Goal: Task Accomplishment & Management: Use online tool/utility

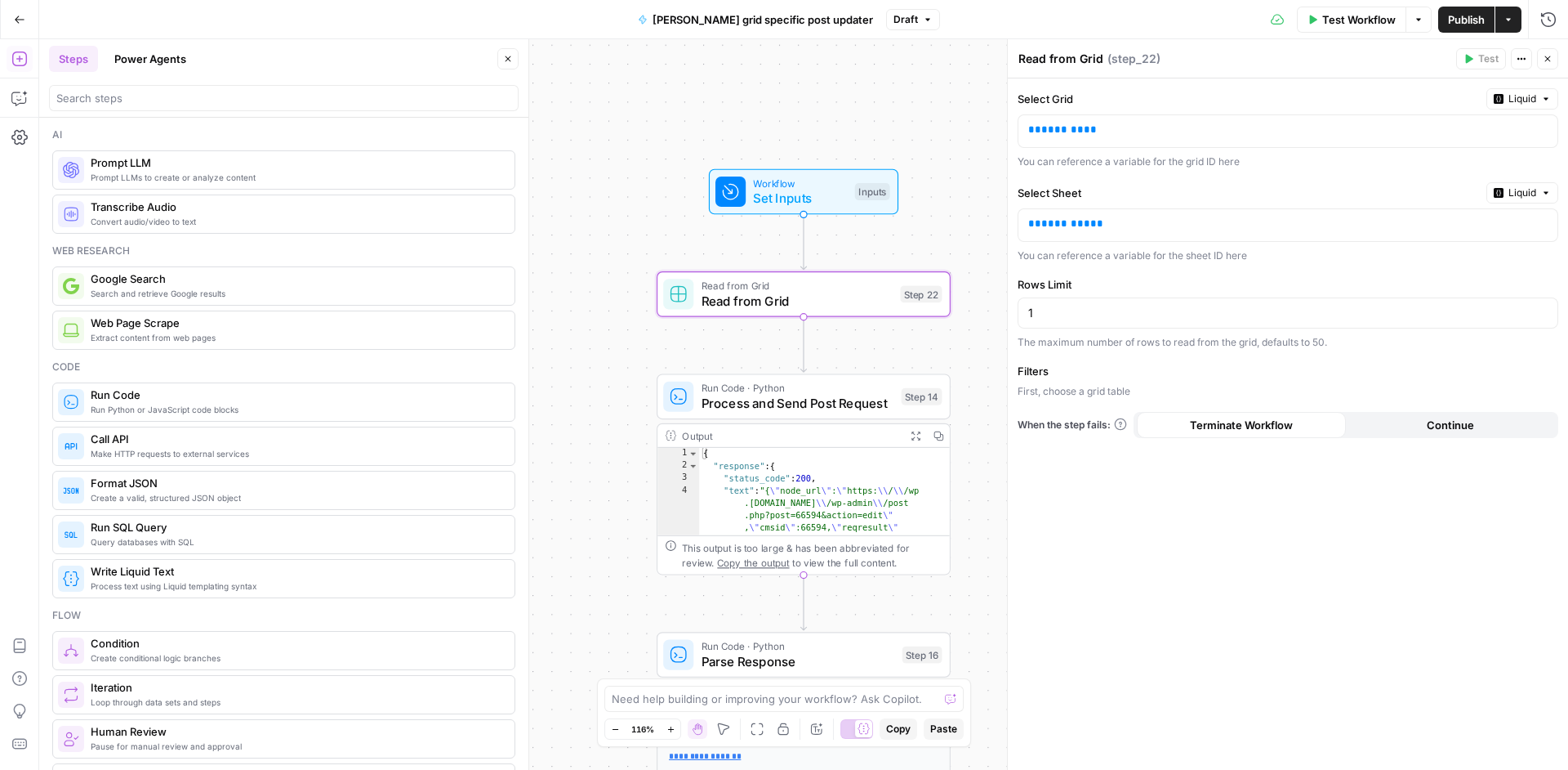
scroll to position [2909, 0]
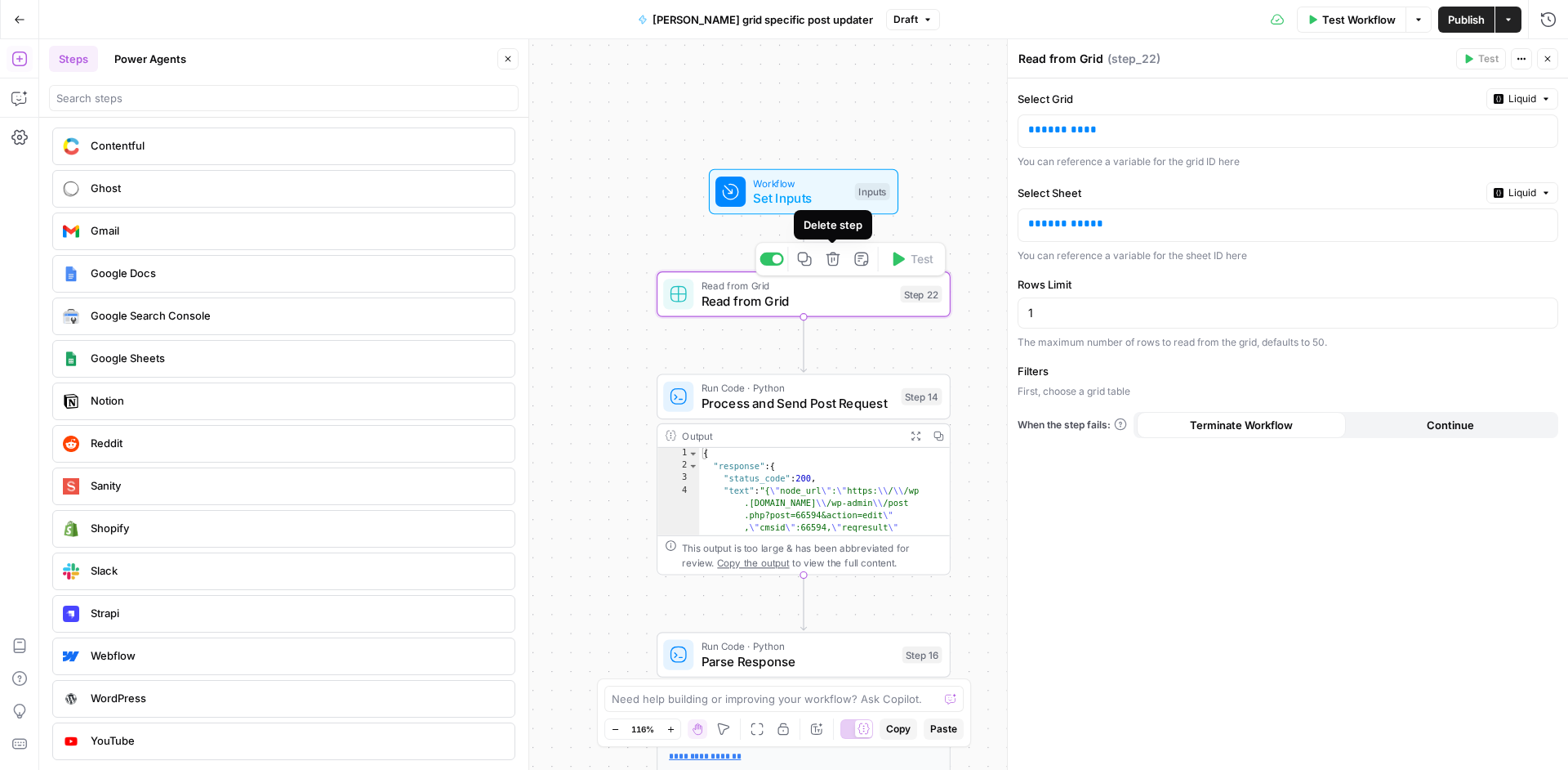
click at [838, 261] on icon "button" at bounding box center [833, 259] width 15 height 15
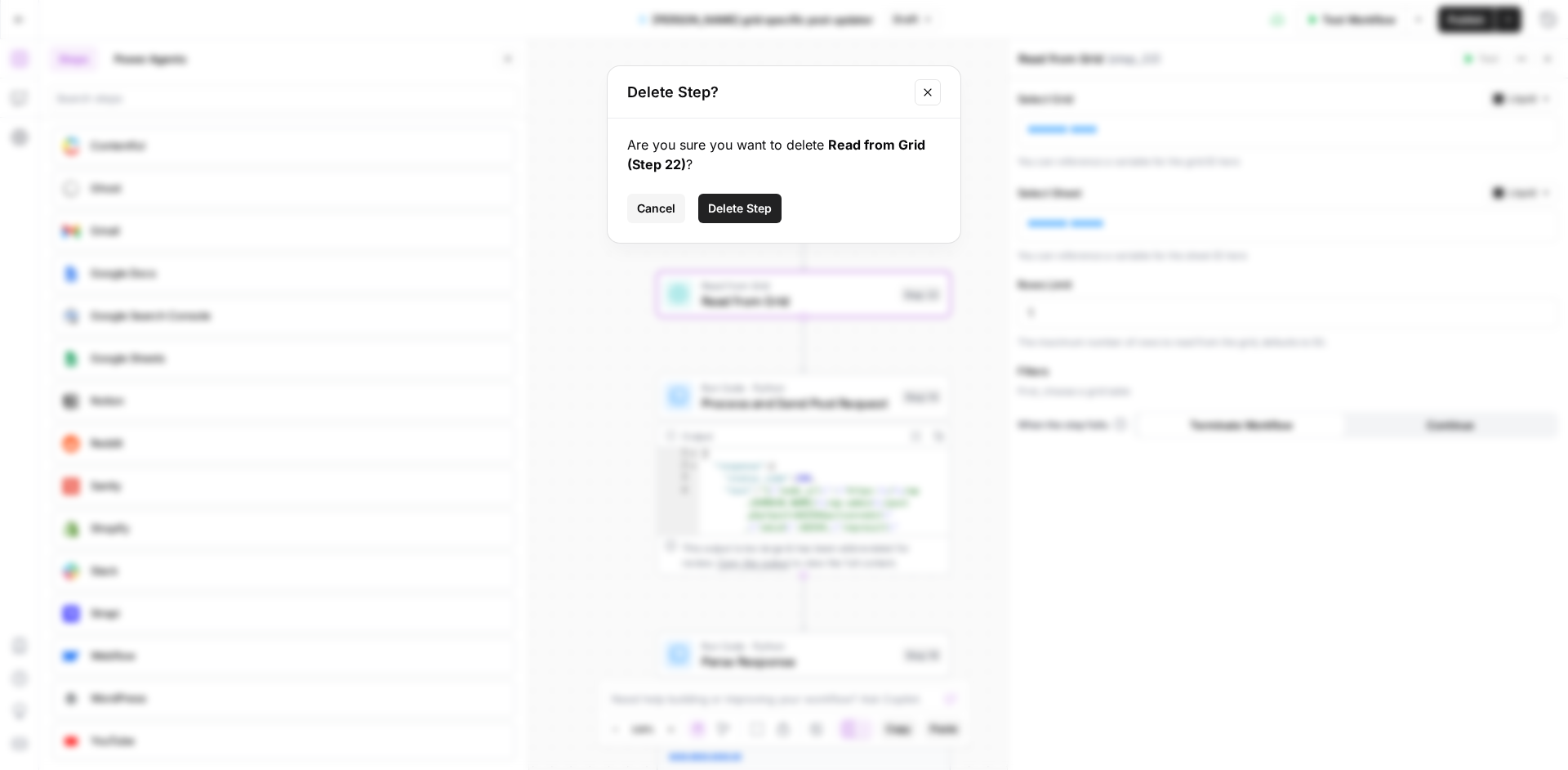
click at [690, 206] on div "Cancel Delete Step" at bounding box center [783, 208] width 314 height 30
click at [722, 214] on span "Delete Step" at bounding box center [740, 208] width 63 height 16
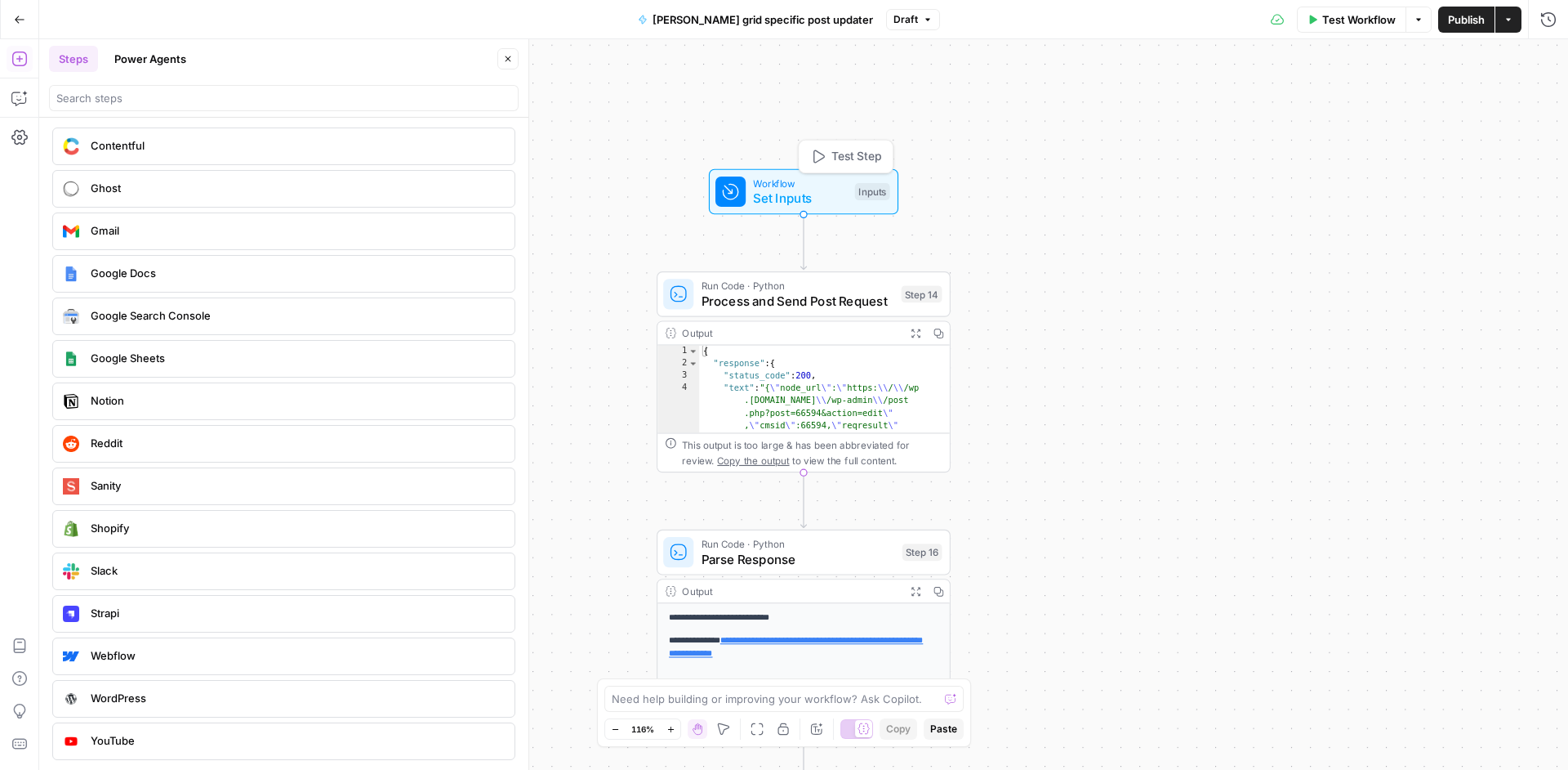
click at [850, 201] on div "Workflow Set Inputs Inputs Test Step" at bounding box center [802, 191] width 175 height 32
click at [1297, 185] on icon "button" at bounding box center [1299, 183] width 10 height 10
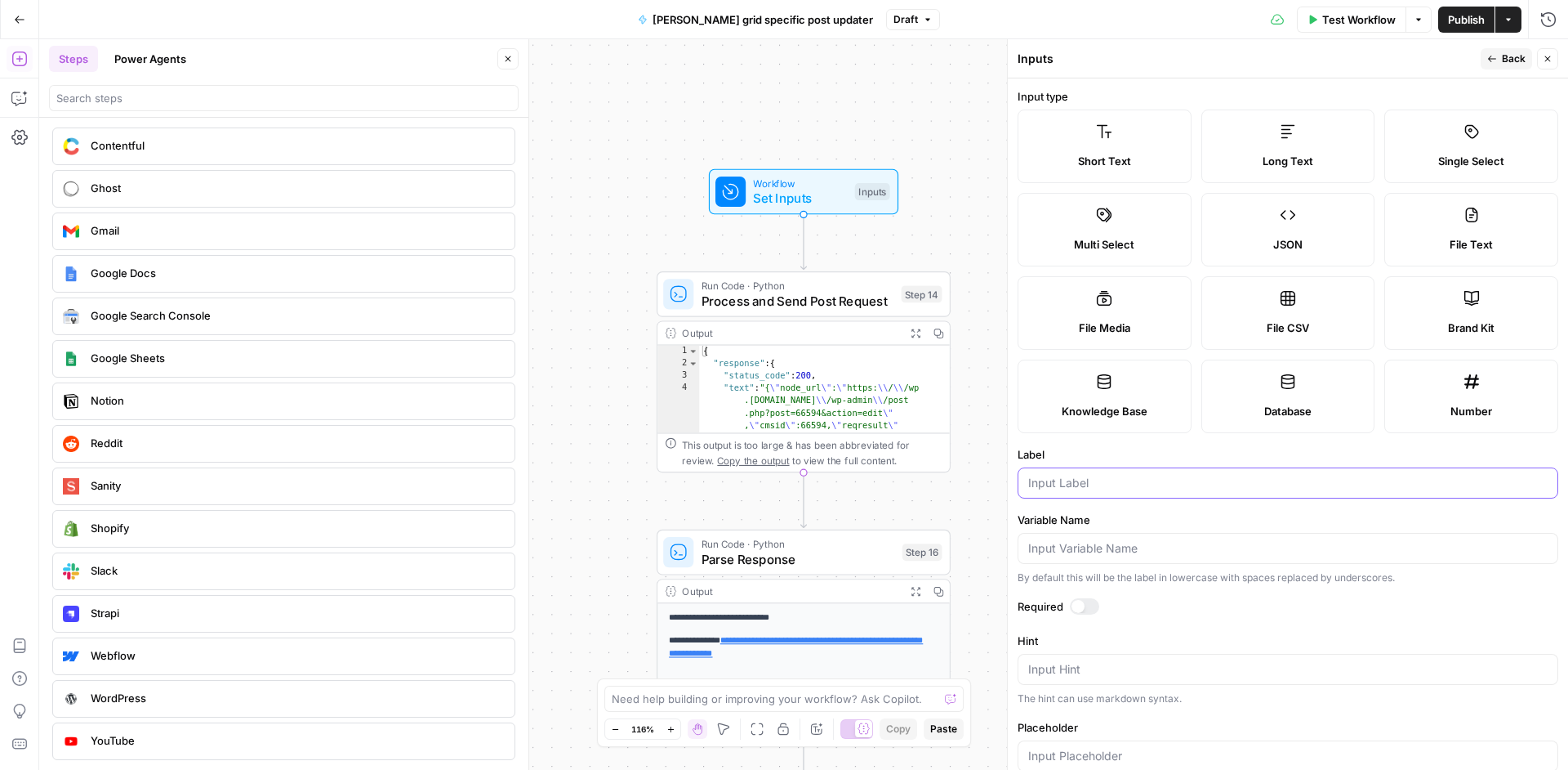
click at [1123, 476] on input "Label" at bounding box center [1288, 483] width 519 height 16
type input "content"
click at [1263, 119] on label "Long Text" at bounding box center [1288, 146] width 174 height 73
click at [1501, 57] on button "Back" at bounding box center [1506, 58] width 52 height 21
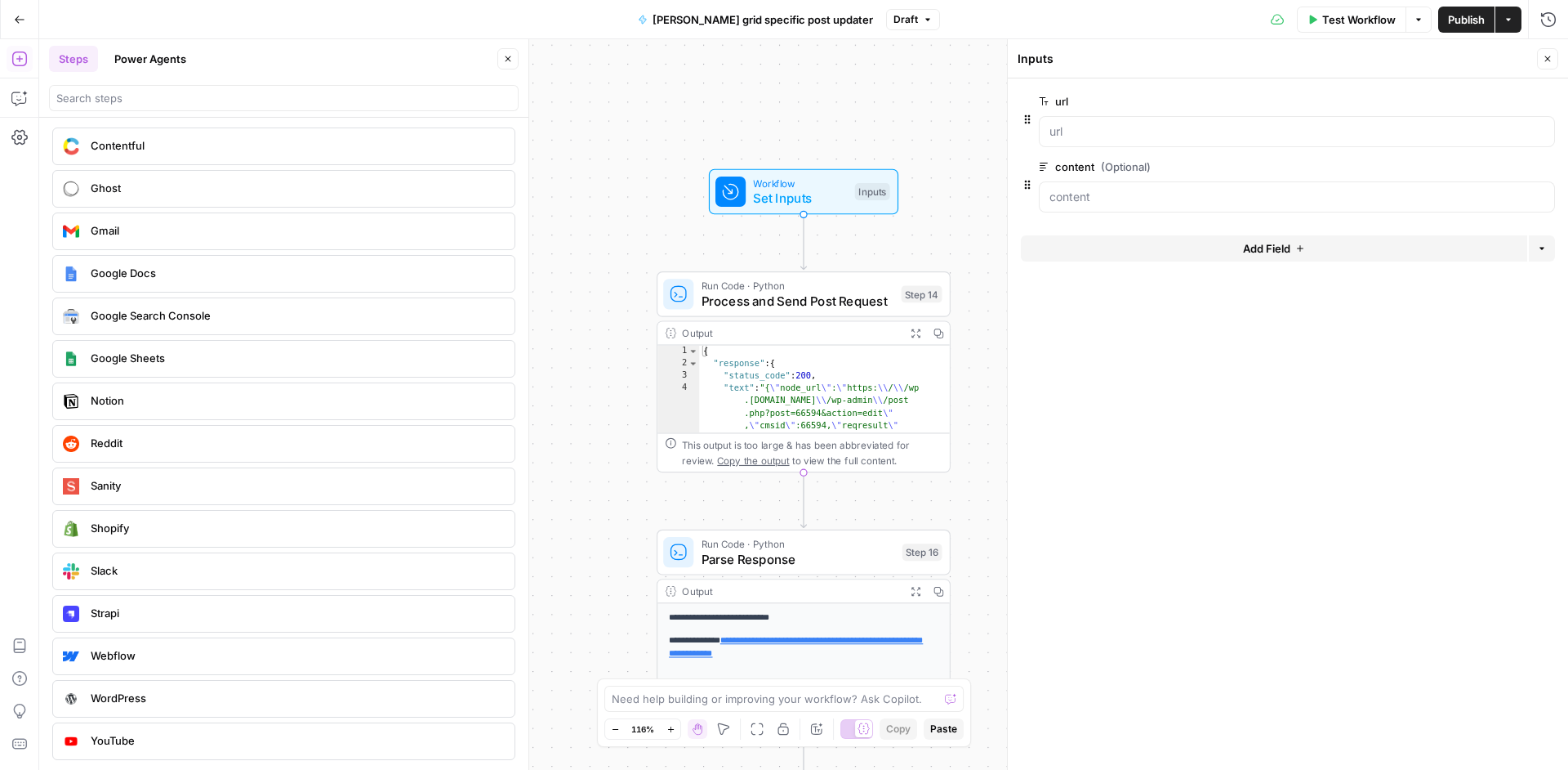
click at [1331, 246] on button "Add Field" at bounding box center [1274, 248] width 506 height 26
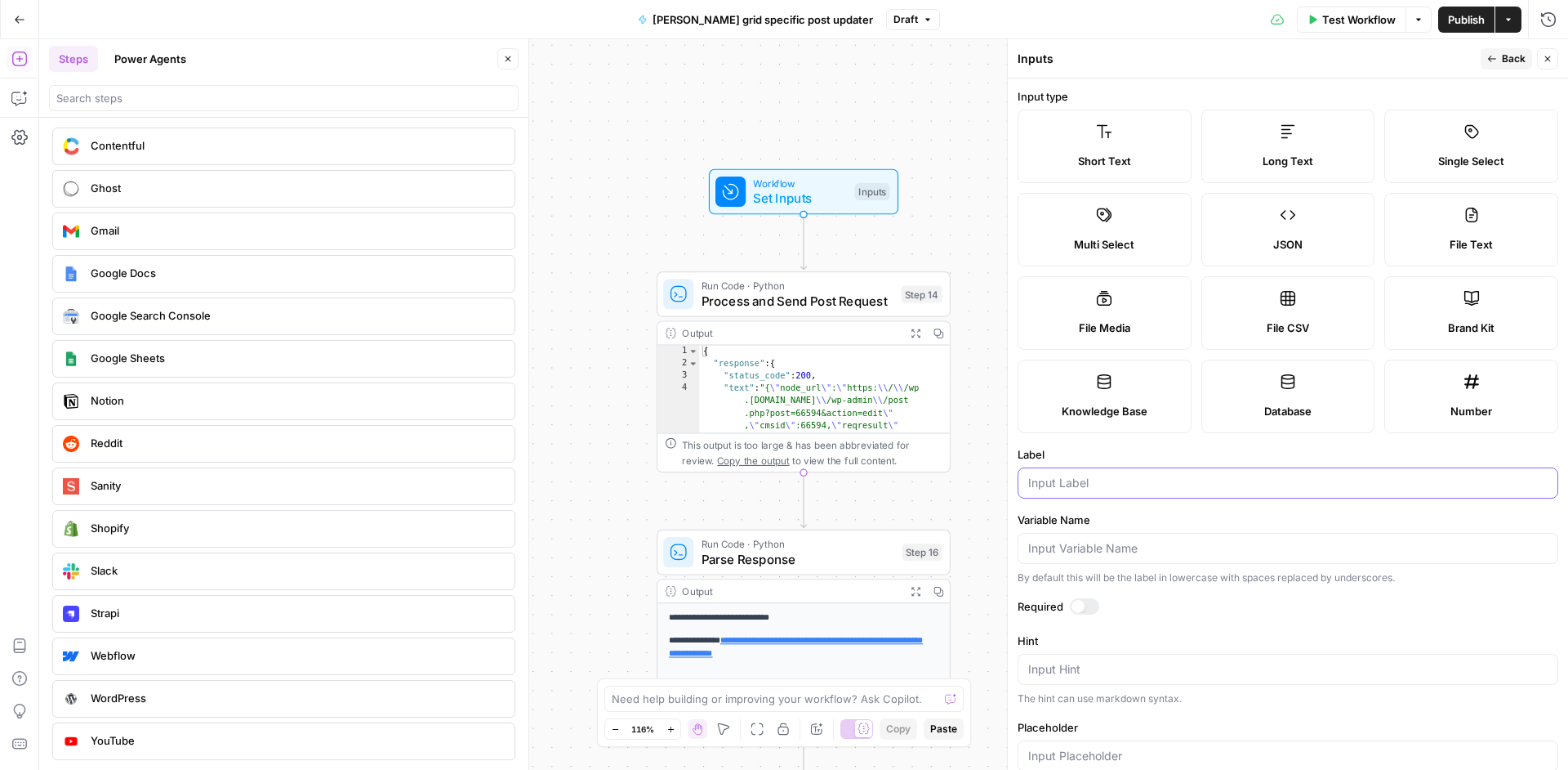
click at [1088, 480] on input "Label" at bounding box center [1288, 483] width 519 height 16
type input "p"
type input "Post title"
click at [1502, 62] on div "Actions" at bounding box center [1507, 54] width 39 height 16
click at [1444, 61] on div "Inputs" at bounding box center [1246, 59] width 458 height 16
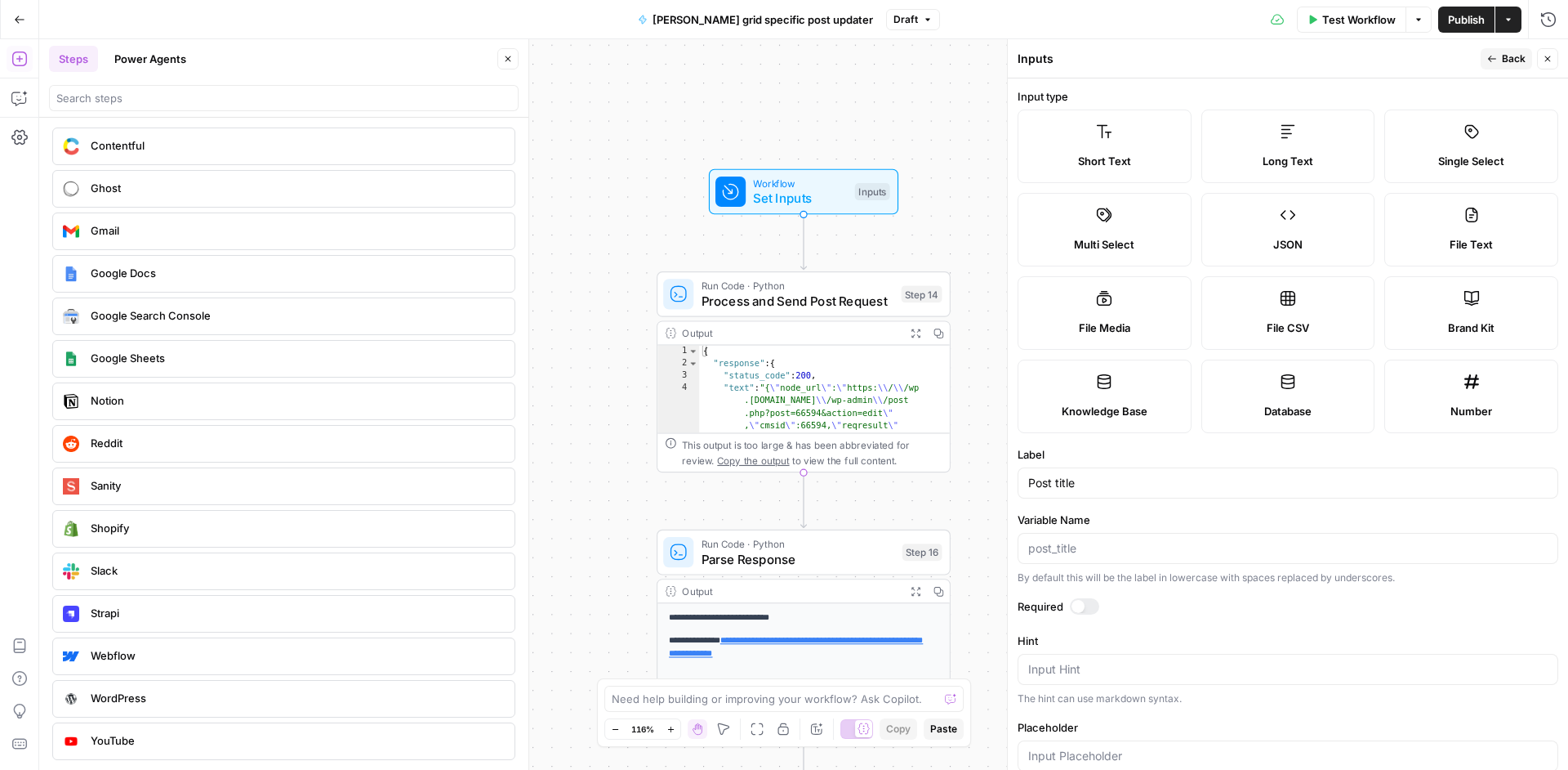
click at [1519, 60] on span "Back" at bounding box center [1514, 59] width 24 height 14
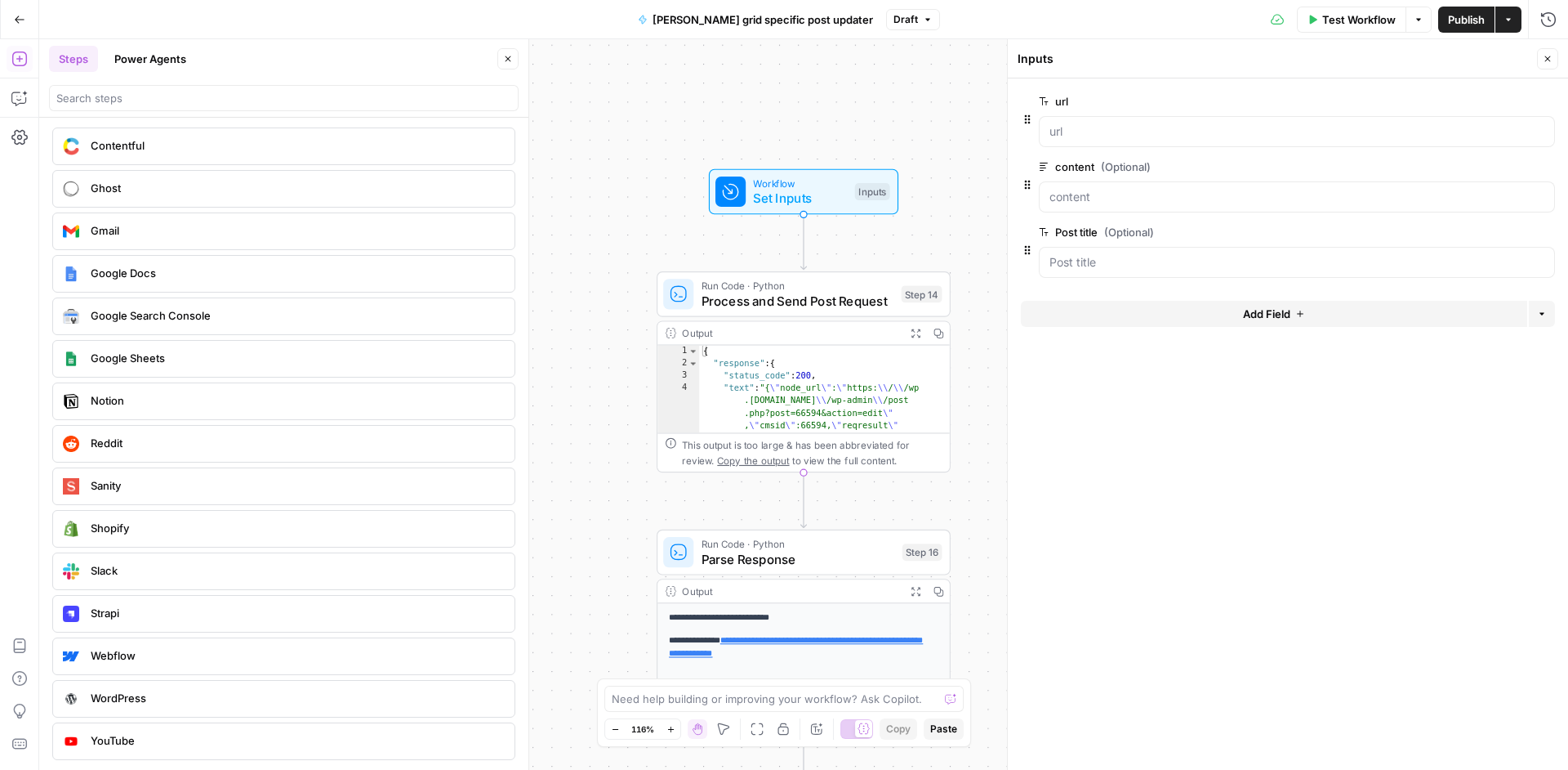
click at [1259, 315] on span "Add Field" at bounding box center [1266, 314] width 47 height 16
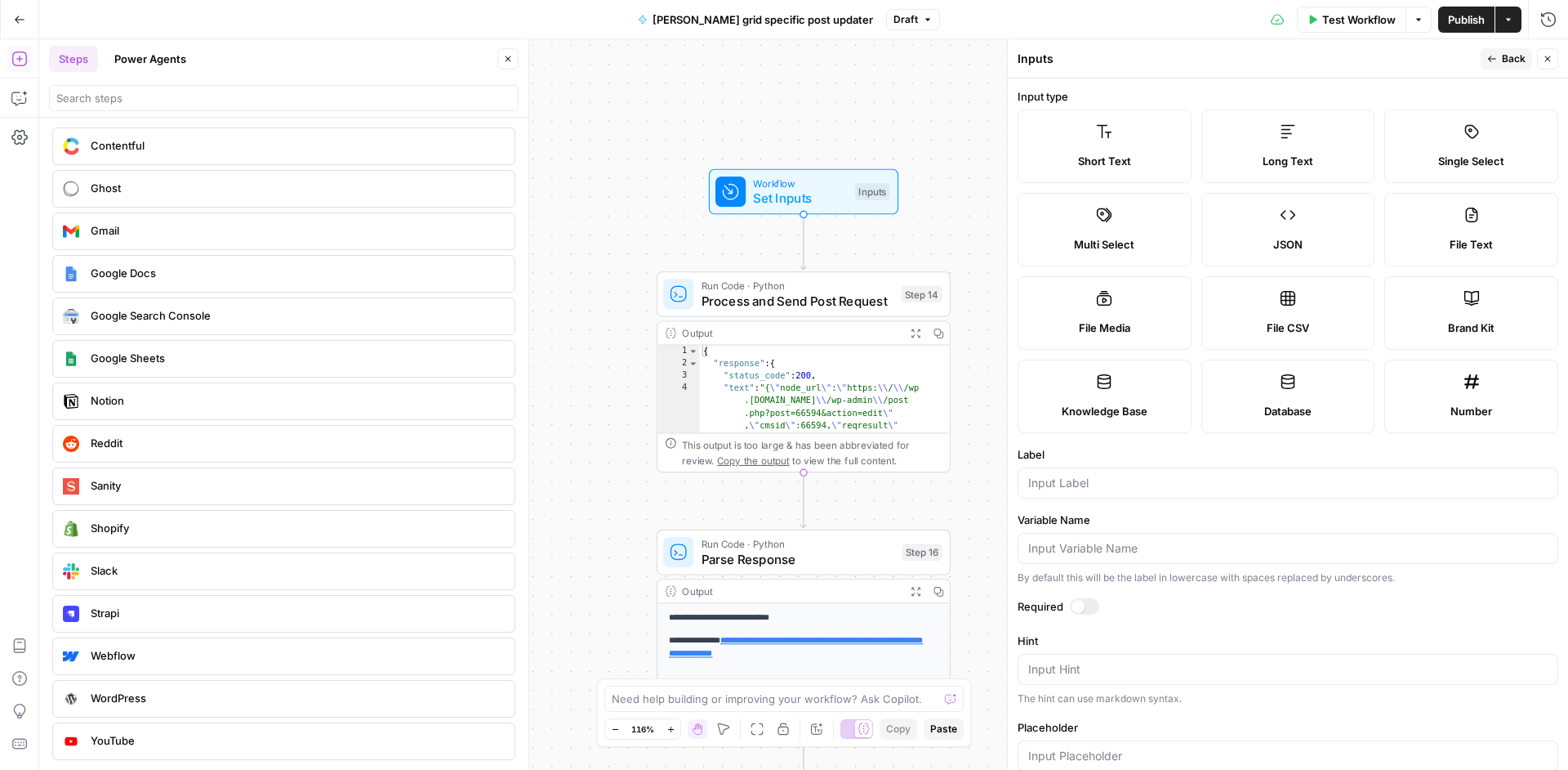
click at [1090, 498] on div at bounding box center [1288, 483] width 541 height 31
type input "Seo title"
click at [741, 30] on button "Kostya grid specific post updater" at bounding box center [755, 19] width 255 height 26
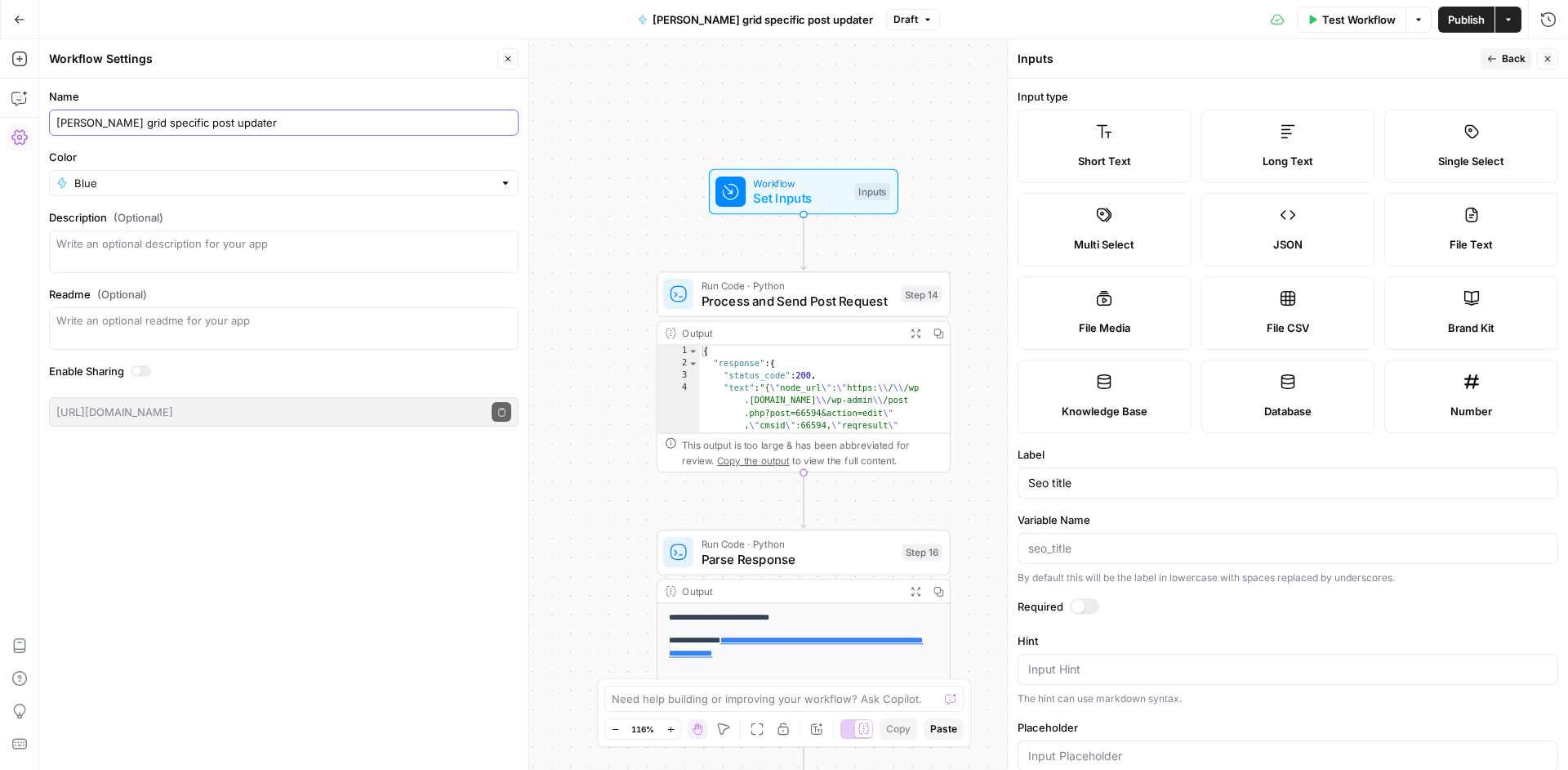
drag, startPoint x: 155, startPoint y: 123, endPoint x: 93, endPoint y: 117, distance: 62.3
click at [93, 117] on input "Kostya grid specific post updater" at bounding box center [283, 122] width 455 height 16
type input "[PERSON_NAME] post updater"
click at [668, 108] on div "Workflow Set Inputs Inputs Run Code · Python Process and Send Post Request Step…" at bounding box center [803, 404] width 1528 height 730
click at [513, 59] on button "Close" at bounding box center [507, 58] width 21 height 21
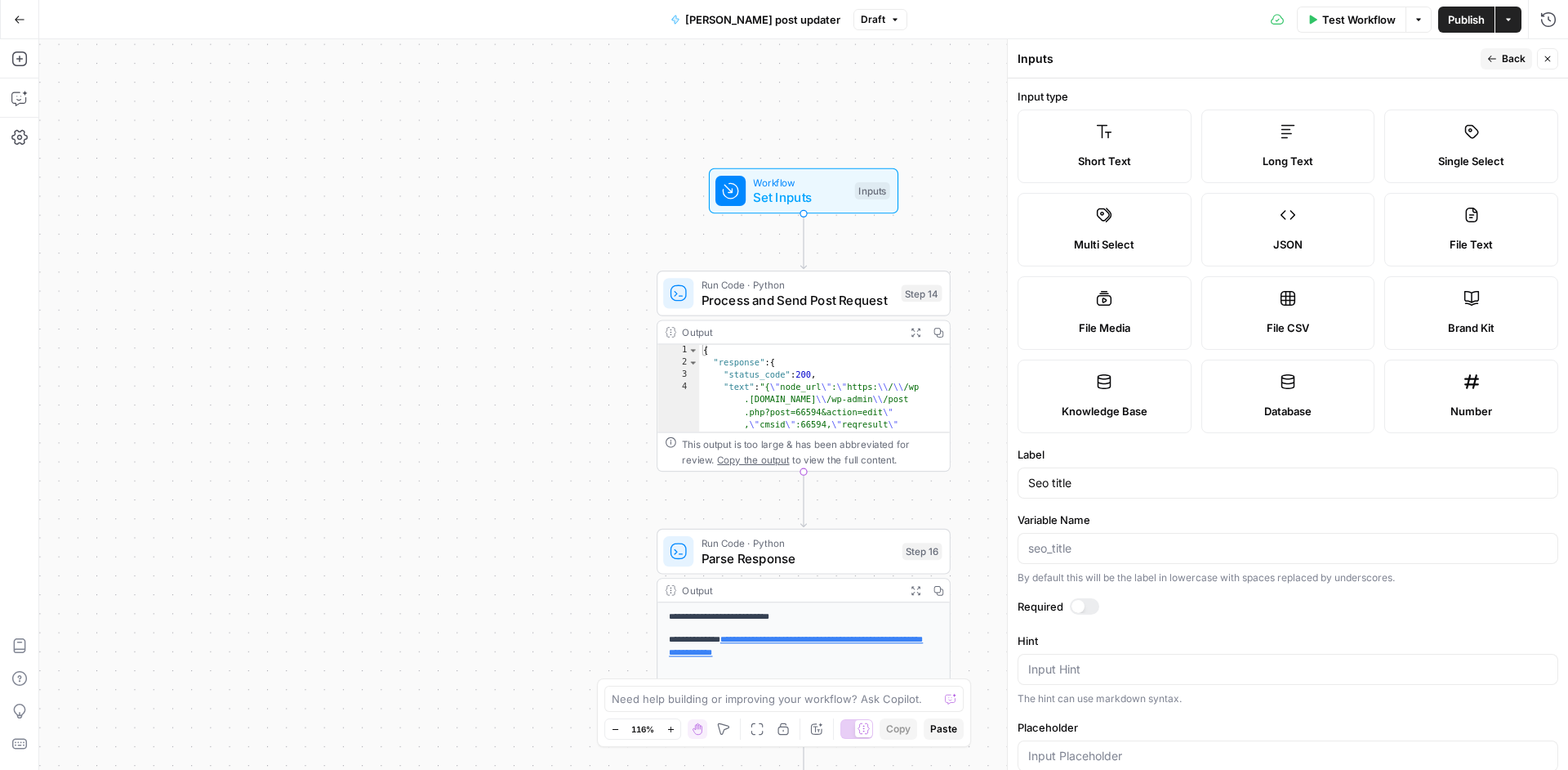
click at [1498, 60] on button "Back" at bounding box center [1506, 58] width 52 height 21
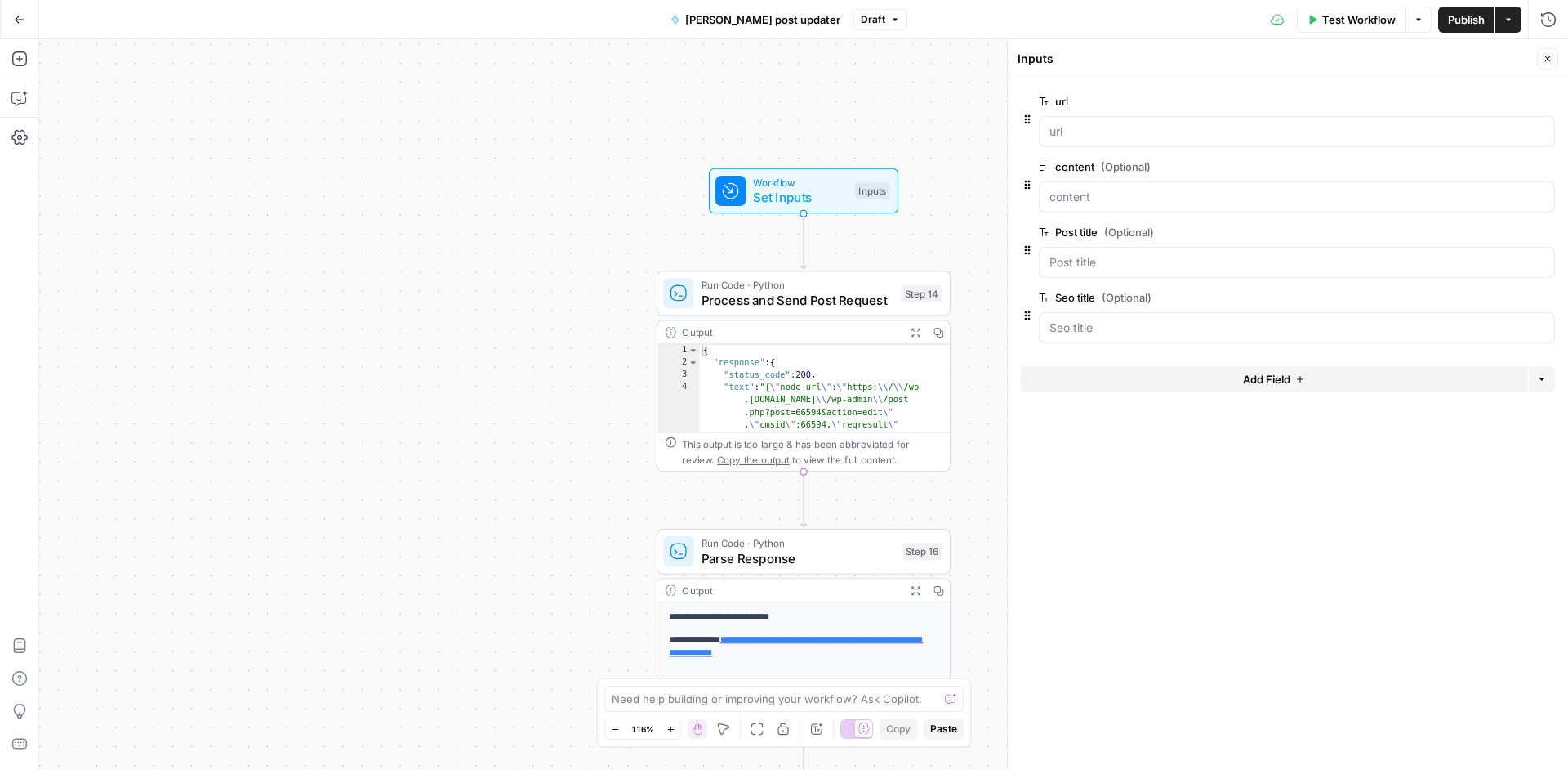
click at [1317, 379] on button "Add Field" at bounding box center [1274, 379] width 506 height 26
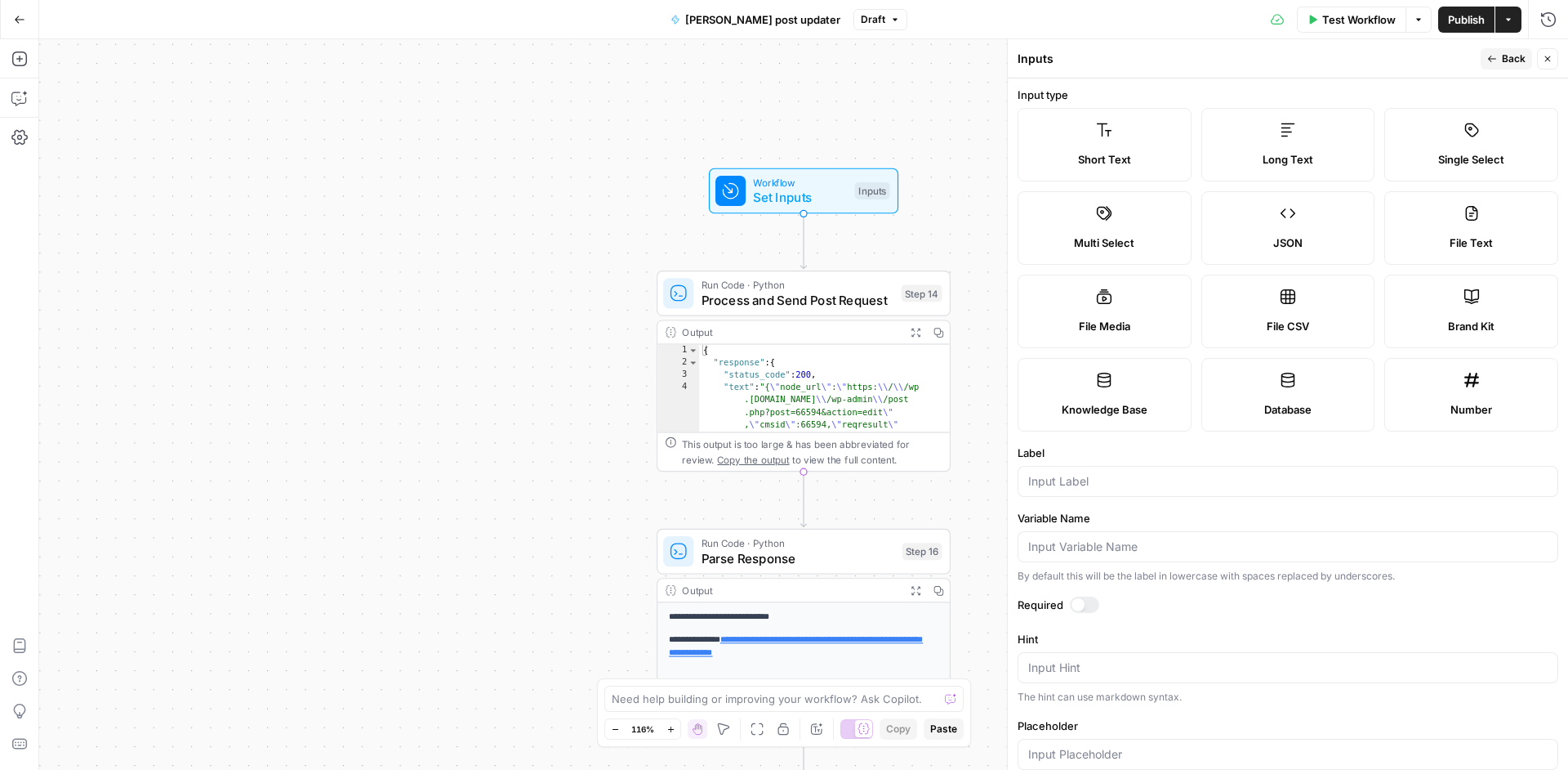
scroll to position [0, 0]
click at [1094, 479] on input "Label" at bounding box center [1288, 483] width 519 height 16
paste input "https://wp.nodeposit.org/wp-json/crm/v1/update-post Inputs Post URL Content (Op…"
type input "https://wp.nodeposit.org/wp-json/crm/v1/update-post Inputs Post URL Content (Op…"
click at [1225, 478] on input "Label" at bounding box center [1288, 483] width 519 height 16
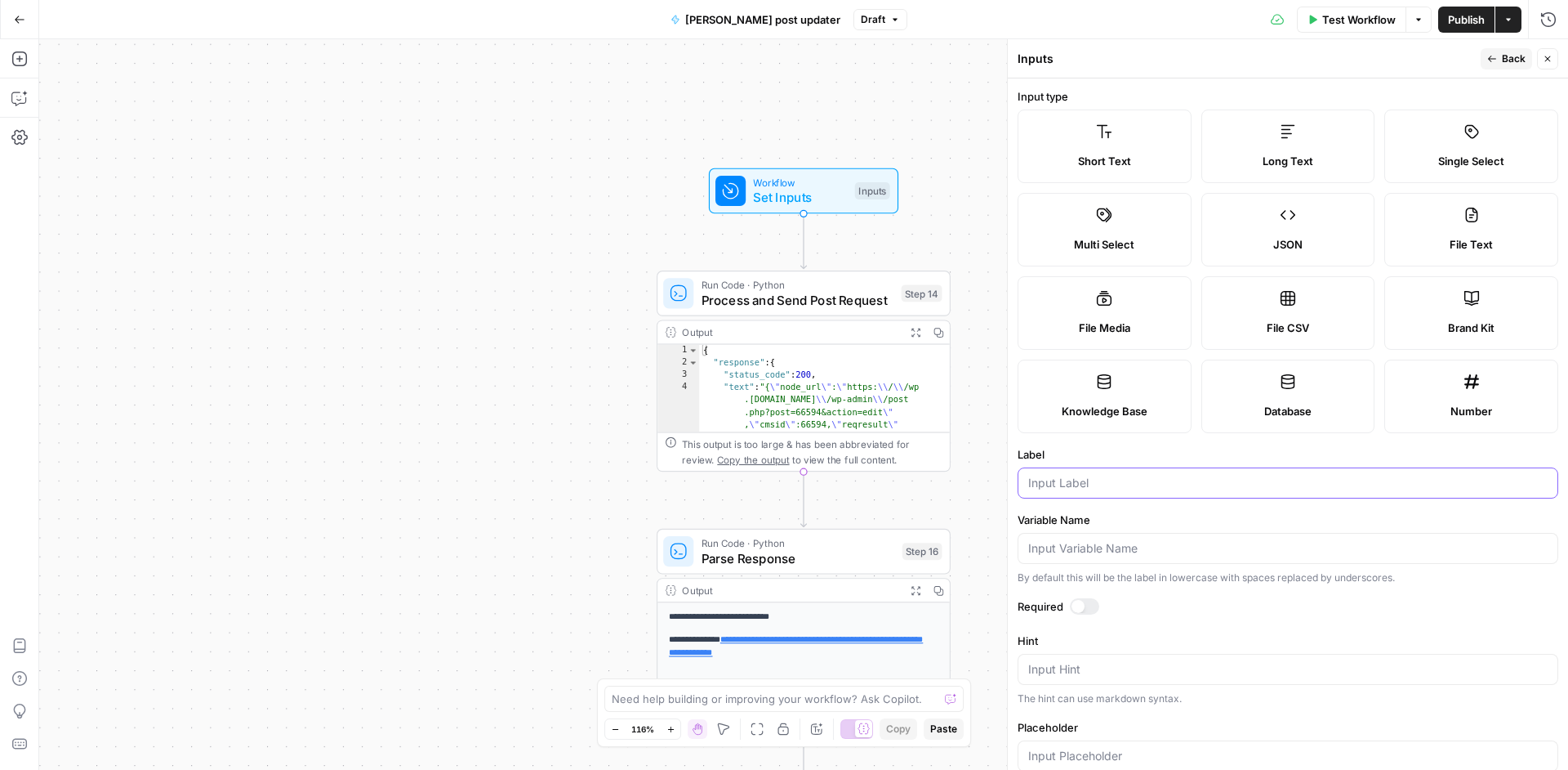
paste input "SEO Description"
type input "SEO Description"
click at [1507, 53] on span "Back" at bounding box center [1514, 59] width 24 height 14
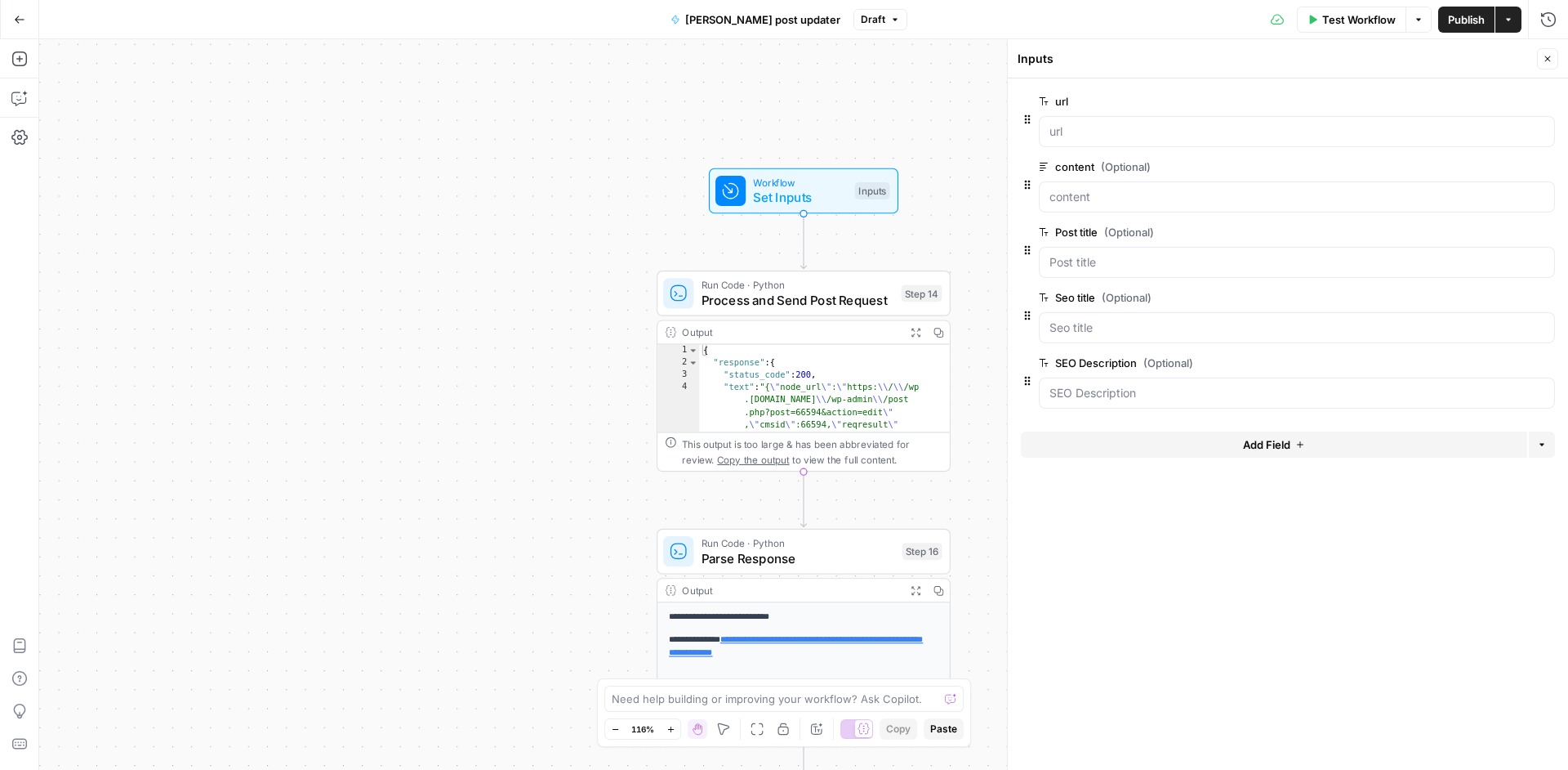
click at [1299, 445] on icon "button" at bounding box center [1299, 444] width 10 height 10
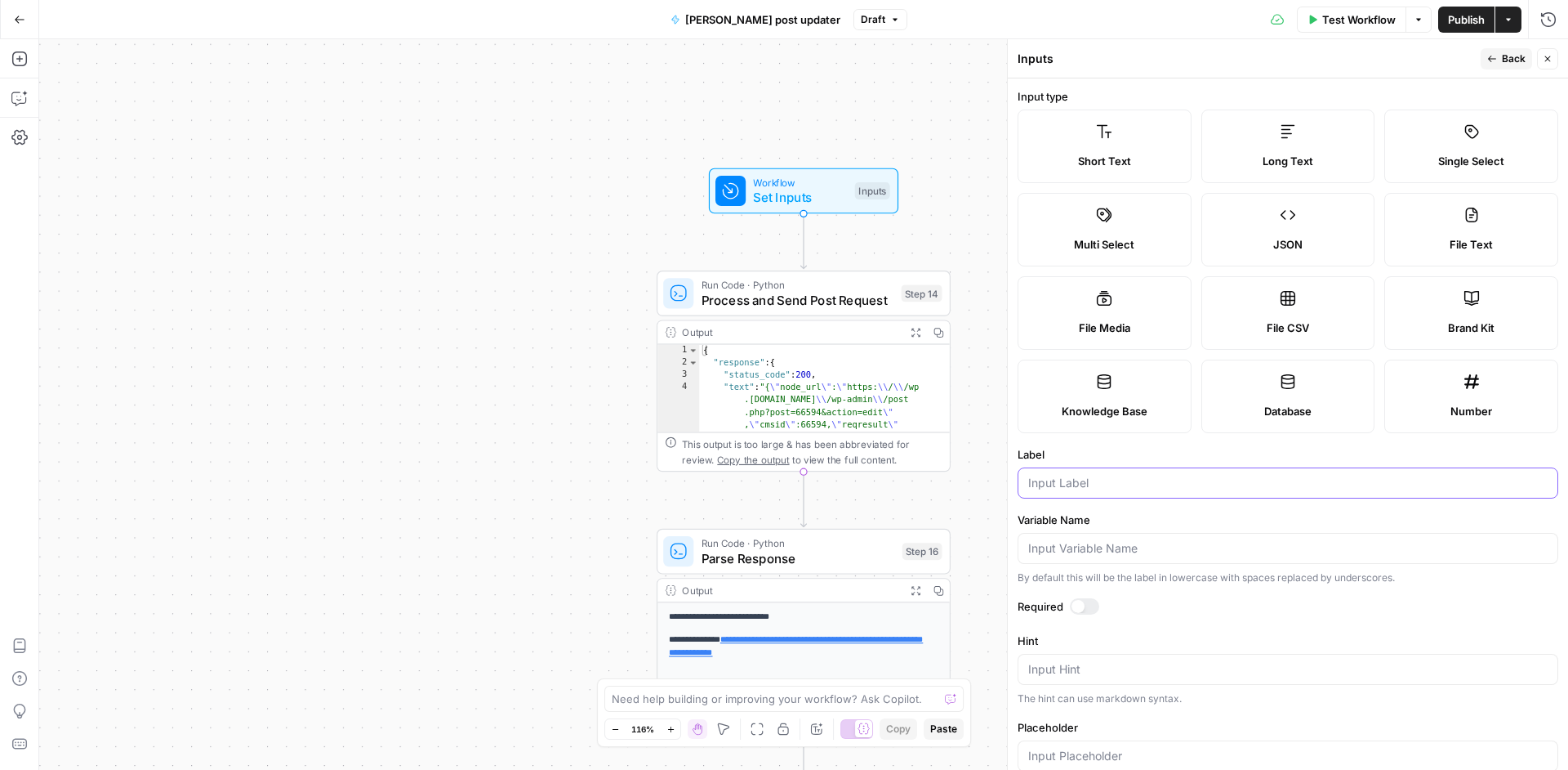
click at [1131, 488] on input "Label" at bounding box center [1288, 483] width 519 height 16
paste input "Featured Image"
type input "Featured Image"
click at [1498, 59] on button "Back" at bounding box center [1506, 58] width 52 height 21
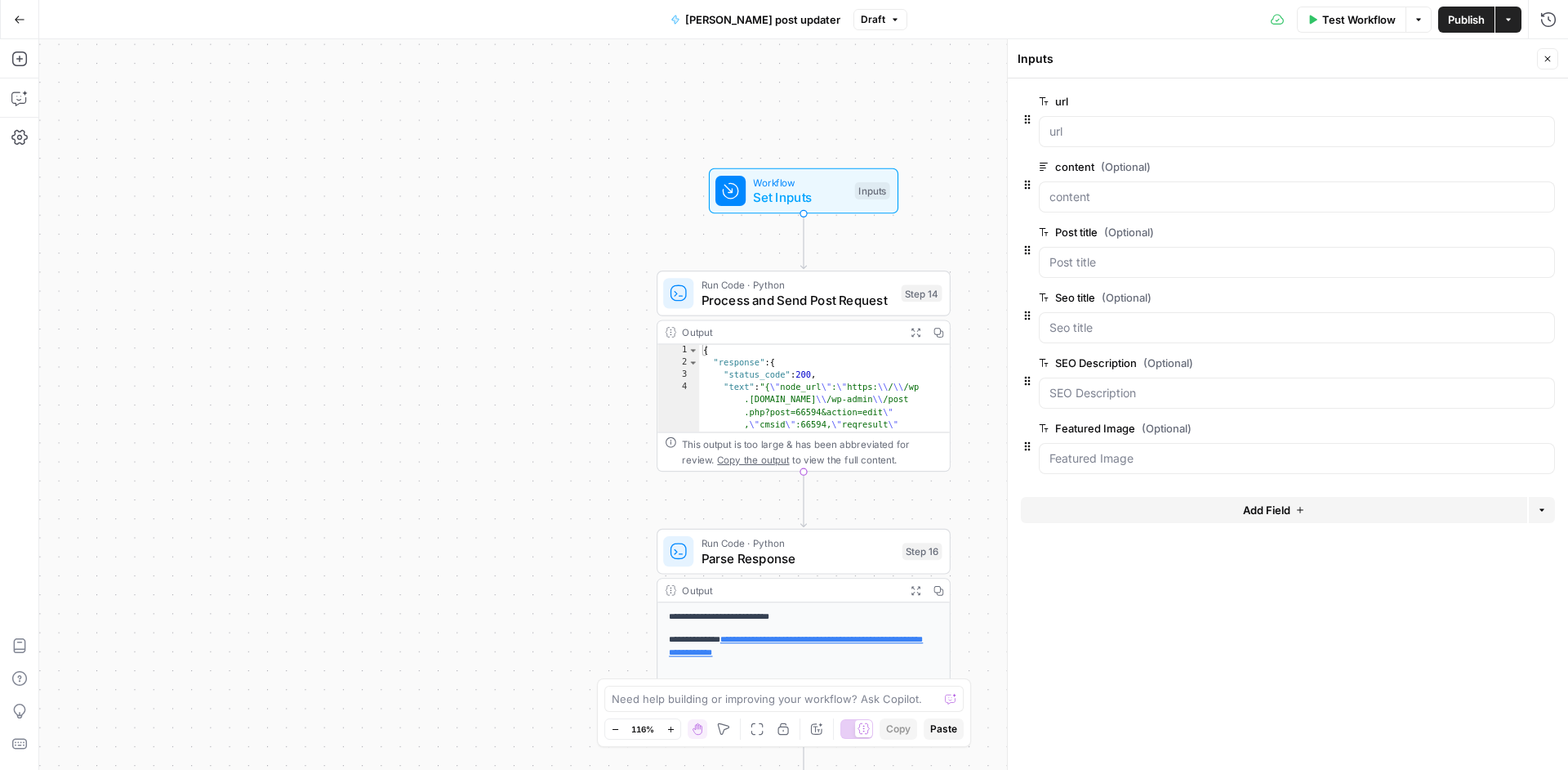
click at [1297, 509] on icon "button" at bounding box center [1299, 509] width 10 height 10
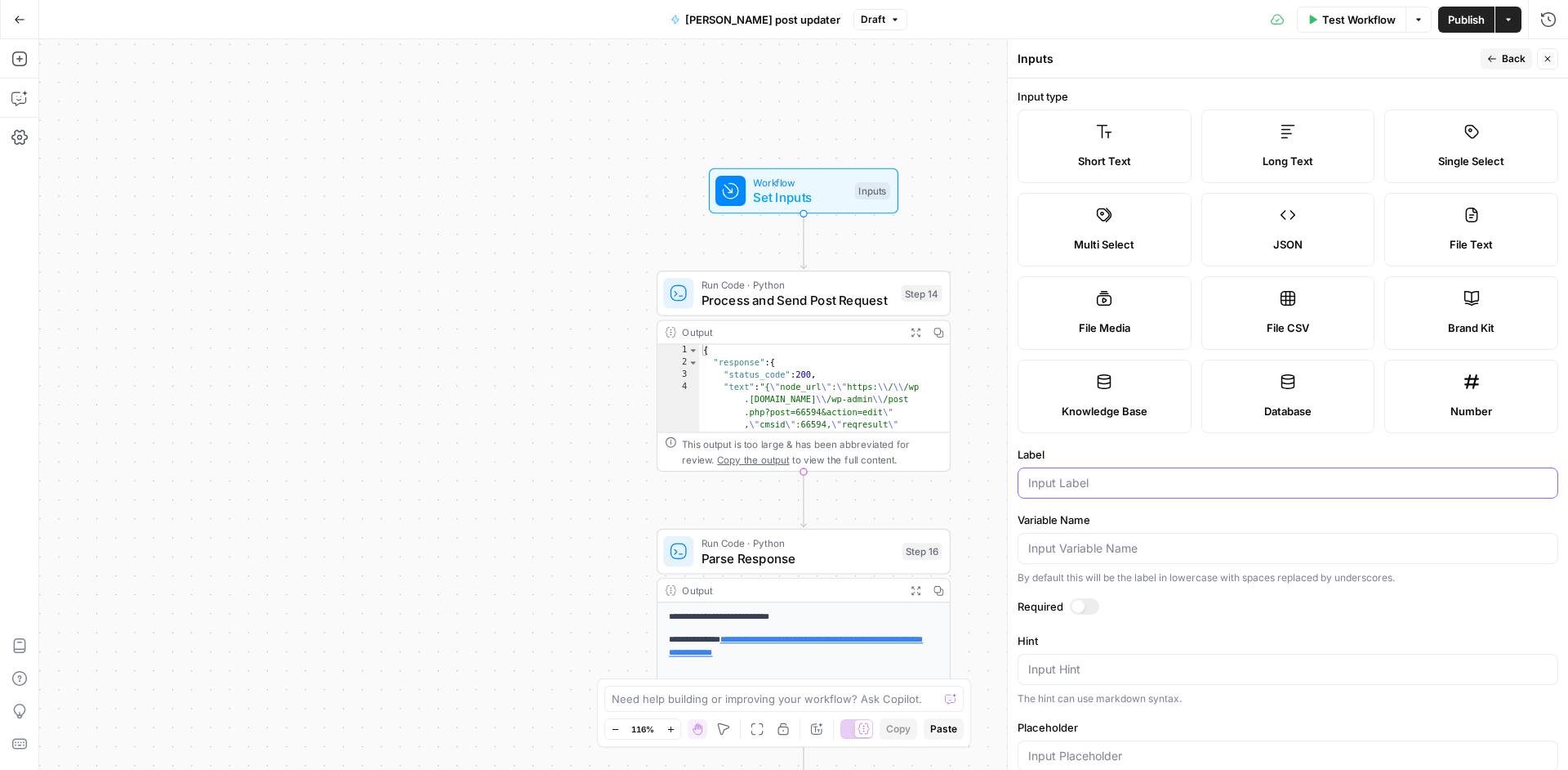
click at [1134, 488] on input "Label" at bounding box center [1288, 483] width 519 height 16
paste input "Alt Text"
type input "Alt Text"
click at [1501, 60] on button "Back" at bounding box center [1506, 58] width 52 height 21
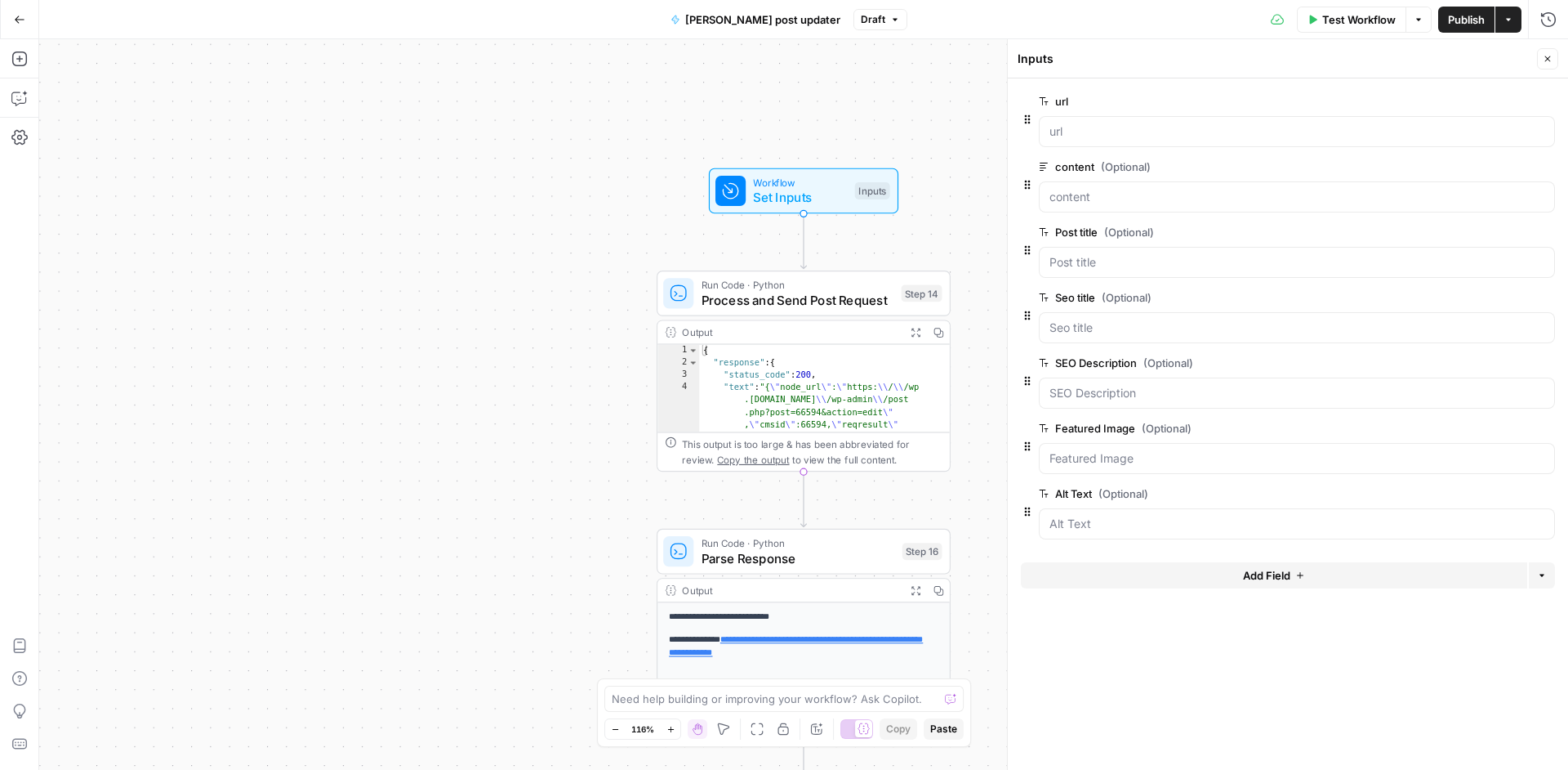
click at [1280, 576] on span "Add Field" at bounding box center [1266, 575] width 47 height 16
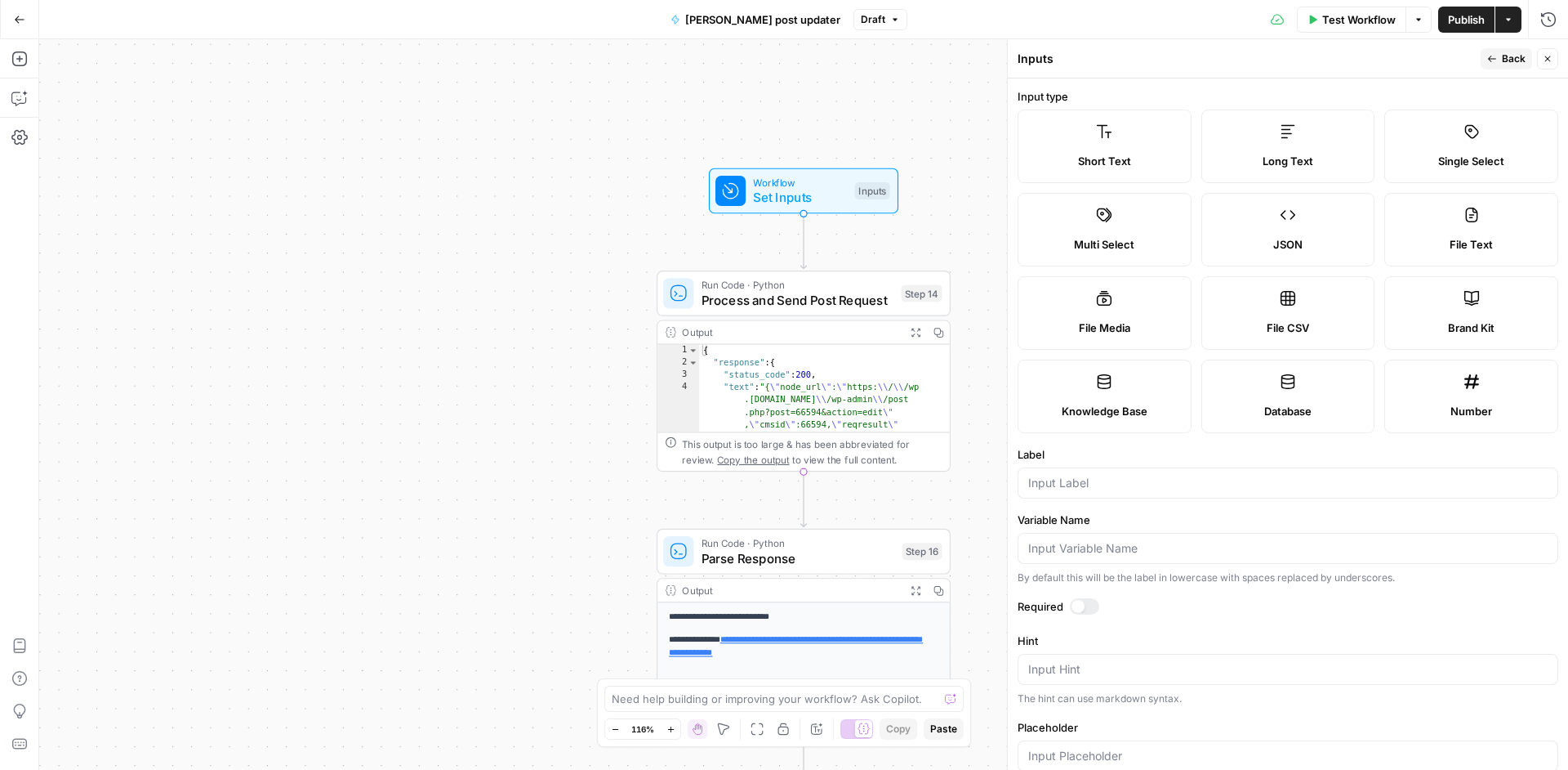
click at [1089, 490] on div at bounding box center [1288, 483] width 541 height 31
paste input "Image Title"
type input "Image Title"
click at [1518, 54] on span "Back" at bounding box center [1514, 59] width 24 height 14
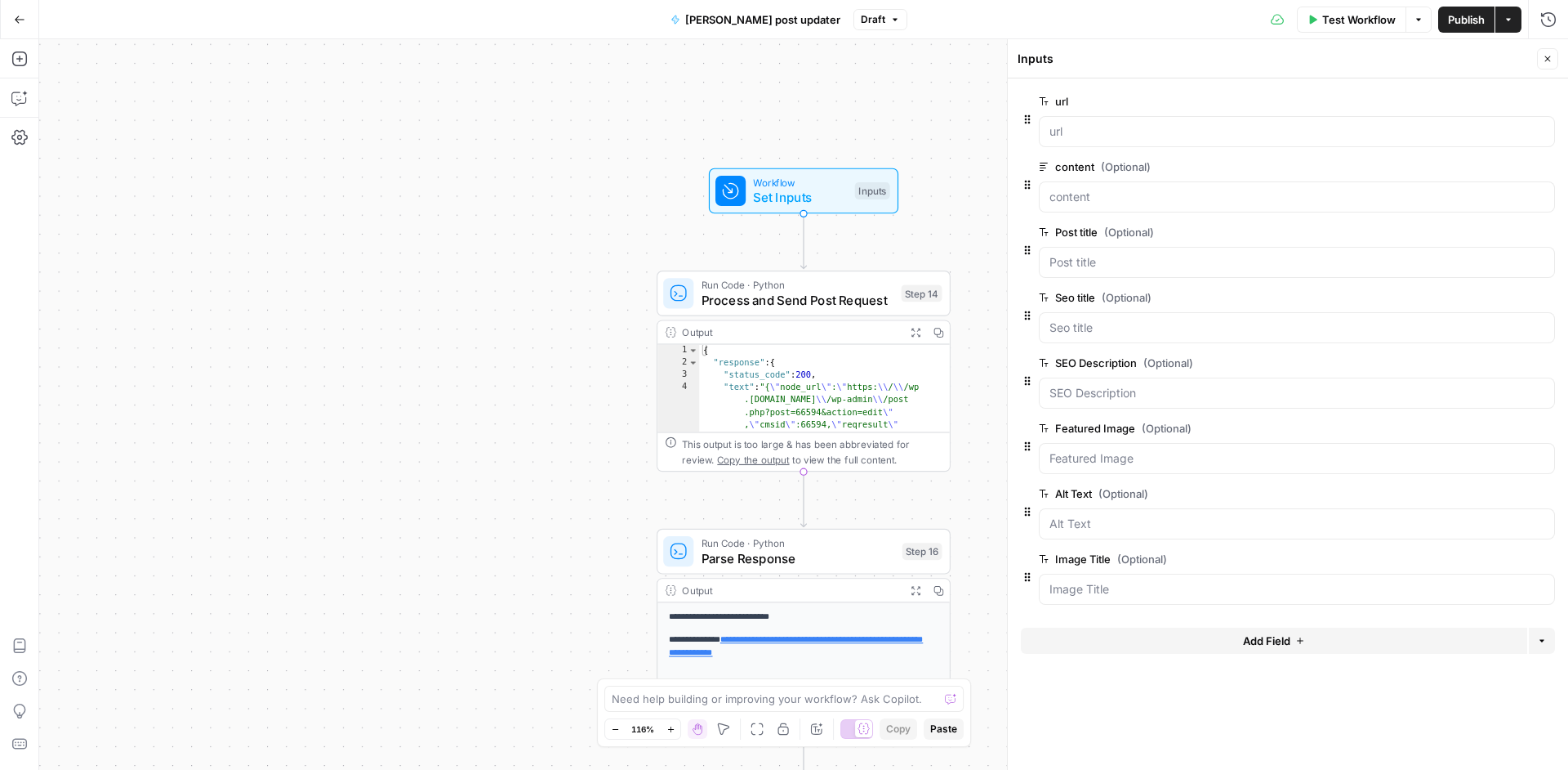
click at [1325, 641] on button "Add Field" at bounding box center [1274, 640] width 506 height 26
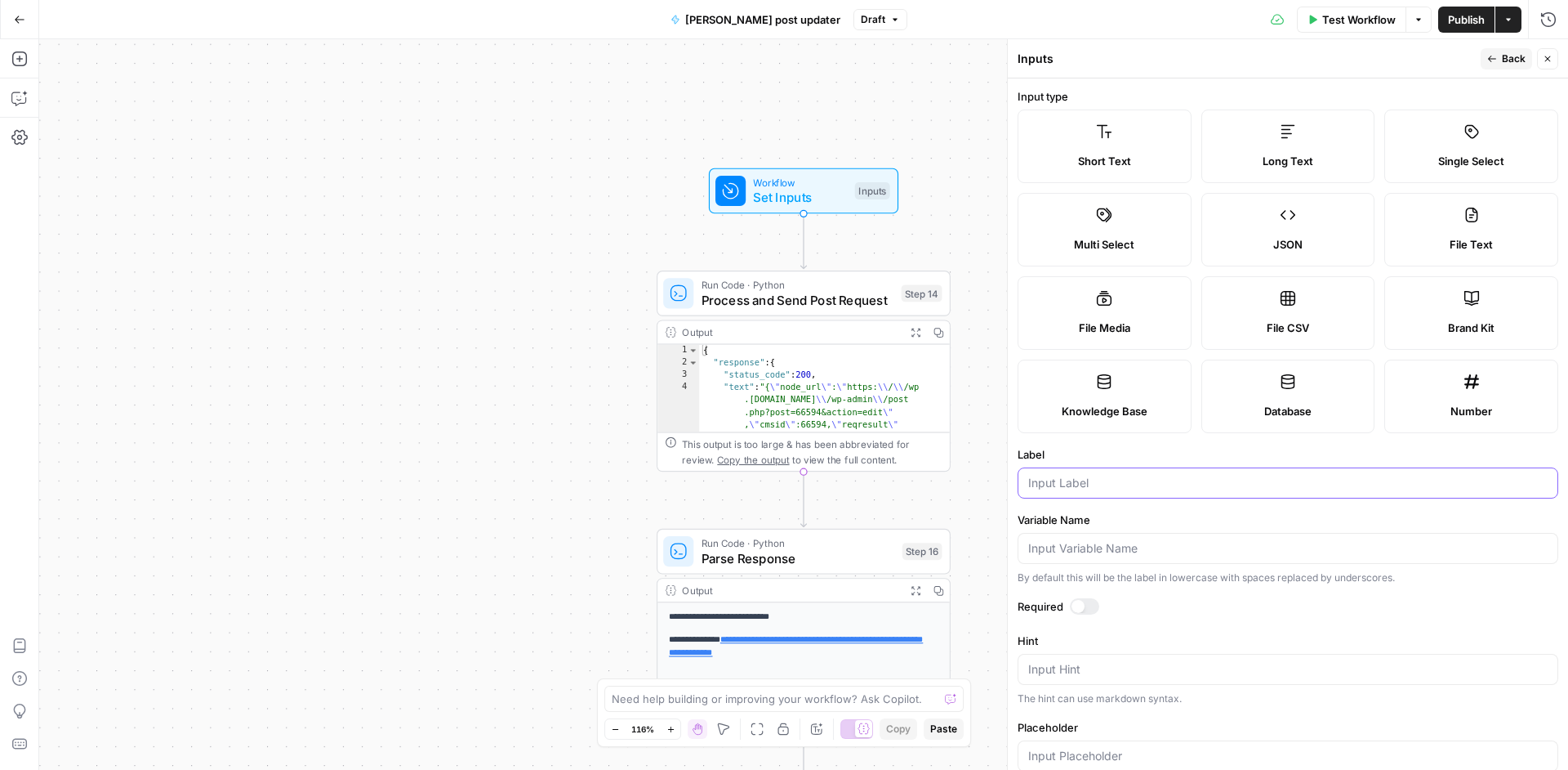
click at [1171, 478] on input "Label" at bounding box center [1288, 483] width 519 height 16
paste input "FAQ Title"
type input "FAQ Title"
click at [1508, 59] on span "Back" at bounding box center [1514, 59] width 24 height 14
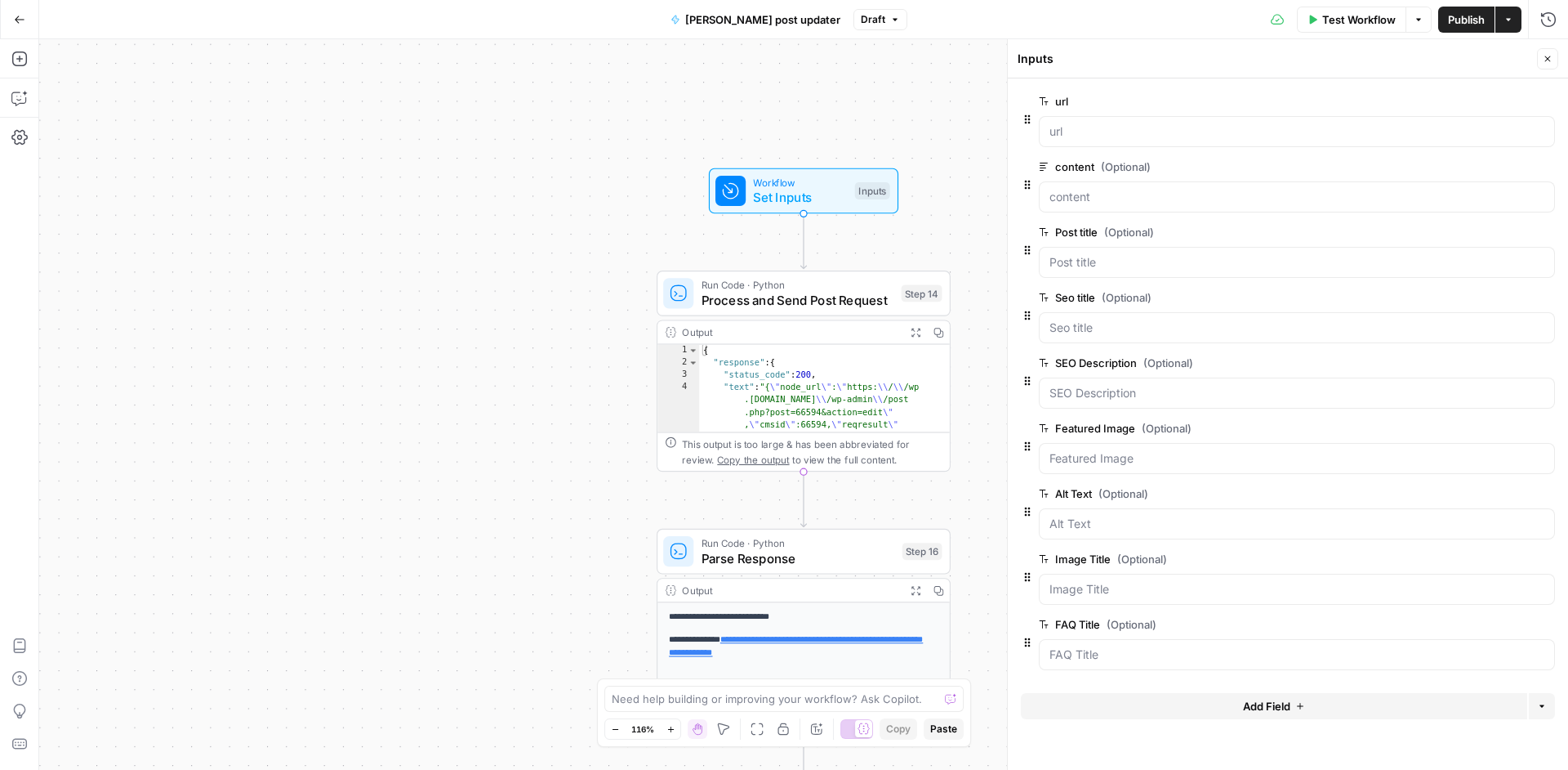
click at [1297, 706] on icon "button" at bounding box center [1299, 706] width 10 height 10
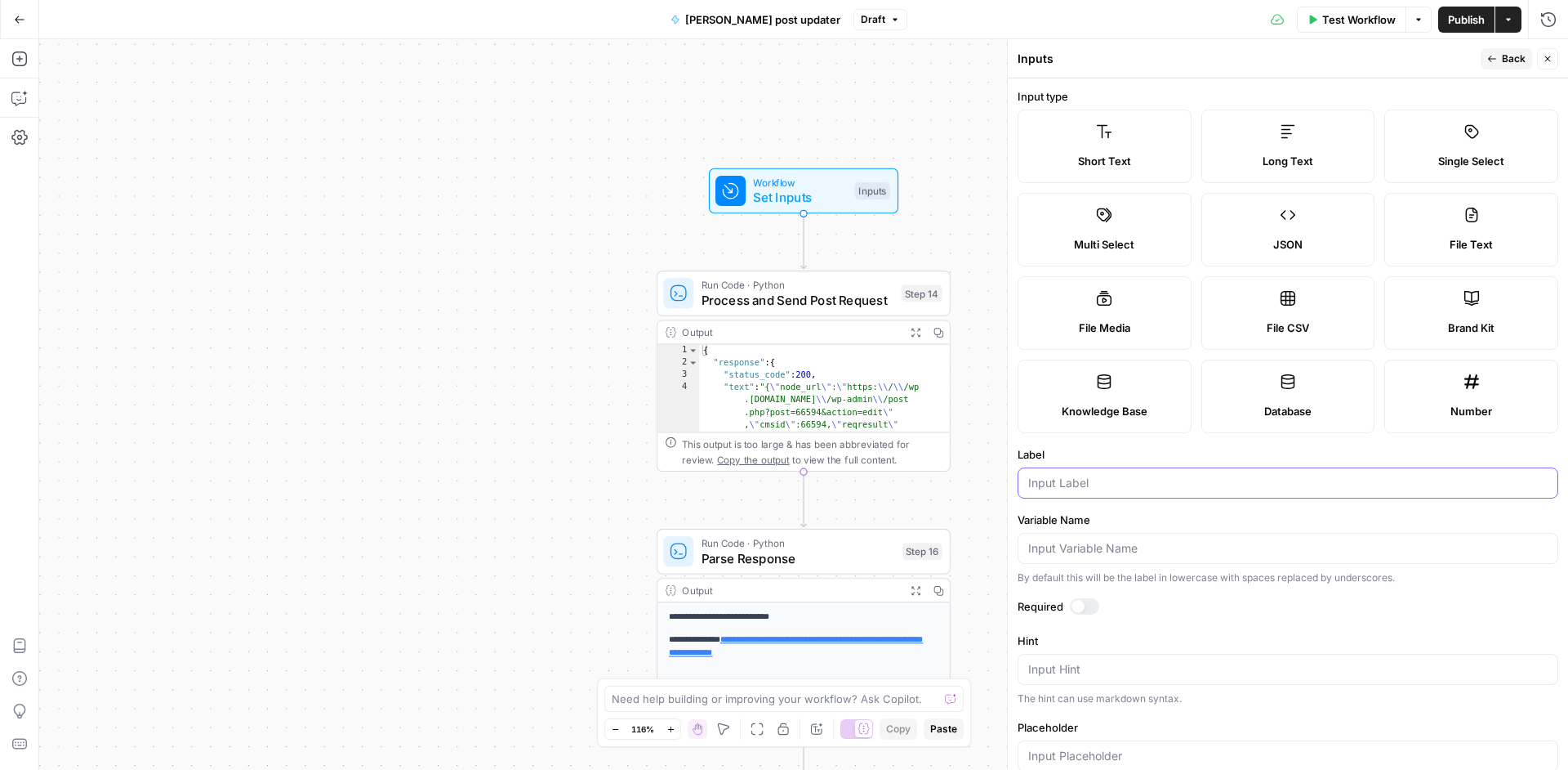
click at [1098, 482] on input "Label" at bounding box center [1288, 483] width 519 height 16
paste input "bonus_preface"
drag, startPoint x: 1113, startPoint y: 485, endPoint x: 851, endPoint y: 486, distance: 262.0
click at [1028, 486] on input "bonus_preface" at bounding box center [1288, 483] width 519 height 16
type input "P"
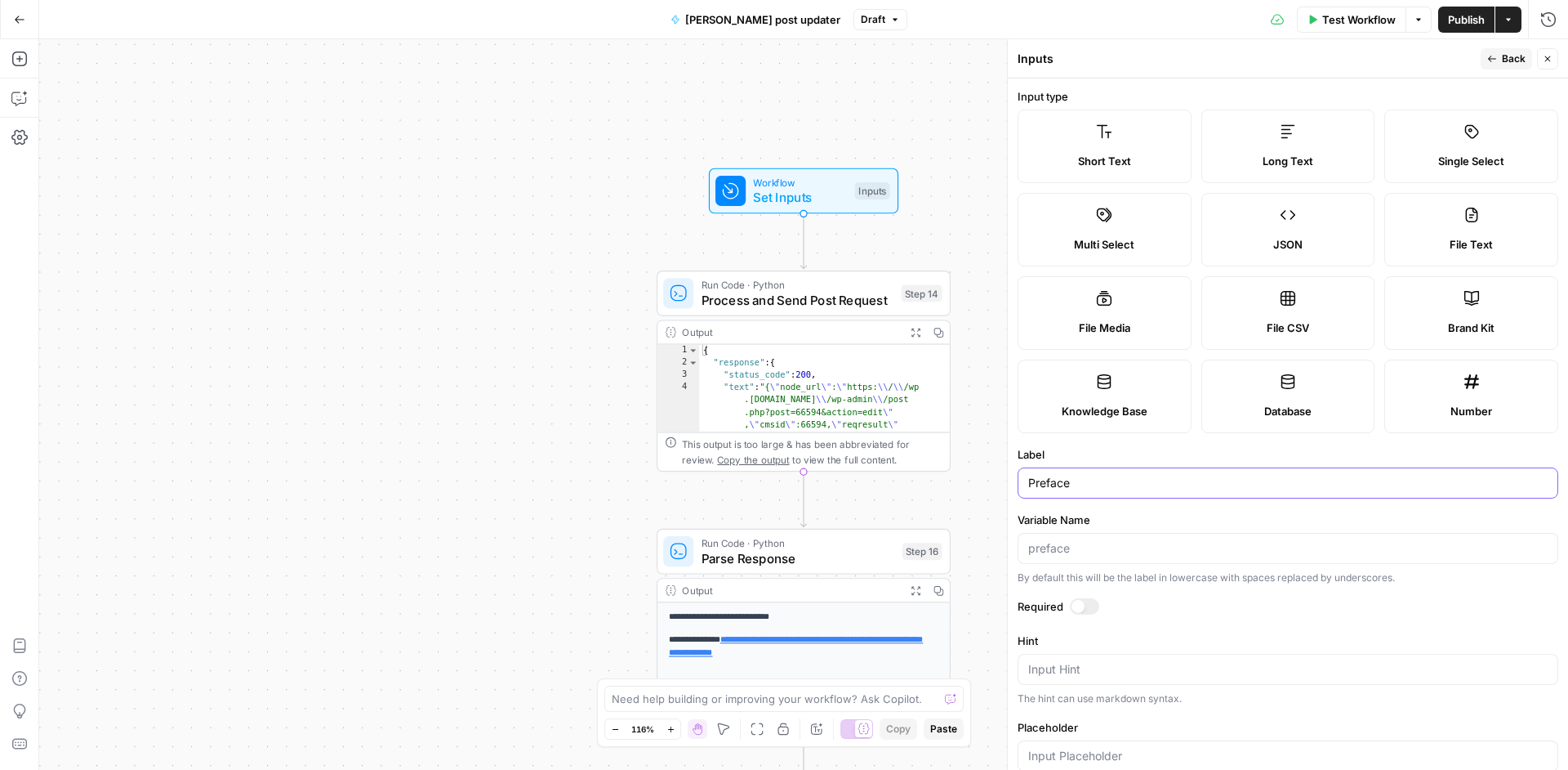
type input "Preface"
click at [1321, 138] on label "Long Text" at bounding box center [1288, 146] width 174 height 73
click at [1498, 64] on button "Back" at bounding box center [1506, 58] width 52 height 21
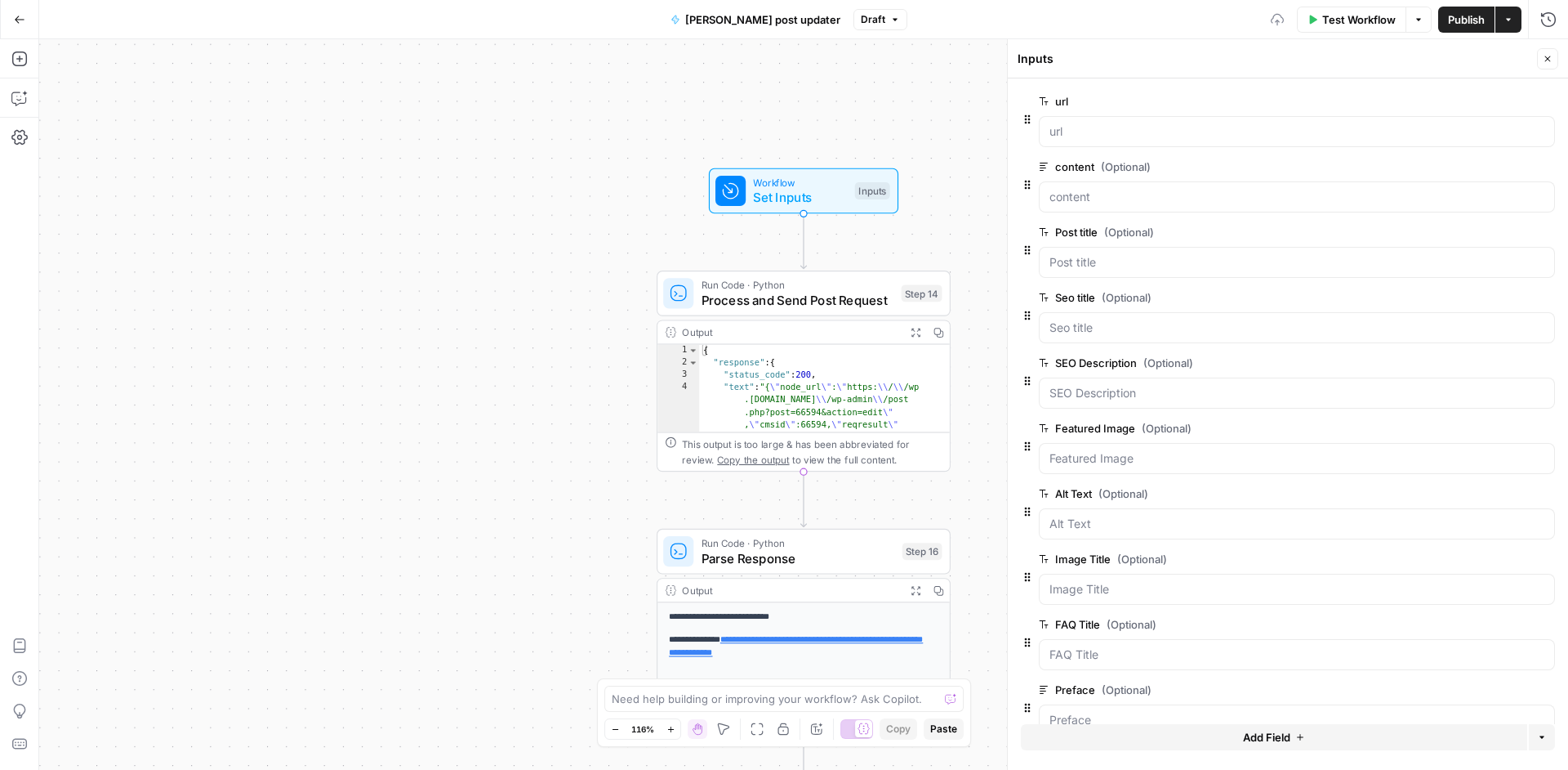
scroll to position [34, 0]
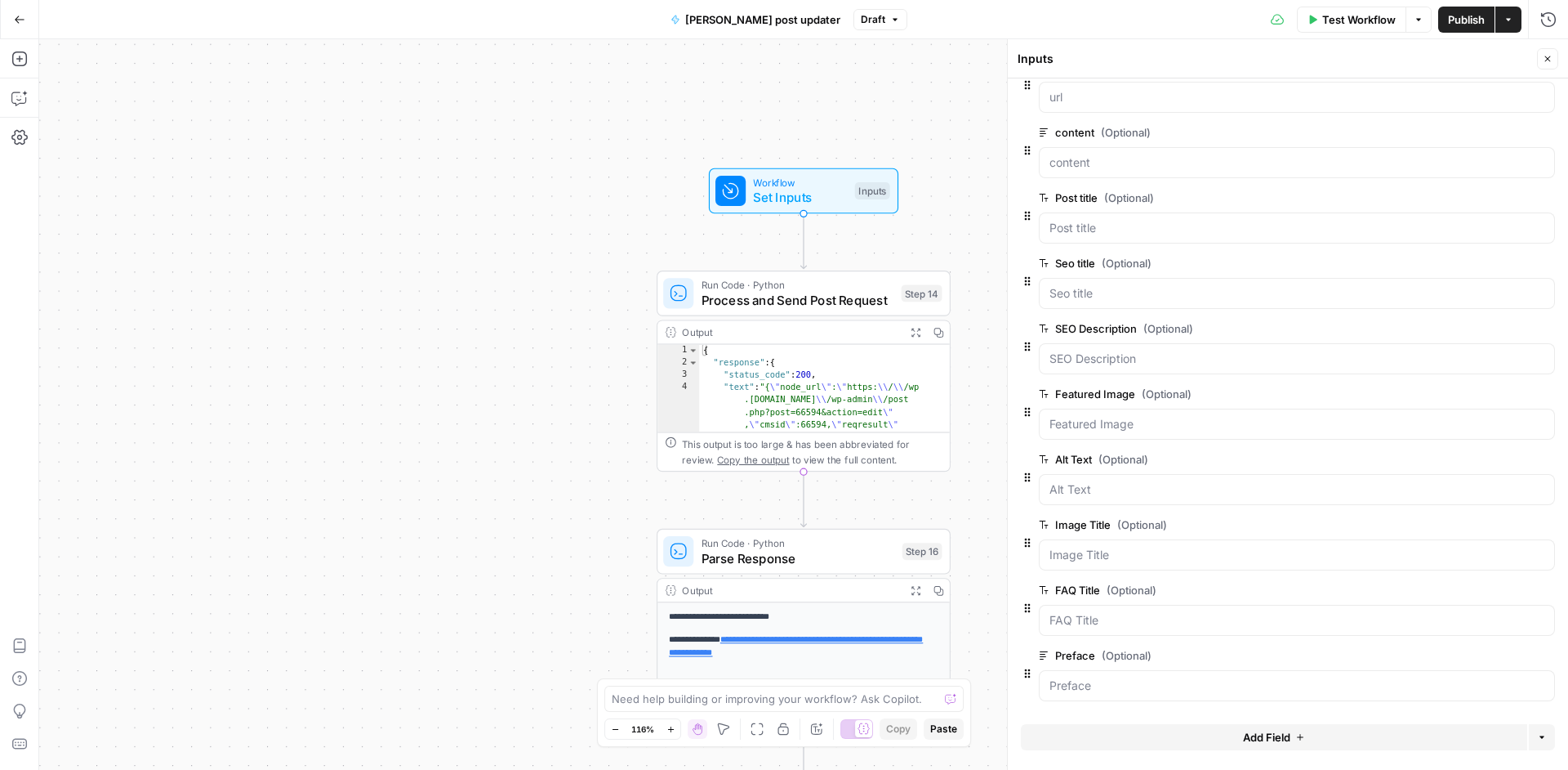
click at [1279, 734] on span "Add Field" at bounding box center [1266, 737] width 47 height 16
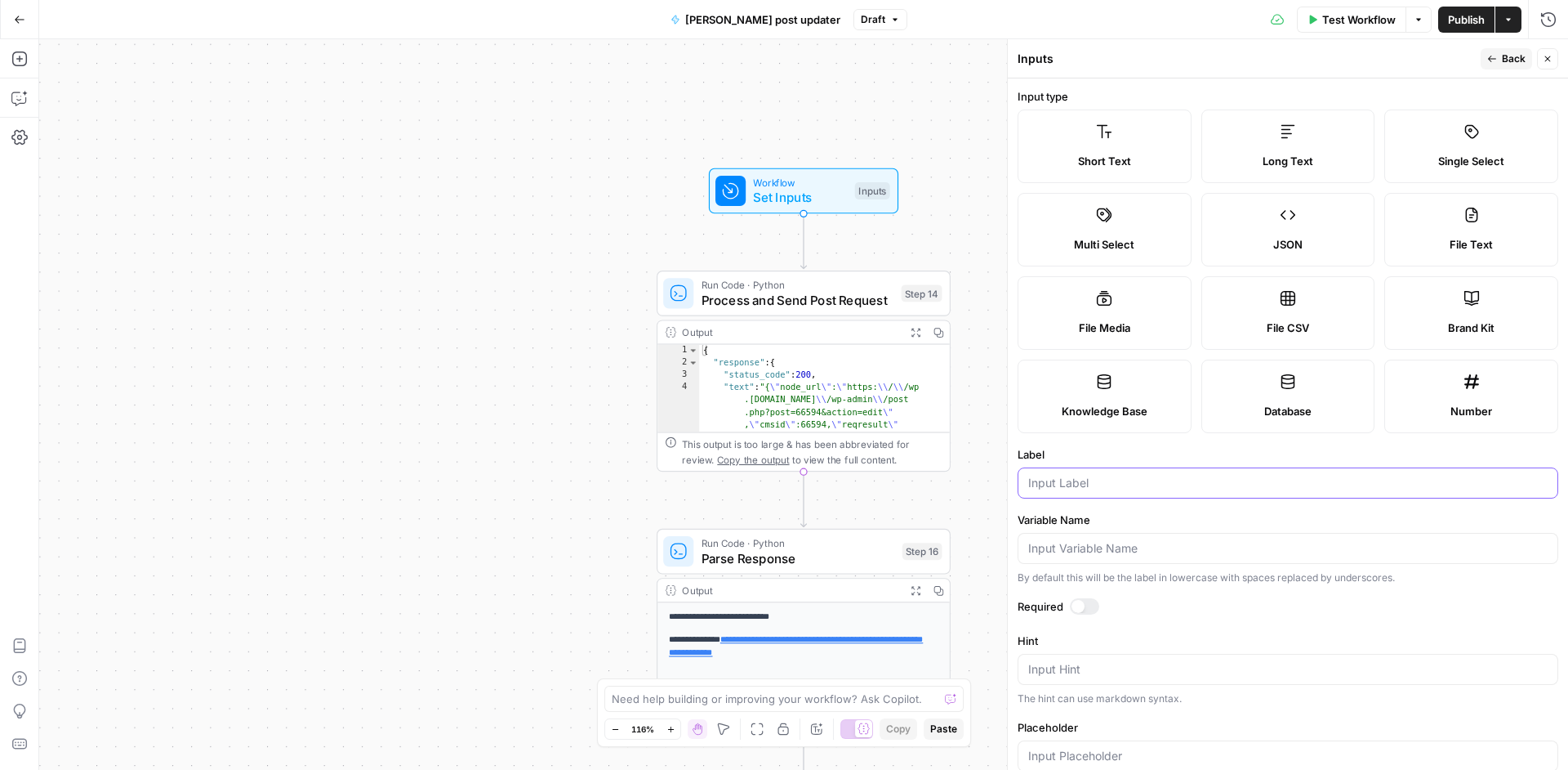
click at [1115, 480] on input "Label" at bounding box center [1288, 483] width 519 height 16
click at [1242, 133] on label "Long Text" at bounding box center [1288, 146] width 174 height 73
click at [1125, 489] on input "Label" at bounding box center [1288, 483] width 519 height 16
click at [1160, 550] on input "Variable Name" at bounding box center [1288, 548] width 519 height 16
click at [1153, 481] on input "Label" at bounding box center [1288, 483] width 519 height 16
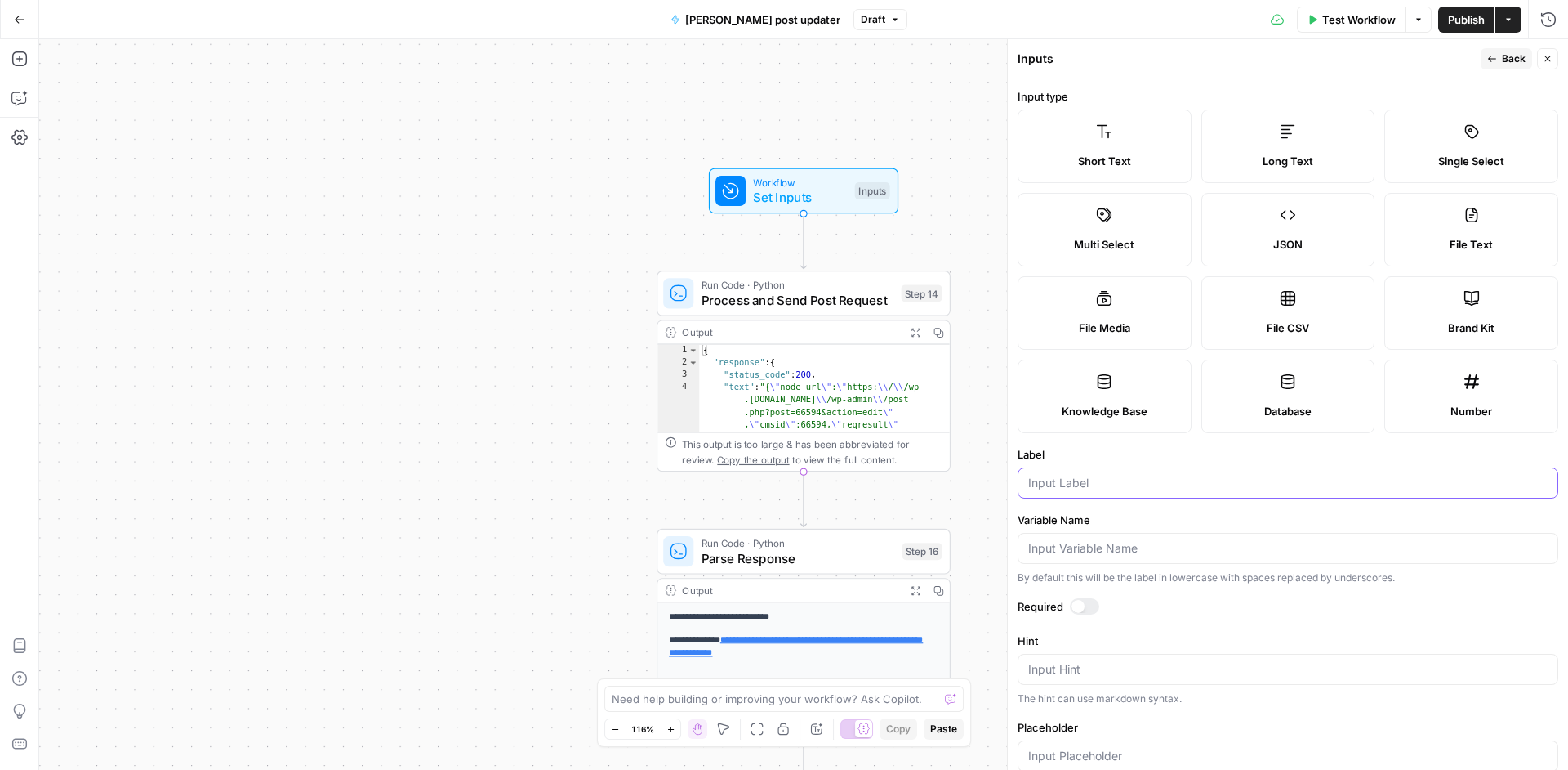
type input "H"
paste input "header_paragraph"
type input "Header paragraph"
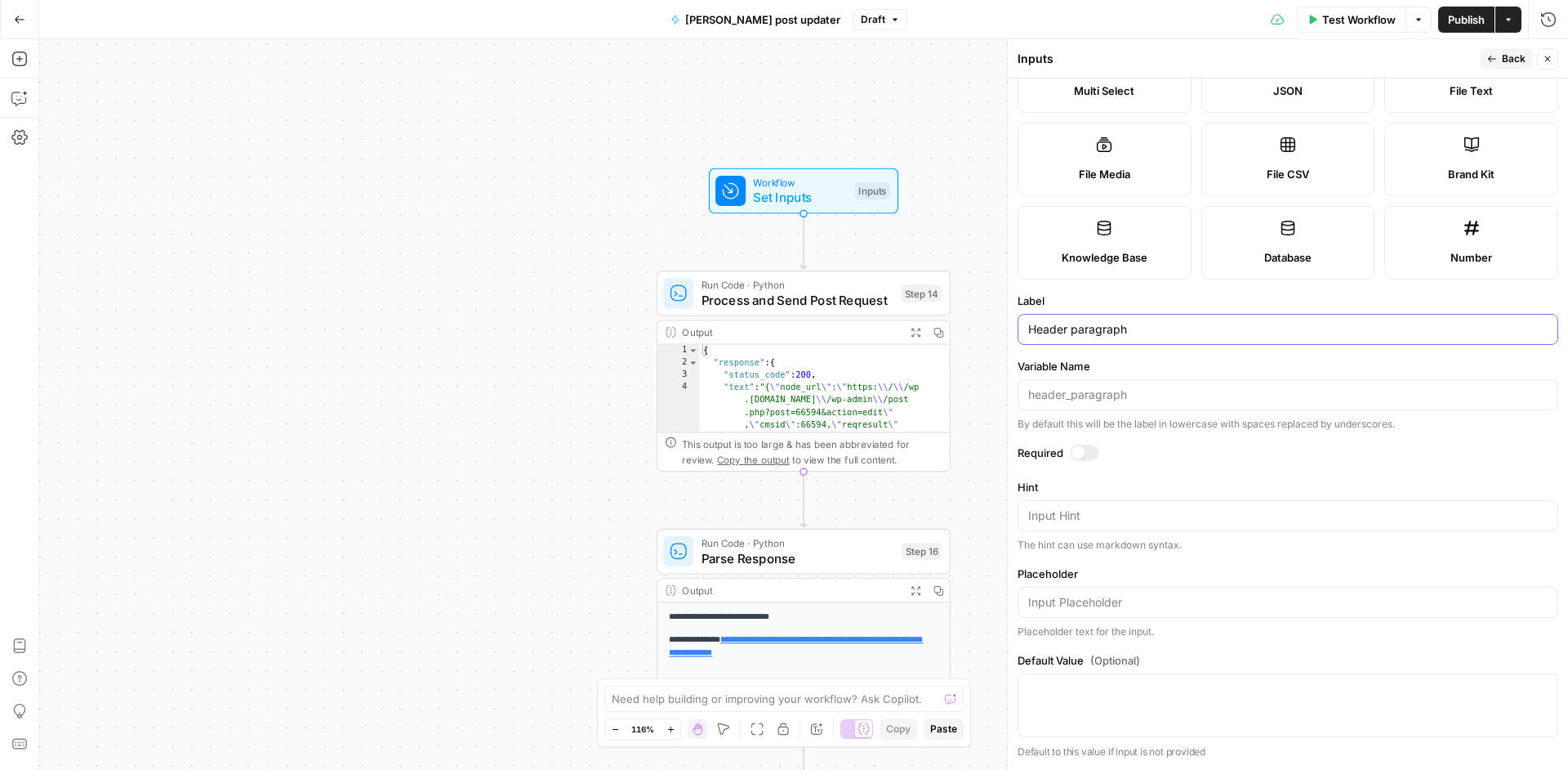
scroll to position [0, 0]
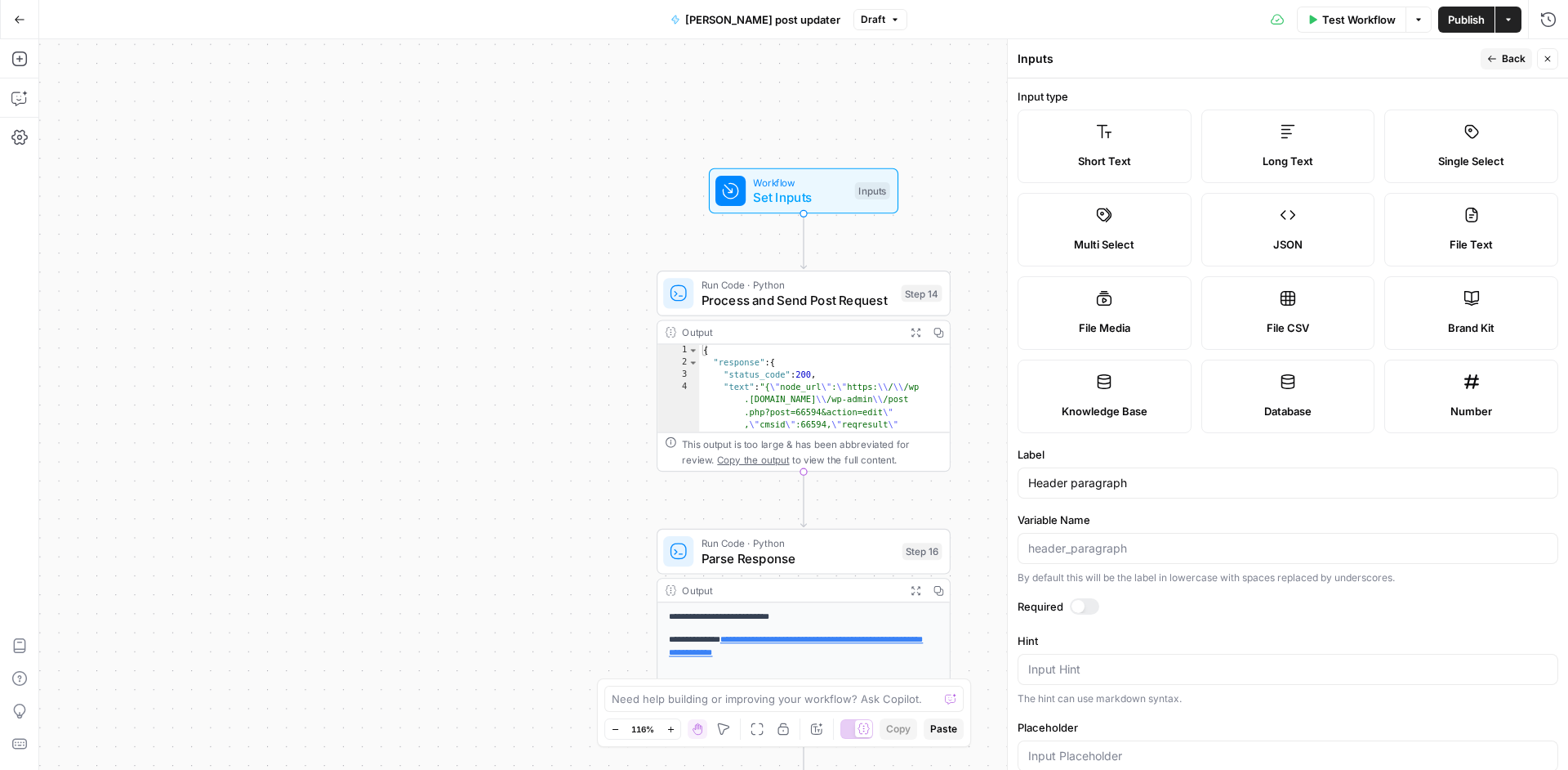
click at [1507, 61] on span "Back" at bounding box center [1514, 59] width 24 height 14
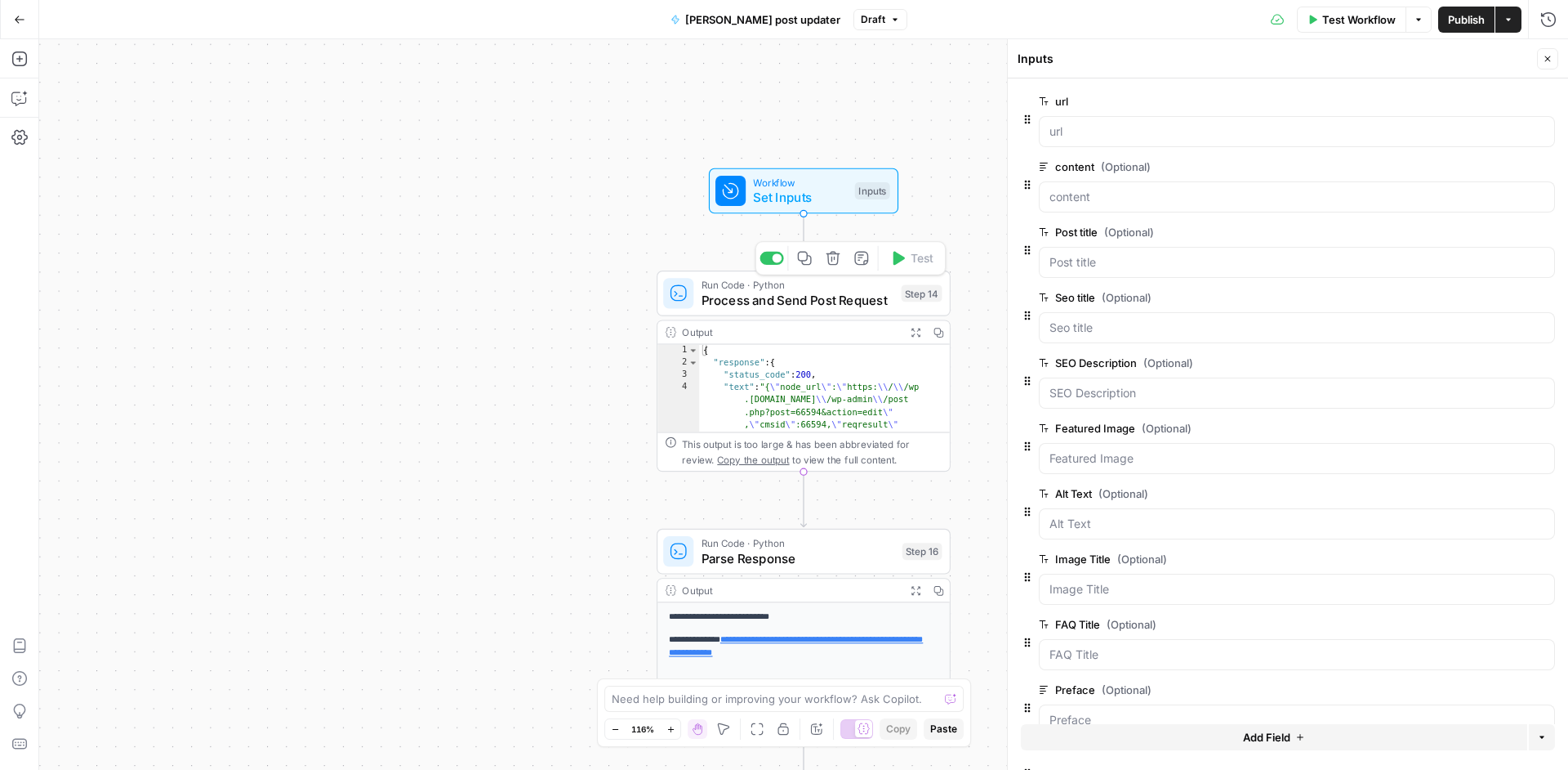
click at [841, 299] on span "Process and Send Post Request" at bounding box center [798, 299] width 193 height 19
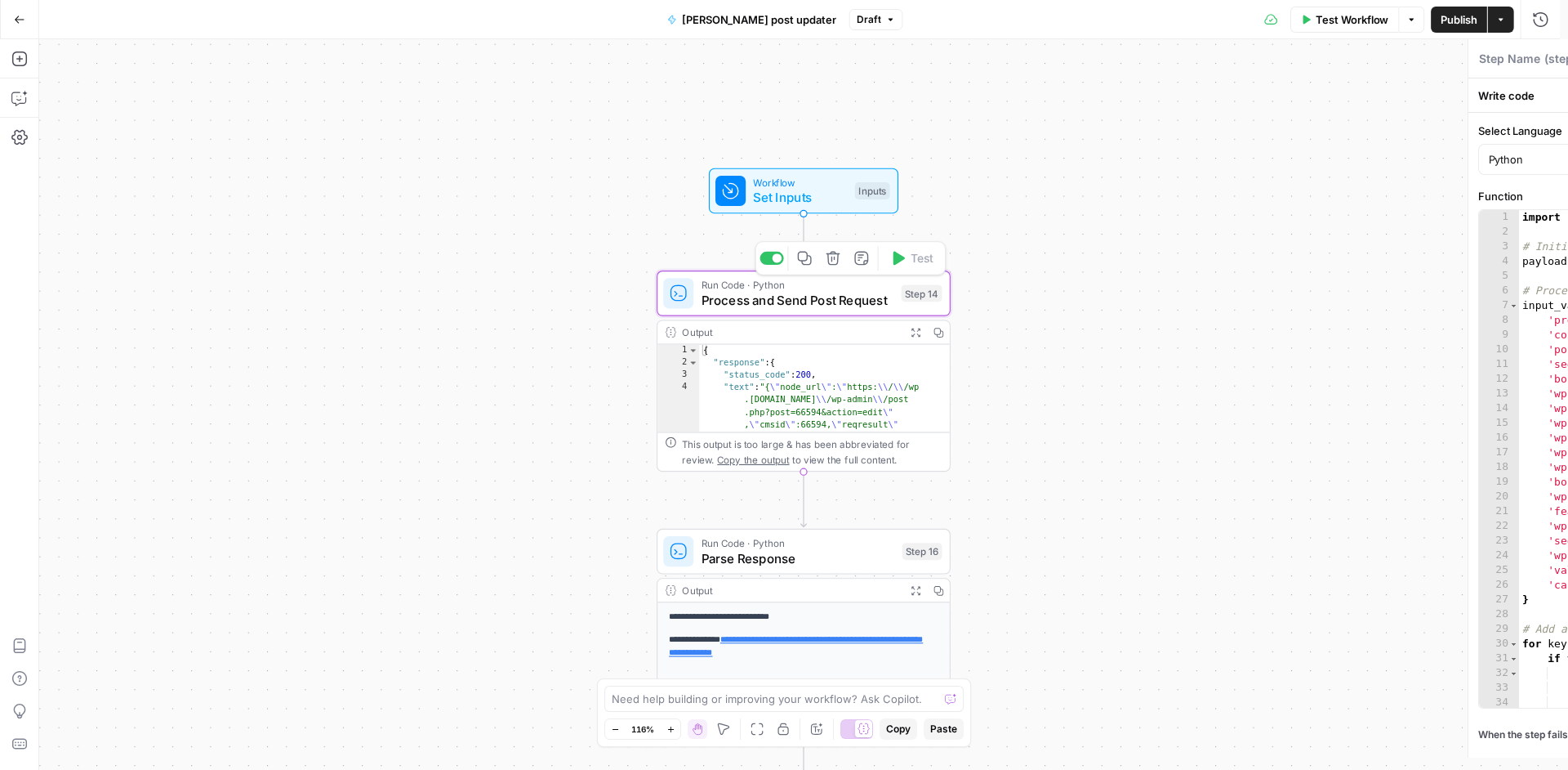
type textarea "Process and Send Post Request"
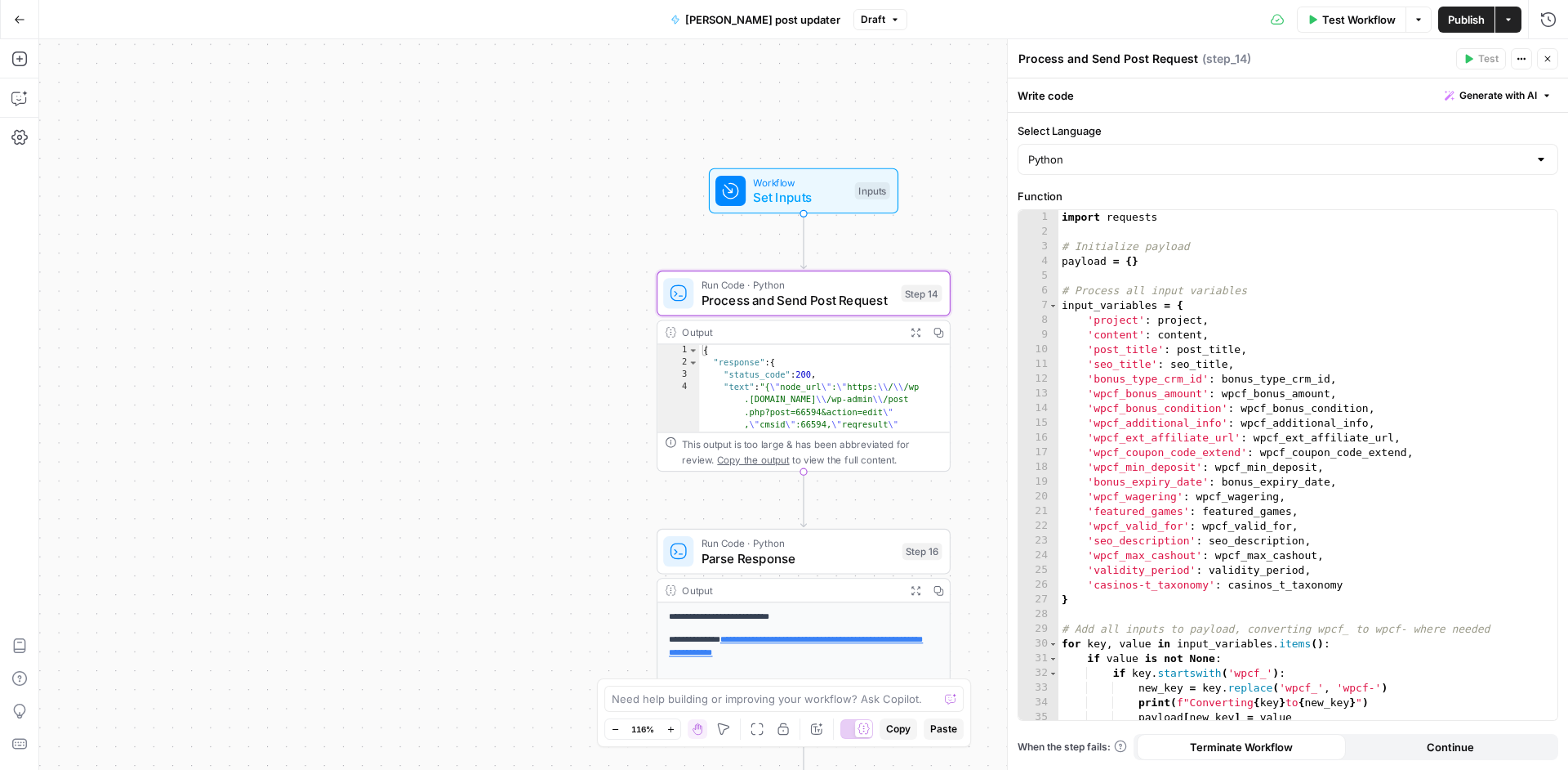
click at [770, 23] on span "[PERSON_NAME] post updater" at bounding box center [763, 20] width 156 height 16
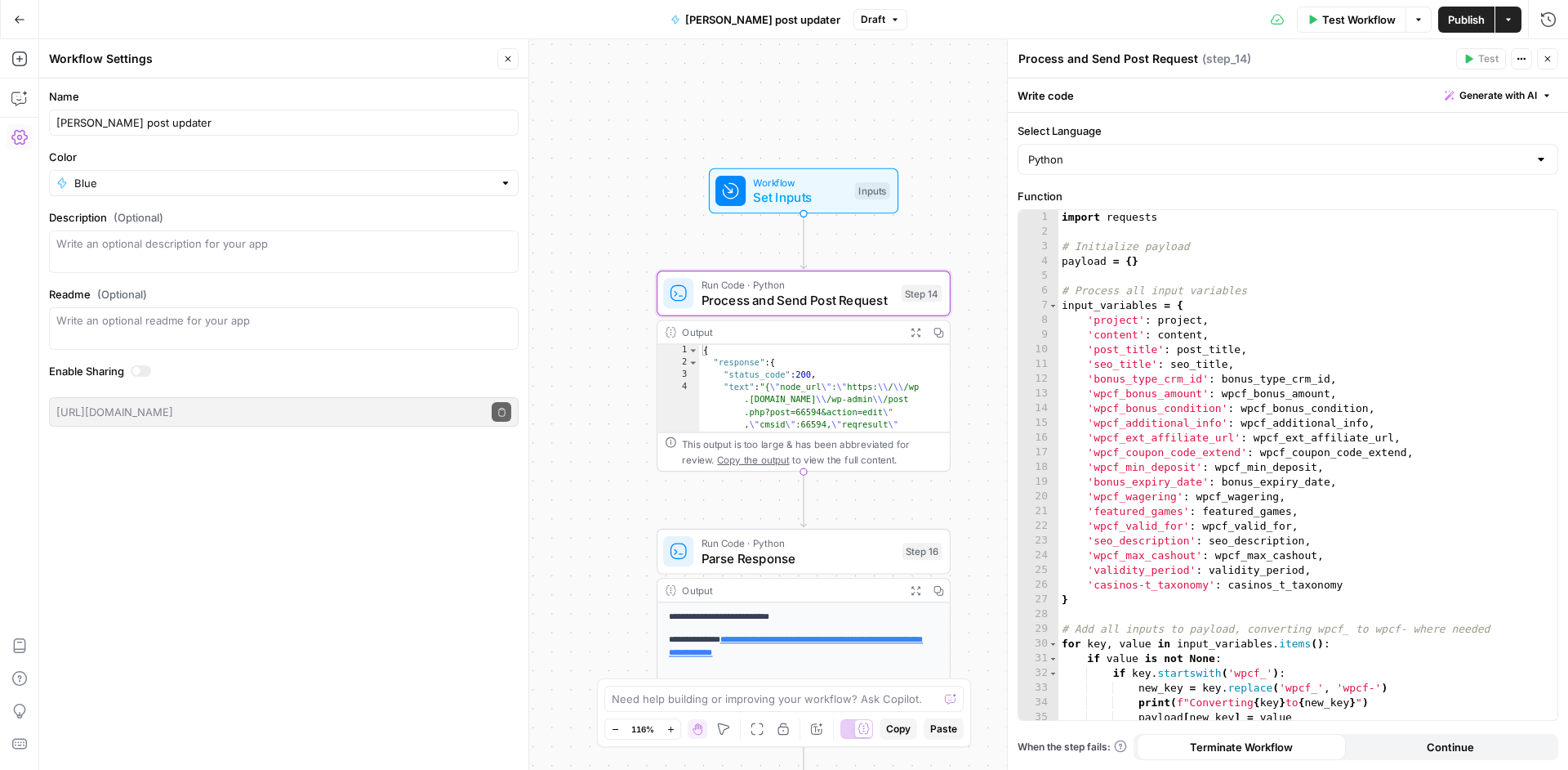
click at [215, 131] on div "[PERSON_NAME] post updater" at bounding box center [283, 122] width 469 height 26
type input "[PERSON_NAME] post updater"
drag, startPoint x: 627, startPoint y: 162, endPoint x: 548, endPoint y: 97, distance: 102.3
click at [627, 161] on div "Workflow Set Inputs Inputs Run Code · Python Process and Send Post Request Step…" at bounding box center [803, 404] width 1528 height 730
click at [508, 43] on header "Workflow Settings Close" at bounding box center [283, 58] width 489 height 39
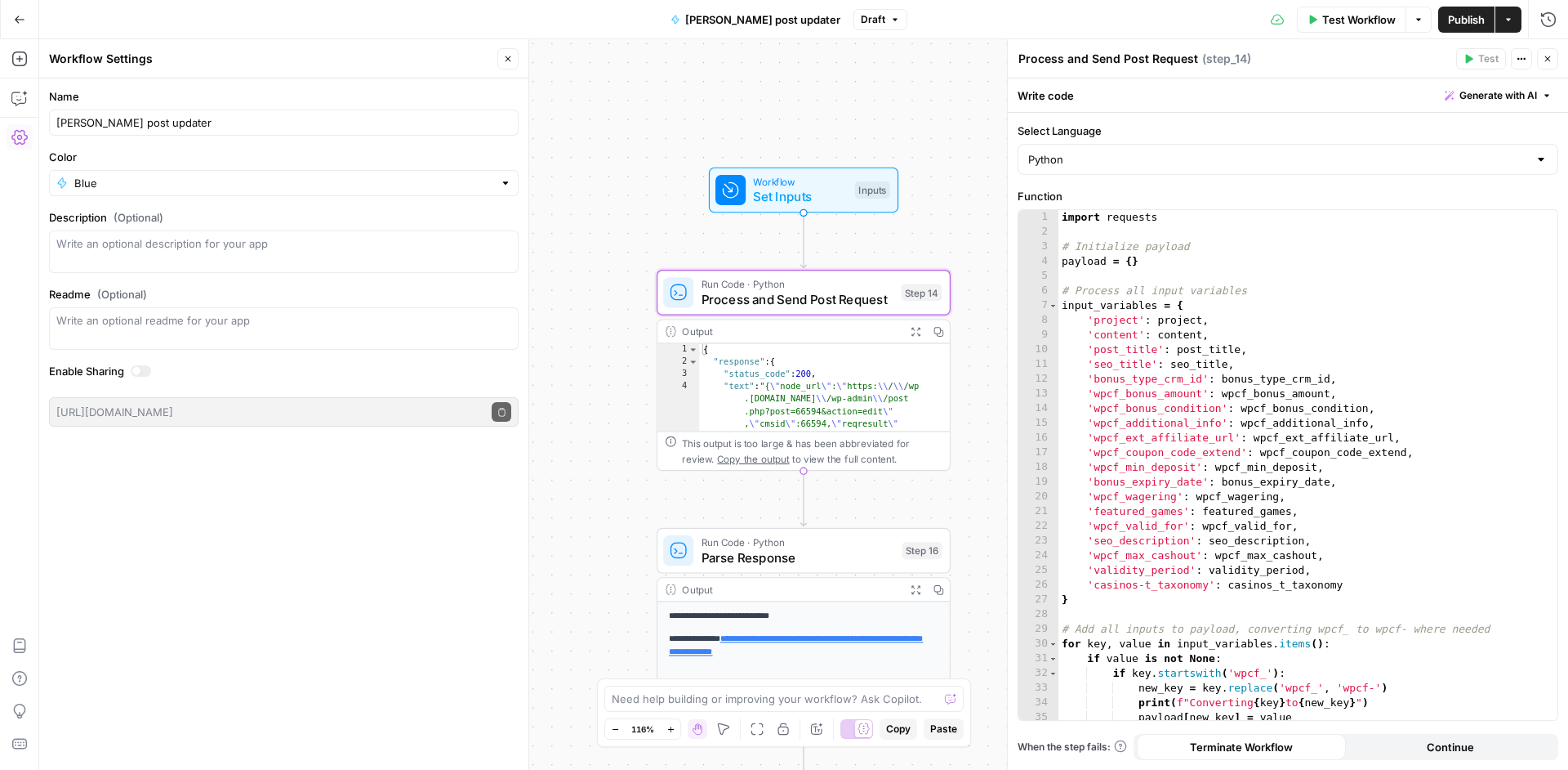
click at [515, 56] on button "Close" at bounding box center [507, 58] width 21 height 21
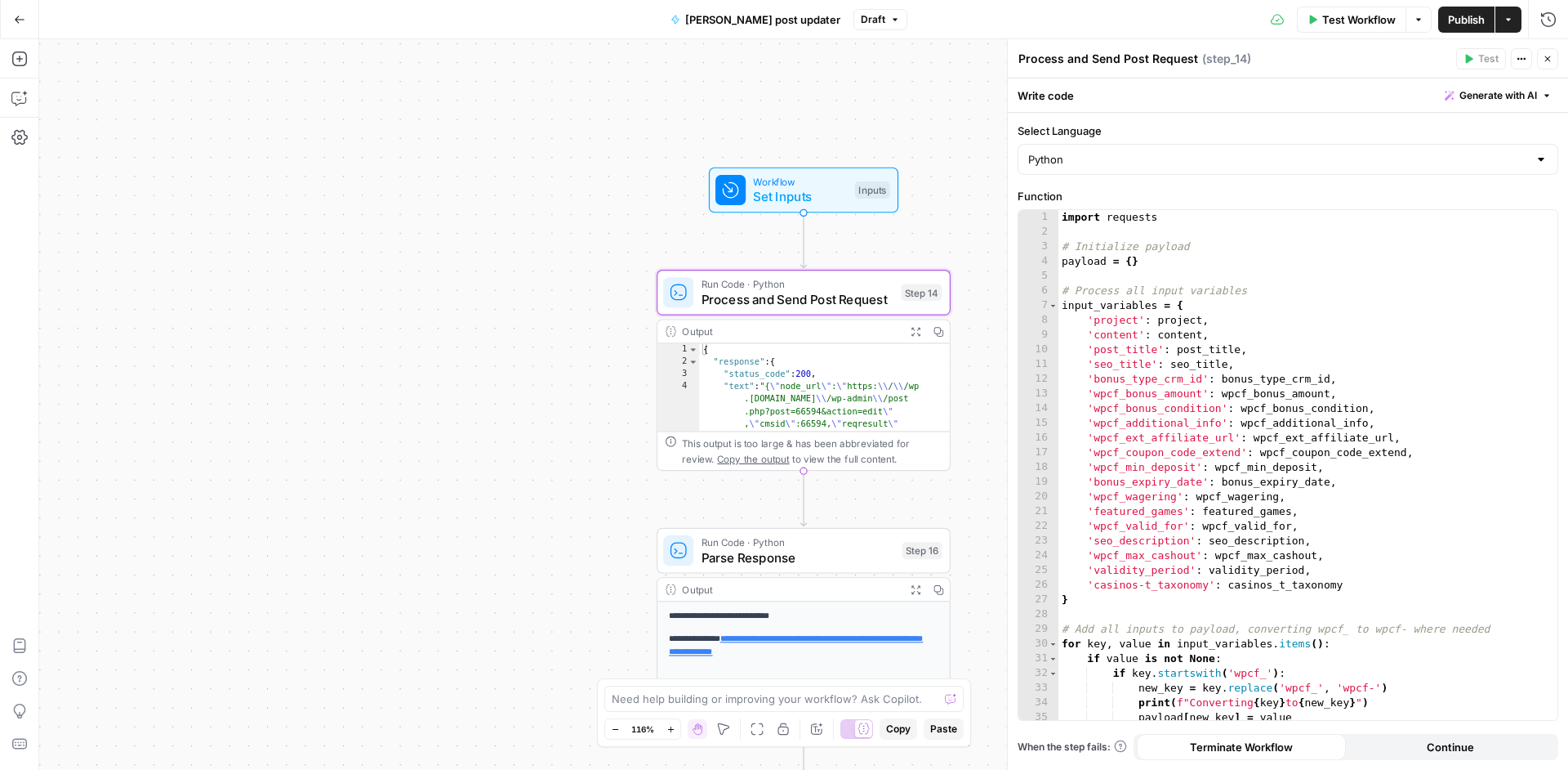
click at [645, 100] on div "Workflow Set Inputs Inputs Run Code · Python Process and Send Post Request Step…" at bounding box center [803, 404] width 1528 height 730
click at [848, 200] on div "Workflow Set Inputs Inputs" at bounding box center [802, 189] width 175 height 32
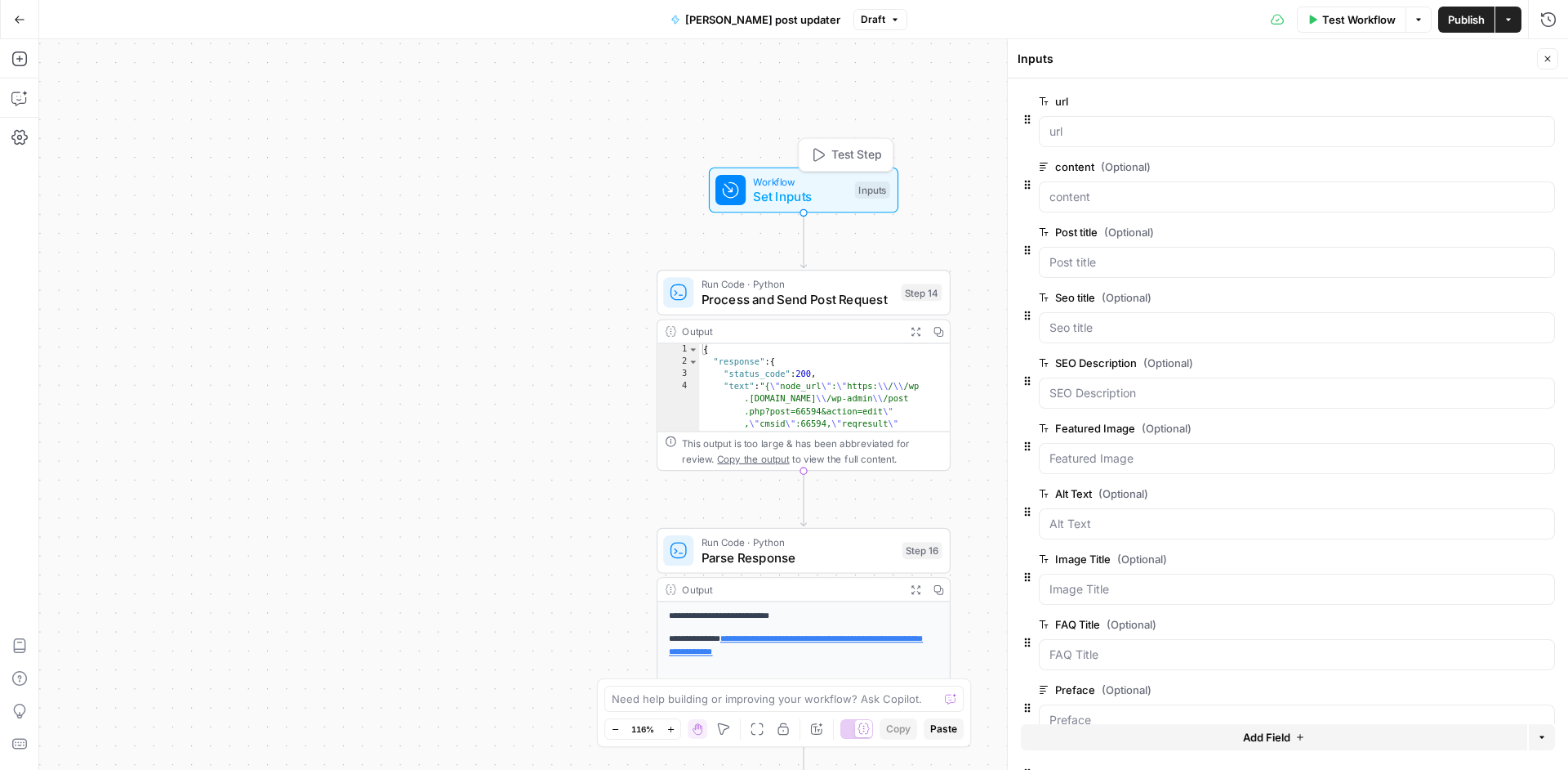
scroll to position [100, 0]
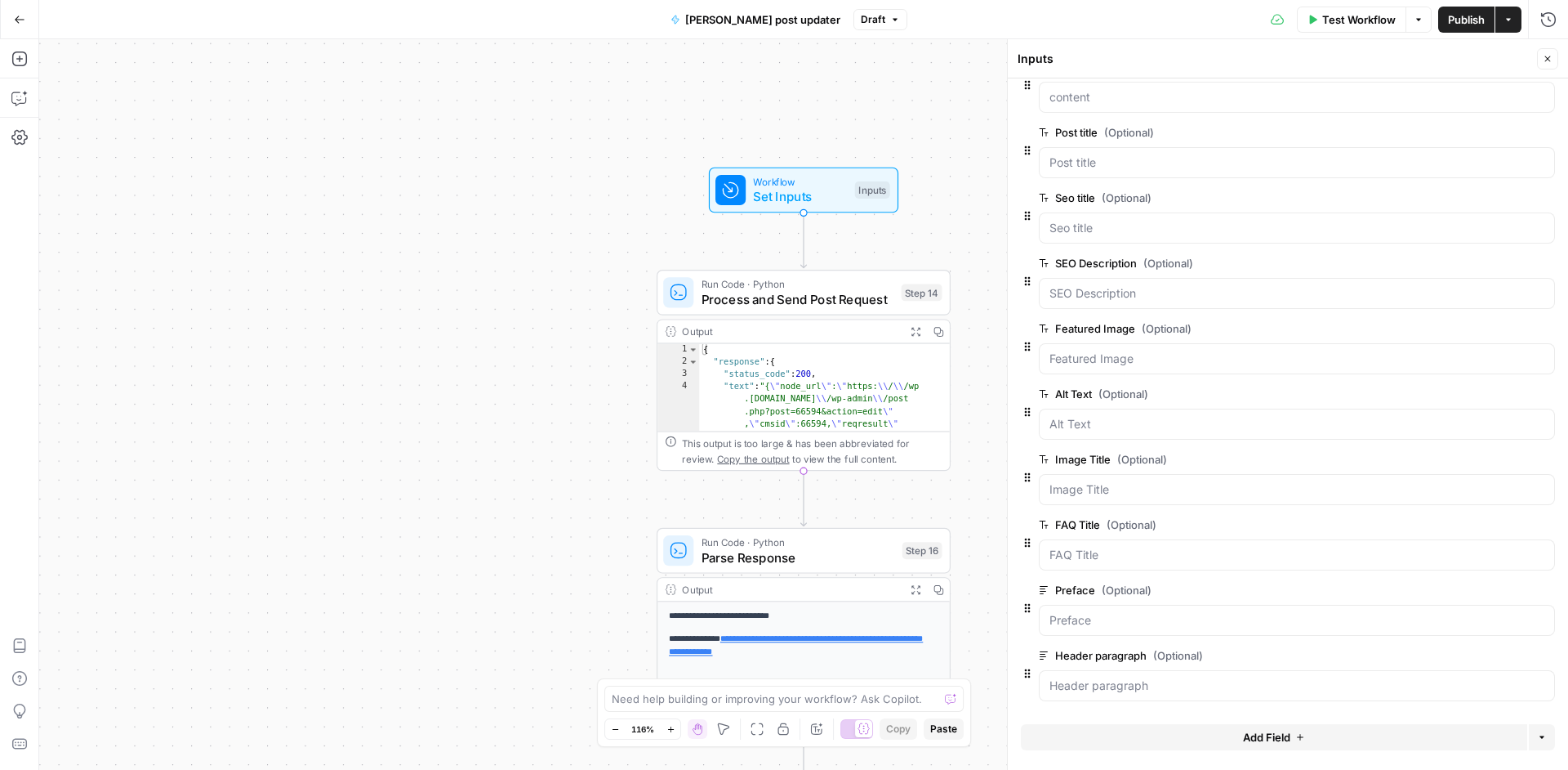
click at [1287, 737] on button "Add Field" at bounding box center [1274, 737] width 506 height 26
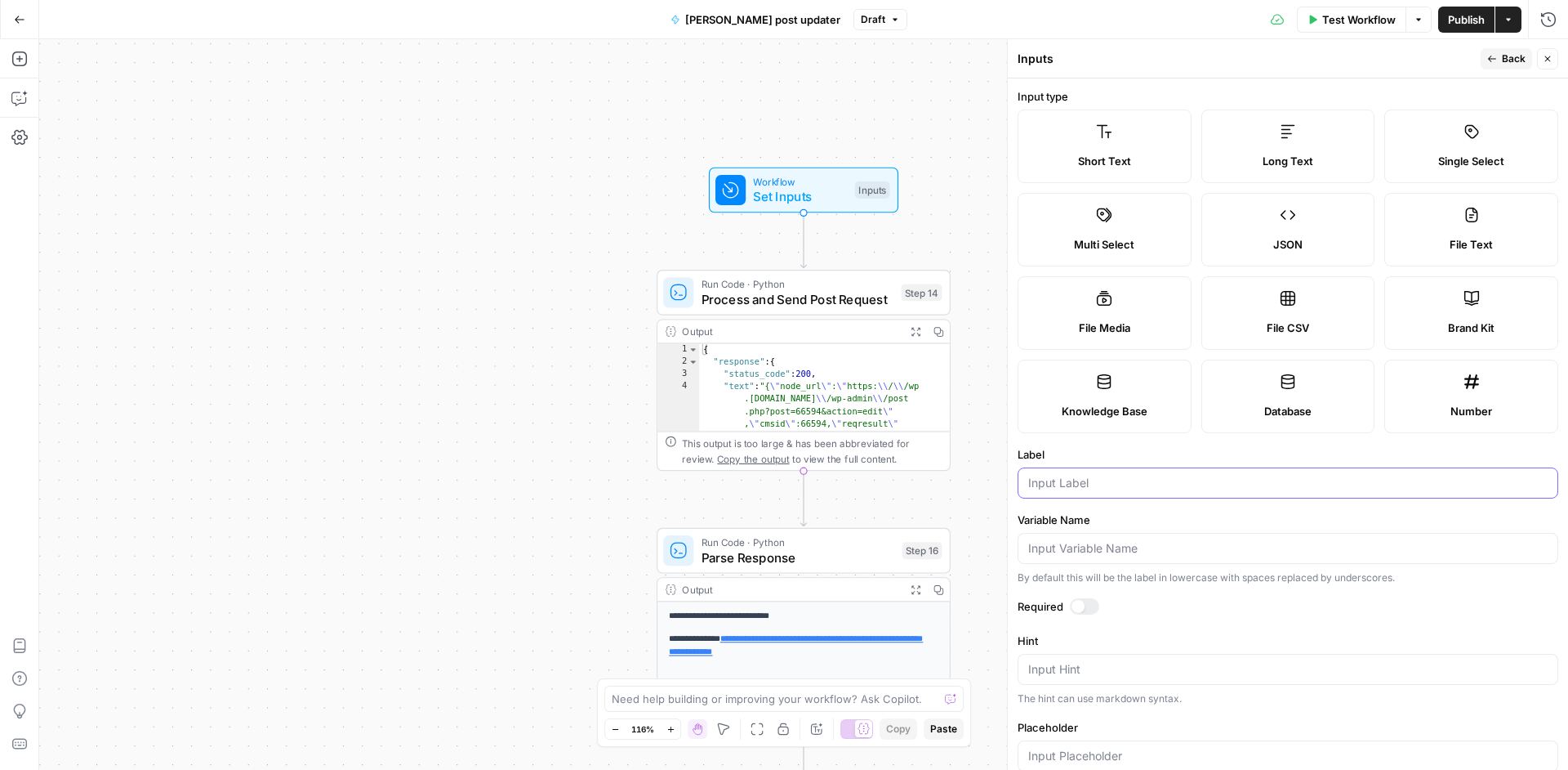
click at [1090, 484] on input "Label" at bounding box center [1288, 483] width 519 height 16
type input "W"
type input "w"
paste input "wpcf-review_top_text"
type input "wpcf-review_top_text"
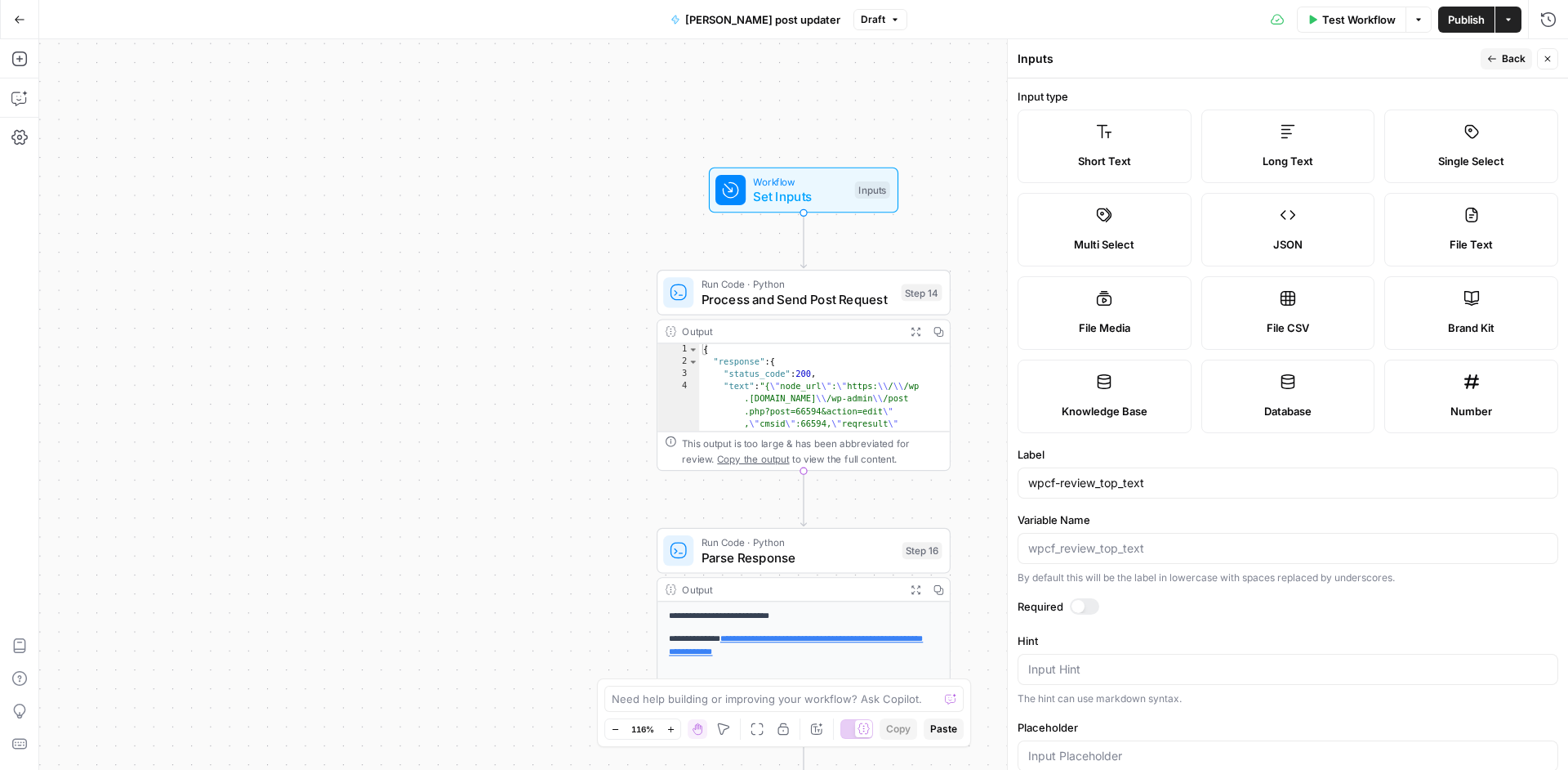
click at [1251, 122] on label "Long Text" at bounding box center [1288, 146] width 174 height 73
click at [1497, 59] on icon "button" at bounding box center [1491, 59] width 10 height 10
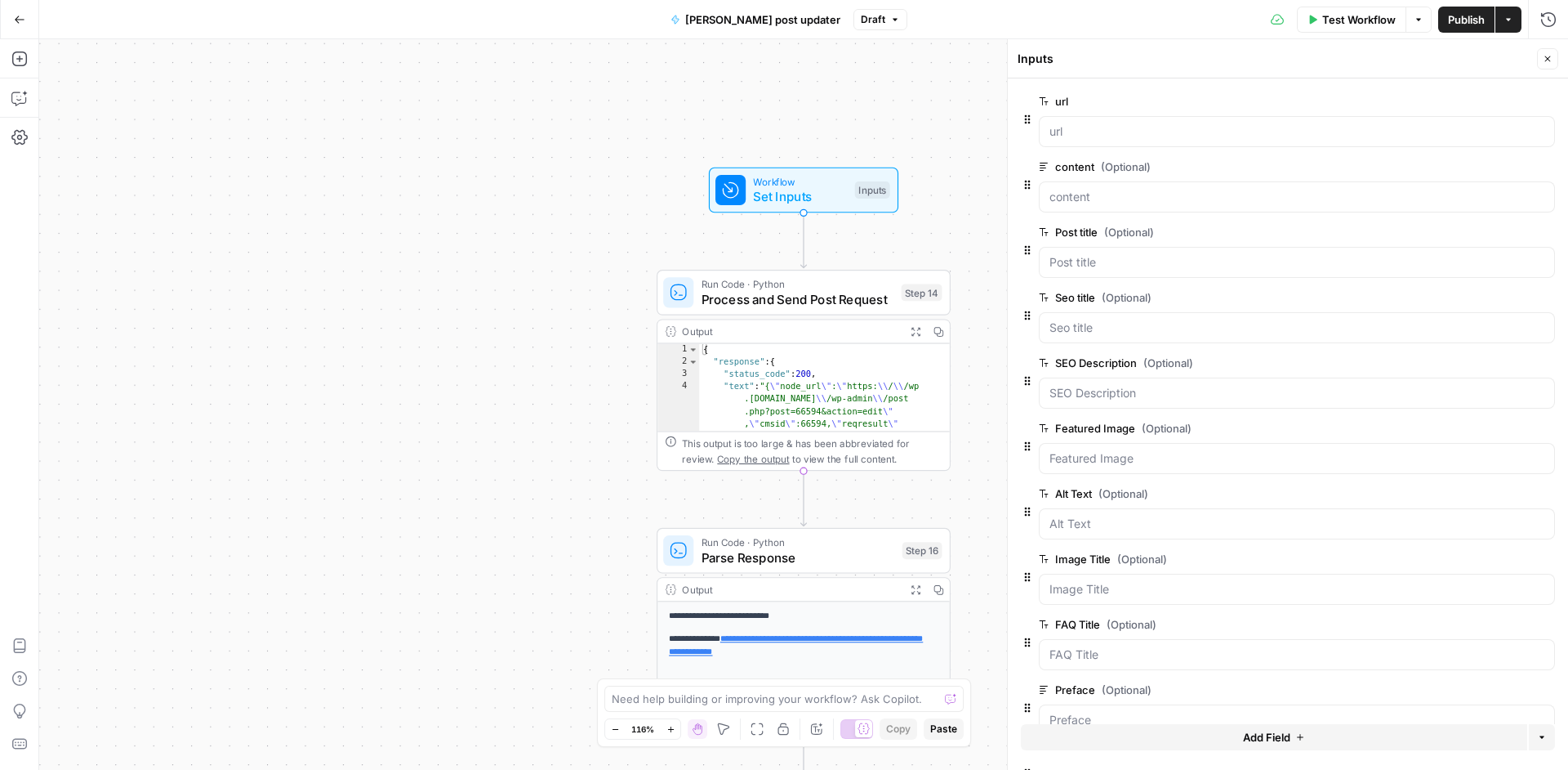
scroll to position [165, 0]
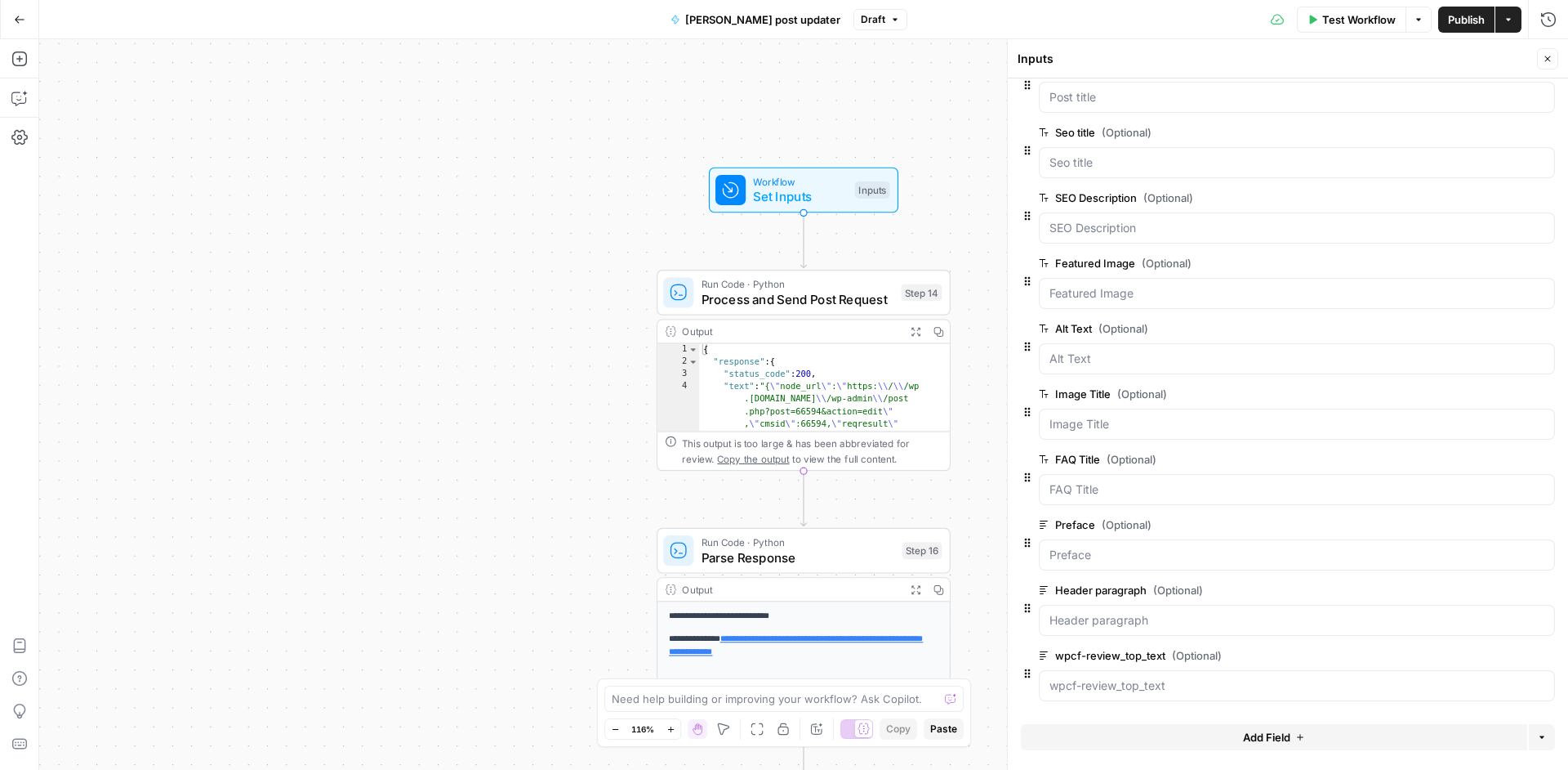
click at [1273, 734] on span "Add Field" at bounding box center [1266, 737] width 47 height 16
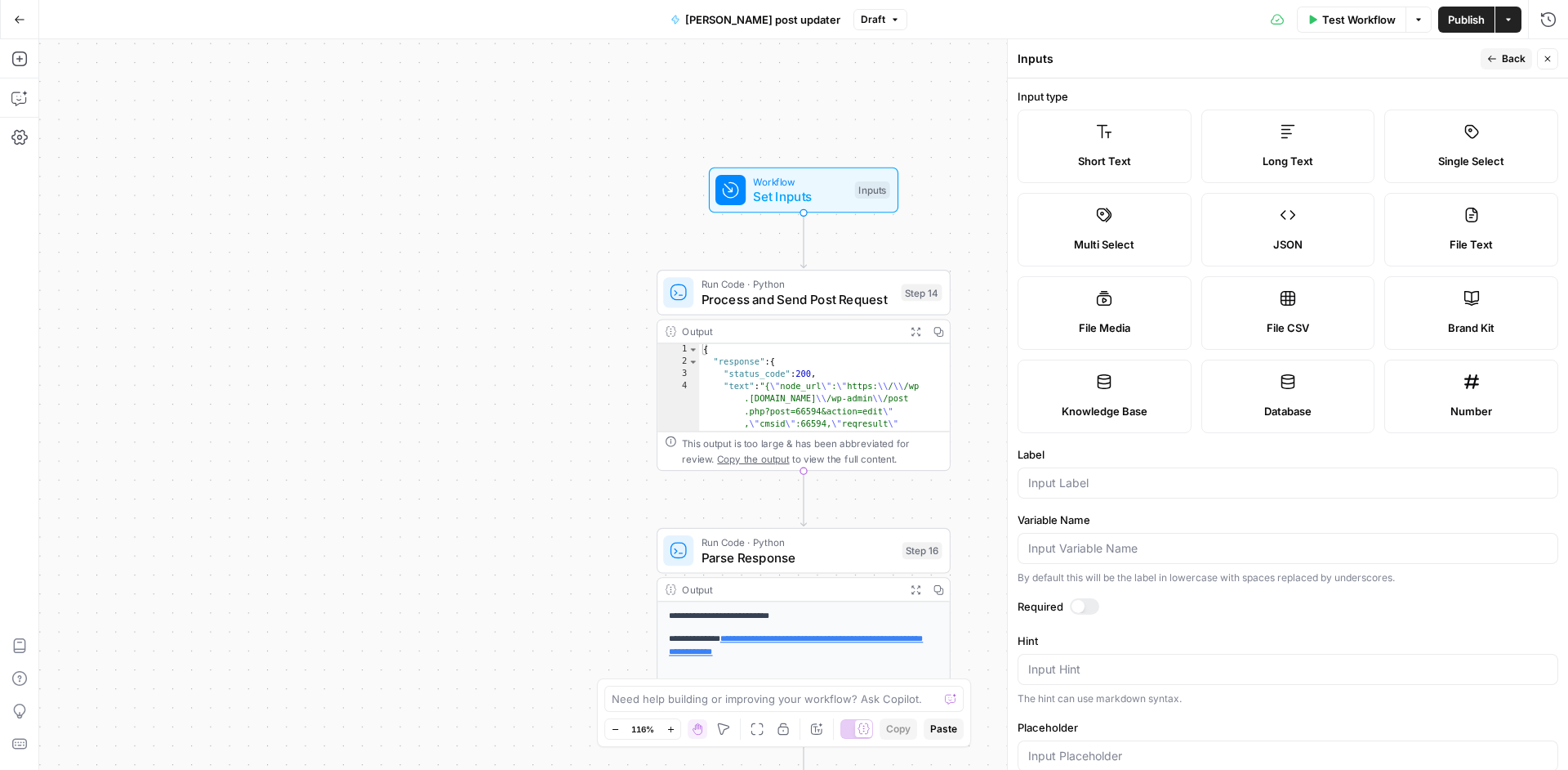
click at [1125, 471] on div at bounding box center [1288, 483] width 541 height 31
paste input "wpcf-header_paragraph"
type input "wpcf-header_paragraph"
click at [1501, 52] on button "Back" at bounding box center [1506, 58] width 52 height 21
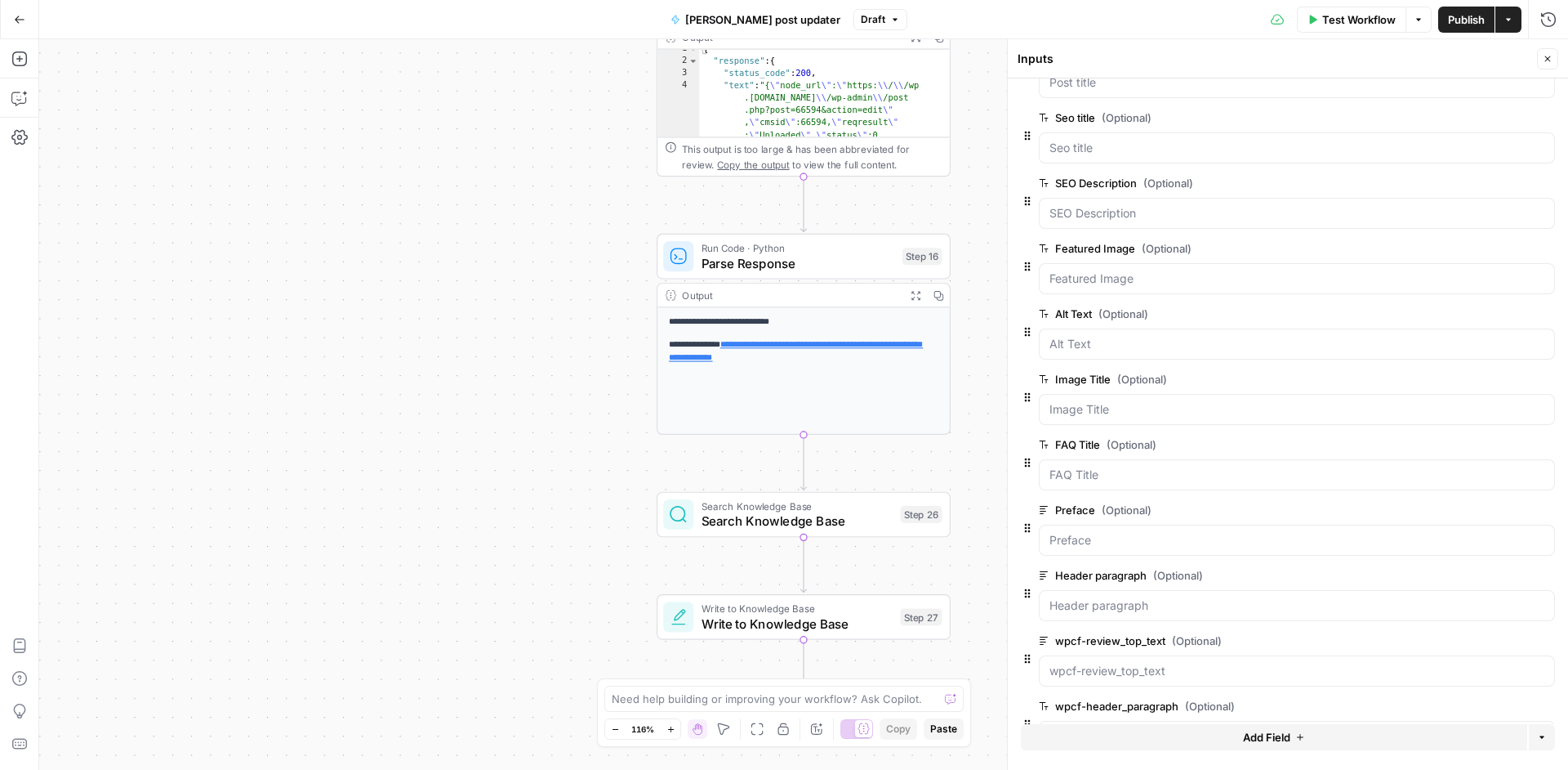
scroll to position [231, 0]
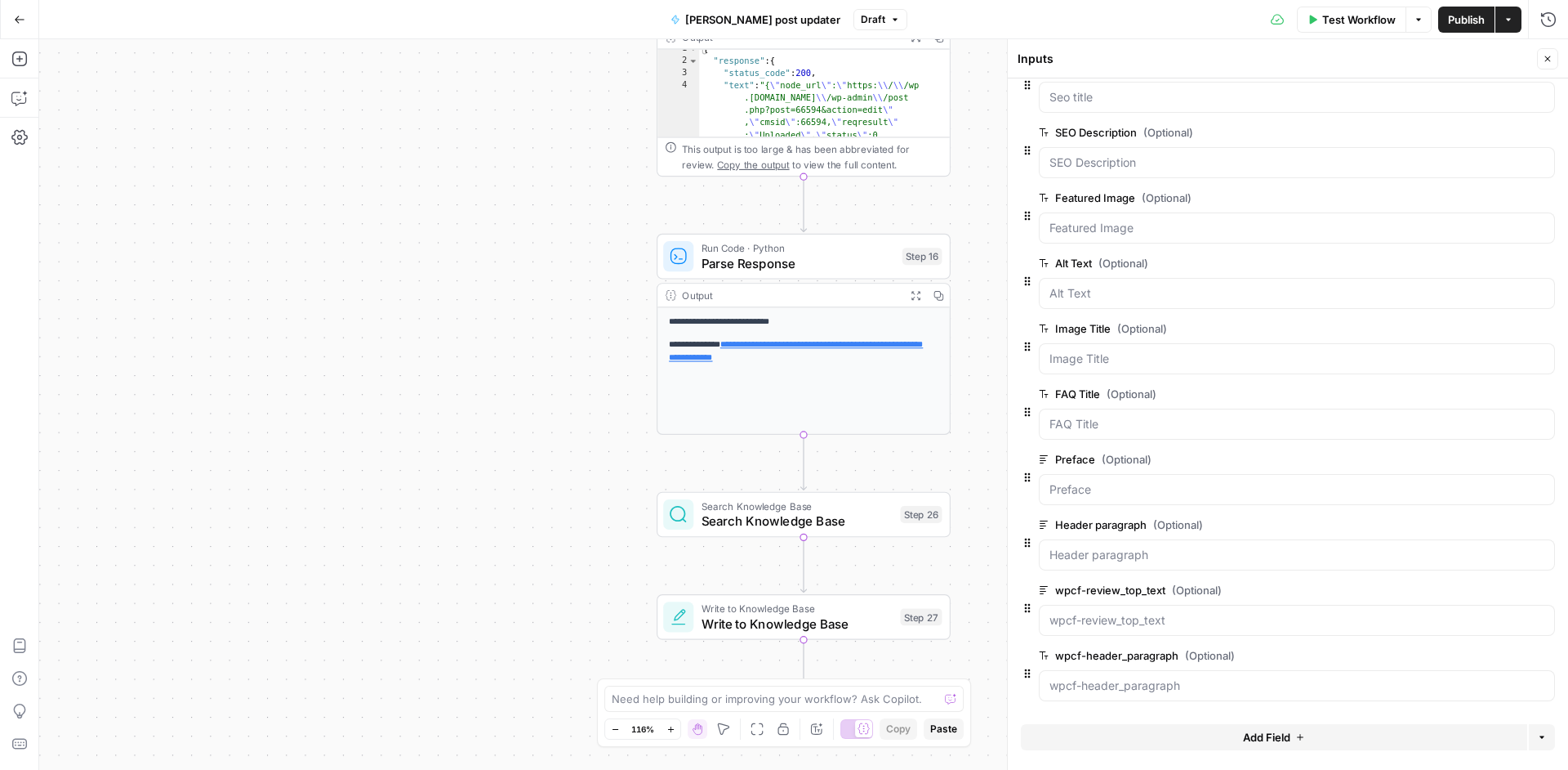
click at [1273, 735] on span "Add Field" at bounding box center [1266, 737] width 47 height 16
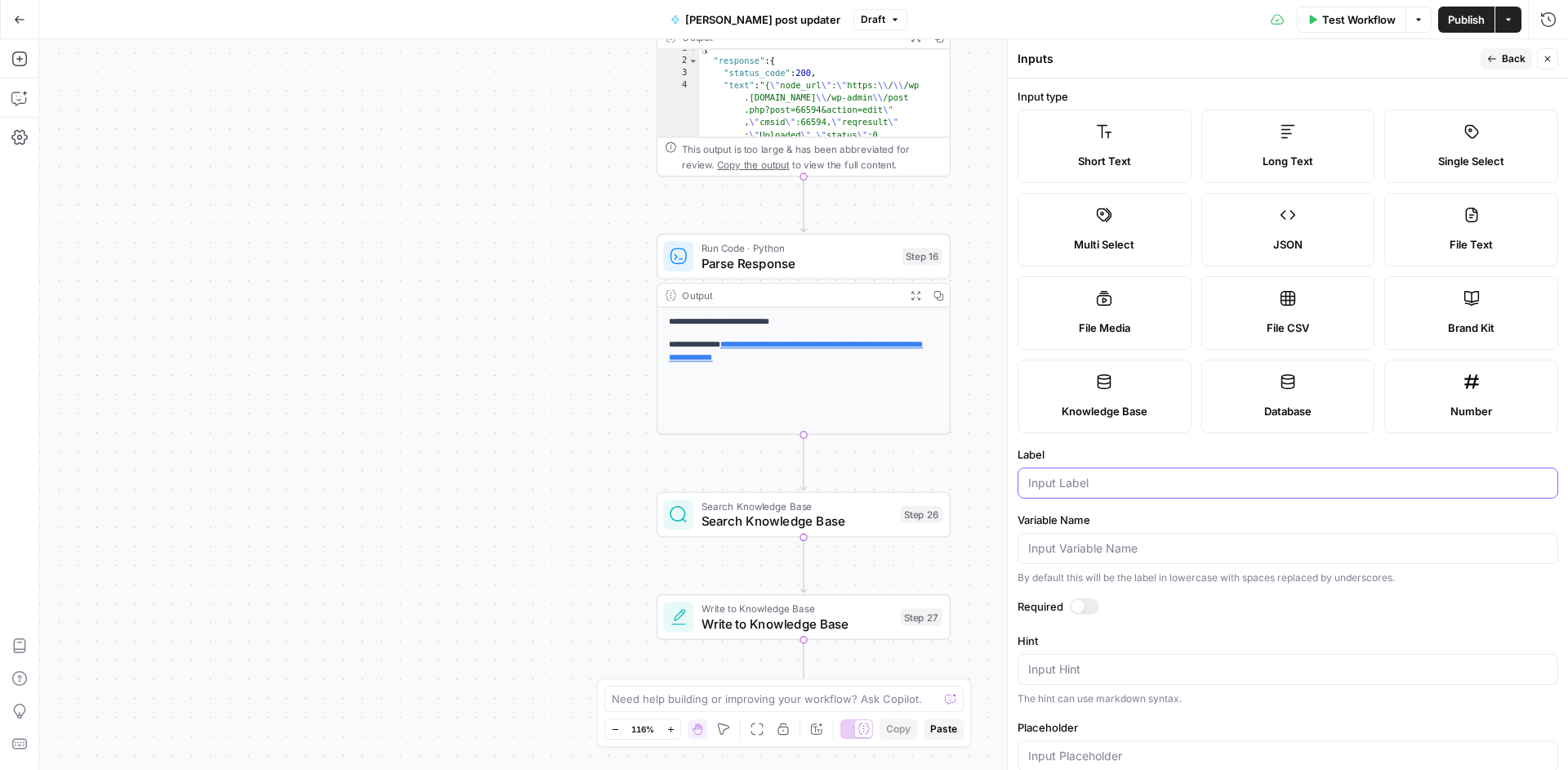
click at [1107, 480] on input "Label" at bounding box center [1288, 483] width 519 height 16
paste input "faq_repeater"
type input "faq_repeater"
click at [1500, 62] on button "Back" at bounding box center [1506, 58] width 52 height 21
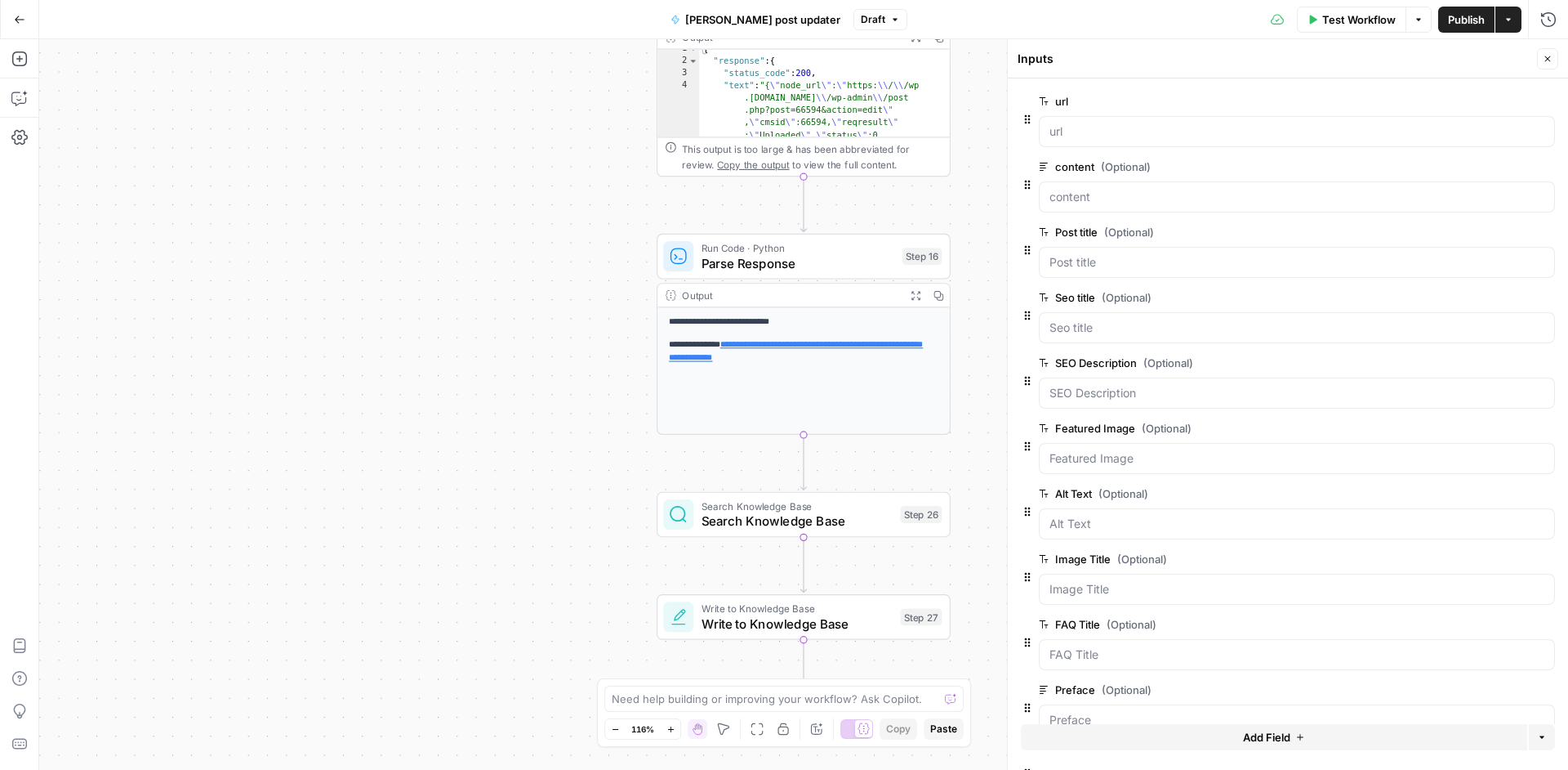
scroll to position [0, 0]
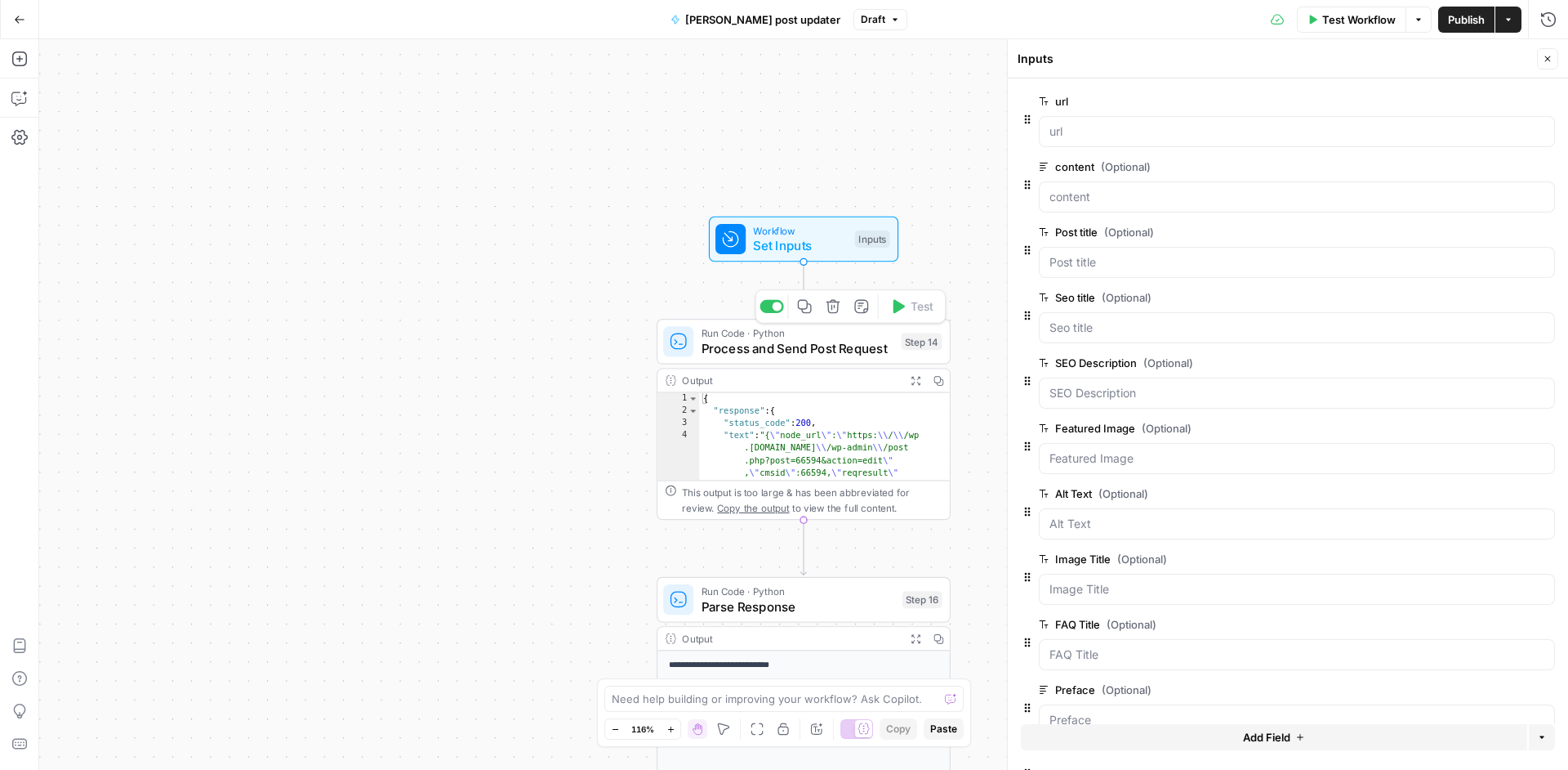
click at [815, 347] on span "Process and Send Post Request" at bounding box center [798, 347] width 193 height 19
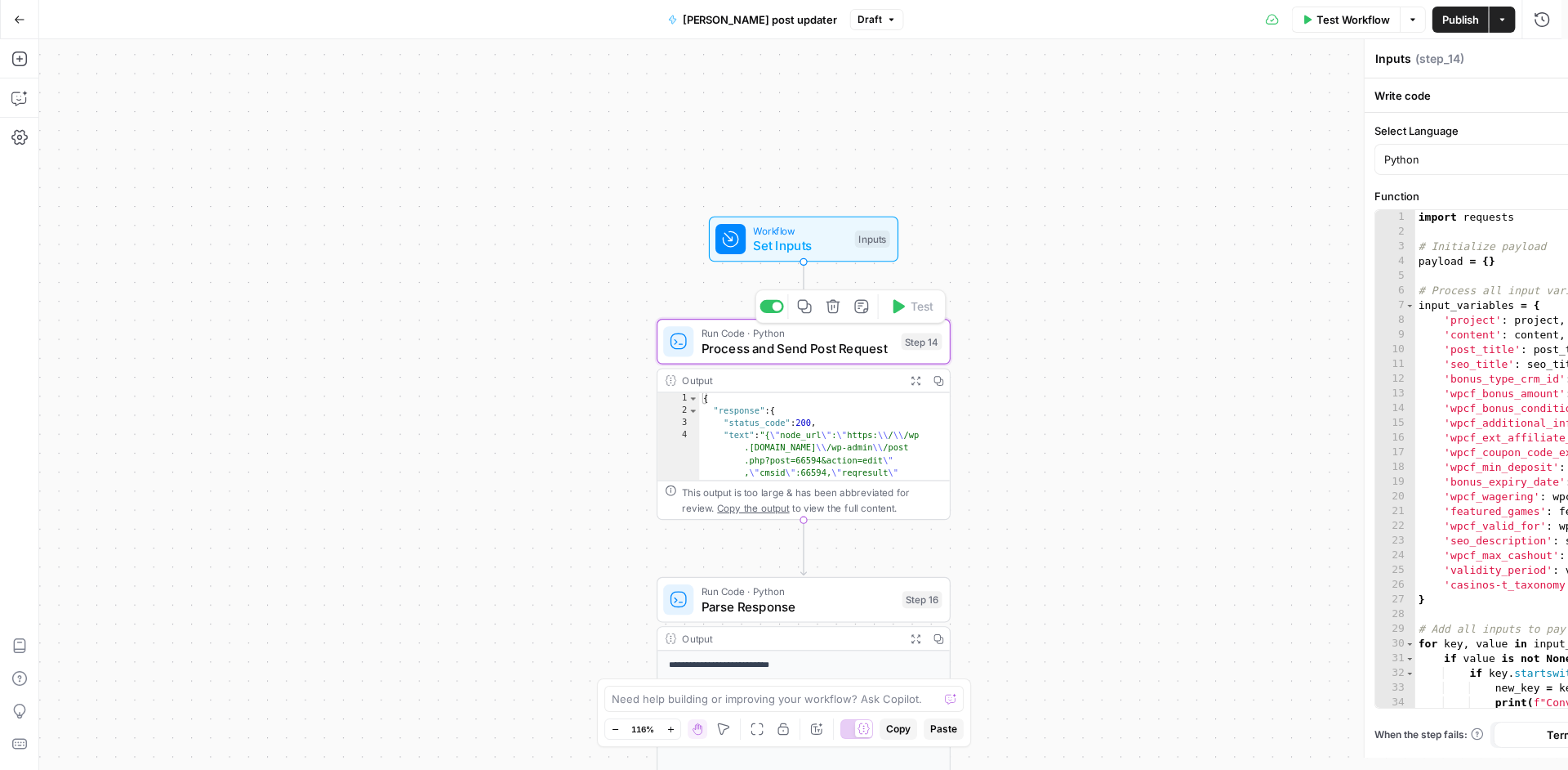
type textarea "Process and Send Post Request"
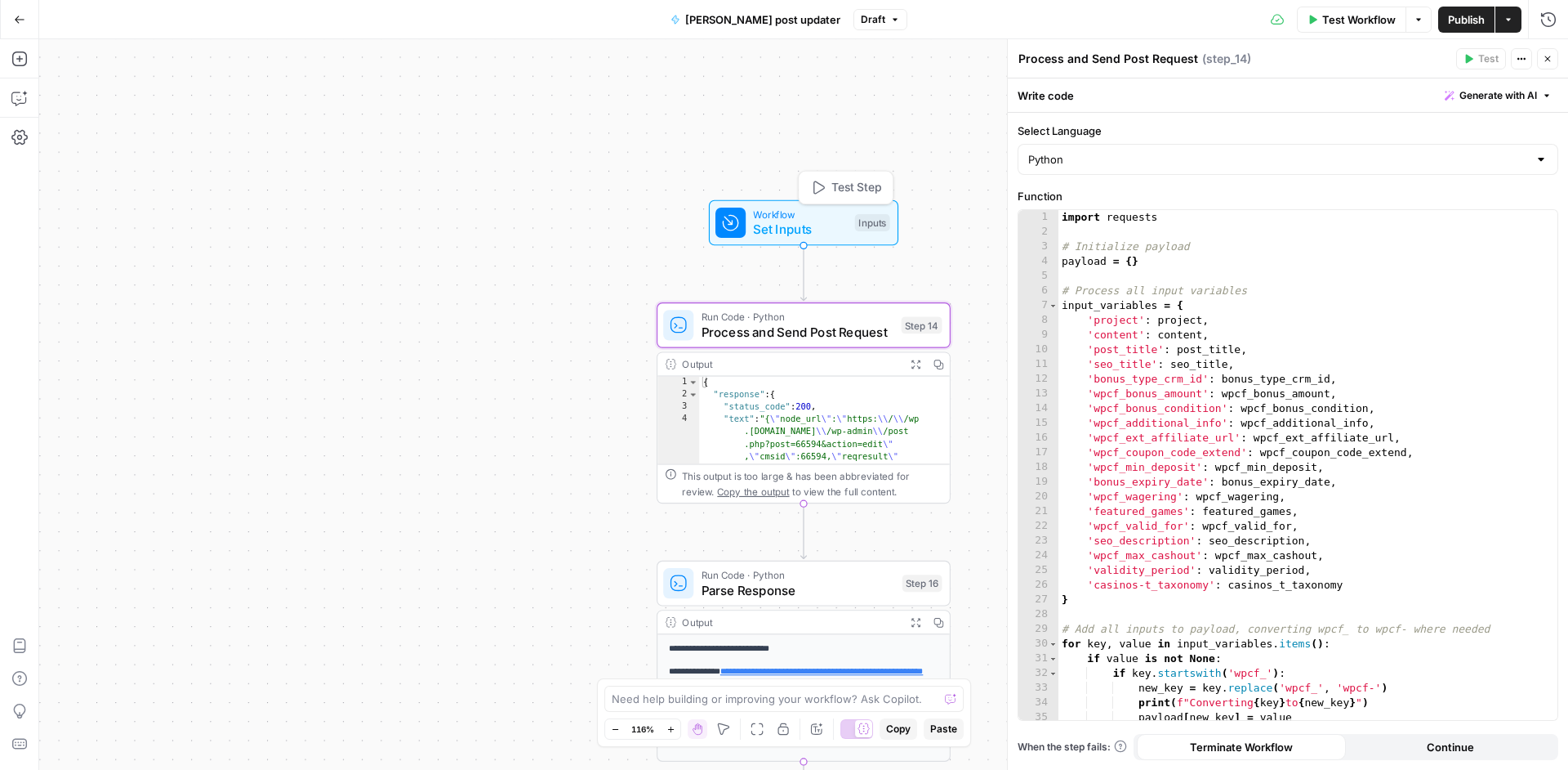
click at [835, 229] on span "Set Inputs" at bounding box center [800, 229] width 94 height 19
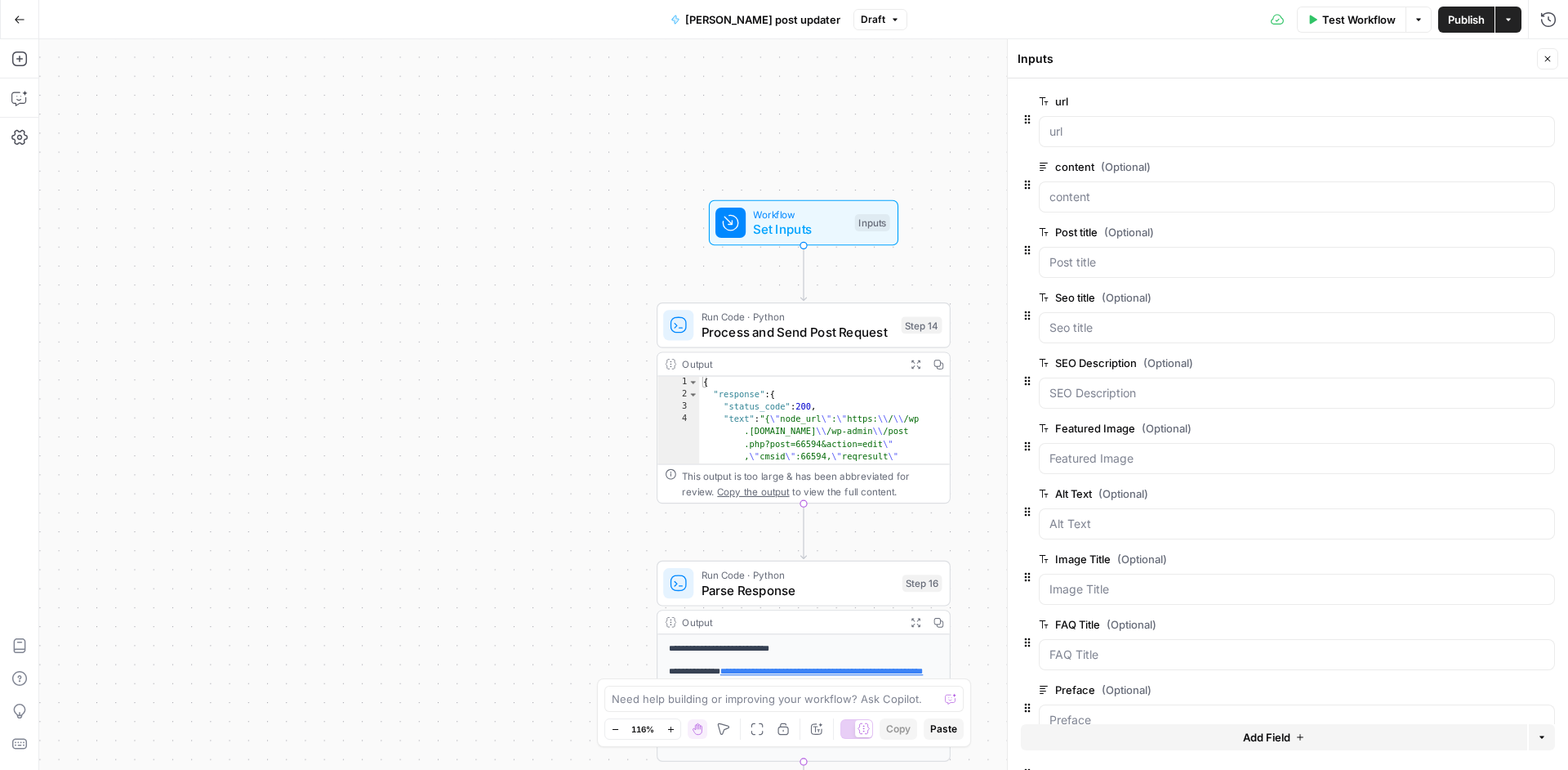
click at [789, 324] on span "Process and Send Post Request" at bounding box center [798, 331] width 193 height 19
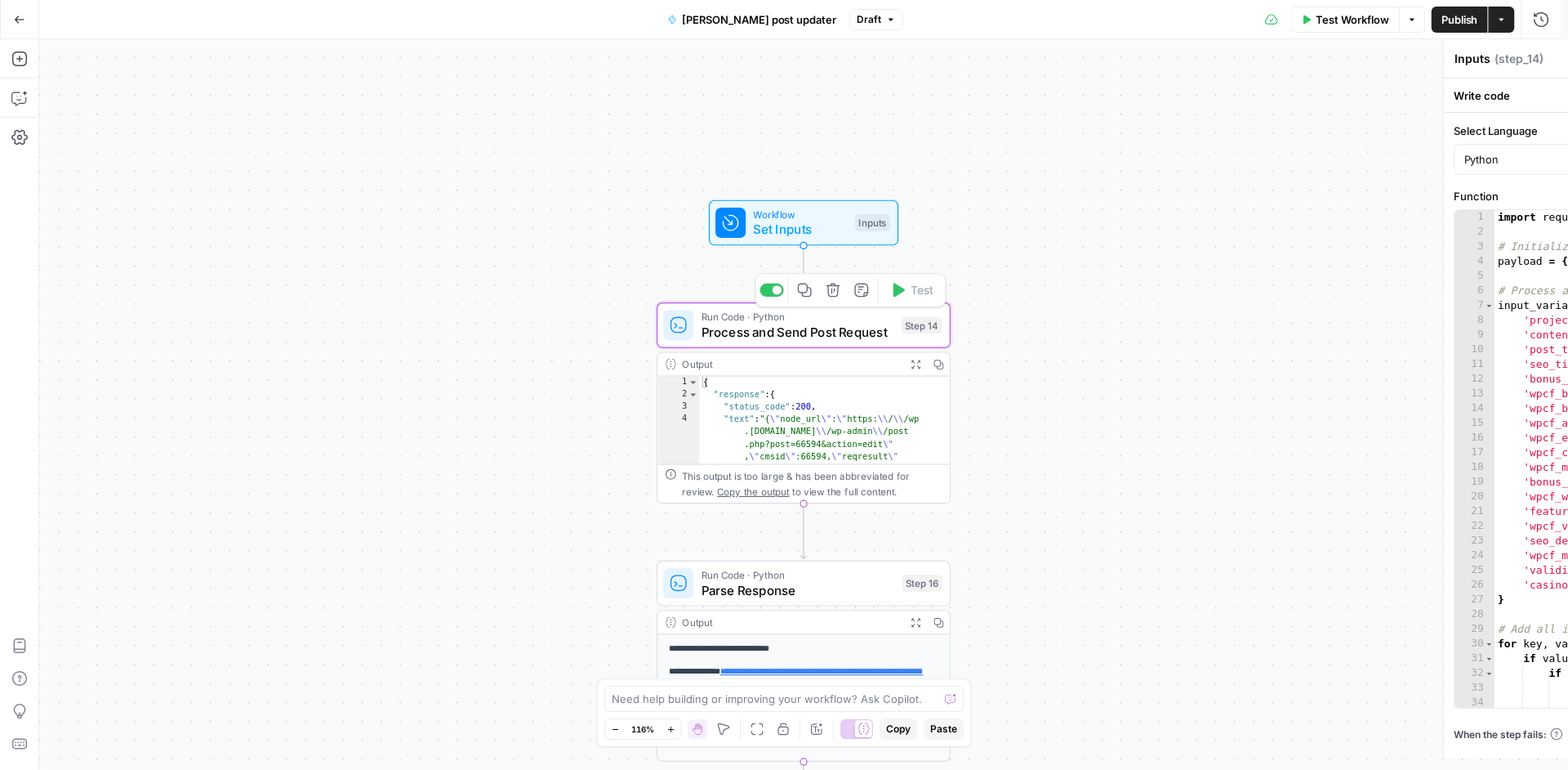
type textarea "Process and Send Post Request"
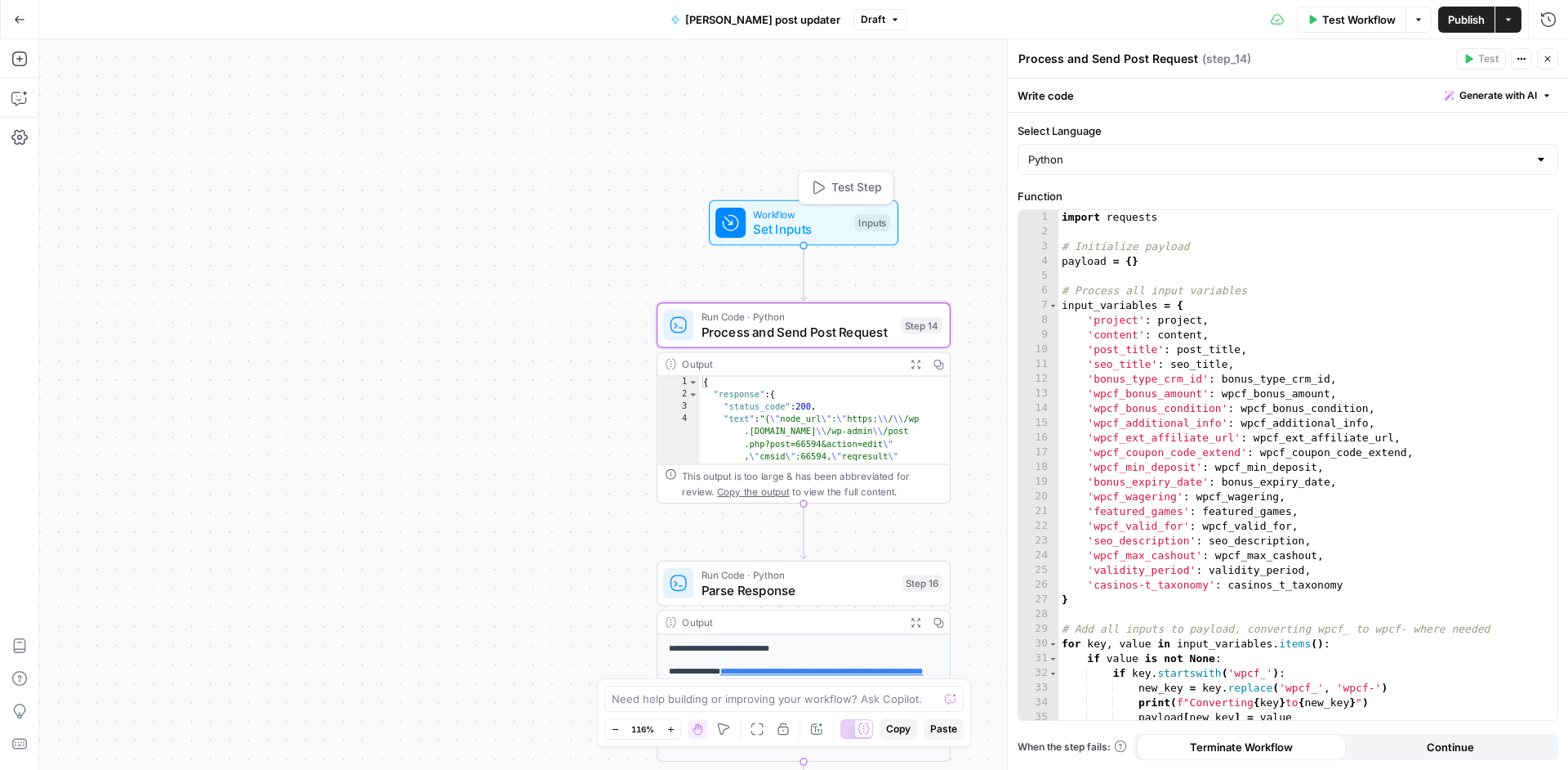
click at [821, 223] on span "Set Inputs" at bounding box center [800, 229] width 94 height 19
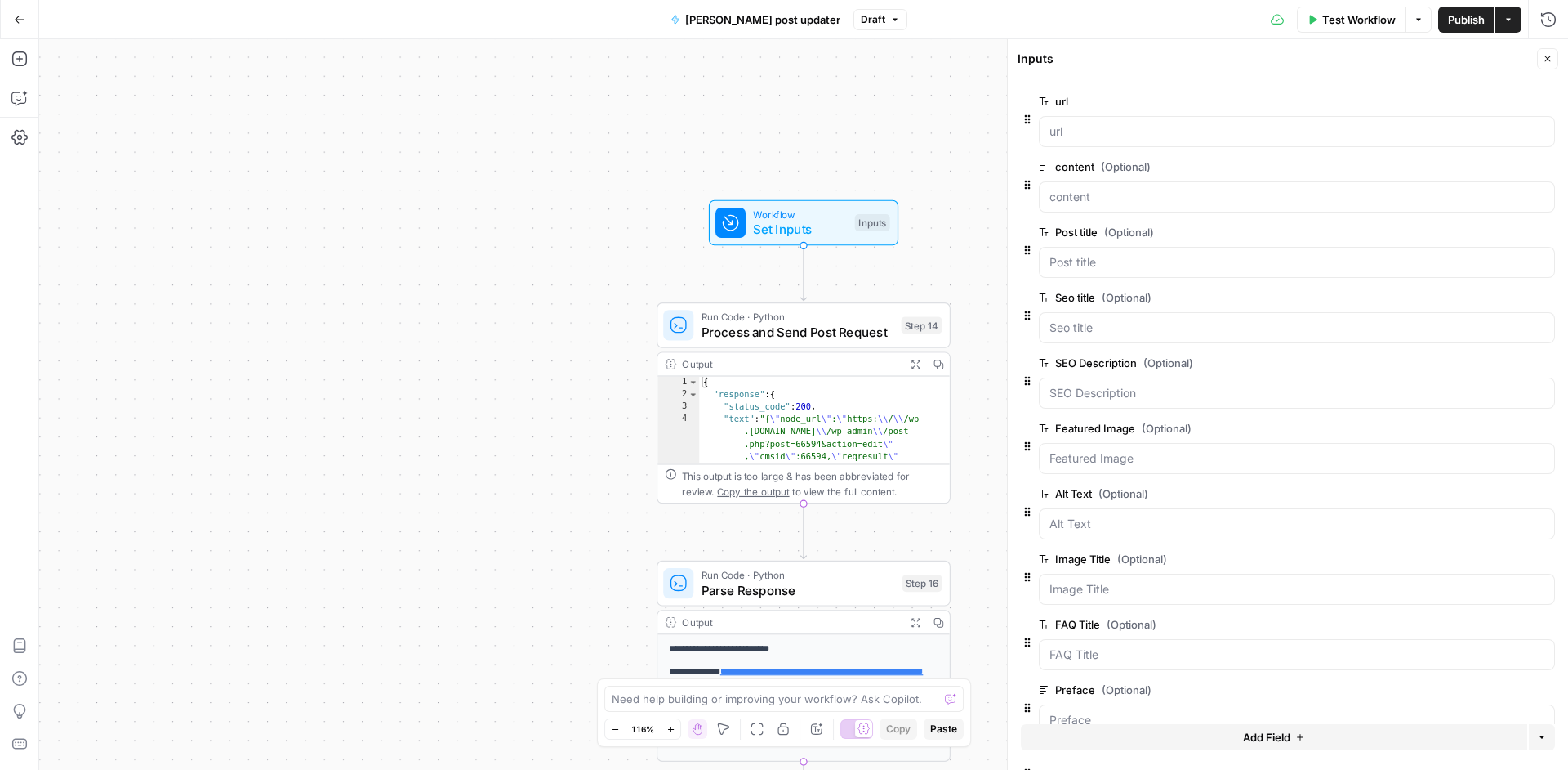
click at [1476, 100] on span "edit field" at bounding box center [1494, 101] width 36 height 13
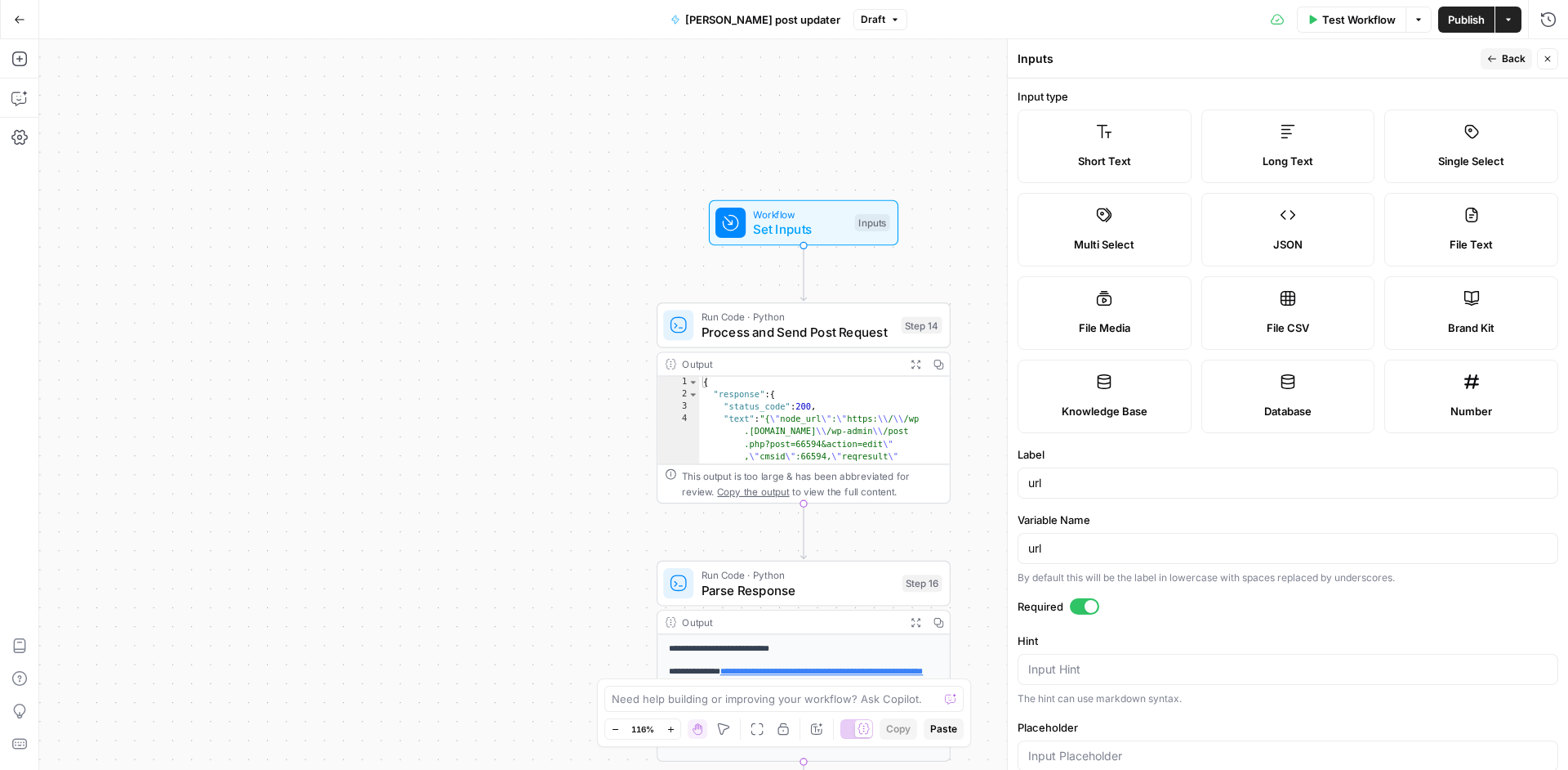
click at [1502, 61] on button "Back" at bounding box center [1506, 58] width 52 height 21
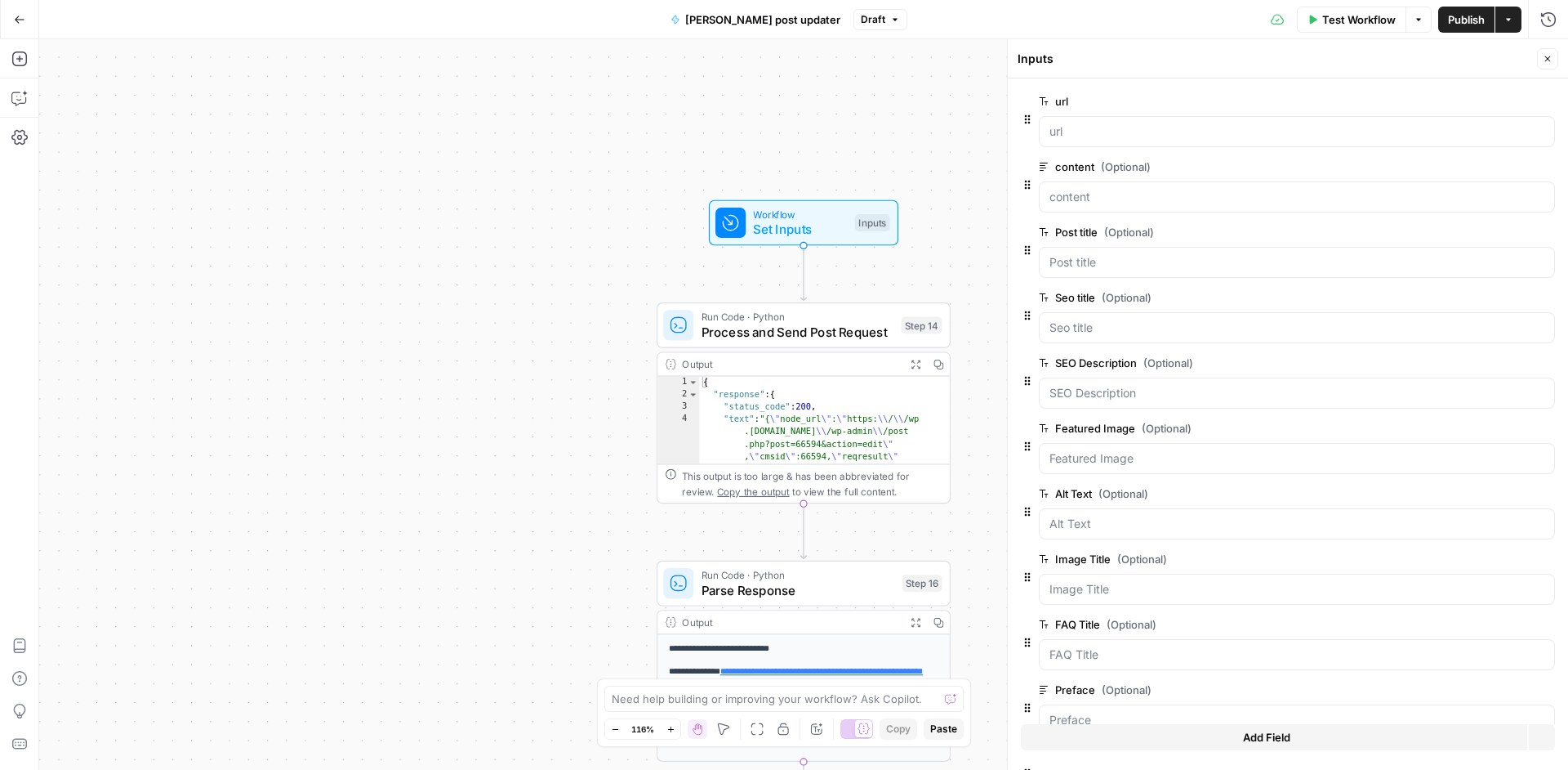
scroll to position [296, 0]
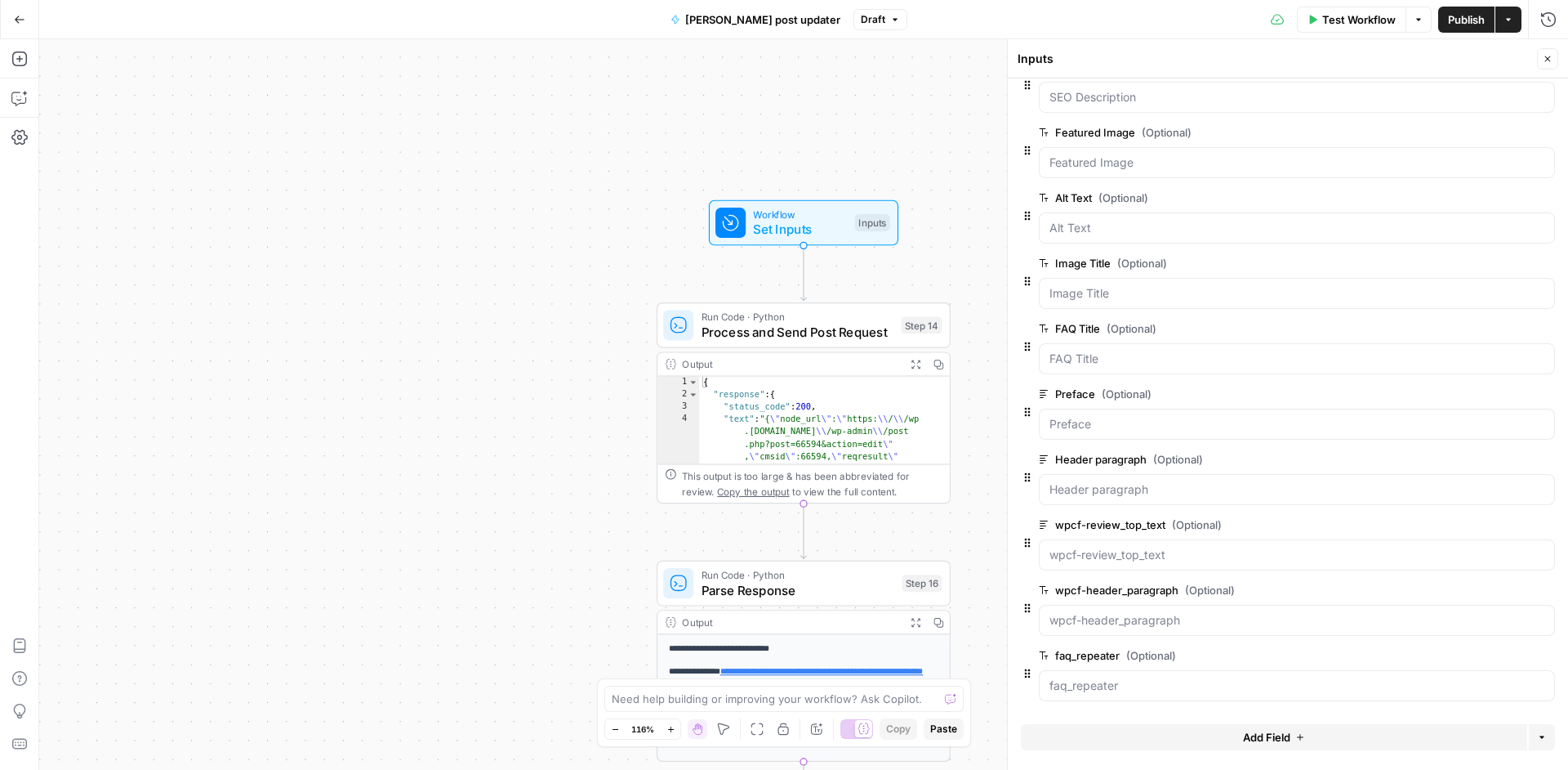
click at [1243, 740] on span "Add Field" at bounding box center [1266, 737] width 47 height 16
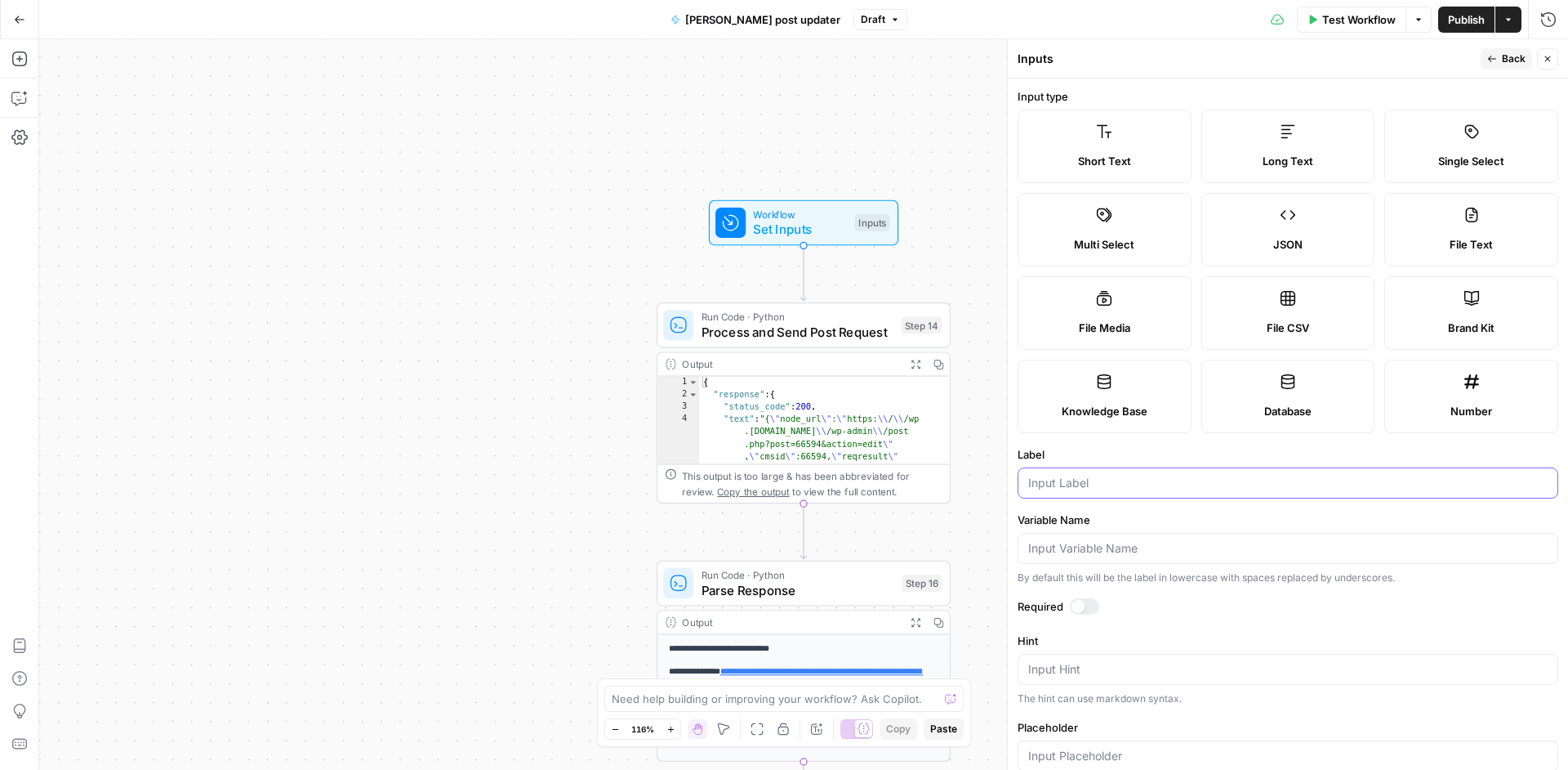
click at [1126, 478] on input "Label" at bounding box center [1288, 483] width 519 height 16
type input "P"
type input "Project"
click at [922, 233] on div "Workflow Set Inputs Inputs" at bounding box center [803, 223] width 294 height 46
click at [1098, 594] on form "Input type Short Text Long Text Single Select Multi Select JSON File Text File …" at bounding box center [1287, 424] width 560 height 691
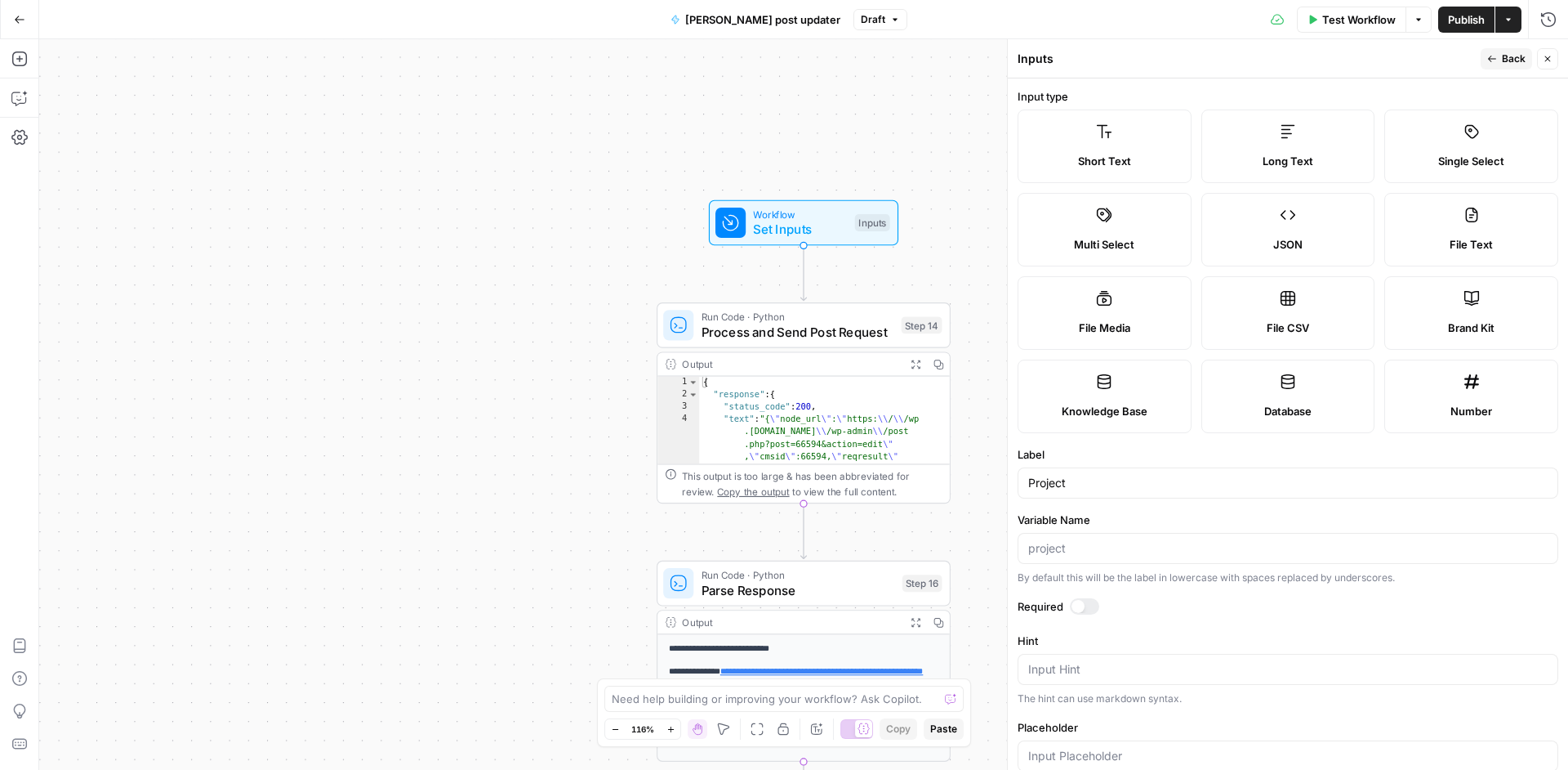
click at [1088, 601] on div at bounding box center [1084, 606] width 30 height 16
click at [1512, 55] on span "Back" at bounding box center [1514, 59] width 24 height 14
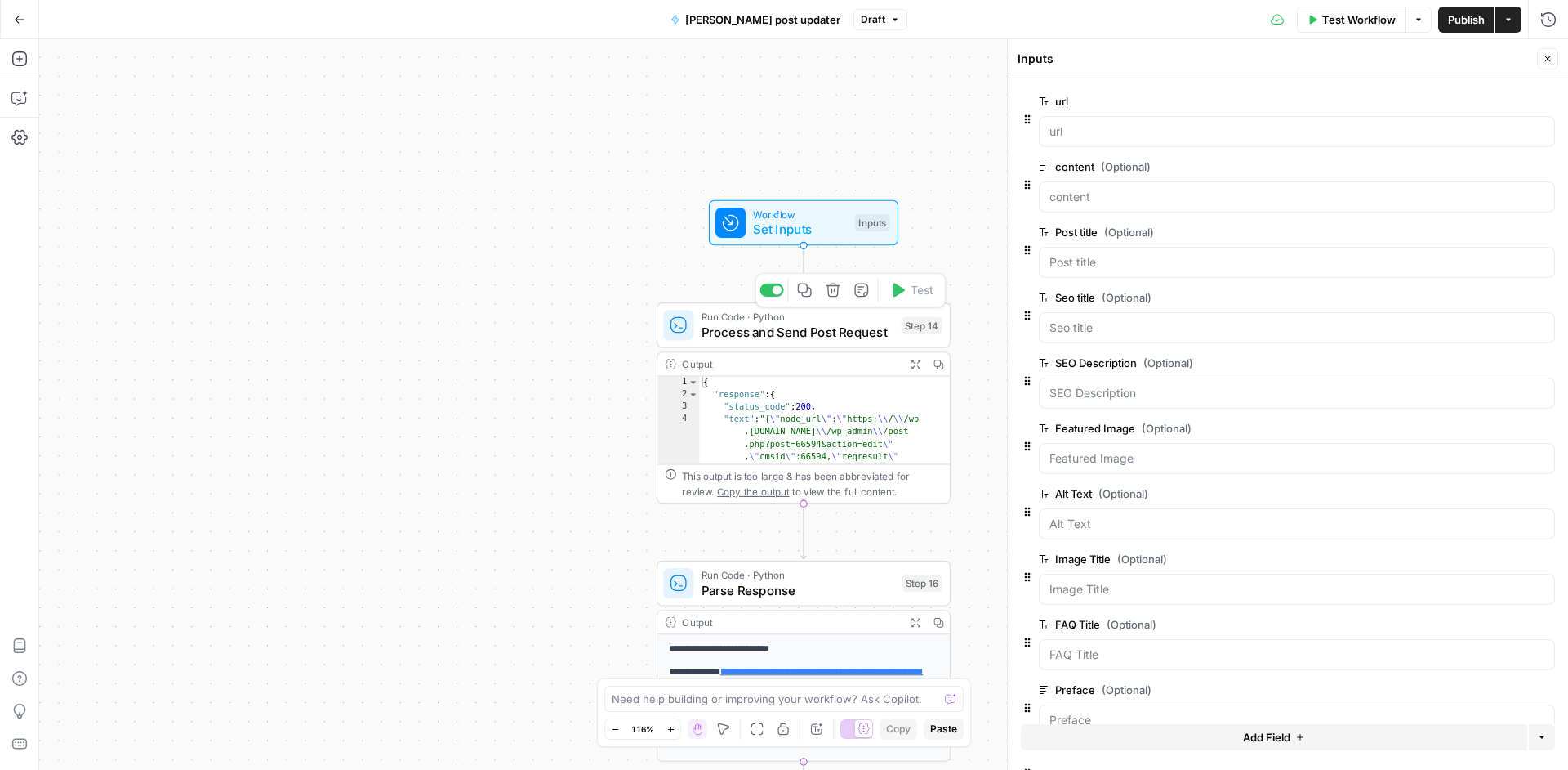
click at [855, 322] on span "Run Code · Python" at bounding box center [798, 316] width 193 height 15
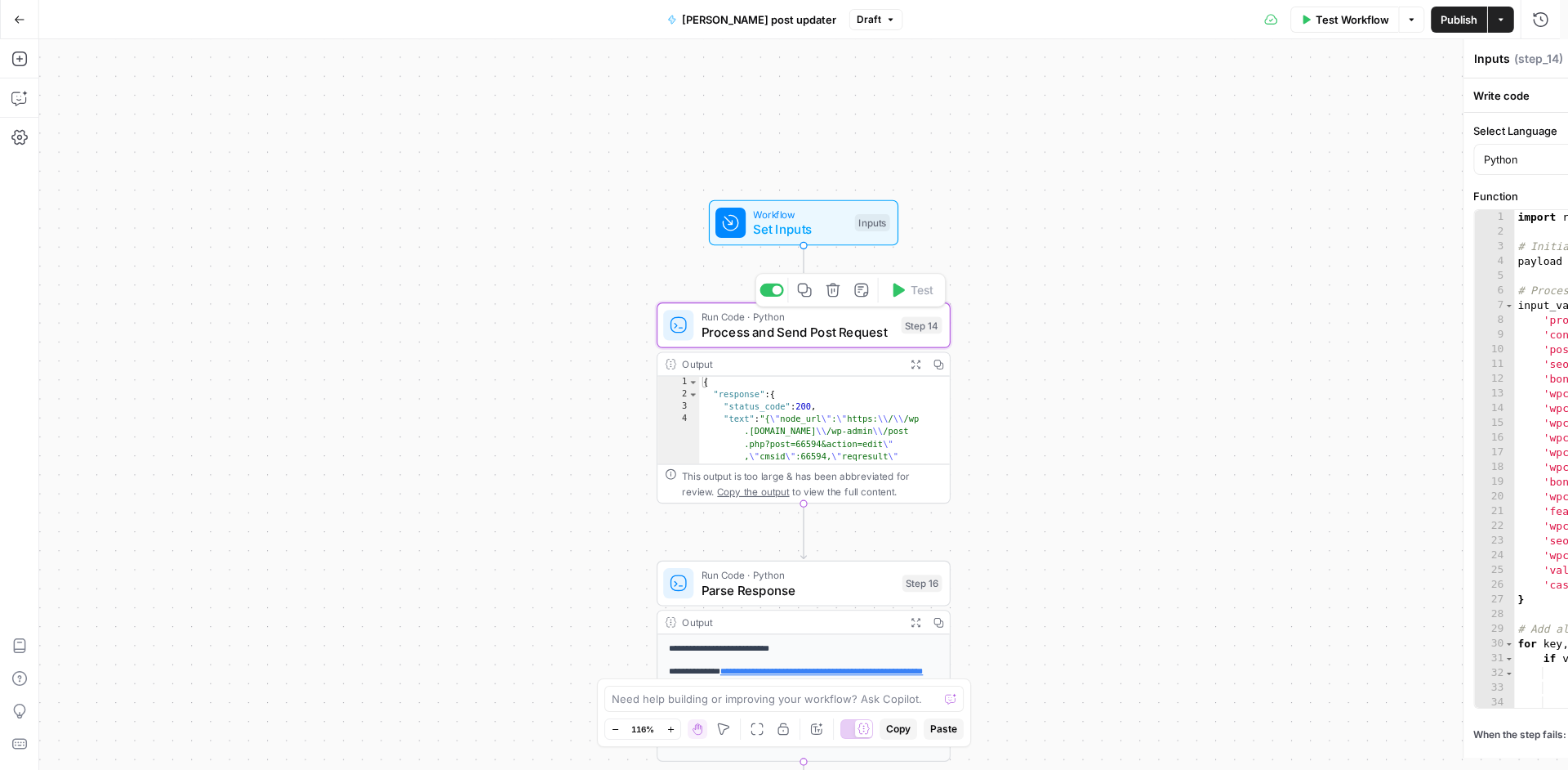
type textarea "Process and Send Post Request"
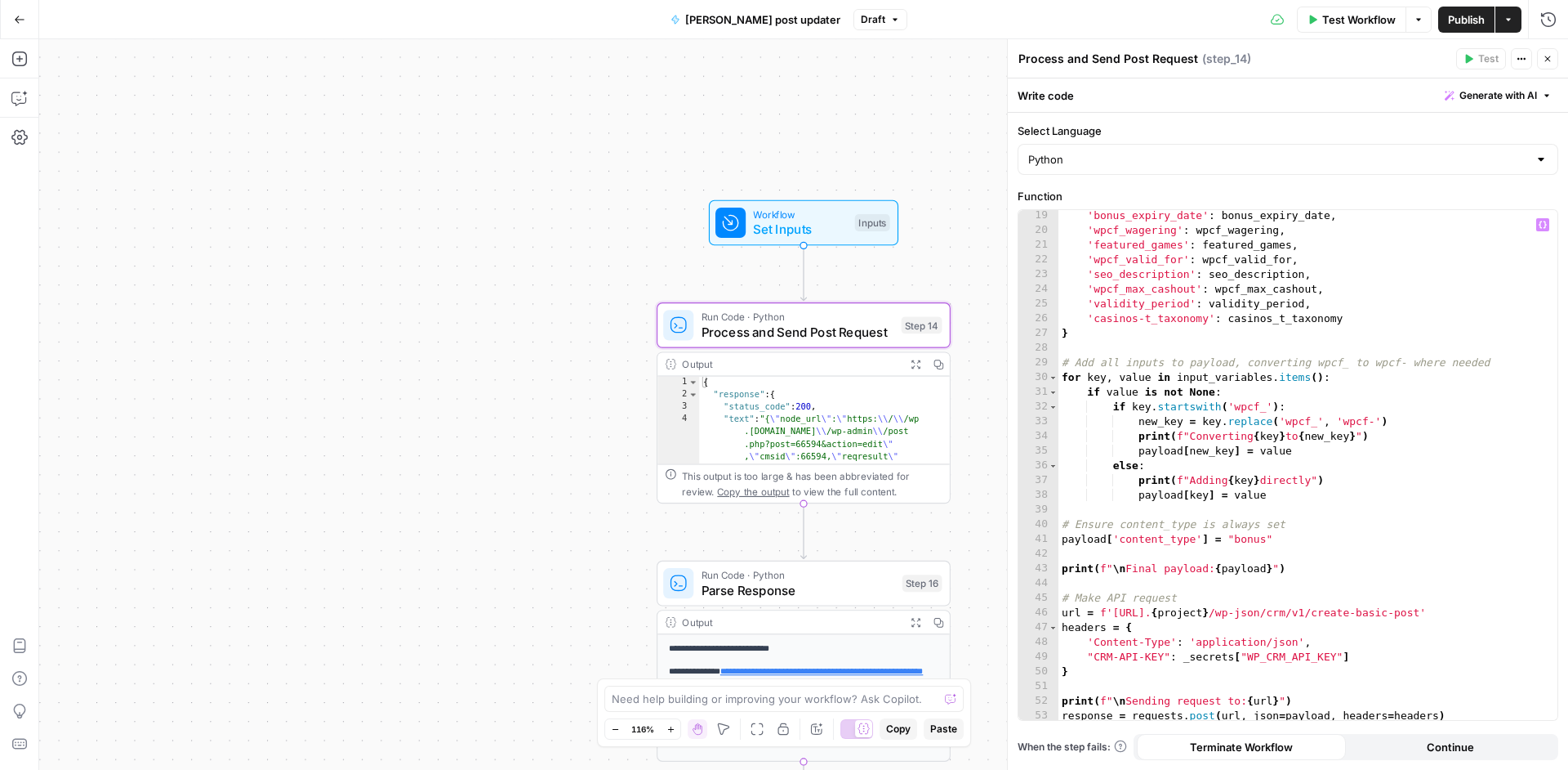
scroll to position [432, 0]
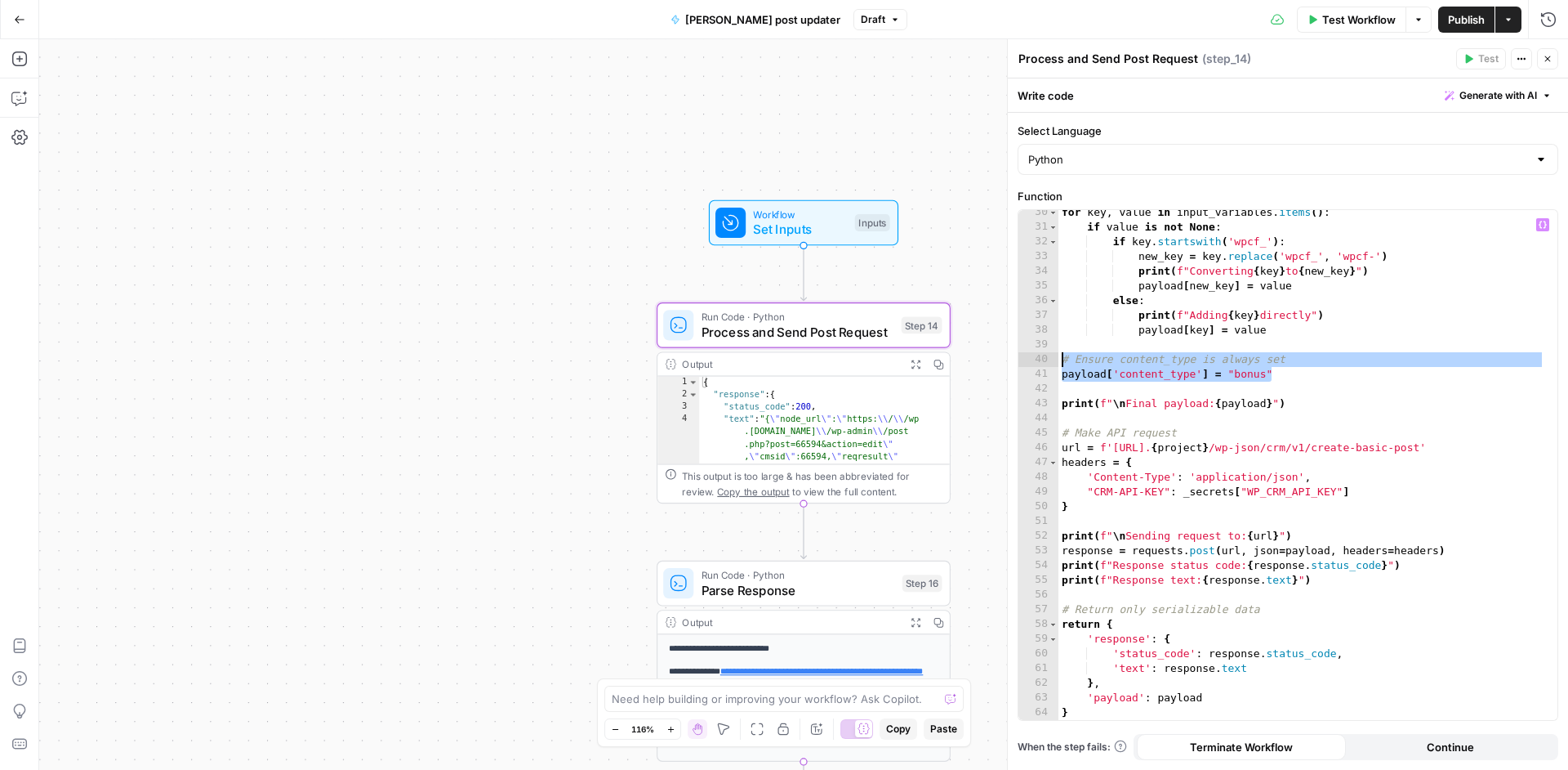
drag, startPoint x: 1294, startPoint y: 377, endPoint x: 1014, endPoint y: 365, distance: 280.3
click at [1014, 365] on div "**********" at bounding box center [1287, 404] width 561 height 730
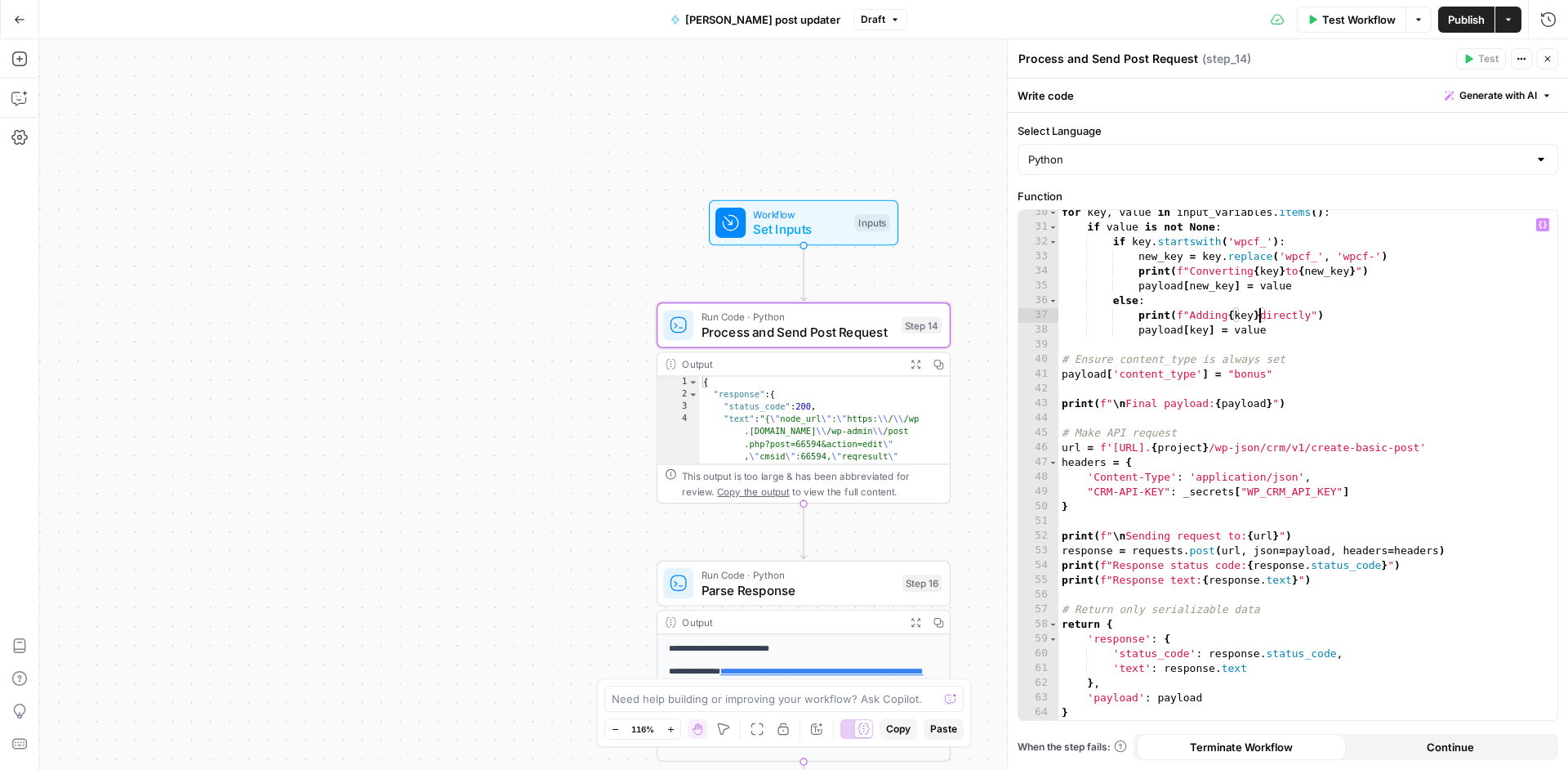
click at [1257, 318] on div "for key , value in input_variables . items ( ) : if value is not None : if key …" at bounding box center [1301, 475] width 486 height 539
type textarea "**********"
click at [26, 95] on icon "button" at bounding box center [20, 98] width 16 height 16
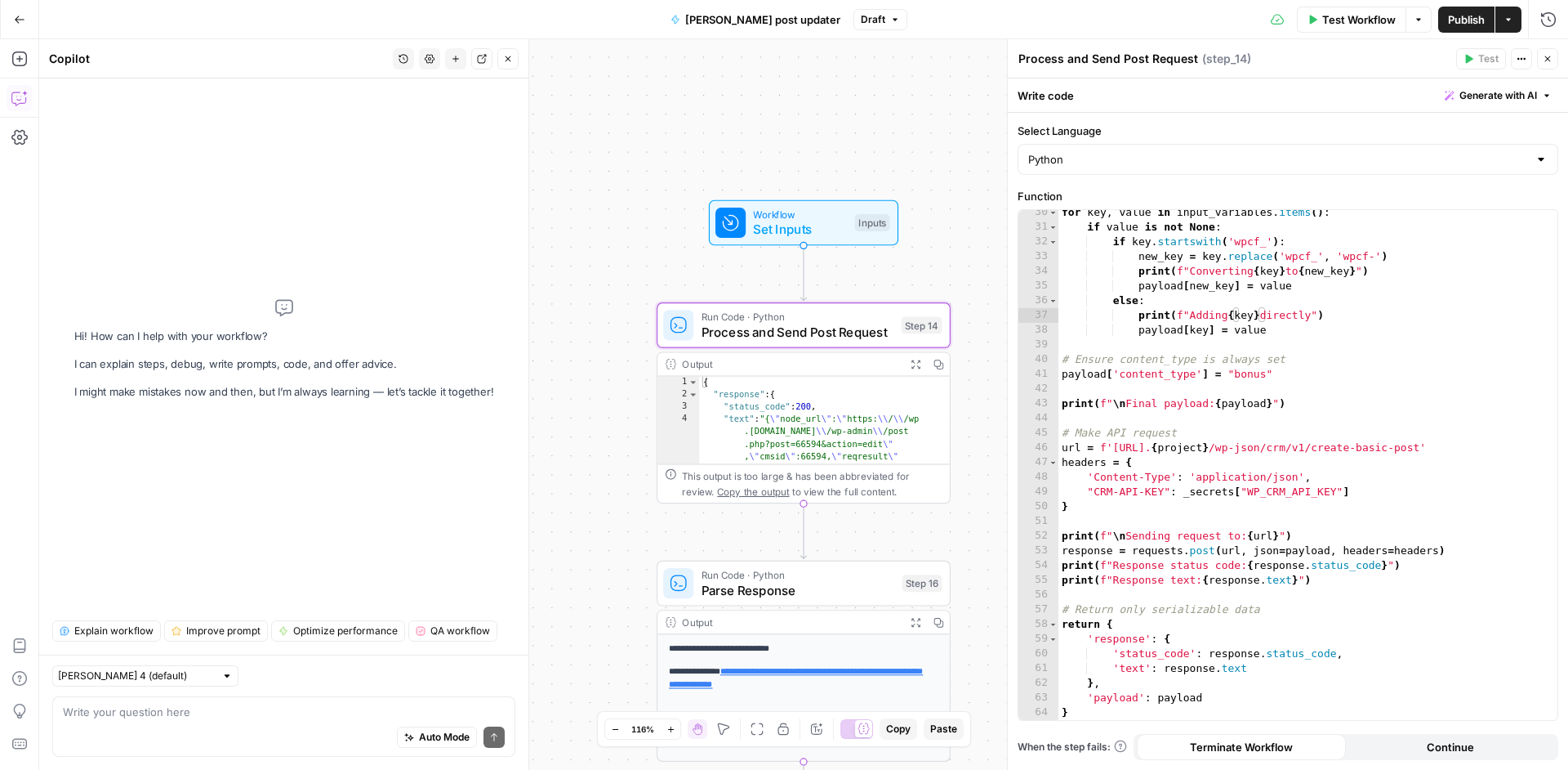
click at [271, 728] on div "Auto Mode Send" at bounding box center [284, 738] width 442 height 36
click at [442, 754] on div "Auto Mode Send" at bounding box center [284, 738] width 442 height 36
click at [446, 746] on button "Auto Mode" at bounding box center [437, 737] width 80 height 21
click at [447, 739] on span "Auto Mode" at bounding box center [444, 737] width 51 height 14
click at [189, 718] on textarea at bounding box center [284, 711] width 442 height 16
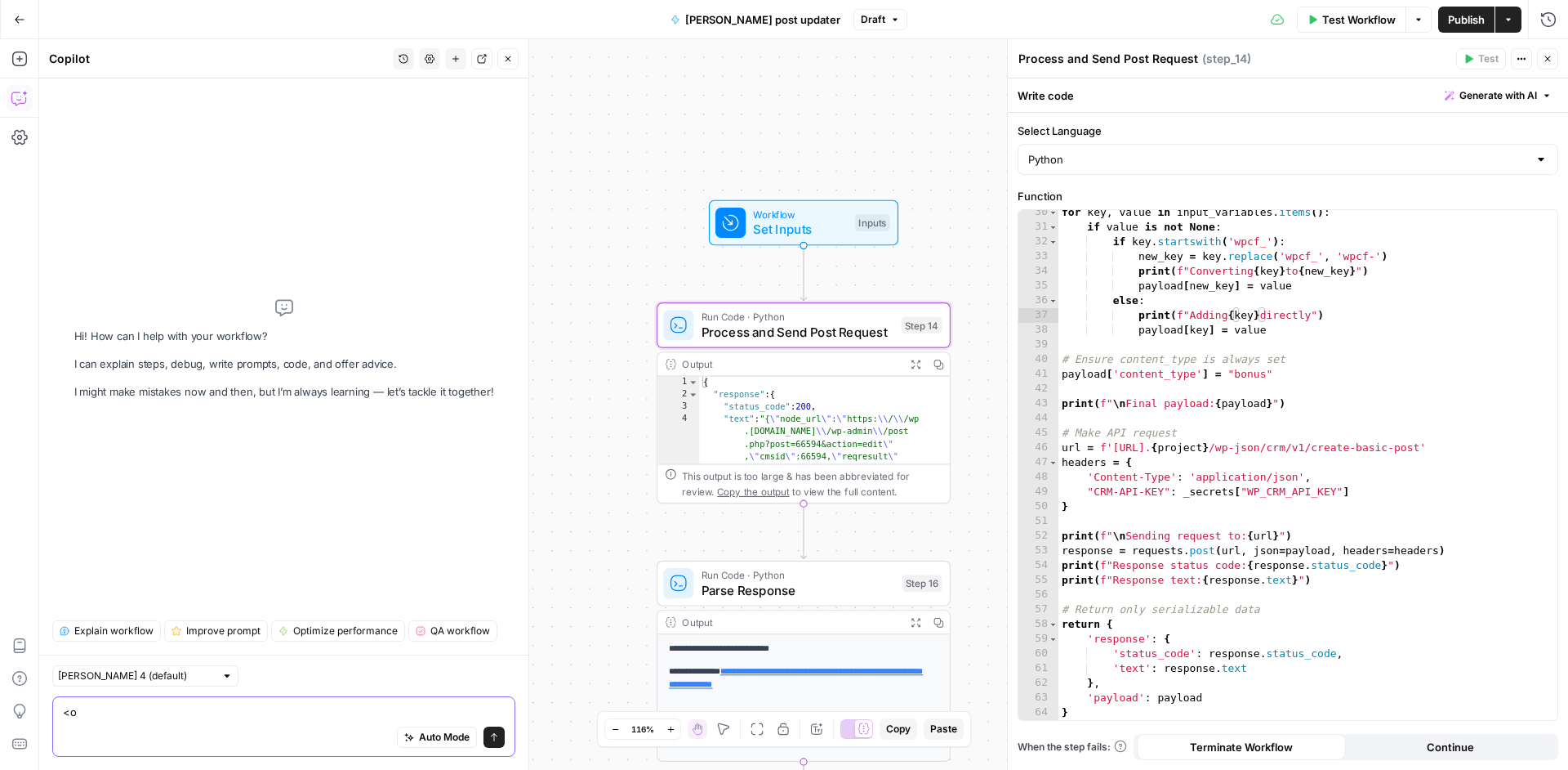
type textarea "<"
type textarea "Modify step 14 to match current inputs and do not check if it is bonus"
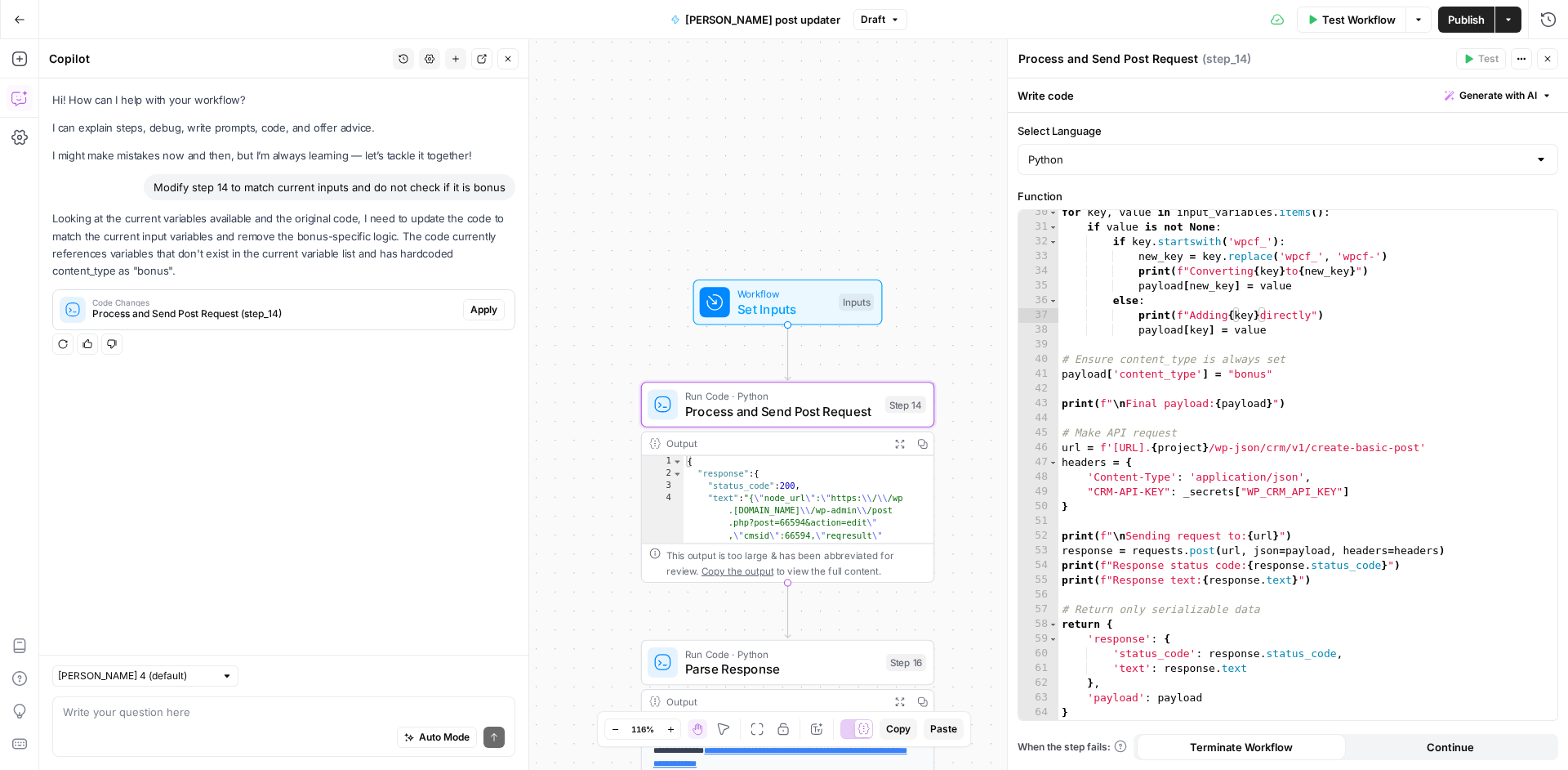
click at [484, 305] on span "Apply" at bounding box center [484, 309] width 27 height 14
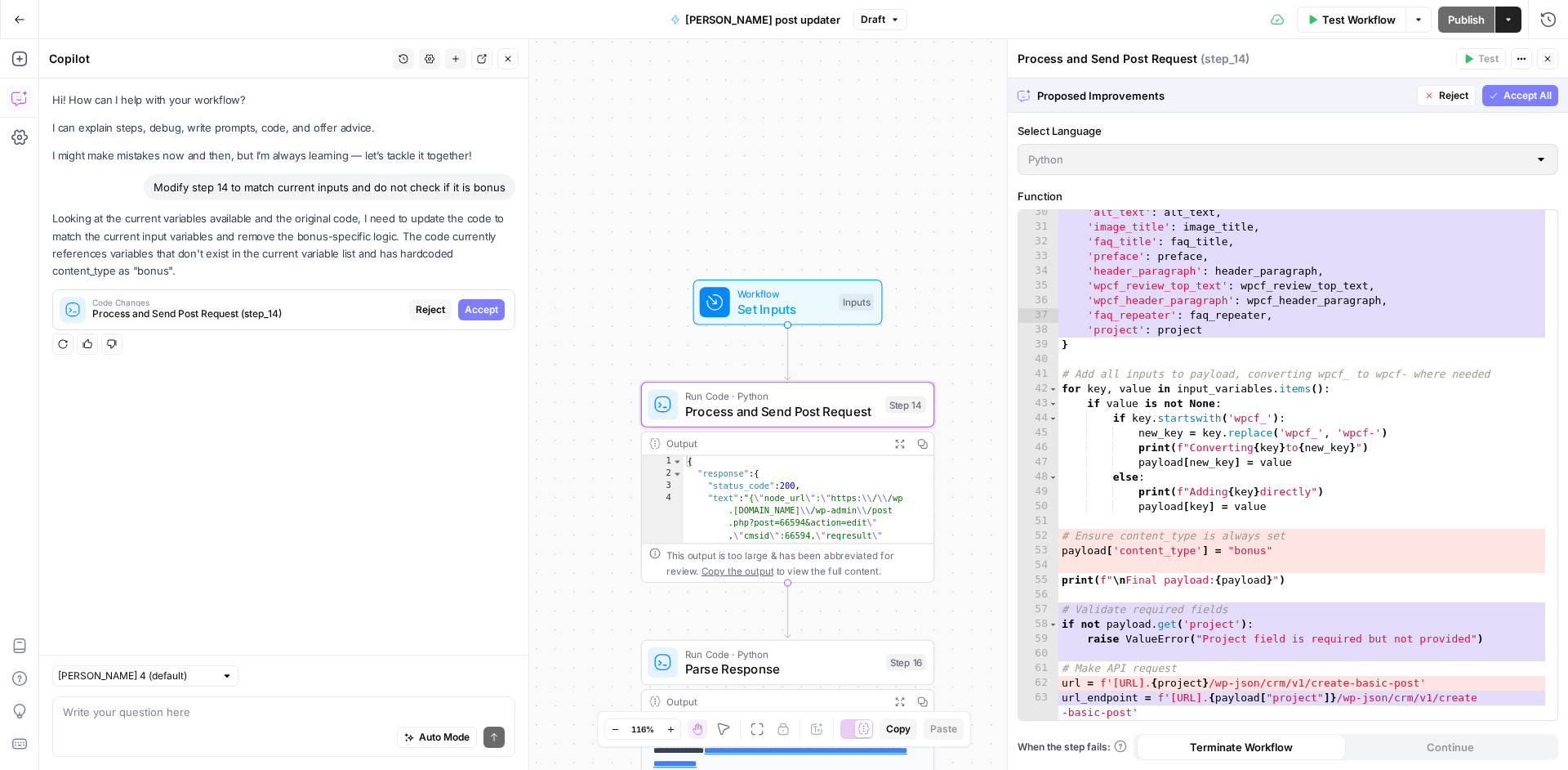
click at [489, 308] on span "Accept" at bounding box center [481, 309] width 33 height 14
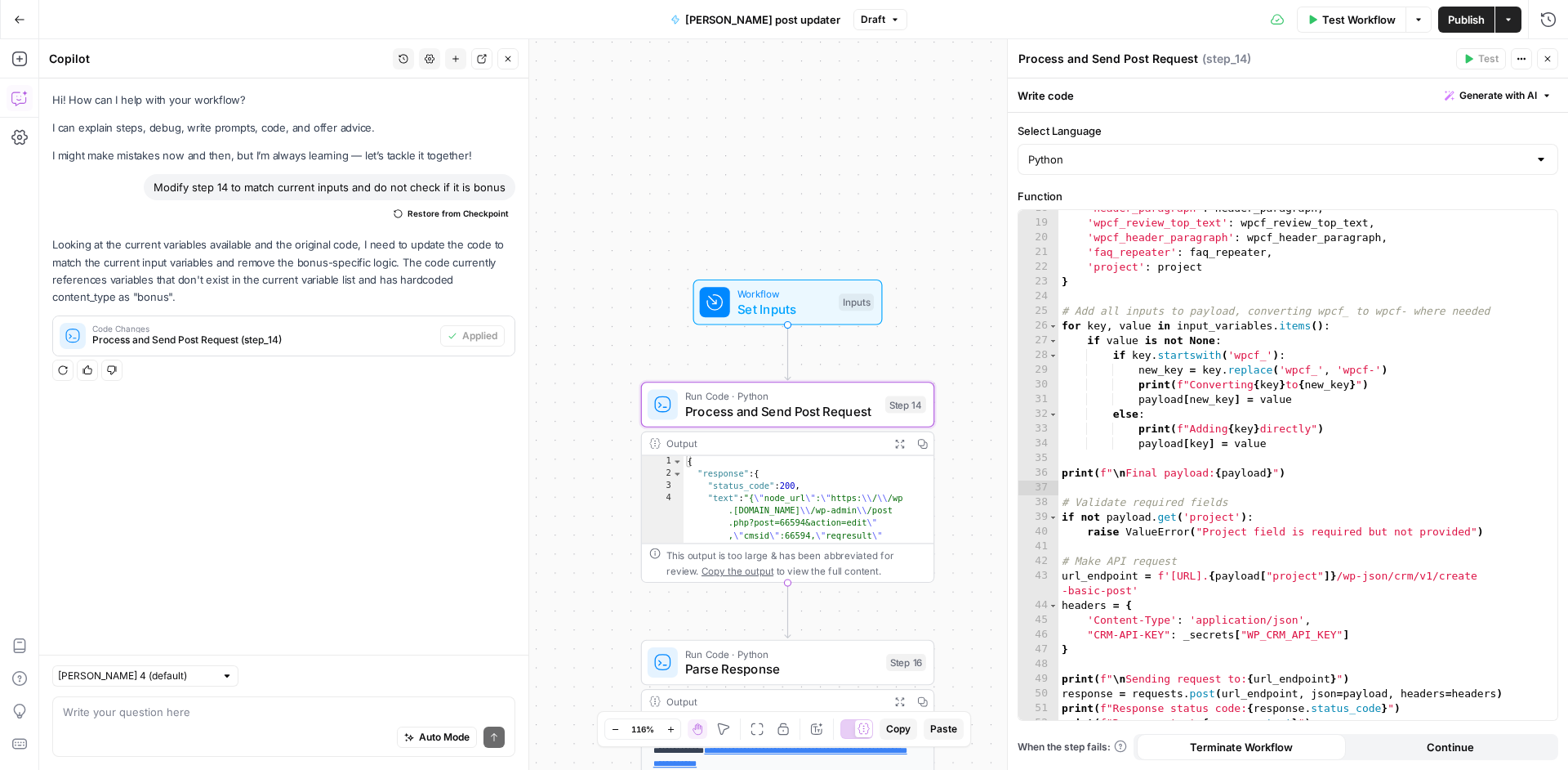
scroll to position [259, 0]
drag, startPoint x: 1473, startPoint y: 576, endPoint x: 1197, endPoint y: 594, distance: 276.6
click at [1197, 594] on div "'header_paragraph' : header_paragraph , 'wpcf_review_top_text' : wpcf_review_to…" at bounding box center [1301, 471] width 486 height 539
click at [1471, 585] on div "'header_paragraph' : header_paragraph , 'wpcf_review_top_text' : wpcf_review_to…" at bounding box center [1301, 471] width 486 height 539
drag, startPoint x: 1471, startPoint y: 578, endPoint x: 1130, endPoint y: 587, distance: 341.1
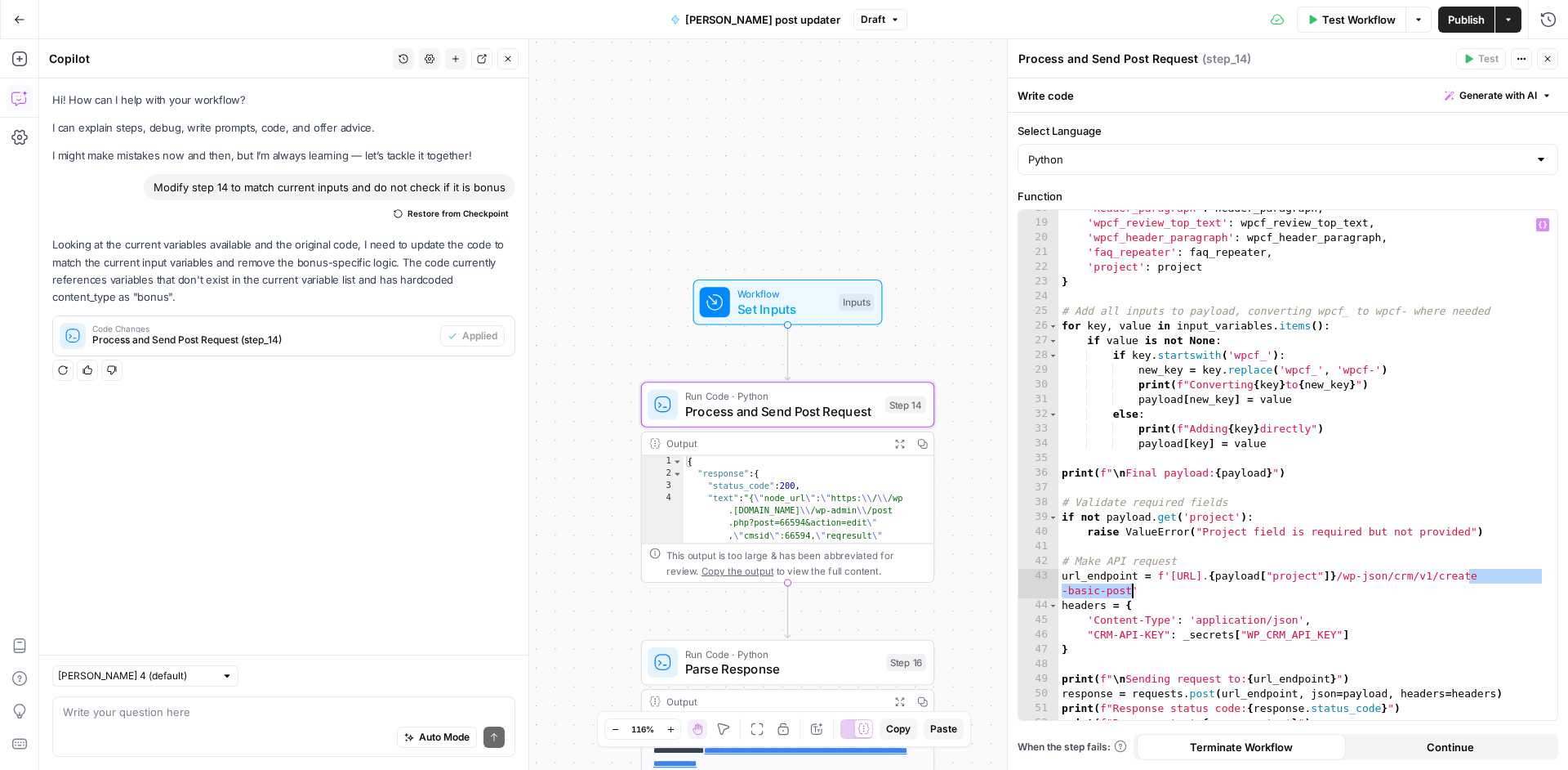
click at [1130, 587] on div "'header_paragraph' : header_paragraph , 'wpcf_review_top_text' : wpcf_review_to…" at bounding box center [1301, 471] width 486 height 539
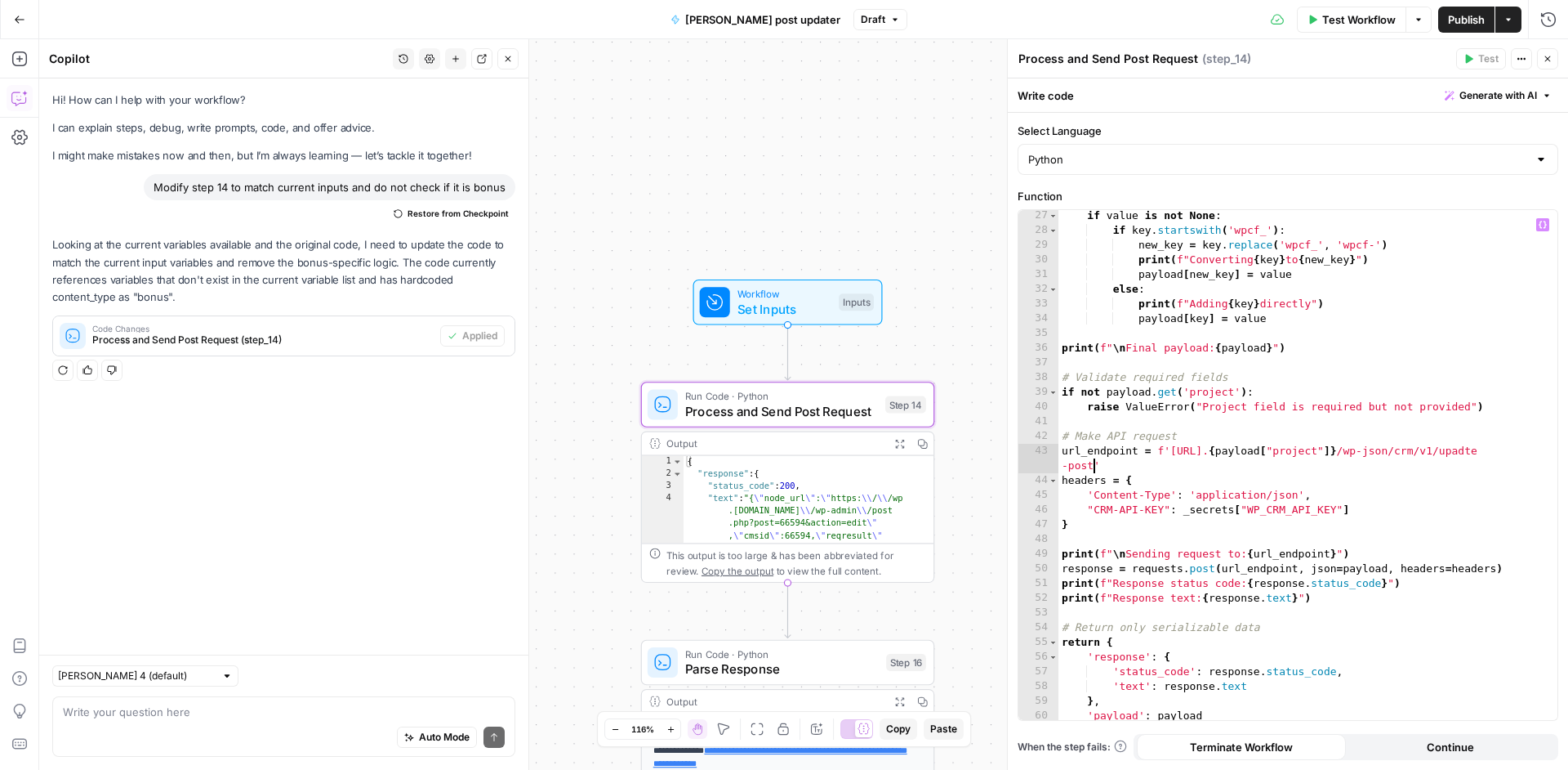
scroll to position [402, 0]
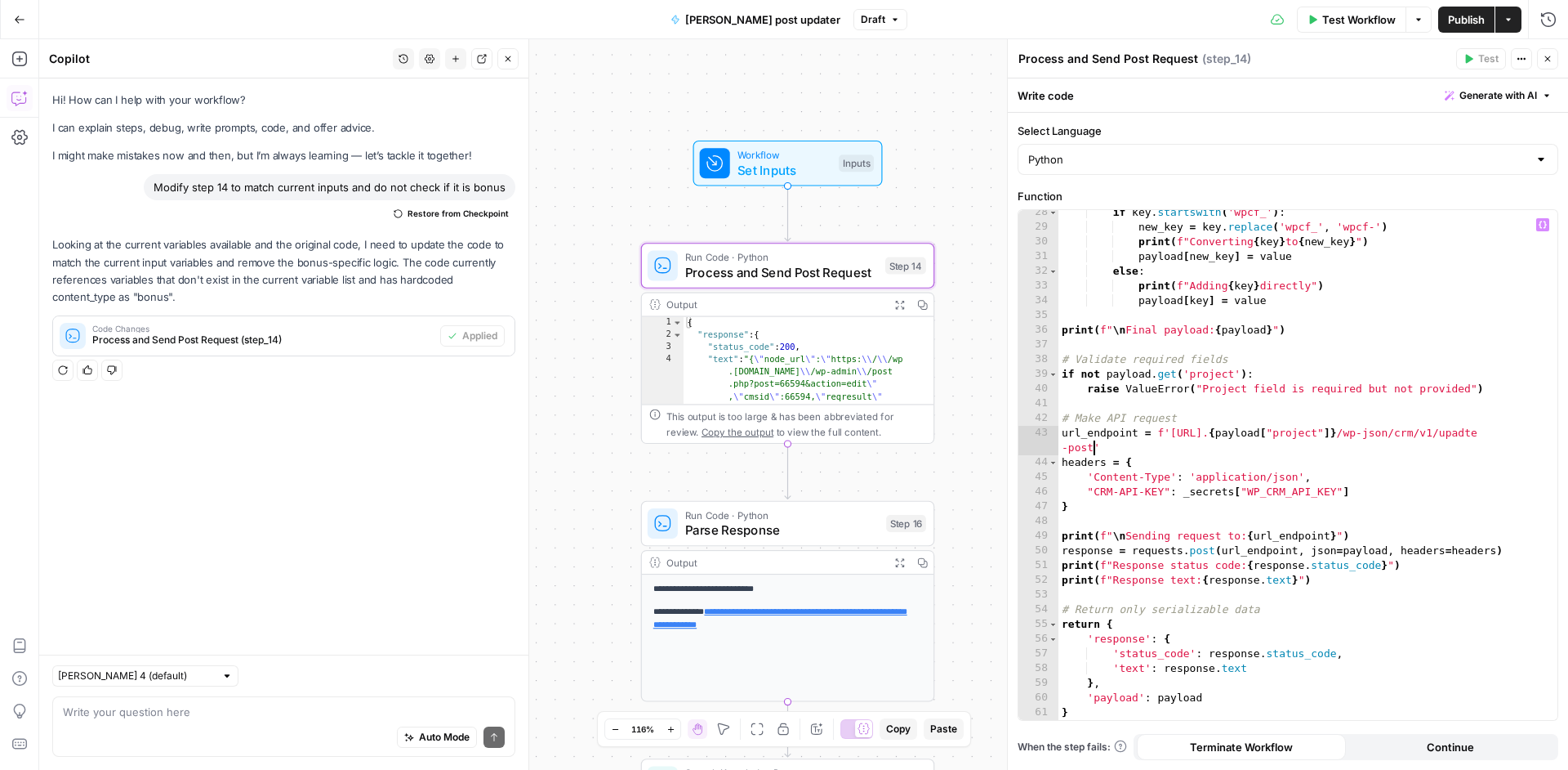
type textarea "**********"
click at [1459, 16] on span "Publish" at bounding box center [1466, 20] width 37 height 16
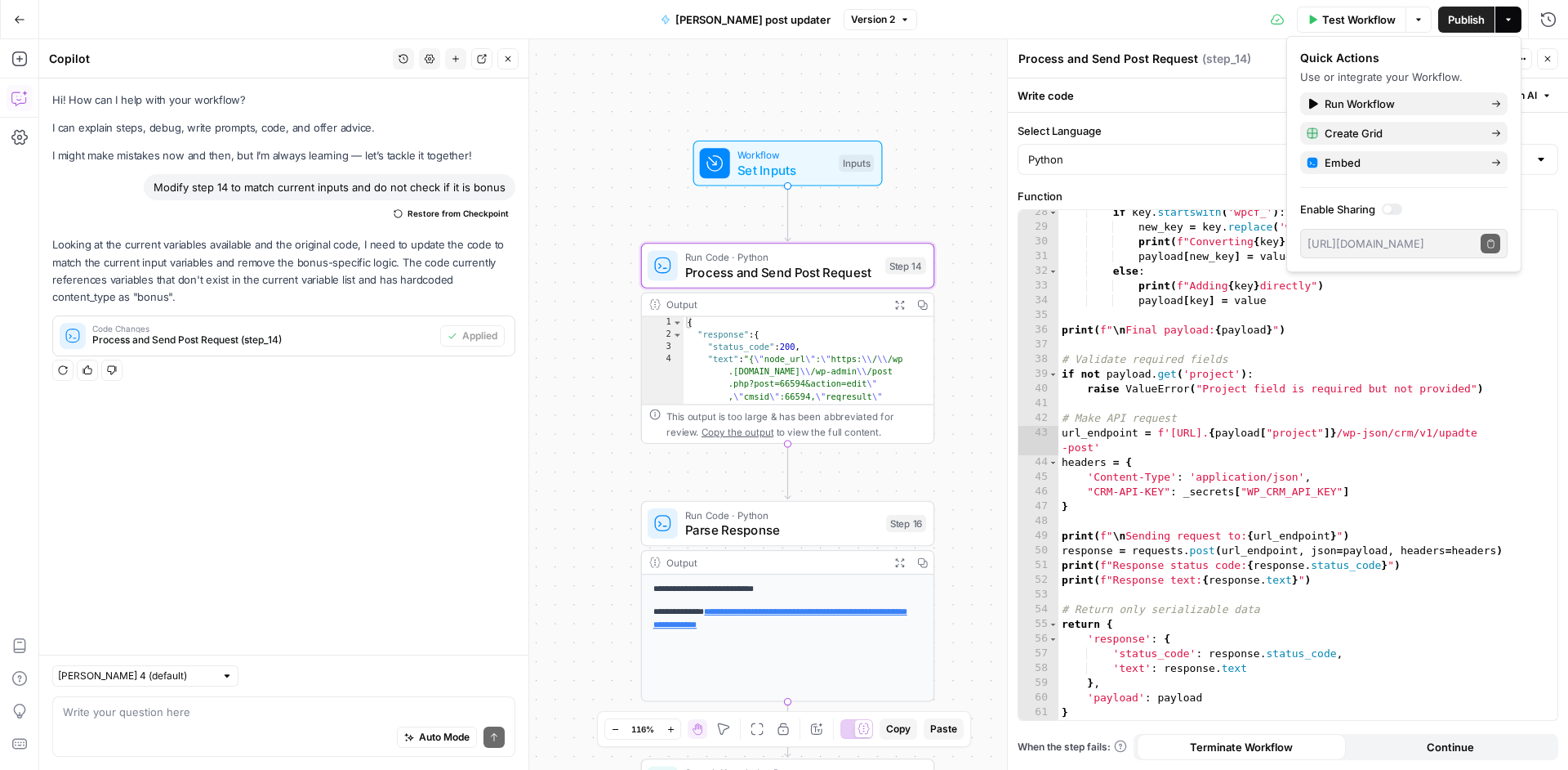
click at [1081, 17] on div "Test Workflow Options Publish Actions Run History" at bounding box center [1242, 19] width 651 height 38
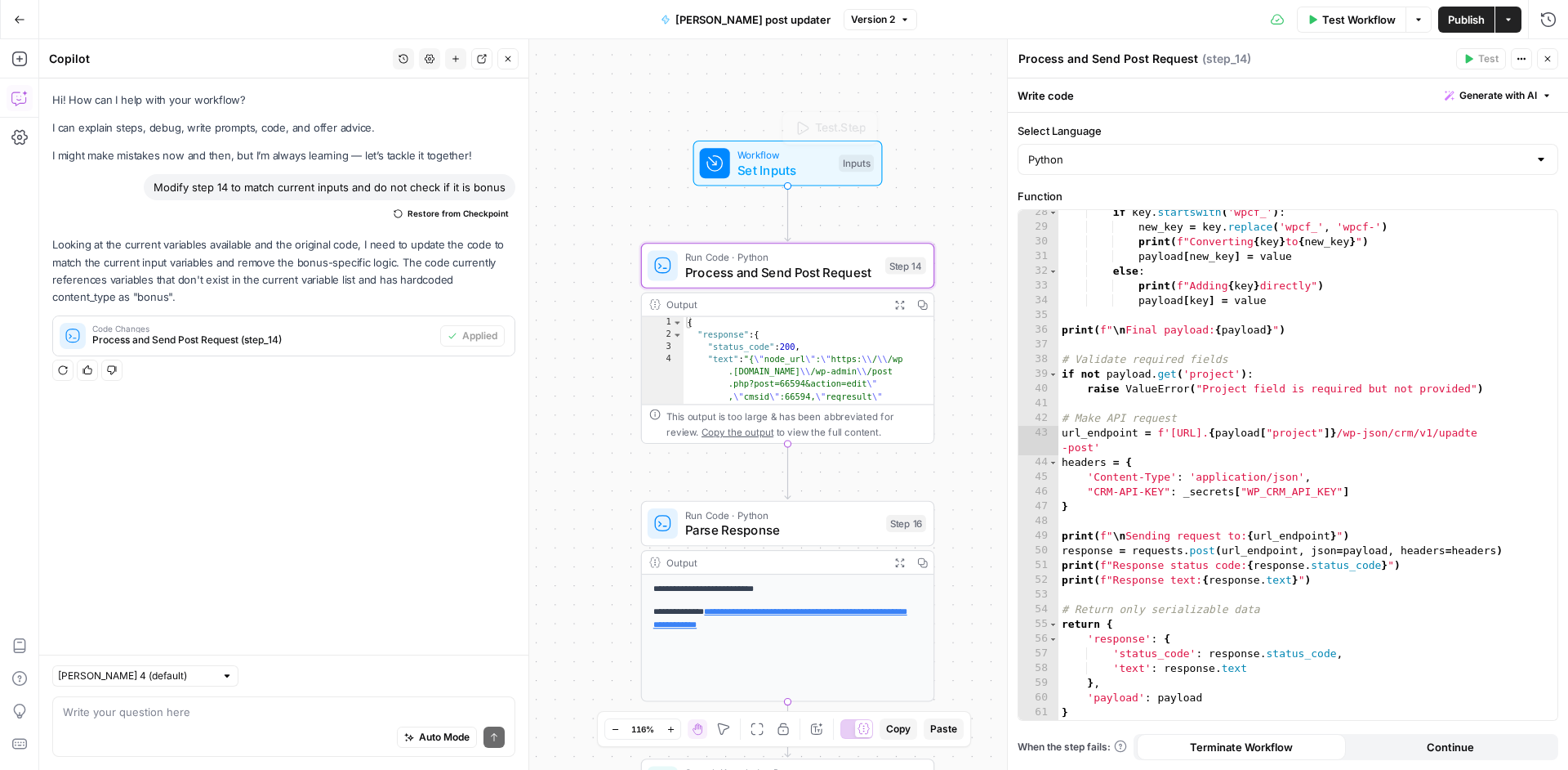
click at [850, 168] on div "Inputs" at bounding box center [855, 163] width 35 height 17
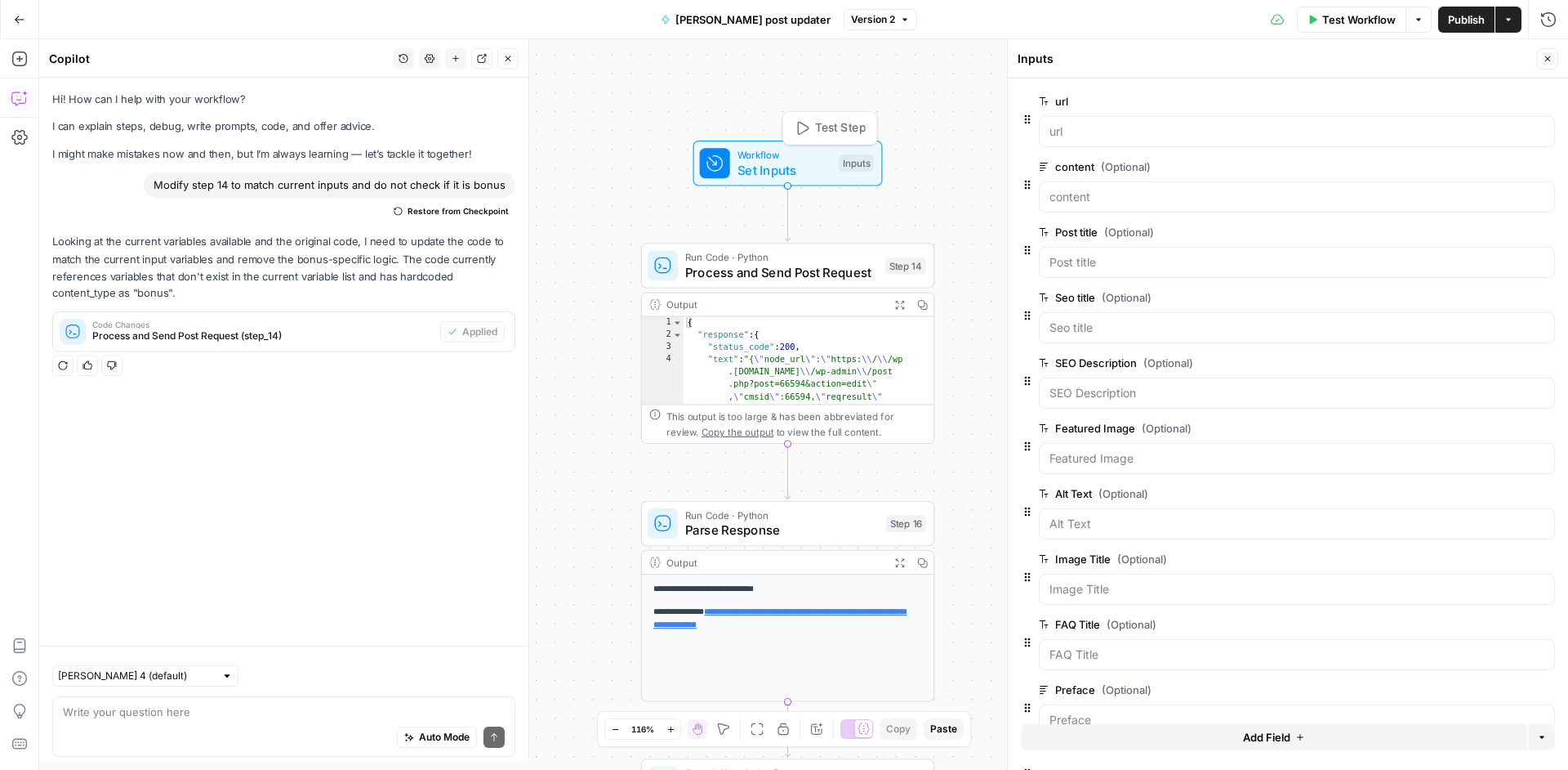
click at [827, 171] on span "Set Inputs" at bounding box center [784, 169] width 94 height 19
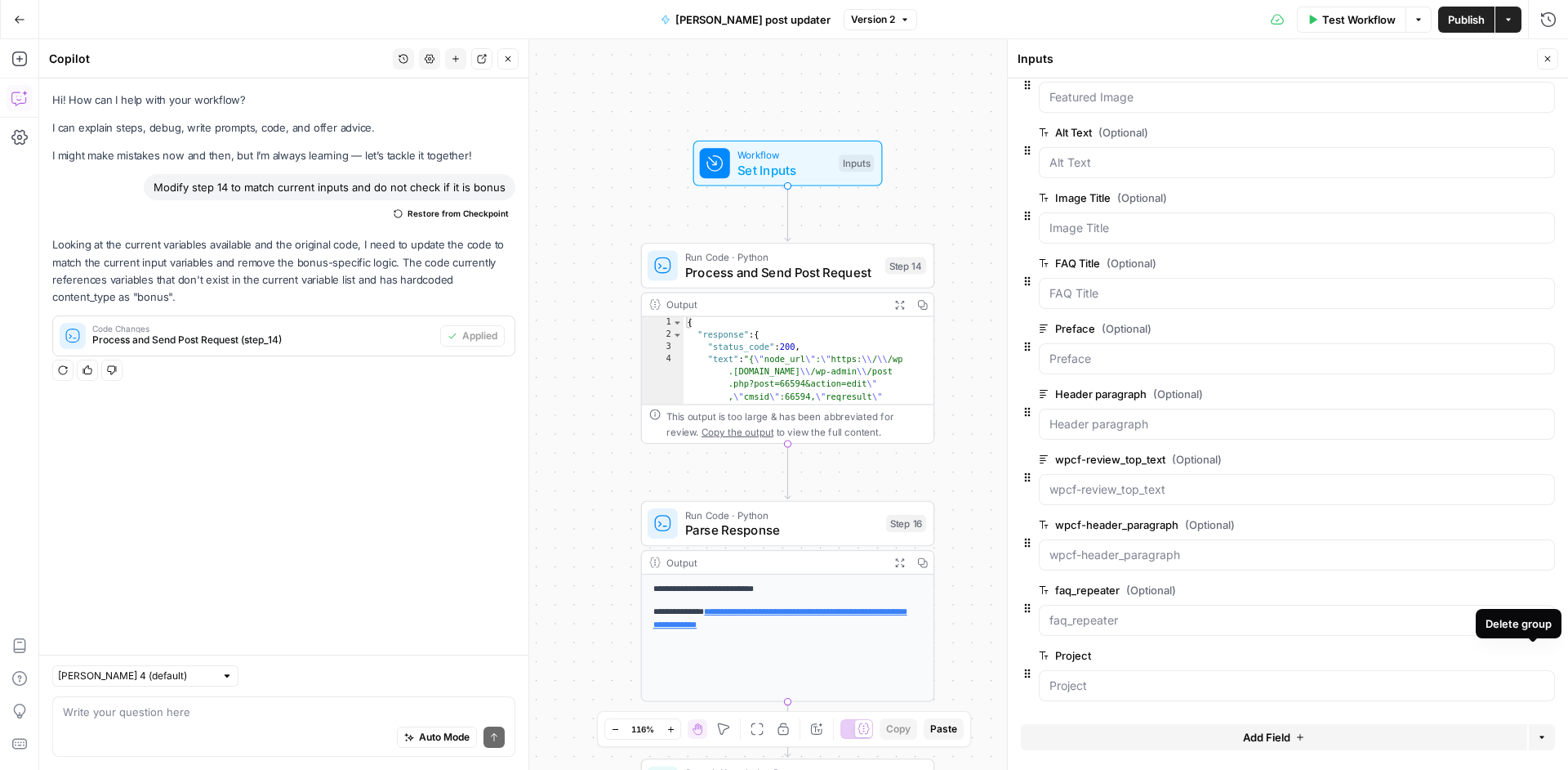
click at [1541, 654] on icon "button" at bounding box center [1545, 656] width 9 height 9
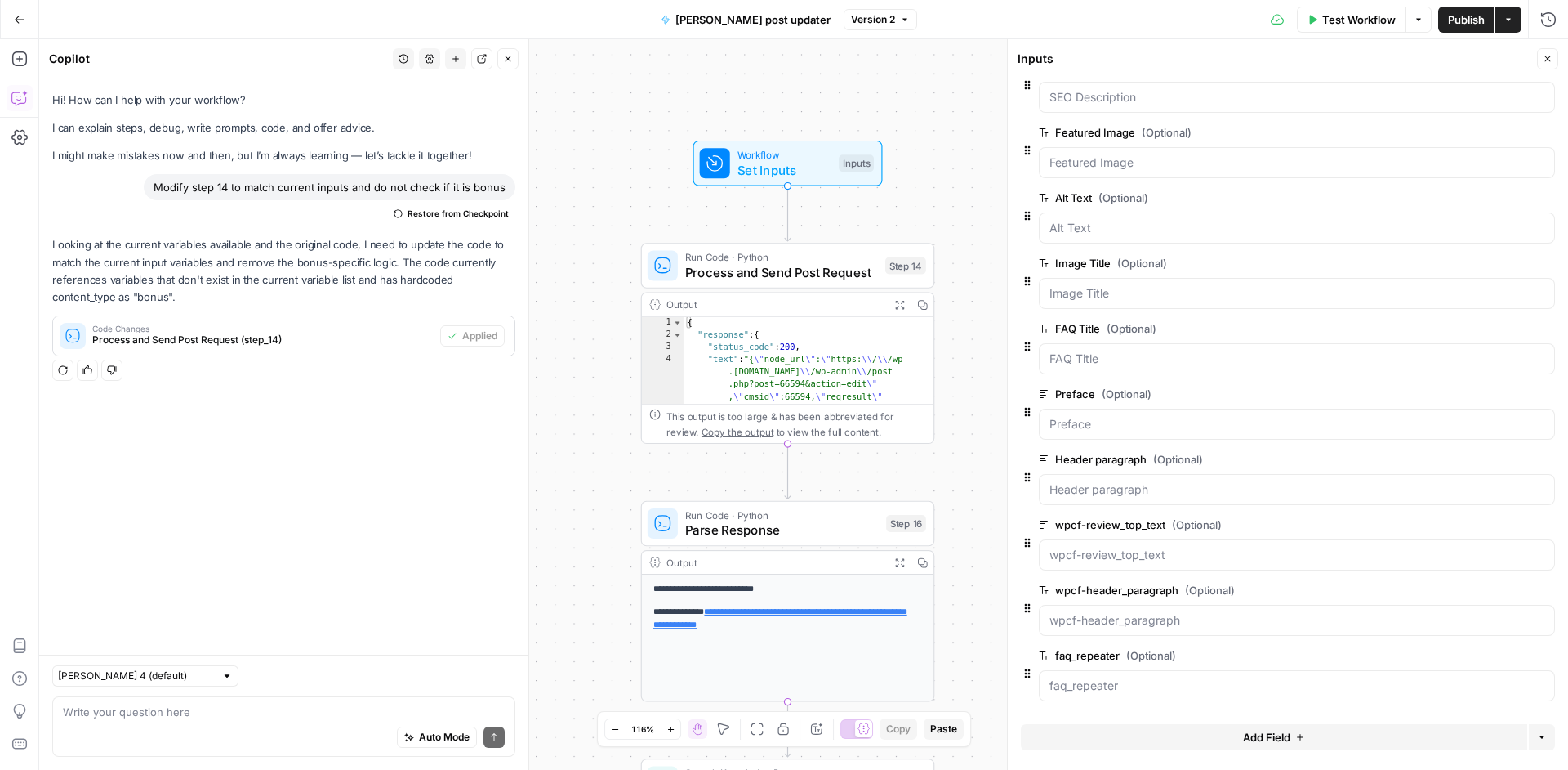
scroll to position [296, 0]
click at [282, 723] on div "Auto Mode Send" at bounding box center [284, 738] width 442 height 36
type textarea "modify post 14 to take project from url"
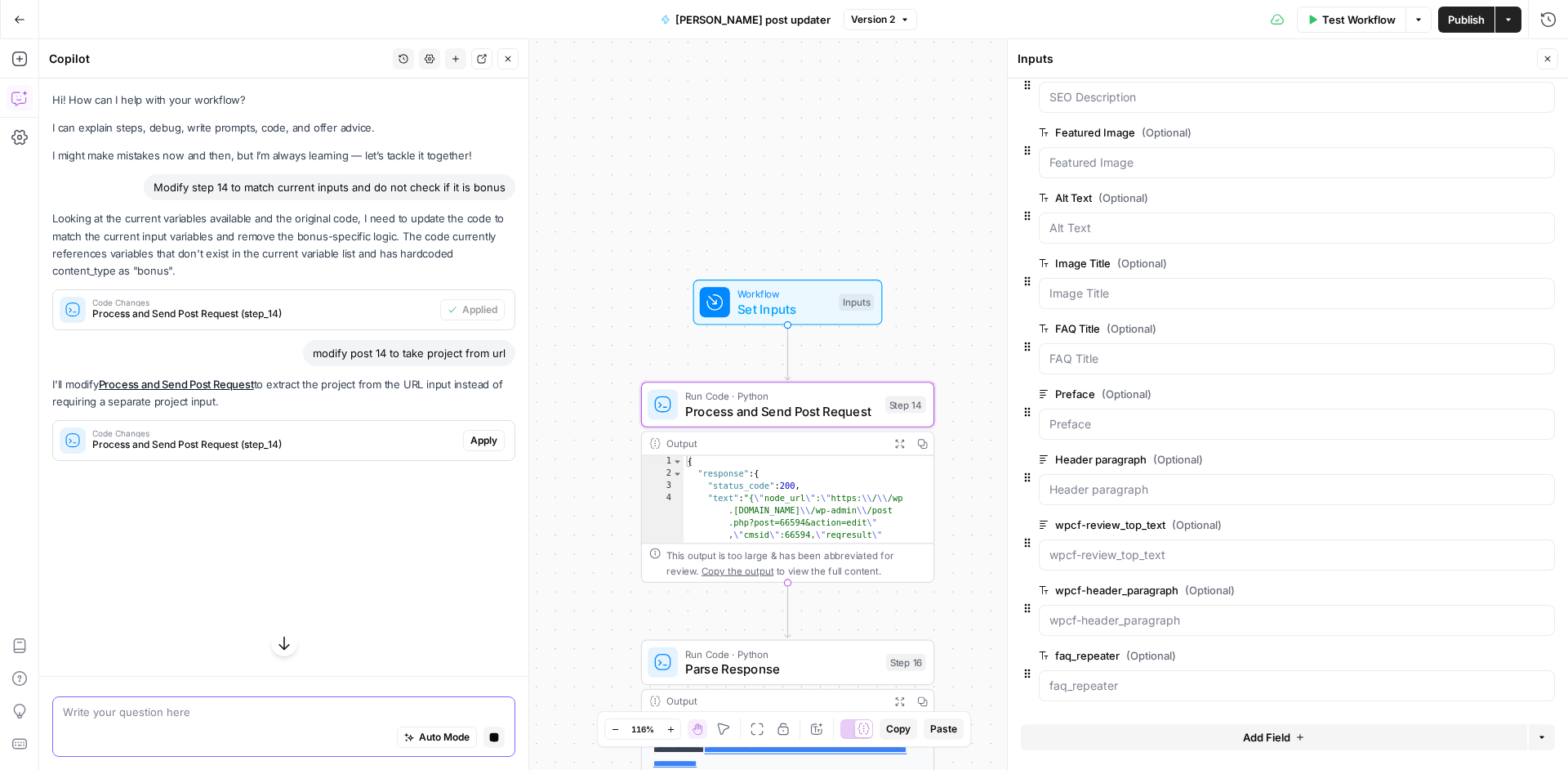
scroll to position [0, 0]
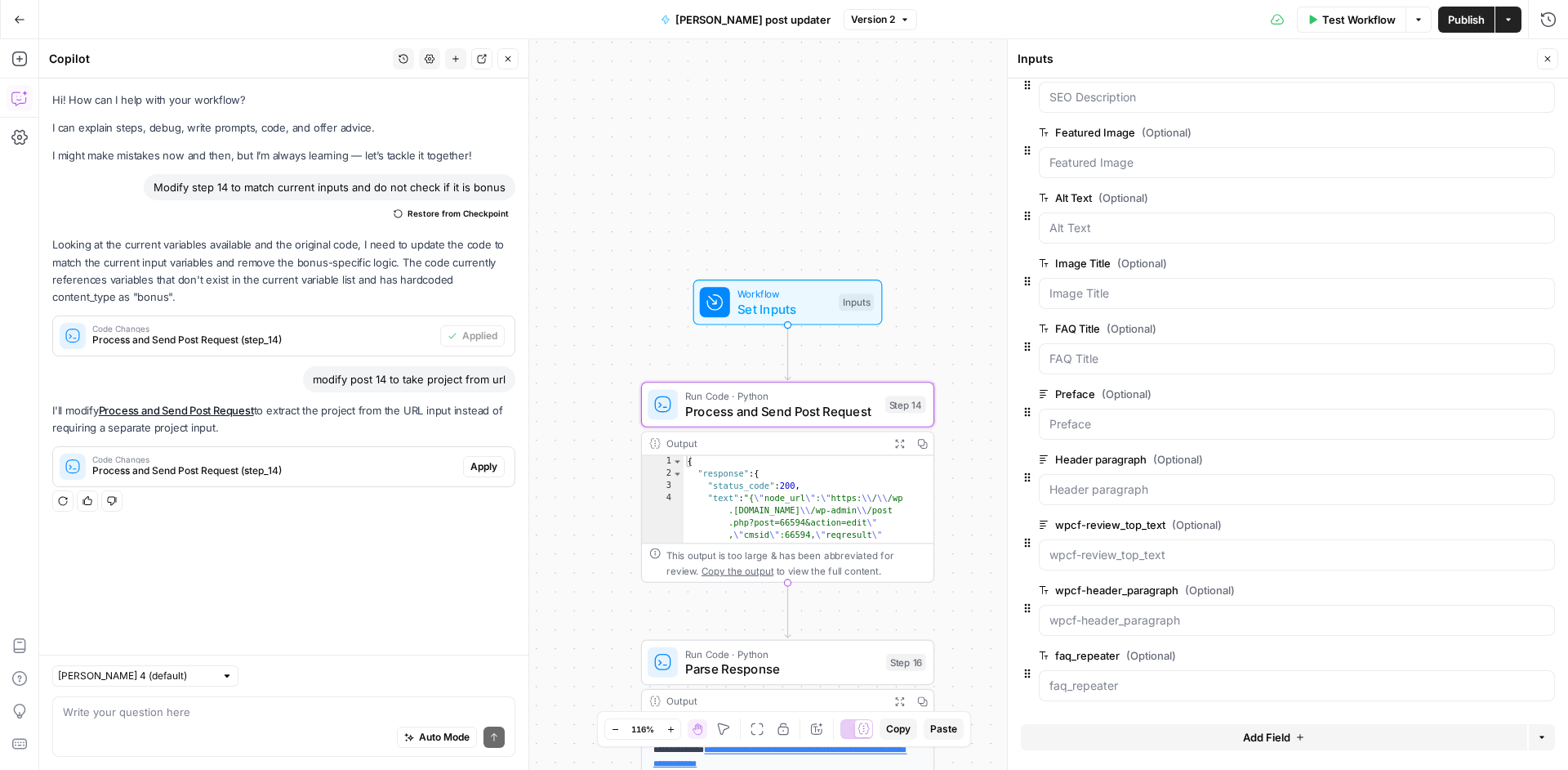
click at [478, 465] on span "Apply" at bounding box center [484, 466] width 27 height 14
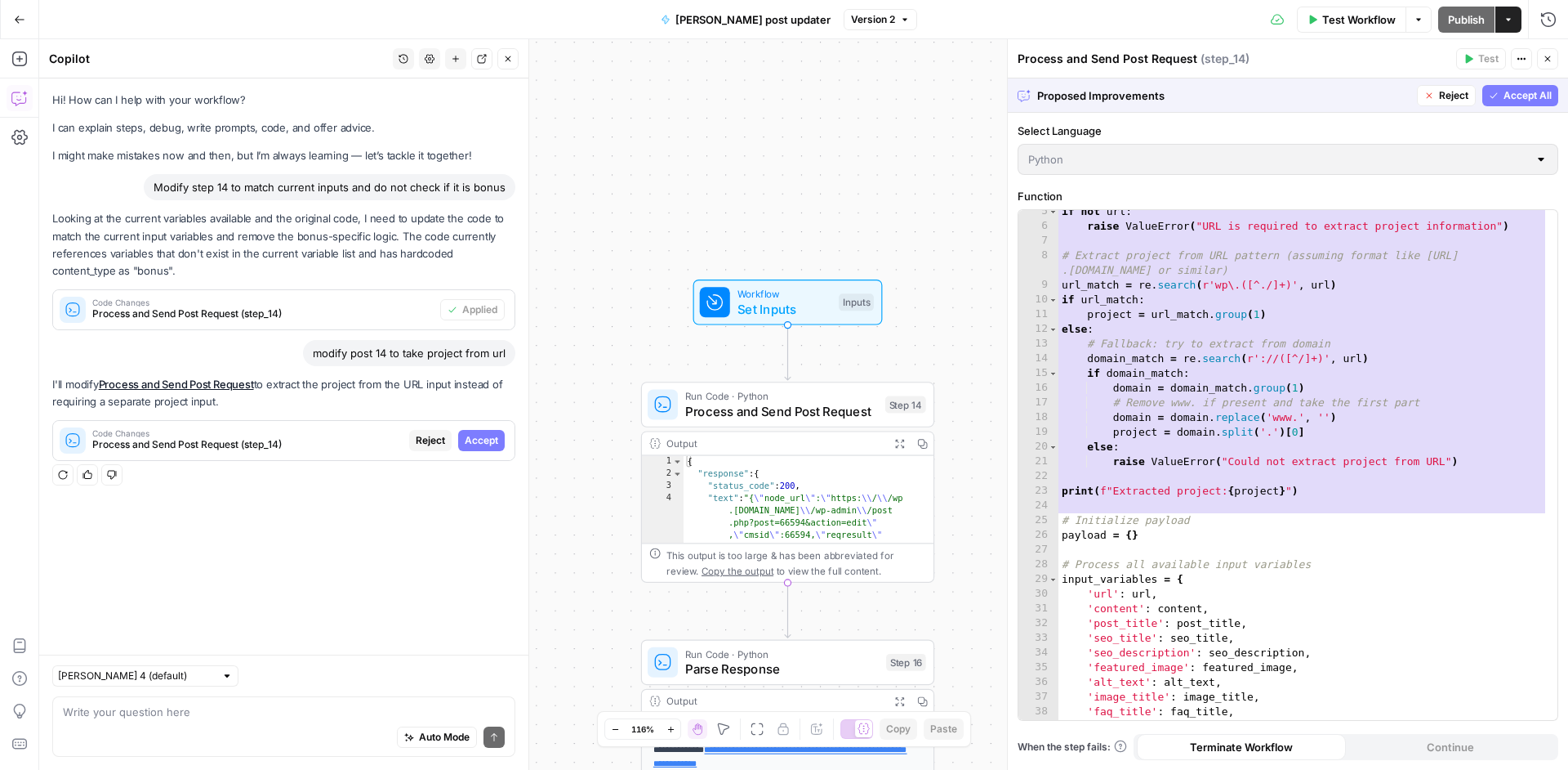
scroll to position [57, 0]
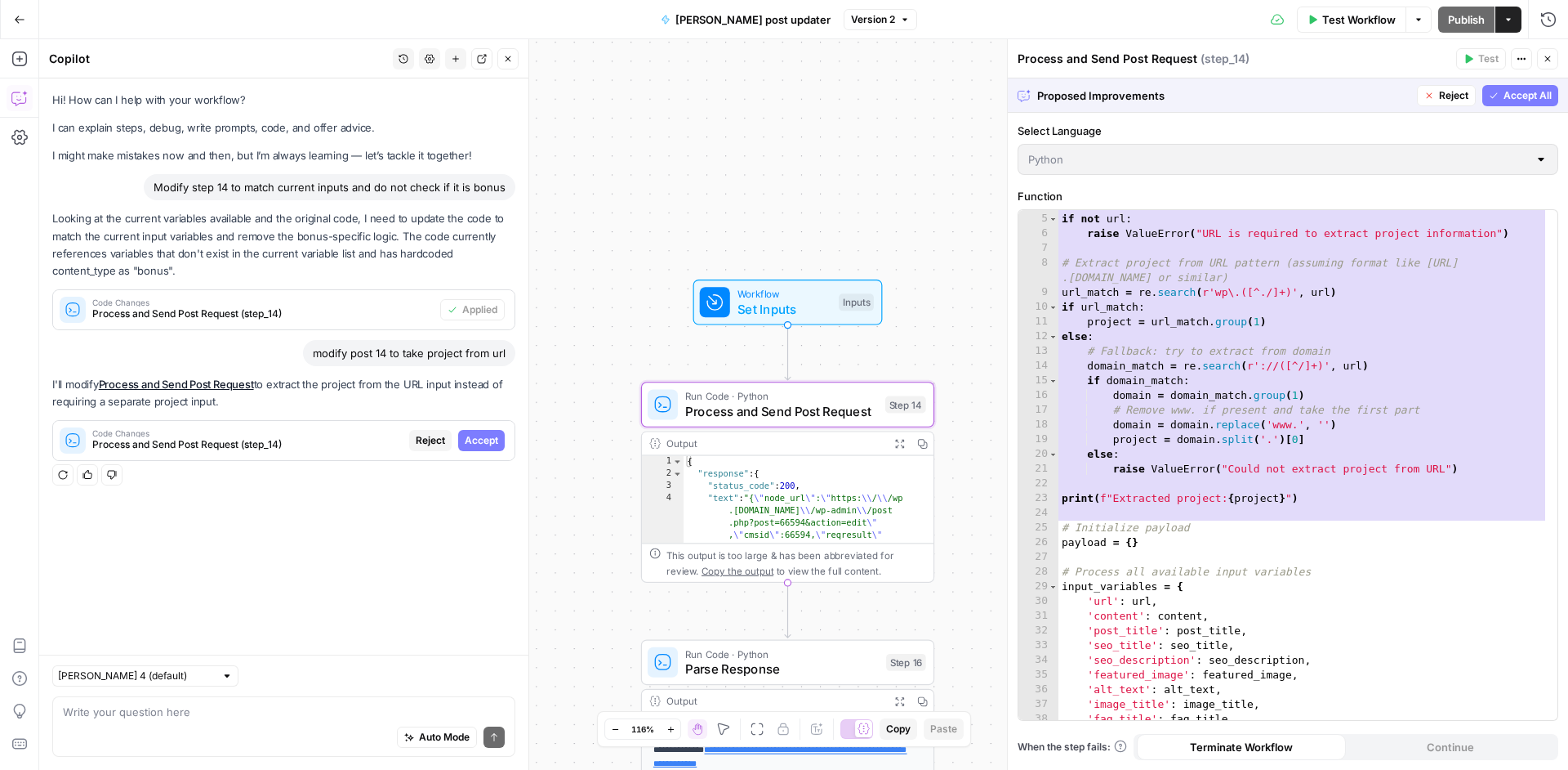
click at [476, 445] on span "Accept" at bounding box center [481, 441] width 33 height 14
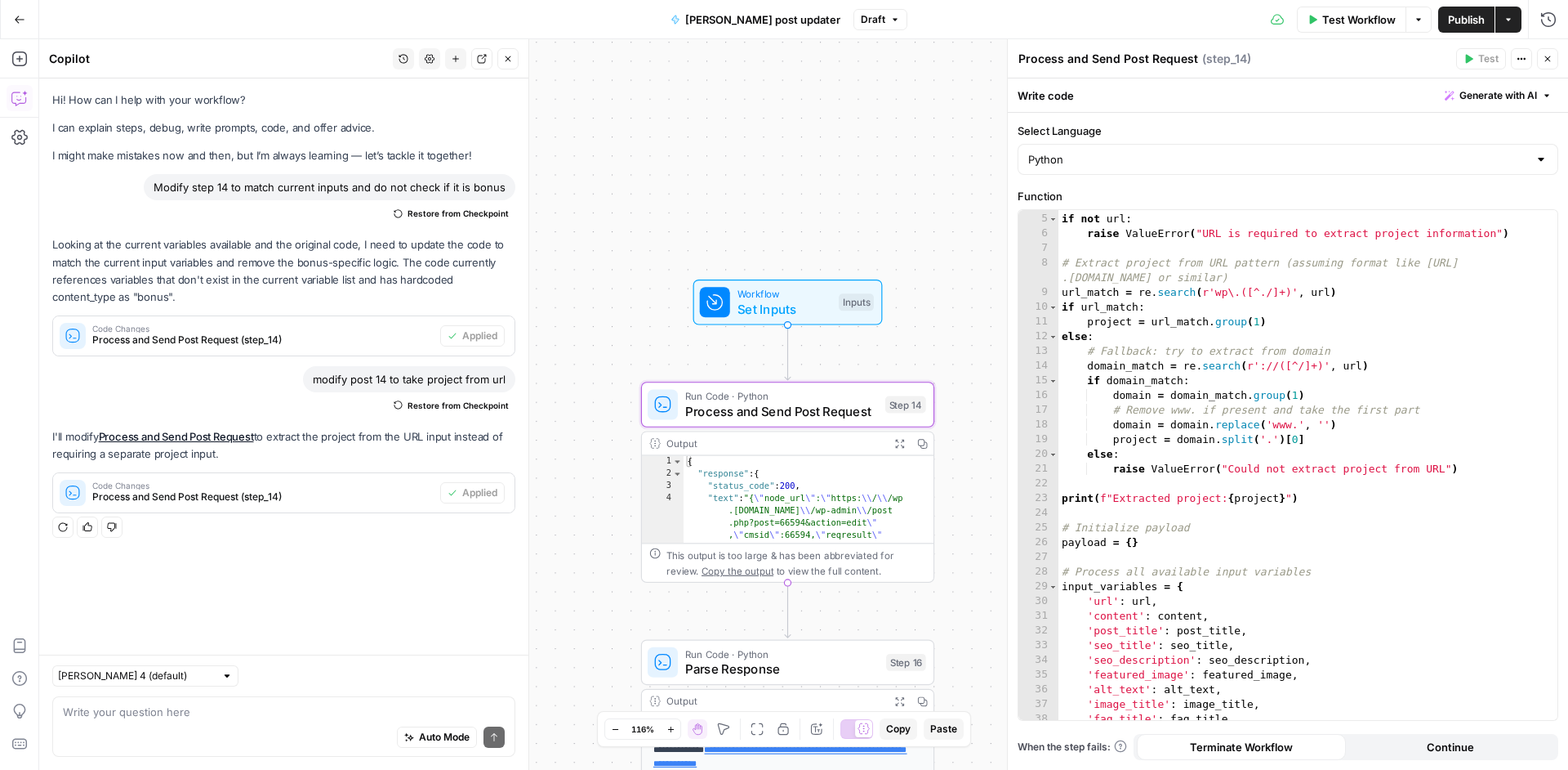
click at [1469, 25] on span "Publish" at bounding box center [1466, 20] width 37 height 16
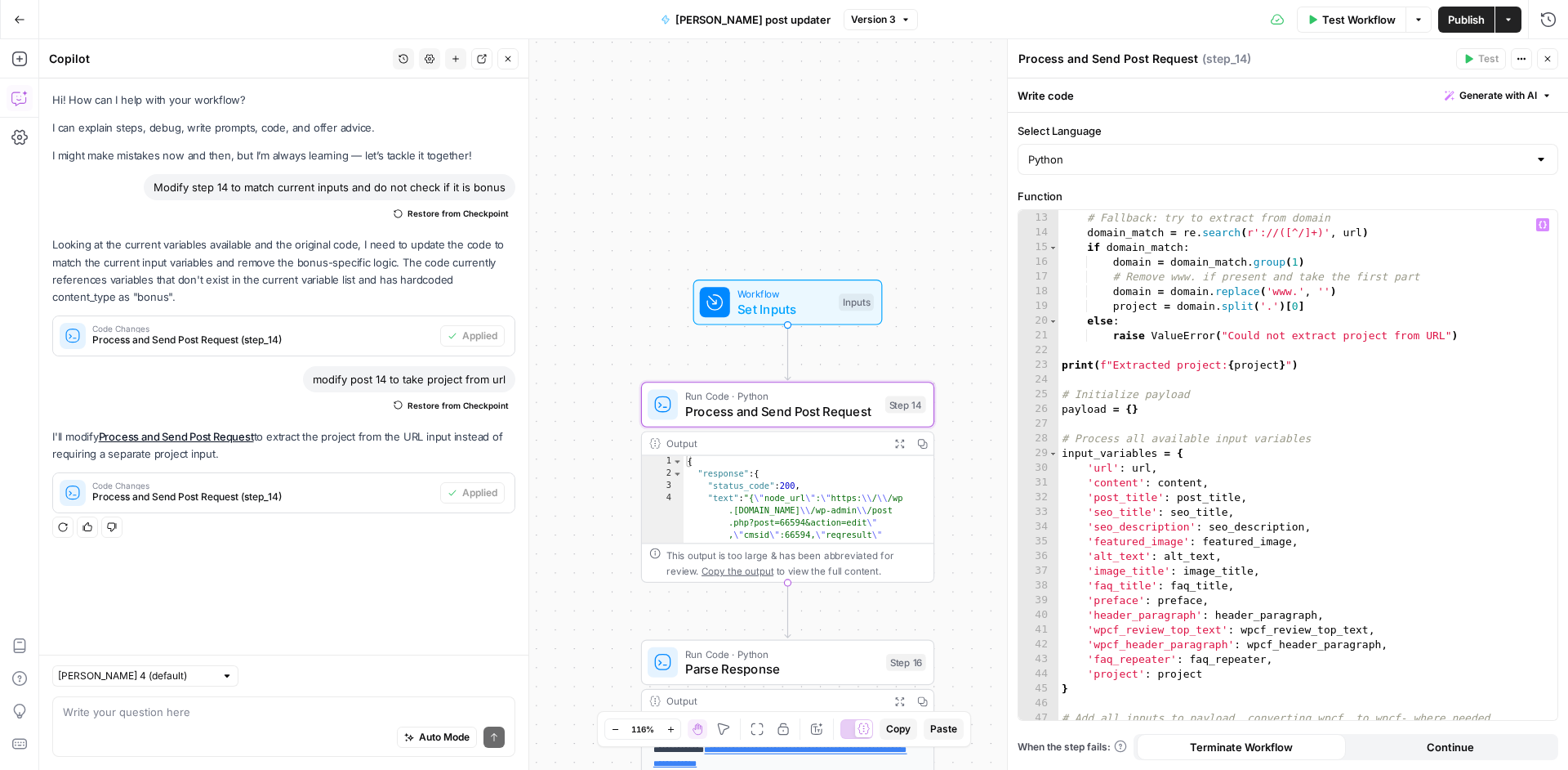
scroll to position [0, 0]
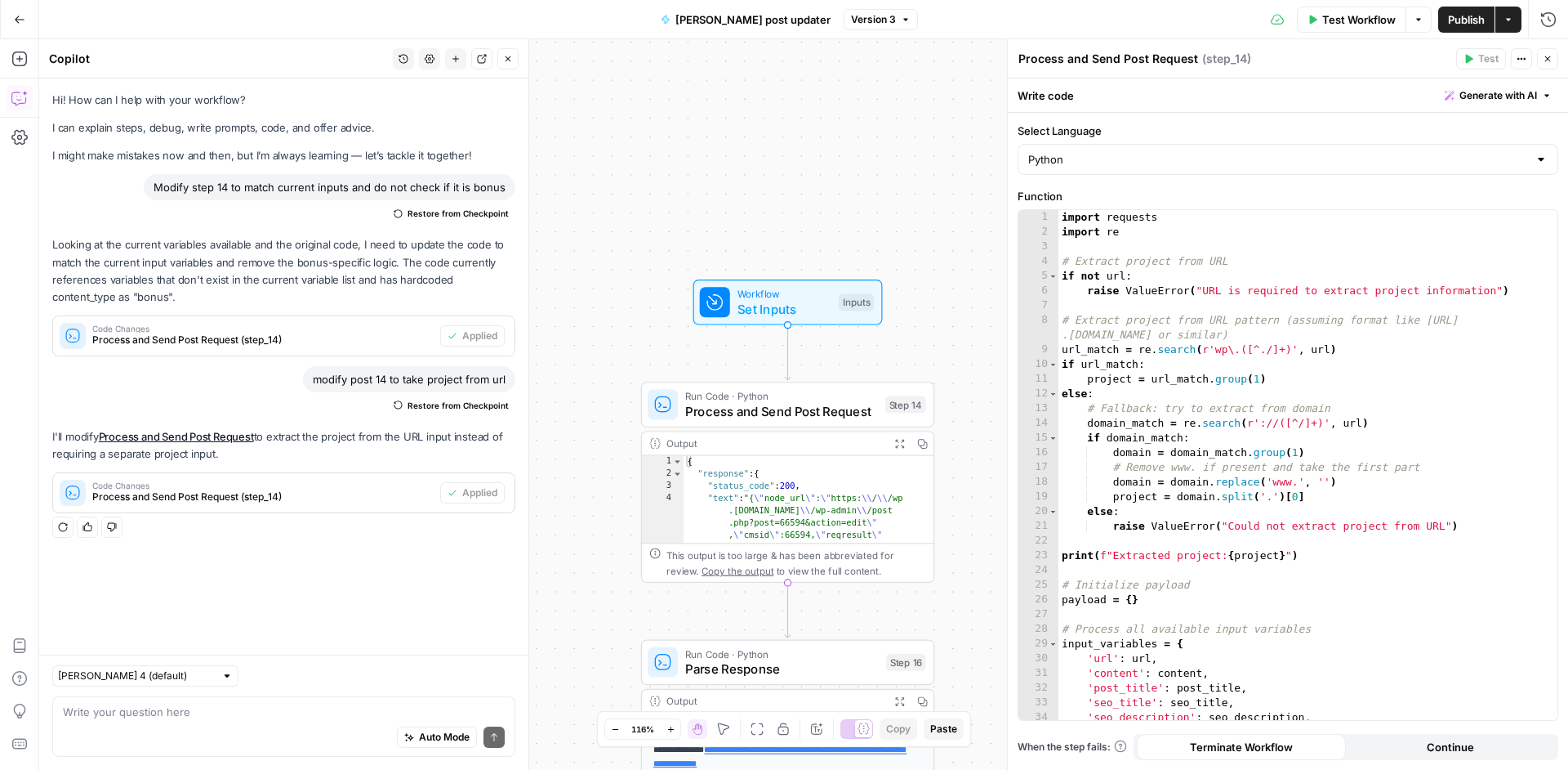
click at [114, 722] on div "Auto Mode Send" at bounding box center [284, 738] width 442 height 36
type textarea "extract"
click at [373, 607] on div "Hi! How can I help with your workflow? I can explain steps, debug, write prompt…" at bounding box center [283, 366] width 489 height 576
click at [209, 718] on textarea "extract" at bounding box center [284, 711] width 442 height 16
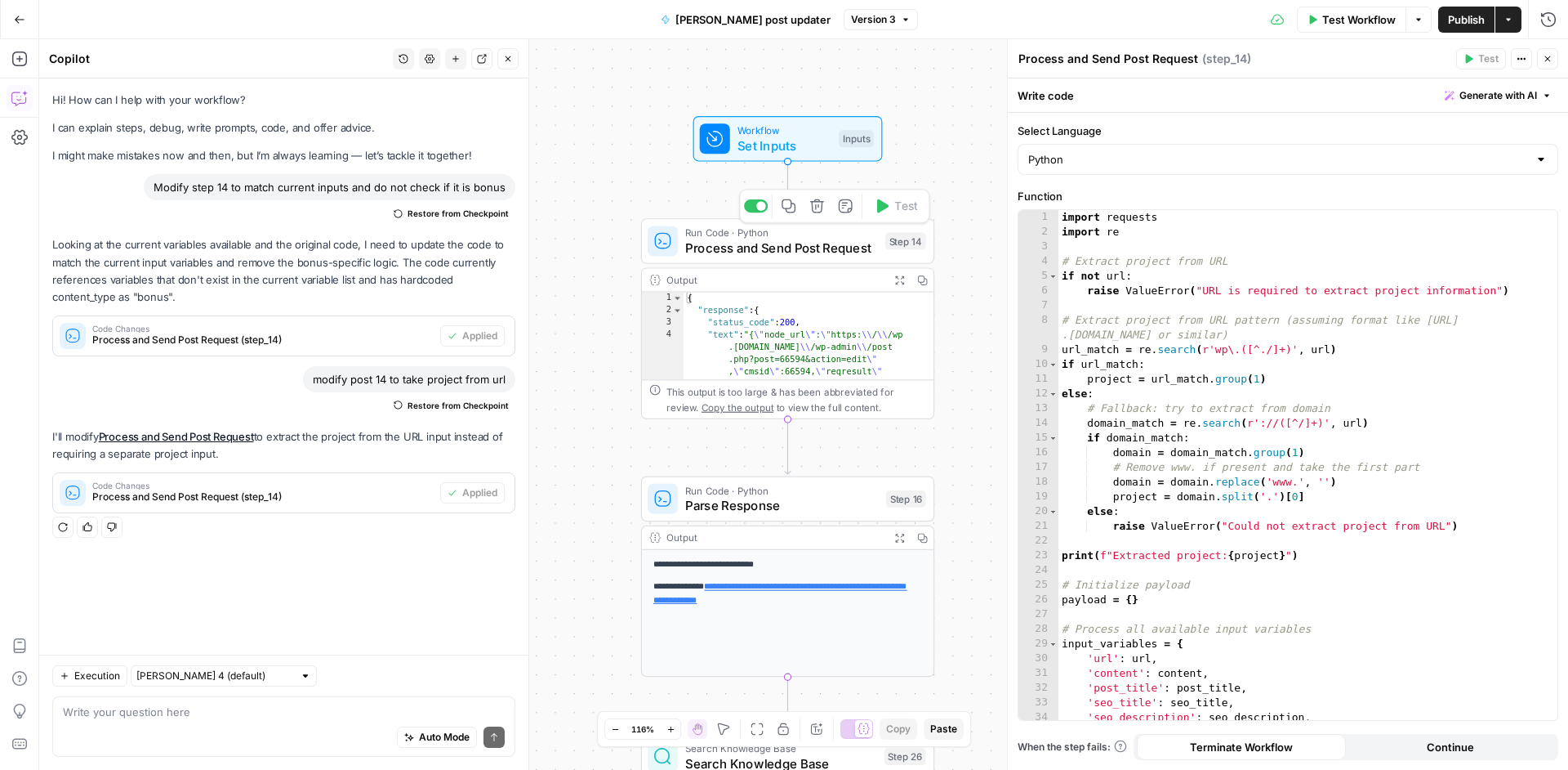
click at [787, 257] on div "Run Code · Python Process and Send Post Request Step 14 Copy step Delete step A…" at bounding box center [788, 241] width 293 height 46
click at [813, 257] on div "Run Code · Python Process and Send Post Request Step 14 Copy step Delete step A…" at bounding box center [788, 241] width 293 height 46
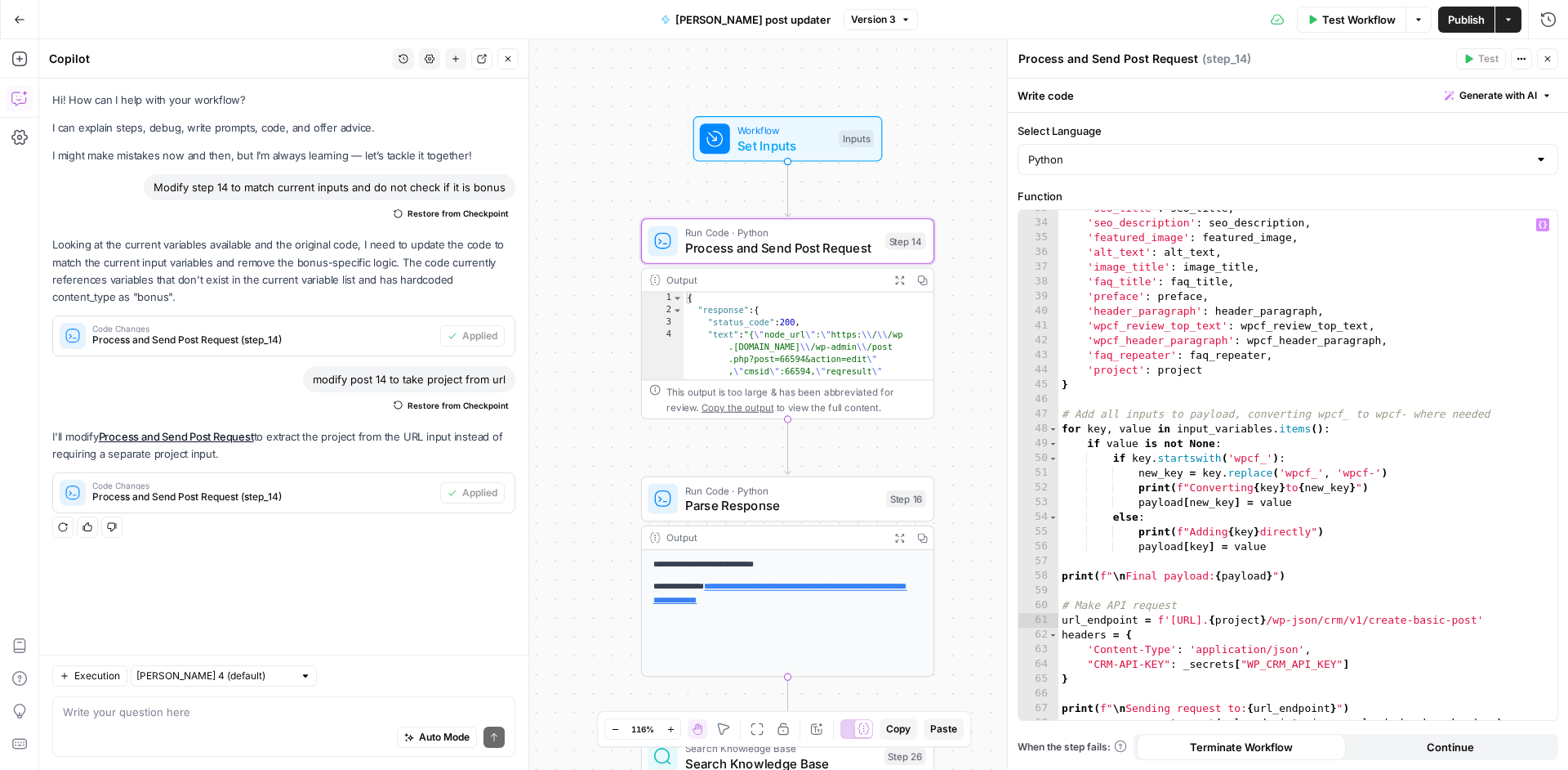
scroll to position [627, 0]
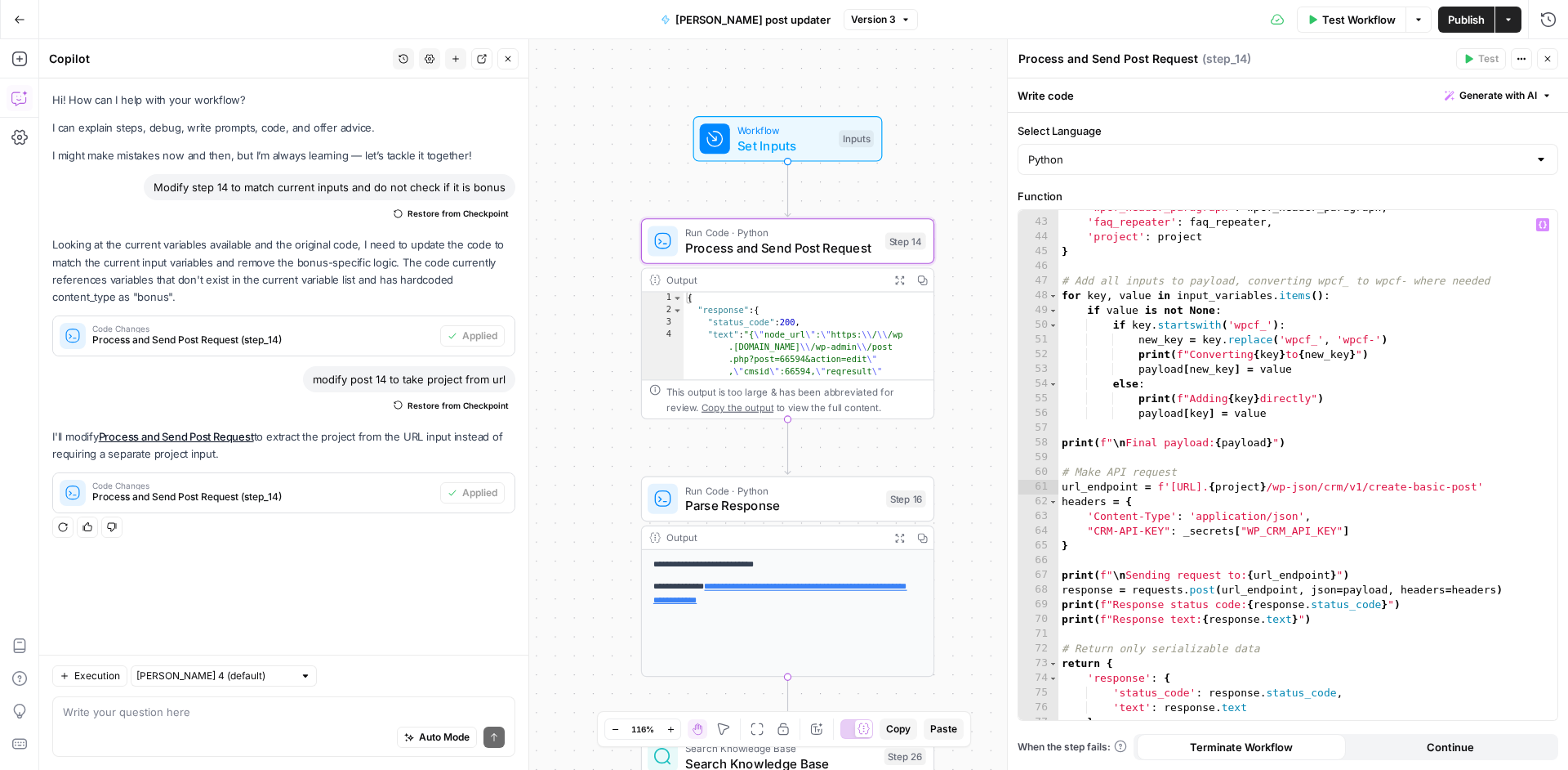
type textarea "**********"
click at [1241, 480] on div "'wpcf_header_paragraph' : wpcf_header_paragraph , 'faq_repeater' : faq_repeater…" at bounding box center [1301, 470] width 486 height 539
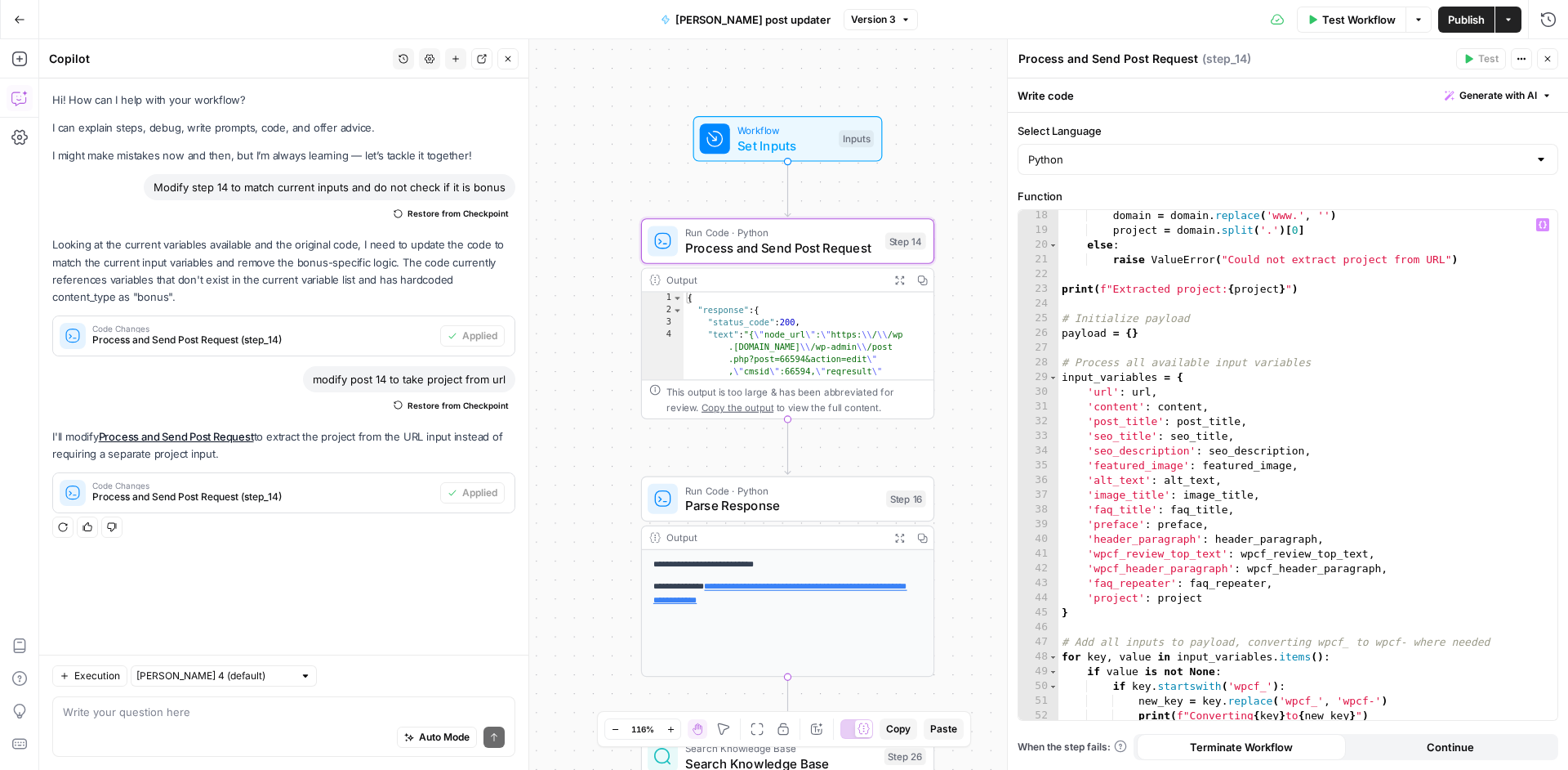
scroll to position [266, 0]
click at [246, 724] on div "Auto Mode Send" at bounding box center [284, 738] width 442 height 36
type textarea "I need take project with domain zone"
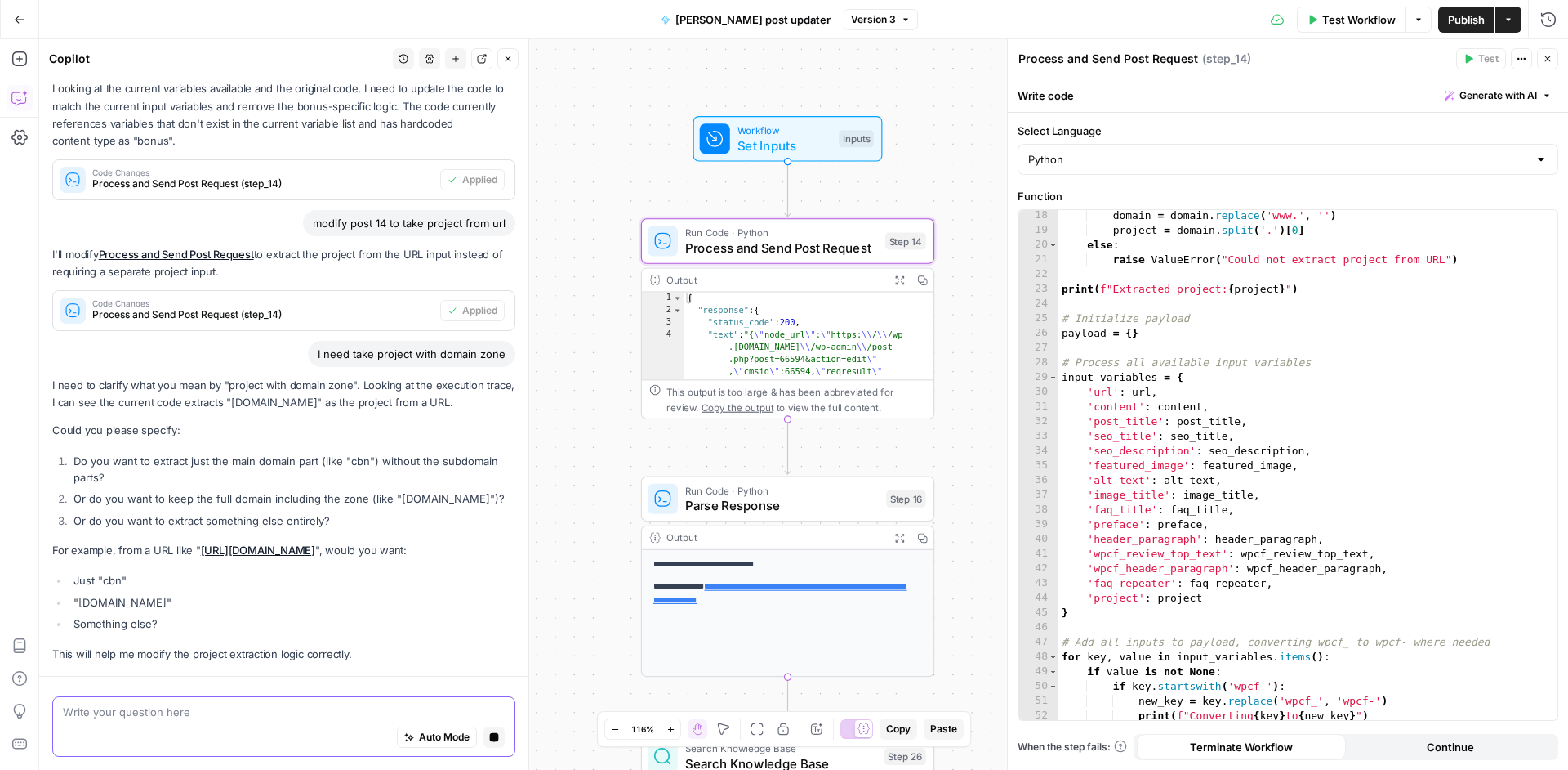
scroll to position [231, 0]
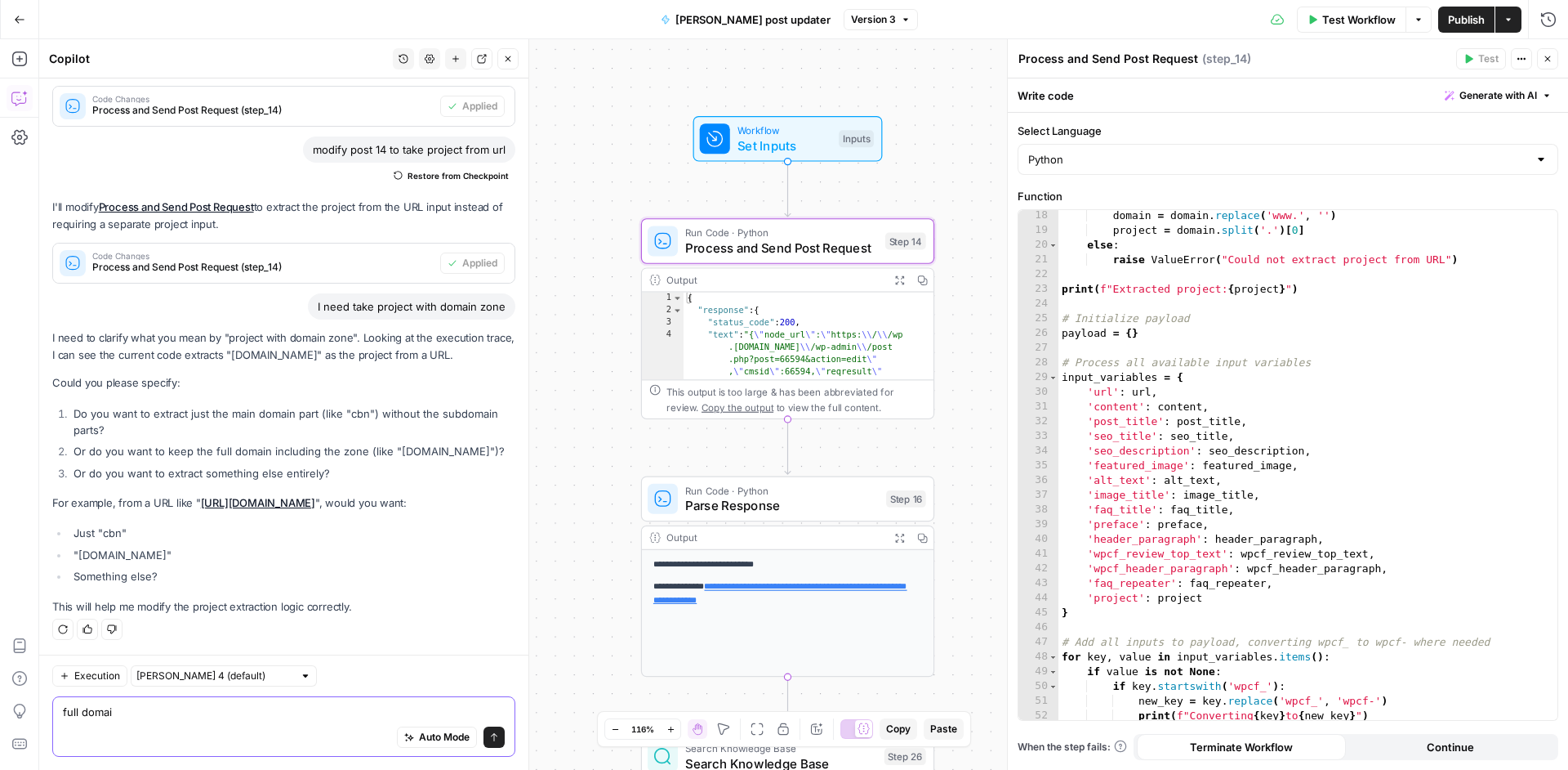
type textarea "full domain"
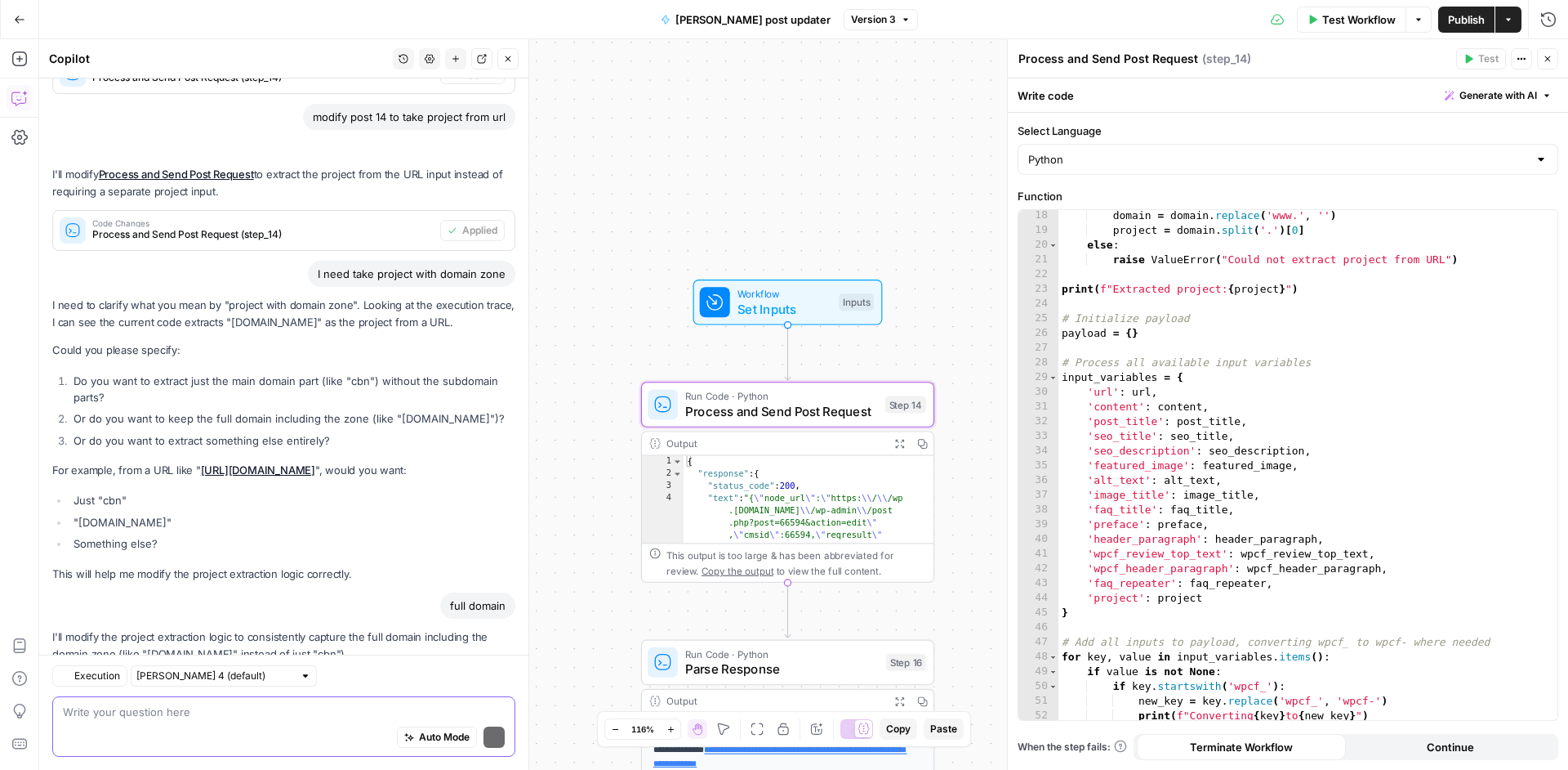
scroll to position [362, 0]
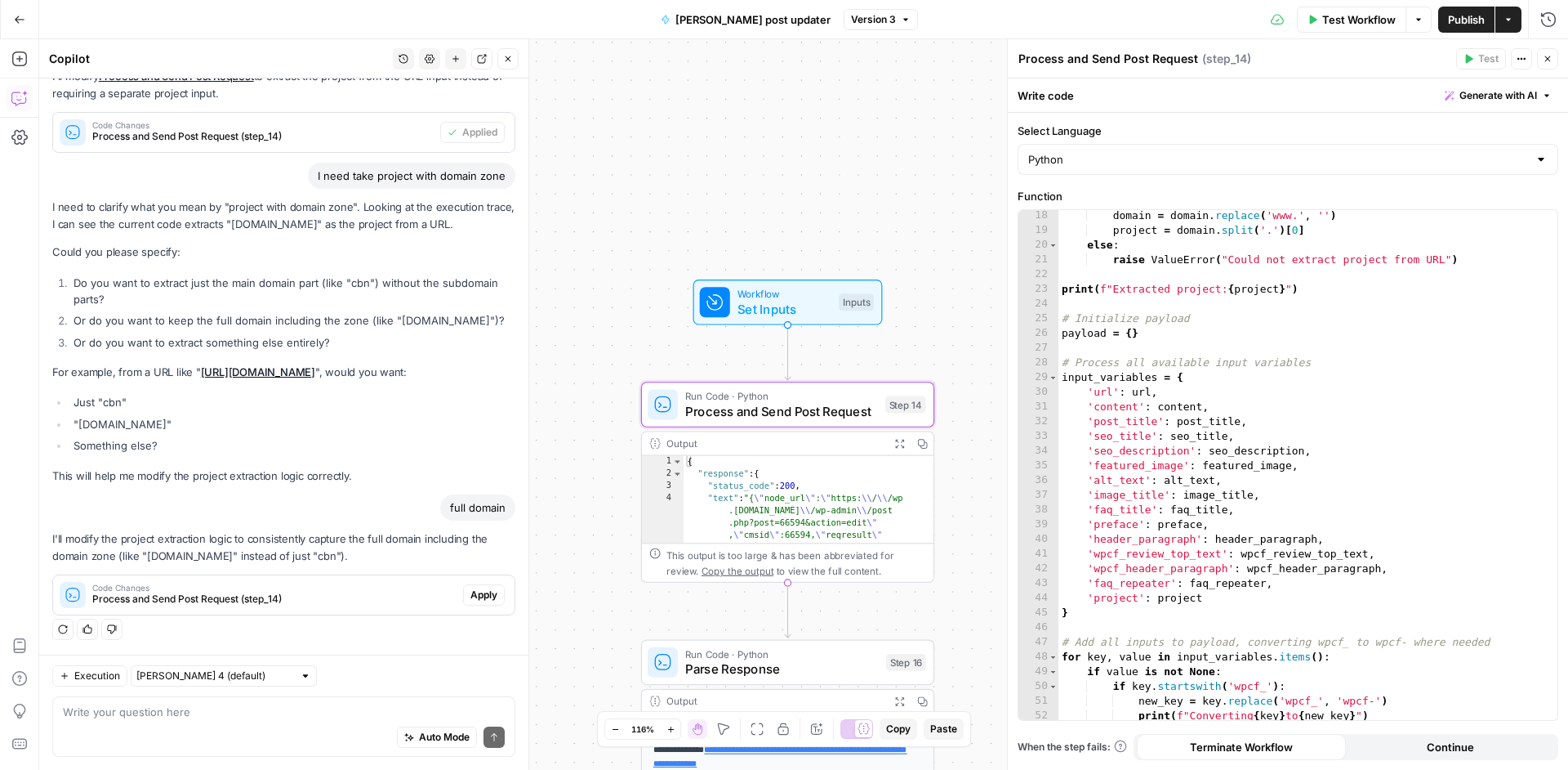
click at [489, 594] on button "Apply" at bounding box center [484, 594] width 42 height 21
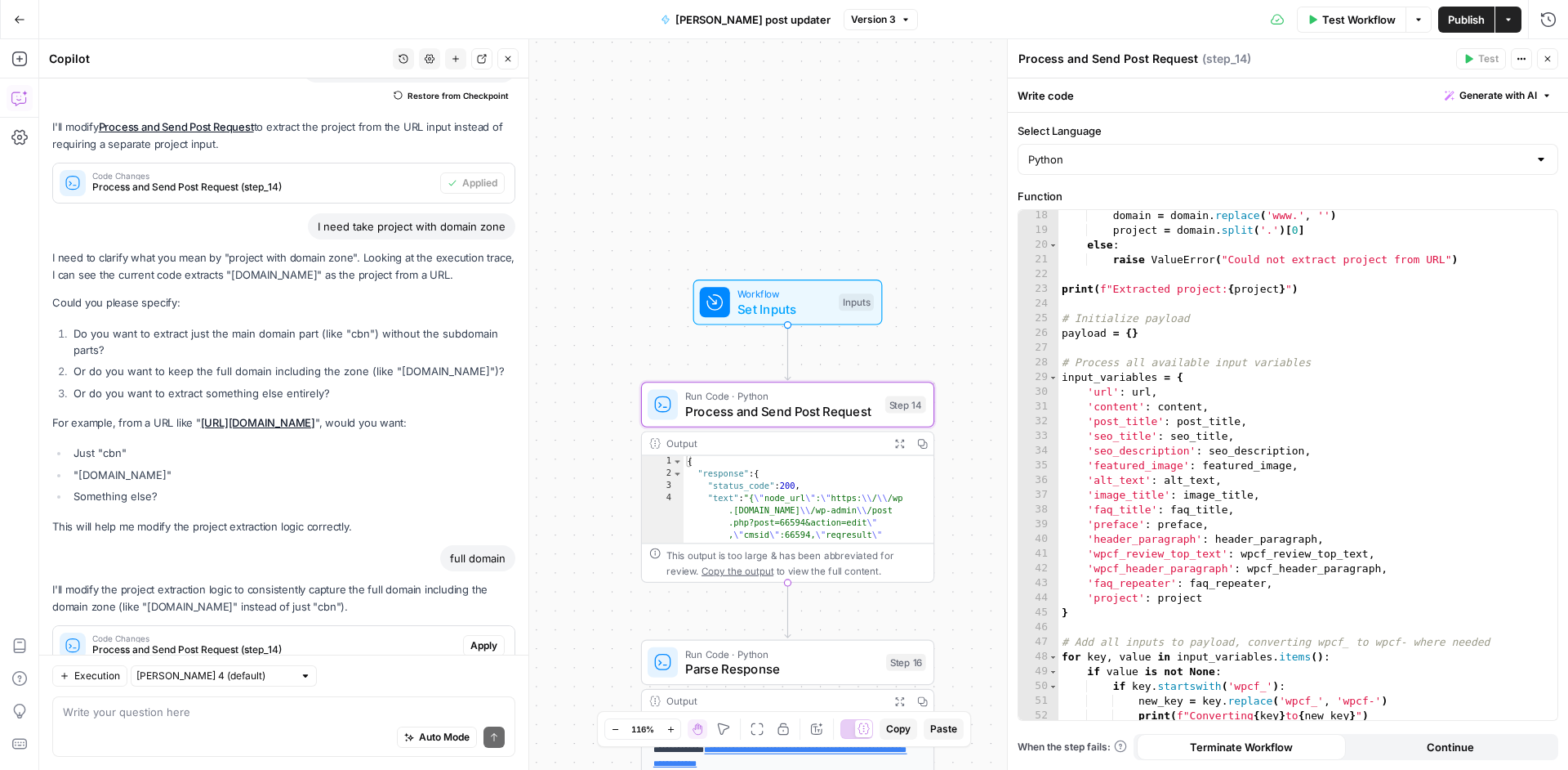
scroll to position [281, 0]
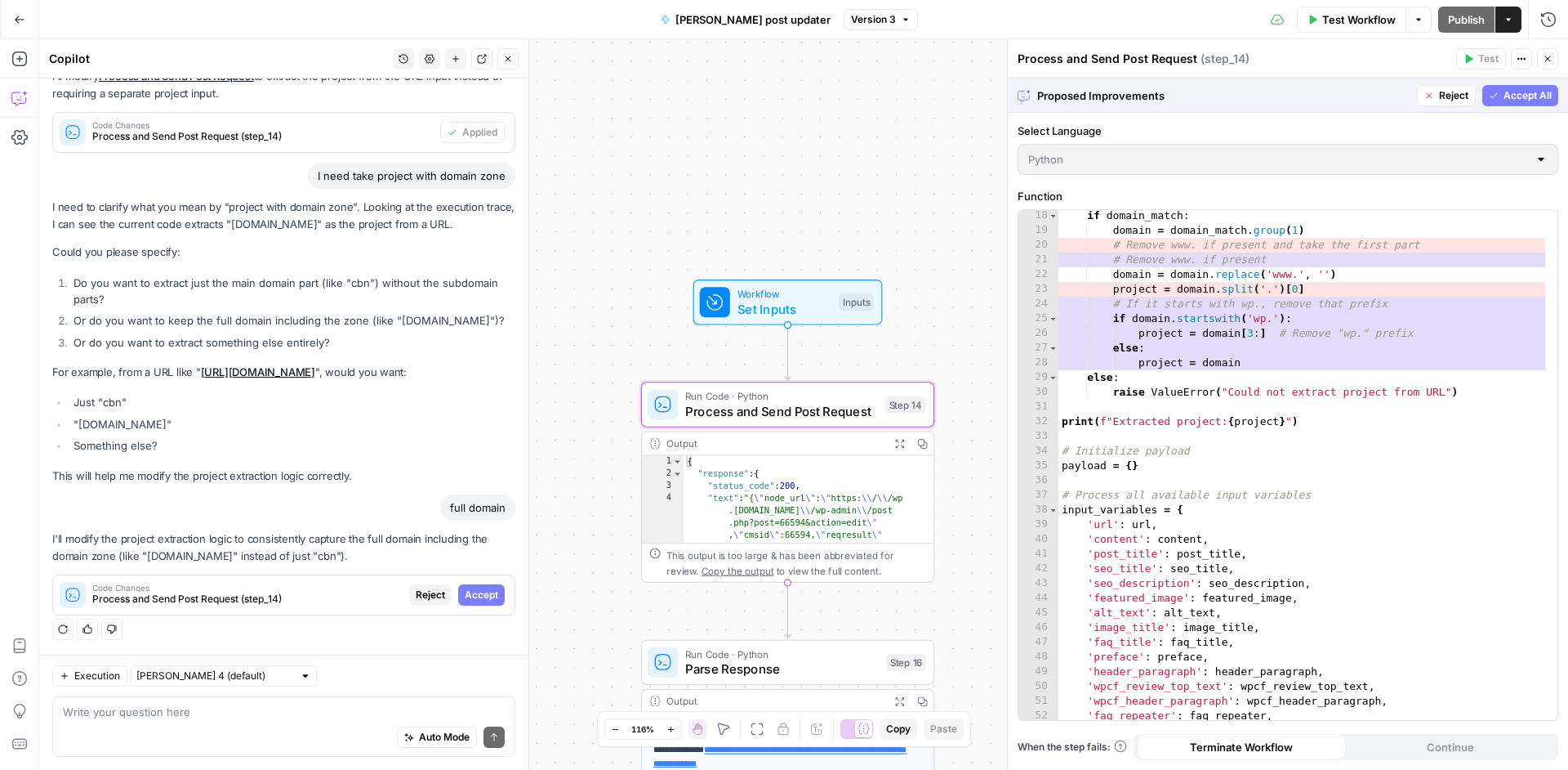
click at [472, 594] on span "Accept" at bounding box center [481, 594] width 33 height 14
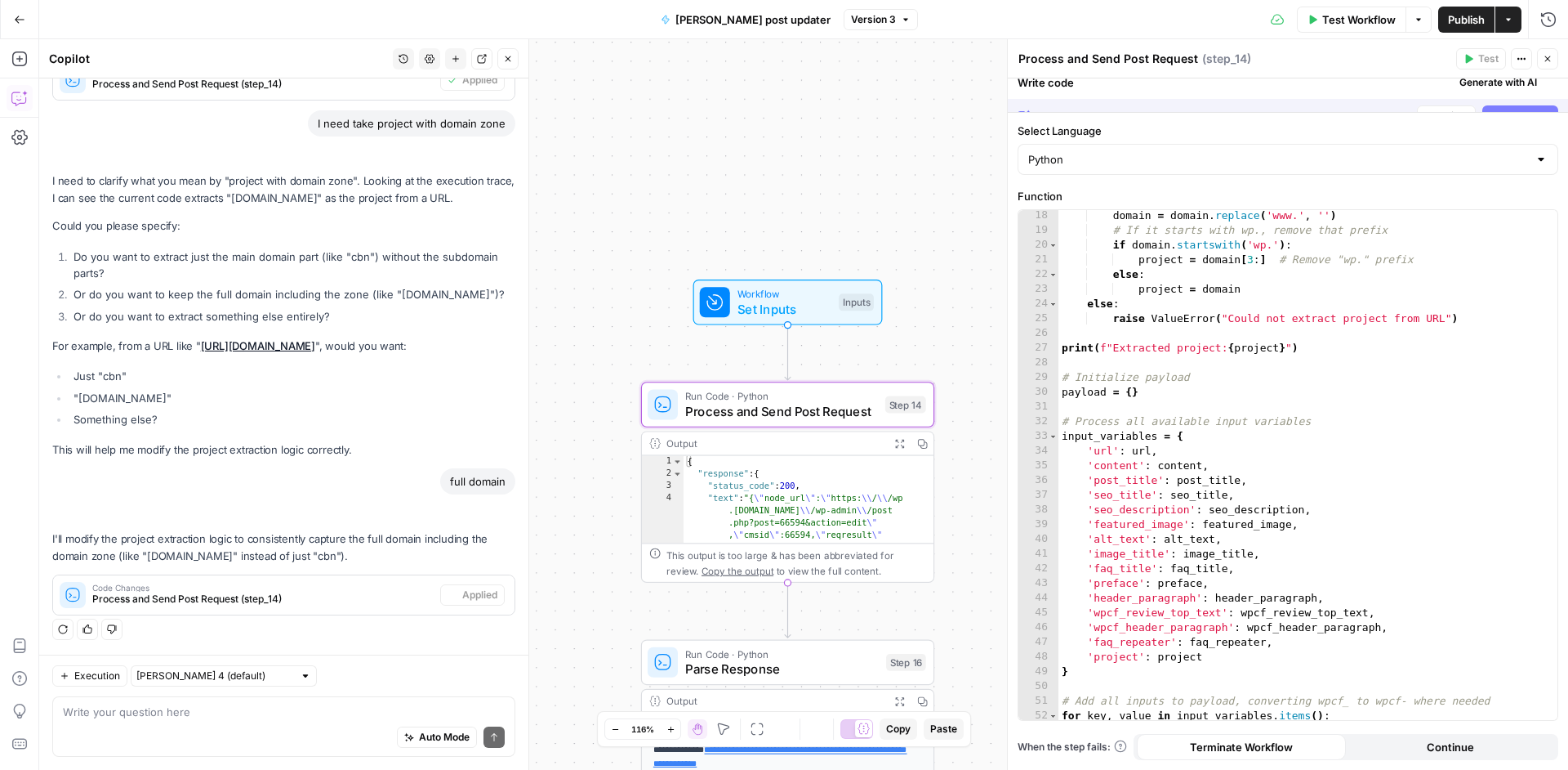
scroll to position [266, 0]
click at [1459, 32] on button "Publish" at bounding box center [1466, 19] width 56 height 26
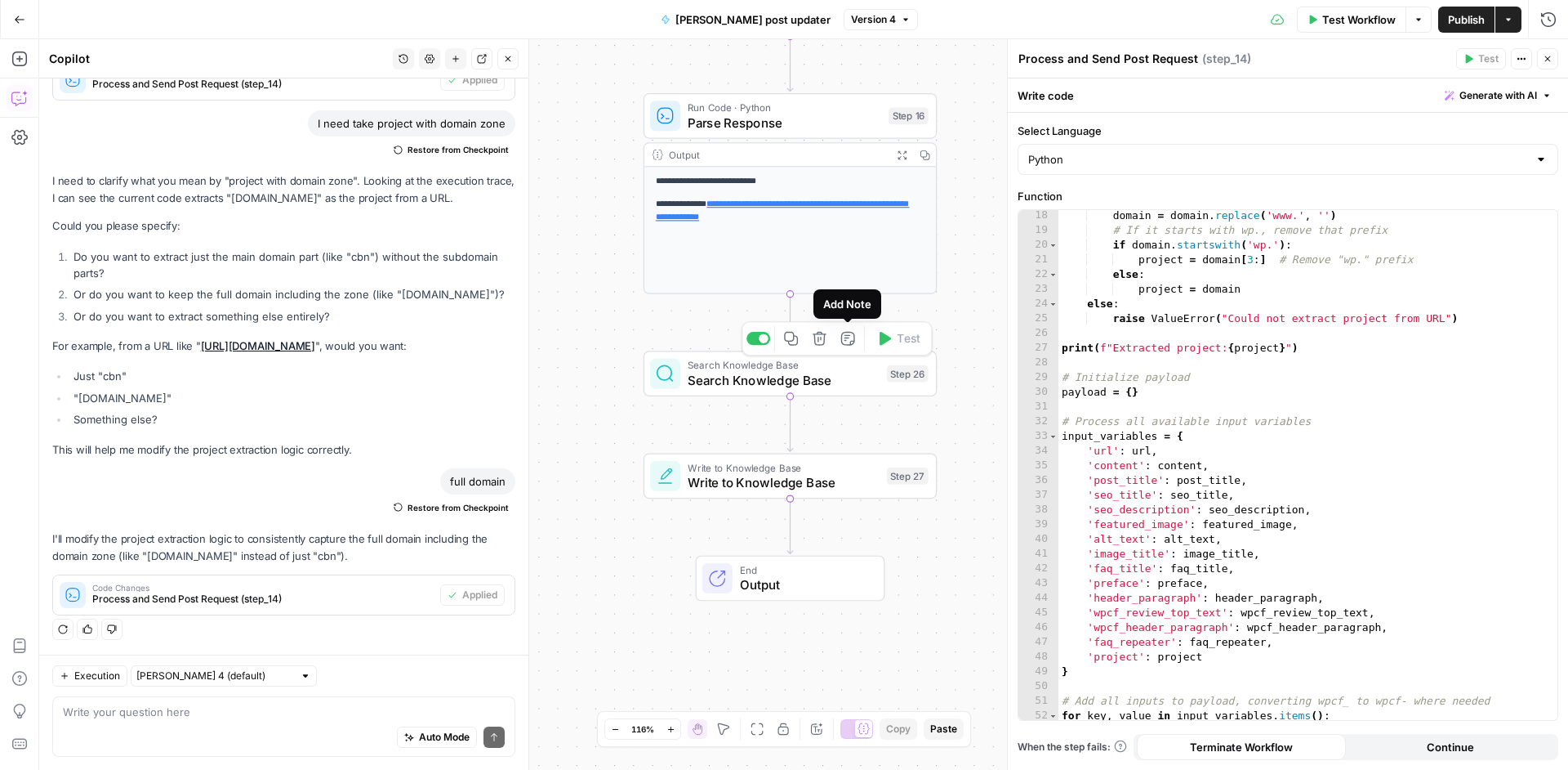
click at [817, 334] on icon "button" at bounding box center [818, 338] width 14 height 14
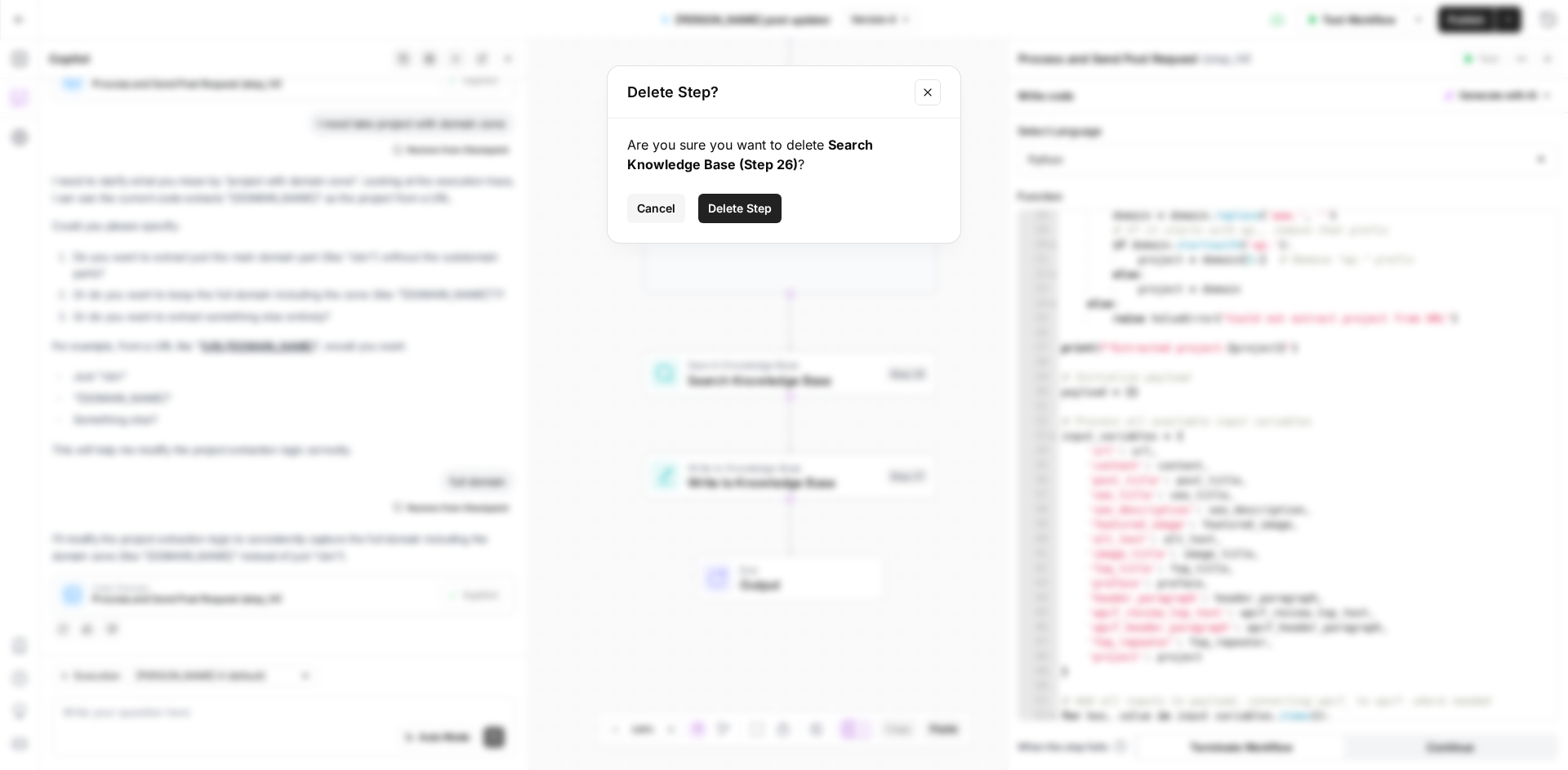
click at [713, 213] on span "Delete Step" at bounding box center [740, 208] width 63 height 16
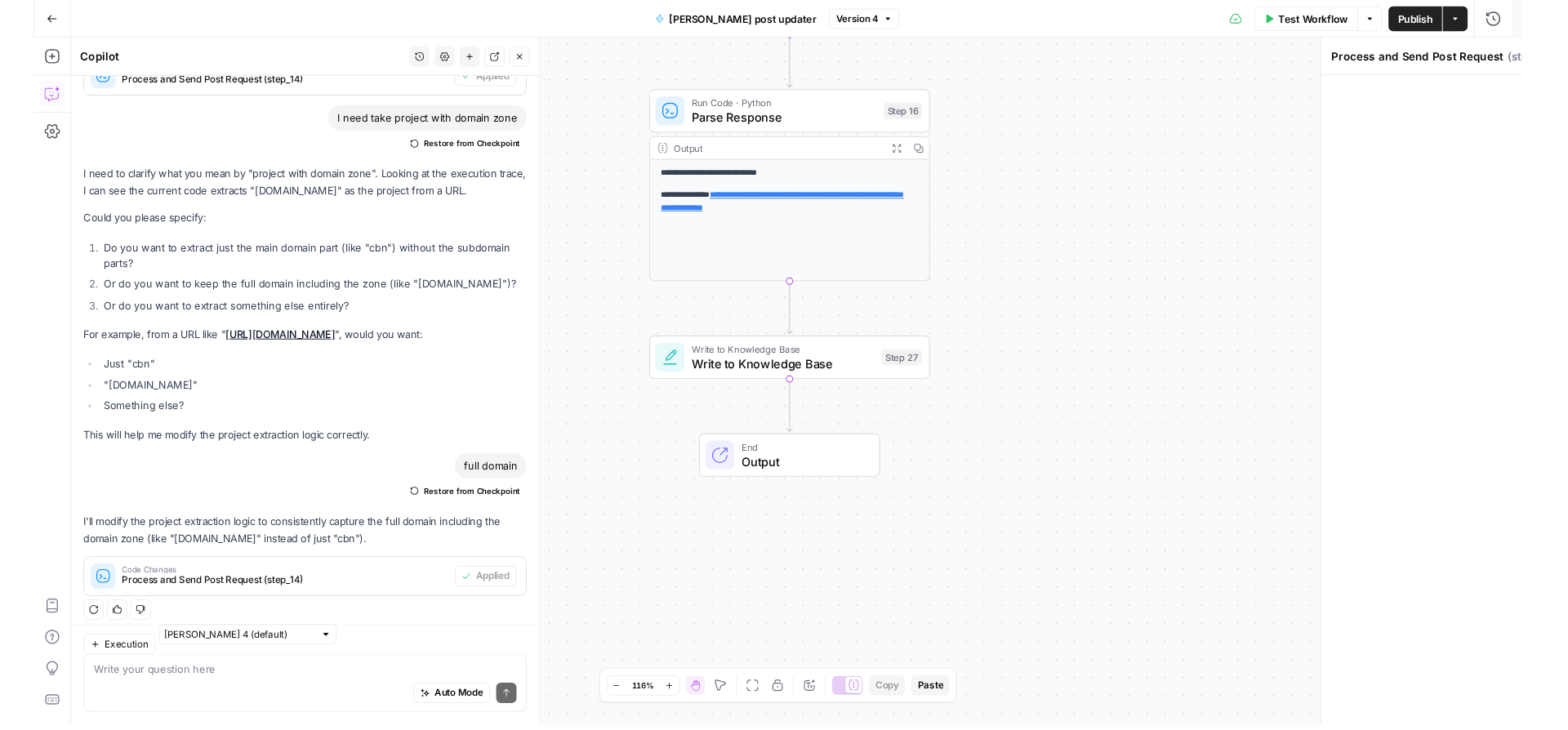
scroll to position [414, 0]
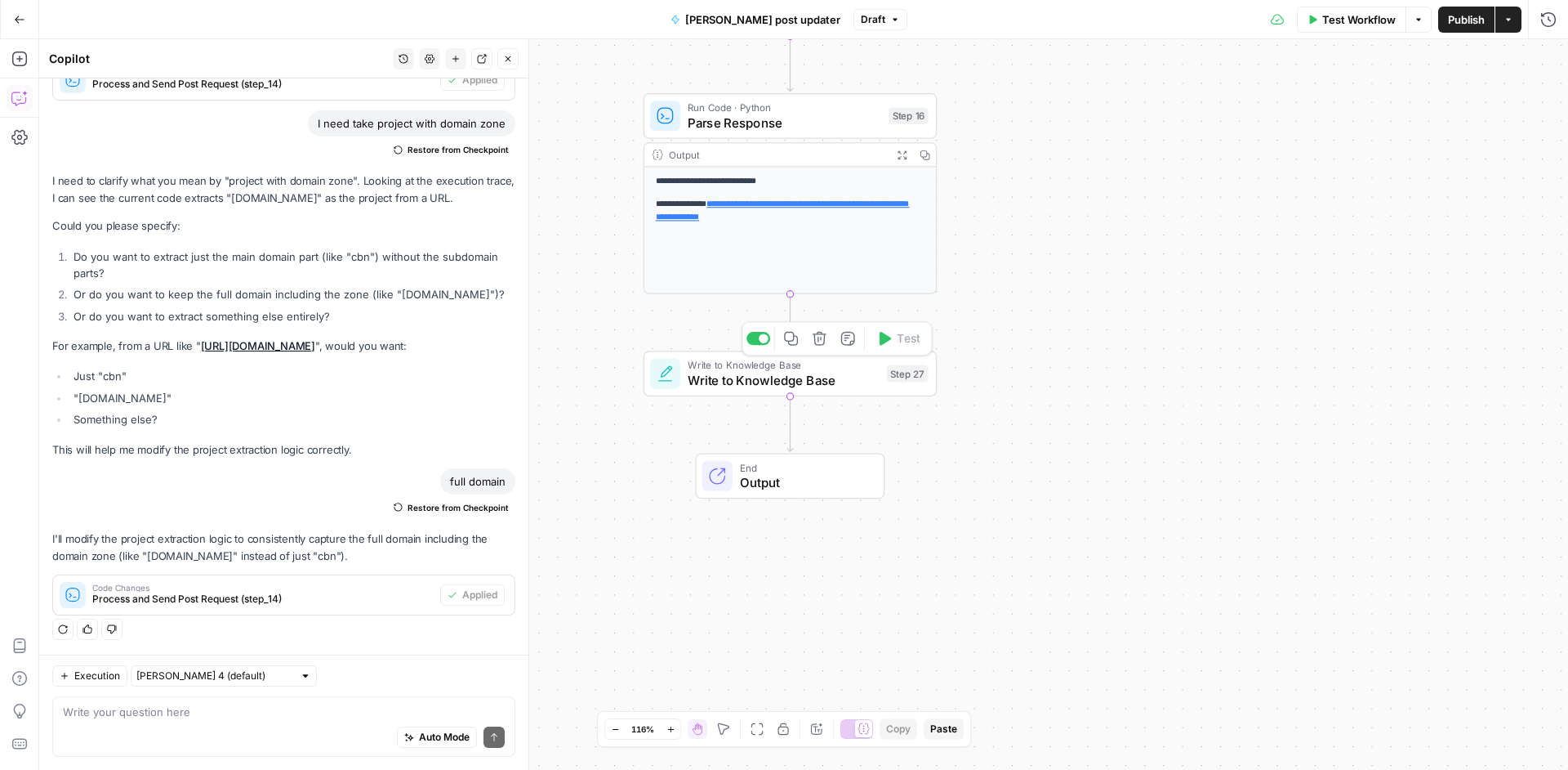
click at [825, 344] on icon "button" at bounding box center [819, 338] width 15 height 15
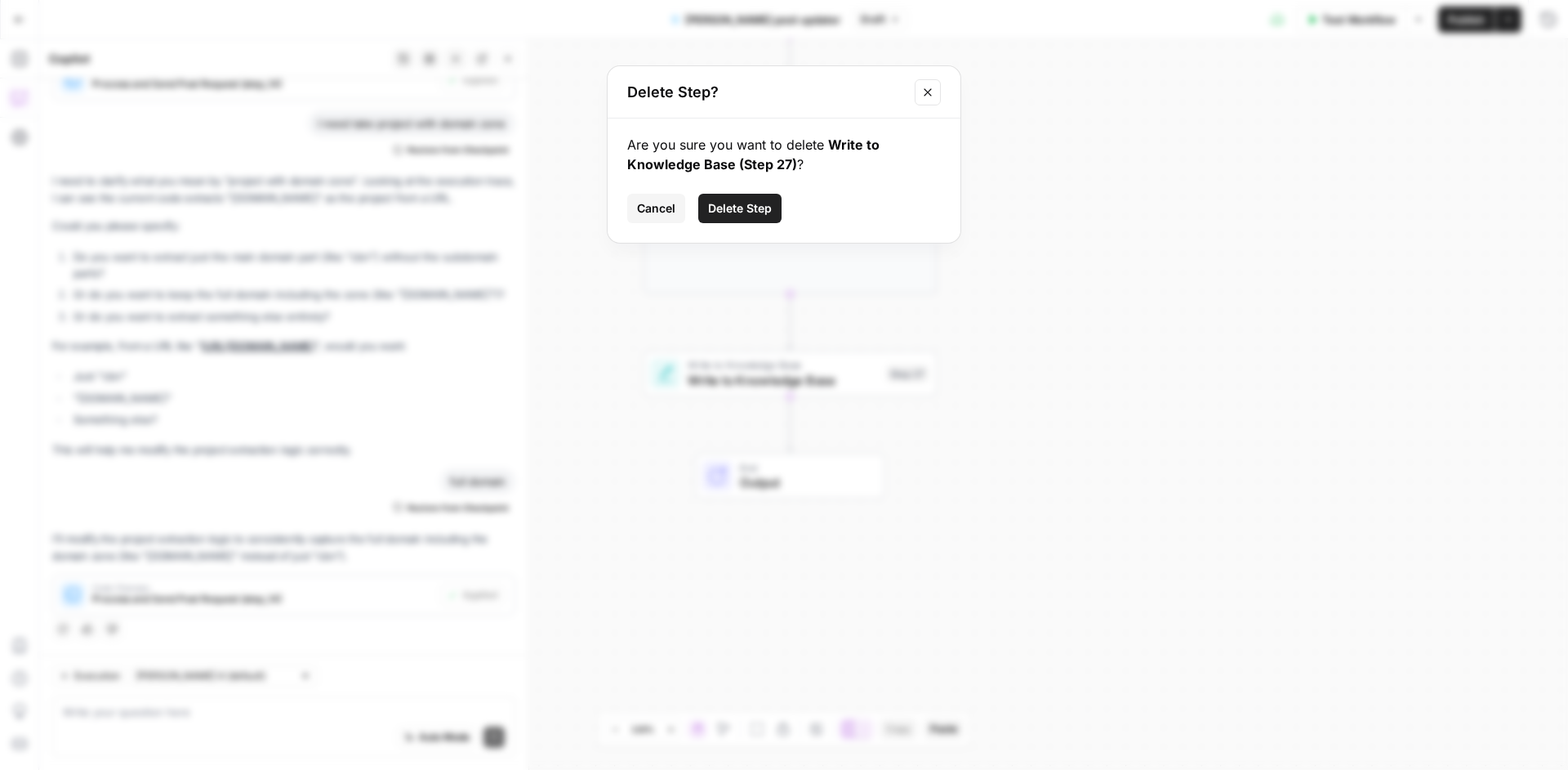
click at [753, 202] on span "Delete Step" at bounding box center [740, 208] width 63 height 16
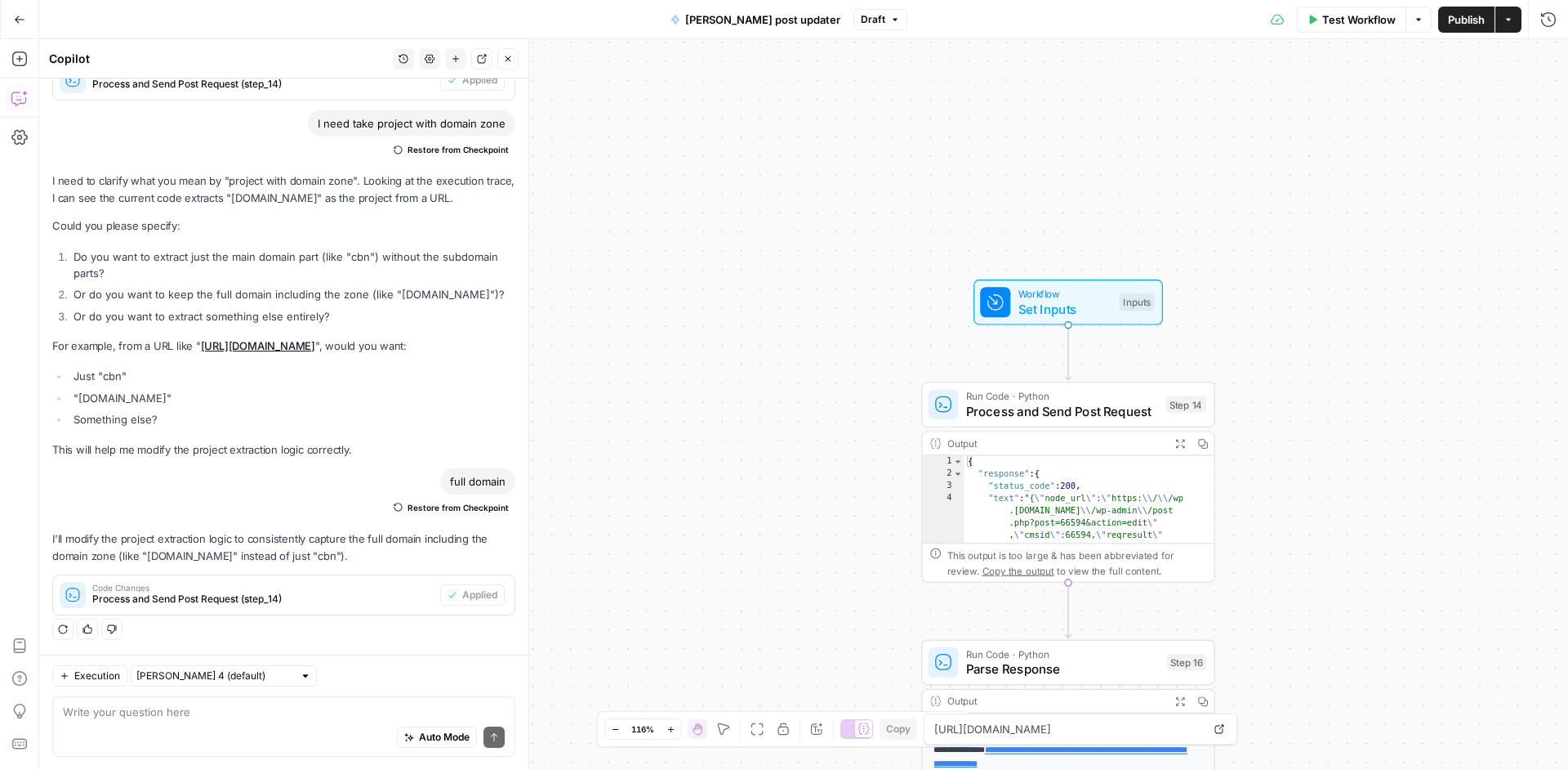
click at [1475, 27] on span "Publish" at bounding box center [1466, 20] width 37 height 16
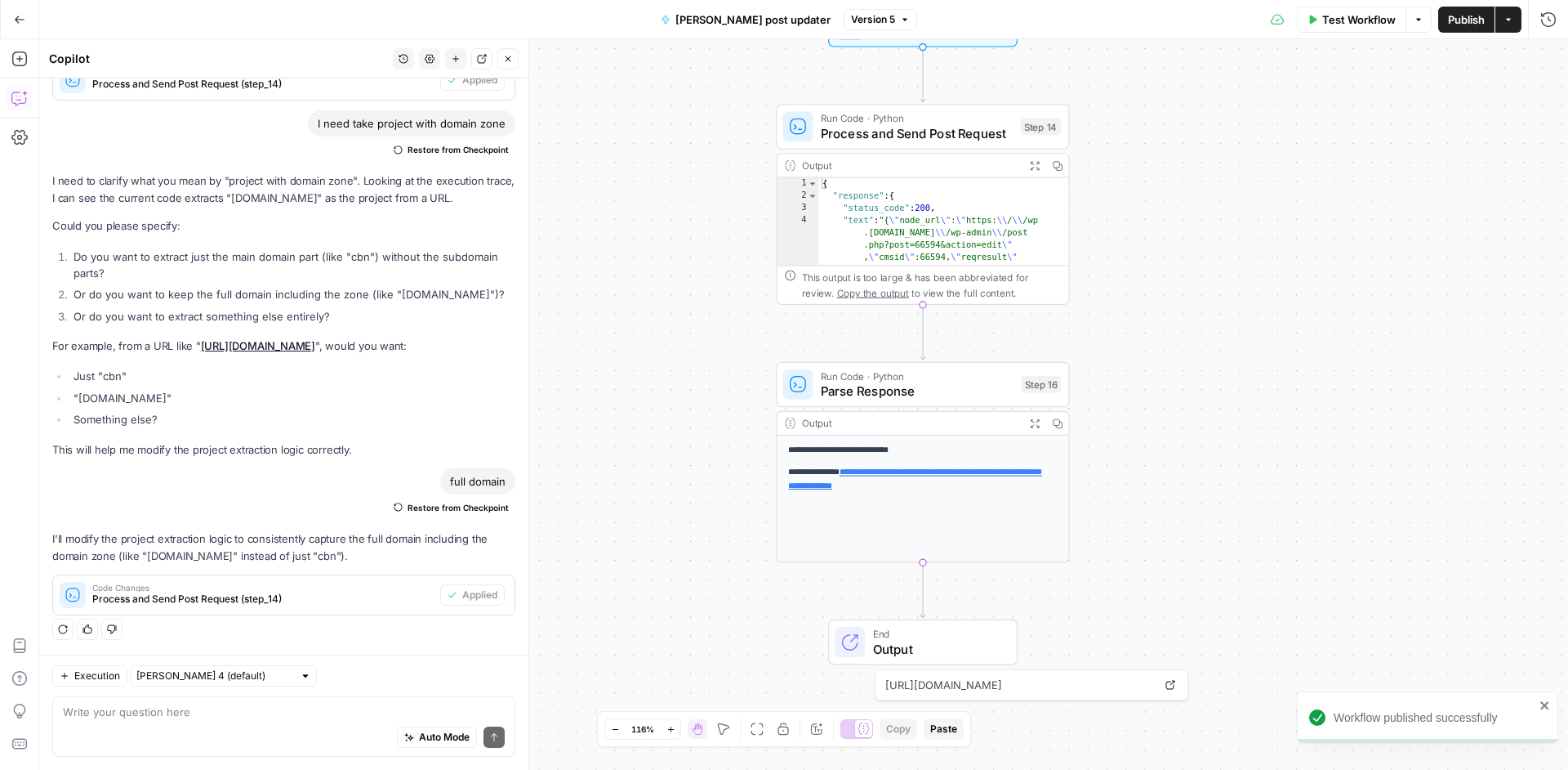
drag, startPoint x: 1334, startPoint y: 496, endPoint x: 1189, endPoint y: 218, distance: 313.5
click at [1189, 218] on div "Workflow Set Inputs Inputs Run Code · Python Process and Send Post Request Step…" at bounding box center [803, 404] width 1528 height 730
click at [1527, 238] on div "Workflow Set Inputs Inputs Run Code · Python Process and Send Post Request Step…" at bounding box center [803, 404] width 1528 height 730
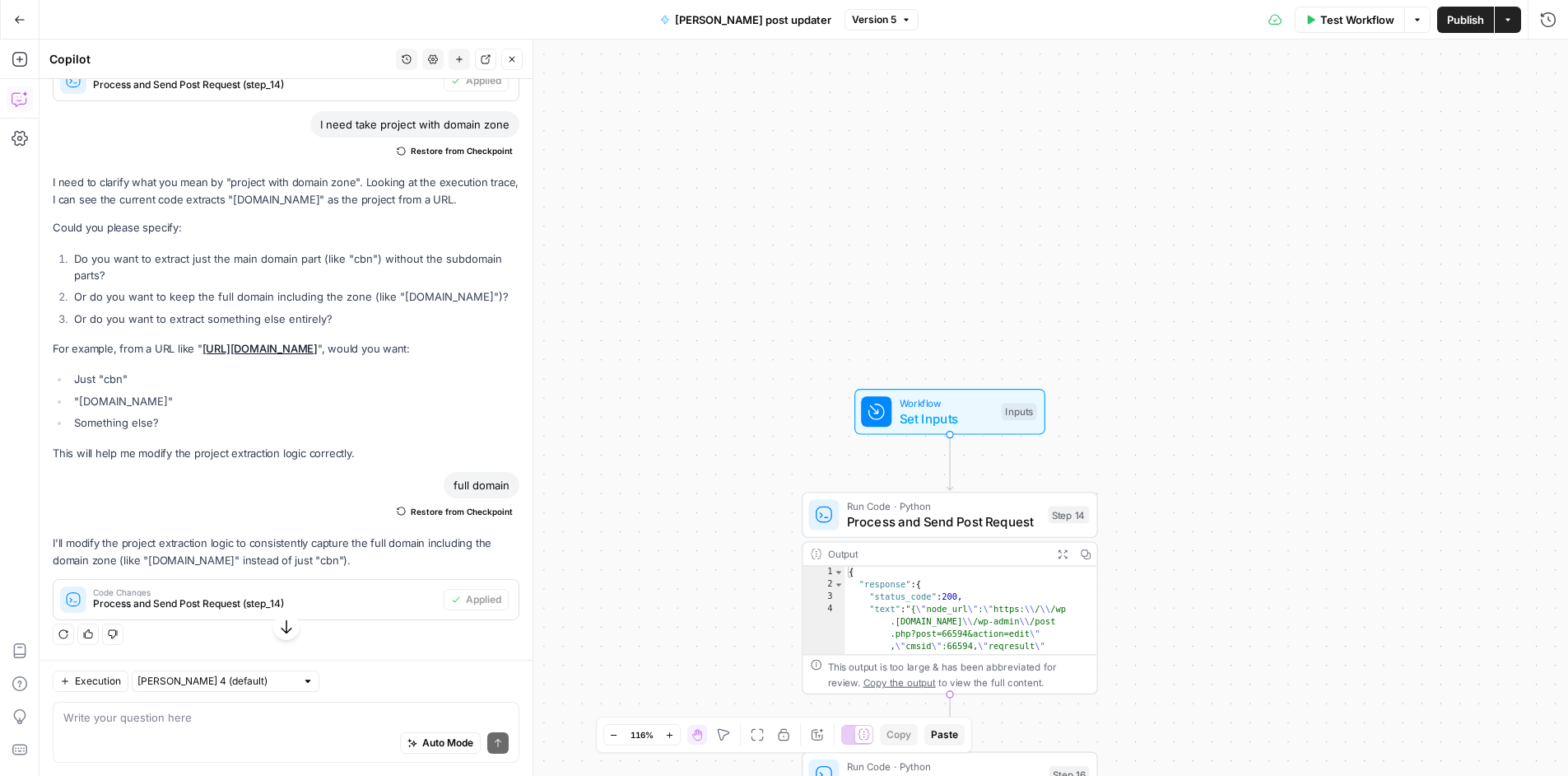
click at [974, 416] on span "Set Inputs" at bounding box center [947, 418] width 95 height 19
click at [975, 412] on span "Set Inputs" at bounding box center [947, 417] width 95 height 19
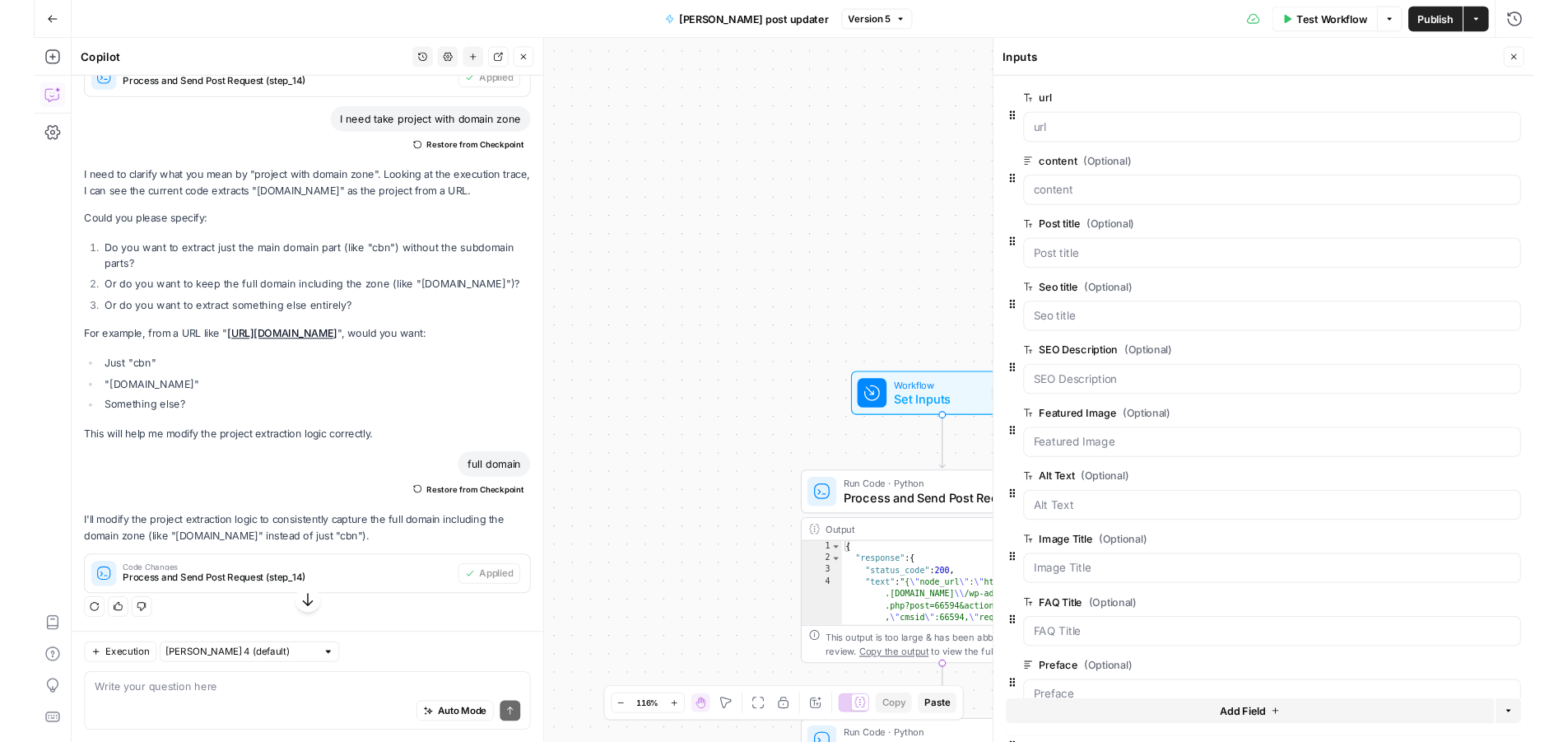
scroll to position [298, 0]
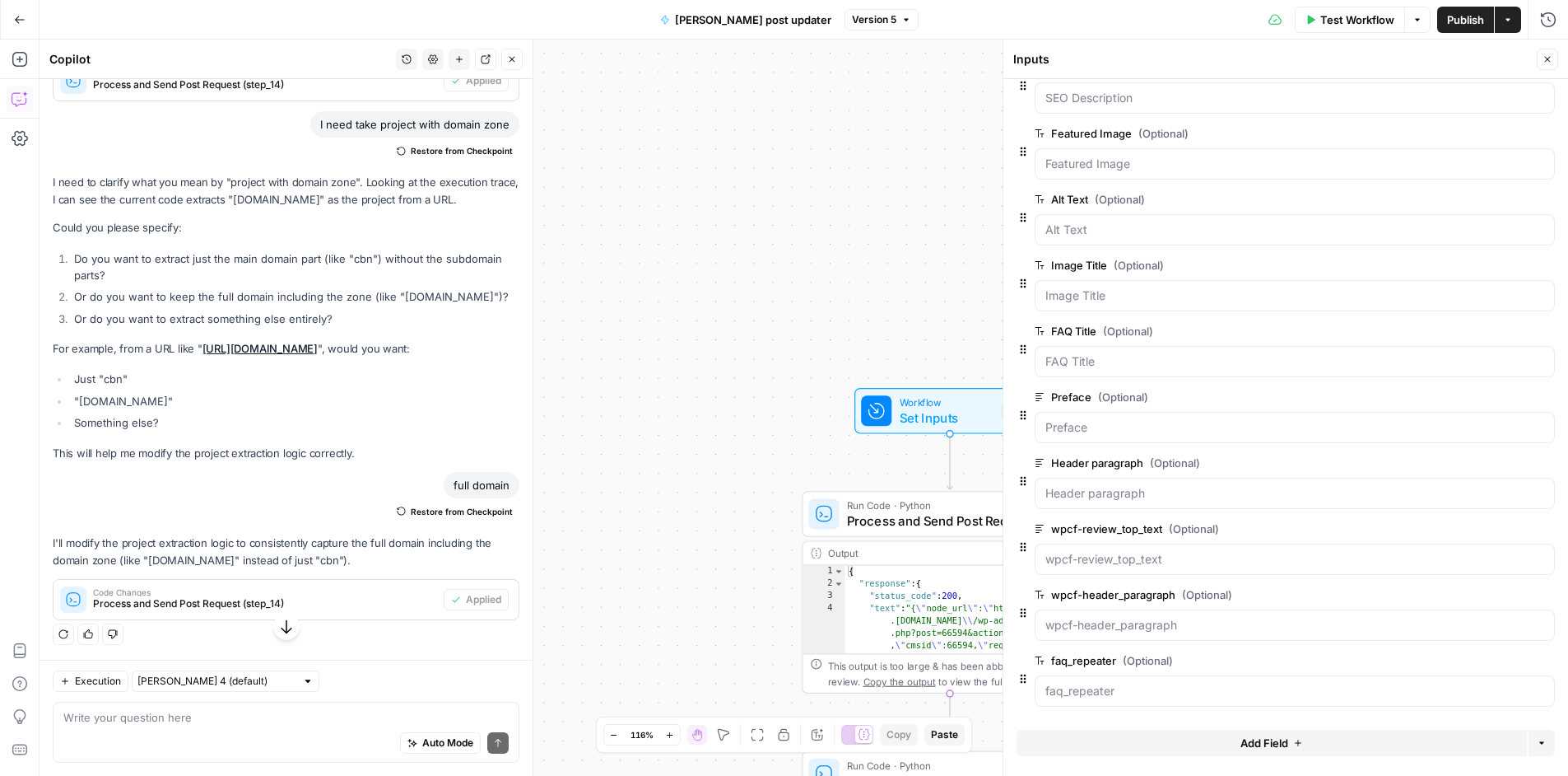
click at [1496, 660] on span "edit field" at bounding box center [1493, 660] width 36 height 13
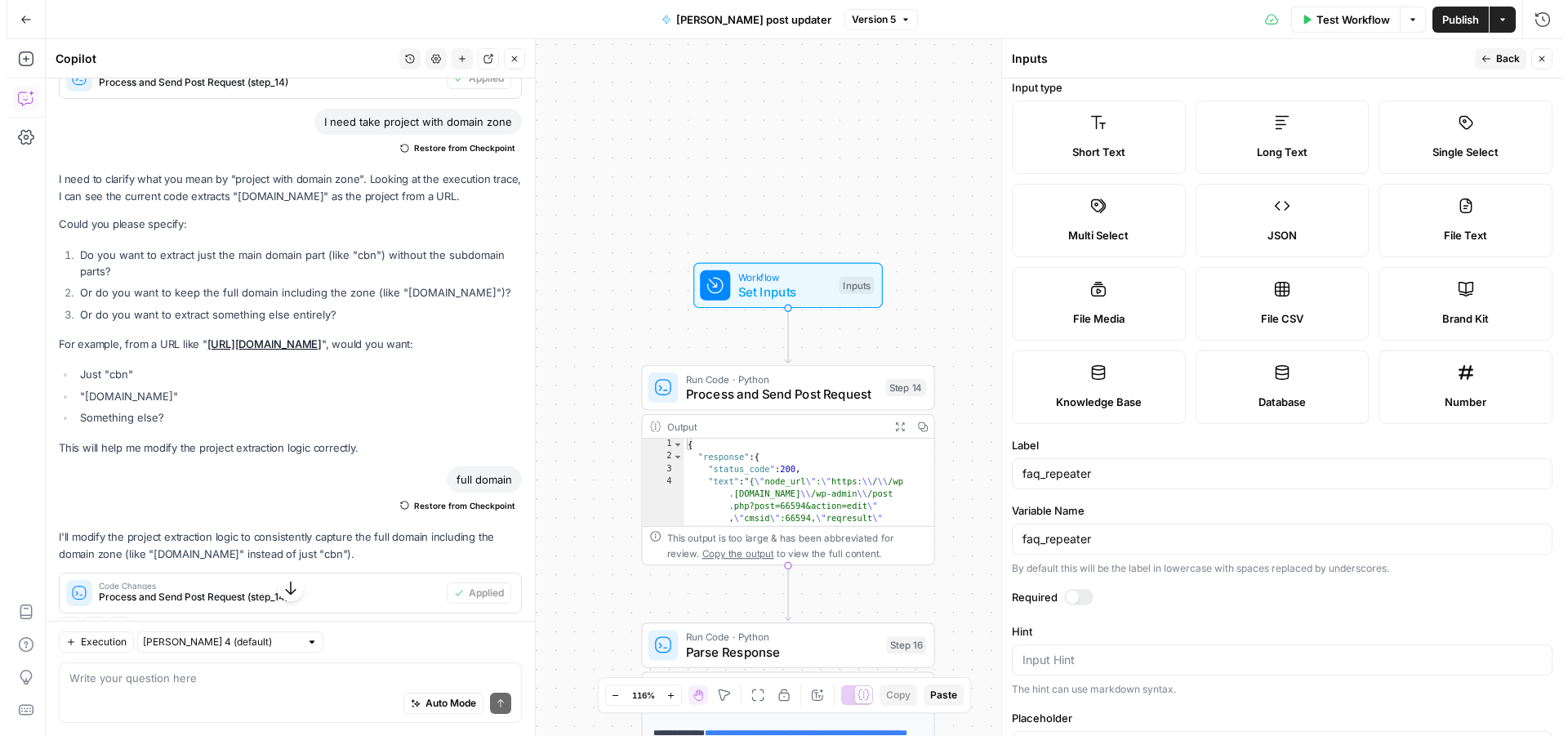
scroll to position [16, 0]
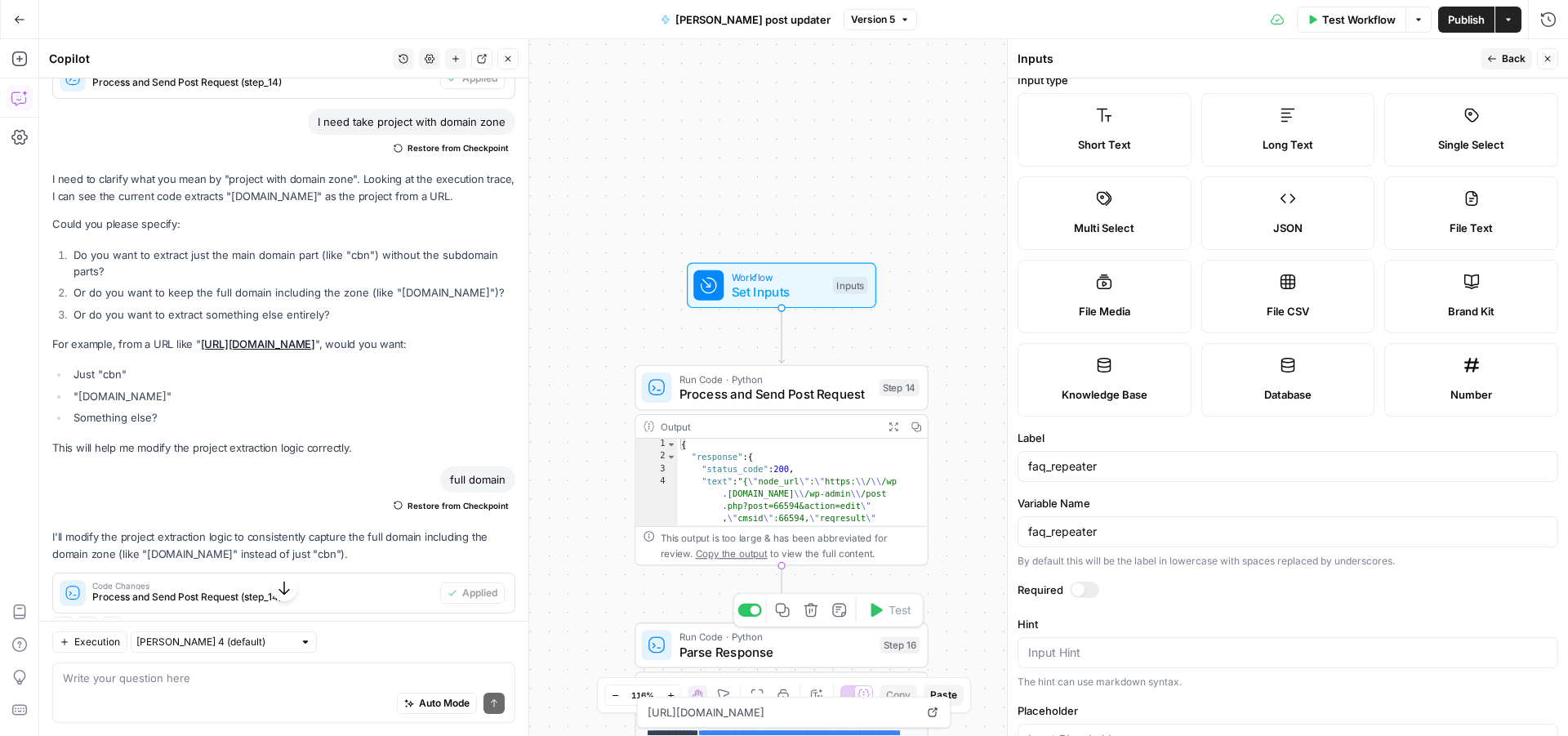
click at [809, 648] on span "Parse Response" at bounding box center [775, 651] width 193 height 19
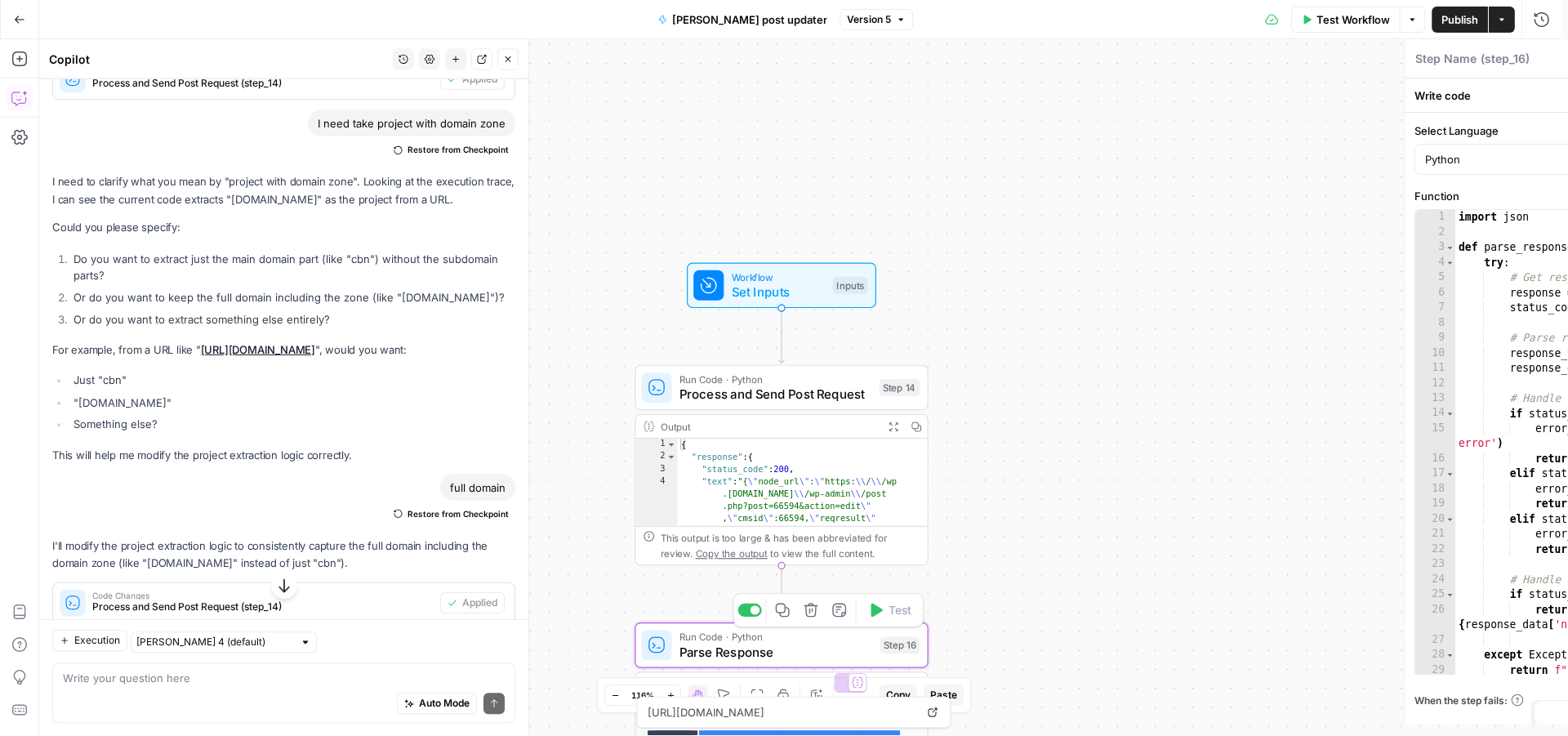
type textarea "Parse Response"
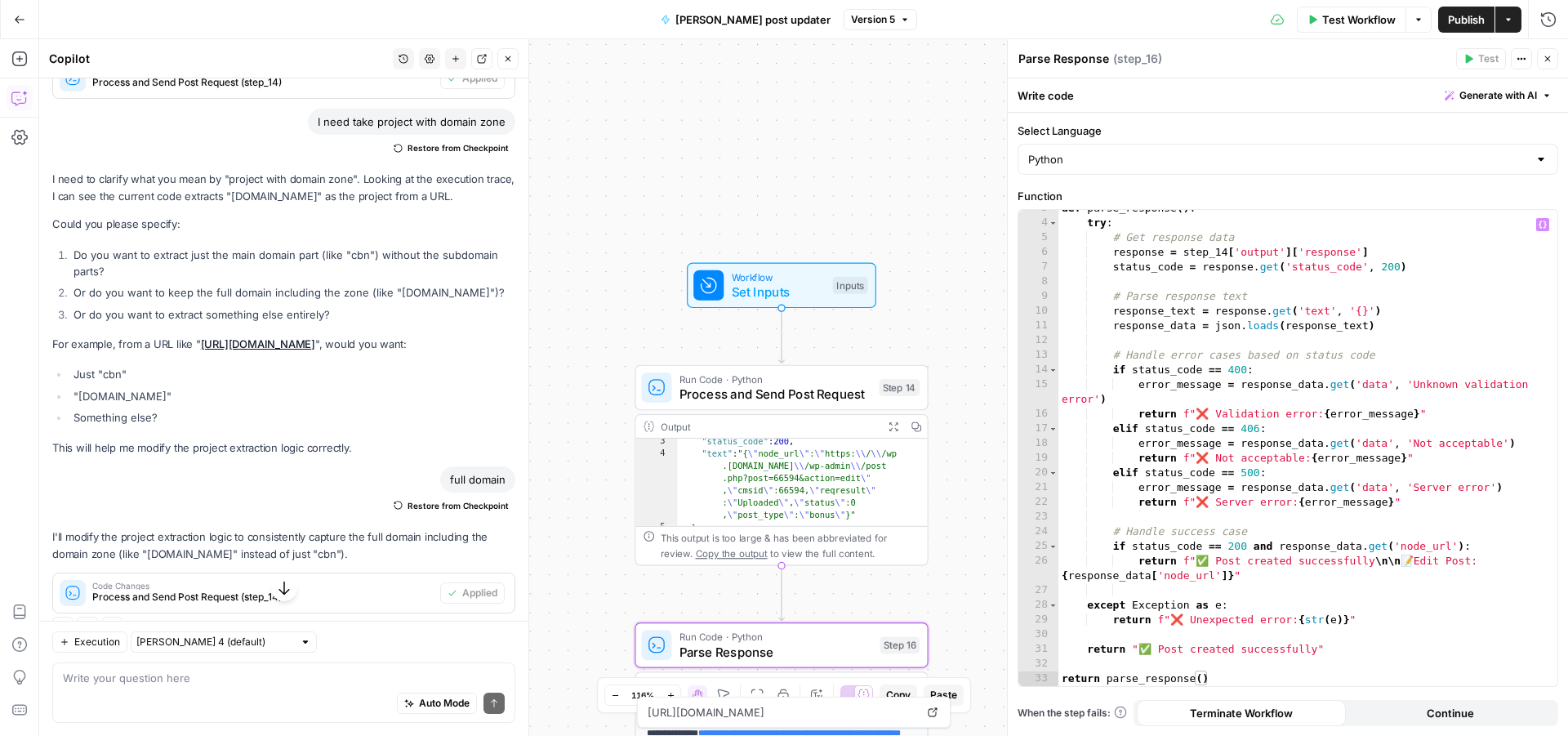
scroll to position [220, 0]
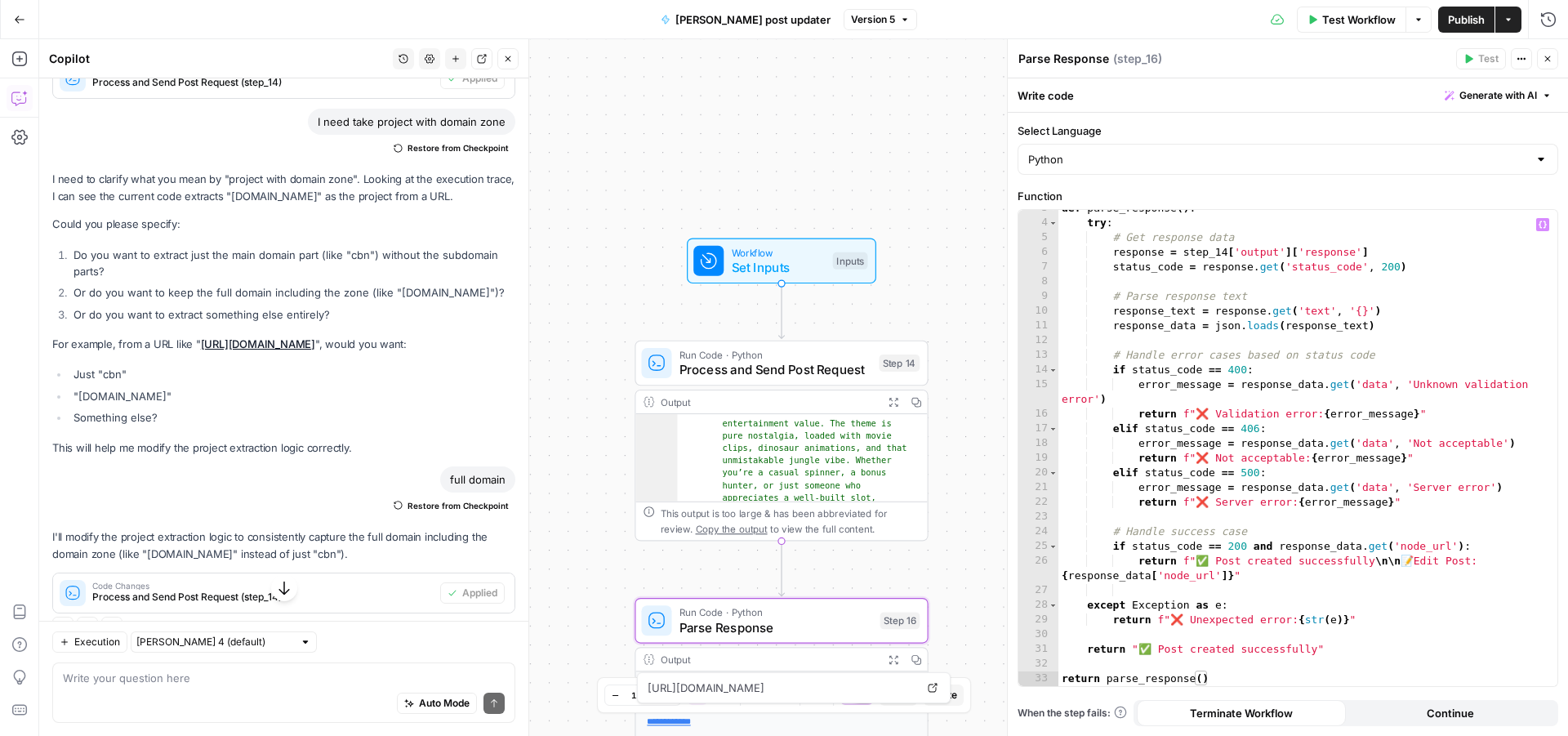
click at [1207, 656] on div "def parse_response ( ) : try : # Get response data response = step_14 [ 'output…" at bounding box center [1301, 453] width 486 height 505
type textarea "**********"
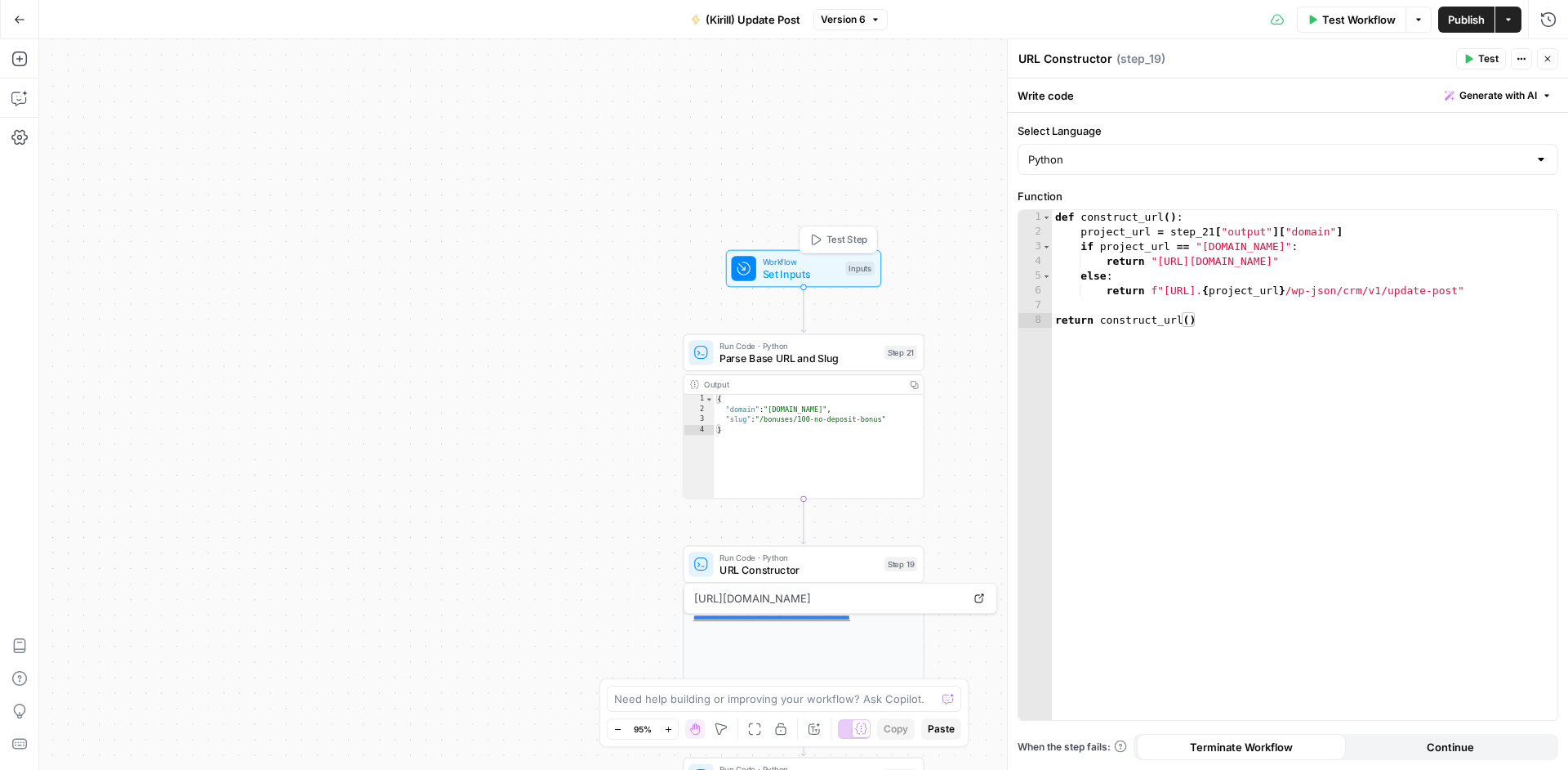
click at [824, 270] on span "Set Inputs" at bounding box center [800, 273] width 77 height 15
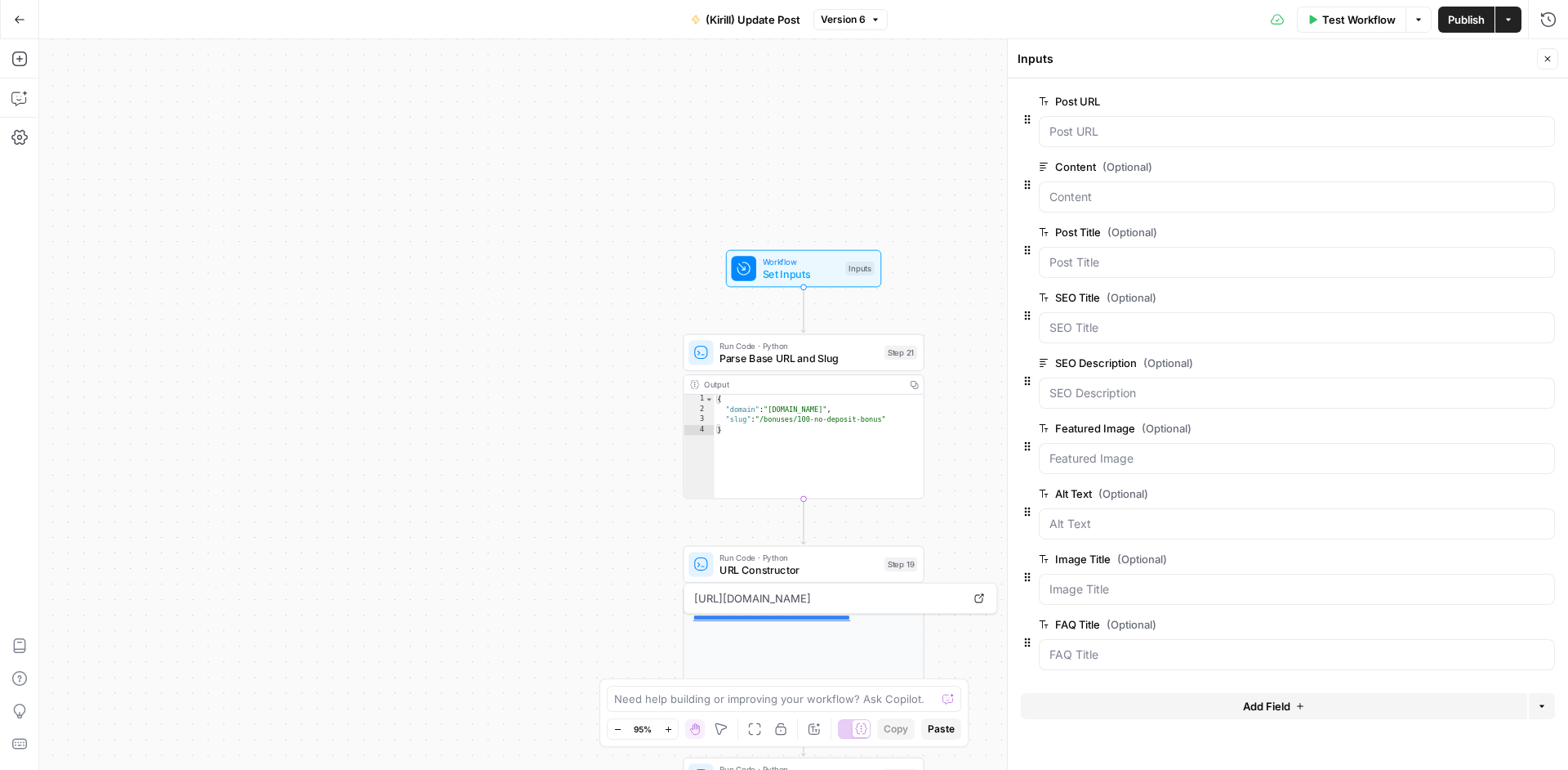
click at [1478, 98] on span "edit field" at bounding box center [1494, 101] width 36 height 13
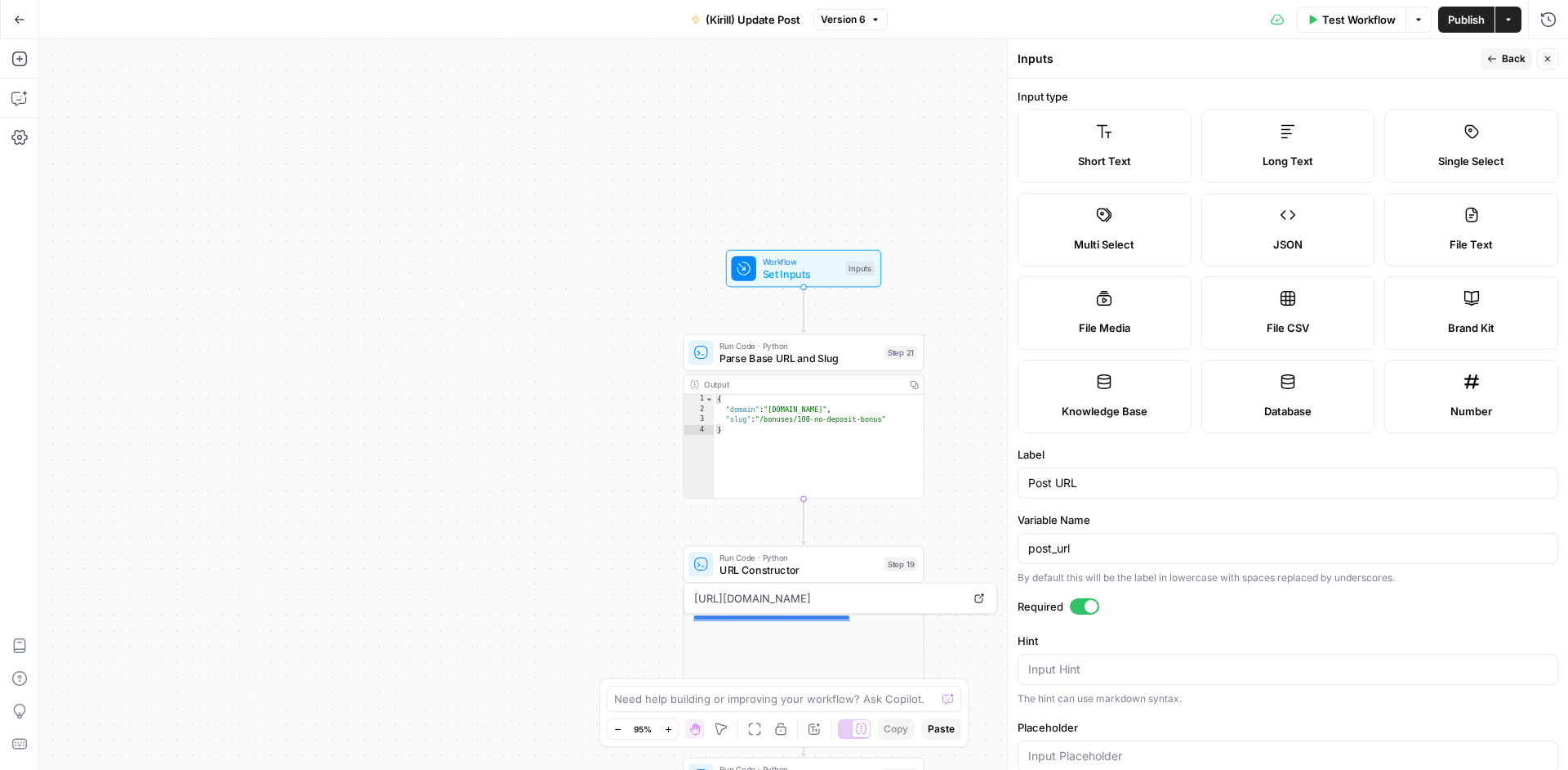
click at [1482, 57] on div "Inputs Back Close" at bounding box center [1288, 58] width 541 height 21
click at [1494, 54] on icon "button" at bounding box center [1491, 59] width 10 height 10
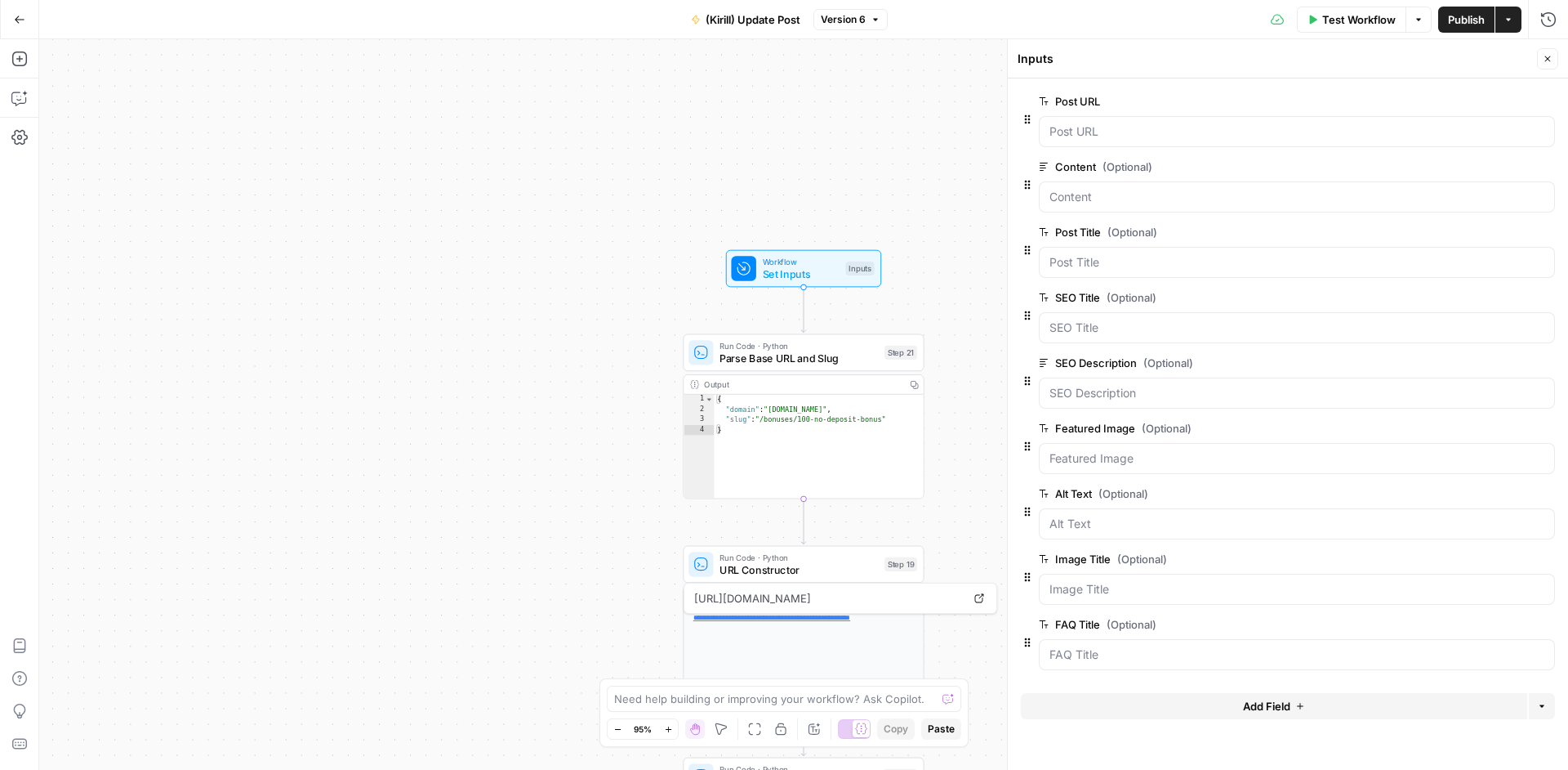
click at [1493, 171] on span "edit field" at bounding box center [1494, 166] width 36 height 13
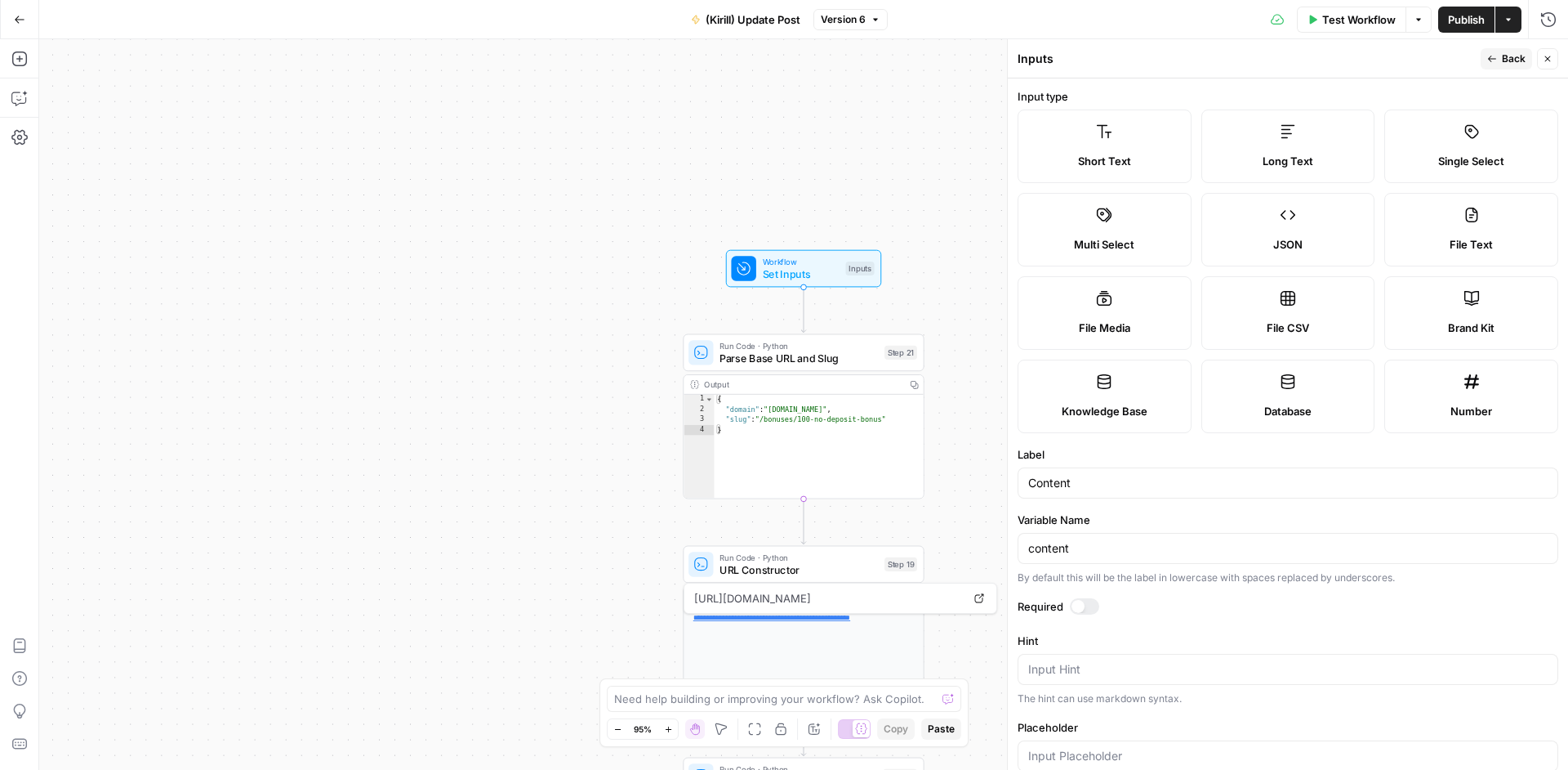
click at [1515, 58] on span "Back" at bounding box center [1514, 59] width 24 height 14
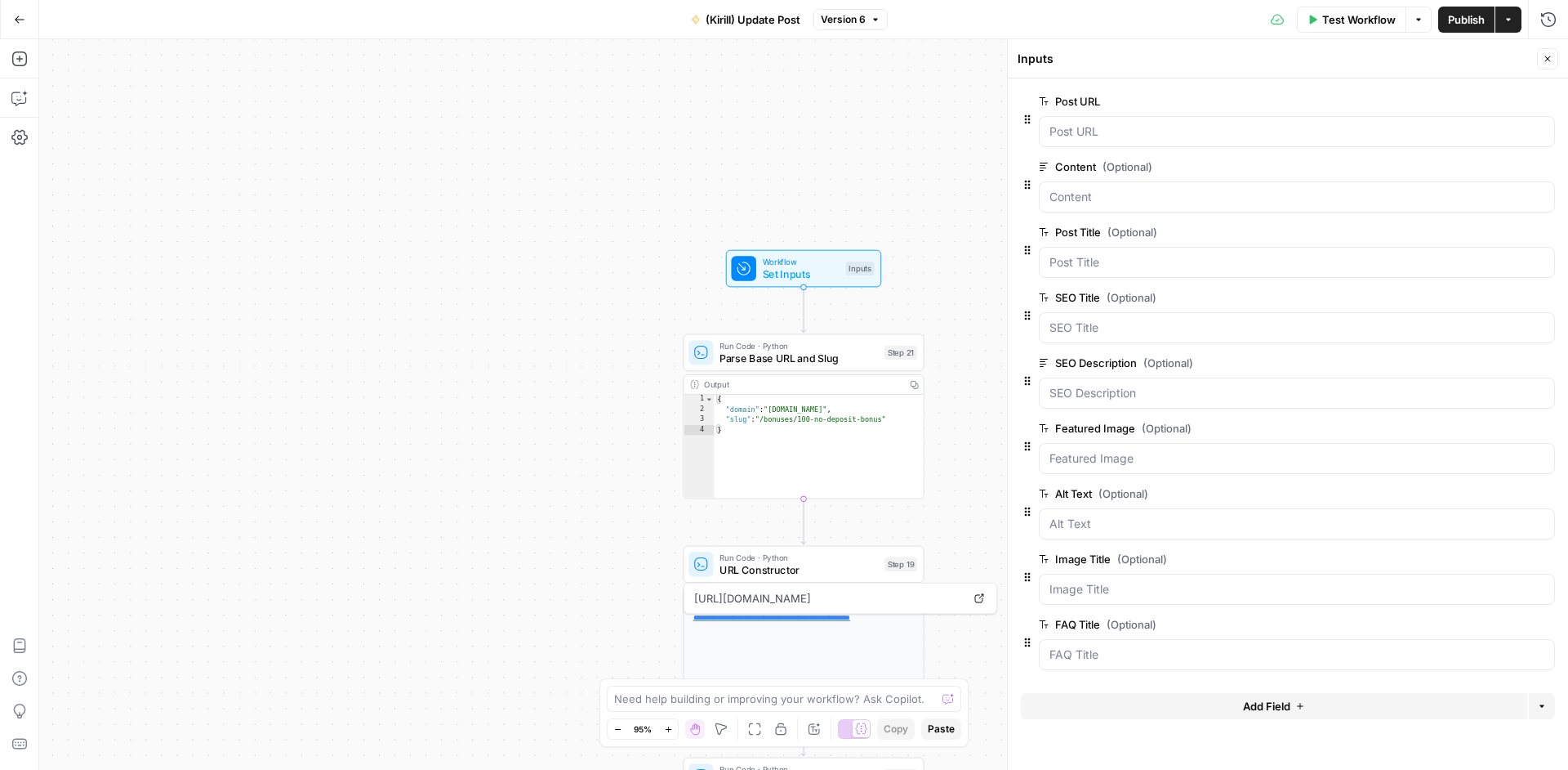
click at [1492, 232] on span "edit field" at bounding box center [1494, 232] width 36 height 13
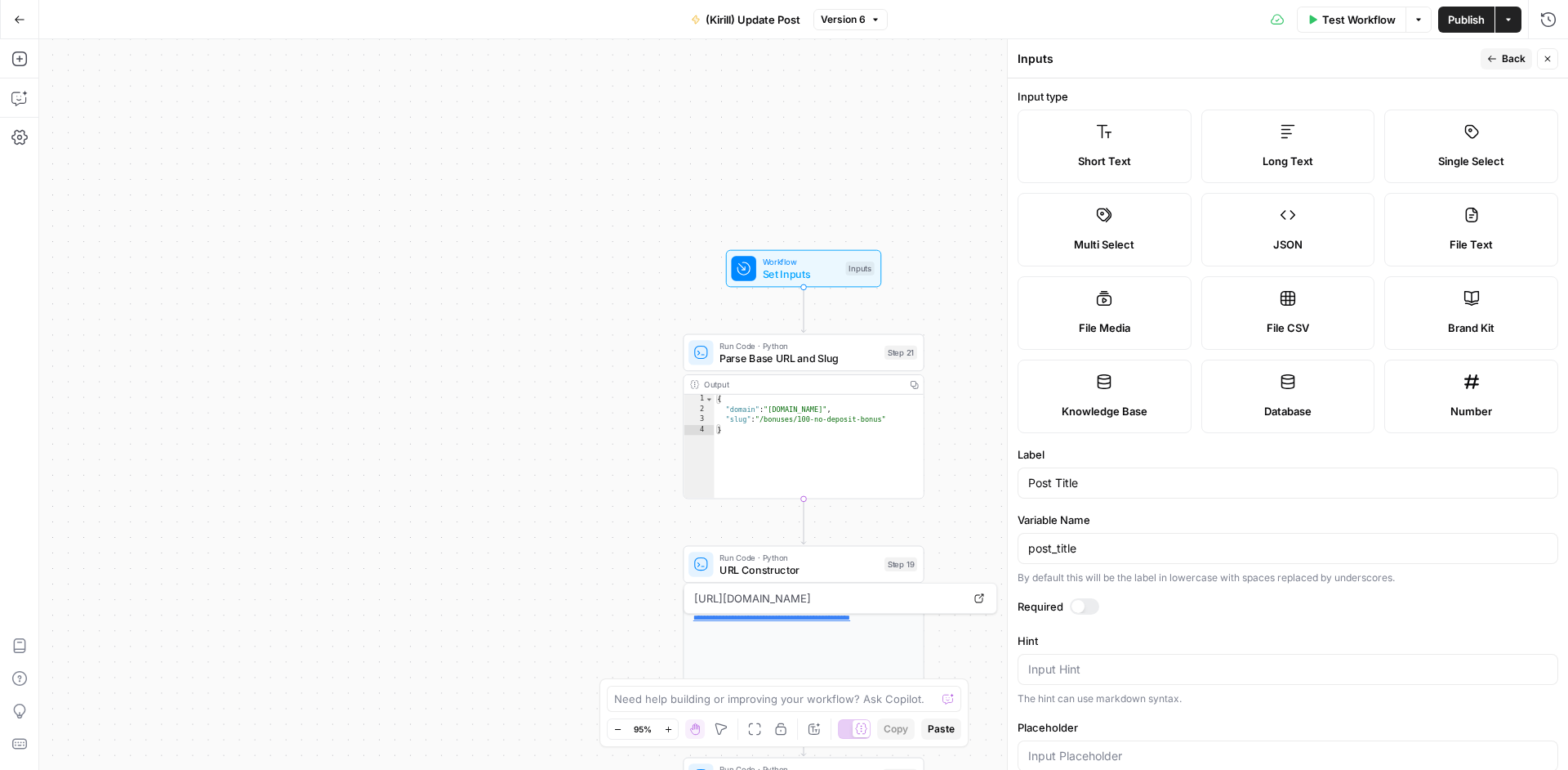
click at [1518, 55] on span "Back" at bounding box center [1514, 59] width 24 height 14
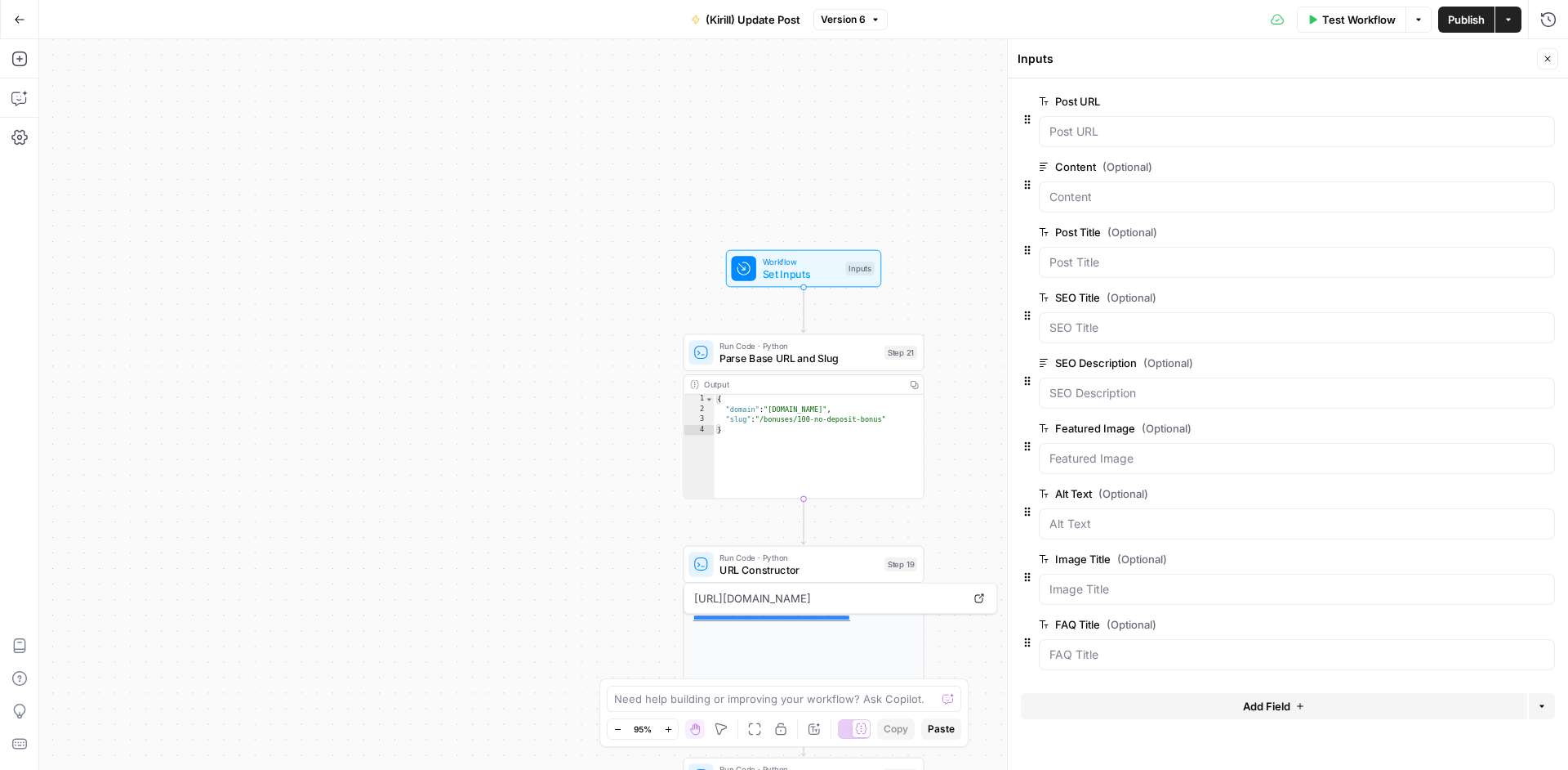
drag, startPoint x: 1140, startPoint y: 358, endPoint x: 1054, endPoint y: 359, distance: 86.0
click at [1054, 359] on label "SEO Description (Optional)" at bounding box center [1251, 363] width 424 height 16
copy div
drag, startPoint x: 58, startPoint y: 469, endPoint x: 1086, endPoint y: 358, distance: 1034.0
click at [1086, 358] on label "SEO Description (Optional)" at bounding box center [1251, 363] width 424 height 16
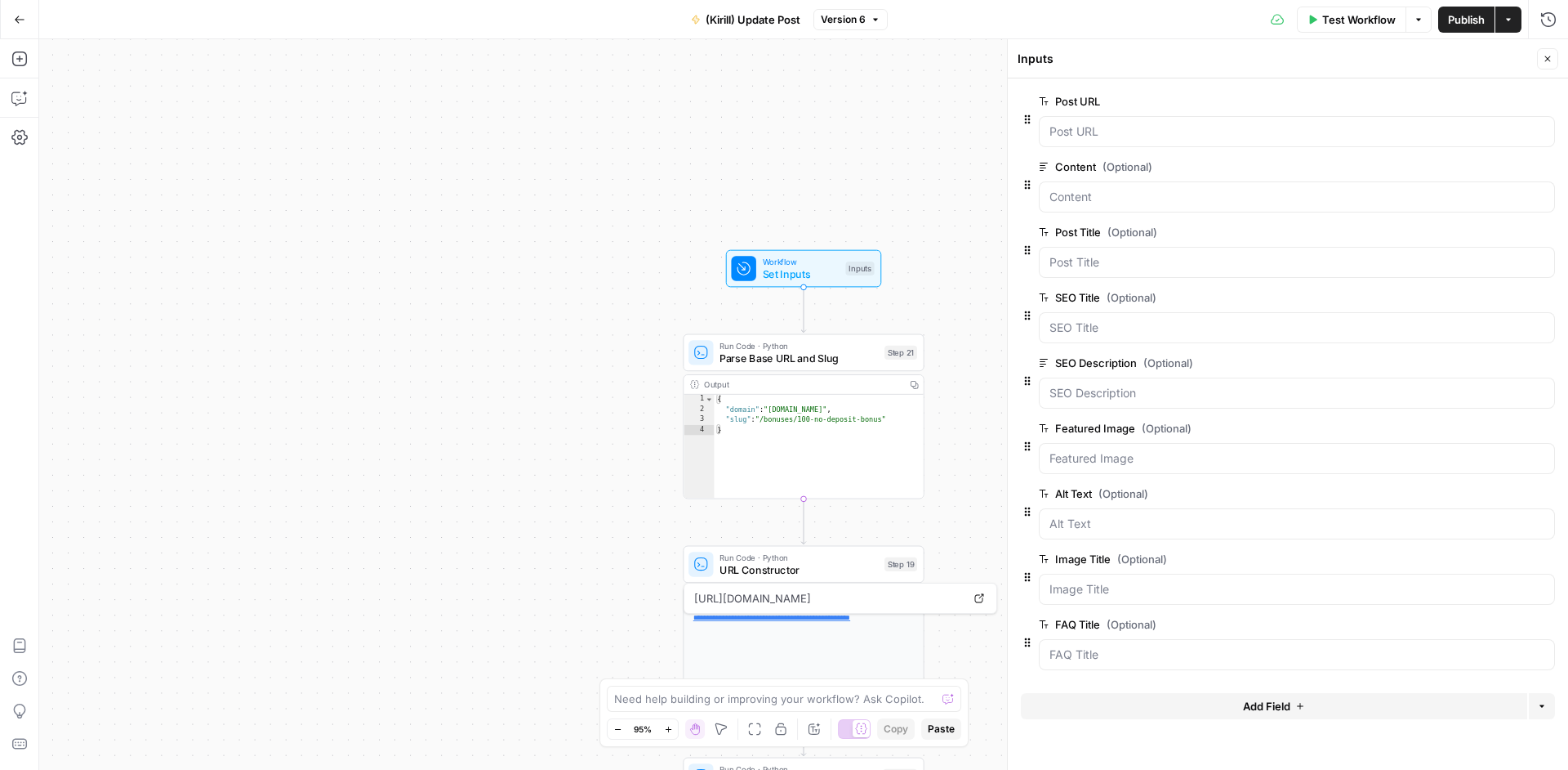
click at [1086, 385] on Description "SEO Description (Optional)" at bounding box center [1296, 393] width 495 height 16
copy icon
click at [1120, 430] on label "Featured Image (Optional)" at bounding box center [1251, 428] width 424 height 16
click at [1120, 451] on Image "Featured Image (Optional)" at bounding box center [1296, 459] width 495 height 16
click at [1120, 430] on label "Featured Image (Optional)" at bounding box center [1251, 428] width 424 height 16
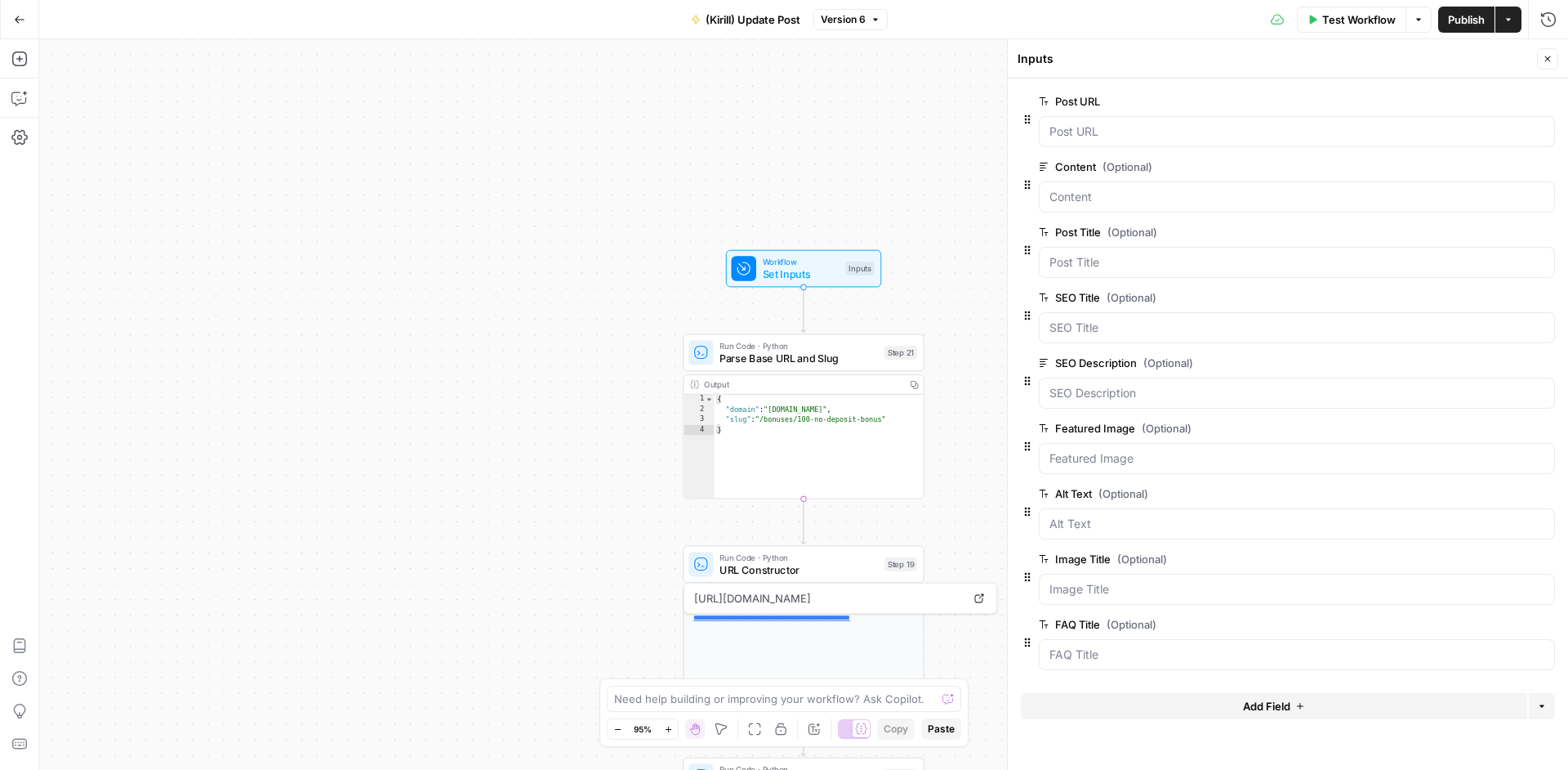
click at [1120, 451] on Image "Featured Image (Optional)" at bounding box center [1296, 459] width 495 height 16
copy icon
click at [1091, 495] on label "Alt Text (Optional)" at bounding box center [1251, 493] width 424 height 16
click at [1091, 516] on Text "Alt Text (Optional)" at bounding box center [1296, 524] width 495 height 16
click at [1091, 490] on label "Alt Text (Optional)" at bounding box center [1251, 493] width 424 height 16
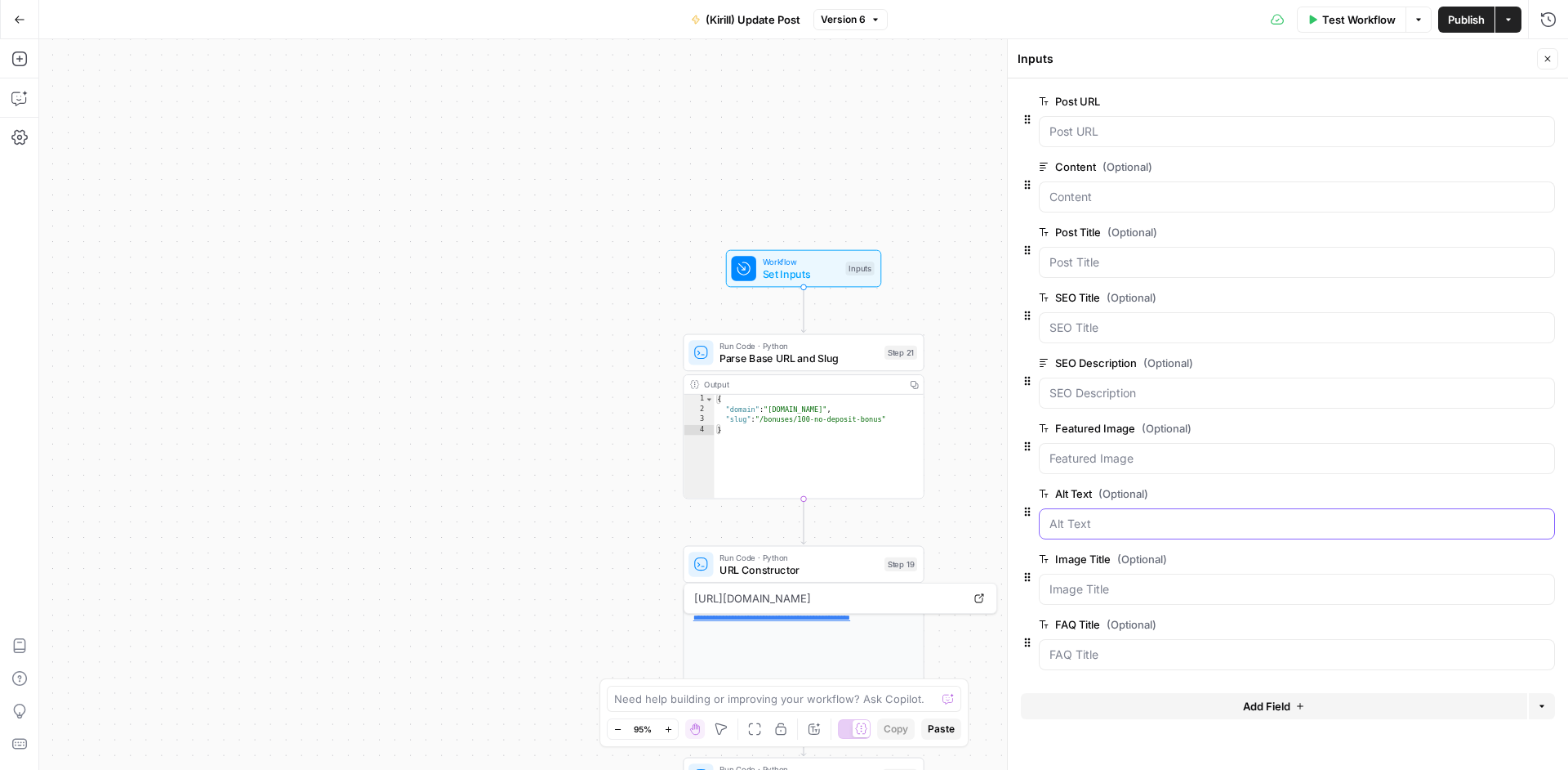
click at [1091, 516] on Text "Alt Text (Optional)" at bounding box center [1296, 524] width 495 height 16
click at [1091, 490] on label "Alt Text (Optional)" at bounding box center [1251, 493] width 424 height 16
click at [1091, 516] on Text "Alt Text (Optional)" at bounding box center [1296, 524] width 495 height 16
click at [1086, 490] on label "Alt Text (Optional)" at bounding box center [1251, 493] width 424 height 16
click at [1086, 516] on Text "Alt Text (Optional)" at bounding box center [1296, 524] width 495 height 16
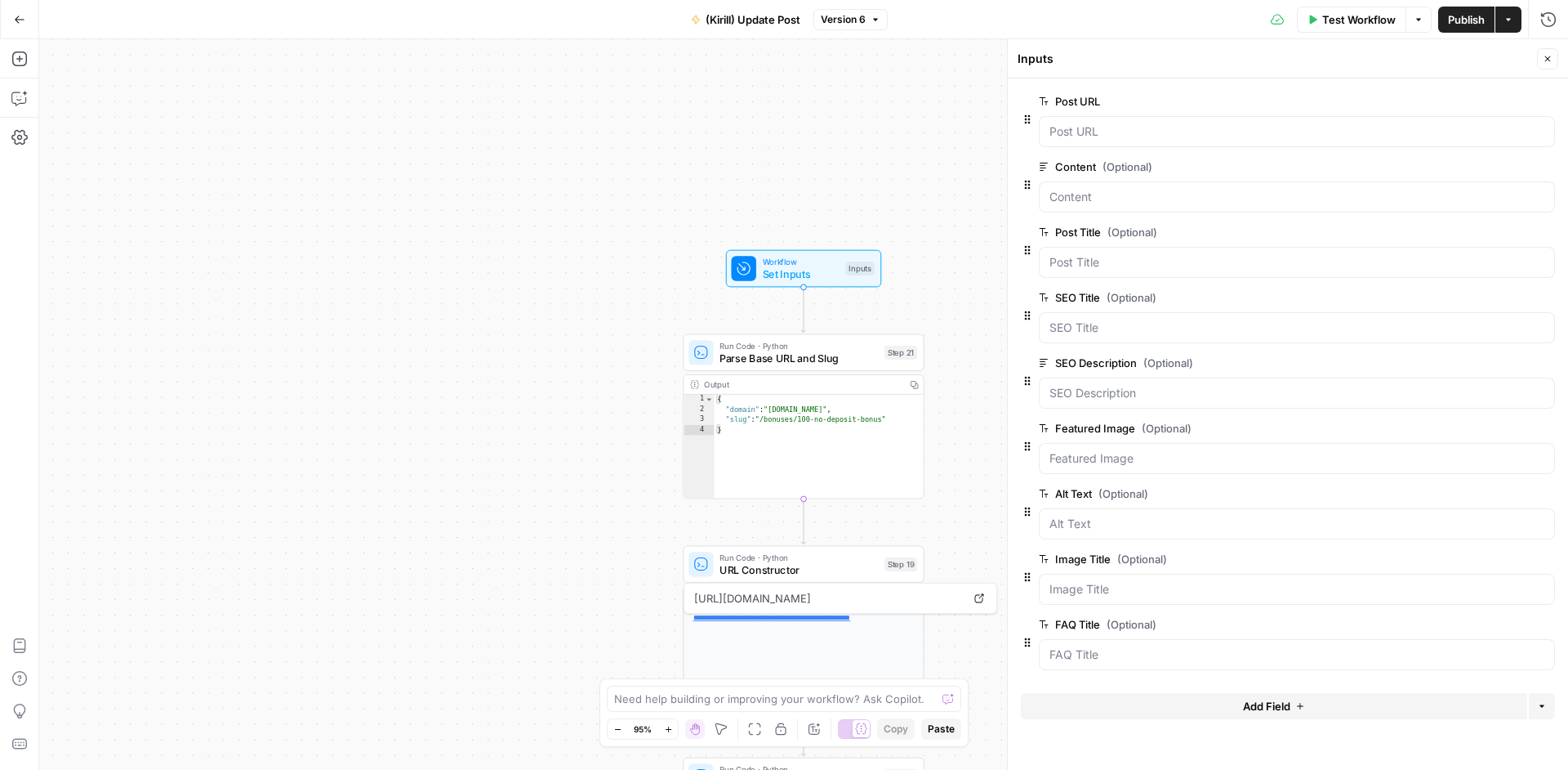
click at [1057, 490] on label "Alt Text (Optional)" at bounding box center [1251, 493] width 424 height 16
click at [1057, 516] on Text "Alt Text (Optional)" at bounding box center [1296, 524] width 495 height 16
click at [1057, 490] on label "Alt Text (Optional)" at bounding box center [1251, 493] width 424 height 16
click at [1057, 516] on Text "Alt Text (Optional)" at bounding box center [1296, 524] width 495 height 16
click at [1057, 490] on label "Alt Text (Optional)" at bounding box center [1251, 493] width 424 height 16
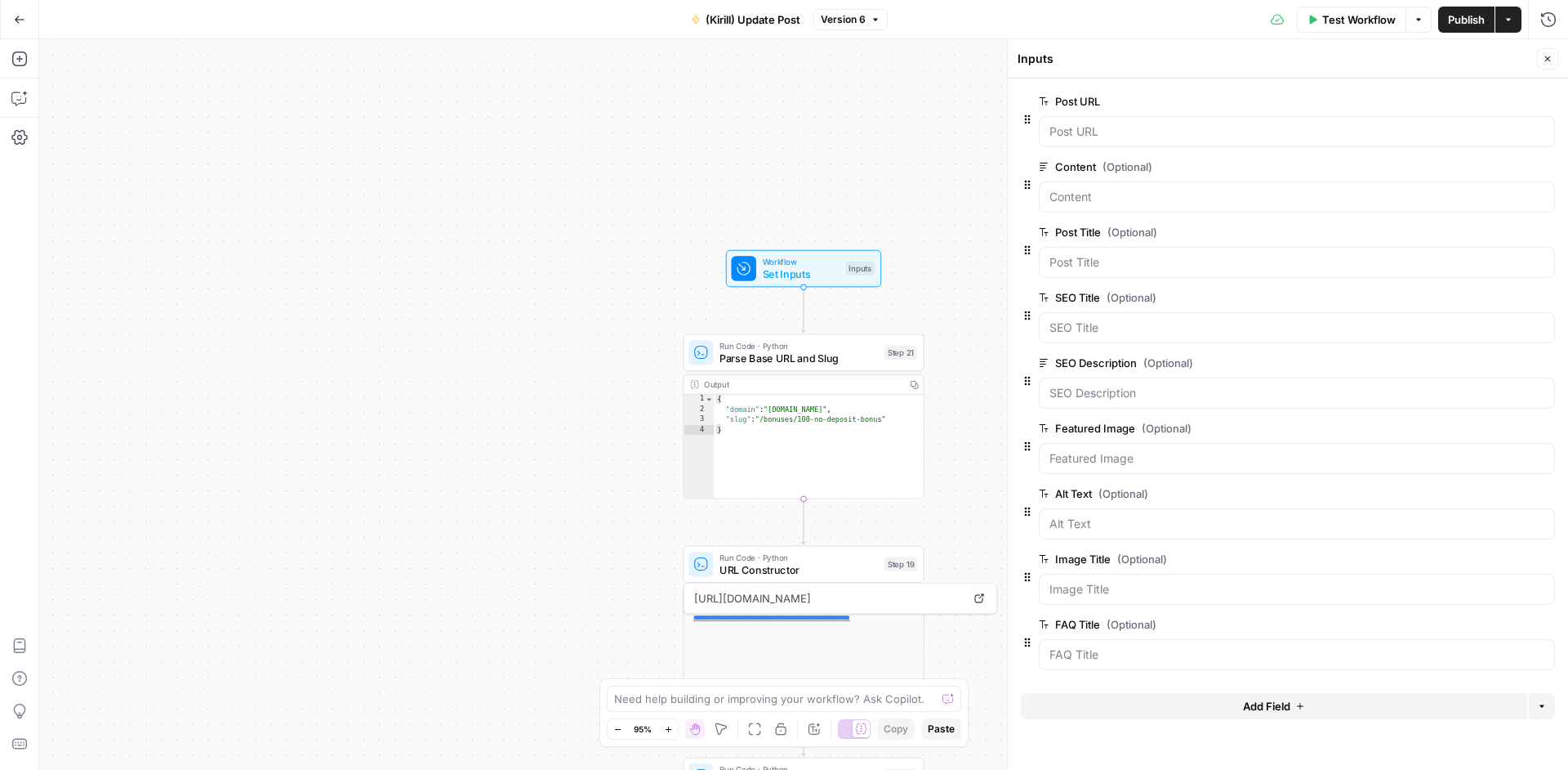
click at [1057, 516] on Text "Alt Text (Optional)" at bounding box center [1296, 524] width 495 height 16
click at [1056, 490] on label "Alt Text (Optional)" at bounding box center [1251, 493] width 424 height 16
click at [1056, 516] on Text "Alt Text (Optional)" at bounding box center [1296, 524] width 495 height 16
copy icon
click at [1513, 499] on button "edit field" at bounding box center [1500, 494] width 63 height 20
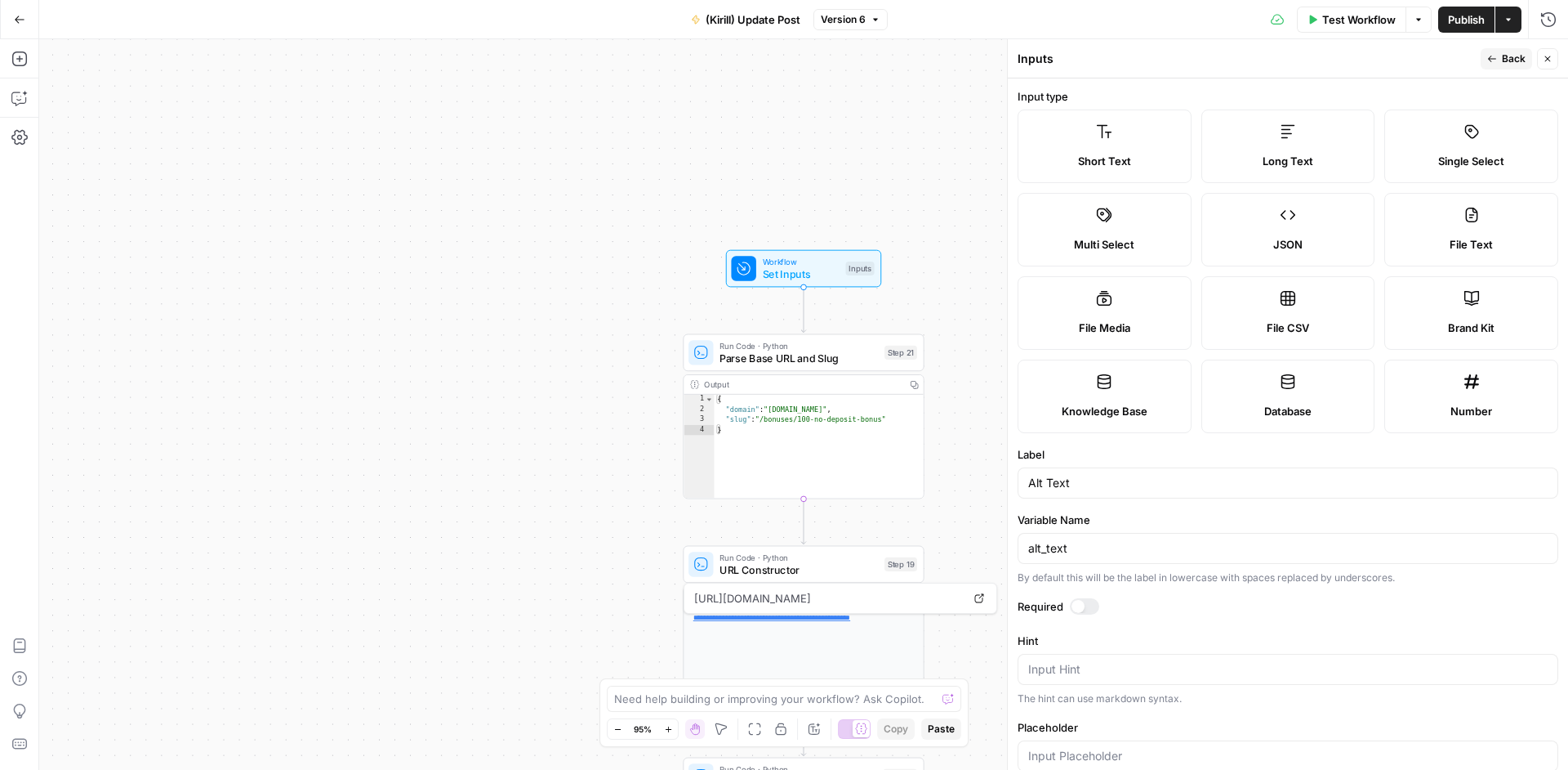
click at [1498, 60] on div "Actions" at bounding box center [1507, 54] width 39 height 16
click at [1502, 55] on button "Back" at bounding box center [1506, 58] width 52 height 21
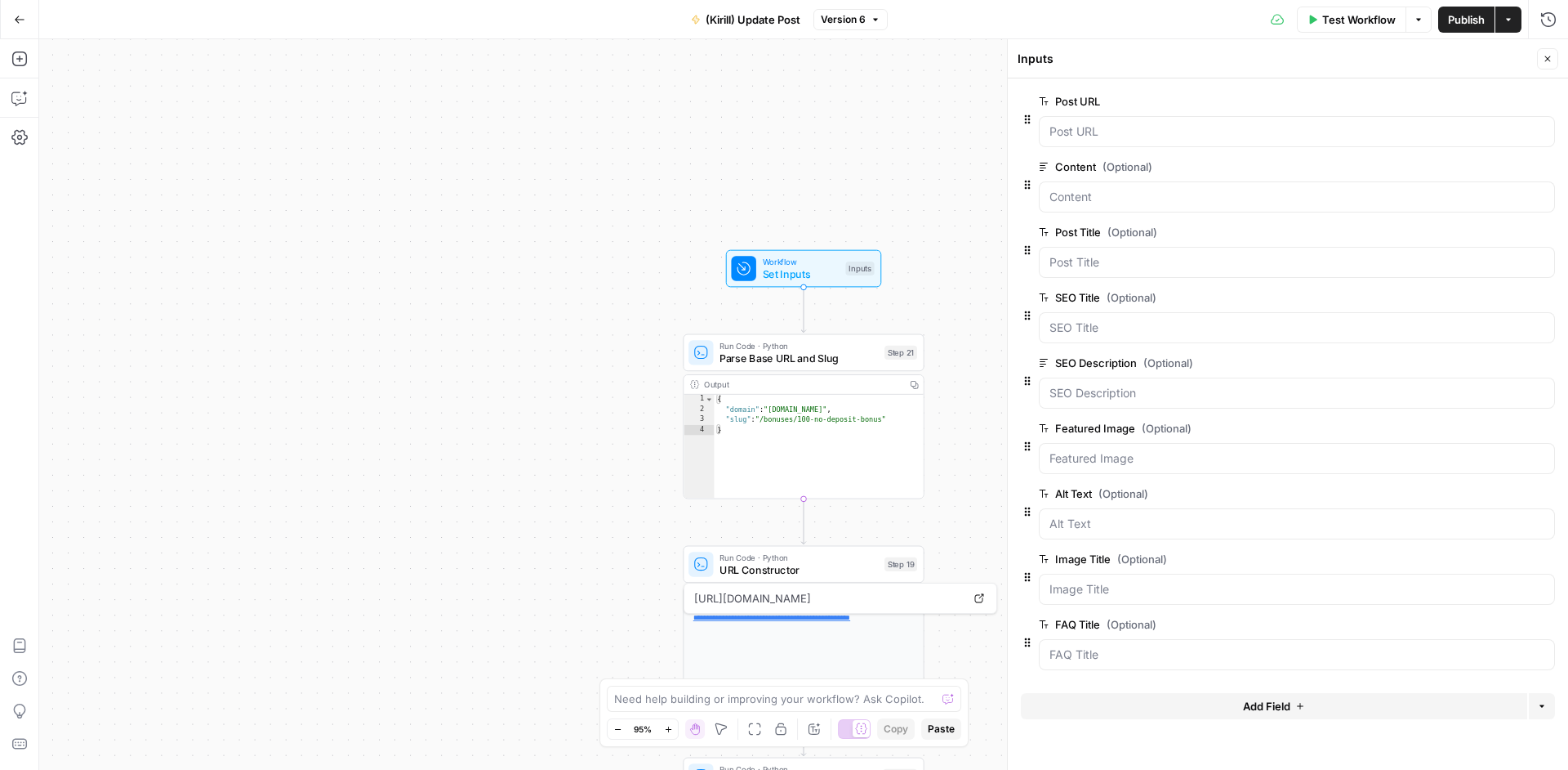
click at [1481, 559] on span "edit field" at bounding box center [1494, 558] width 36 height 13
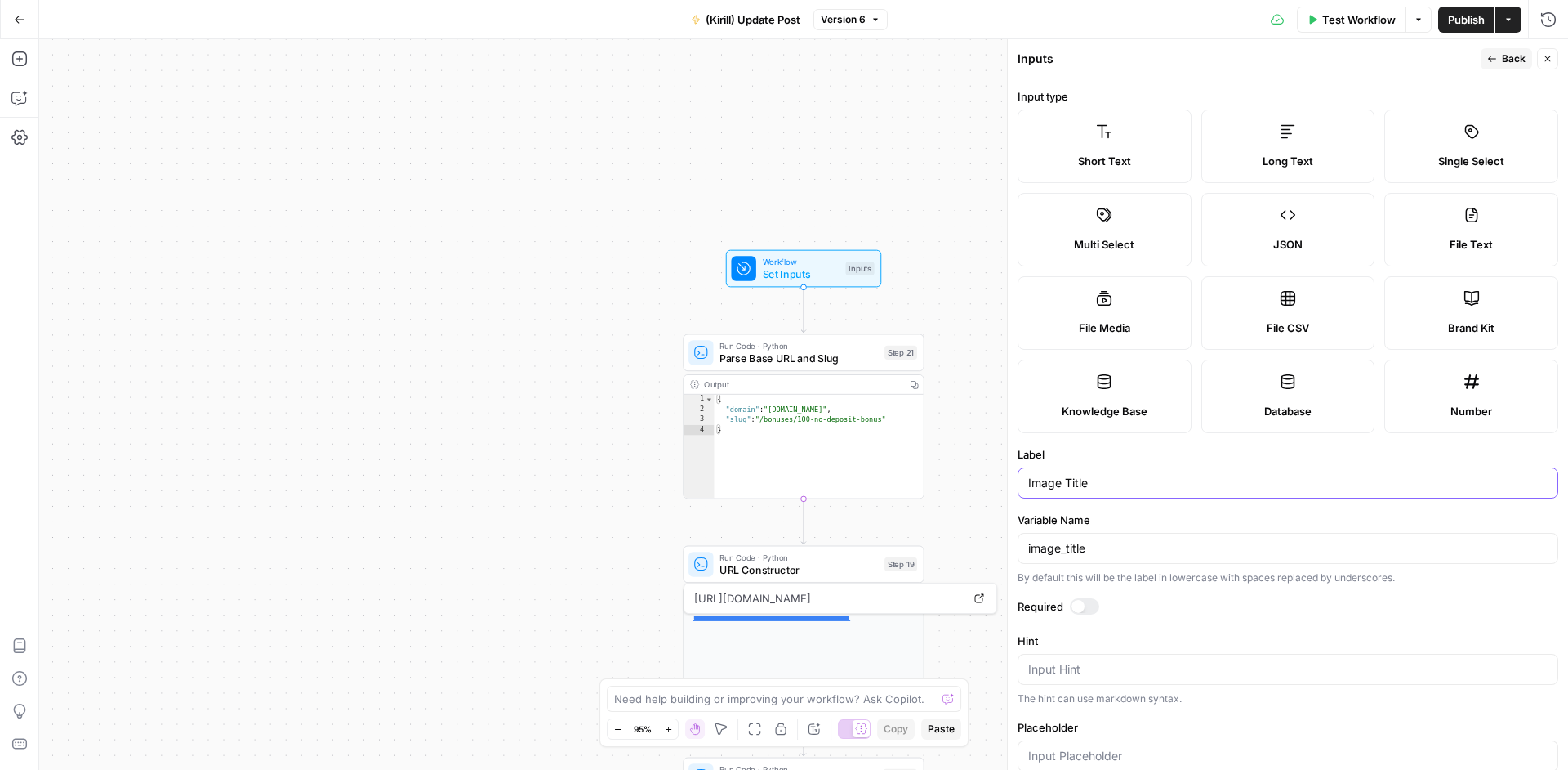
click at [1080, 476] on input "Image Title" at bounding box center [1288, 483] width 519 height 16
click at [1080, 475] on input "Image Title" at bounding box center [1288, 483] width 519 height 16
click at [1500, 58] on button "Back" at bounding box center [1506, 58] width 52 height 21
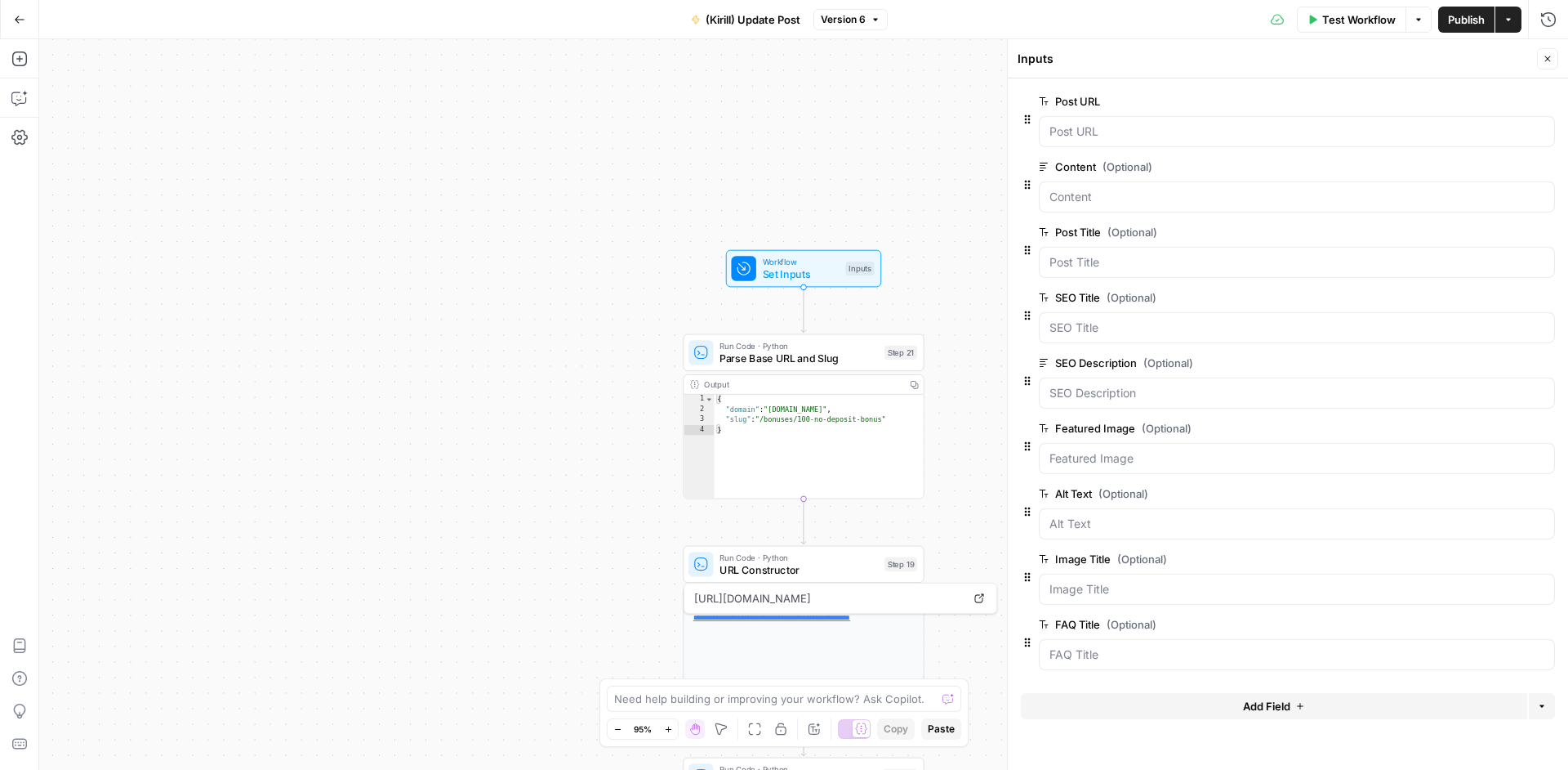
click at [1494, 621] on span "edit field" at bounding box center [1494, 624] width 36 height 13
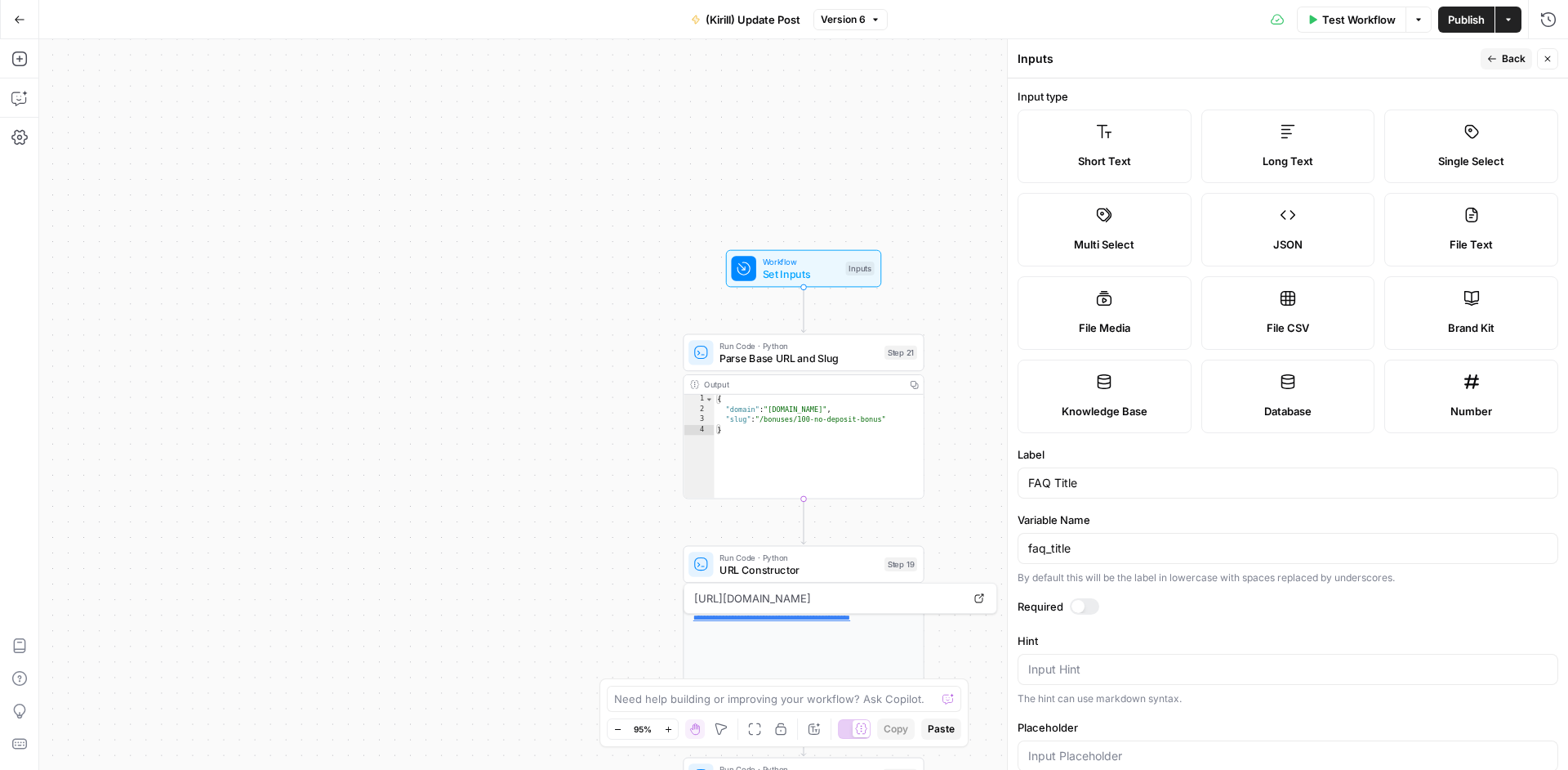
click at [1082, 491] on div "FAQ Title" at bounding box center [1288, 483] width 541 height 31
click at [1082, 490] on input "FAQ Title" at bounding box center [1288, 483] width 519 height 16
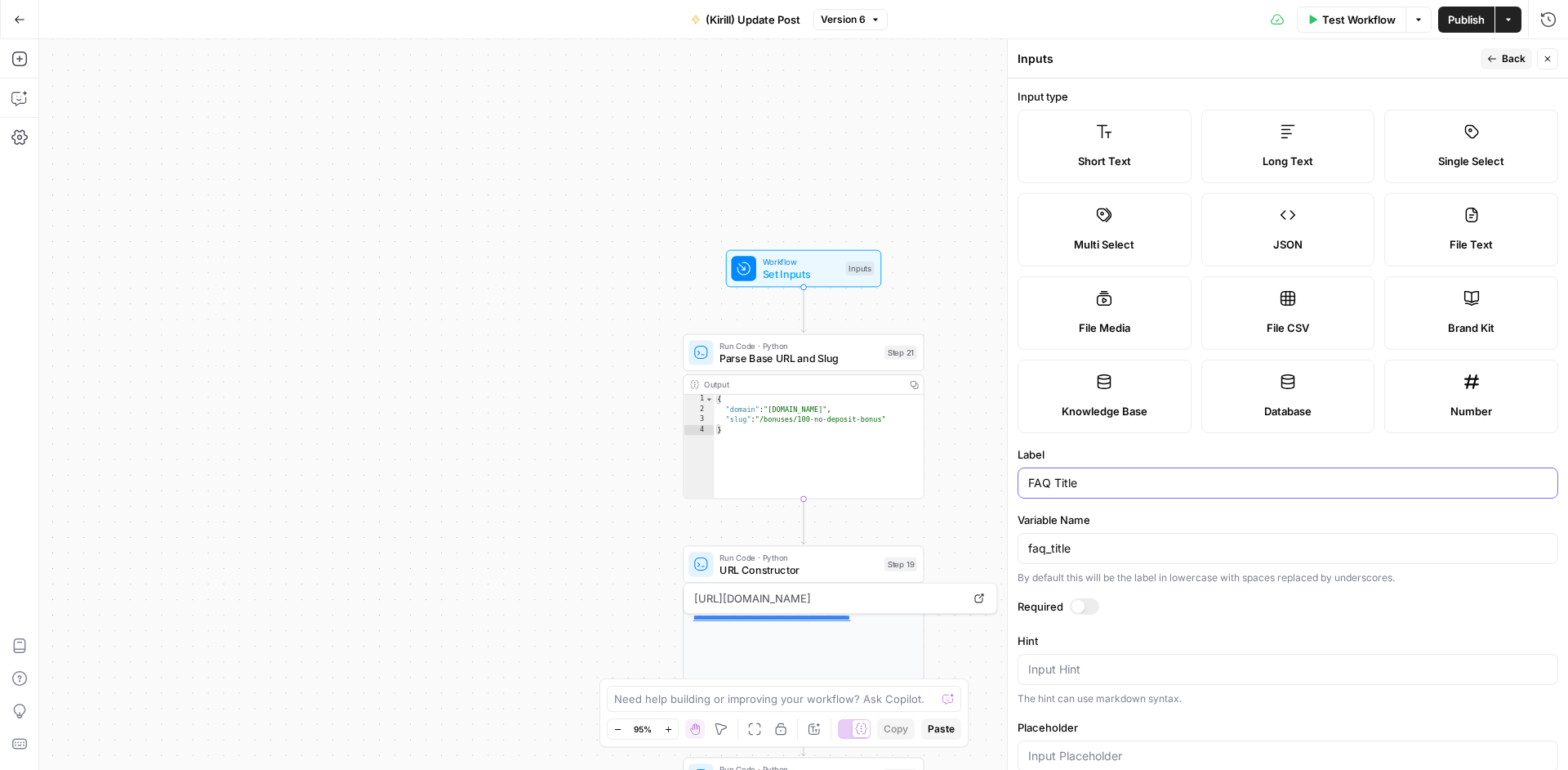
click at [1082, 490] on input "FAQ Title" at bounding box center [1288, 483] width 519 height 16
click at [834, 362] on span "Parse Base URL and Slug" at bounding box center [798, 357] width 158 height 15
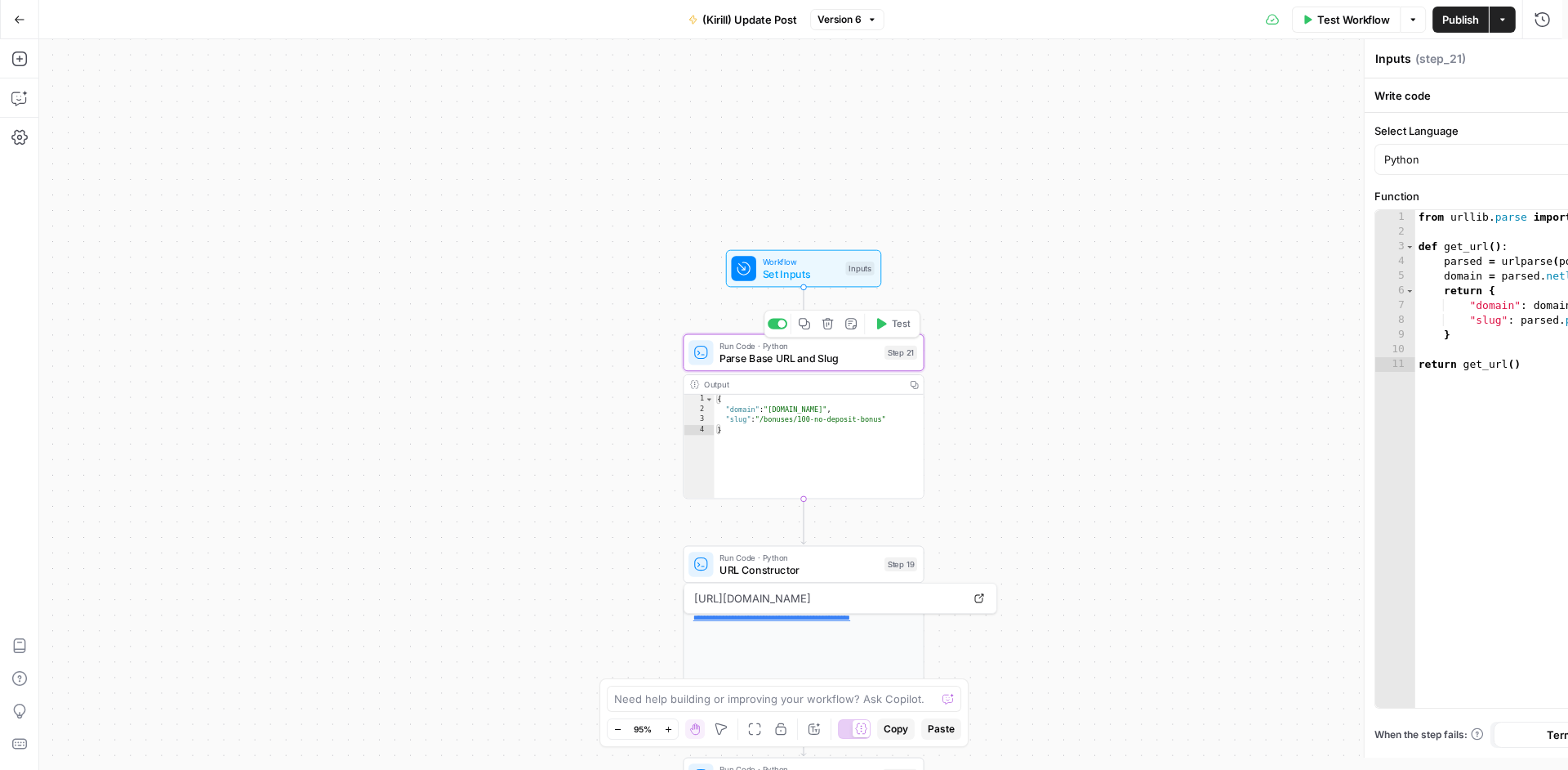
type textarea "Parse Base URL and Slug"
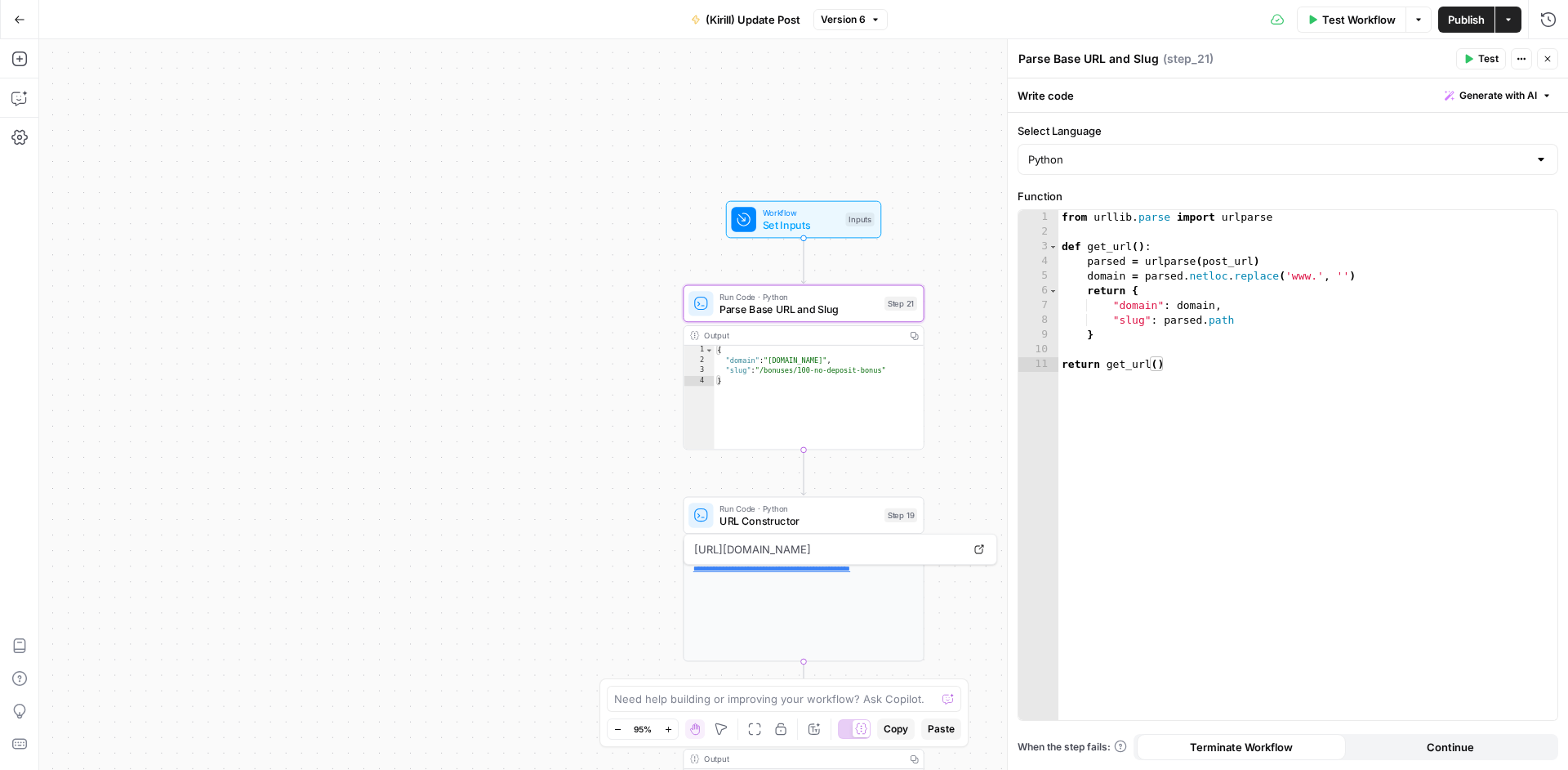
click at [694, 471] on div "**********" at bounding box center [803, 404] width 1528 height 730
click at [505, 447] on div "**********" at bounding box center [803, 404] width 1528 height 730
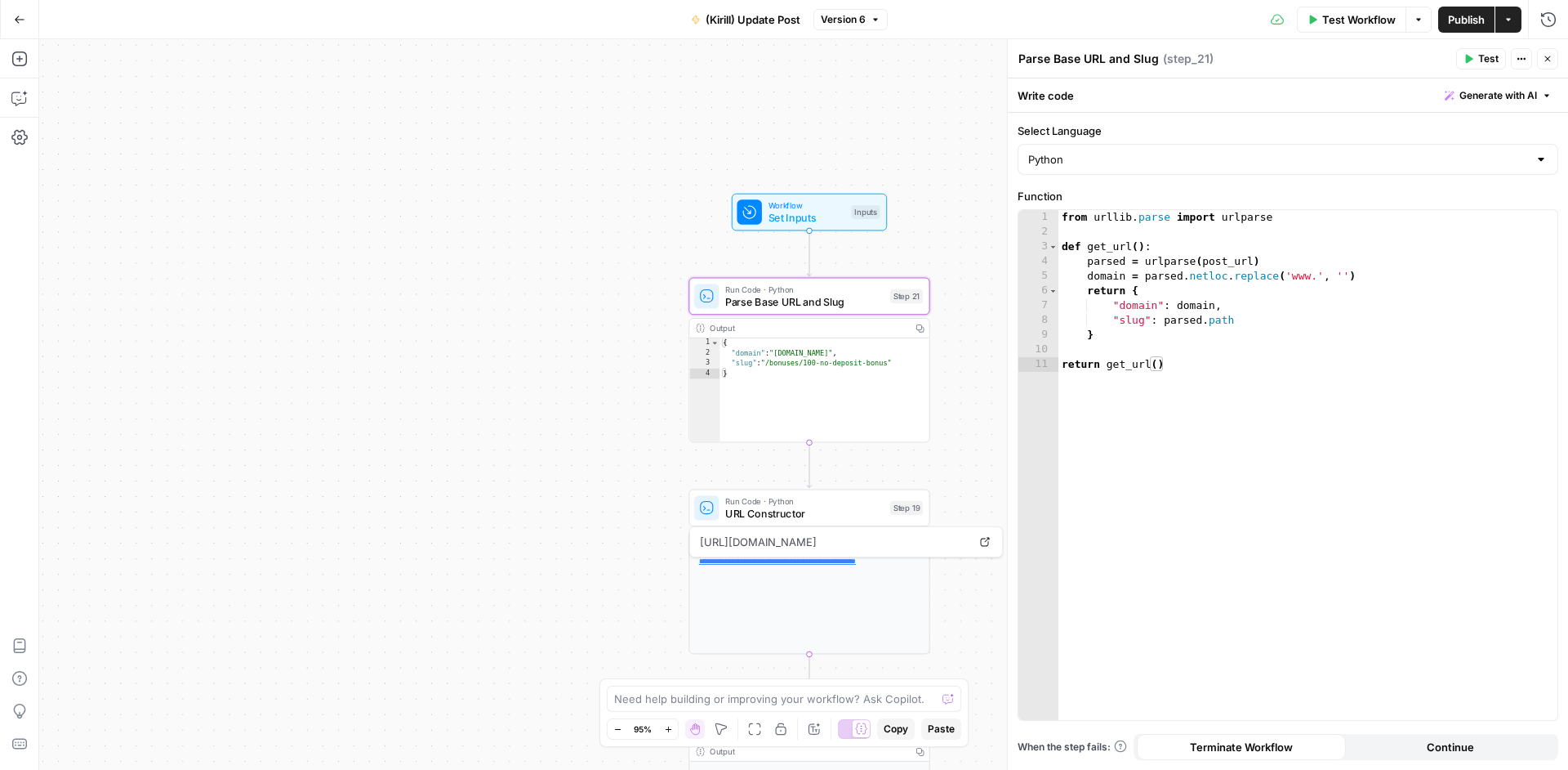
click at [541, 417] on div "**********" at bounding box center [803, 404] width 1528 height 730
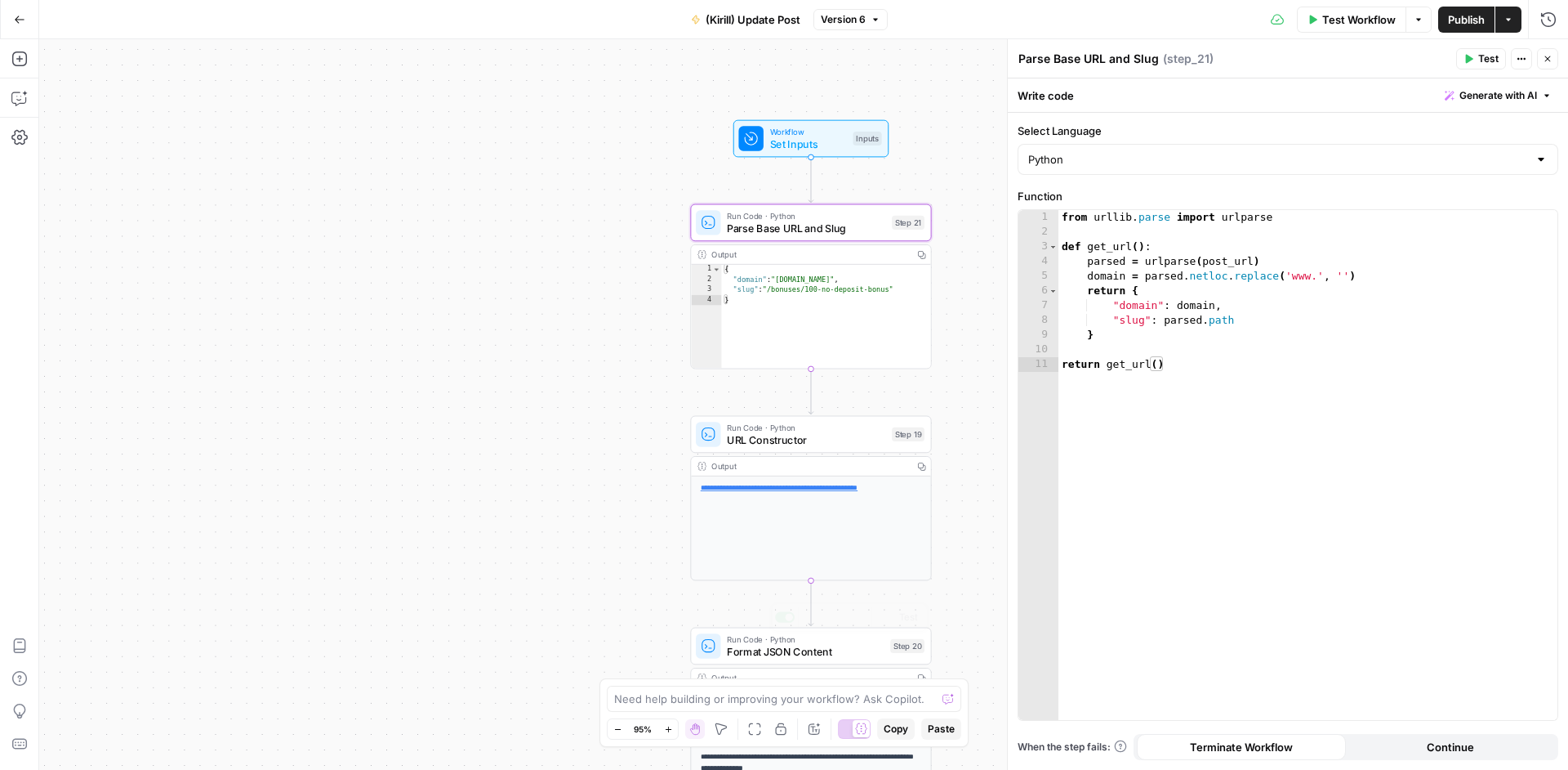
click at [773, 651] on span "Format JSON Content" at bounding box center [805, 651] width 156 height 15
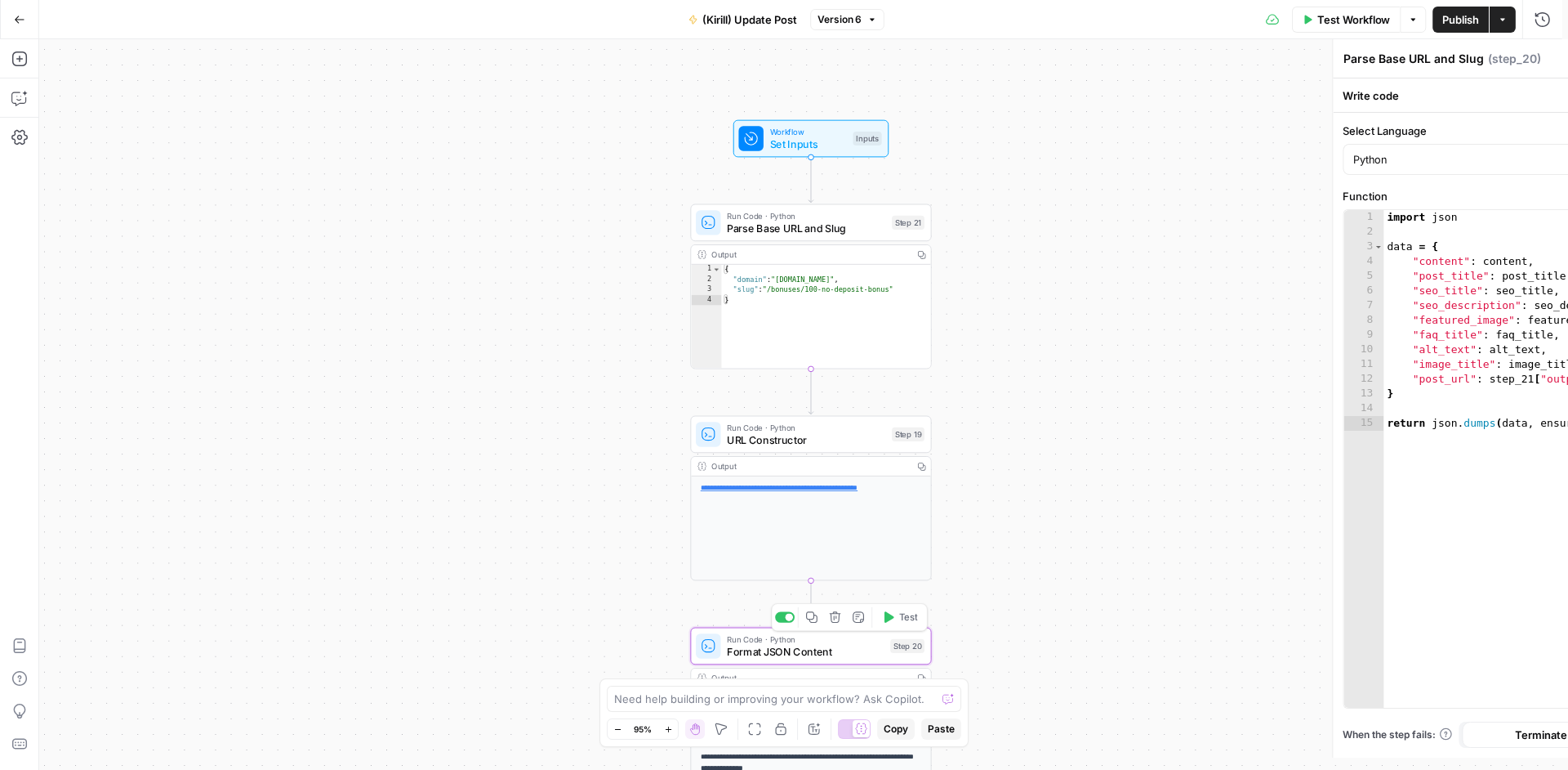
type textarea "Format JSON Content"
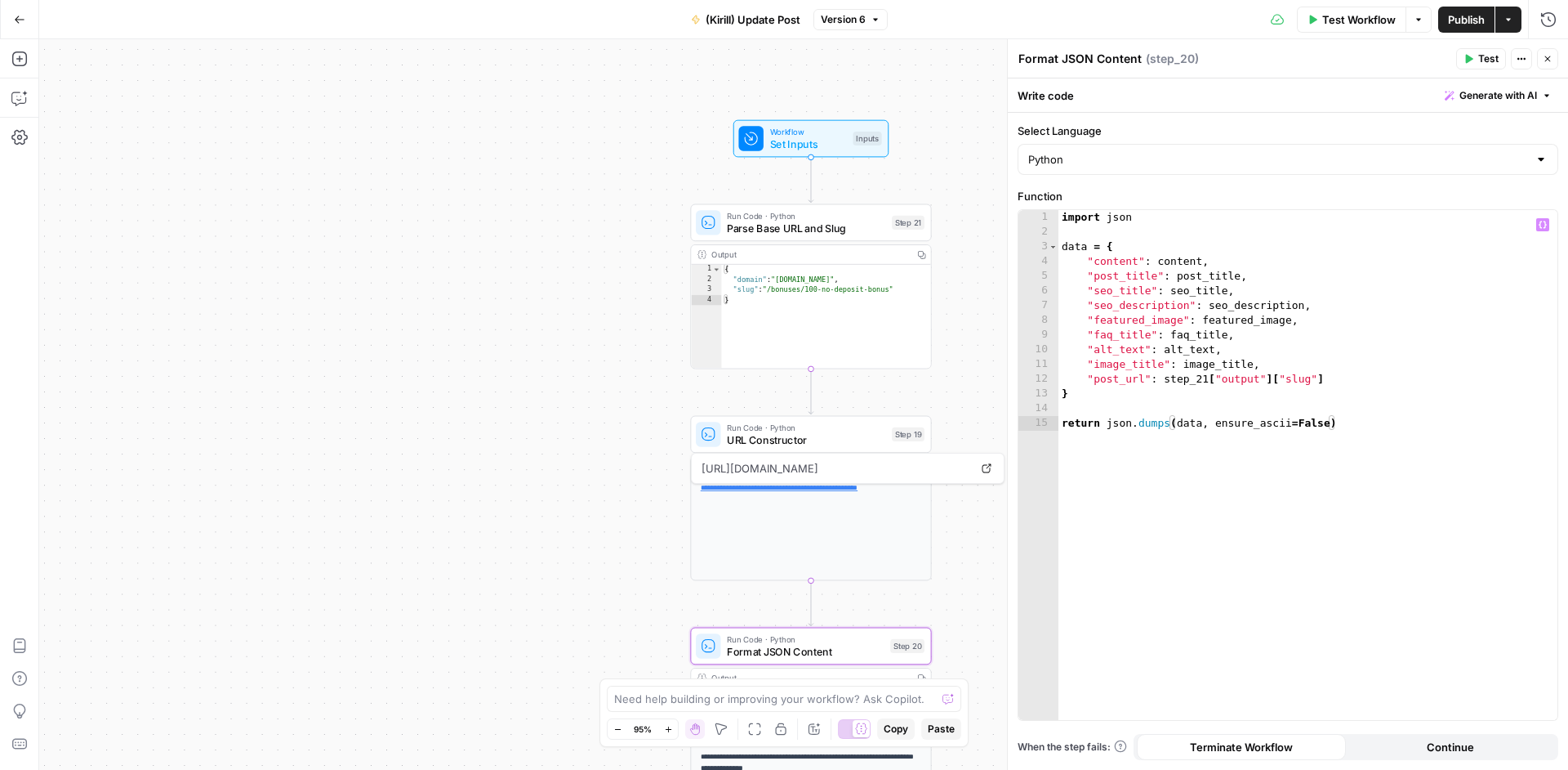
click at [1199, 361] on div "import json data = { "content" : content , "post_title" : post_title , "seo_tit…" at bounding box center [1308, 480] width 499 height 539
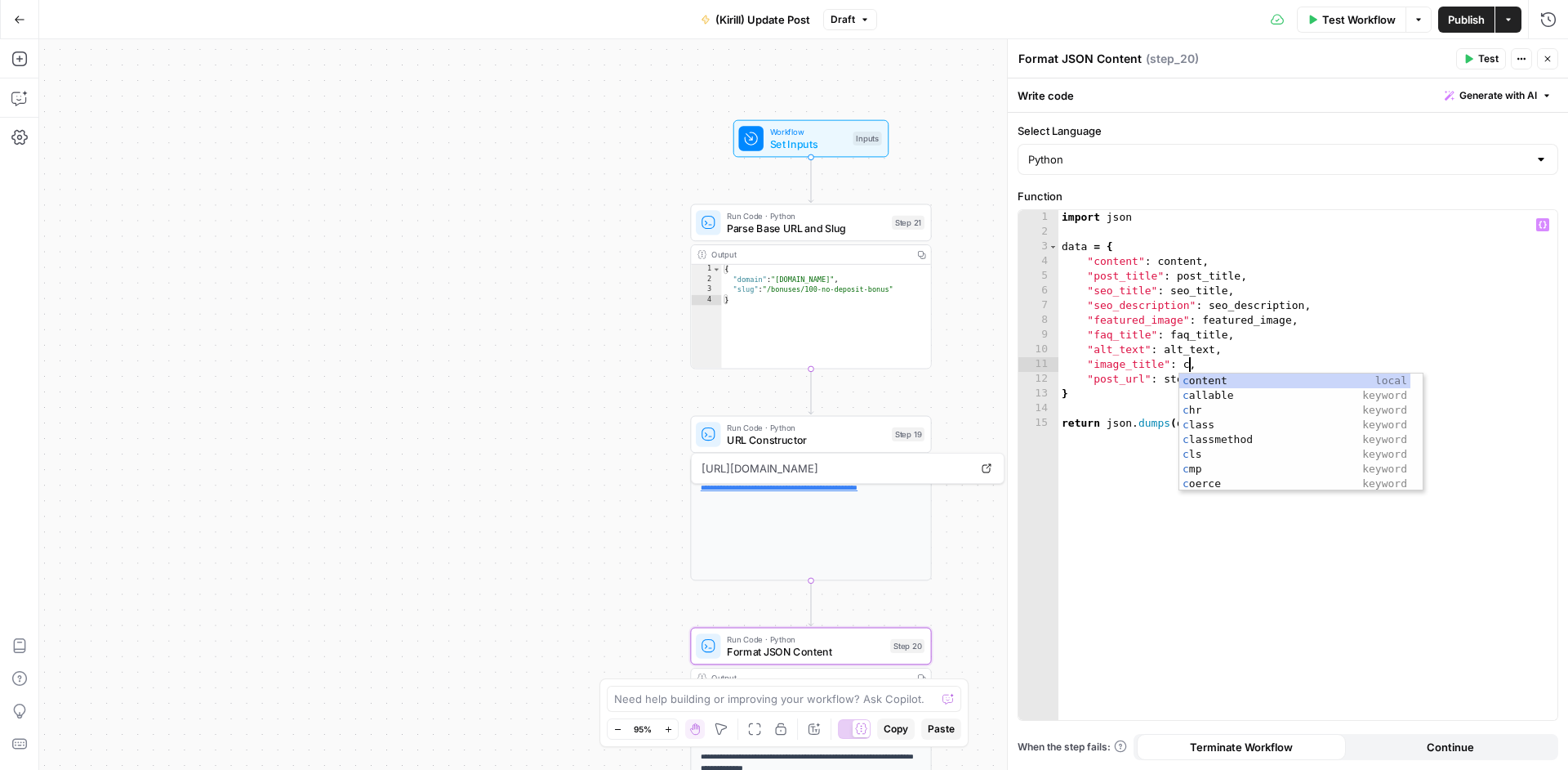
type textarea "**********"
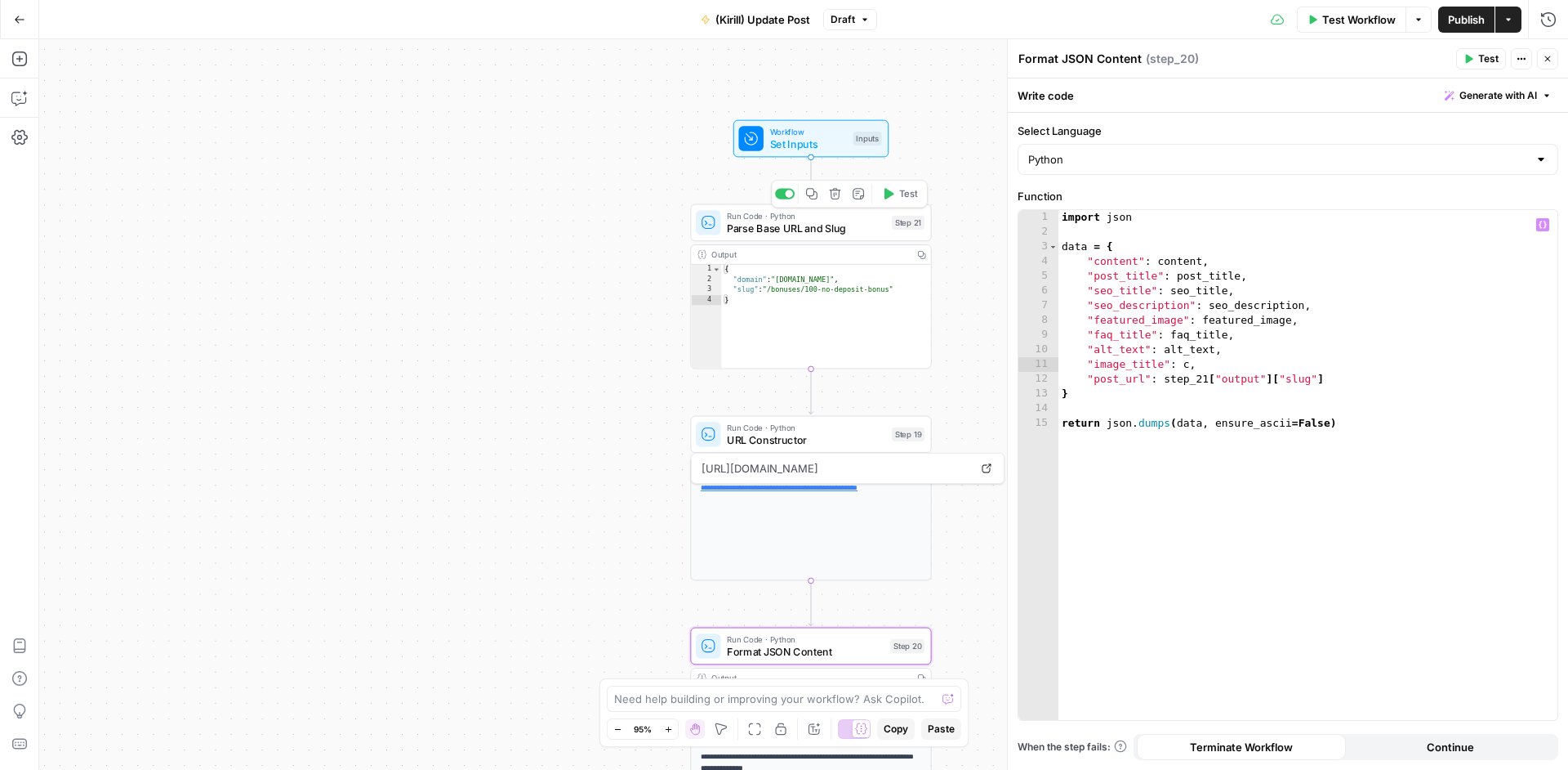
click at [906, 234] on div "Run Code · Python Parse Base URL and Slug Step 21 Copy step Delete step Add Not…" at bounding box center [809, 222] width 229 height 26
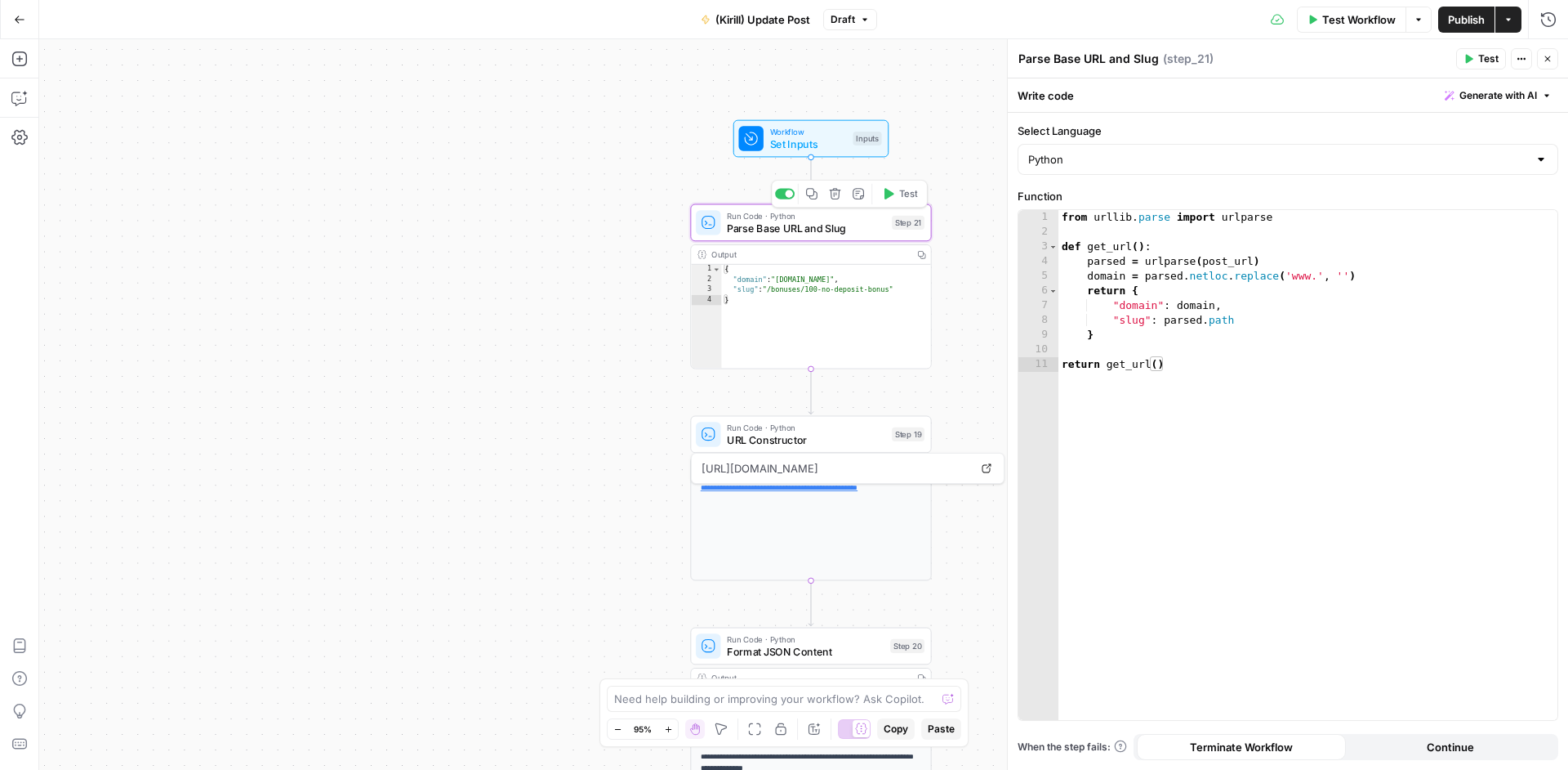
click at [865, 227] on span "Parse Base URL and Slug" at bounding box center [806, 228] width 158 height 15
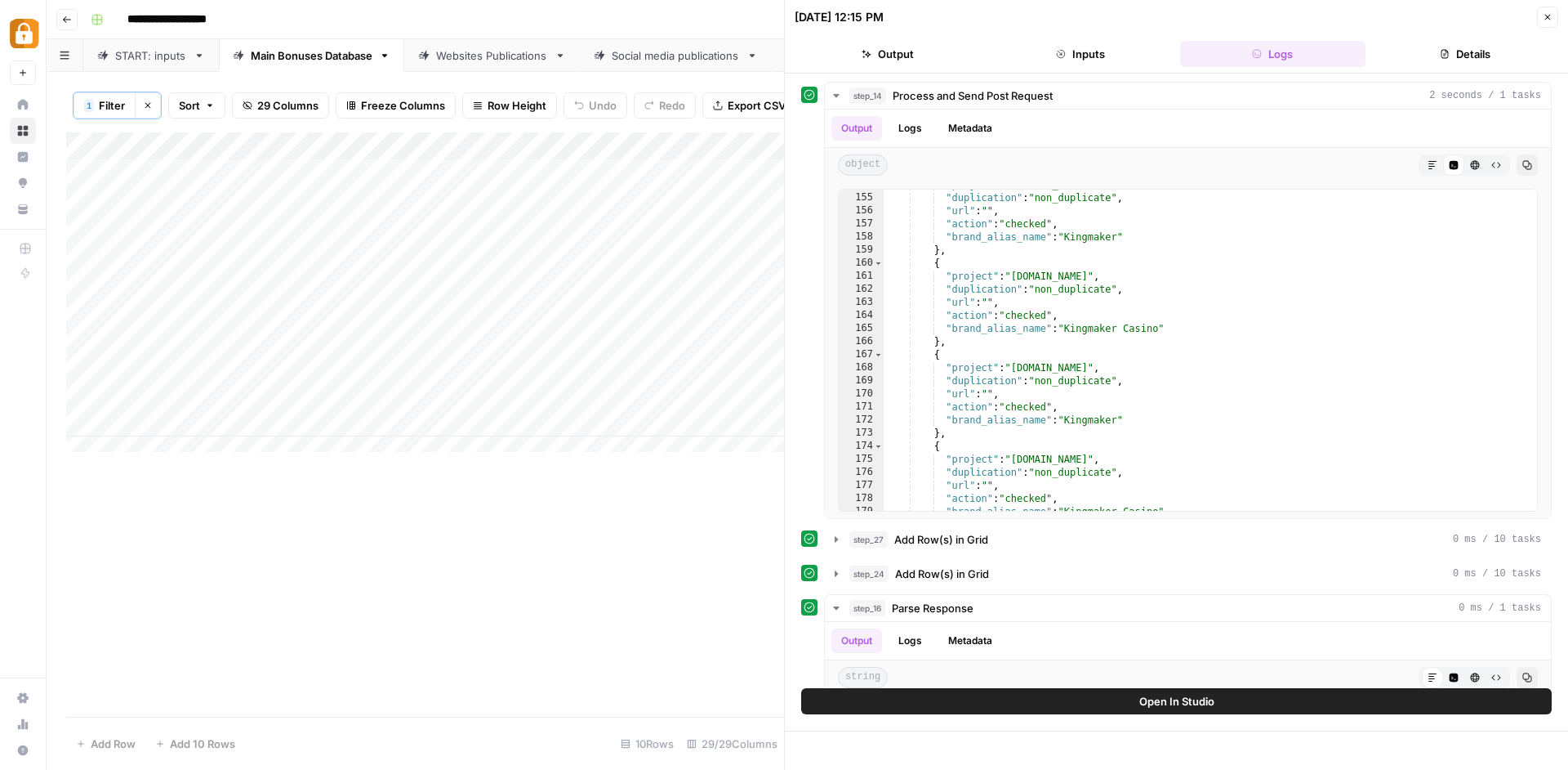
scroll to position [2011, 0]
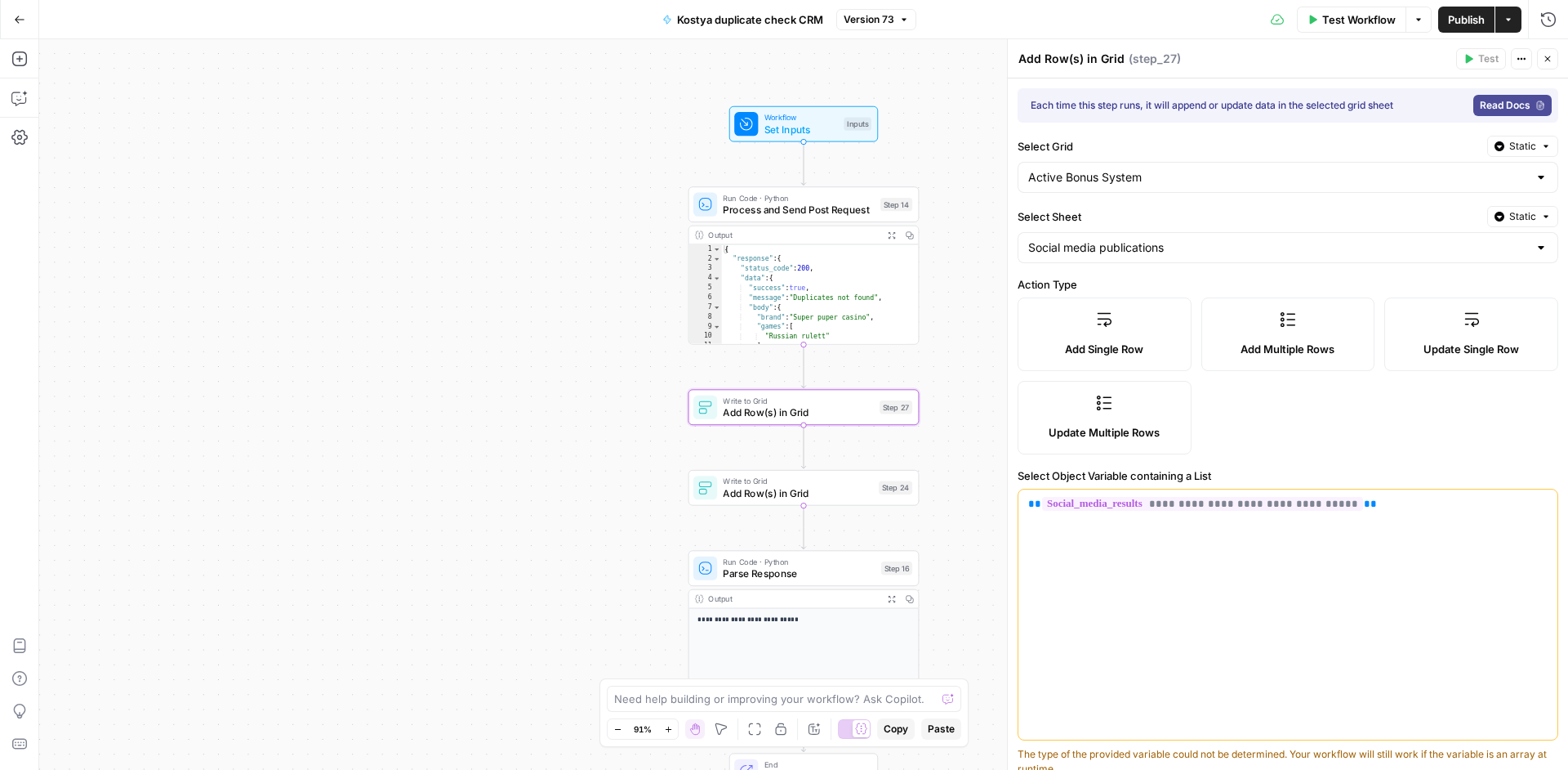
click at [833, 214] on span "Process and Send Post Request" at bounding box center [798, 209] width 151 height 14
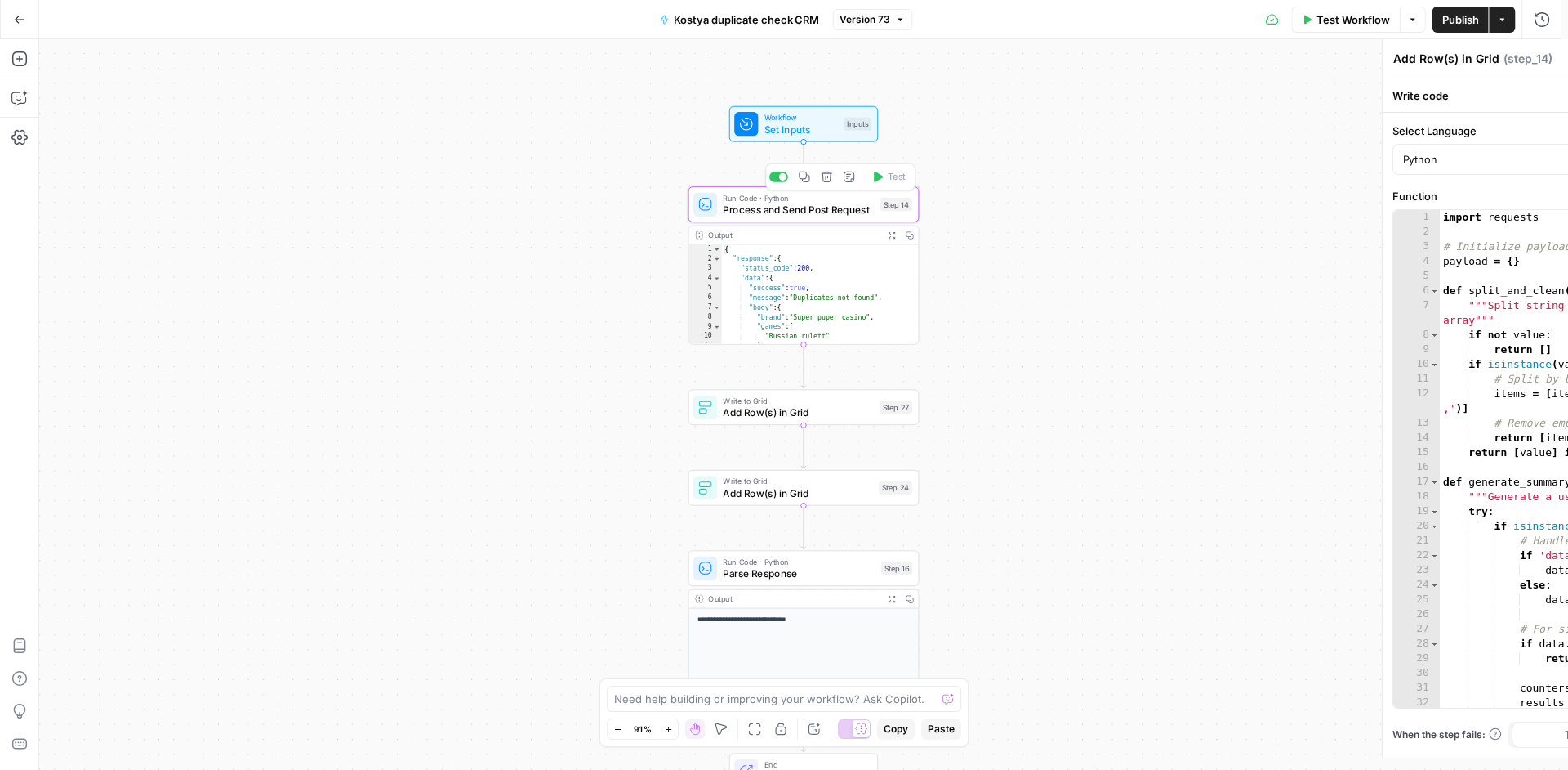
type textarea "Process and Send Post Request"
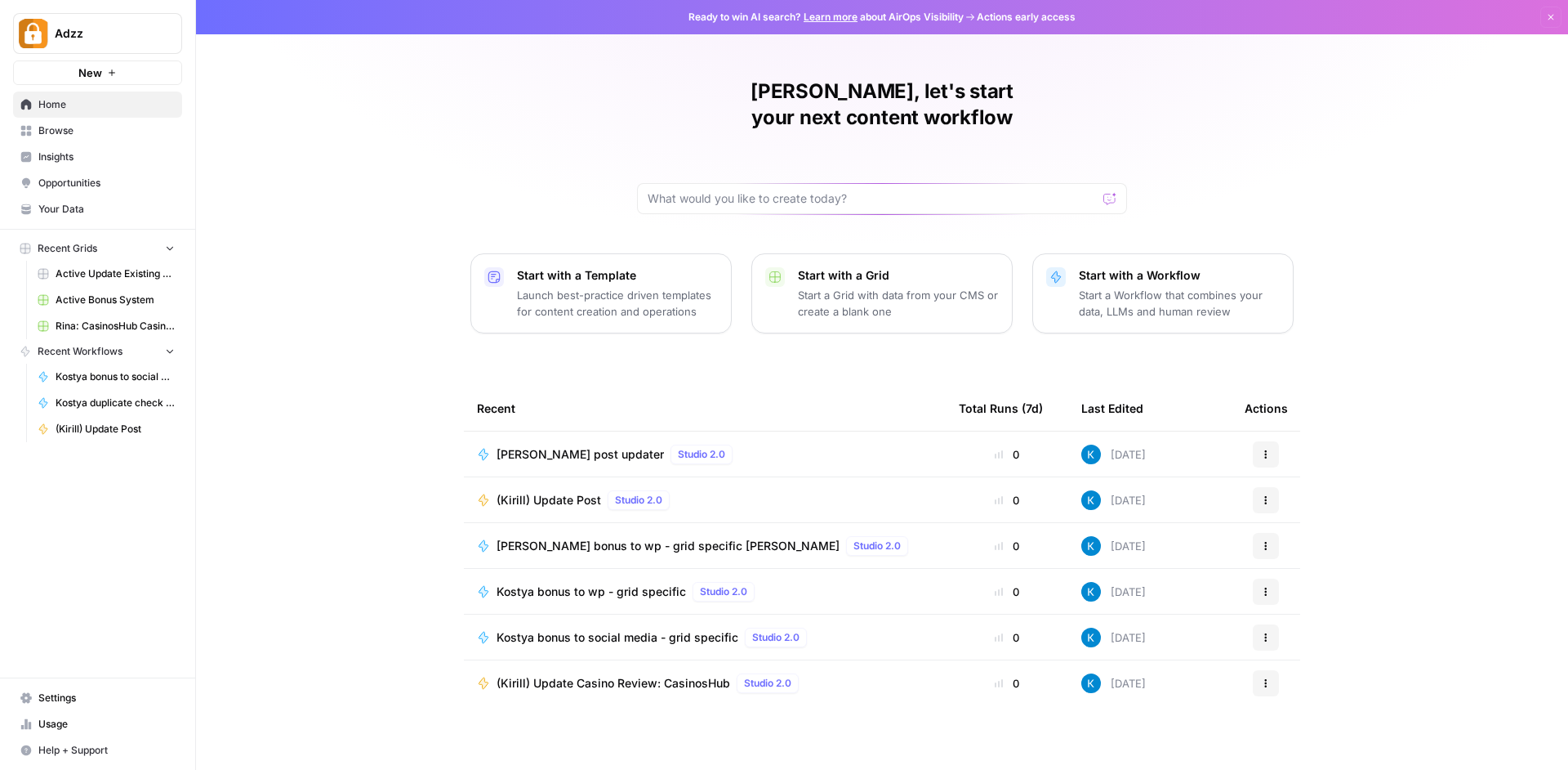
click at [107, 276] on span "Active Update Existing Post" at bounding box center [115, 273] width 119 height 14
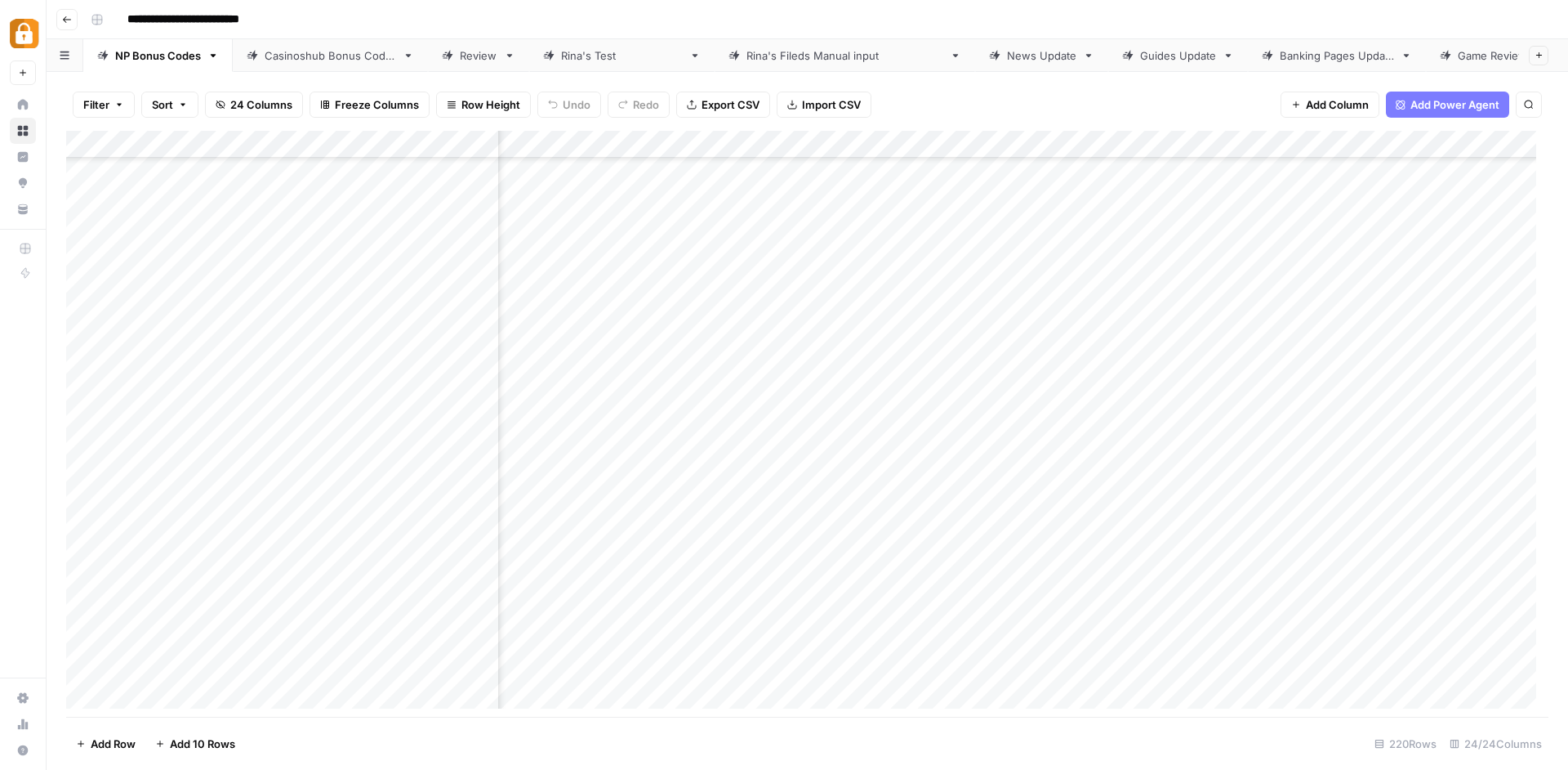
scroll to position [5587, 2813]
click at [1501, 139] on span "Add Column" at bounding box center [1510, 145] width 57 height 14
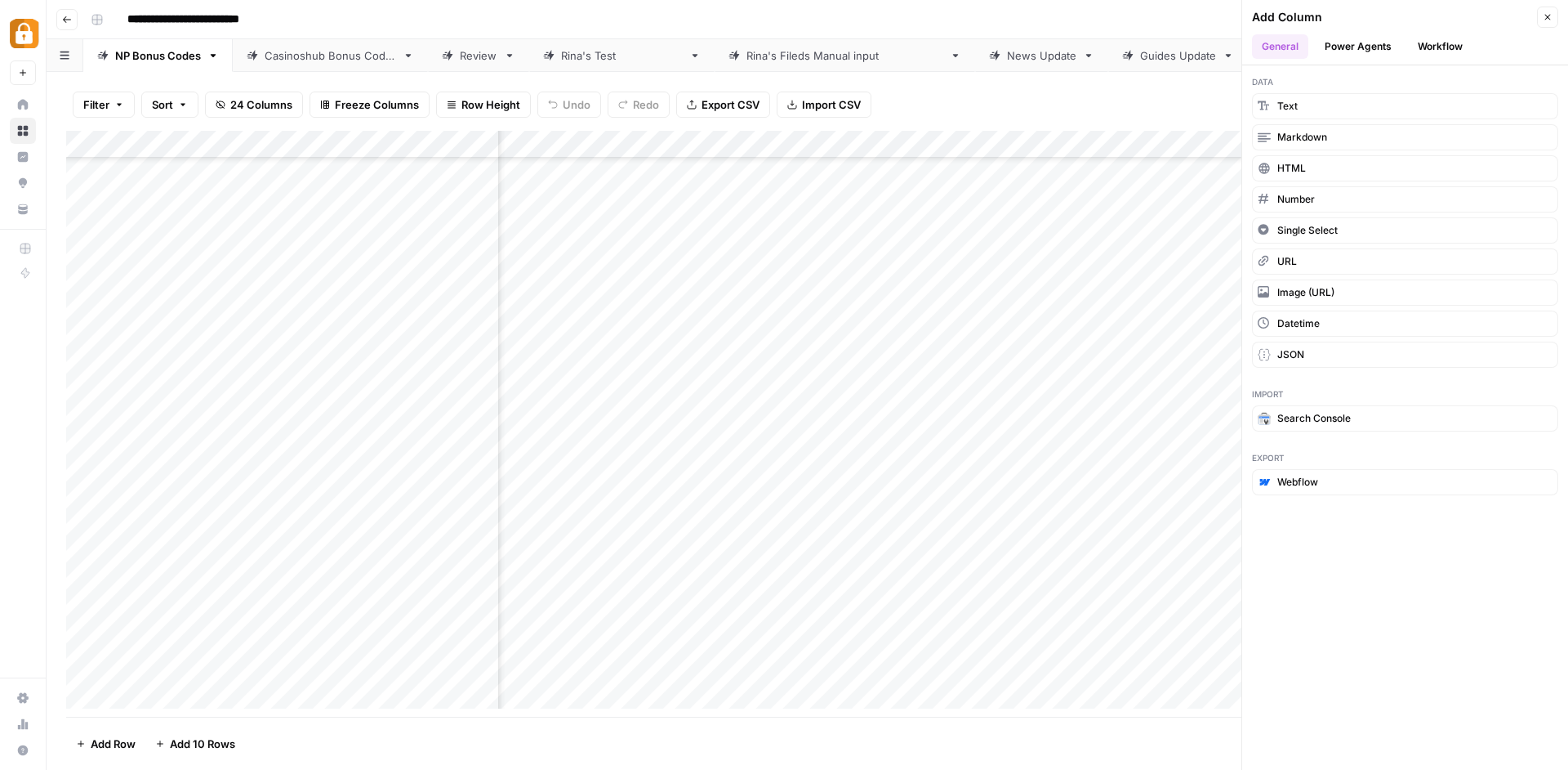
click at [1460, 53] on button "Workflow" at bounding box center [1440, 46] width 64 height 24
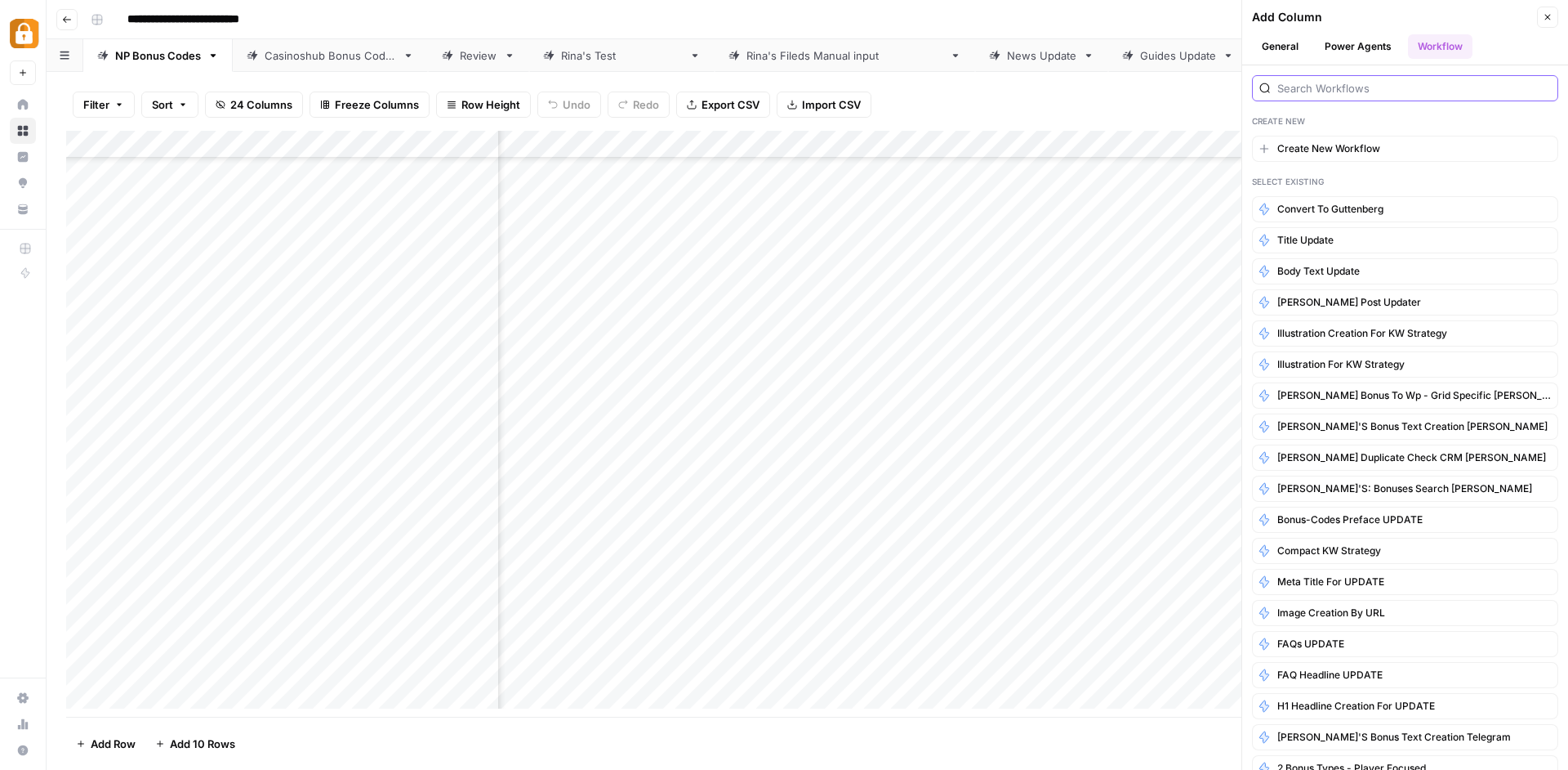
click at [1412, 90] on input "search" at bounding box center [1413, 88] width 273 height 16
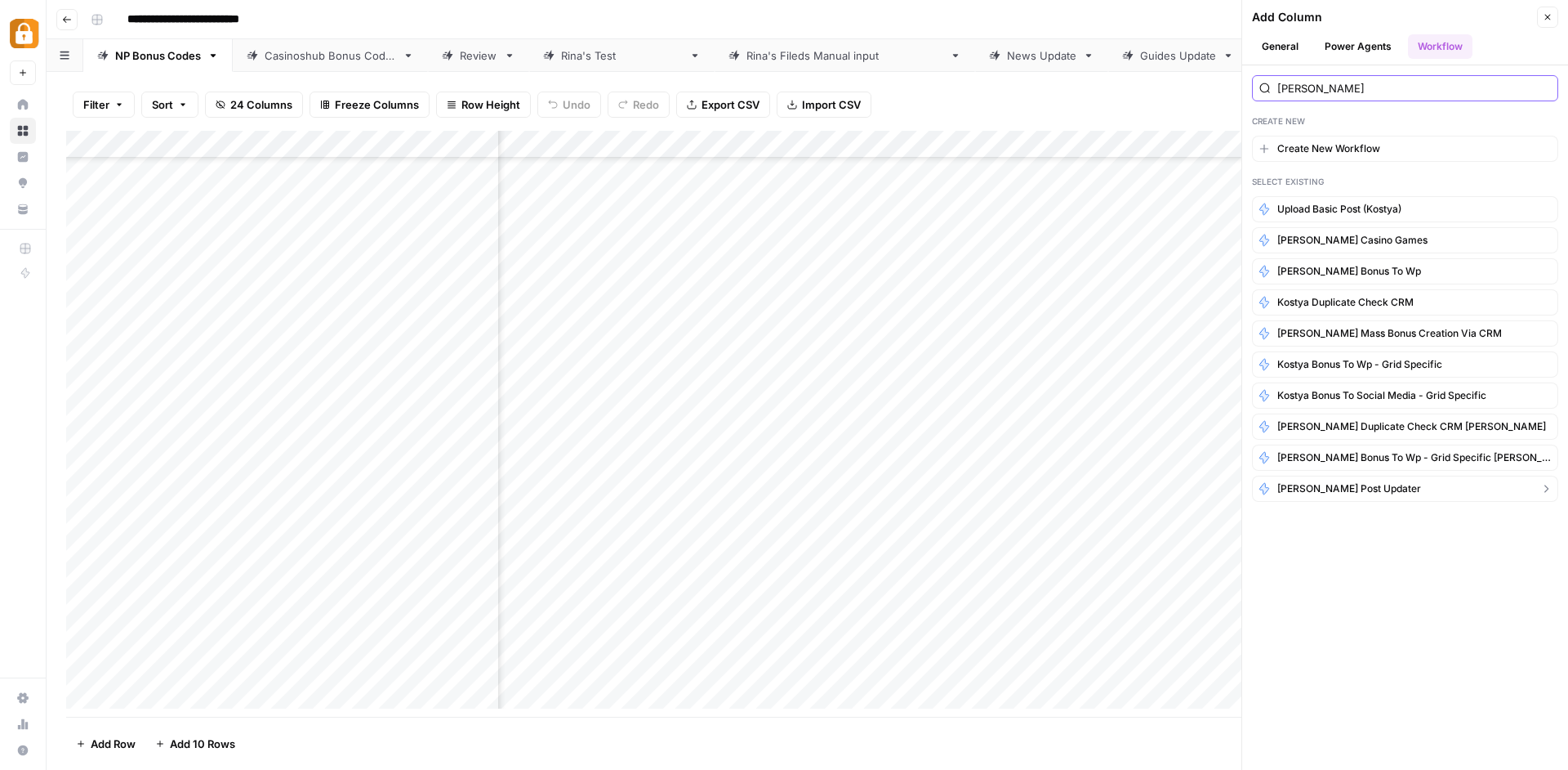
type input "Kostya"
click at [1415, 485] on button "[PERSON_NAME] post updater" at bounding box center [1404, 489] width 307 height 26
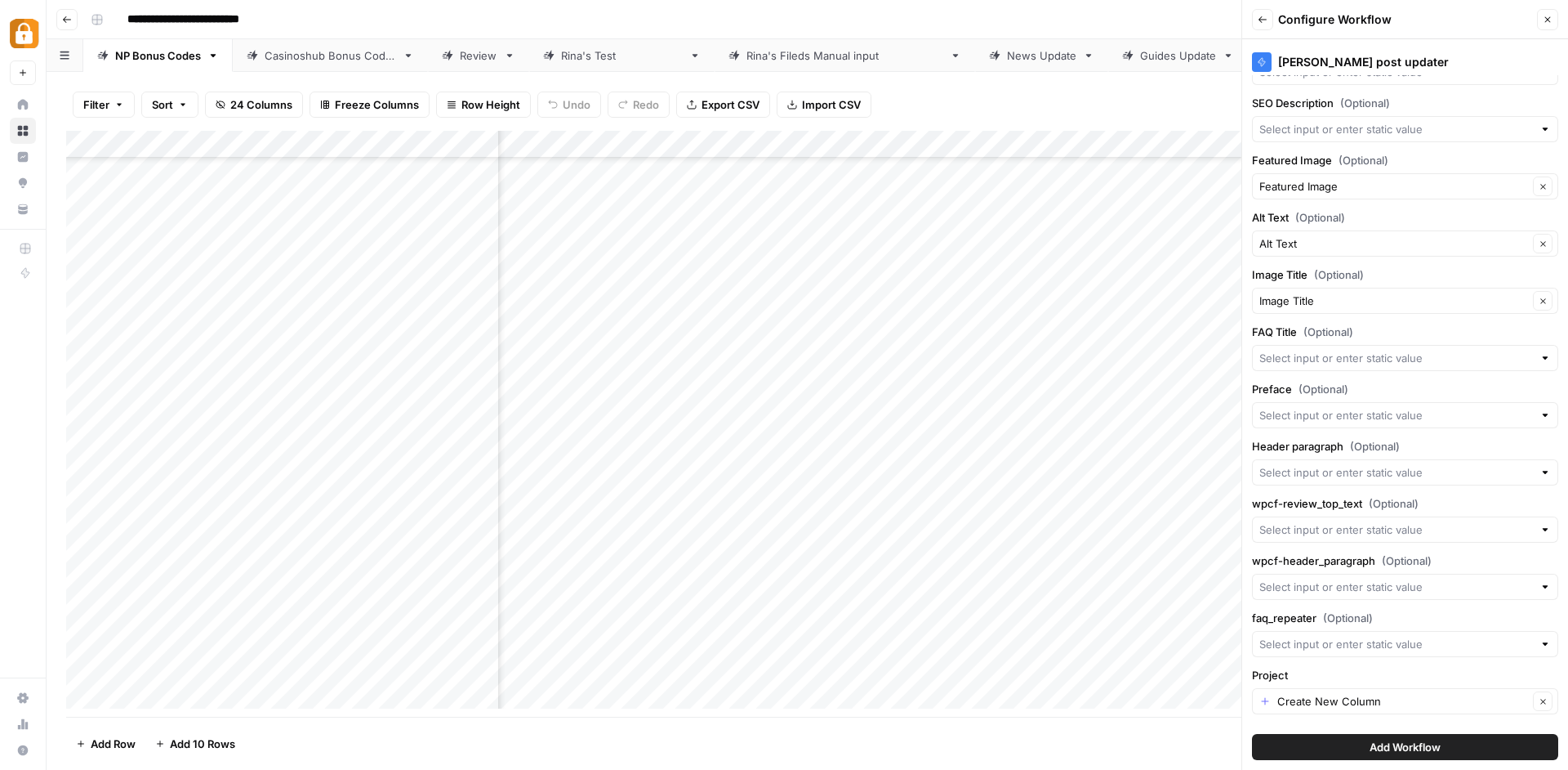
scroll to position [5587, 0]
click at [394, 714] on div "Filter Sort 24 Columns Freeze Columns Row Height Undo Redo Export CSV Import CS…" at bounding box center [807, 420] width 1521 height 698
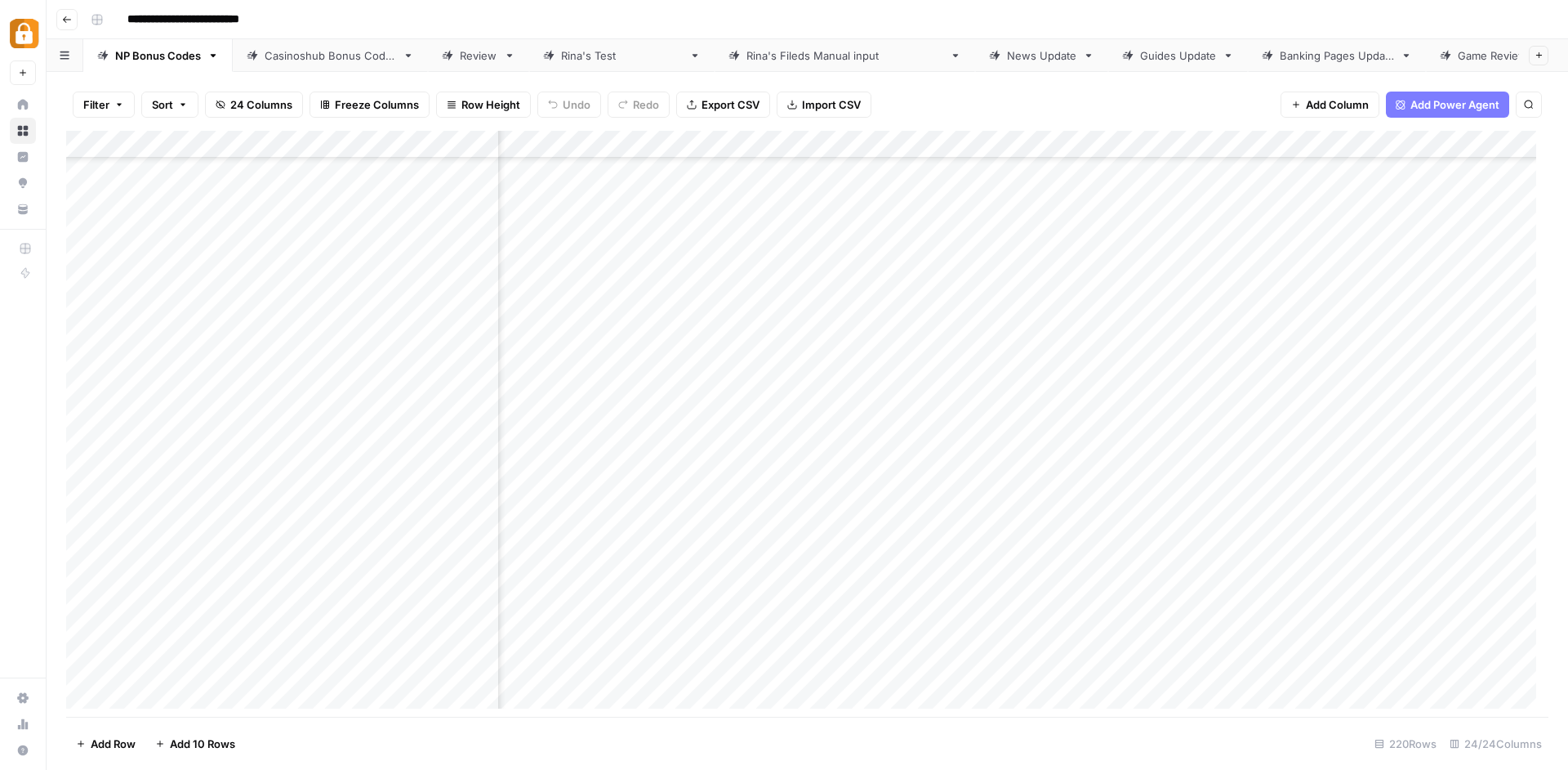
scroll to position [5587, 2813]
click at [1491, 141] on span "Add Column" at bounding box center [1510, 145] width 57 height 14
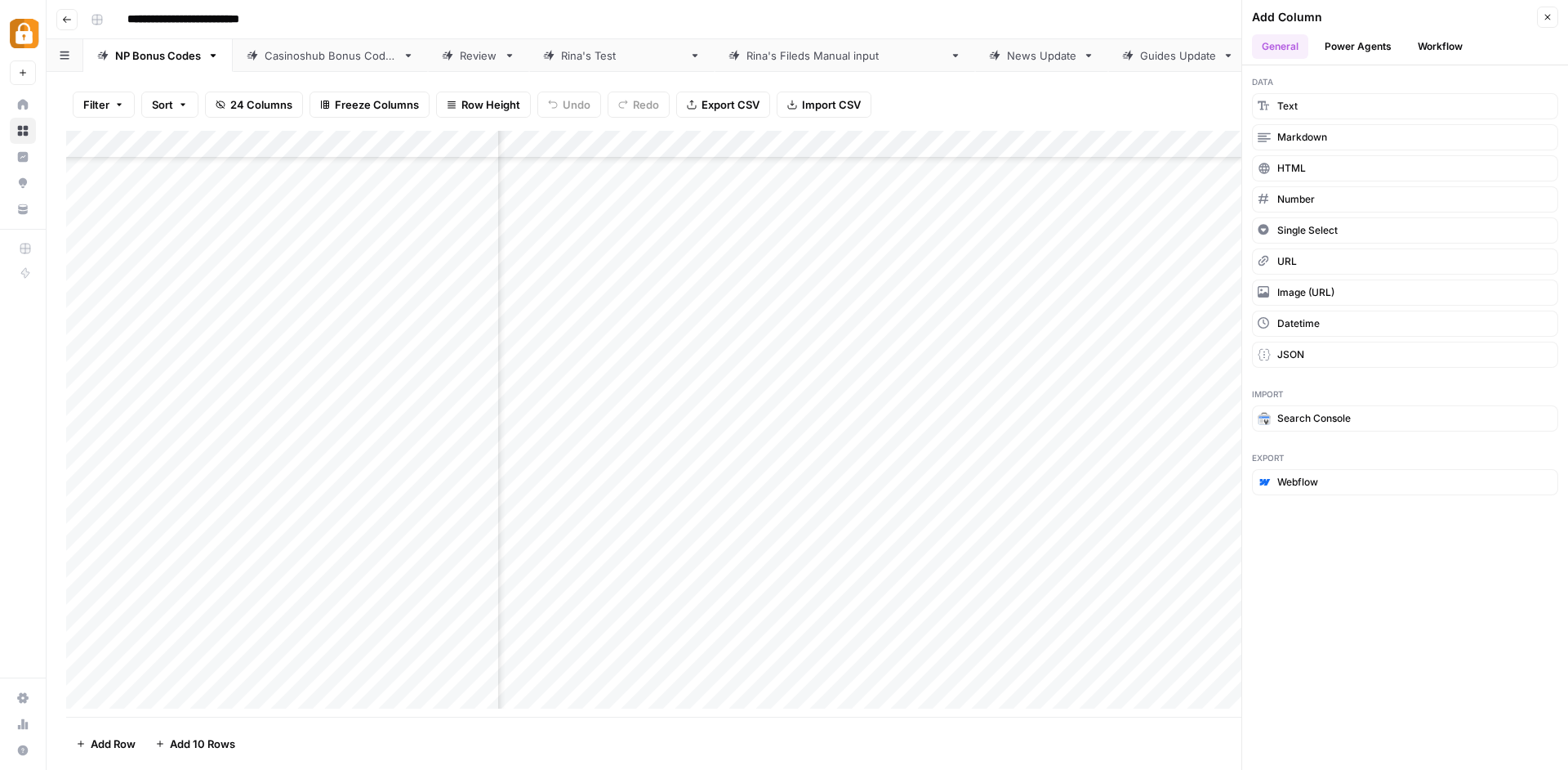
click at [1433, 44] on button "Workflow" at bounding box center [1440, 46] width 64 height 24
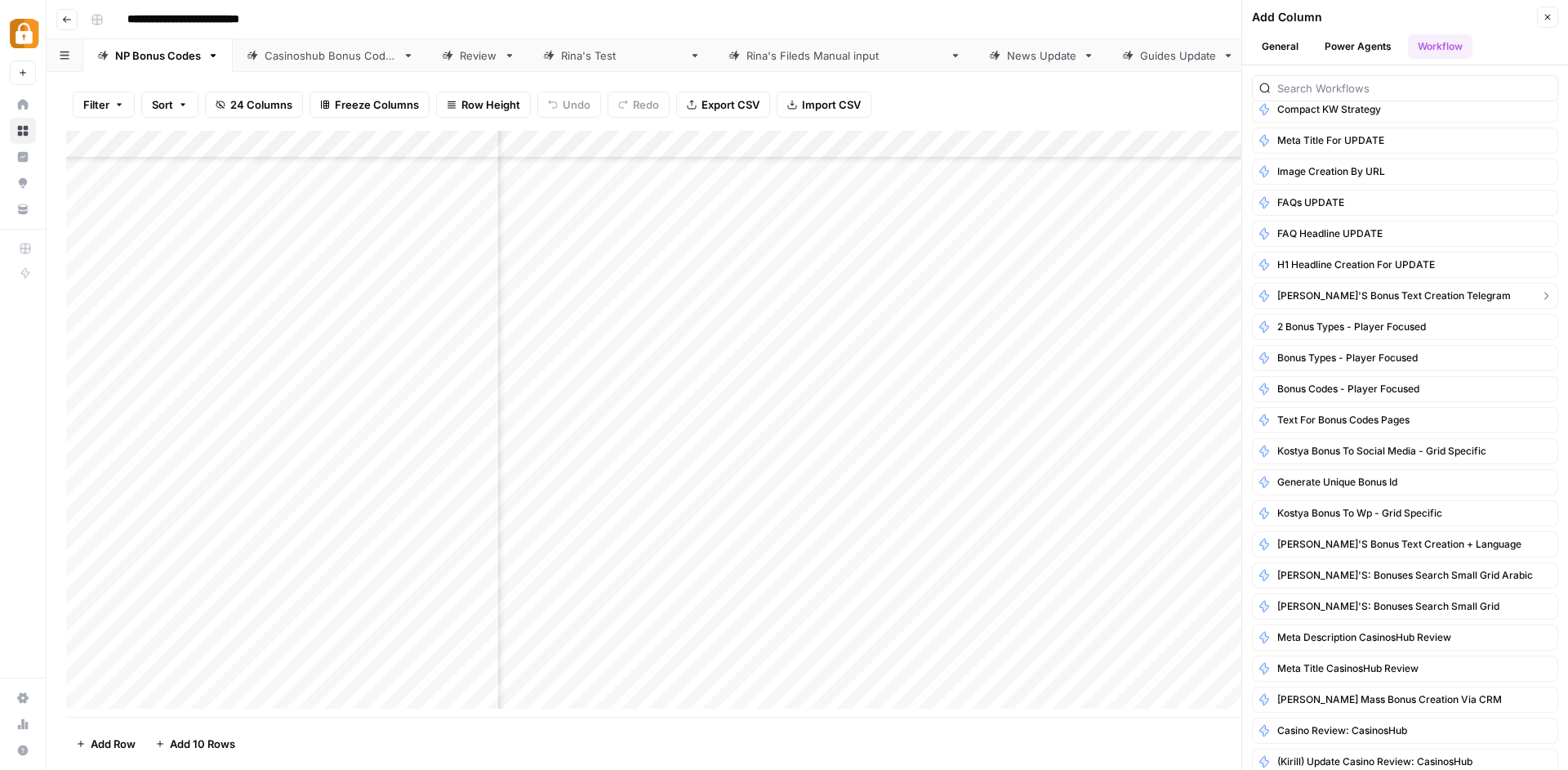
scroll to position [0, 0]
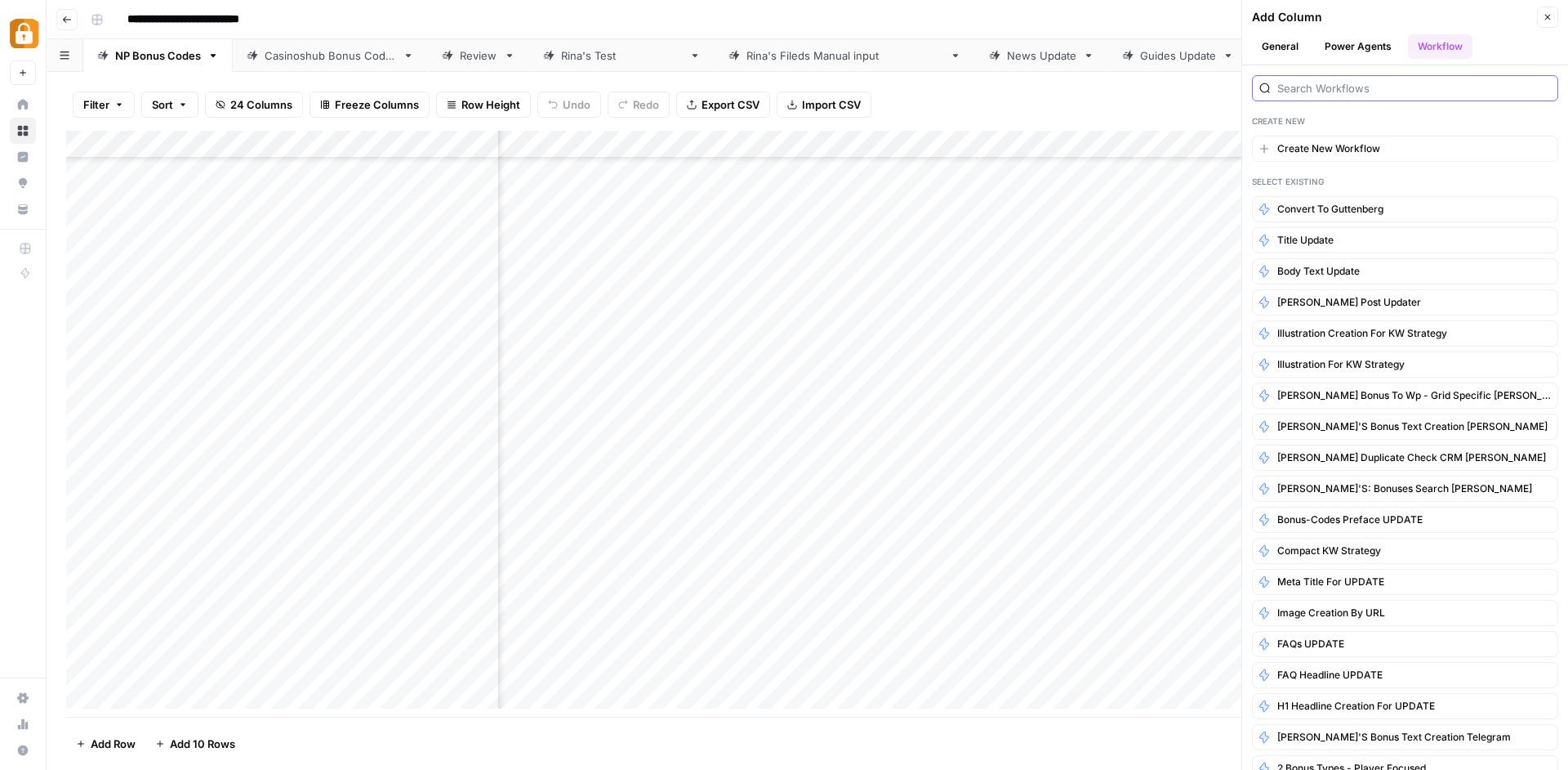
click at [1409, 90] on input "search" at bounding box center [1413, 88] width 273 height 16
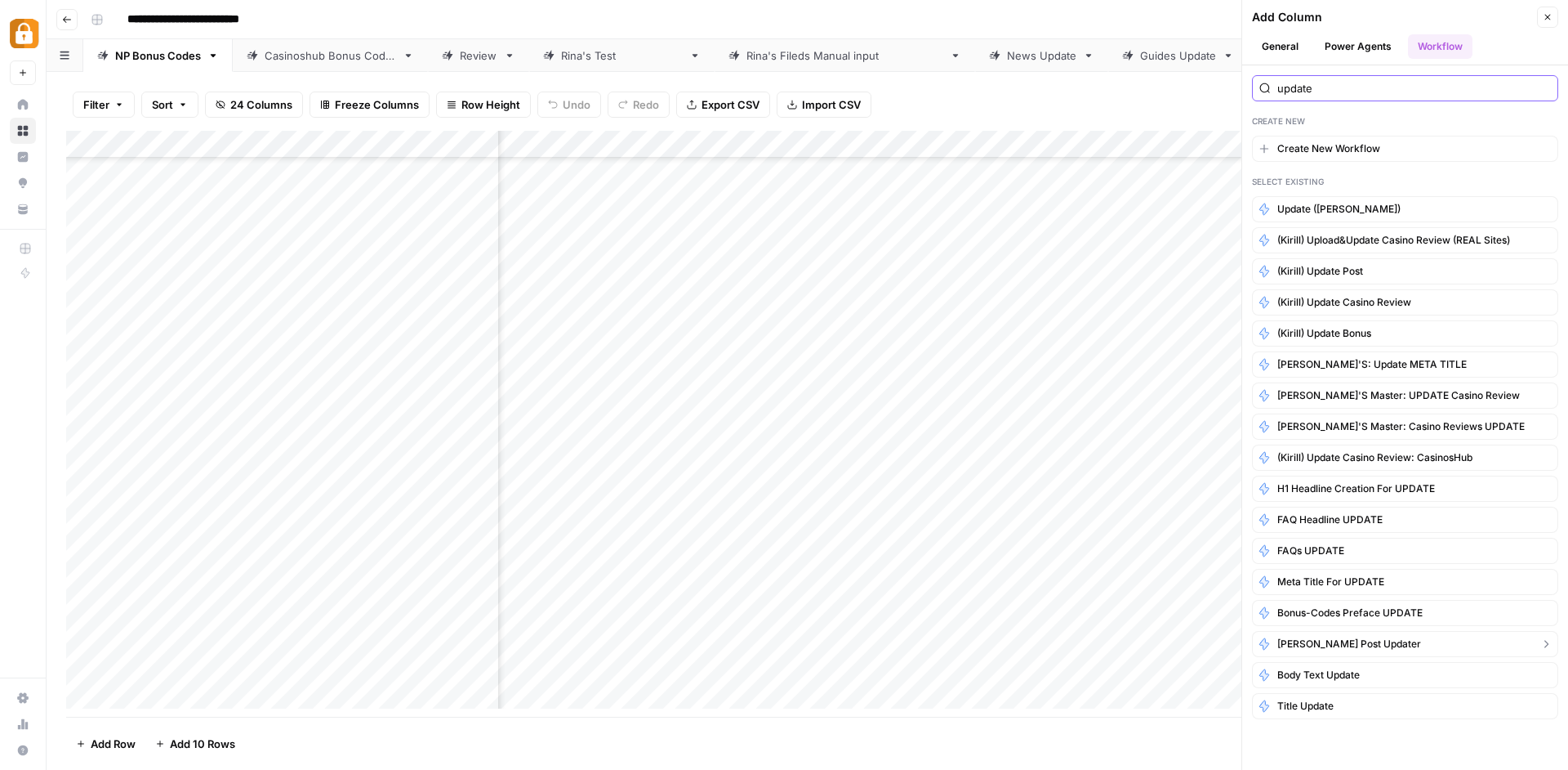
type input "update"
click at [1358, 645] on span "[PERSON_NAME] post updater" at bounding box center [1348, 643] width 144 height 14
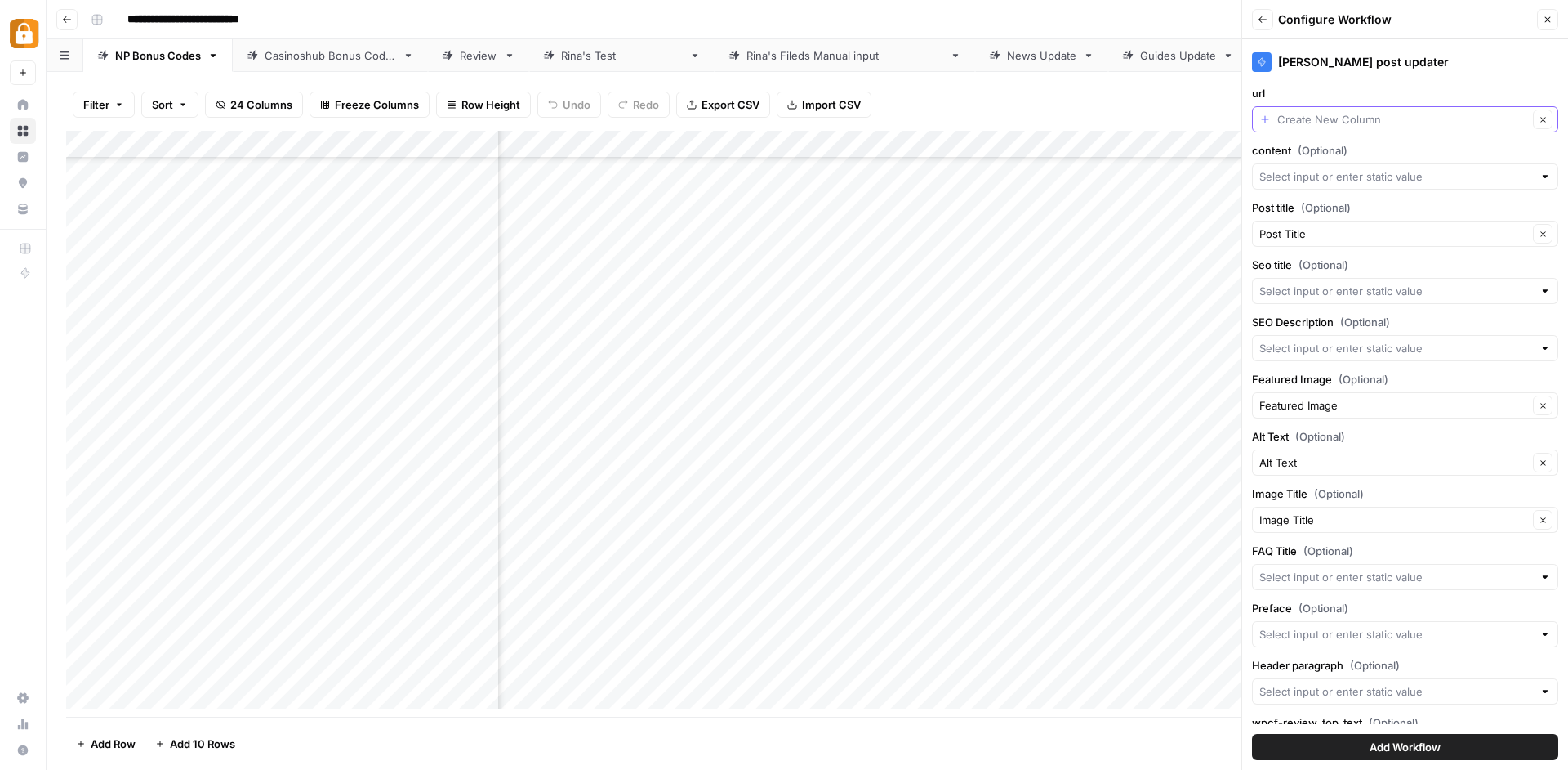
click at [1459, 121] on input "url" at bounding box center [1402, 119] width 250 height 16
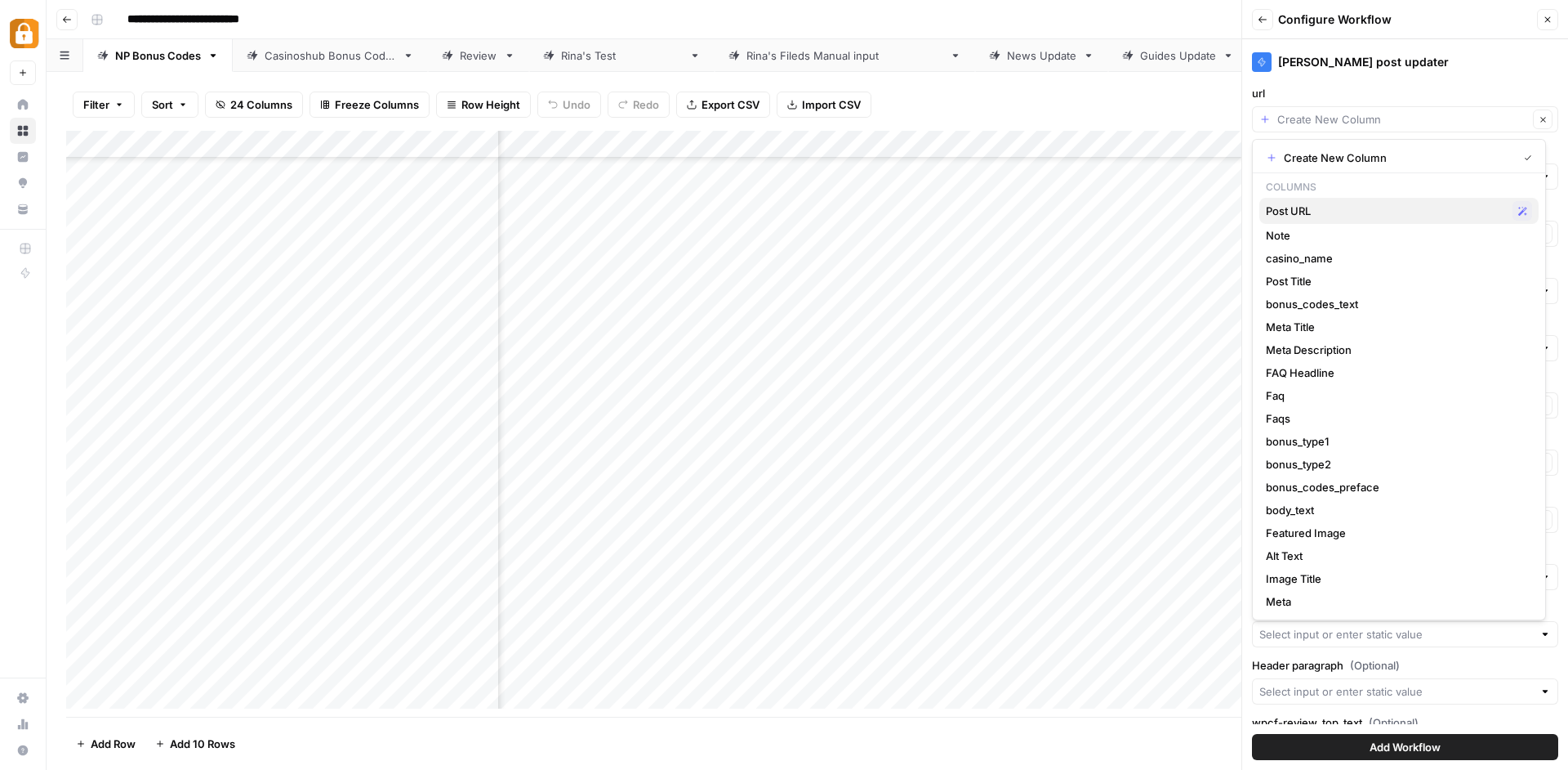
click at [1388, 204] on span "Post URL" at bounding box center [1385, 211] width 240 height 16
type input "Post URL"
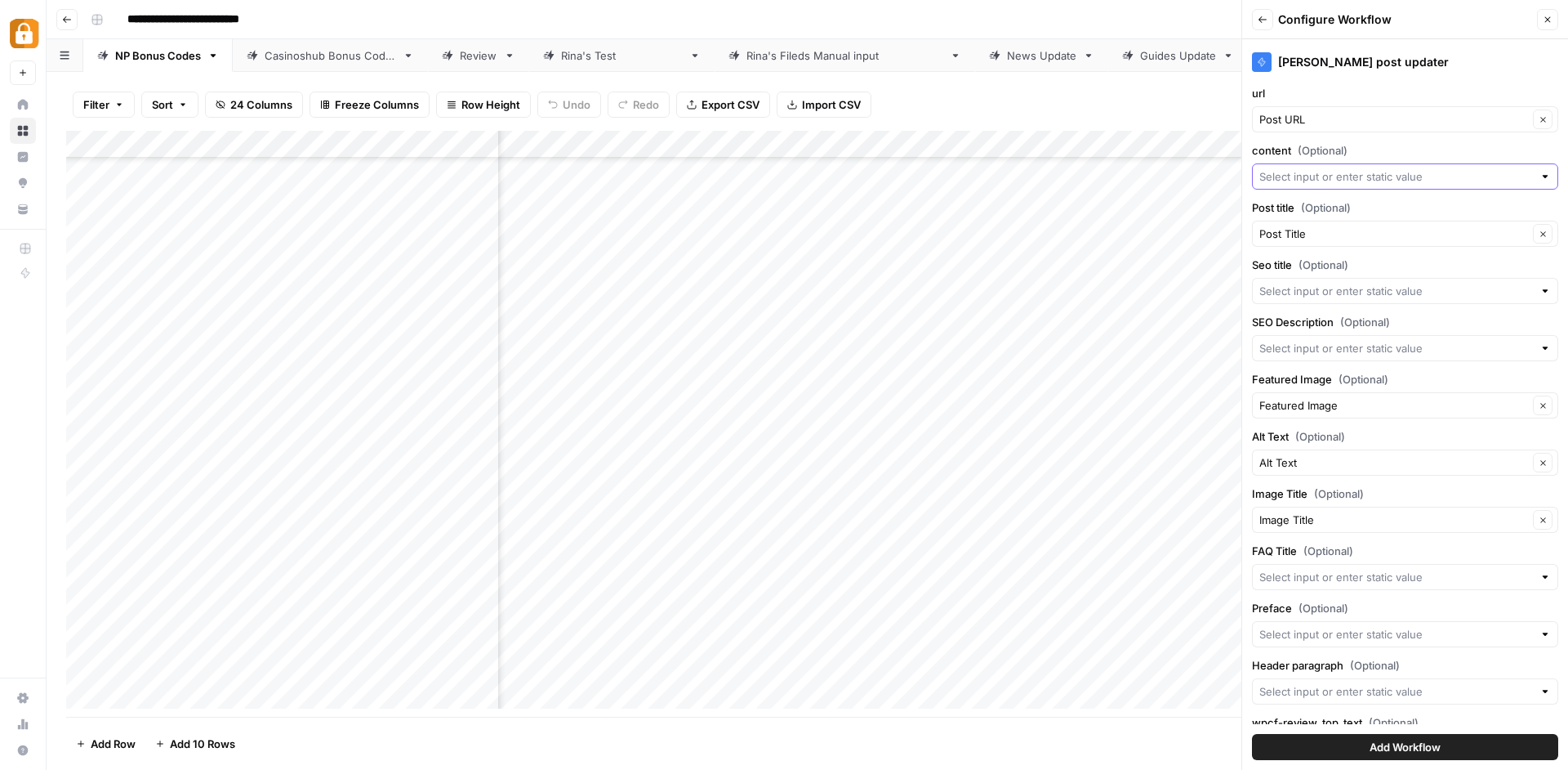
click at [1412, 177] on input "content (Optional)" at bounding box center [1395, 176] width 273 height 16
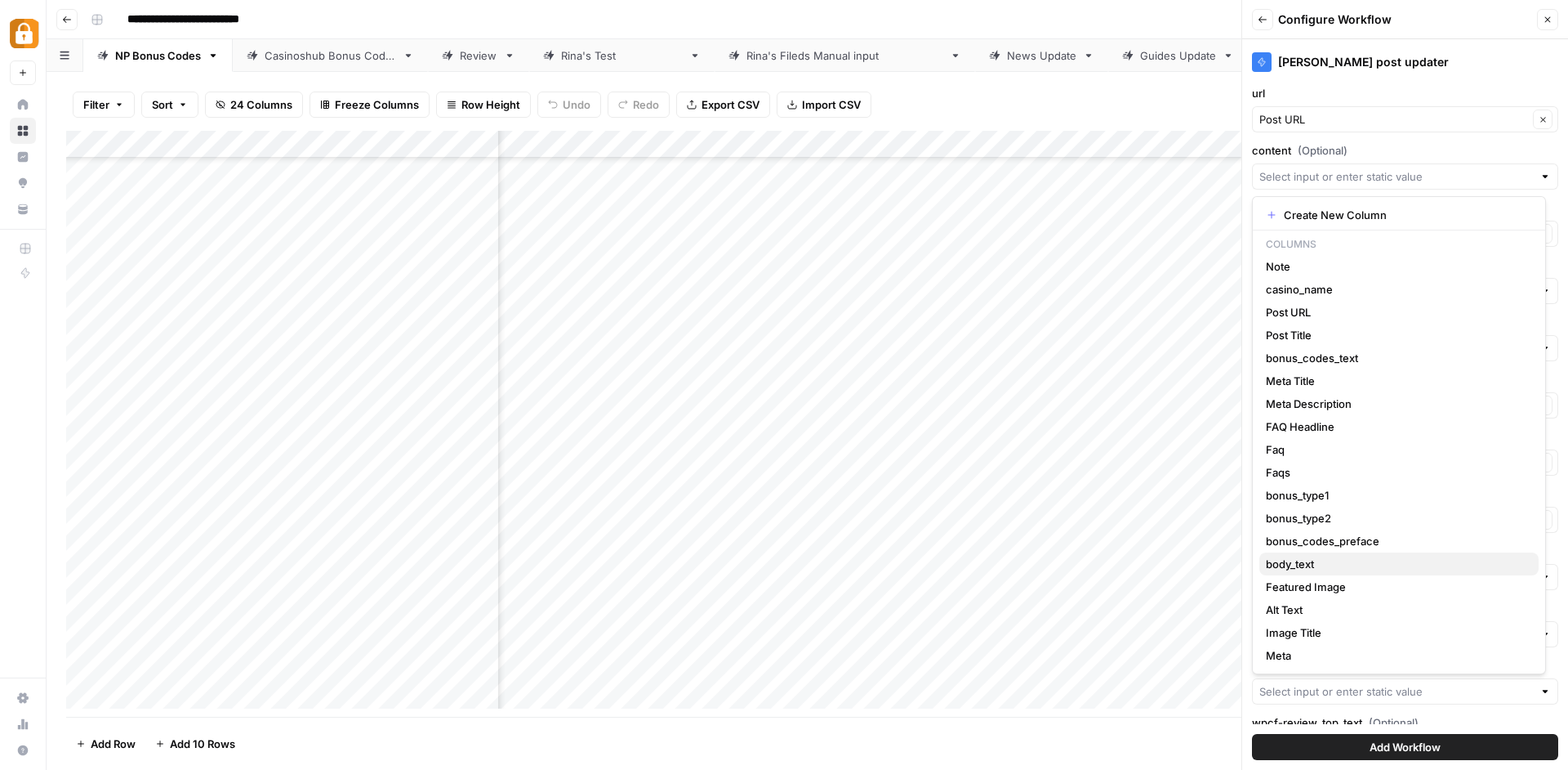
click at [1349, 560] on span "body_text" at bounding box center [1395, 564] width 260 height 16
type input "body_text"
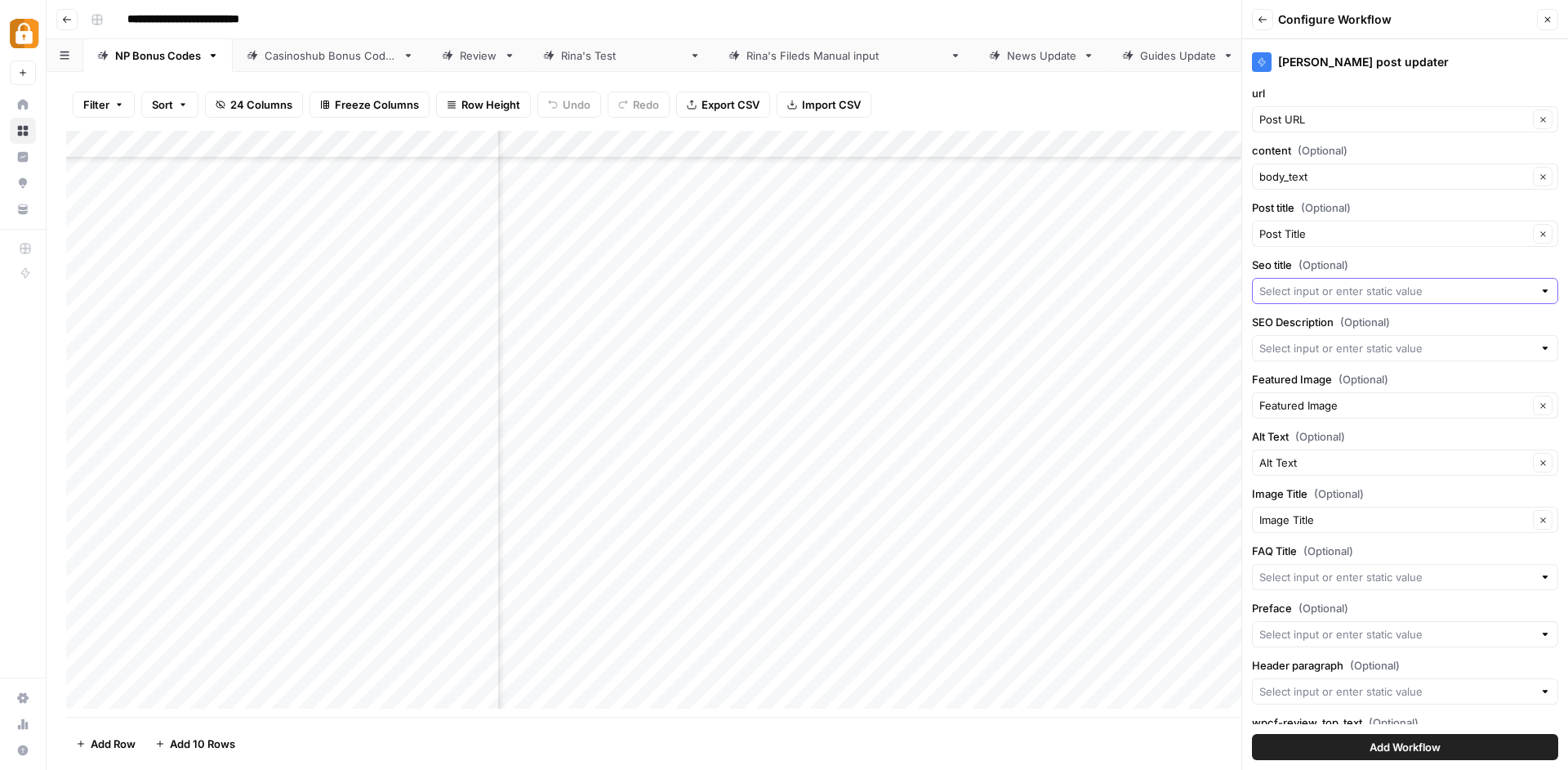
click at [1417, 298] on input "Seo title (Optional)" at bounding box center [1395, 290] width 273 height 16
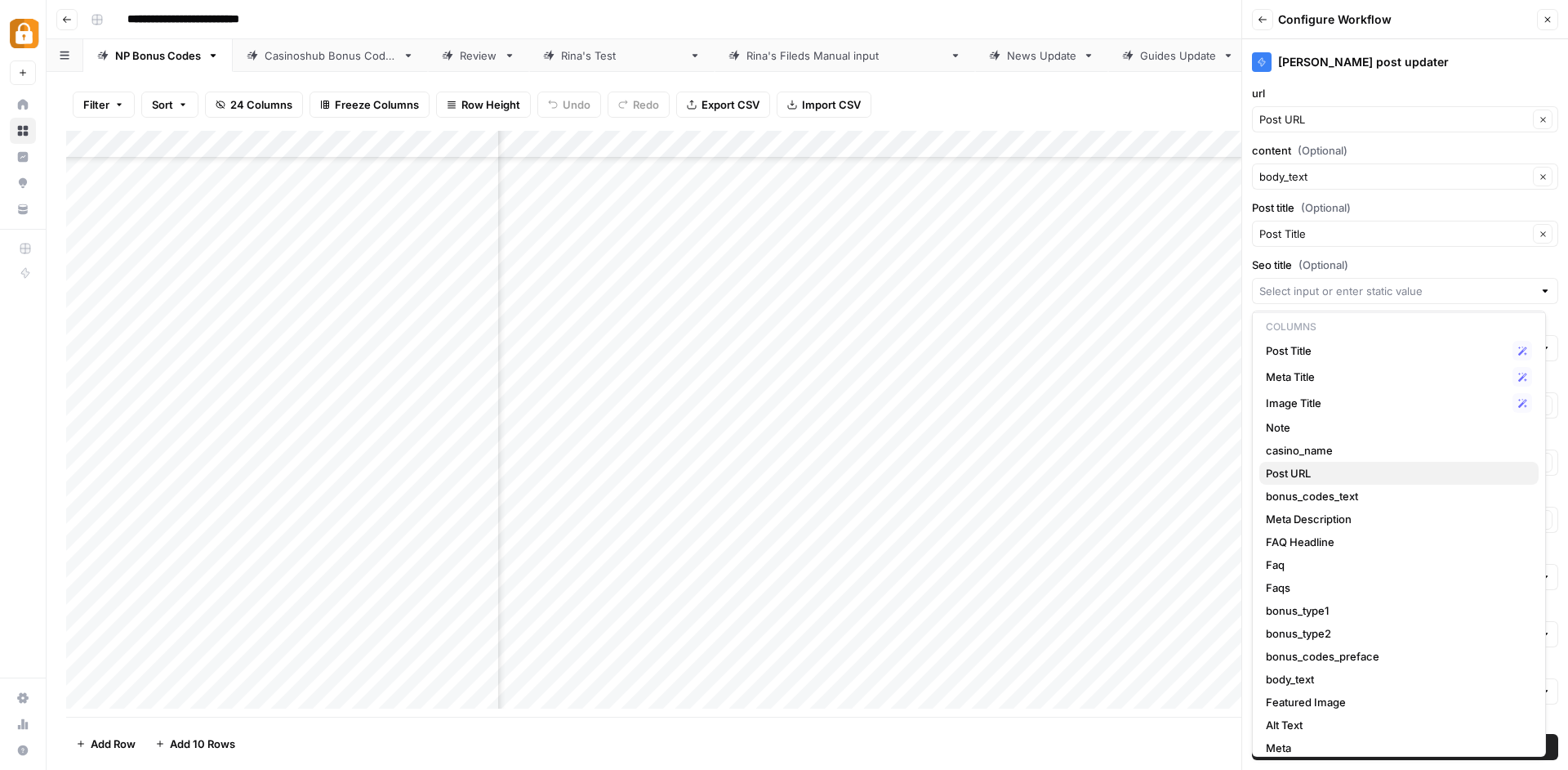
scroll to position [42, 0]
click at [1409, 254] on div "[PERSON_NAME] post updater url Post URL Clear content (Optional) body_text Clea…" at bounding box center [1404, 404] width 326 height 730
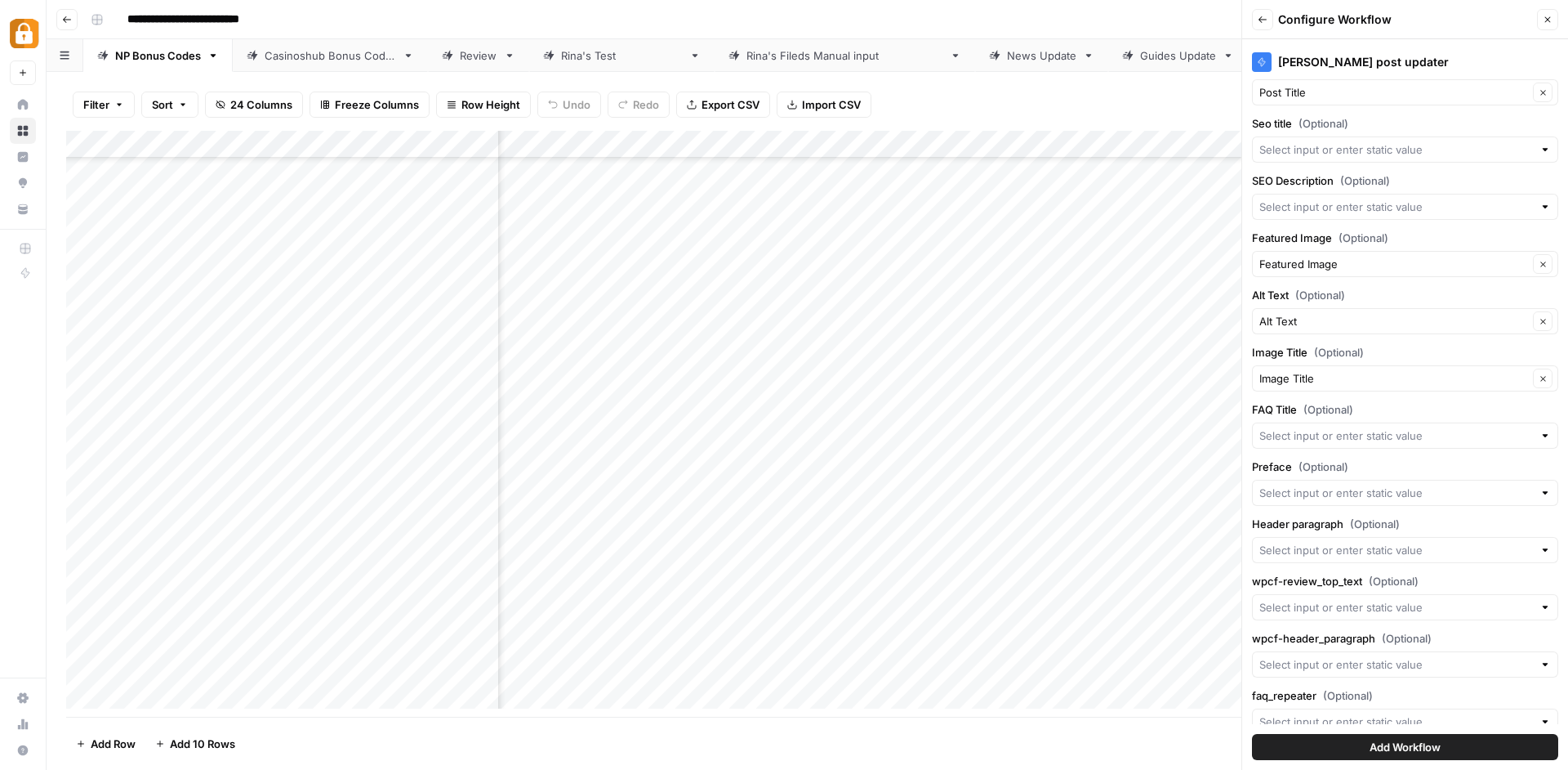
scroll to position [162, 0]
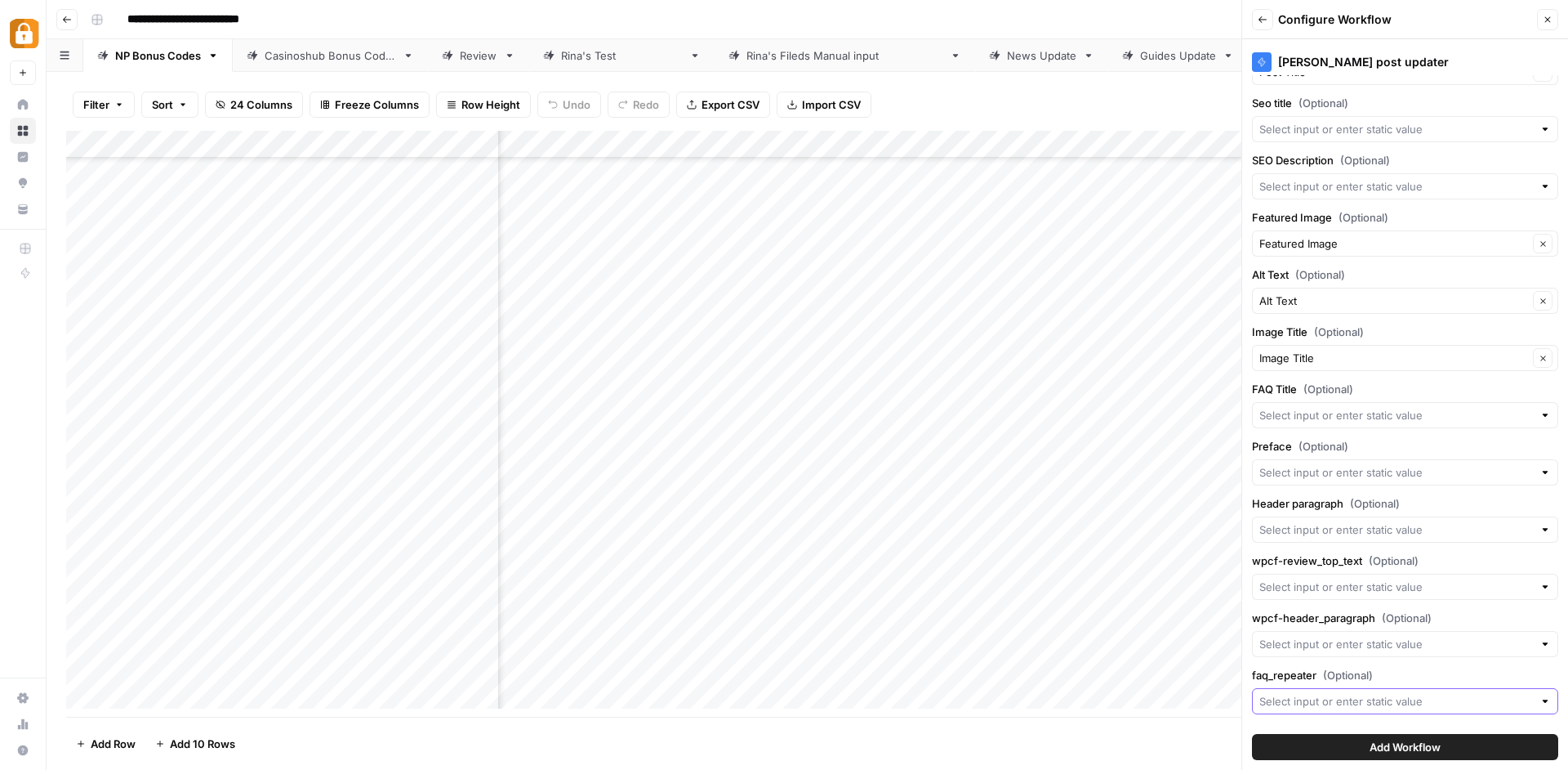
click at [1358, 698] on input "faq_repeater (Optional)" at bounding box center [1395, 701] width 273 height 16
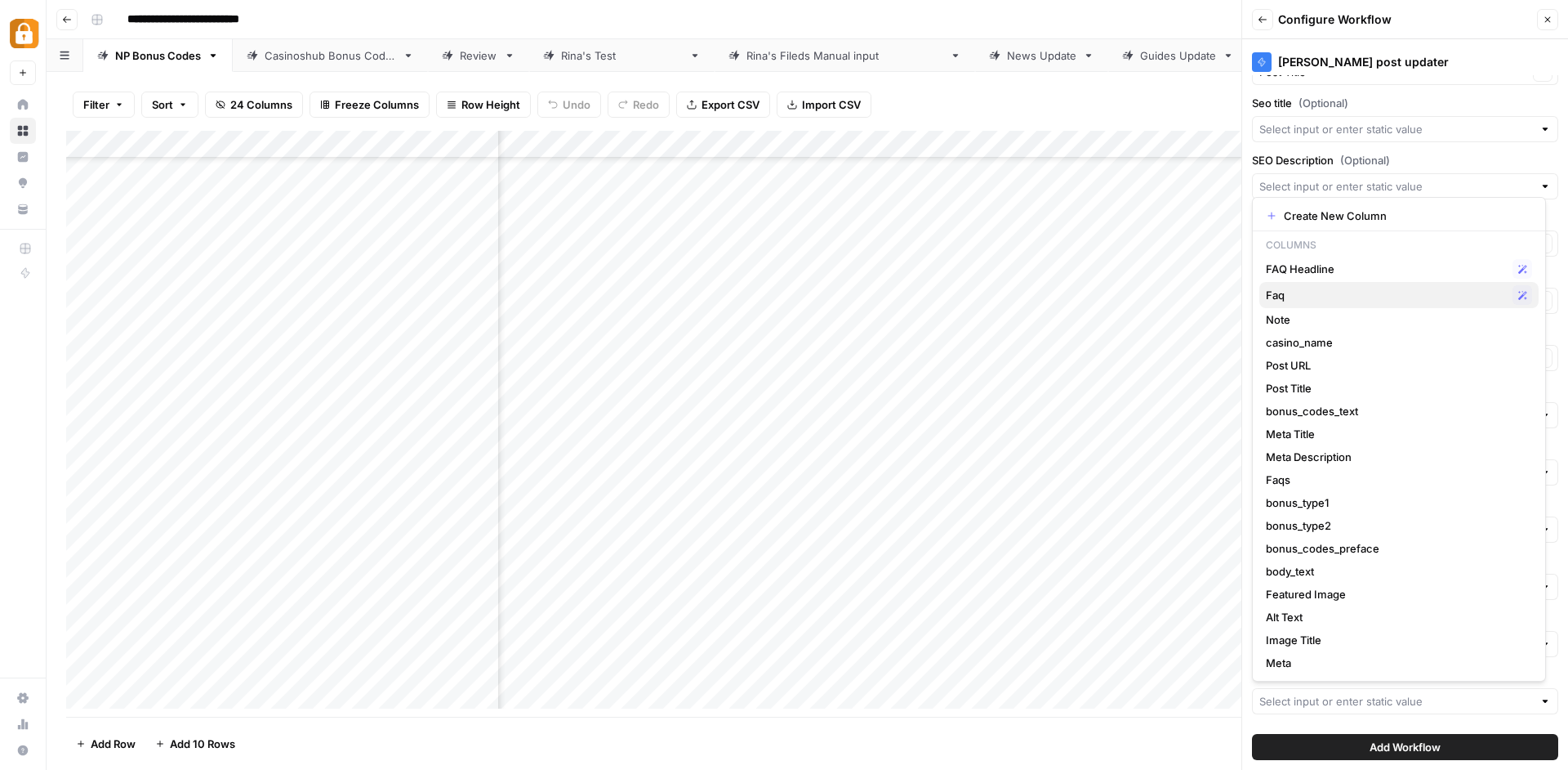
click at [1371, 290] on span "Faq" at bounding box center [1385, 295] width 240 height 16
type input "Faq"
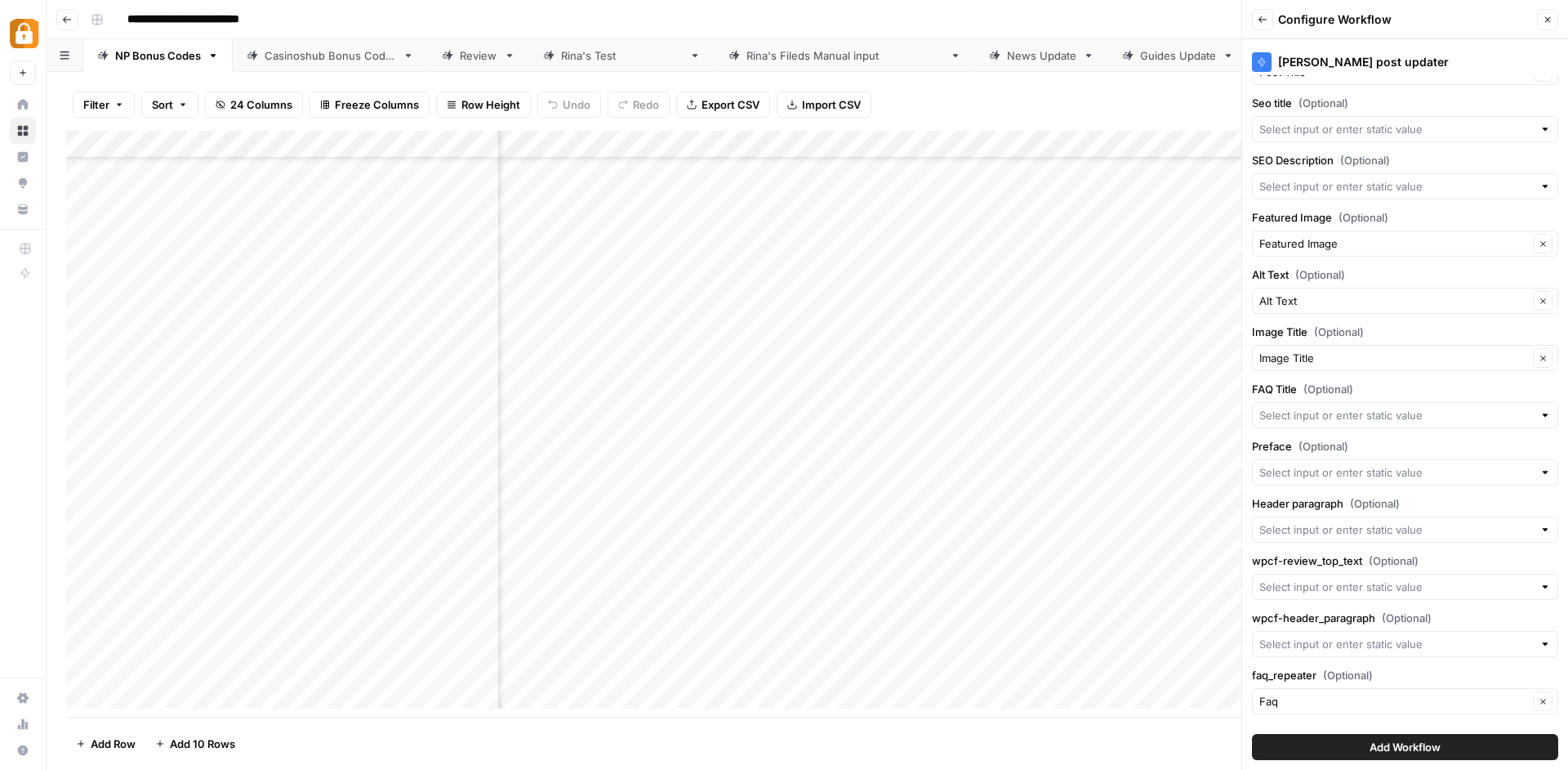
click at [1388, 748] on span "Add Workflow" at bounding box center [1404, 746] width 71 height 16
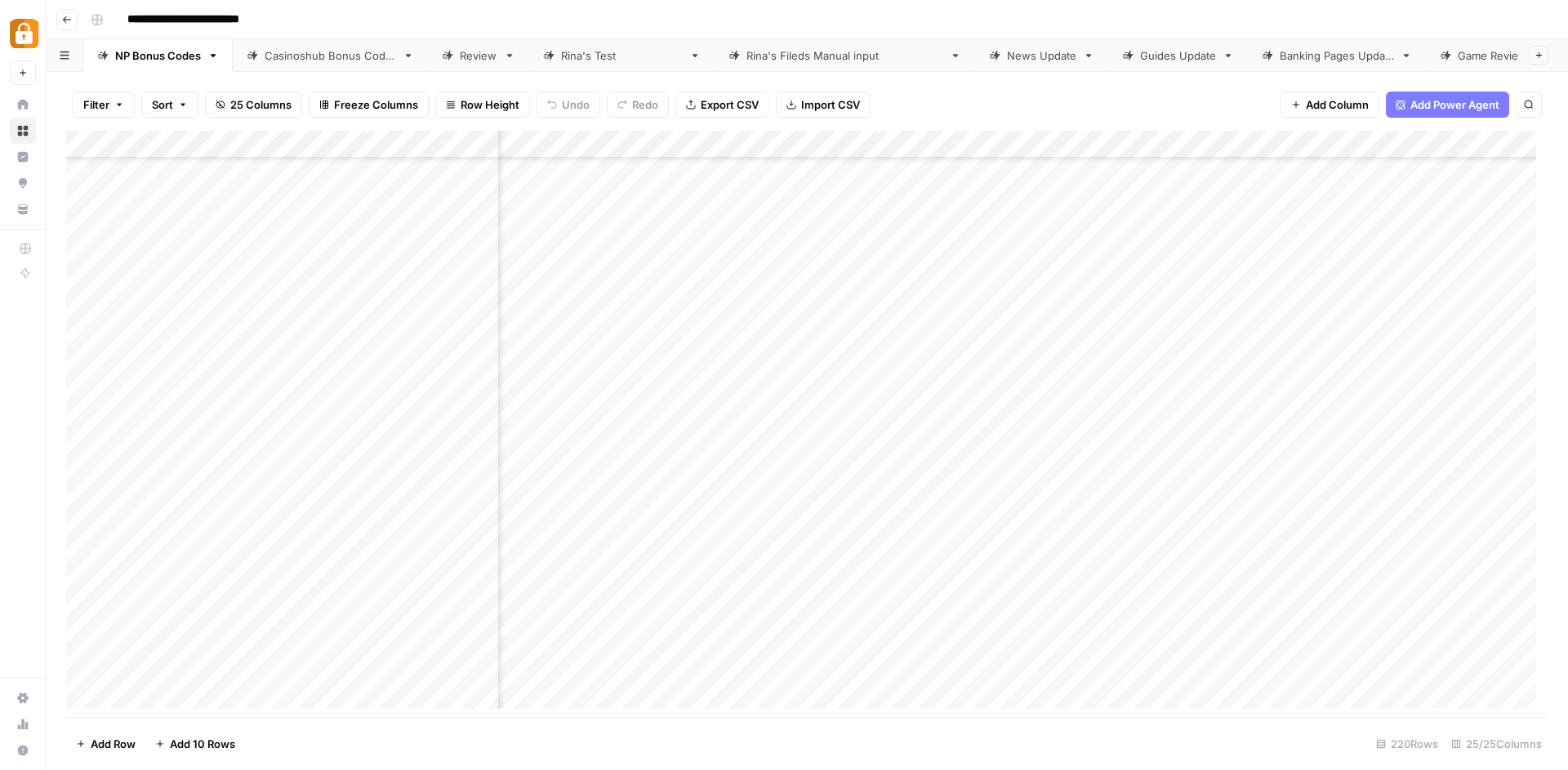
scroll to position [5587, 1561]
click at [758, 727] on footer "Add Row Add 10 Rows 220 Rows 25/25 Columns" at bounding box center [807, 743] width 1482 height 53
click at [925, 662] on div "Add Column" at bounding box center [807, 425] width 1482 height 590
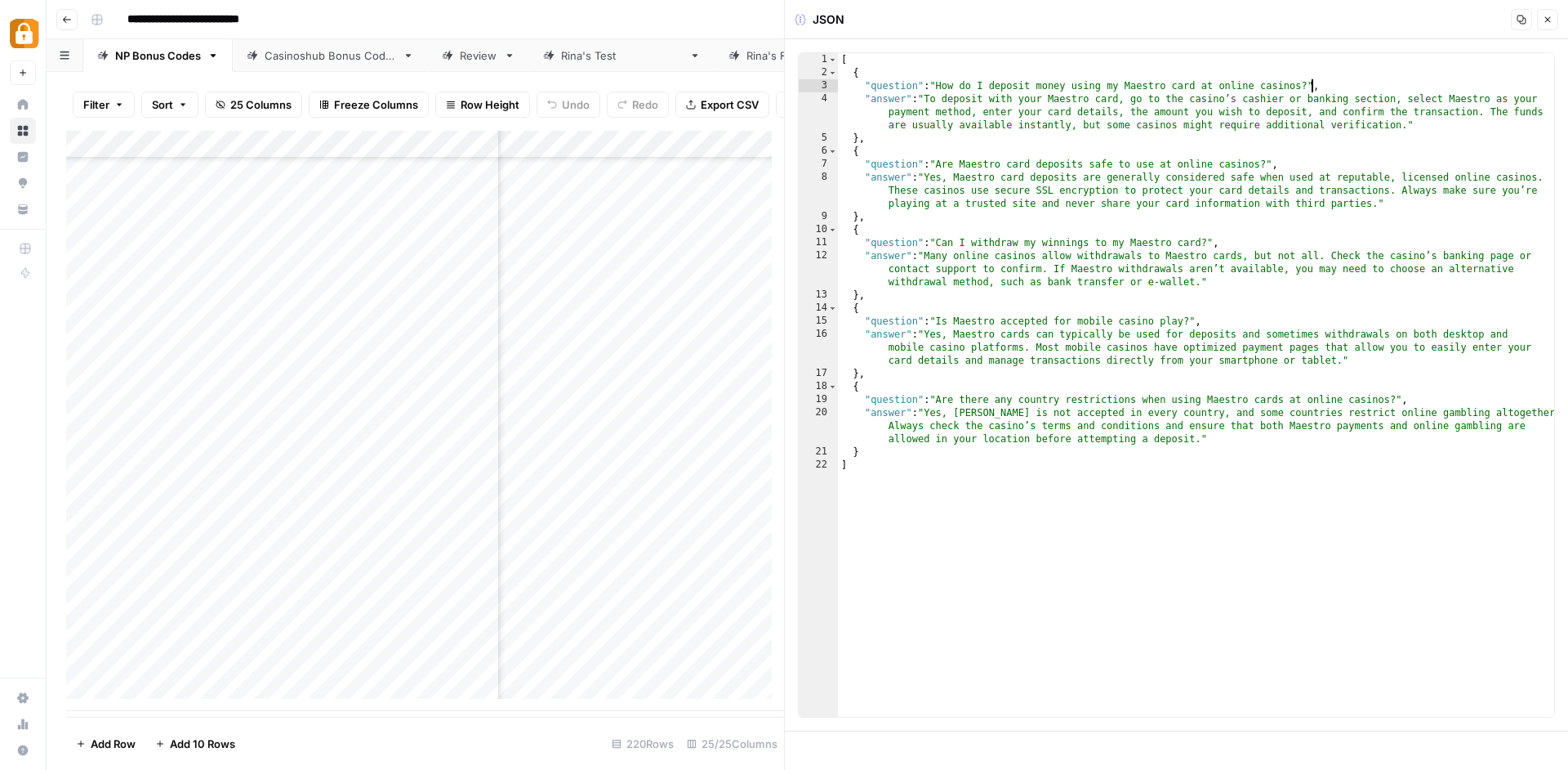
click at [1310, 80] on div "[ { "question" : "How do I deposit money using my Maestro card at online casino…" at bounding box center [1195, 398] width 716 height 689
type textarea "**********"
click at [1559, 20] on header "JSON Copy Close" at bounding box center [1176, 19] width 783 height 39
click at [1553, 21] on button "Close" at bounding box center [1546, 19] width 21 height 21
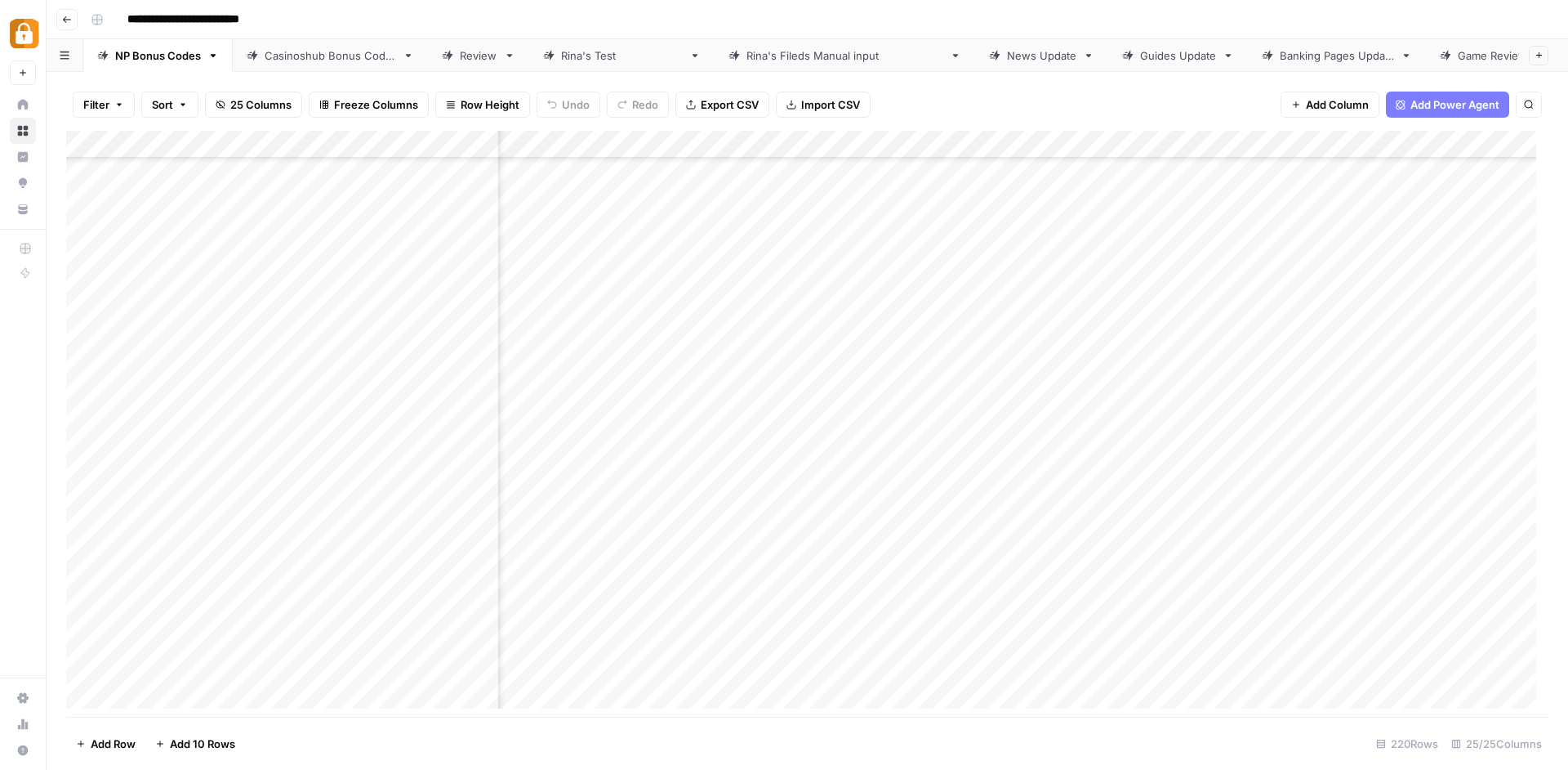
click at [944, 657] on div "Add Column" at bounding box center [807, 425] width 1482 height 590
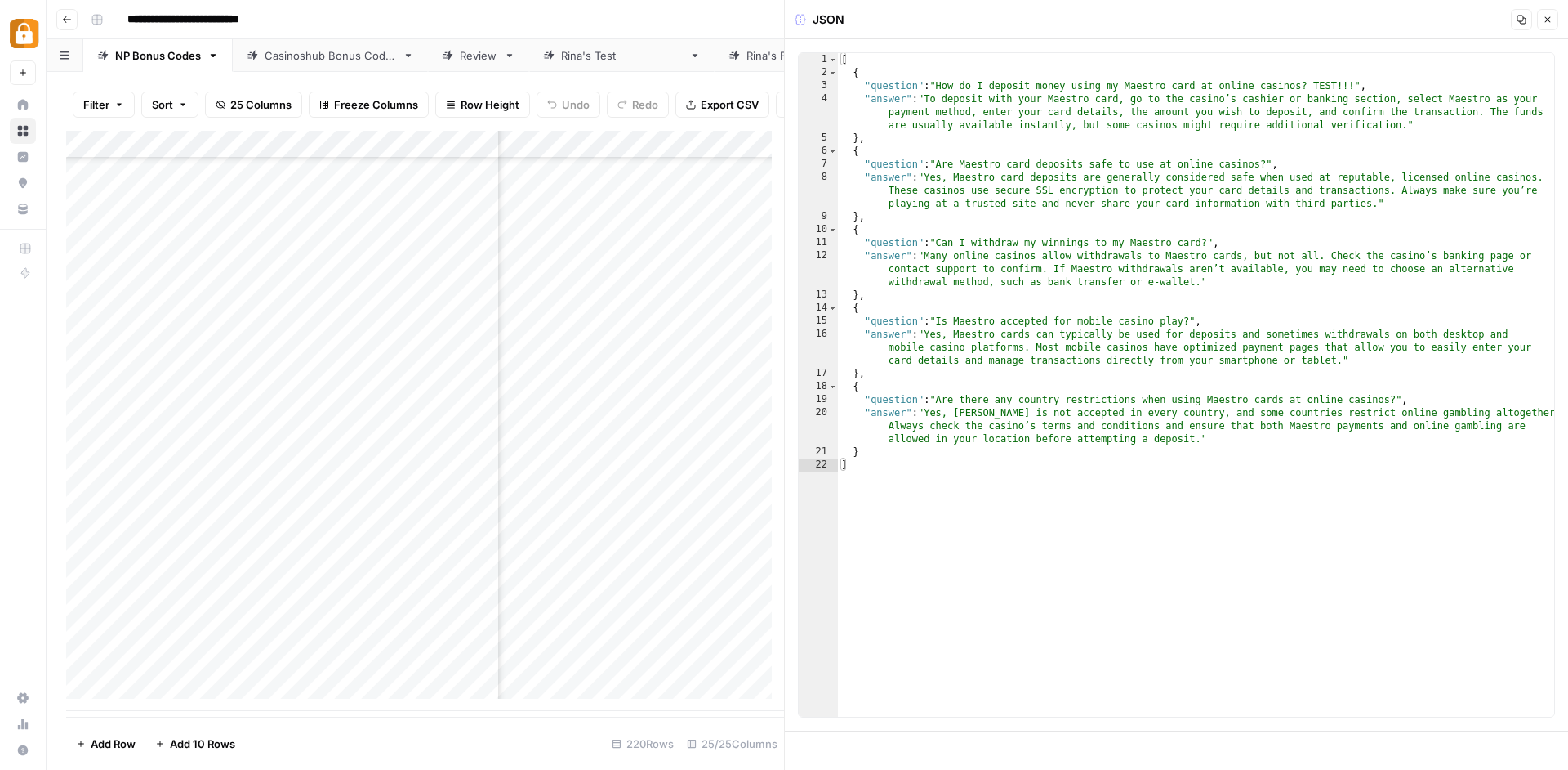
click at [1540, 18] on button "Close" at bounding box center [1546, 19] width 21 height 21
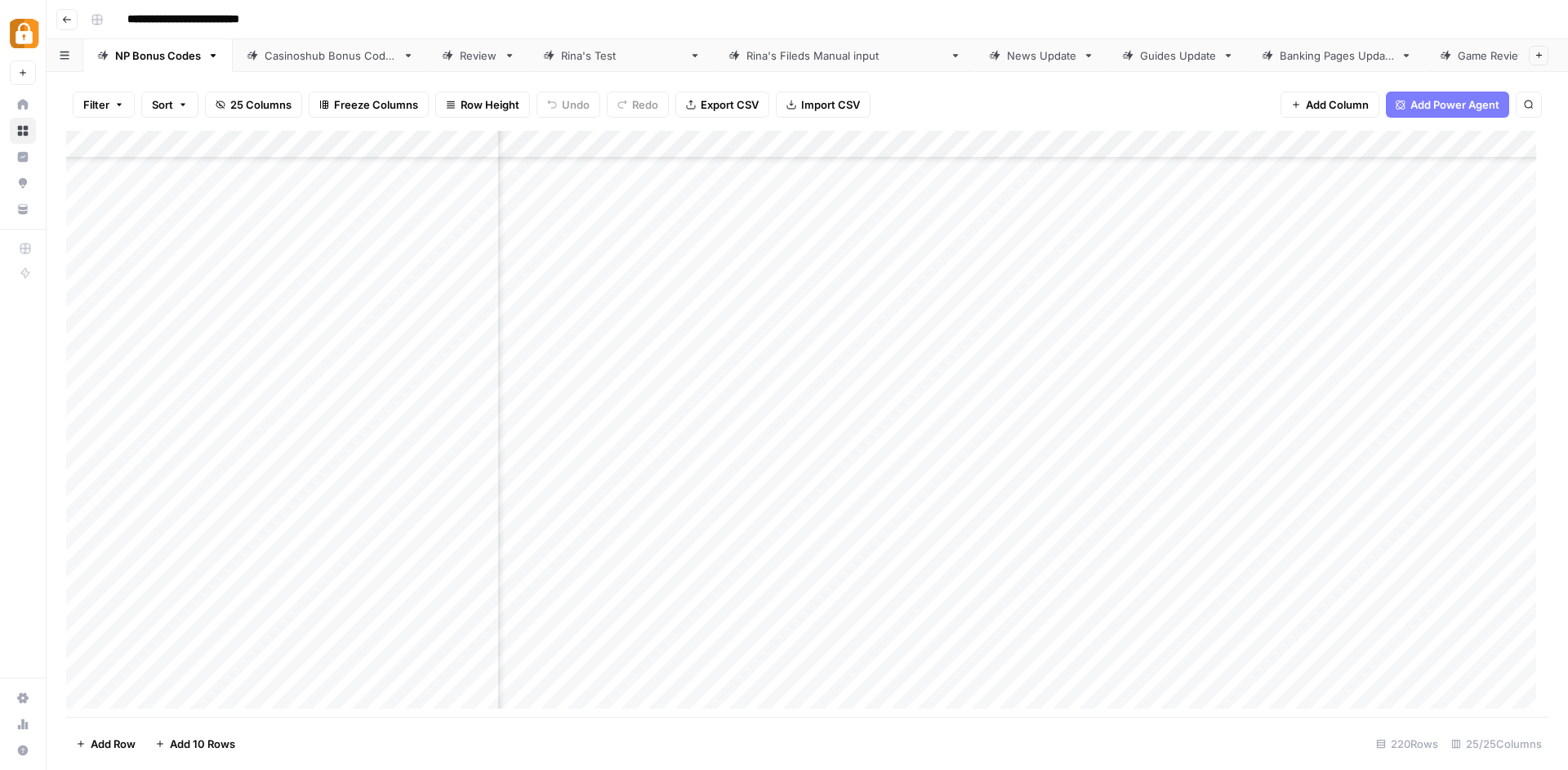
scroll to position [5587, 2992]
click at [1355, 659] on div "Add Column" at bounding box center [807, 425] width 1482 height 590
click at [1353, 661] on div "Add Column" at bounding box center [807, 425] width 1482 height 590
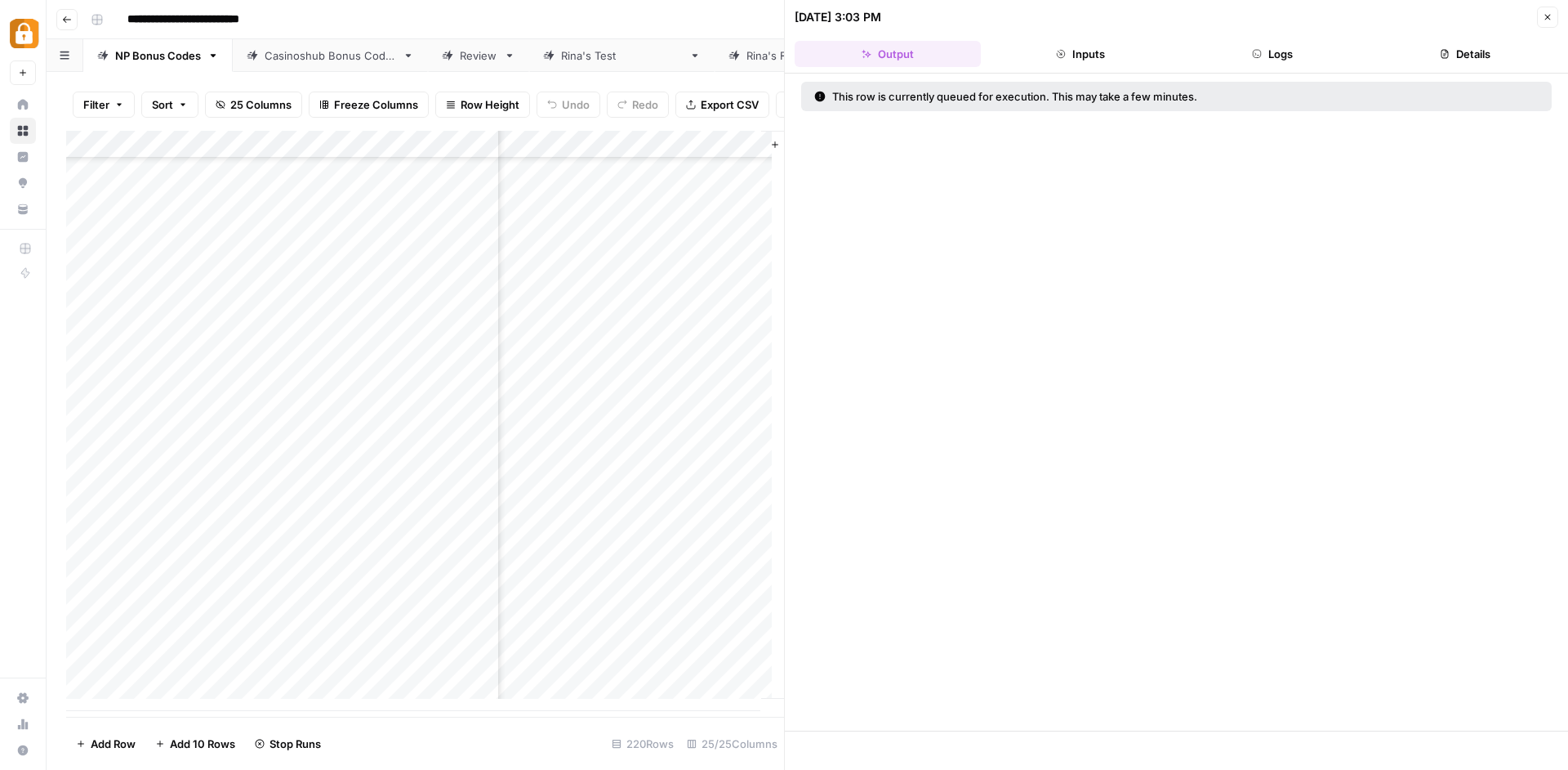
scroll to position [5587, 3687]
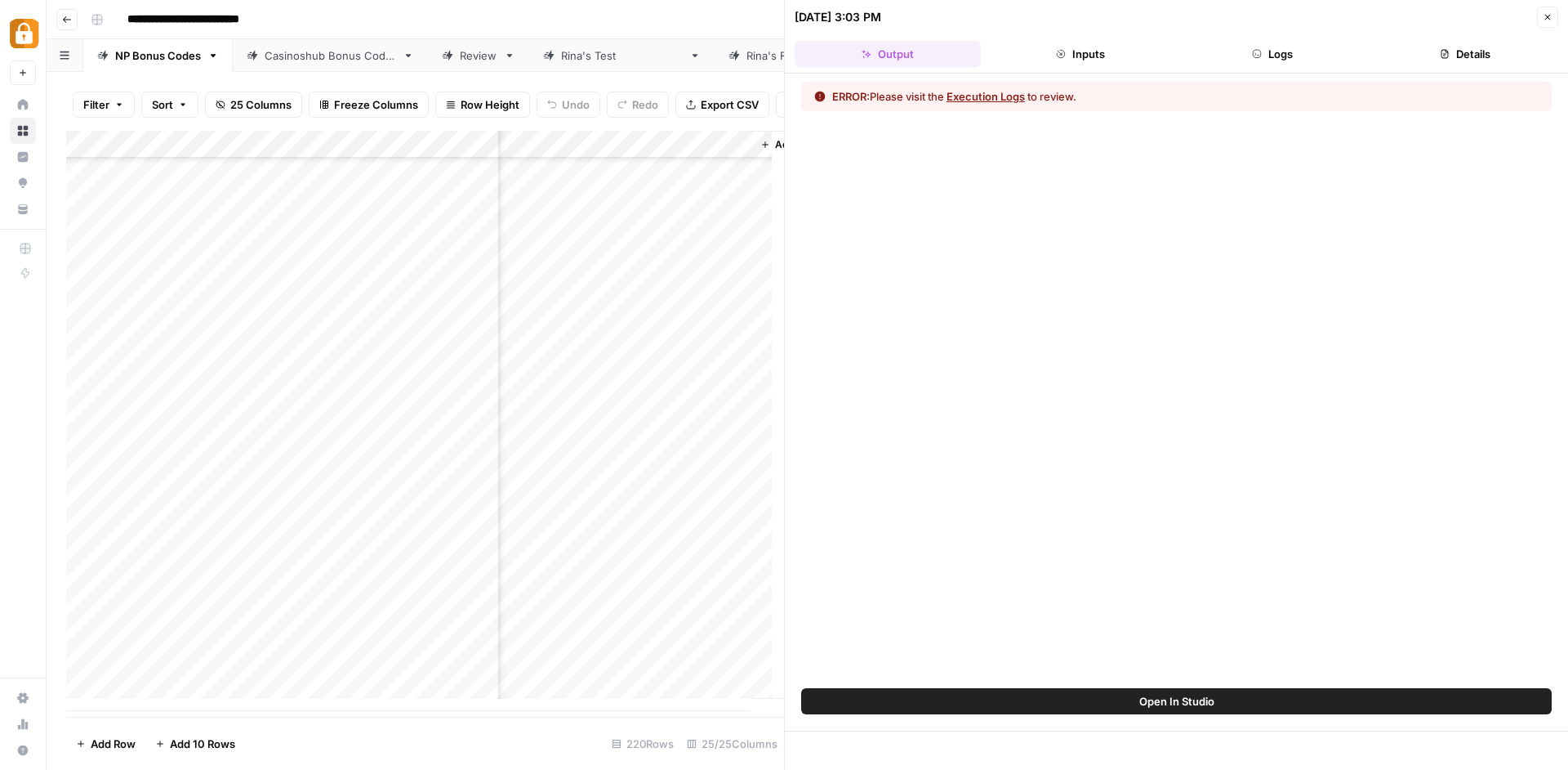
click at [668, 678] on div "Add Column" at bounding box center [425, 420] width 718 height 580
click at [1265, 76] on div "ERROR: Please visit the Execution Logs to review." at bounding box center [1176, 380] width 783 height 614
click at [1275, 48] on button "Logs" at bounding box center [1273, 53] width 186 height 26
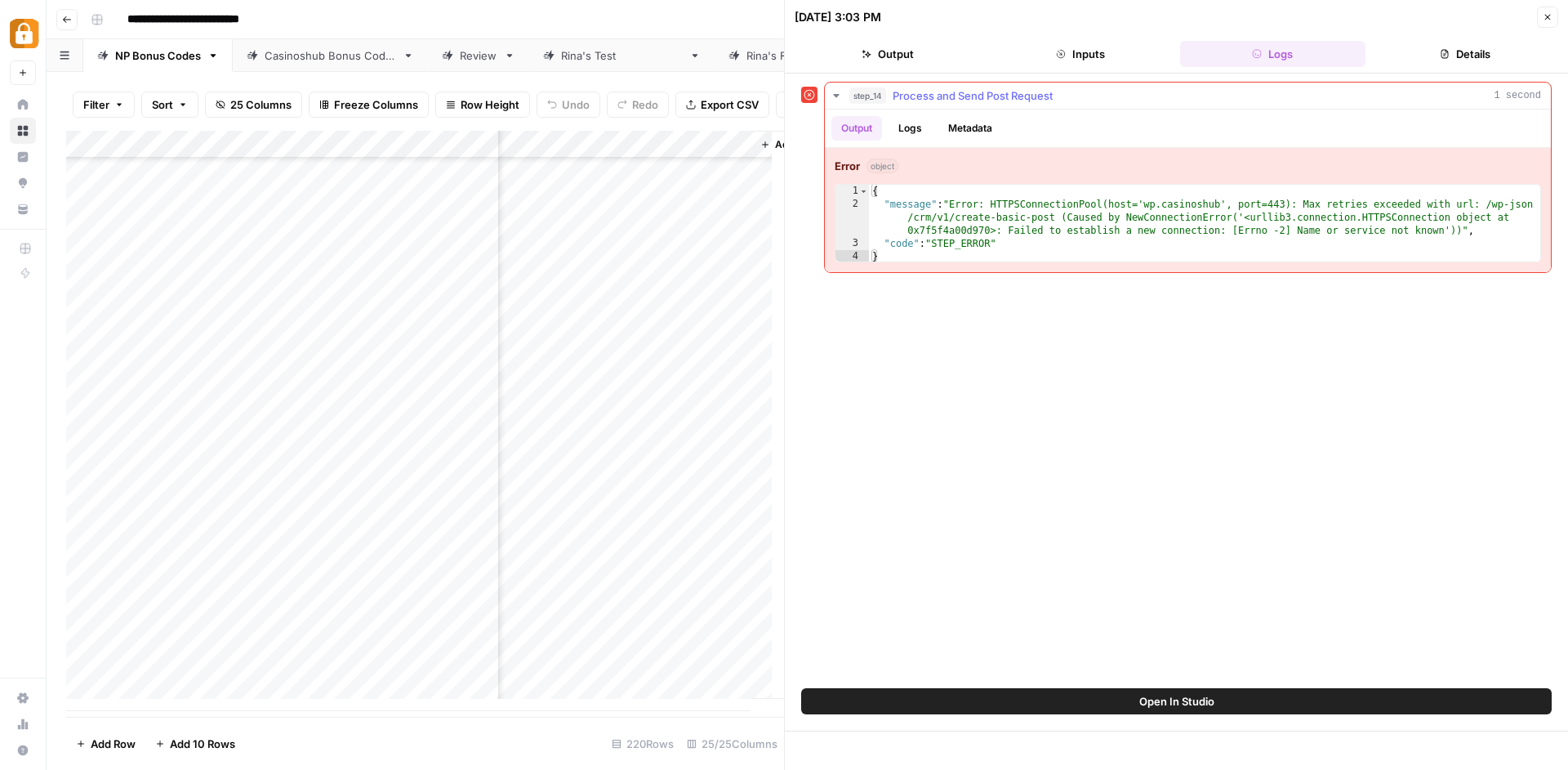
click at [924, 136] on button "Logs" at bounding box center [910, 128] width 43 height 24
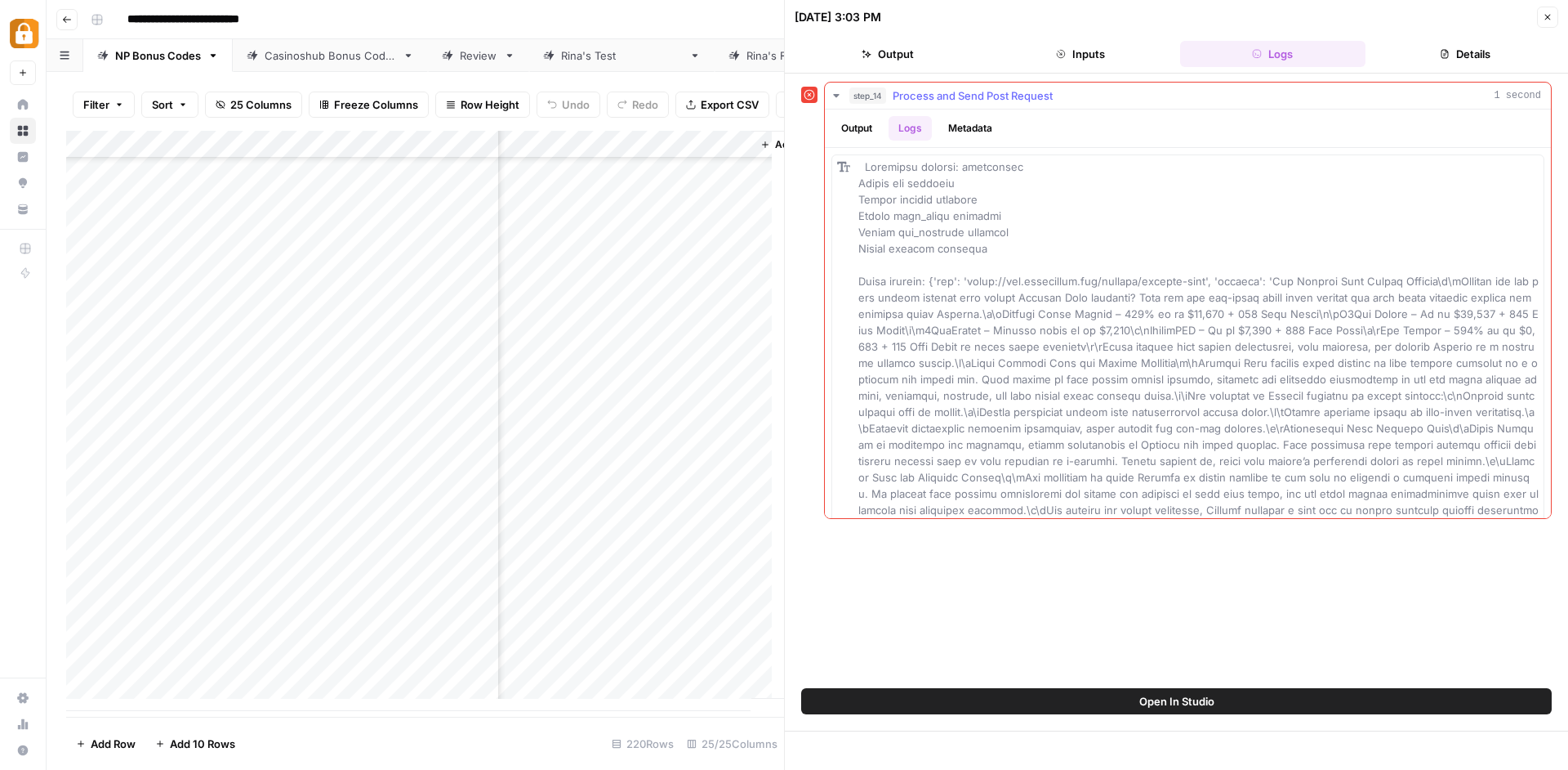
click at [861, 125] on button "Output" at bounding box center [856, 128] width 51 height 24
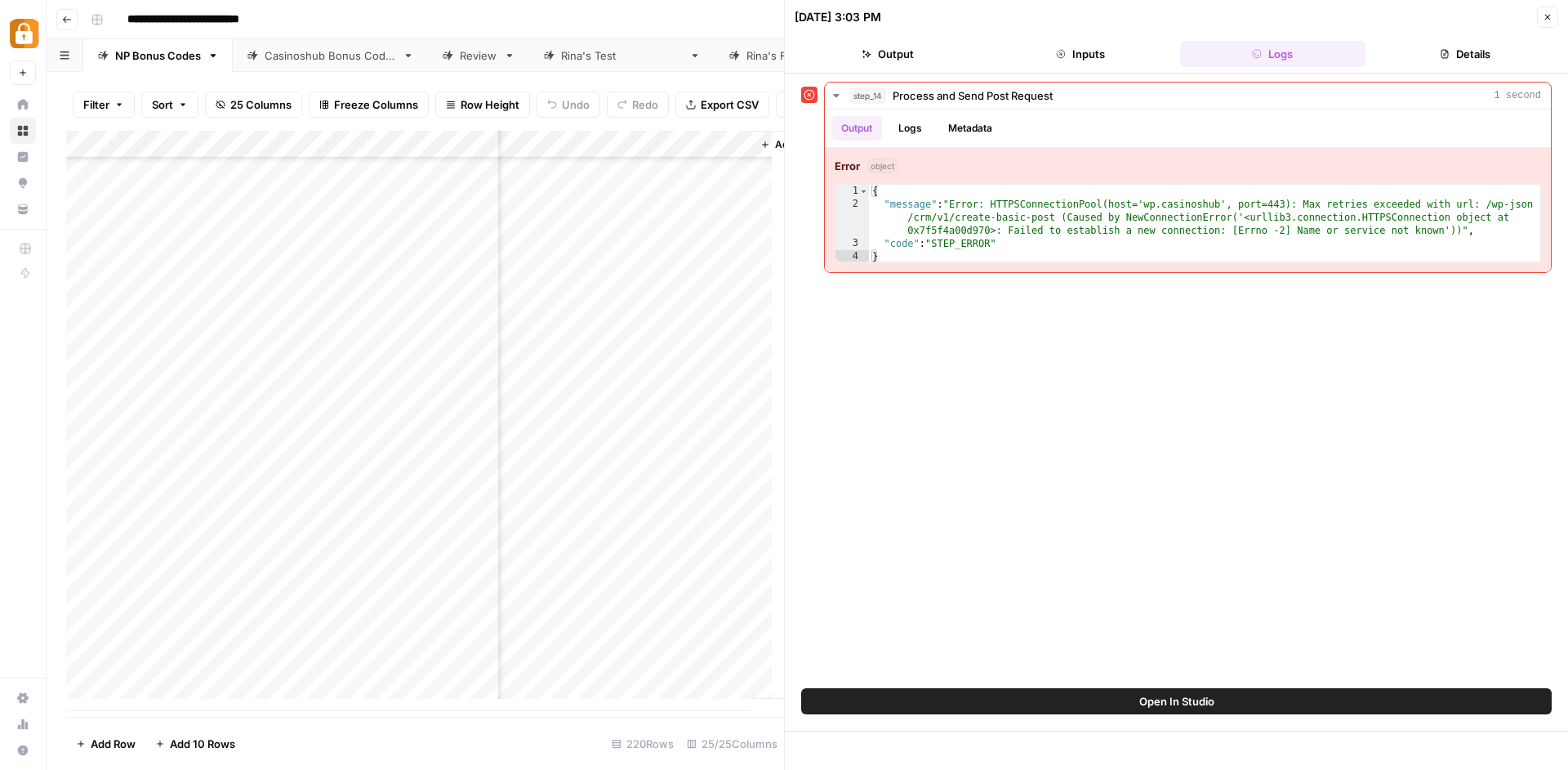
click at [1297, 56] on button "Logs" at bounding box center [1273, 53] width 186 height 26
click at [895, 139] on button "Logs" at bounding box center [910, 128] width 43 height 24
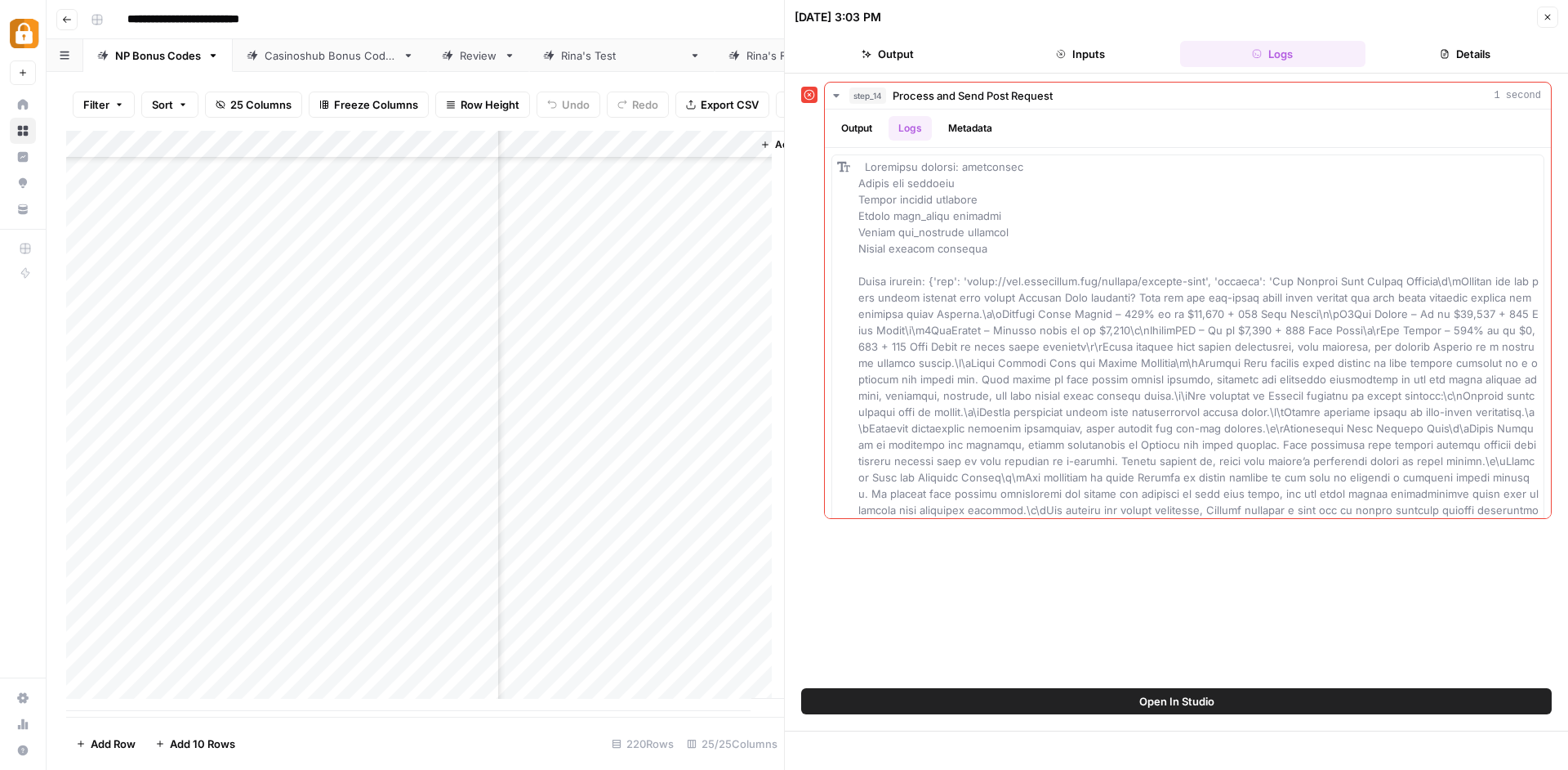
click at [1096, 51] on button "Inputs" at bounding box center [1081, 53] width 186 height 26
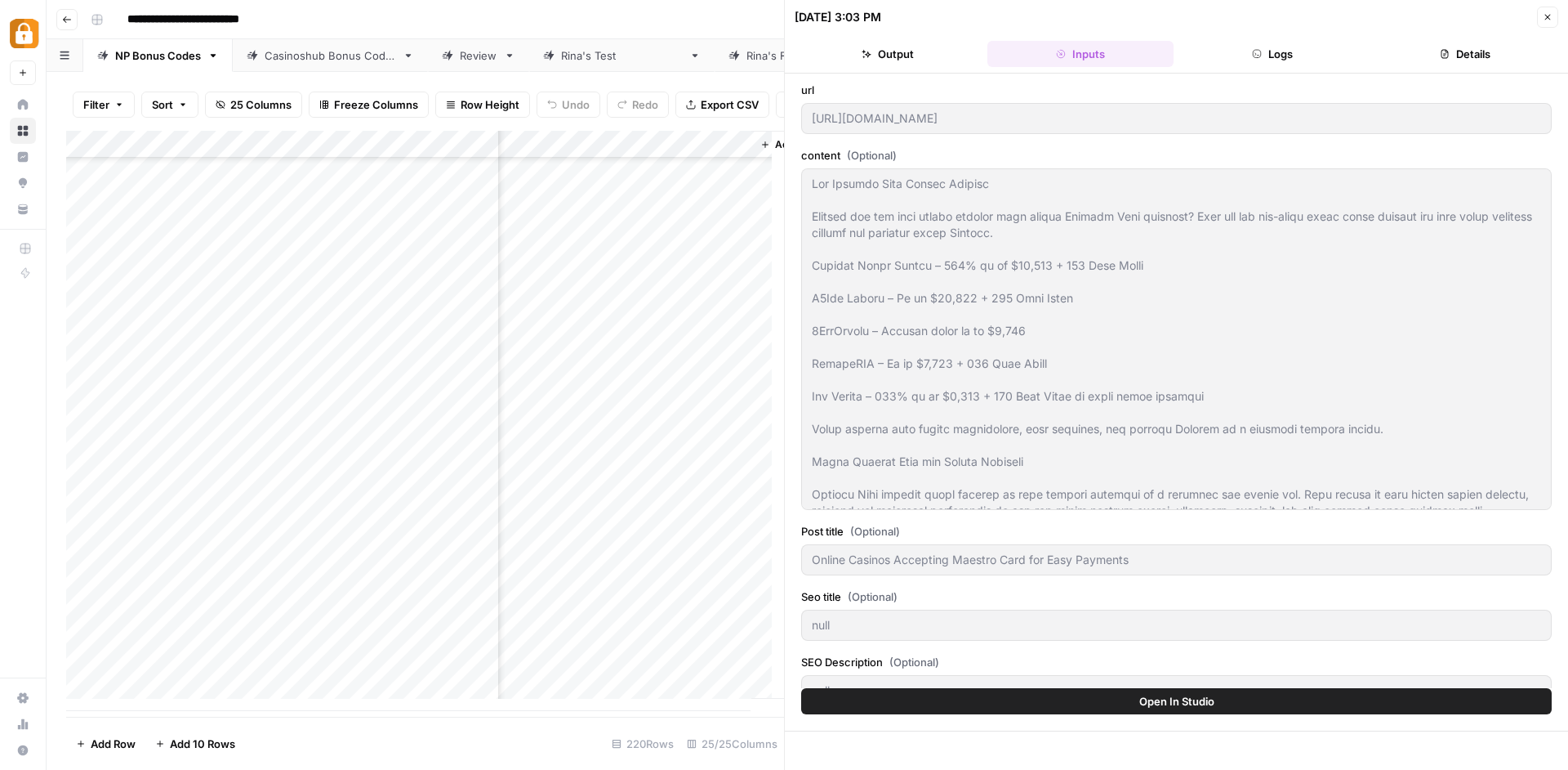
click at [949, 63] on button "Output" at bounding box center [888, 53] width 186 height 26
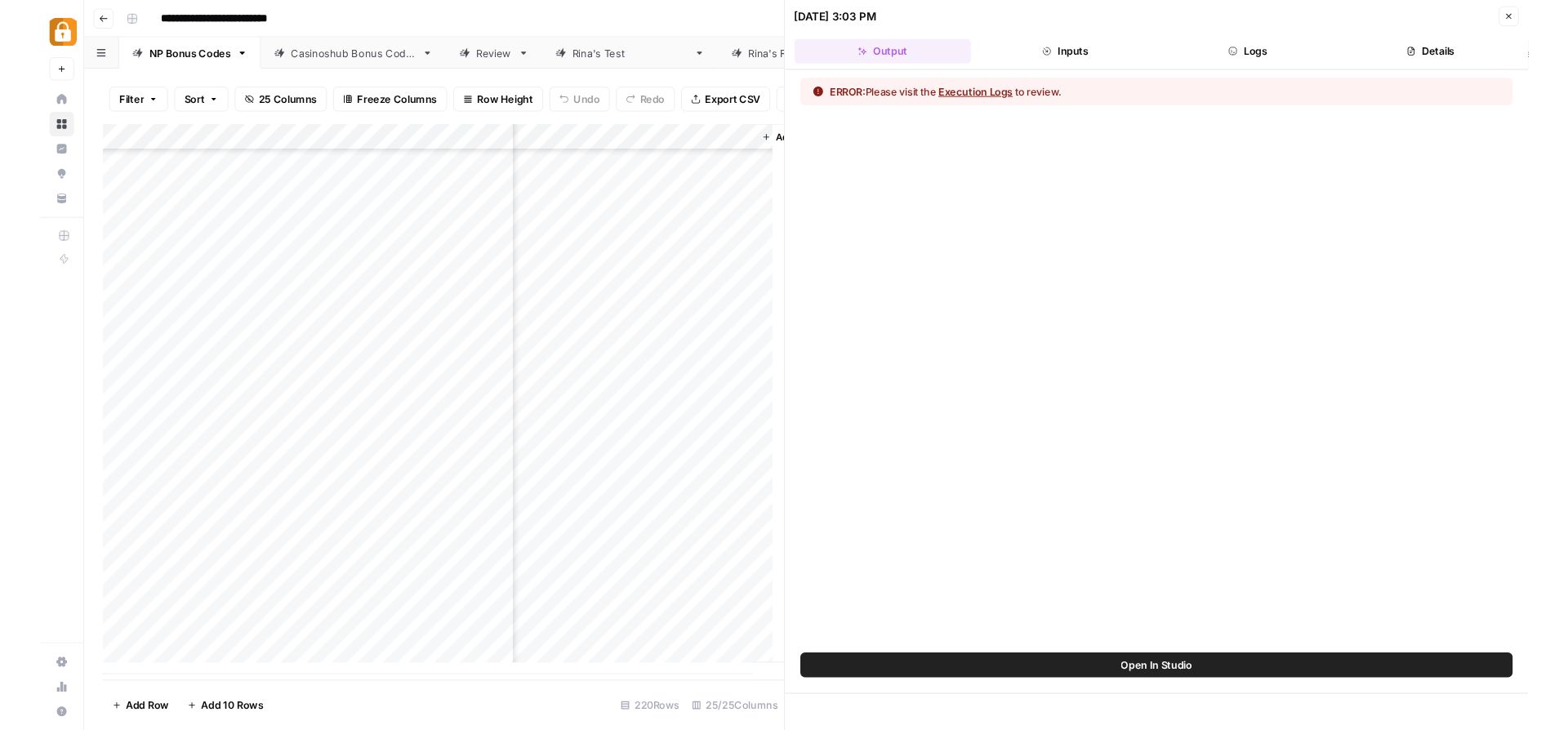
scroll to position [5586, 3757]
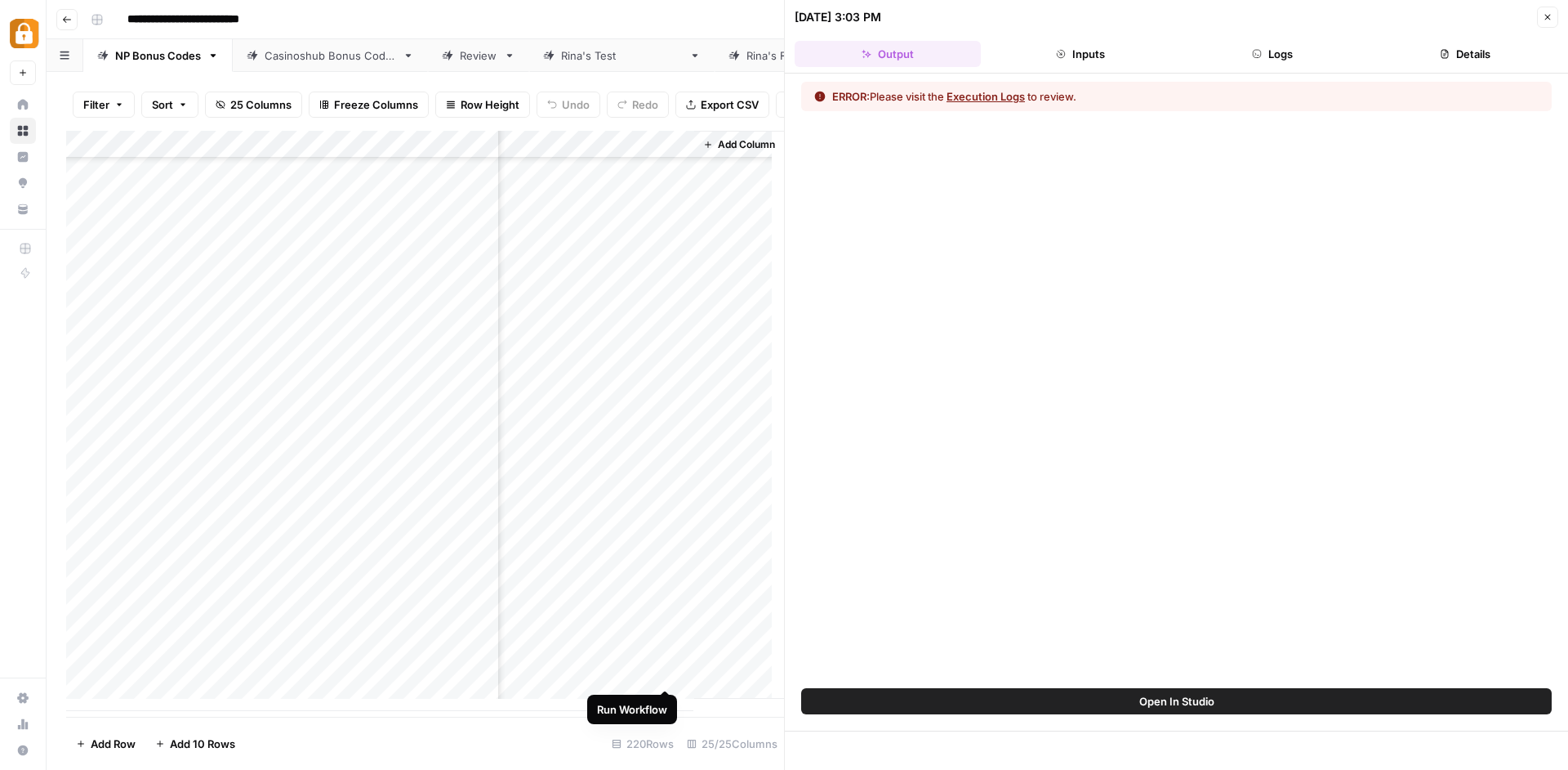
click at [666, 671] on div "Add Column" at bounding box center [425, 420] width 718 height 580
click at [1273, 39] on header "09/14/25 at 3:26 PM Close Output Inputs Logs Details" at bounding box center [1176, 36] width 783 height 73
click at [1270, 47] on button "Logs" at bounding box center [1273, 53] width 186 height 26
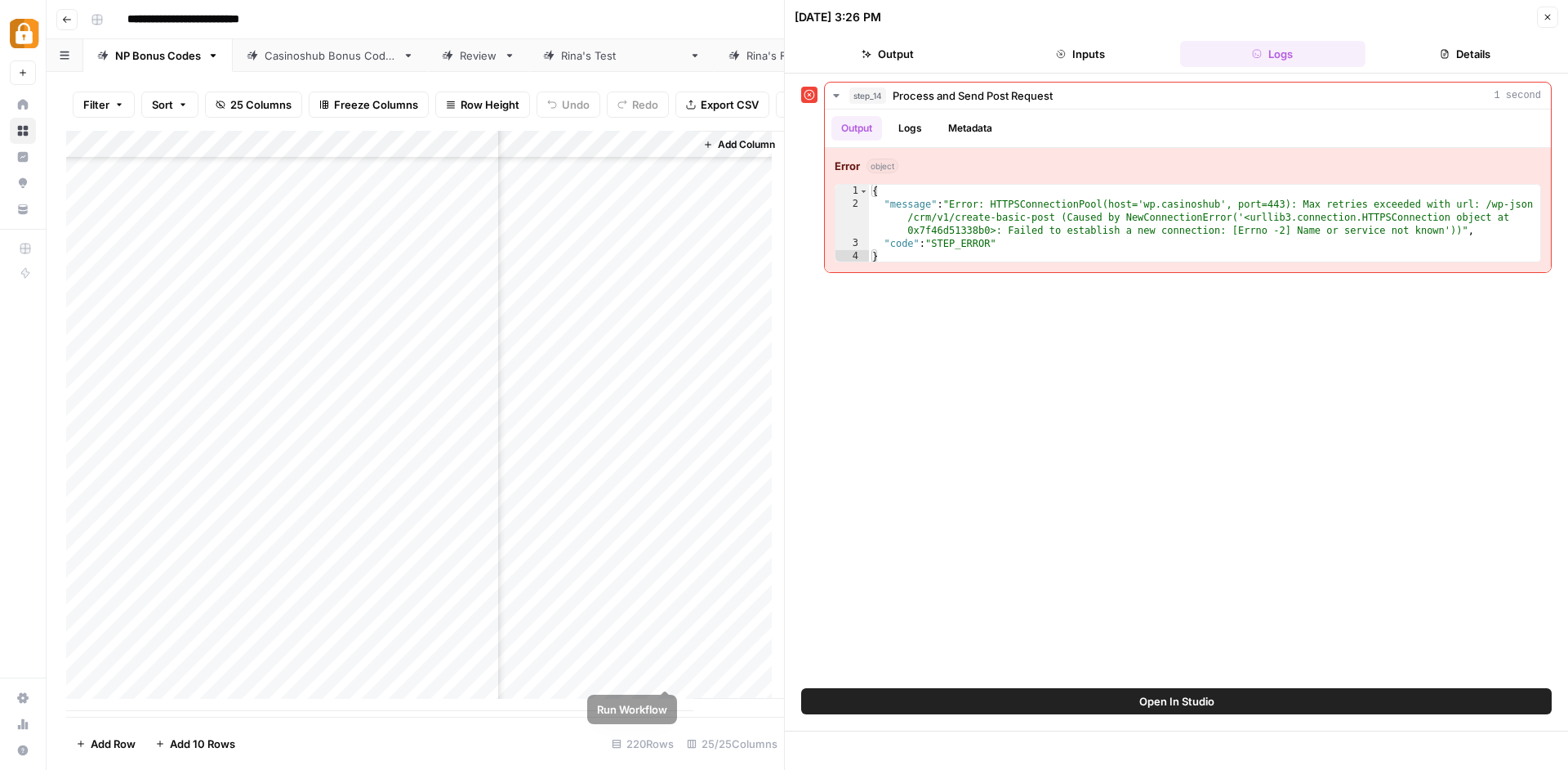
click at [664, 677] on div "Add Column" at bounding box center [425, 420] width 718 height 580
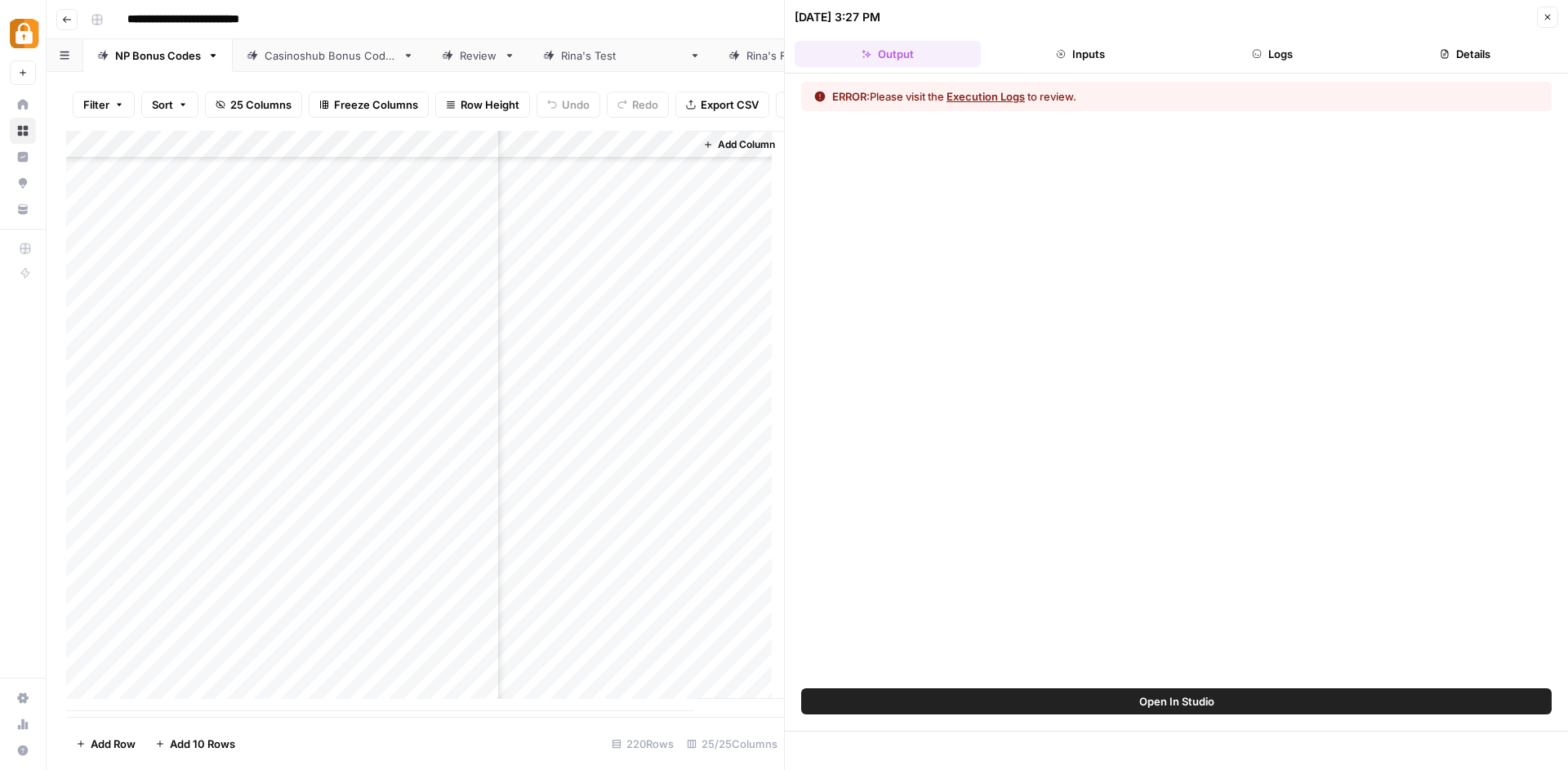
click at [1258, 63] on button "Logs" at bounding box center [1273, 53] width 186 height 26
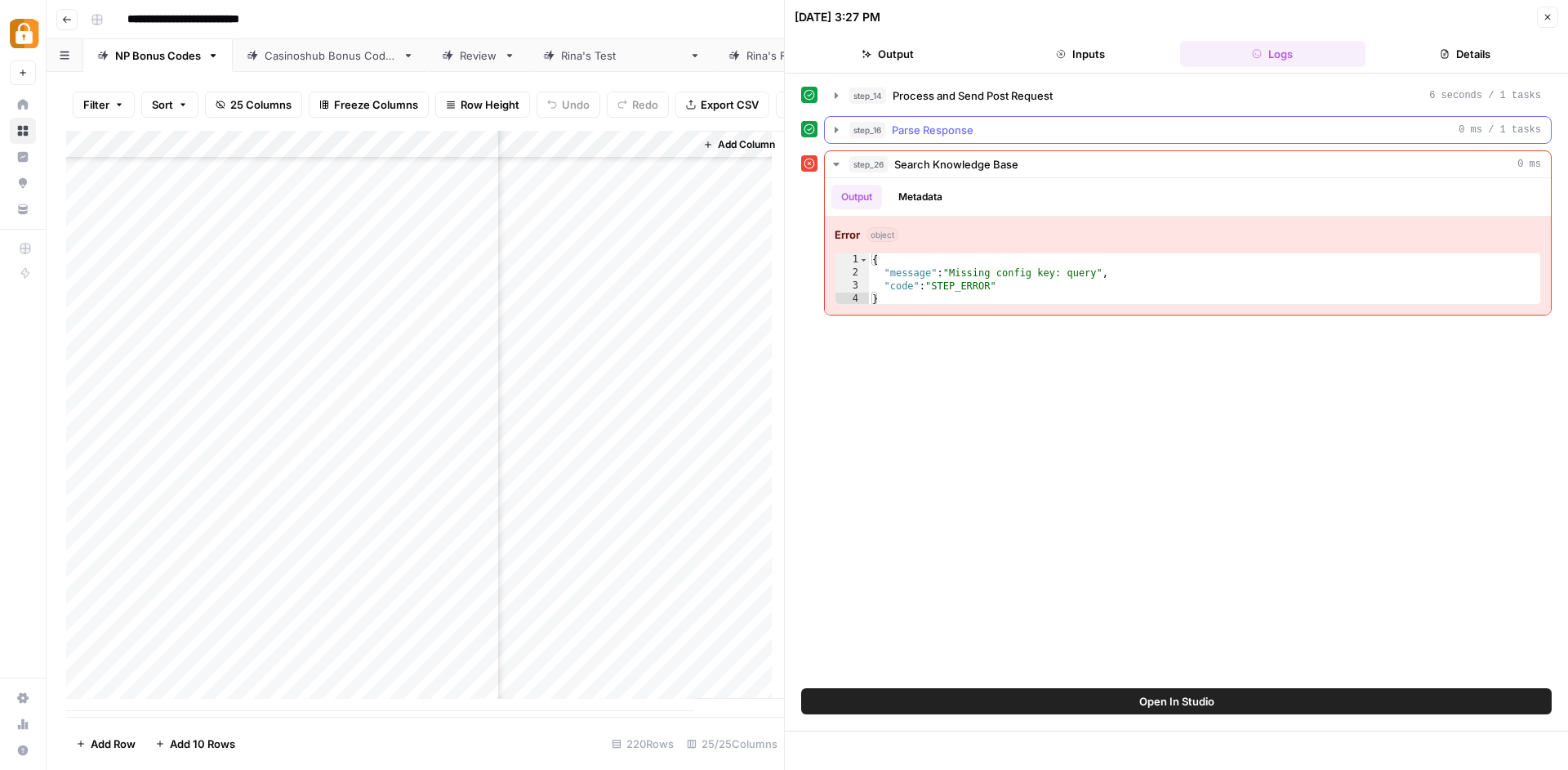
click at [834, 129] on icon "button" at bounding box center [836, 129] width 13 height 13
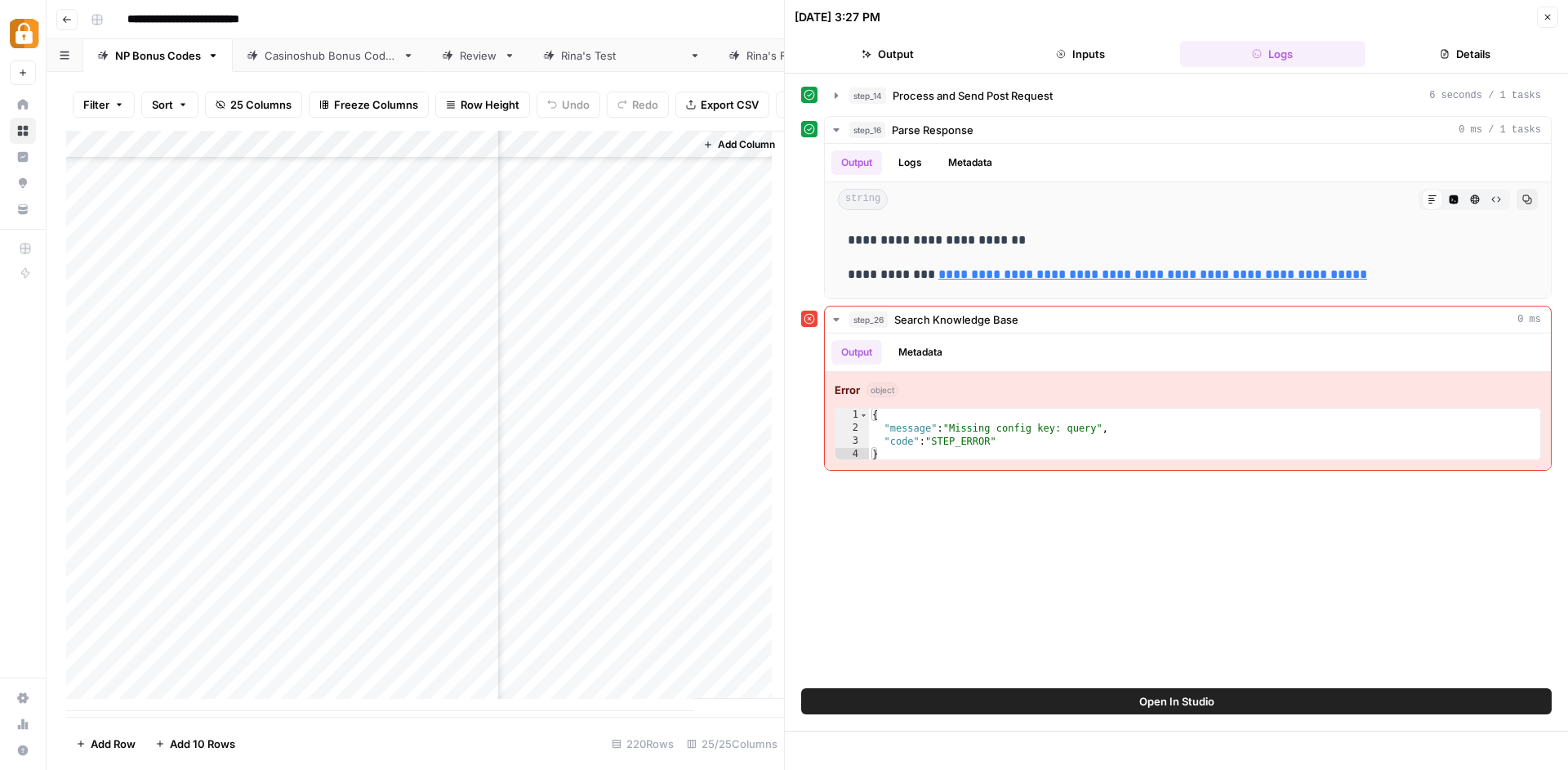
click at [643, 148] on div "Add Column" at bounding box center [425, 420] width 718 height 580
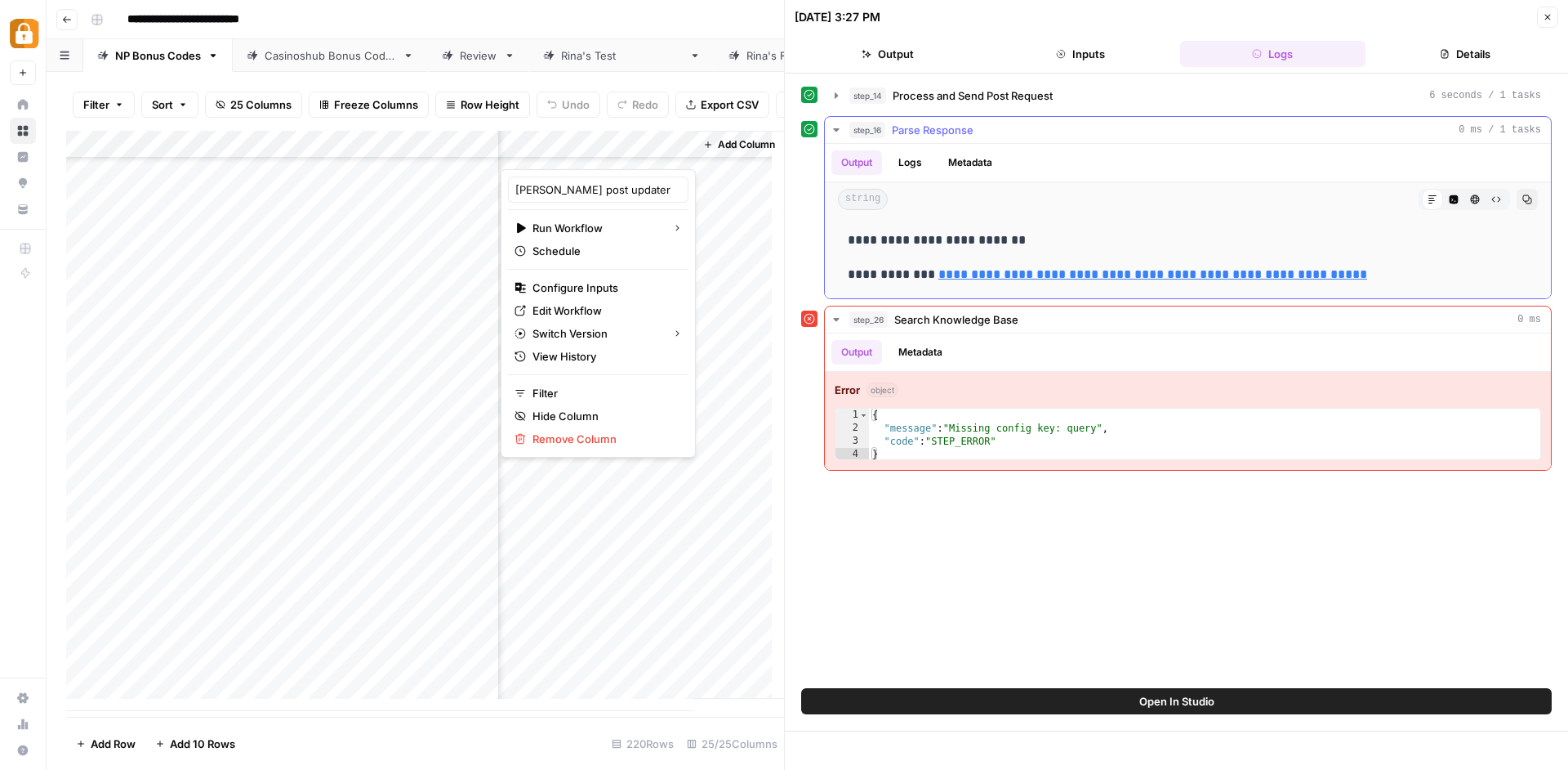
click at [1320, 275] on link "**********" at bounding box center [1153, 274] width 429 height 13
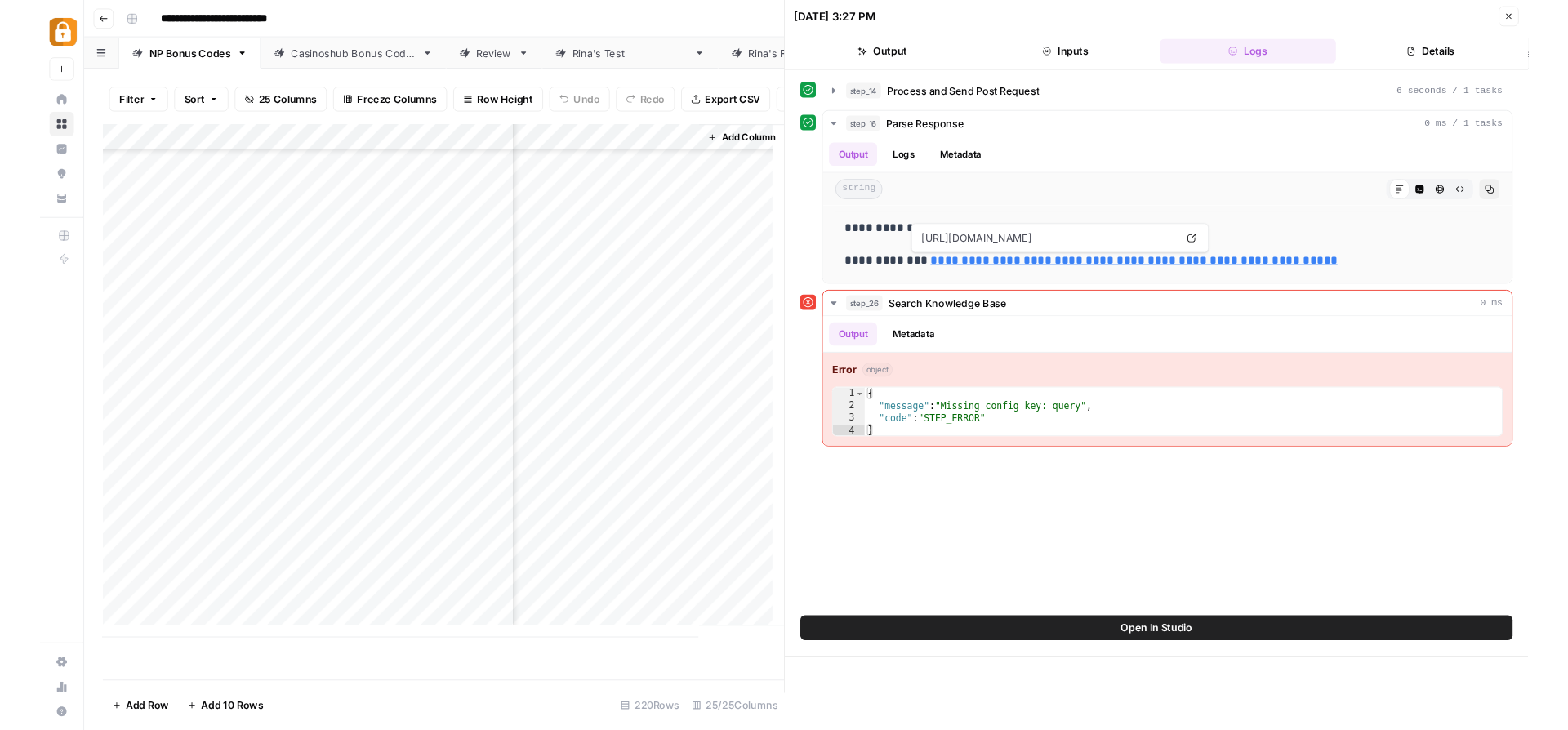
scroll to position [5596, 3757]
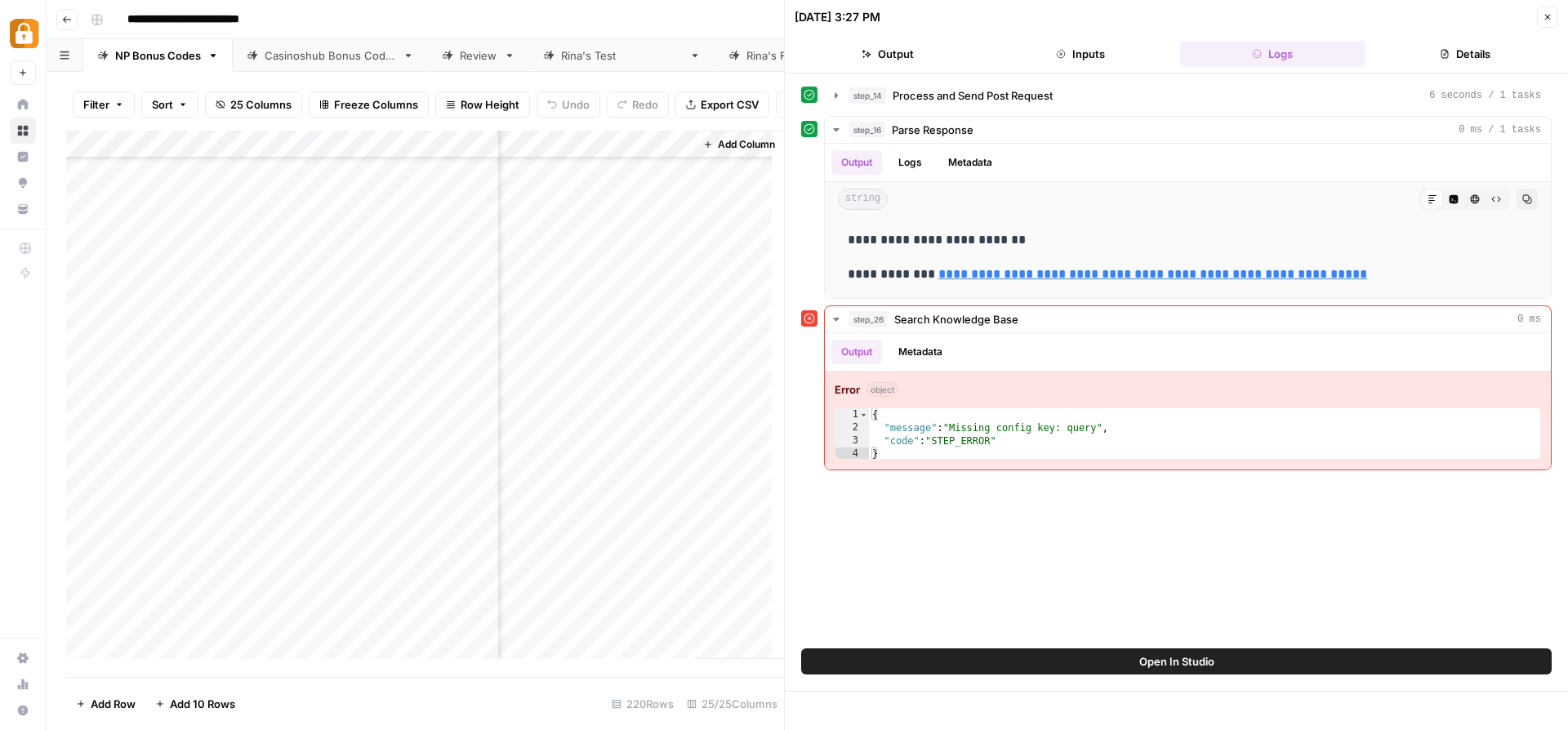
click at [643, 147] on div "Add Column" at bounding box center [425, 401] width 718 height 541
click at [1118, 58] on button "Inputs" at bounding box center [1081, 53] width 186 height 26
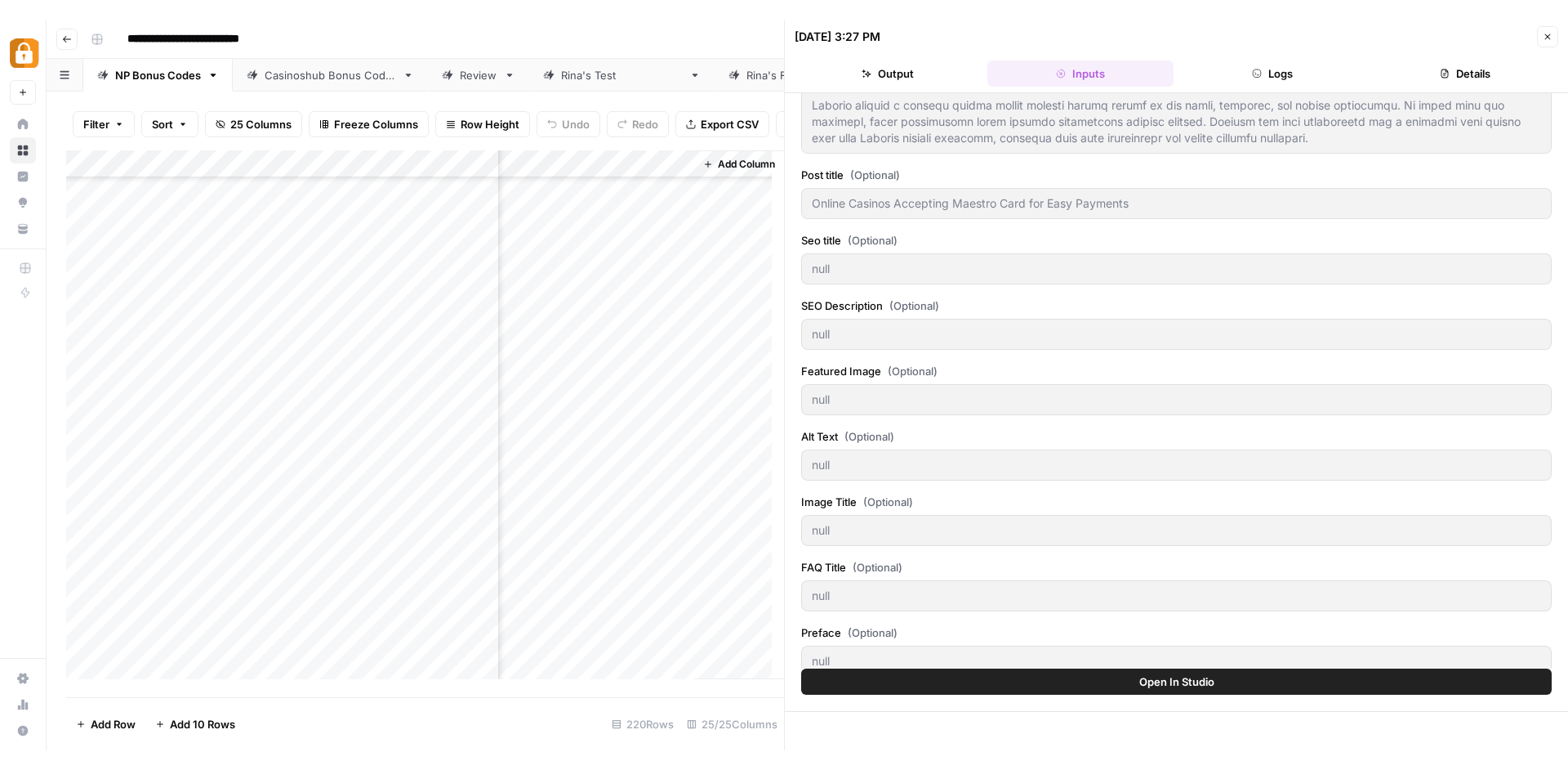
scroll to position [758, 0]
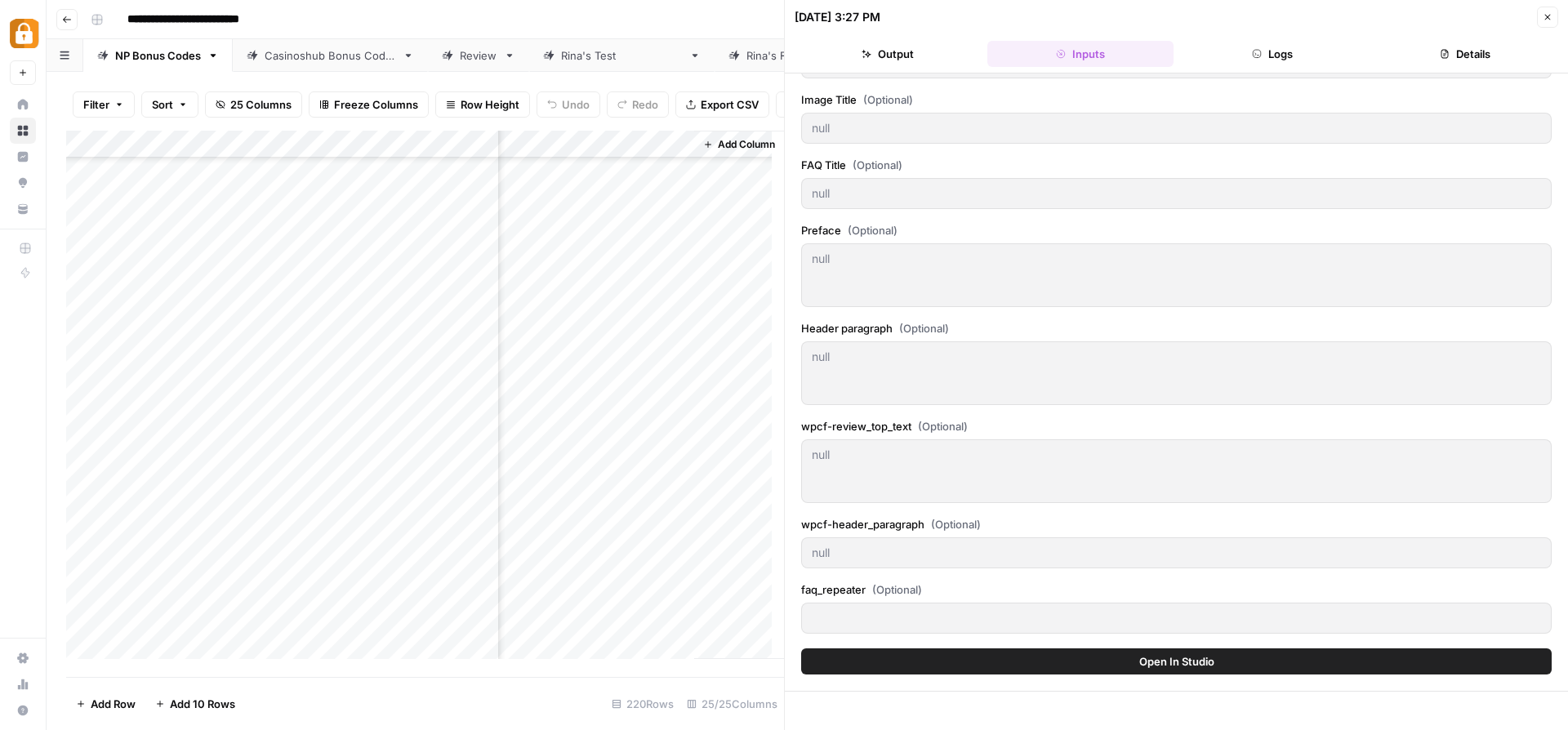
click at [649, 145] on div "Add Column" at bounding box center [425, 401] width 718 height 541
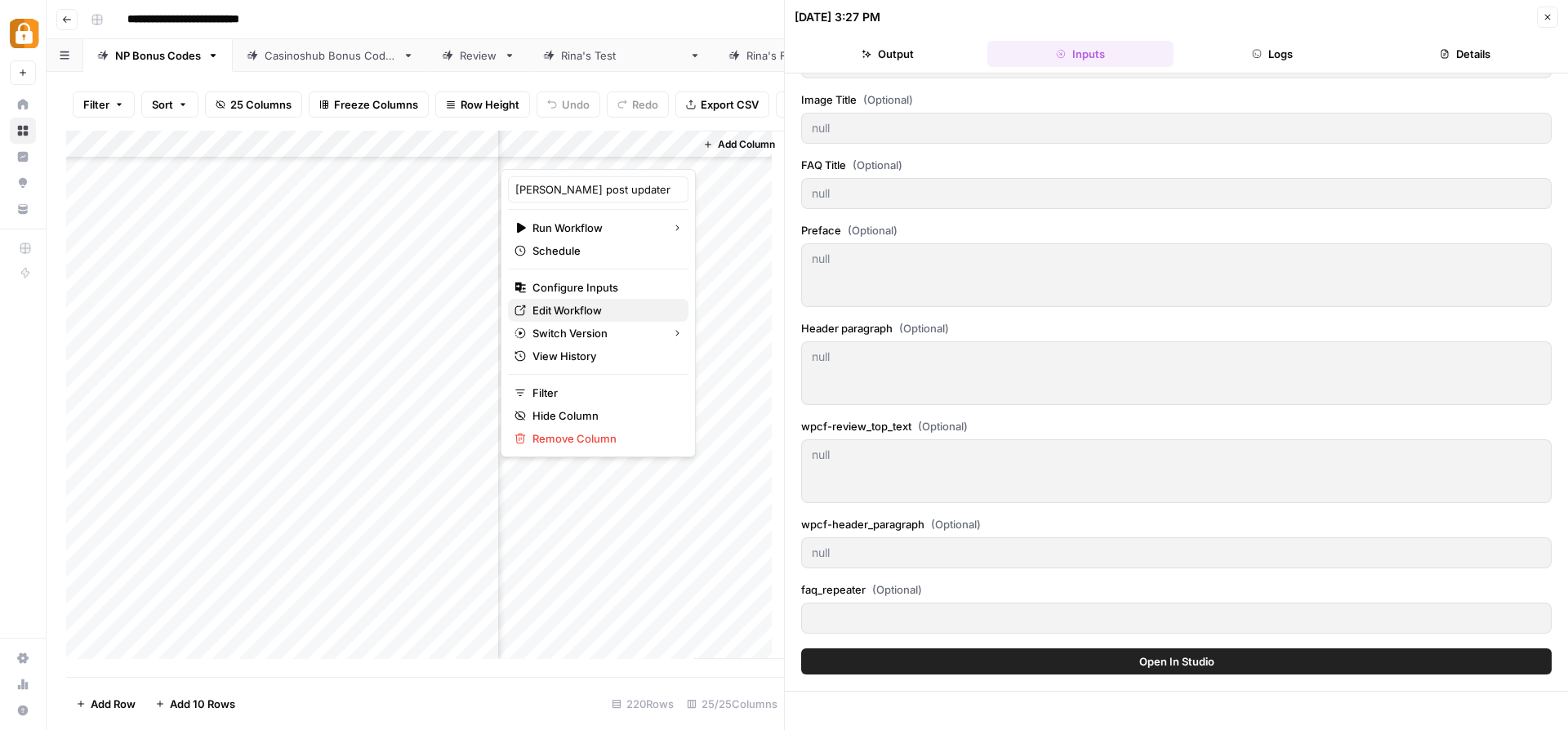
click at [588, 308] on span "Edit Workflow" at bounding box center [604, 310] width 143 height 16
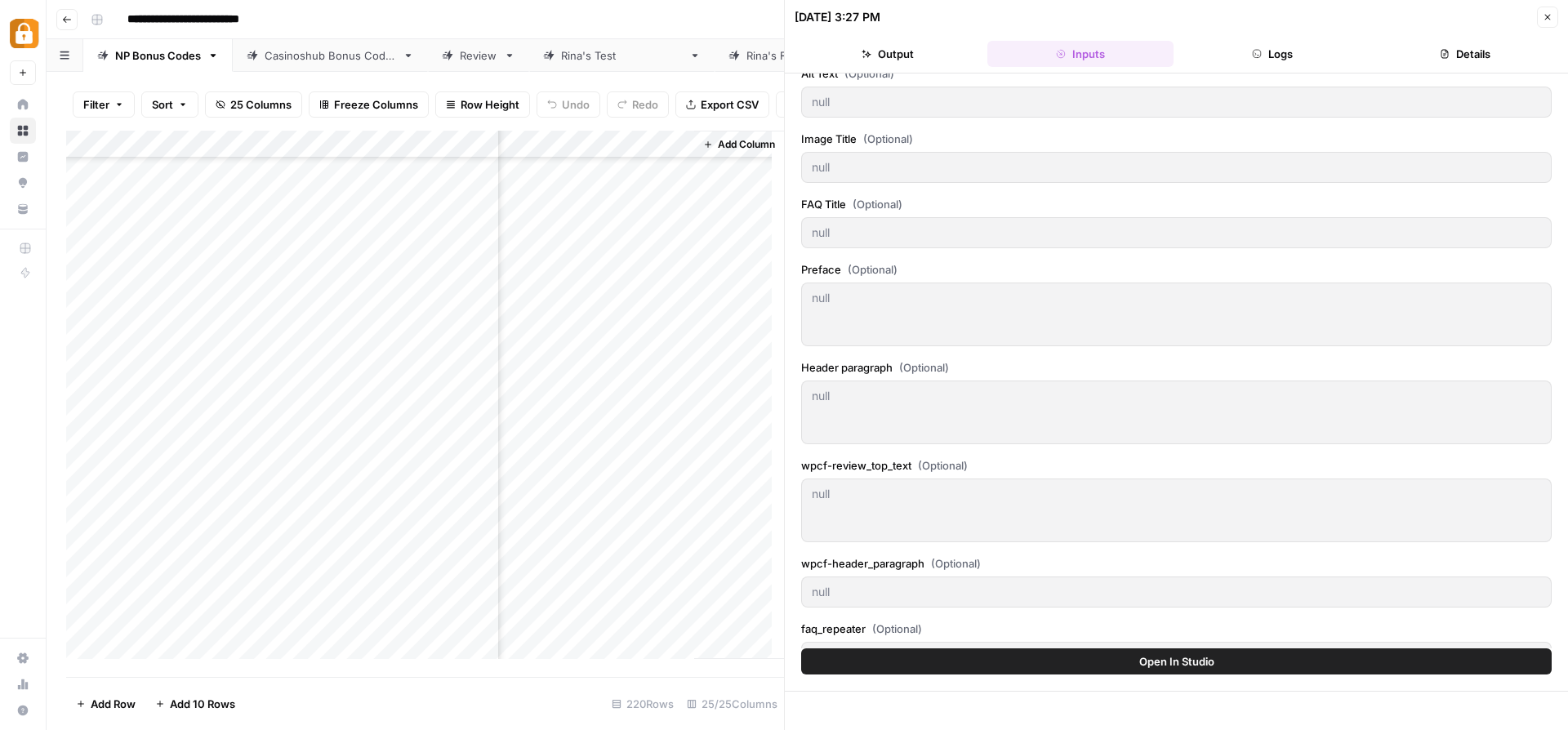
scroll to position [5636, 3757]
click at [644, 147] on div "Add Column" at bounding box center [425, 401] width 718 height 541
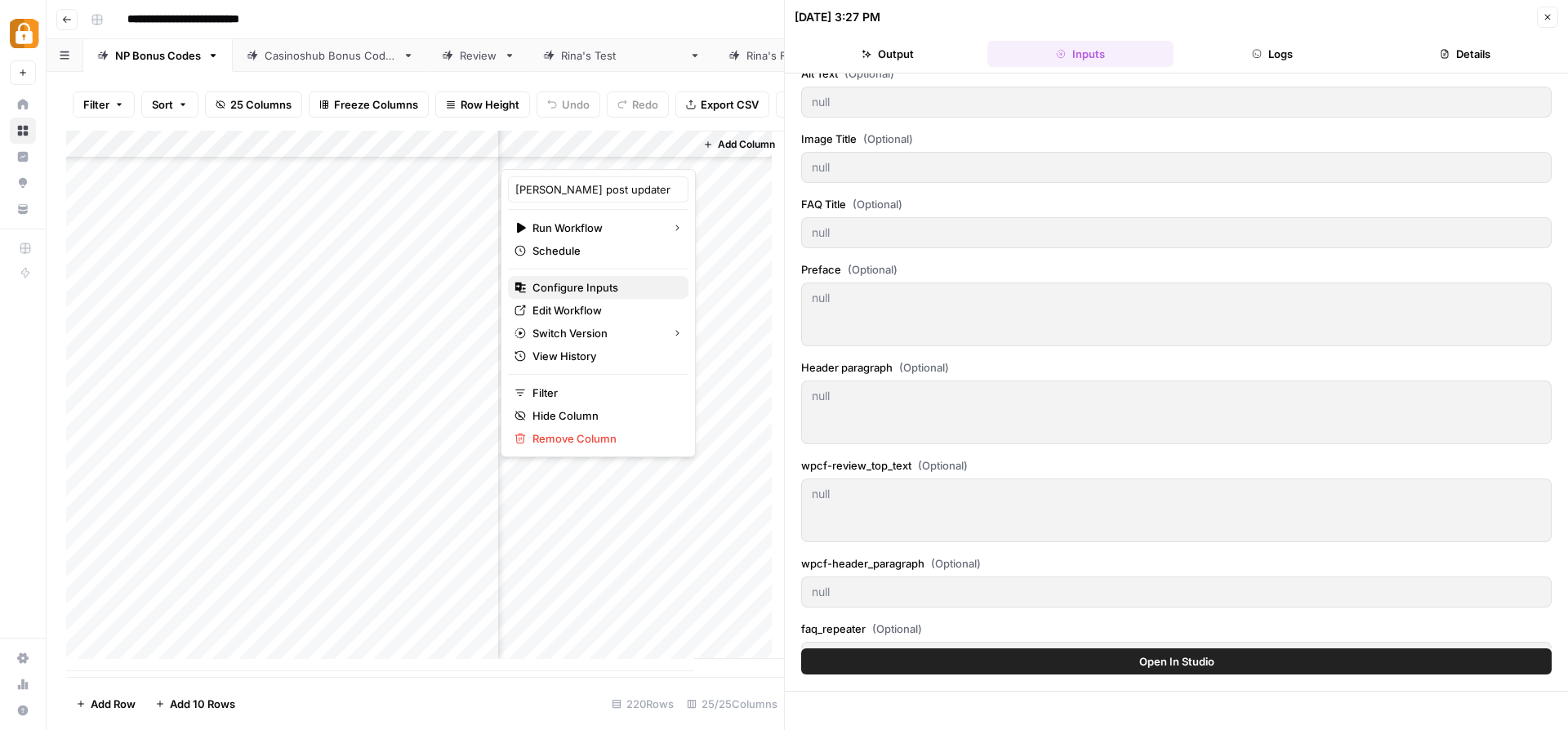
click at [596, 287] on span "Configure Inputs" at bounding box center [604, 288] width 143 height 16
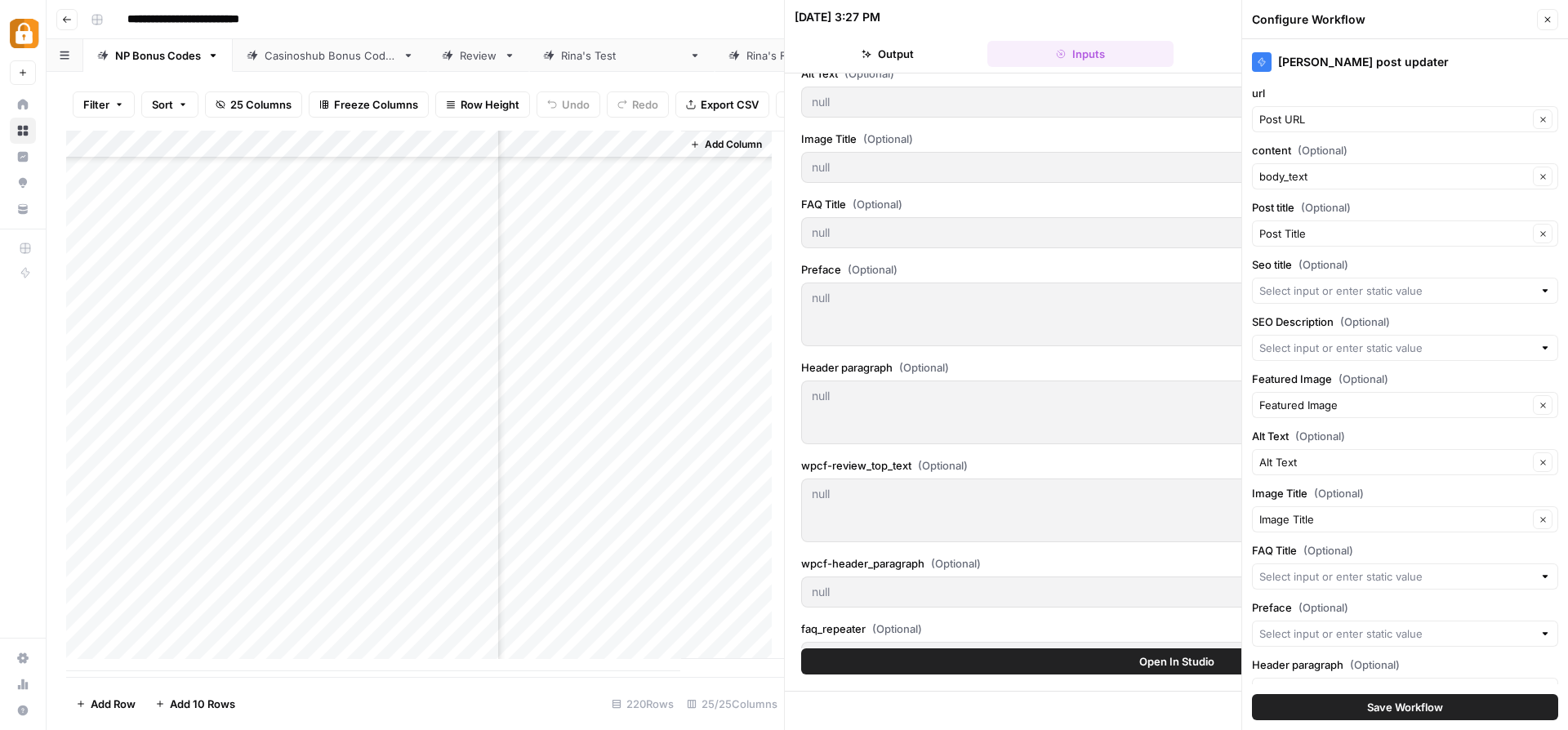
scroll to position [229, 0]
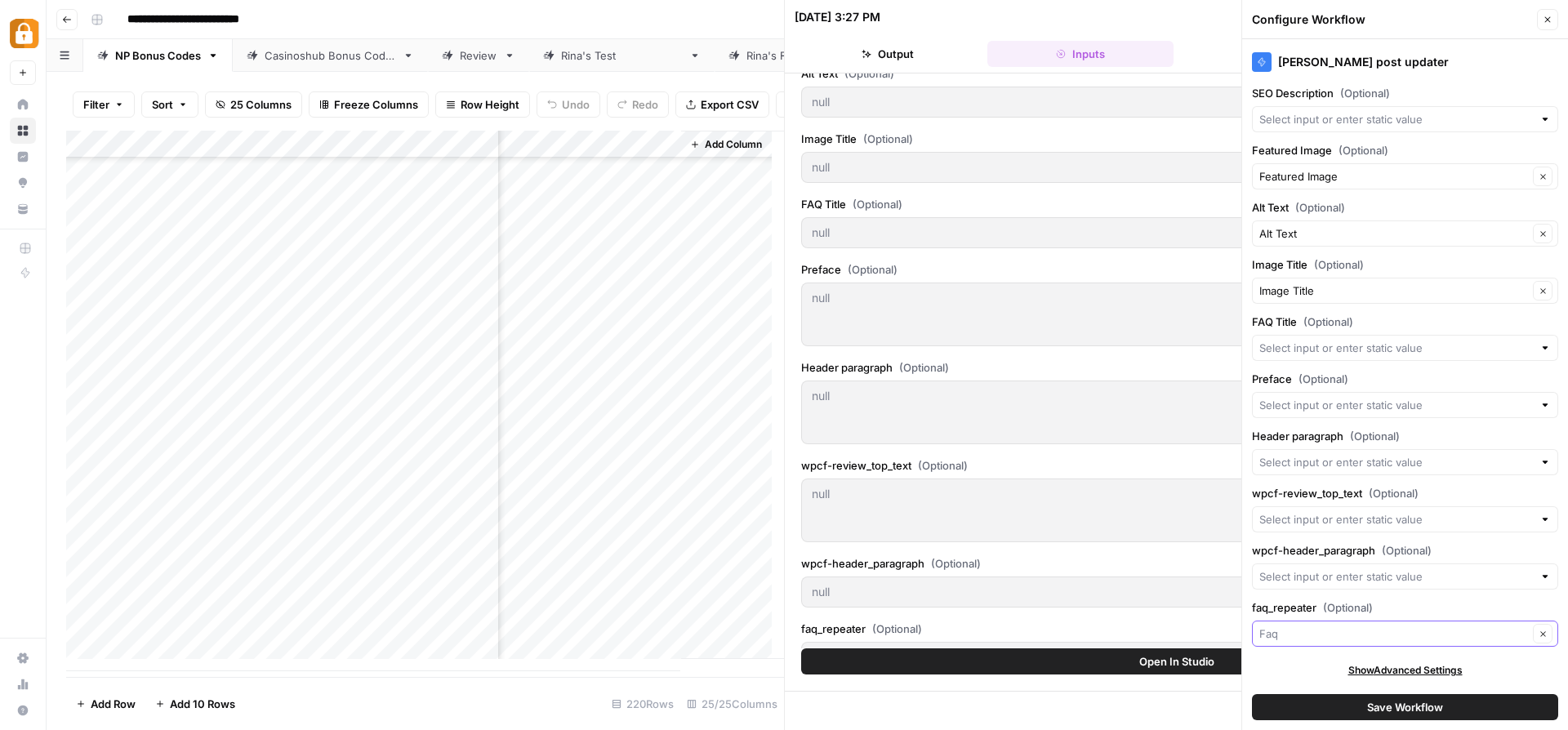
click at [1308, 640] on input "faq_repeater (Optional)" at bounding box center [1393, 634] width 269 height 16
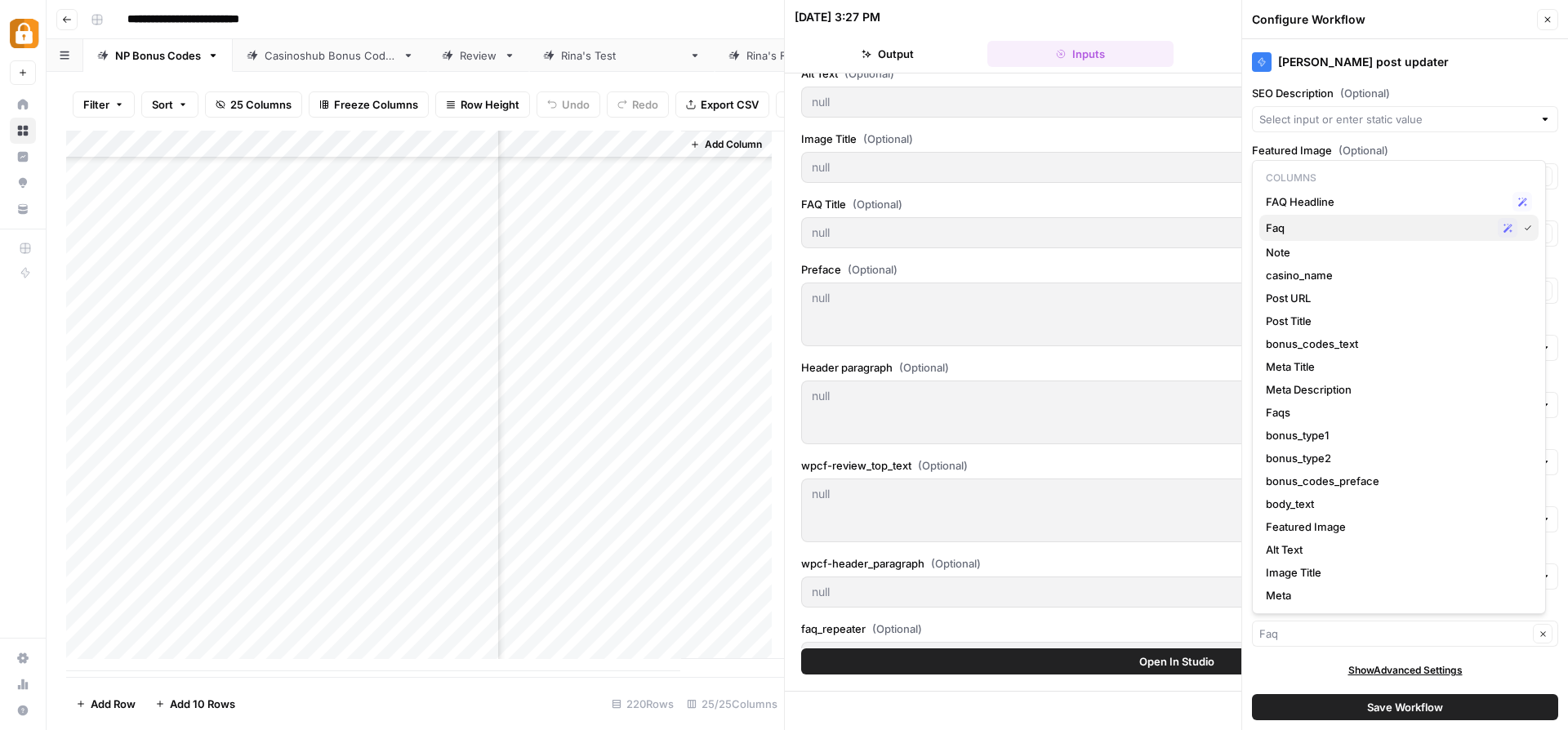
click at [1359, 227] on span "Faq" at bounding box center [1378, 228] width 225 height 16
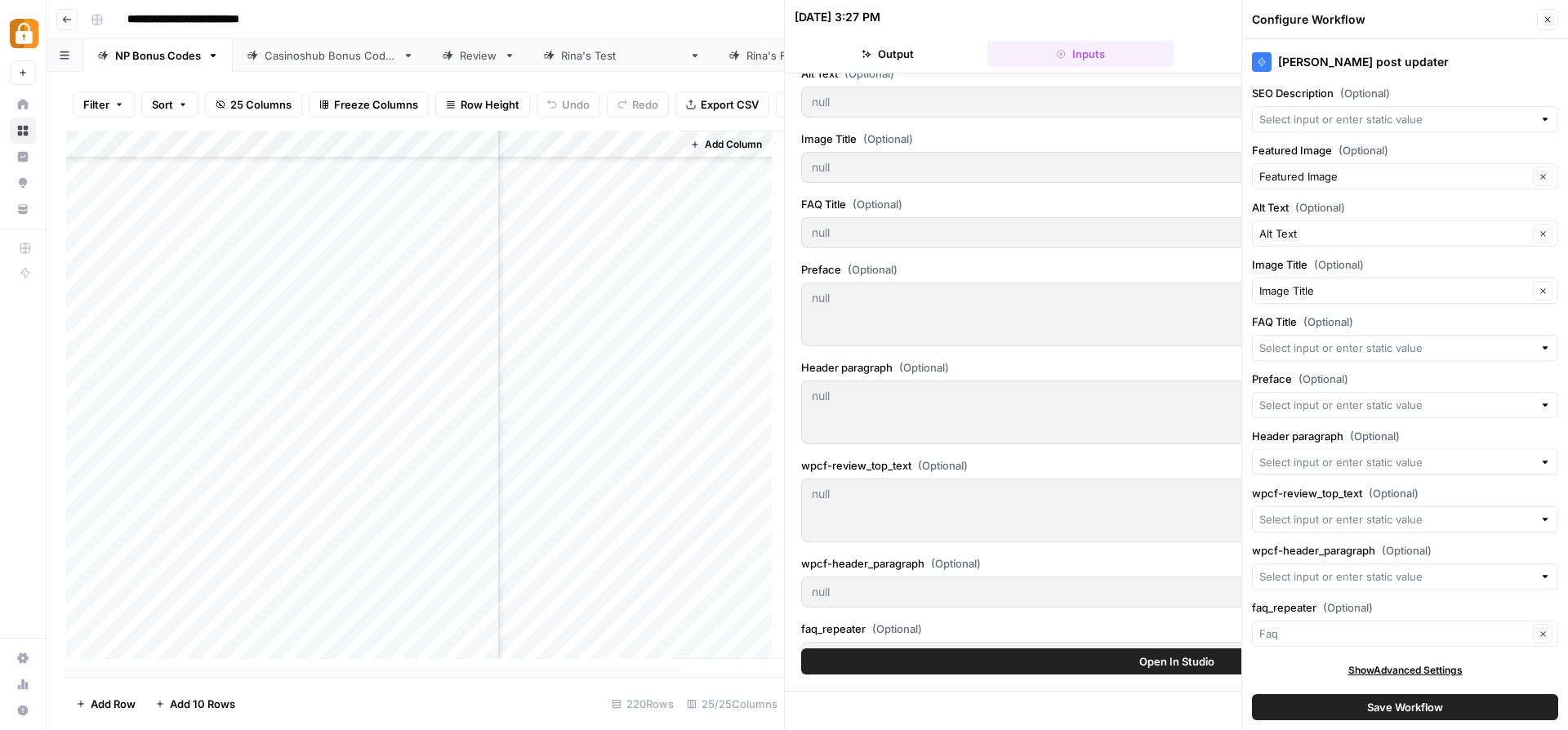
type input "Faq"
click at [1385, 706] on span "Save Workflow" at bounding box center [1405, 707] width 76 height 16
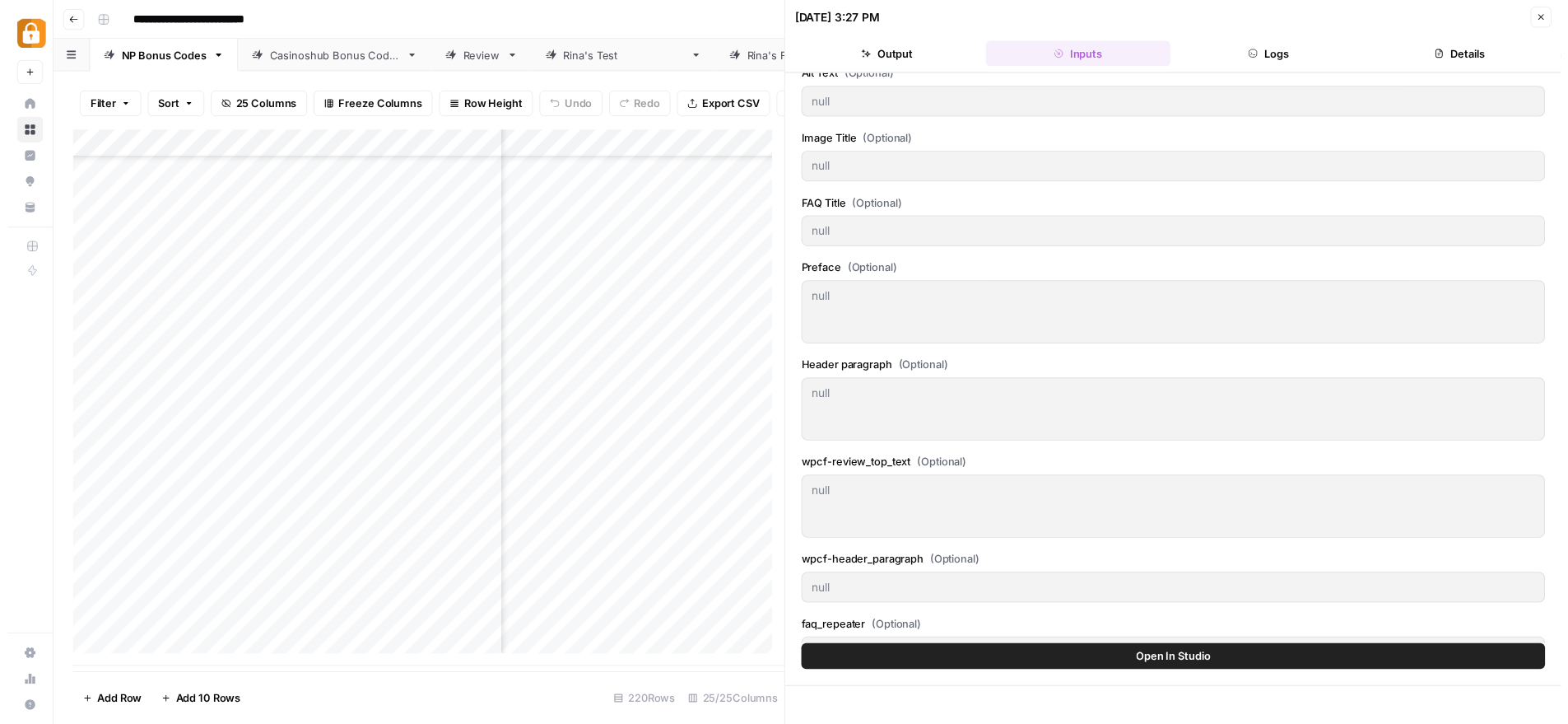
scroll to position [5681, 3788]
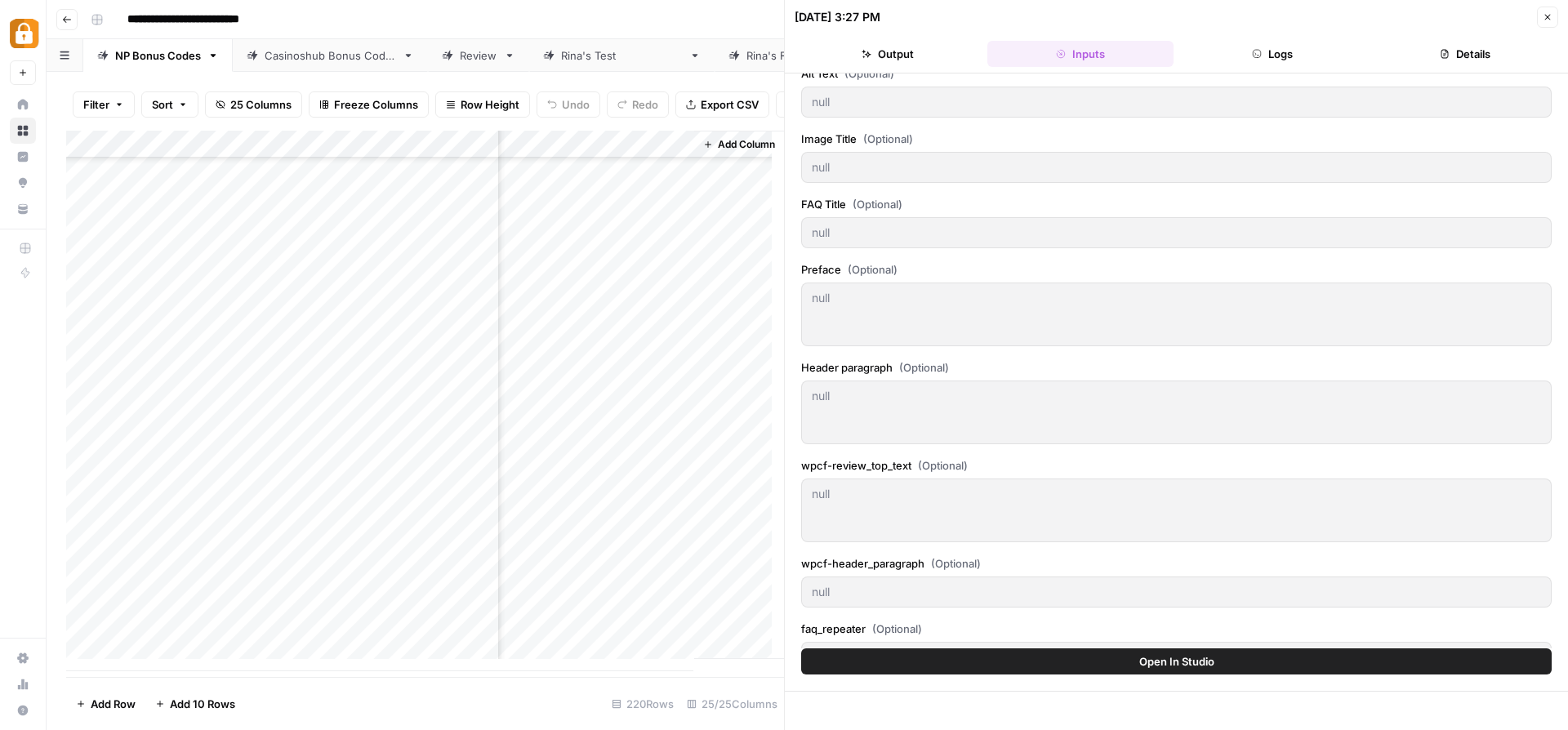
click at [1550, 15] on icon "button" at bounding box center [1547, 17] width 10 height 10
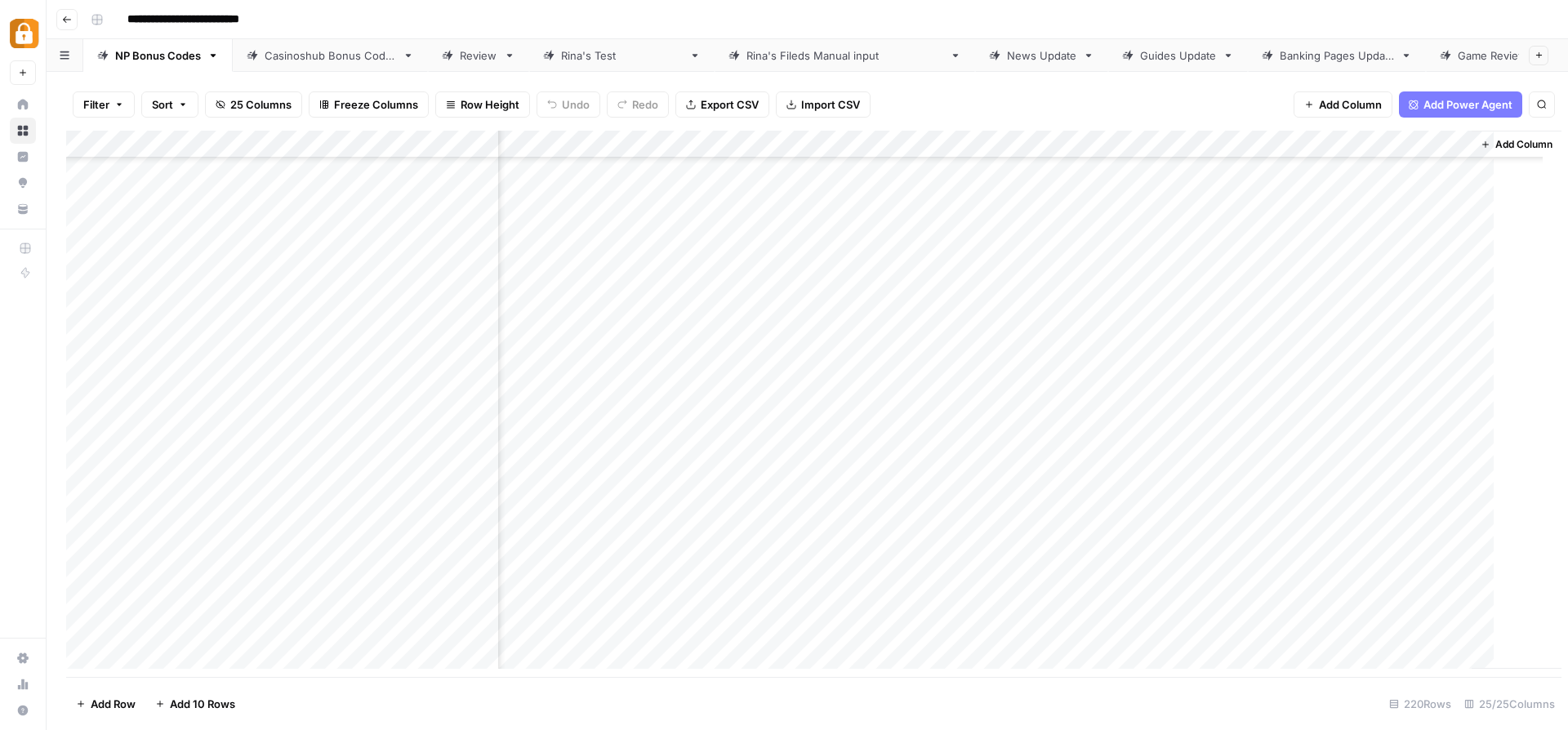
scroll to position [5626, 2973]
click at [1458, 621] on div "Add Column" at bounding box center [807, 405] width 1482 height 551
click at [1449, 622] on div "Add Column" at bounding box center [807, 405] width 1482 height 551
click at [1426, 621] on div "Add Column" at bounding box center [807, 405] width 1482 height 551
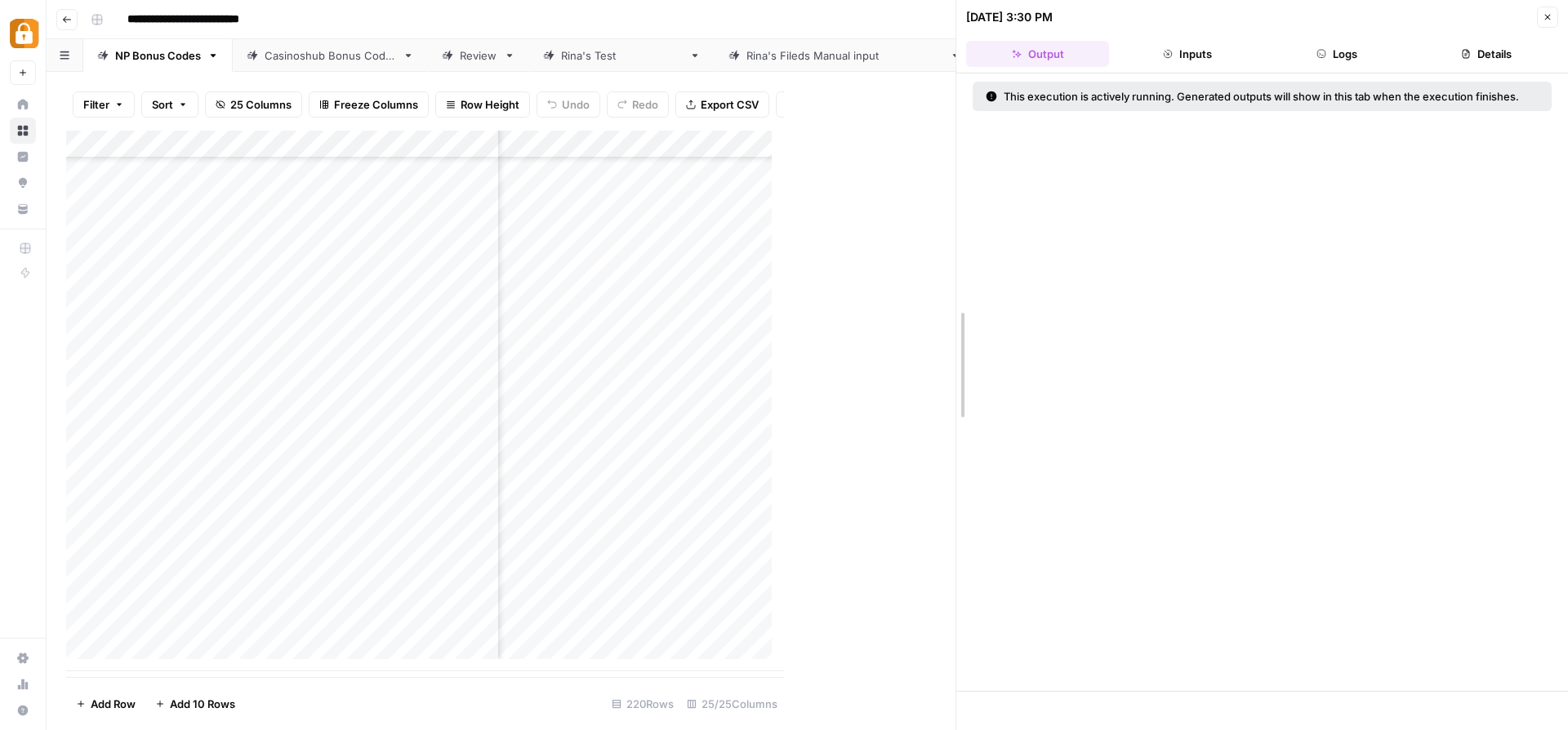
drag, startPoint x: 784, startPoint y: 466, endPoint x: 975, endPoint y: 463, distance: 191.0
click at [975, 463] on div "09/14/25 at 3:30 PM Close Output Inputs Logs Details This execution is actively…" at bounding box center [1261, 365] width 612 height 730
click at [1359, 43] on button "Logs" at bounding box center [1337, 53] width 143 height 26
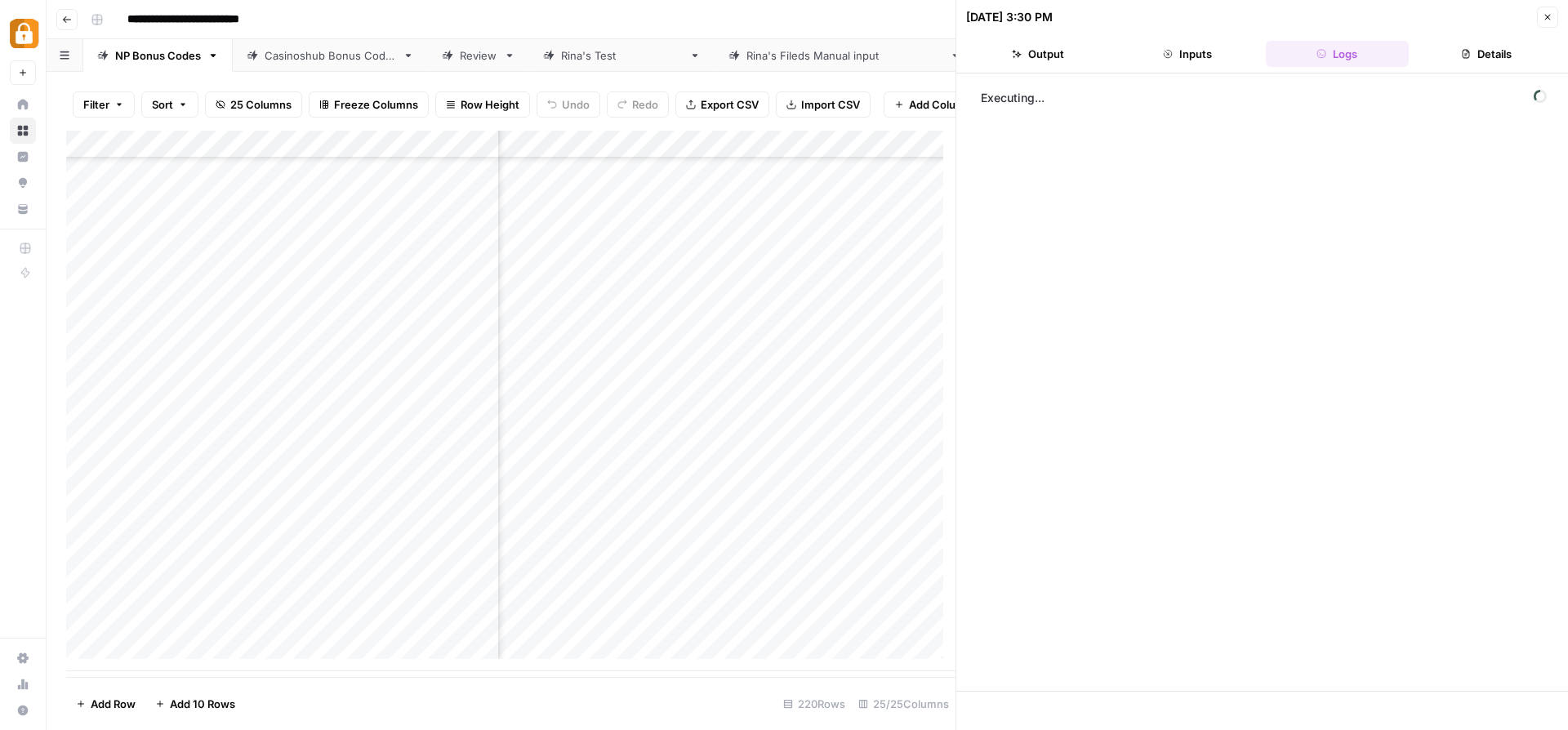
click at [1088, 46] on button "Output" at bounding box center [1037, 53] width 143 height 26
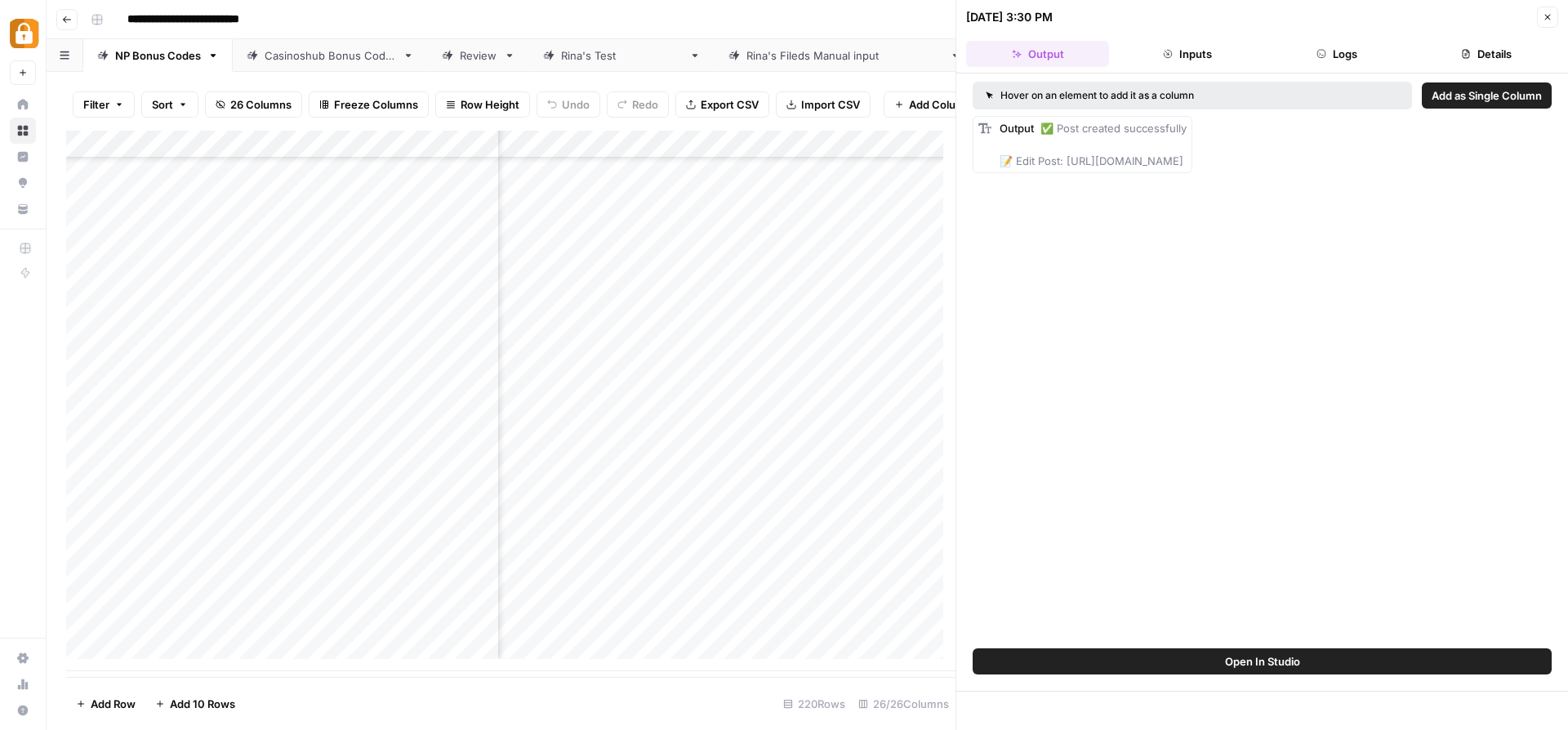
click at [1315, 58] on button "Logs" at bounding box center [1337, 53] width 143 height 26
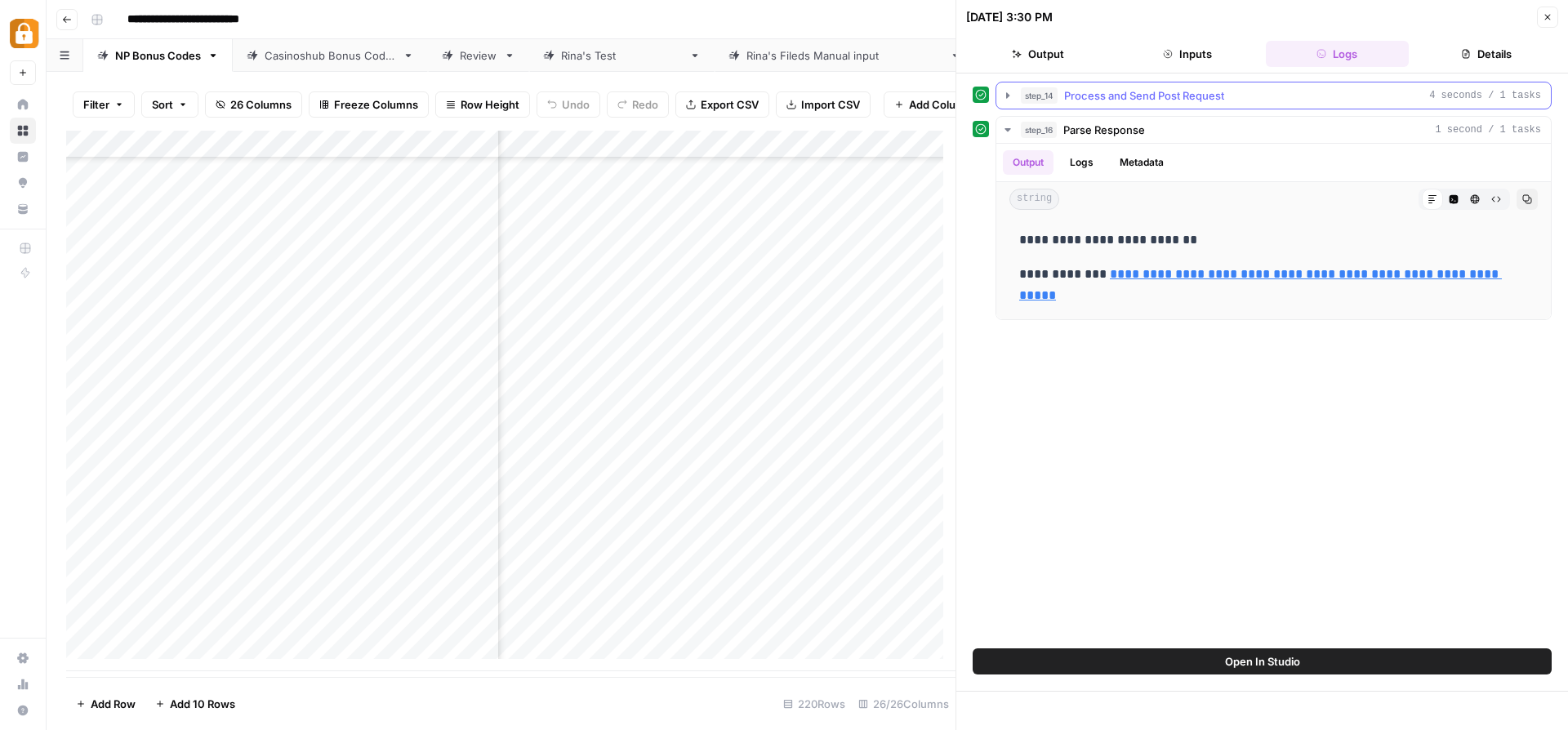
click at [1016, 97] on button "step_14 Process and Send Post Request 4 seconds / 1 tasks" at bounding box center [1273, 95] width 554 height 26
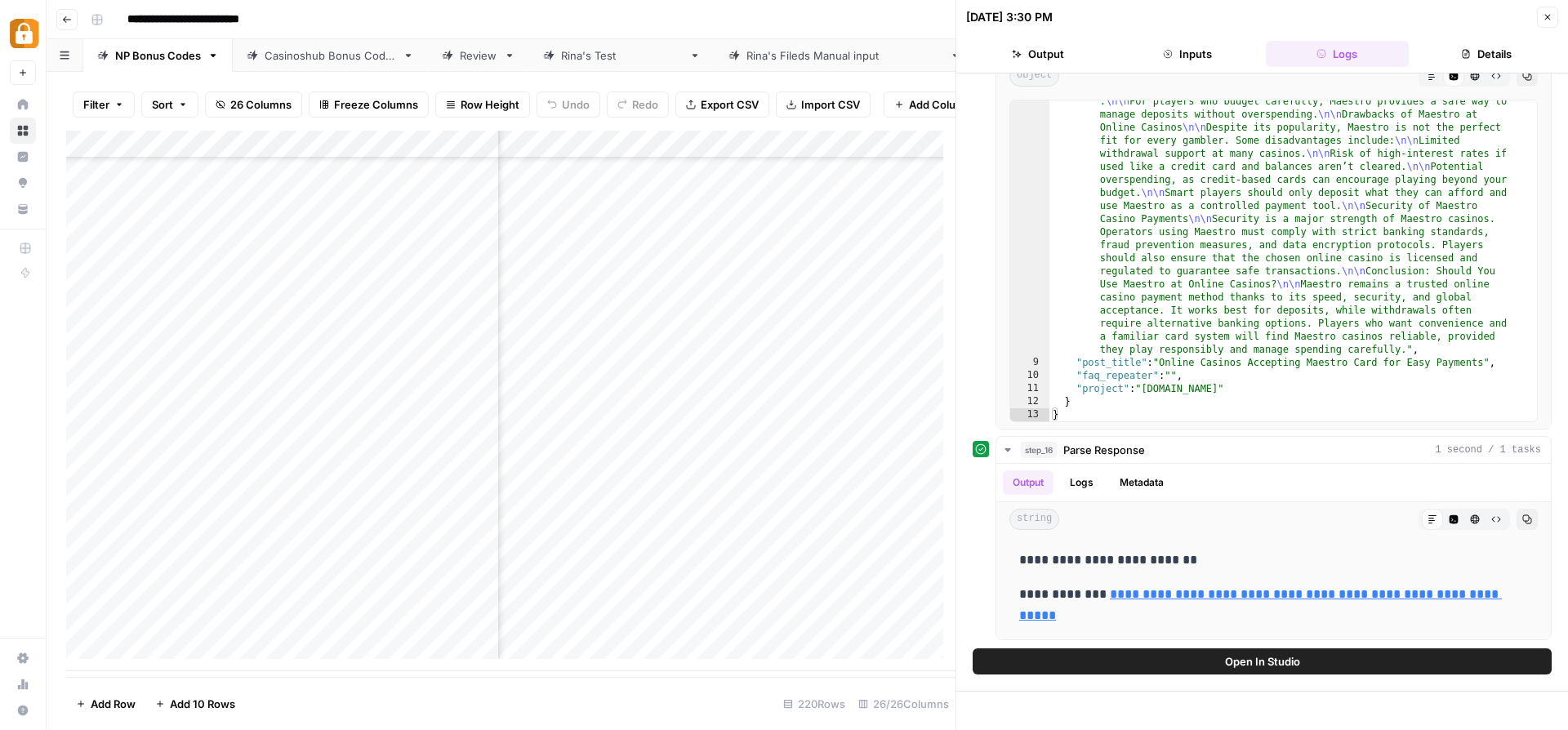
scroll to position [5626, 3732]
click at [670, 153] on div "Add Column" at bounding box center [510, 401] width 889 height 541
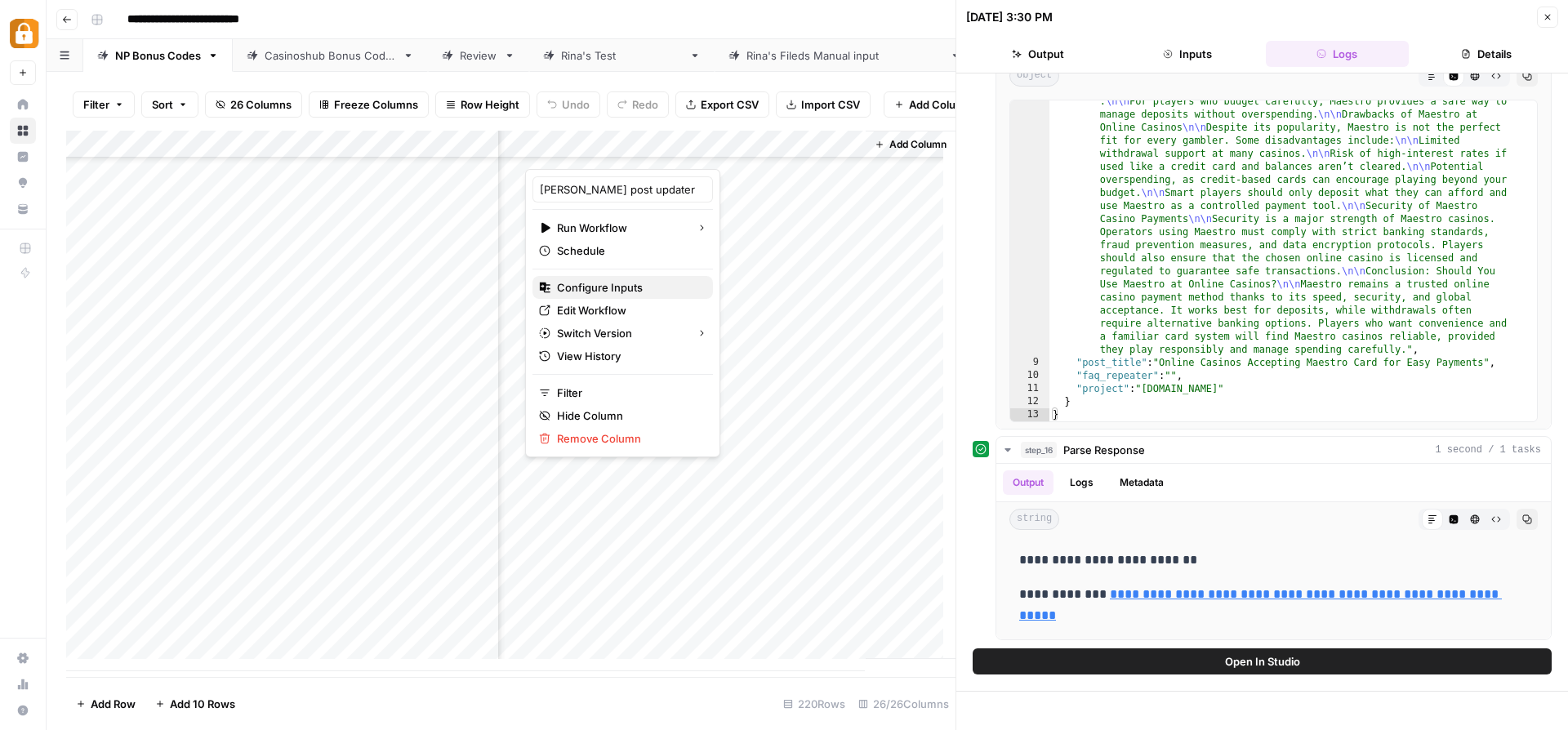
click at [635, 288] on span "Configure Inputs" at bounding box center [628, 288] width 143 height 16
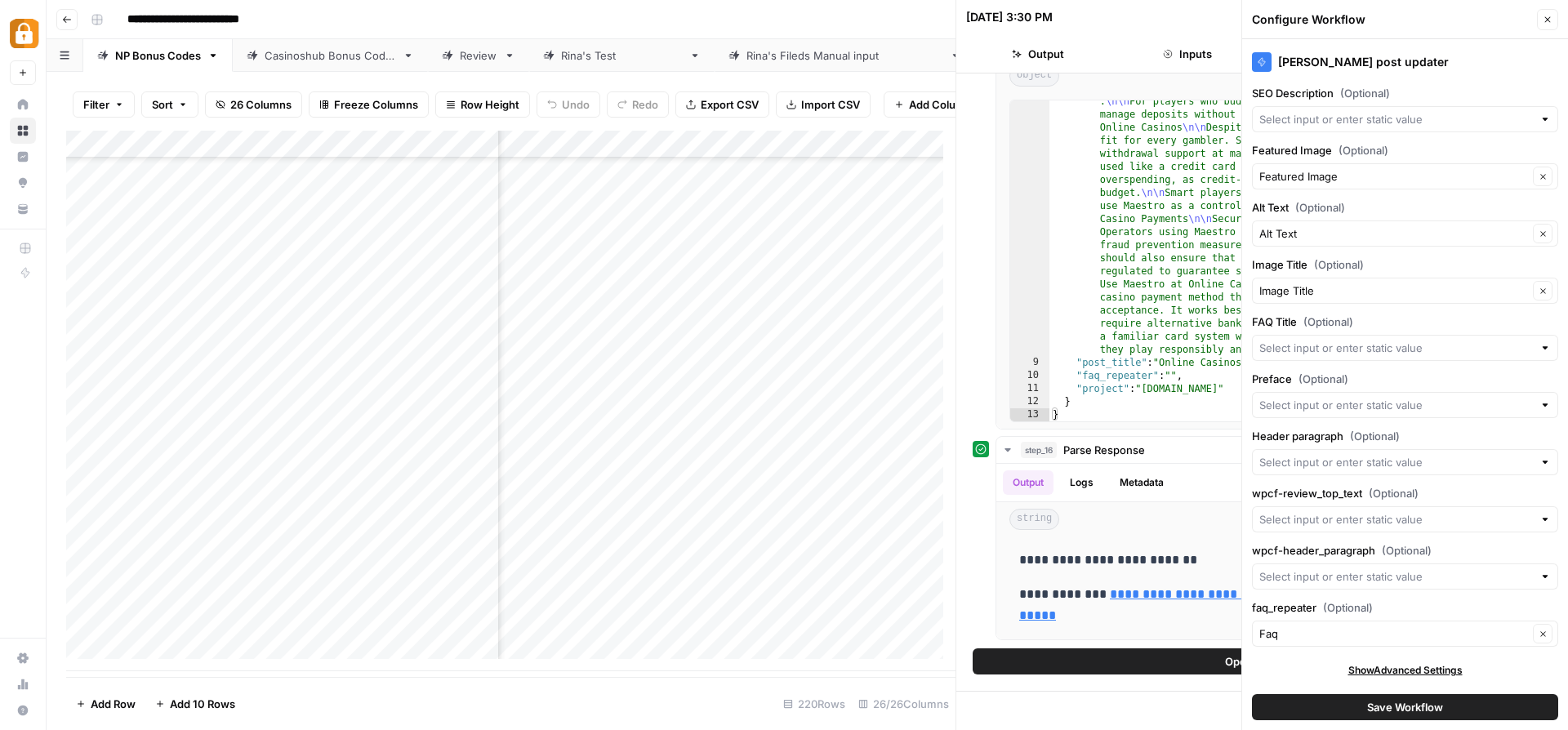
scroll to position [5626, 1781]
click at [1322, 636] on input "faq_repeater (Optional)" at bounding box center [1393, 634] width 269 height 16
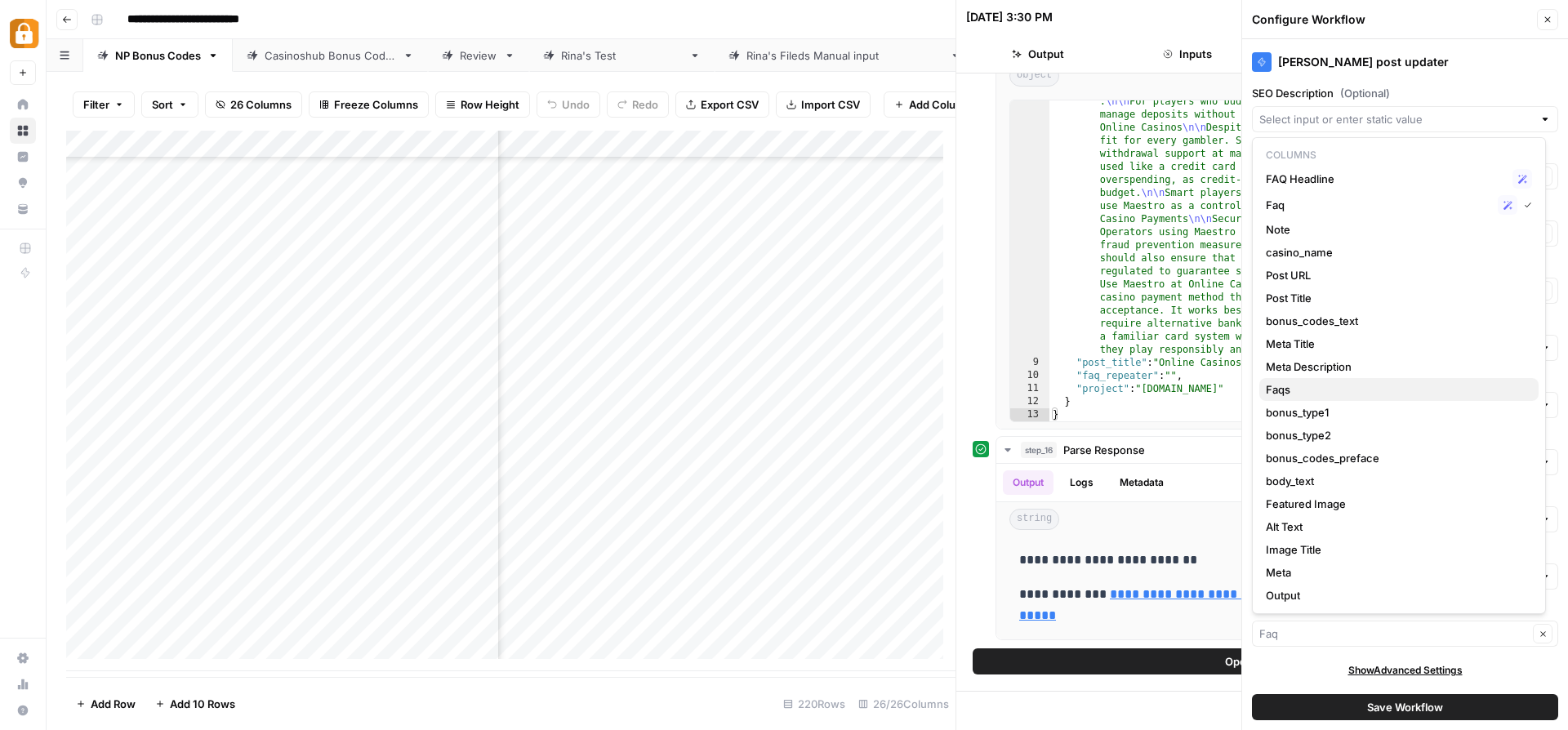
click at [1408, 395] on span "Faqs" at bounding box center [1395, 390] width 260 height 16
type input "Faqs"
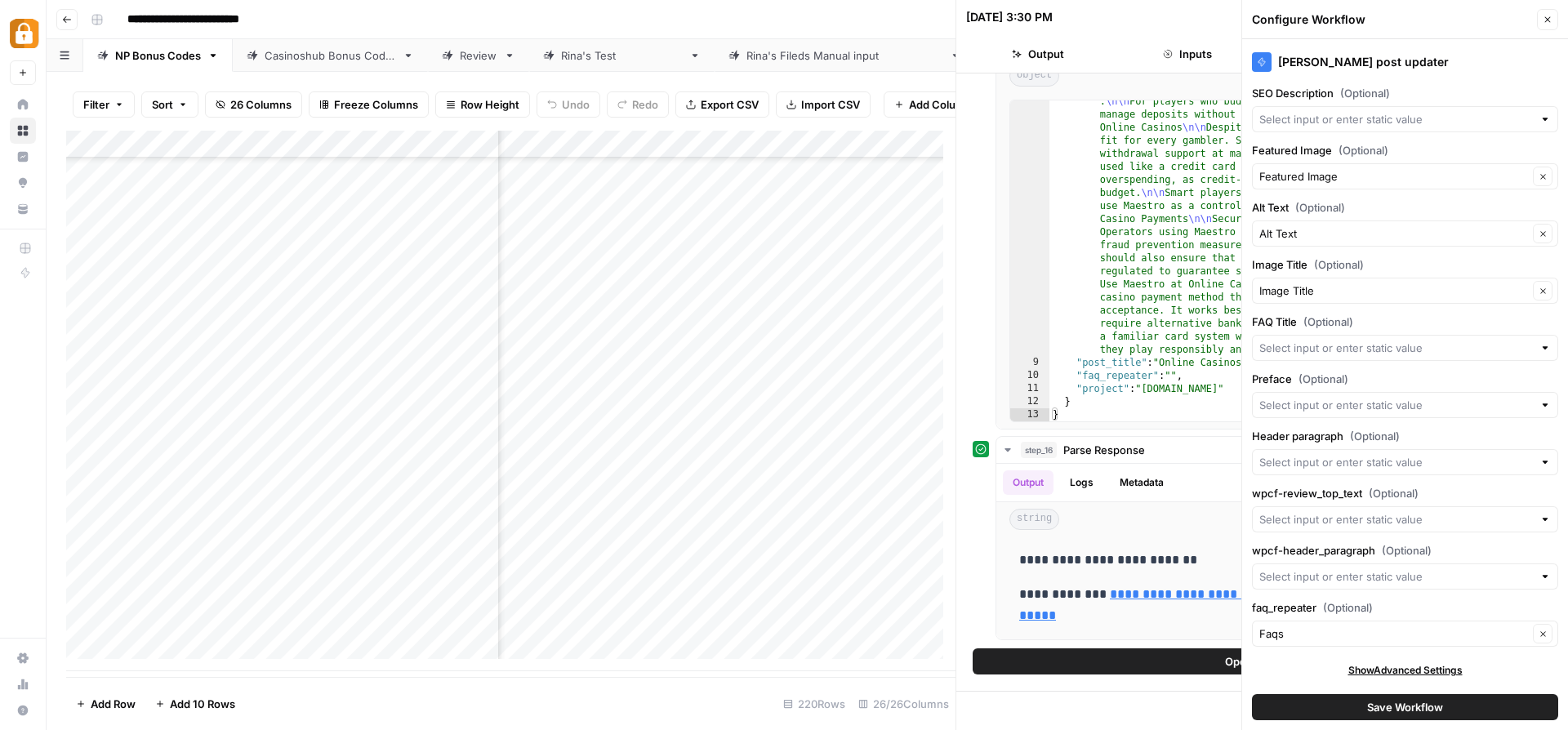
click at [1400, 713] on span "Save Workflow" at bounding box center [1405, 707] width 76 height 16
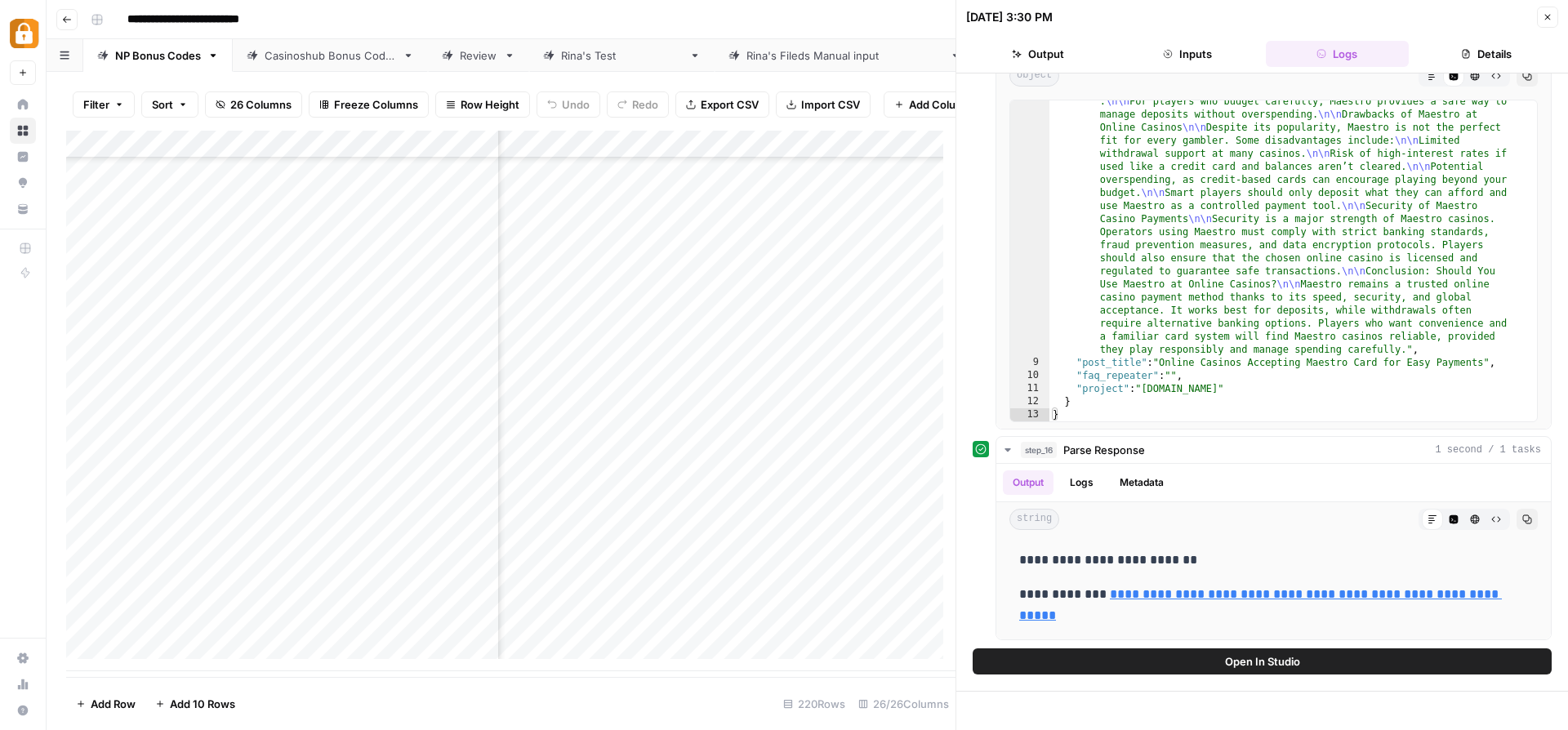
click at [1554, 18] on header "09/14/25 at 3:30 PM Close Output Inputs Logs Details" at bounding box center [1261, 36] width 611 height 73
click at [1552, 15] on icon "button" at bounding box center [1547, 17] width 10 height 10
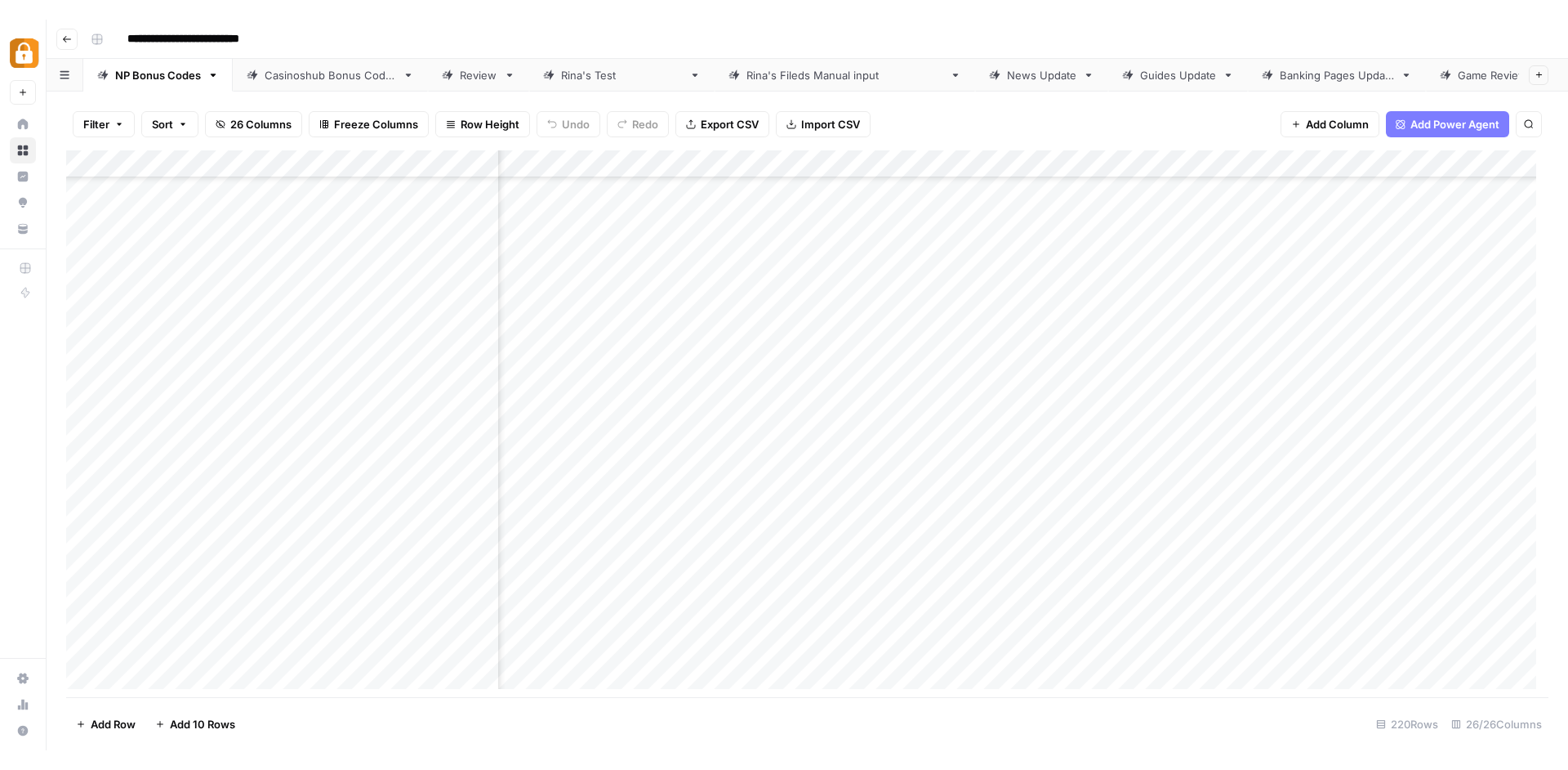
scroll to position [5627, 3140]
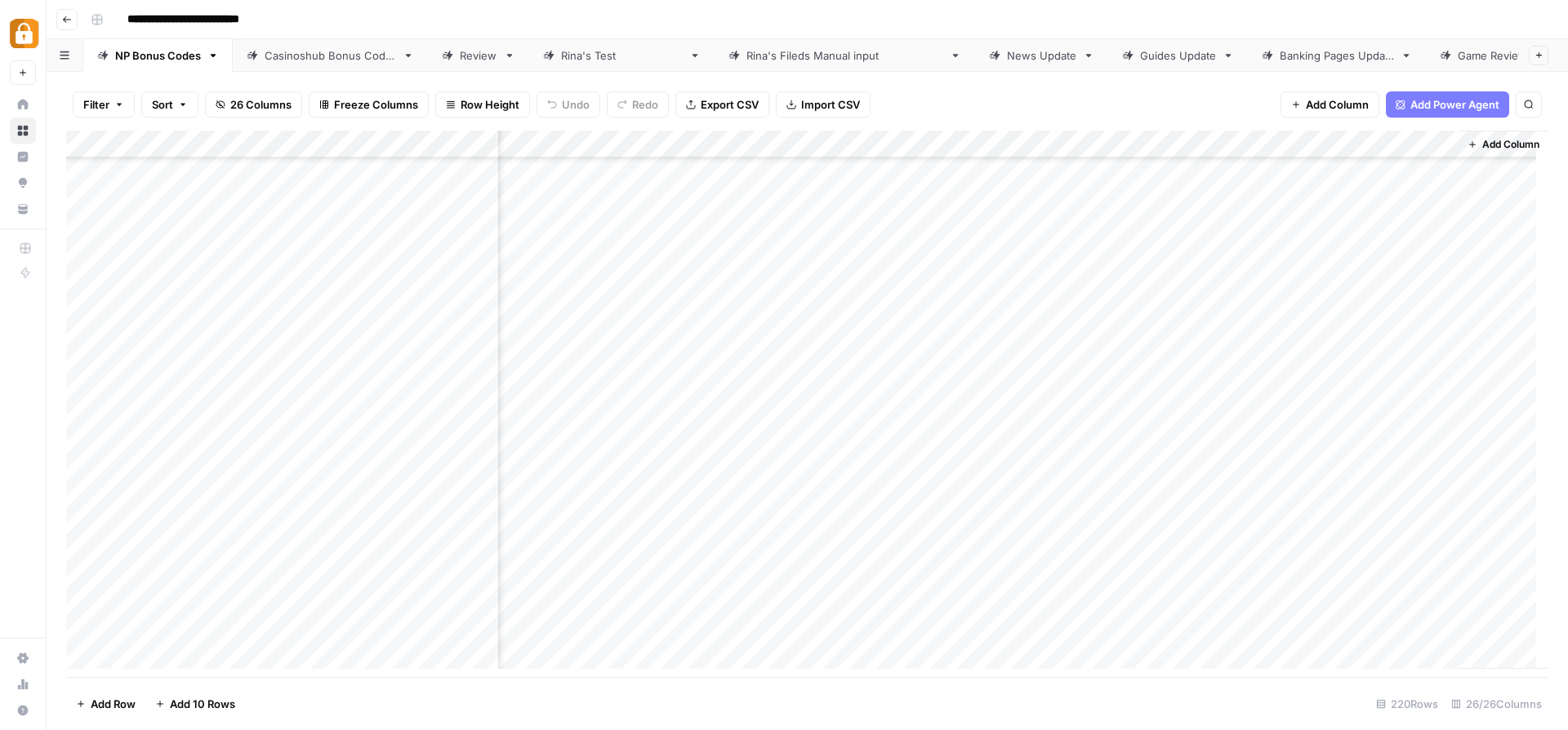
click at [1290, 621] on div "Add Column" at bounding box center [807, 405] width 1482 height 551
click at [1264, 624] on div "Add Column" at bounding box center [807, 405] width 1482 height 551
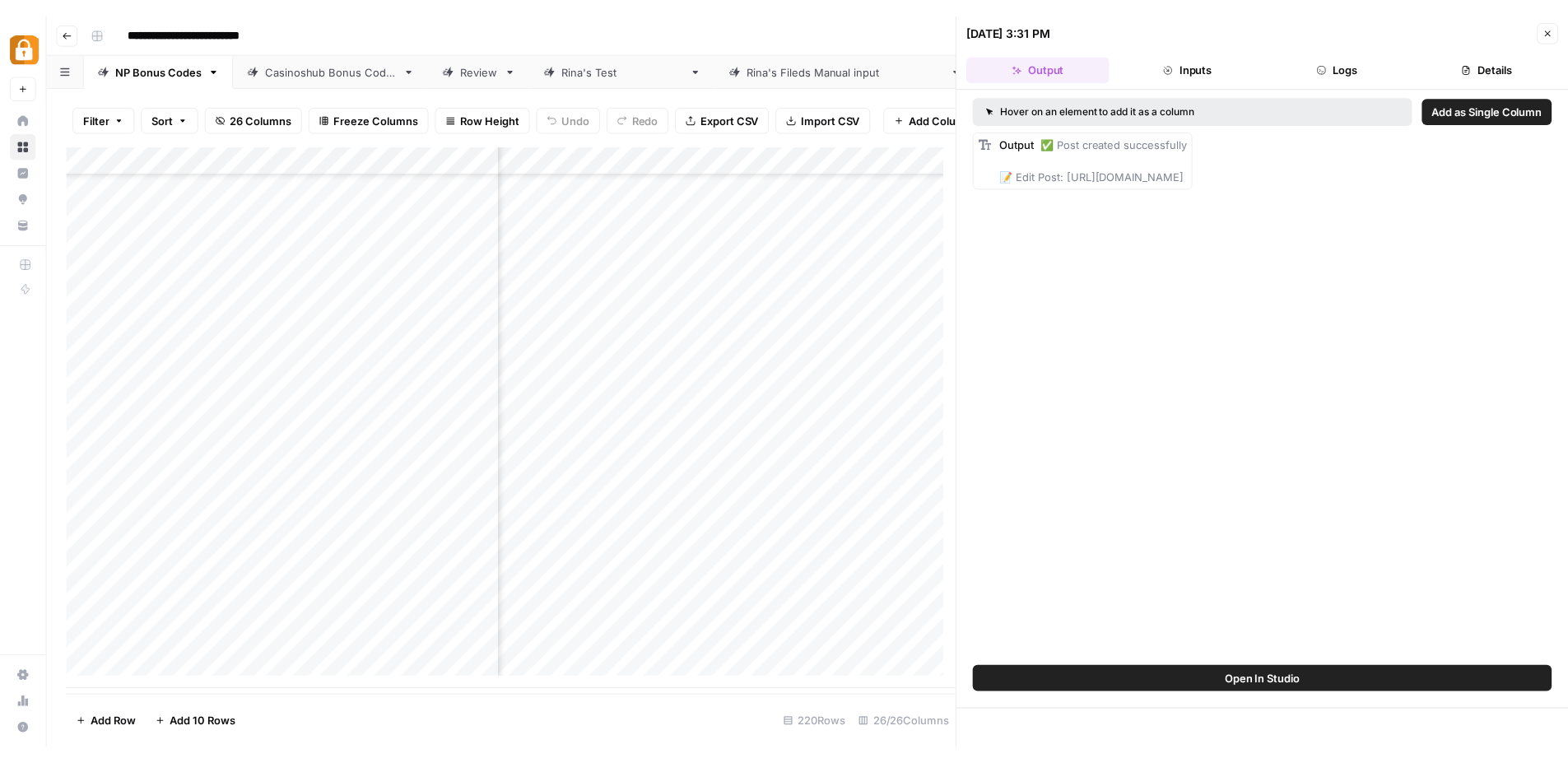
scroll to position [5639, 3165]
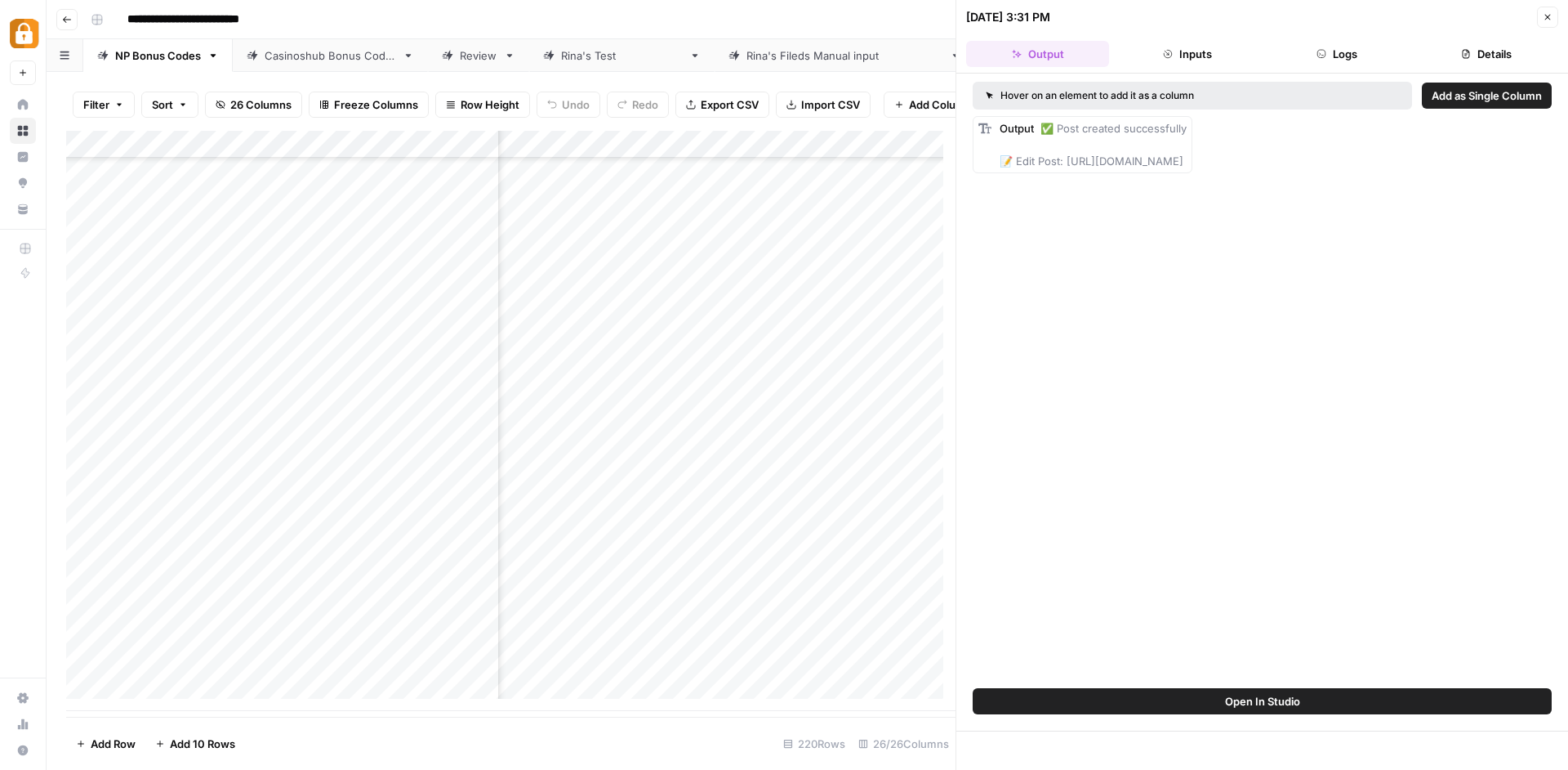
click at [1553, 18] on button "Close" at bounding box center [1546, 16] width 21 height 21
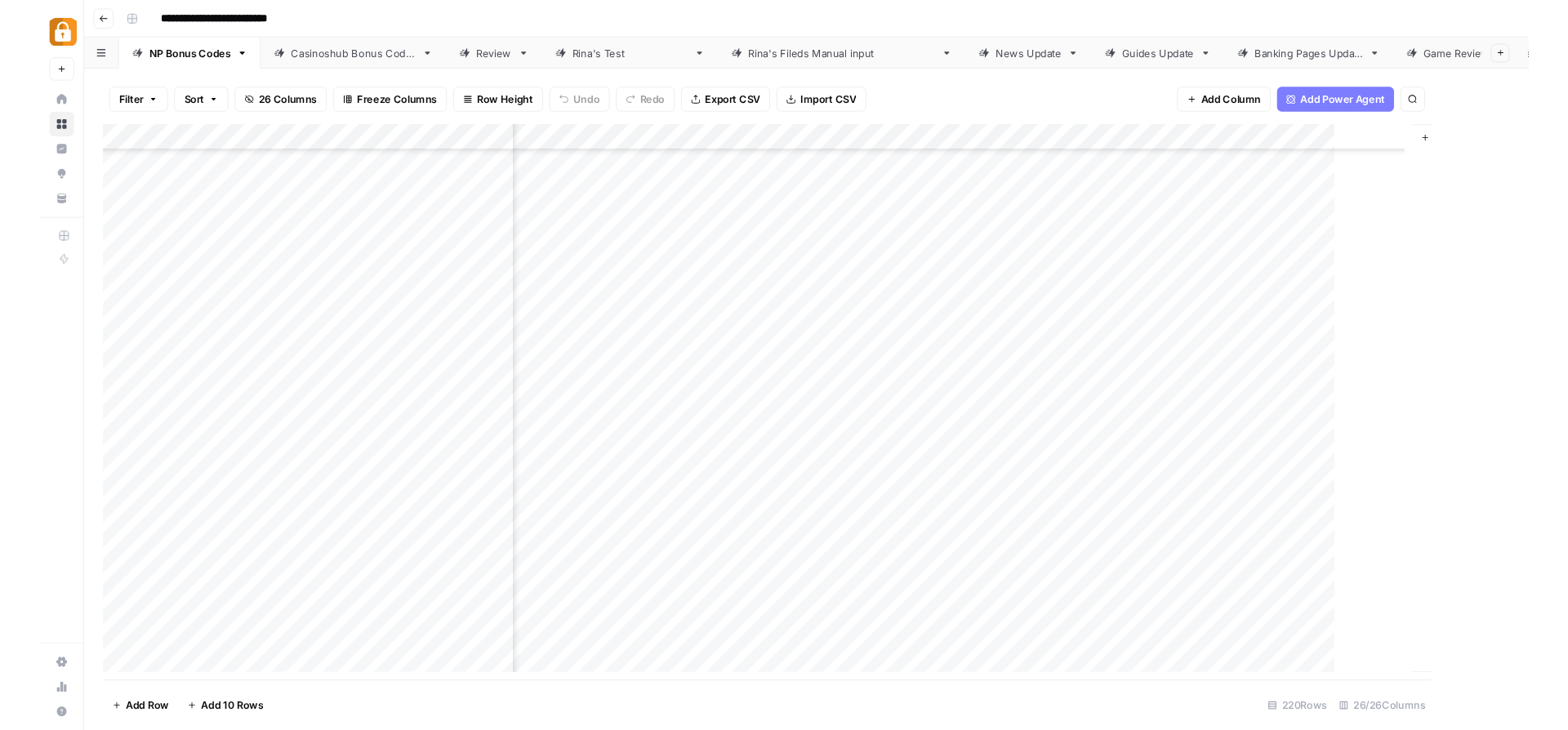
scroll to position [5586, 3120]
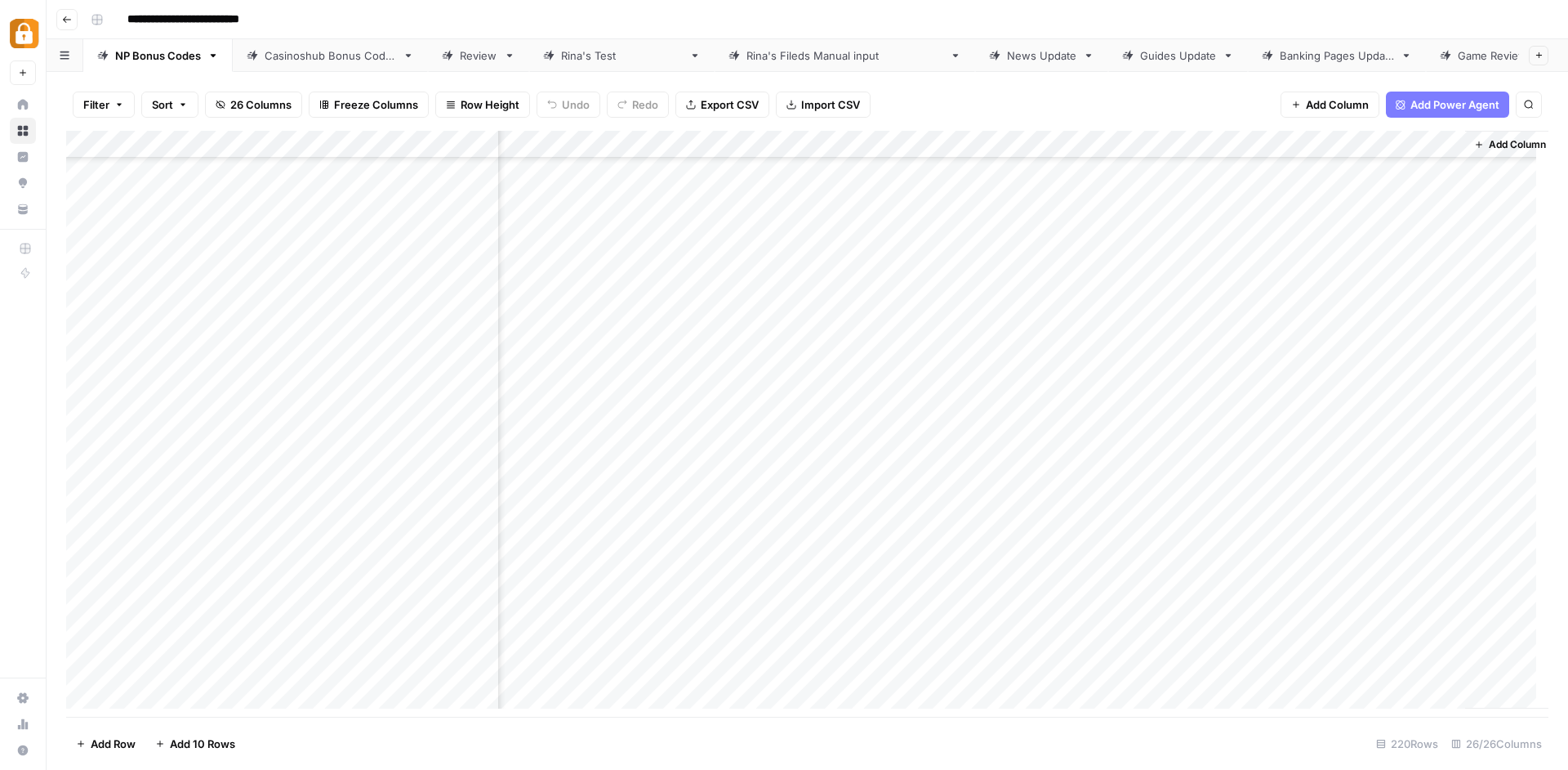
click at [1411, 664] on div "Add Column" at bounding box center [807, 425] width 1482 height 590
click at [1280, 655] on div "Add Column" at bounding box center [807, 425] width 1482 height 590
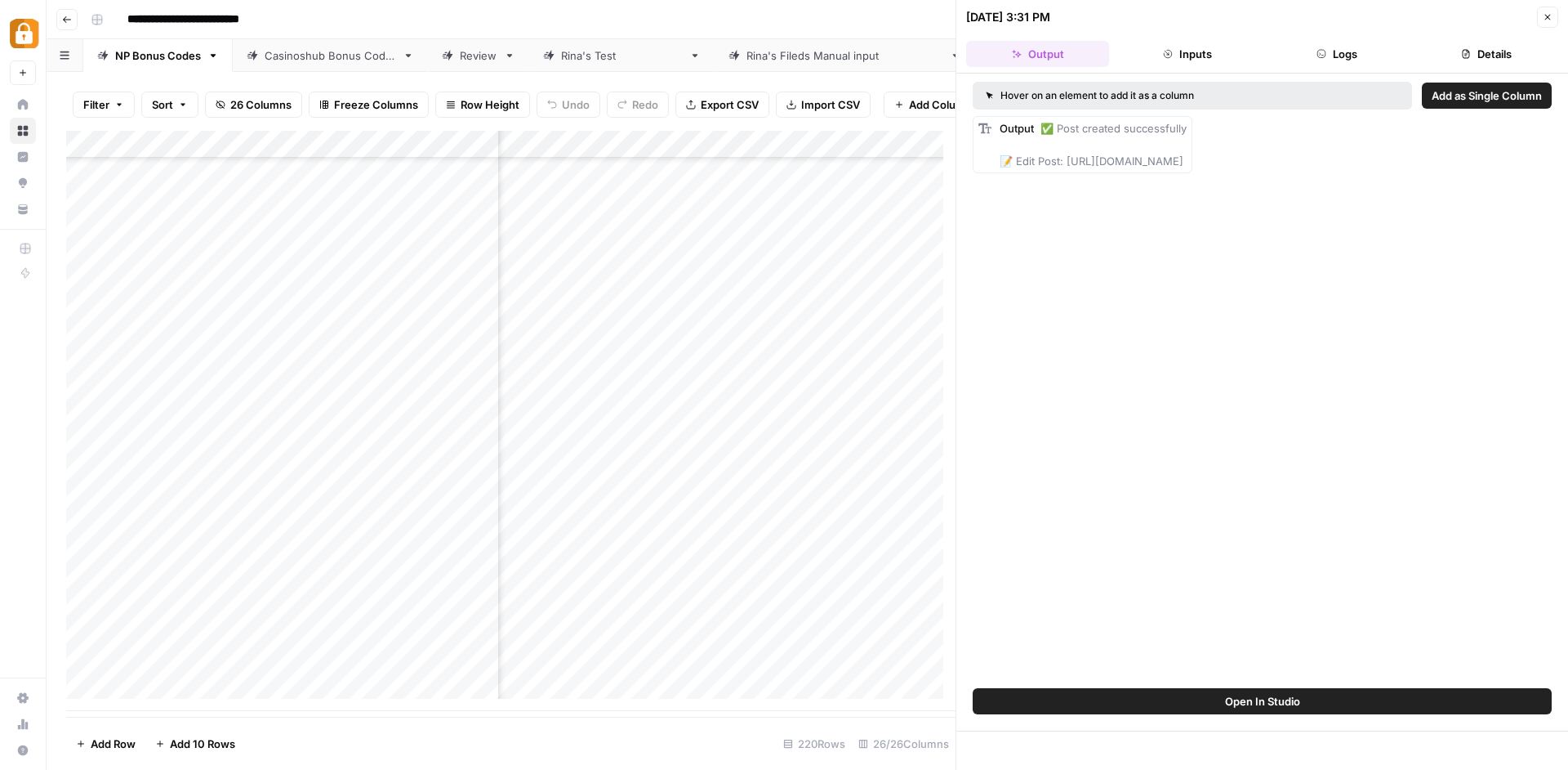
click at [1315, 59] on button "Logs" at bounding box center [1337, 53] width 143 height 26
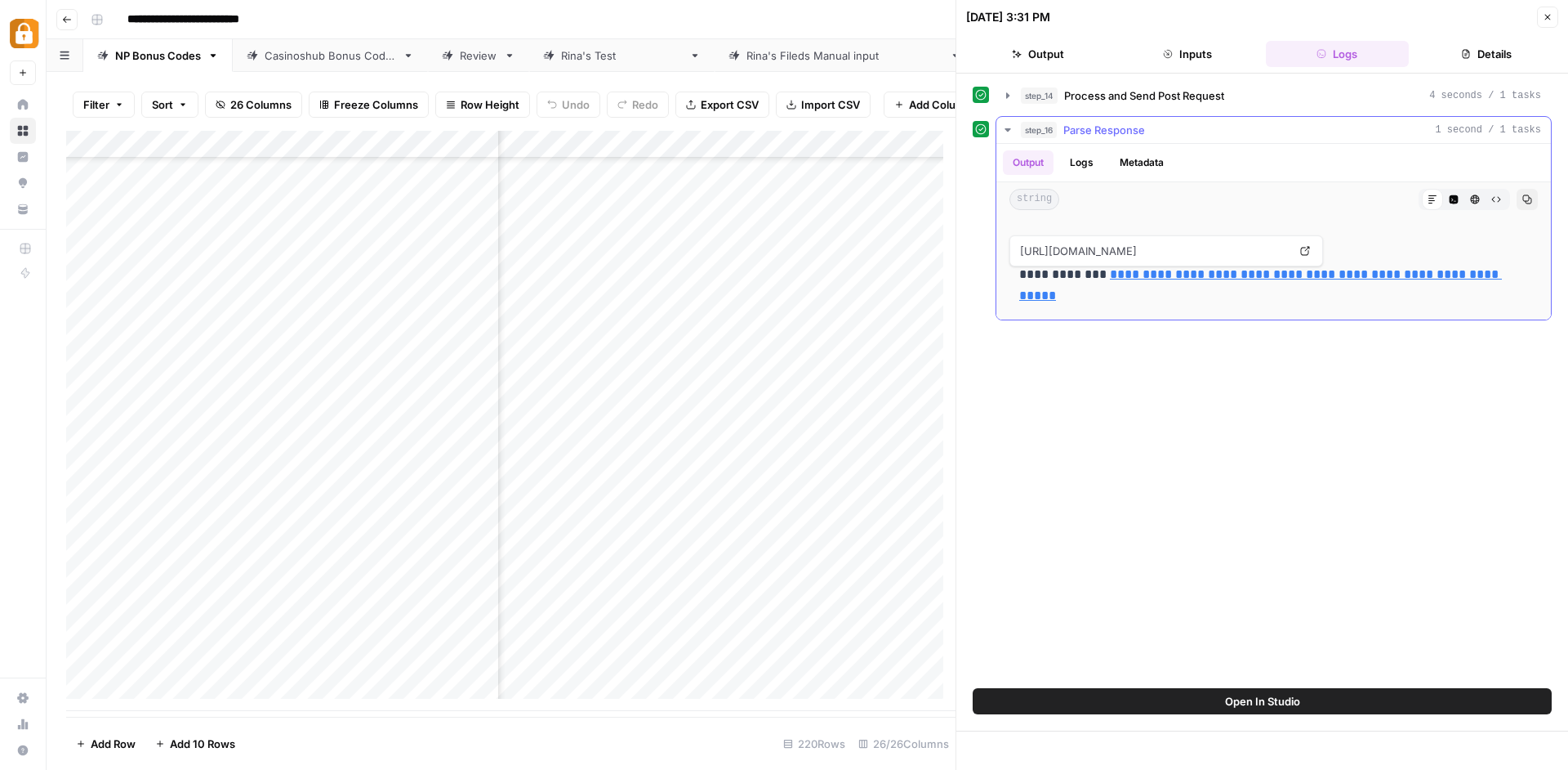
click at [1165, 274] on link "**********" at bounding box center [1261, 284] width 483 height 33
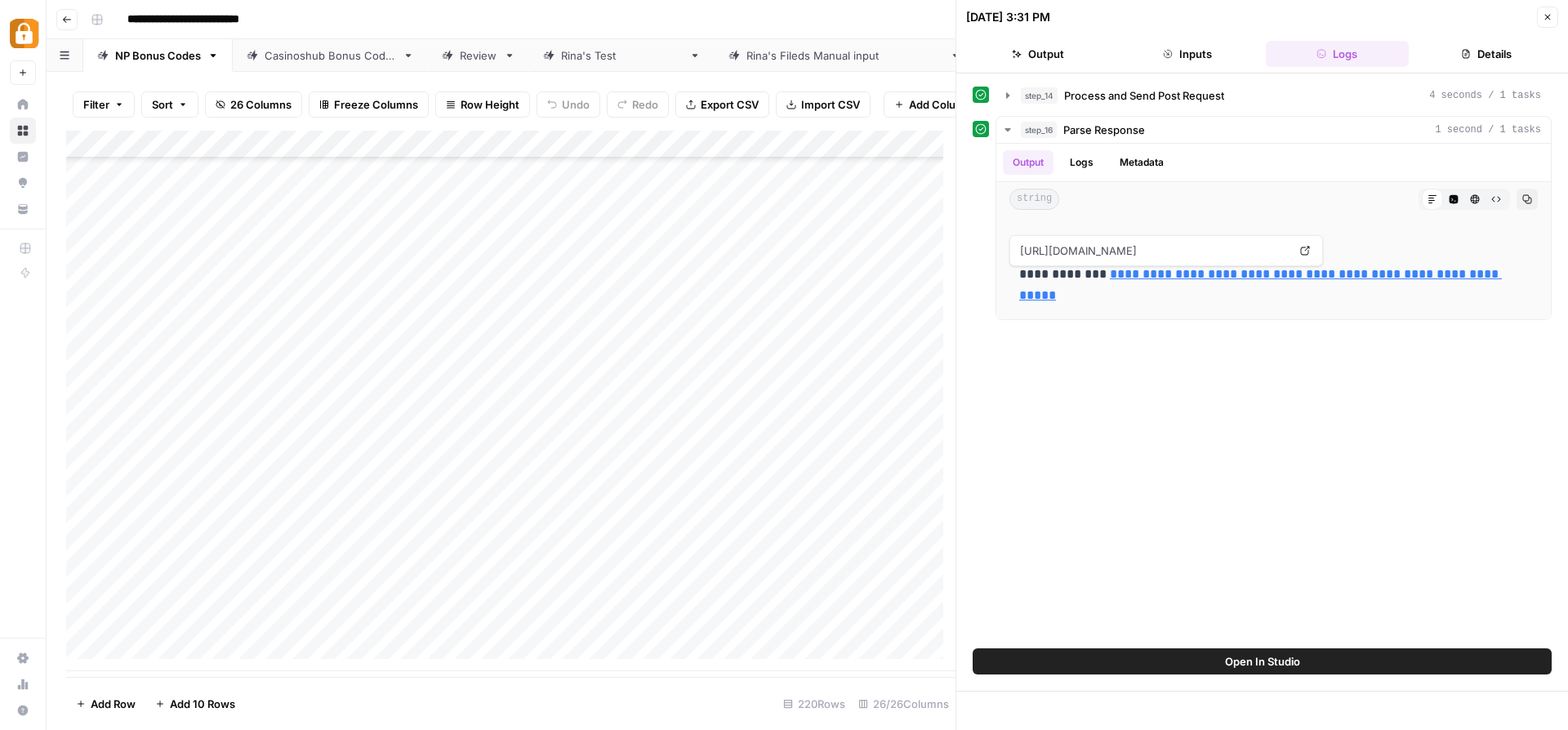
scroll to position [5636, 0]
drag, startPoint x: 684, startPoint y: 143, endPoint x: 803, endPoint y: 142, distance: 119.0
click at [803, 142] on div "Add Column" at bounding box center [510, 401] width 889 height 541
click at [991, 89] on div "step_14 Process and Send Post Request 4 seconds / 1 tasks" at bounding box center [1261, 95] width 579 height 28
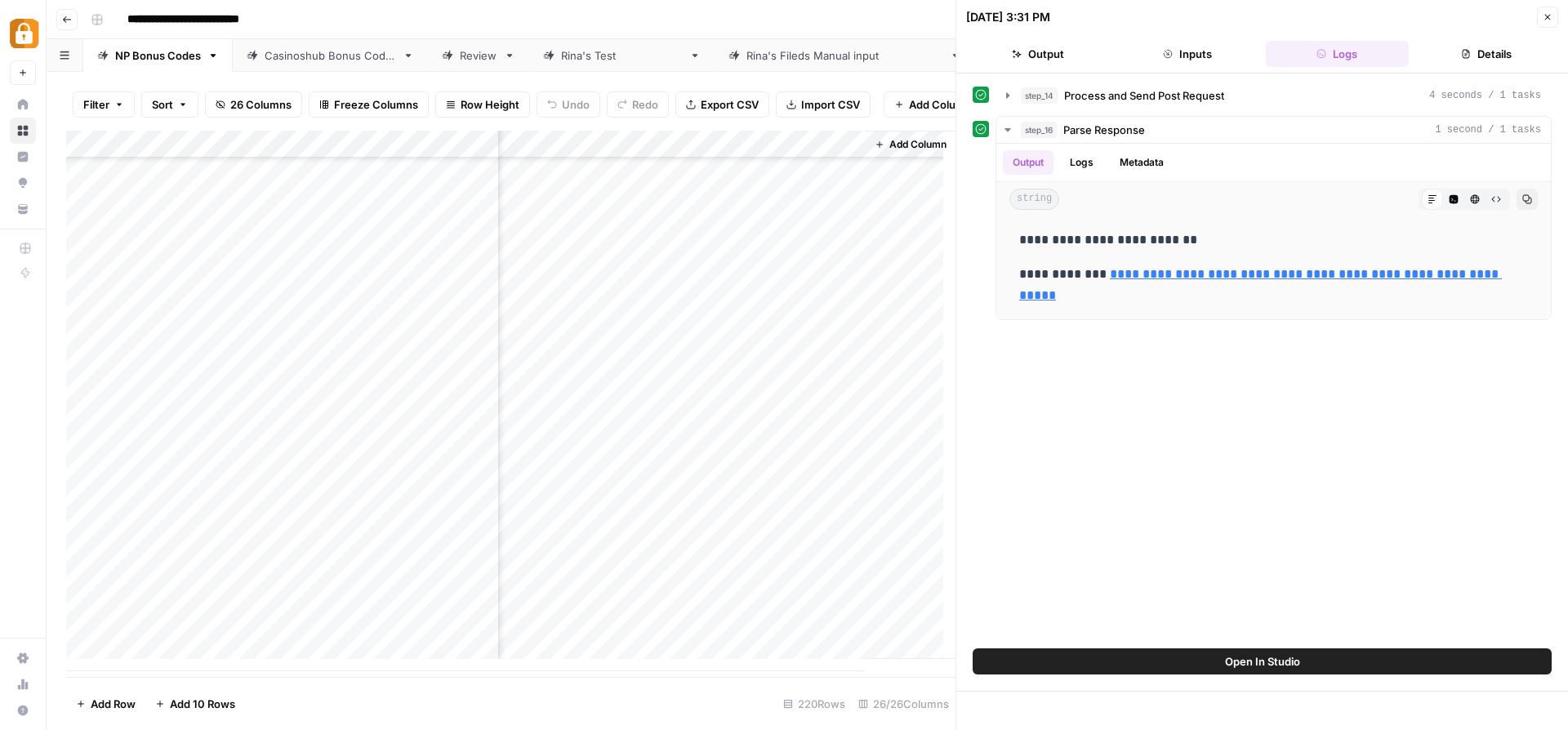
click at [998, 90] on button "step_14 Process and Send Post Request 4 seconds / 1 tasks" at bounding box center [1273, 95] width 554 height 26
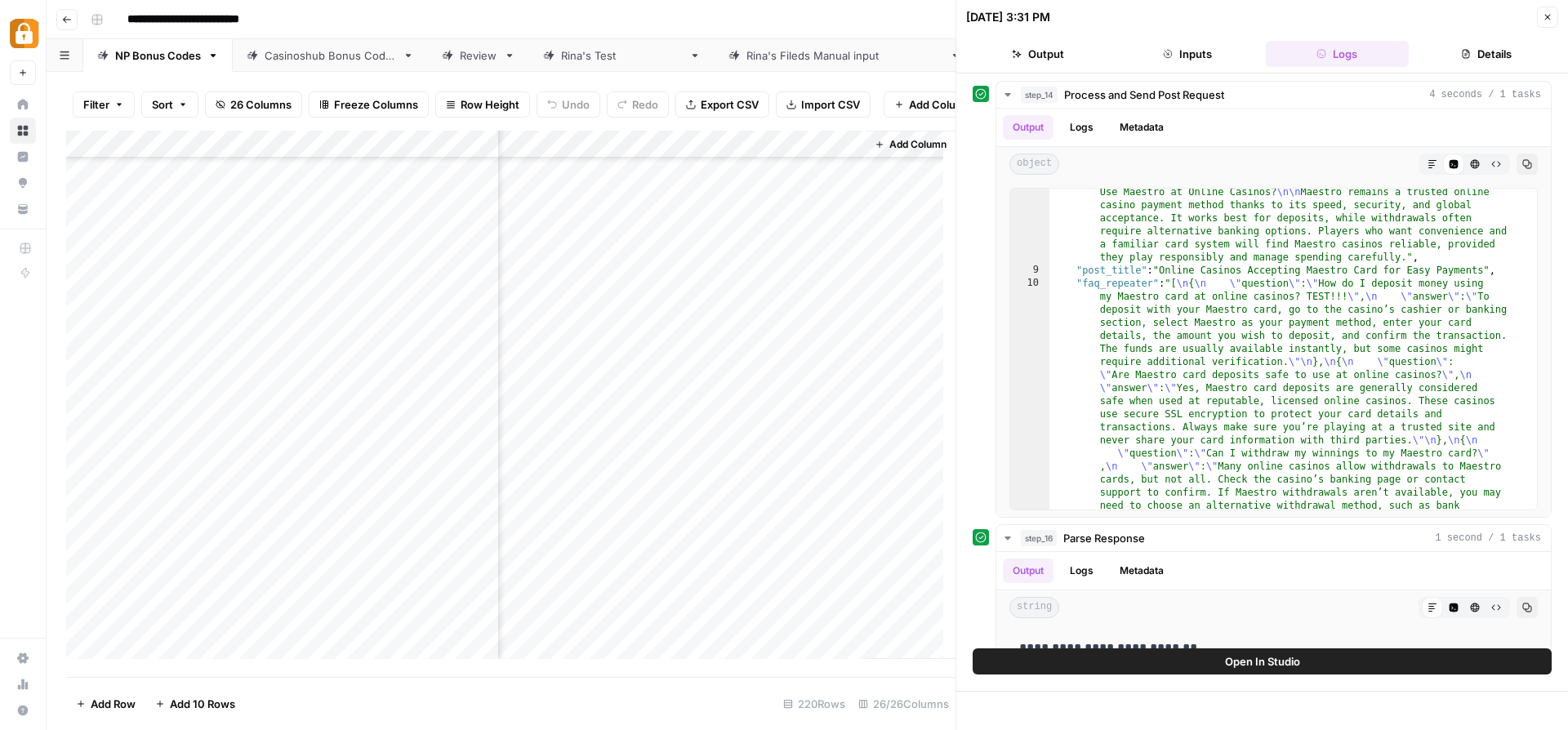
scroll to position [594, 0]
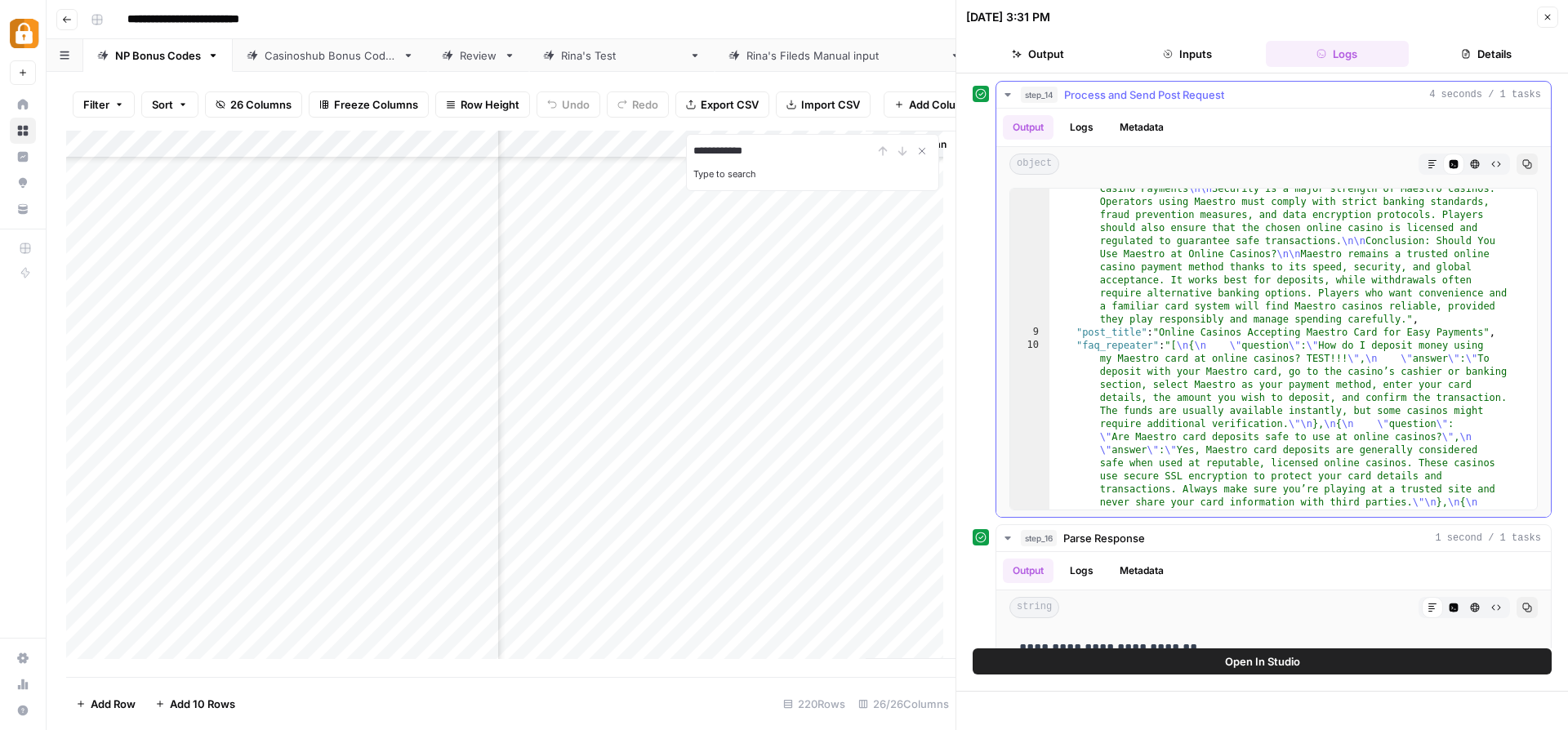
type input "**********"
click at [1242, 281] on div ""content" : "Top Maestro Card Online Casinos \n\n Looking for the best online c…" at bounding box center [1287, 382] width 476 height 1341
click at [1107, 356] on div ""content" : "Top Maestro Card Online Casinos \n\n Looking for the best online c…" at bounding box center [1287, 382] width 476 height 1341
type textarea "**********"
click at [1106, 320] on div ""content" : "Top Maestro Card Online Casinos \n\n Looking for the best online c…" at bounding box center [1287, 382] width 476 height 1341
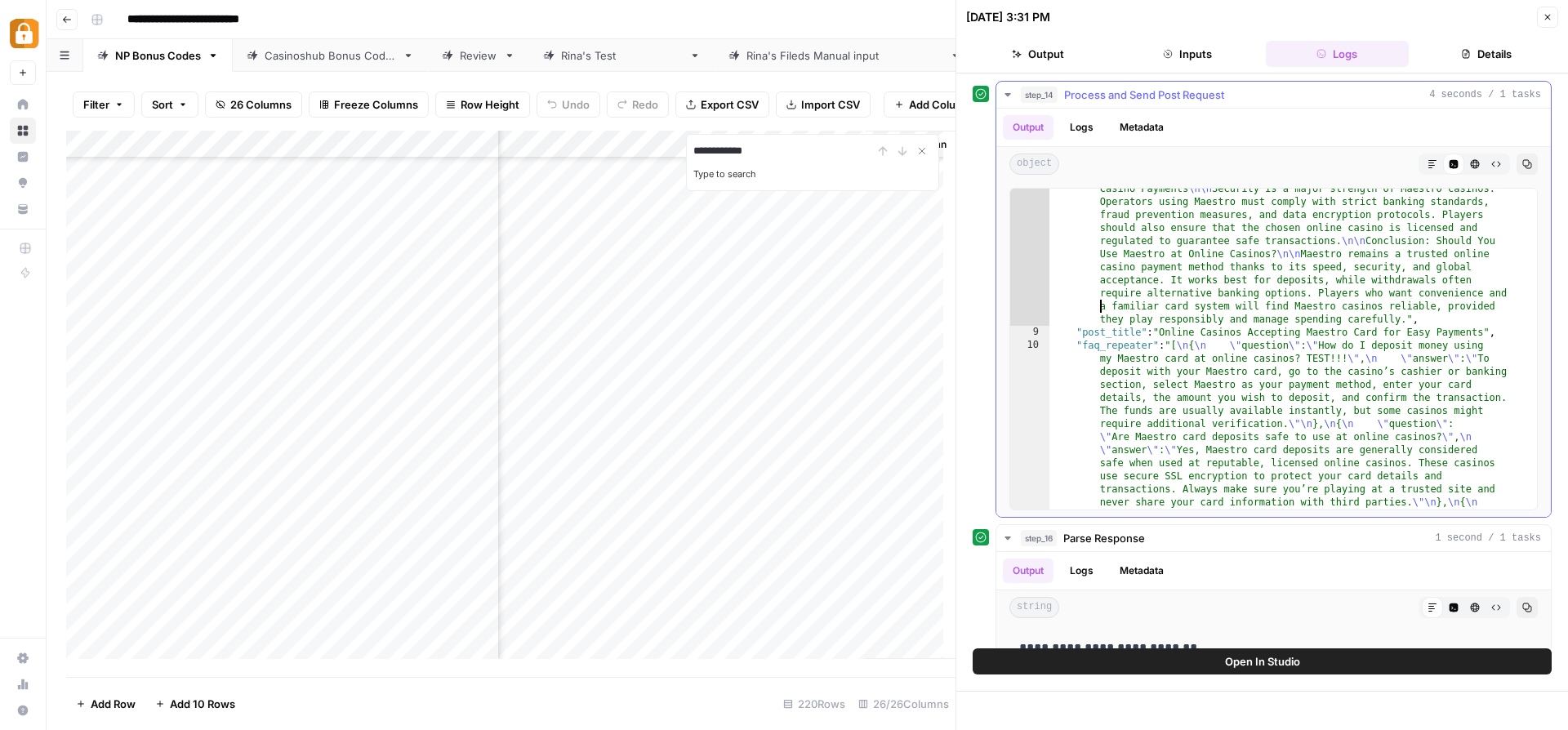
click at [1093, 305] on div ""content" : "Top Maestro Card Online Casinos \n\n Looking for the best online c…" at bounding box center [1287, 382] width 476 height 1341
click at [652, 622] on div "Add Column" at bounding box center [510, 401] width 889 height 541
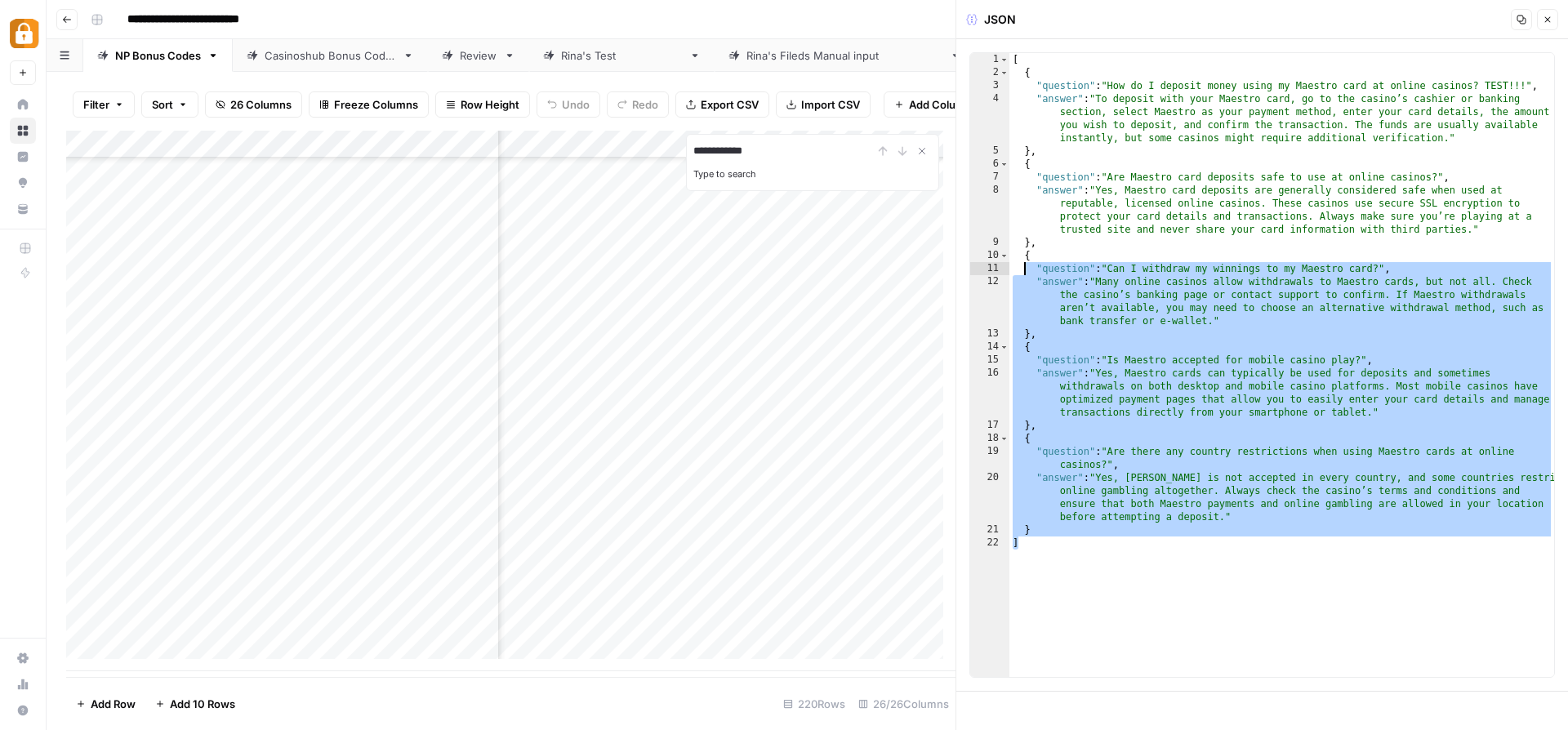
drag, startPoint x: 1148, startPoint y: 526, endPoint x: 1006, endPoint y: -100, distance: 641.9
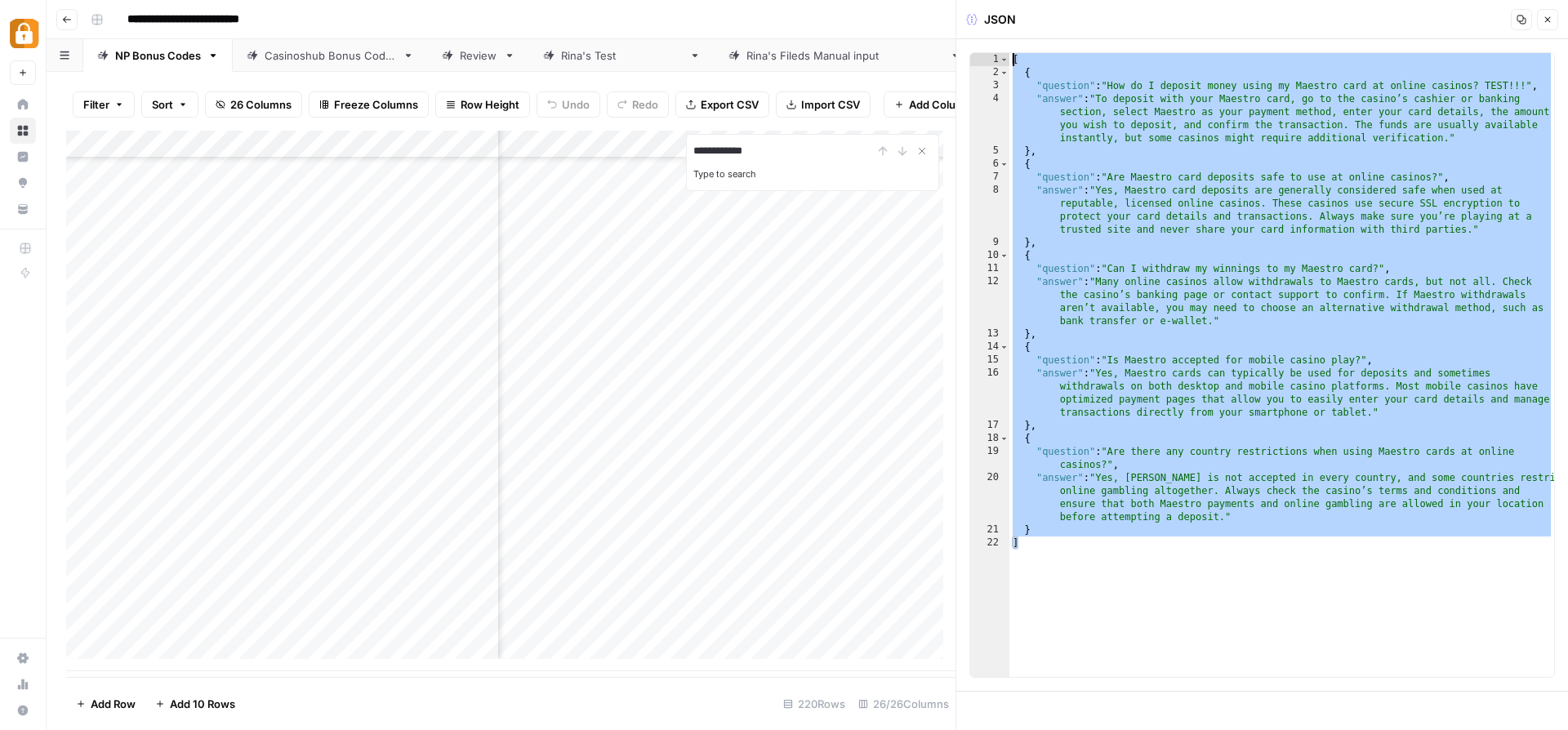
paste textarea
type textarea "*"
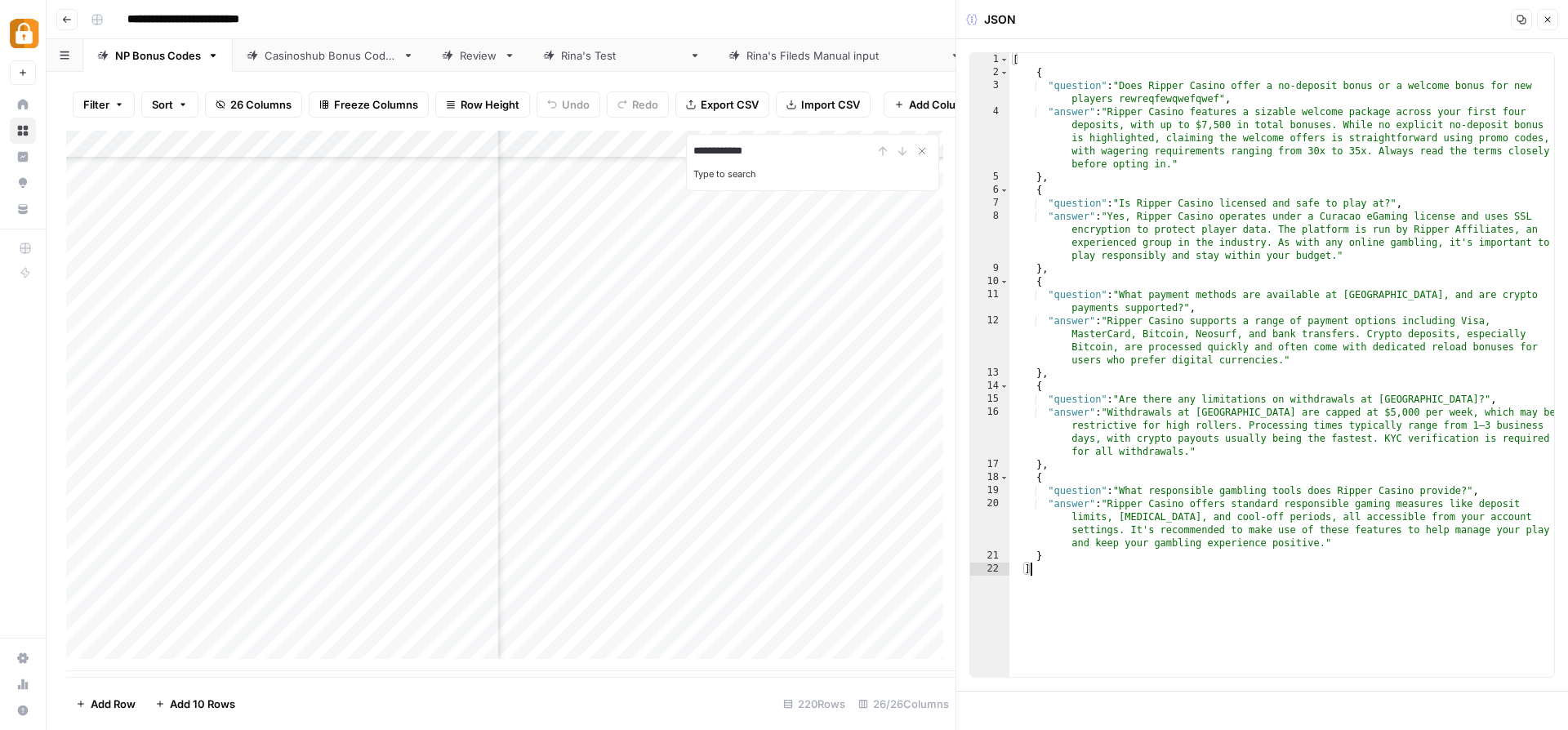
click at [1191, 593] on div "[ { "question" : "Does Ripper Casino offer a no-deposit bonus or a welcome bonu…" at bounding box center [1281, 378] width 544 height 650
click at [849, 627] on div "Add Column" at bounding box center [510, 401] width 889 height 541
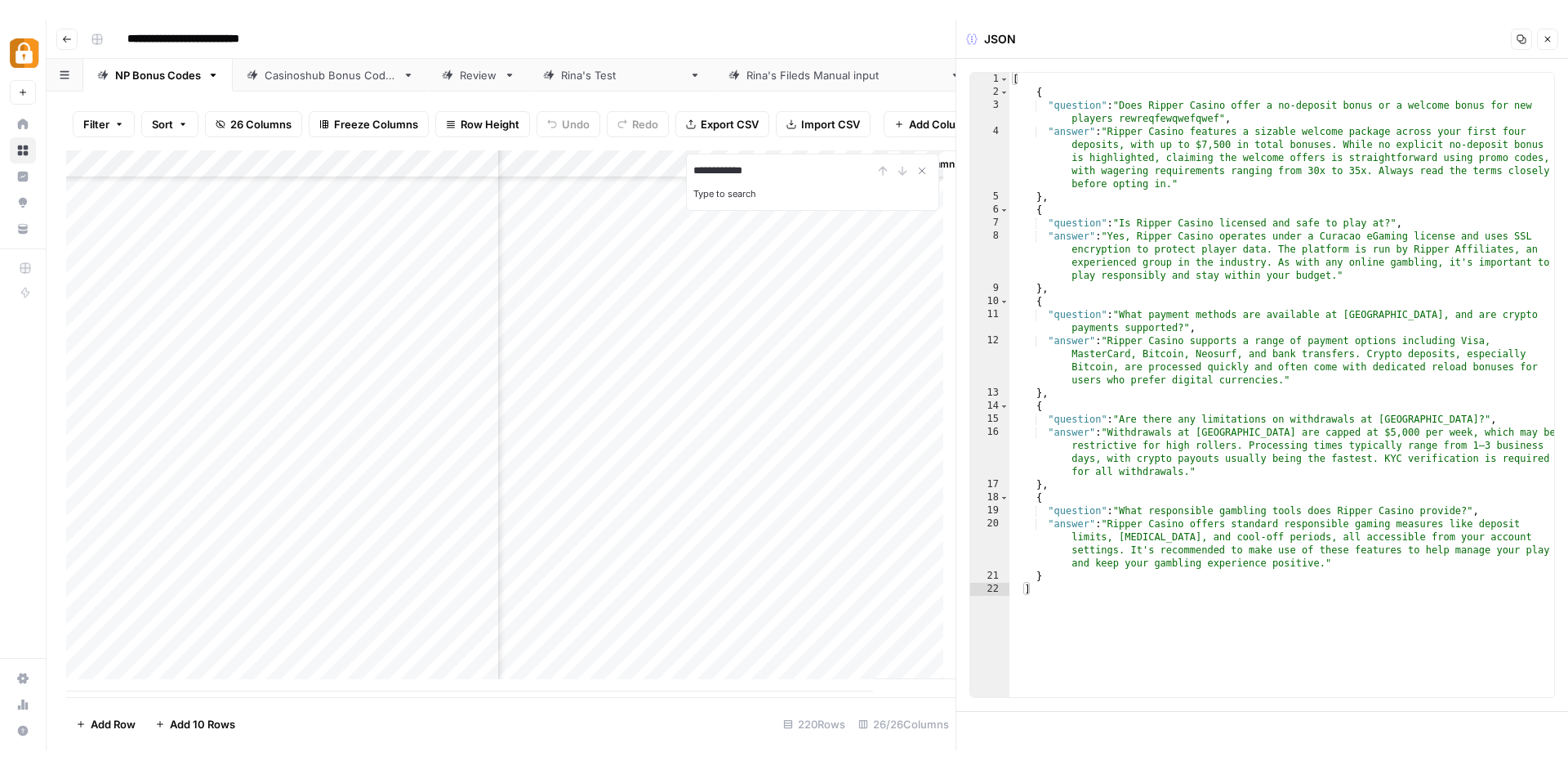
scroll to position [5637, 3834]
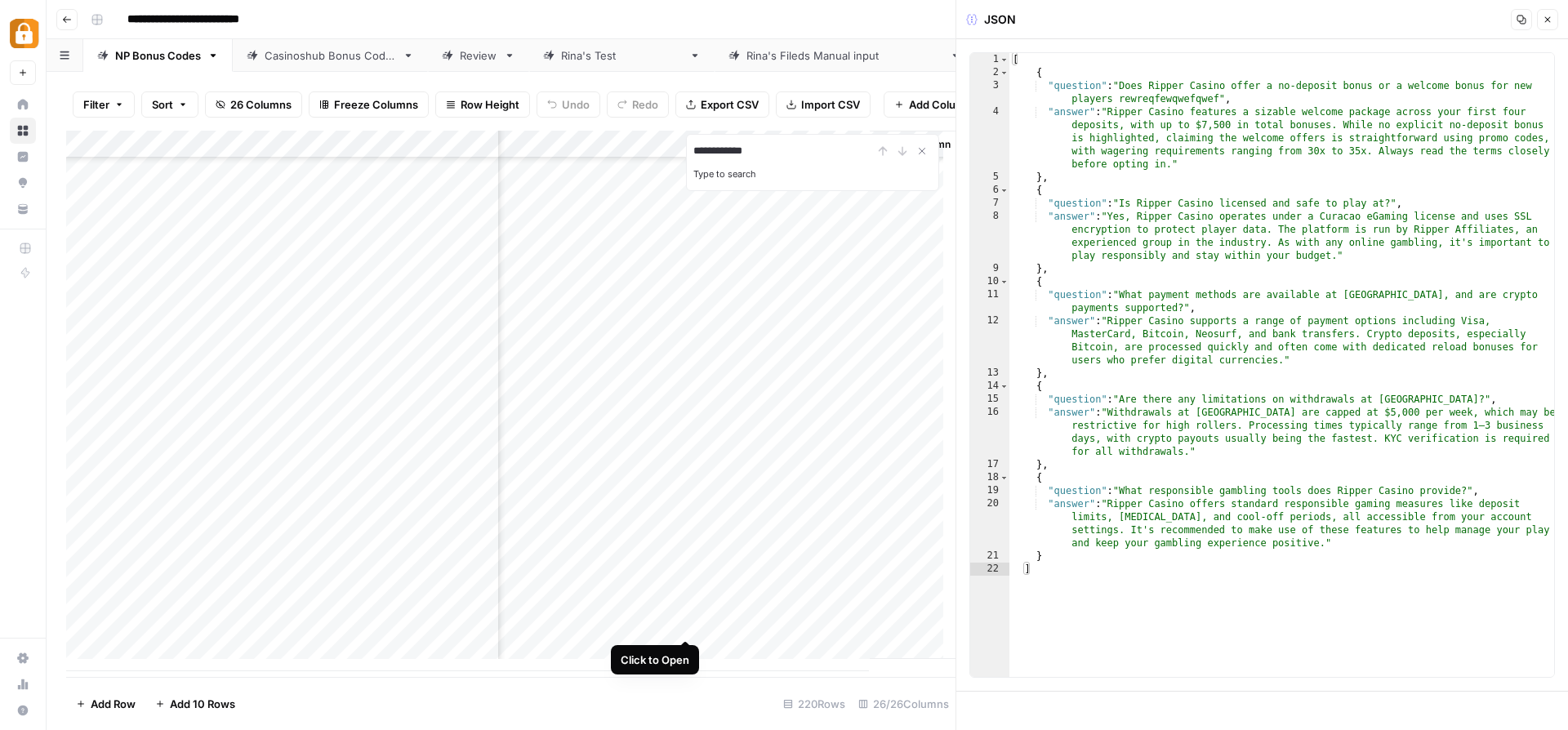
click at [690, 619] on div "Add Column" at bounding box center [510, 401] width 889 height 541
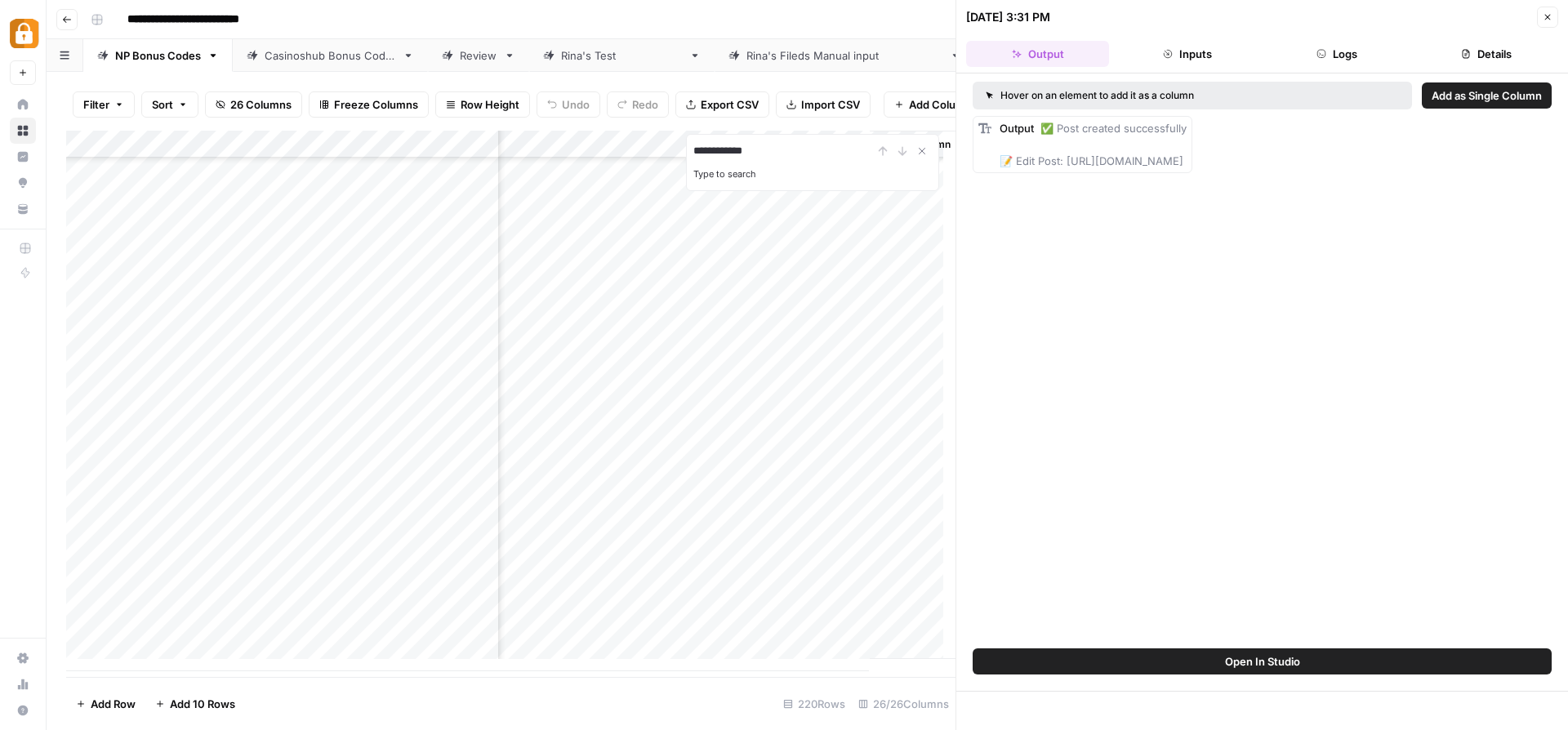
scroll to position [5636, 3834]
click at [711, 623] on div "Add Column" at bounding box center [510, 401] width 889 height 541
click at [1324, 50] on icon "button" at bounding box center [1321, 53] width 10 height 10
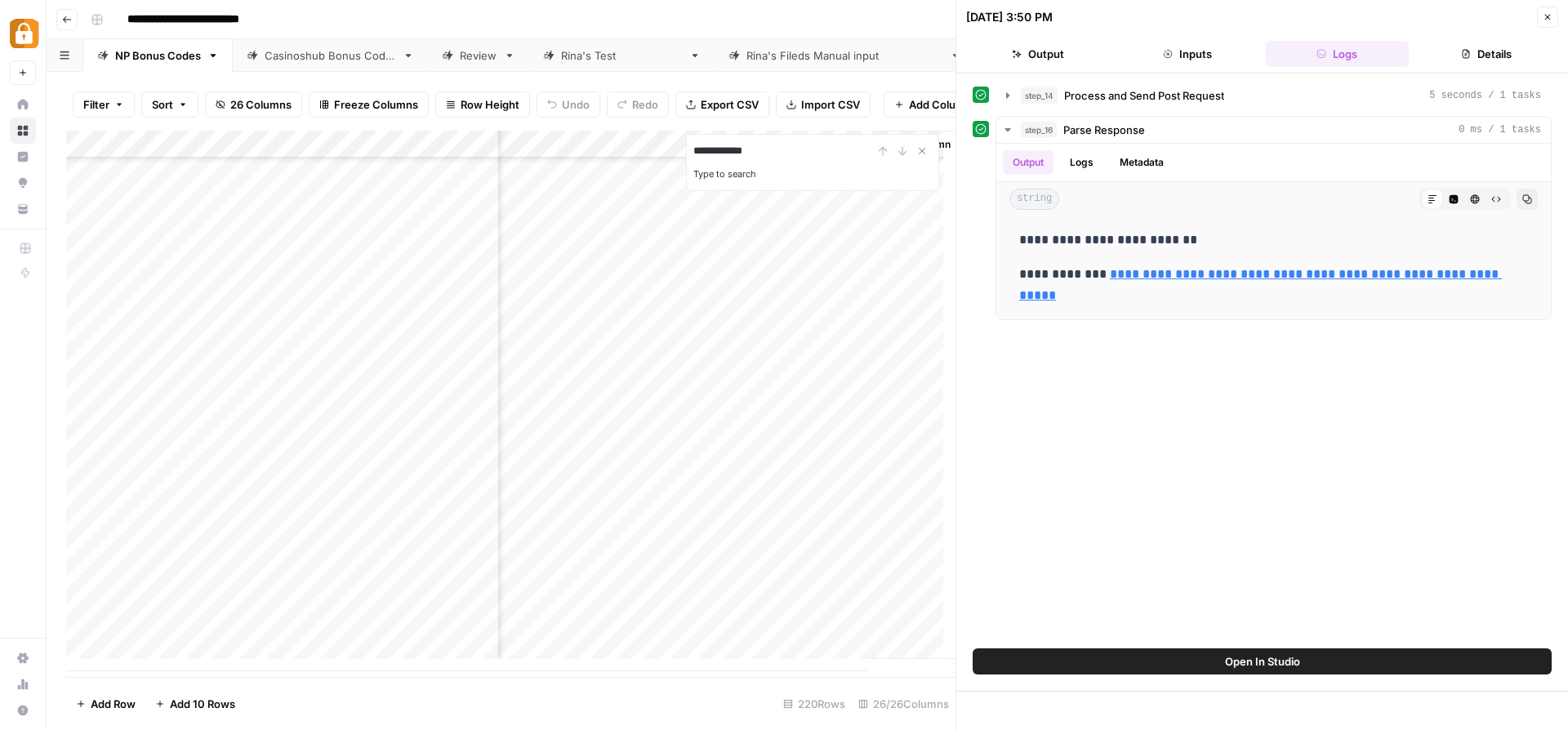
click at [1103, 102] on span "Process and Send Post Request" at bounding box center [1144, 96] width 160 height 16
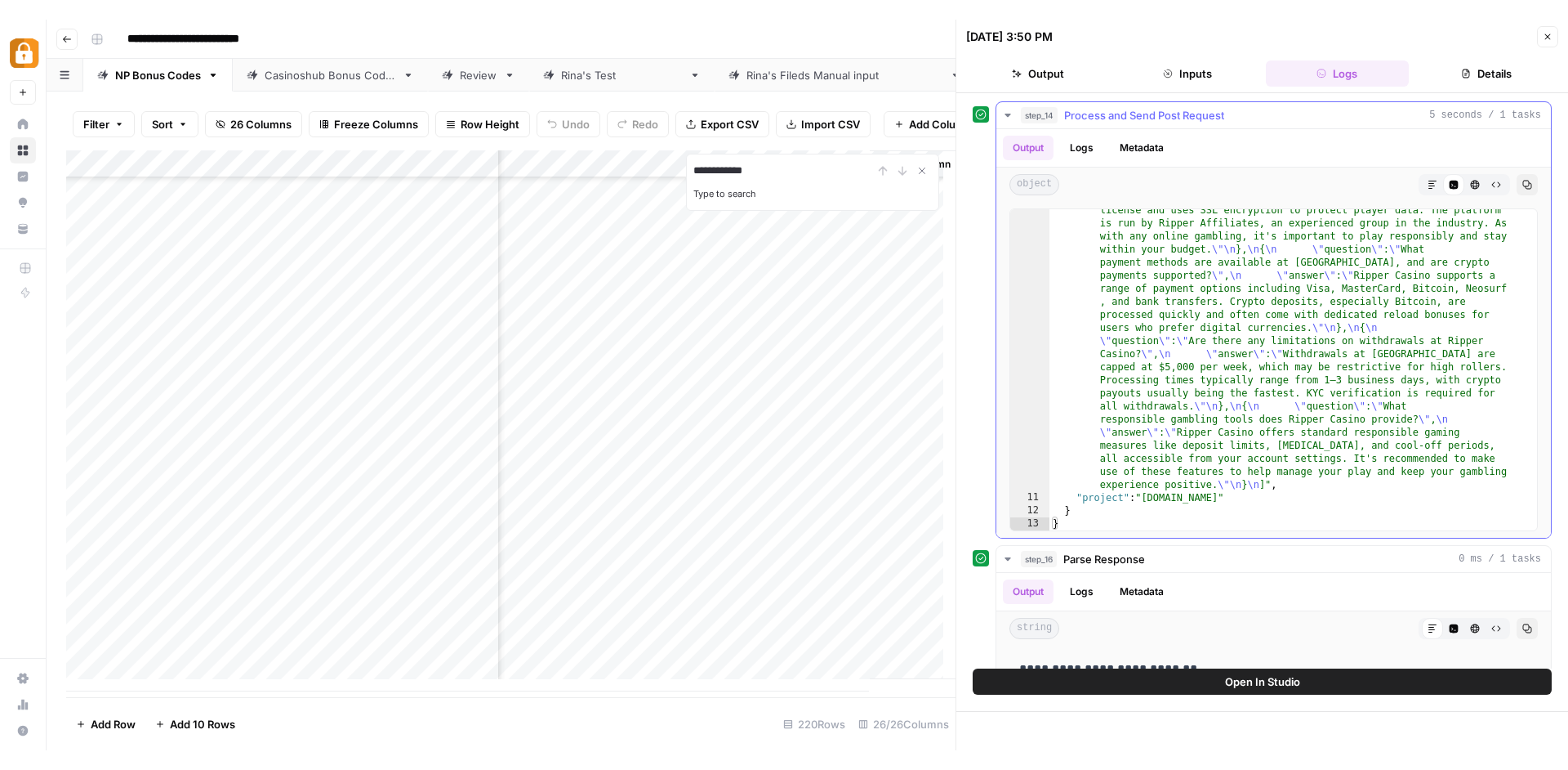
scroll to position [89, 0]
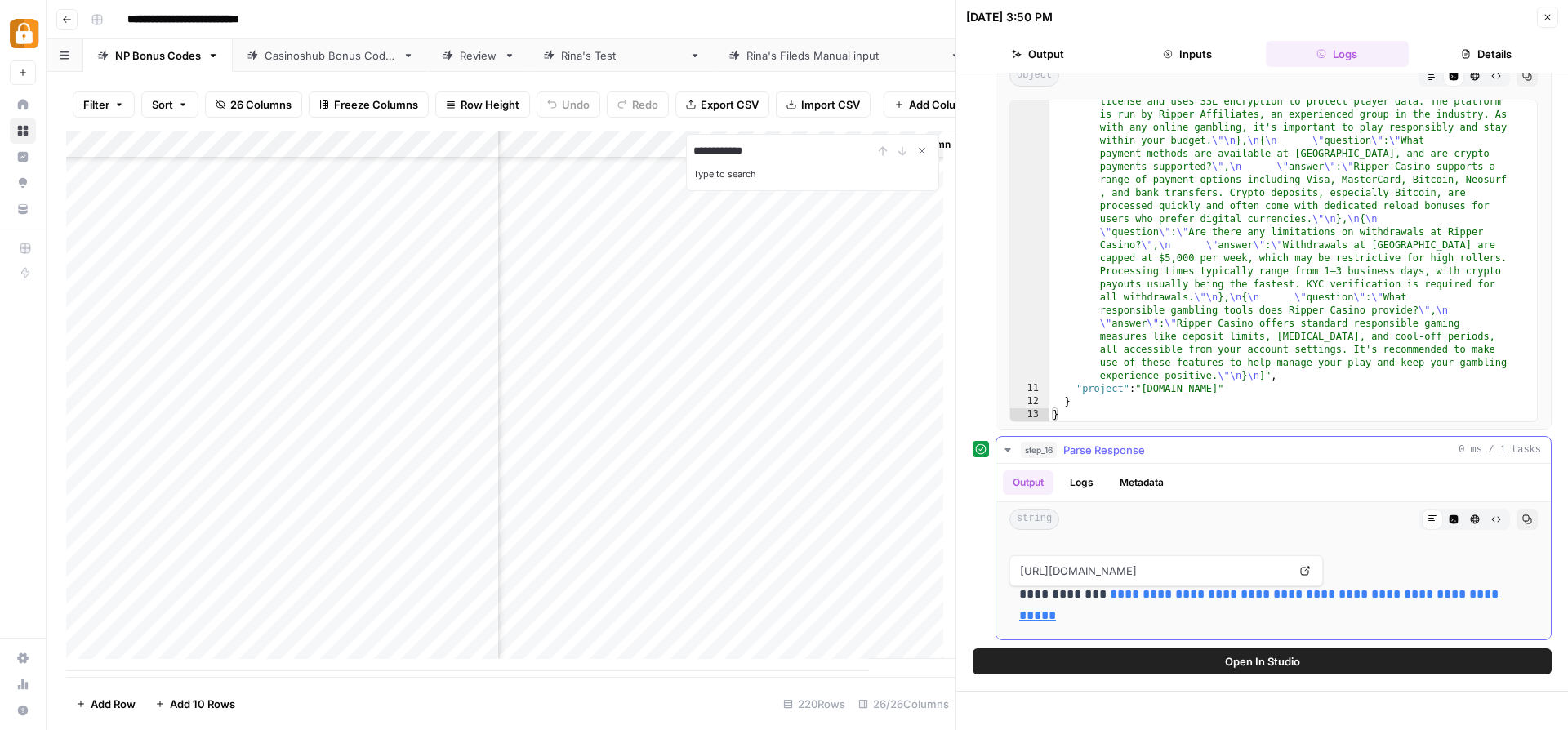
click at [1138, 596] on link "**********" at bounding box center [1261, 604] width 483 height 33
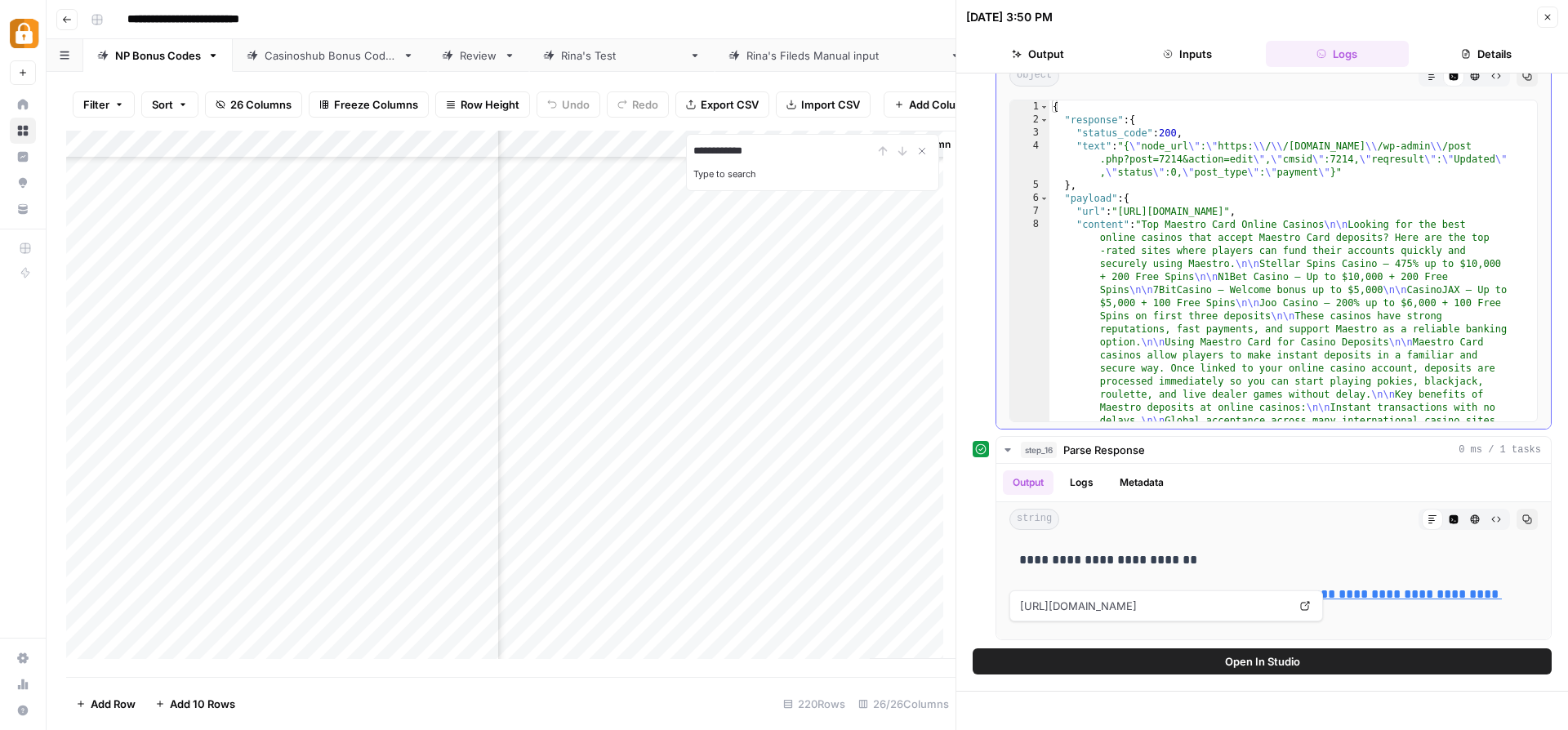
scroll to position [0, 0]
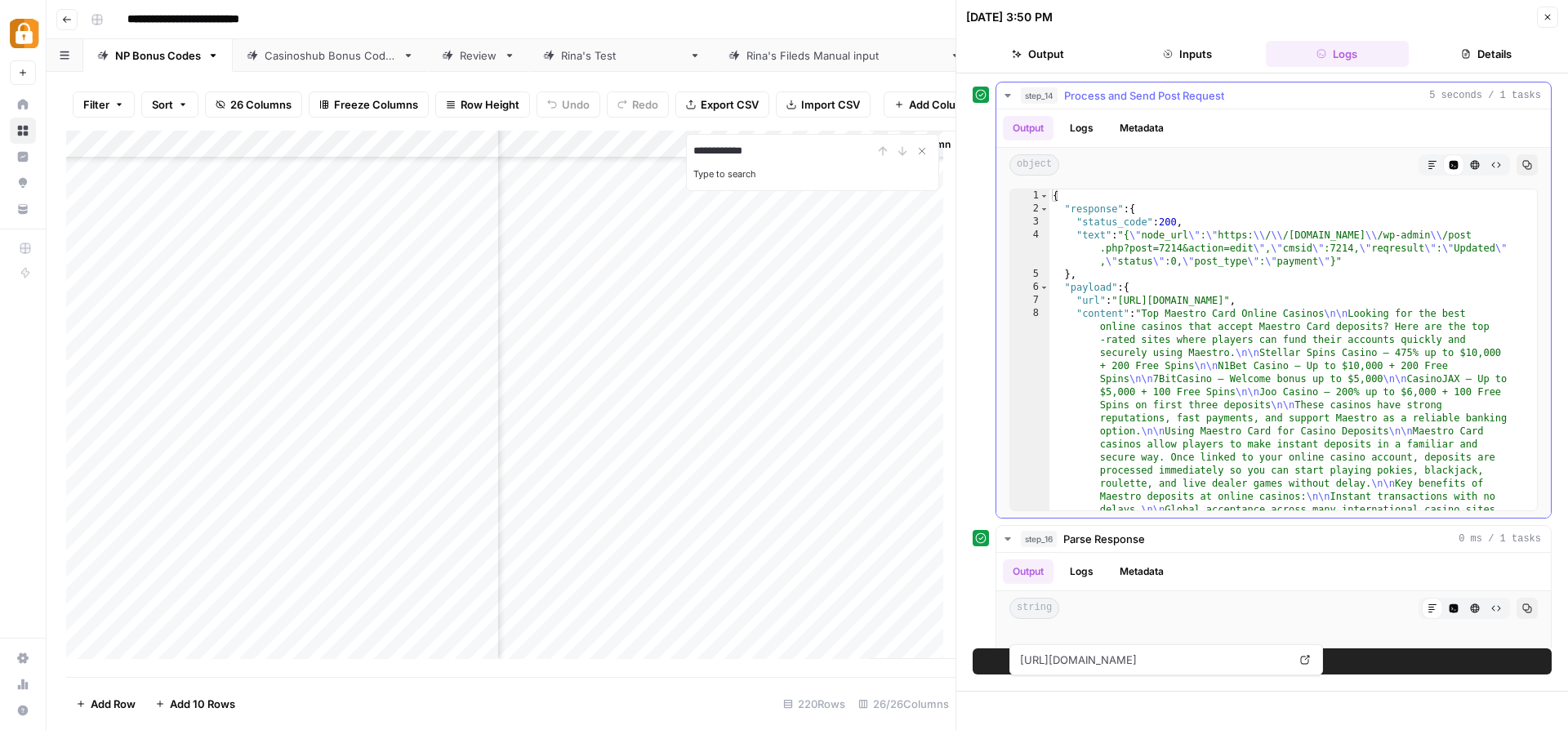
click at [1090, 131] on button "Logs" at bounding box center [1082, 128] width 43 height 24
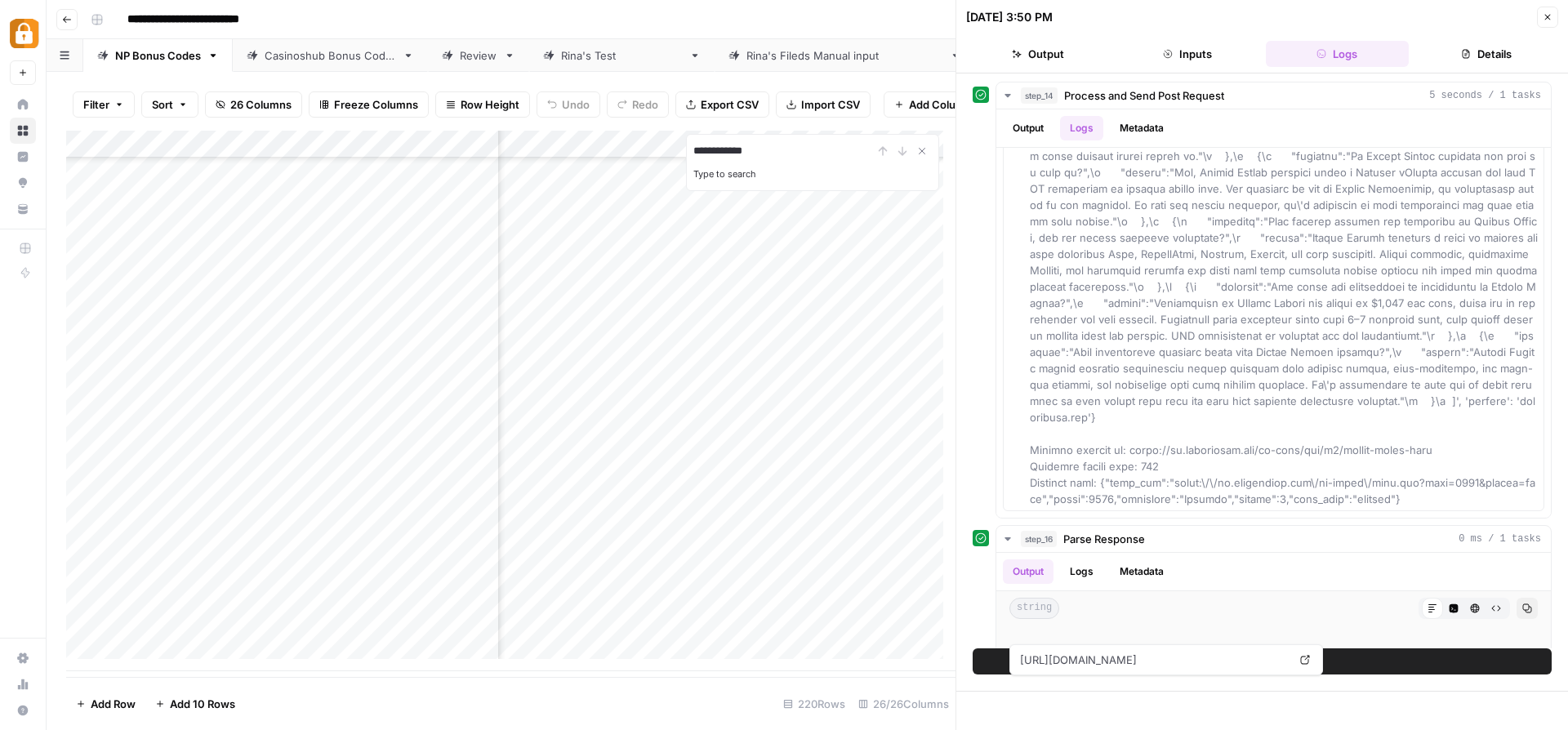
scroll to position [5636, 246]
click at [642, 627] on div "Add Column" at bounding box center [510, 401] width 889 height 541
type textarea "**********"
click at [763, 598] on div "Add Column" at bounding box center [510, 401] width 889 height 541
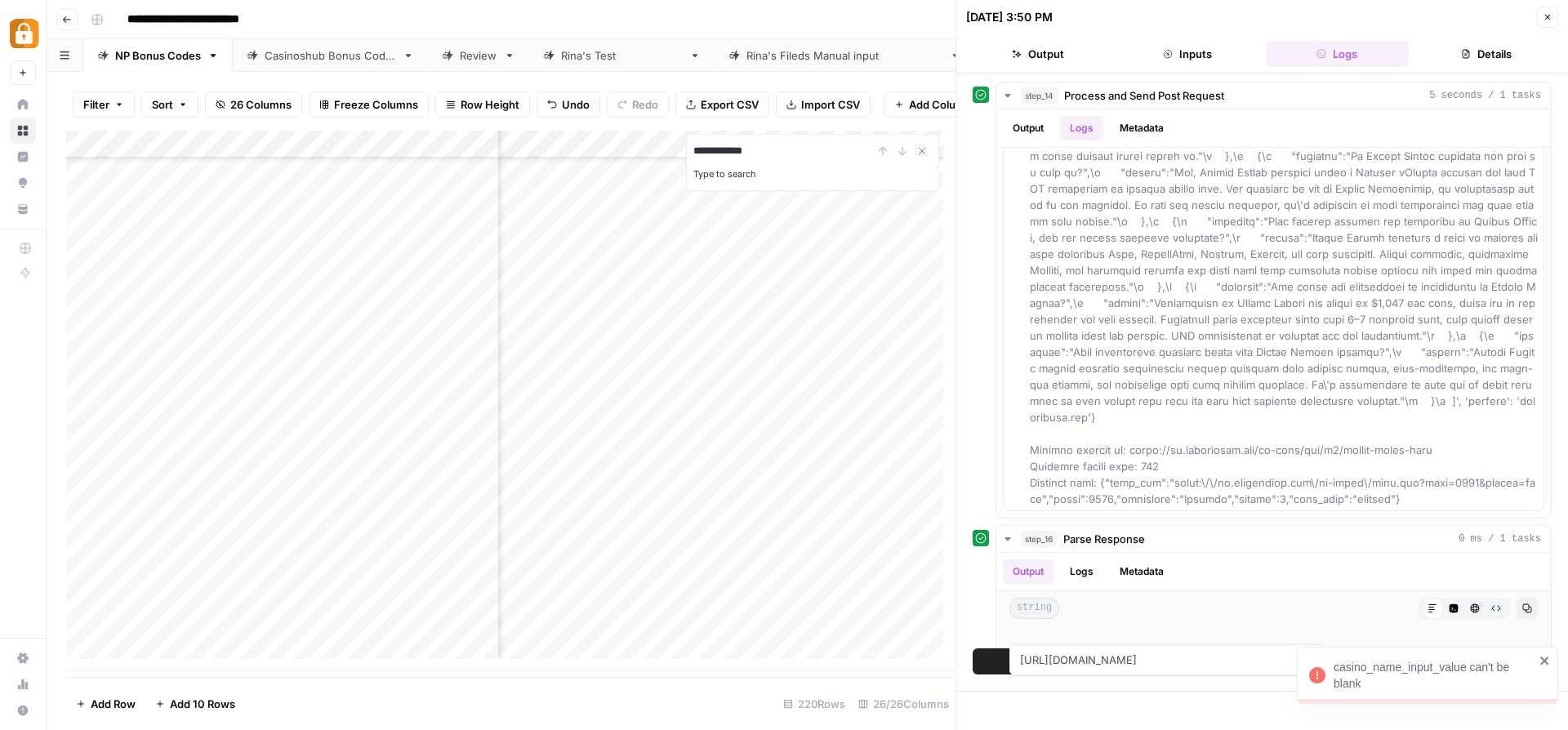
click at [649, 610] on div "Add Column" at bounding box center [510, 401] width 889 height 541
click at [639, 621] on div "Add Column" at bounding box center [510, 401] width 889 height 541
click at [862, 577] on div "Add Column" at bounding box center [510, 401] width 889 height 541
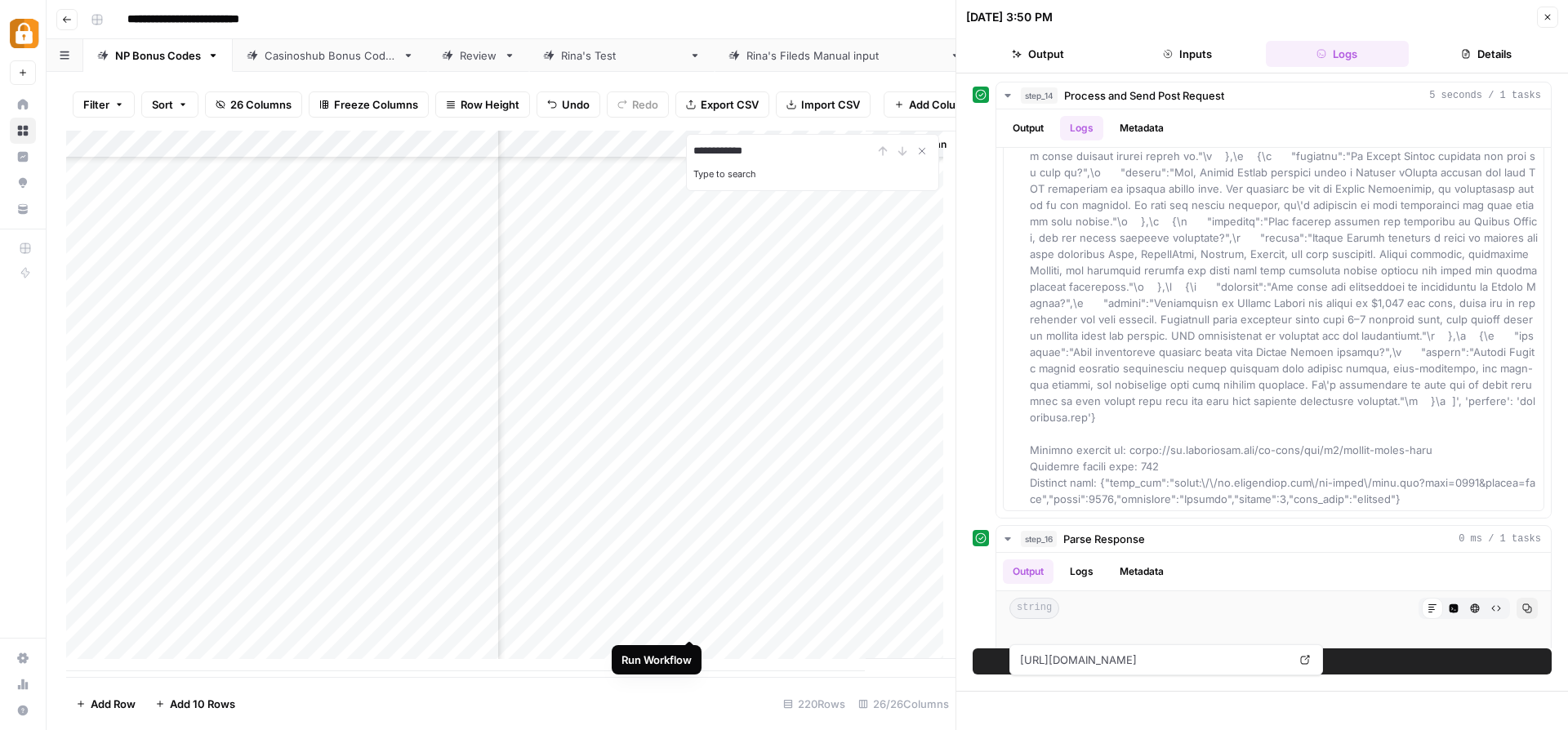
click at [683, 626] on div "Add Column" at bounding box center [510, 401] width 889 height 541
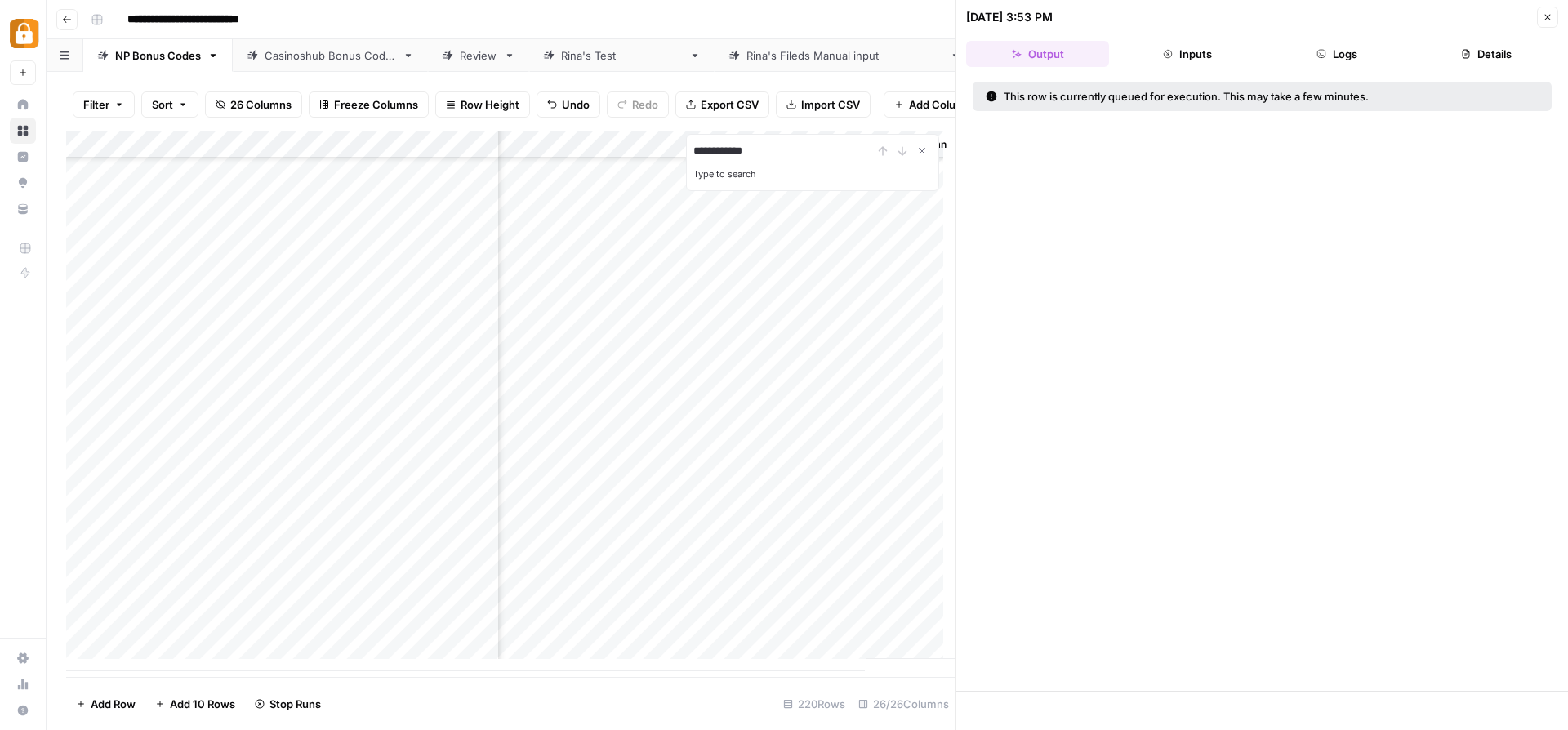
click at [1367, 53] on button "Logs" at bounding box center [1337, 53] width 143 height 26
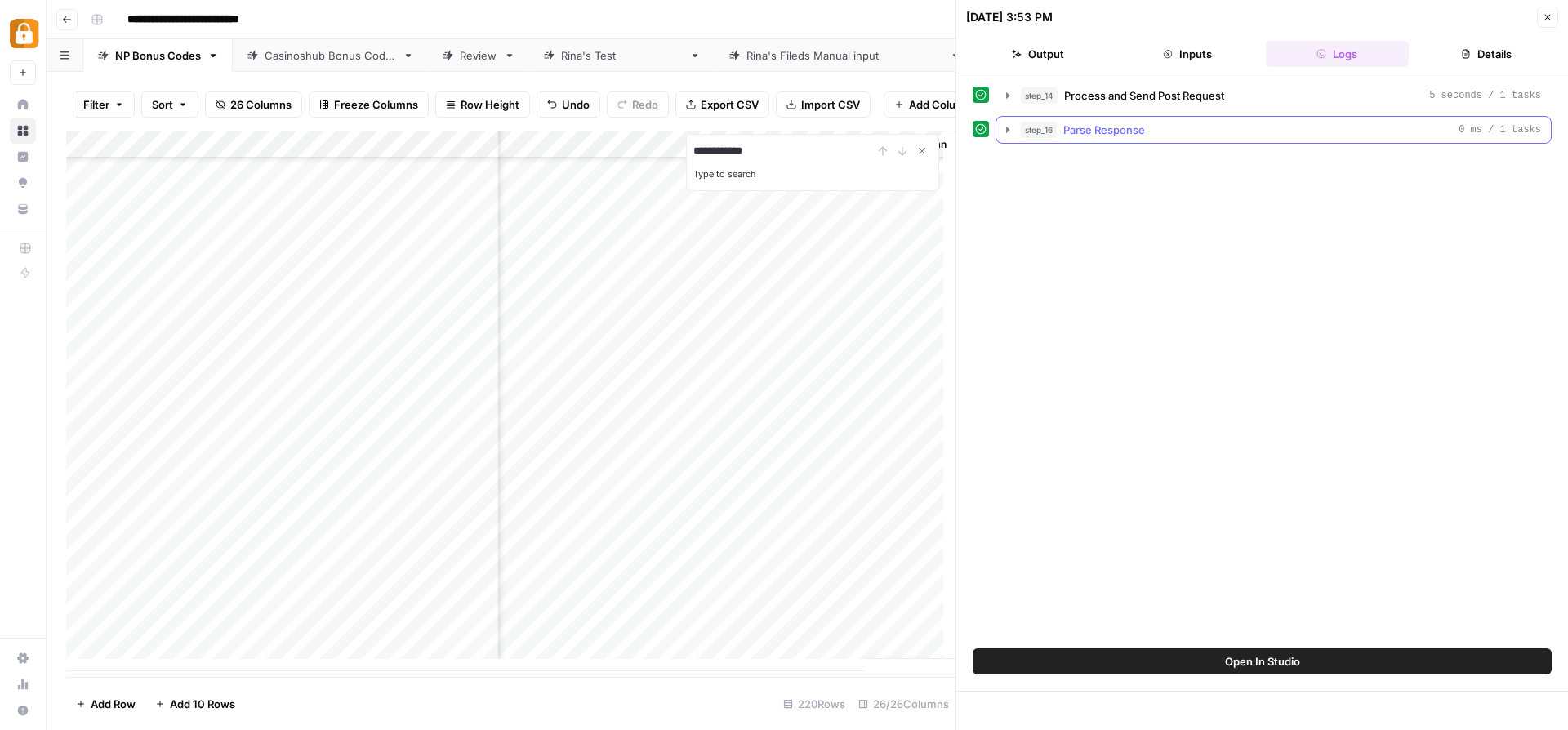
click at [1010, 131] on icon "button" at bounding box center [1007, 129] width 13 height 13
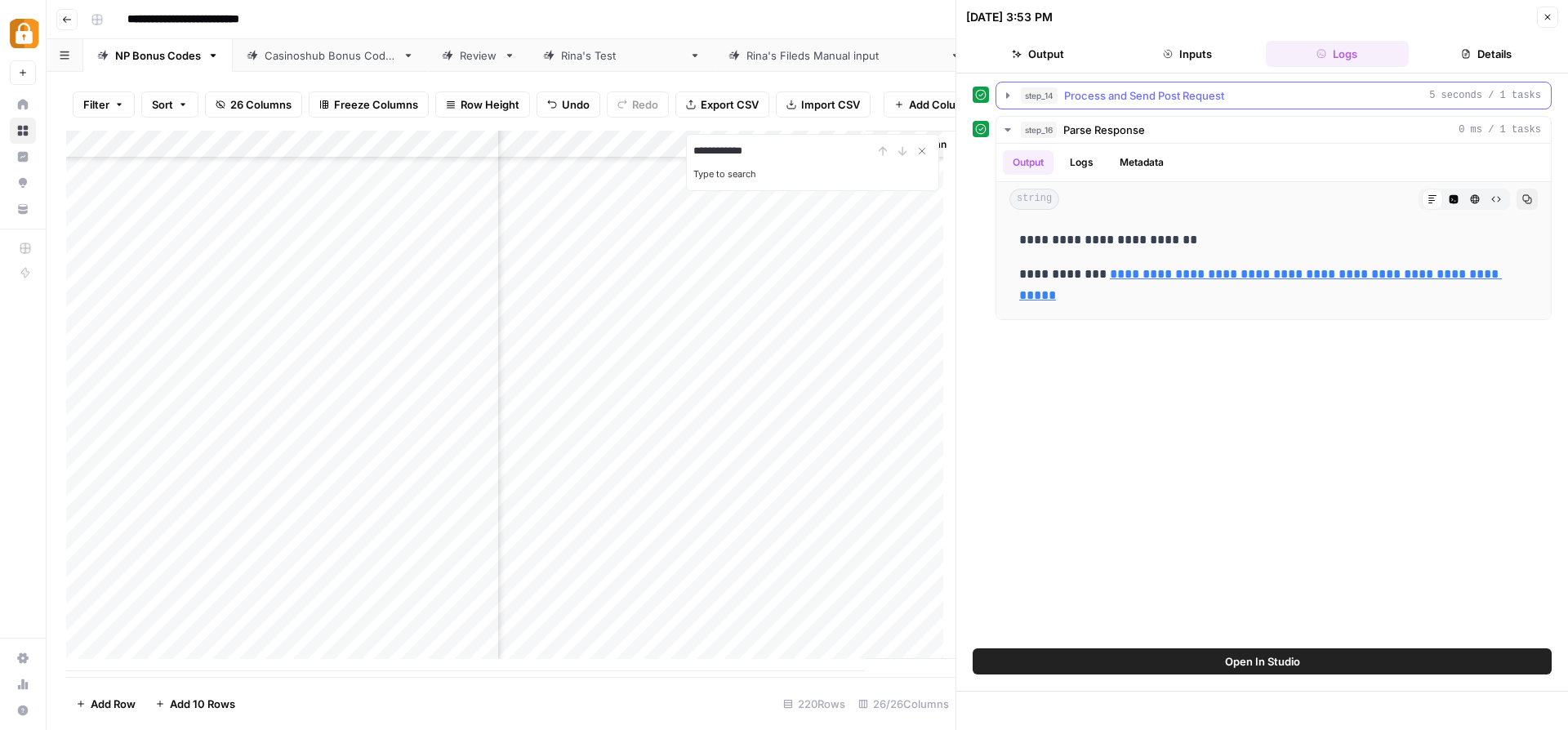
click at [1003, 91] on icon "button" at bounding box center [1007, 95] width 13 height 13
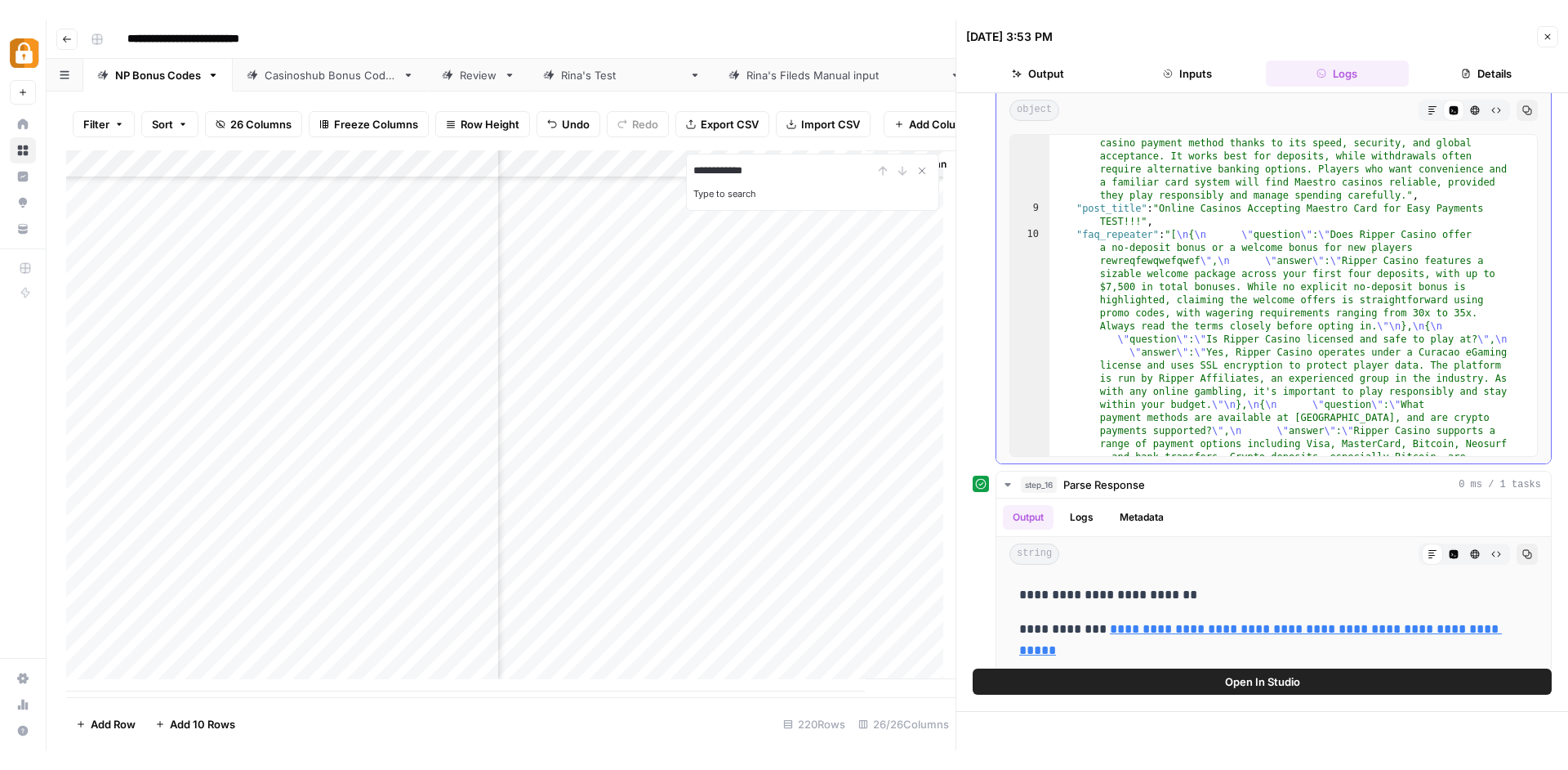
scroll to position [895, 0]
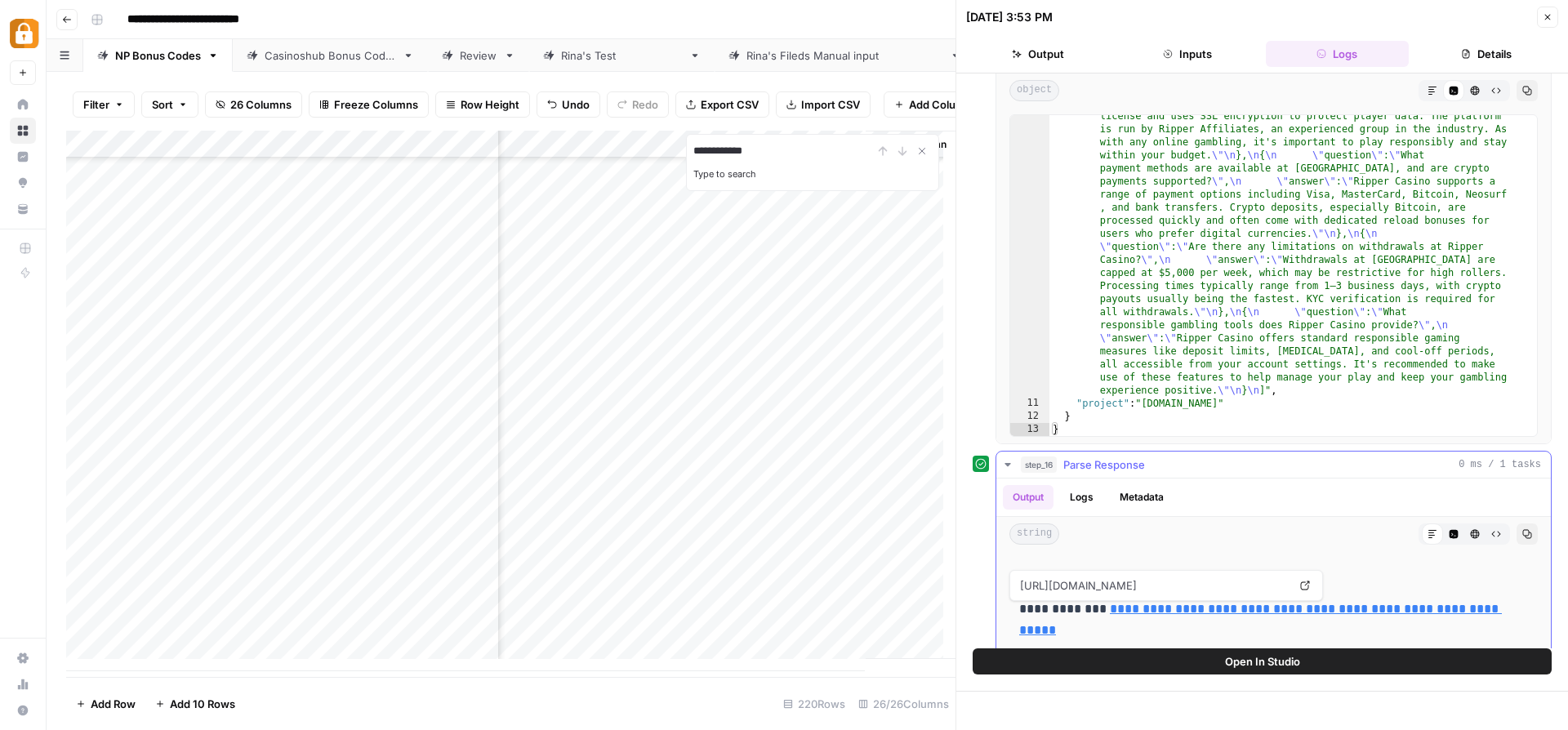
click at [1186, 610] on link "**********" at bounding box center [1261, 619] width 483 height 33
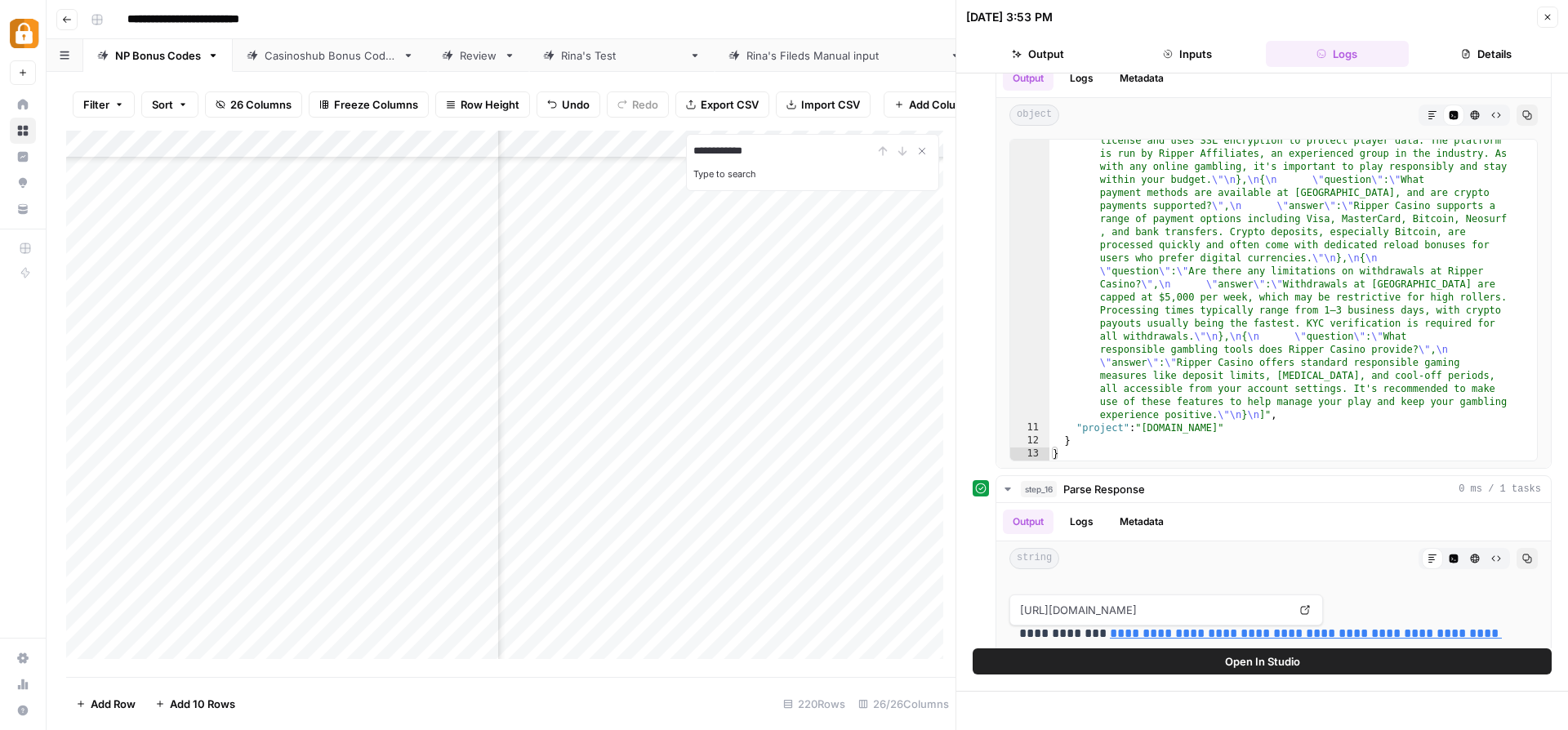
scroll to position [5596, 3851]
click at [835, 340] on div "Add Column" at bounding box center [510, 401] width 889 height 541
drag, startPoint x: 951, startPoint y: 249, endPoint x: 1228, endPoint y: 256, distance: 277.1
click at [1228, 256] on div "09/14/25 at 3:53 PM Close Output Inputs Logs Details step_14 Process and Send P…" at bounding box center [1261, 365] width 612 height 730
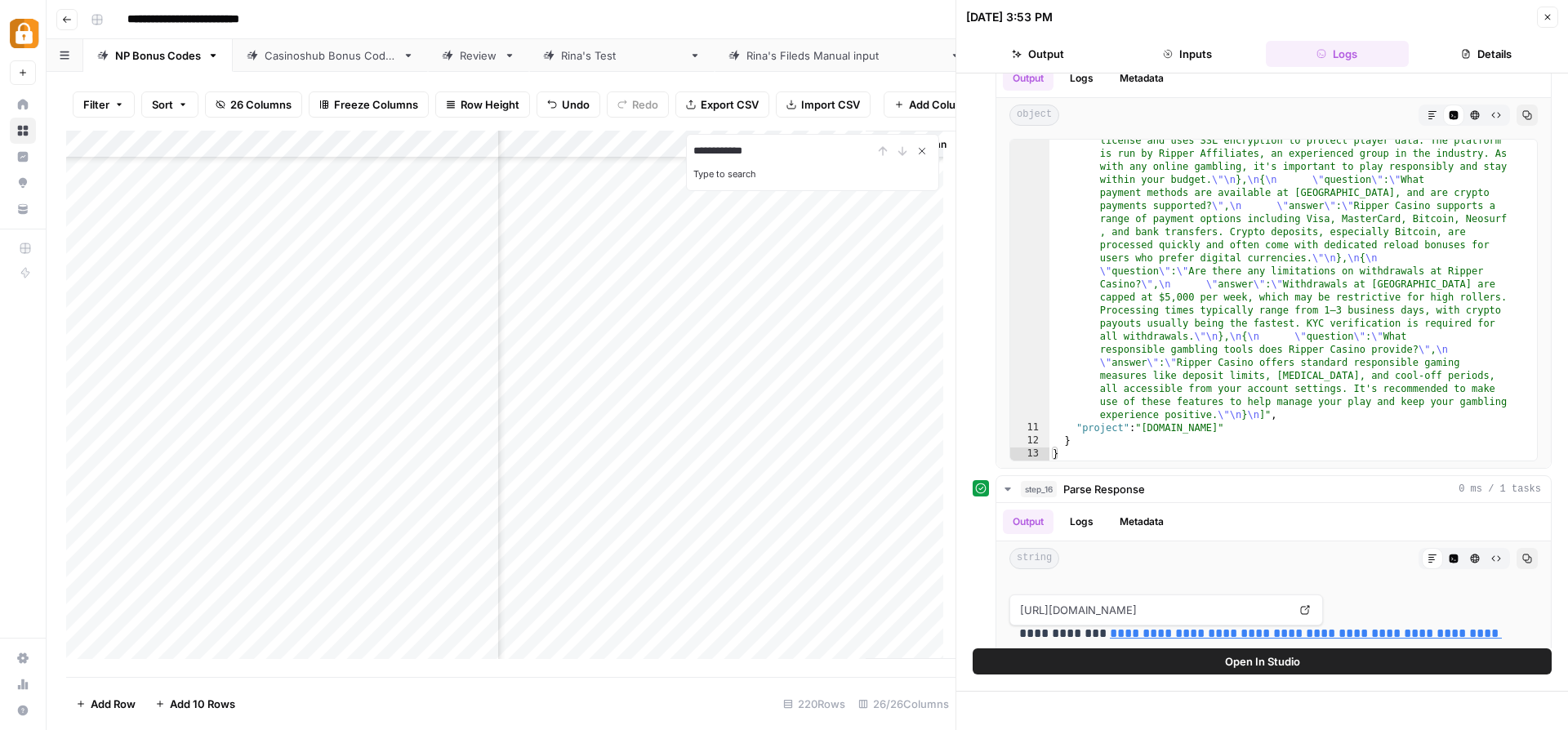
click at [930, 156] on button "Close Search" at bounding box center [922, 151] width 20 height 20
click at [1555, 16] on button "Close" at bounding box center [1546, 16] width 21 height 21
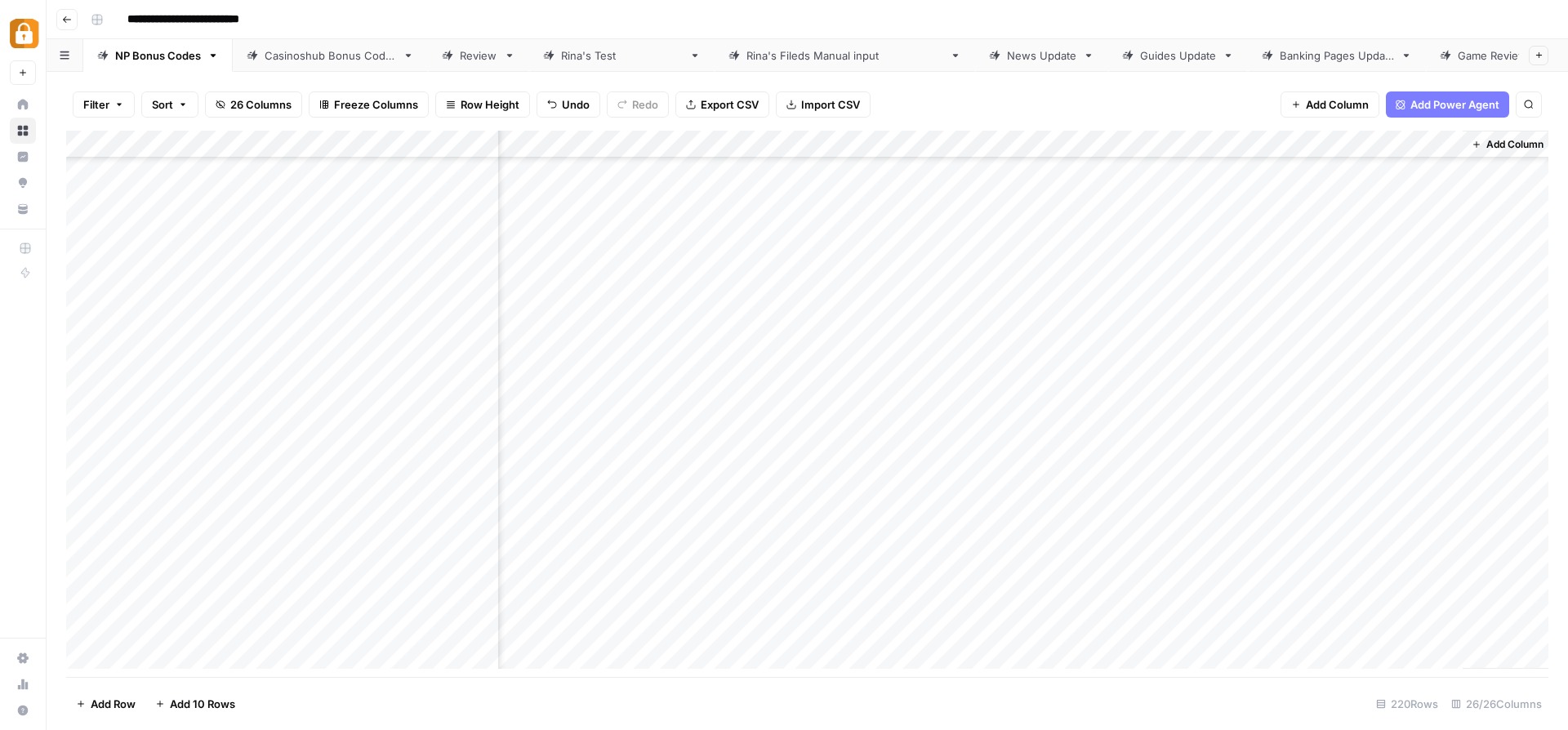
scroll to position [5596, 3239]
click at [1278, 139] on div "Add Column" at bounding box center [807, 405] width 1482 height 551
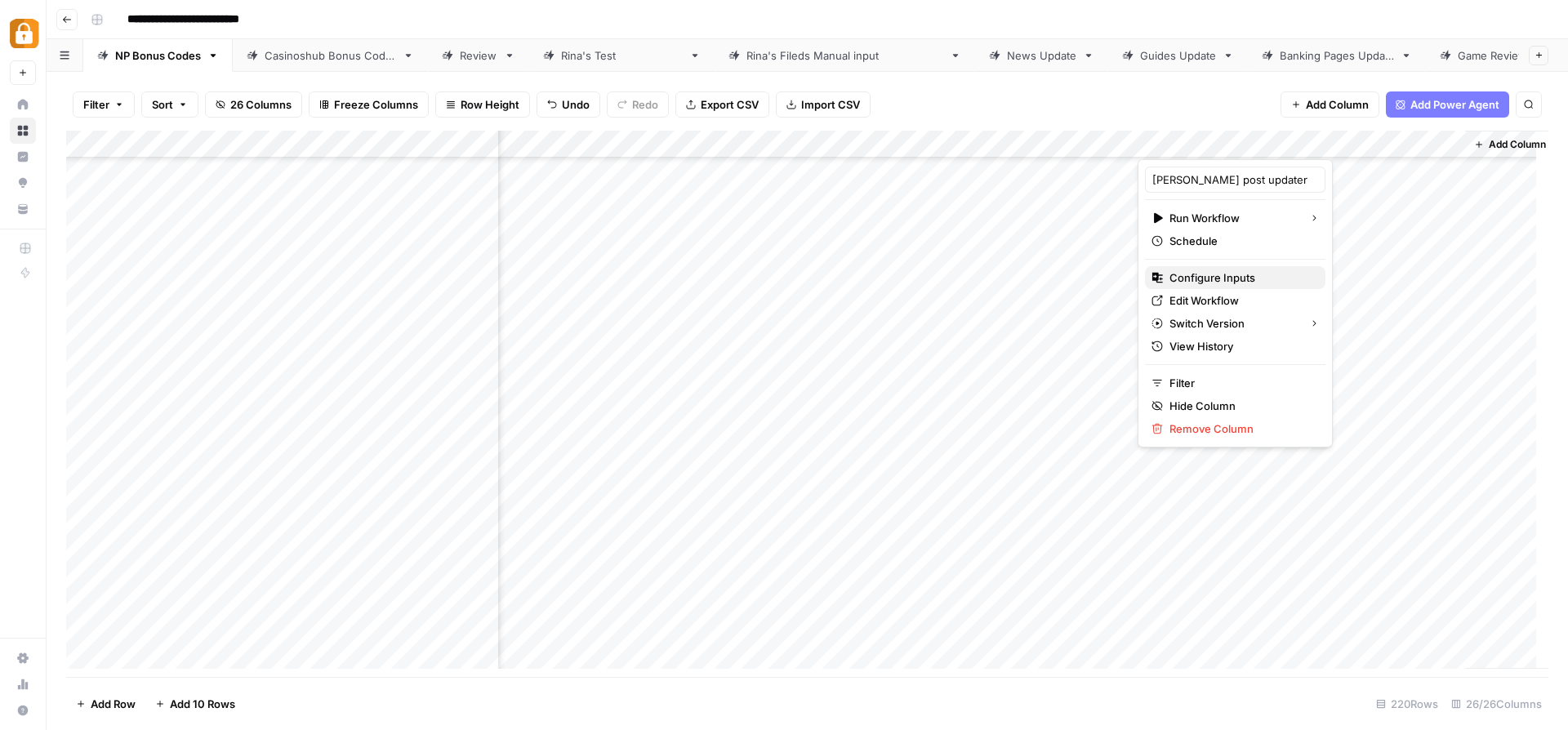
click at [1222, 279] on span "Configure Inputs" at bounding box center [1241, 278] width 143 height 16
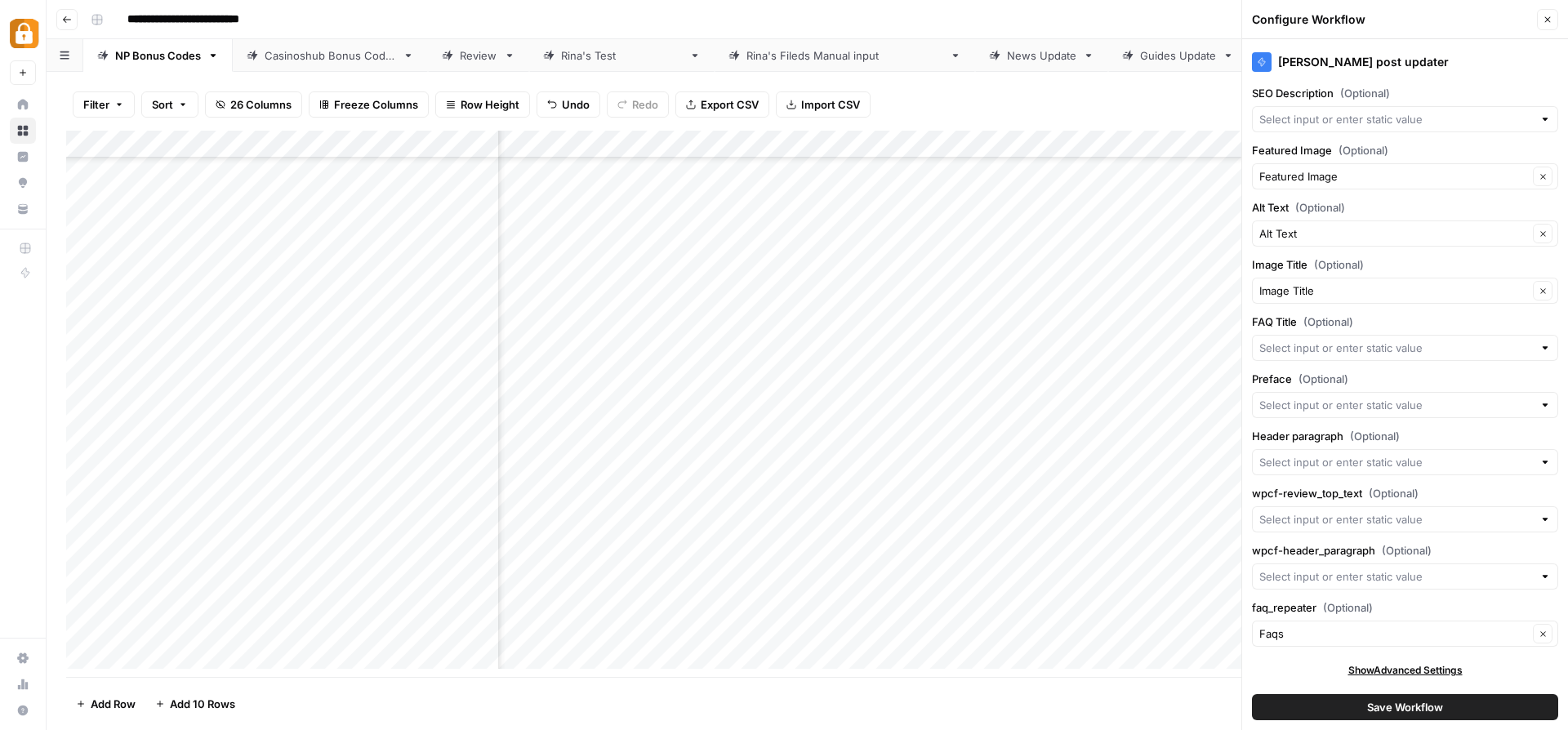
scroll to position [5626, 2488]
click at [971, 617] on div "Add Column" at bounding box center [807, 405] width 1482 height 551
type textarea "**********"
click at [1352, 392] on div at bounding box center [1404, 404] width 307 height 26
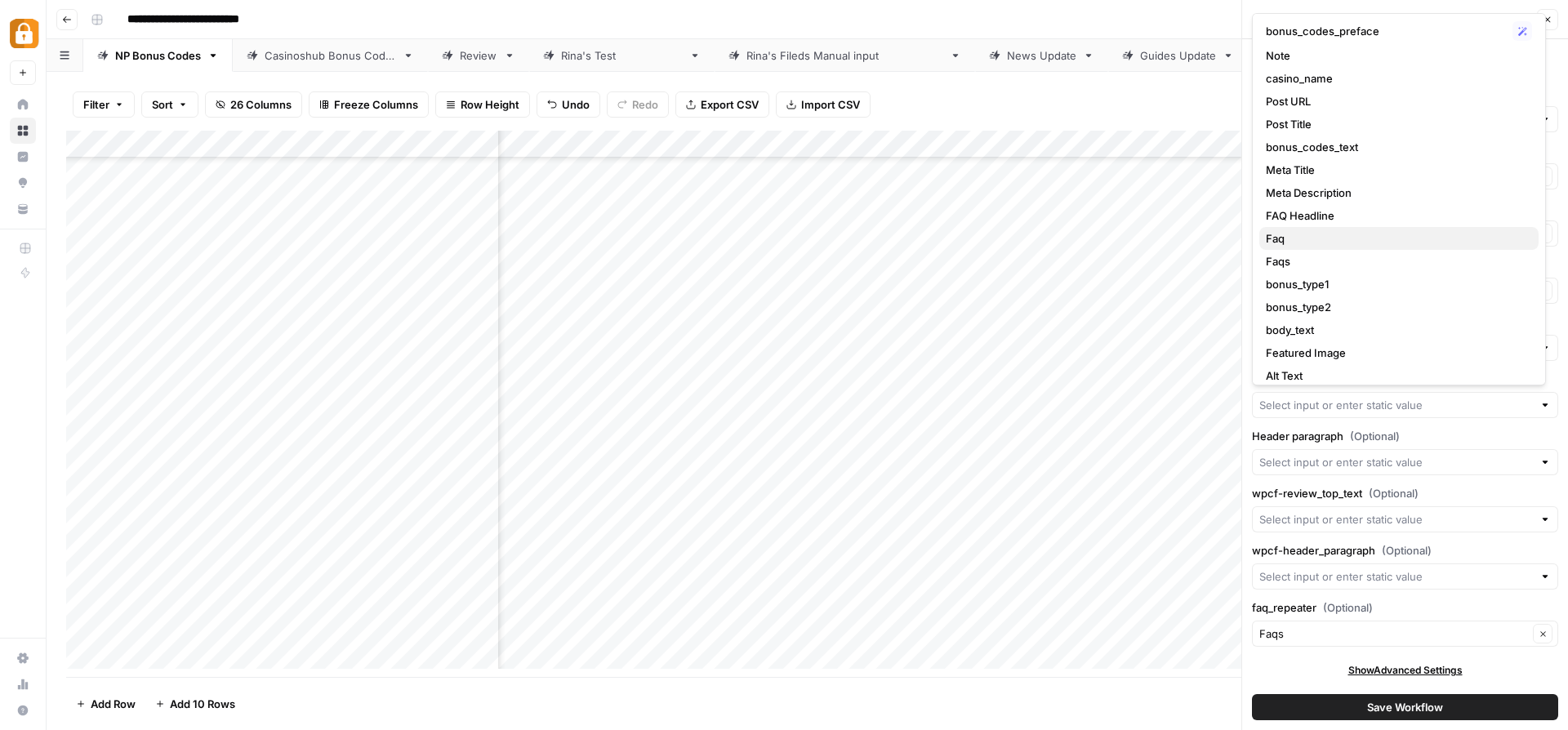
scroll to position [0, 0]
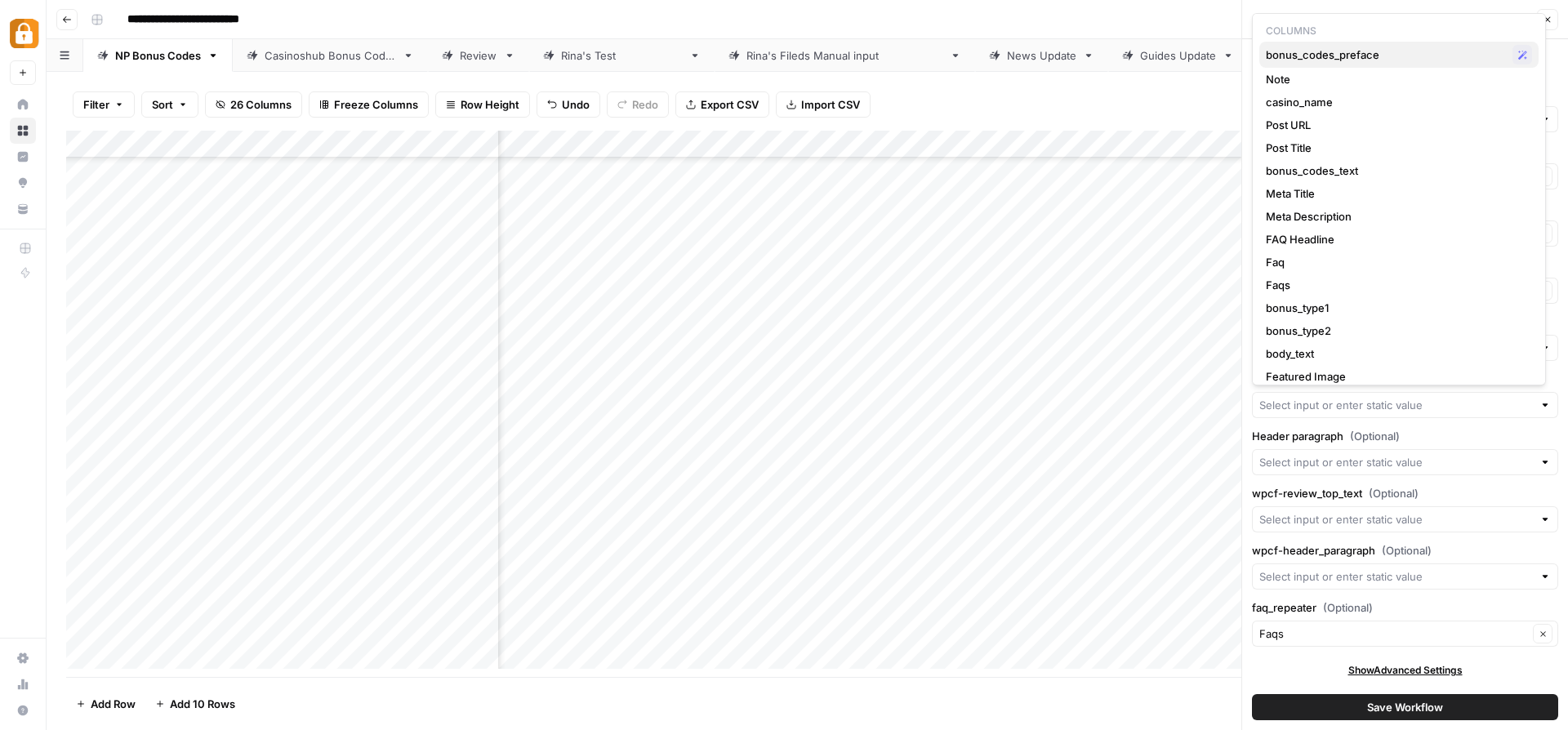
click at [1405, 61] on span "bonus_codes_preface" at bounding box center [1385, 54] width 240 height 16
type input "bonus_codes_preface"
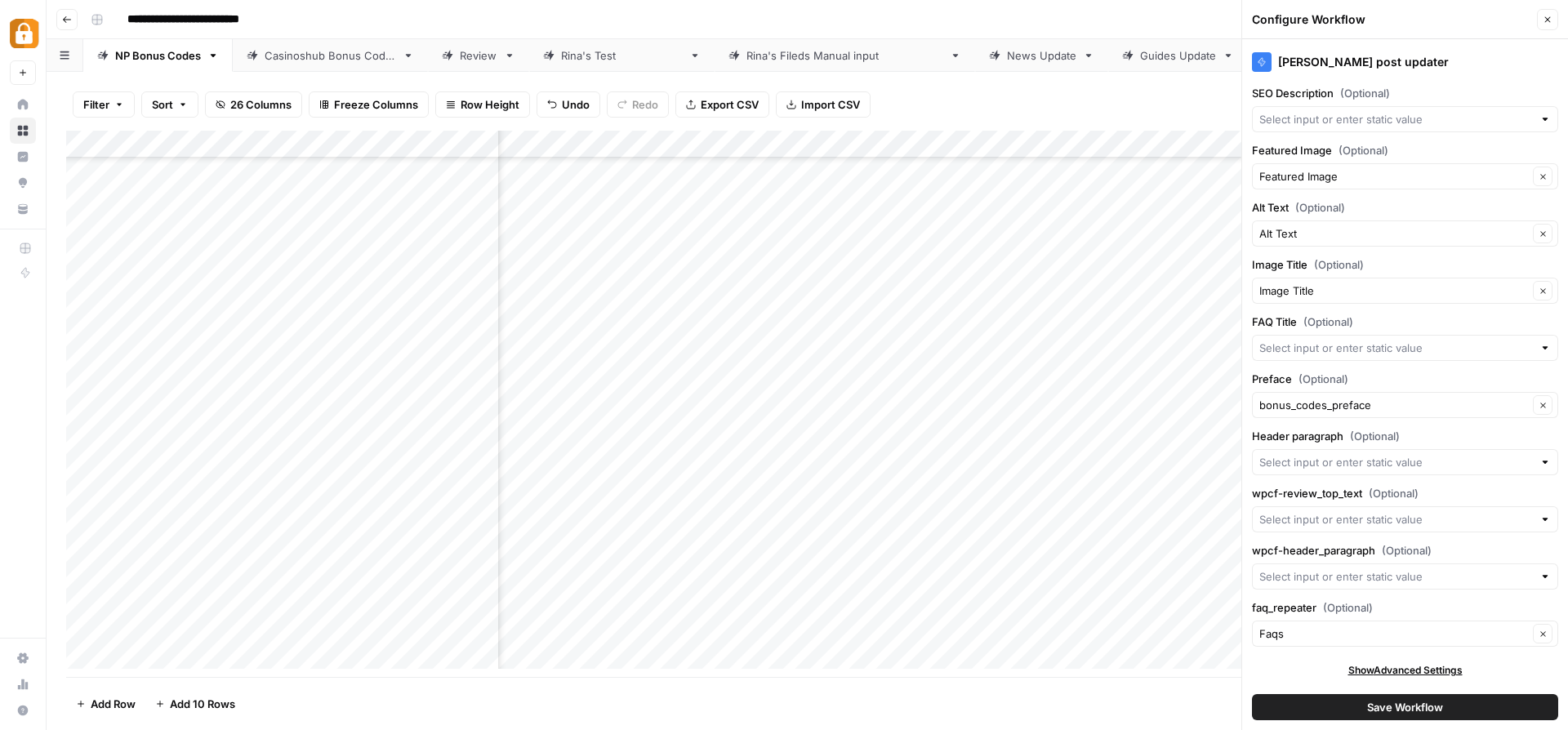
click at [1365, 621] on div "Faqs Clear" at bounding box center [1404, 633] width 307 height 26
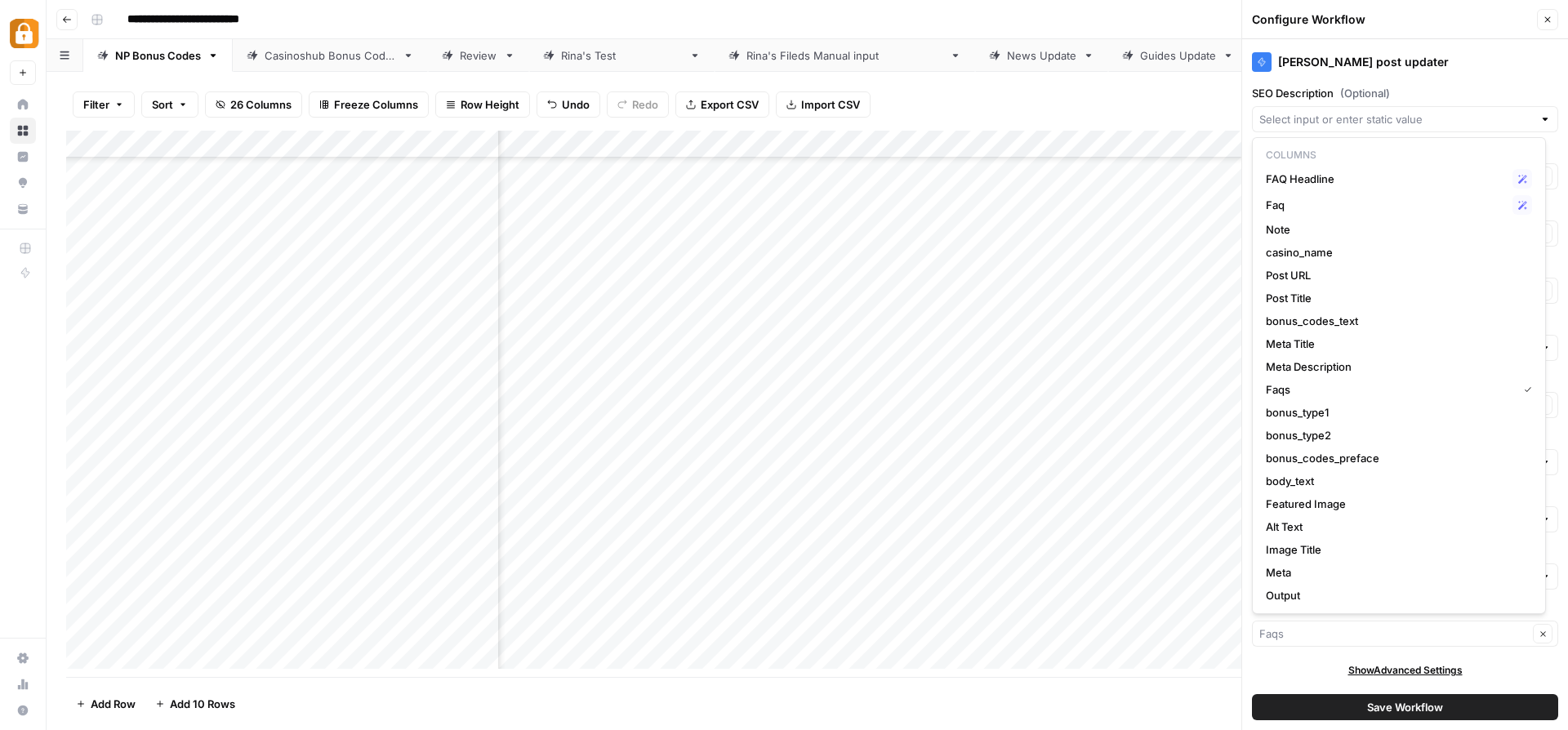
type input "Faqs"
click at [1291, 663] on div "Show Advanced Settings" at bounding box center [1404, 670] width 307 height 14
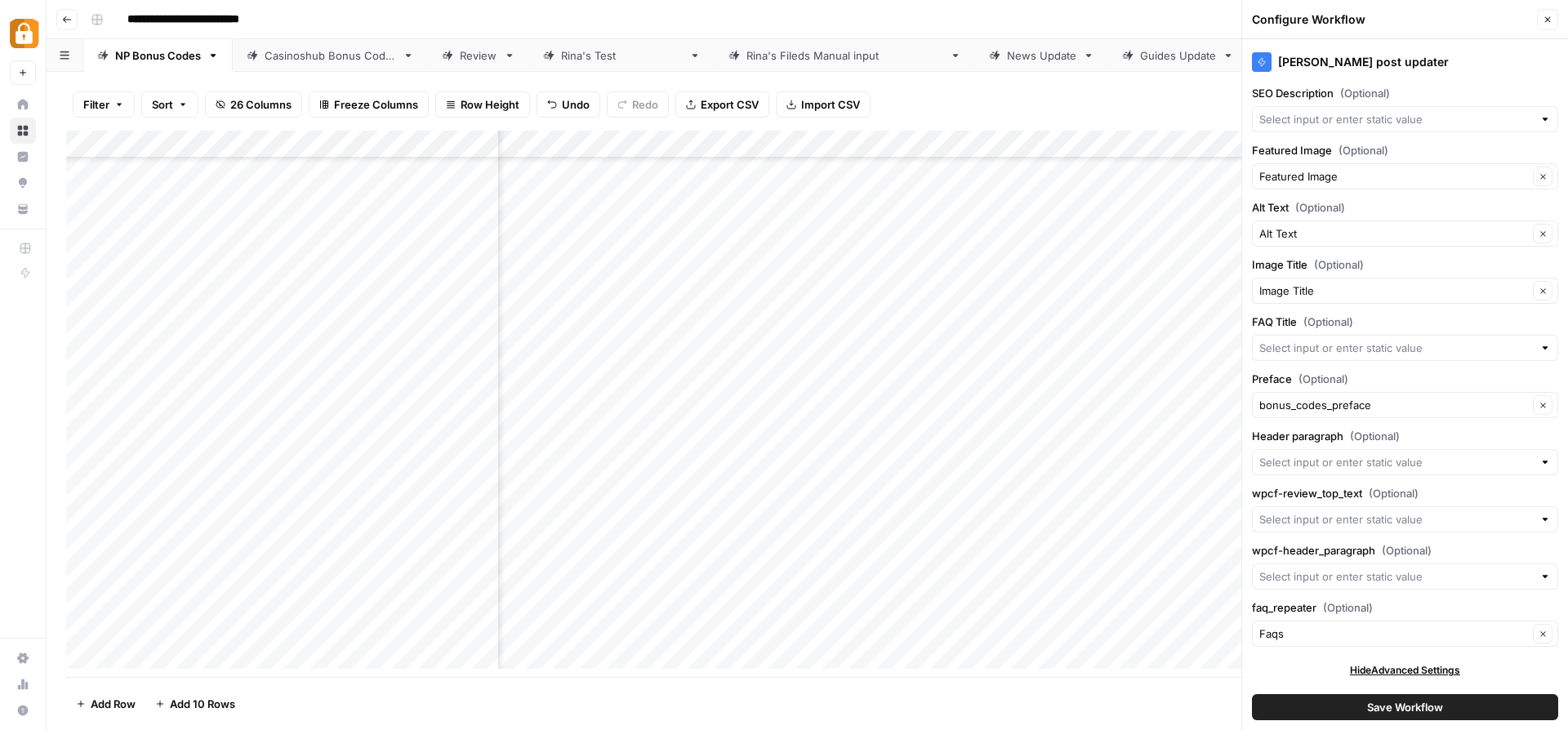
click at [1402, 702] on span "Save Workflow" at bounding box center [1405, 707] width 76 height 16
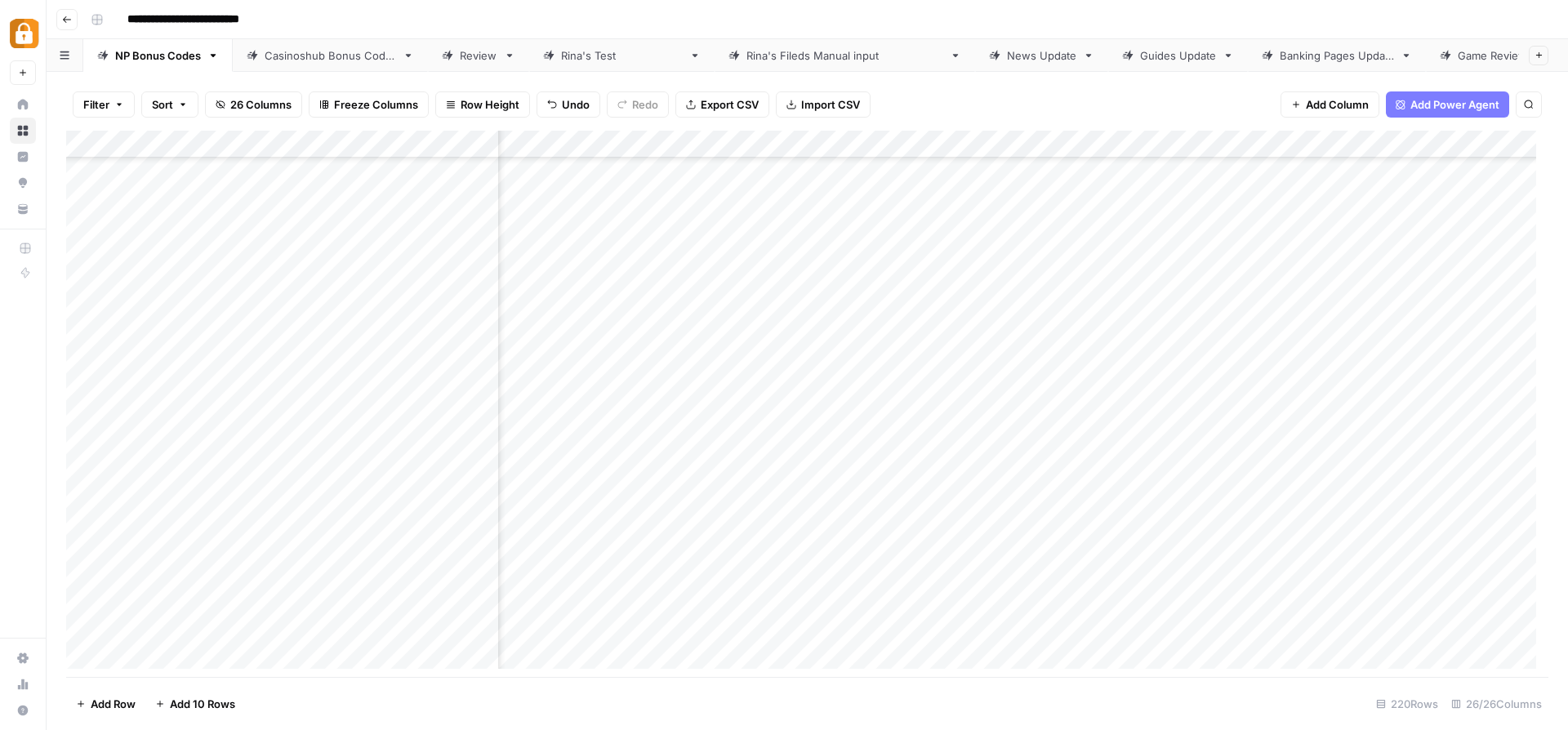
scroll to position [5626, 3259]
click at [1283, 619] on div "Add Column" at bounding box center [807, 405] width 1482 height 551
click at [1260, 622] on div "Add Column" at bounding box center [807, 405] width 1482 height 551
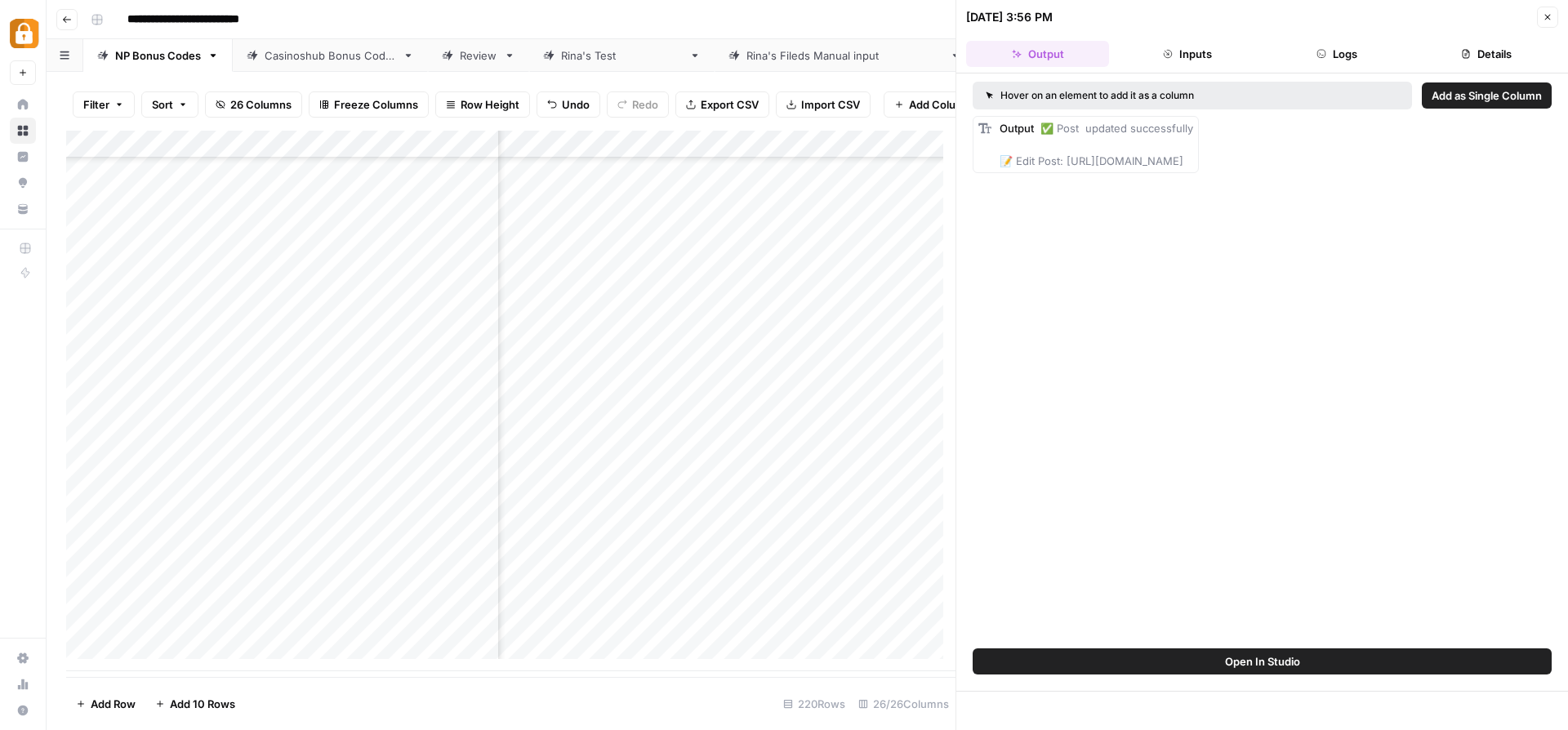
click at [1355, 46] on button "Logs" at bounding box center [1337, 53] width 143 height 26
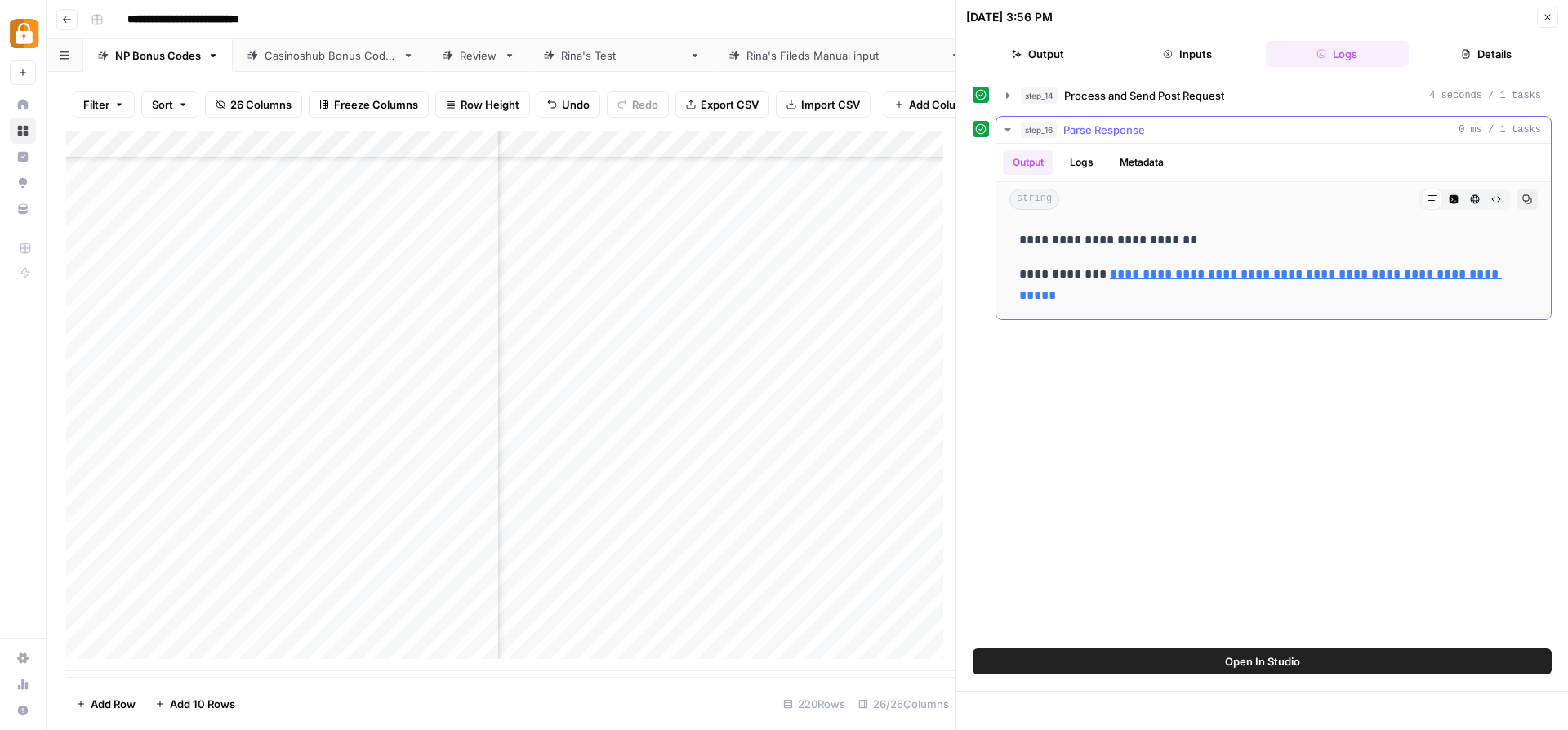
click at [1097, 164] on button "Logs" at bounding box center [1082, 162] width 43 height 24
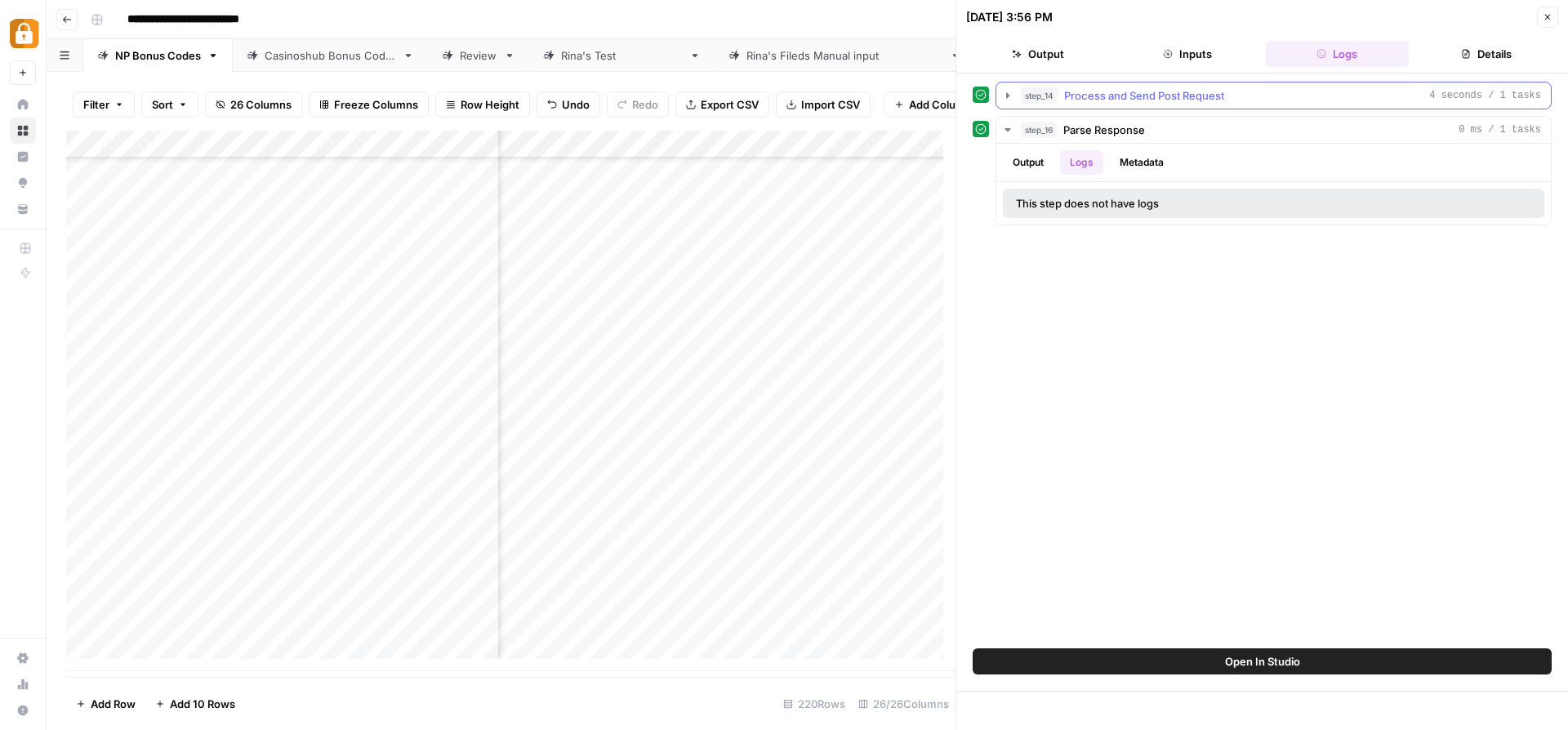
click at [1010, 97] on icon "button" at bounding box center [1007, 95] width 13 height 13
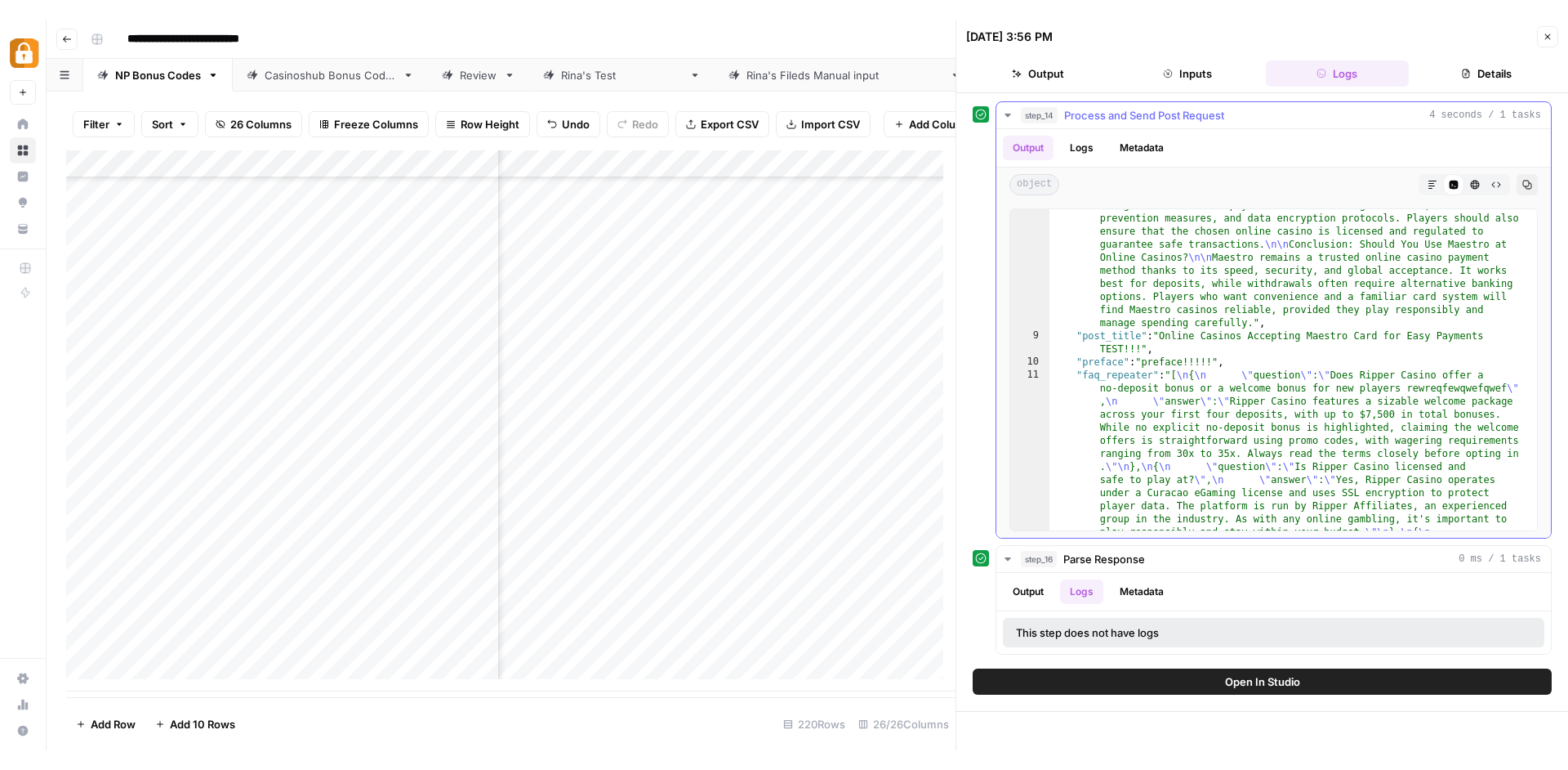
scroll to position [819, 0]
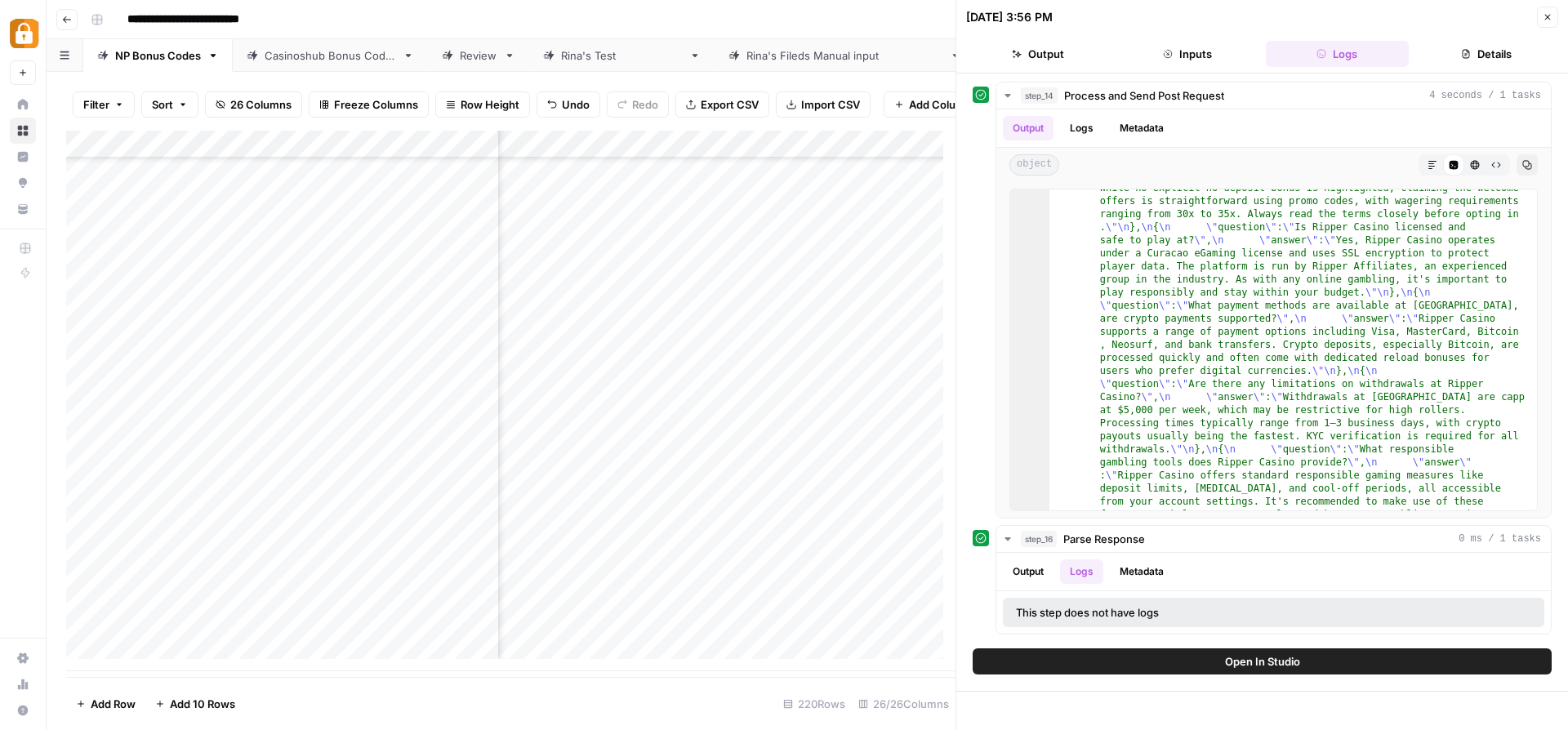
click at [1205, 48] on button "Inputs" at bounding box center [1186, 53] width 143 height 26
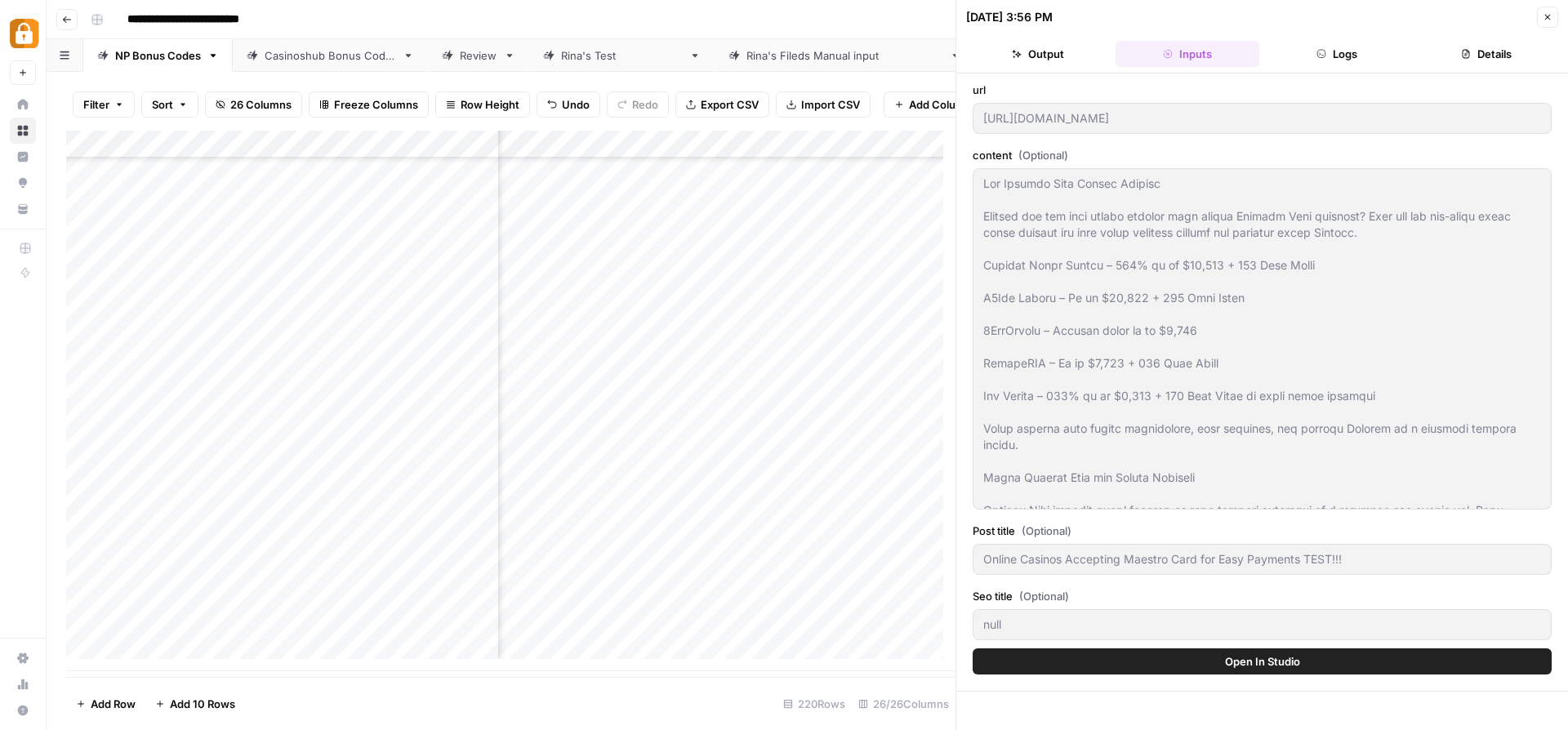
click at [1063, 51] on button "Output" at bounding box center [1037, 53] width 143 height 26
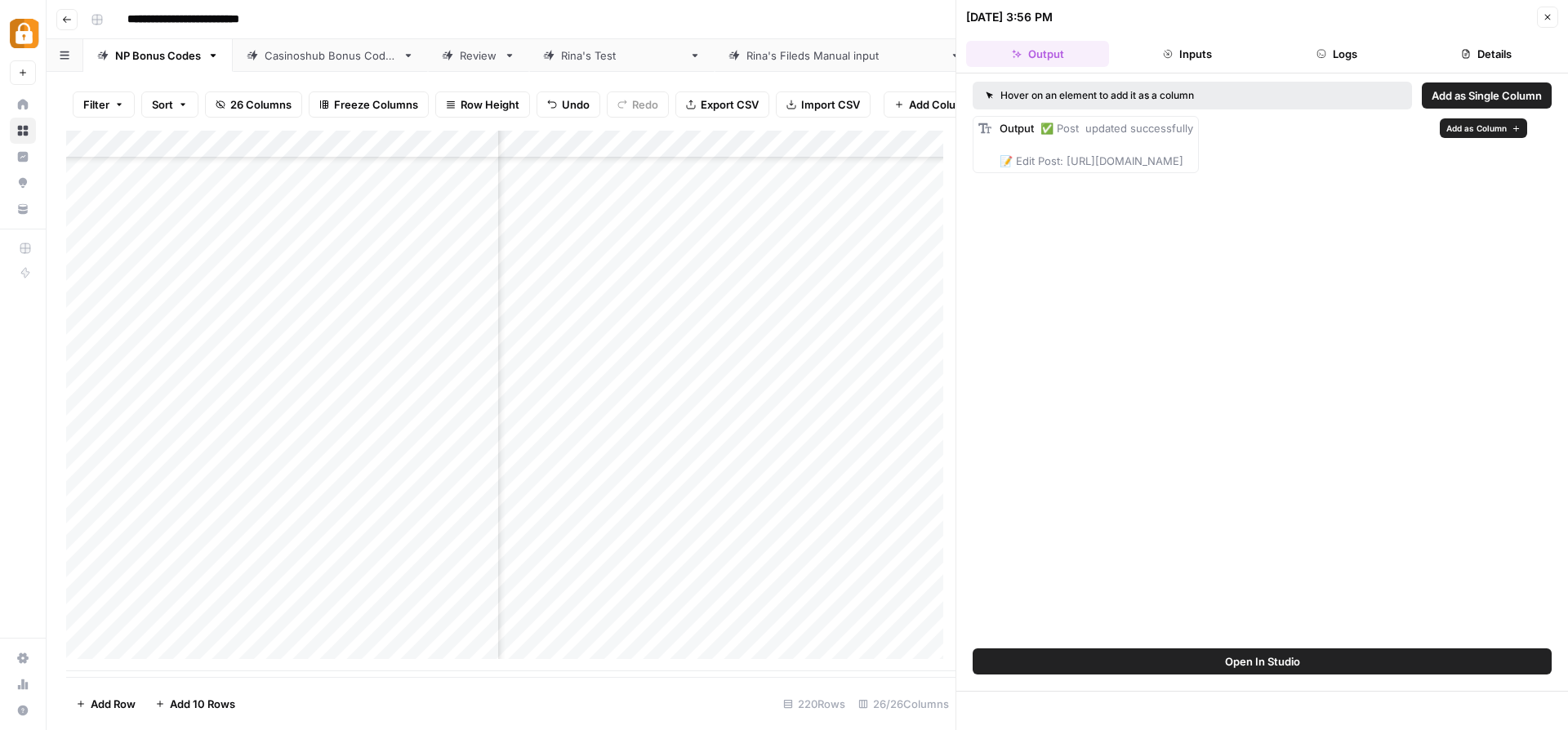
drag, startPoint x: 1067, startPoint y: 165, endPoint x: 1431, endPoint y: 165, distance: 364.0
click at [1199, 165] on div "Output ✅ Post updated successfully 📝 Edit Post: https://wp.casinoshub.com/wp-ad…" at bounding box center [1085, 144] width 226 height 57
copy span "ttps://wp.casinoshub.com/wp-admin/post.php?post=7214&action=edit"
click at [1323, 56] on icon "button" at bounding box center [1321, 53] width 10 height 10
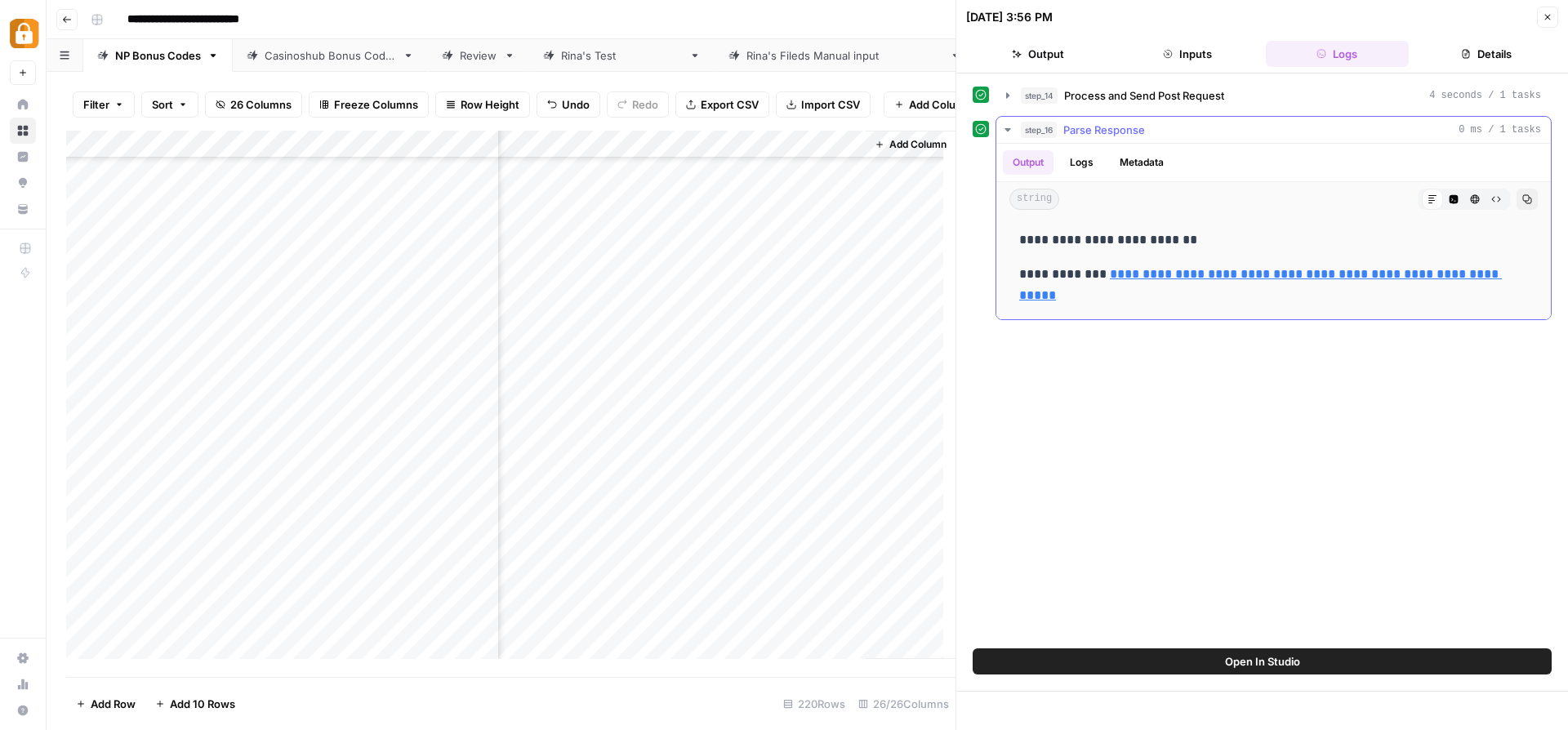
click at [1091, 106] on button "step_14 Process and Send Post Request 4 seconds / 1 tasks" at bounding box center [1273, 95] width 554 height 26
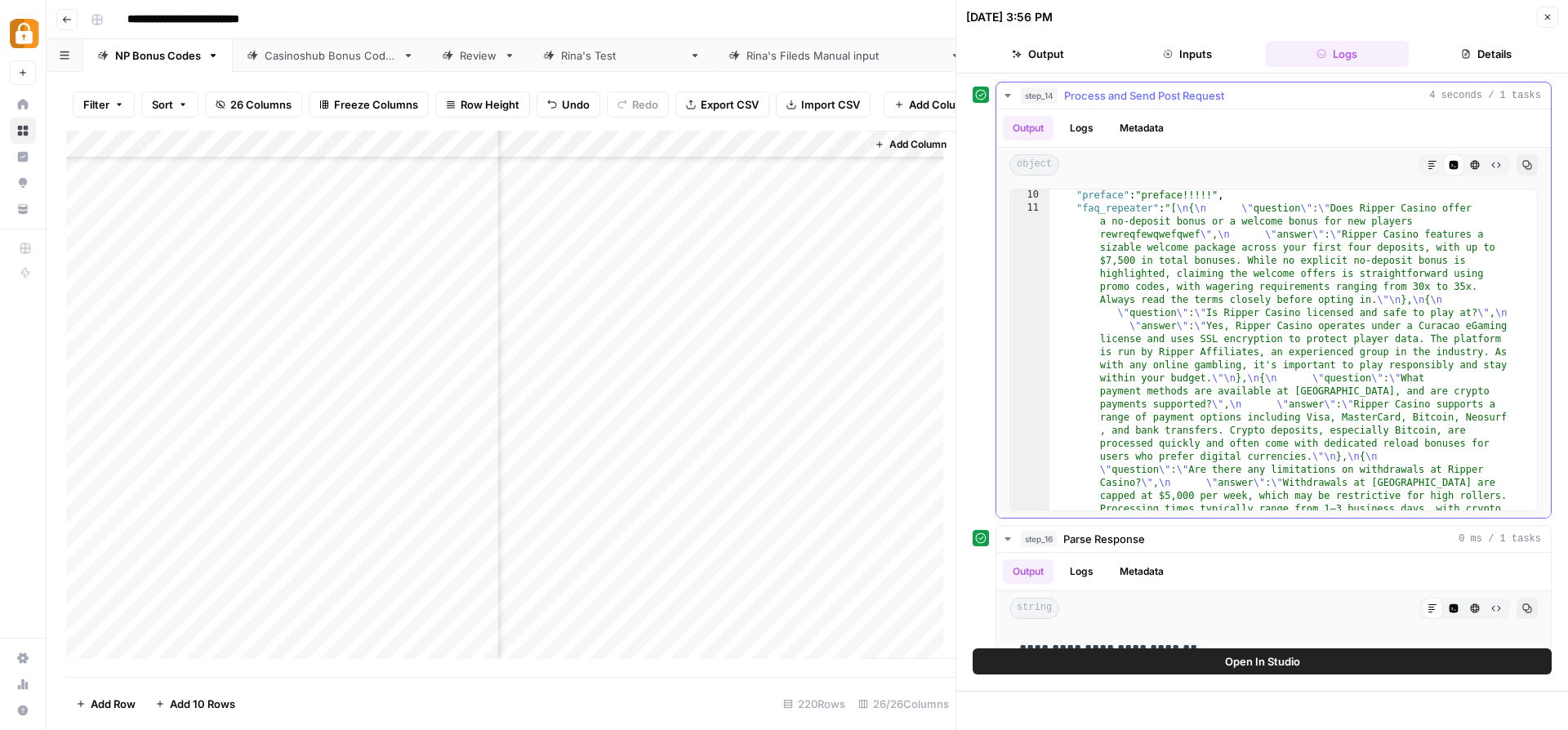
scroll to position [759, 0]
type textarea "*"
click at [1045, 326] on div "11" at bounding box center [1029, 411] width 39 height 418
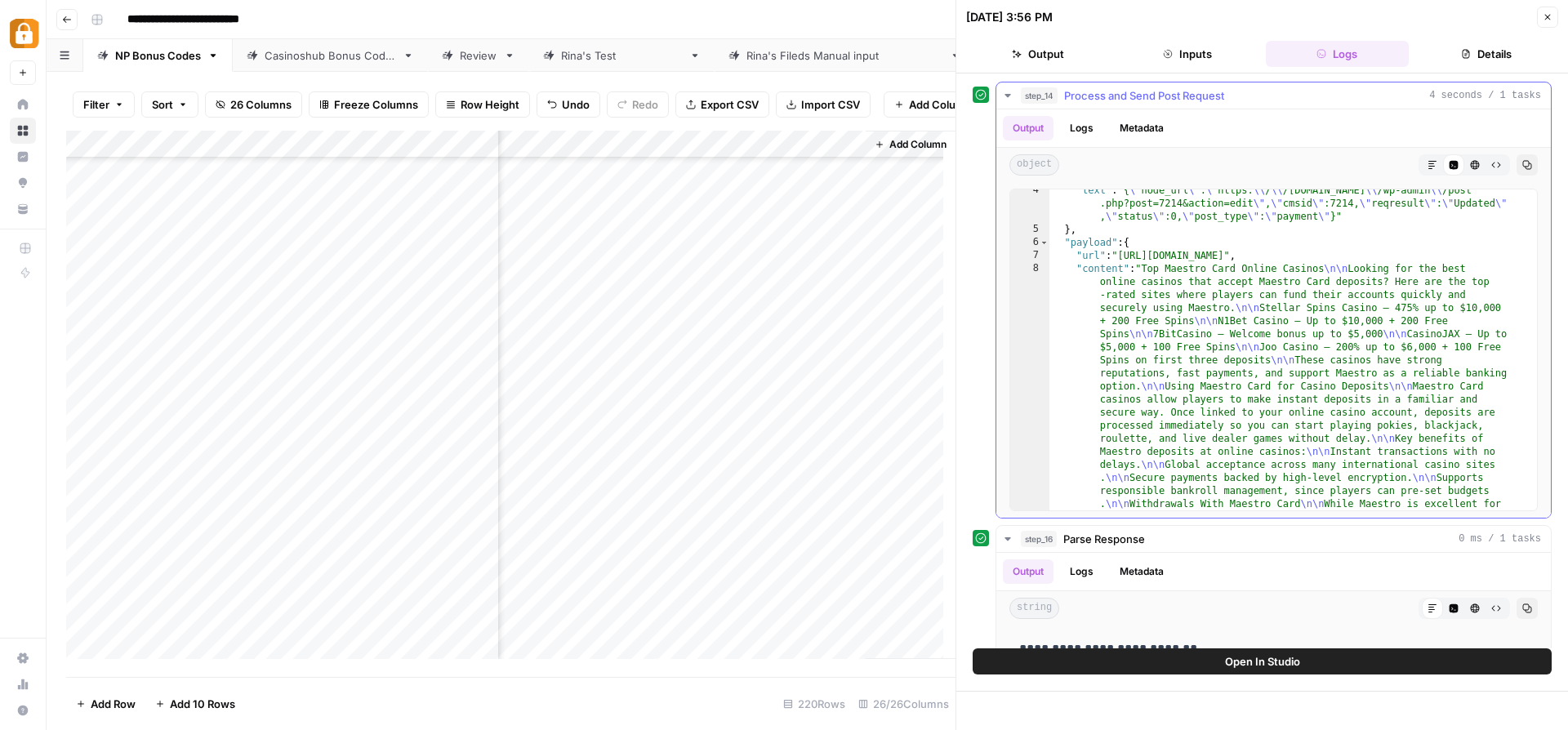
scroll to position [0, 0]
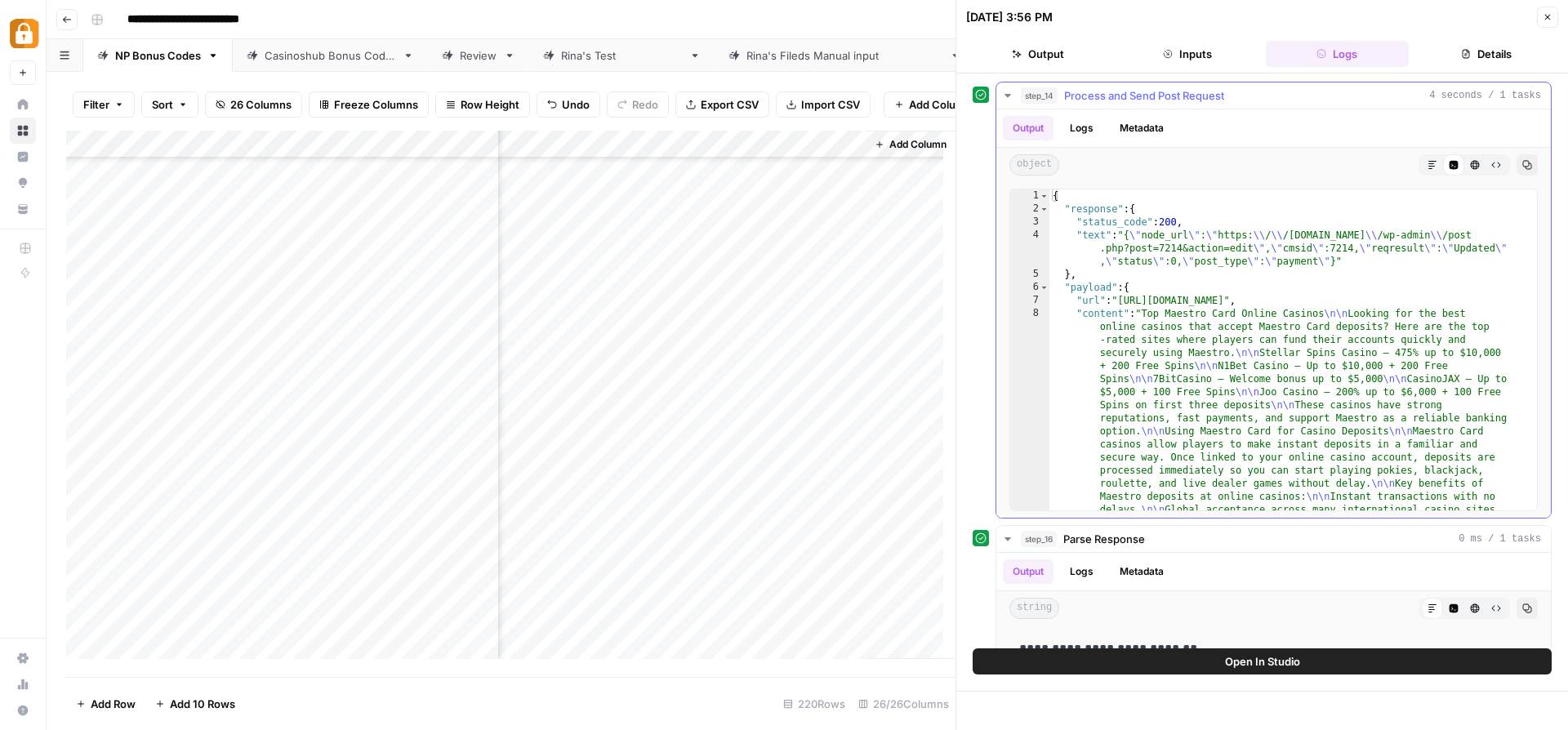
click at [1076, 135] on button "Logs" at bounding box center [1082, 128] width 43 height 24
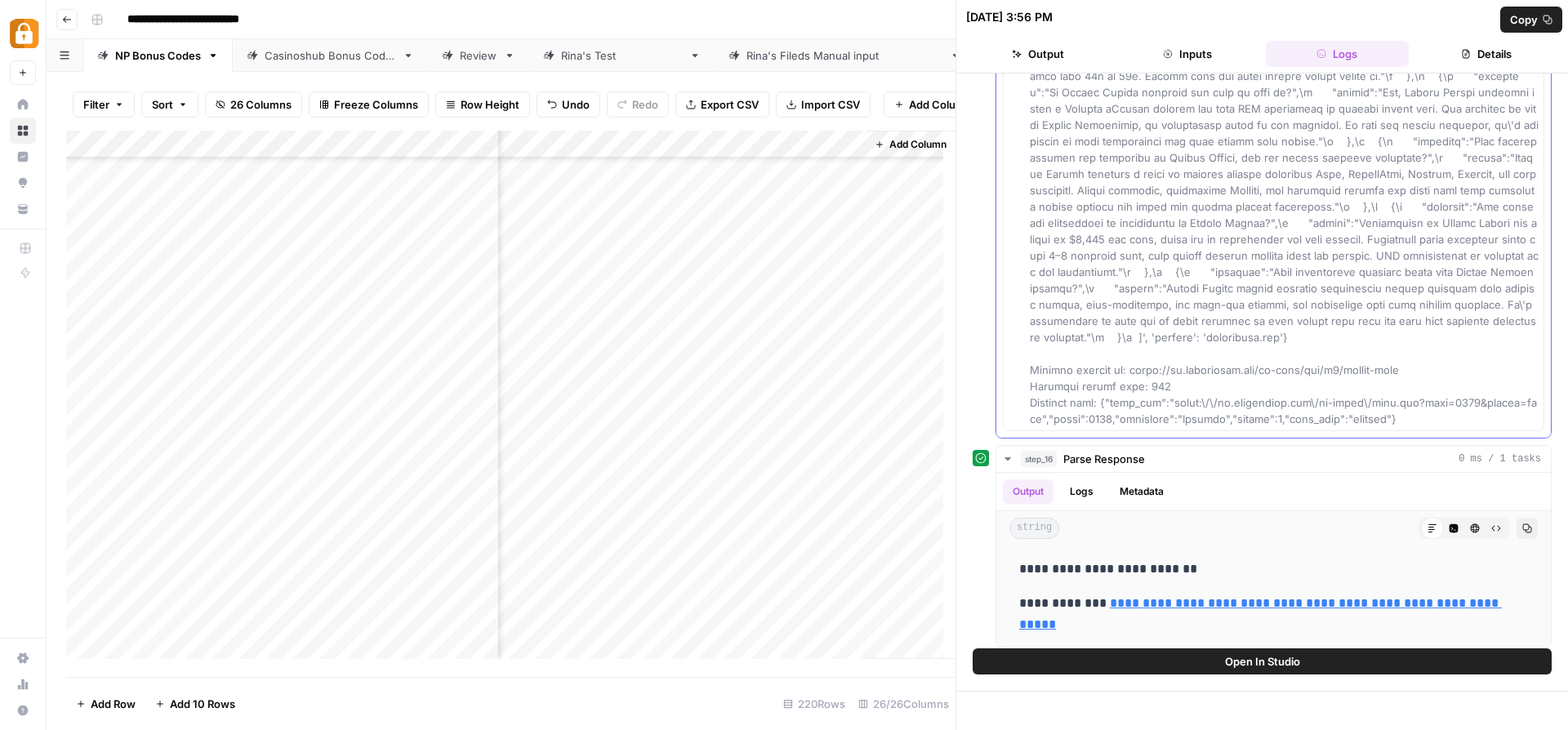
scroll to position [89, 0]
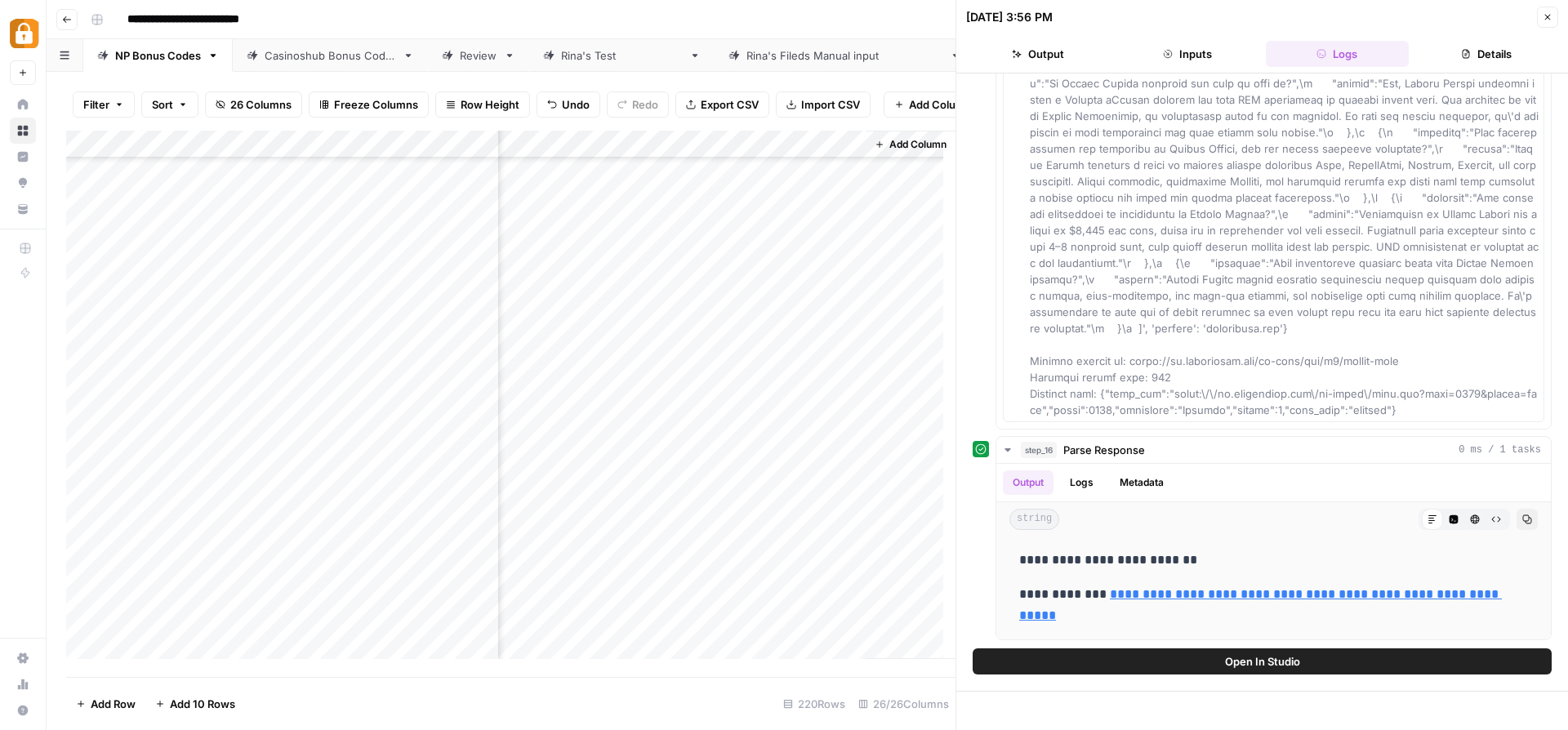
click at [1149, 57] on button "Inputs" at bounding box center [1186, 53] width 143 height 26
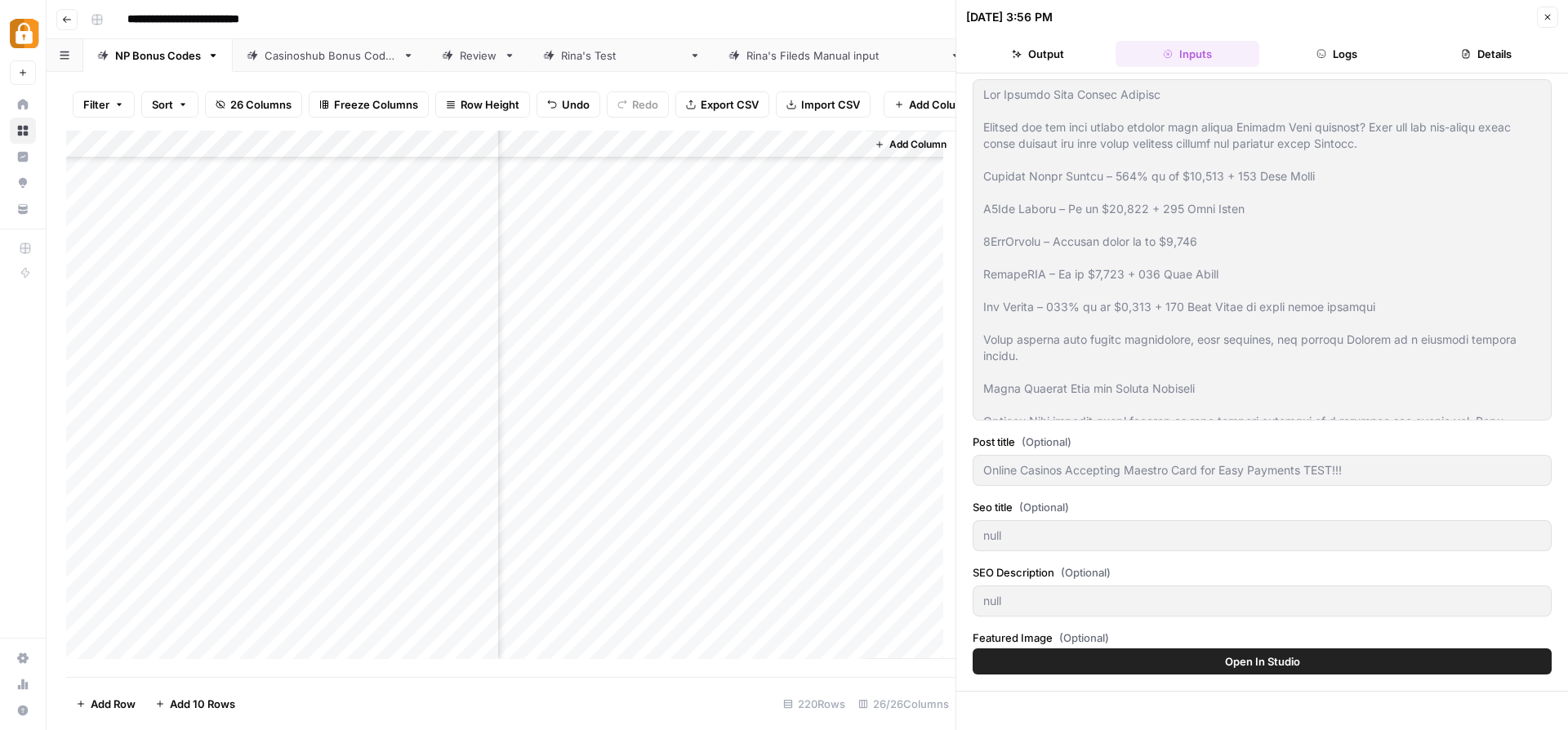
click at [1038, 43] on button "Output" at bounding box center [1037, 53] width 143 height 26
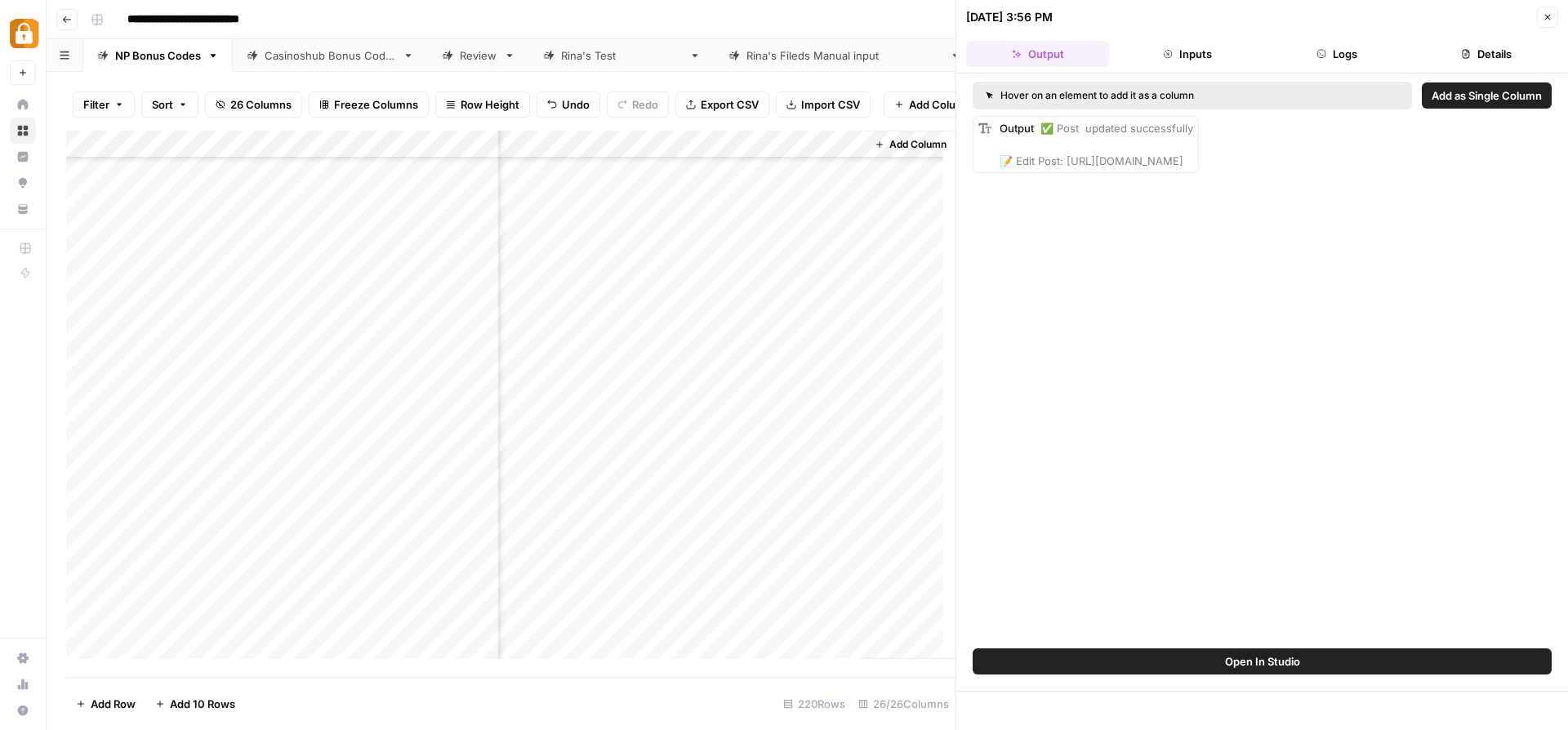
click at [1340, 46] on button "Logs" at bounding box center [1337, 53] width 143 height 26
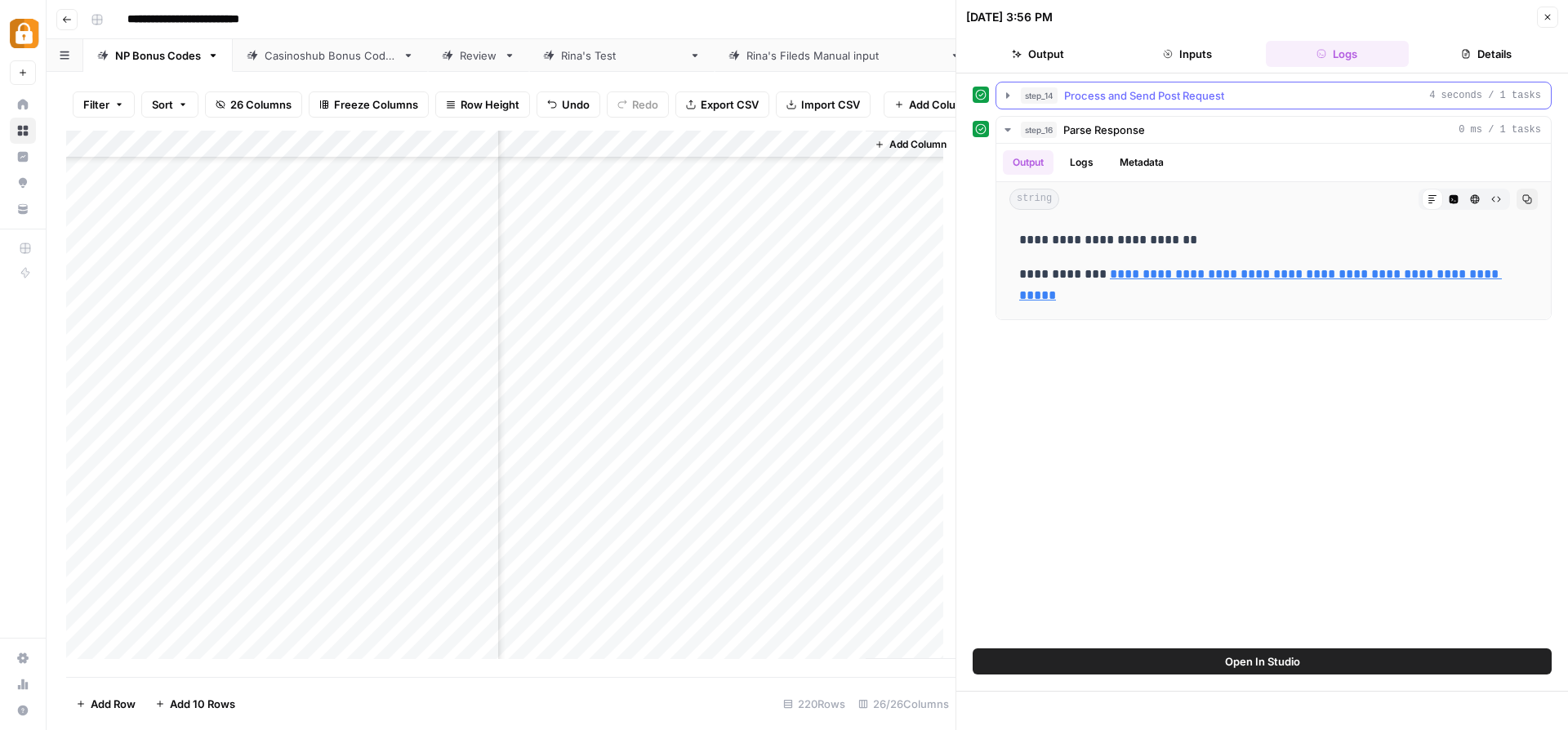
click at [1013, 89] on button "step_14 Process and Send Post Request 4 seconds / 1 tasks" at bounding box center [1273, 95] width 554 height 26
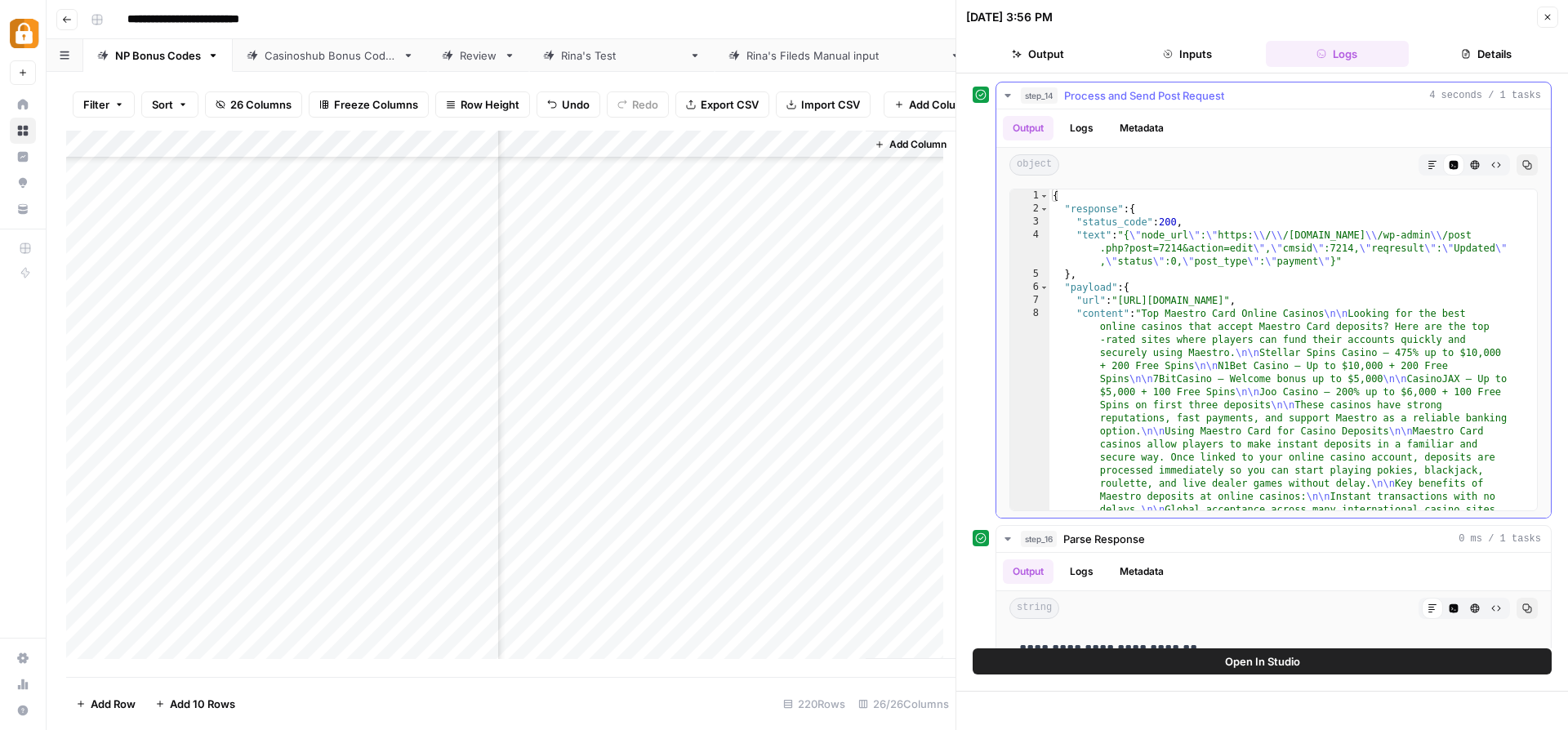
type textarea "*"
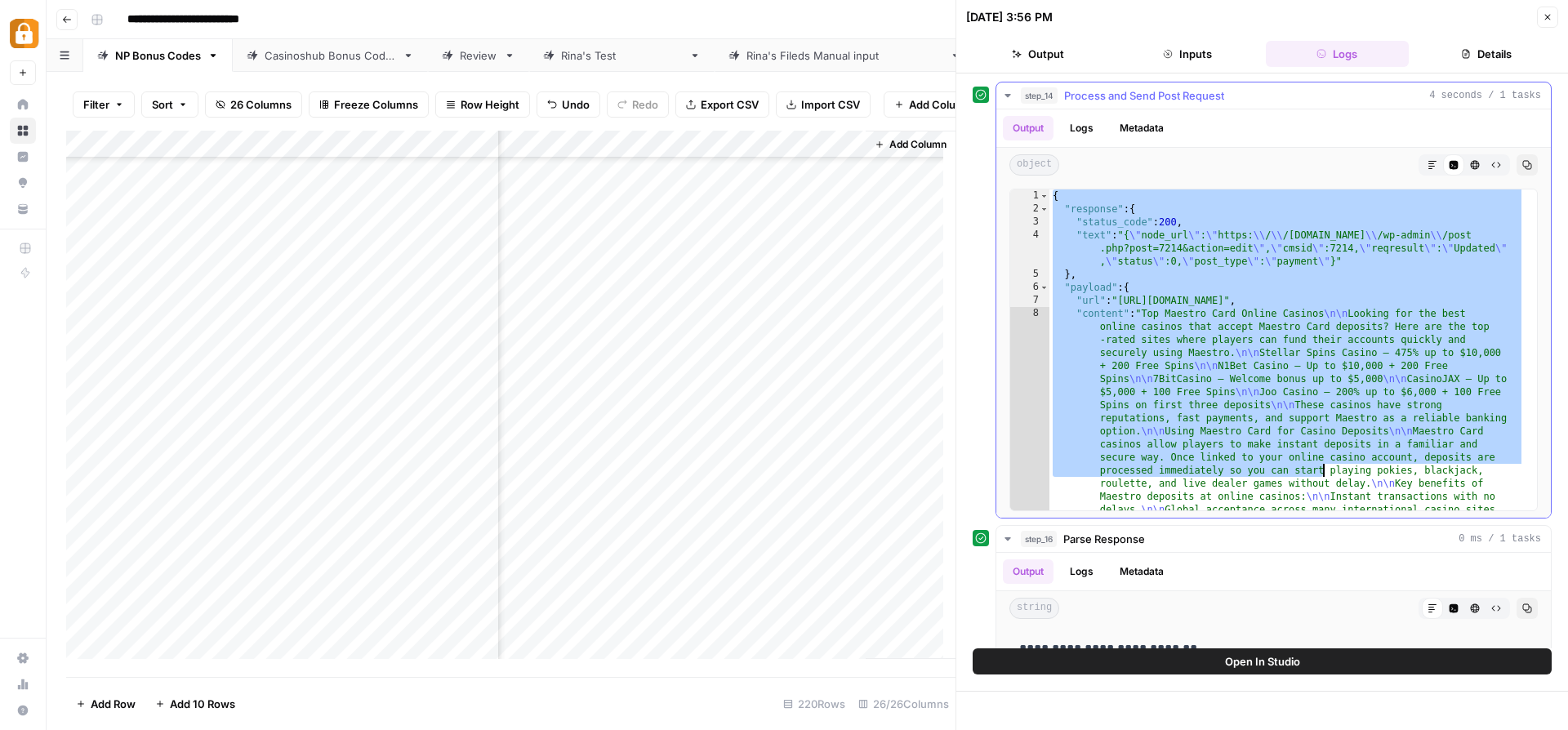
drag, startPoint x: 1050, startPoint y: 194, endPoint x: 1323, endPoint y: 460, distance: 381.2
click at [1322, 465] on div "{ "response" : { "status_code" : 200 , "text" : "{ \" node_url \" : \" https: \…" at bounding box center [1287, 663] width 476 height 948
click at [1324, 458] on div "{ "response" : { "status_code" : 200 , "text" : "{ \" node_url \" : \" https: \…" at bounding box center [1287, 663] width 476 height 948
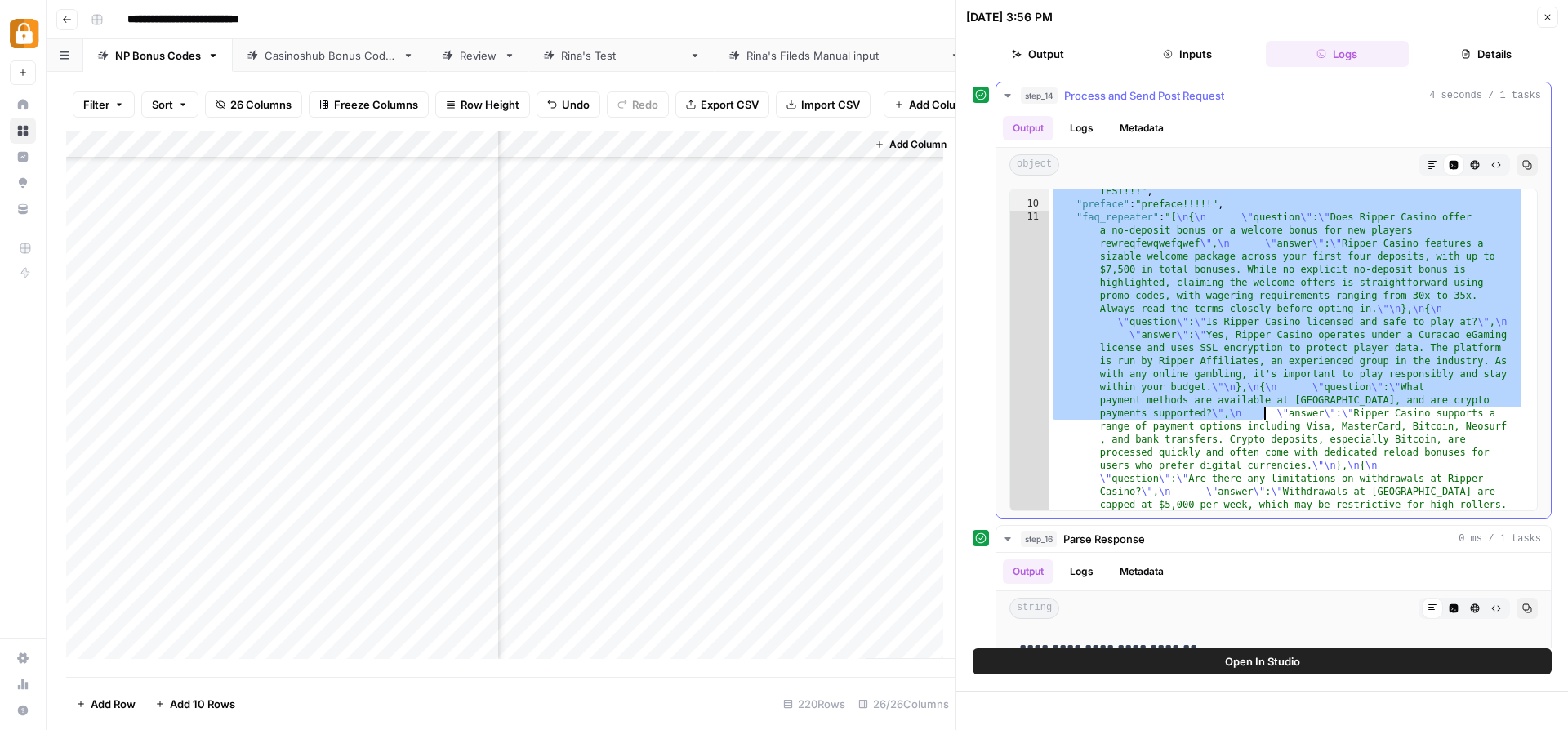
scroll to position [907, 0]
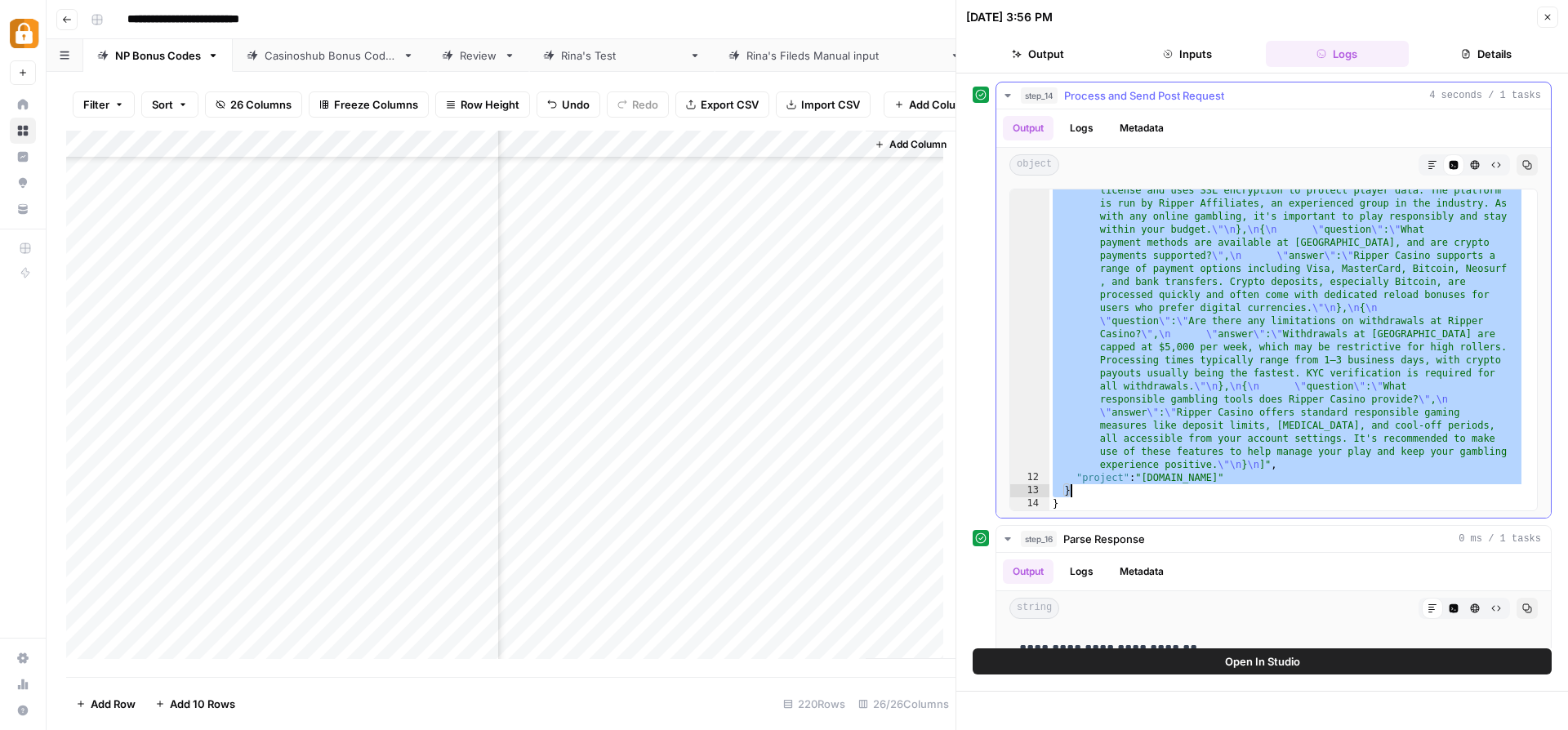
drag, startPoint x: 1124, startPoint y: 286, endPoint x: 1270, endPoint y: 490, distance: 250.9
click at [1270, 490] on div ""faq_repeater" : "[ \n { \n \" question \" : \" Does Ripper Casino offer a no-d…" at bounding box center [1287, 430] width 476 height 753
type textarea "**********"
click at [1242, 290] on div ""faq_repeater" : "[ \n { \n \" question \" : \" Does Ripper Casino offer a no-d…" at bounding box center [1287, 430] width 476 height 753
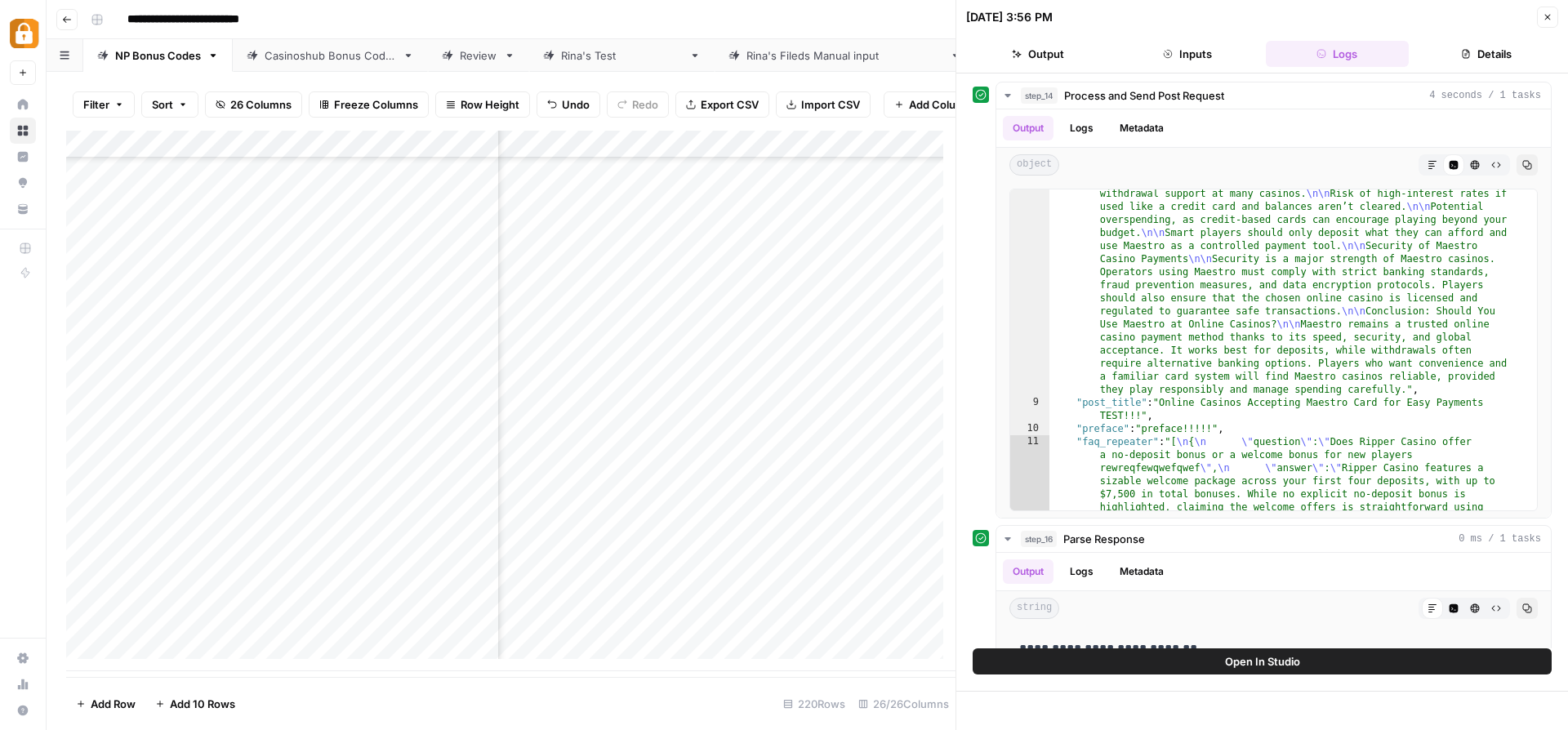
scroll to position [5636, 3851]
drag, startPoint x: 820, startPoint y: 665, endPoint x: 1176, endPoint y: 715, distance: 359.5
click at [1176, 715] on body "**********" at bounding box center [784, 365] width 1568 height 730
click at [656, 619] on div "Add Column" at bounding box center [510, 401] width 889 height 541
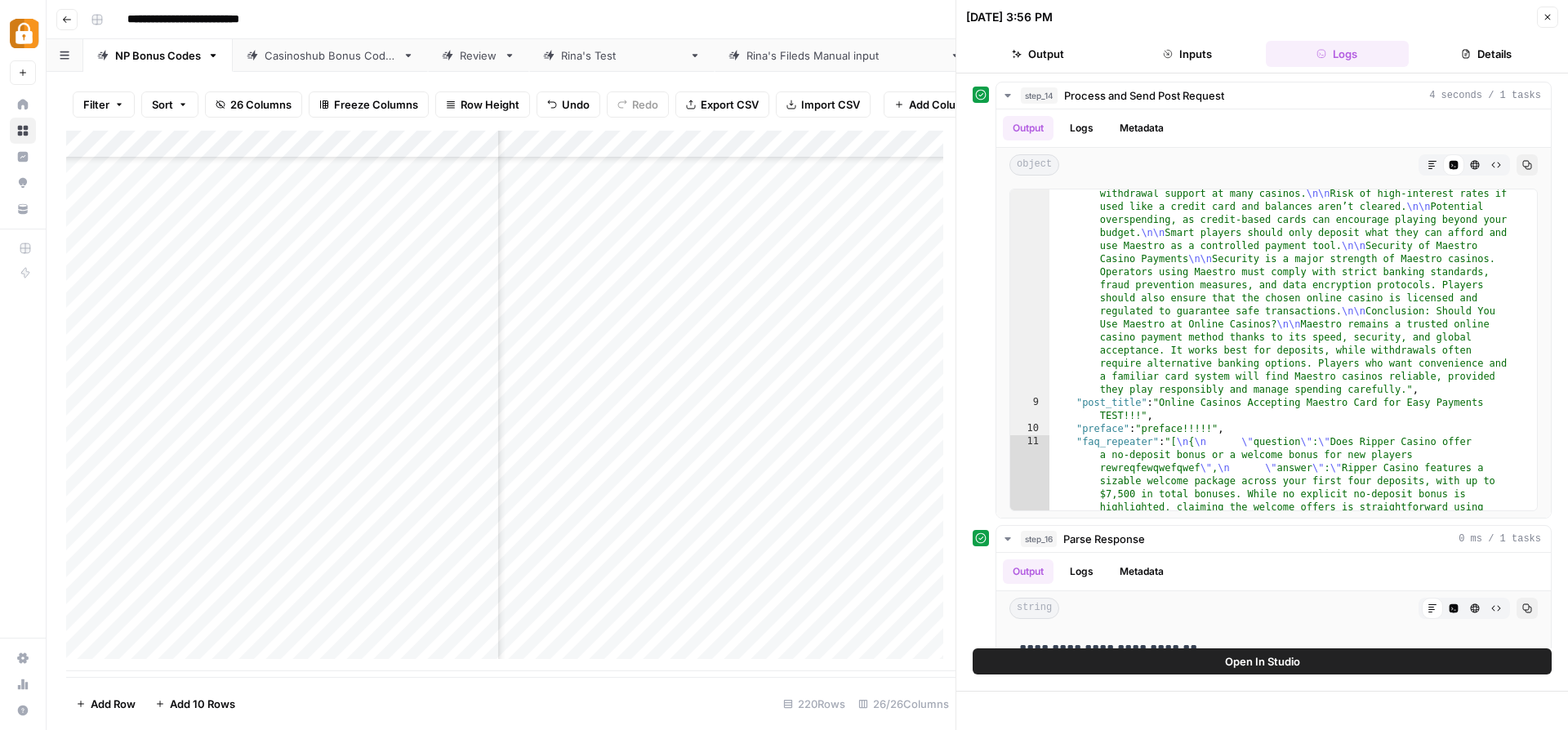
click at [752, 146] on div "Add Column" at bounding box center [510, 401] width 889 height 541
type input "Faqs"
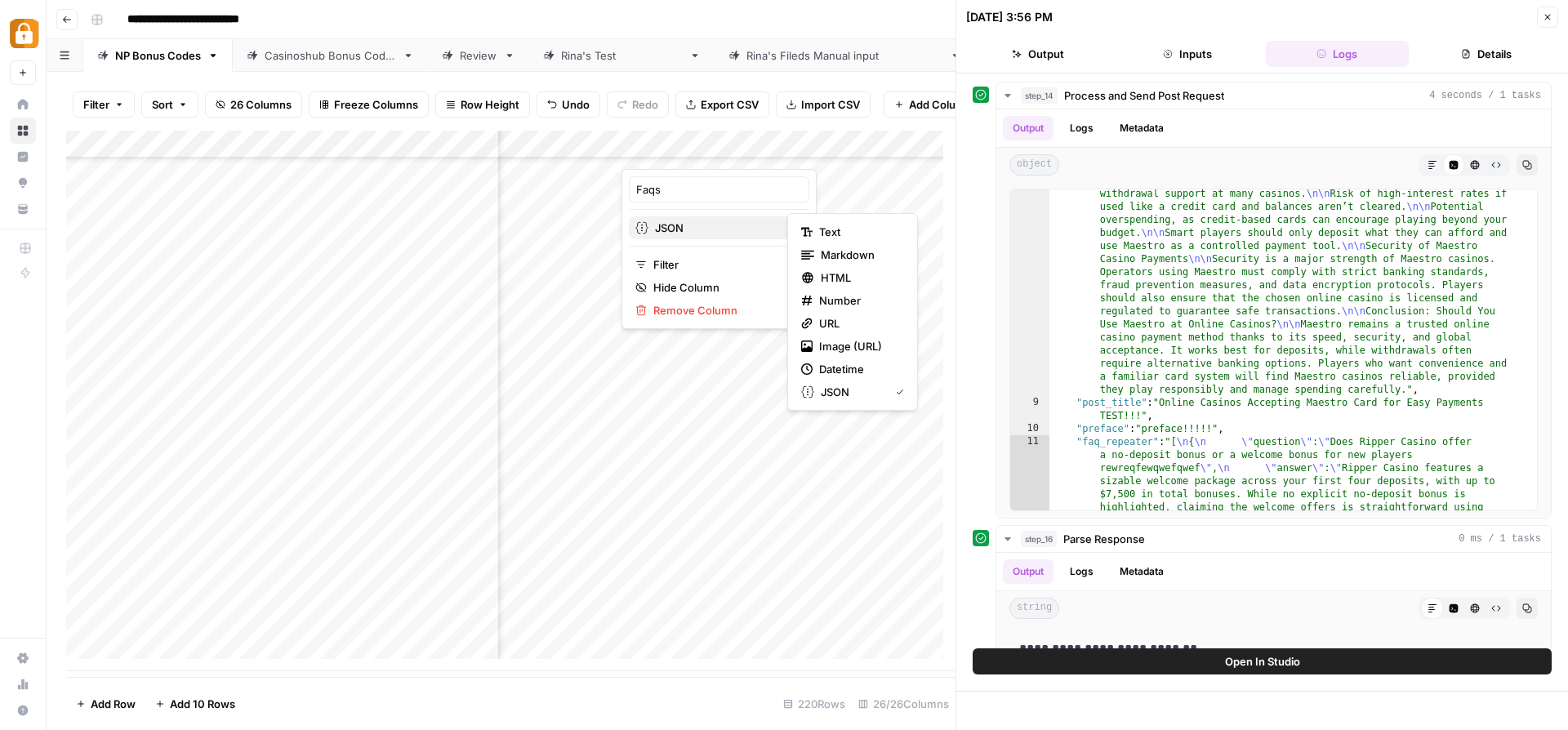
click at [752, 236] on button "JSON" at bounding box center [719, 227] width 181 height 23
click at [837, 231] on span "Text" at bounding box center [858, 232] width 79 height 16
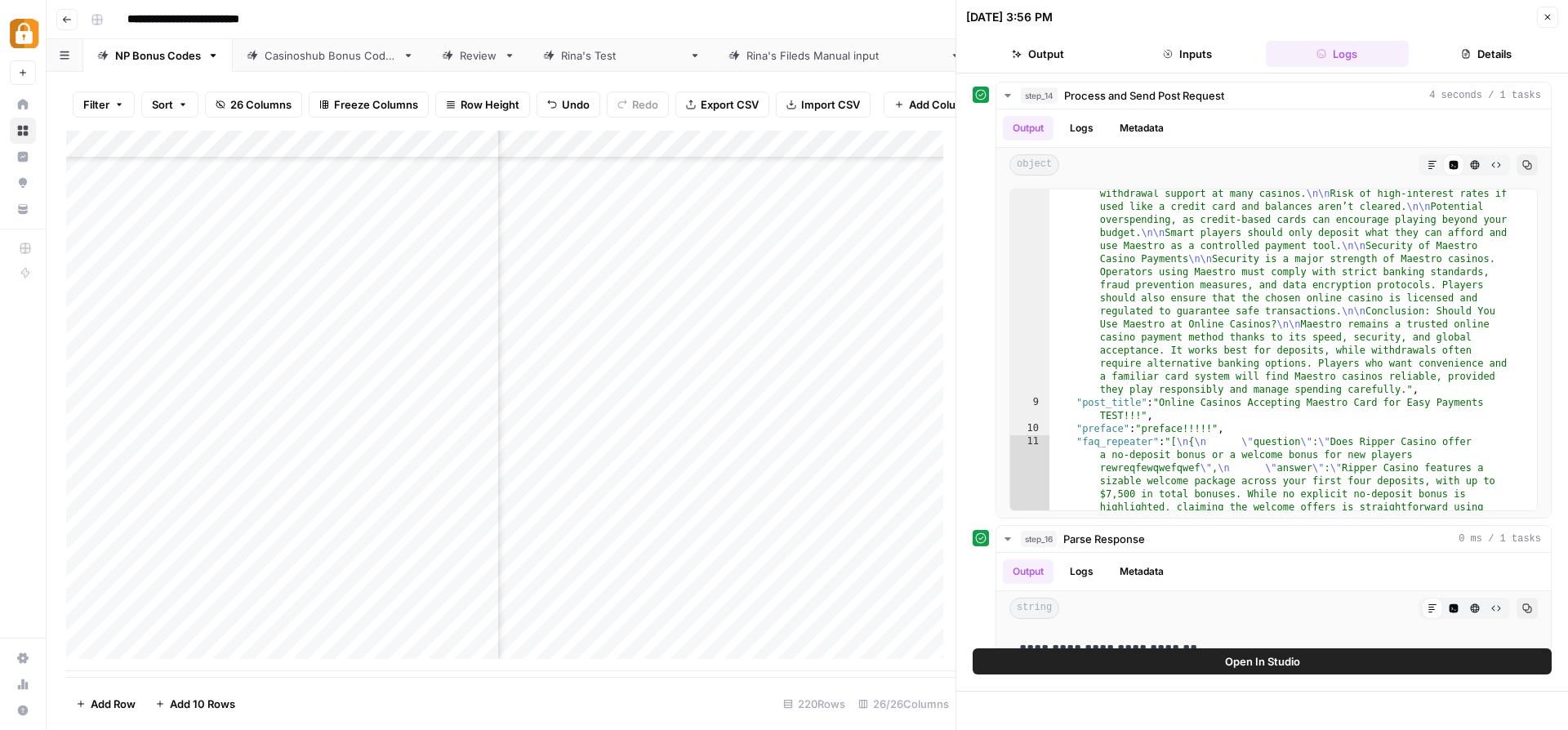
click at [805, 626] on div "Add Column" at bounding box center [510, 401] width 889 height 541
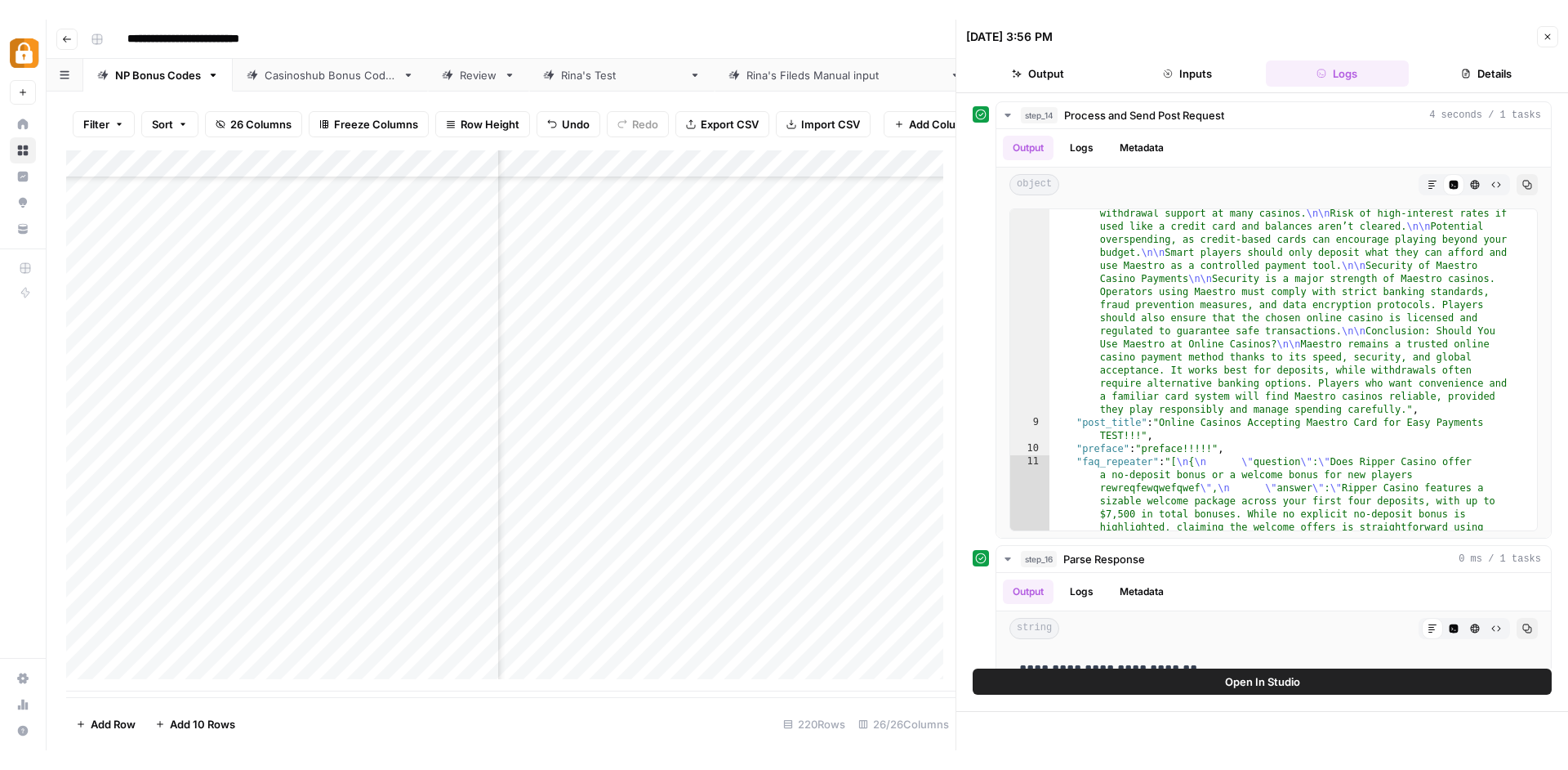
scroll to position [5637, 3851]
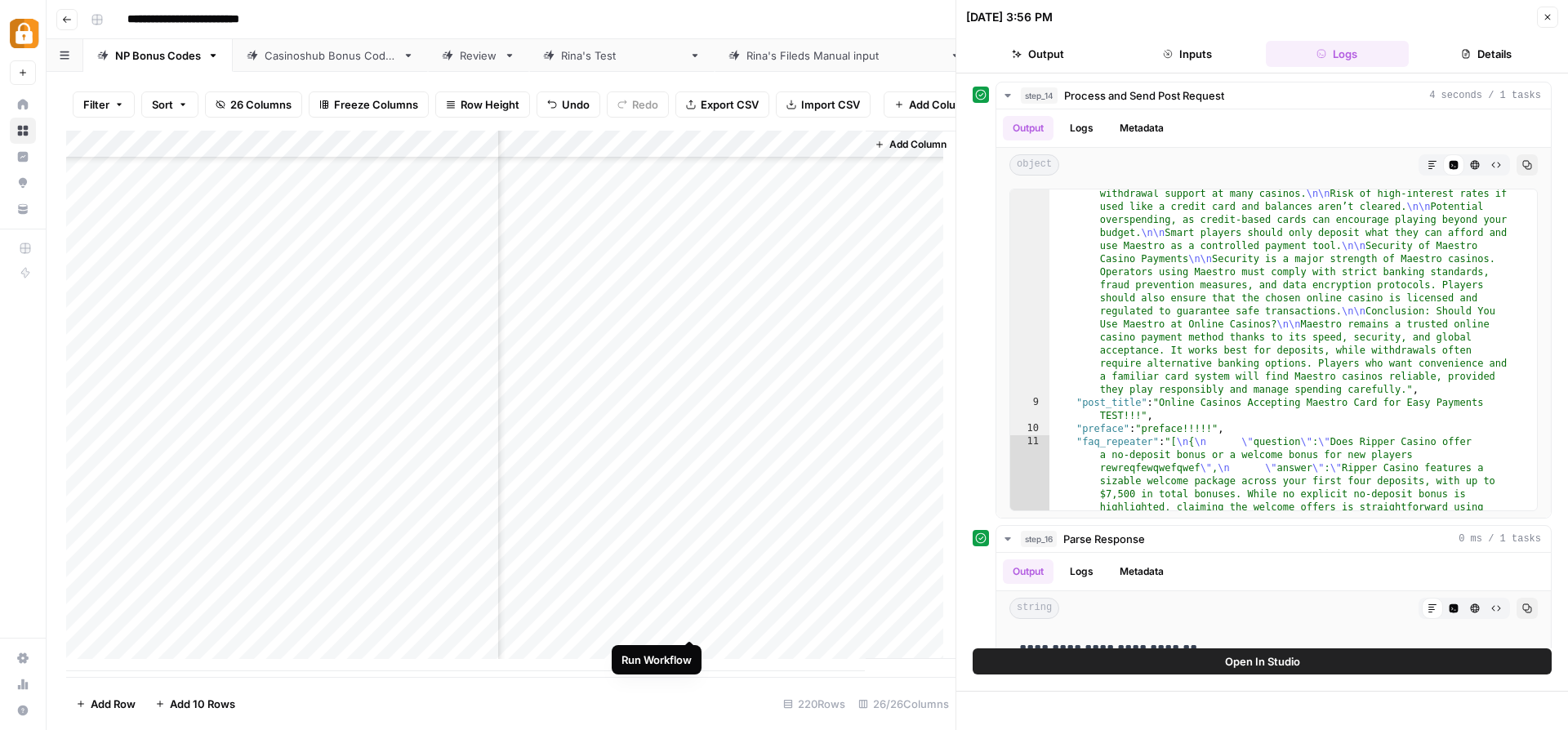
click at [694, 627] on div "Add Column" at bounding box center [510, 401] width 889 height 541
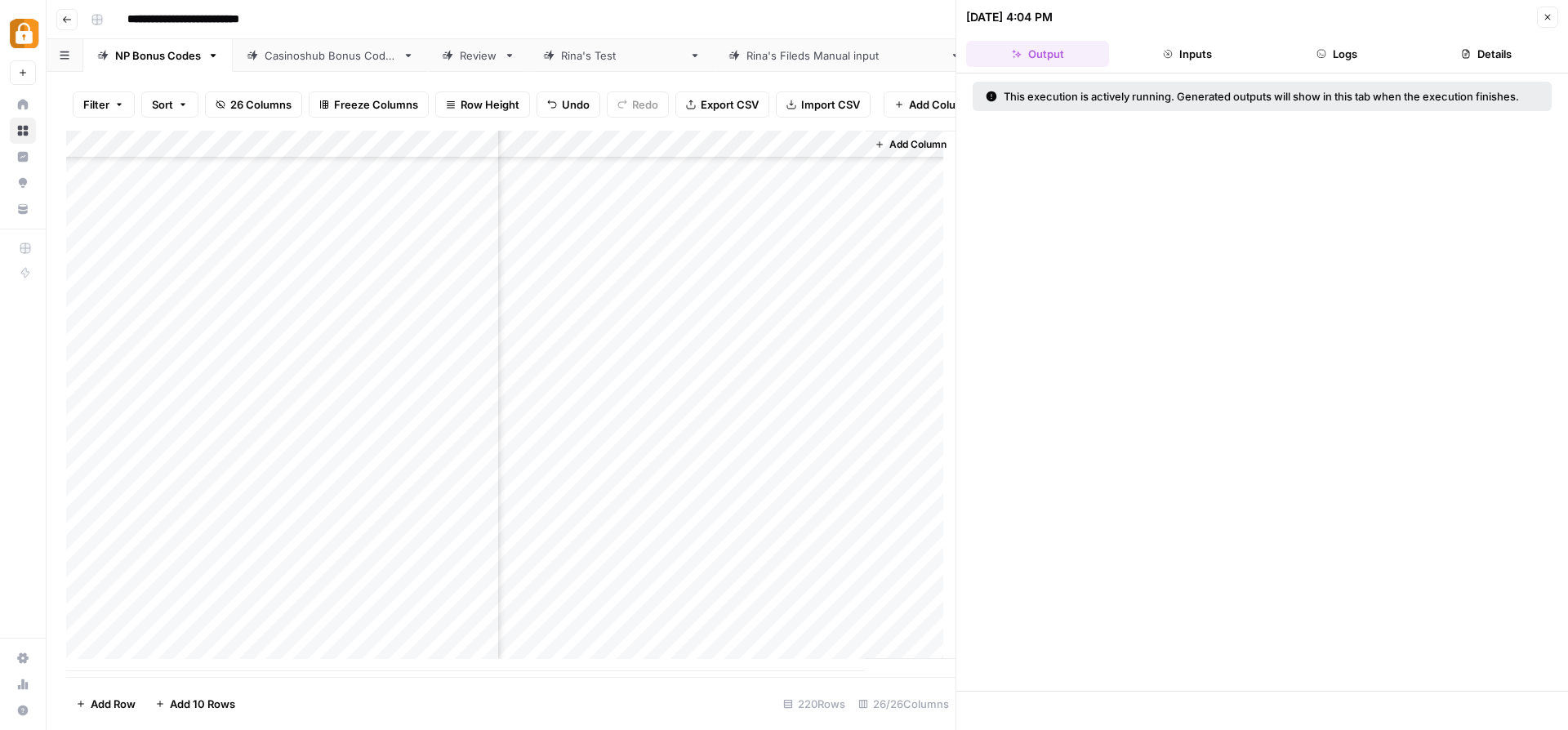
click at [1358, 57] on button "Logs" at bounding box center [1337, 53] width 143 height 26
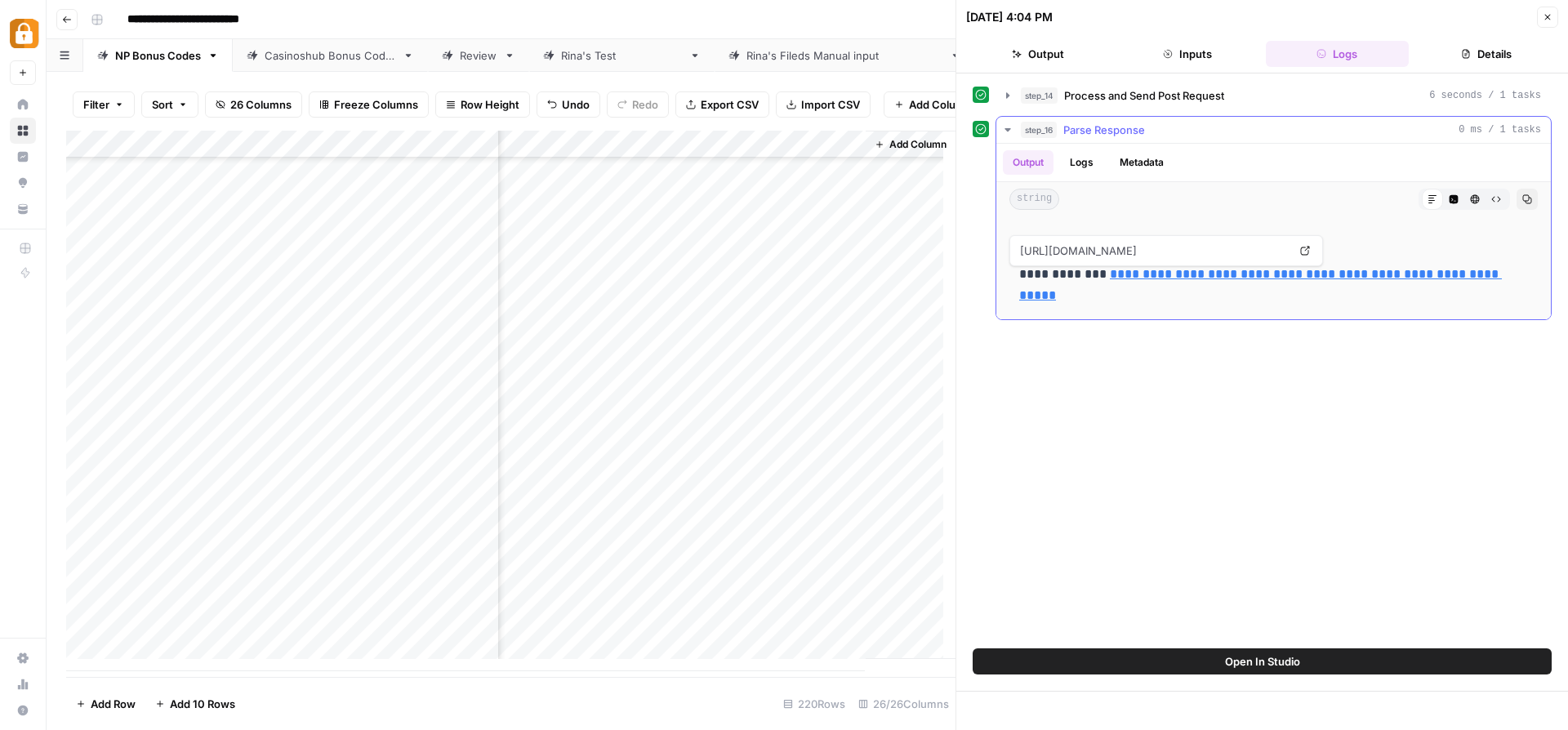
click at [1222, 278] on link "**********" at bounding box center [1261, 284] width 483 height 33
click at [1221, 278] on link "**********" at bounding box center [1259, 284] width 479 height 33
click at [675, 625] on div "Add Column" at bounding box center [510, 401] width 889 height 541
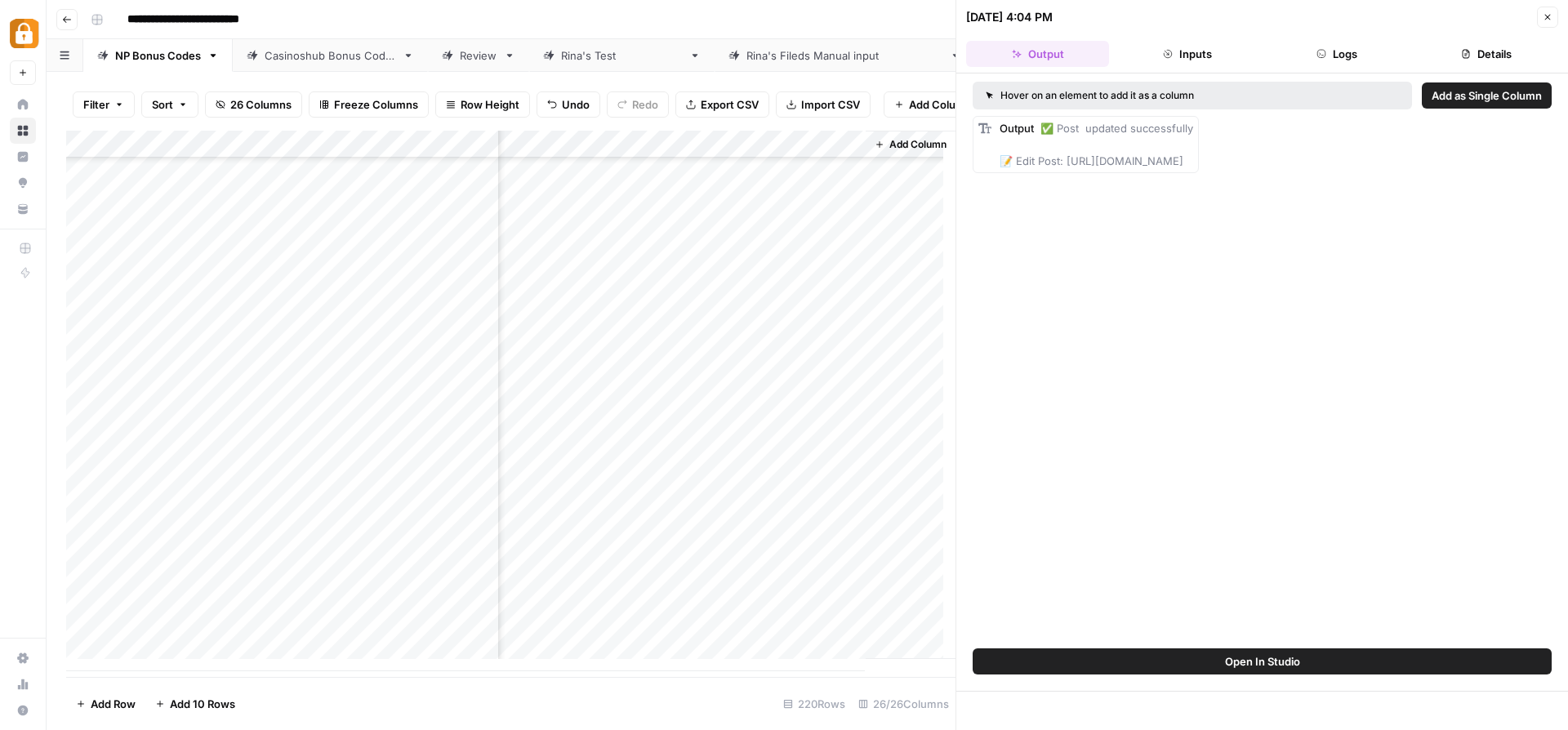
click at [1368, 15] on div "09/14/25 at 4:04 PM" at bounding box center [1249, 17] width 566 height 16
click at [1347, 60] on button "Logs" at bounding box center [1337, 53] width 143 height 26
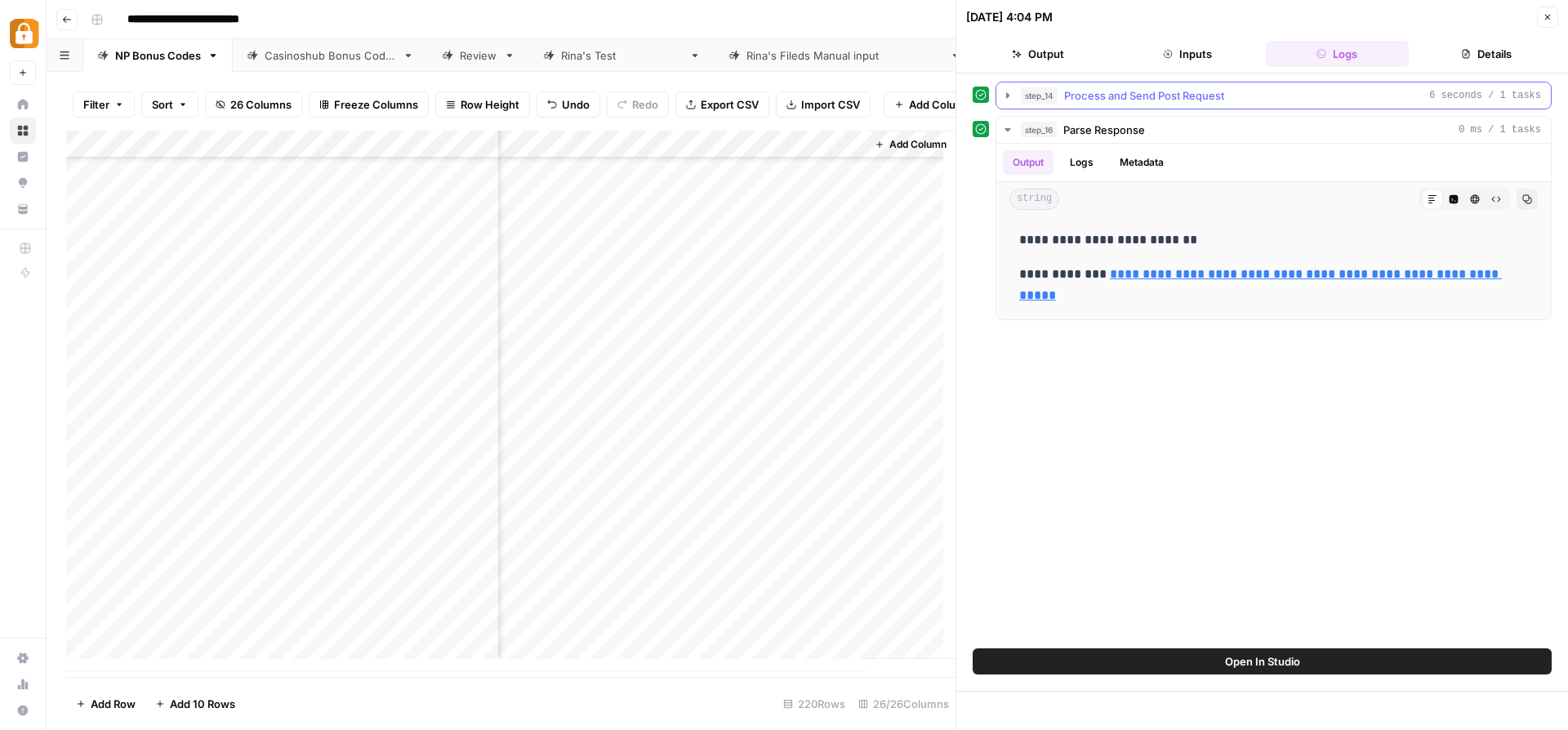
click at [1094, 102] on span "Process and Send Post Request" at bounding box center [1144, 96] width 160 height 16
click at [661, 606] on div "Add Column" at bounding box center [510, 401] width 889 height 541
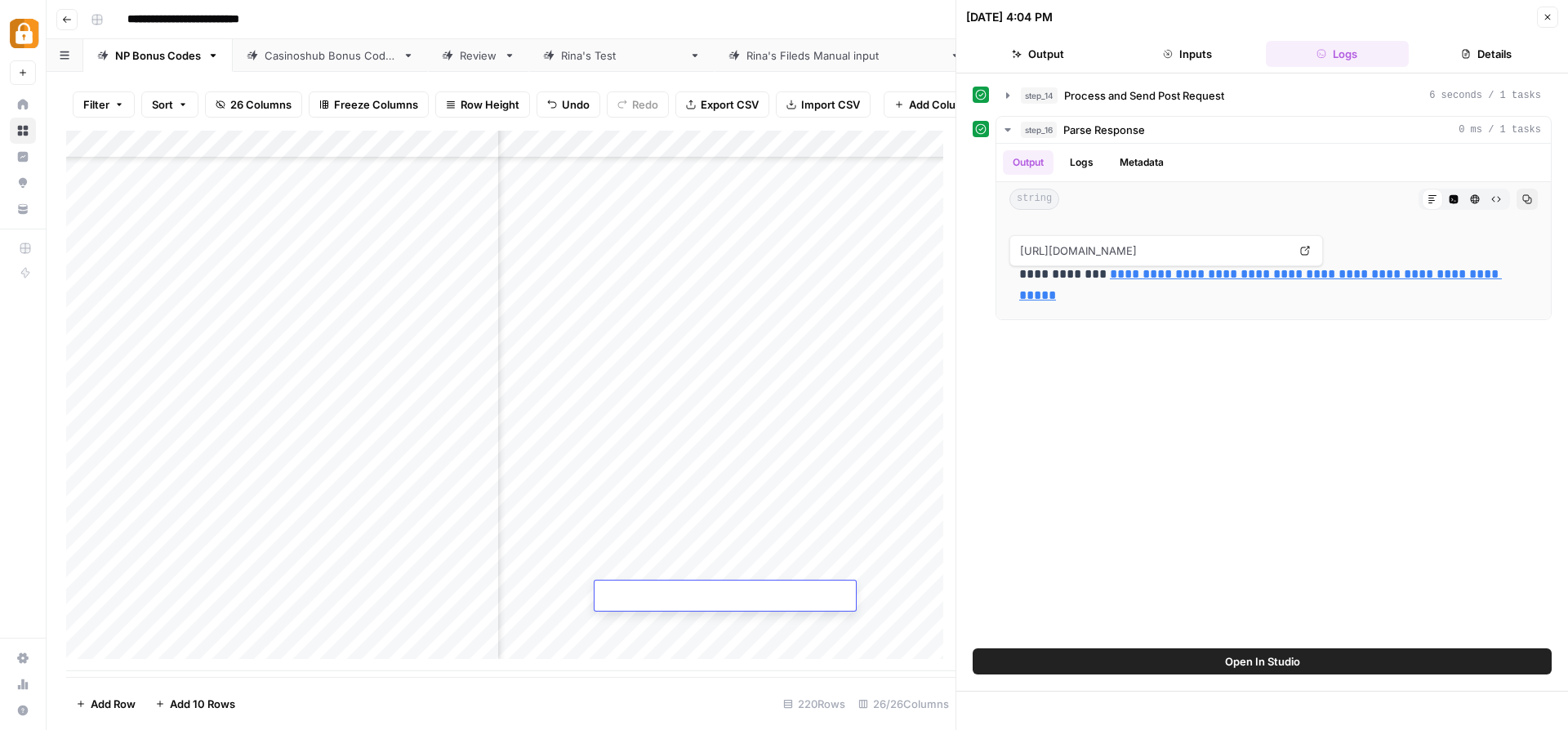
click at [641, 615] on div "Add Column" at bounding box center [510, 401] width 889 height 541
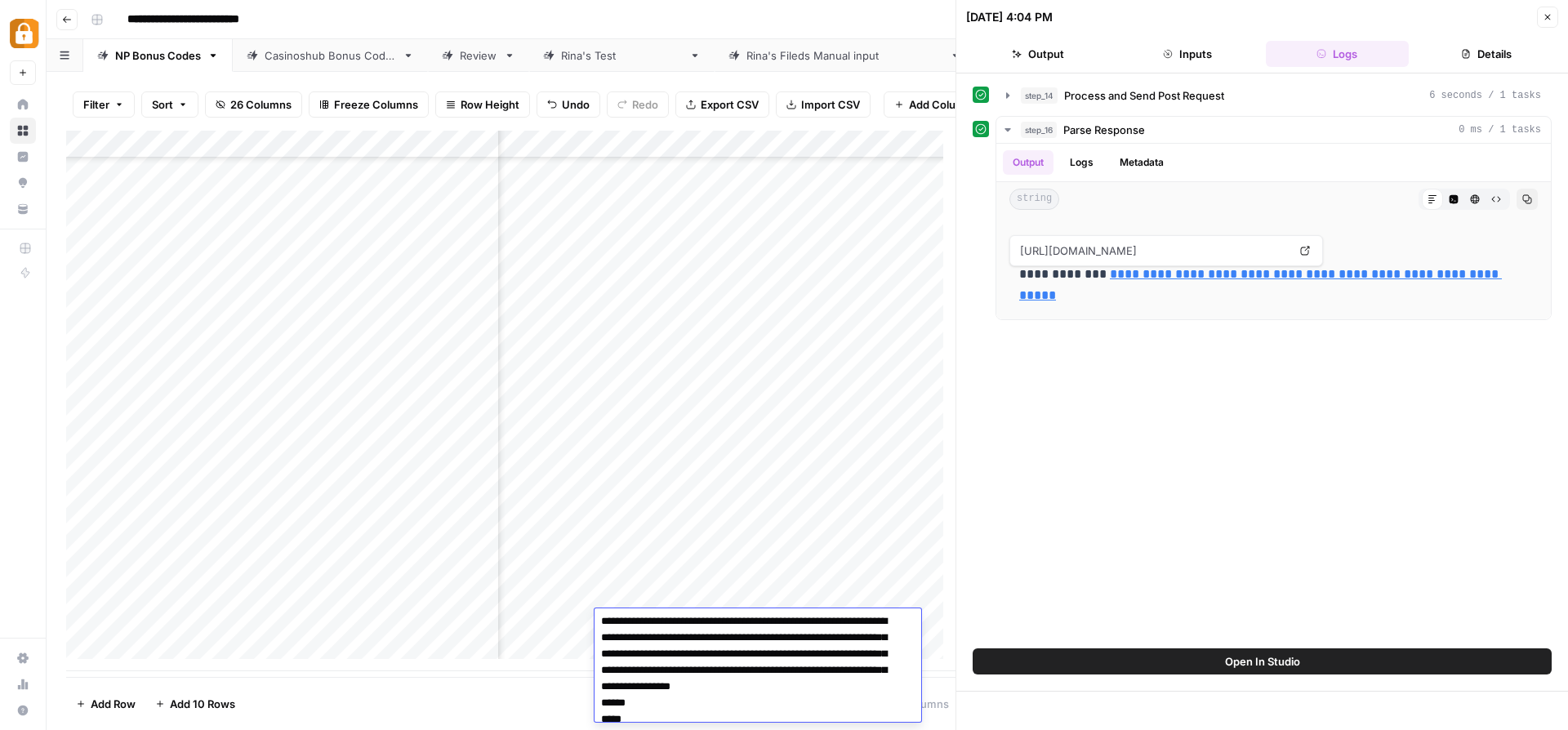
scroll to position [0, 0]
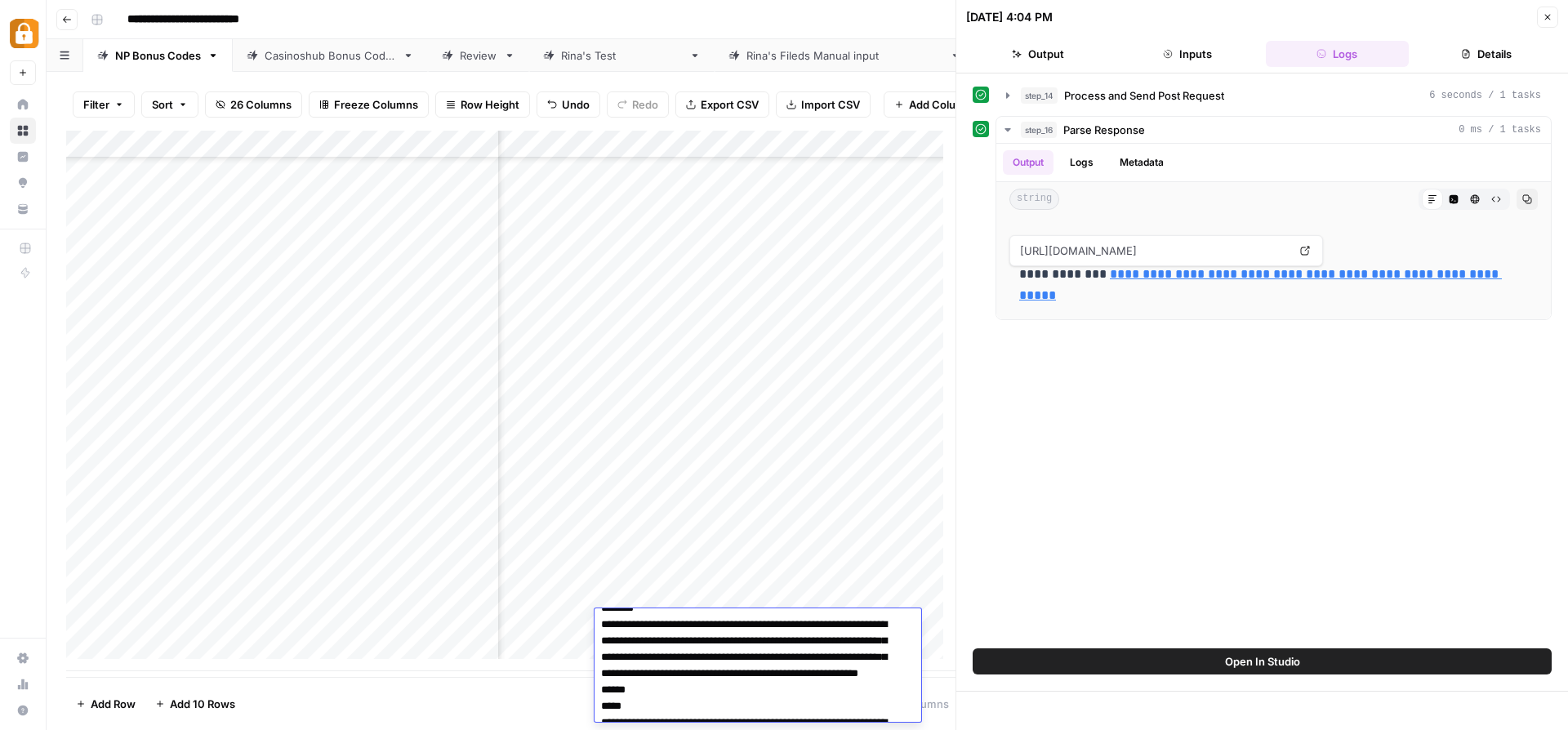
scroll to position [747, 0]
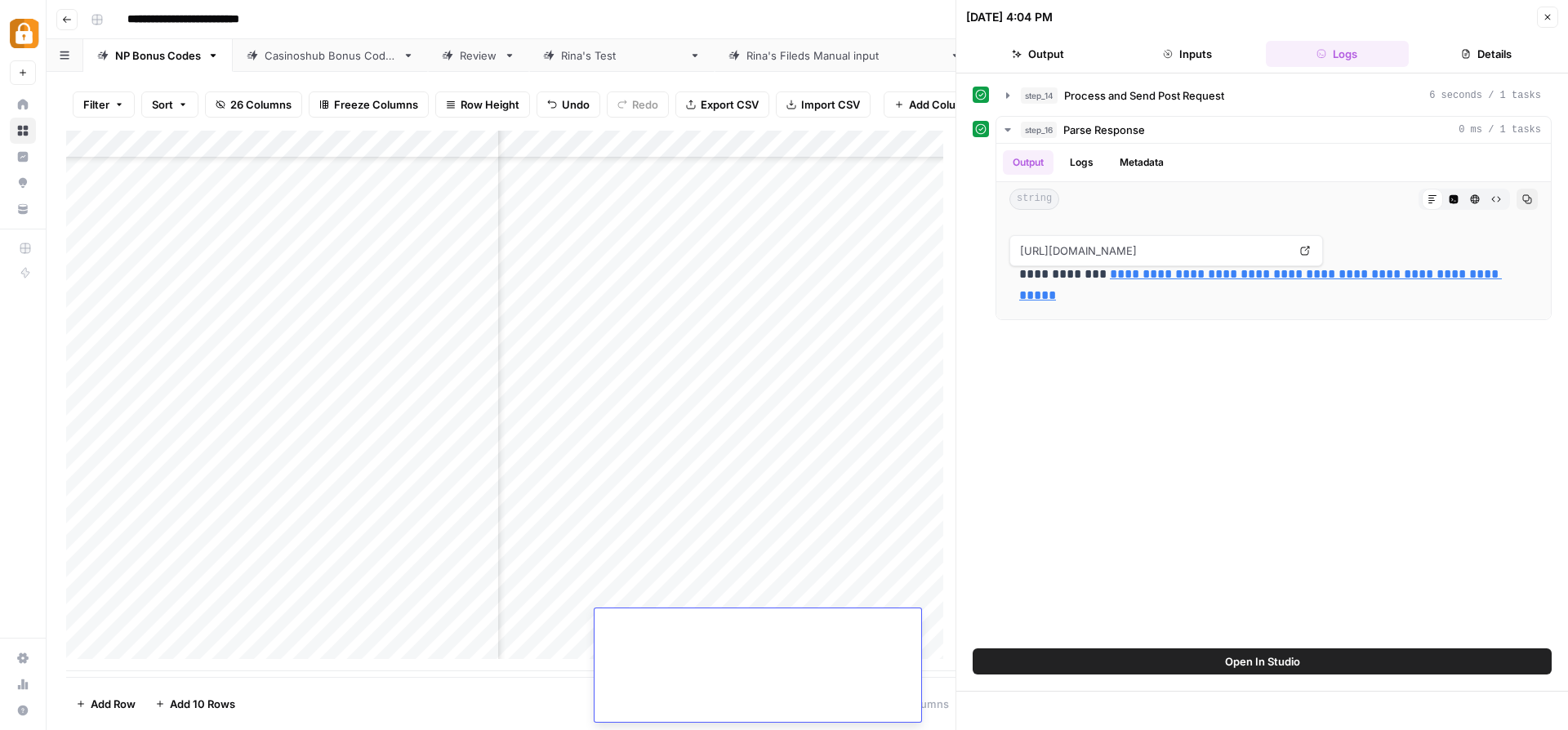
drag, startPoint x: 600, startPoint y: 622, endPoint x: 793, endPoint y: 711, distance: 212.5
click at [793, 711] on textarea at bounding box center [751, 294] width 315 height 856
paste textarea
type textarea "**********"
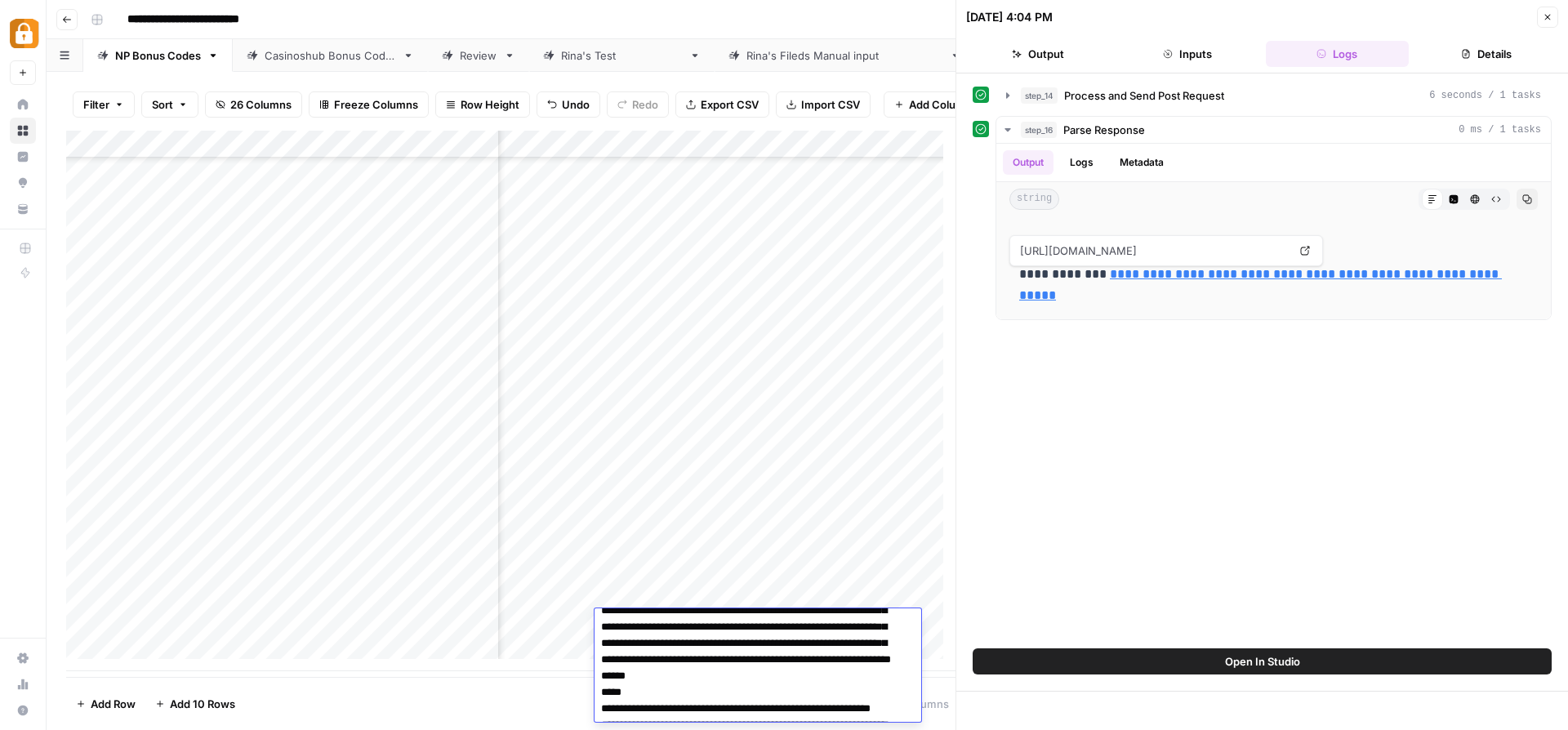
scroll to position [0, 0]
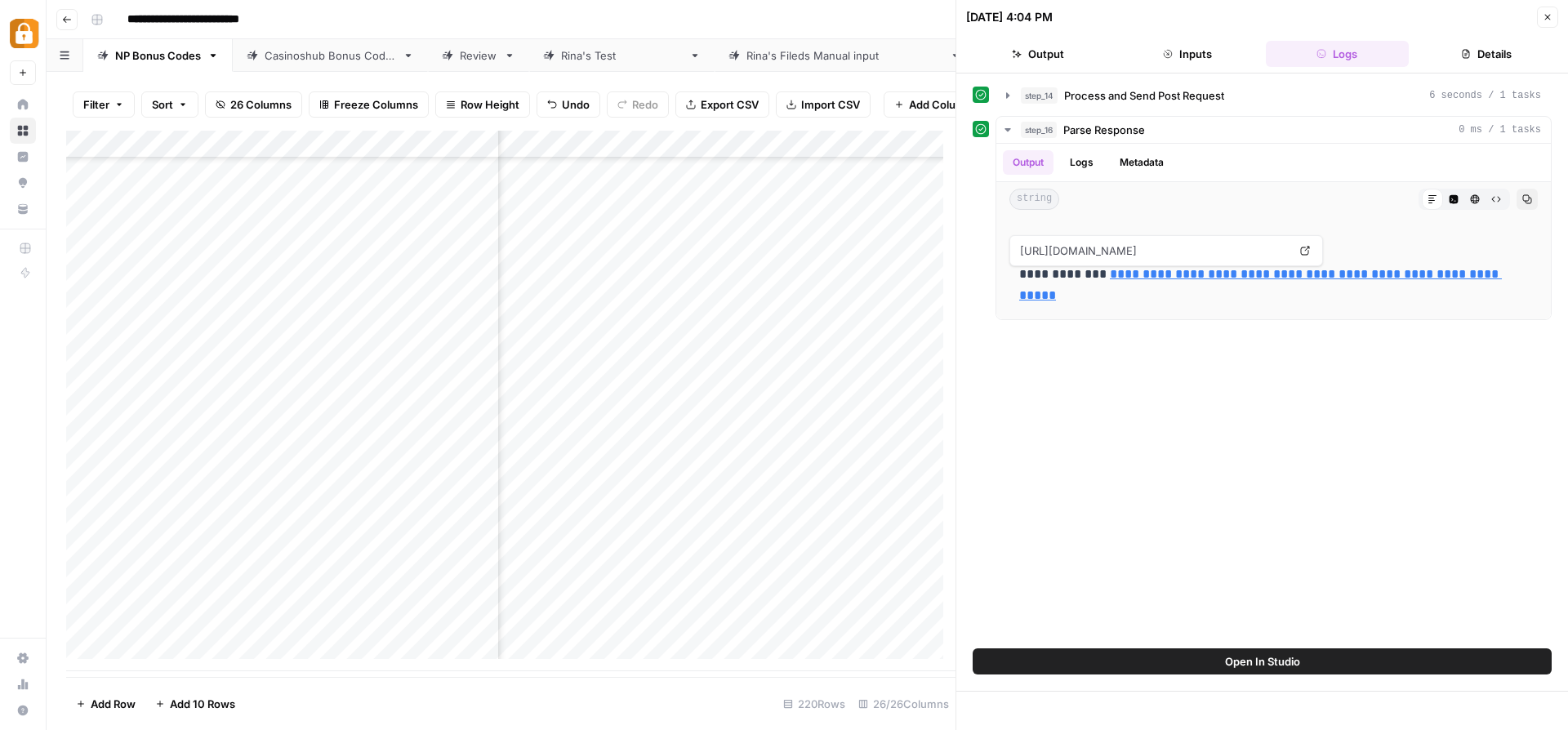
click at [1072, 489] on div "**********" at bounding box center [1261, 361] width 579 height 559
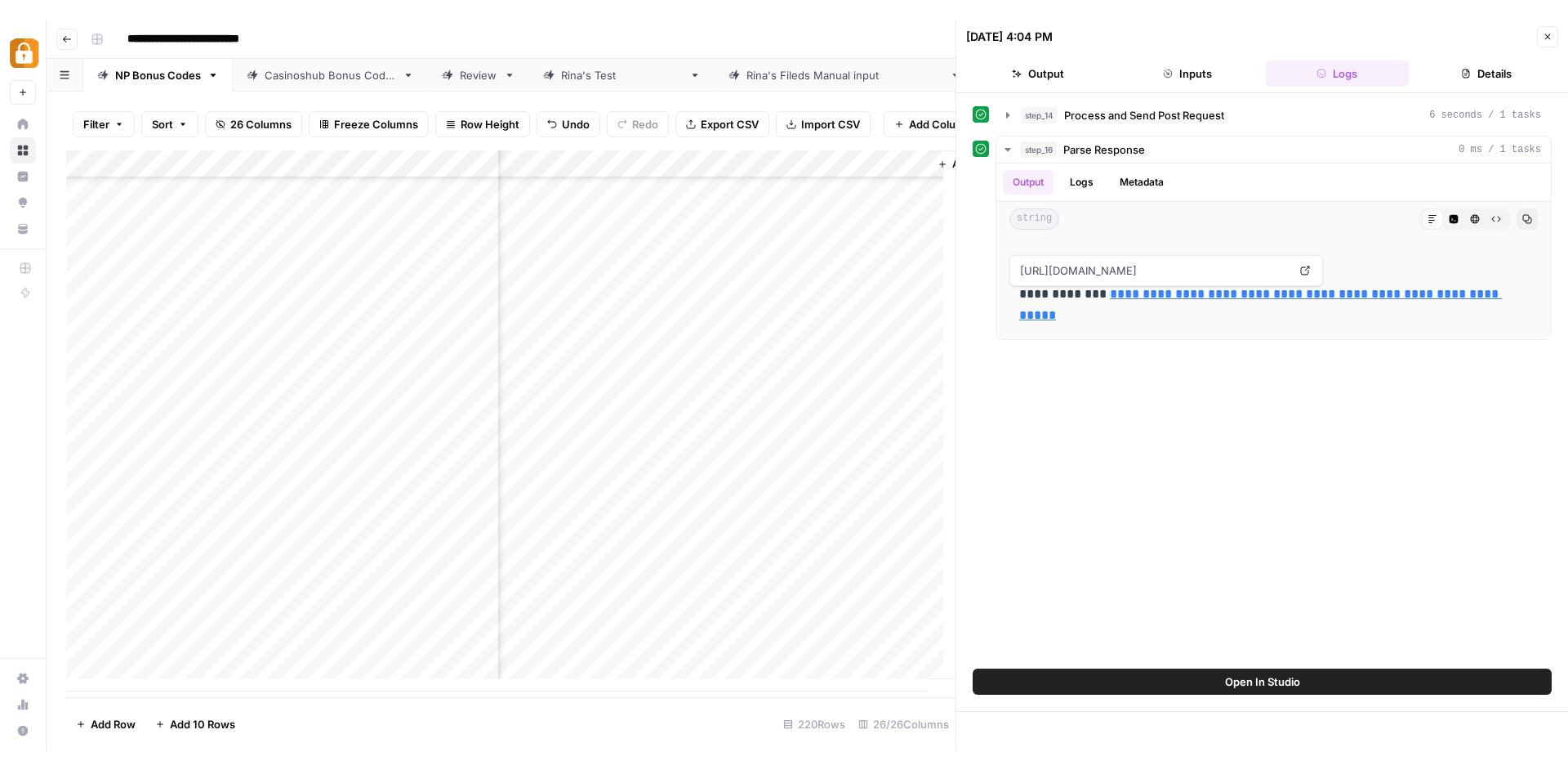
scroll to position [5637, 3851]
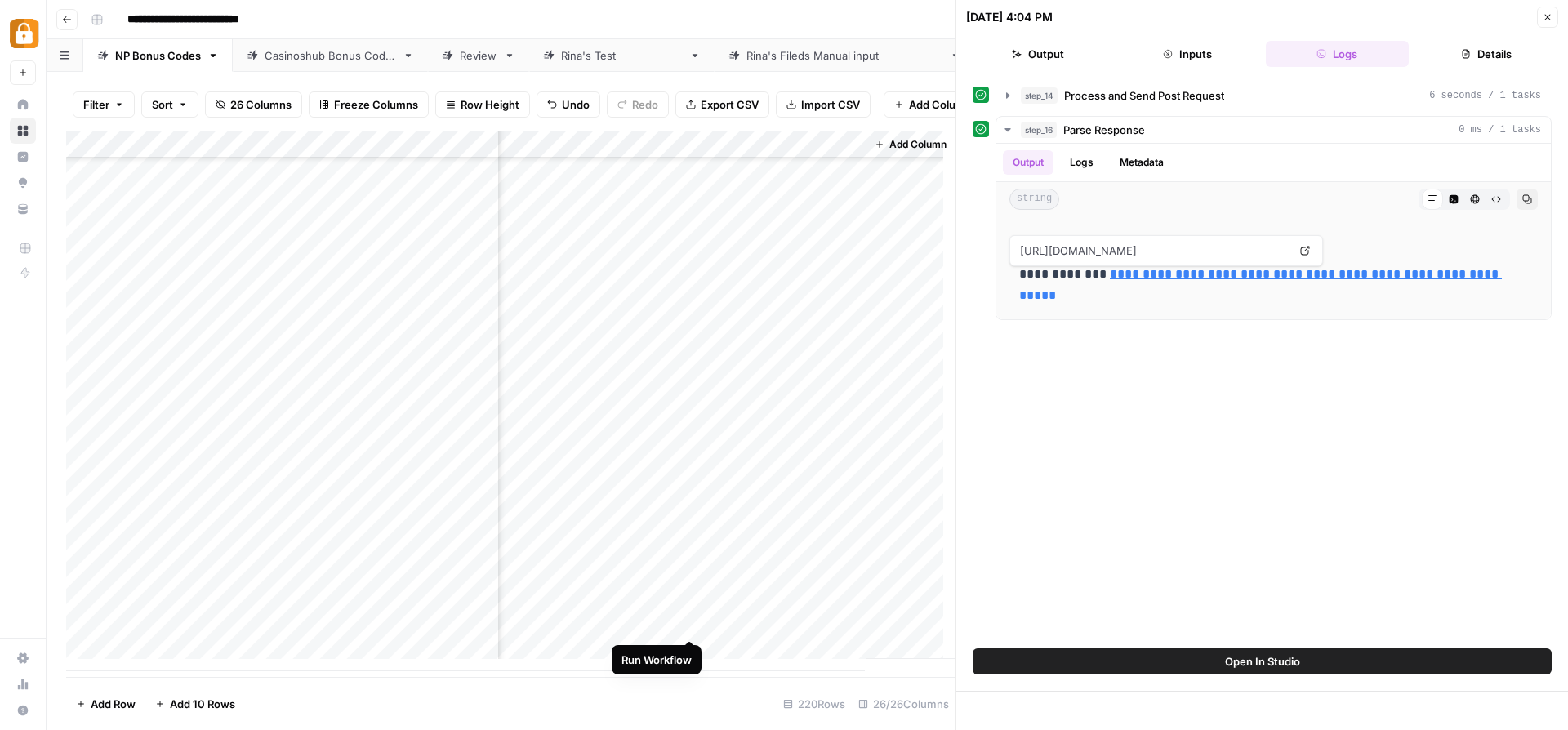
click at [691, 623] on div "Add Column" at bounding box center [510, 401] width 889 height 541
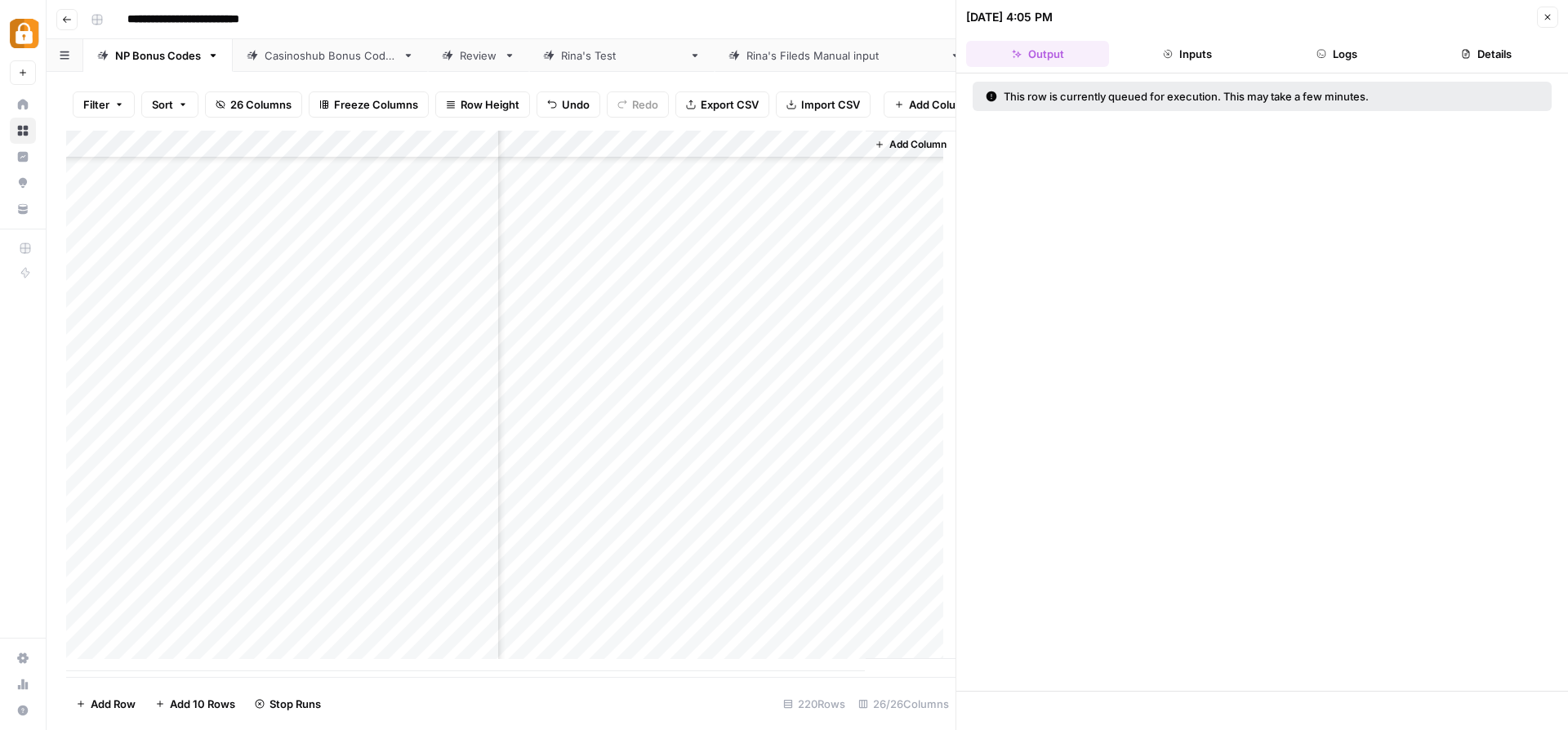
click at [1315, 52] on button "Logs" at bounding box center [1337, 53] width 143 height 26
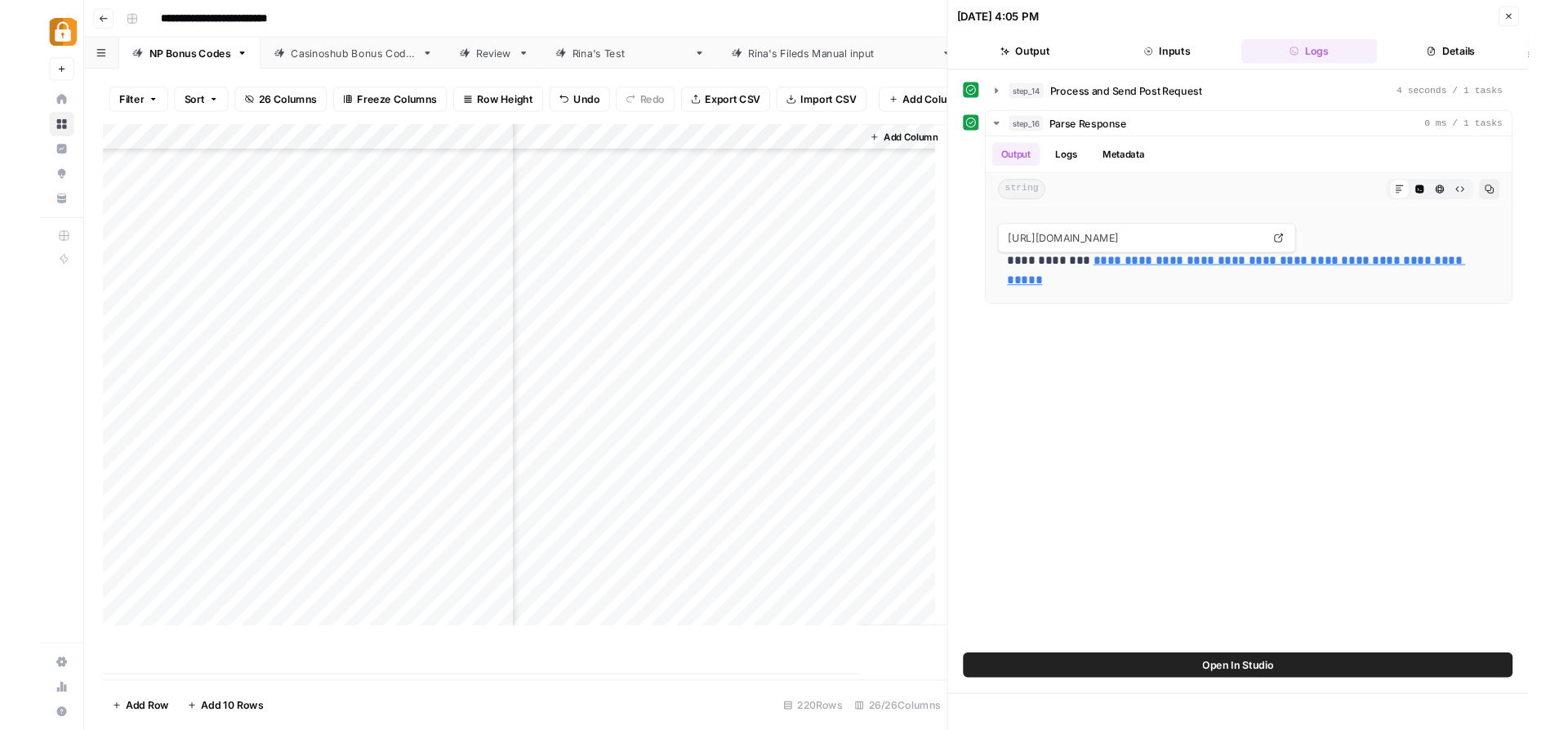
scroll to position [5596, 3851]
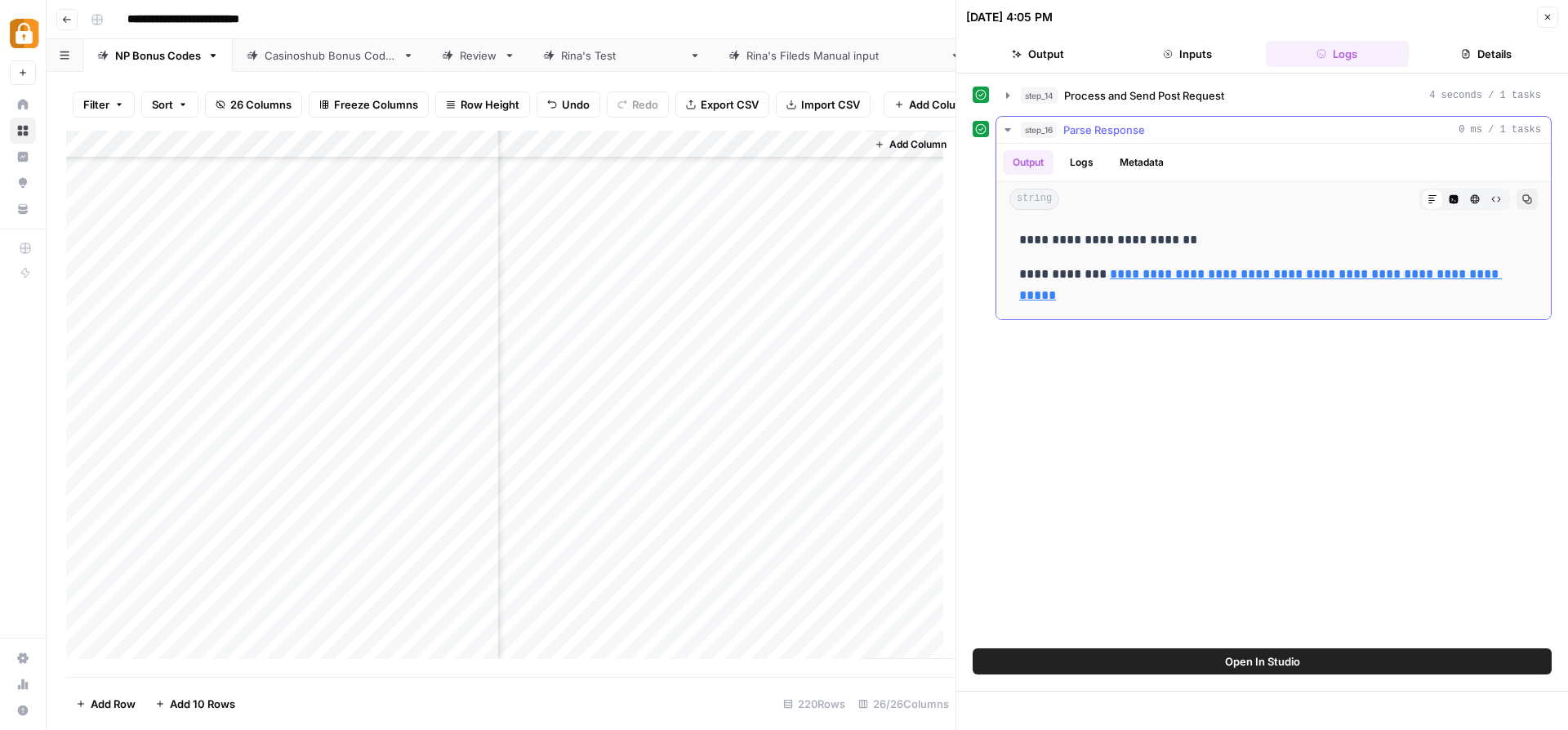
click at [1300, 270] on link "**********" at bounding box center [1261, 284] width 483 height 33
click at [1194, 51] on button "Inputs" at bounding box center [1186, 53] width 143 height 26
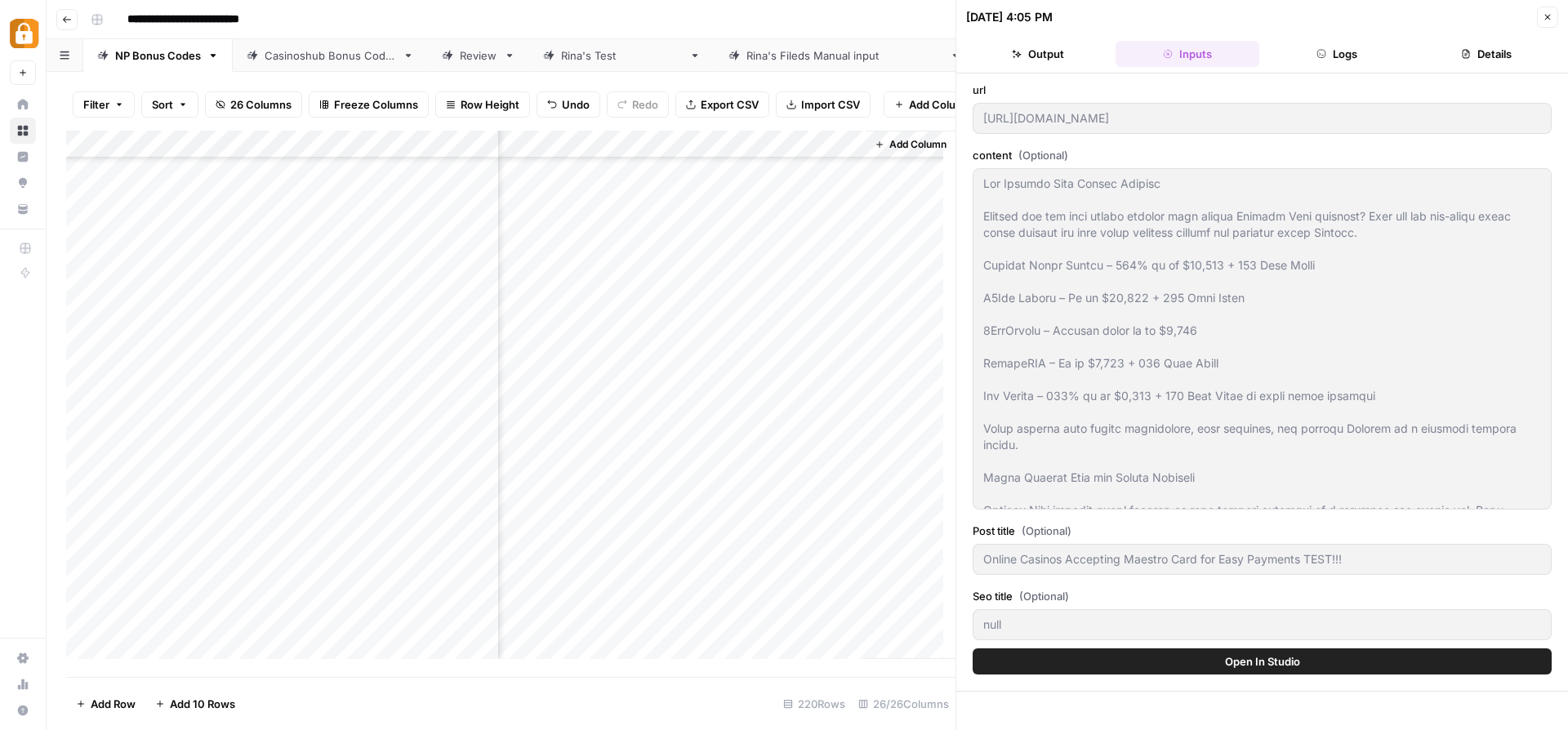
click at [1326, 49] on button "Logs" at bounding box center [1337, 53] width 143 height 26
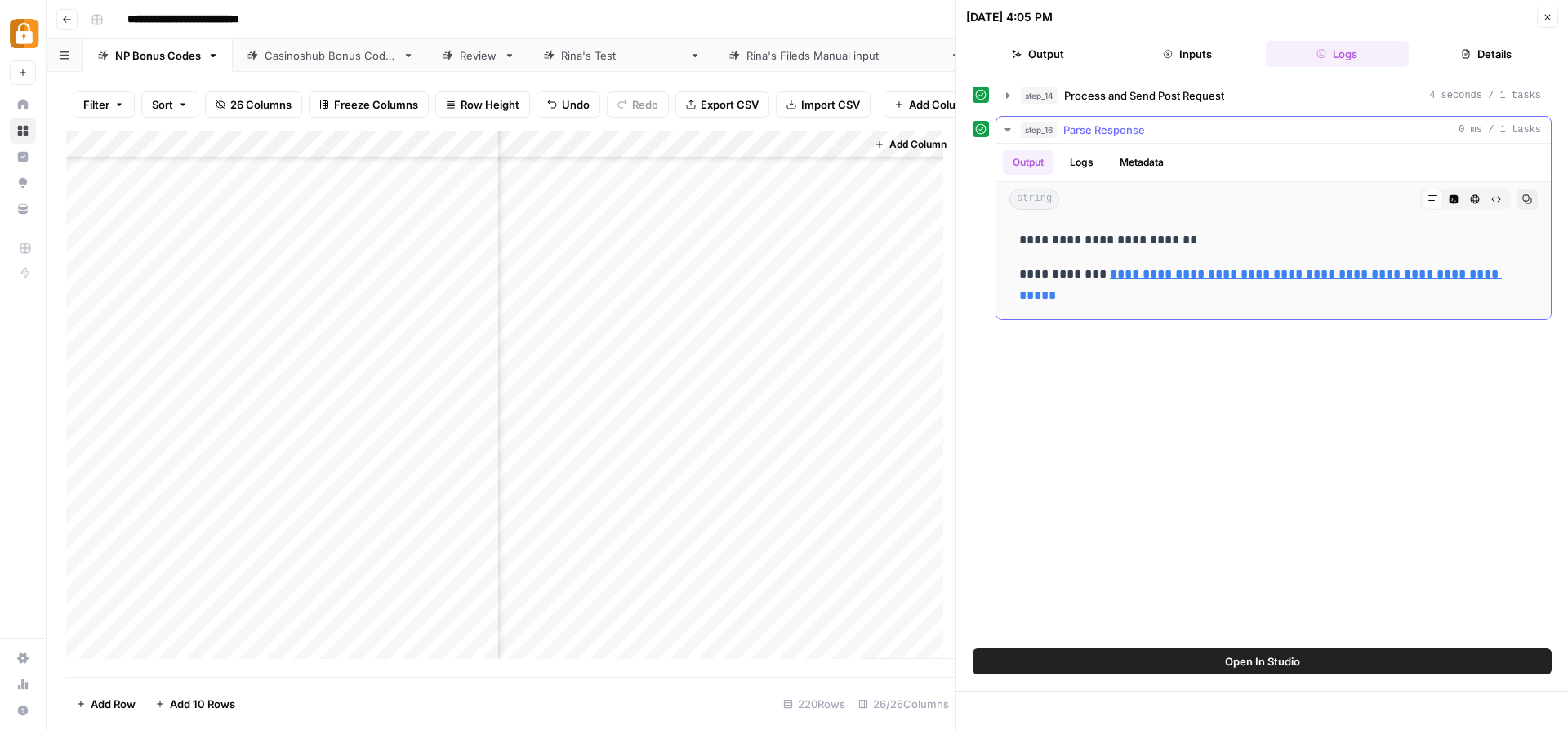
click at [1082, 169] on button "Logs" at bounding box center [1082, 162] width 43 height 24
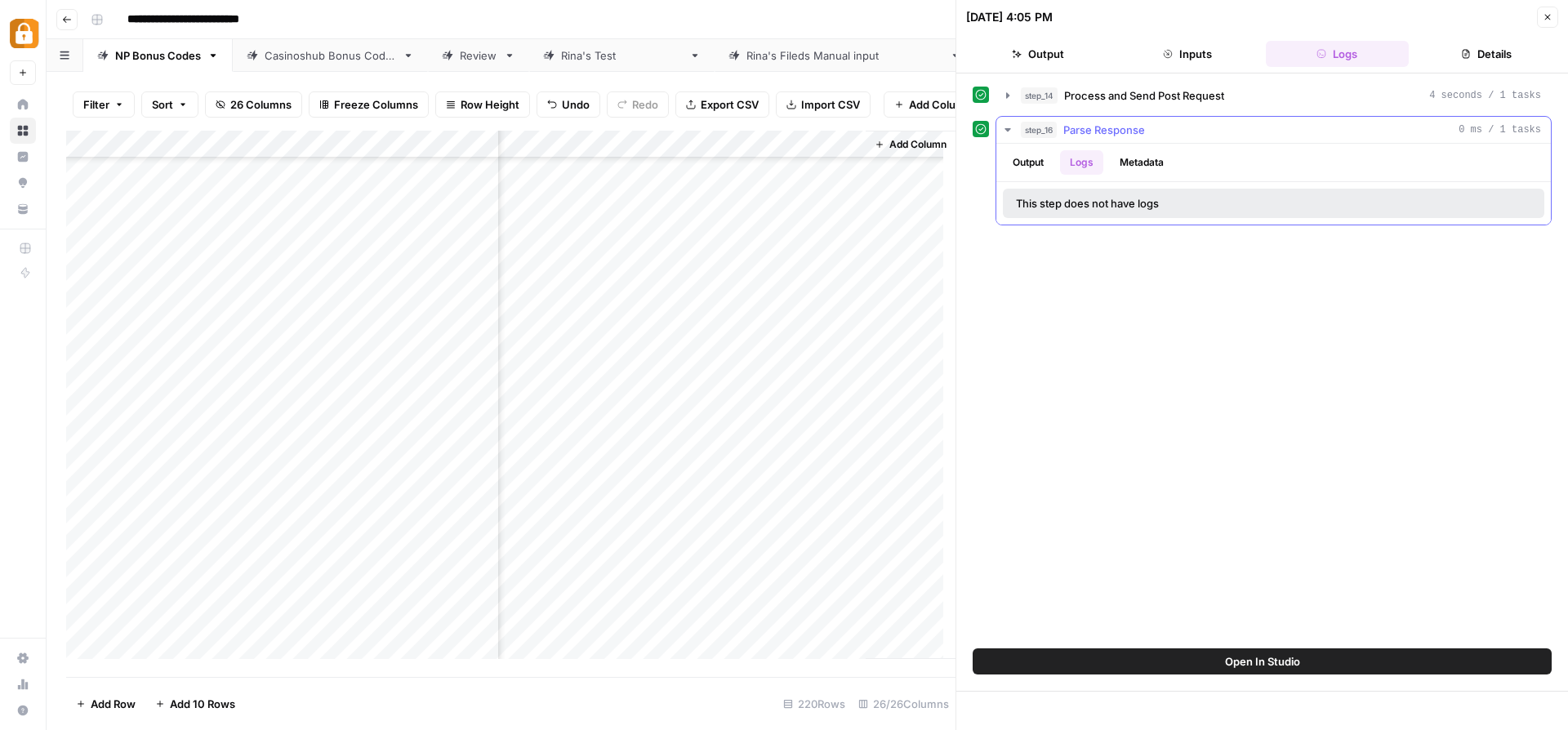
click at [1107, 119] on button "step_16 Parse Response 0 ms / 1 tasks" at bounding box center [1273, 129] width 554 height 26
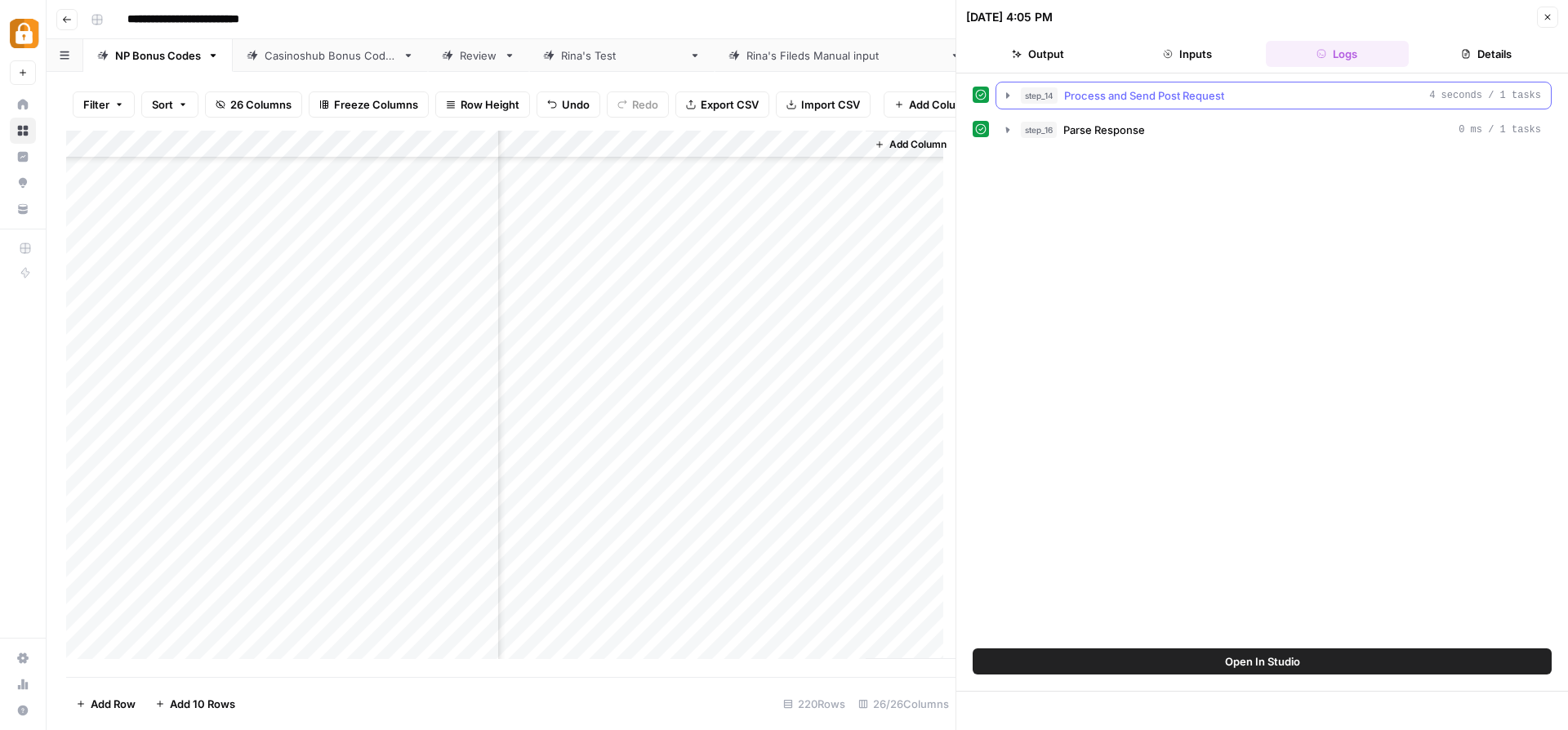
click at [1110, 102] on span "Process and Send Post Request" at bounding box center [1144, 96] width 160 height 16
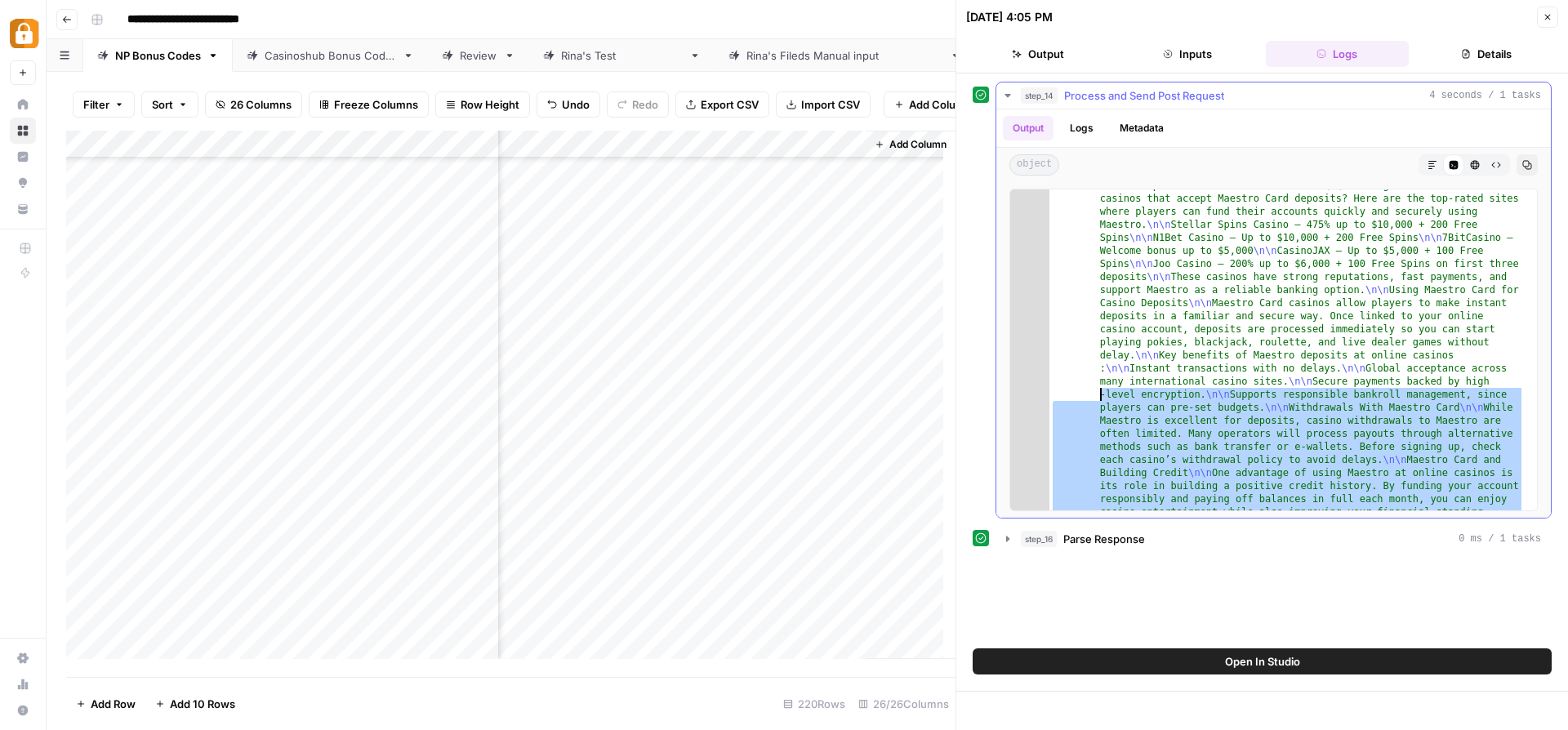
scroll to position [0, 0]
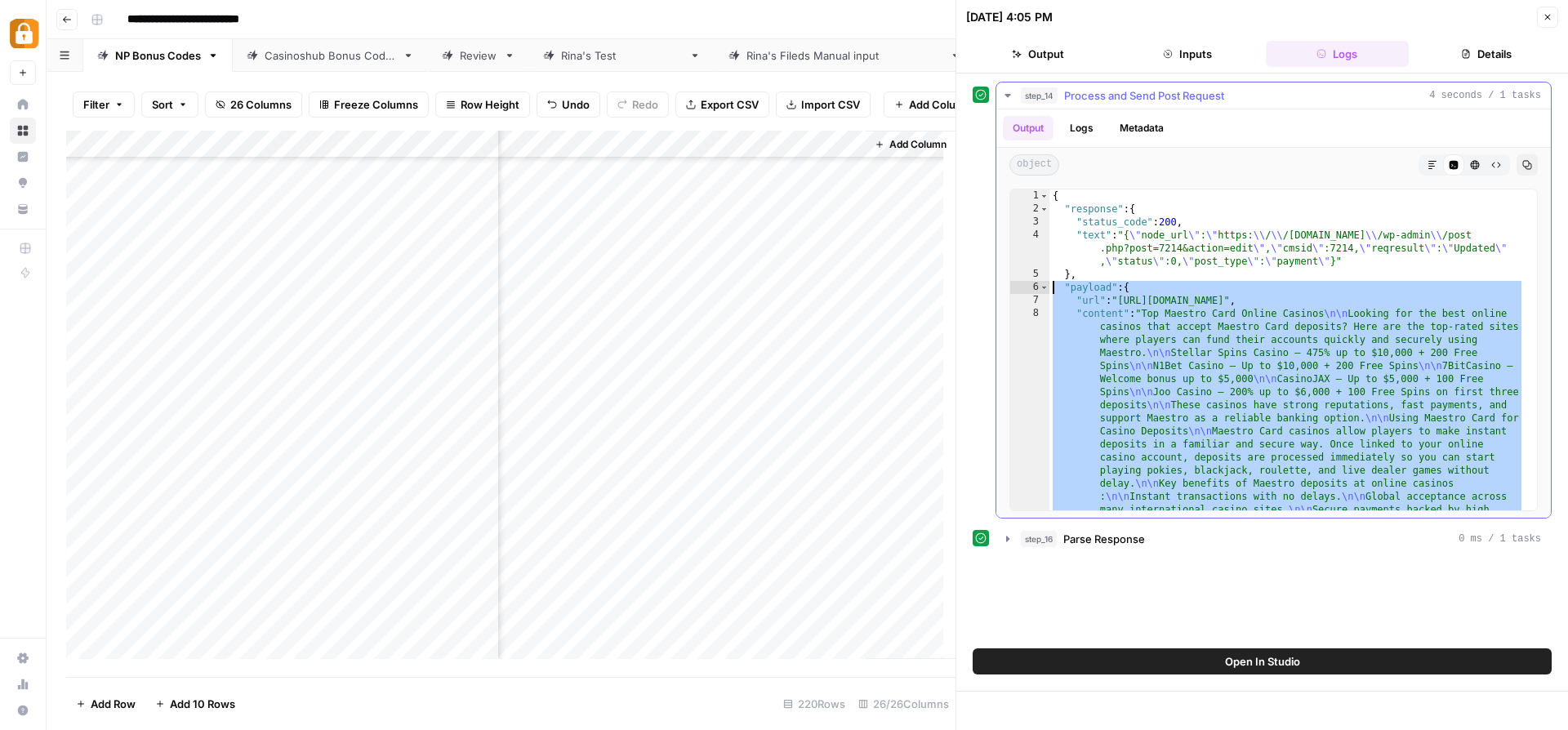
drag, startPoint x: 1099, startPoint y: 491, endPoint x: 1006, endPoint y: 285, distance: 226.0
click at [1006, 285] on div "* 1 2 3 4 5 6 7 8 { "response" : { "status_code" : 200 , "text" : "{ \" node_ur…" at bounding box center [1273, 349] width 554 height 336
type textarea "**********"
click at [621, 619] on div "Add Column" at bounding box center [510, 401] width 889 height 541
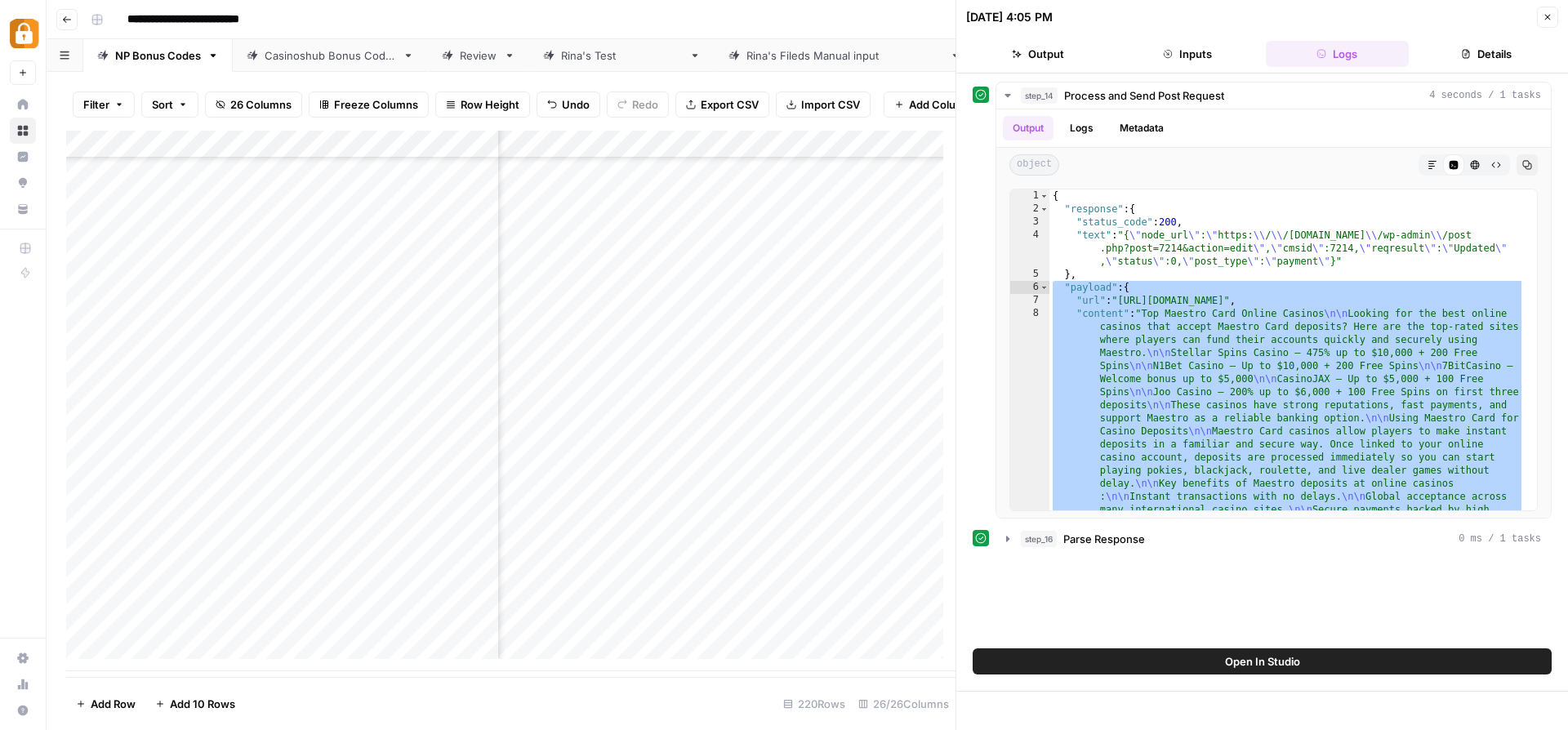
click at [621, 619] on div "Add Column" at bounding box center [510, 401] width 889 height 541
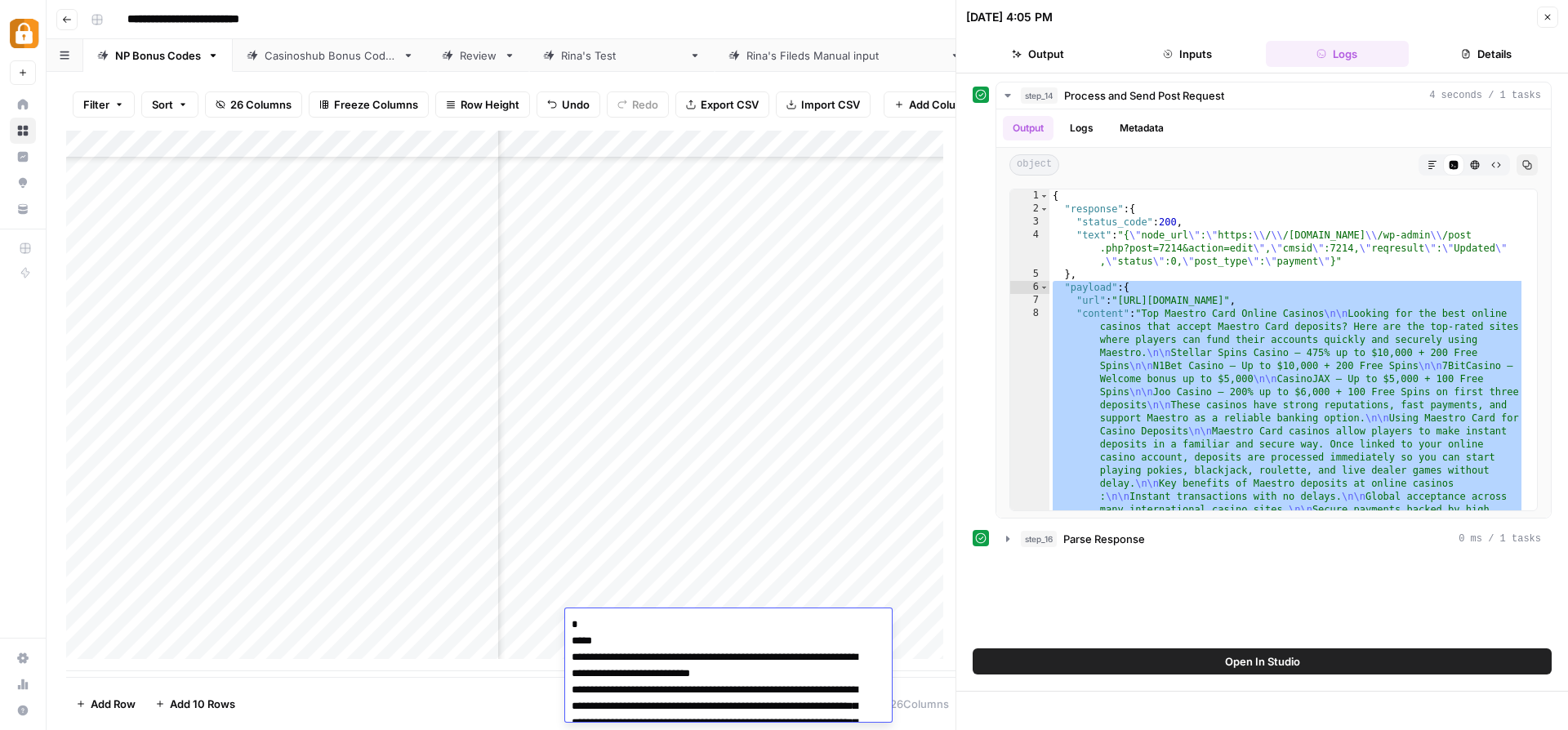
scroll to position [731, 0]
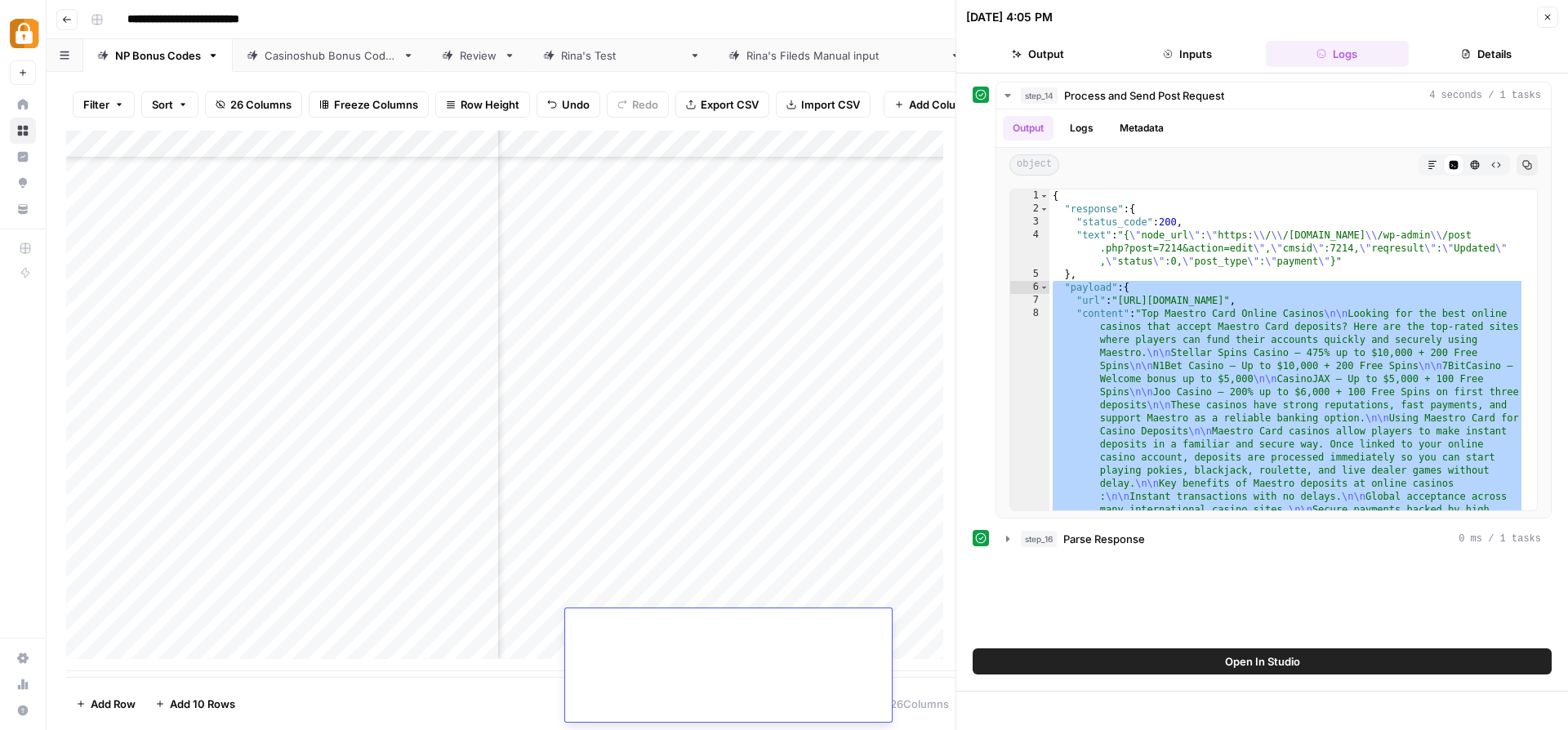
click at [698, 684] on textarea at bounding box center [723, 302] width 315 height 839
type textarea "**********"
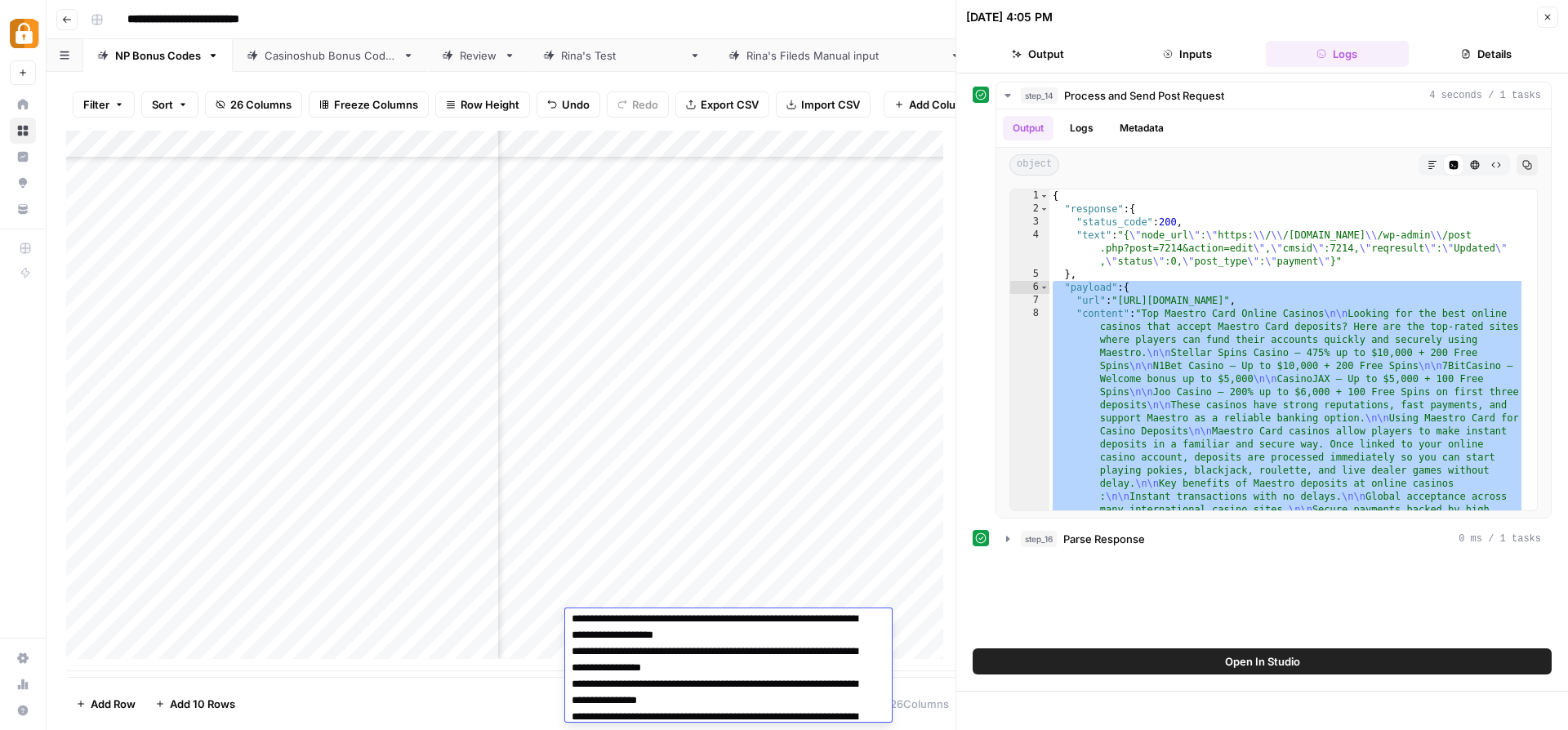
scroll to position [0, 0]
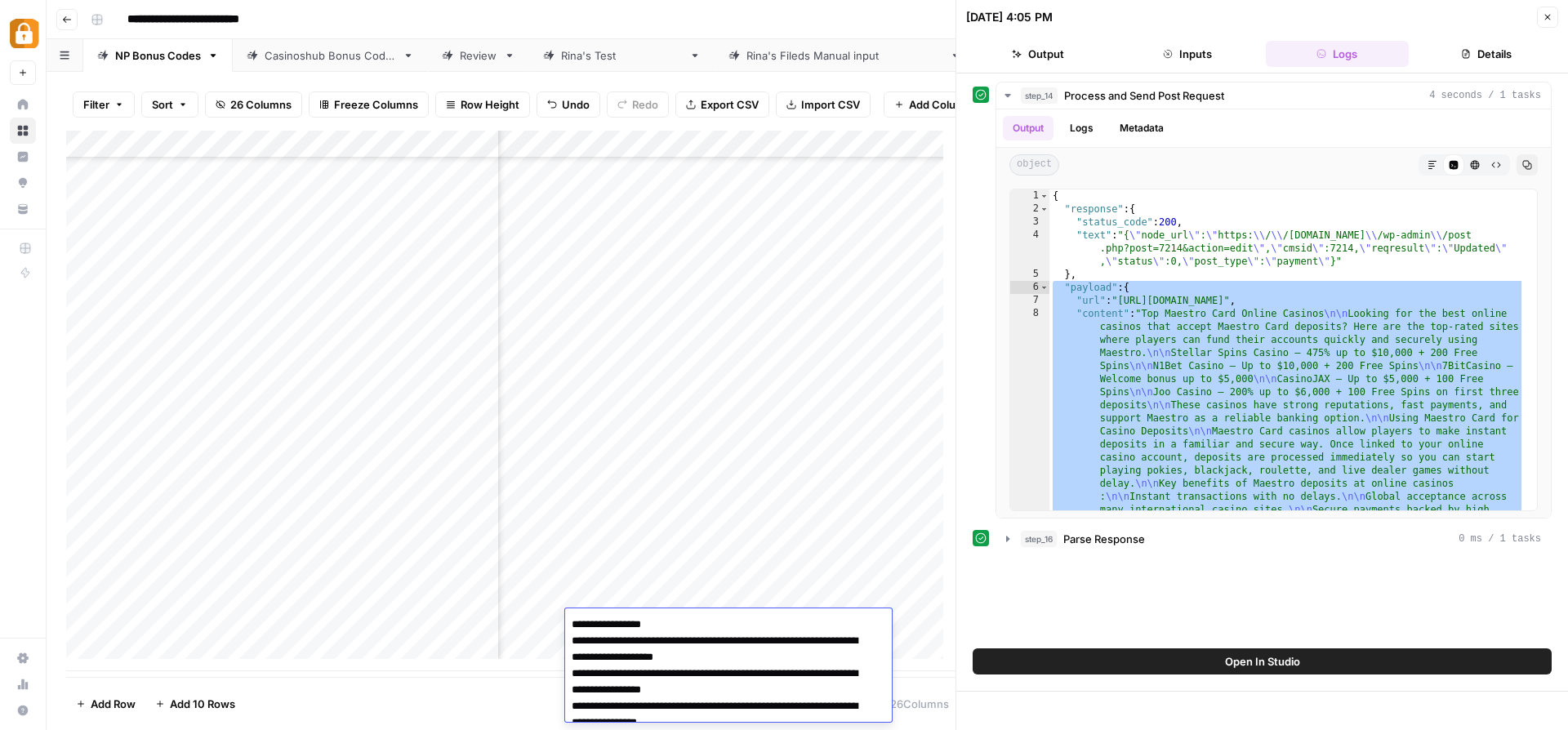
click at [789, 575] on div "Add Column" at bounding box center [510, 401] width 889 height 541
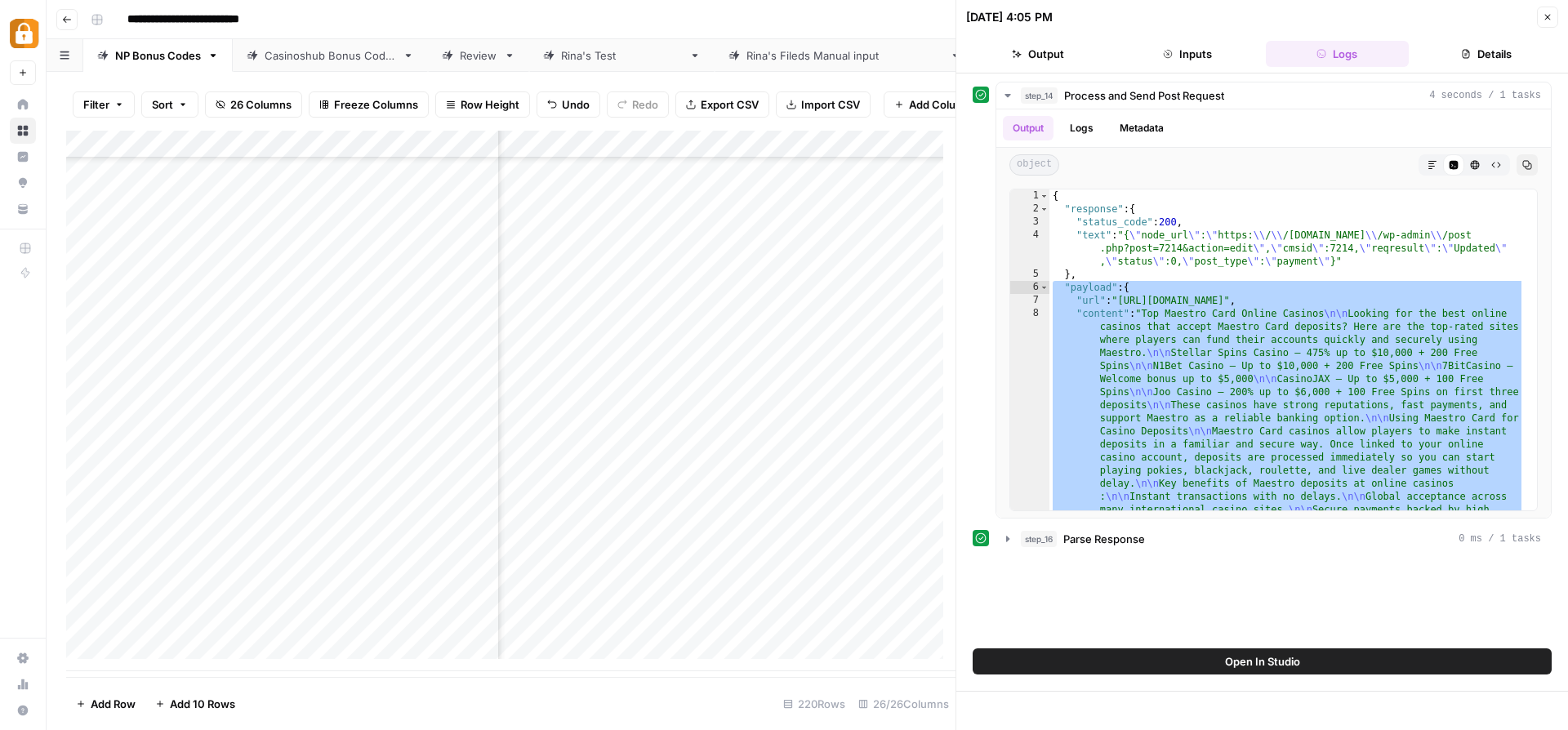
click at [622, 608] on div "Add Column" at bounding box center [510, 401] width 889 height 541
click at [619, 617] on div "Add Column" at bounding box center [510, 401] width 889 height 541
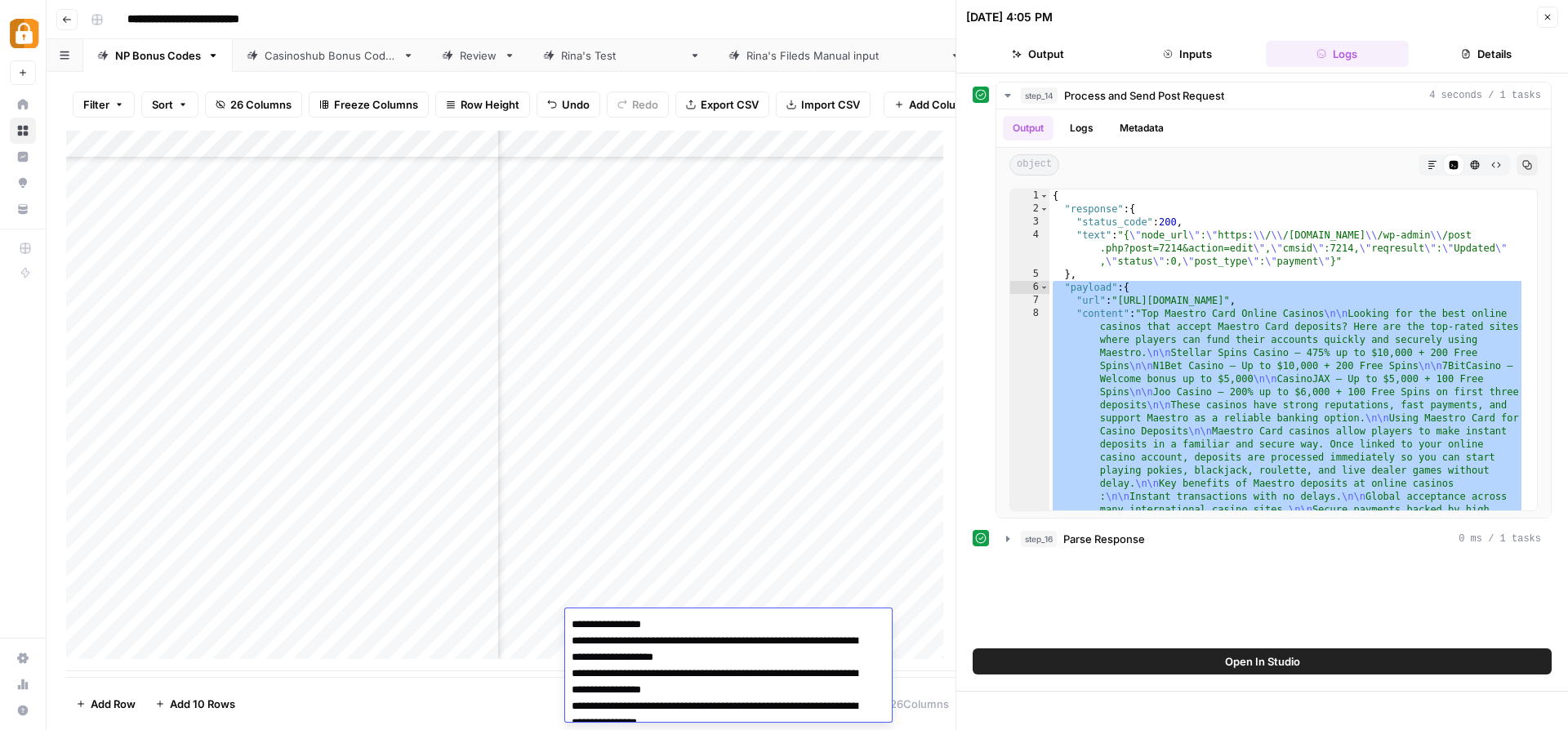
drag, startPoint x: 651, startPoint y: 625, endPoint x: 520, endPoint y: 615, distance: 131.4
click at [565, 615] on textarea "**********" at bounding box center [723, 715] width 315 height 203
type textarea "**********"
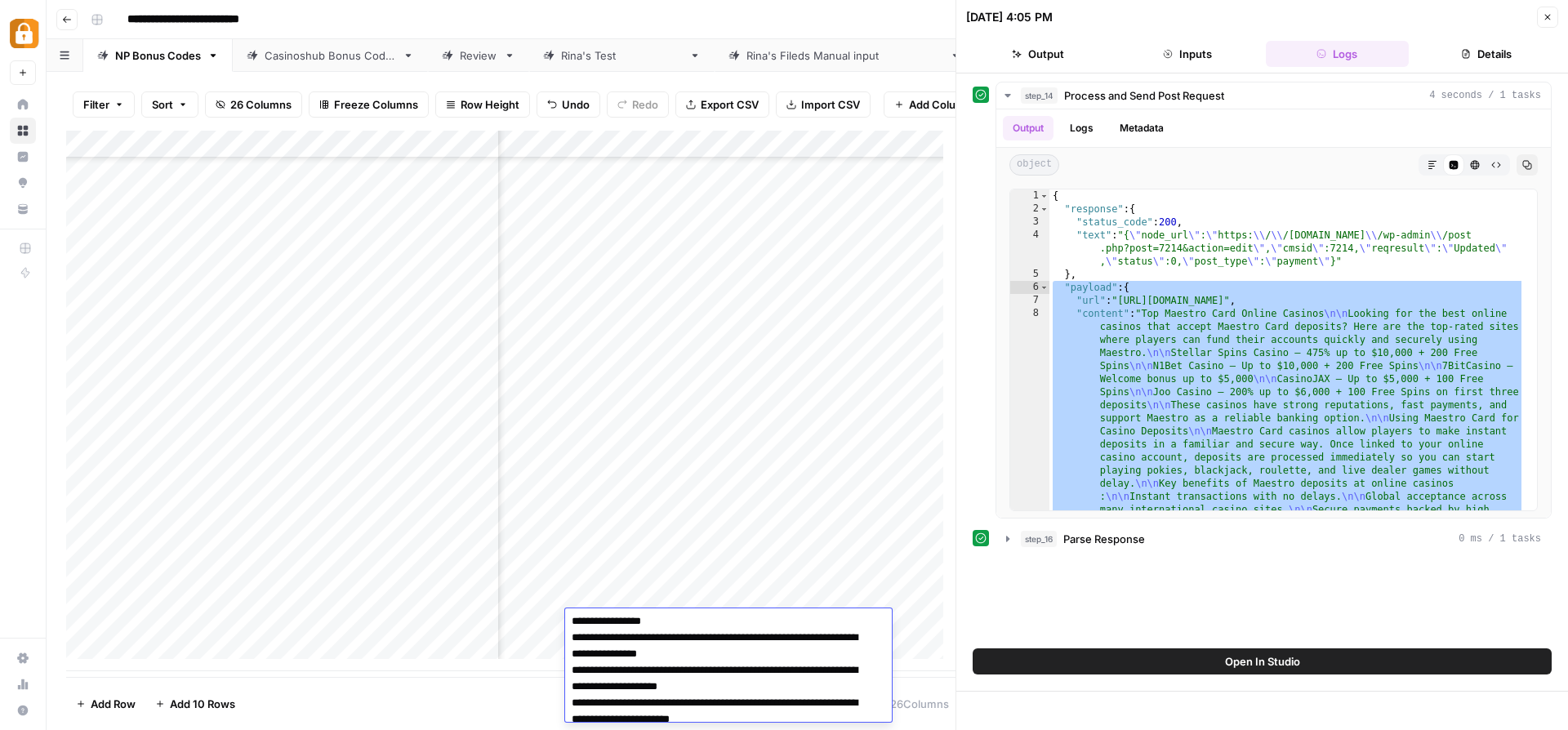
scroll to position [94, 0]
click at [812, 566] on div "Add Column" at bounding box center [510, 401] width 889 height 541
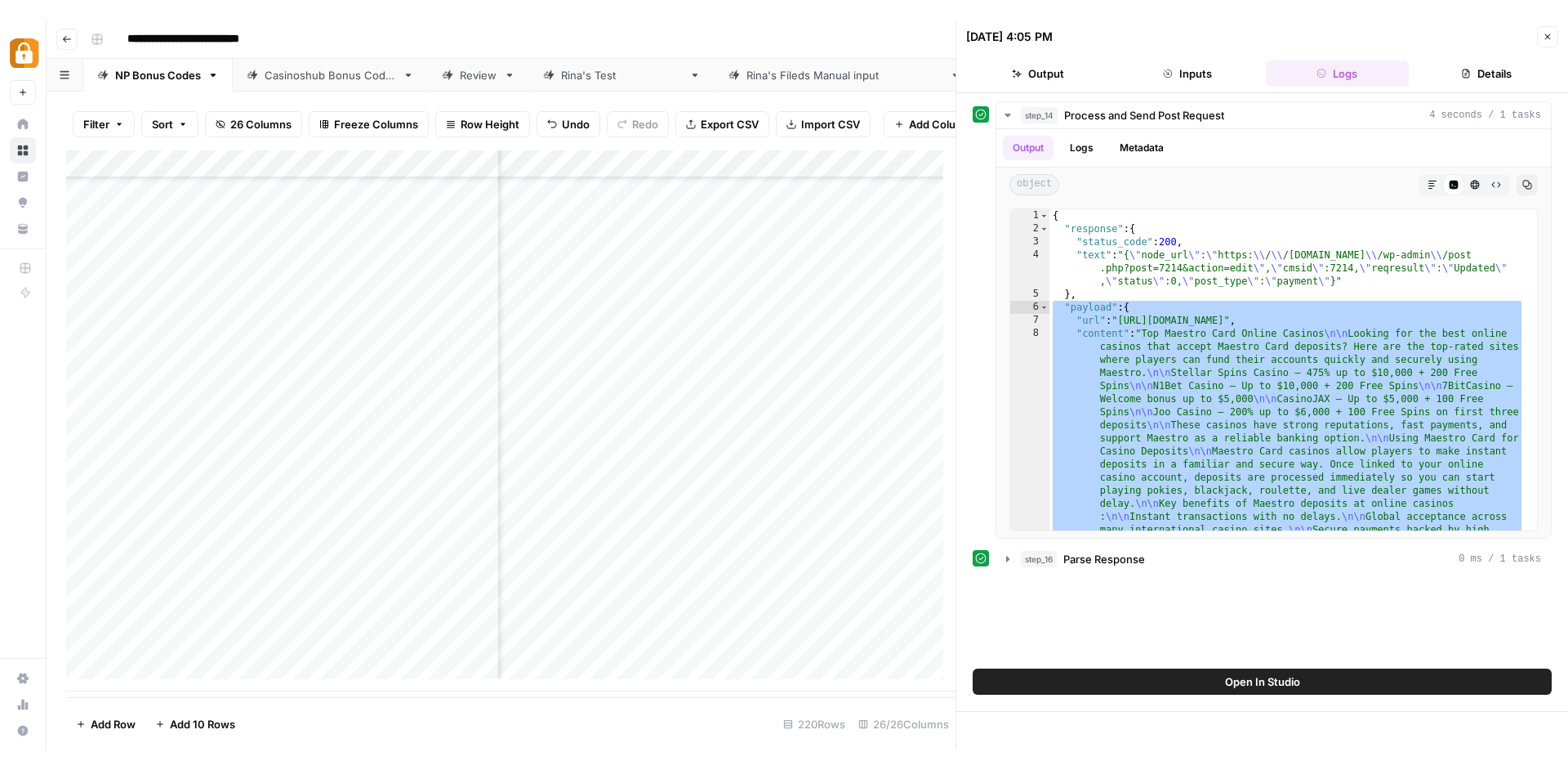
scroll to position [5637, 3851]
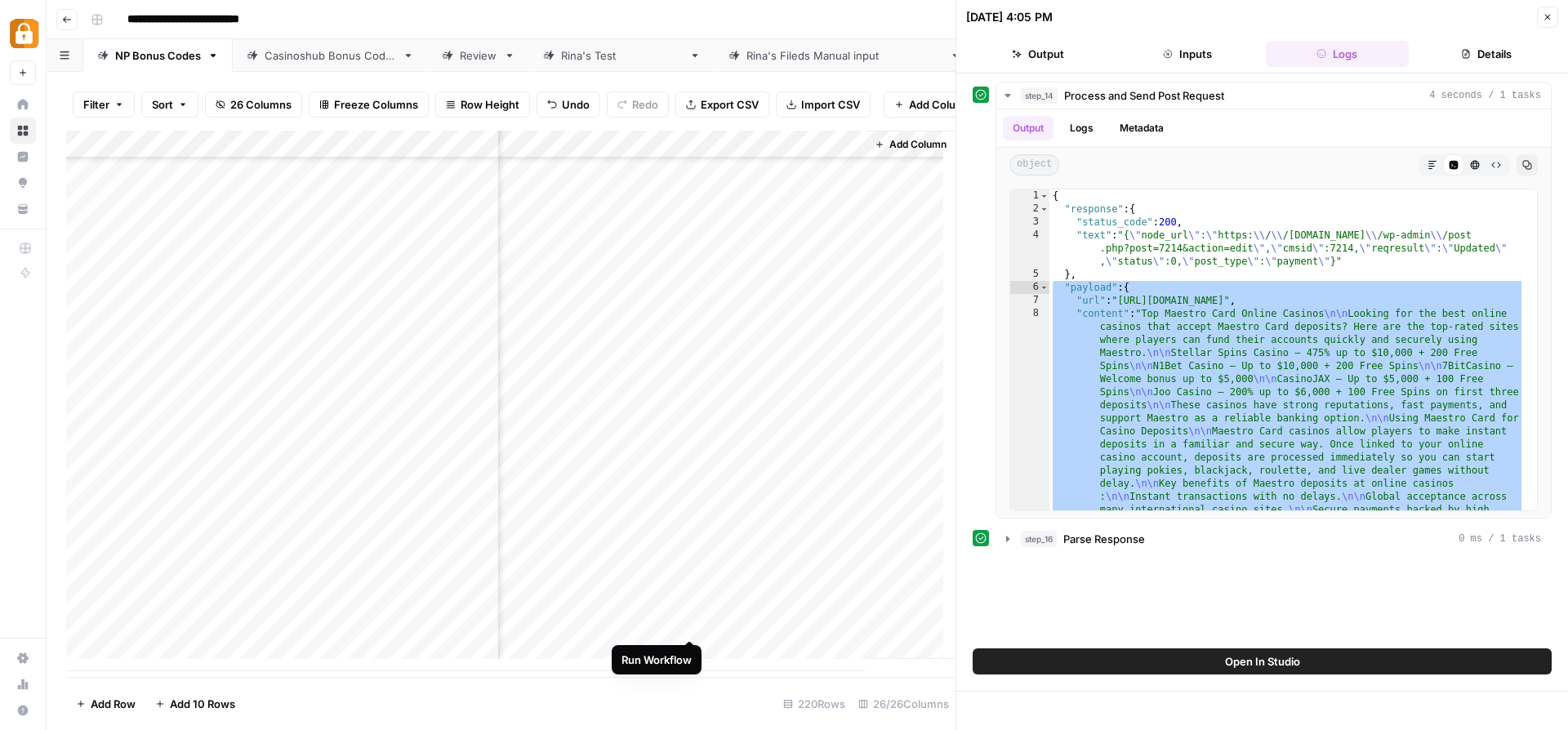
click at [685, 622] on div "Add Column" at bounding box center [510, 401] width 889 height 541
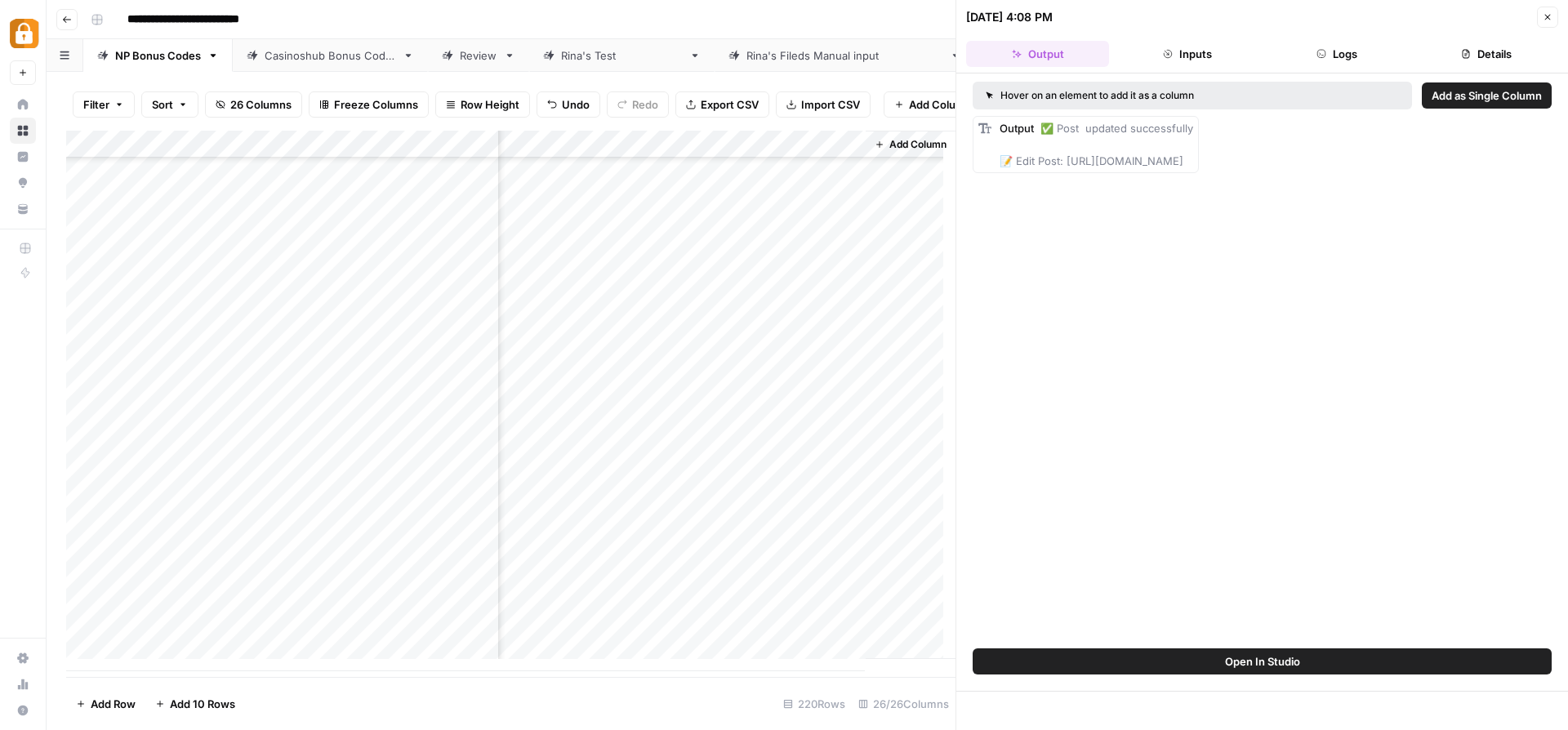
drag, startPoint x: 1067, startPoint y: 163, endPoint x: 1426, endPoint y: 162, distance: 359.0
click at [1193, 162] on span "✅ Post updated successfully 📝 Edit Post: [URL][DOMAIN_NAME]" at bounding box center [1096, 145] width 194 height 46
copy span "ttps://wp.casinoshub.com/wp-admin/post.php?post=7214&action=edit"
click at [1343, 49] on button "Logs" at bounding box center [1337, 53] width 143 height 26
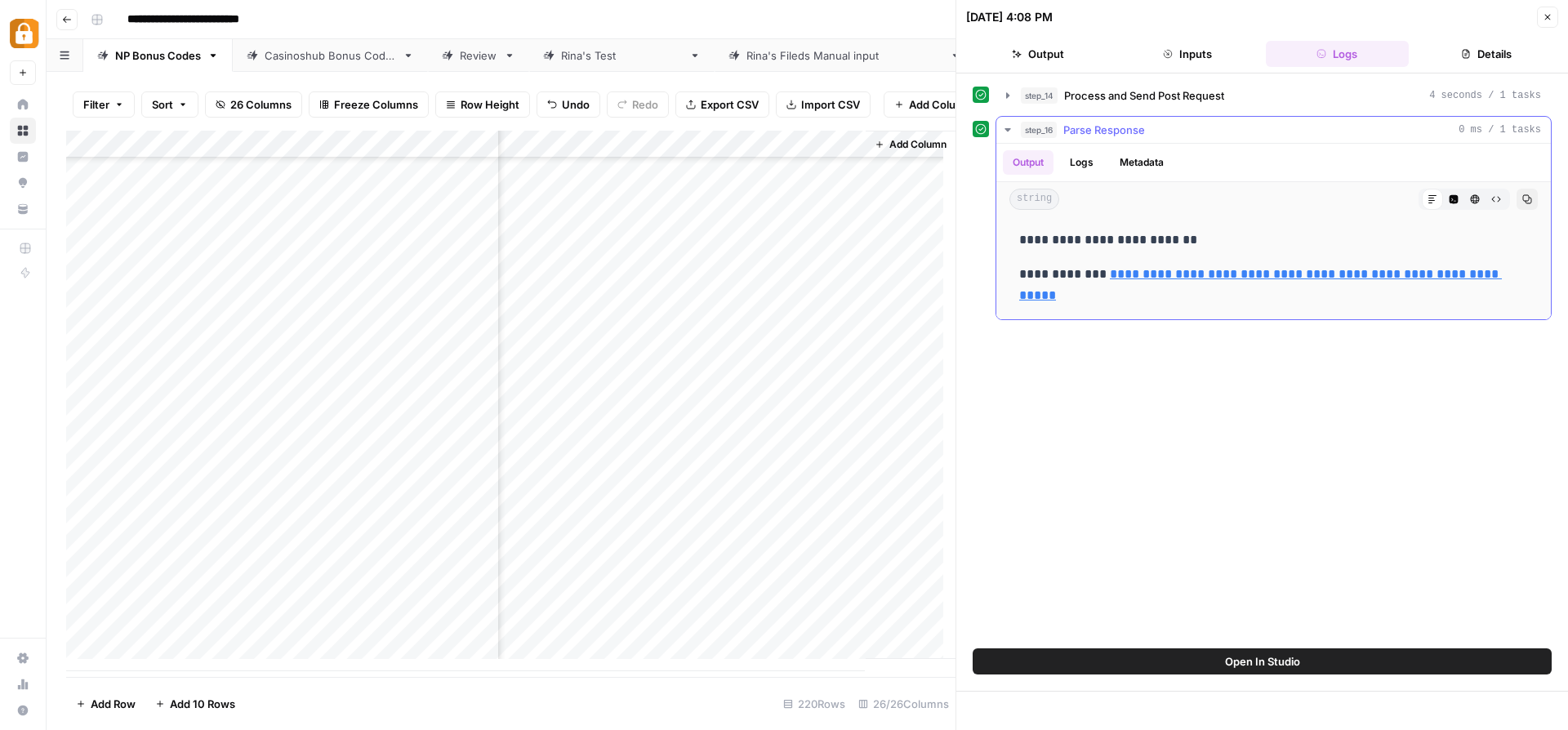
click at [1092, 150] on button "Logs" at bounding box center [1082, 162] width 43 height 24
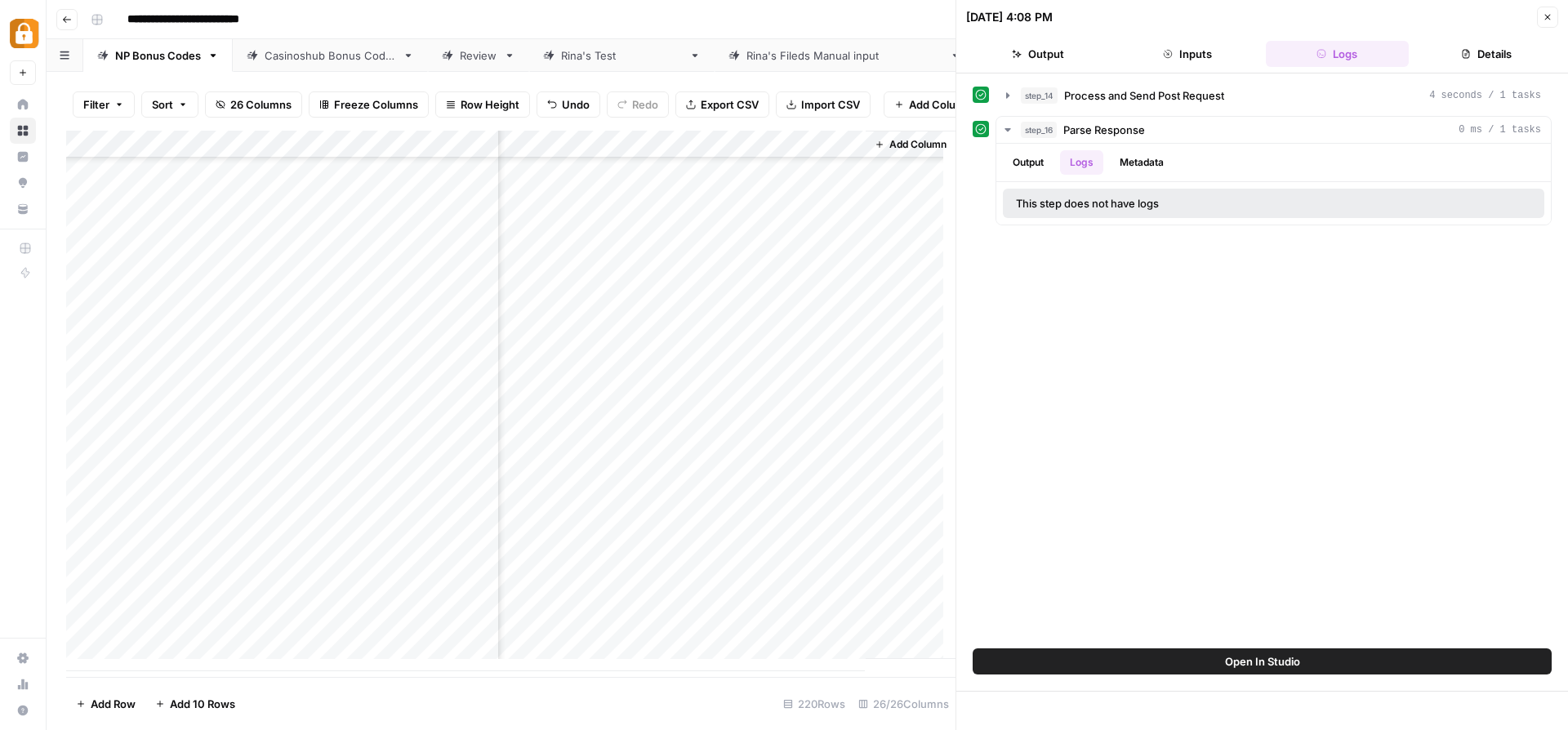
click at [1097, 105] on button "step_14 Process and Send Post Request 4 seconds / 1 tasks" at bounding box center [1273, 95] width 554 height 26
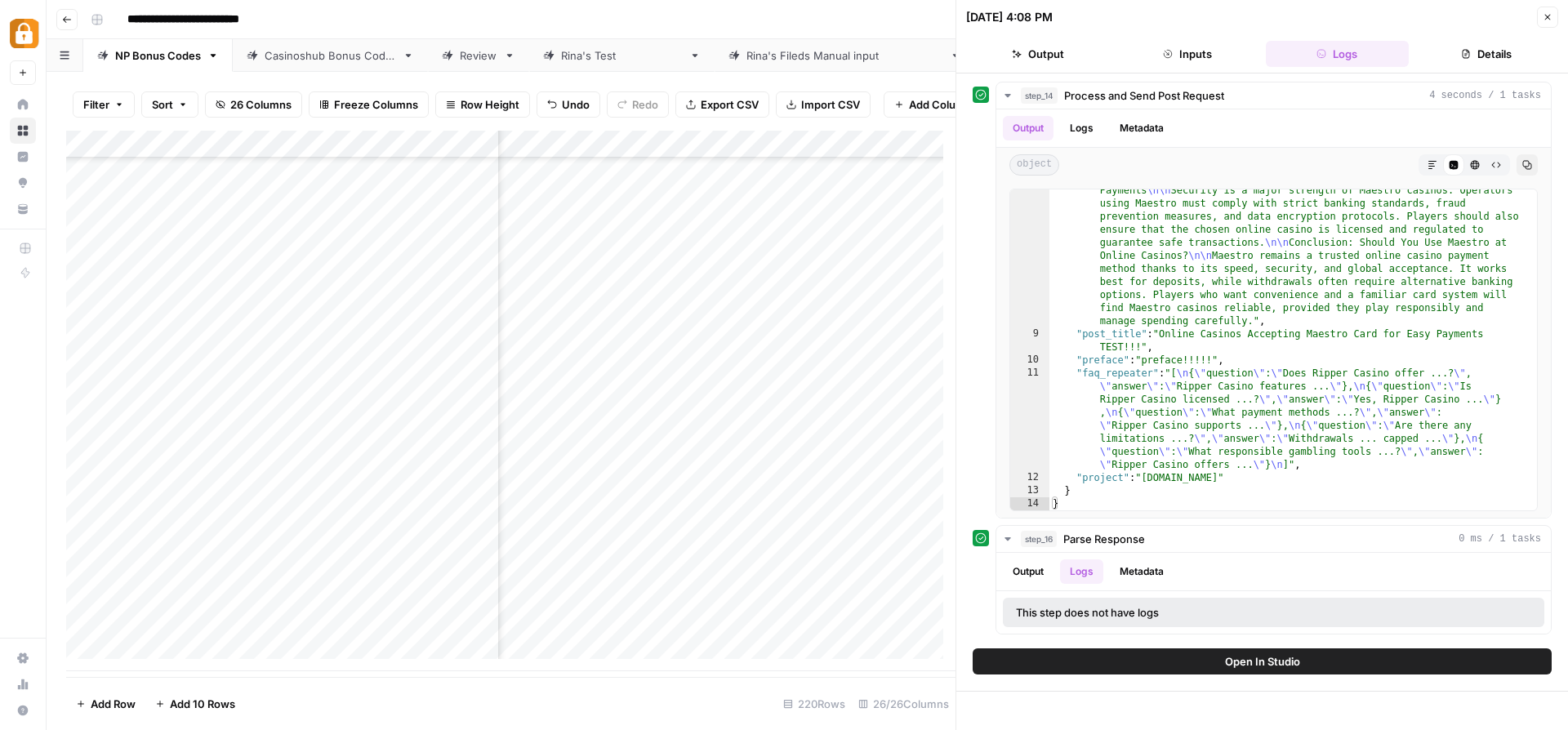
scroll to position [5636, 1856]
click at [831, 151] on div "Add Column" at bounding box center [510, 401] width 889 height 541
click at [835, 542] on div "Add Column" at bounding box center [510, 401] width 889 height 541
click at [745, 627] on div "Add Column" at bounding box center [510, 401] width 889 height 541
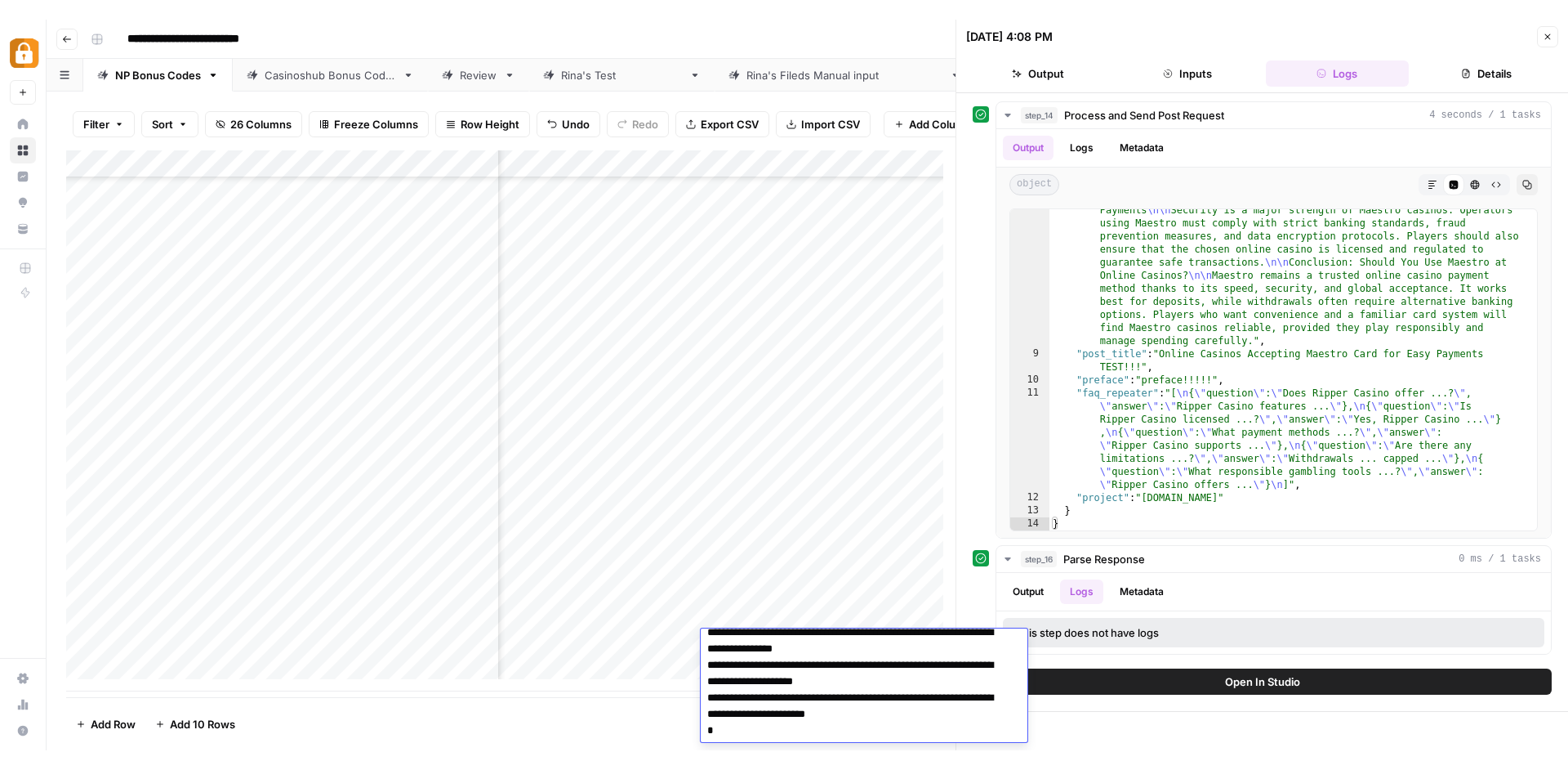
scroll to position [0, 0]
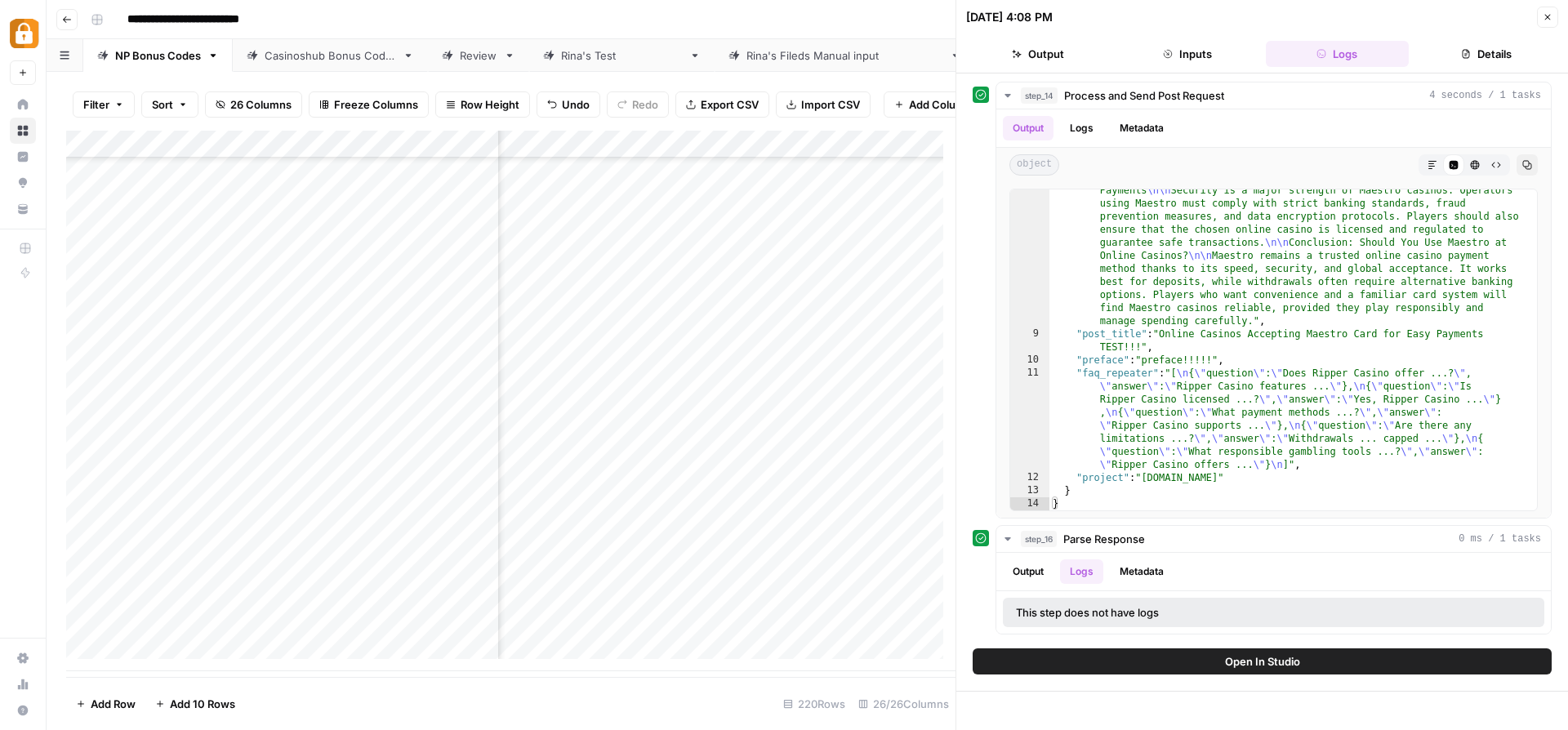
click at [805, 153] on div "Add Column" at bounding box center [510, 401] width 889 height 541
click at [1119, 32] on header "09/14/25 at 4:08 PM Close Output Inputs Logs Details" at bounding box center [1261, 36] width 611 height 73
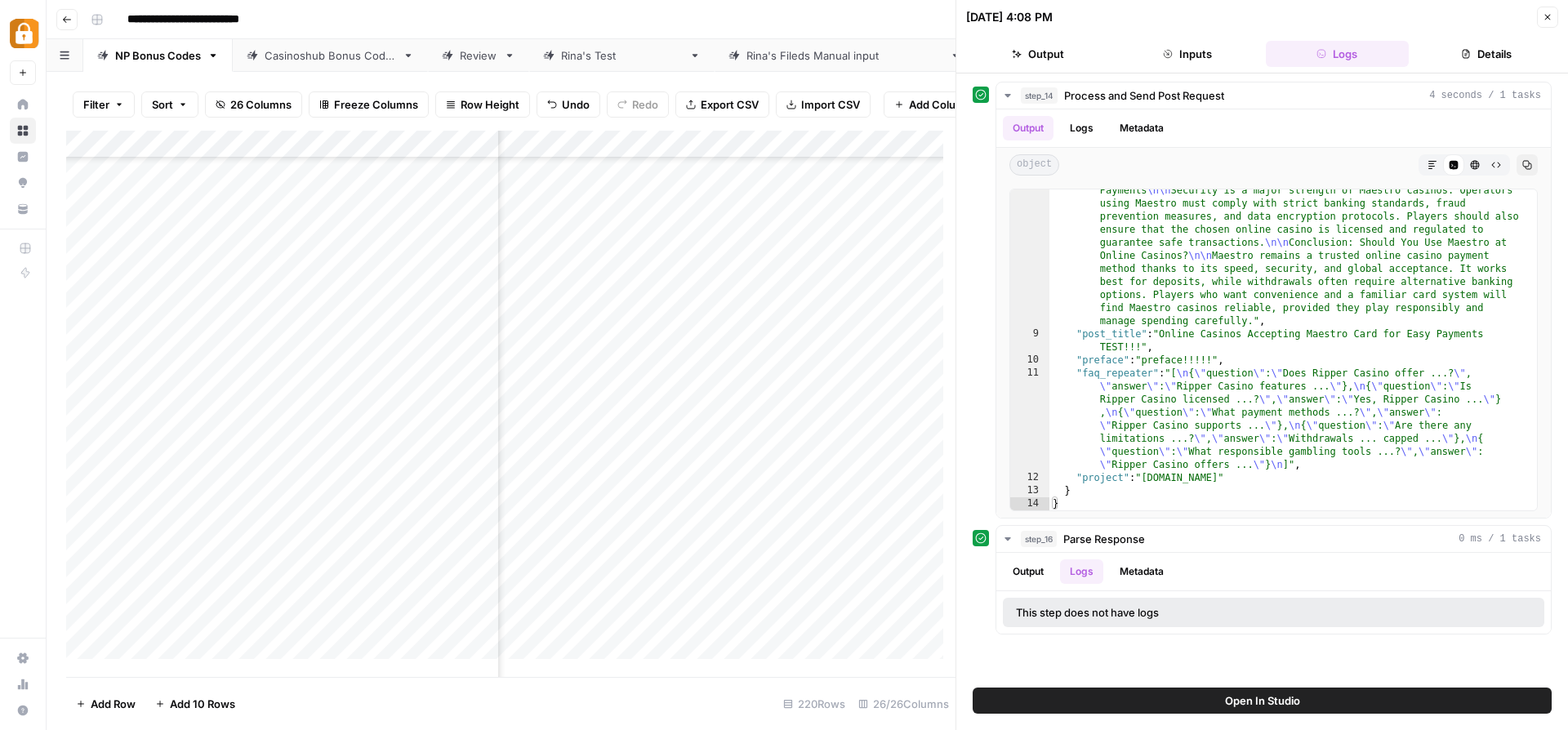
scroll to position [5596, 1856]
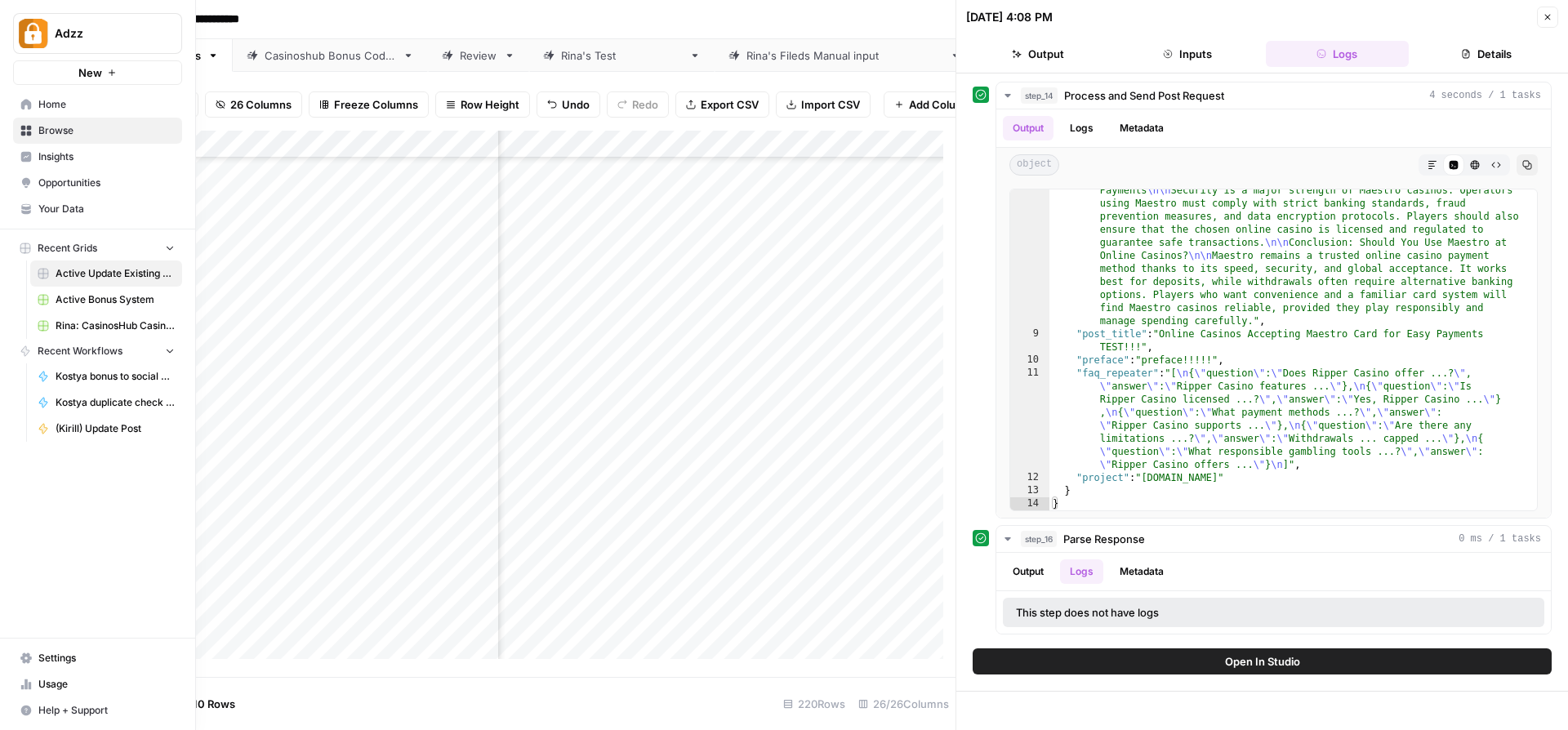
click at [97, 106] on span "Home" at bounding box center [106, 104] width 137 height 14
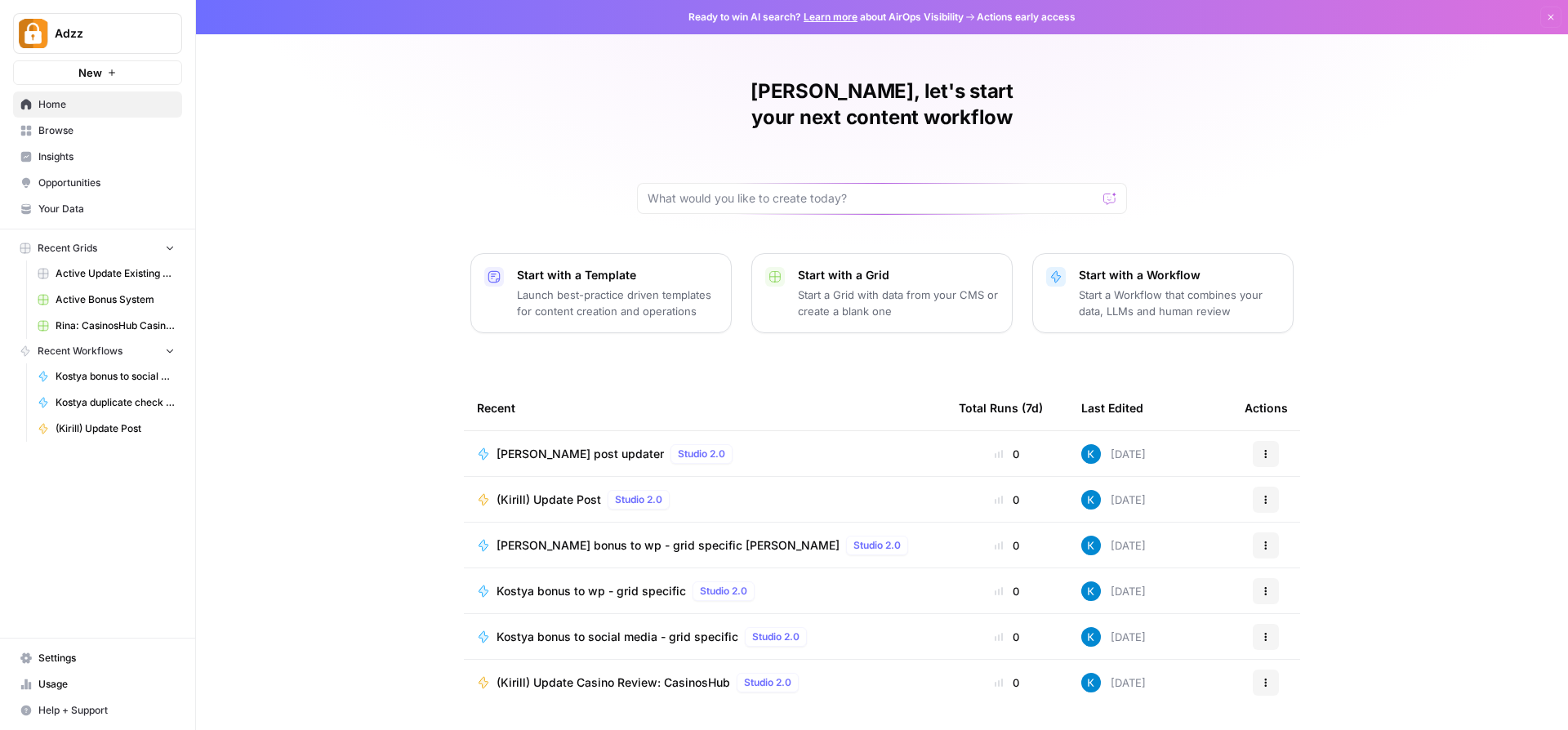
click at [98, 131] on span "Browse" at bounding box center [106, 130] width 137 height 14
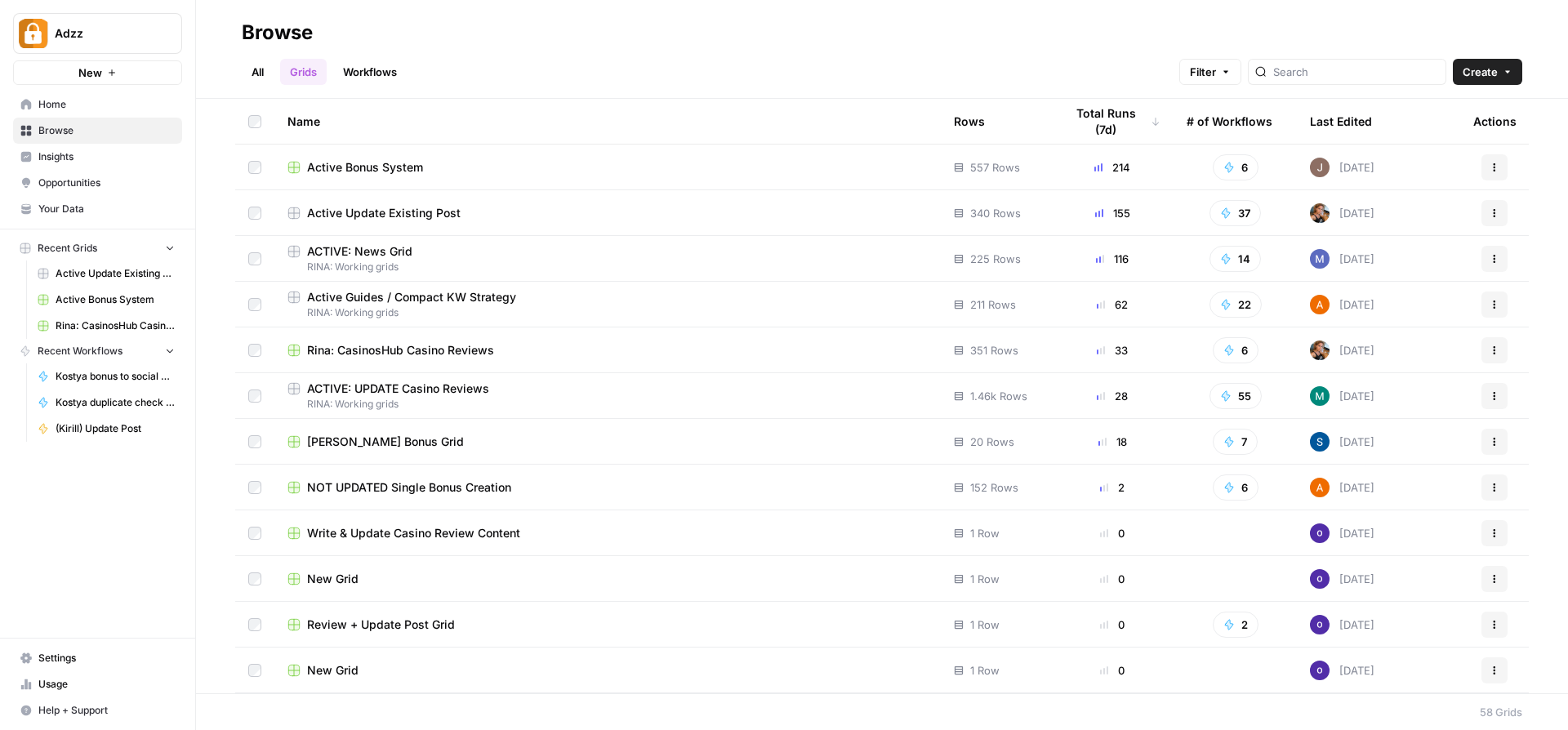
click at [352, 434] on span "Stacy Bonus Grid" at bounding box center [385, 441] width 156 height 16
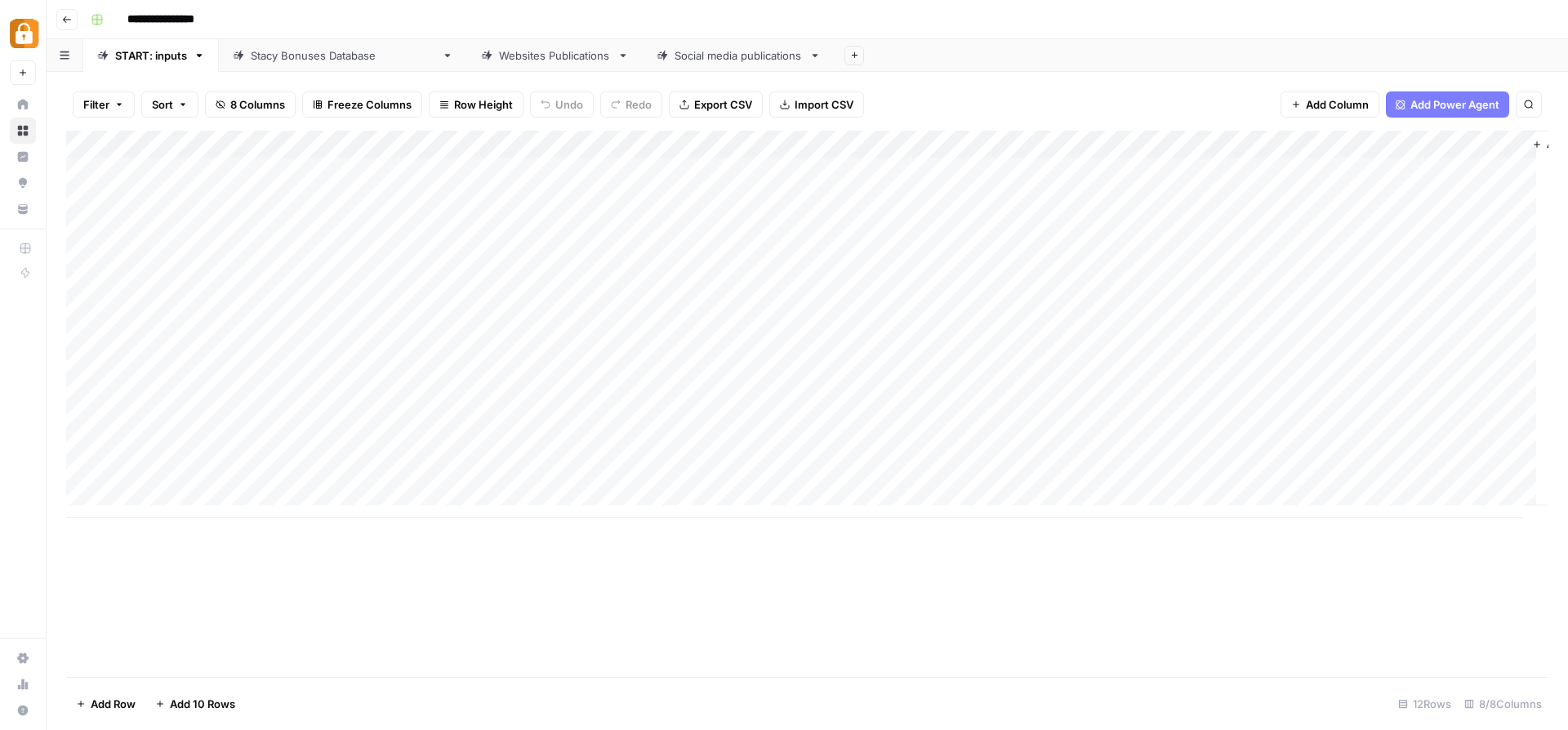
click at [250, 61] on div "Stacy Bonuses Database" at bounding box center [334, 55] width 203 height 16
click at [1032, 249] on div "Add Column" at bounding box center [807, 213] width 1482 height 165
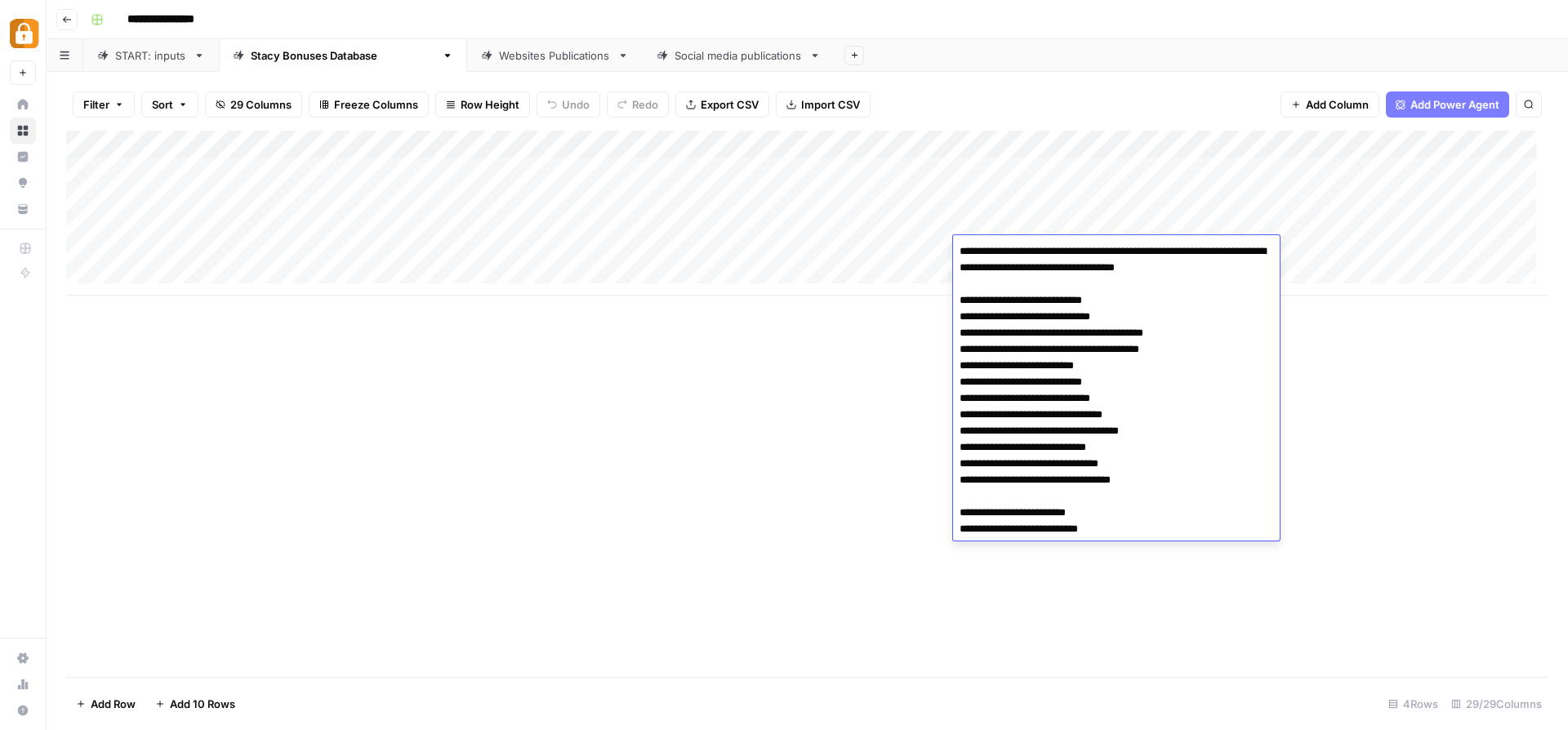
drag, startPoint x: 1127, startPoint y: 305, endPoint x: 902, endPoint y: 303, distance: 225.0
click at [953, 303] on textarea "**********" at bounding box center [1116, 390] width 326 height 300
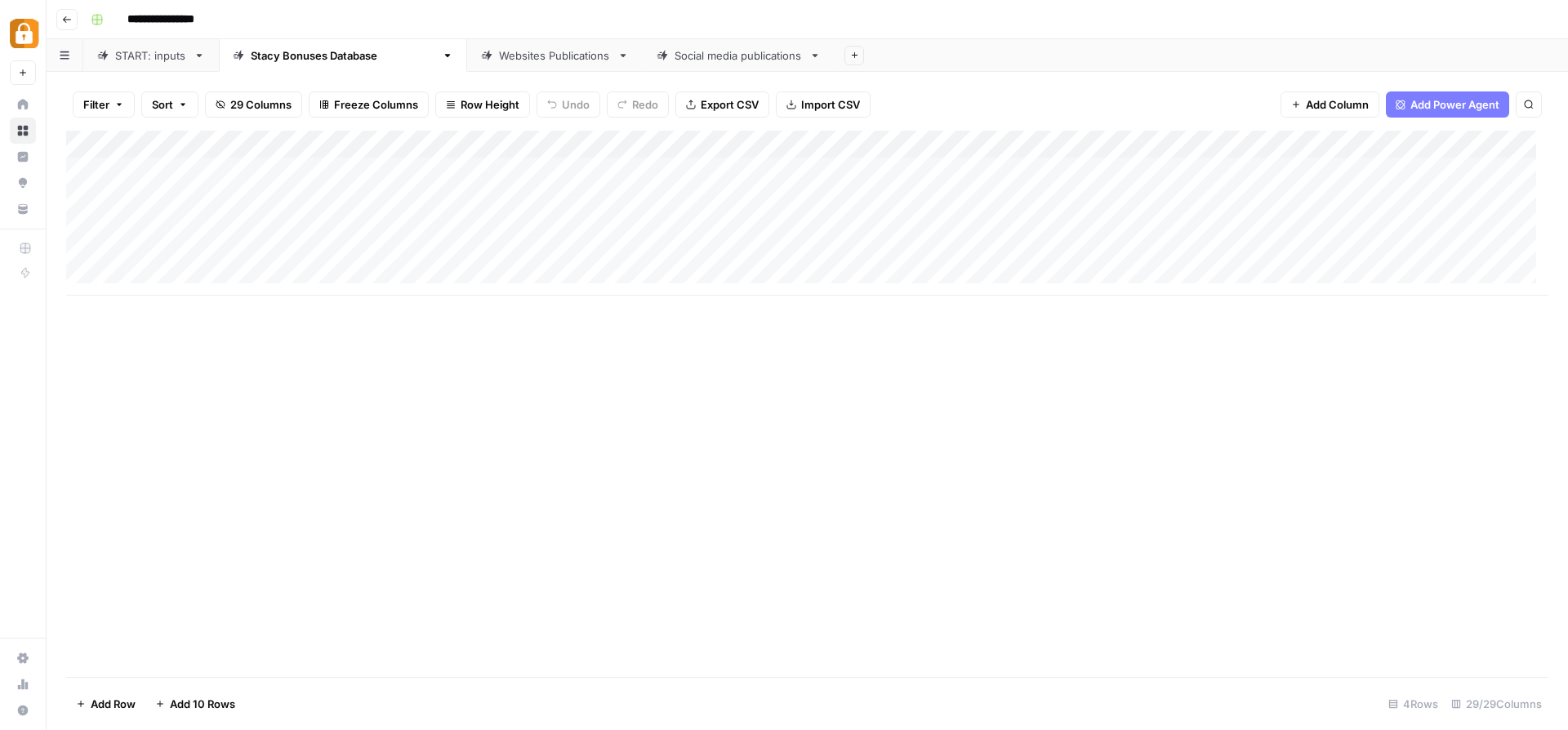
click at [790, 468] on div "Add Column" at bounding box center [807, 403] width 1482 height 546
click at [1023, 223] on div "Add Column" at bounding box center [807, 213] width 1482 height 165
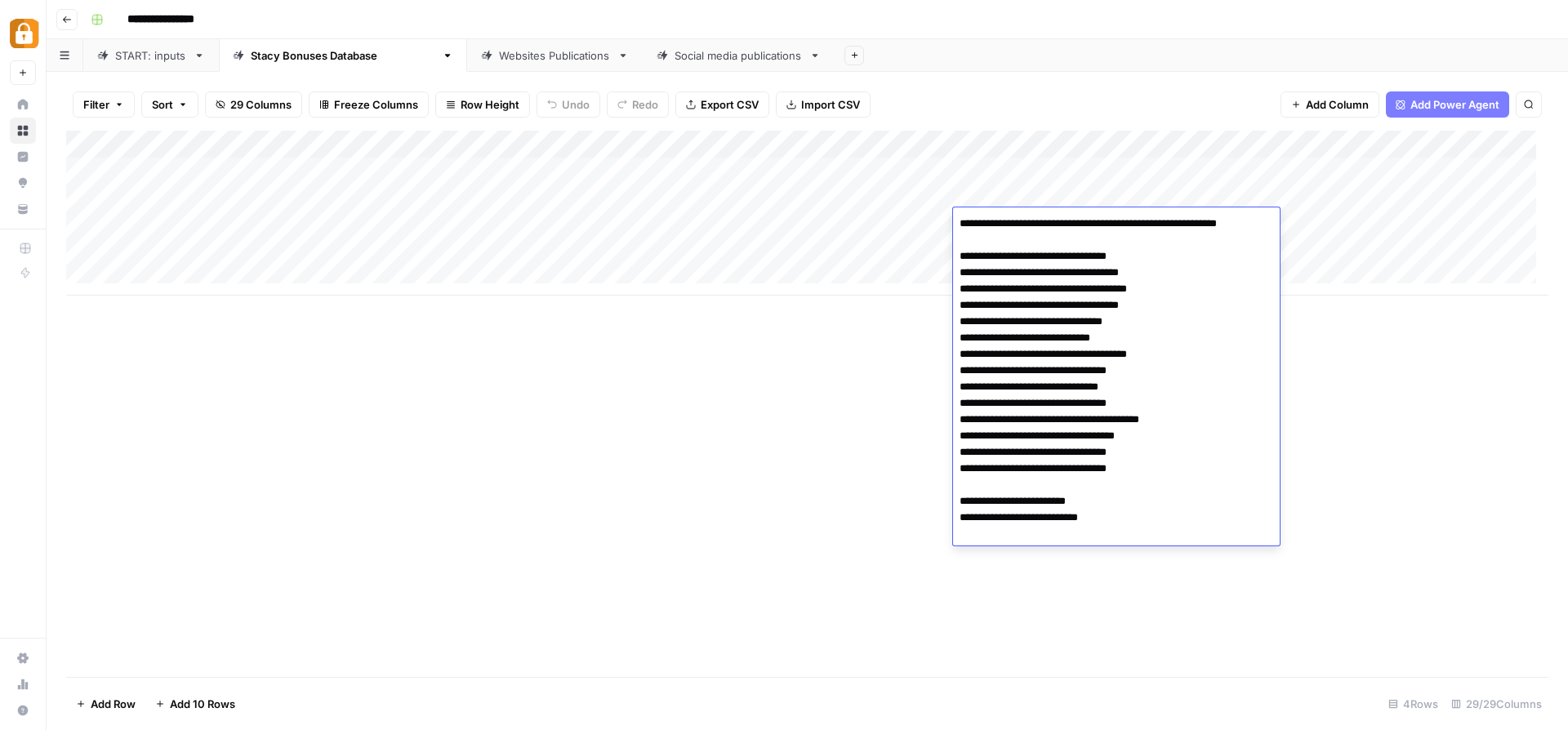
click at [996, 192] on div "Add Column" at bounding box center [807, 213] width 1482 height 165
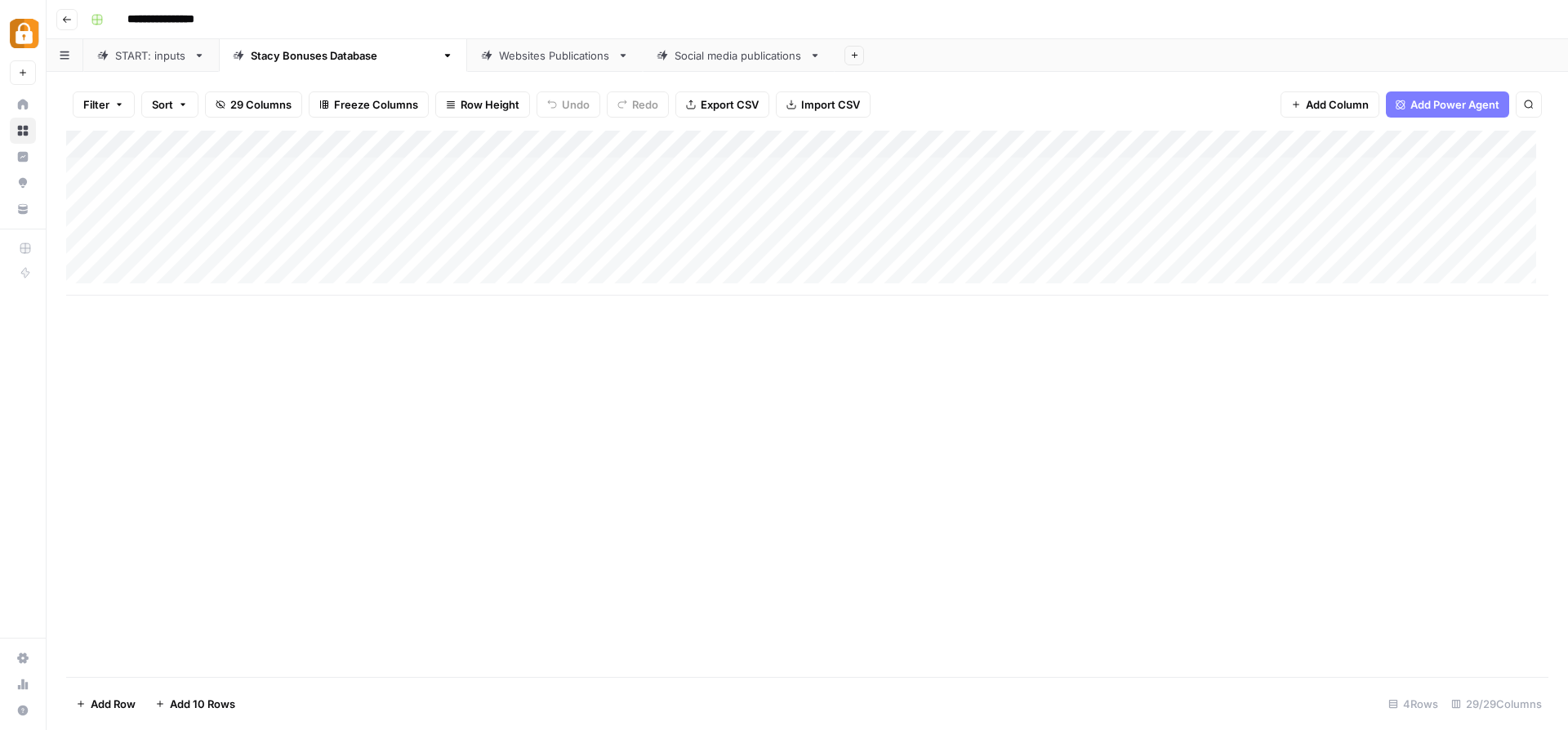
click at [996, 192] on div "Add Column" at bounding box center [807, 213] width 1482 height 165
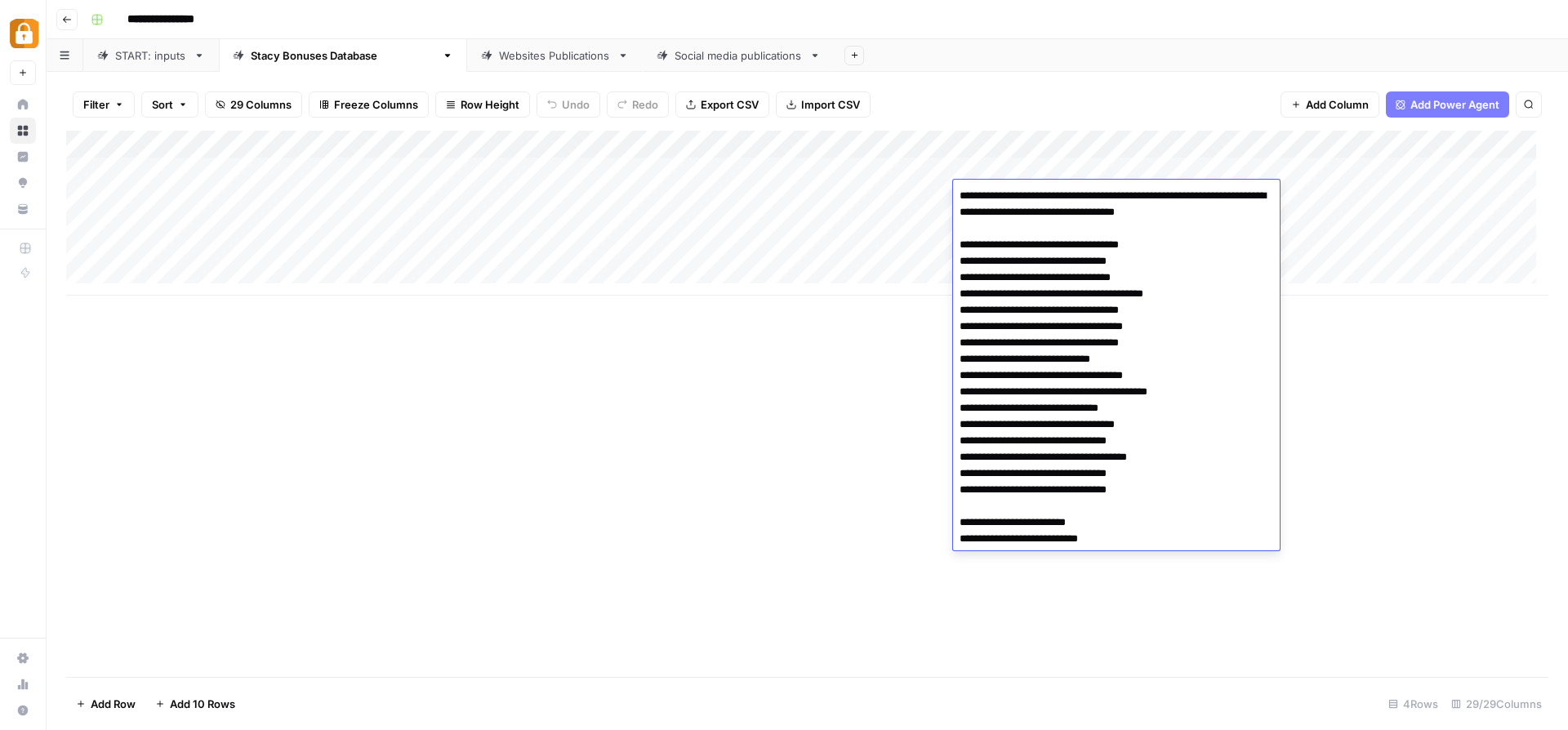
click at [734, 342] on div "Add Column" at bounding box center [807, 403] width 1482 height 546
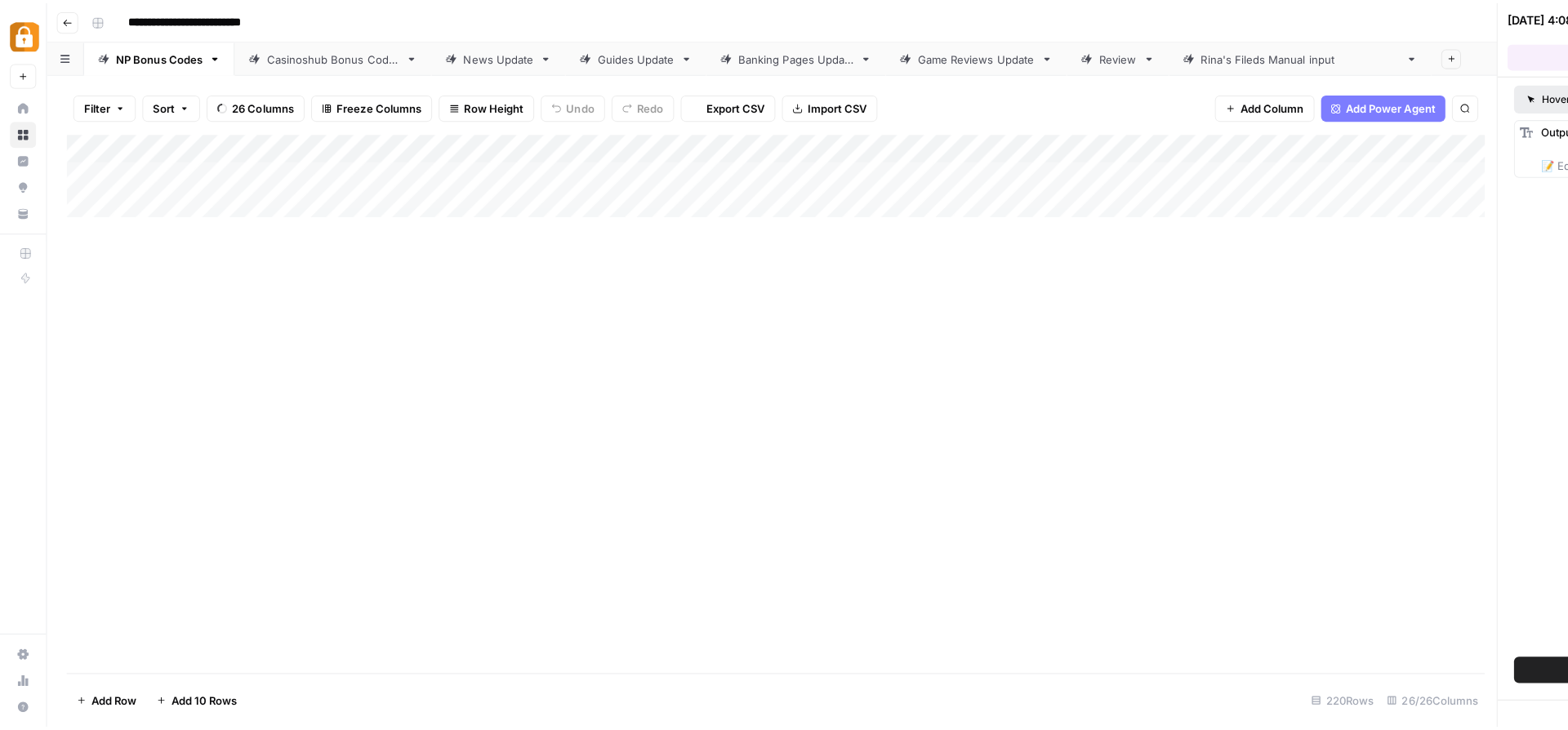
scroll to position [5626, 3346]
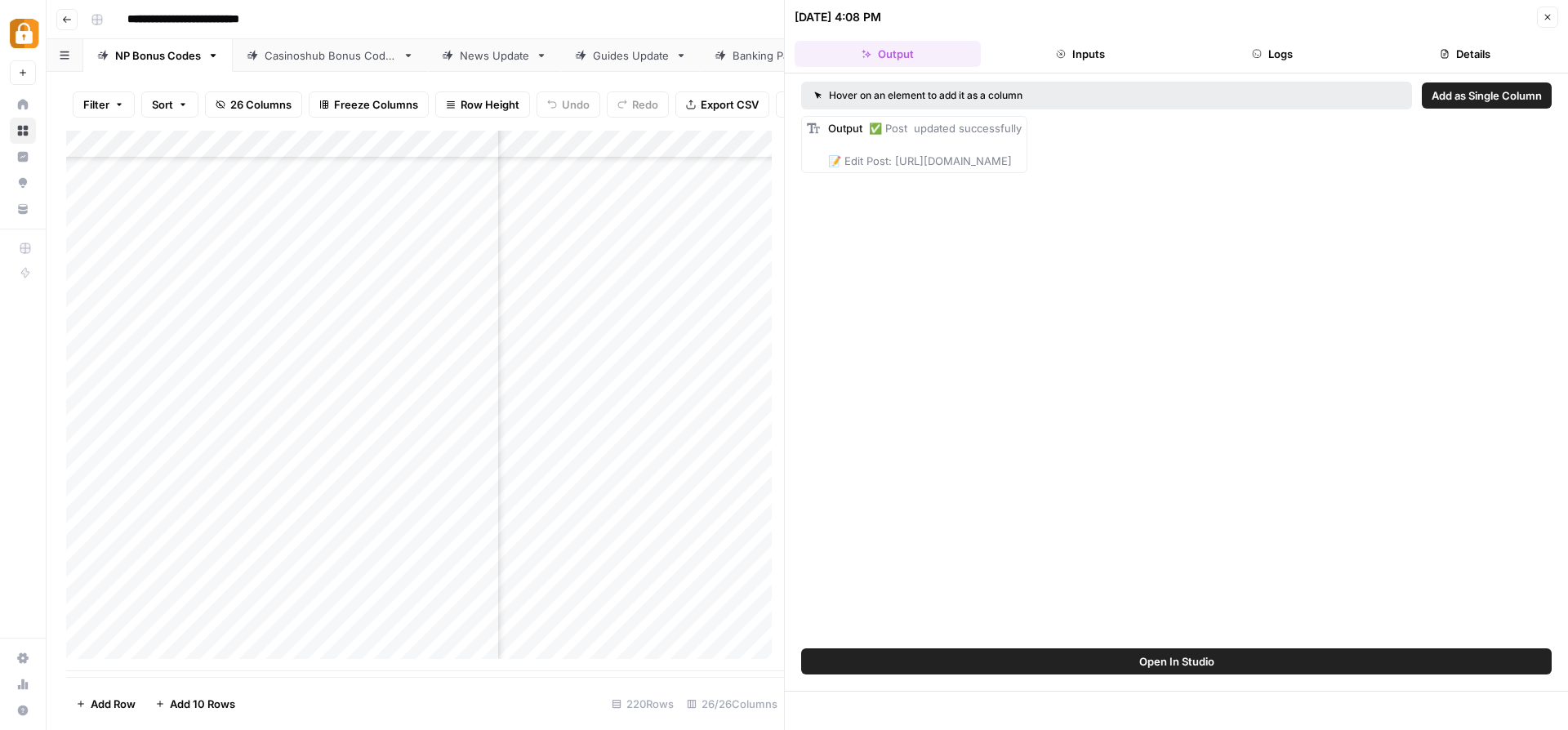
click at [1546, 15] on icon "button" at bounding box center [1547, 17] width 10 height 10
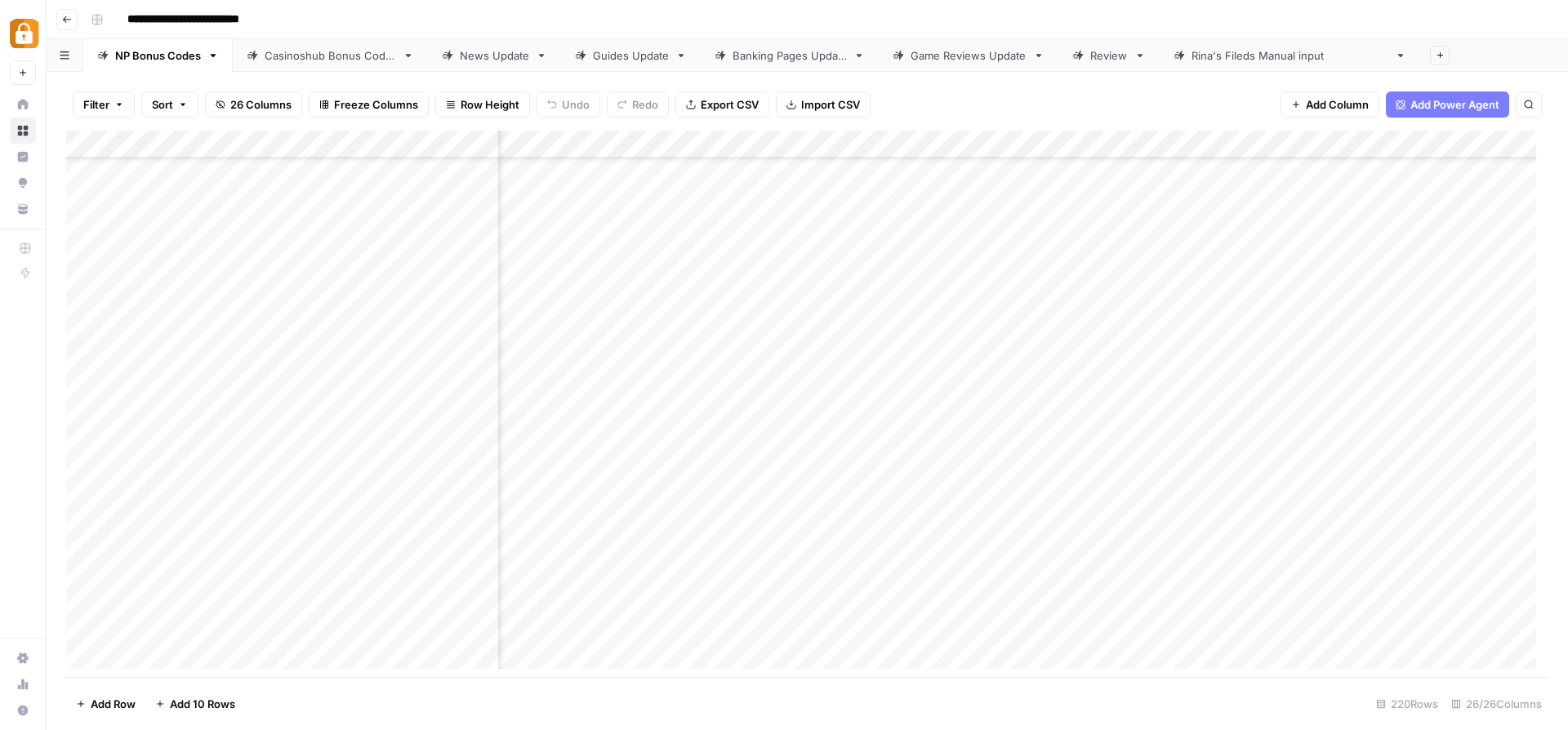
scroll to position [5626, 1064]
click at [1332, 622] on div "Add Column" at bounding box center [807, 405] width 1482 height 551
click at [1335, 622] on div "Add Column" at bounding box center [807, 405] width 1482 height 551
click at [1335, 621] on div "Add Column" at bounding box center [807, 405] width 1482 height 551
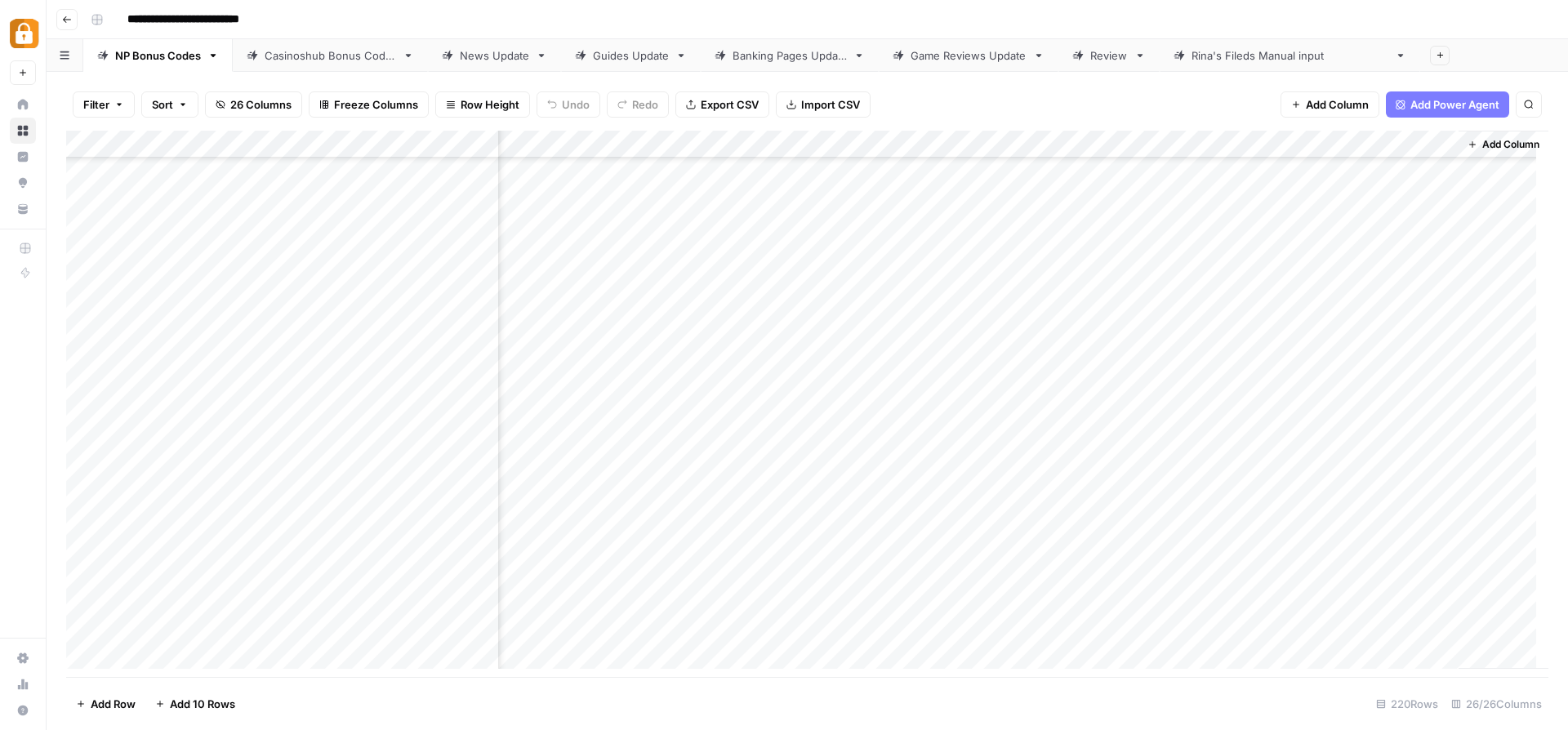
click at [1261, 146] on div "Add Column" at bounding box center [807, 405] width 1482 height 551
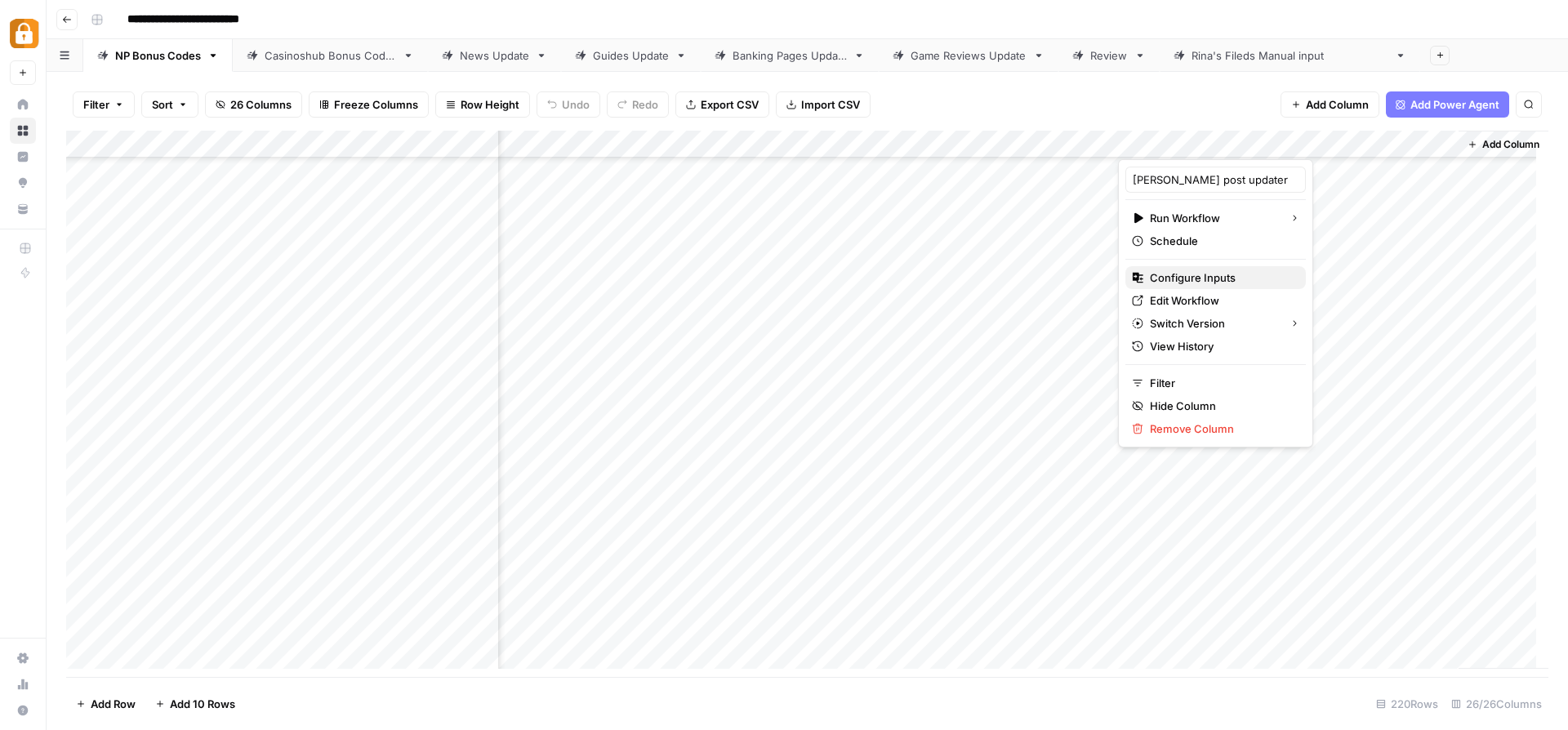
click at [1200, 273] on span "Configure Inputs" at bounding box center [1221, 278] width 143 height 16
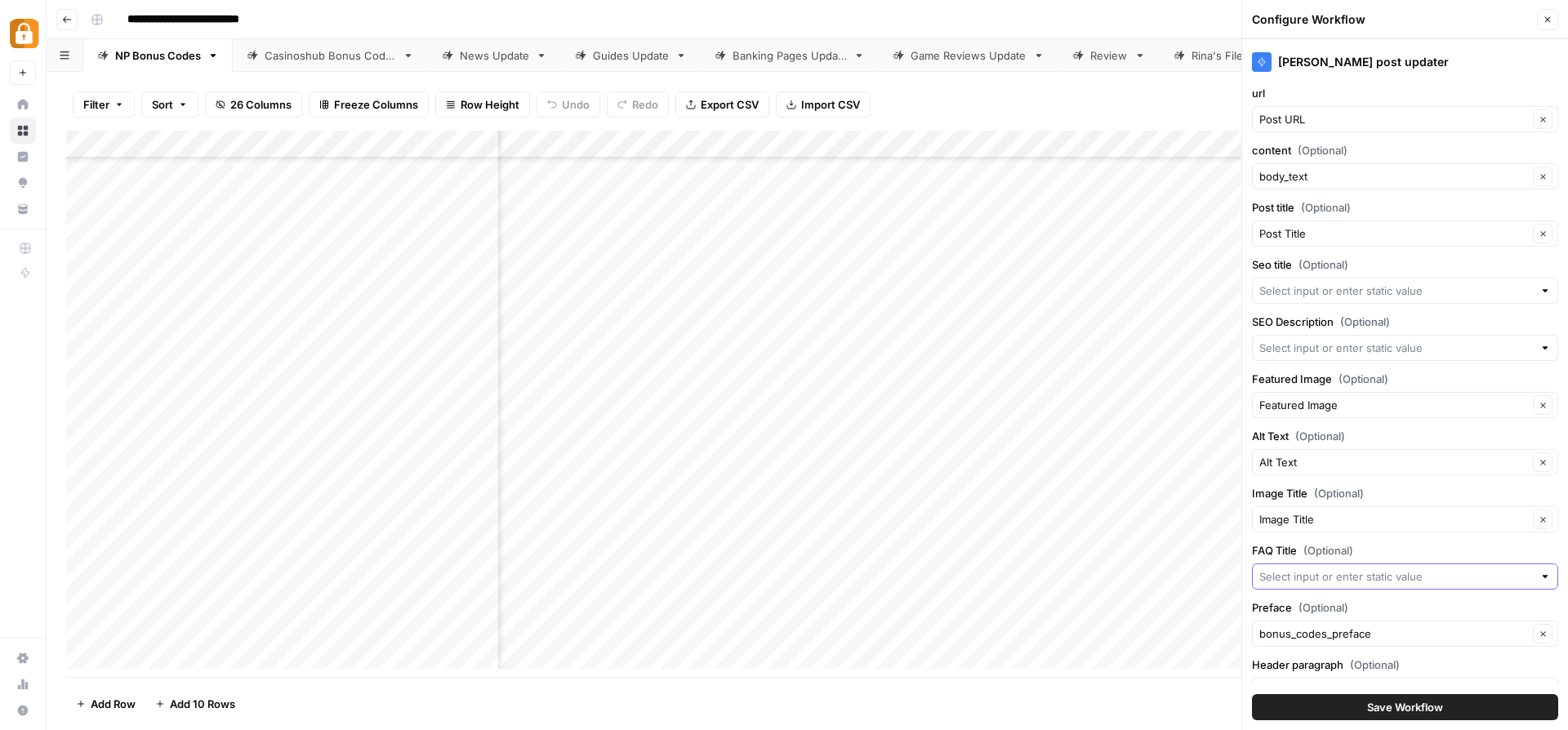
click at [1412, 580] on input "FAQ Title (Optional)" at bounding box center [1395, 576] width 273 height 16
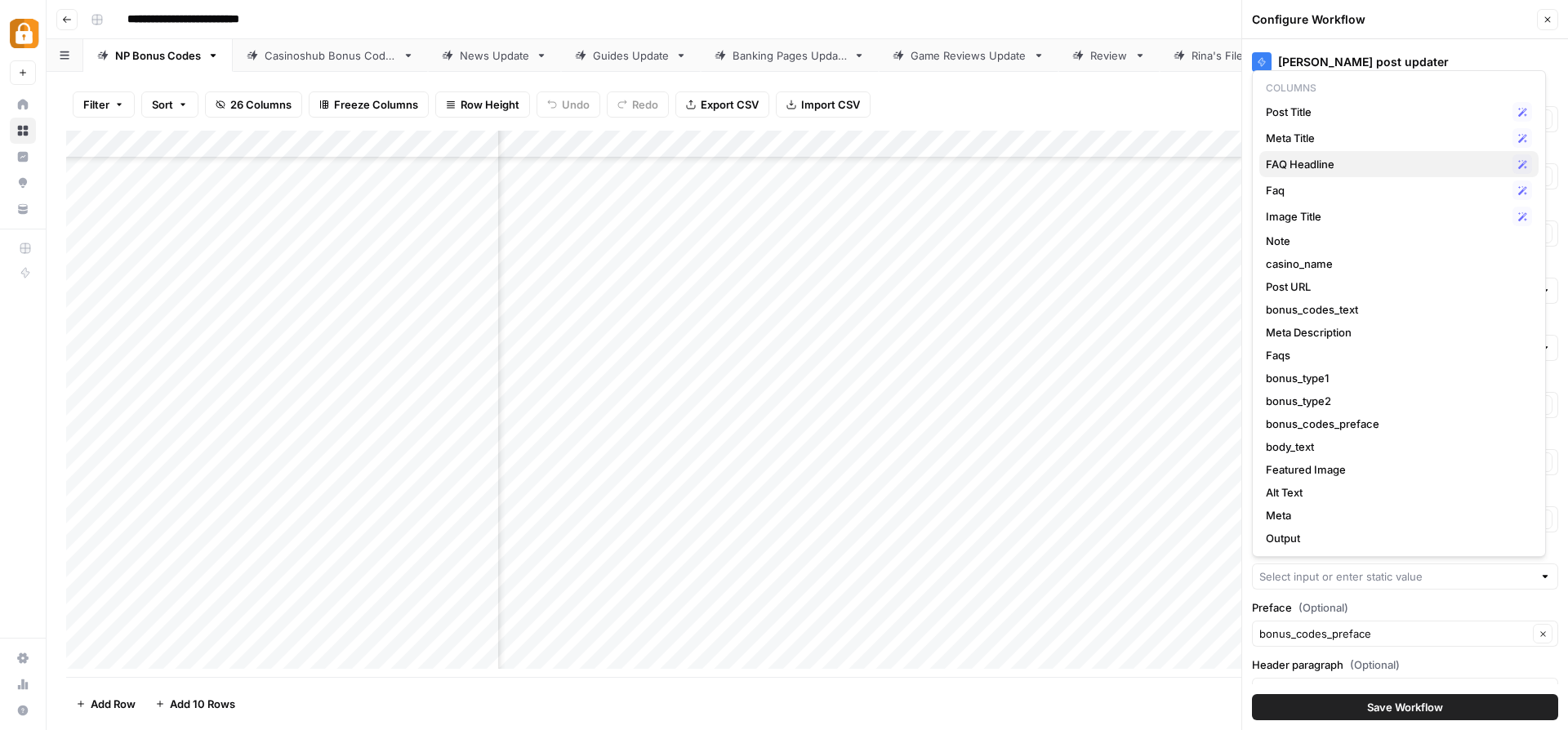
click at [1385, 154] on button "FAQ Headline Possible Match" at bounding box center [1398, 164] width 279 height 26
type input "FAQ Headline"
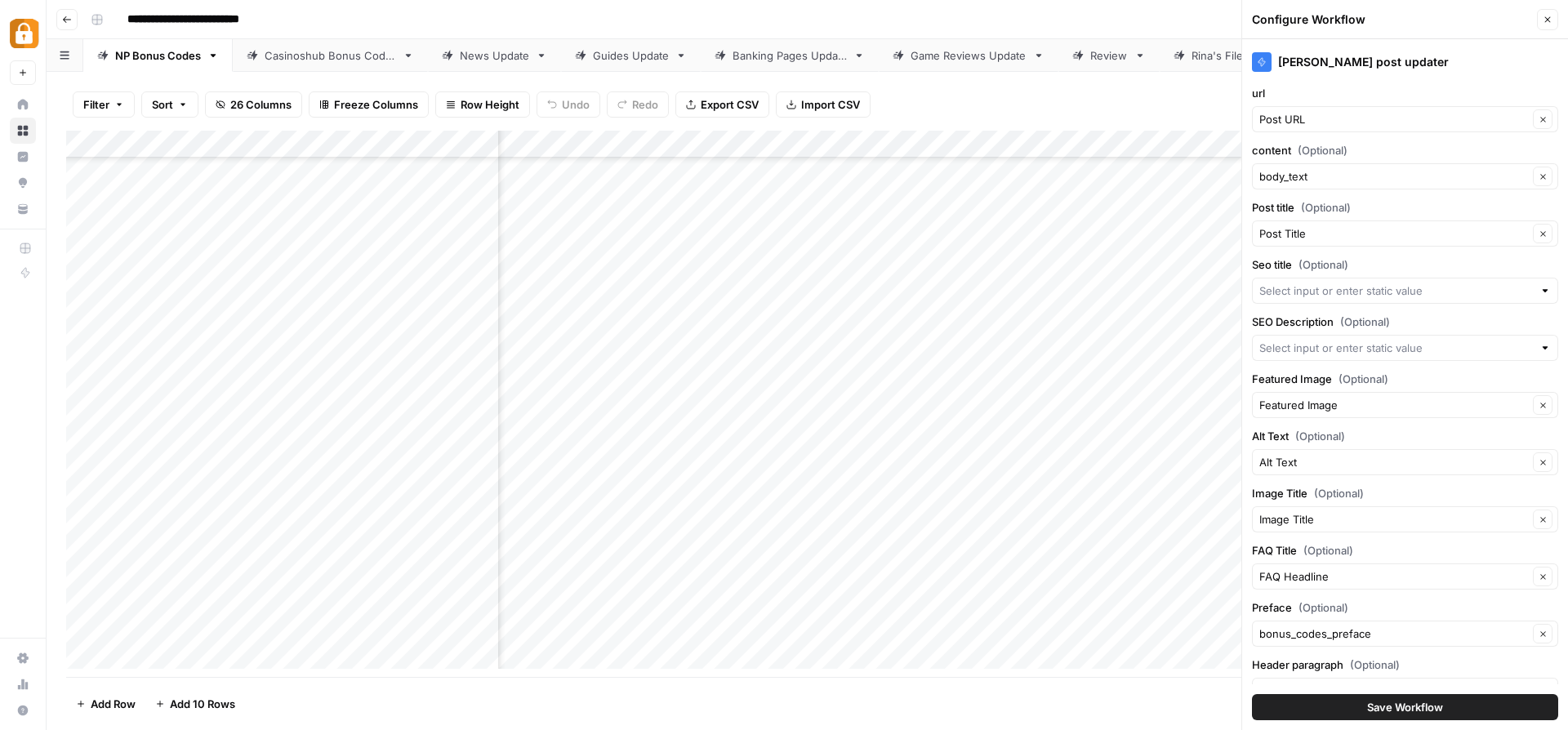
click at [1367, 701] on span "Save Workflow" at bounding box center [1405, 707] width 76 height 16
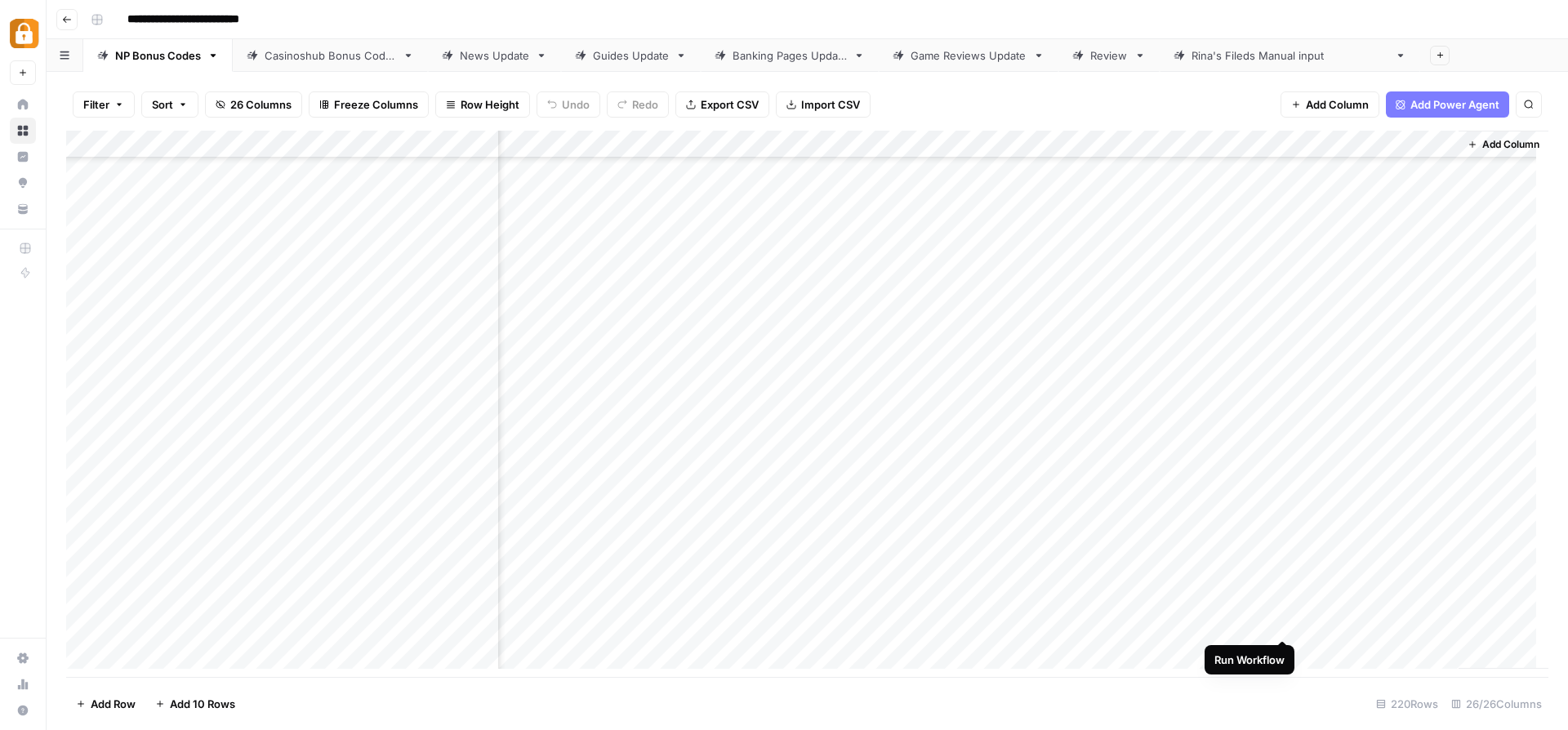
click at [1286, 622] on div "Add Column" at bounding box center [807, 405] width 1482 height 551
click at [1258, 621] on div "Add Column" at bounding box center [807, 405] width 1482 height 551
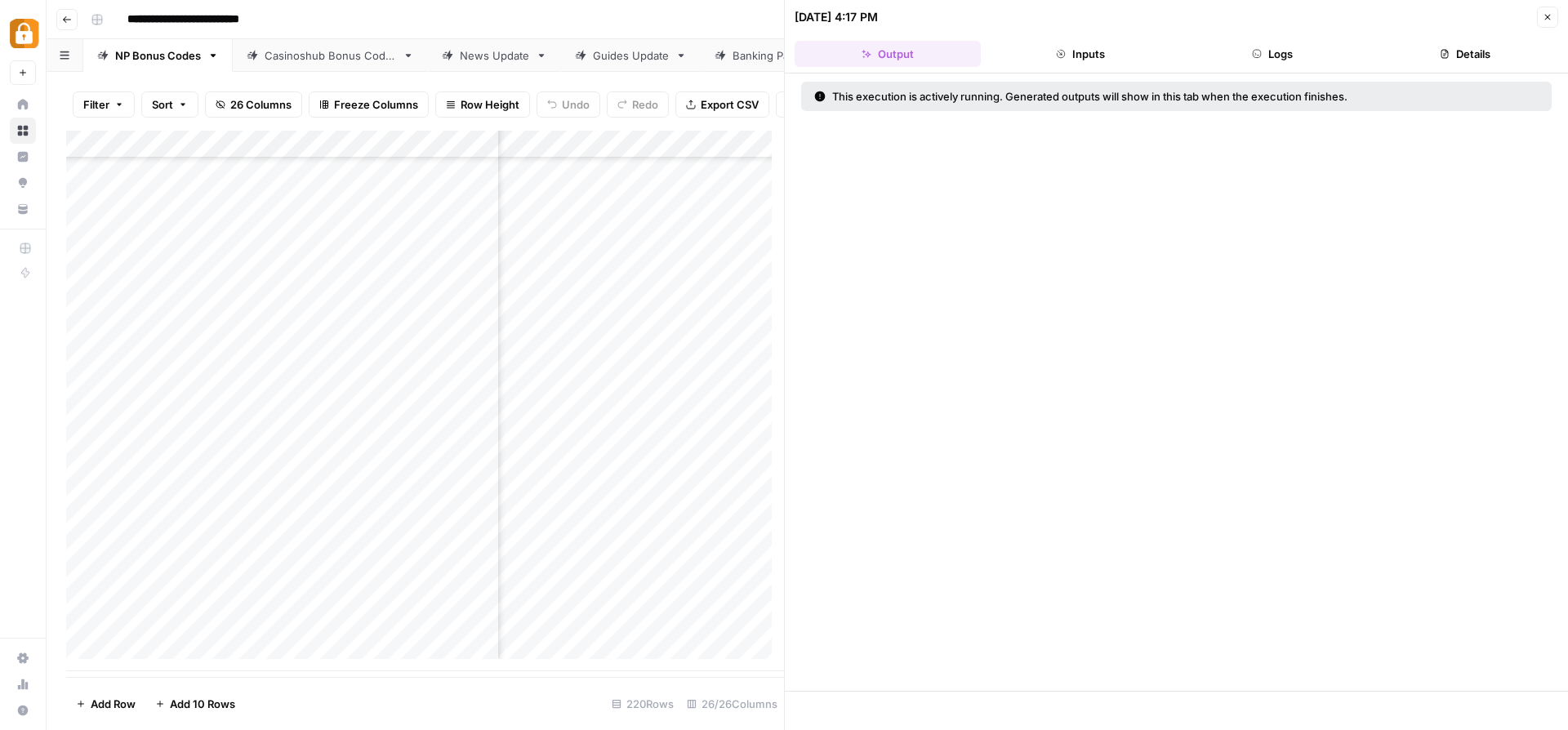
click at [1279, 57] on button "Logs" at bounding box center [1273, 53] width 186 height 26
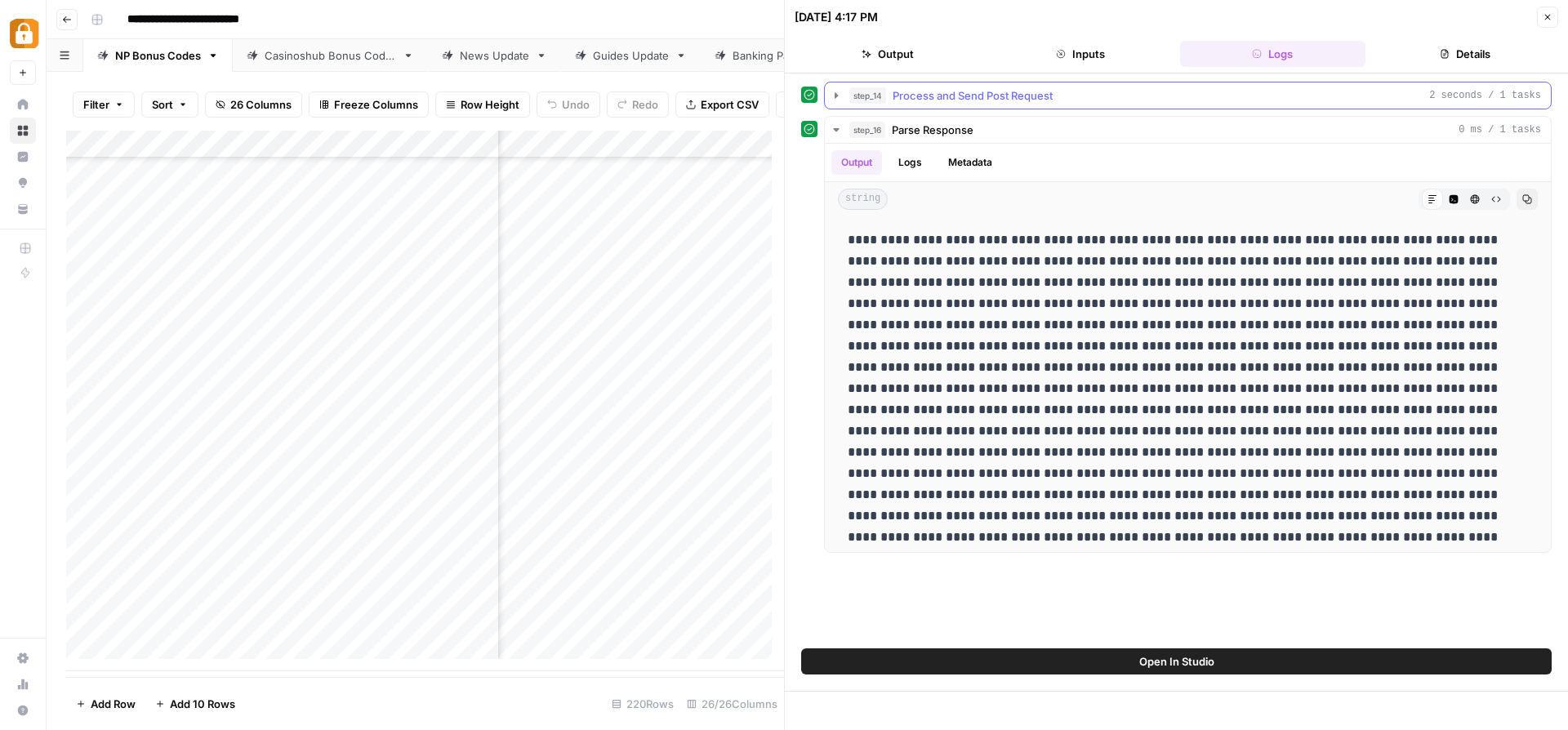
click at [842, 90] on icon "button" at bounding box center [836, 95] width 13 height 13
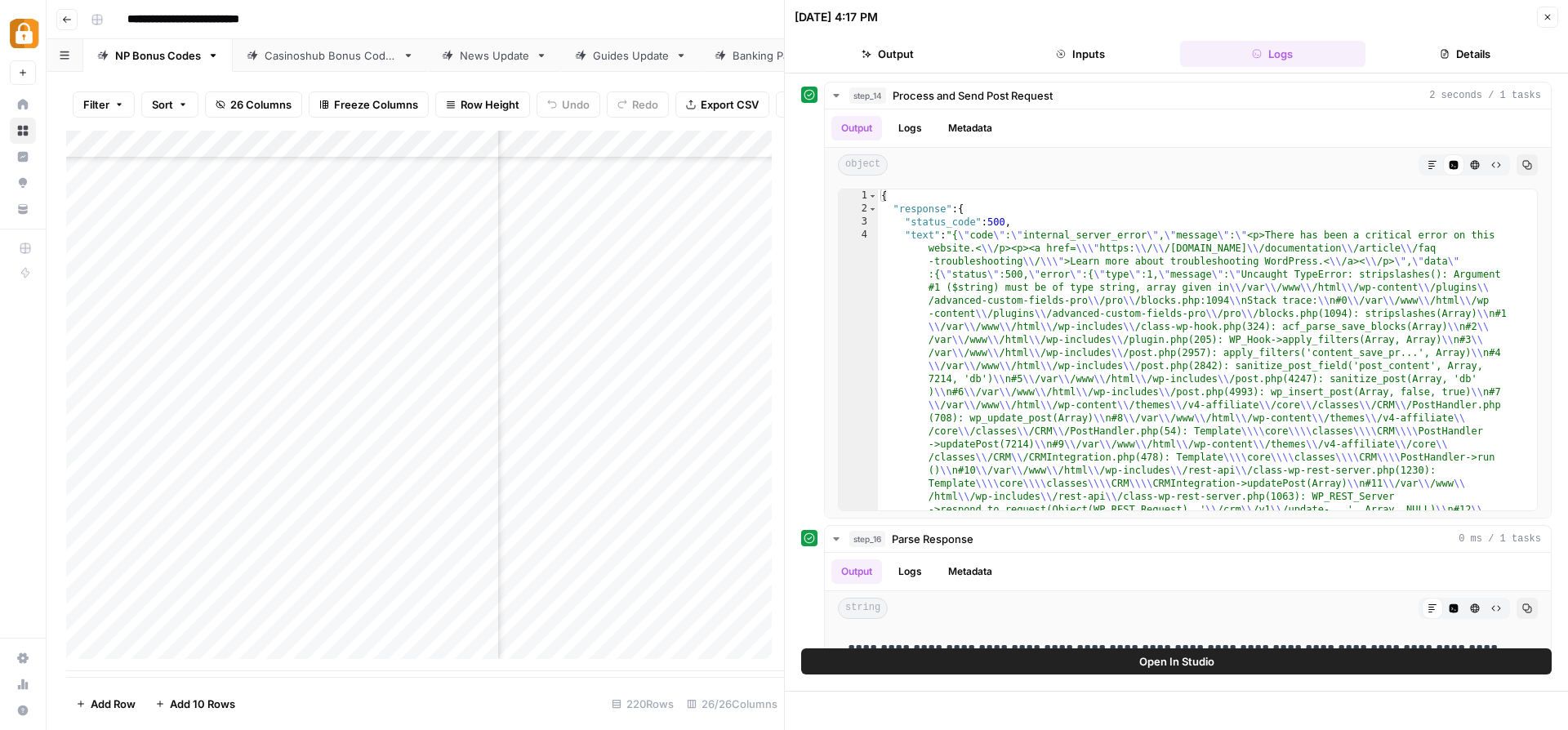
click at [1129, 54] on button "Inputs" at bounding box center [1081, 53] width 186 height 26
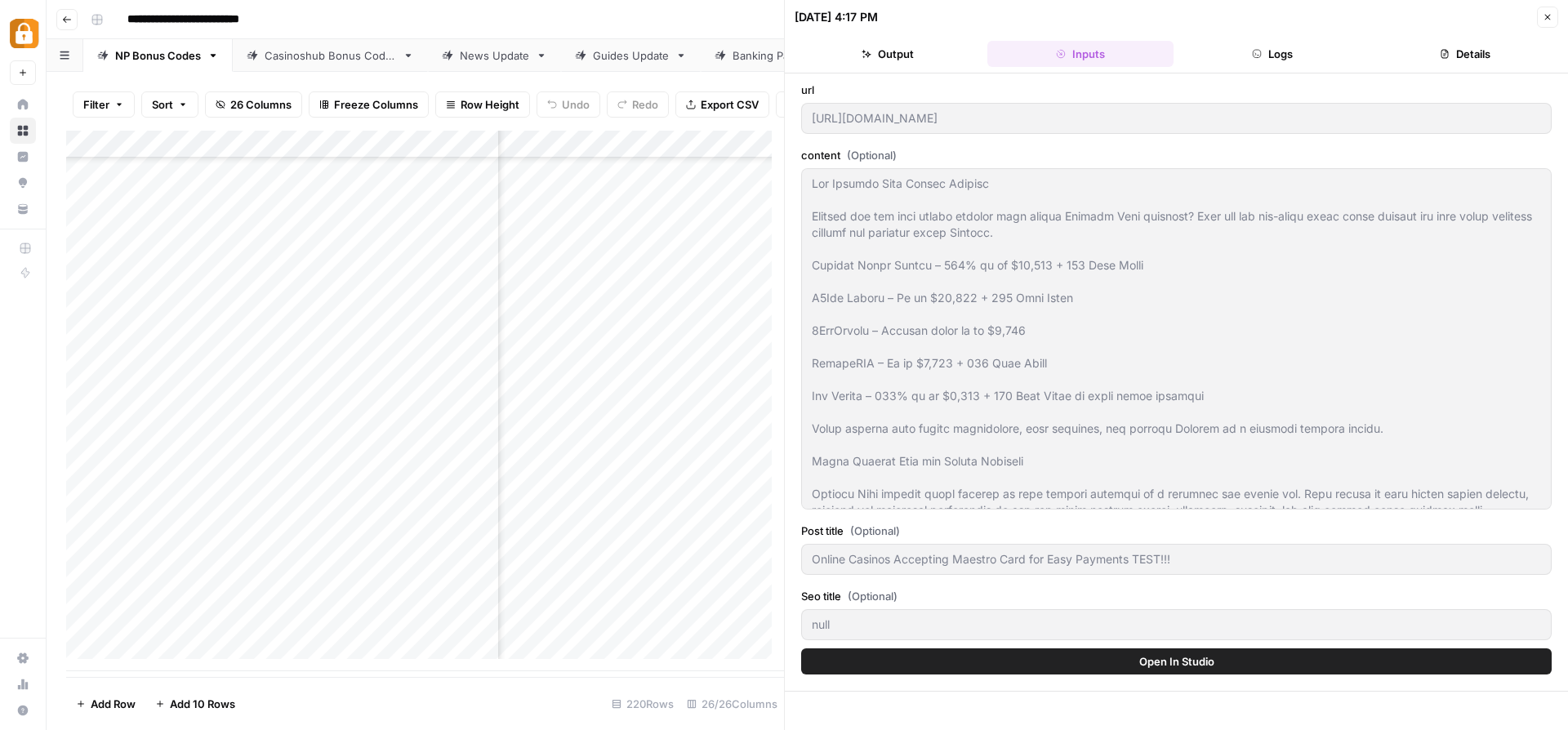
click at [933, 45] on button "Output" at bounding box center [888, 53] width 186 height 26
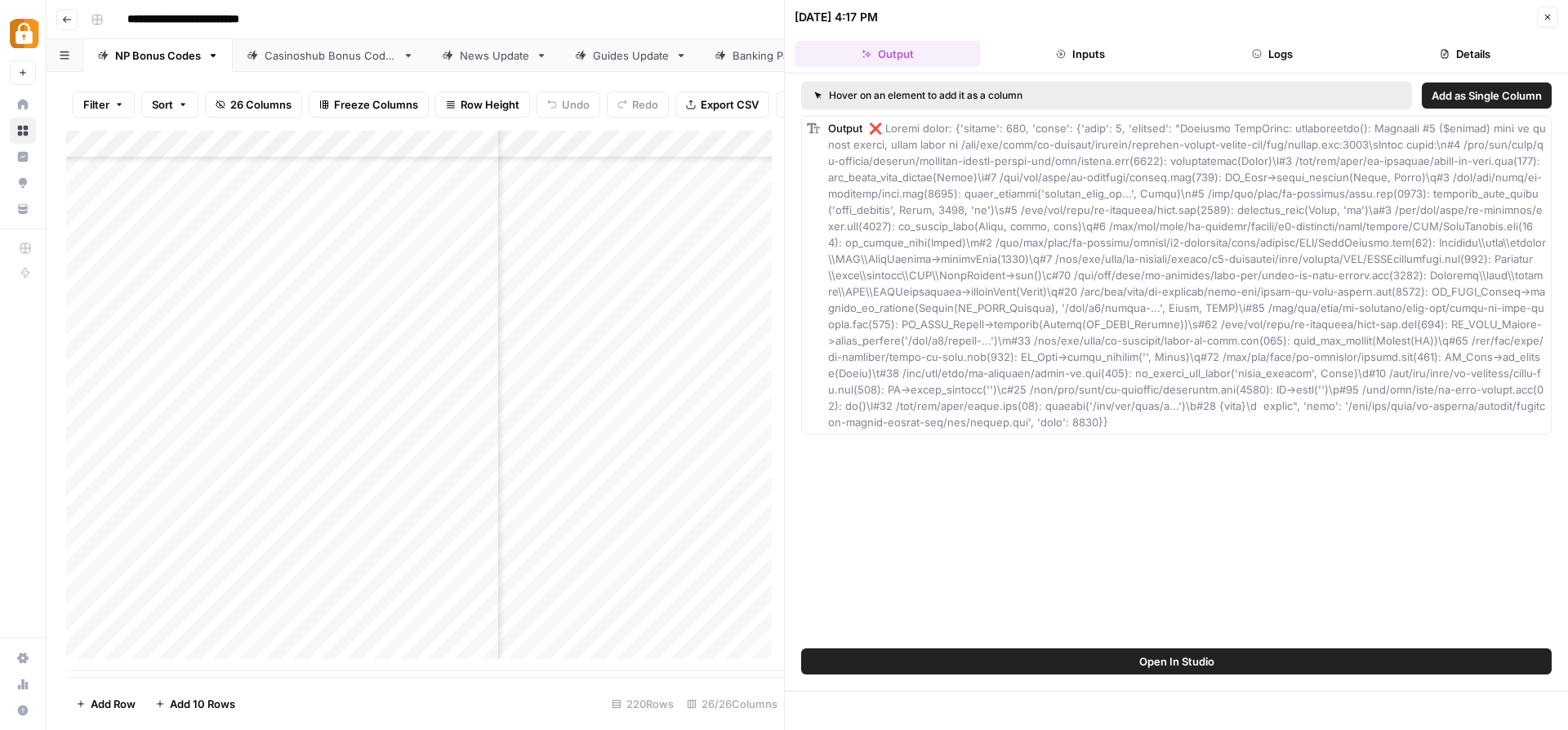
click at [1314, 63] on button "Logs" at bounding box center [1273, 53] width 186 height 26
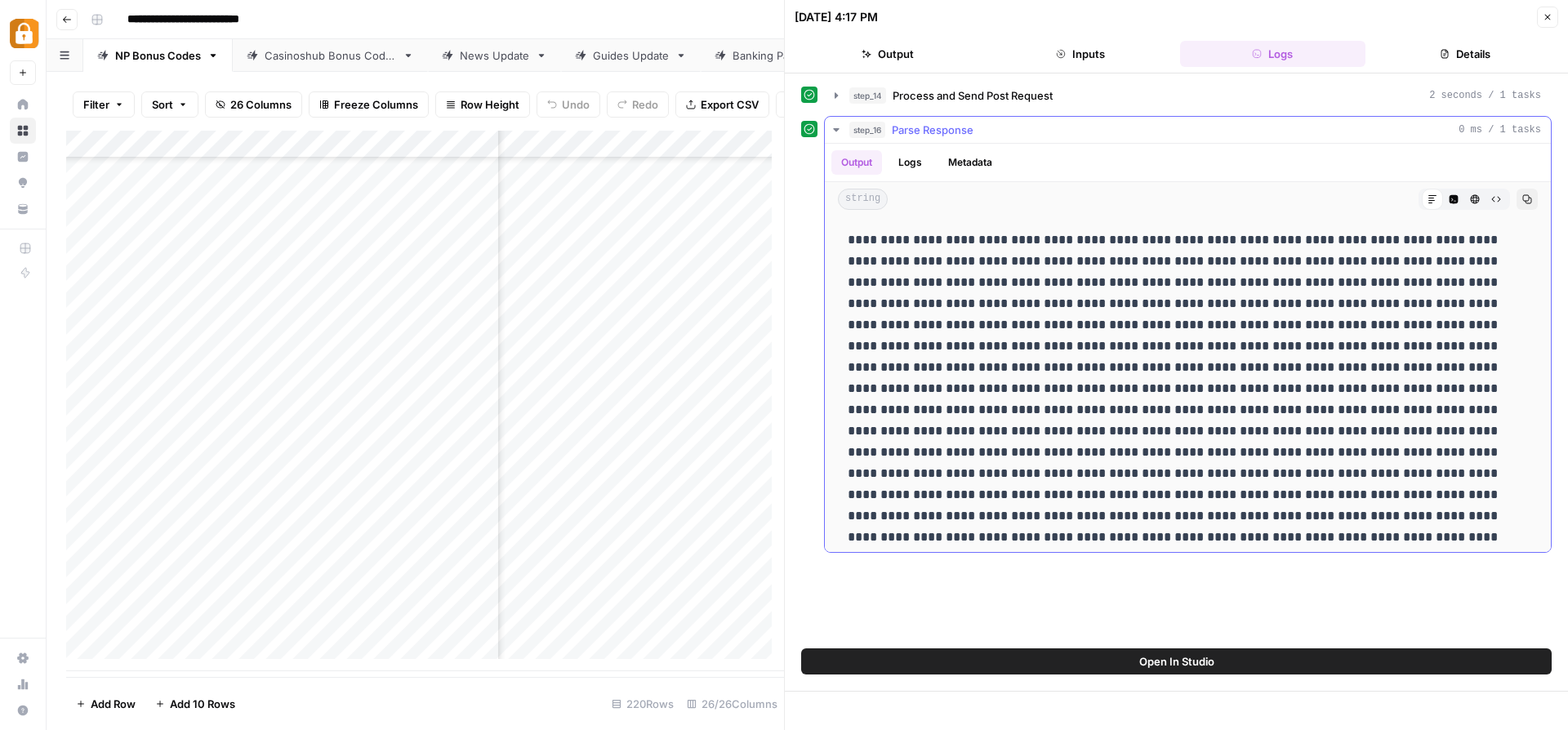
click at [893, 171] on button "Logs" at bounding box center [910, 162] width 43 height 24
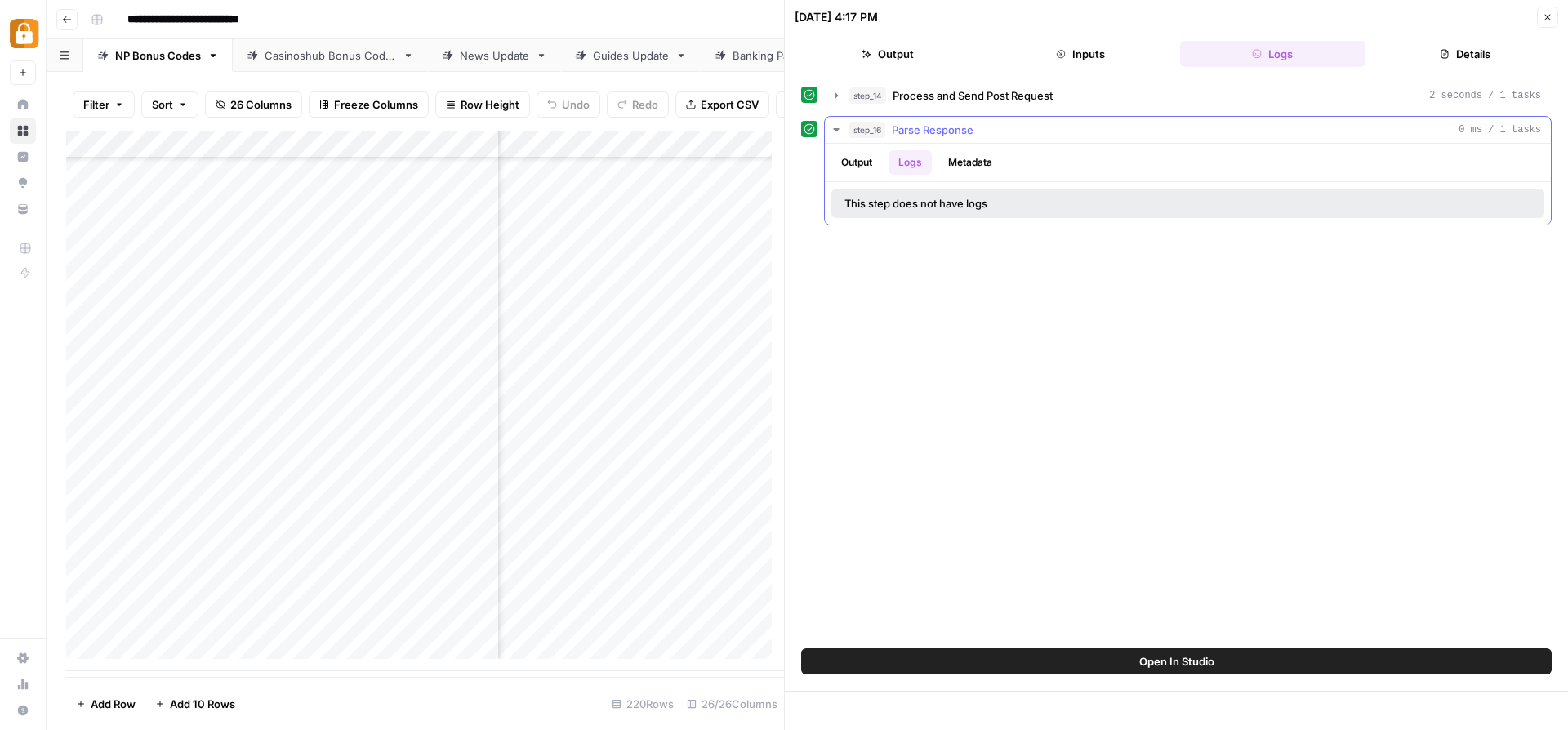
click at [870, 166] on button "Output" at bounding box center [856, 162] width 51 height 24
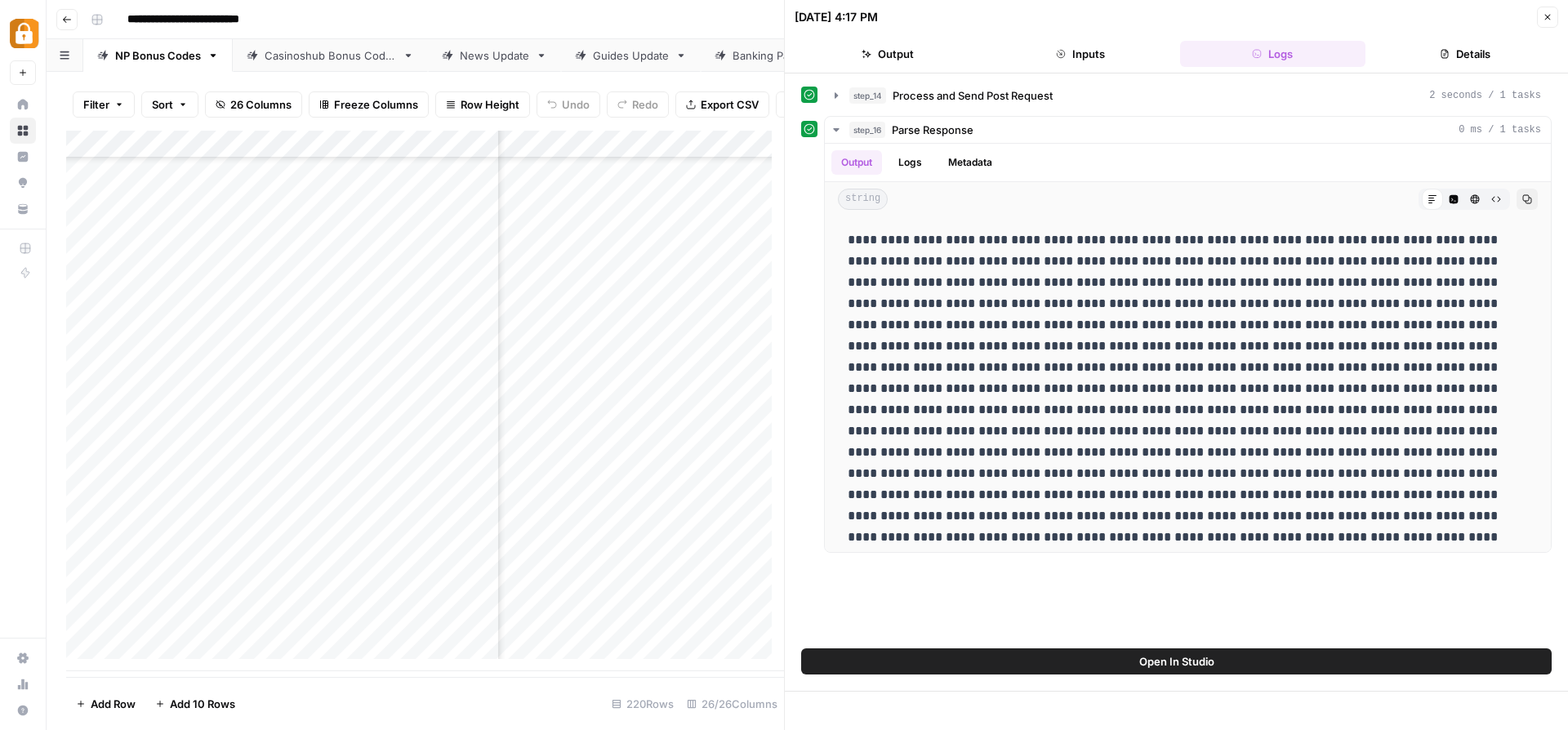
click at [1103, 54] on button "Inputs" at bounding box center [1081, 53] width 186 height 26
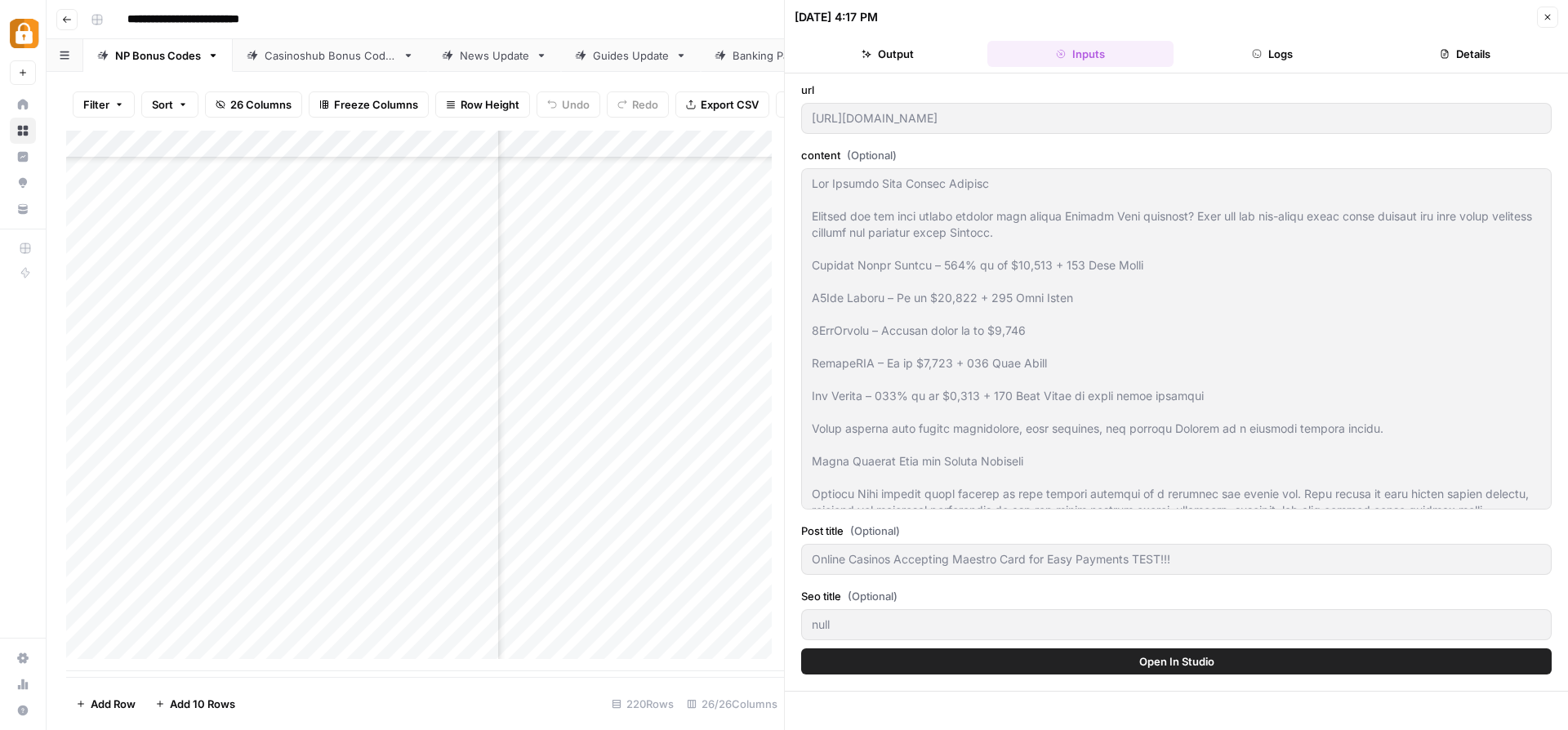
click at [1319, 46] on button "Logs" at bounding box center [1273, 53] width 186 height 26
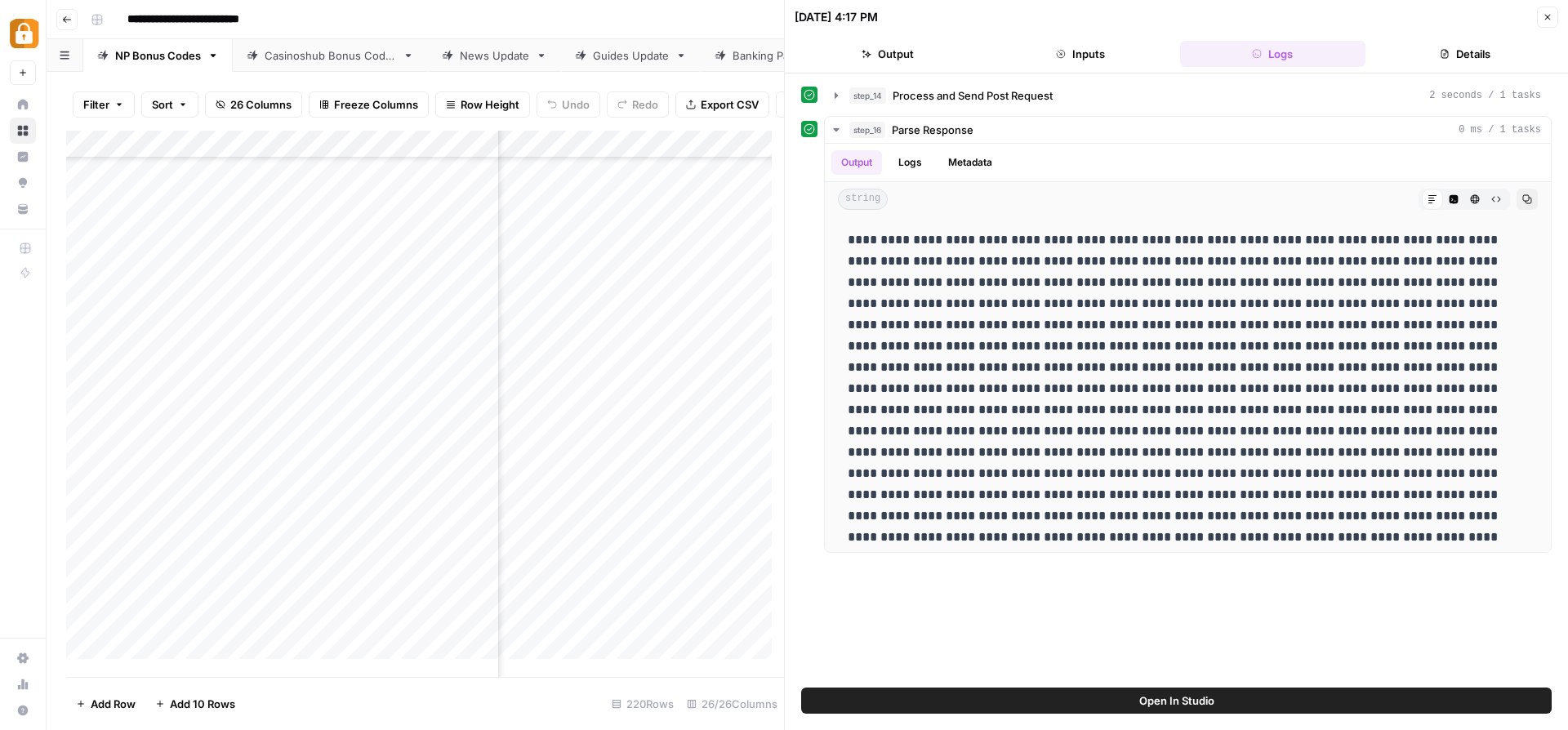
scroll to position [5596, 3259]
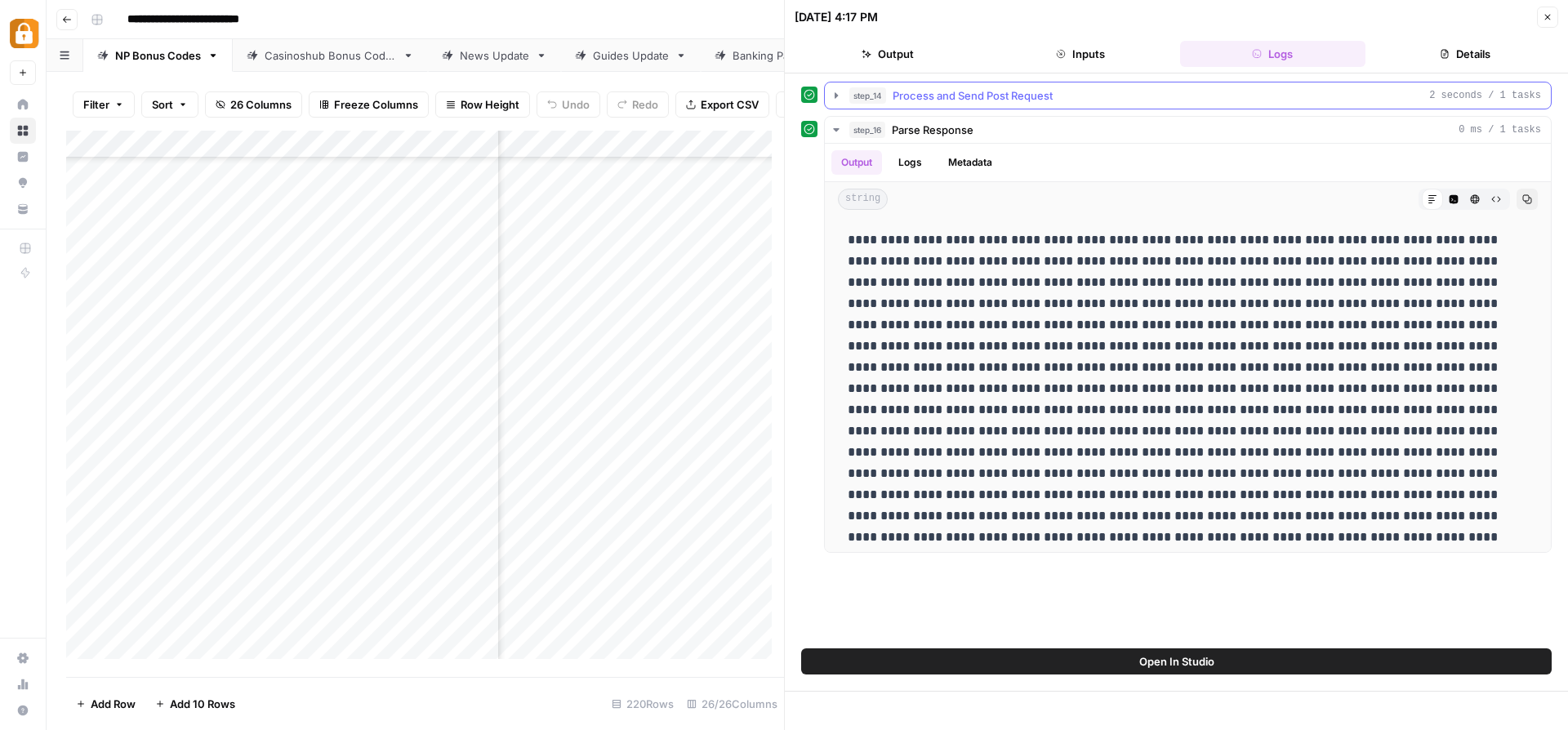
click at [831, 94] on icon "button" at bounding box center [836, 95] width 13 height 13
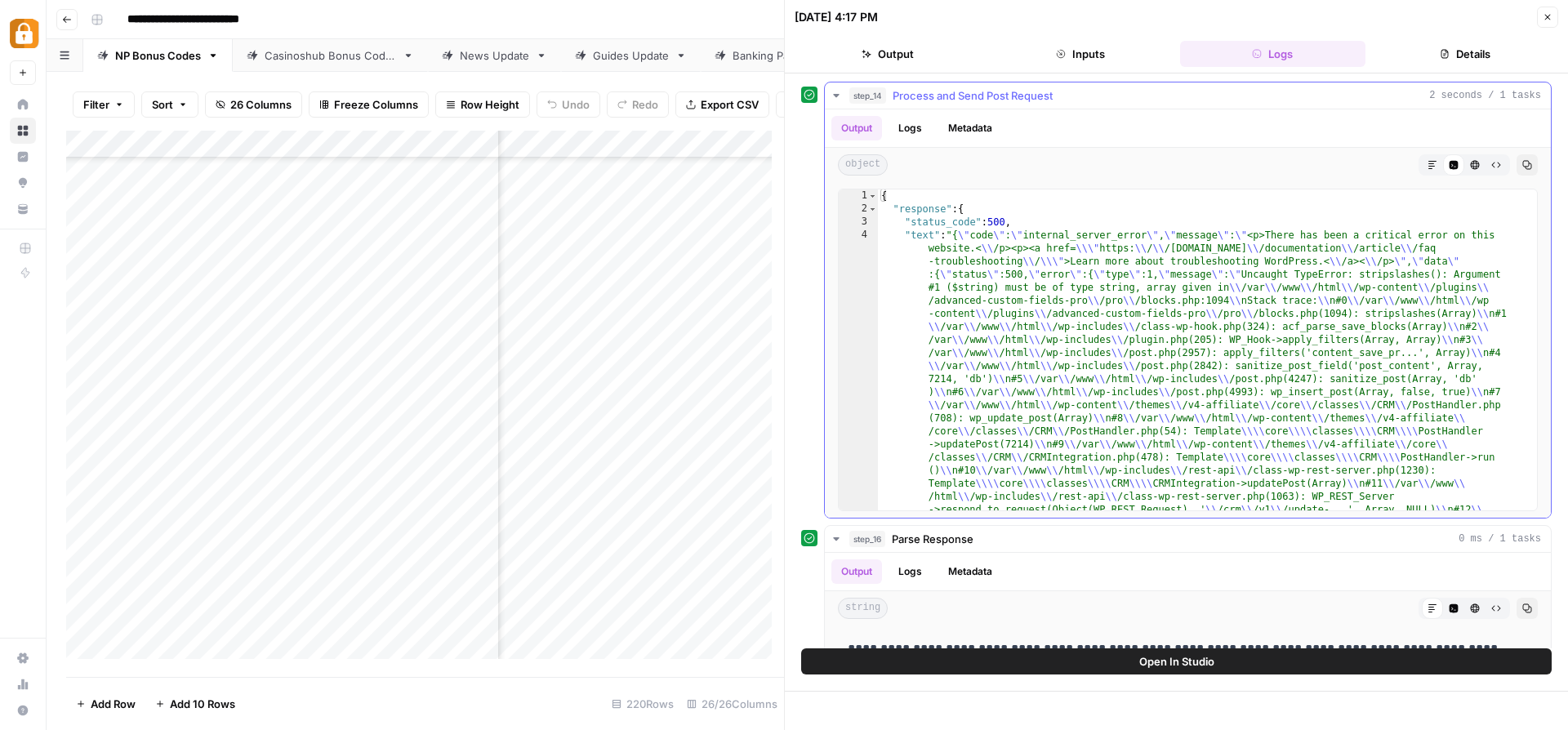
click at [907, 122] on button "Logs" at bounding box center [910, 128] width 43 height 24
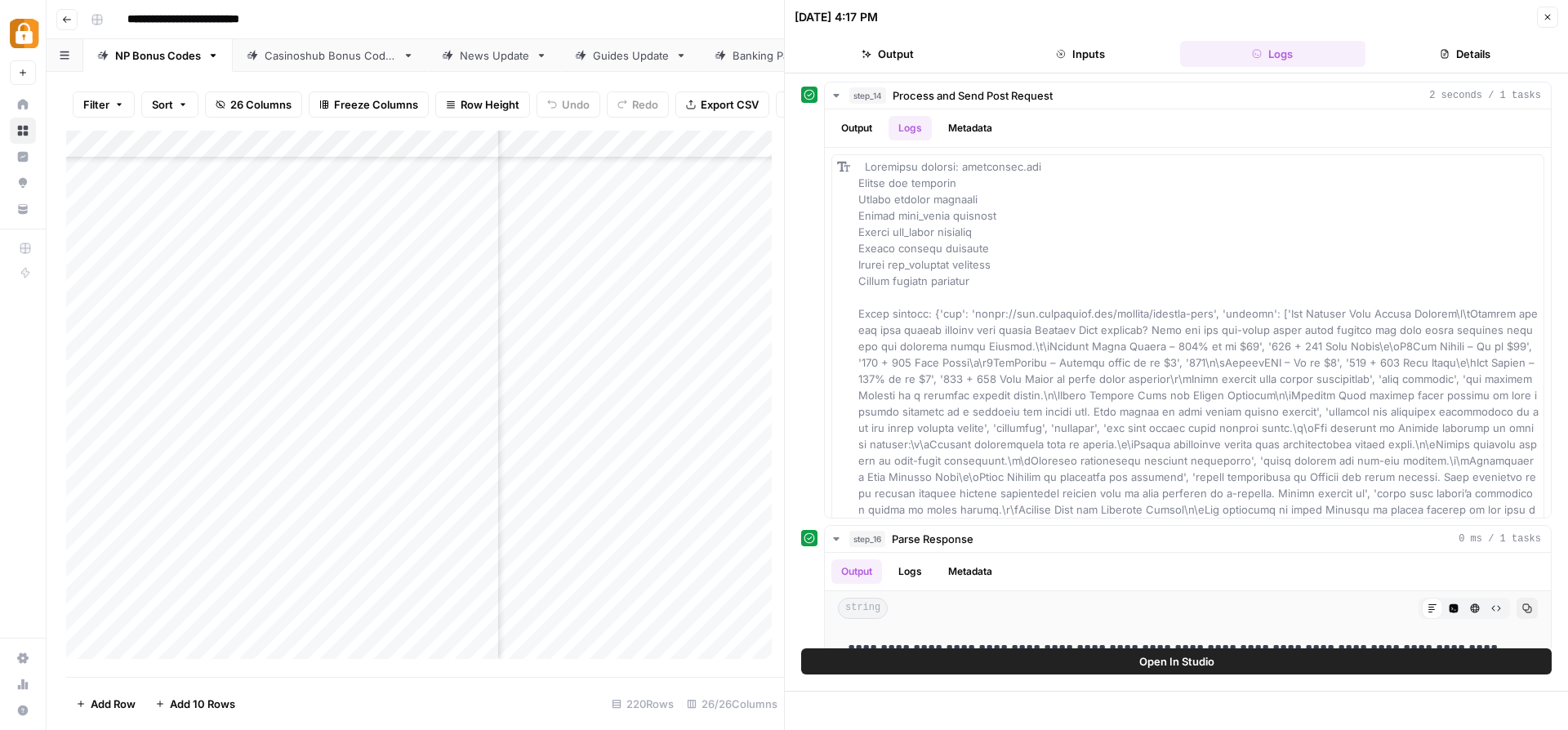
click at [1073, 43] on button "Inputs" at bounding box center [1081, 53] width 186 height 26
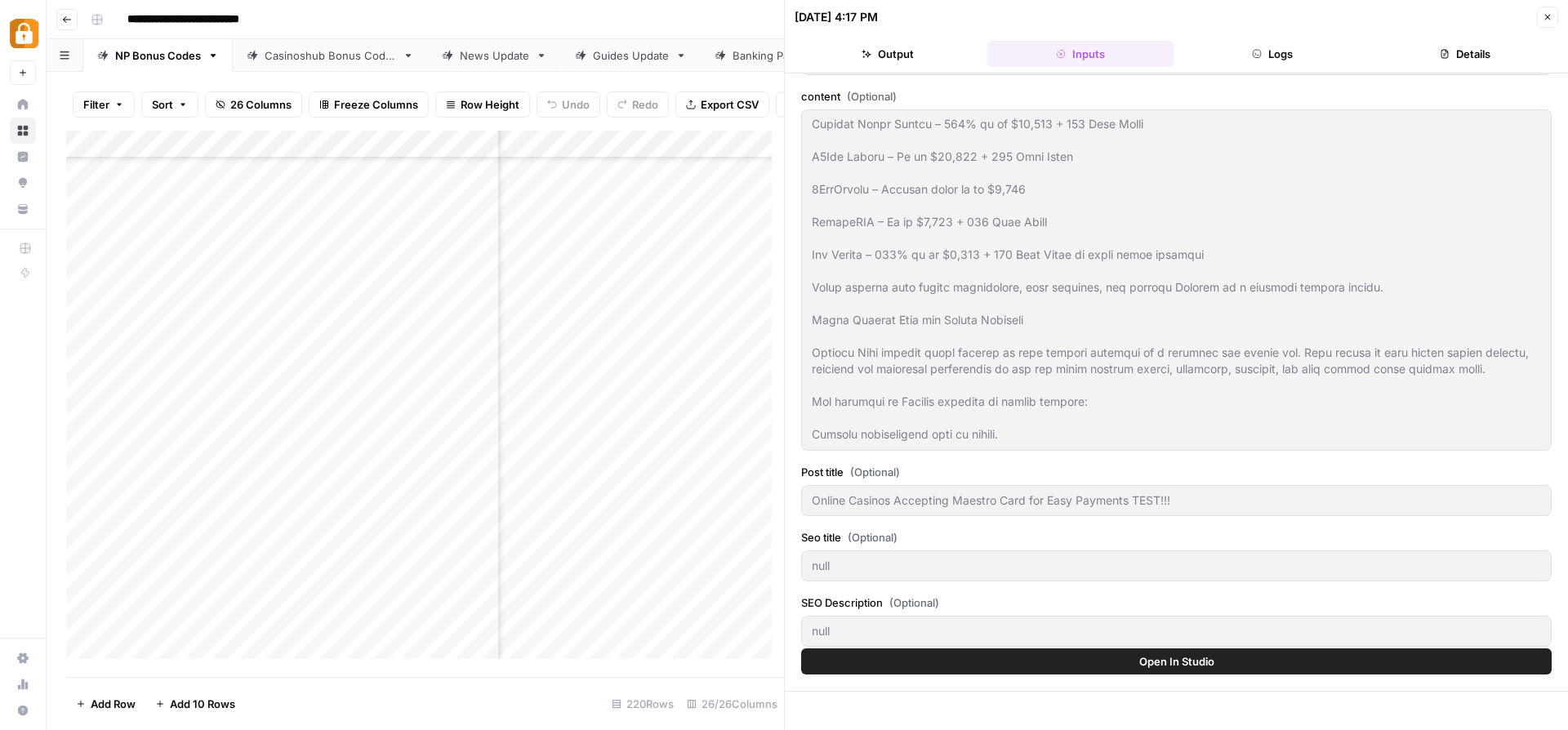
scroll to position [0, 0]
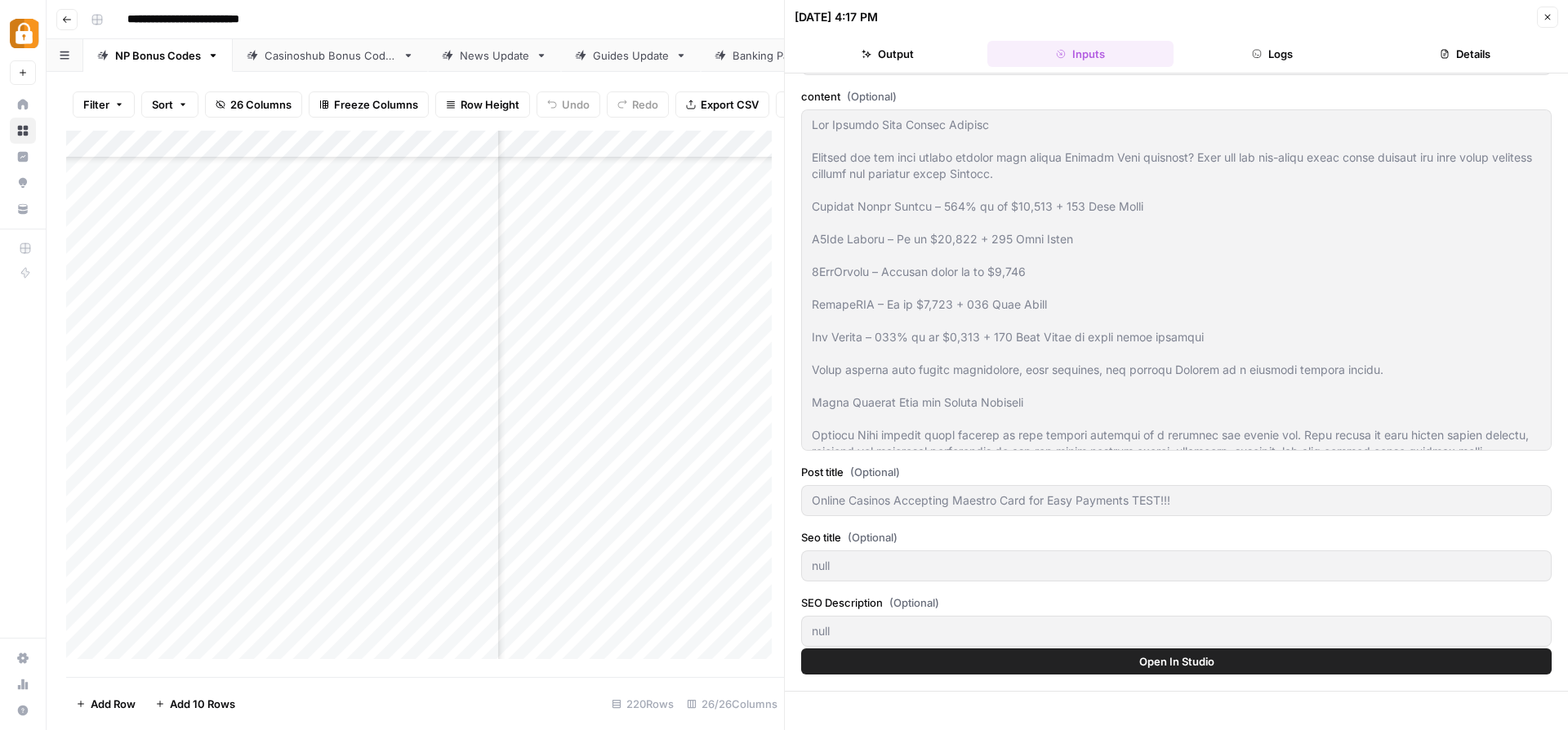
click at [1296, 45] on button "Logs" at bounding box center [1273, 53] width 186 height 26
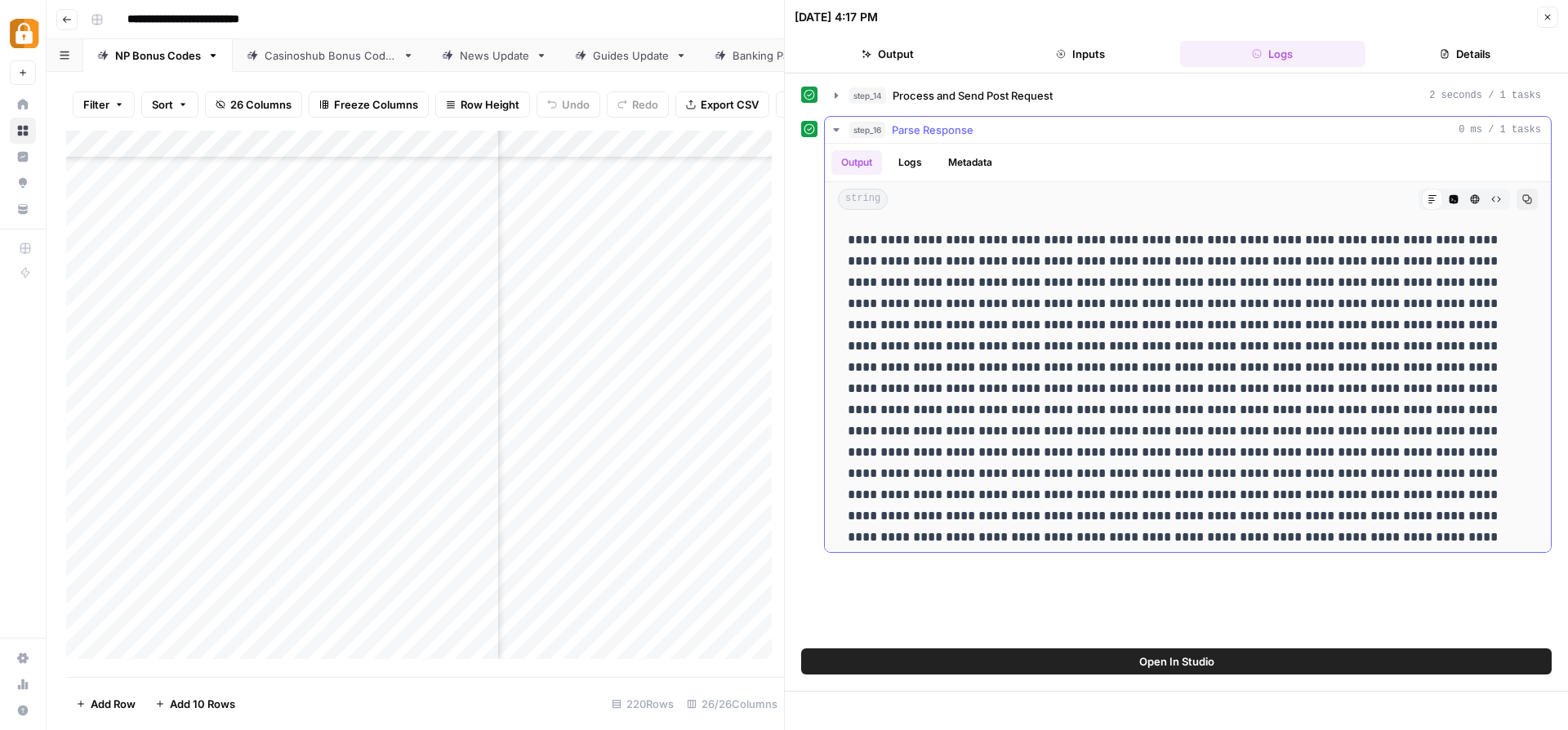
click at [901, 167] on button "Logs" at bounding box center [910, 162] width 43 height 24
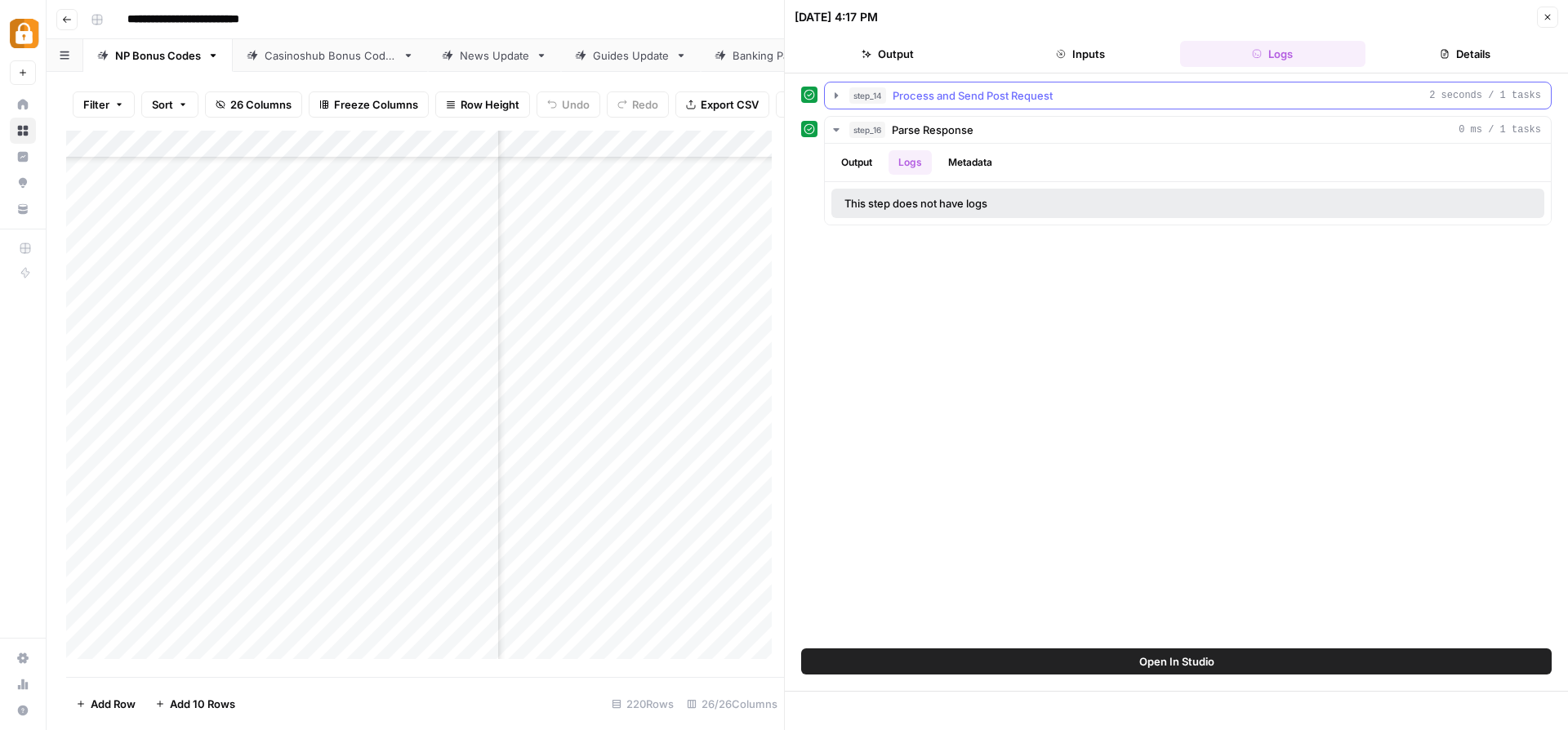
click at [920, 102] on span "Process and Send Post Request" at bounding box center [972, 96] width 160 height 16
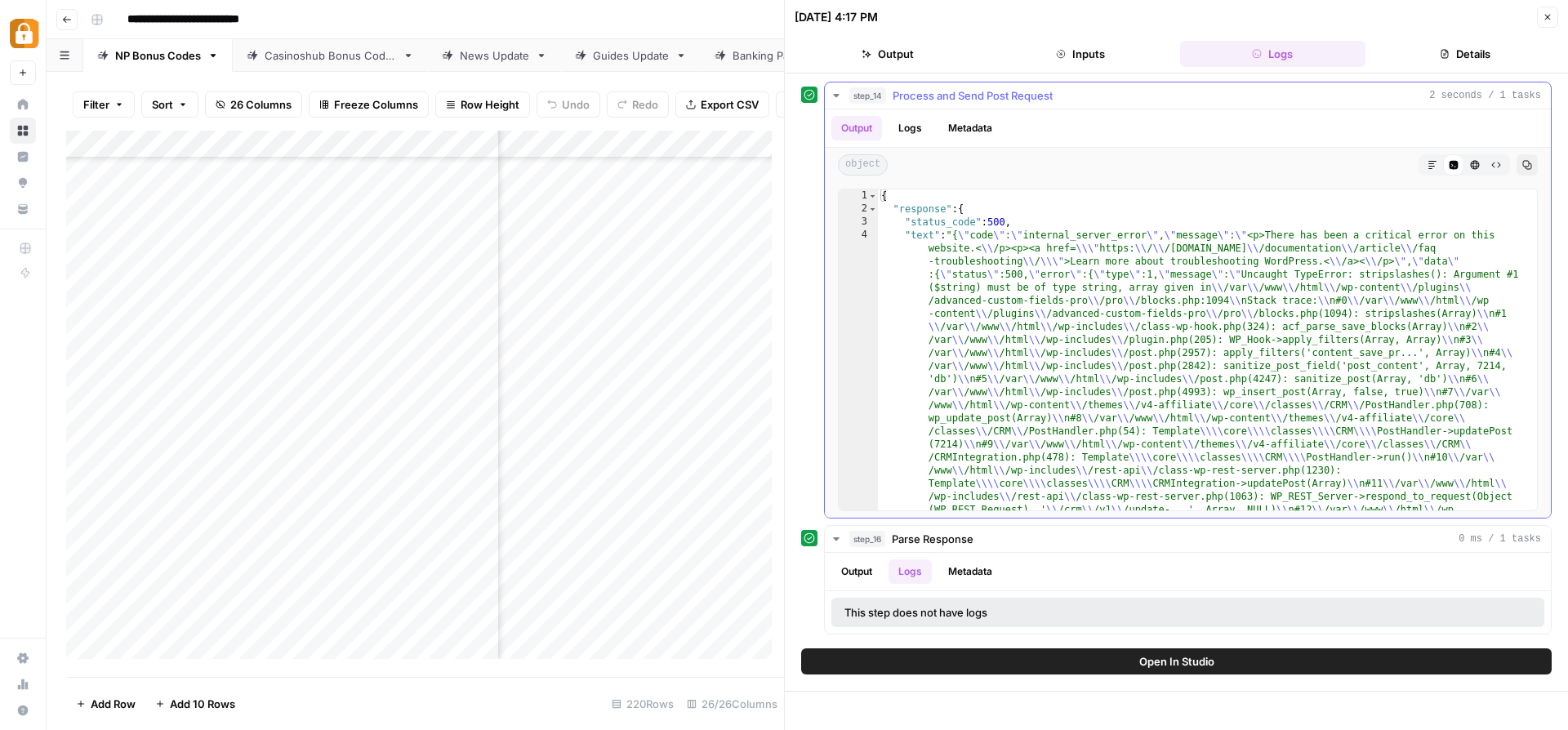
click at [921, 130] on button "Logs" at bounding box center [910, 128] width 43 height 24
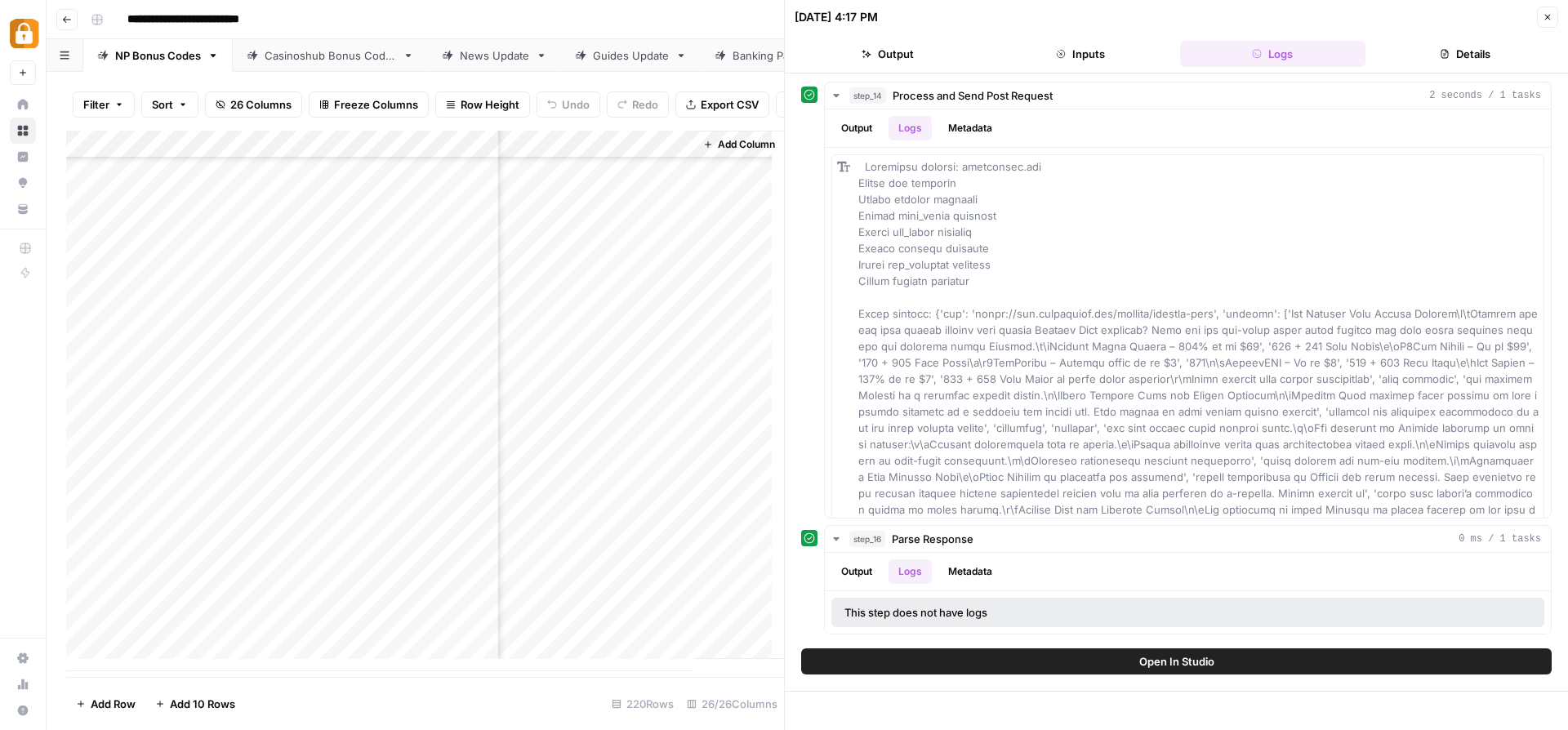
scroll to position [5636, 3922]
drag, startPoint x: 610, startPoint y: 669, endPoint x: 669, endPoint y: 678, distance: 59.7
click at [669, 678] on footer "Add Row Add 10 Rows 220 Rows 26/26 Columns" at bounding box center [425, 704] width 718 height 53
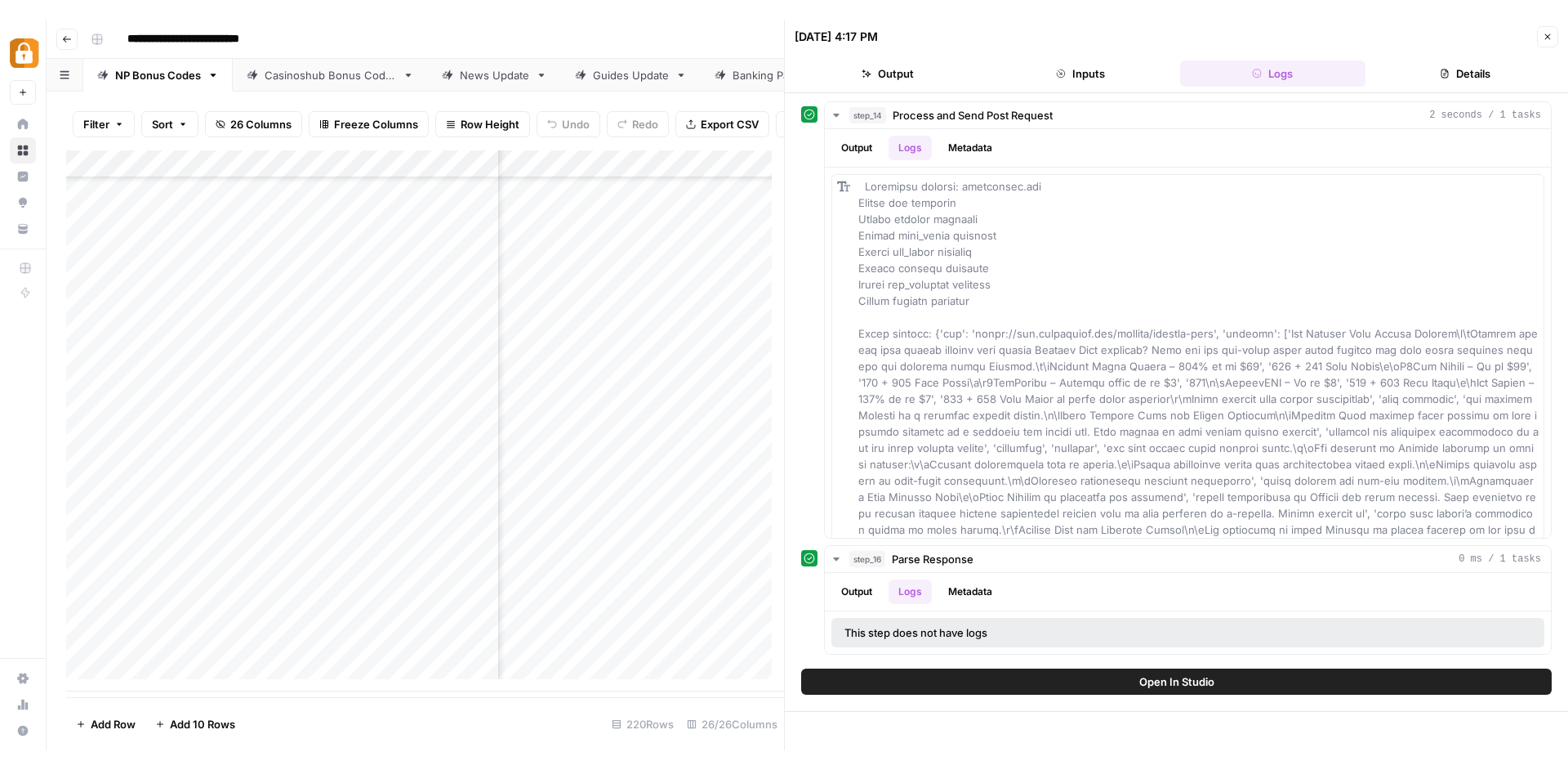
scroll to position [5637, 3849]
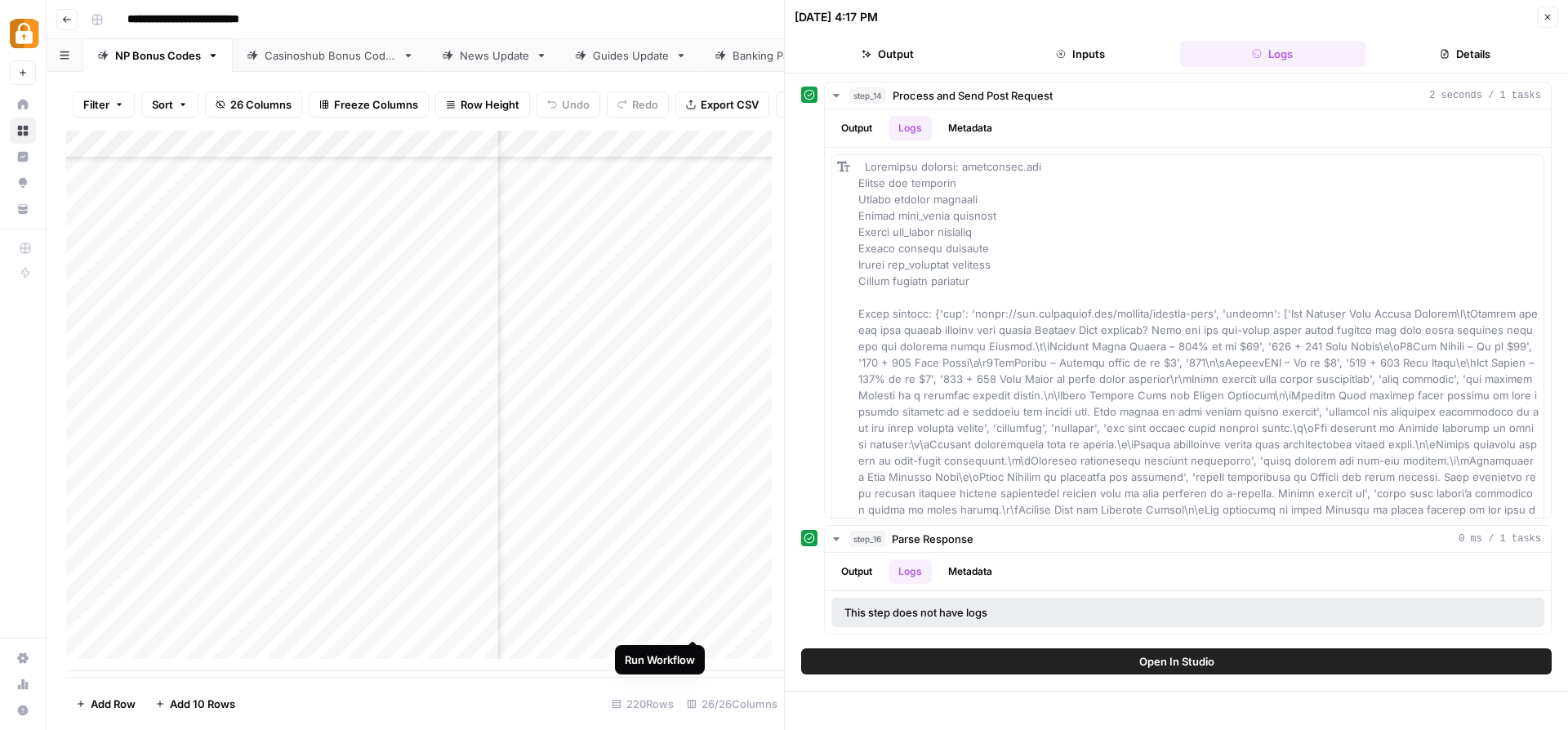
click at [692, 616] on div "Add Column" at bounding box center [425, 401] width 718 height 541
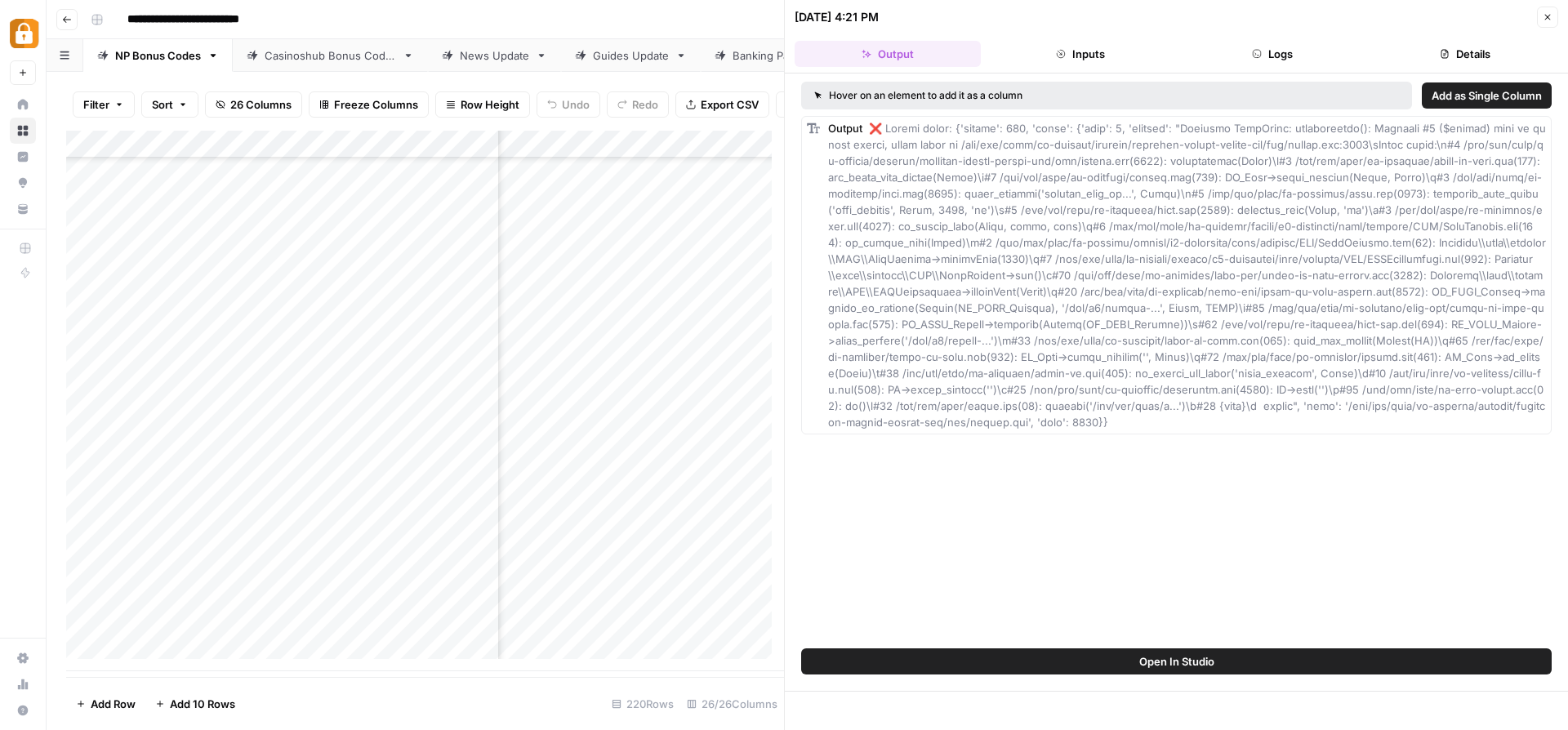
click at [1264, 40] on header "09/14/25 at 4:21 PM Close Output Inputs Logs Details" at bounding box center [1176, 36] width 783 height 73
click at [1264, 48] on button "Logs" at bounding box center [1273, 53] width 186 height 26
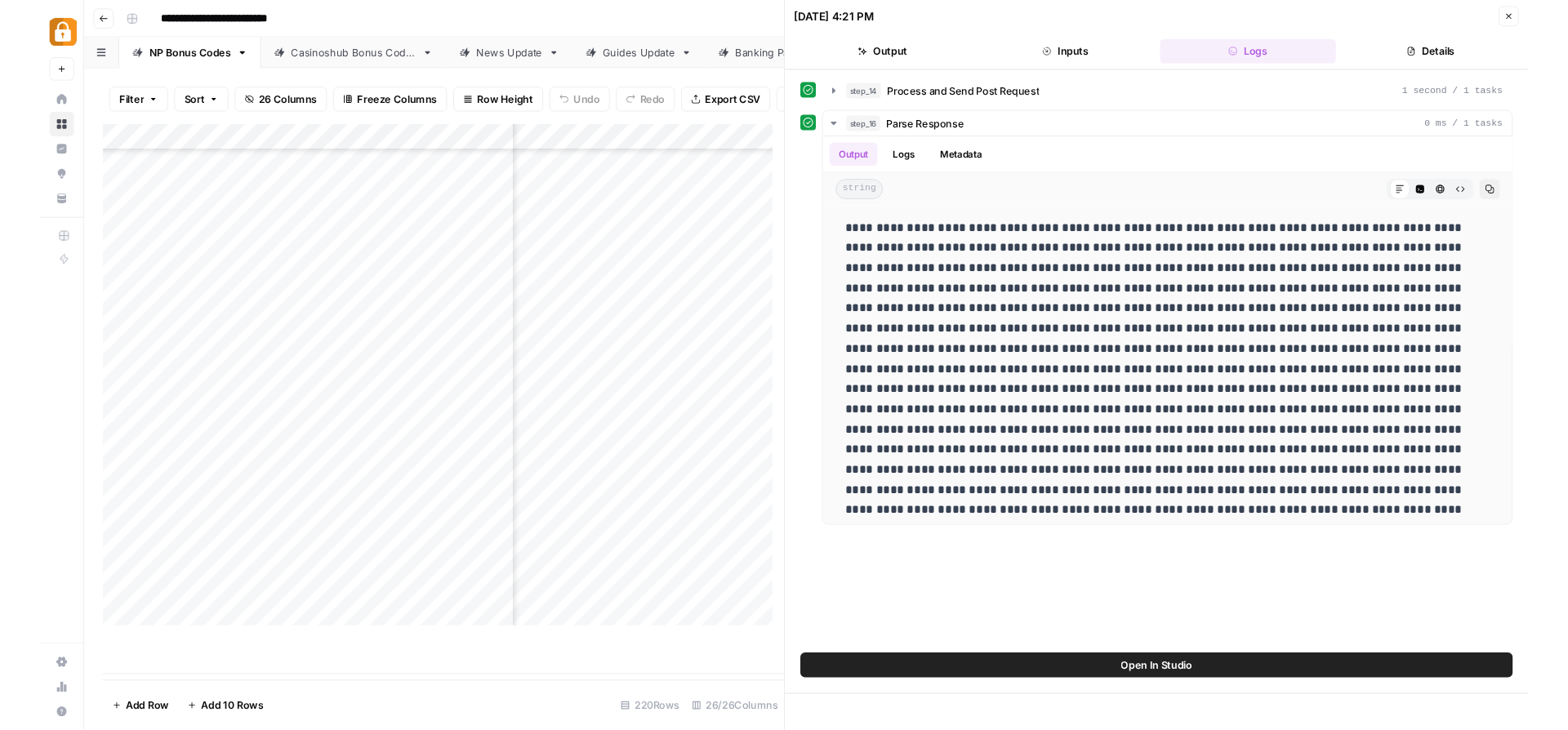
scroll to position [5596, 3849]
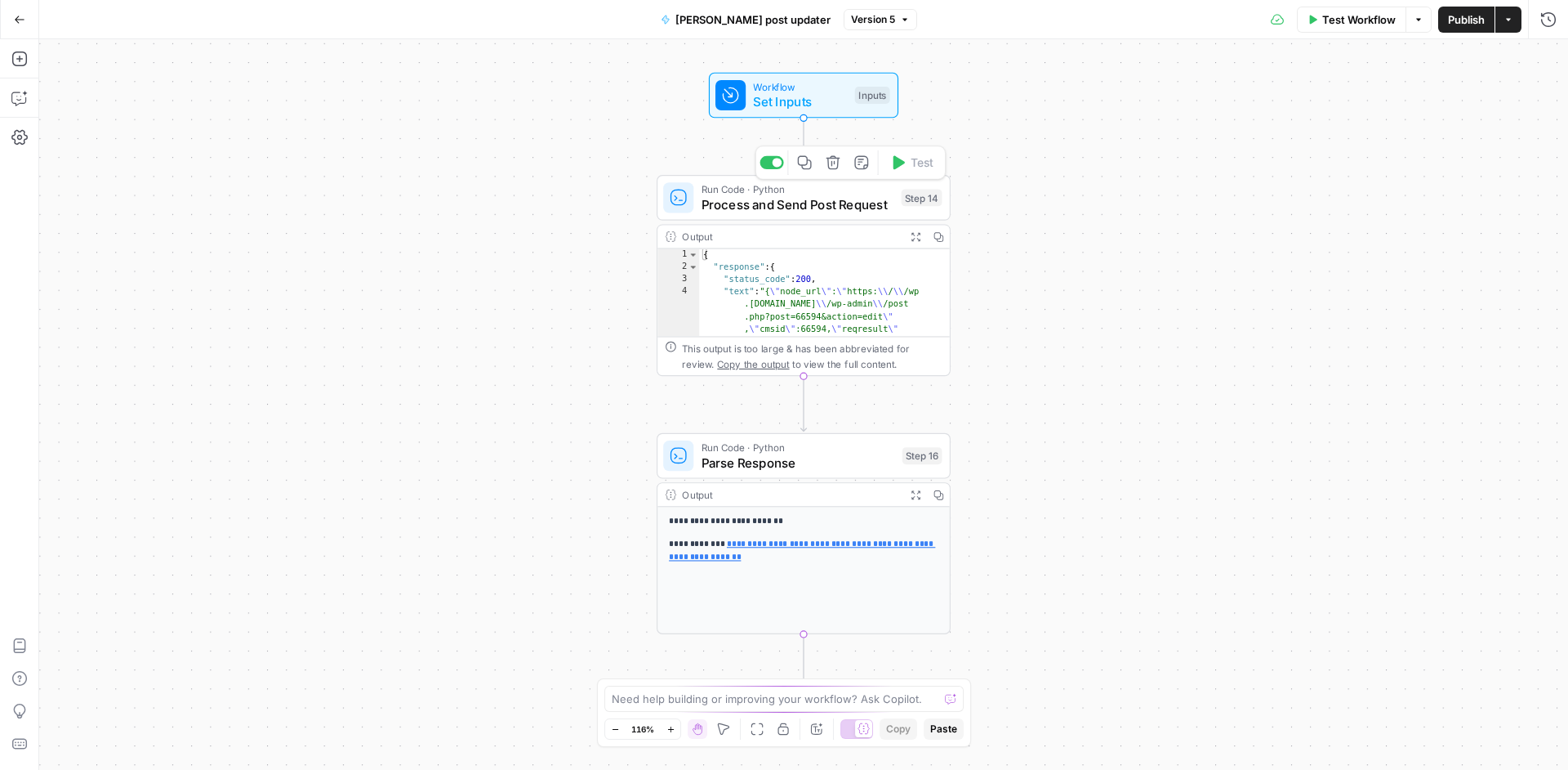
click at [839, 214] on div "Run Code · Python Process and Send Post Request Step 14 Copy step Delete step A…" at bounding box center [803, 197] width 294 height 46
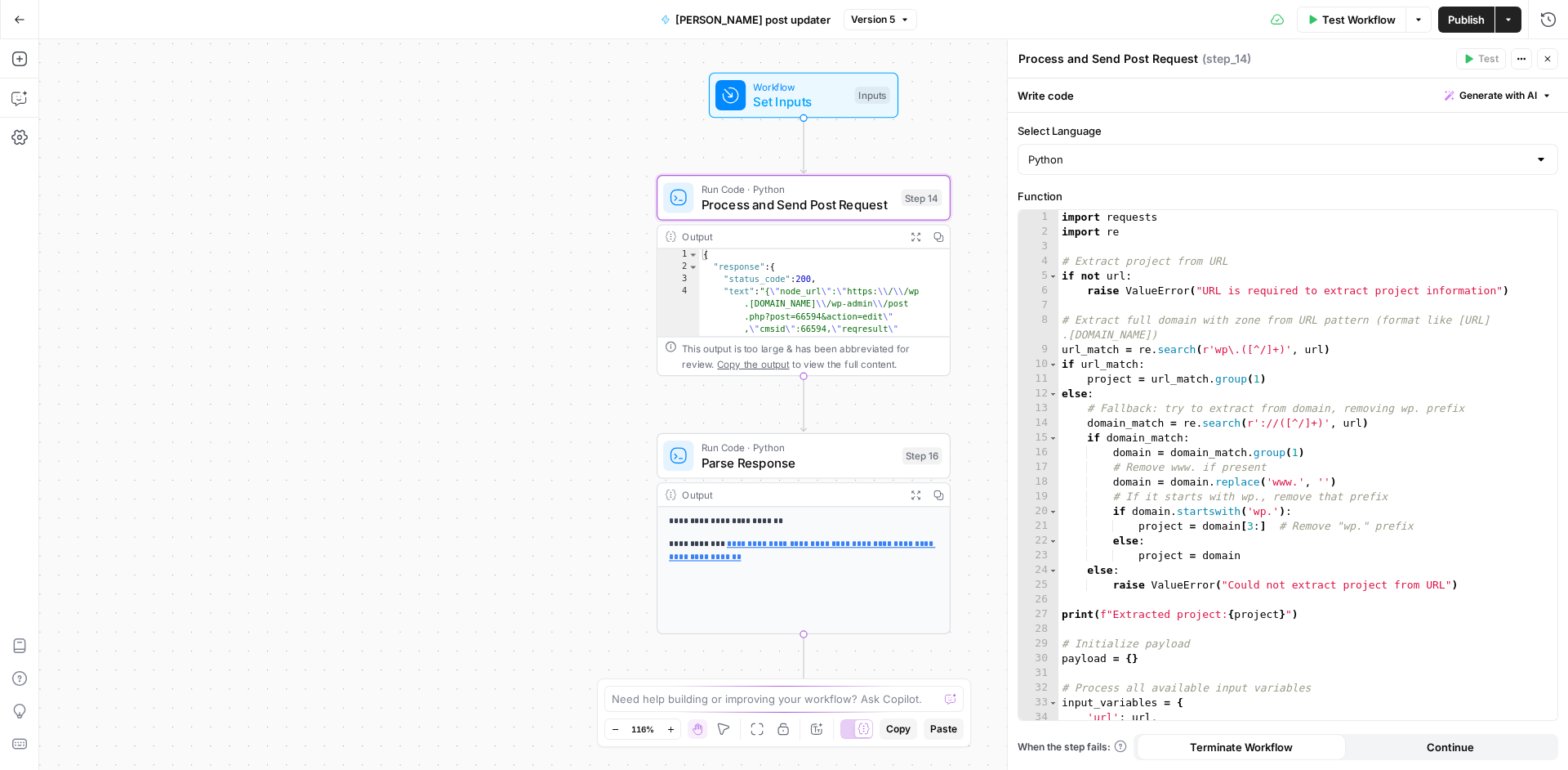
click at [837, 108] on span "Set Inputs" at bounding box center [800, 101] width 94 height 19
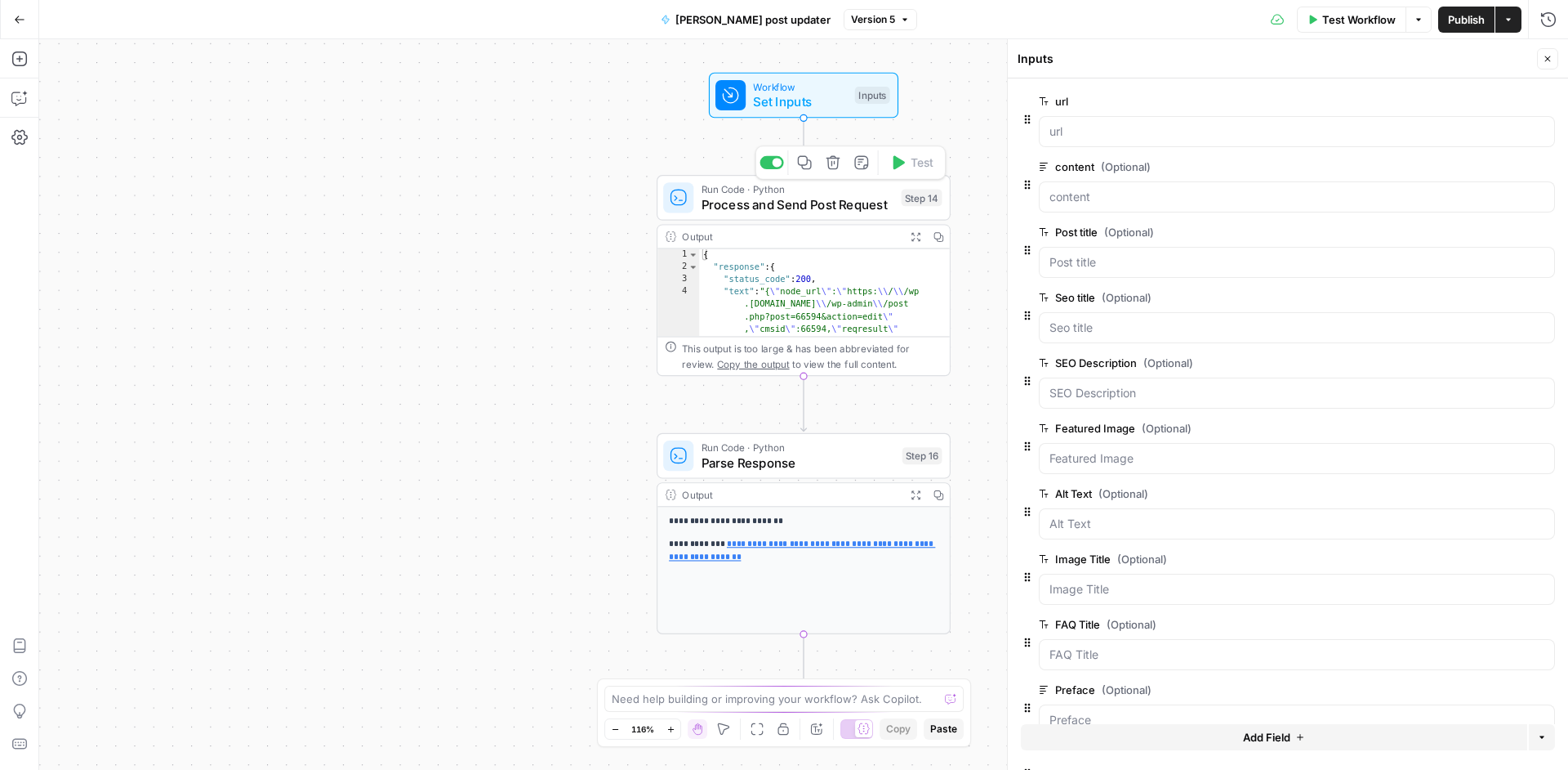
click at [861, 203] on span "Process and Send Post Request" at bounding box center [798, 204] width 193 height 19
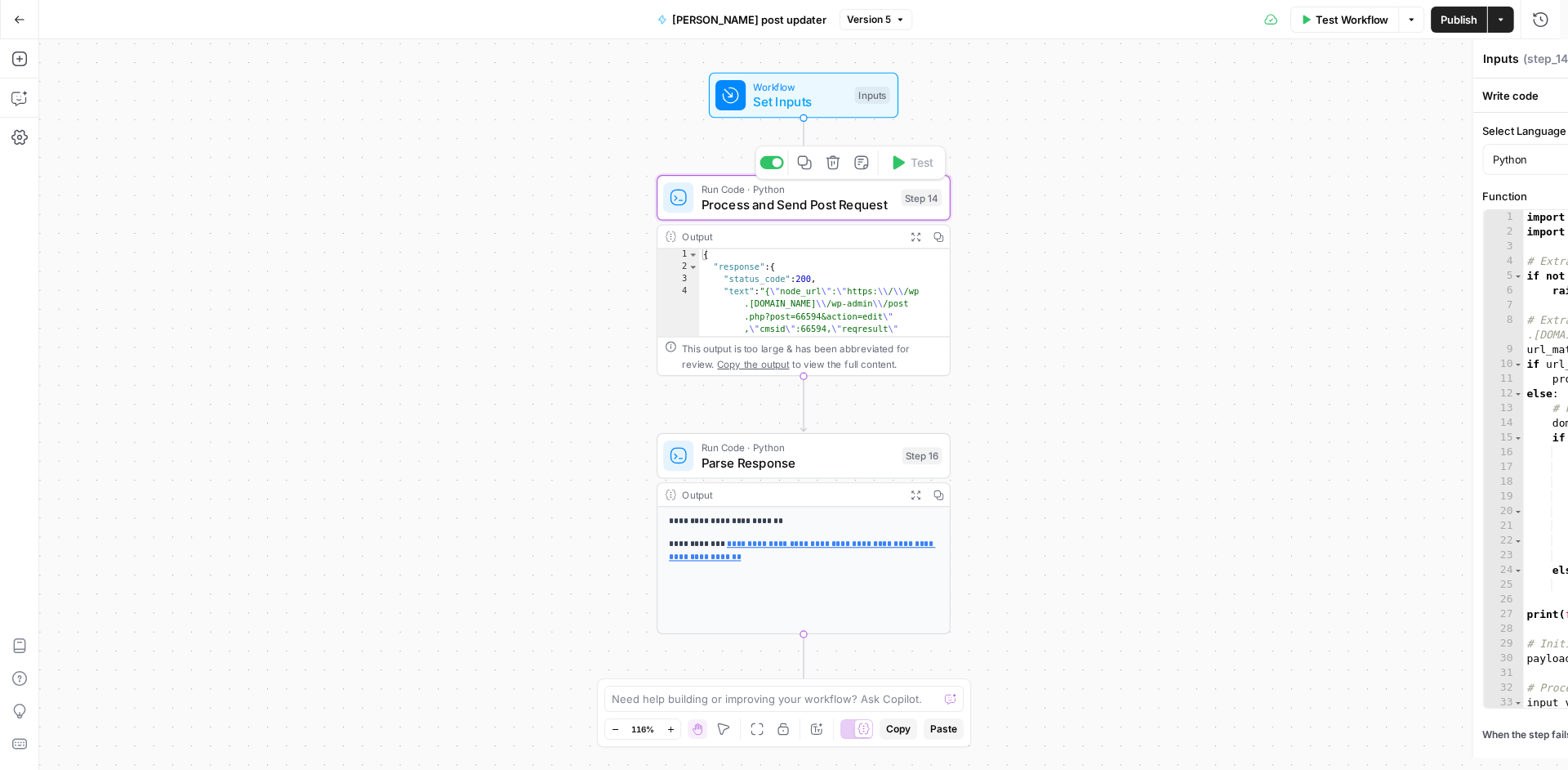
type textarea "Process and Send Post Request"
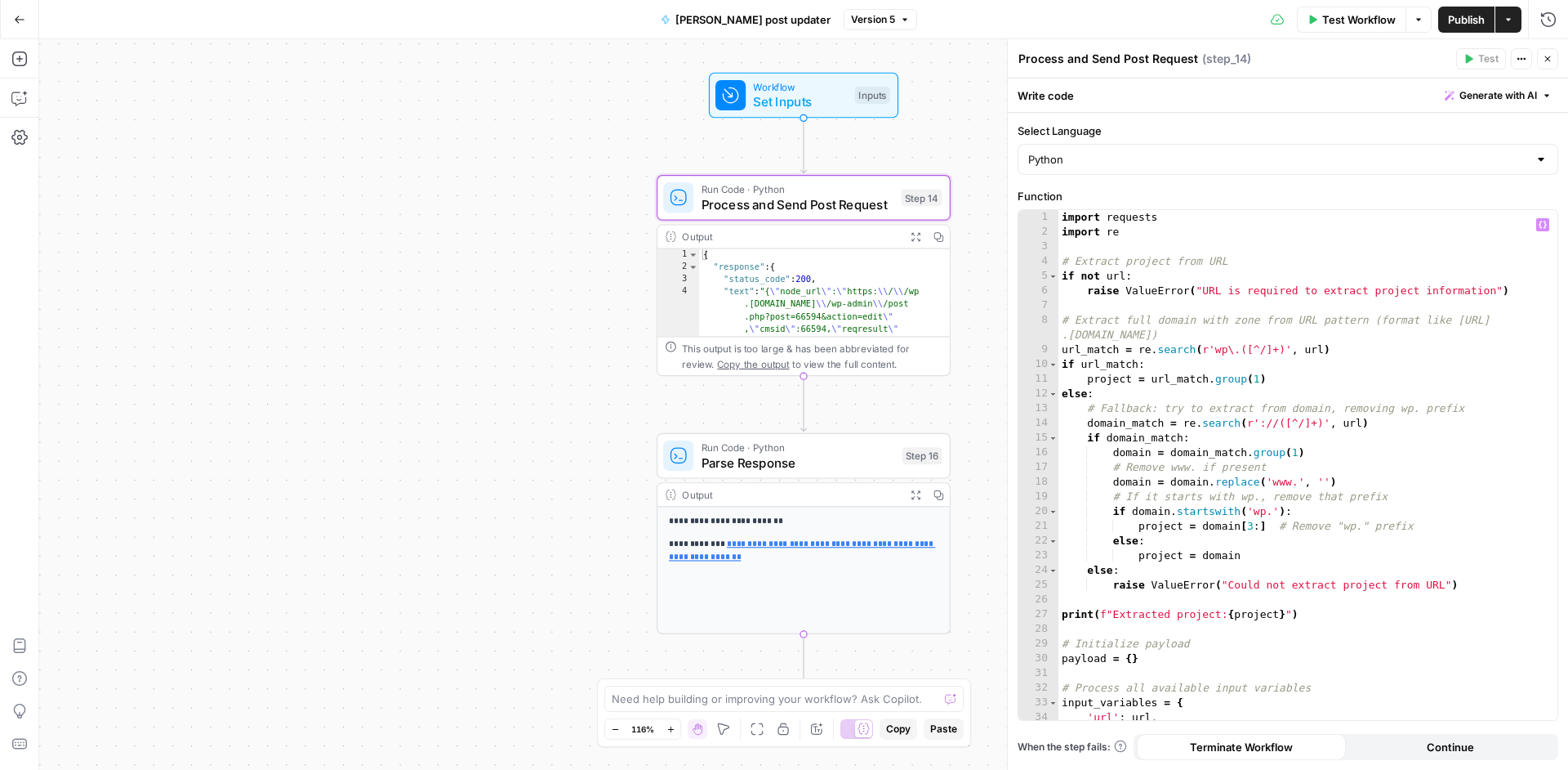
scroll to position [314, 0]
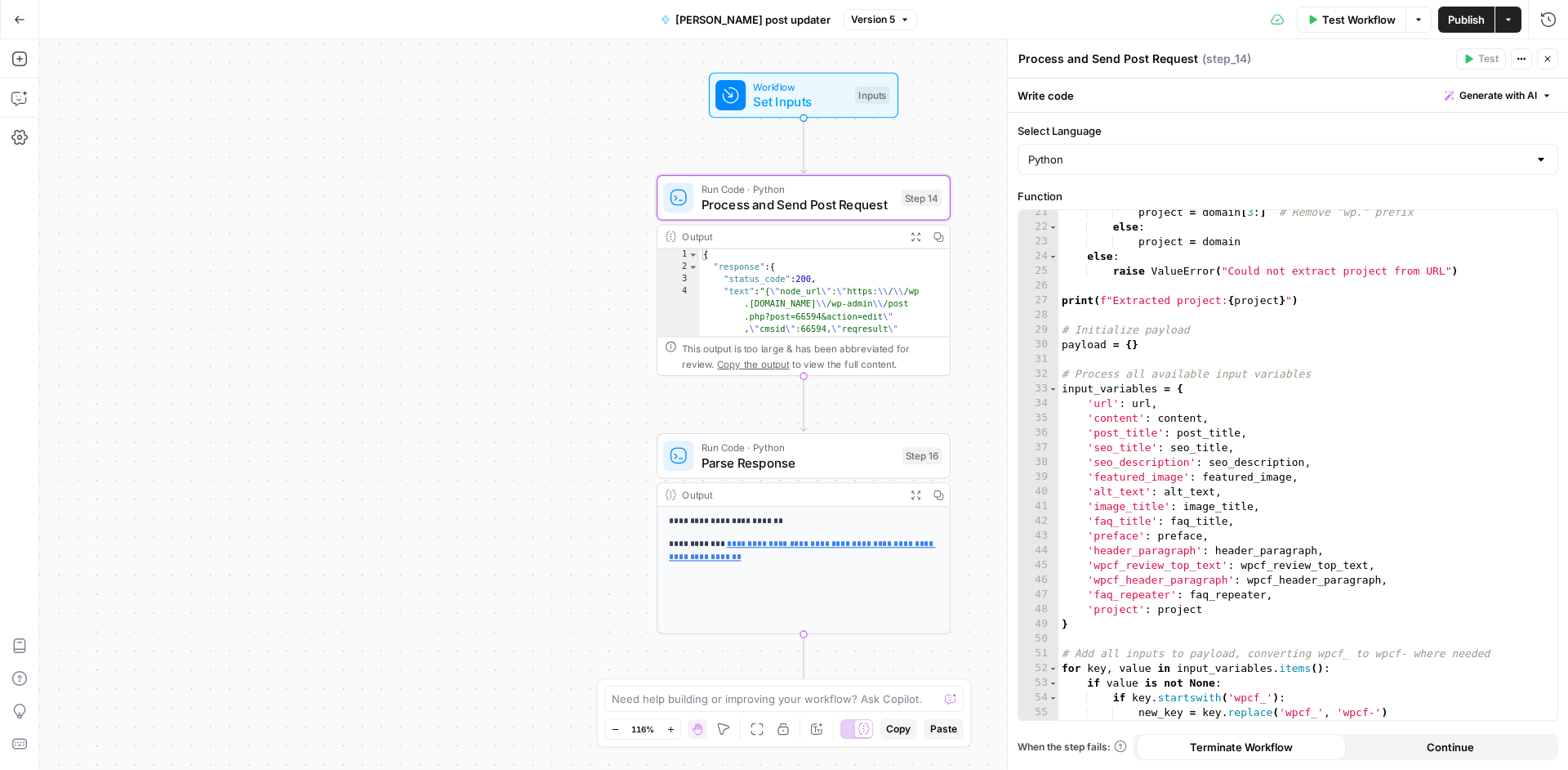
click at [827, 467] on span "Parse Response" at bounding box center [798, 461] width 194 height 19
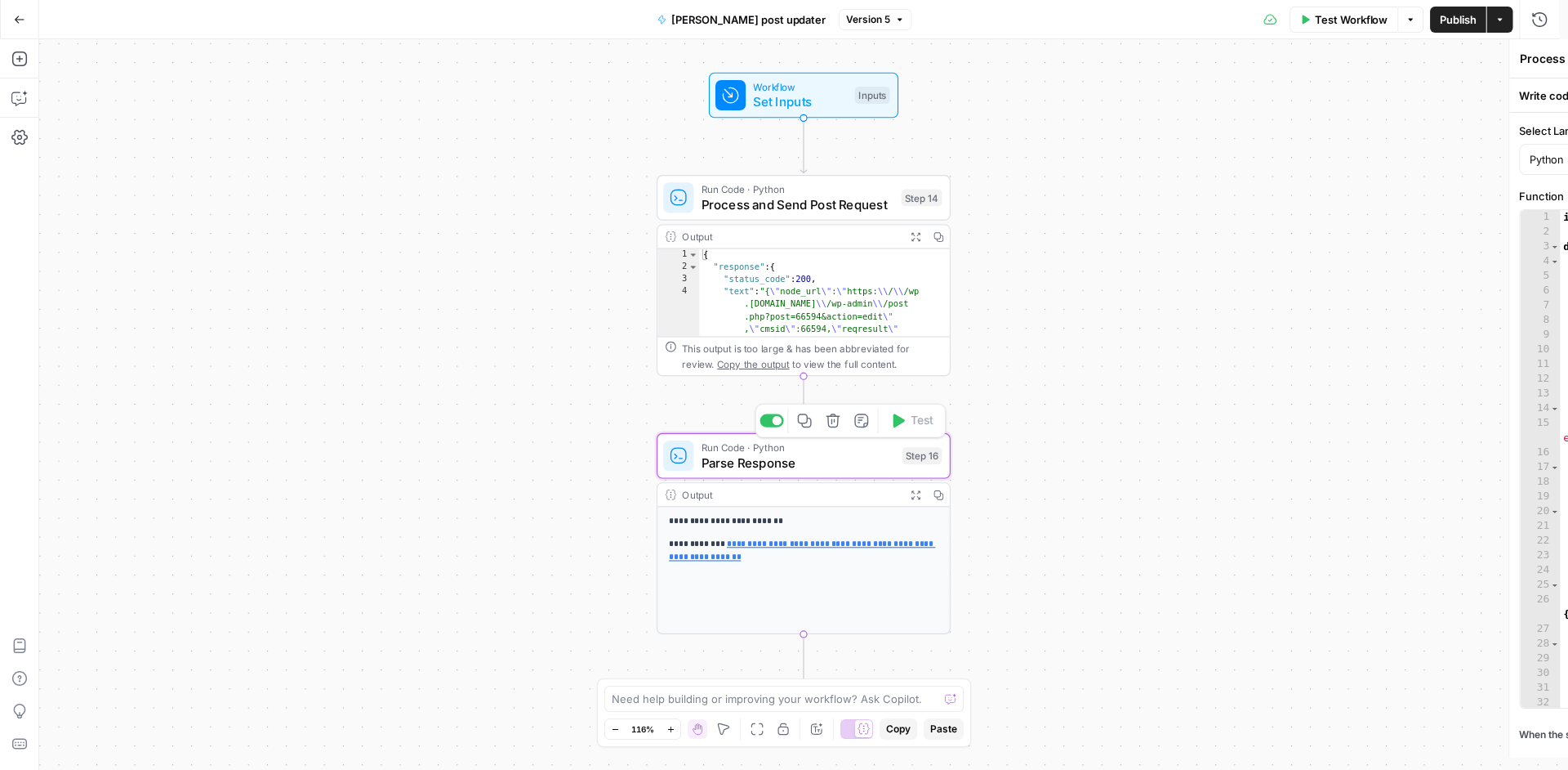
type textarea "Parse Response"
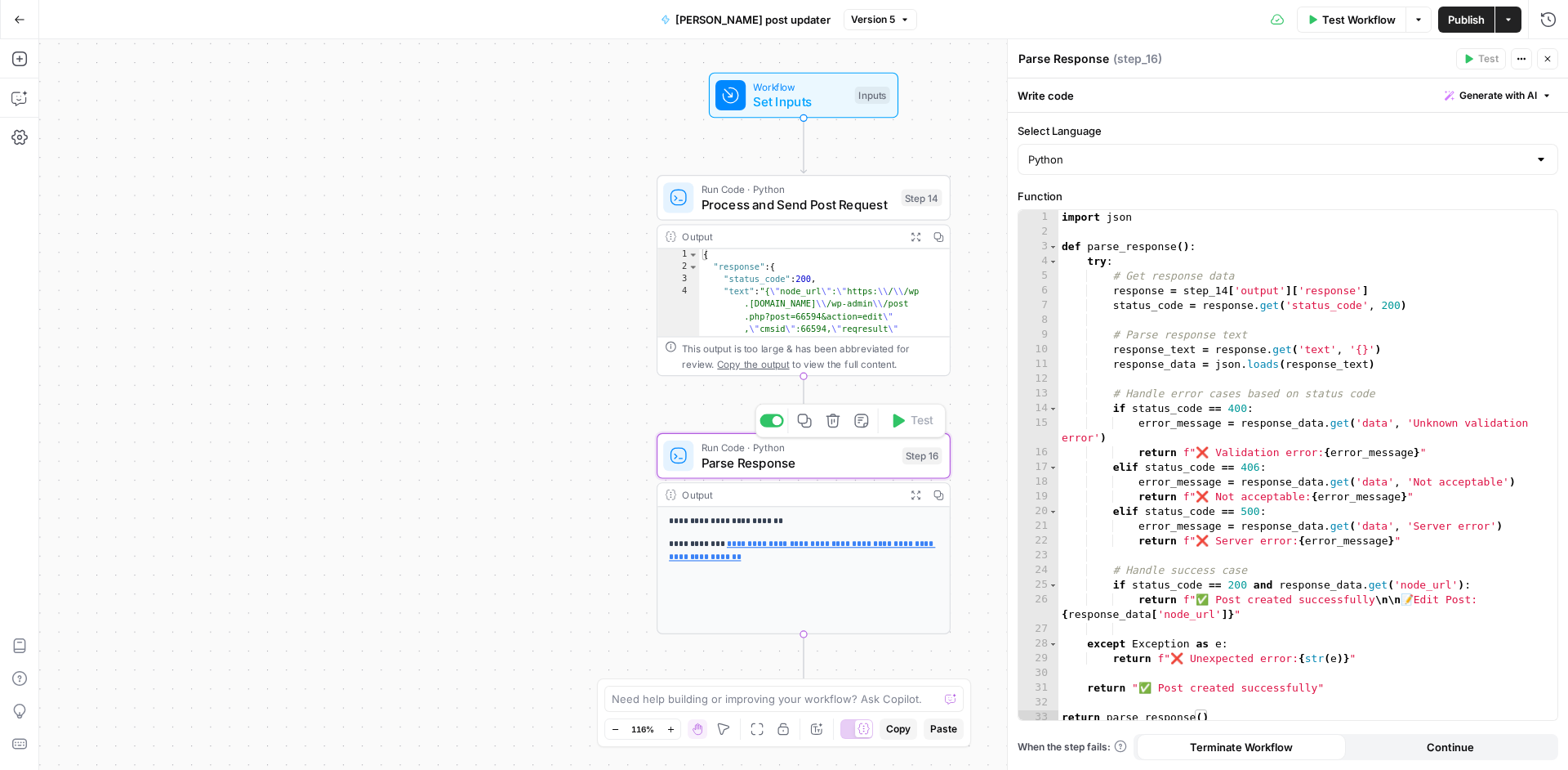
scroll to position [5, 0]
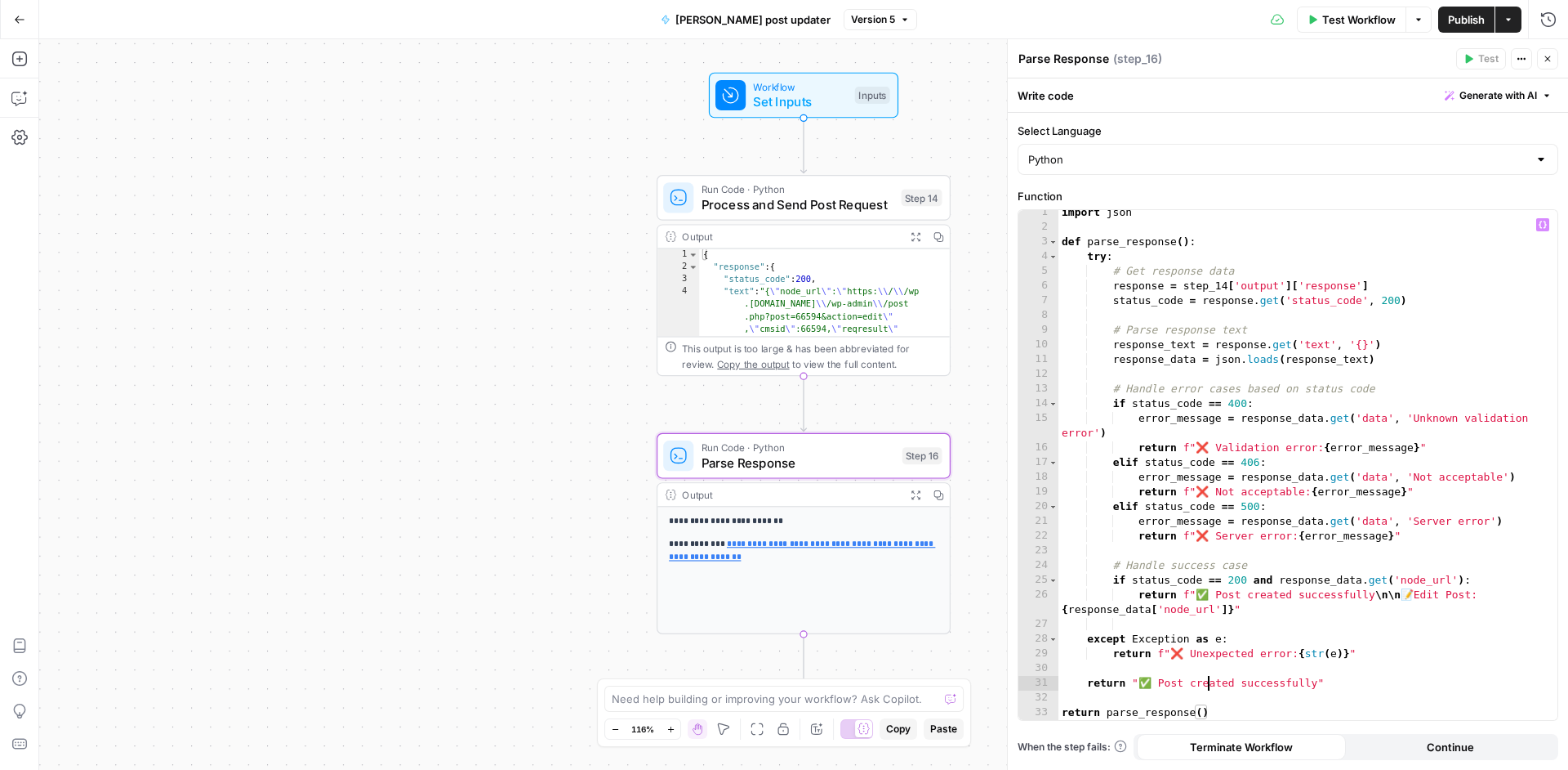
click at [1208, 686] on div "import json def parse_response ( ) : try : # Get response data response = step_…" at bounding box center [1301, 475] width 486 height 539
type textarea "**********"
click at [1472, 30] on button "Publish" at bounding box center [1466, 19] width 56 height 26
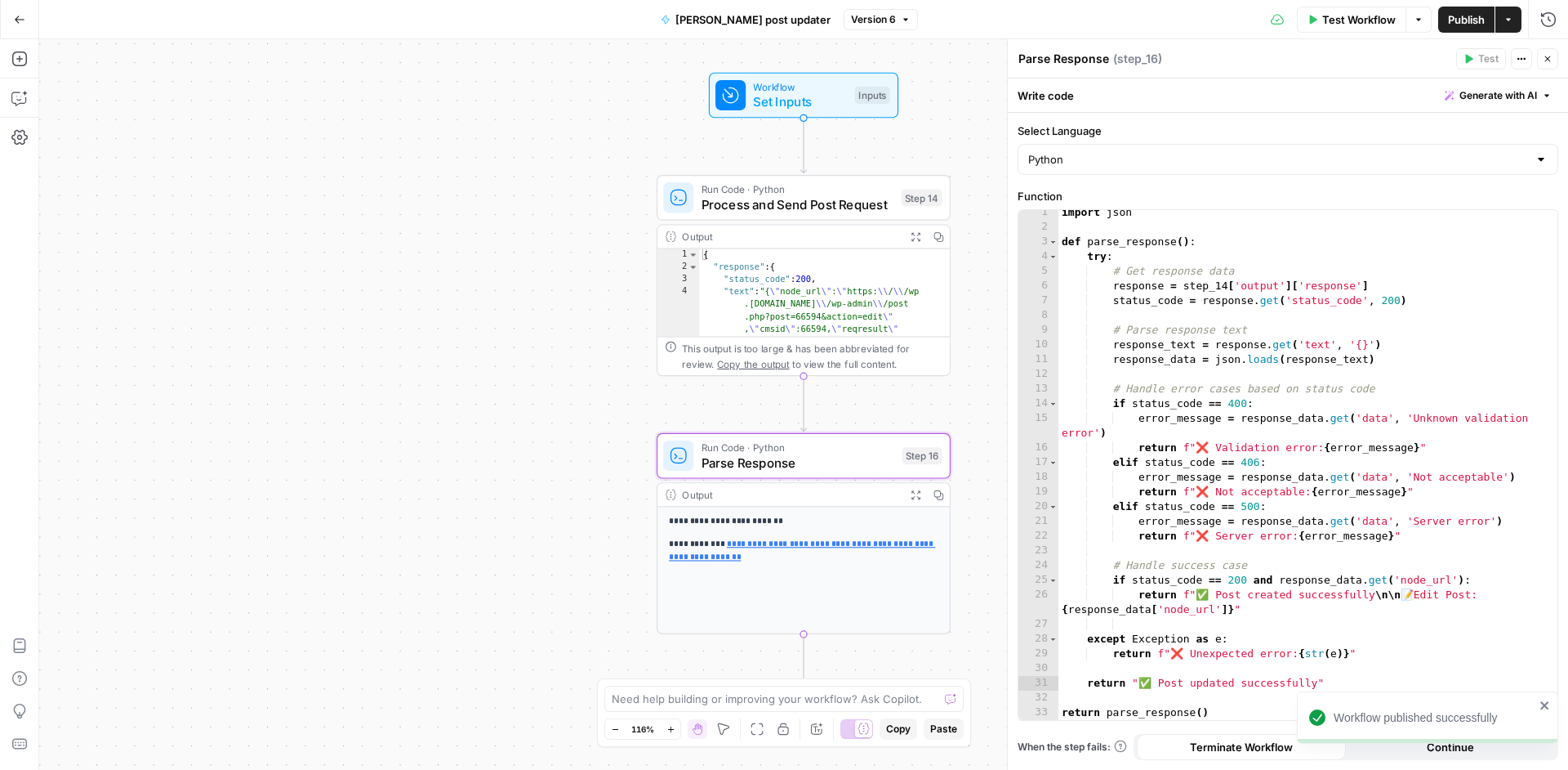
scroll to position [5, 0]
click at [842, 209] on span "Process and Send Post Request" at bounding box center [798, 204] width 193 height 19
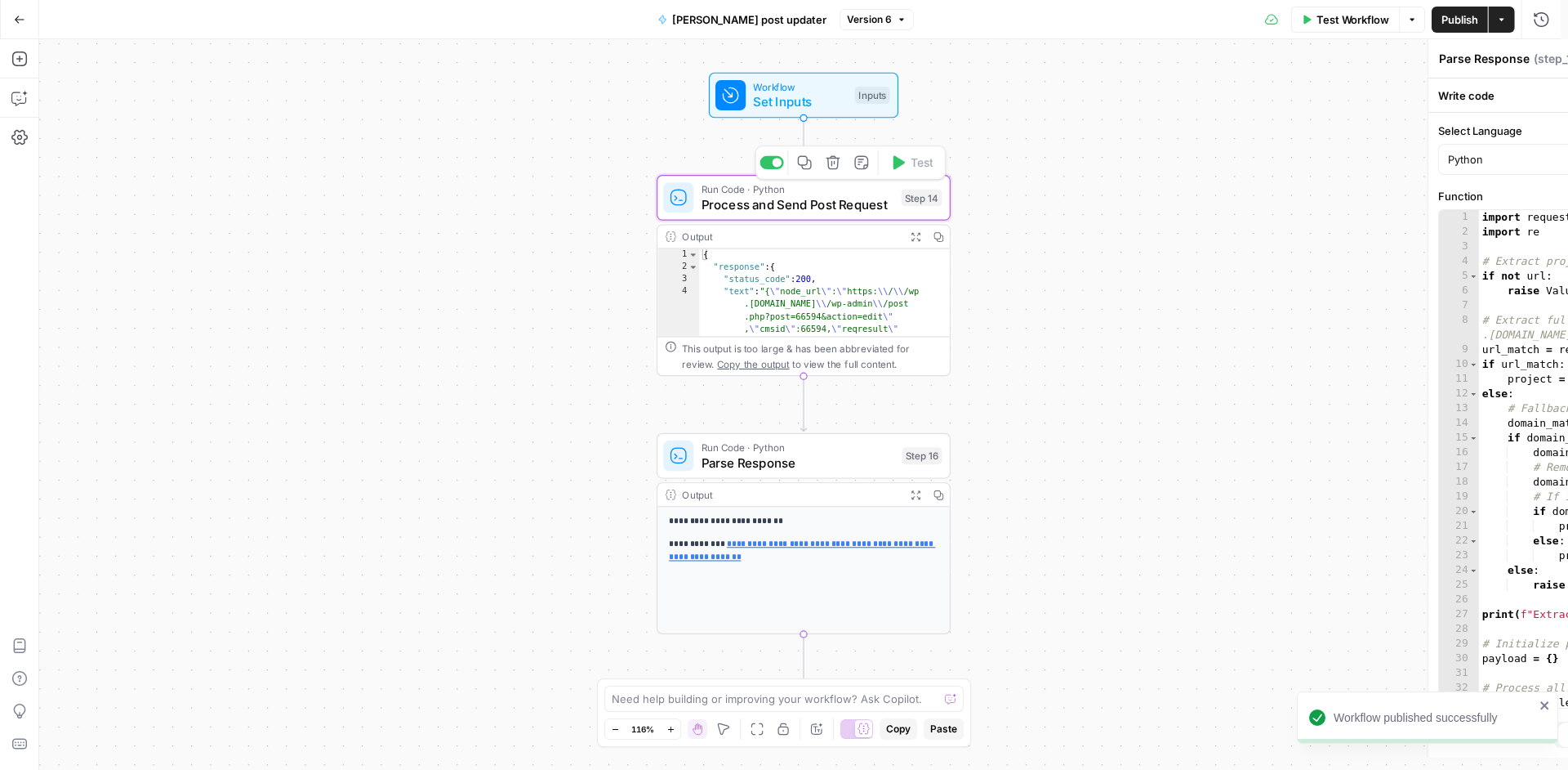
type textarea "Process and Send Post Request"
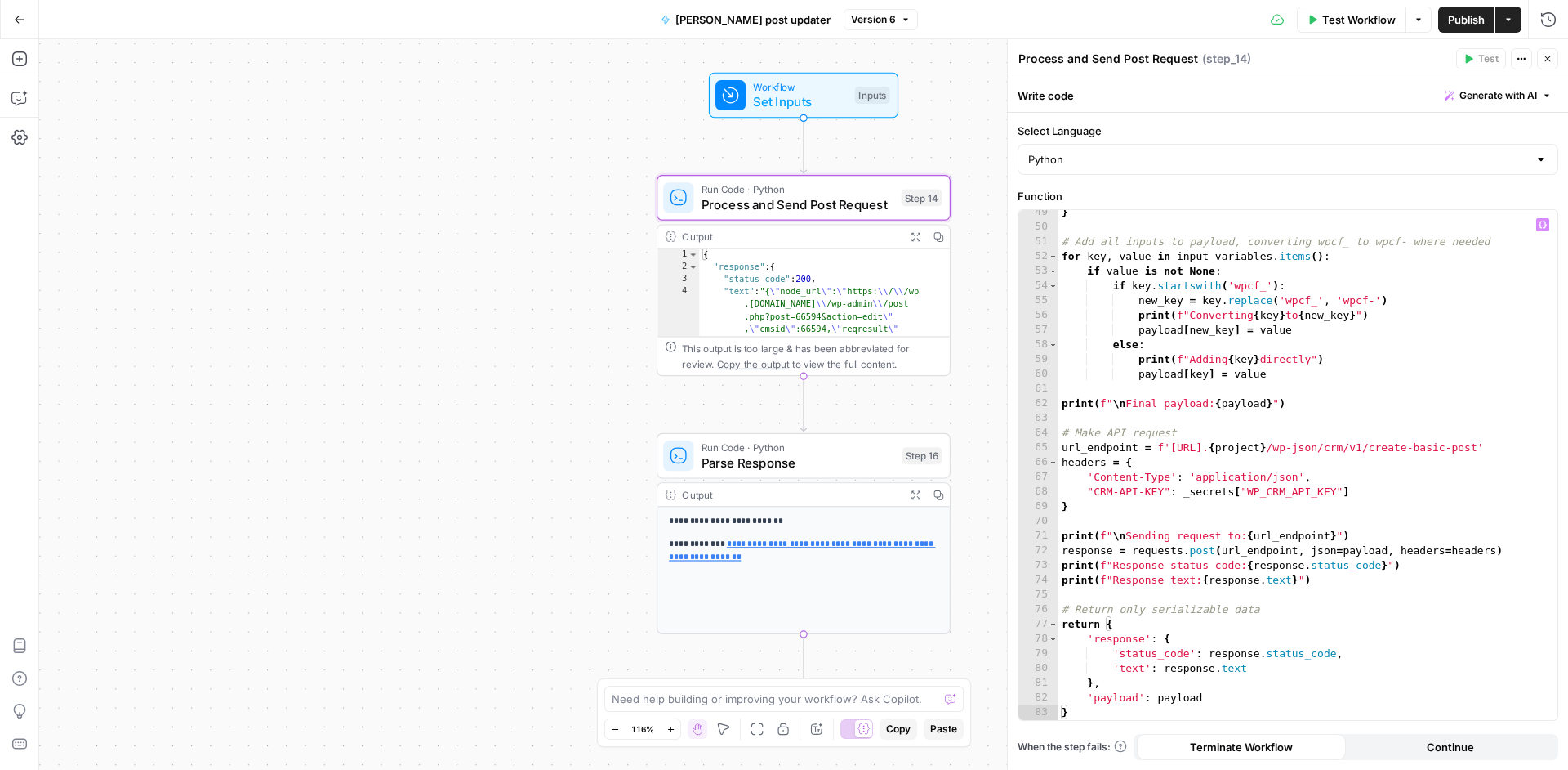
scroll to position [726, 0]
click at [776, 458] on span "Parse Response" at bounding box center [798, 461] width 194 height 19
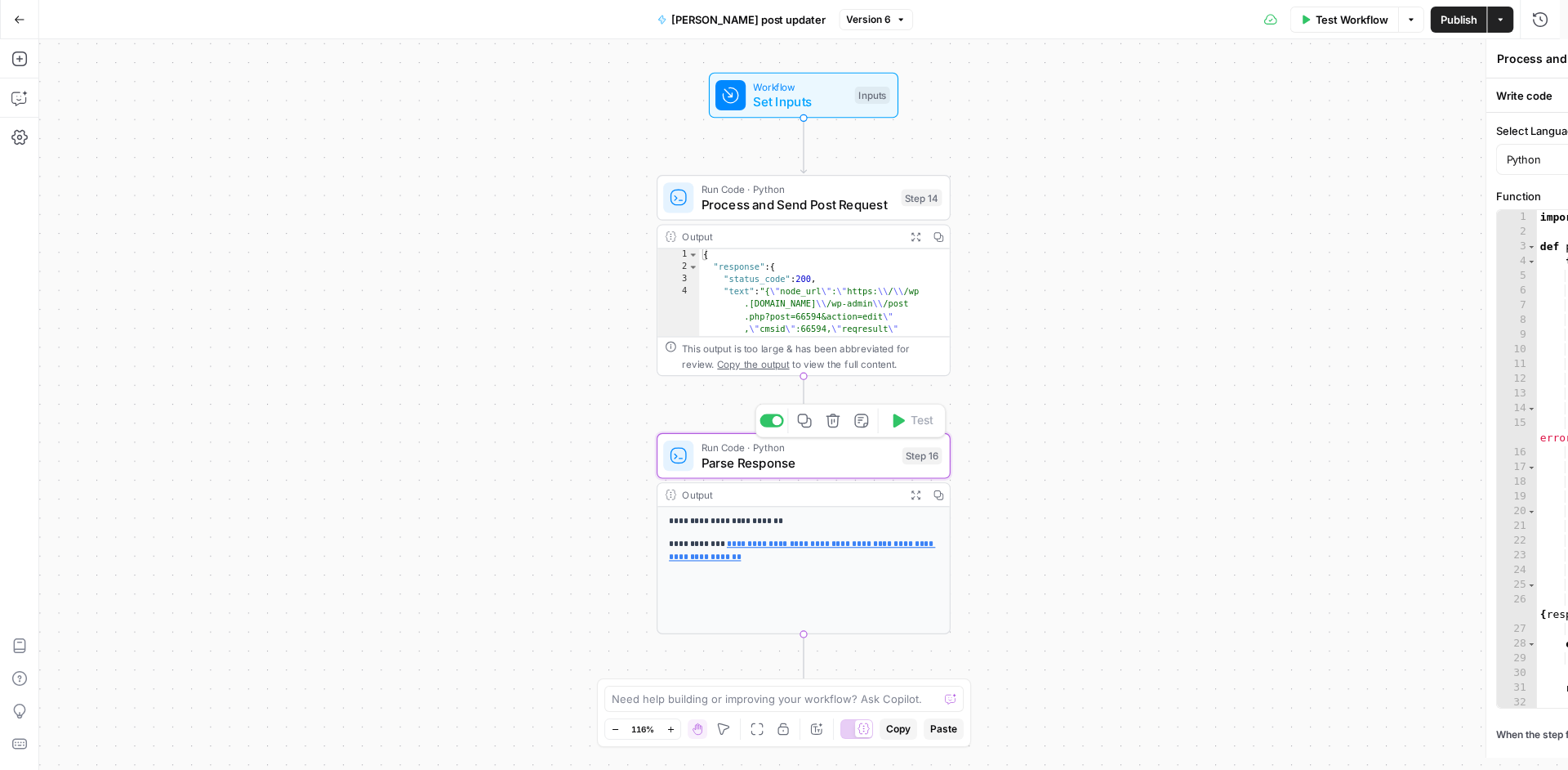
type textarea "Parse Response"
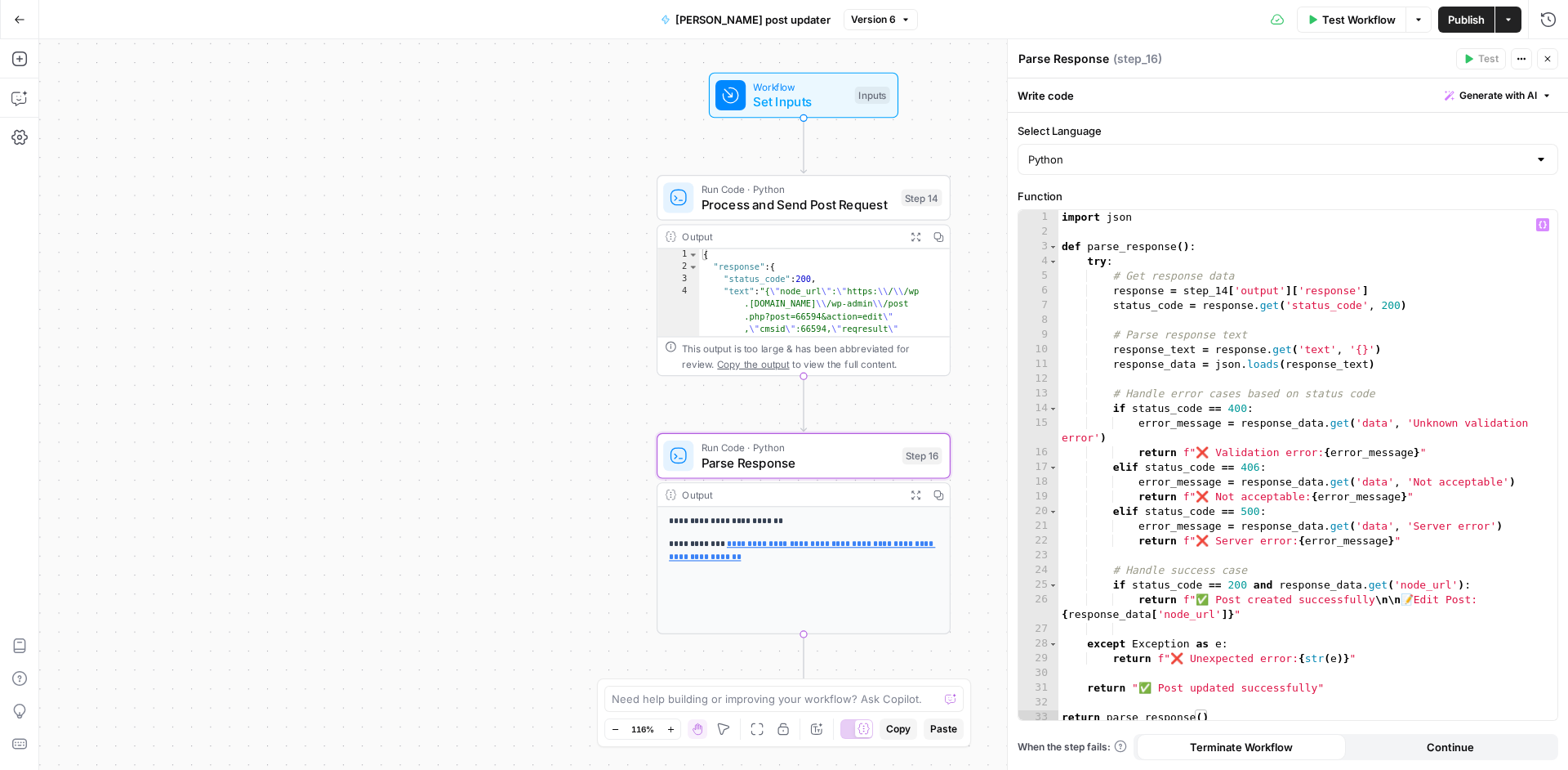
click at [1273, 602] on div "import json def parse_response ( ) : try : # Get response data response = step_…" at bounding box center [1301, 480] width 486 height 539
type textarea "**********"
click at [1465, 19] on div "One or more required inputs are empty." at bounding box center [1450, 26] width 181 height 14
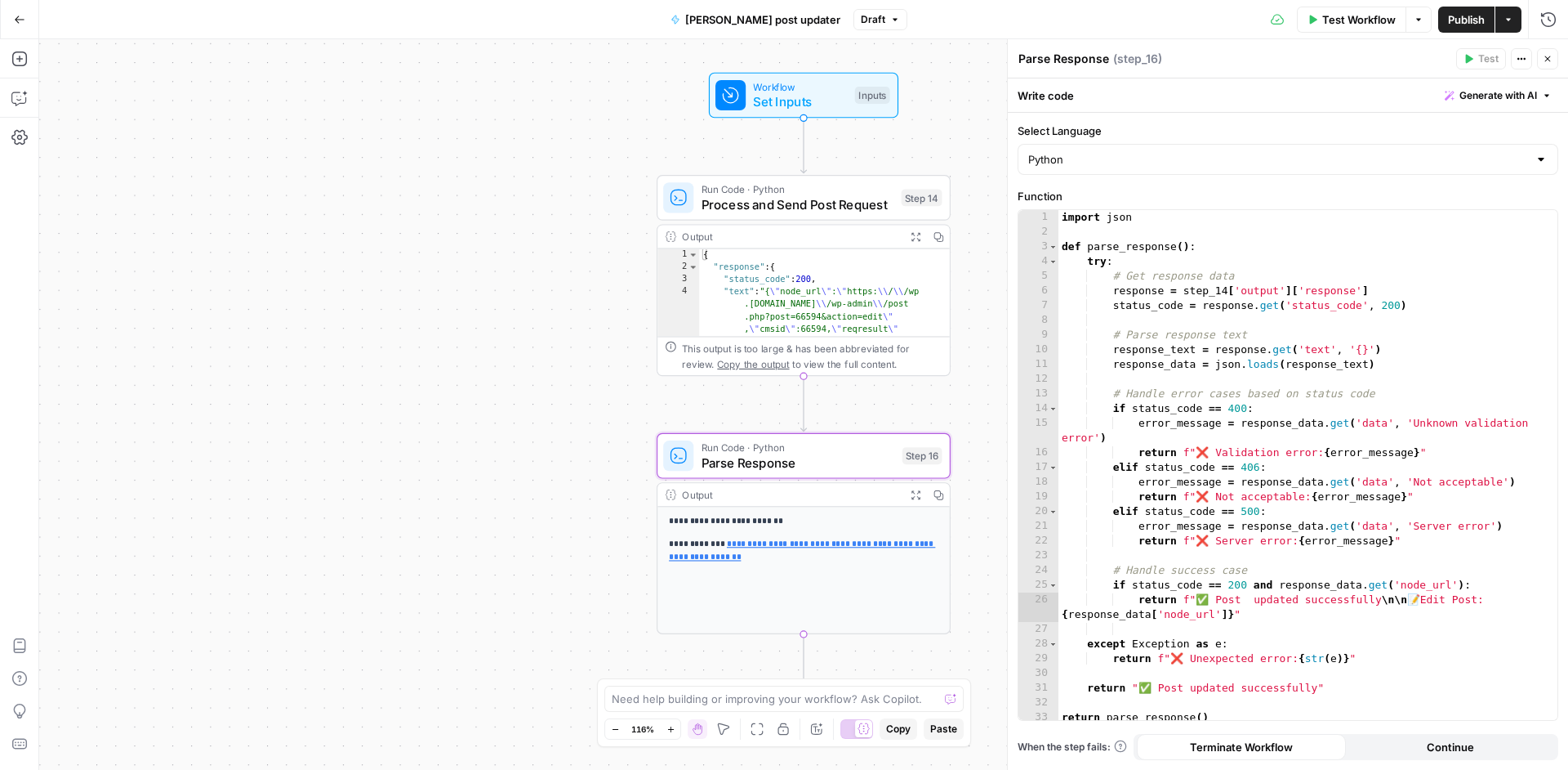
click at [1473, 21] on span "Publish" at bounding box center [1466, 20] width 37 height 16
click at [815, 213] on span "Process and Send Post Request" at bounding box center [798, 204] width 193 height 19
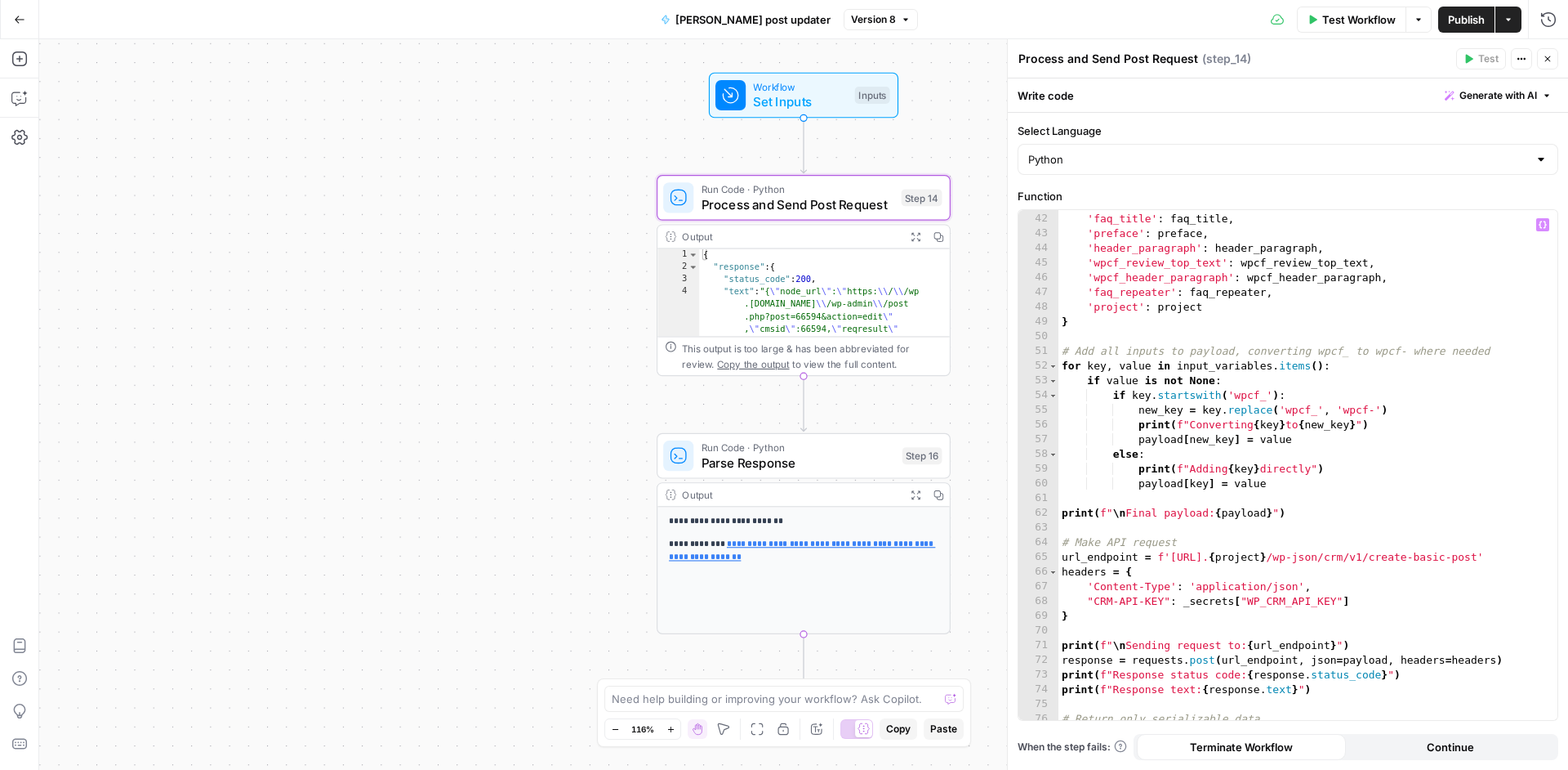
scroll to position [662, 0]
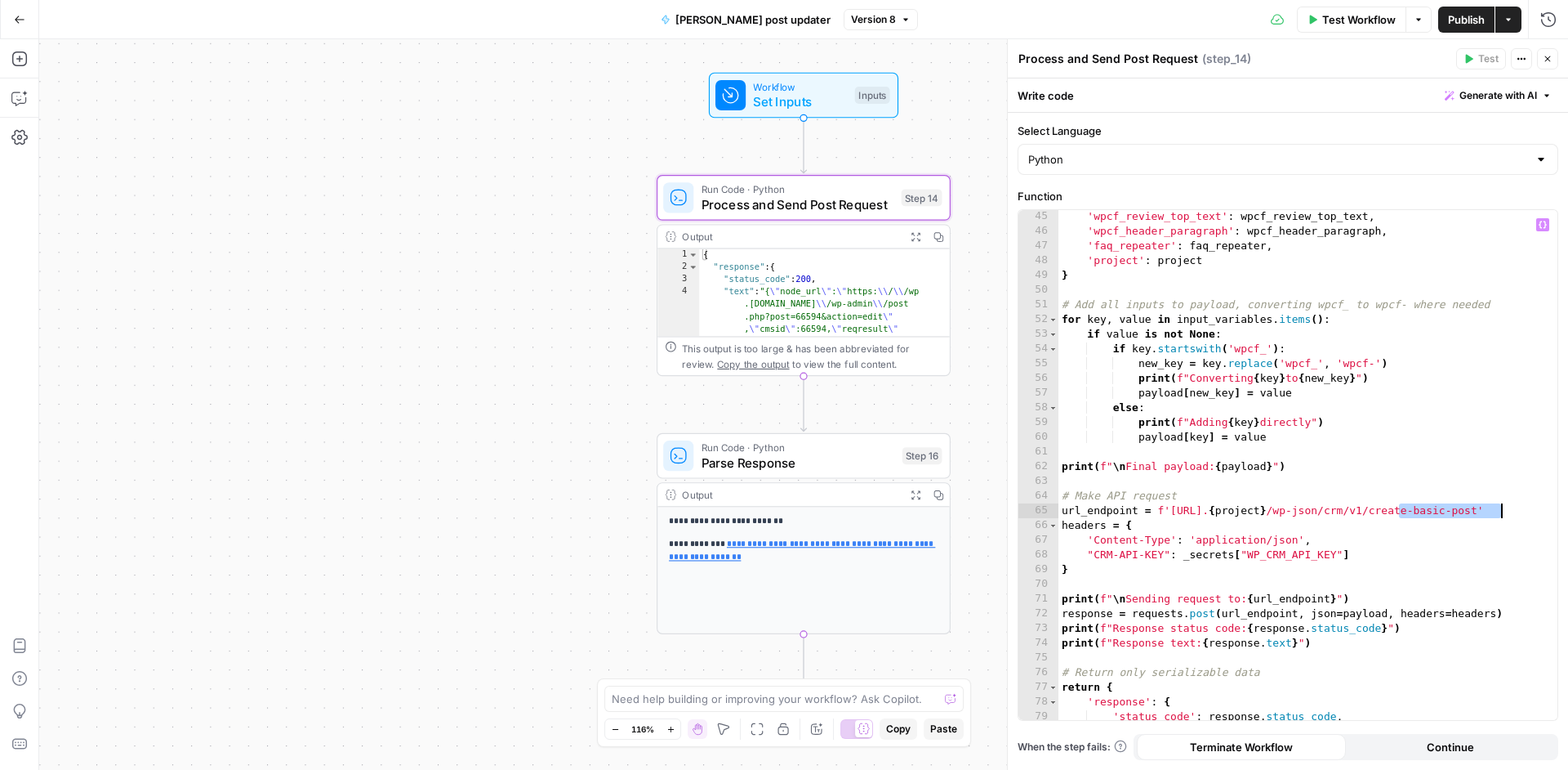
drag, startPoint x: 1402, startPoint y: 515, endPoint x: 1502, endPoint y: 515, distance: 100.0
click at [1502, 515] on div "'wpcf_review_top_text' : wpcf_review_top_text , 'wpcf_header_paragraph' : wpcf_…" at bounding box center [1301, 479] width 486 height 539
click at [1481, 16] on span "Publish" at bounding box center [1466, 20] width 37 height 16
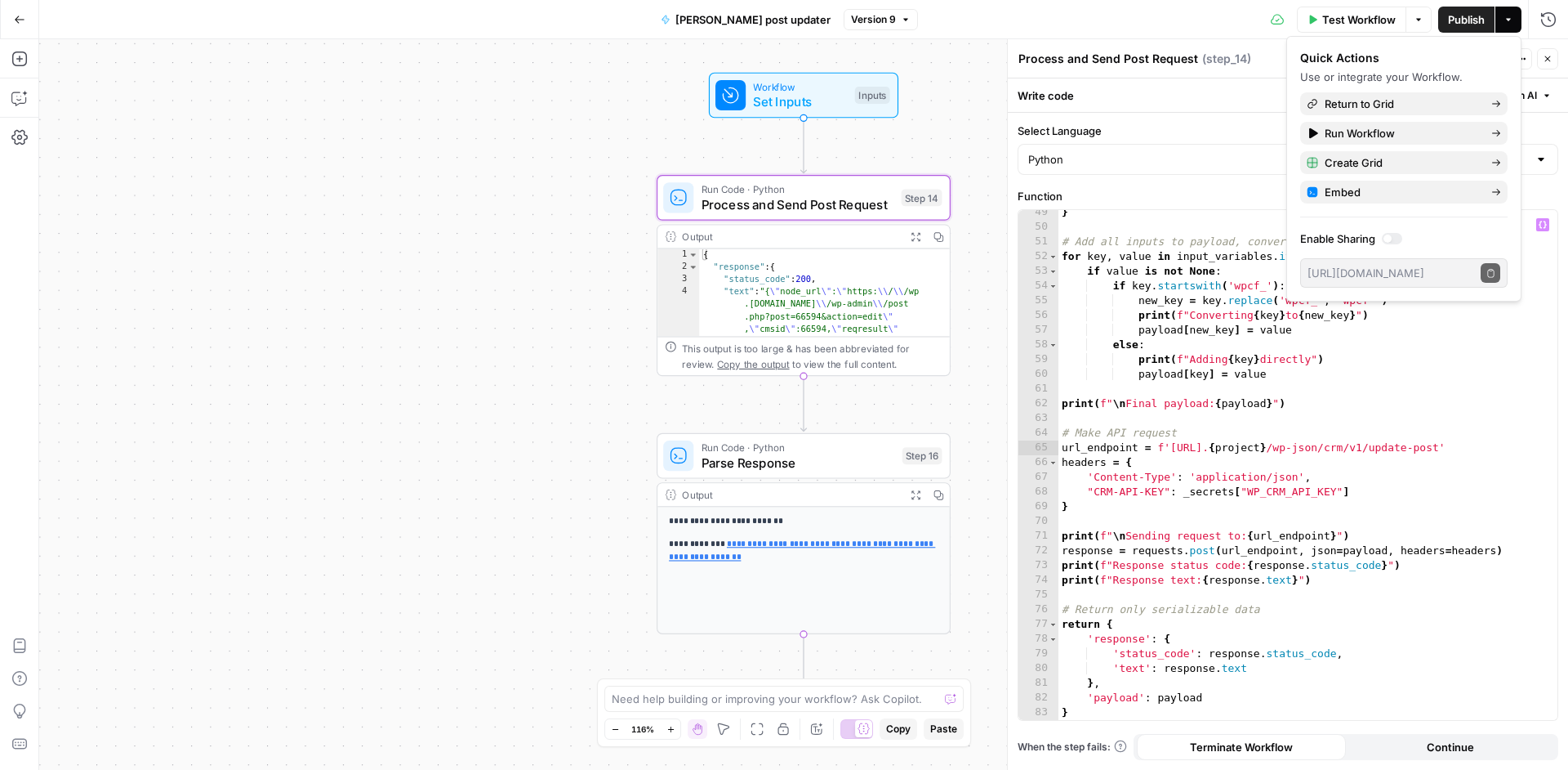
scroll to position [726, 0]
click at [1504, 509] on div "} # Add all inputs to payload, converting wpcf_ to wpcf- where needed for key ,…" at bounding box center [1301, 475] width 486 height 539
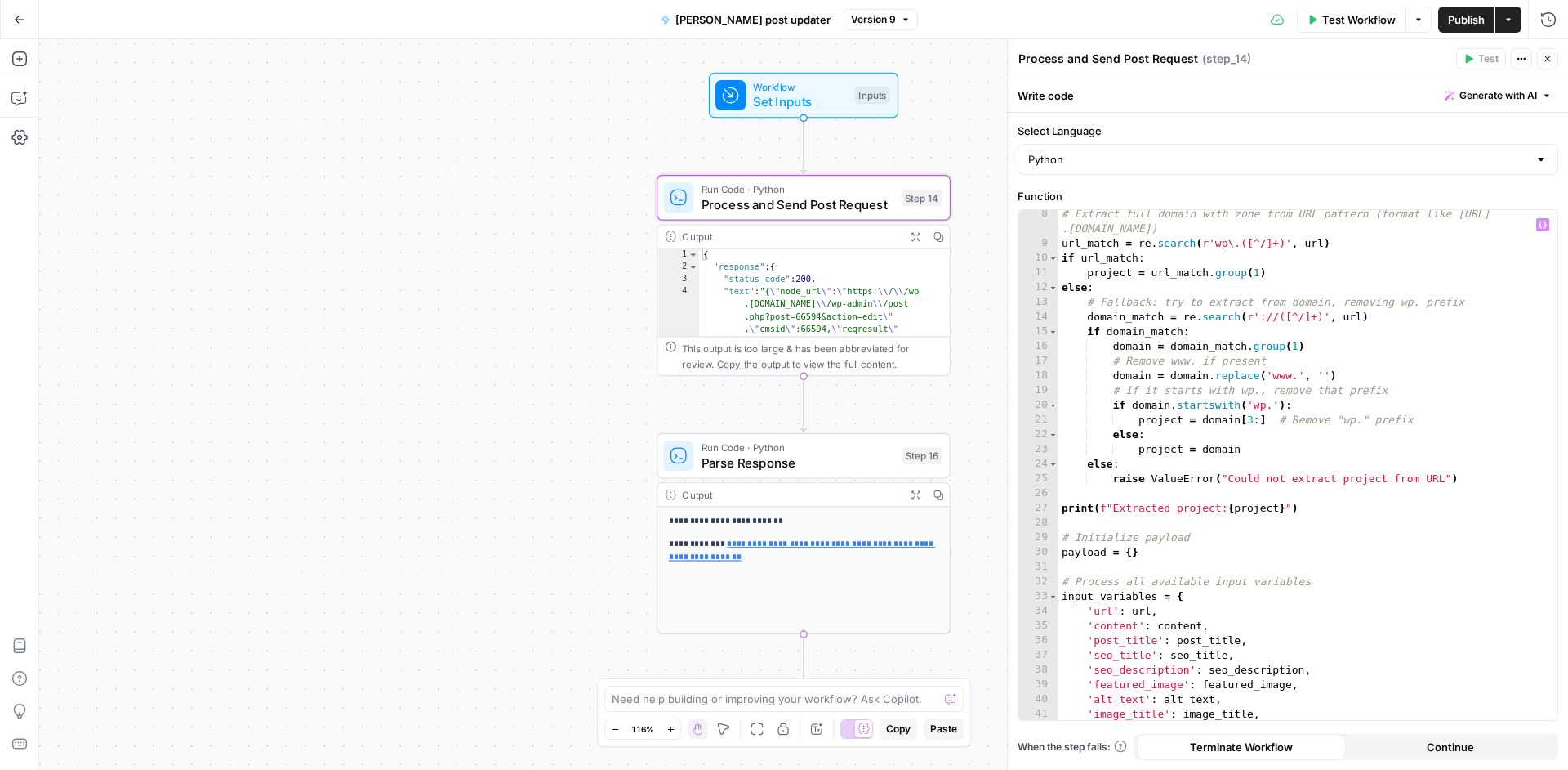
scroll to position [106, 0]
click at [1239, 282] on div "# Extract full domain with zone from URL pattern (format like https://wp .cbn.d…" at bounding box center [1301, 483] width 486 height 554
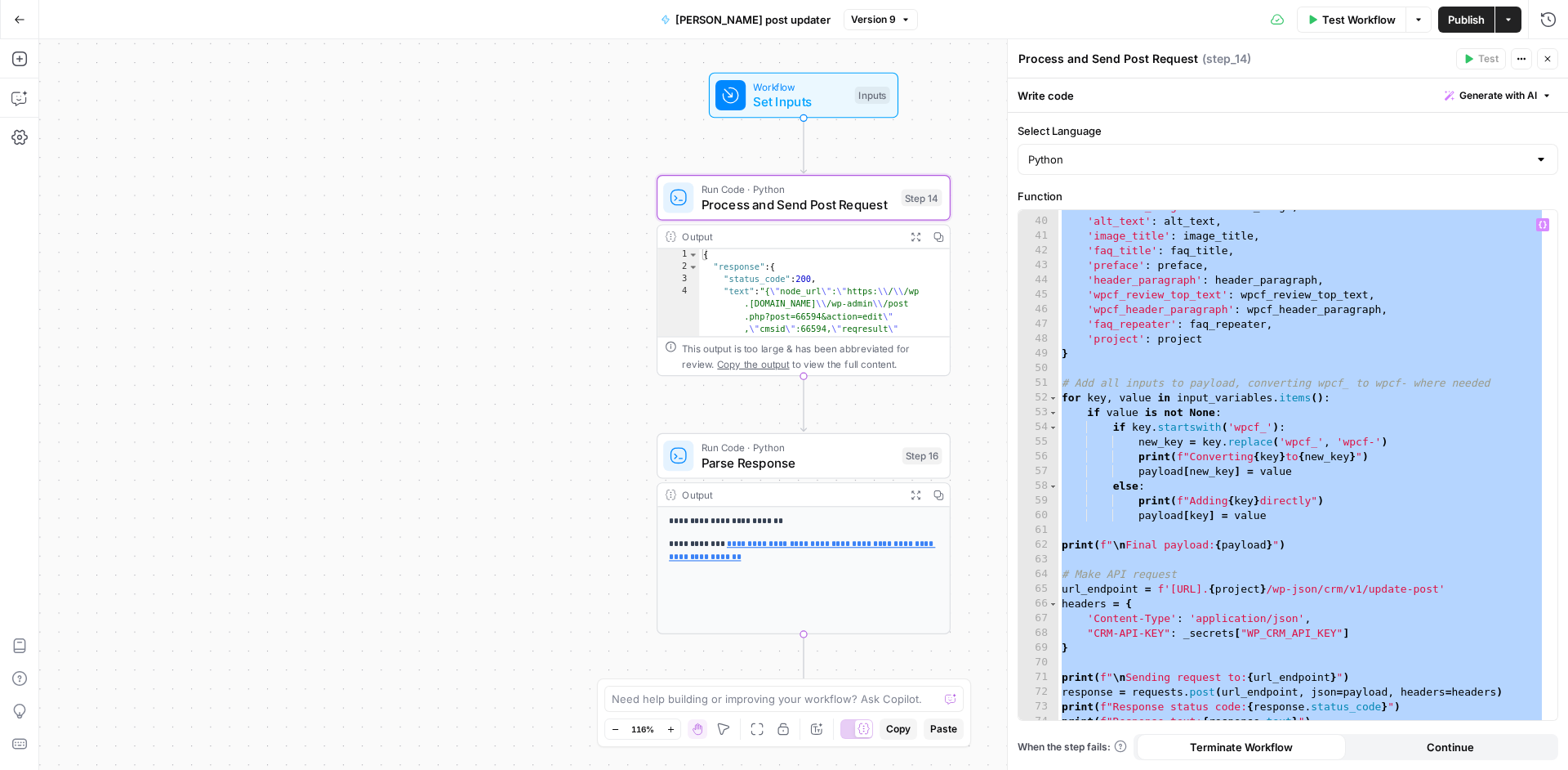
scroll to position [726, 0]
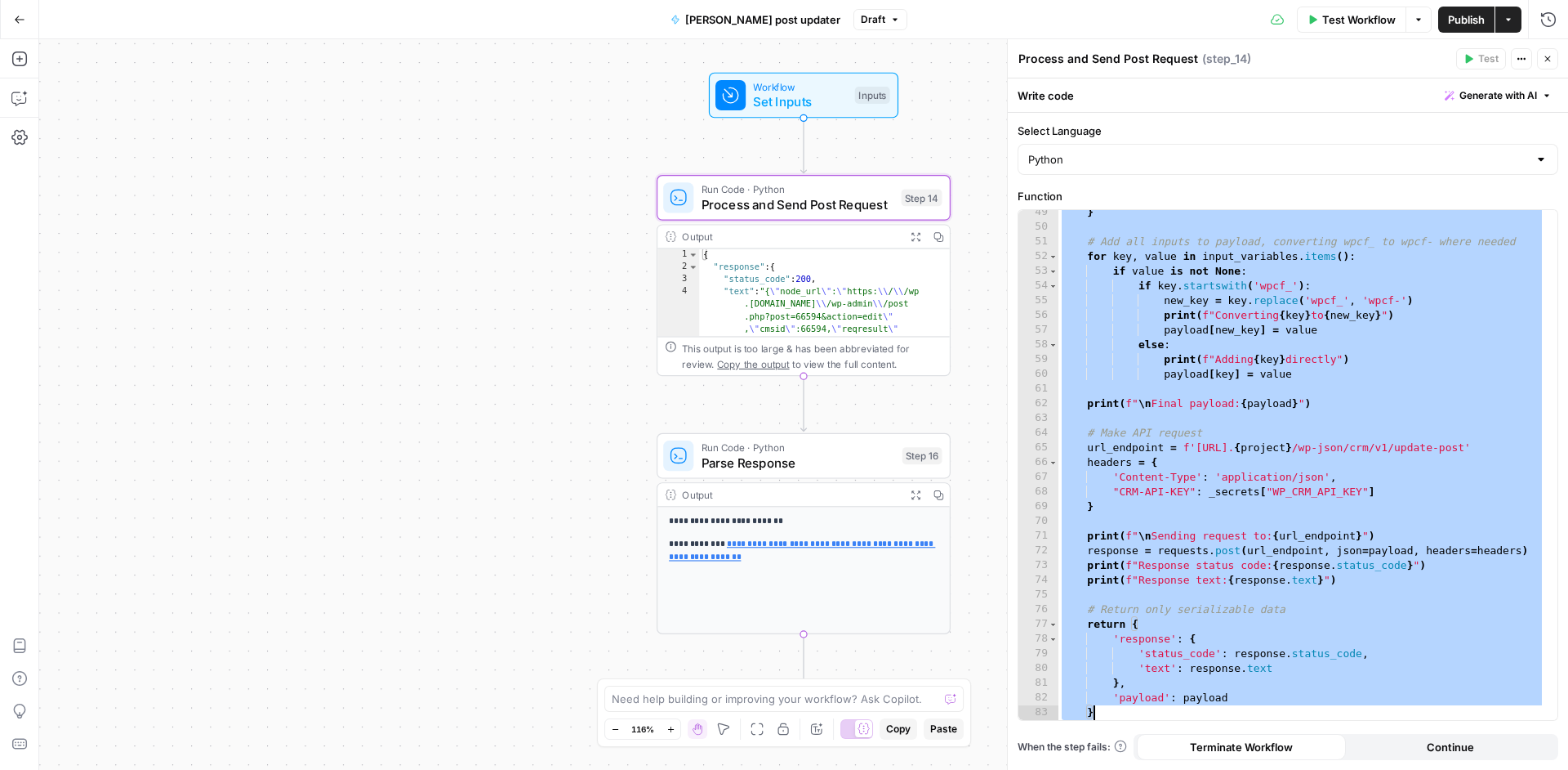
click at [1467, 375] on div "} # Add all inputs to payload, converting wpcf_ to wpcf- where needed for key ,…" at bounding box center [1301, 475] width 486 height 539
type textarea "**********"
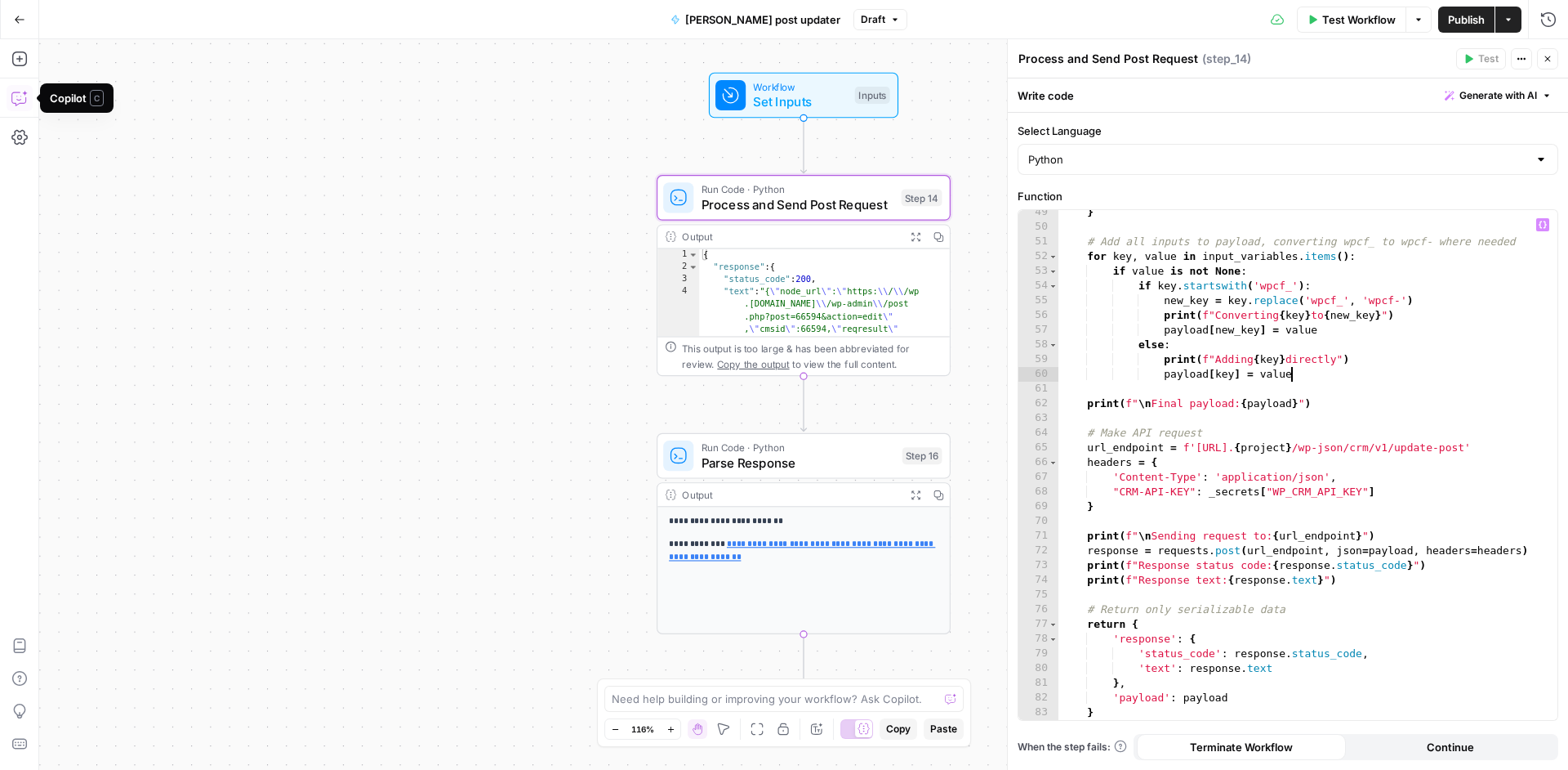
click at [18, 92] on icon "button" at bounding box center [18, 99] width 14 height 13
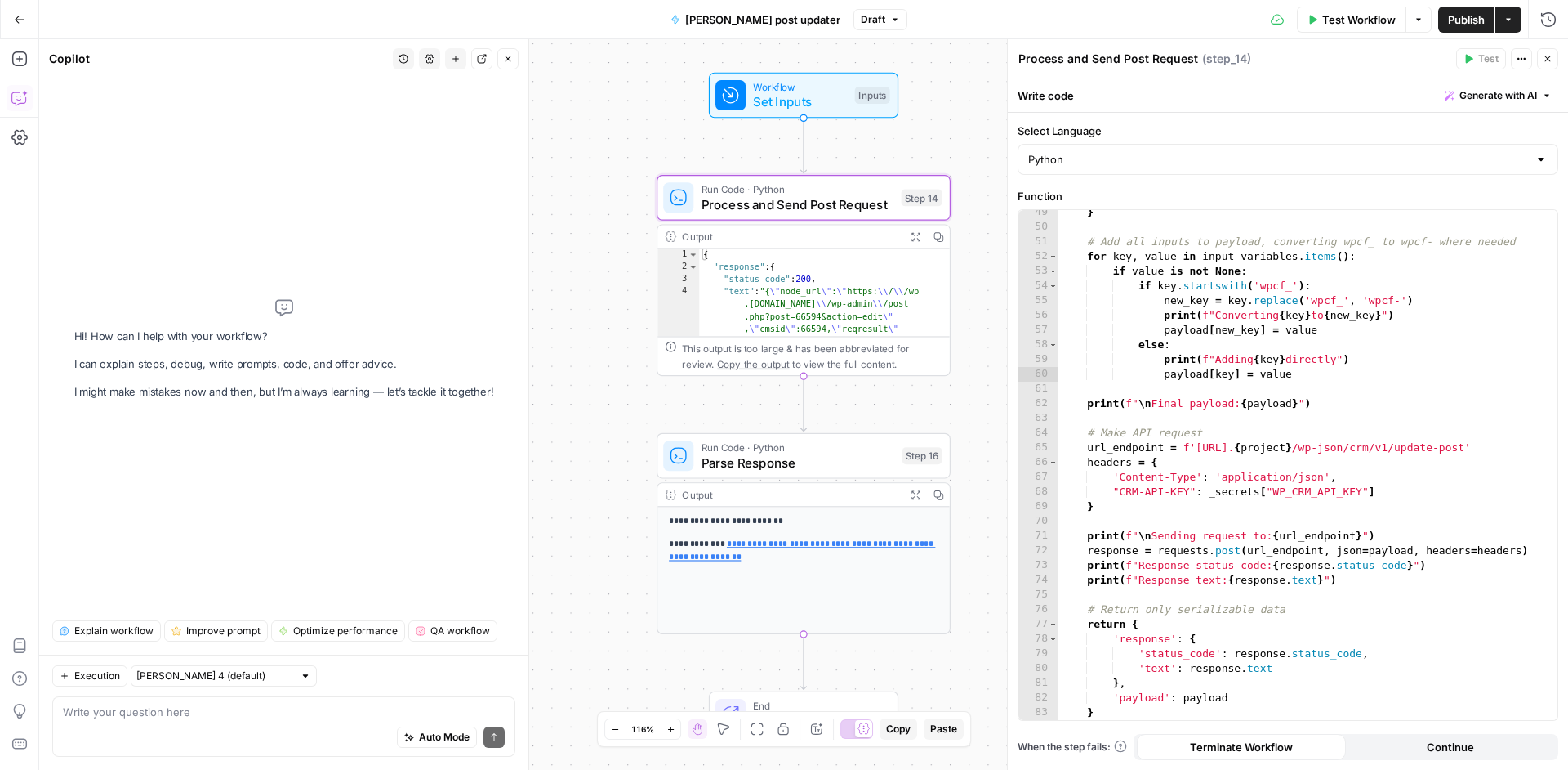
click at [130, 711] on textarea at bounding box center [284, 711] width 442 height 16
type textarea "i"
type textarea "change step 14 if it is array, not make it with quoutes - just array []"
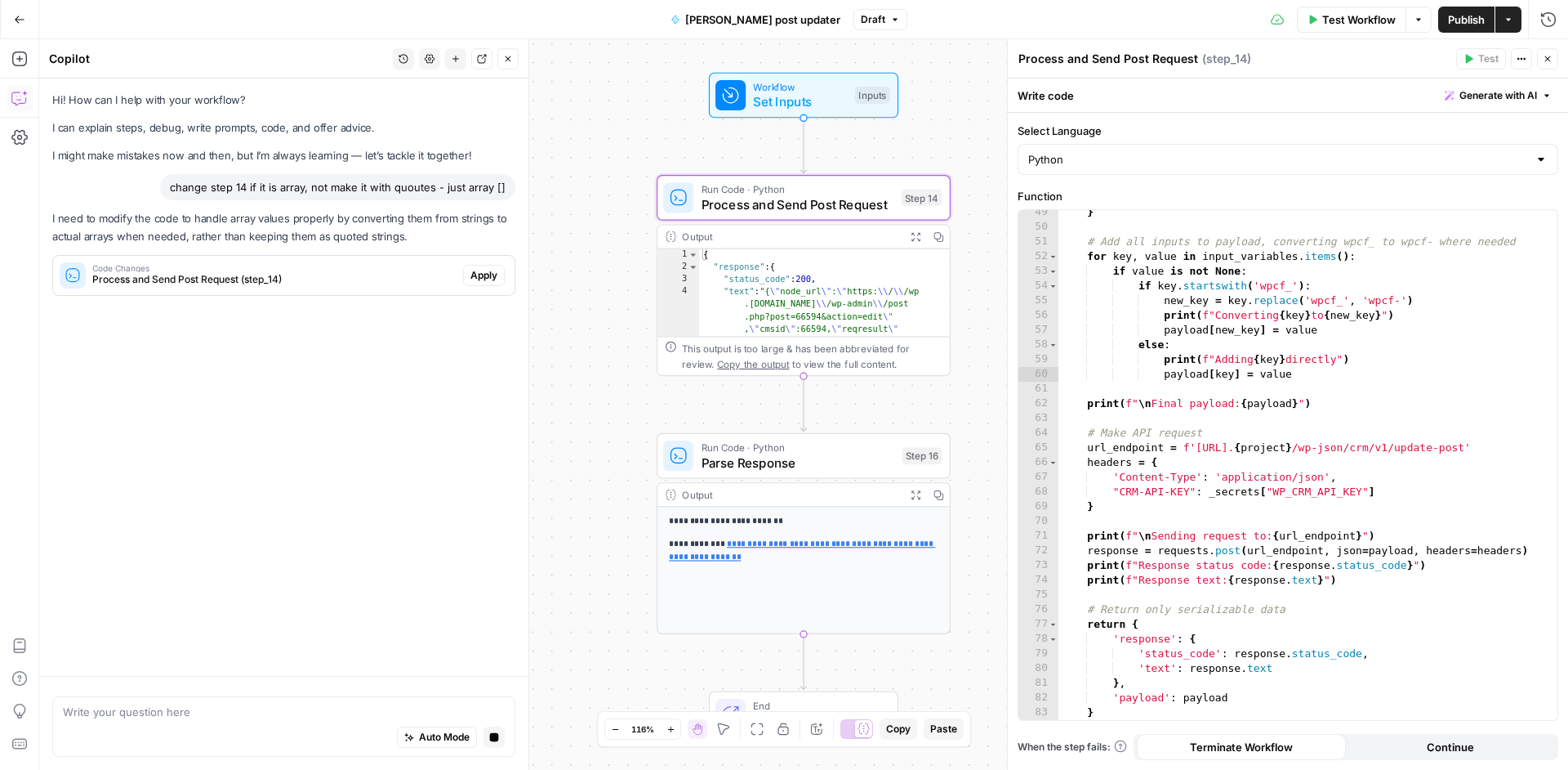
scroll to position [0, 0]
click at [468, 278] on button "Apply" at bounding box center [484, 275] width 42 height 21
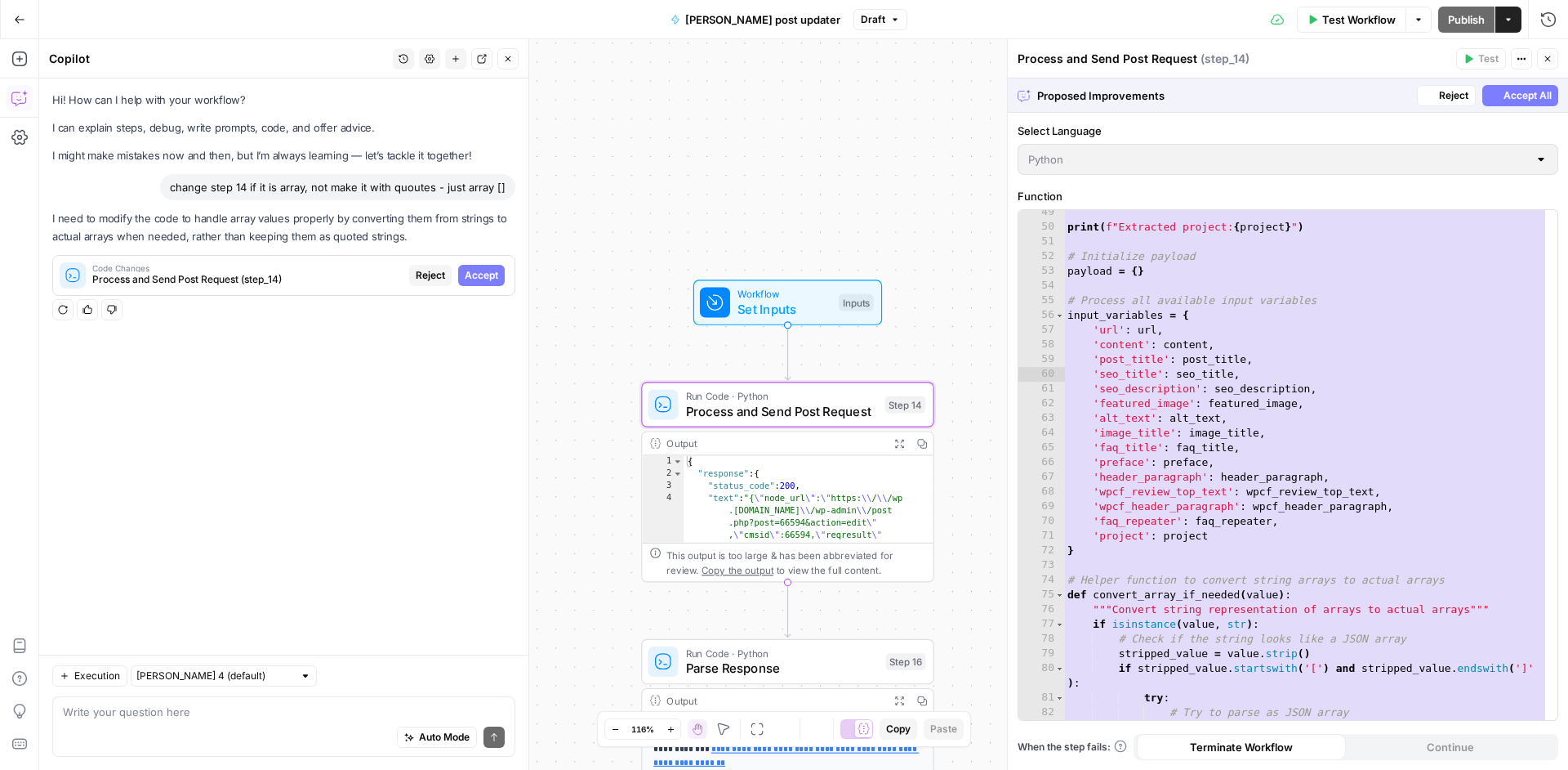
click at [468, 277] on span "Accept" at bounding box center [481, 275] width 33 height 14
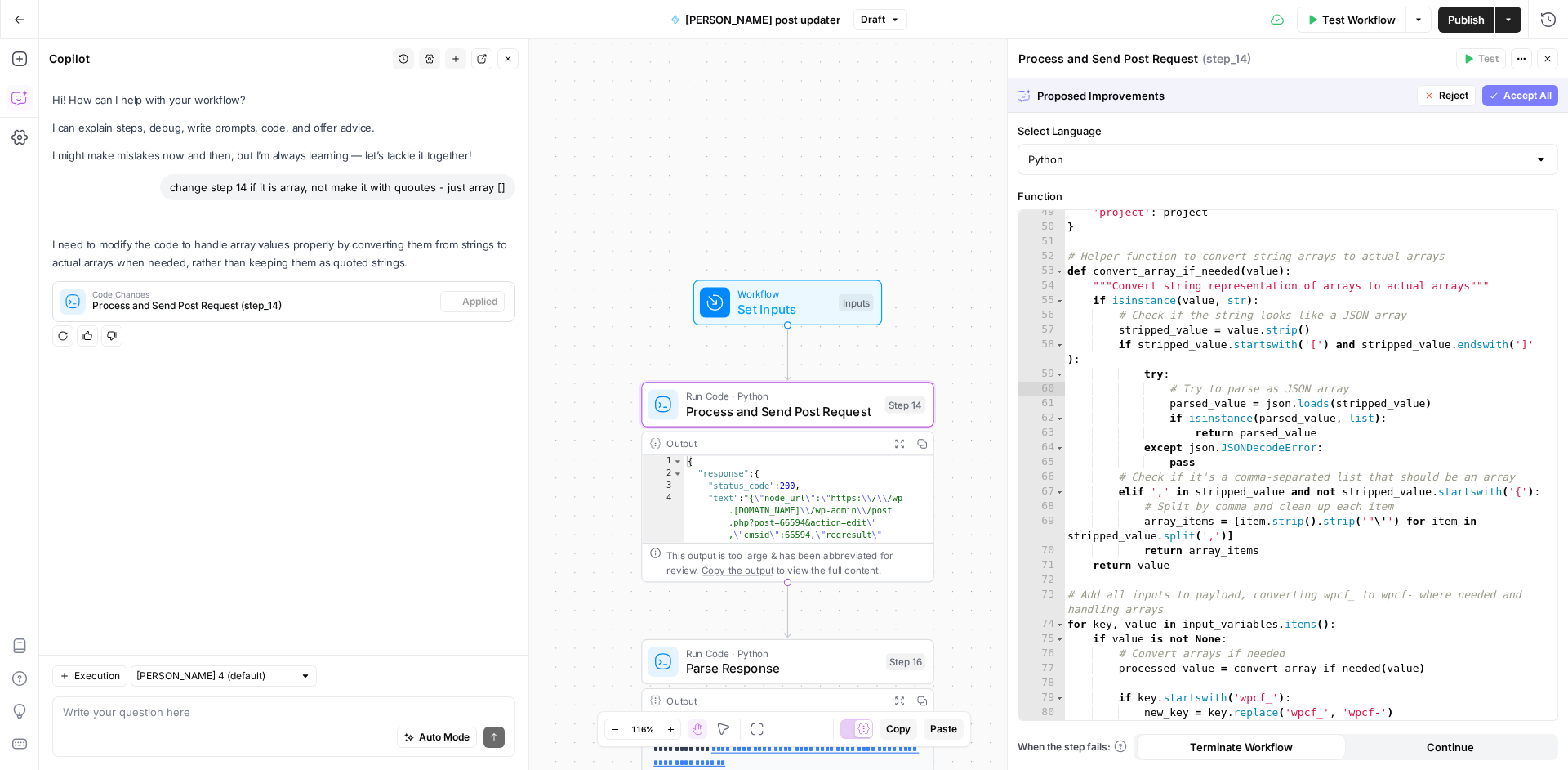
scroll to position [726, 0]
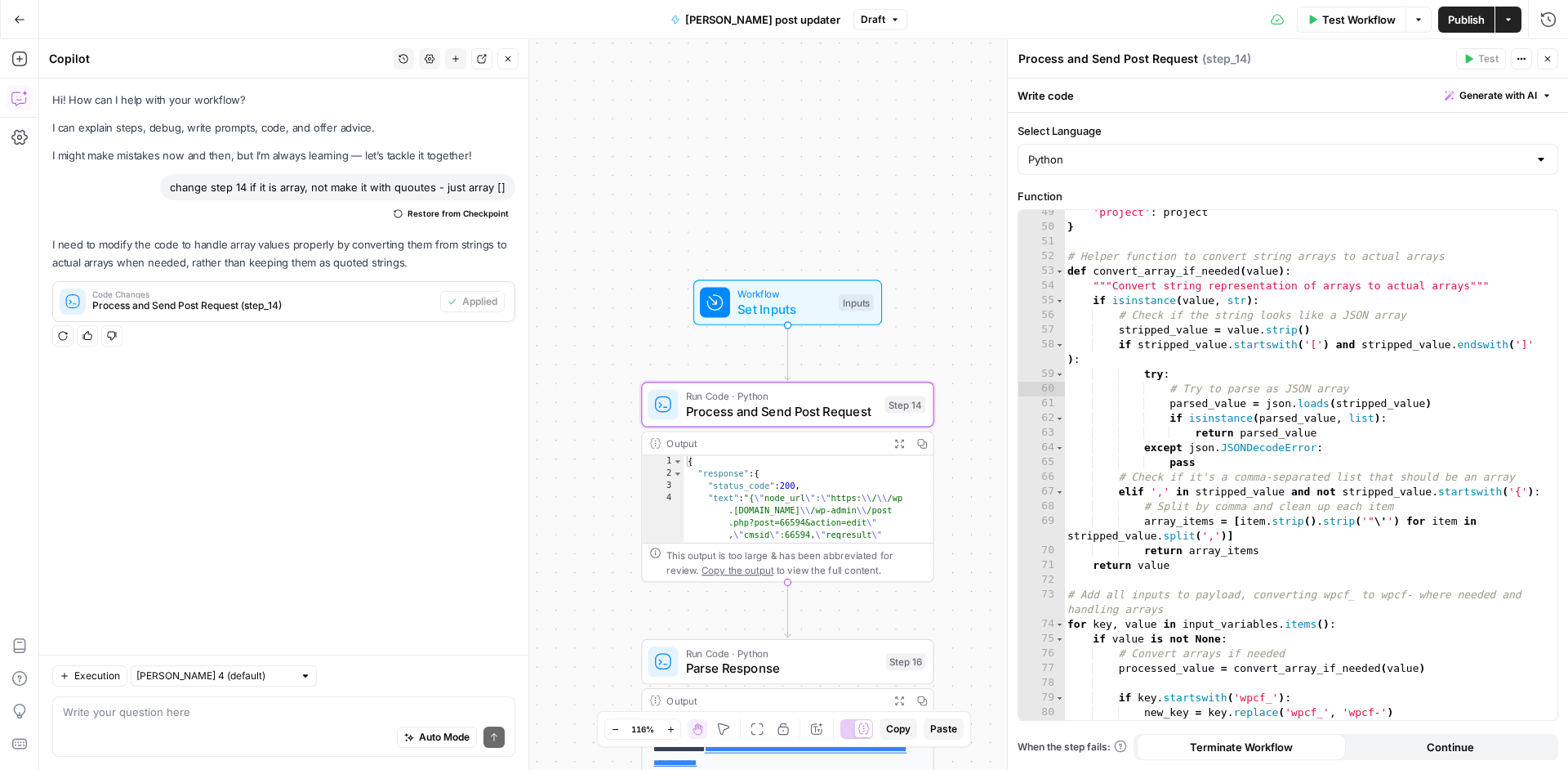
click at [1442, 1] on div "Test Workflow Options Publish Actions Run History" at bounding box center [1237, 19] width 661 height 38
click at [1444, 10] on button "Publish" at bounding box center [1466, 19] width 56 height 26
click at [1462, 21] on span "Publish" at bounding box center [1466, 20] width 37 height 16
click at [1469, 23] on span "Publish" at bounding box center [1466, 20] width 37 height 16
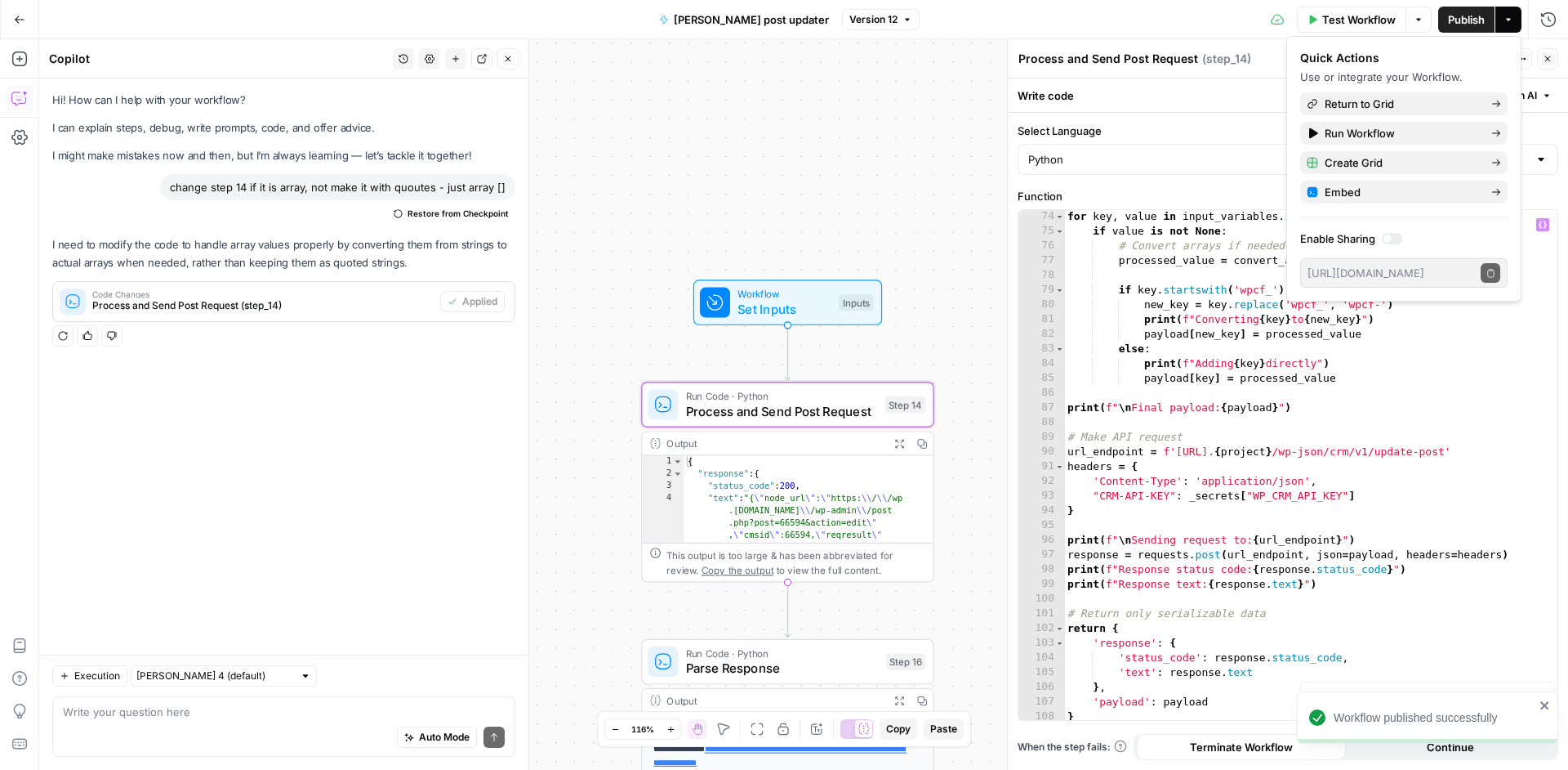
scroll to position [1137, 0]
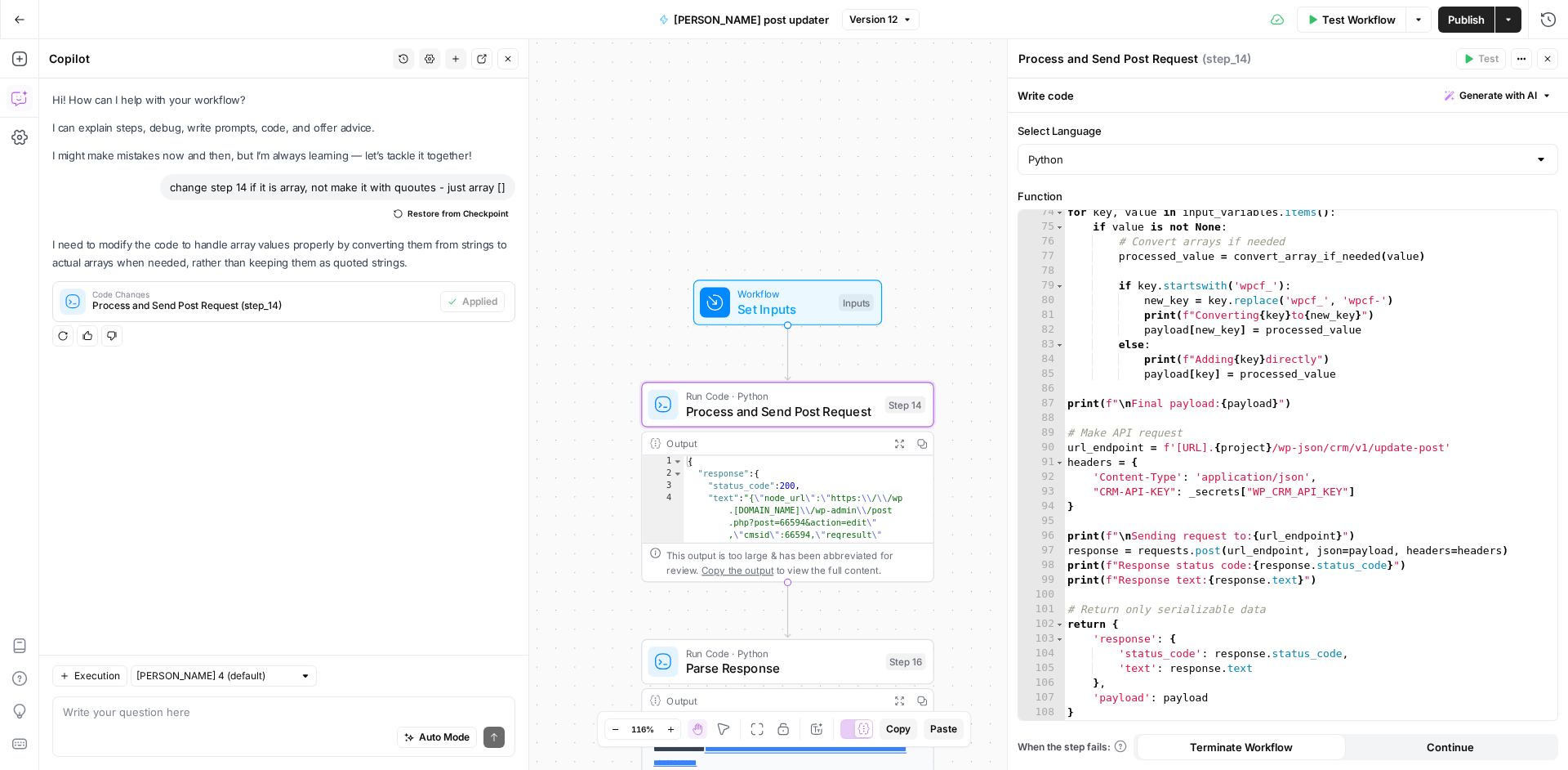
click at [275, 703] on div "Write your question here Auto Mode Send" at bounding box center [284, 726] width 463 height 61
click at [340, 710] on textarea at bounding box center [284, 711] width 442 height 16
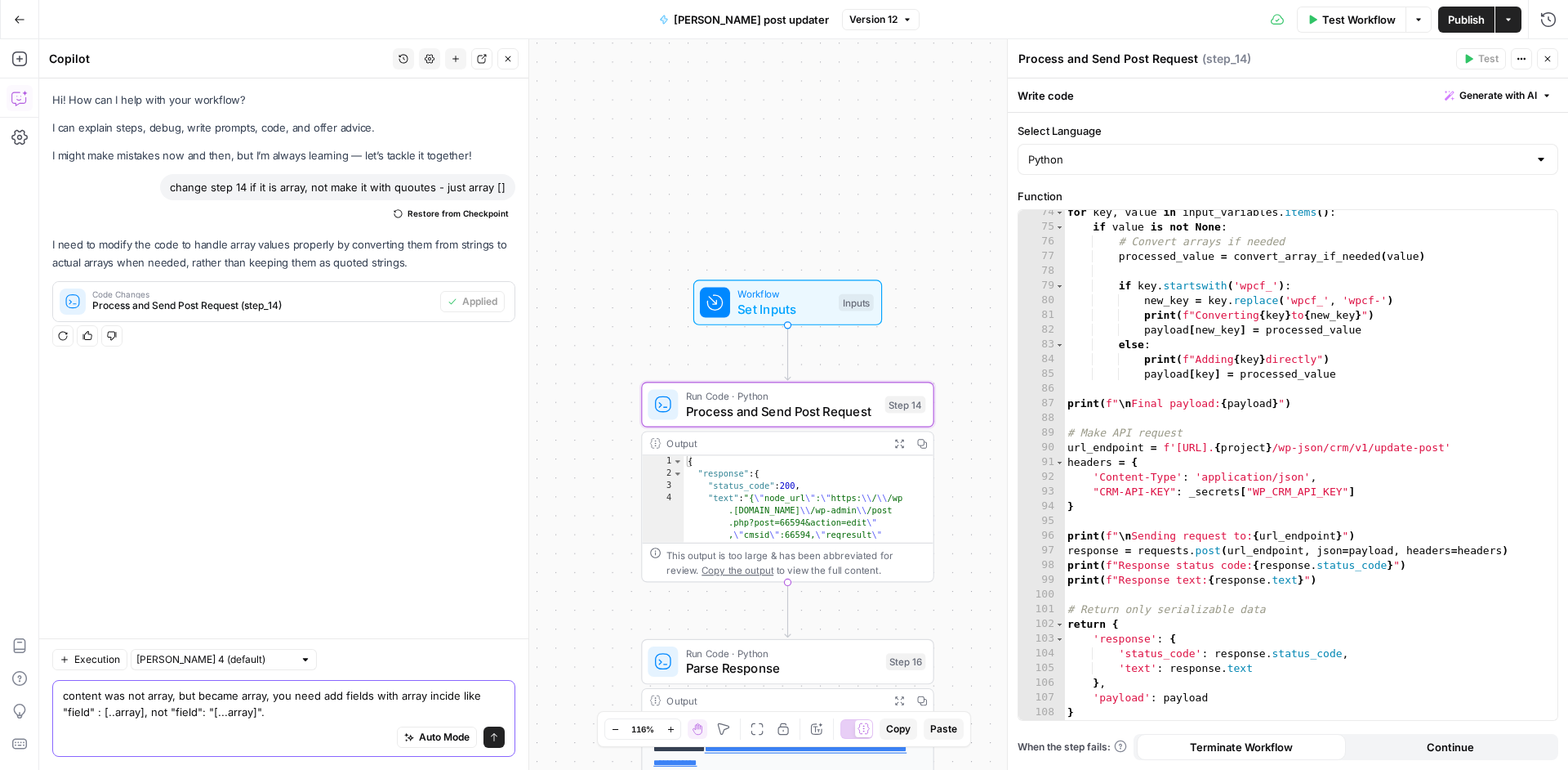
scroll to position [0, 0]
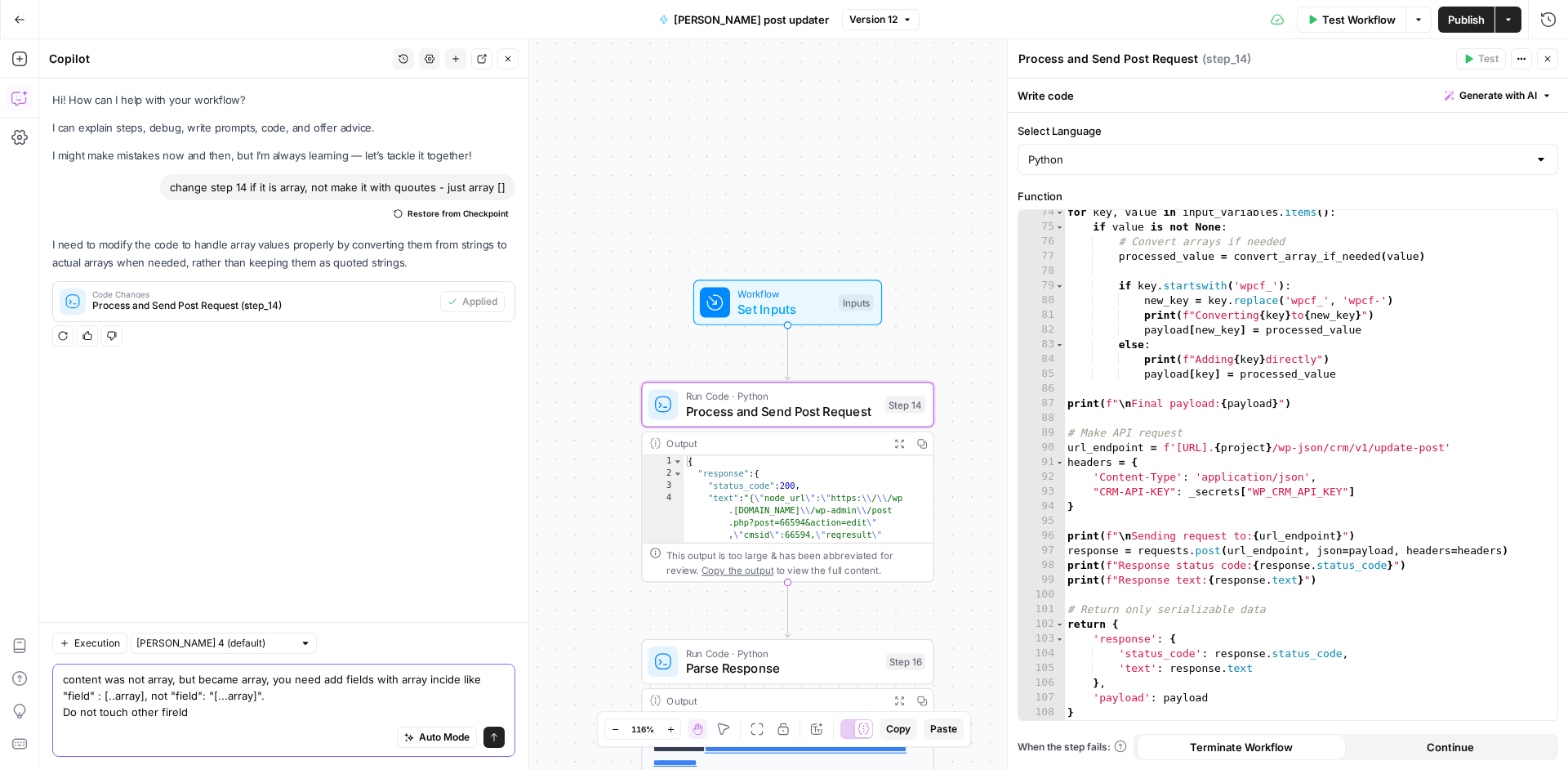
type textarea "content was not array, but became array, you need add fields with array incide …"
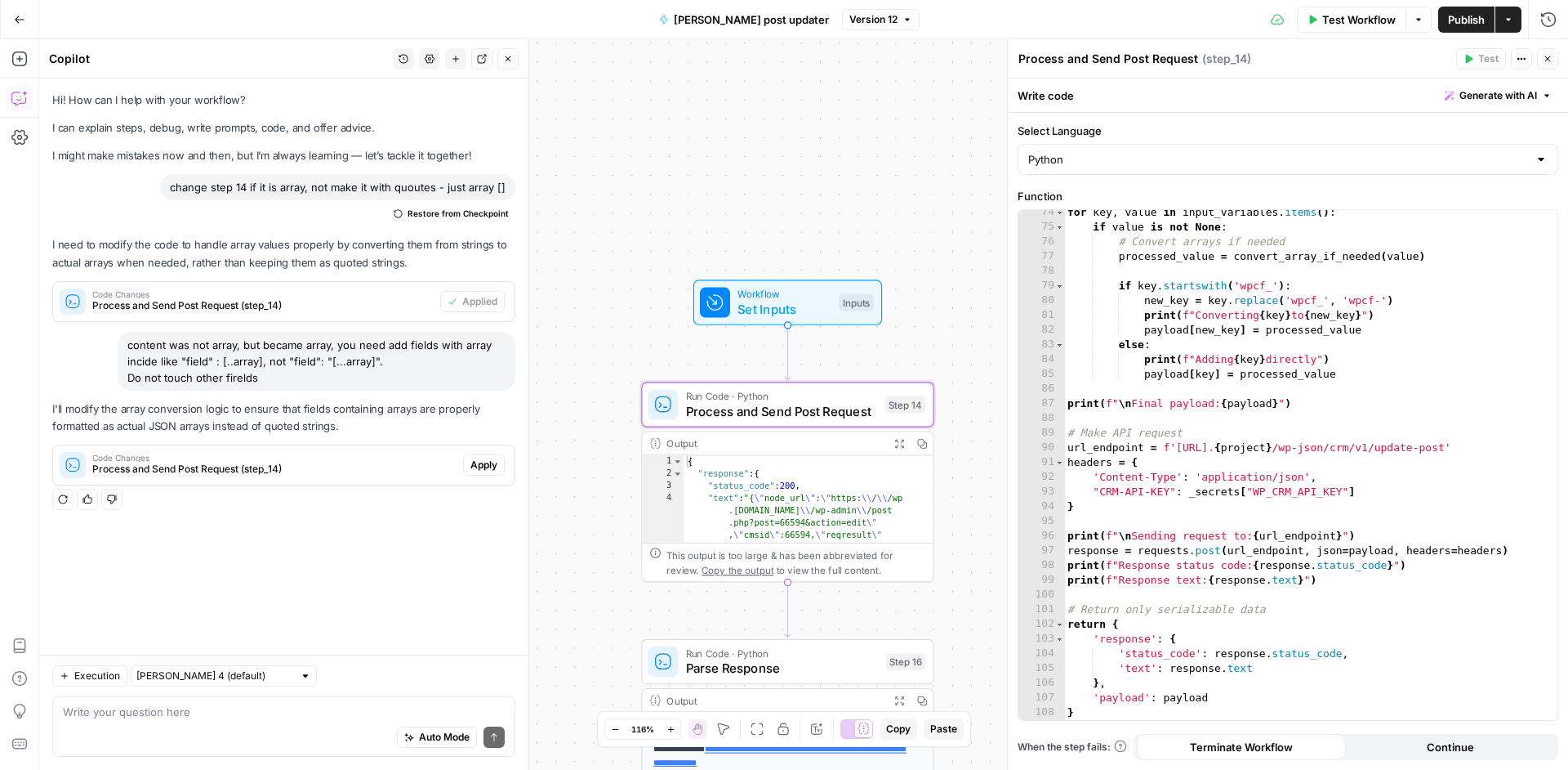
click at [487, 469] on span "Apply" at bounding box center [484, 465] width 27 height 14
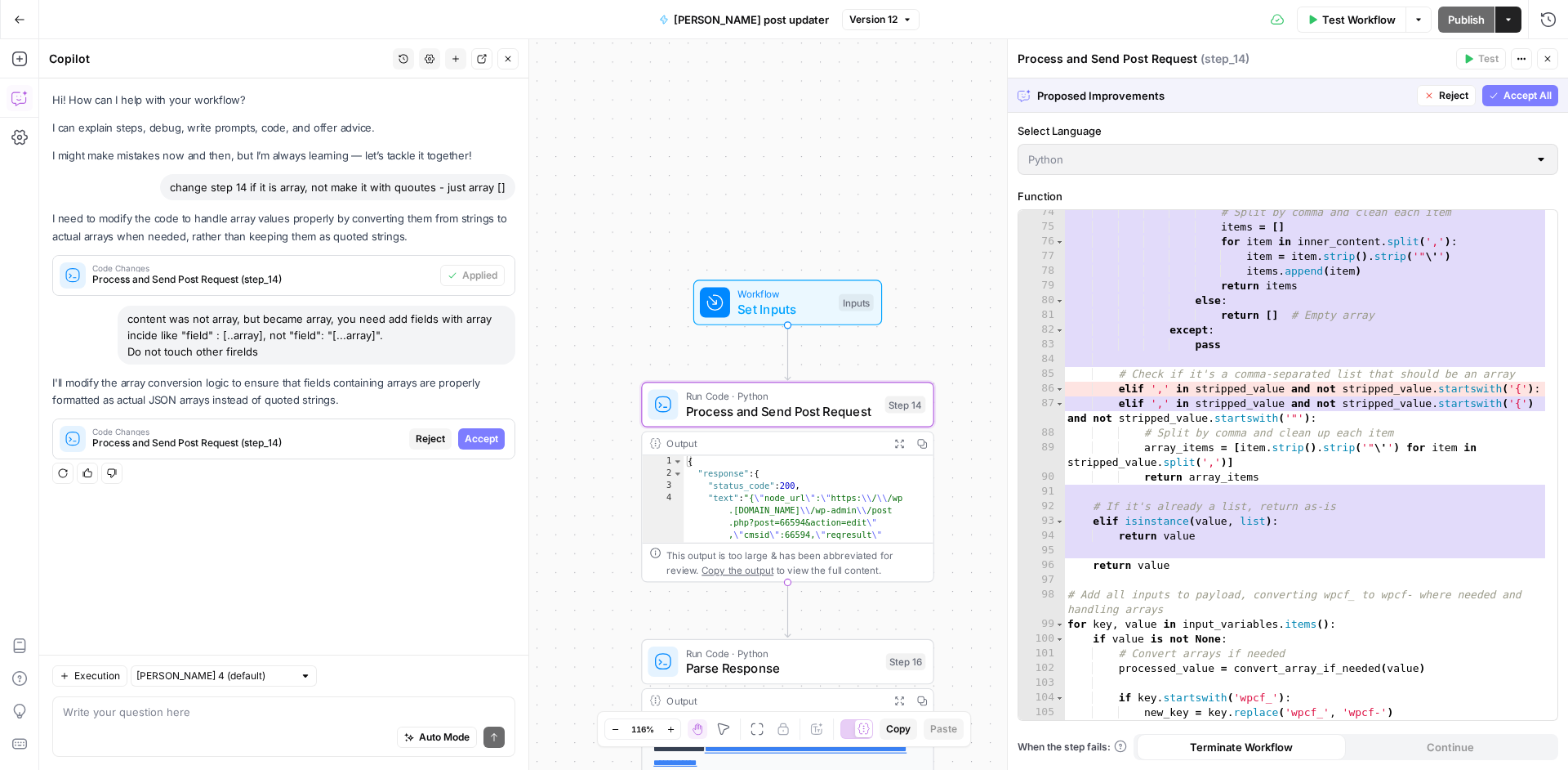
click at [484, 434] on span "Accept" at bounding box center [481, 439] width 33 height 14
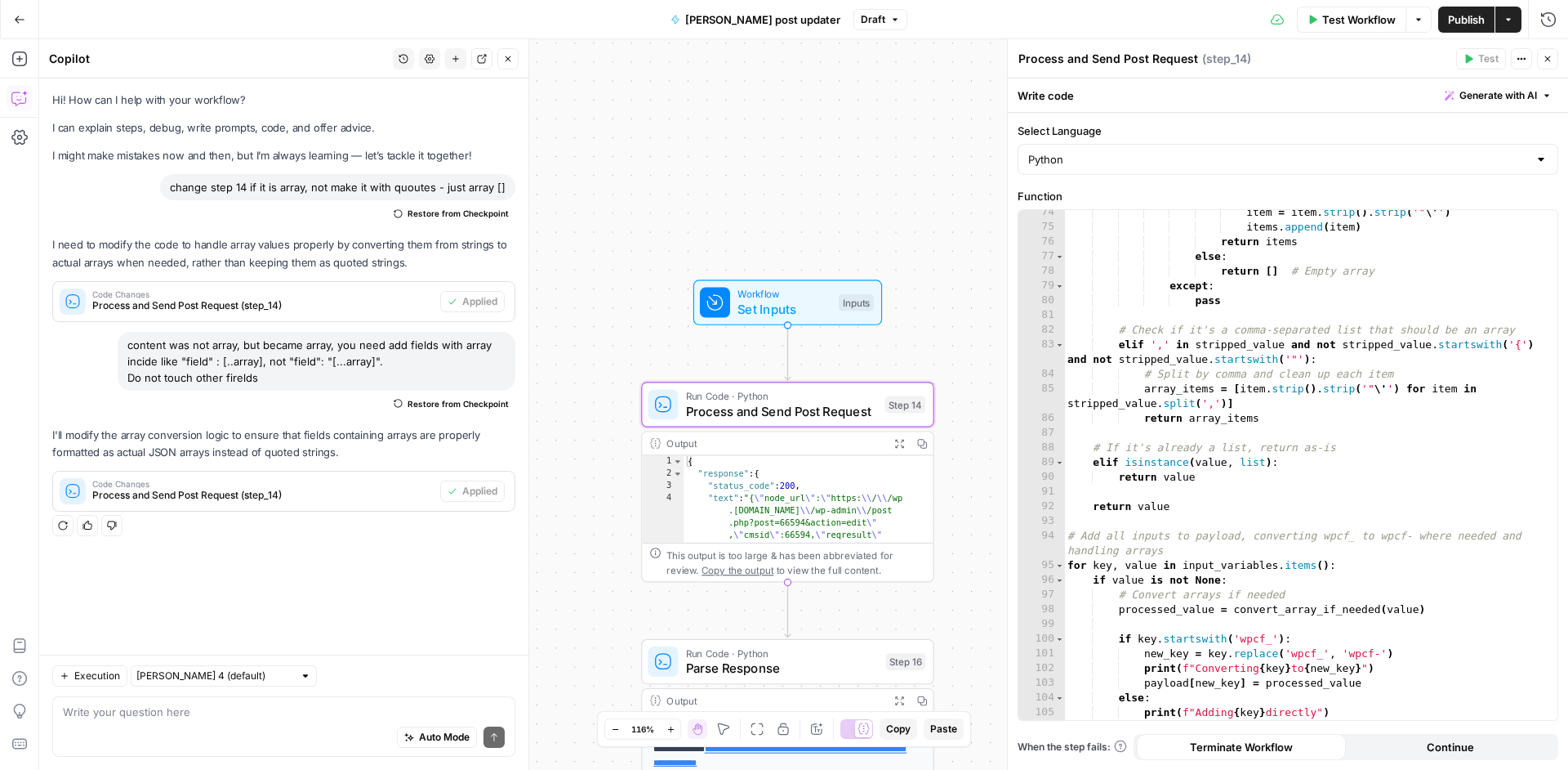
click at [1450, 25] on span "Publish" at bounding box center [1466, 20] width 37 height 16
click at [1472, 23] on span "Publish" at bounding box center [1466, 20] width 37 height 16
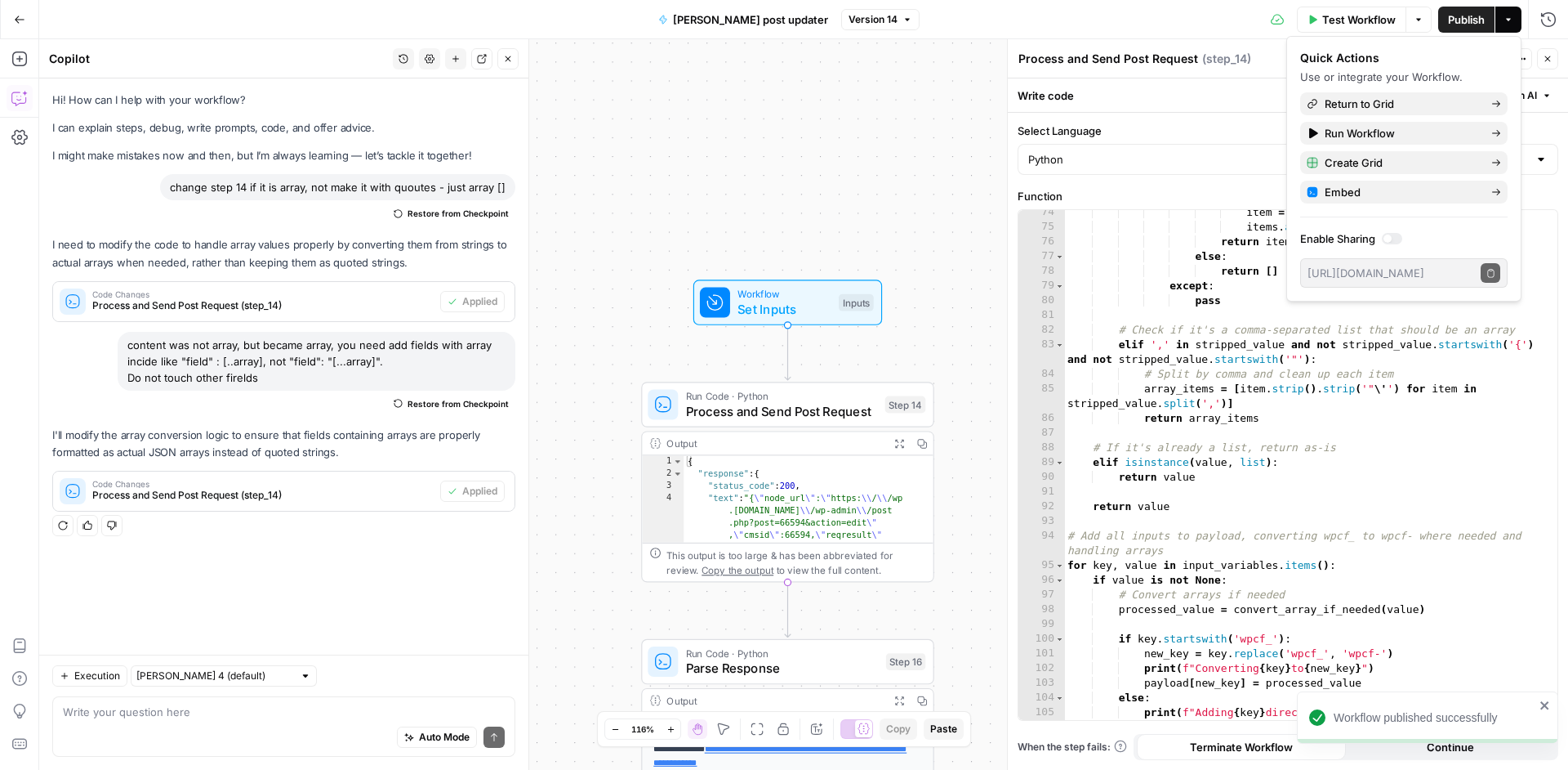
click at [197, 737] on div "Auto Mode Send" at bounding box center [284, 738] width 442 height 36
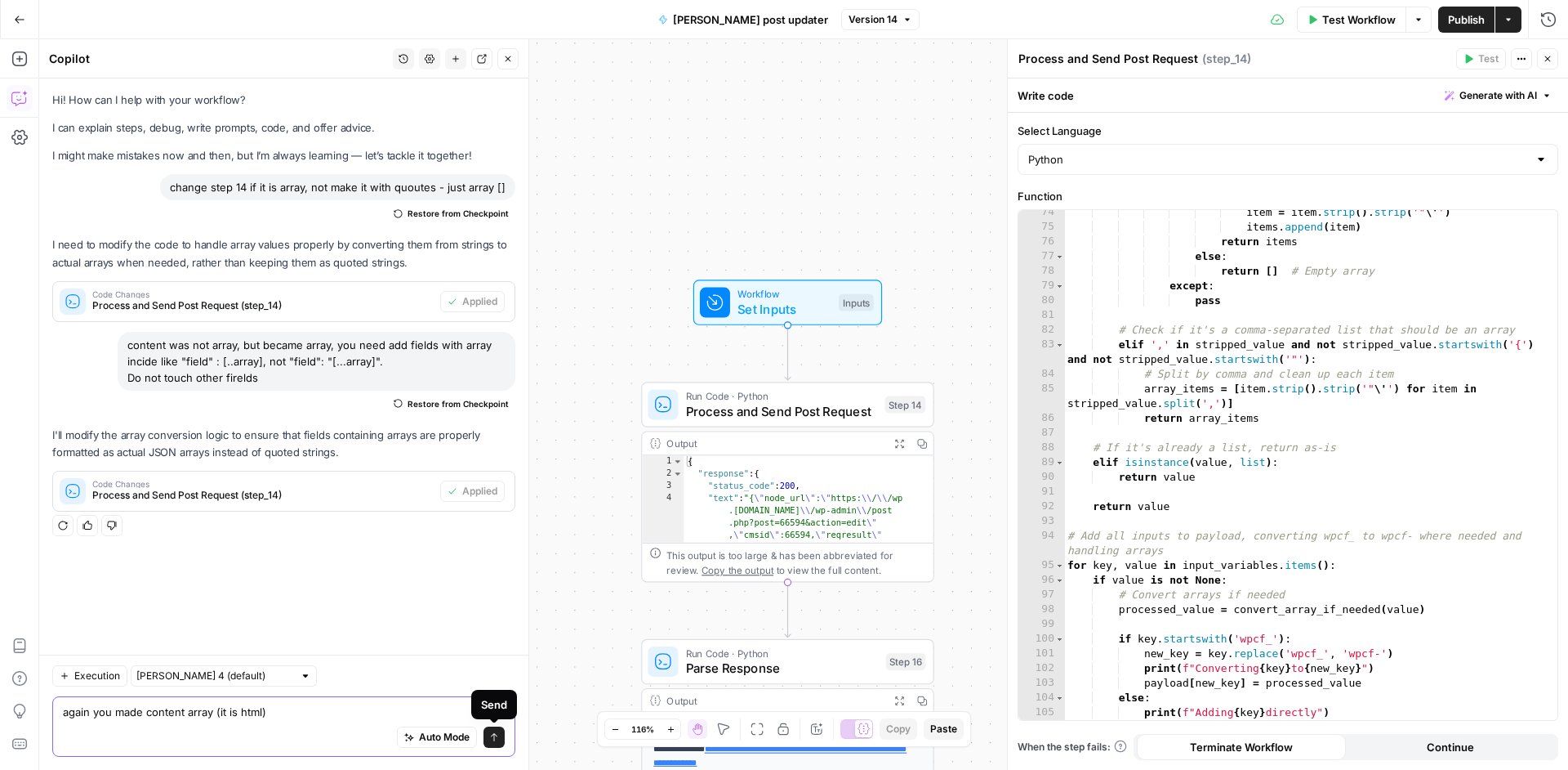
type textarea "again you made content array (it is html)"
click at [490, 730] on button "Send" at bounding box center [494, 737] width 21 height 21
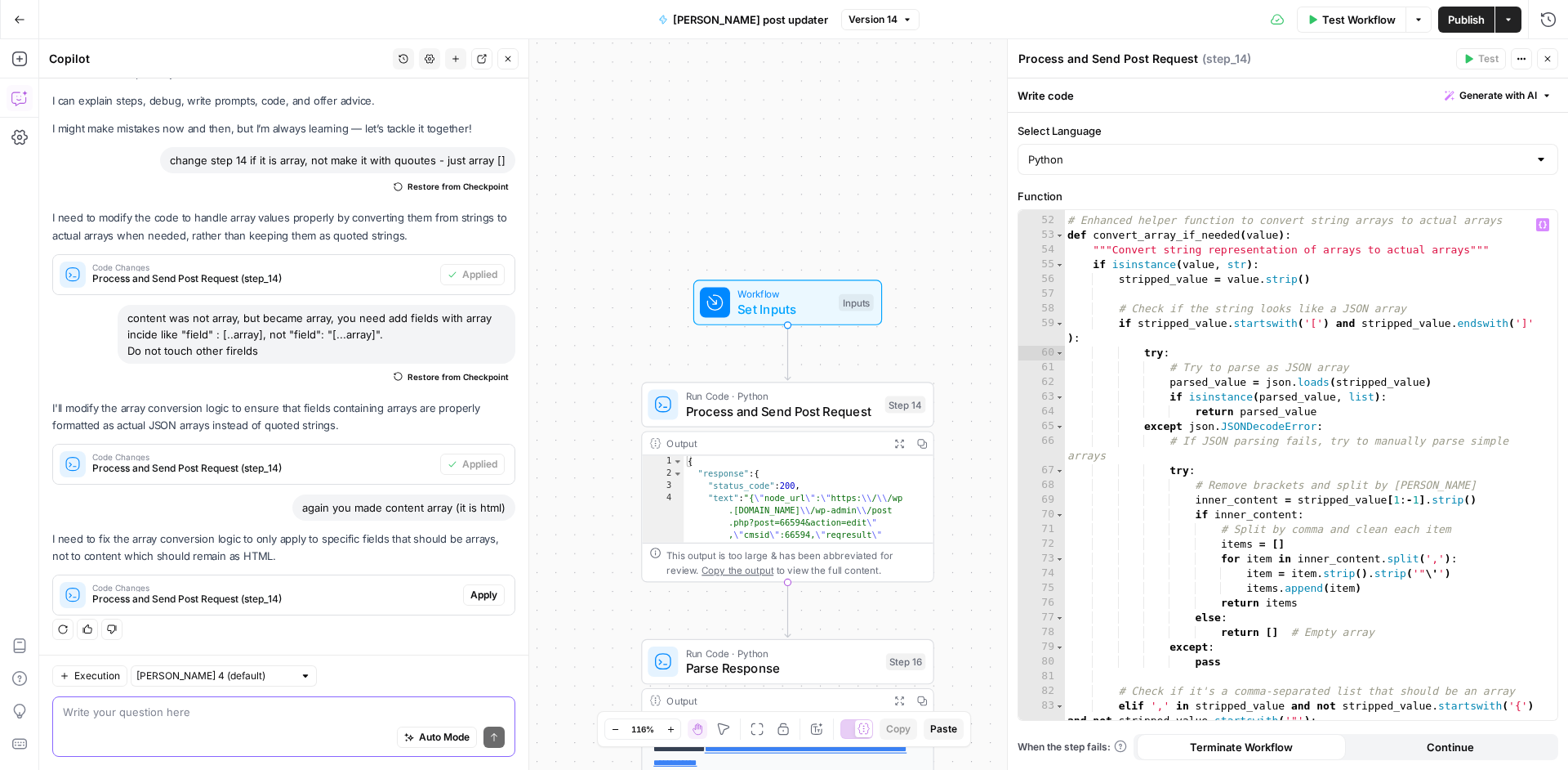
scroll to position [393, 0]
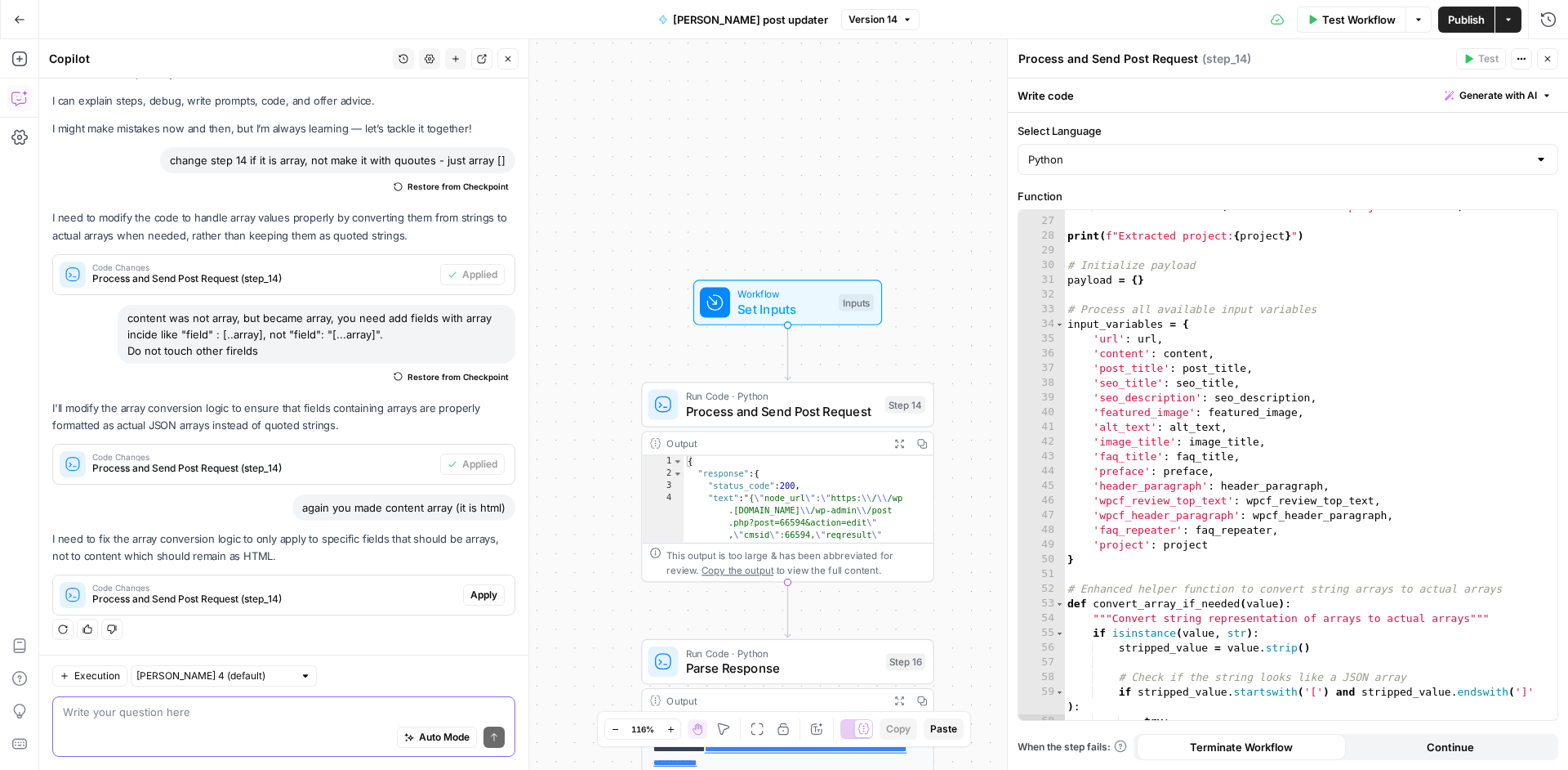
click at [854, 21] on span "Version 14" at bounding box center [873, 20] width 49 height 14
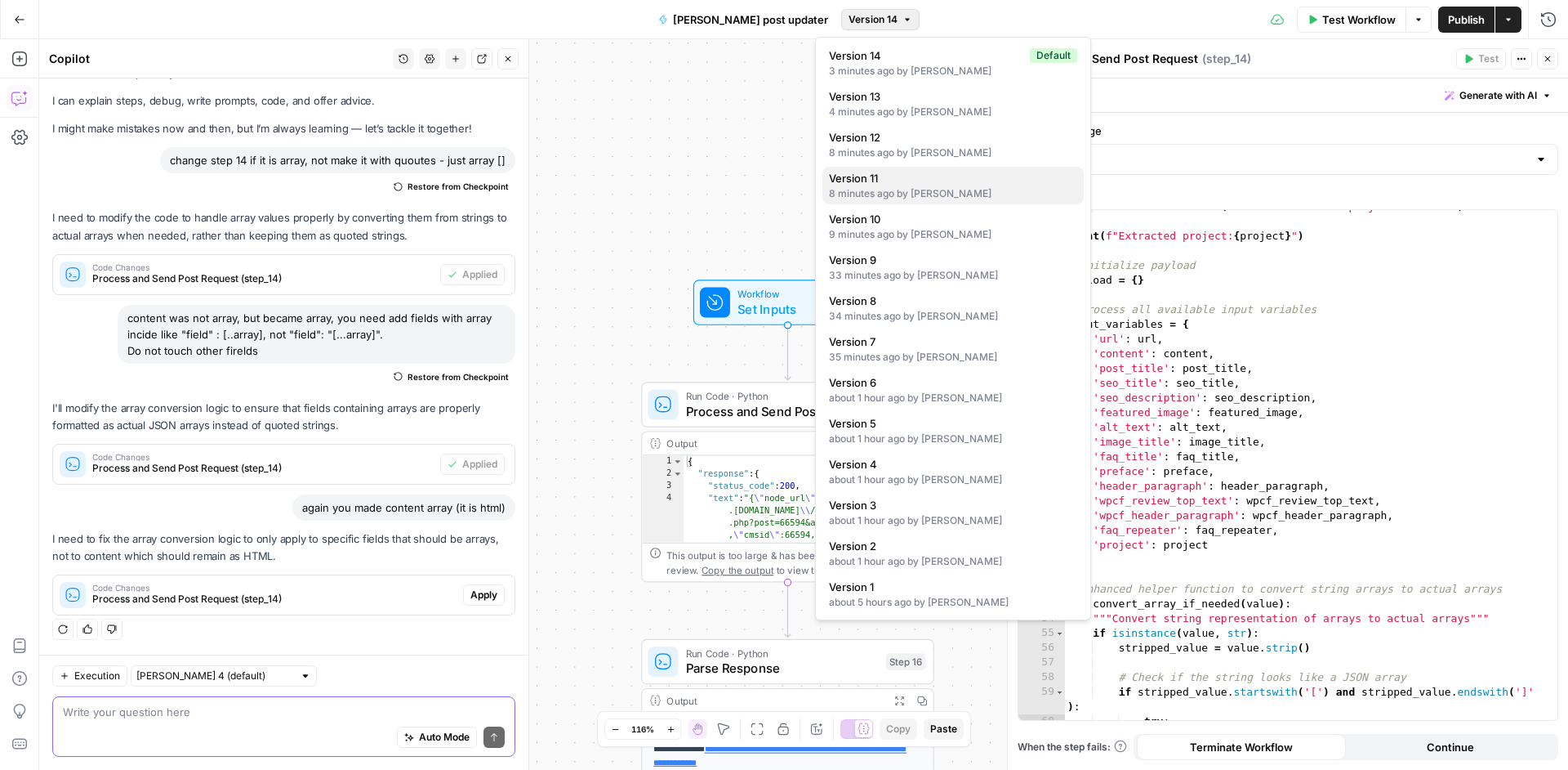
click at [955, 188] on div "8 minutes ago by Konstantin Brovtsev" at bounding box center [953, 194] width 249 height 14
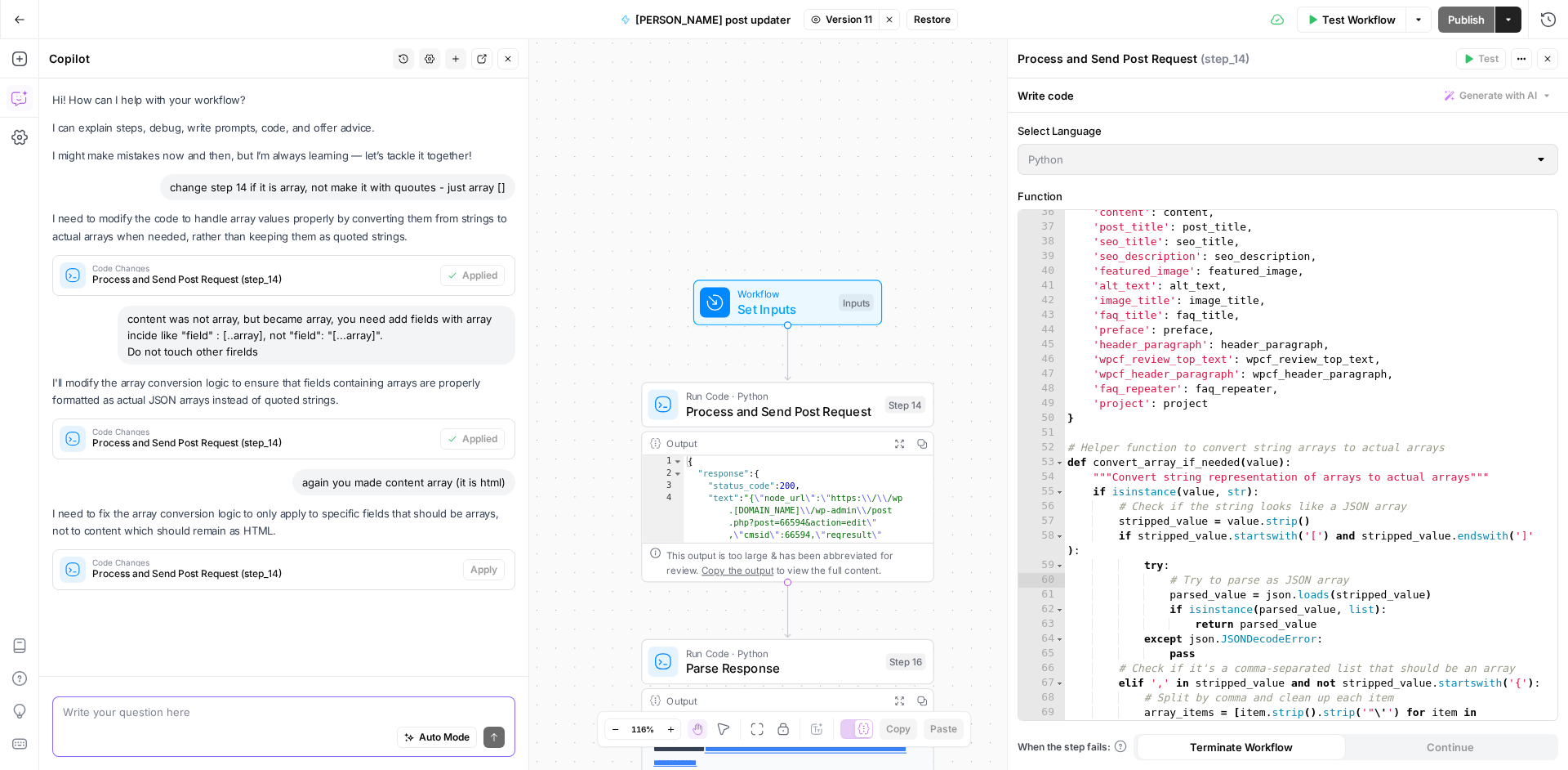
scroll to position [53, 0]
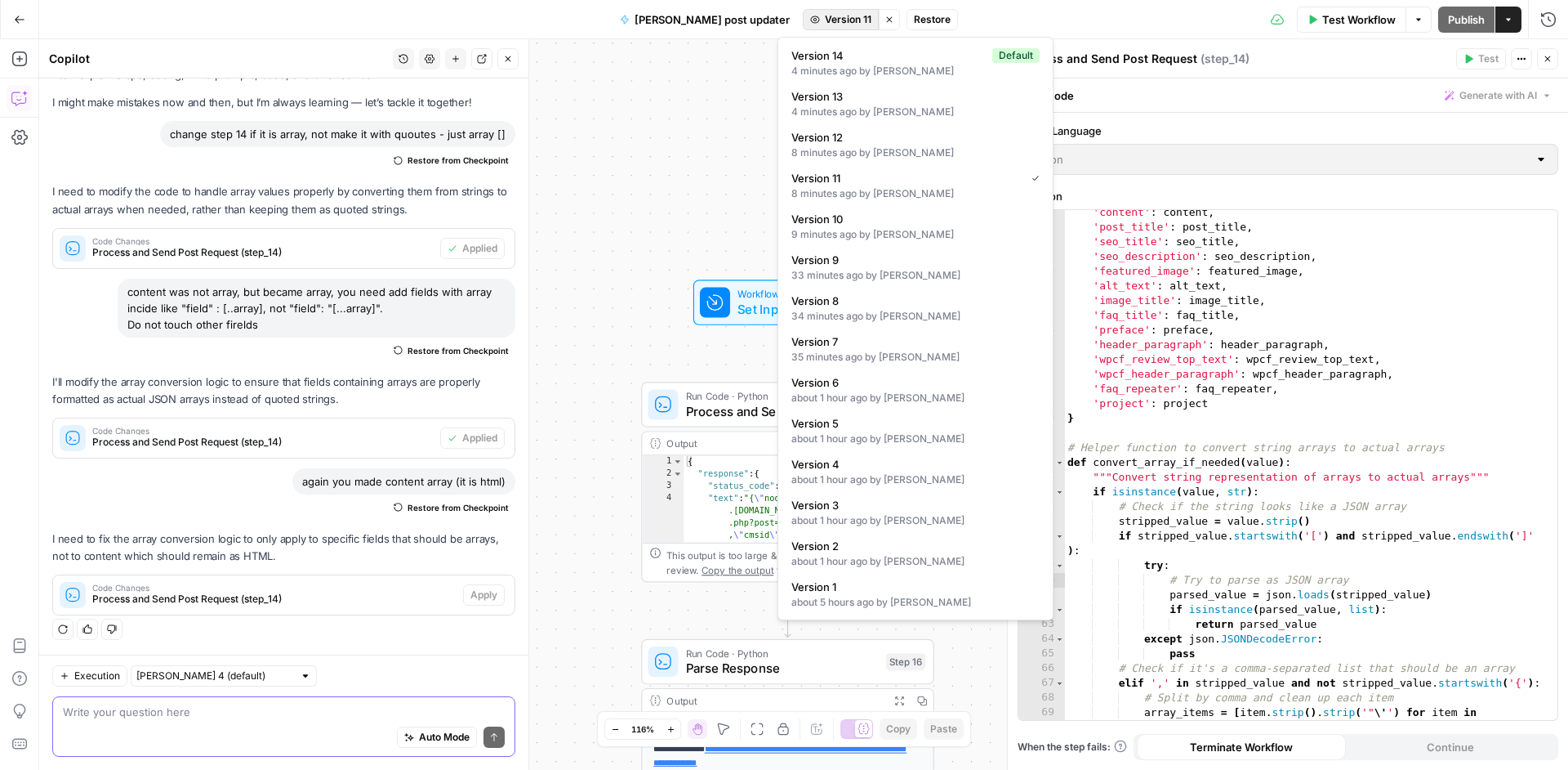
click at [825, 14] on span "Version 11" at bounding box center [847, 20] width 46 height 14
click at [893, 190] on div "8 minutes ago by Konstantin Brovtsev" at bounding box center [915, 194] width 249 height 14
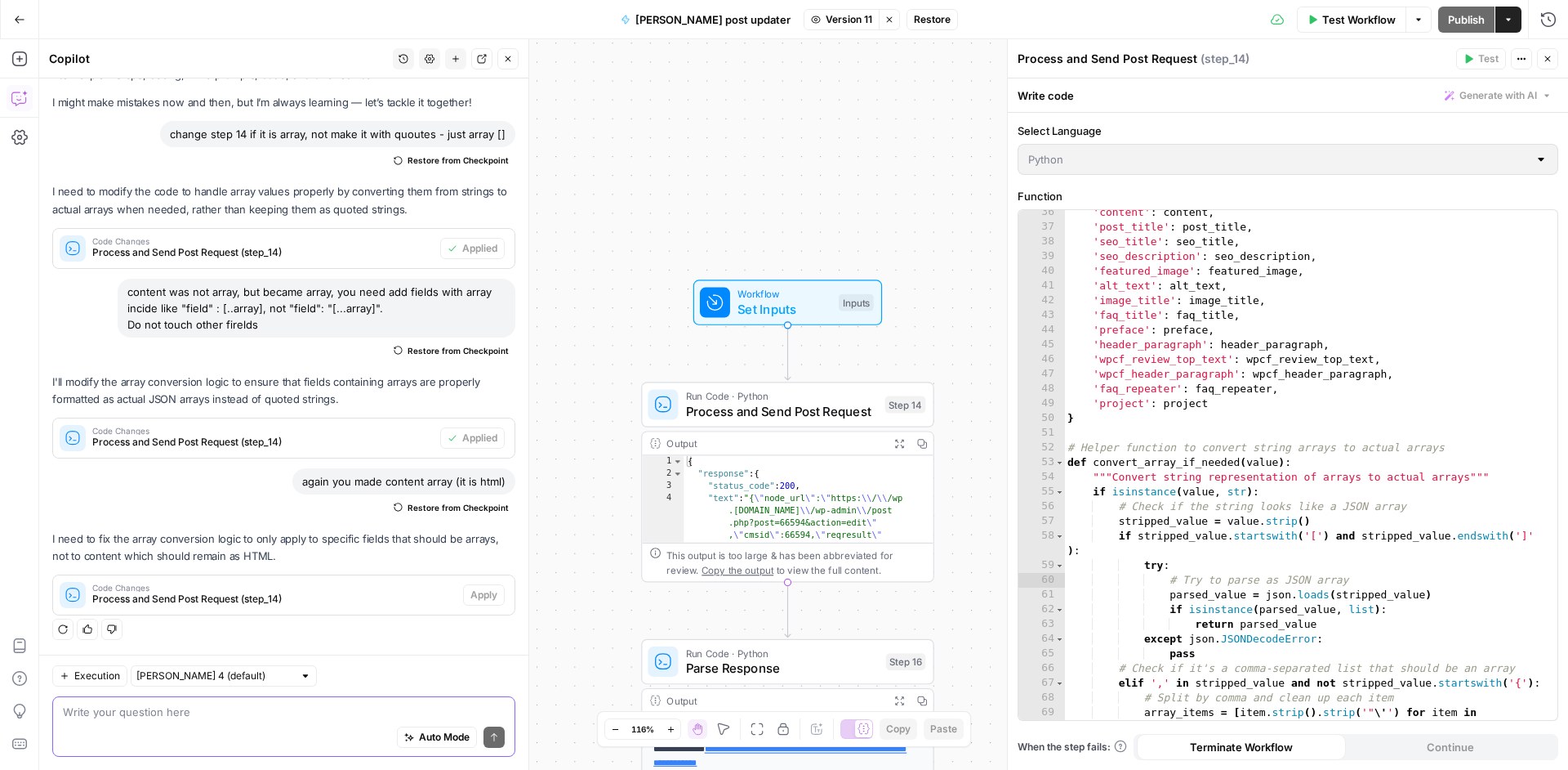
click at [811, 22] on icon "button" at bounding box center [816, 19] width 10 height 10
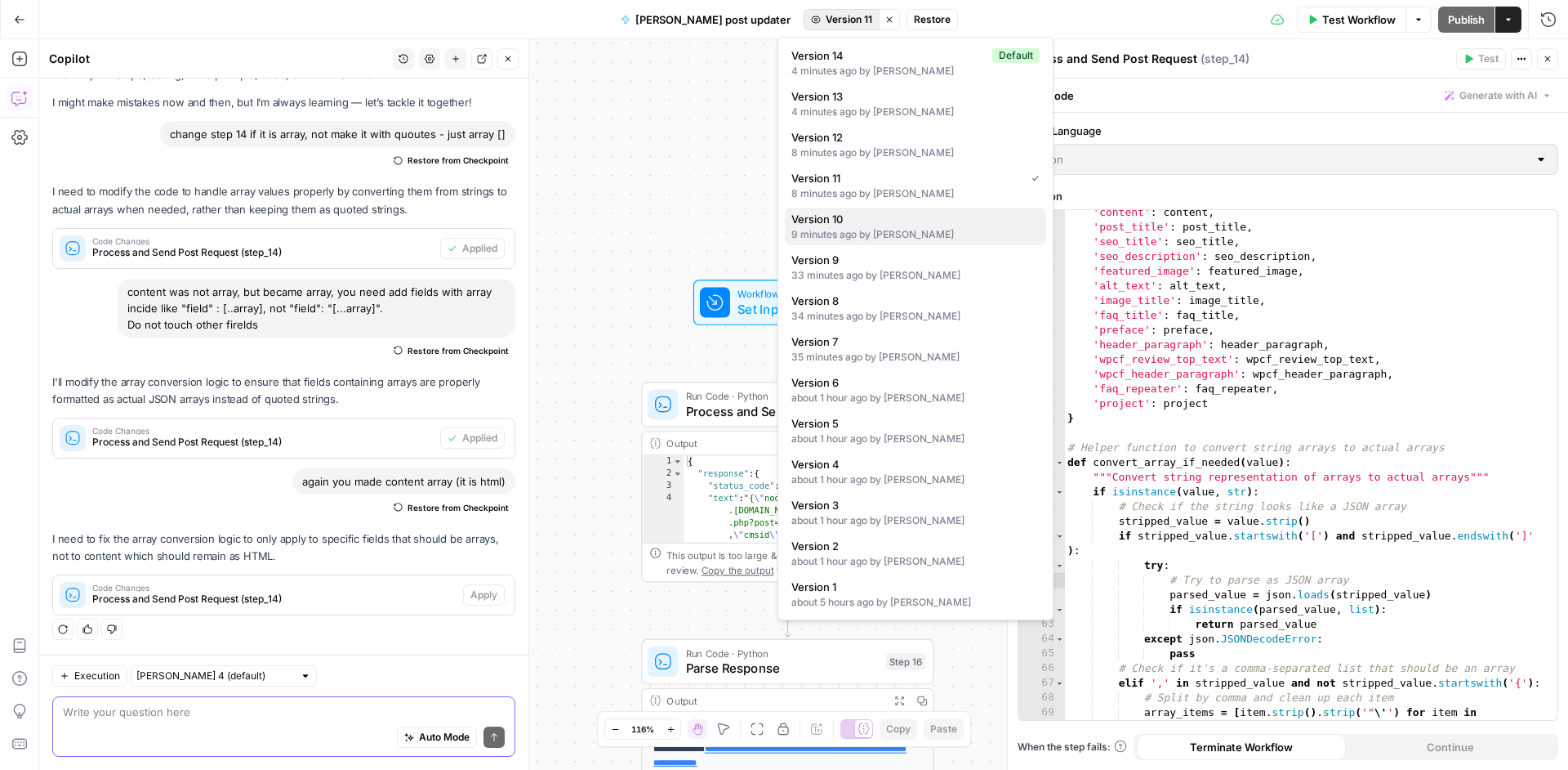
click at [855, 221] on span "Version 10" at bounding box center [912, 219] width 241 height 16
click at [824, 19] on span "Version 10" at bounding box center [848, 20] width 49 height 14
click at [871, 261] on span "Version 9" at bounding box center [910, 260] width 241 height 16
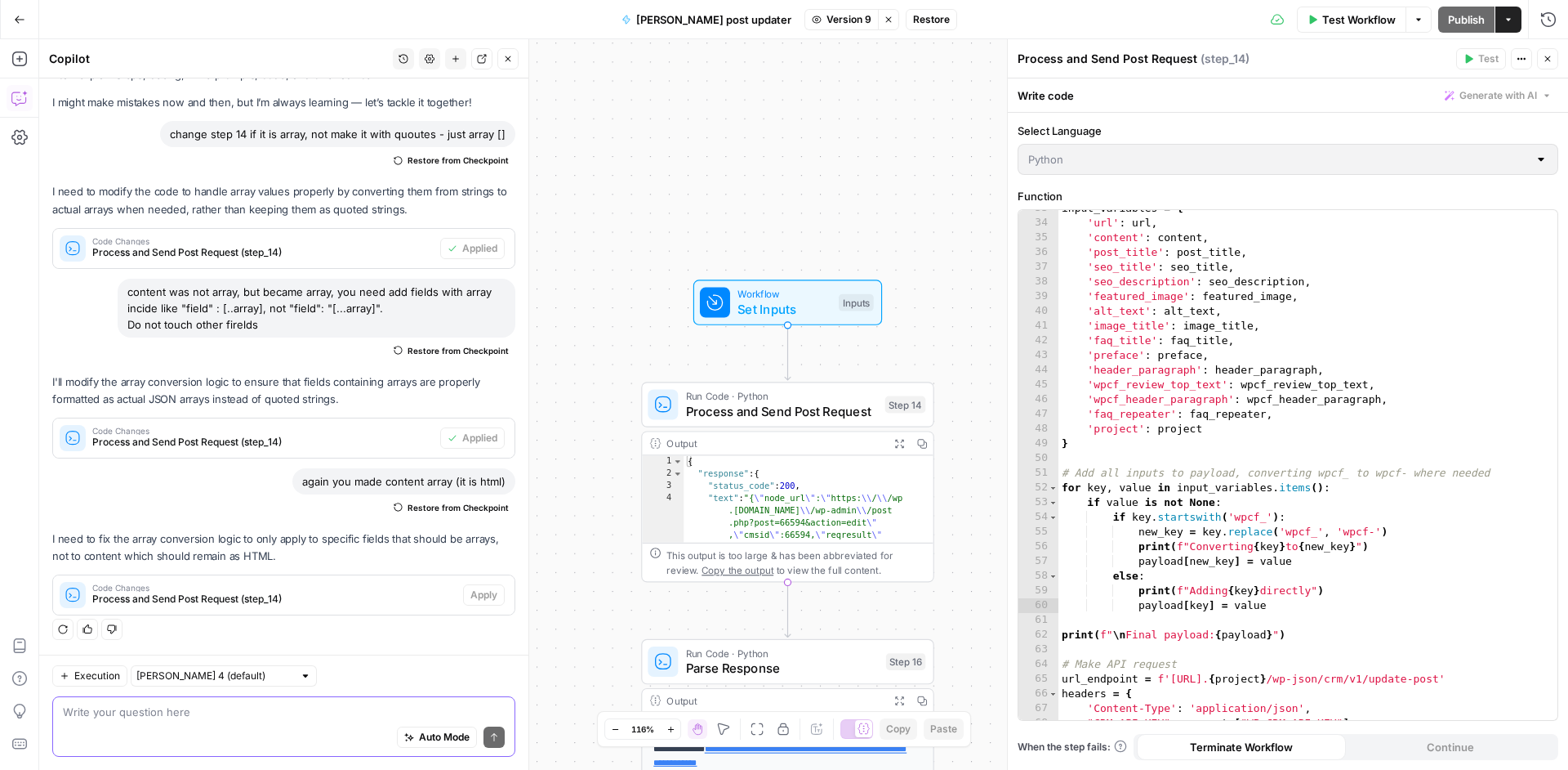
scroll to position [726, 0]
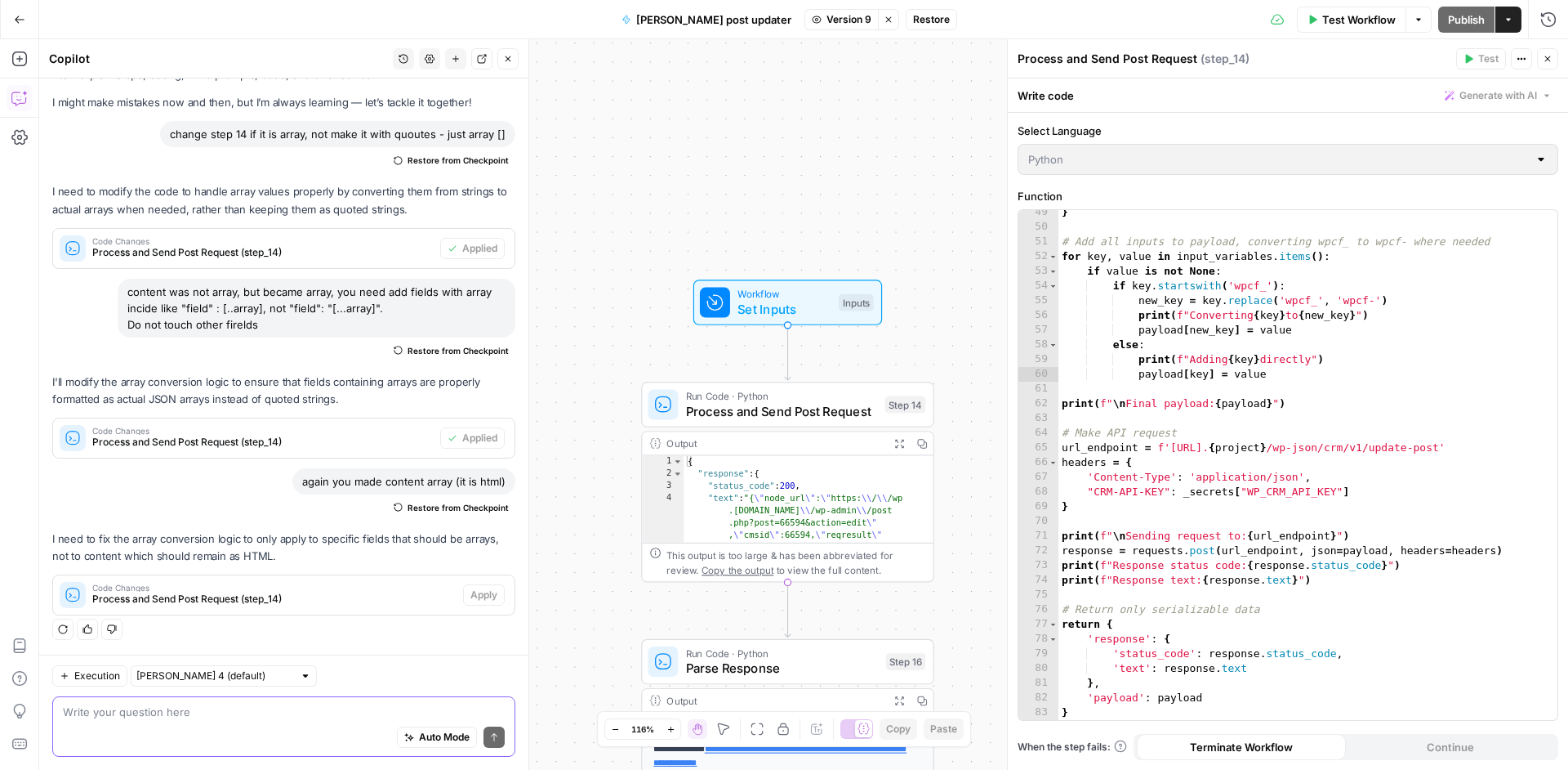
click at [908, 27] on button "Restore" at bounding box center [930, 19] width 52 height 21
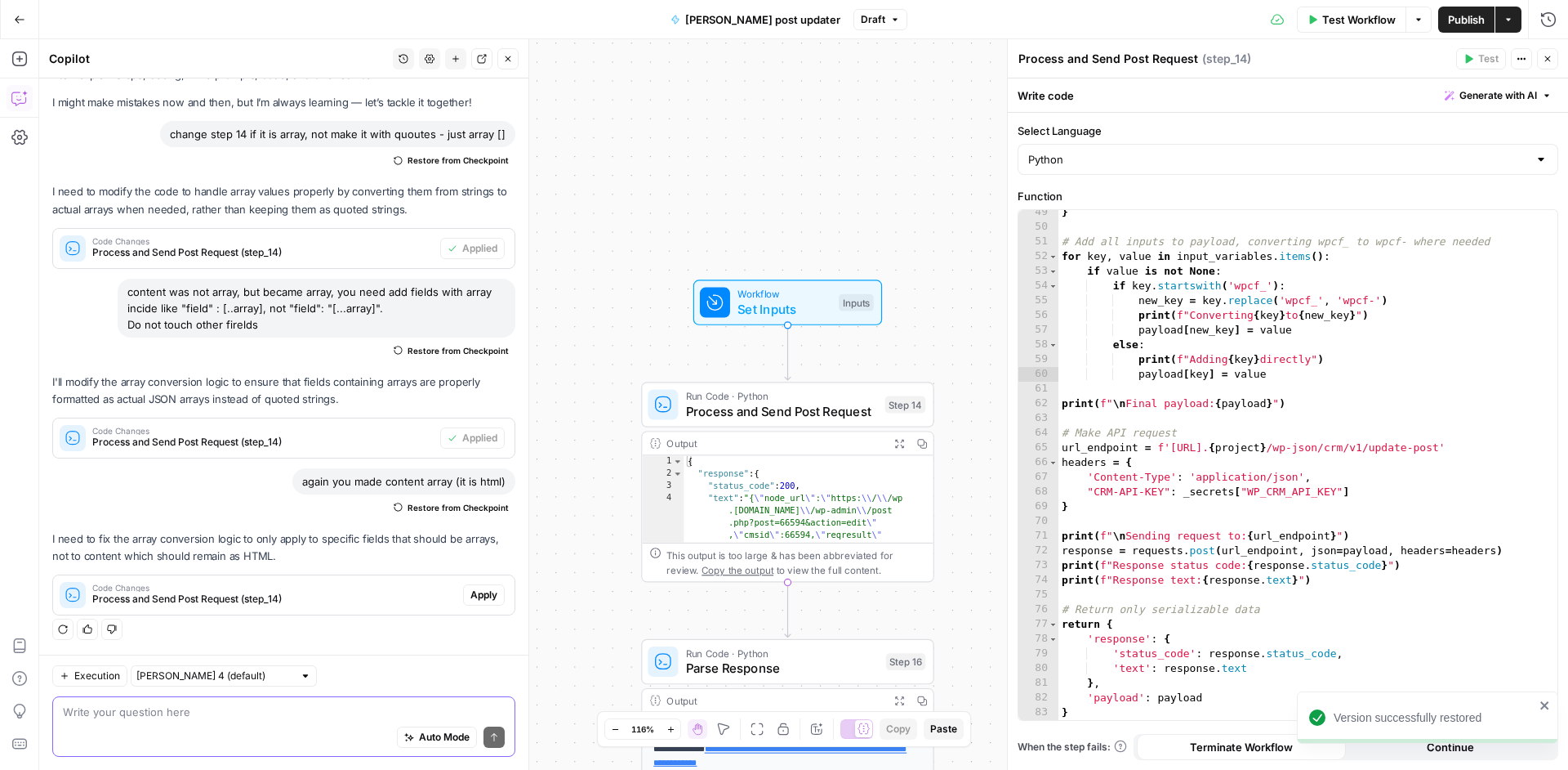
click at [209, 743] on div "Auto Mode Send" at bounding box center [284, 738] width 442 height 36
click at [263, 713] on textarea at bounding box center [284, 711] width 442 height 16
click at [266, 713] on textarea at bounding box center [284, 711] width 442 height 16
paste textarea "import requests import json def parse_array_field(field_value): """Parse array …"
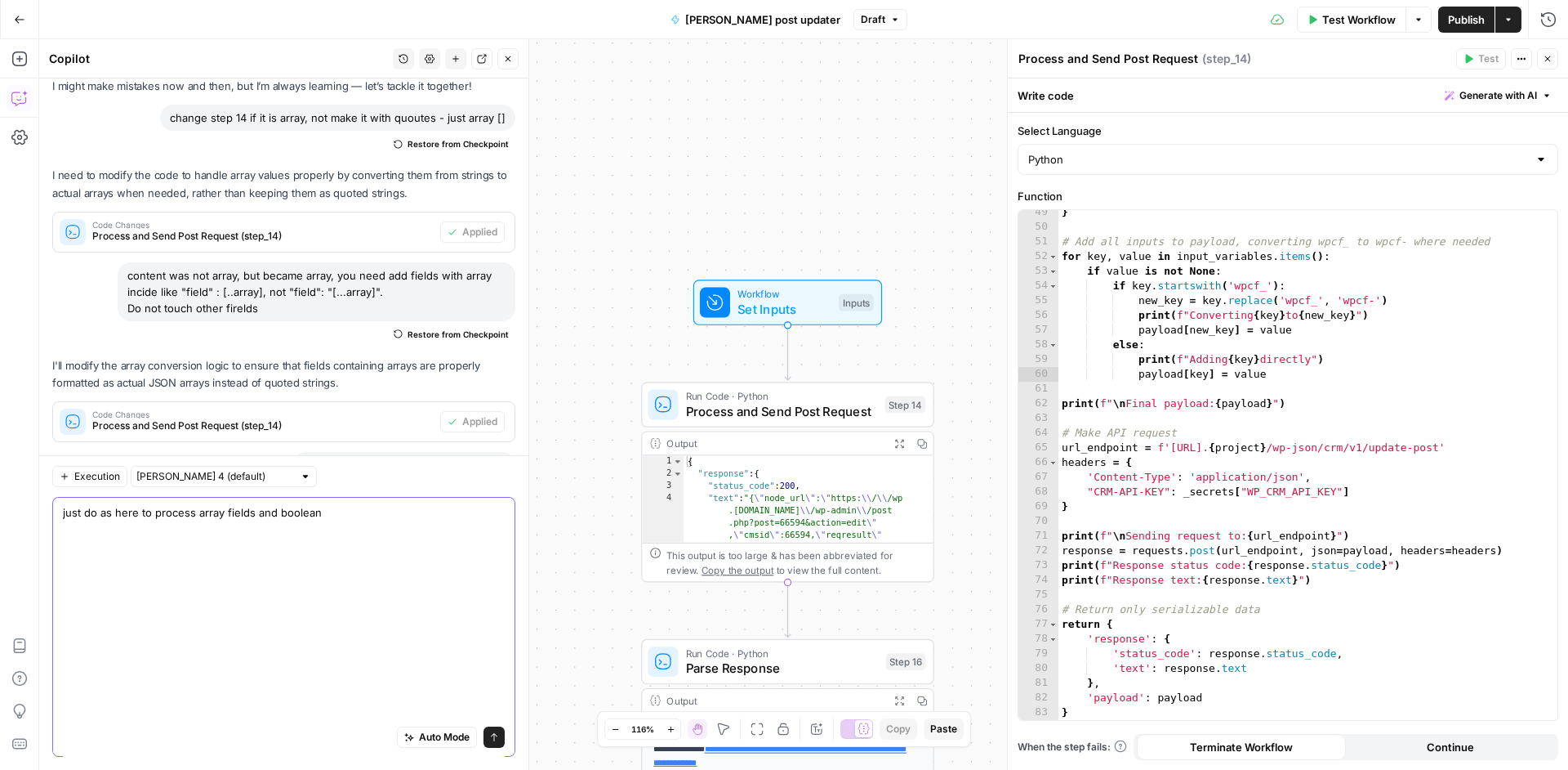
type textarea "just do as here to process array fields and boolean import requests import json…"
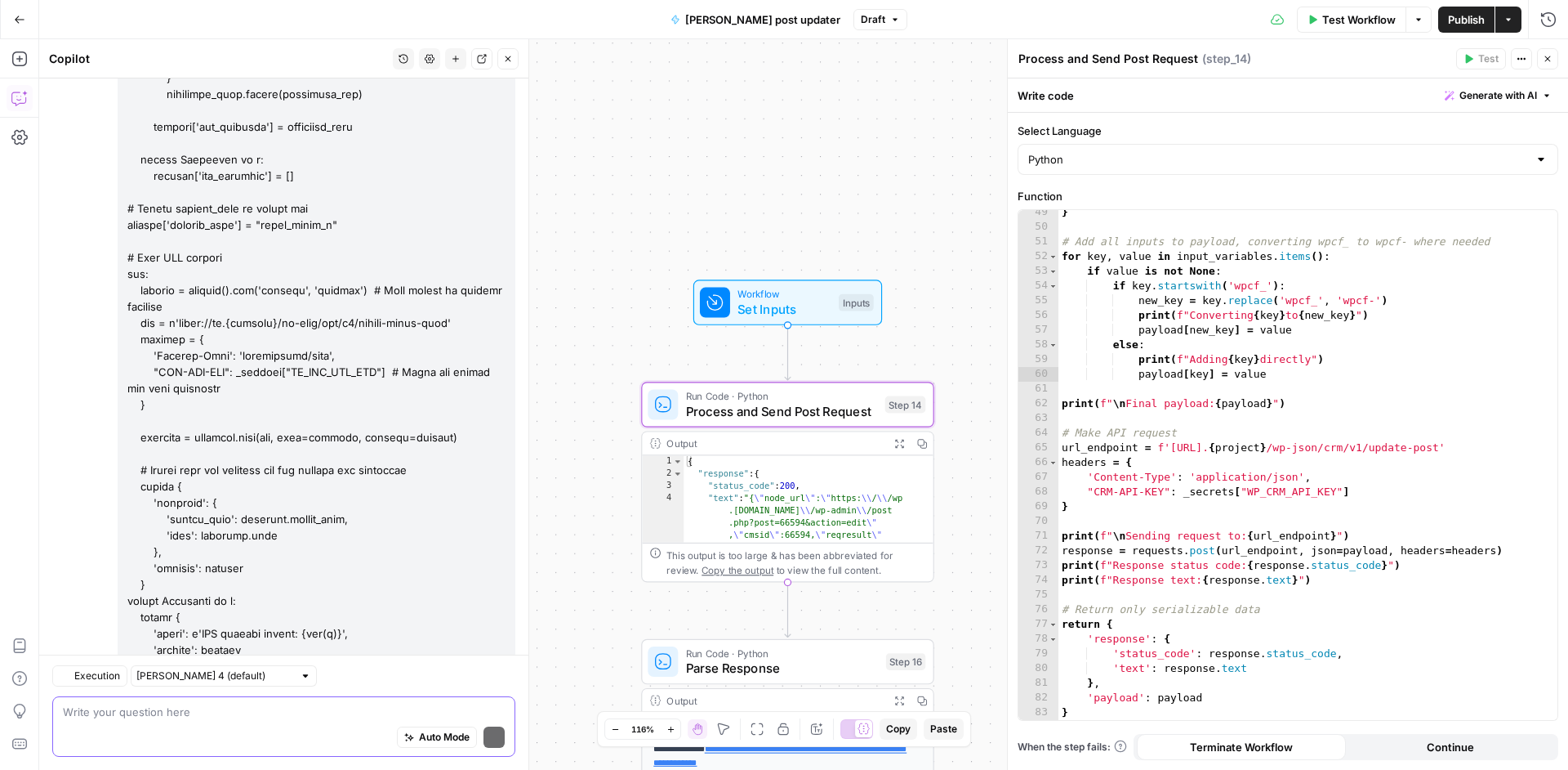
scroll to position [4105, 0]
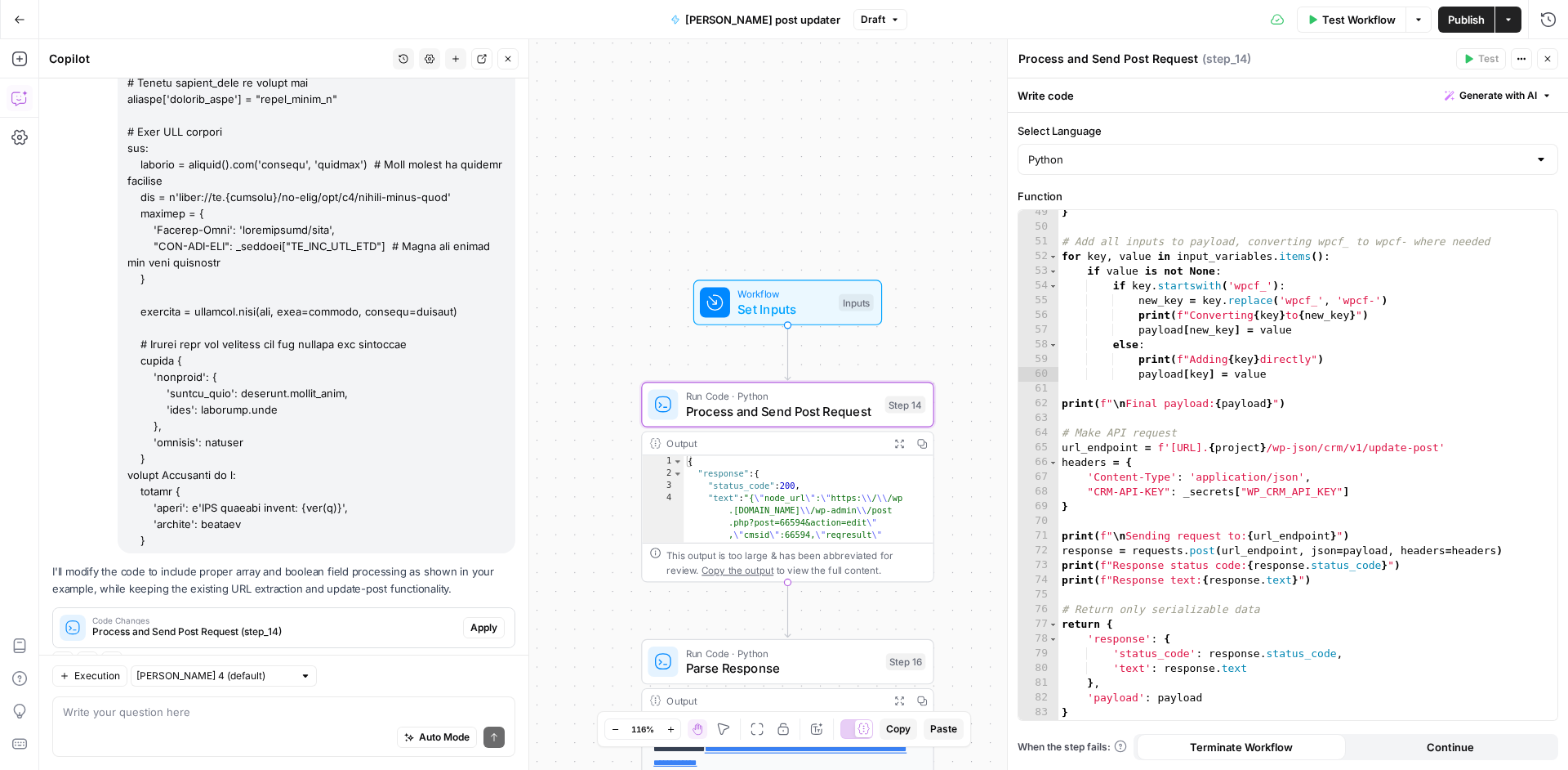
click at [474, 620] on span "Apply" at bounding box center [484, 627] width 27 height 14
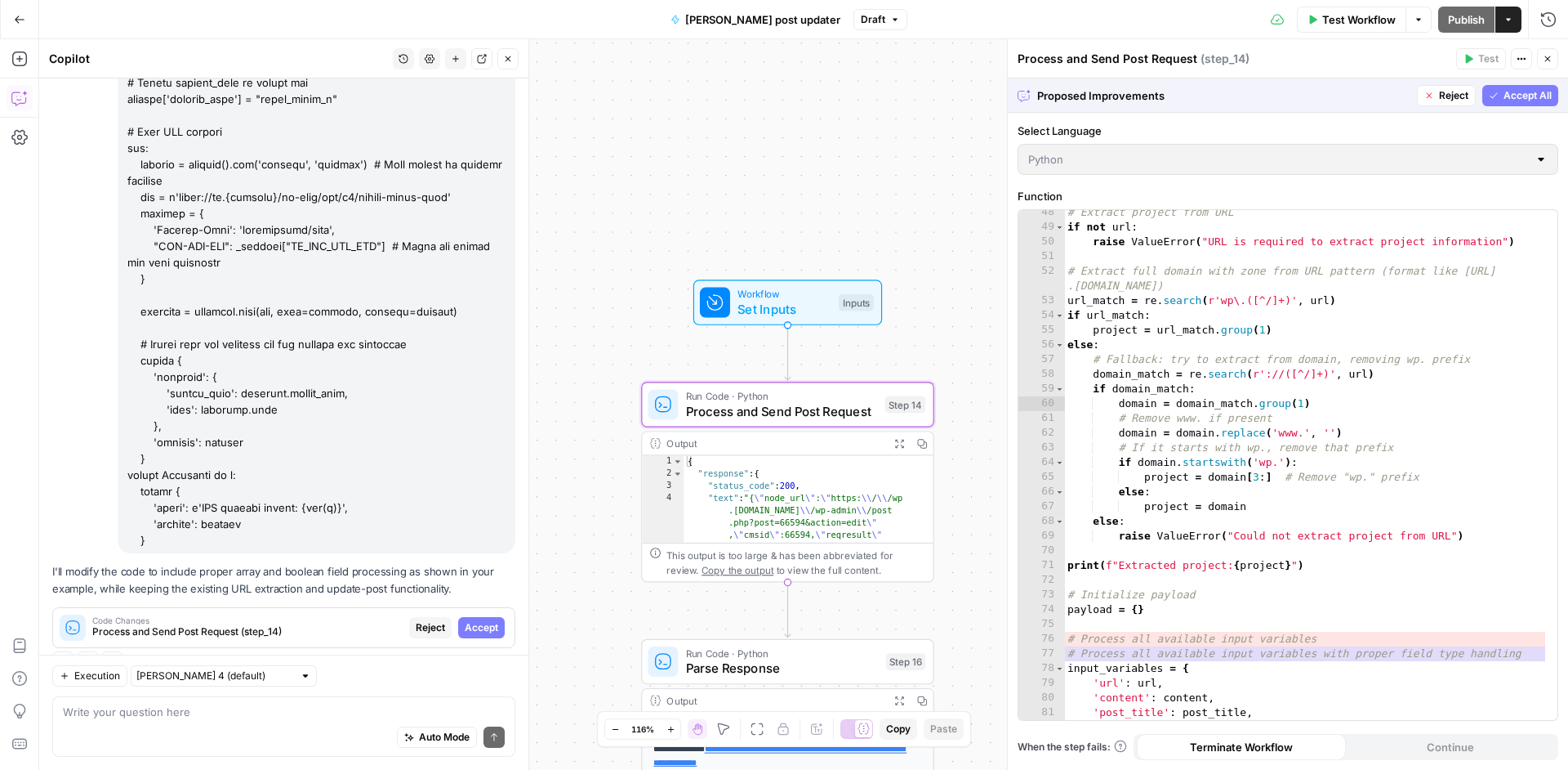
click at [474, 620] on span "Accept" at bounding box center [481, 627] width 33 height 14
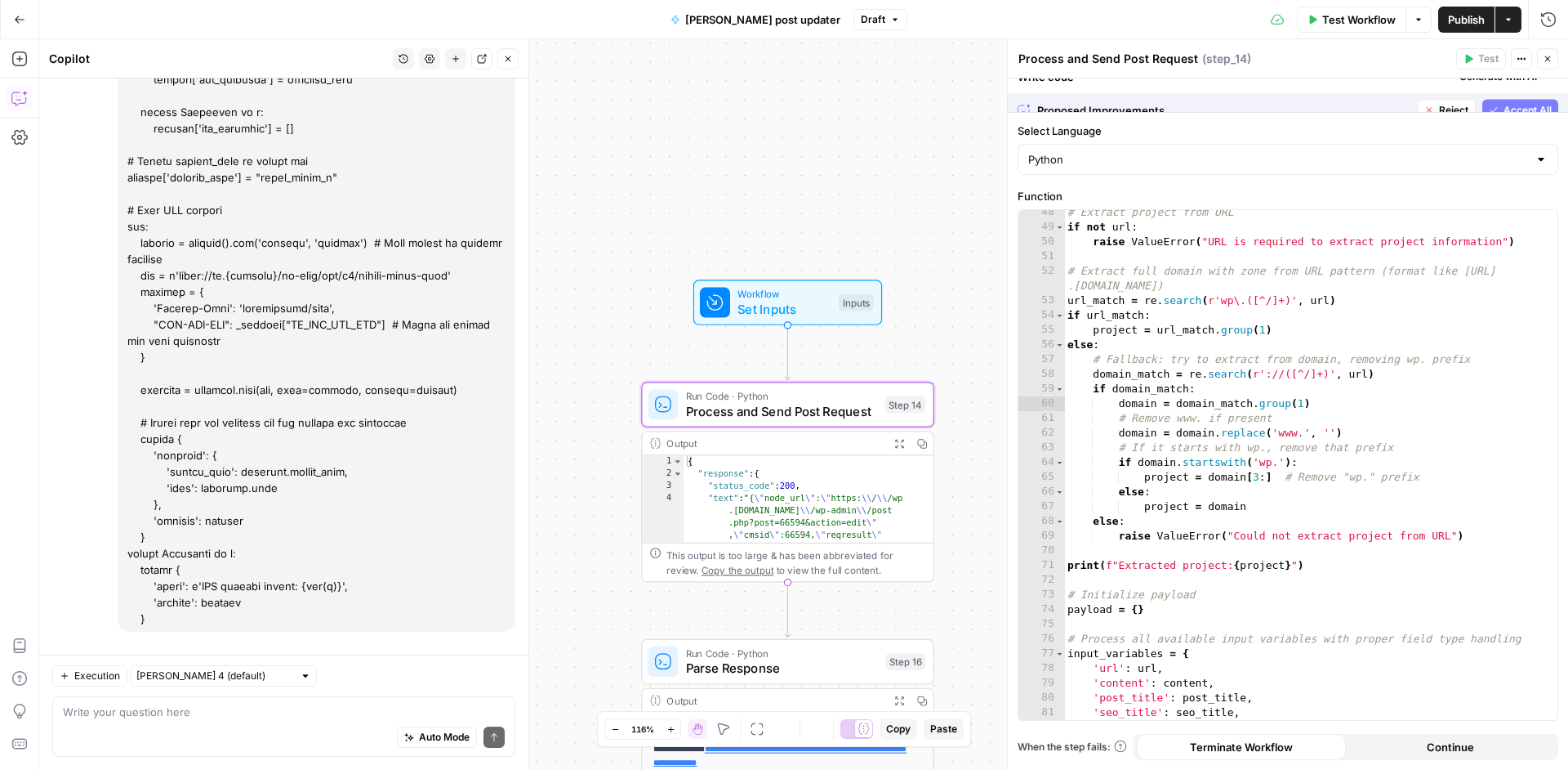
scroll to position [4131, 0]
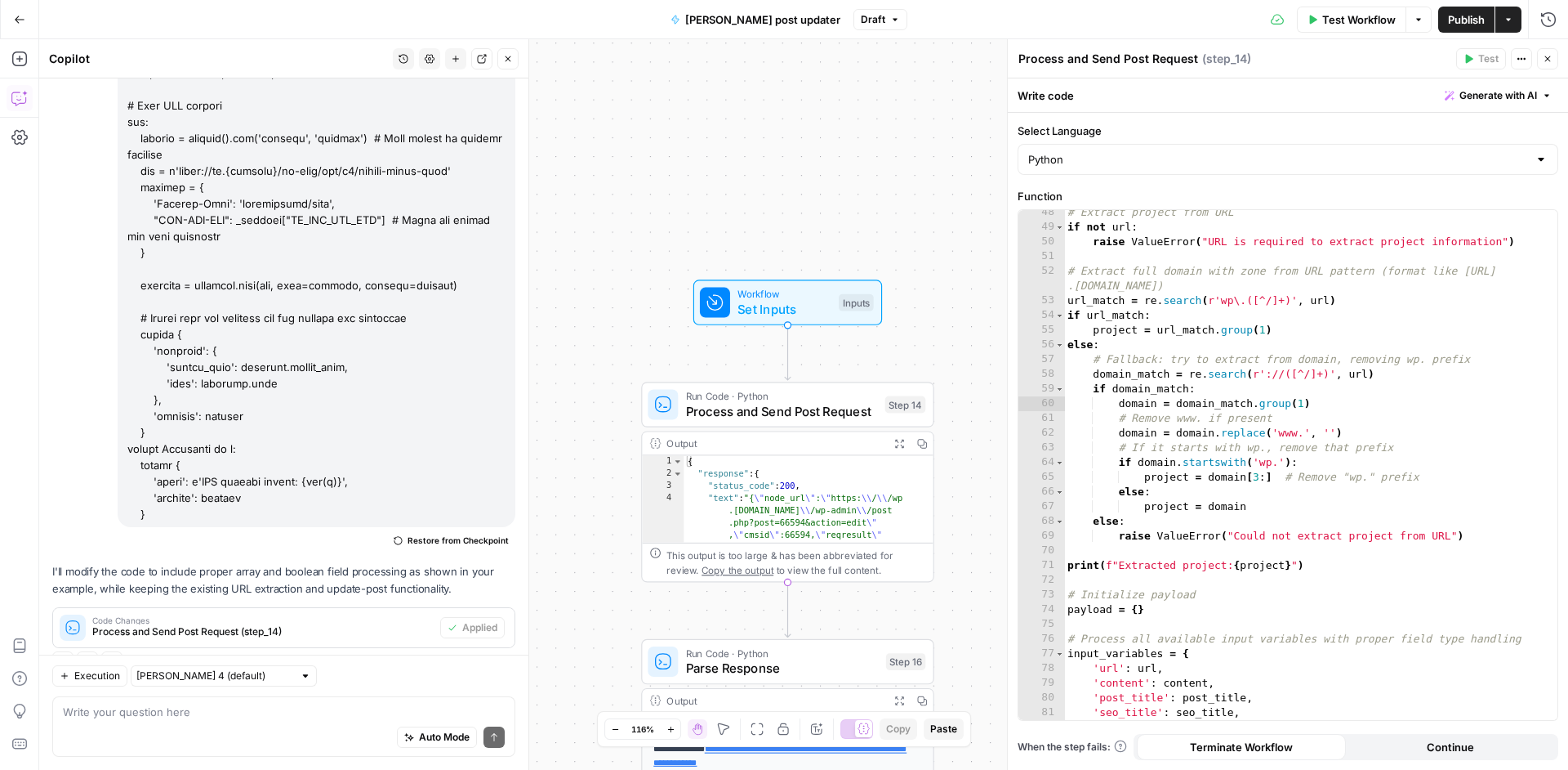
click at [1474, 24] on span "Publish" at bounding box center [1466, 20] width 37 height 16
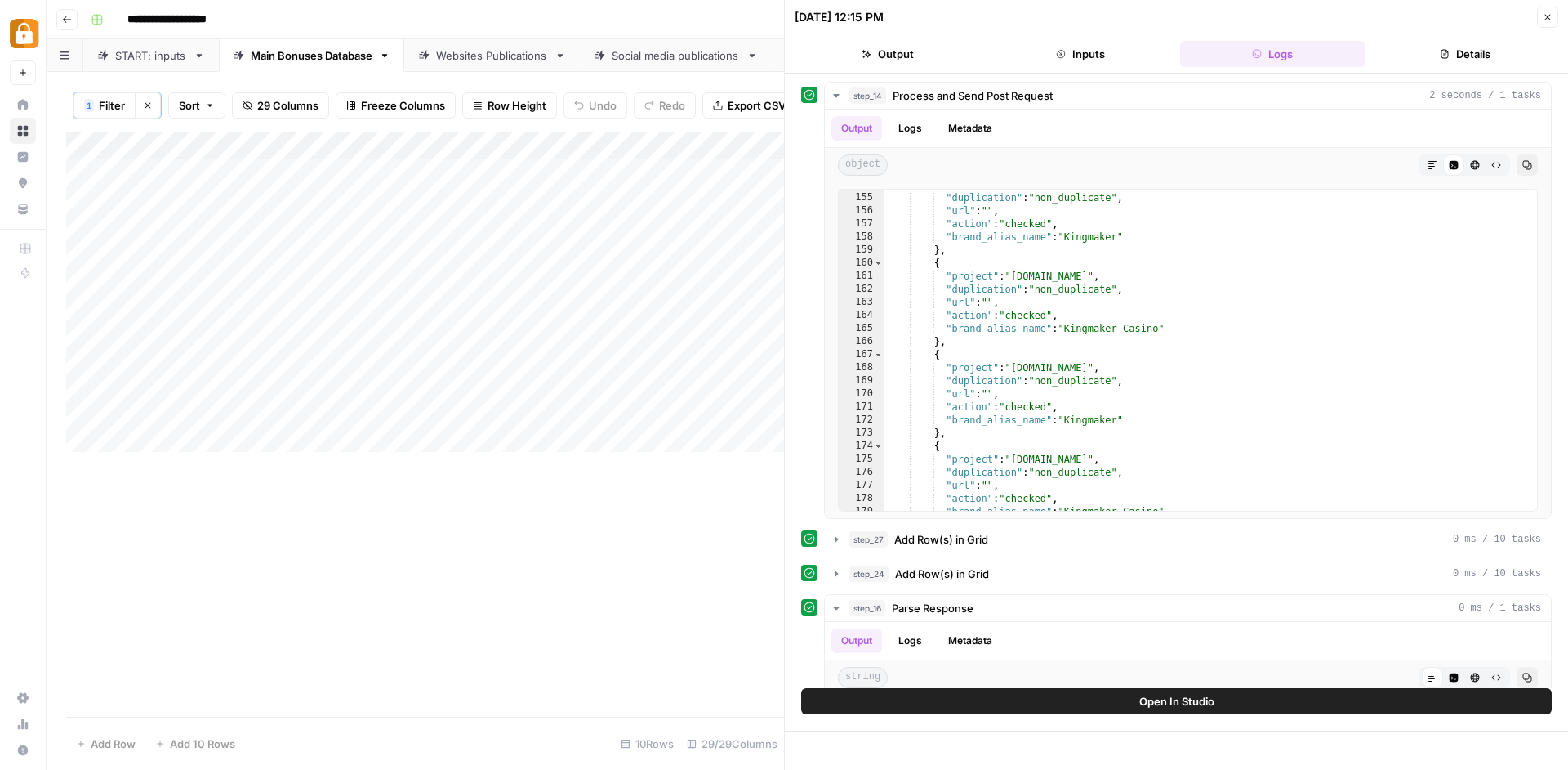
scroll to position [2011, 0]
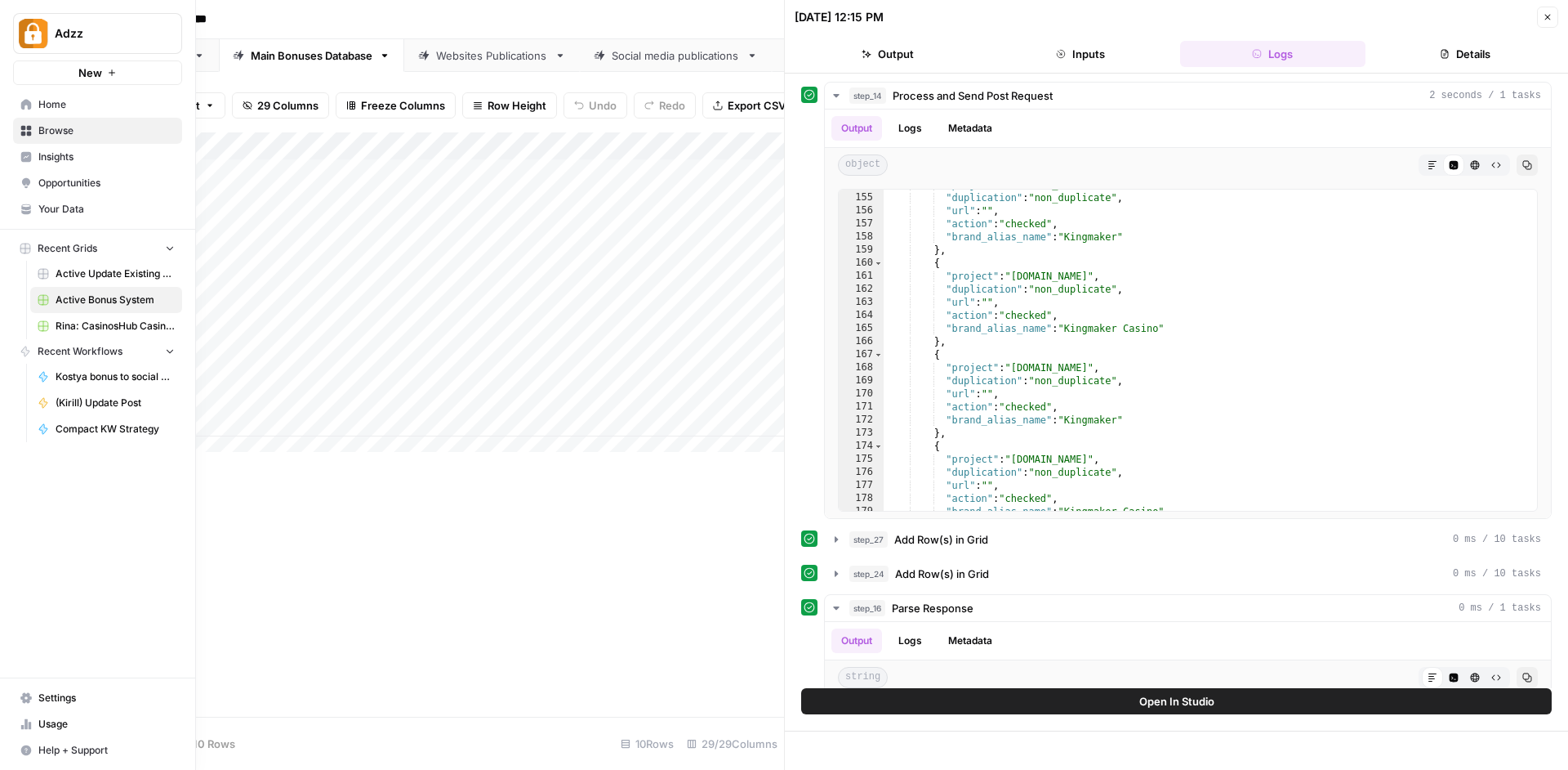
click at [44, 130] on span "Browse" at bounding box center [106, 130] width 137 height 14
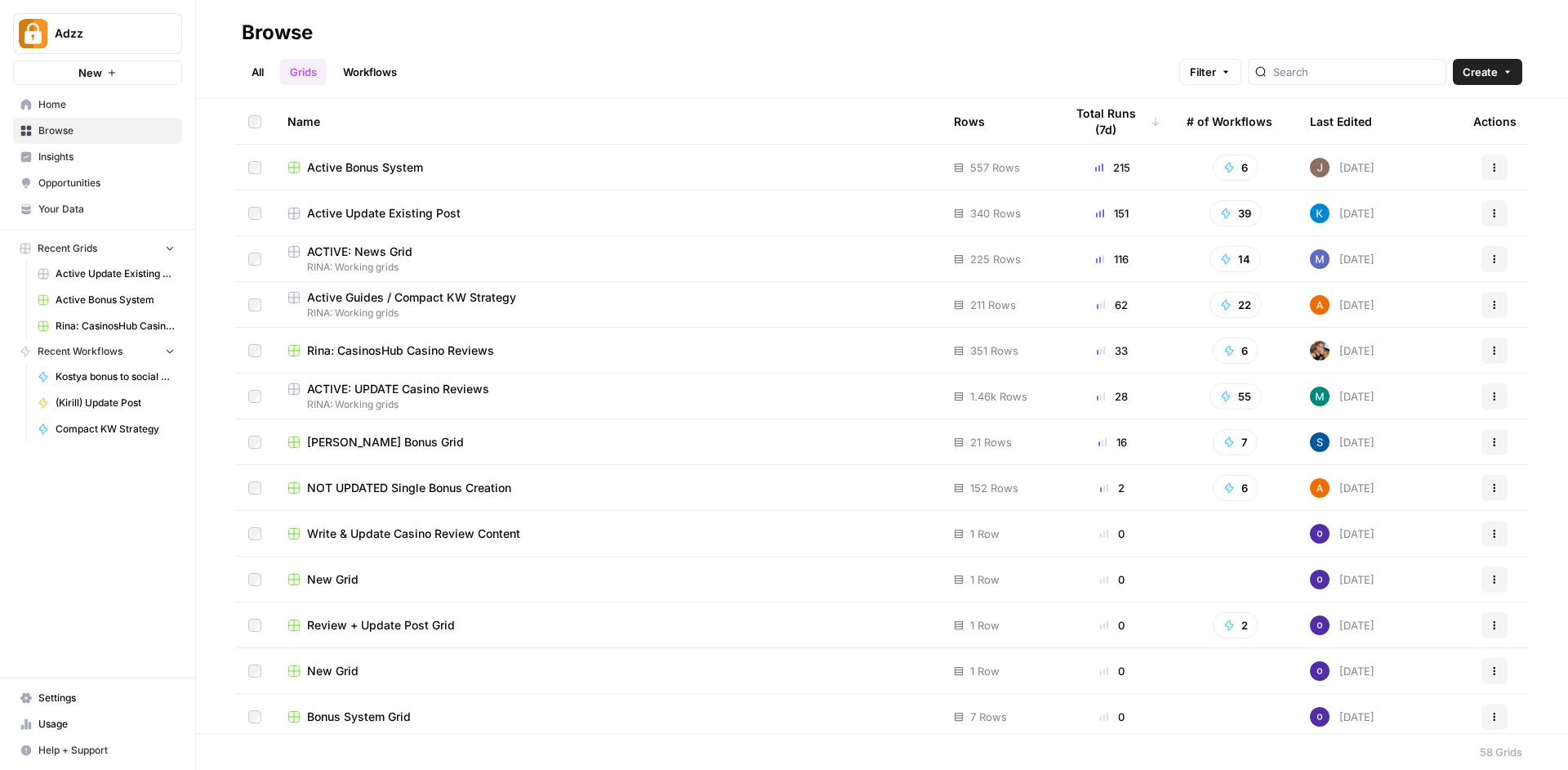
click at [382, 168] on span "Active Bonus System" at bounding box center [365, 167] width 116 height 16
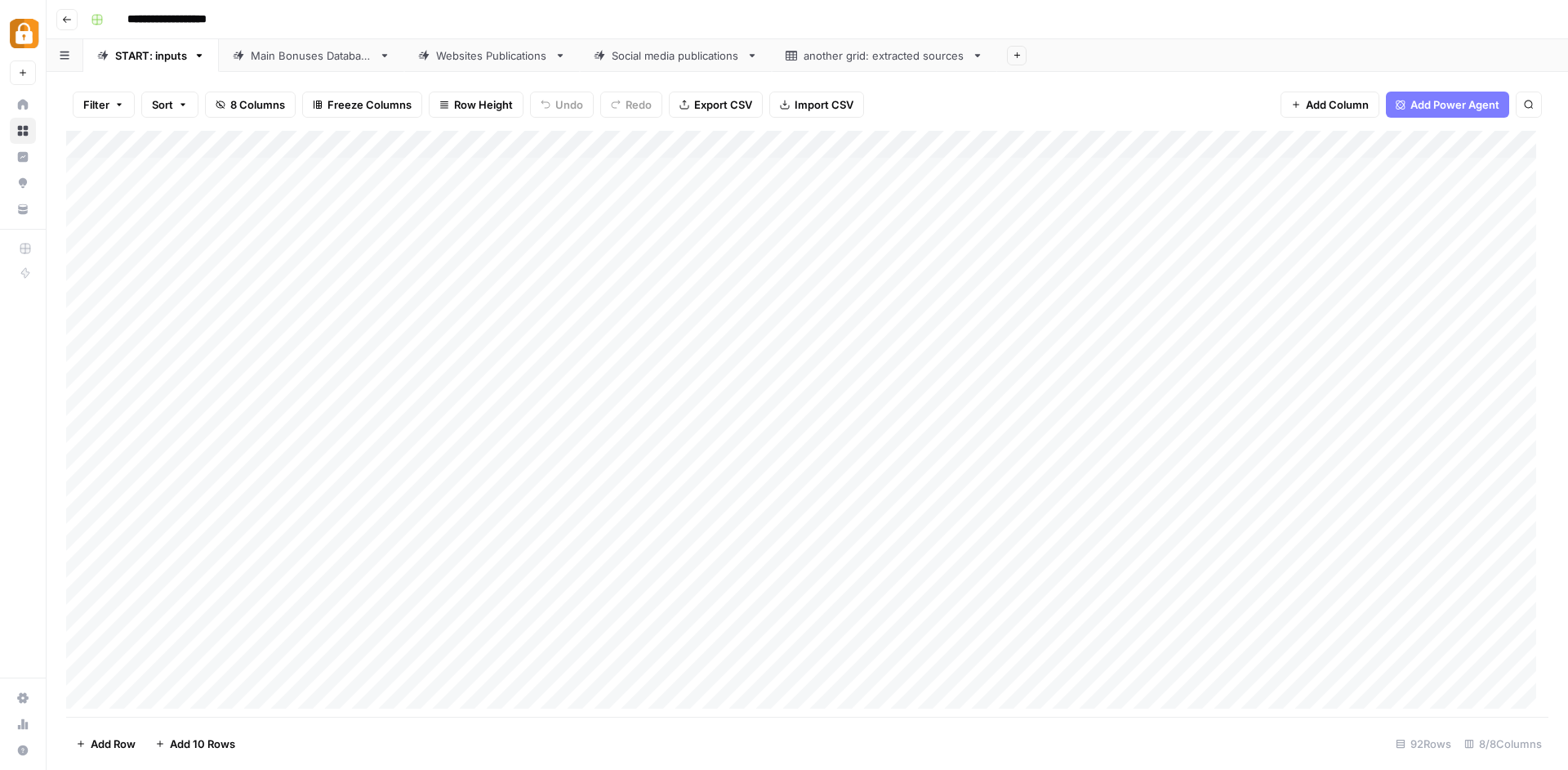
click at [337, 58] on div "Main Bonuses Database" at bounding box center [311, 55] width 122 height 16
click at [493, 55] on div "Websites Publications" at bounding box center [492, 55] width 112 height 16
type input "**********"
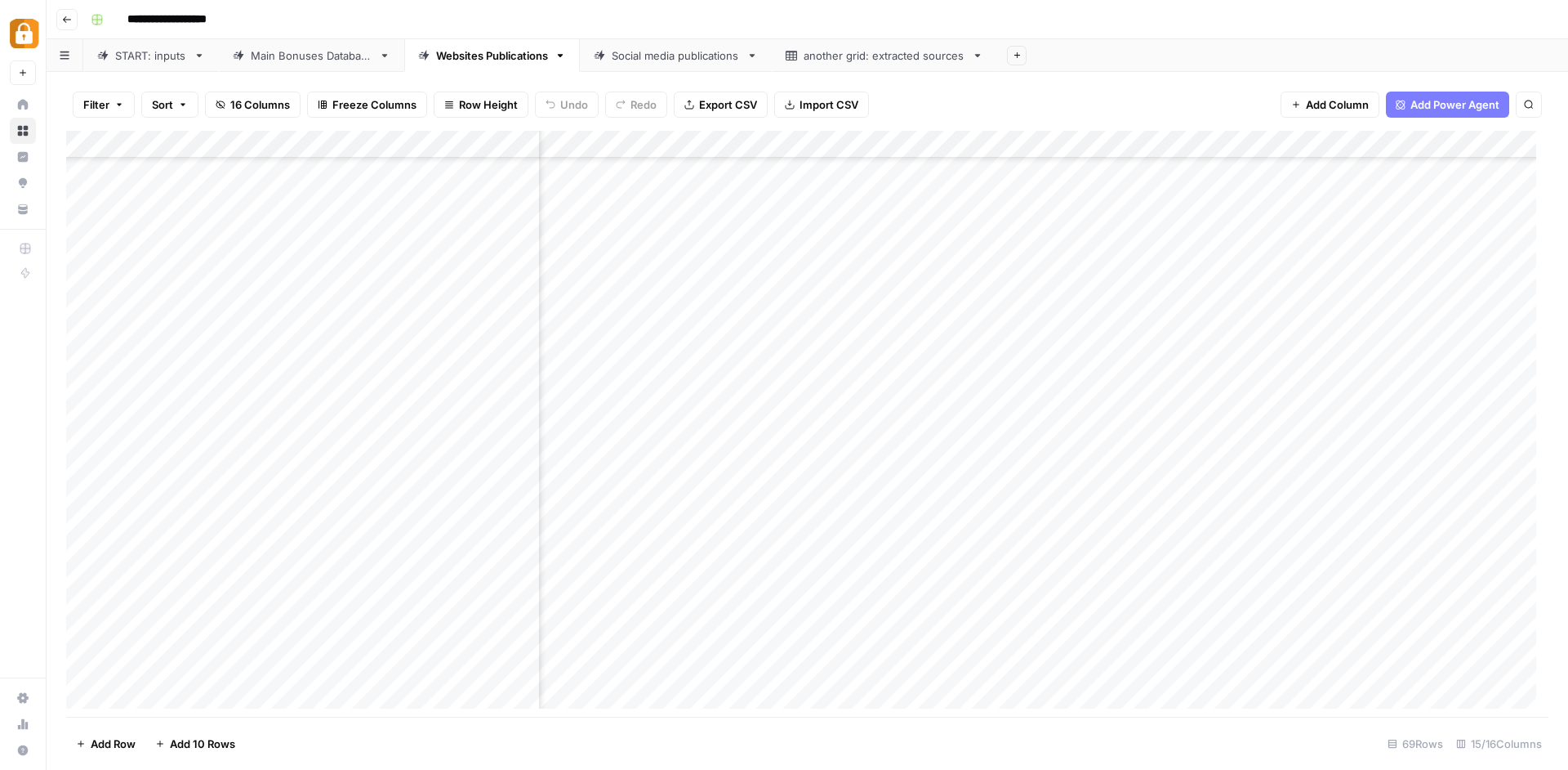
click at [1094, 140] on div "Add Column" at bounding box center [807, 425] width 1482 height 590
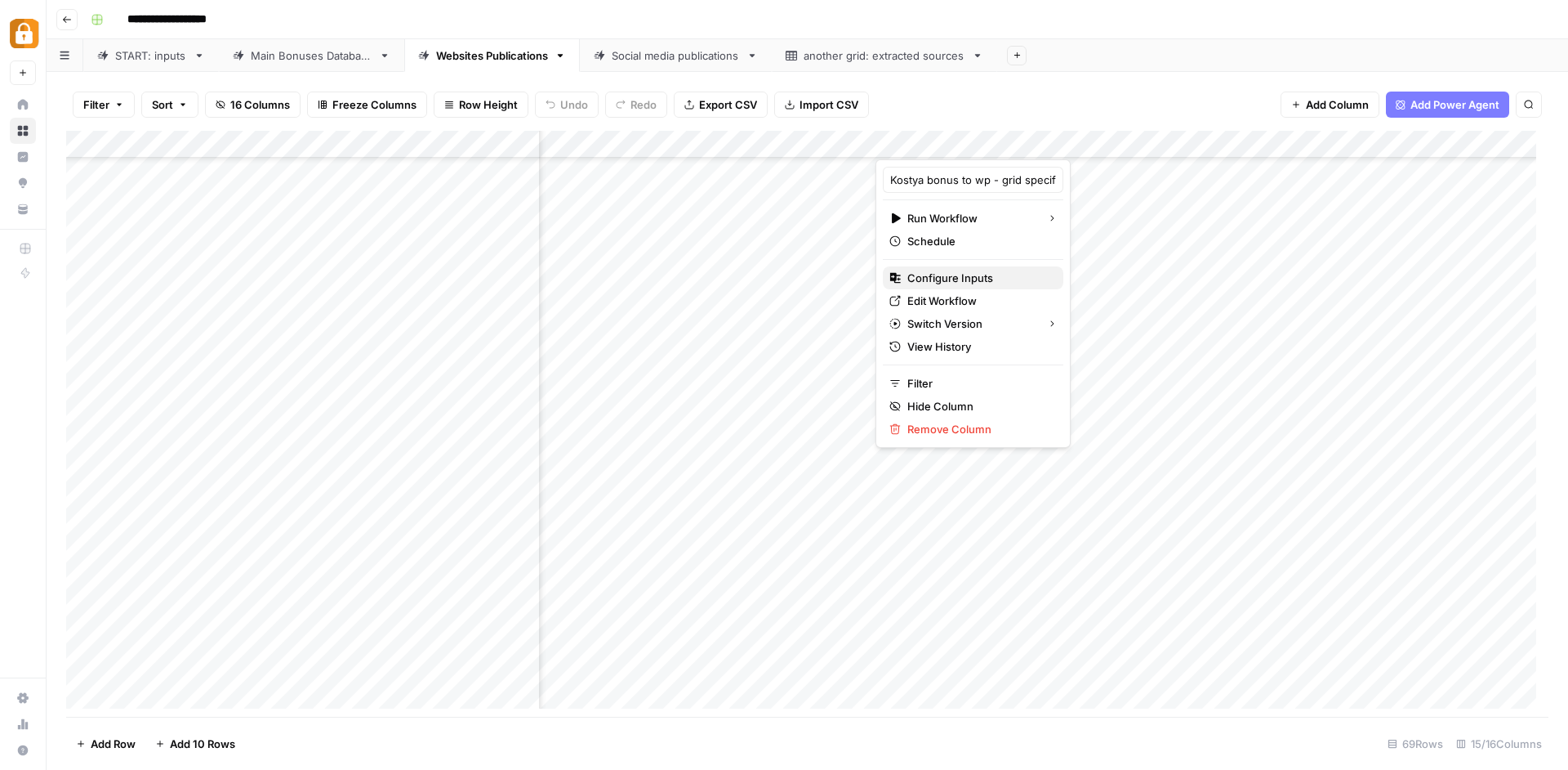
click at [962, 275] on span "Configure Inputs" at bounding box center [978, 278] width 143 height 16
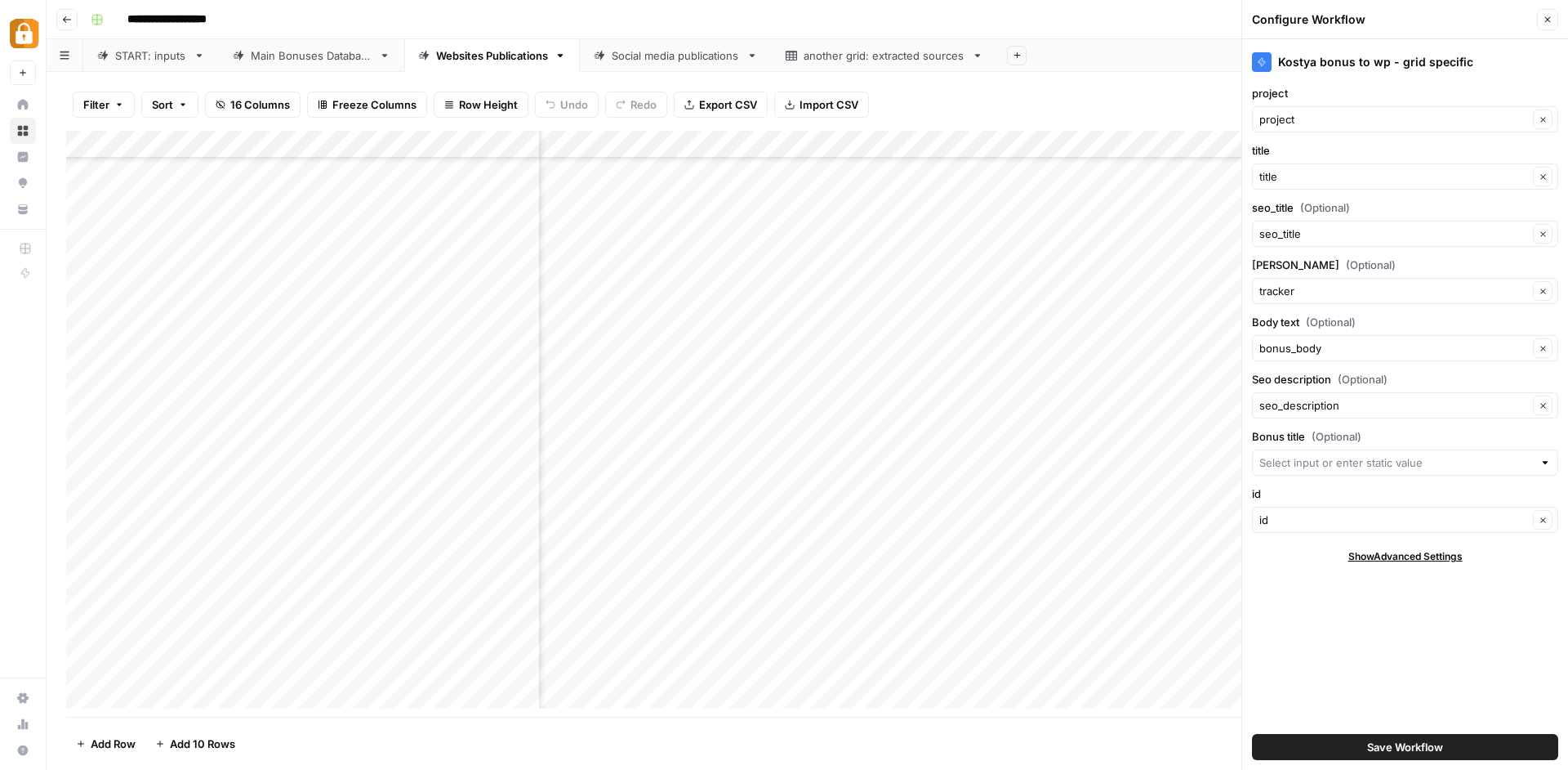
click at [1546, 20] on icon "button" at bounding box center [1547, 19] width 10 height 10
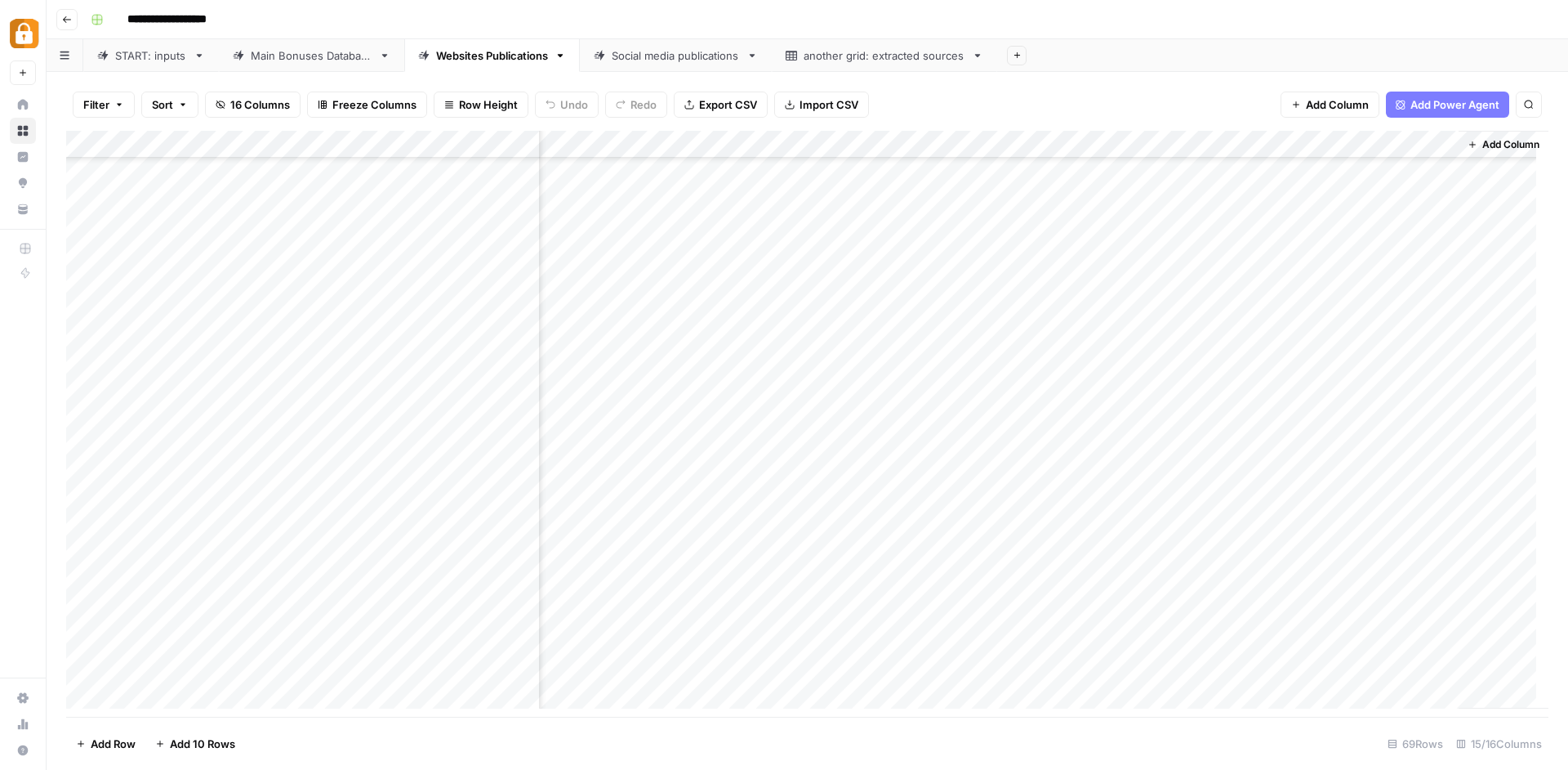
scroll to position [1393, 0]
click at [319, 50] on div "Main Bonuses Database" at bounding box center [311, 55] width 122 height 16
click at [438, 55] on div "Websites Publications" at bounding box center [483, 55] width 130 height 16
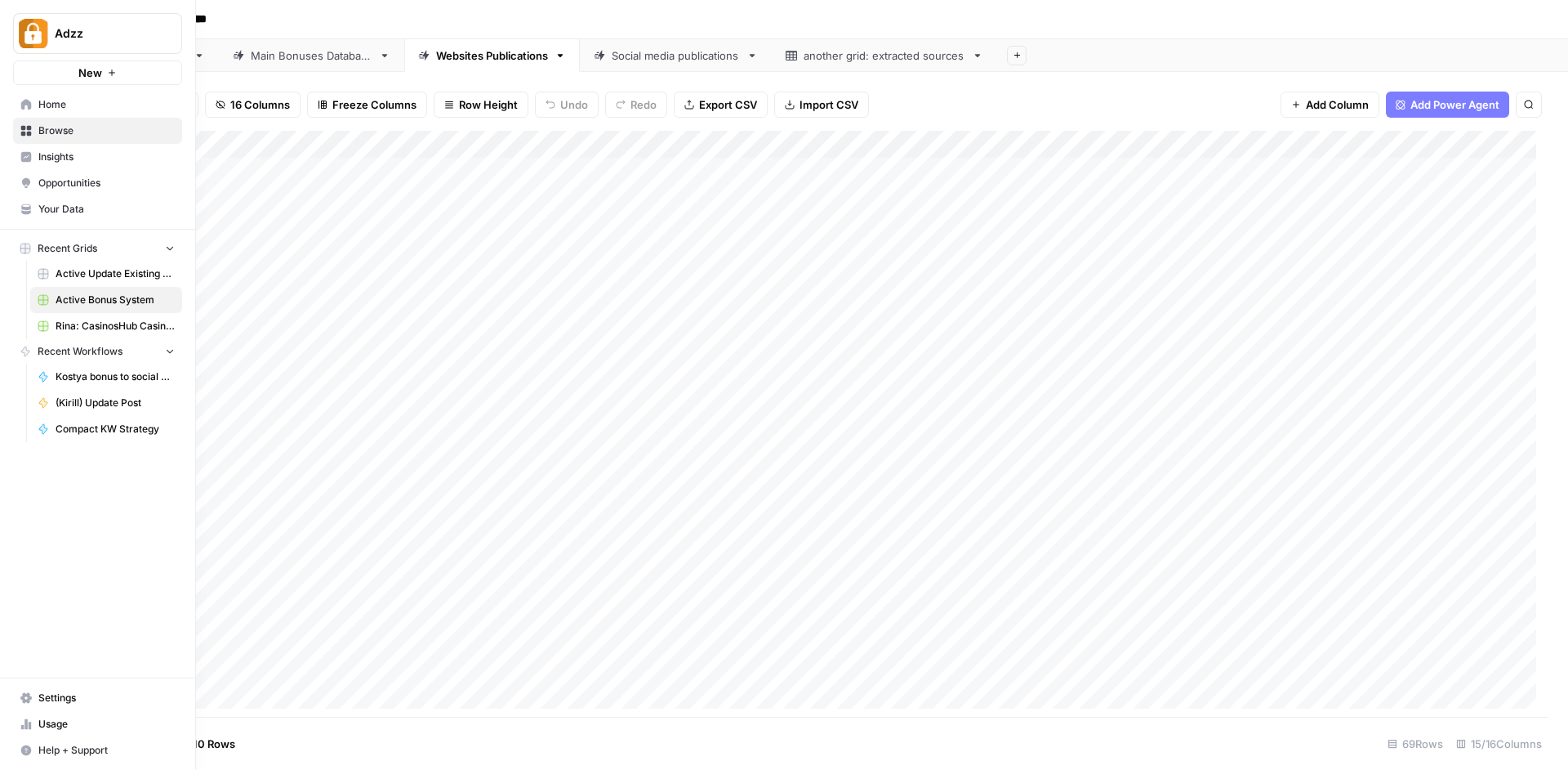
click at [29, 126] on icon at bounding box center [26, 131] width 11 height 11
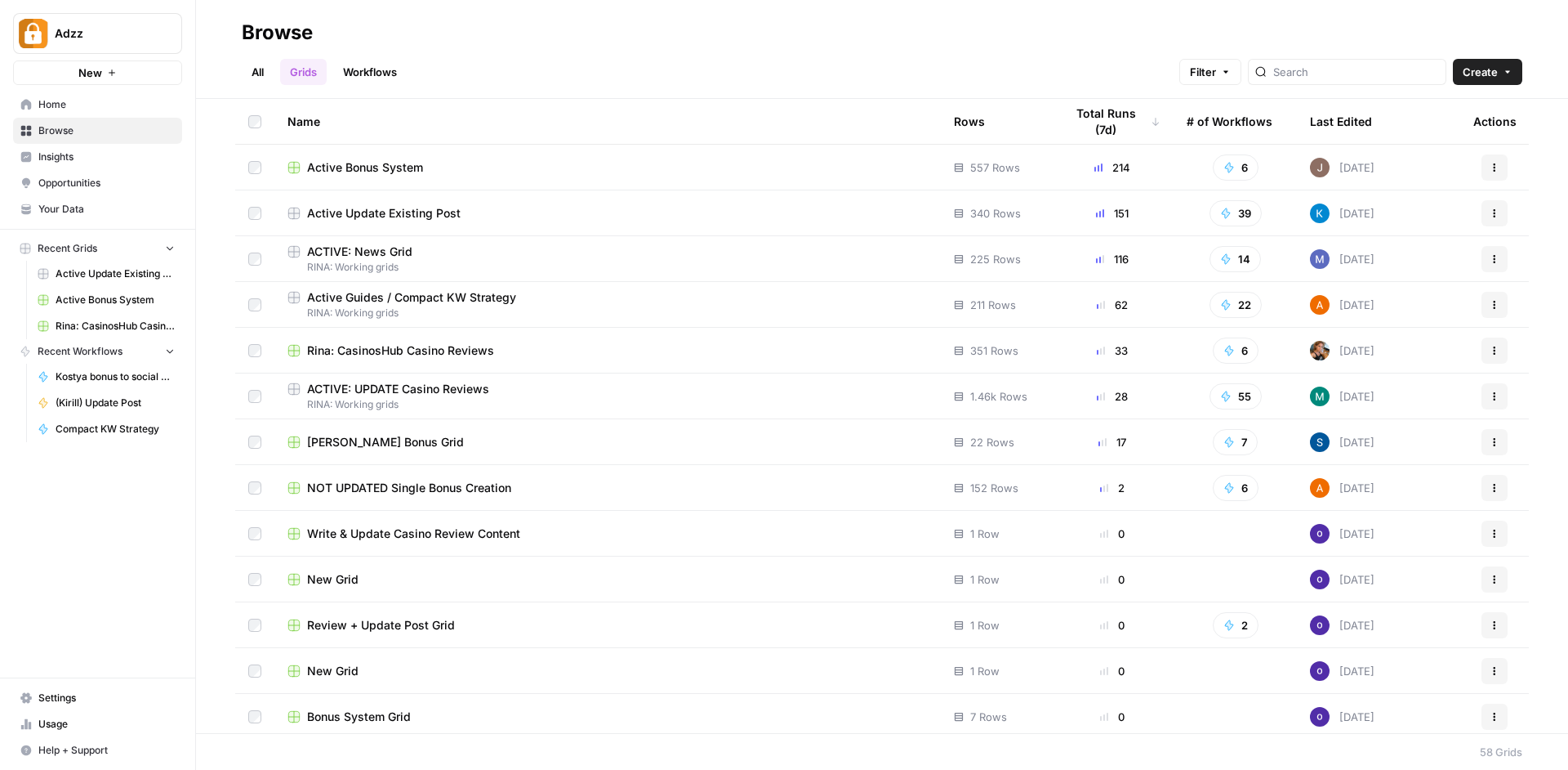
click at [381, 90] on header "Browse All Grids Workflows Filter Create" at bounding box center [882, 49] width 1372 height 99
click at [381, 80] on link "Workflows" at bounding box center [369, 71] width 73 height 26
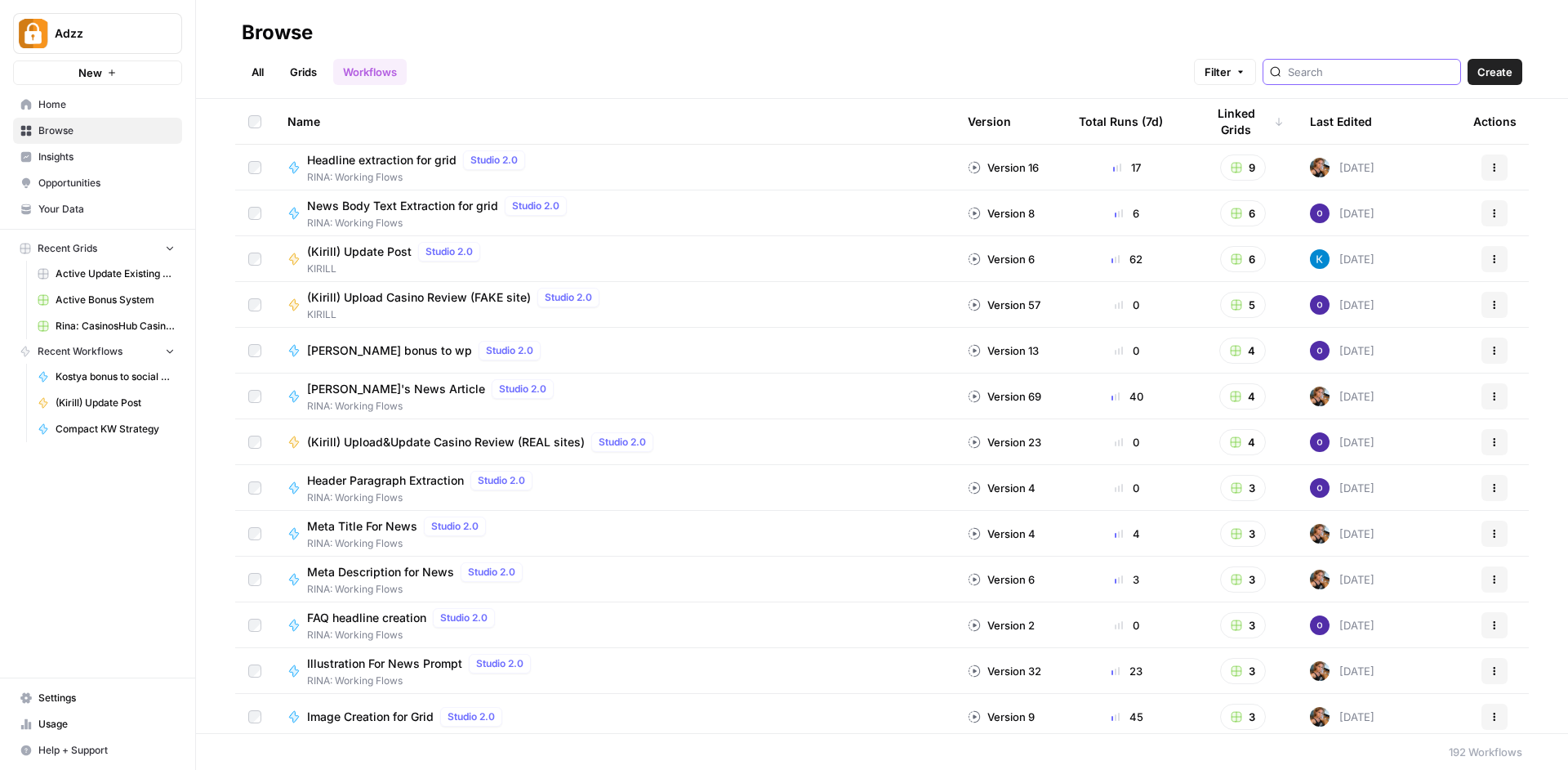
click at [1351, 69] on input "search" at bounding box center [1370, 71] width 165 height 16
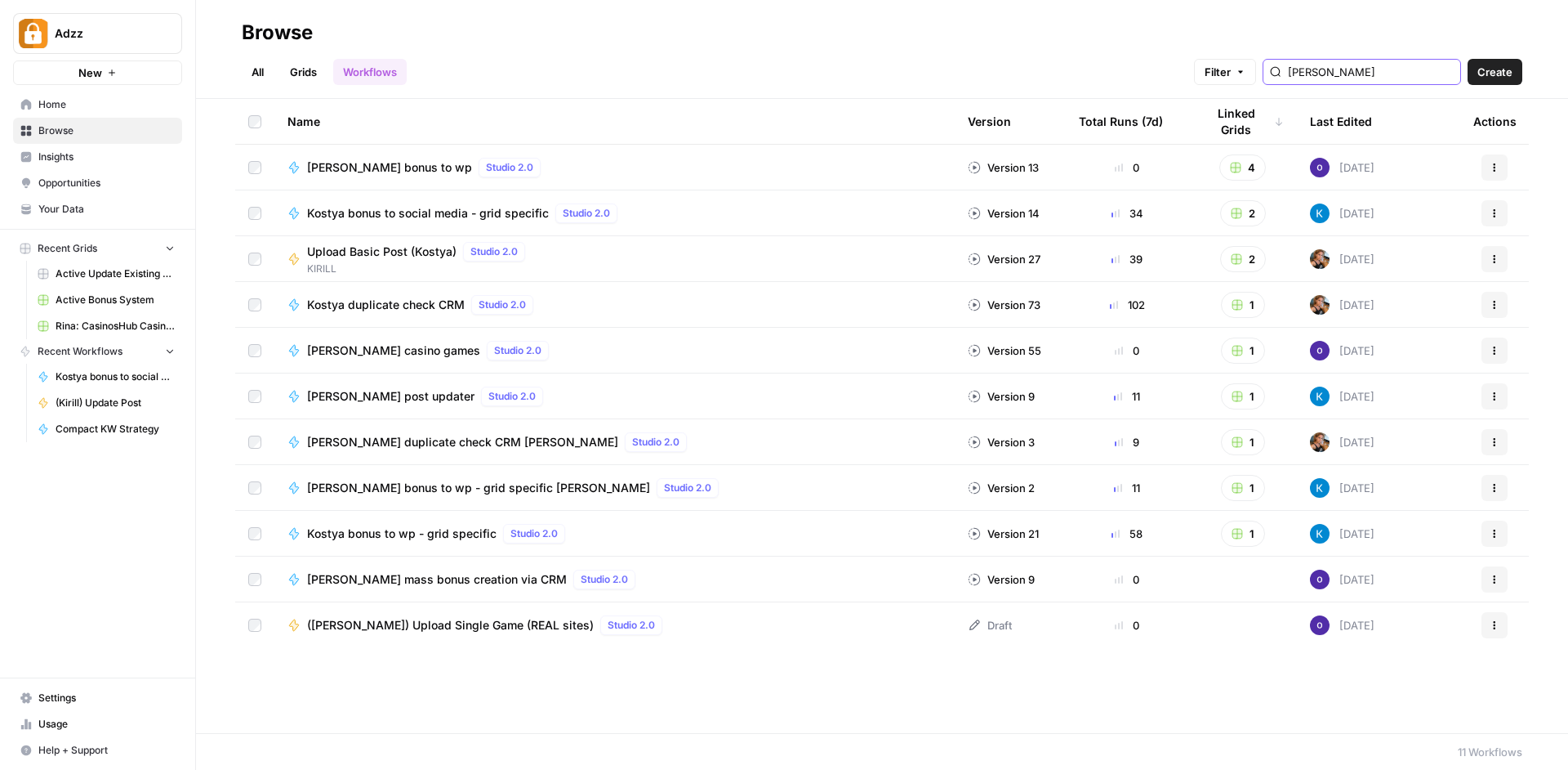
type input "[PERSON_NAME]"
click at [373, 161] on span "[PERSON_NAME] bonus to wp" at bounding box center [390, 167] width 165 height 16
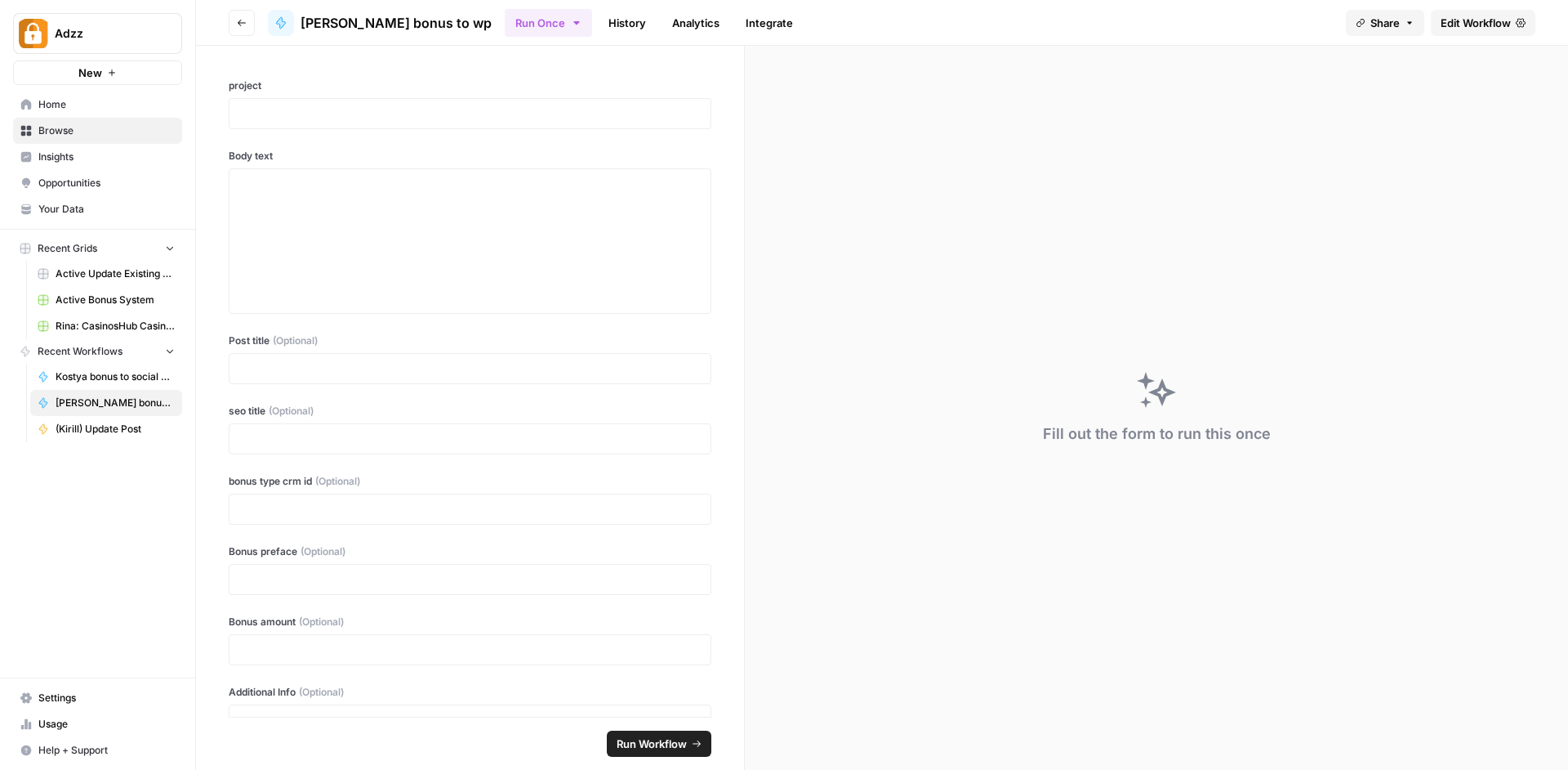
click at [1493, 19] on span "Edit Workflow" at bounding box center [1476, 23] width 71 height 16
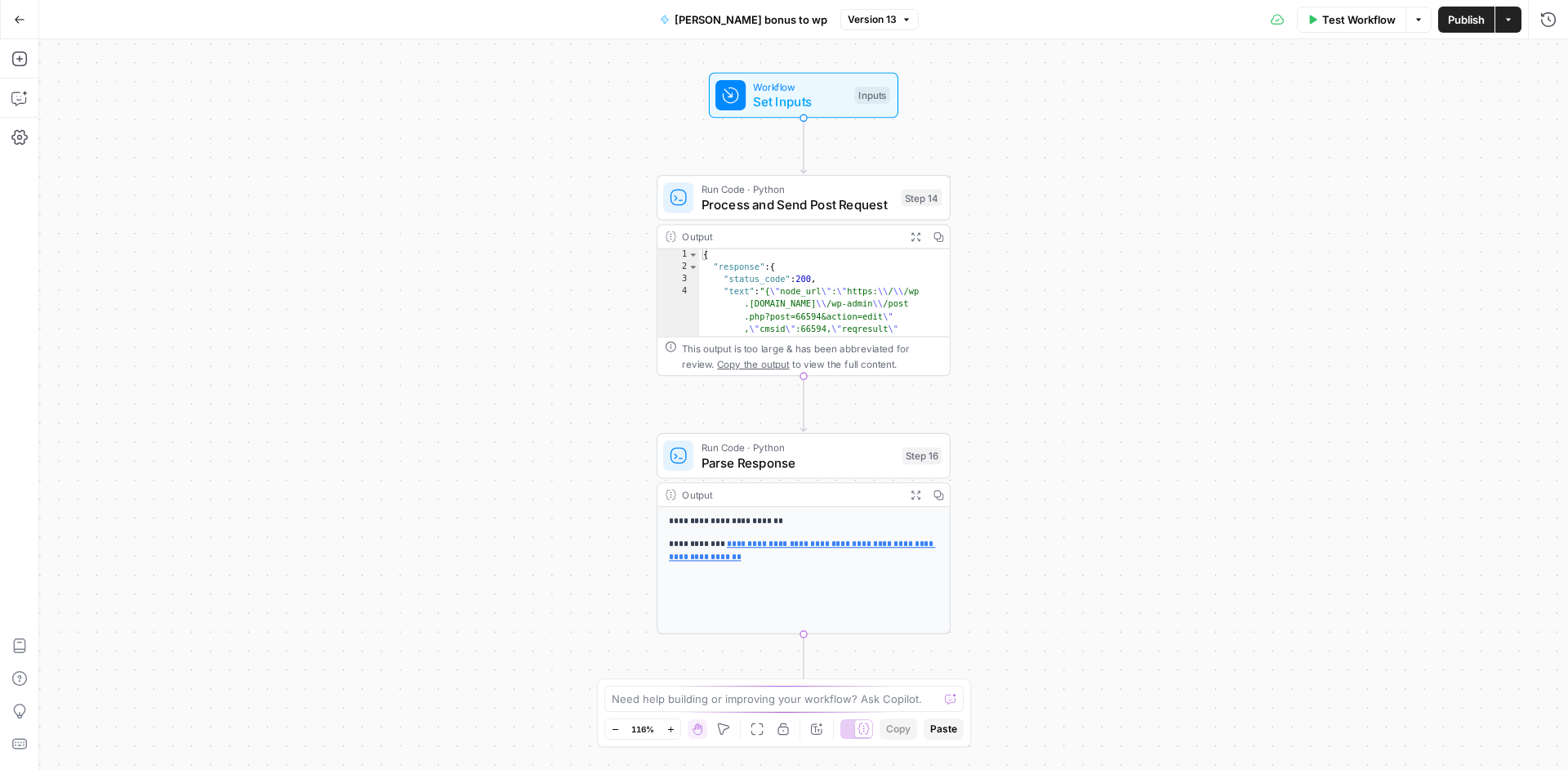
click at [868, 205] on span "Process and Send Post Request" at bounding box center [798, 204] width 193 height 19
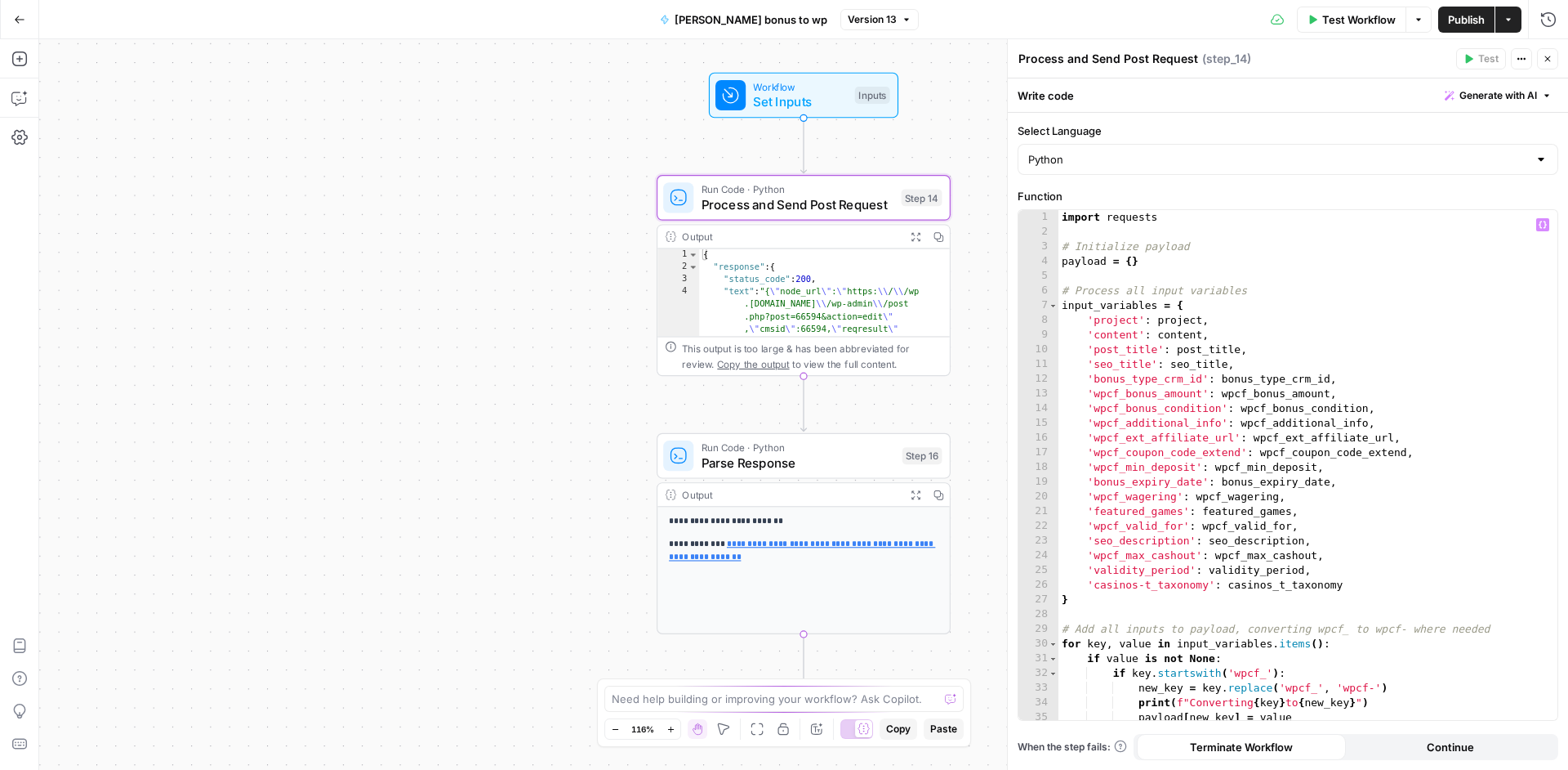
type textarea "**********"
click at [1328, 402] on div "import requests # Initialize payload payload = { } # Process all input variable…" at bounding box center [1301, 480] width 486 height 539
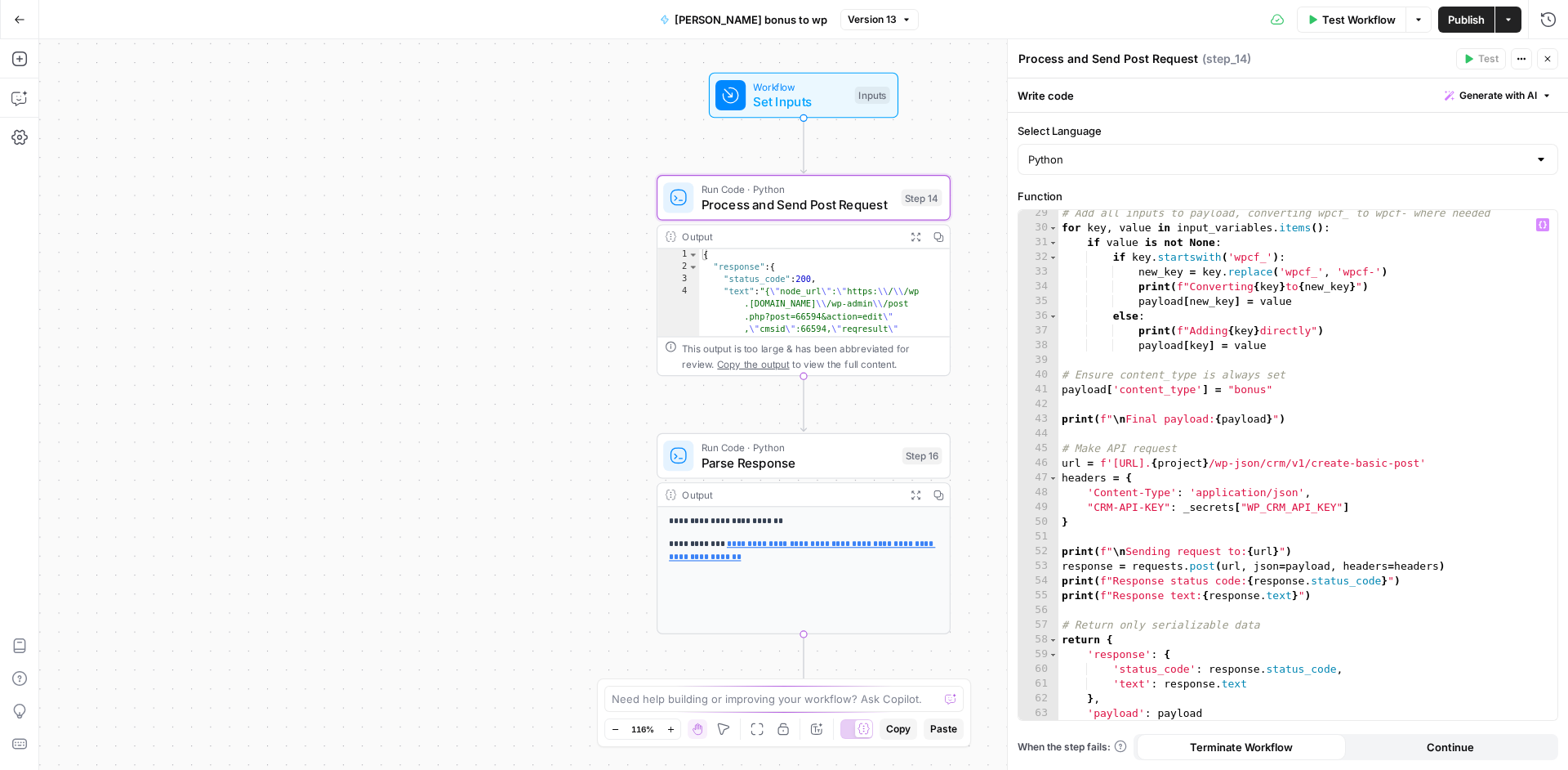
scroll to position [432, 0]
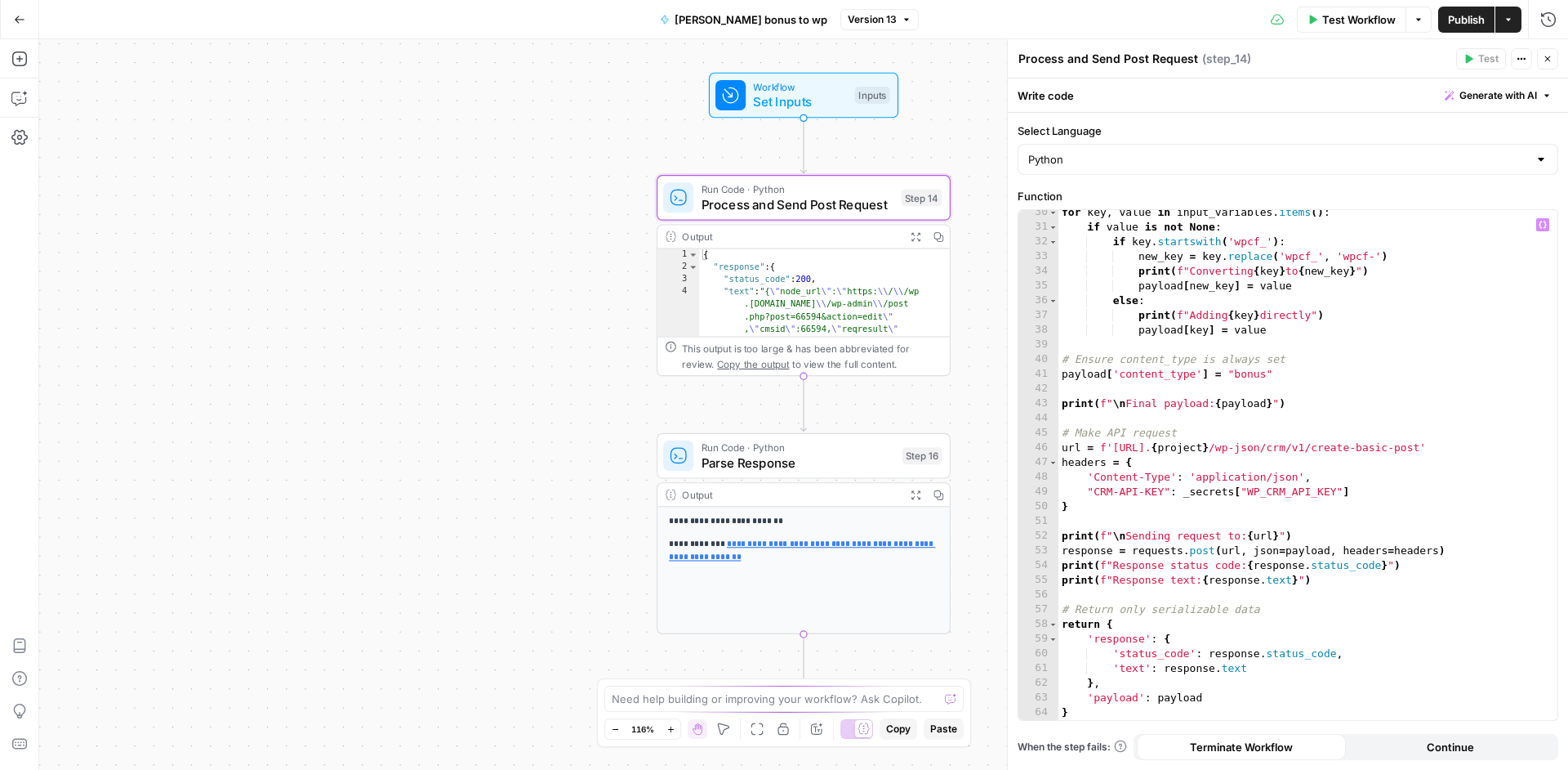
click at [1334, 416] on div "for key , value in input_variables . items ( ) : if value is not None : if key …" at bounding box center [1301, 475] width 486 height 539
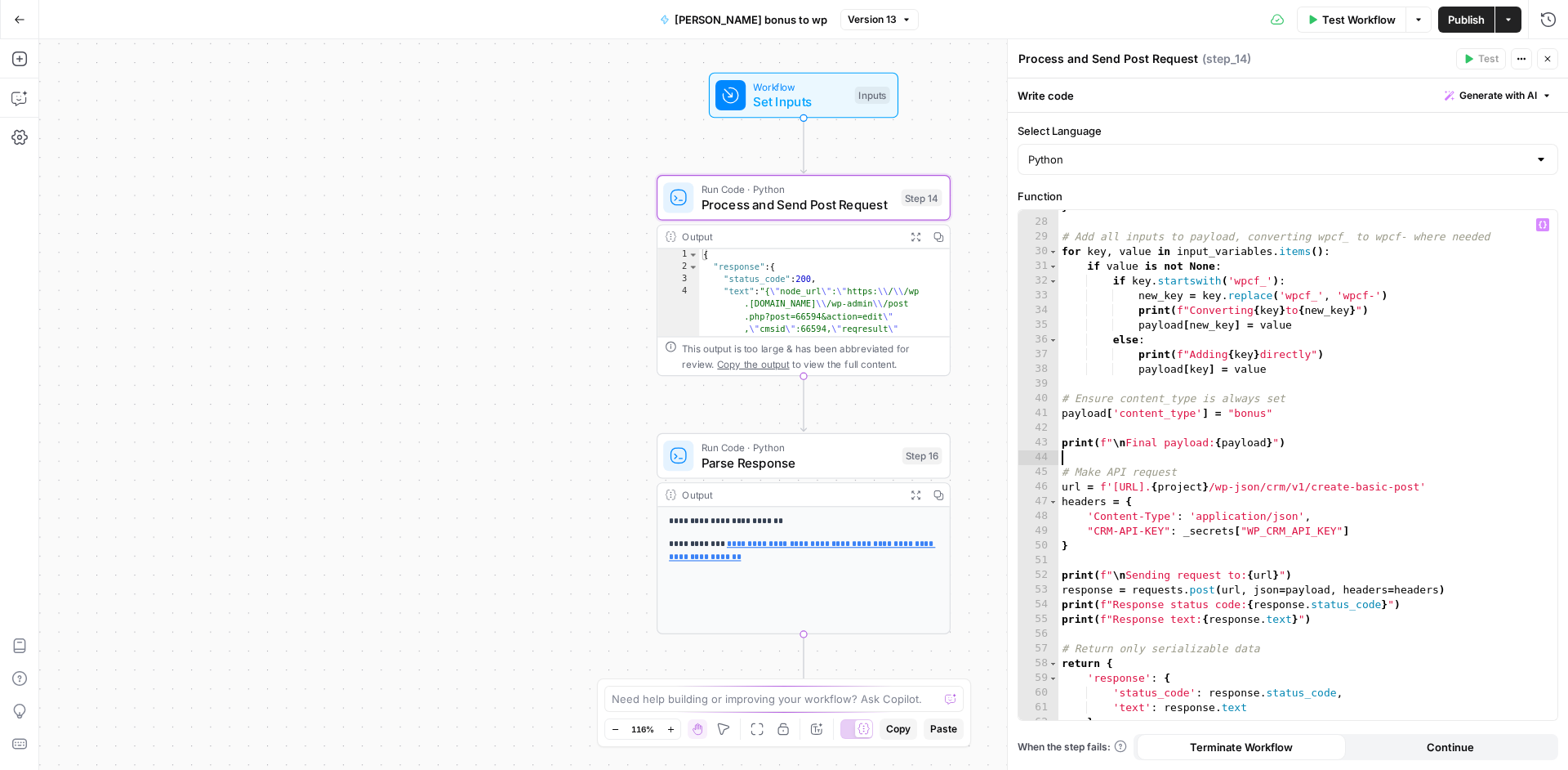
scroll to position [392, 0]
click at [1335, 417] on div "} # Add all inputs to payload, converting wpcf_ to wpcf- where needed for key ,…" at bounding box center [1301, 470] width 486 height 539
type textarea "**********"
type input "*"
click at [858, 197] on span "Process and Send Post Request" at bounding box center [798, 204] width 193 height 19
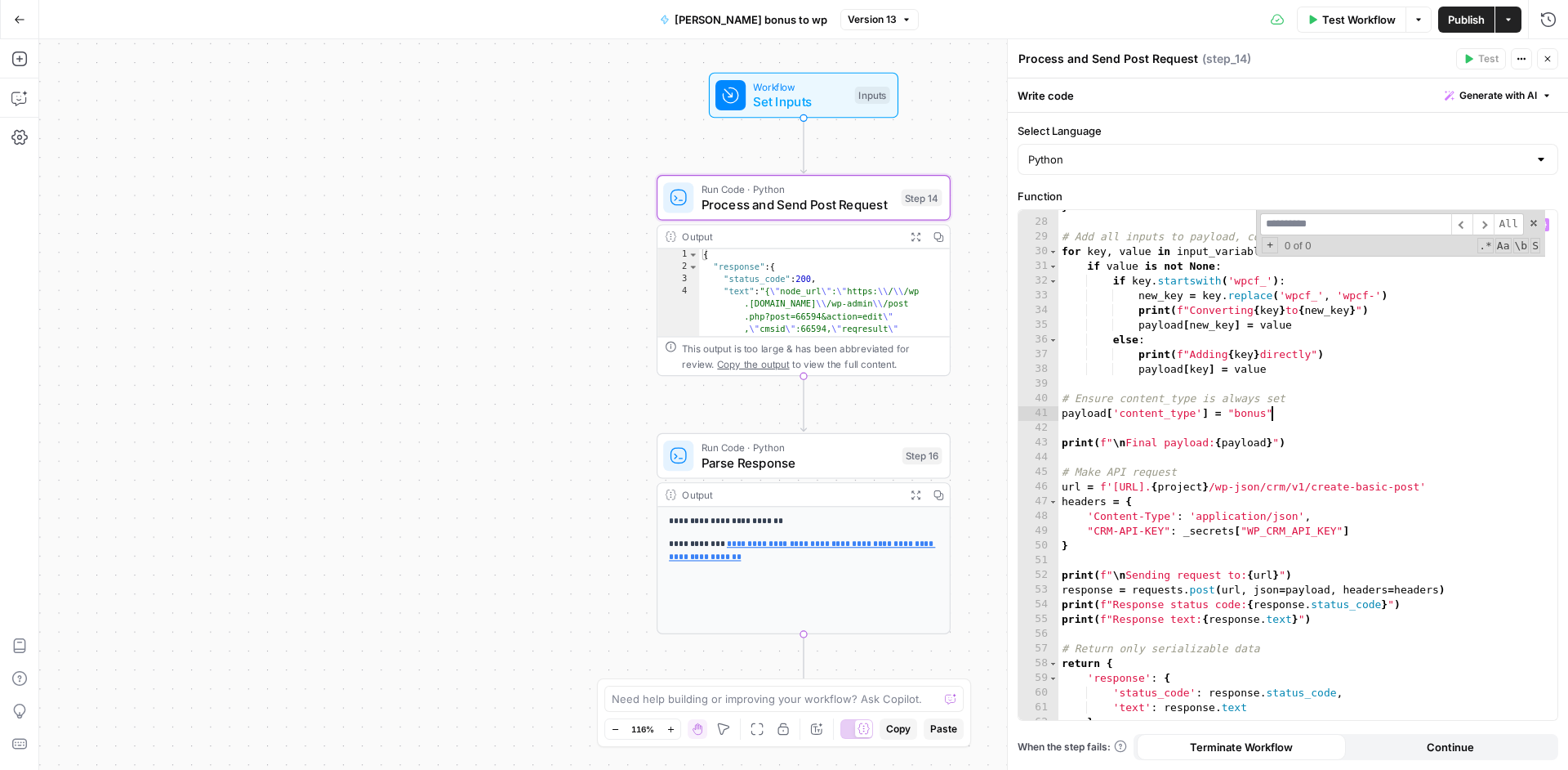
click at [1433, 418] on div "} # Add all inputs to payload, converting wpcf_ to wpcf- where needed for key ,…" at bounding box center [1301, 470] width 486 height 539
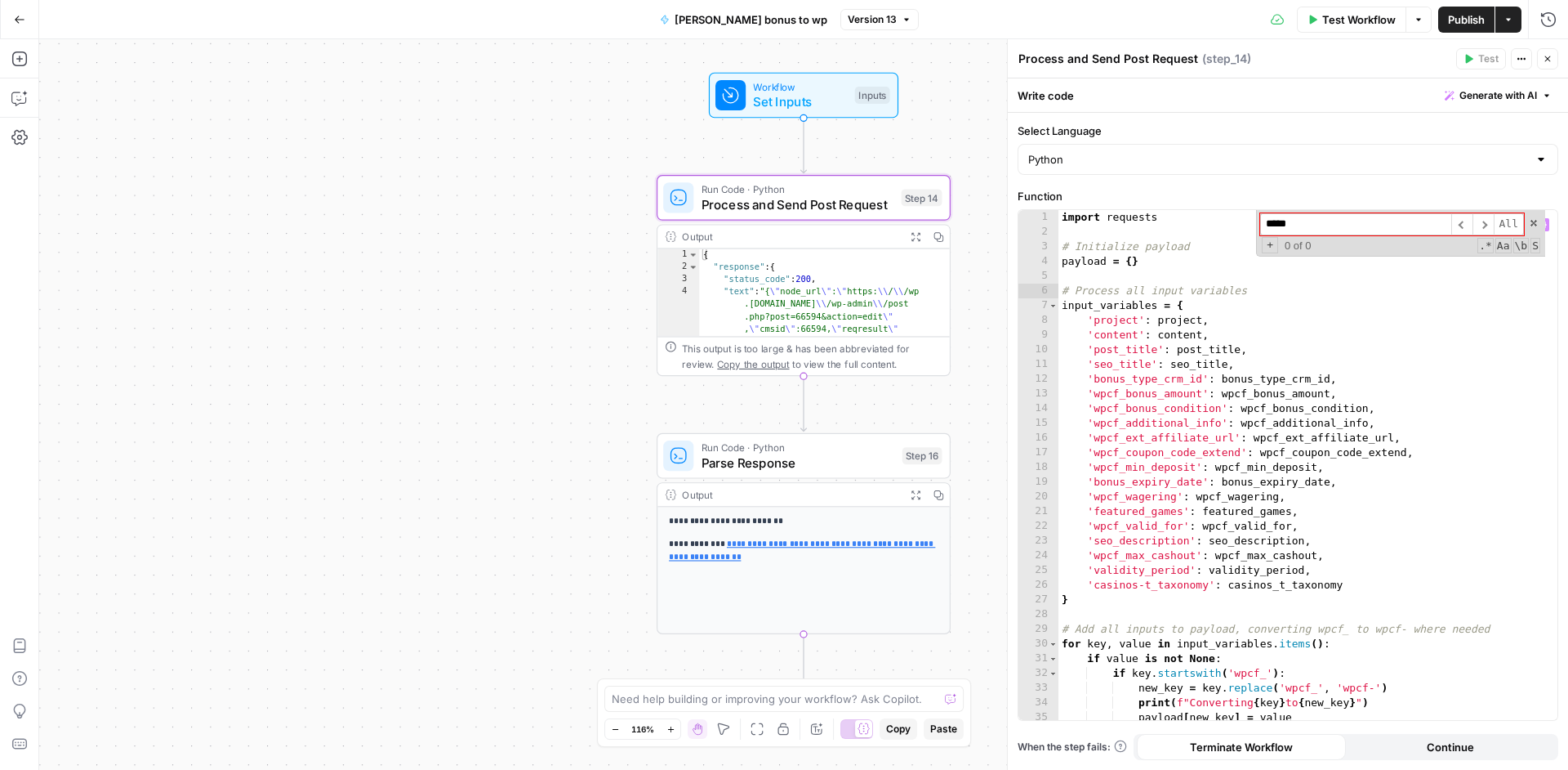
type input "*****"
type textarea "**********"
click at [1408, 418] on div "import requests # Initialize payload payload = { } # Process all input variable…" at bounding box center [1301, 480] width 486 height 539
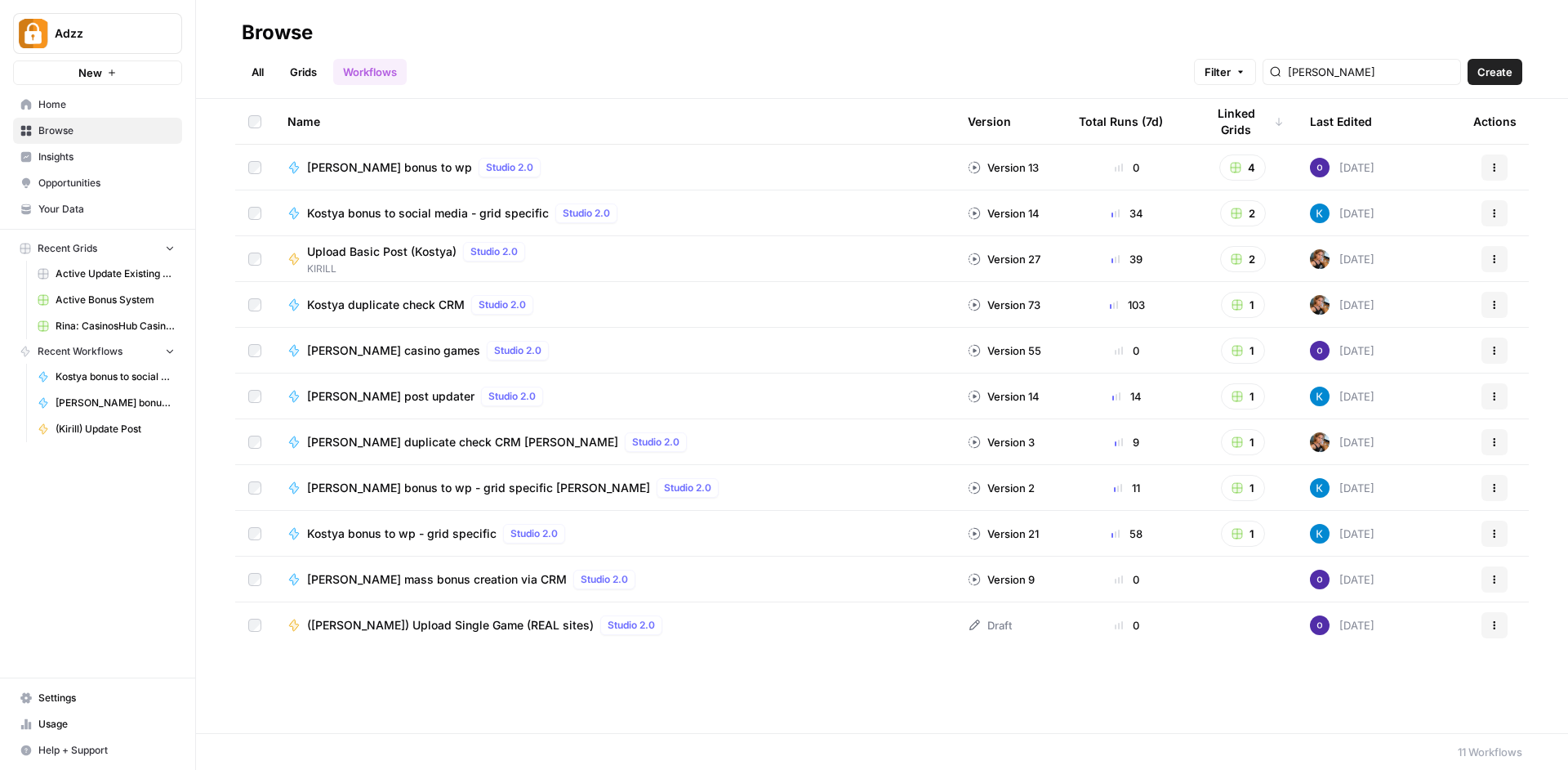
click at [358, 348] on span "[PERSON_NAME] casino games" at bounding box center [393, 350] width 173 height 16
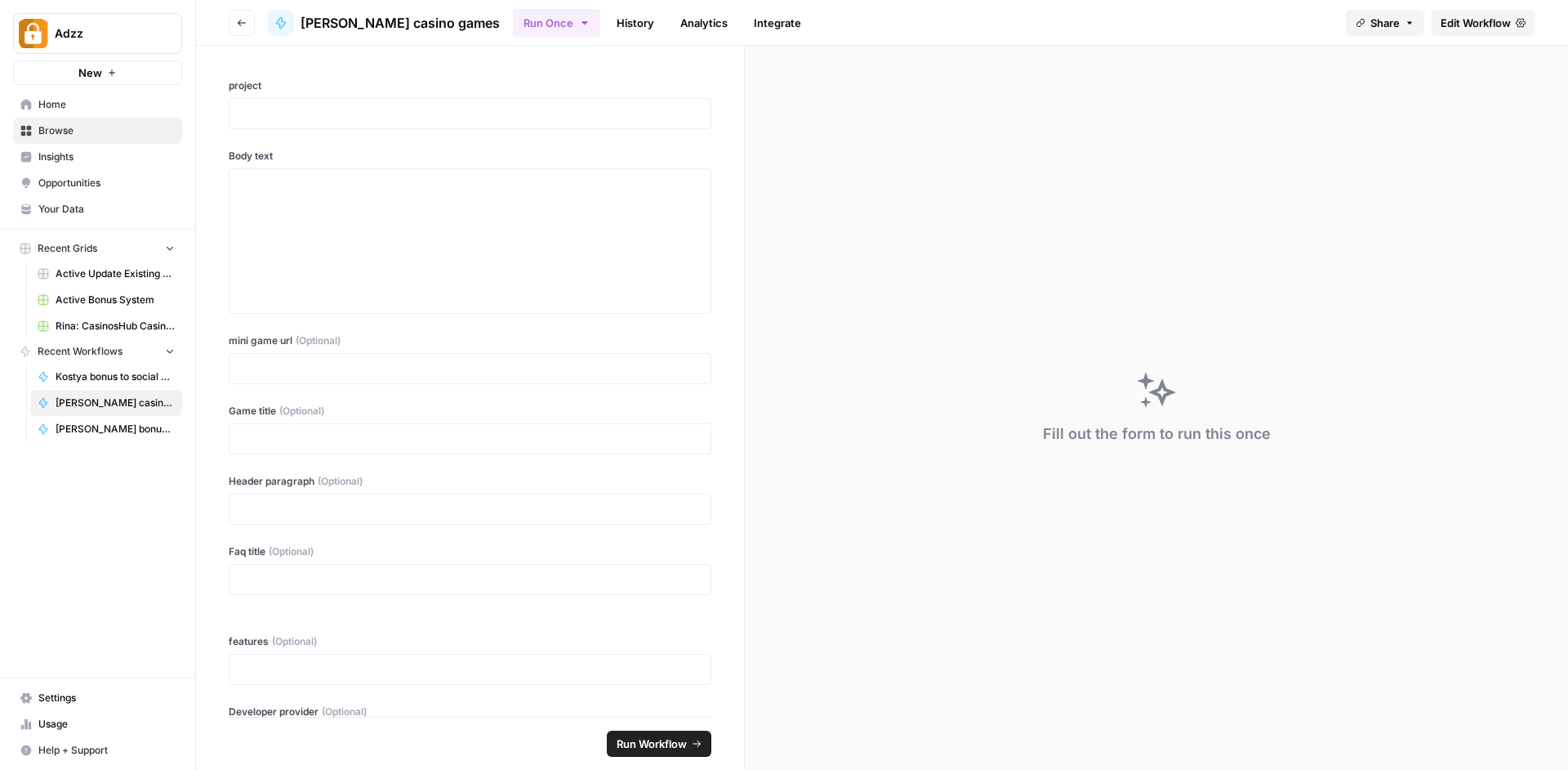
click at [1451, 18] on span "Edit Workflow" at bounding box center [1476, 23] width 71 height 16
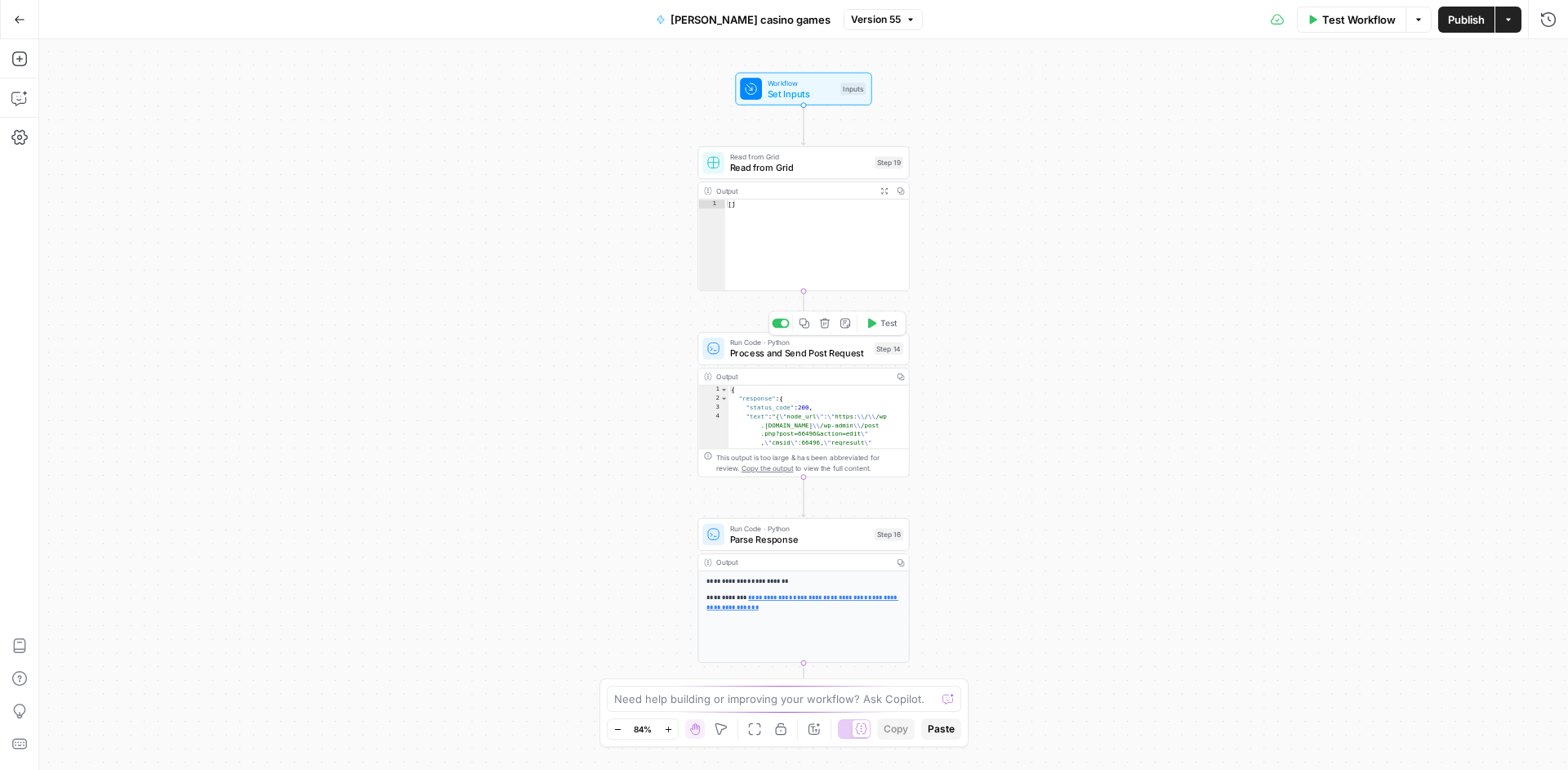
click at [807, 360] on div "Run Code · Python Process and Send Post Request Step 14 Copy step Delete step A…" at bounding box center [803, 348] width 212 height 33
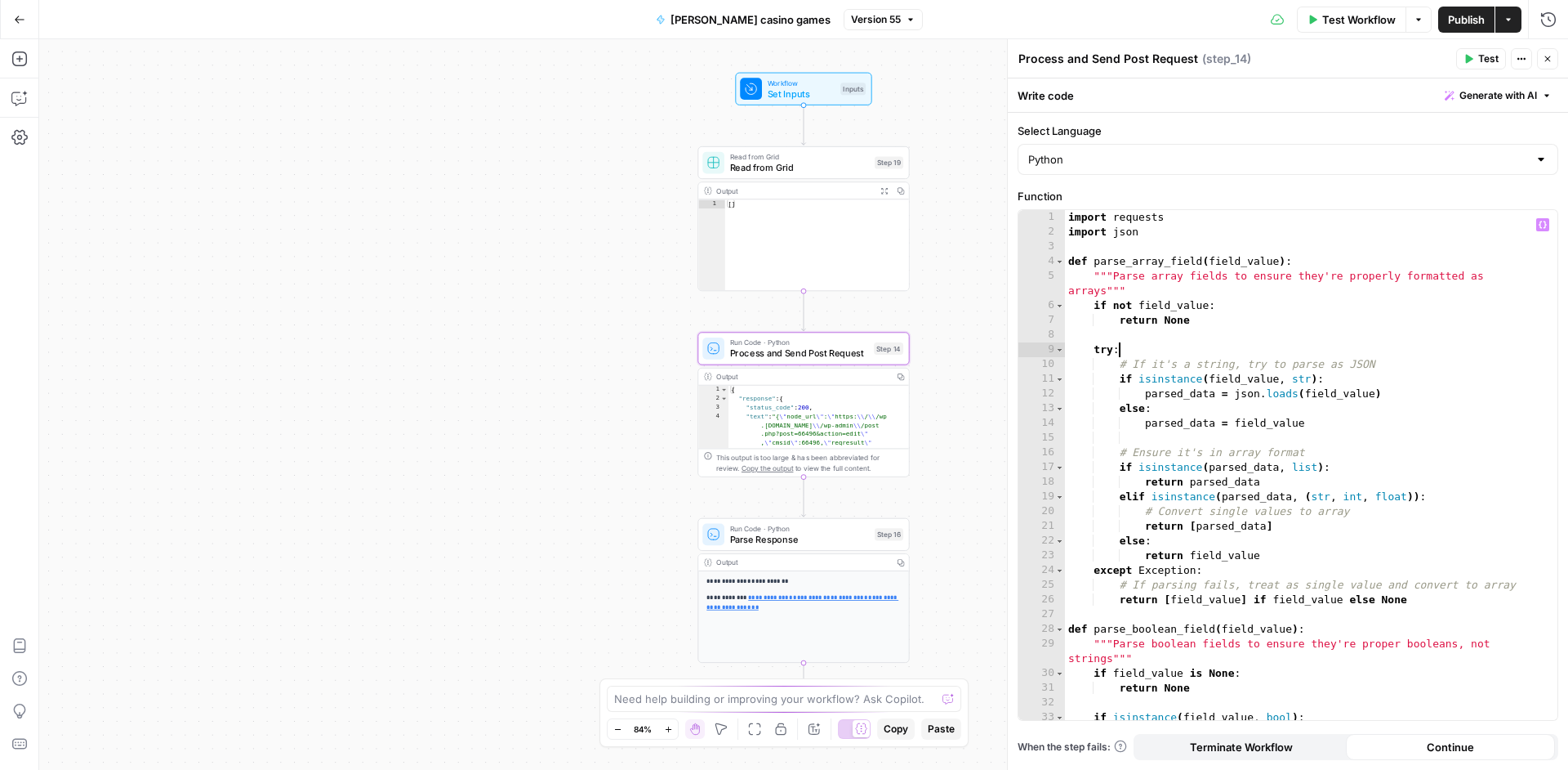
click at [1313, 355] on div "import requests import json def parse_array_field ( field_value ) : """Parse ar…" at bounding box center [1304, 480] width 480 height 539
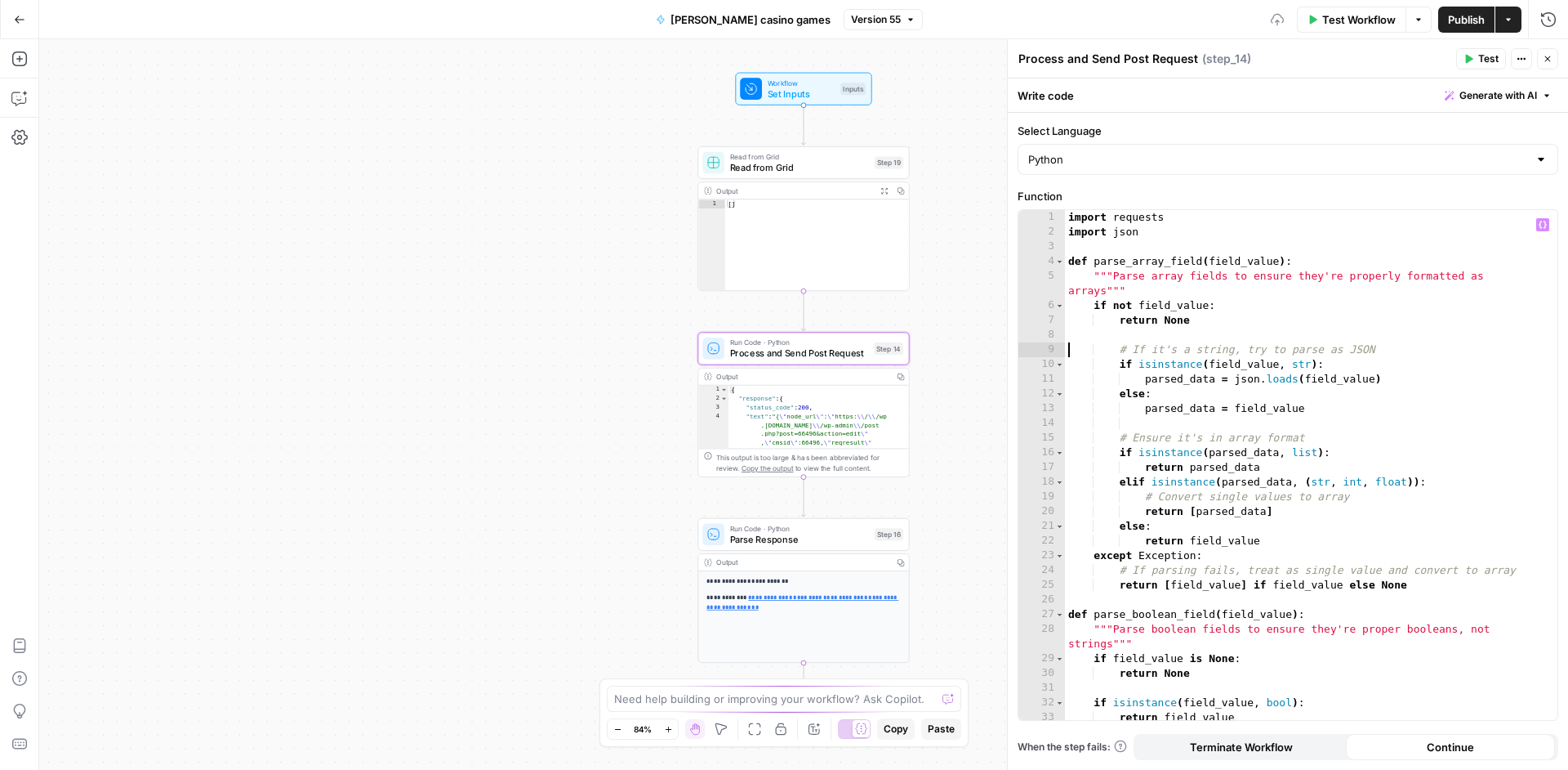
type textarea "**********"
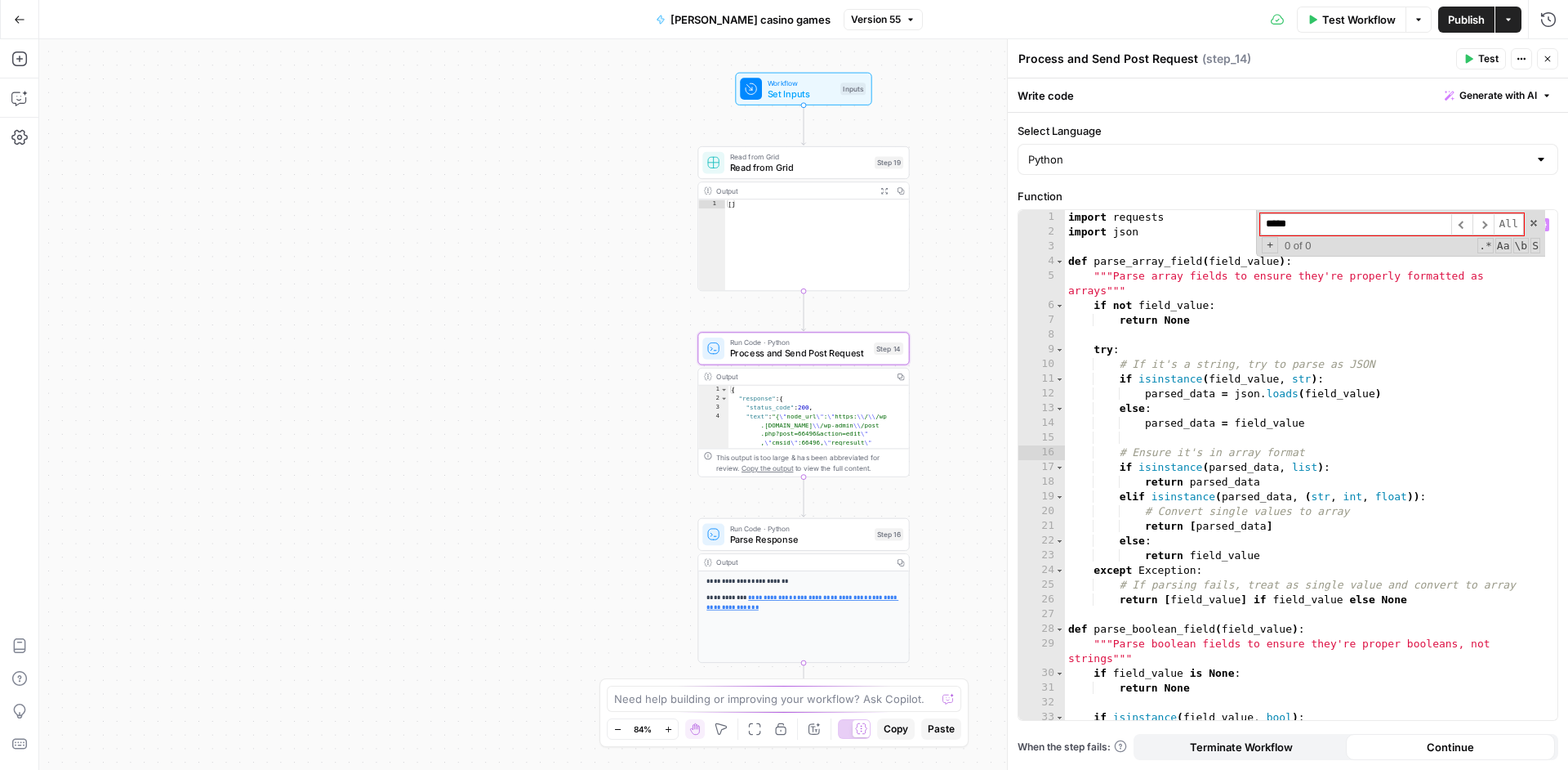
type input "*****"
click at [1233, 450] on div "import requests import json def parse_array_field ( field_value ) : """Parse ar…" at bounding box center [1304, 480] width 480 height 539
click at [1117, 395] on div "import requests import json def parse_array_field ( field_value ) : """Parse ar…" at bounding box center [1304, 480] width 480 height 539
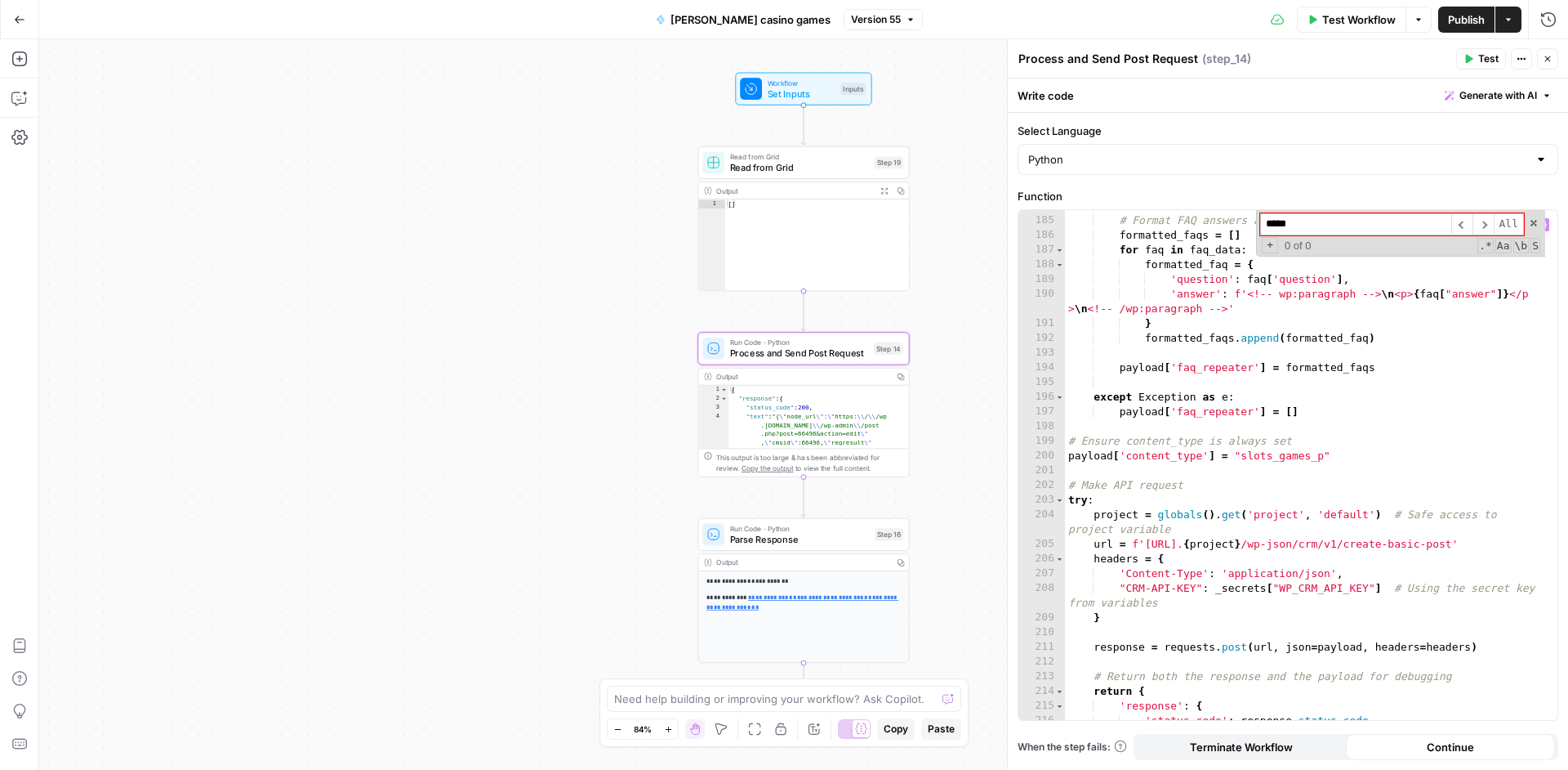
scroll to position [2965, 0]
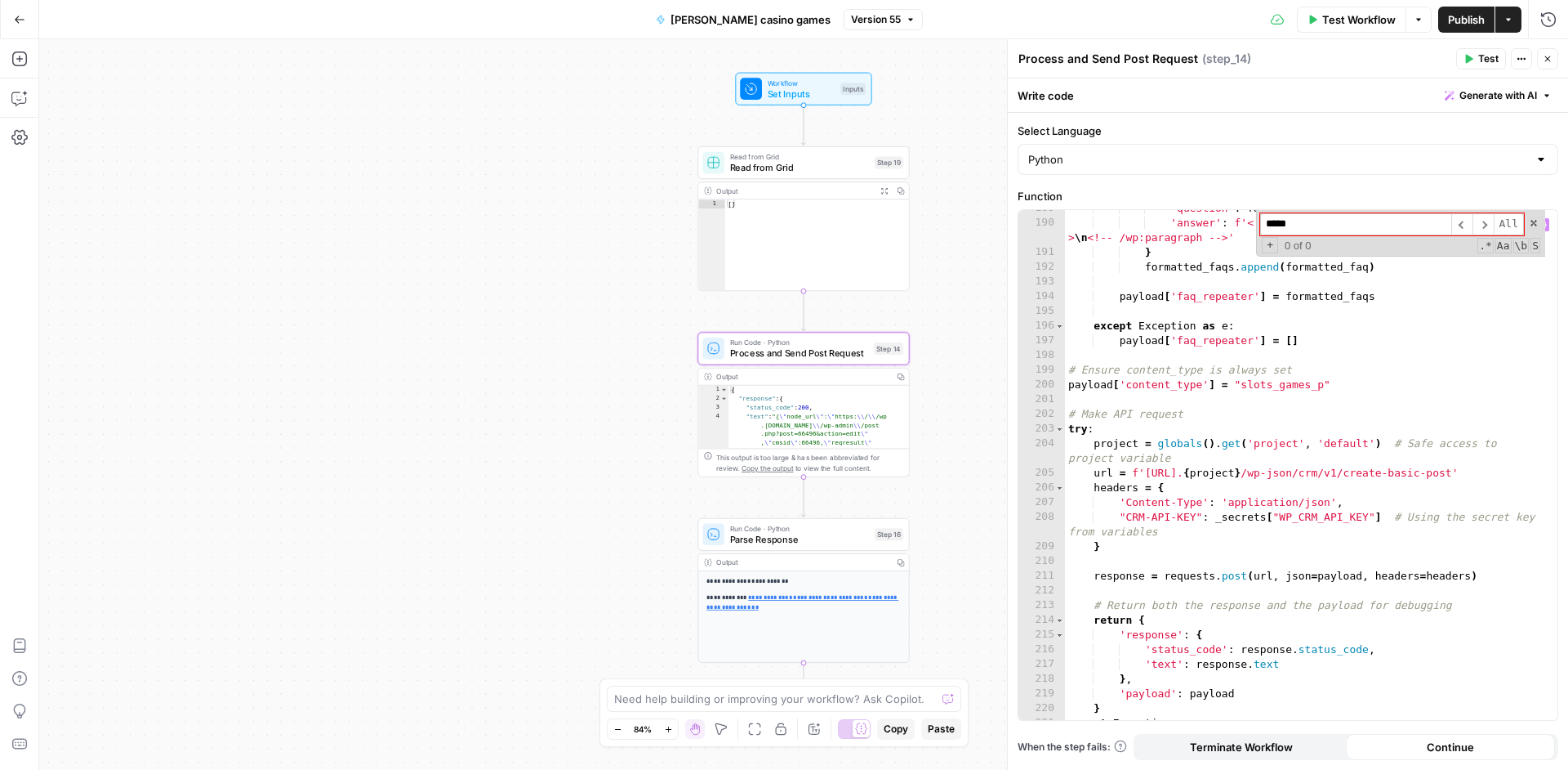
click at [1413, 443] on div "'question' : faq [ 'question' ] , 'answer' : f'<!-- wp:paragraph --> \n <p> { f…" at bounding box center [1304, 471] width 480 height 539
click at [1393, 373] on div "'question' : faq [ 'question' ] , 'answer' : f'<!-- wp:paragraph --> \n <p> { f…" at bounding box center [1304, 471] width 480 height 539
type textarea "**********"
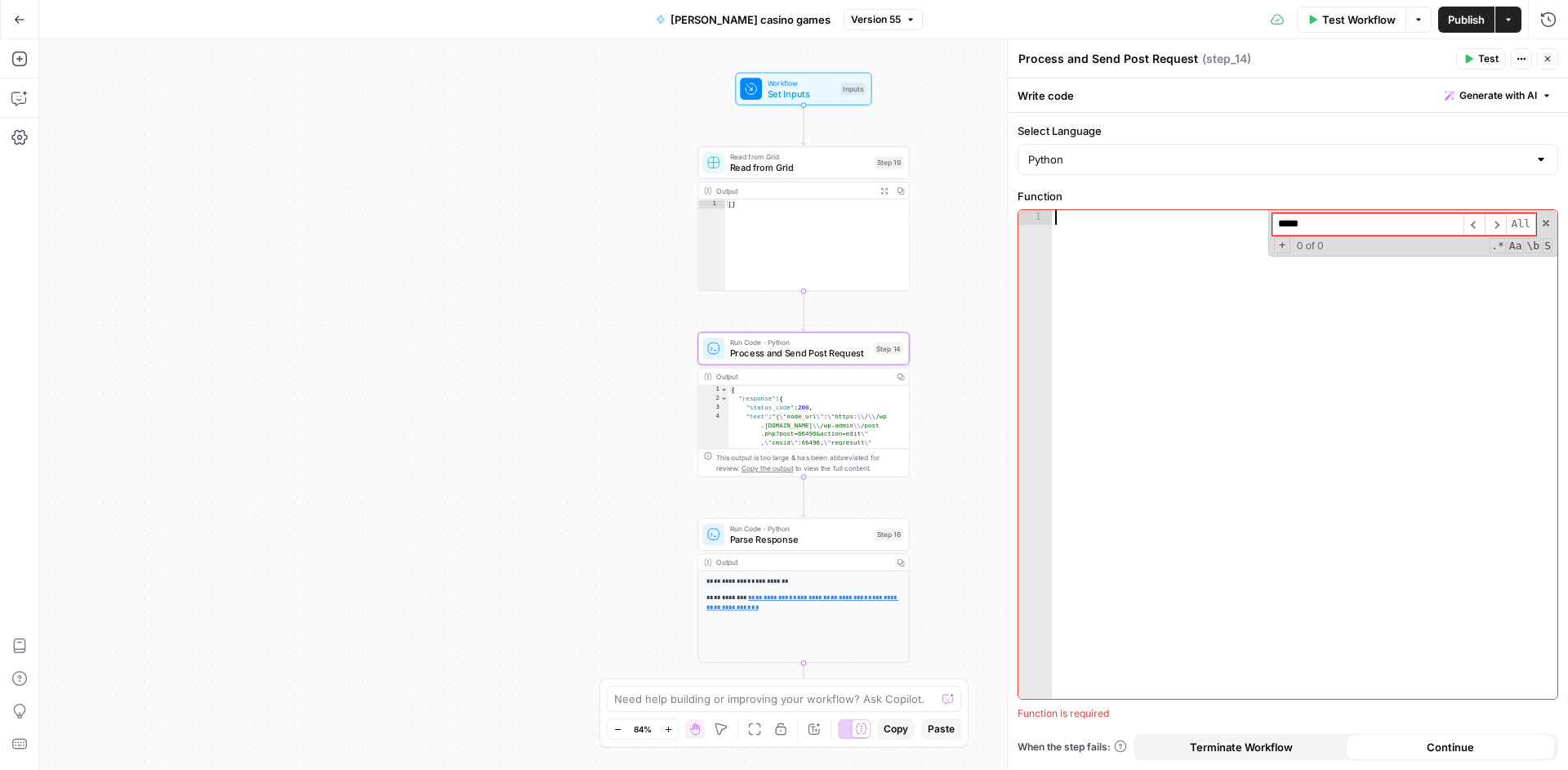
type textarea "**********"
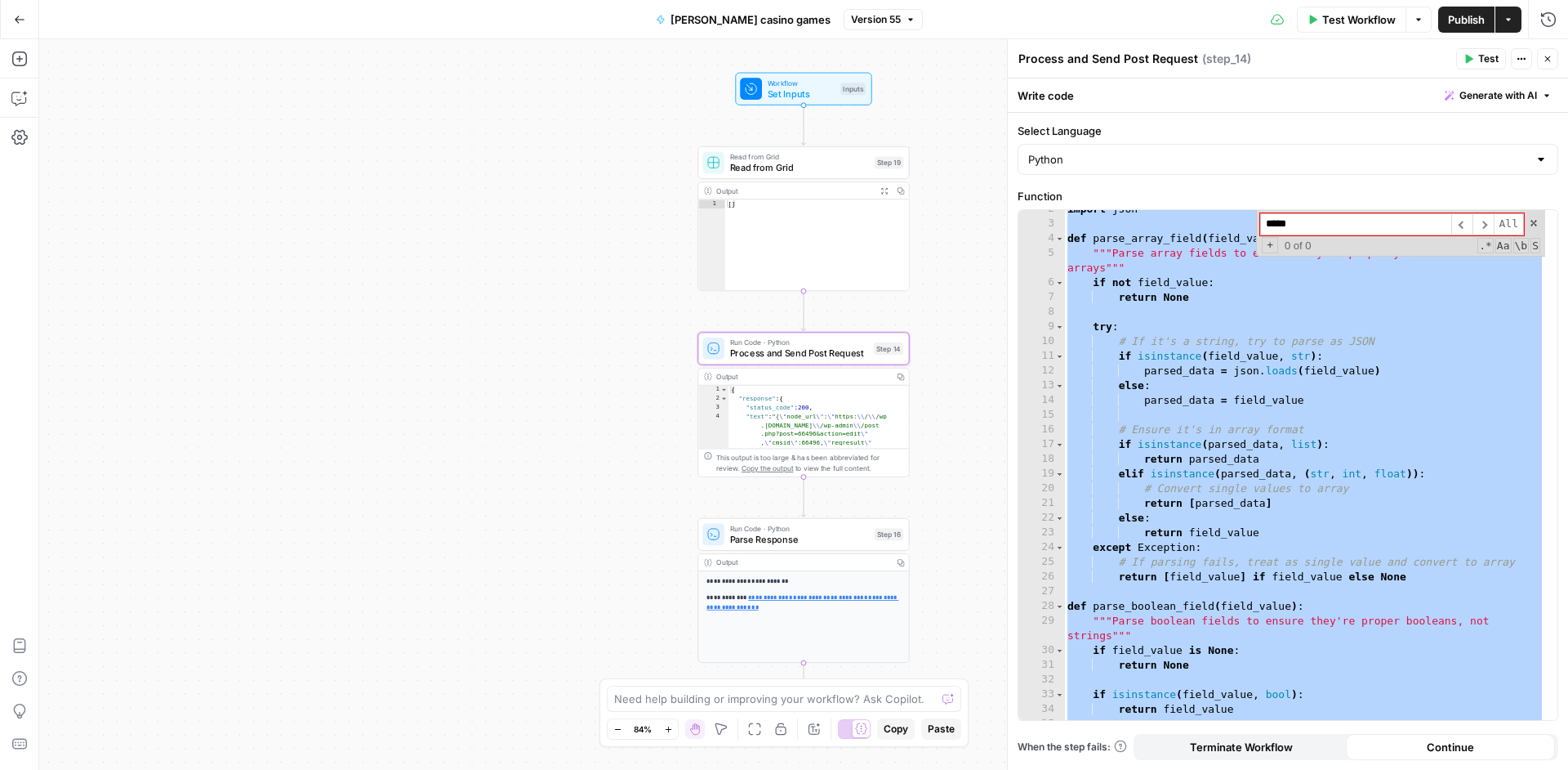
scroll to position [0, 0]
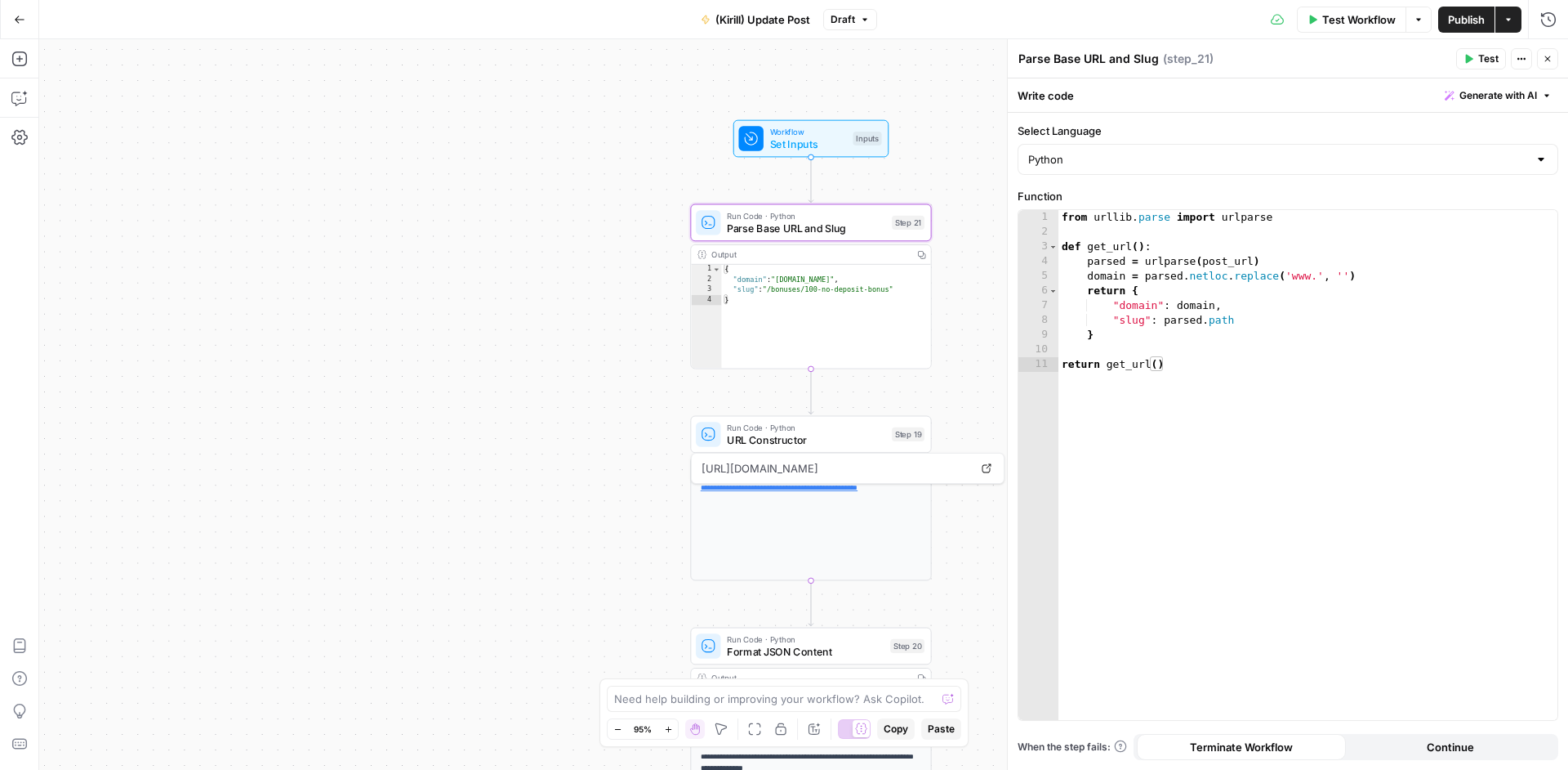
click at [17, 24] on button "Go Back" at bounding box center [19, 19] width 30 height 30
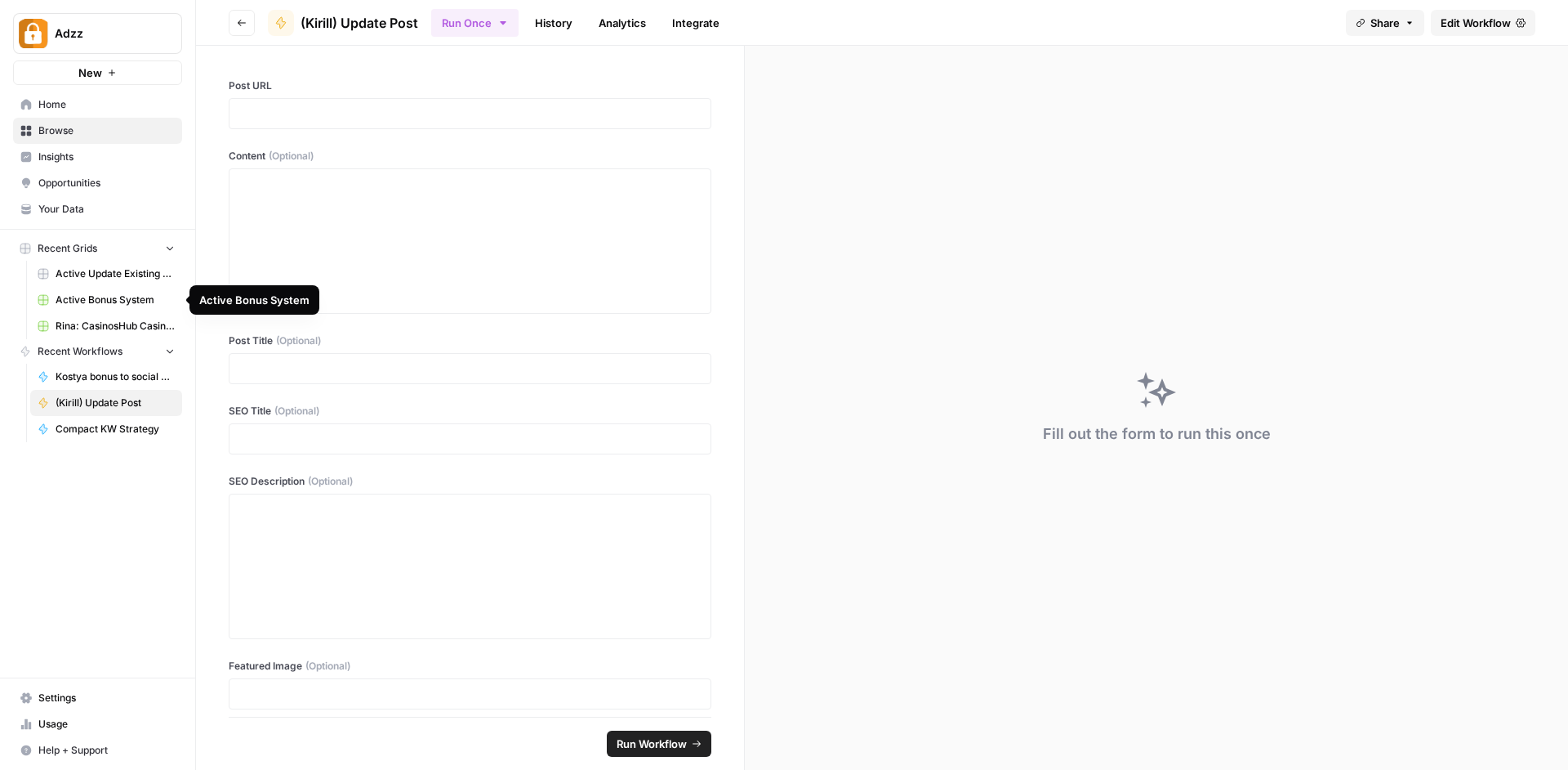
click at [121, 293] on span "Active Bonus System" at bounding box center [115, 299] width 119 height 14
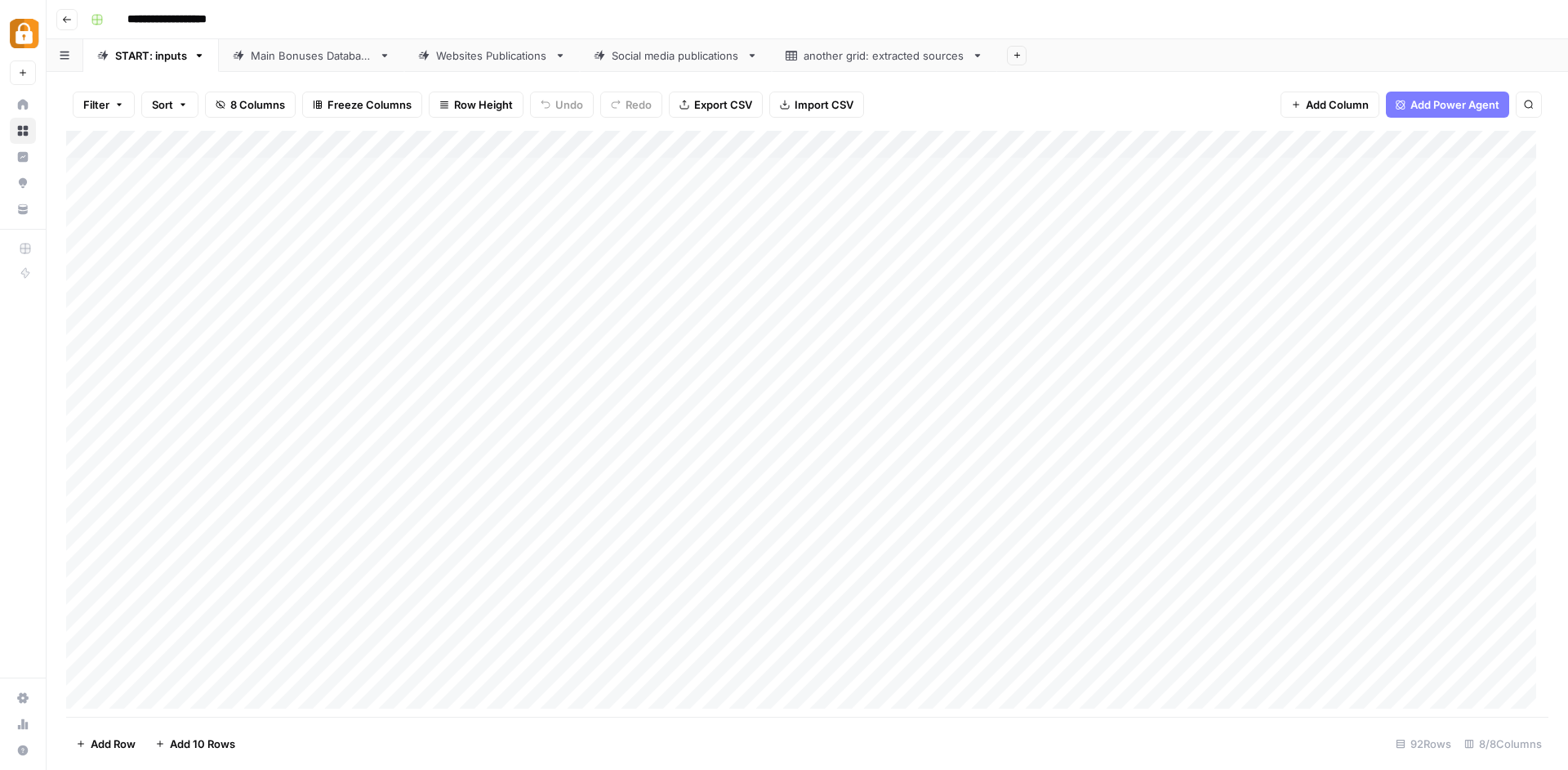
click at [72, 24] on button "Go back" at bounding box center [66, 19] width 21 height 21
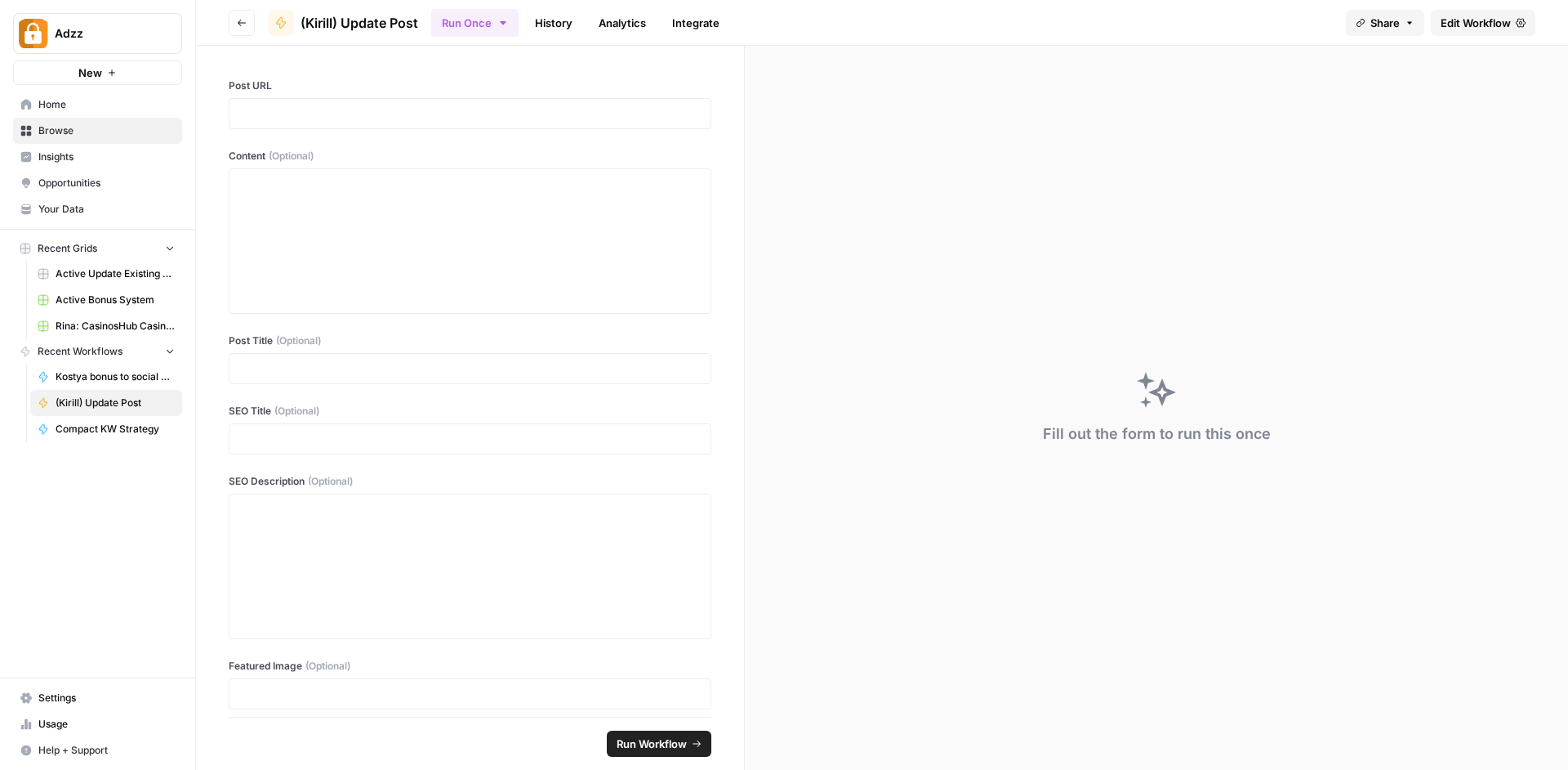
click at [72, 109] on span "Home" at bounding box center [106, 104] width 137 height 14
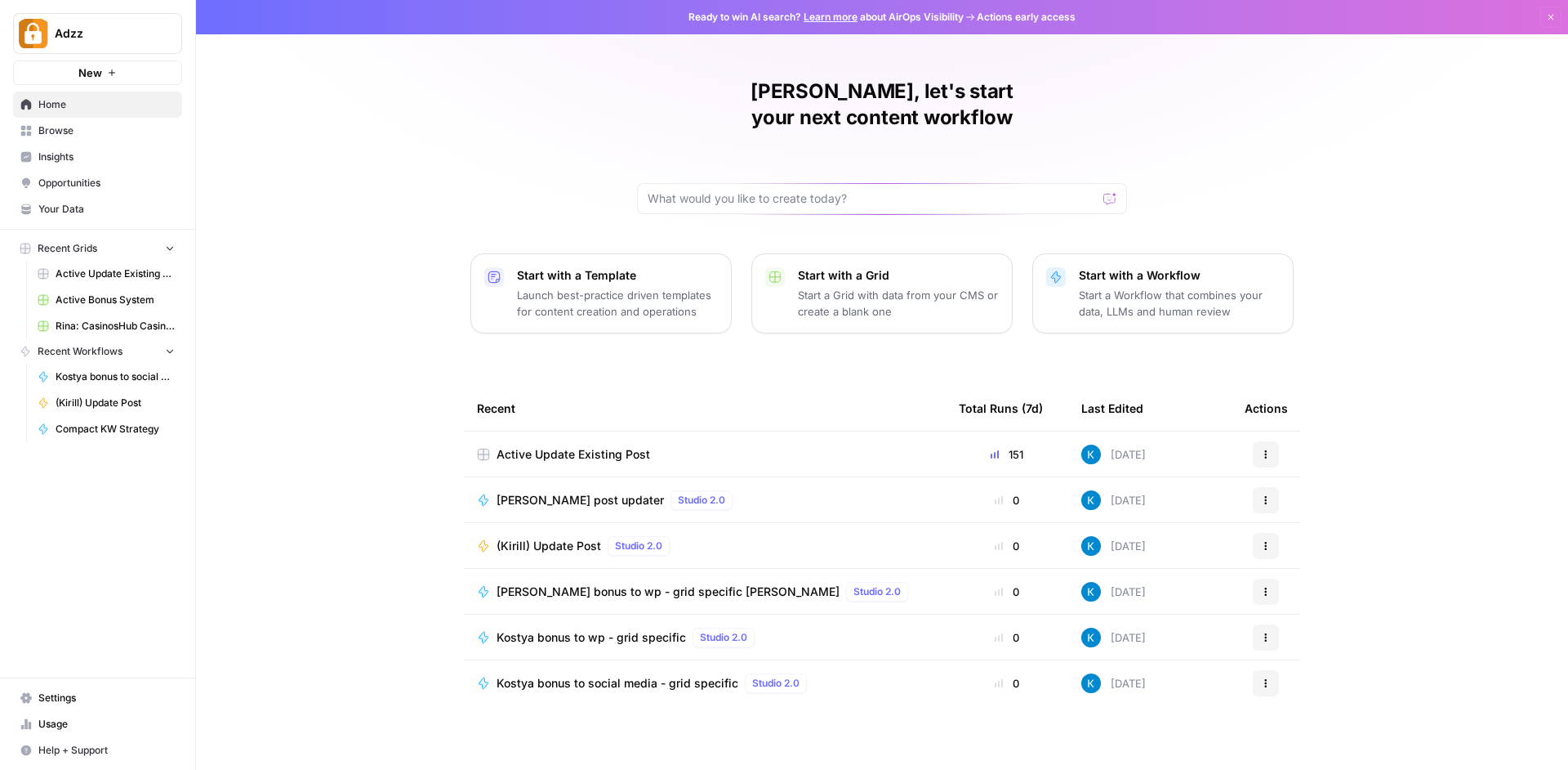
click at [37, 134] on link "Browse" at bounding box center [97, 130] width 169 height 26
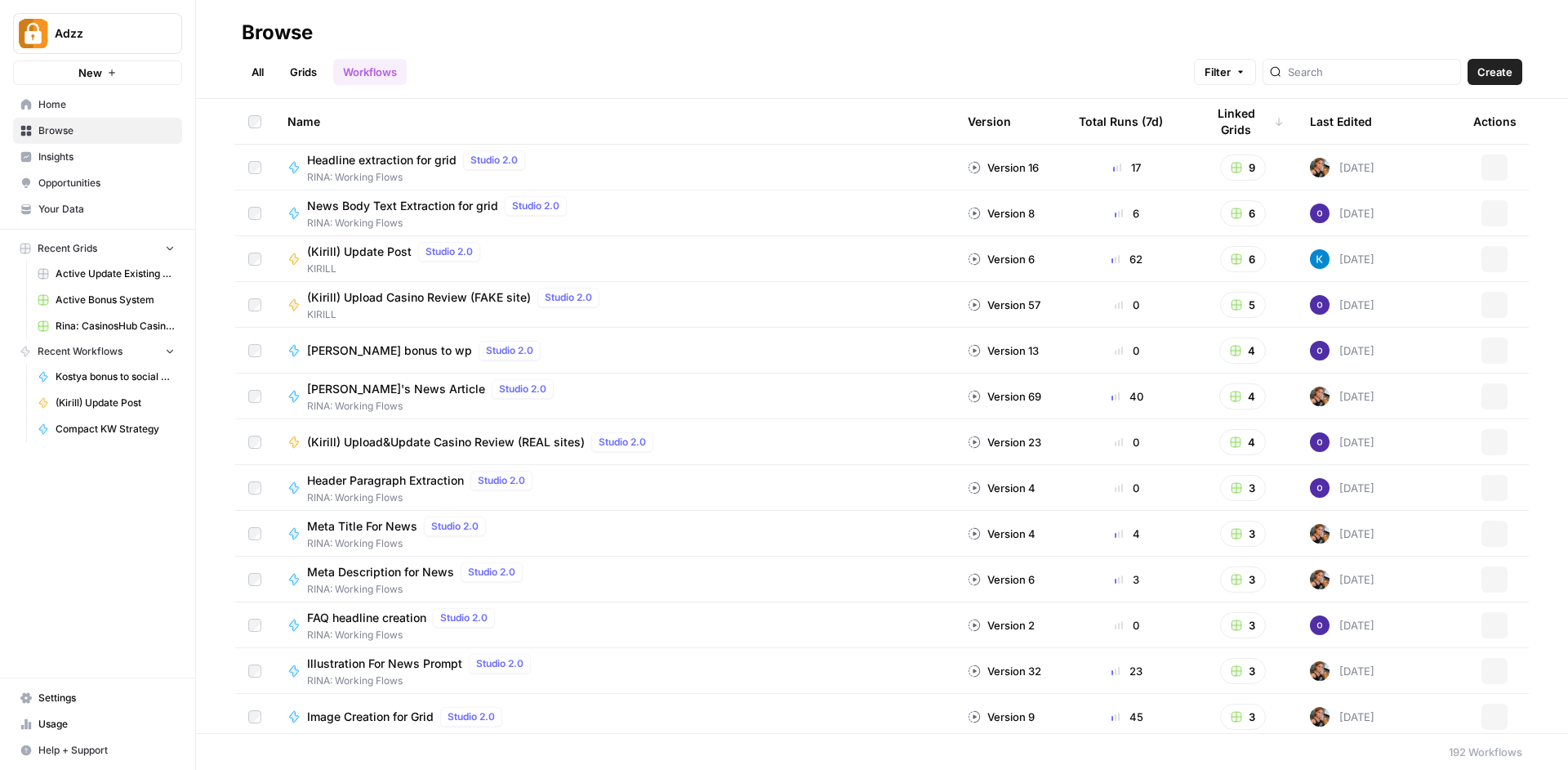
click at [289, 71] on link "Grids" at bounding box center [303, 71] width 46 height 26
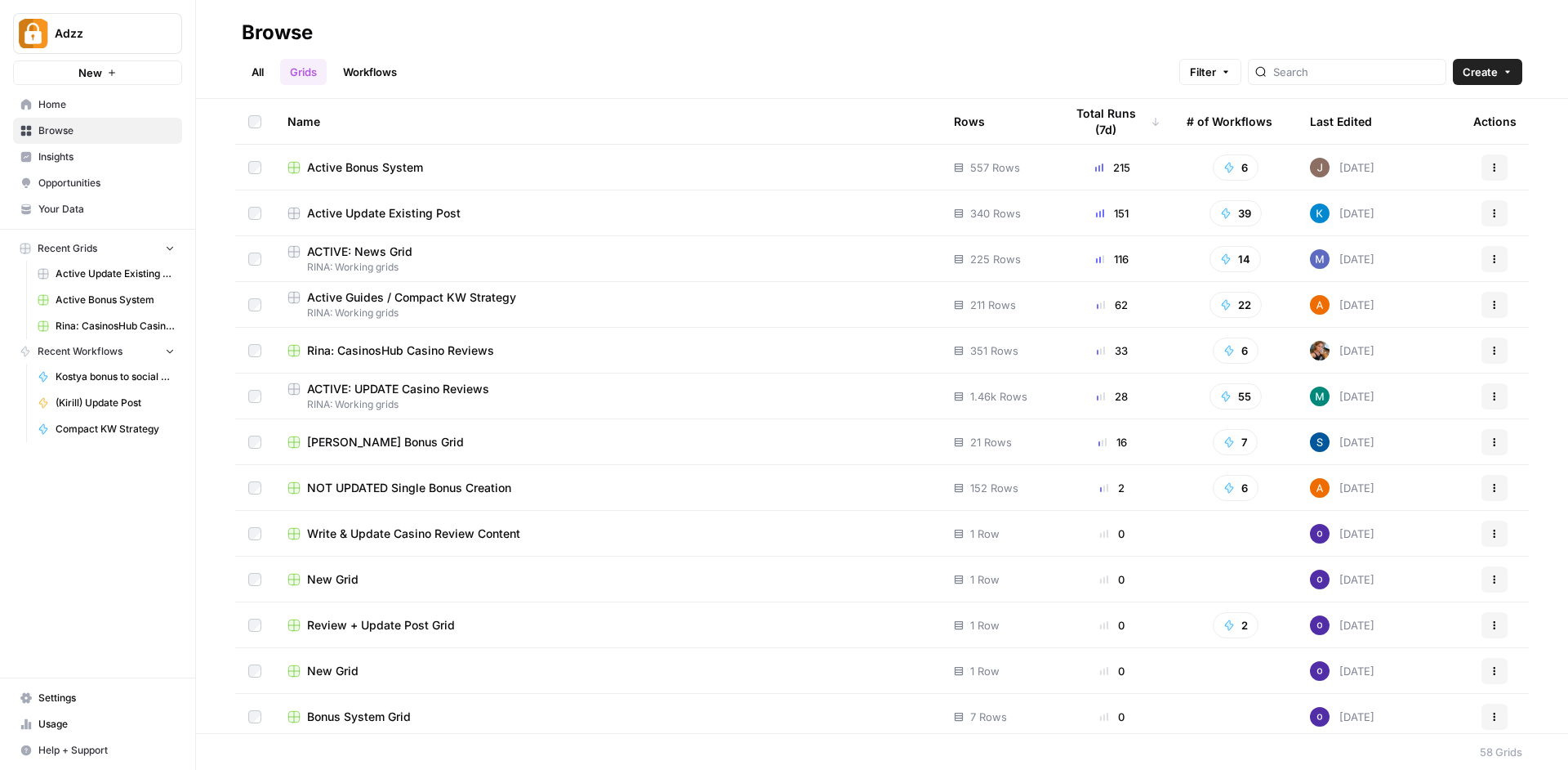
click at [367, 450] on span "[PERSON_NAME] Bonus Grid" at bounding box center [385, 442] width 156 height 16
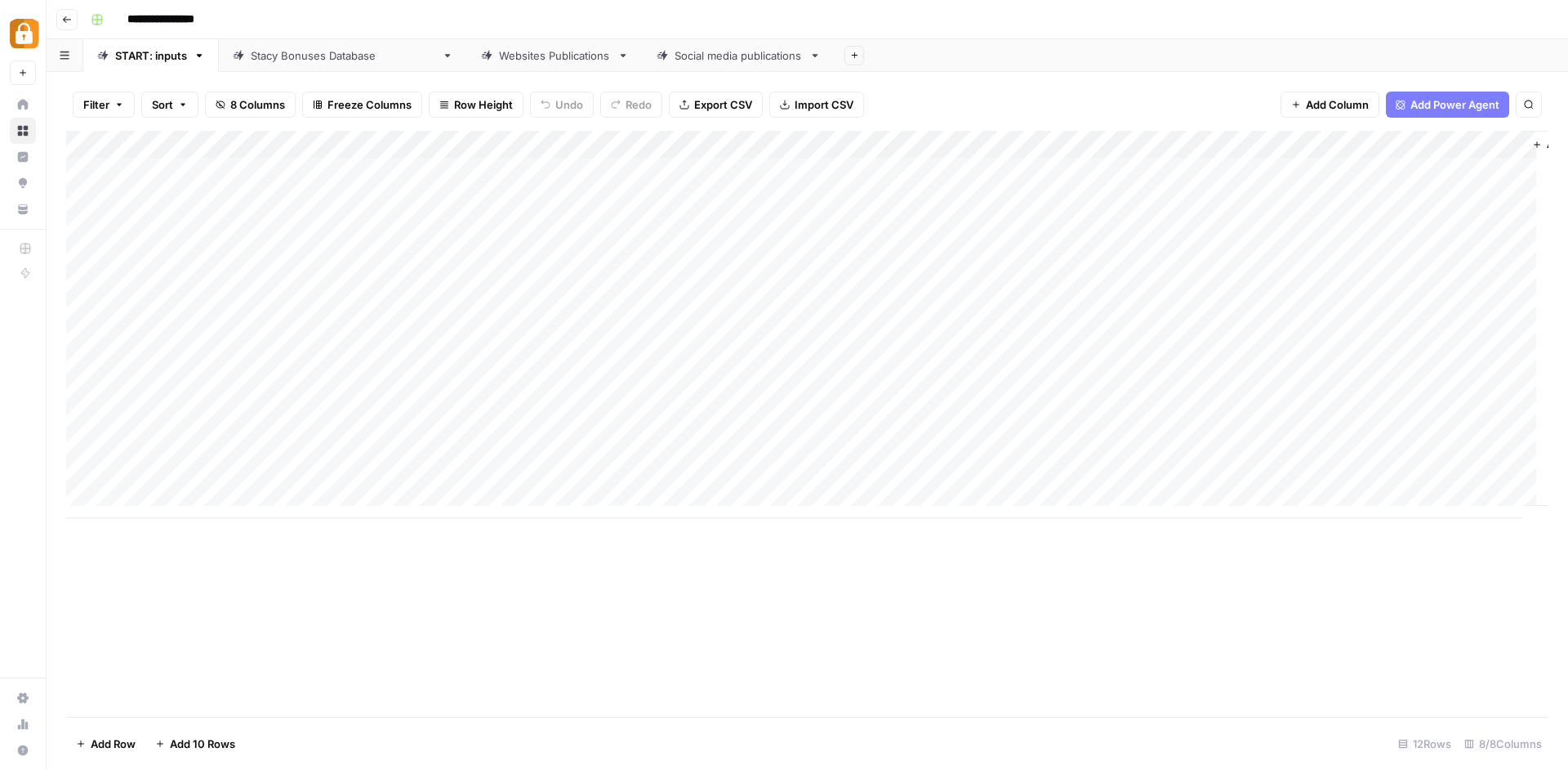
click at [499, 53] on div "Websites Publications" at bounding box center [555, 55] width 112 height 16
type input "**********"
click at [724, 306] on div "Add Column" at bounding box center [807, 241] width 1482 height 221
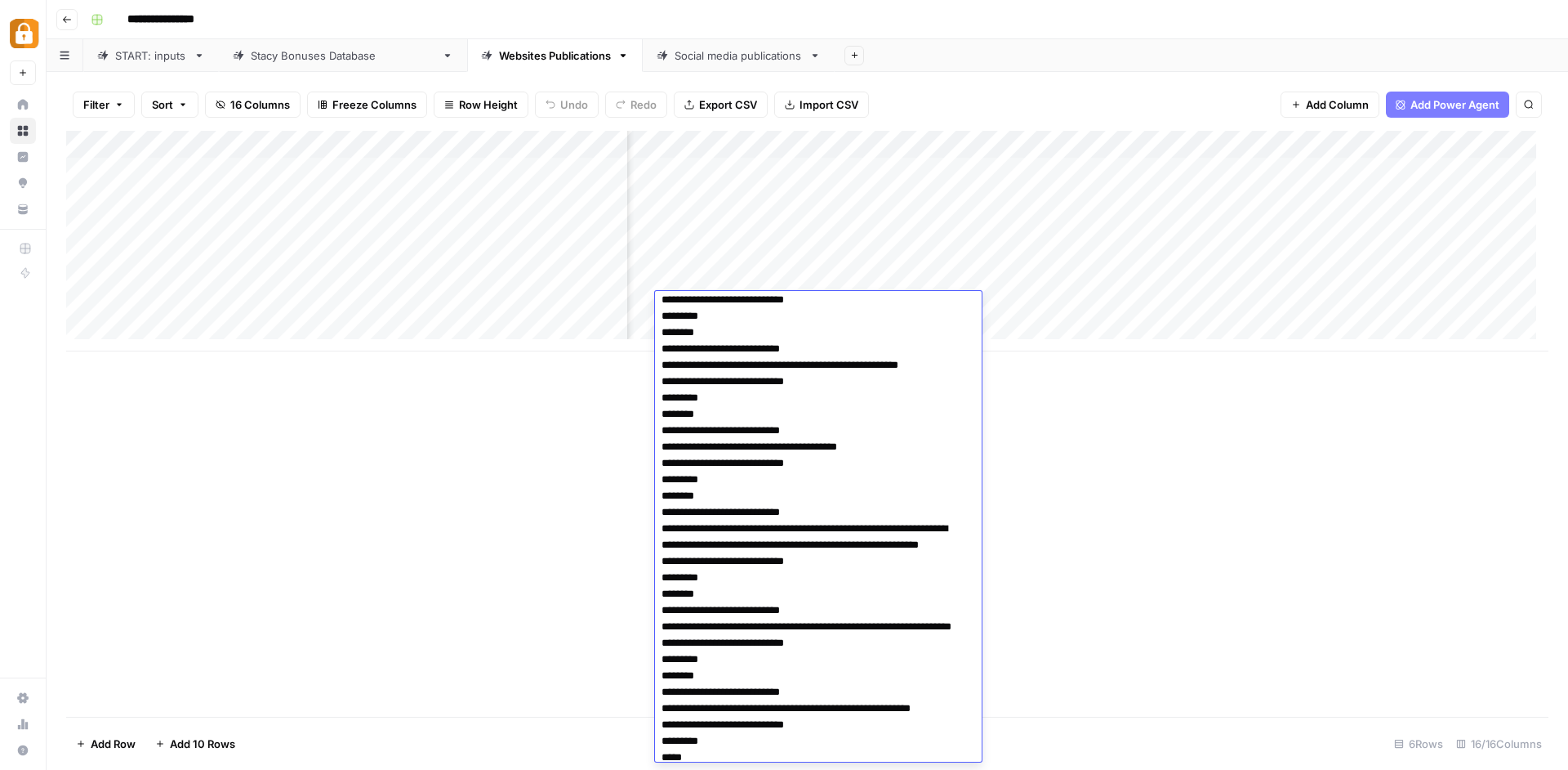
scroll to position [0, 0]
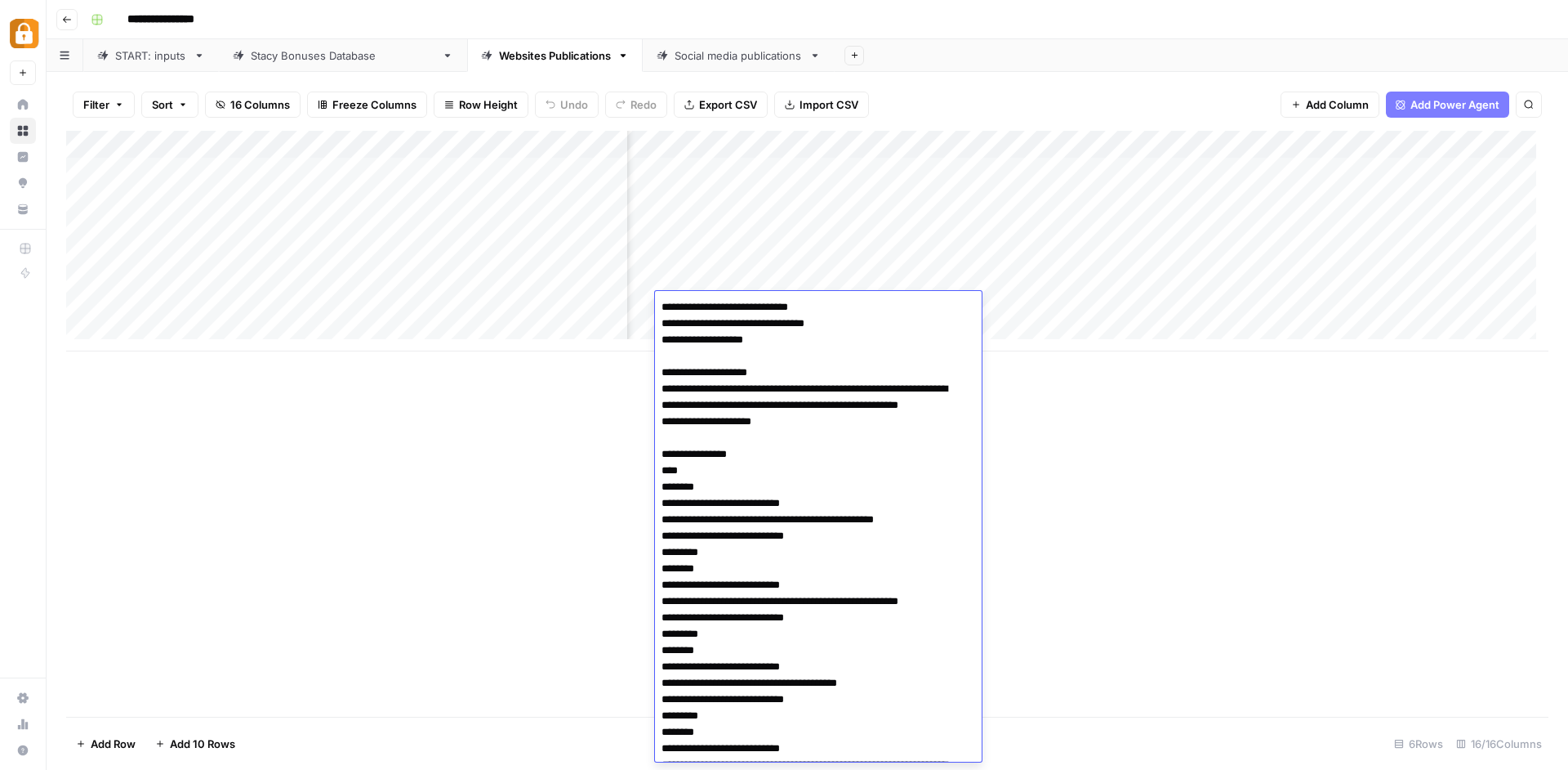
click at [722, 216] on div "Add Column" at bounding box center [807, 241] width 1482 height 221
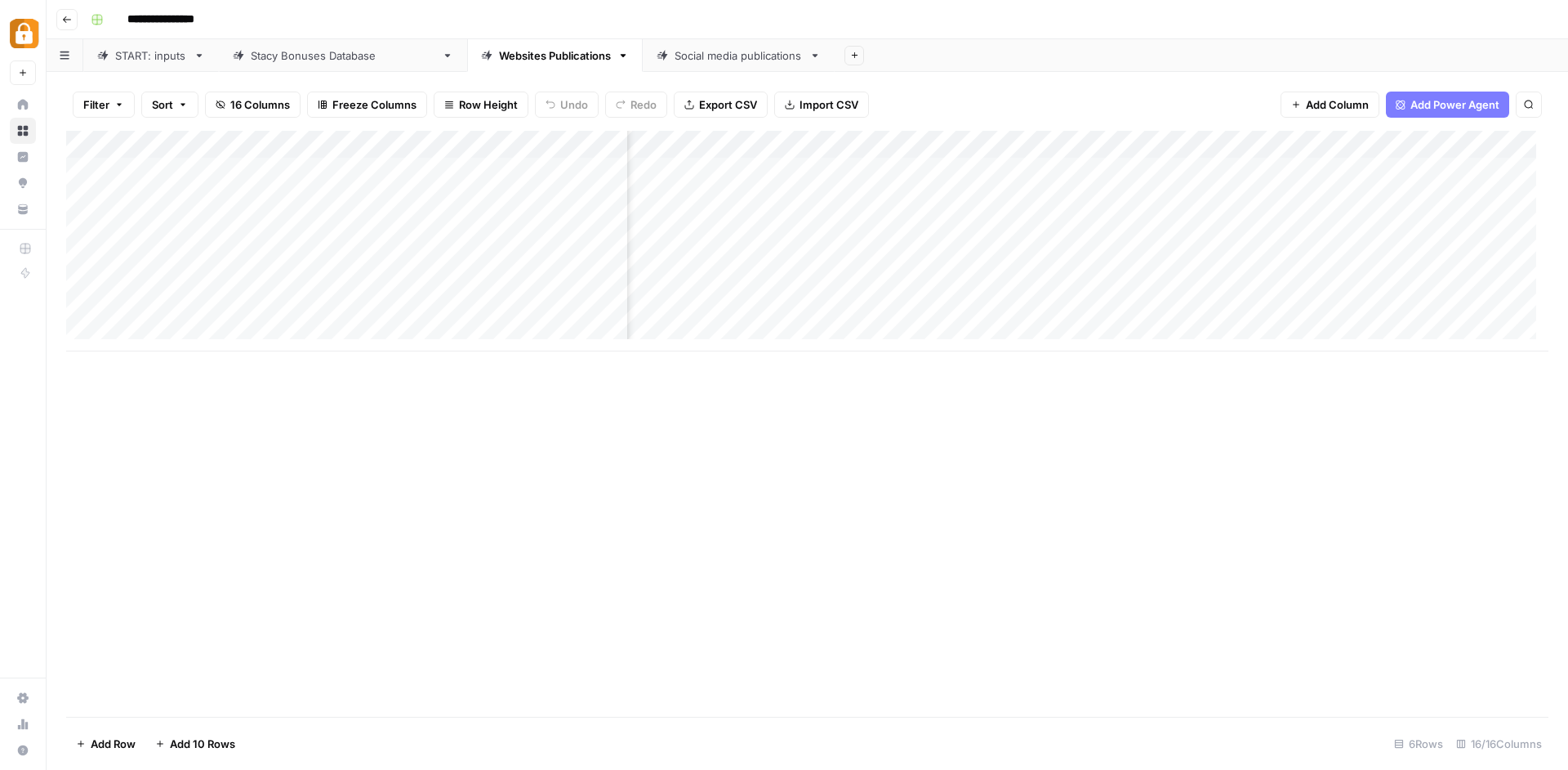
click at [722, 217] on div "Add Column" at bounding box center [807, 241] width 1482 height 221
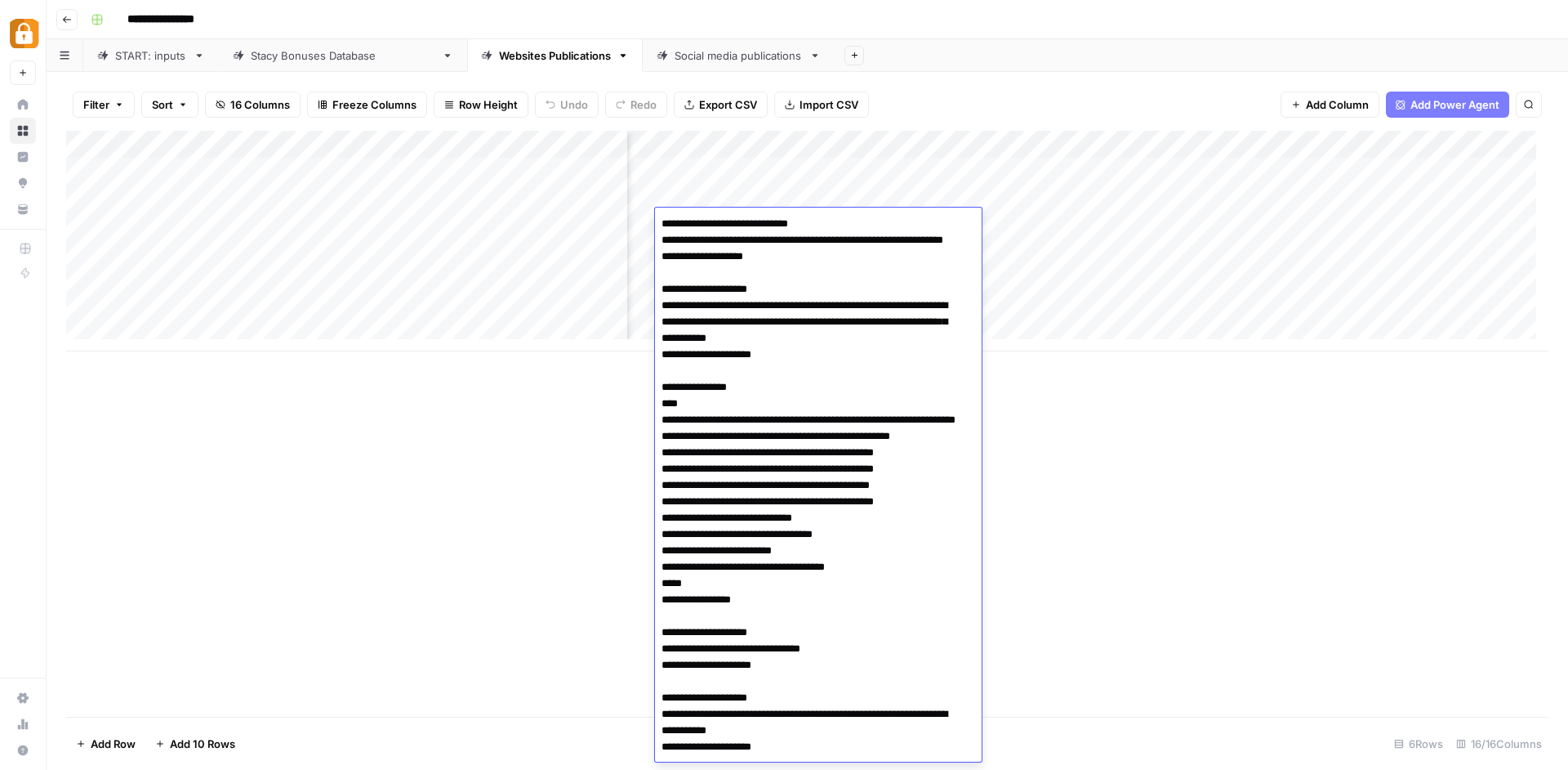
click at [1109, 378] on div "Add Column" at bounding box center [807, 423] width 1482 height 585
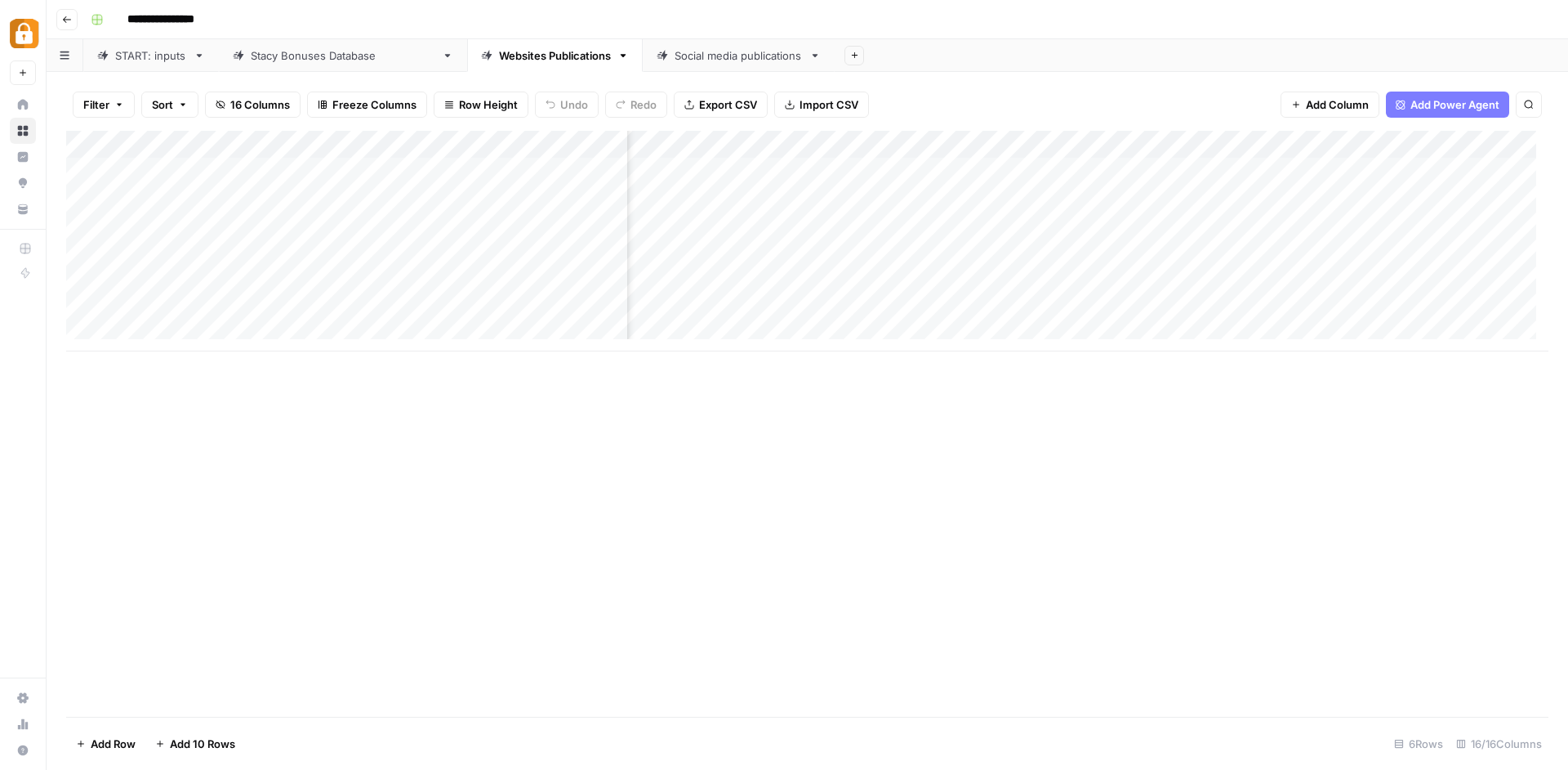
click at [1334, 306] on div "Add Column" at bounding box center [807, 241] width 1482 height 221
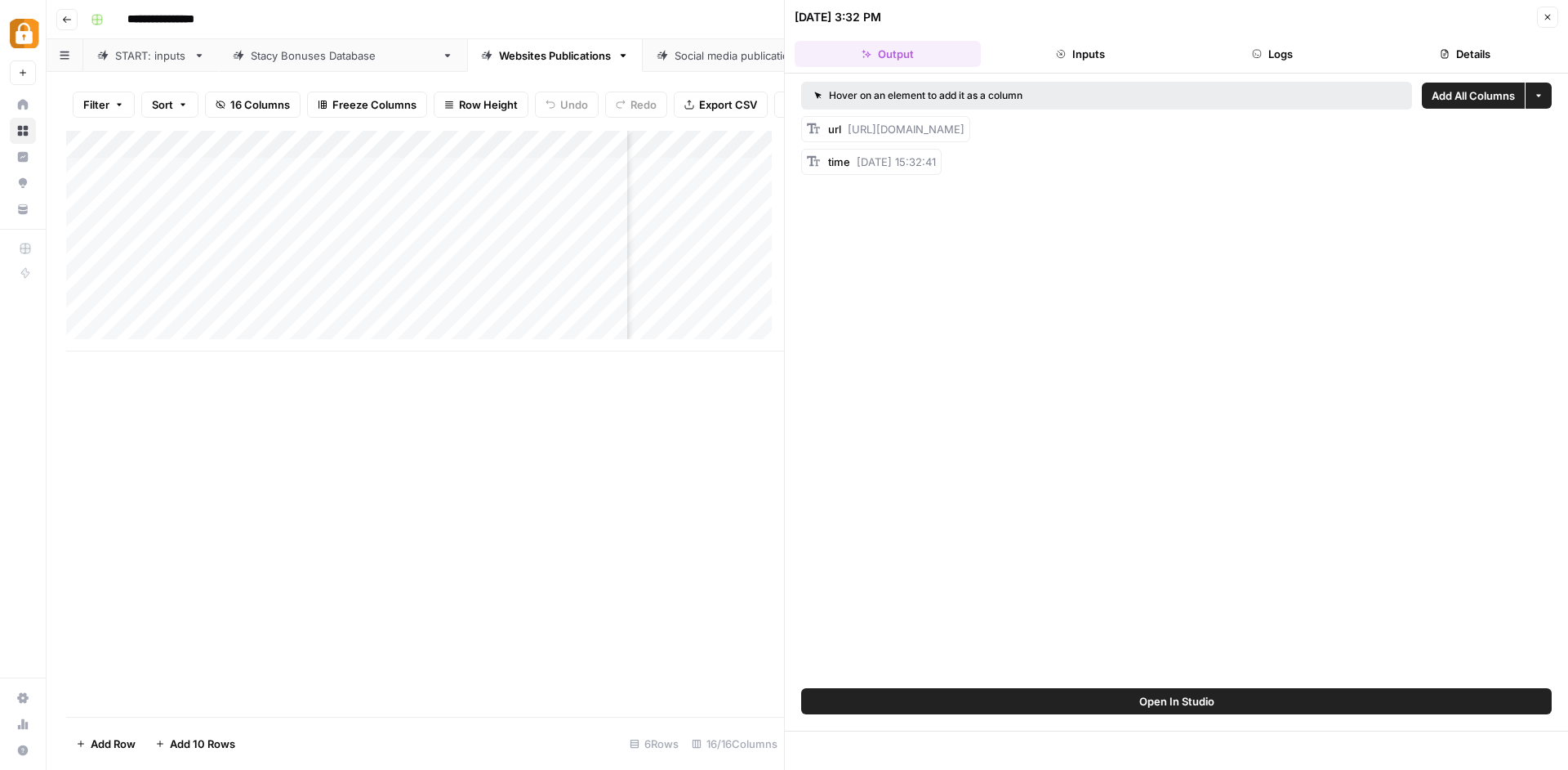
click at [1301, 57] on button "Logs" at bounding box center [1273, 53] width 186 height 26
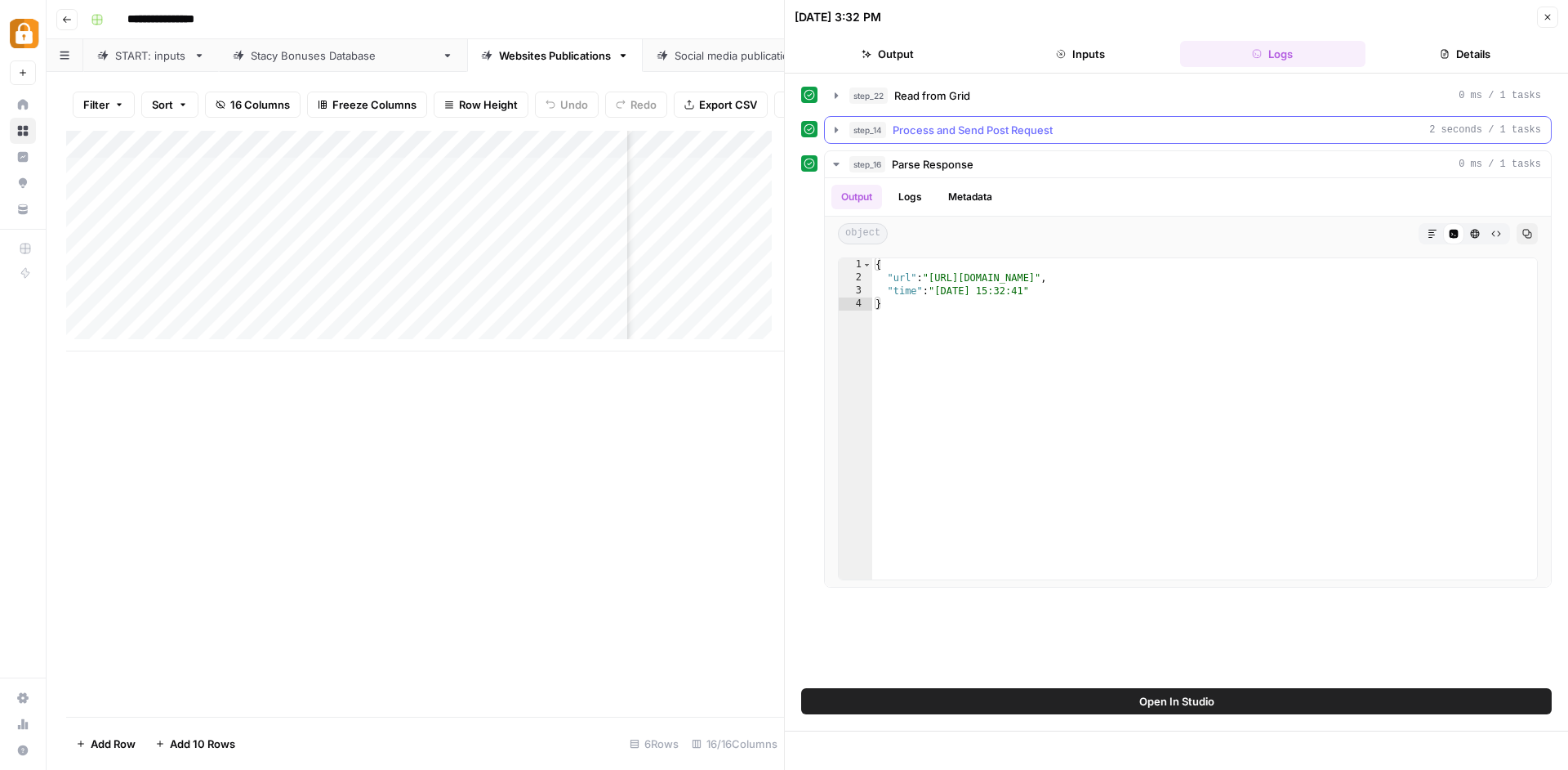
click at [992, 136] on span "Process and Send Post Request" at bounding box center [972, 130] width 160 height 16
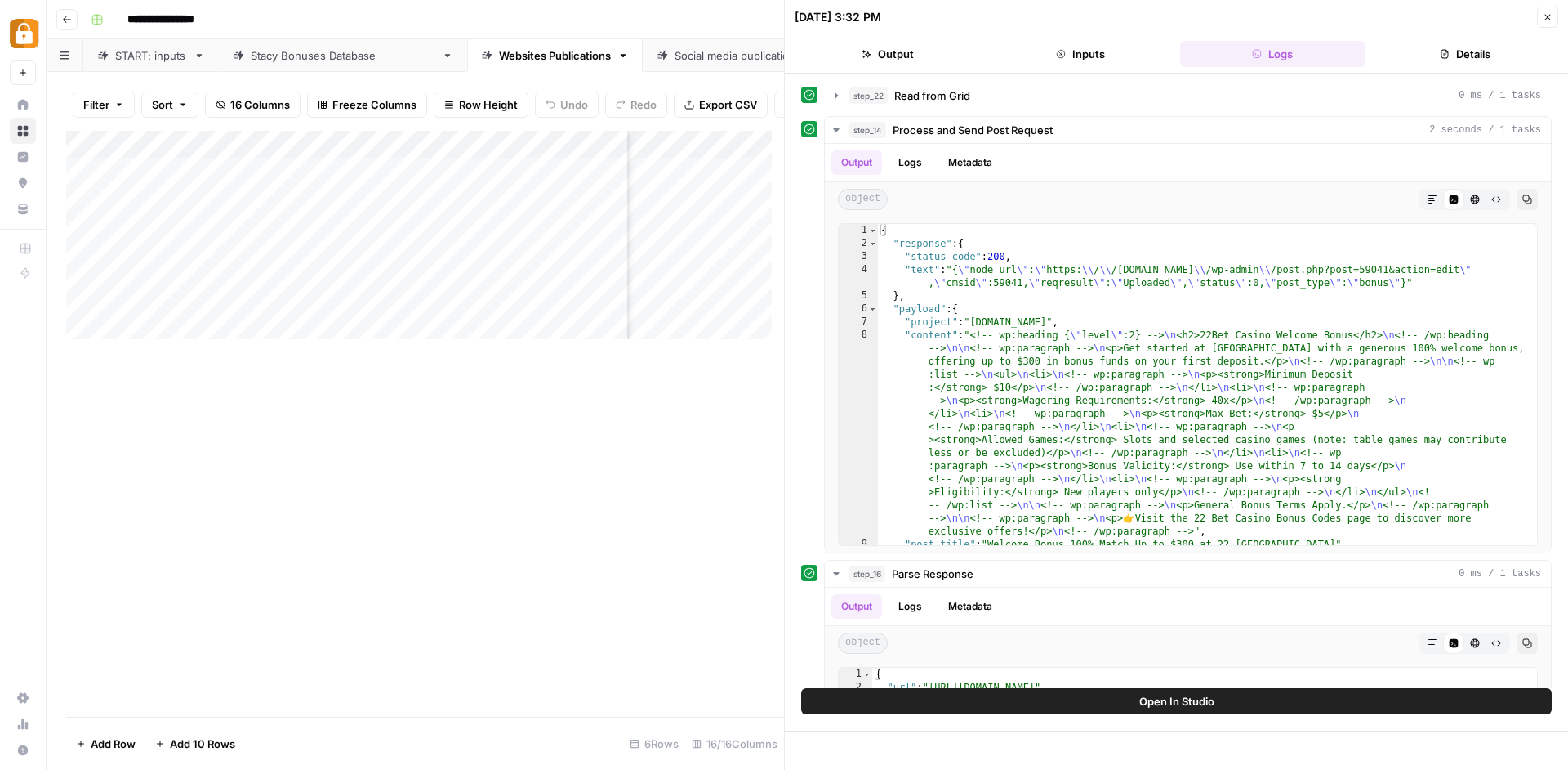
click at [725, 206] on div "Add Column" at bounding box center [425, 241] width 718 height 221
click at [725, 202] on div "Add Column" at bounding box center [425, 241] width 718 height 221
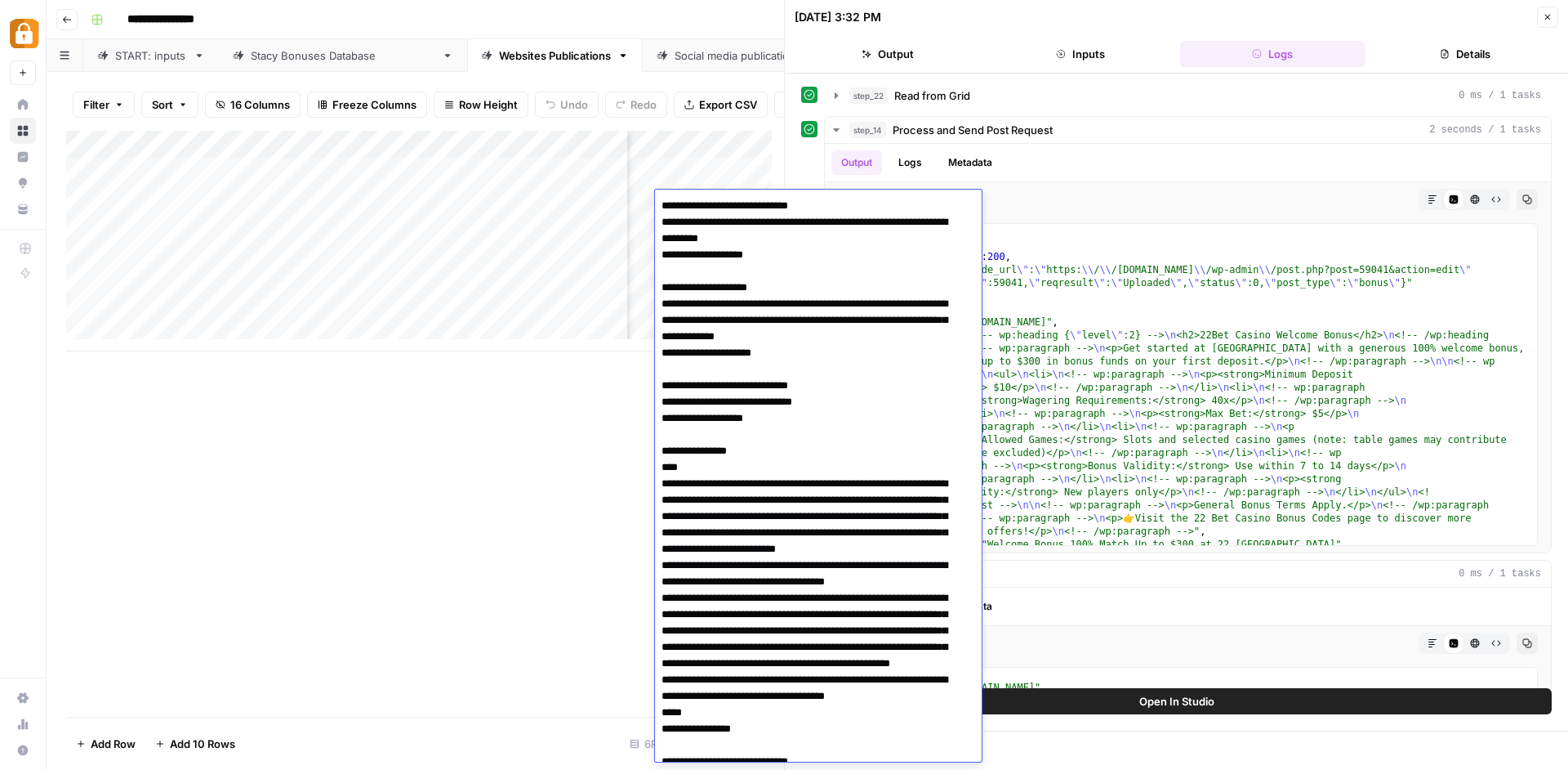
scroll to position [551, 0]
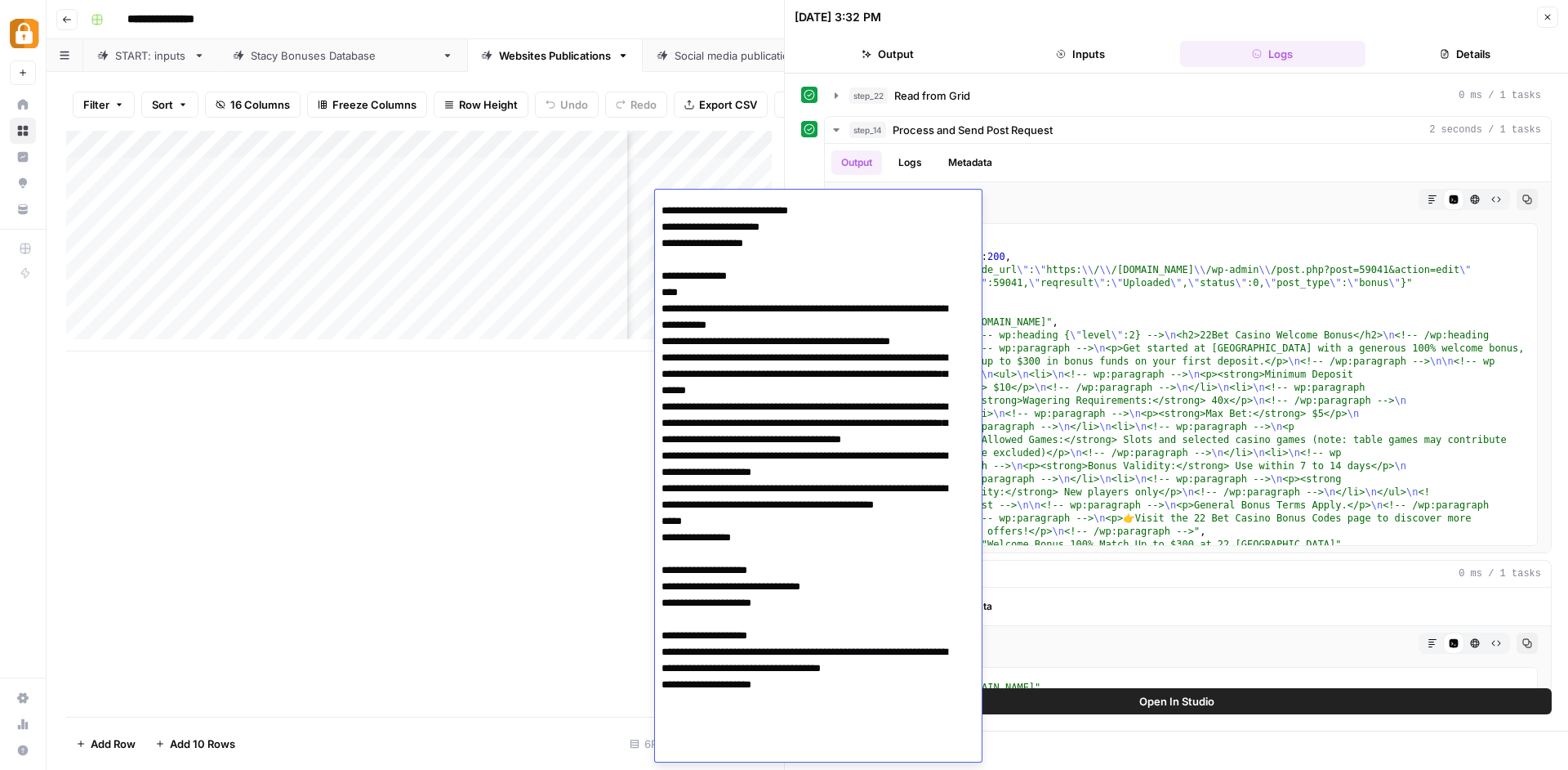
click at [560, 509] on div "Add Column" at bounding box center [425, 423] width 718 height 585
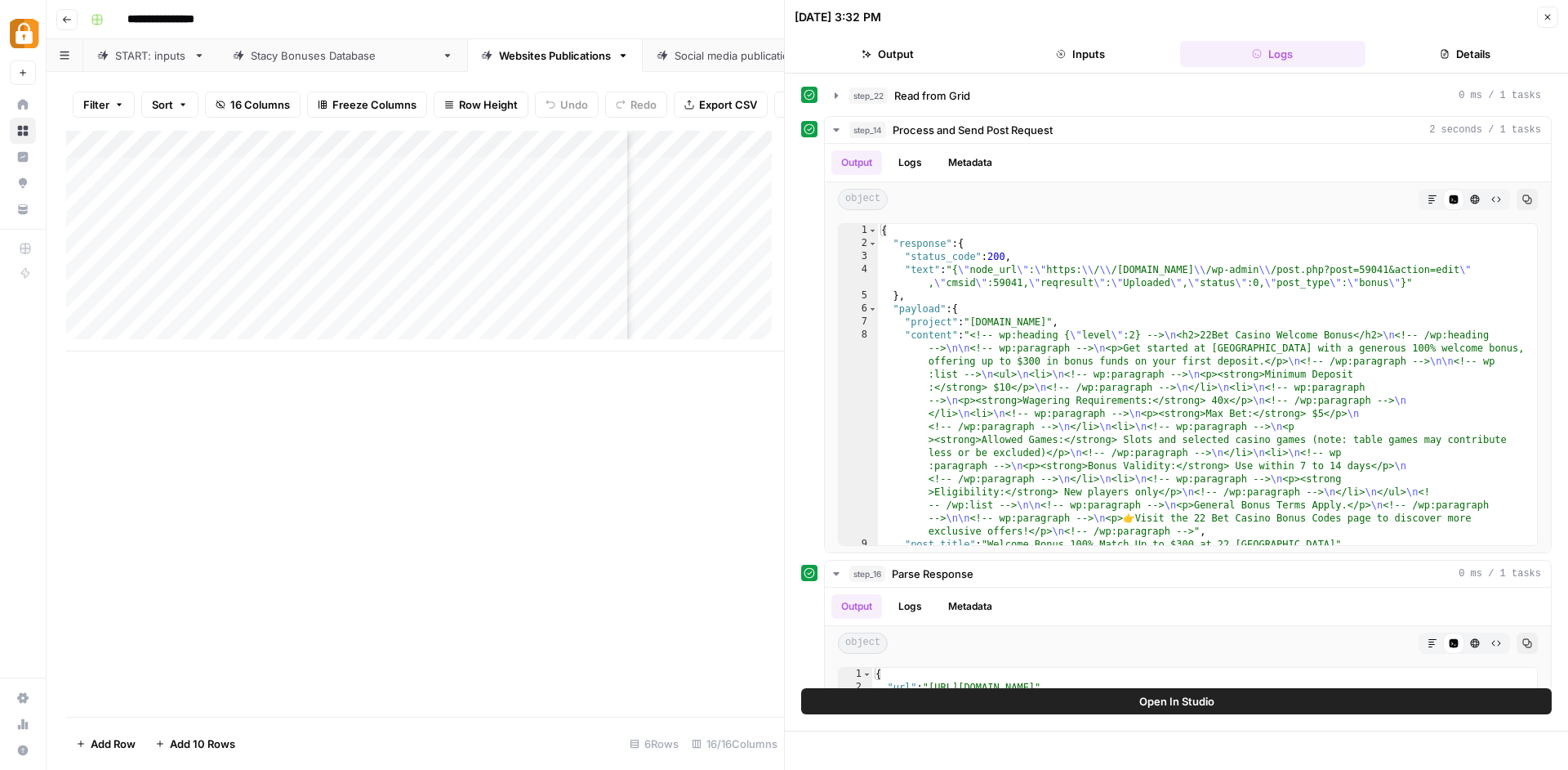
click at [697, 223] on div "Add Column" at bounding box center [425, 241] width 718 height 221
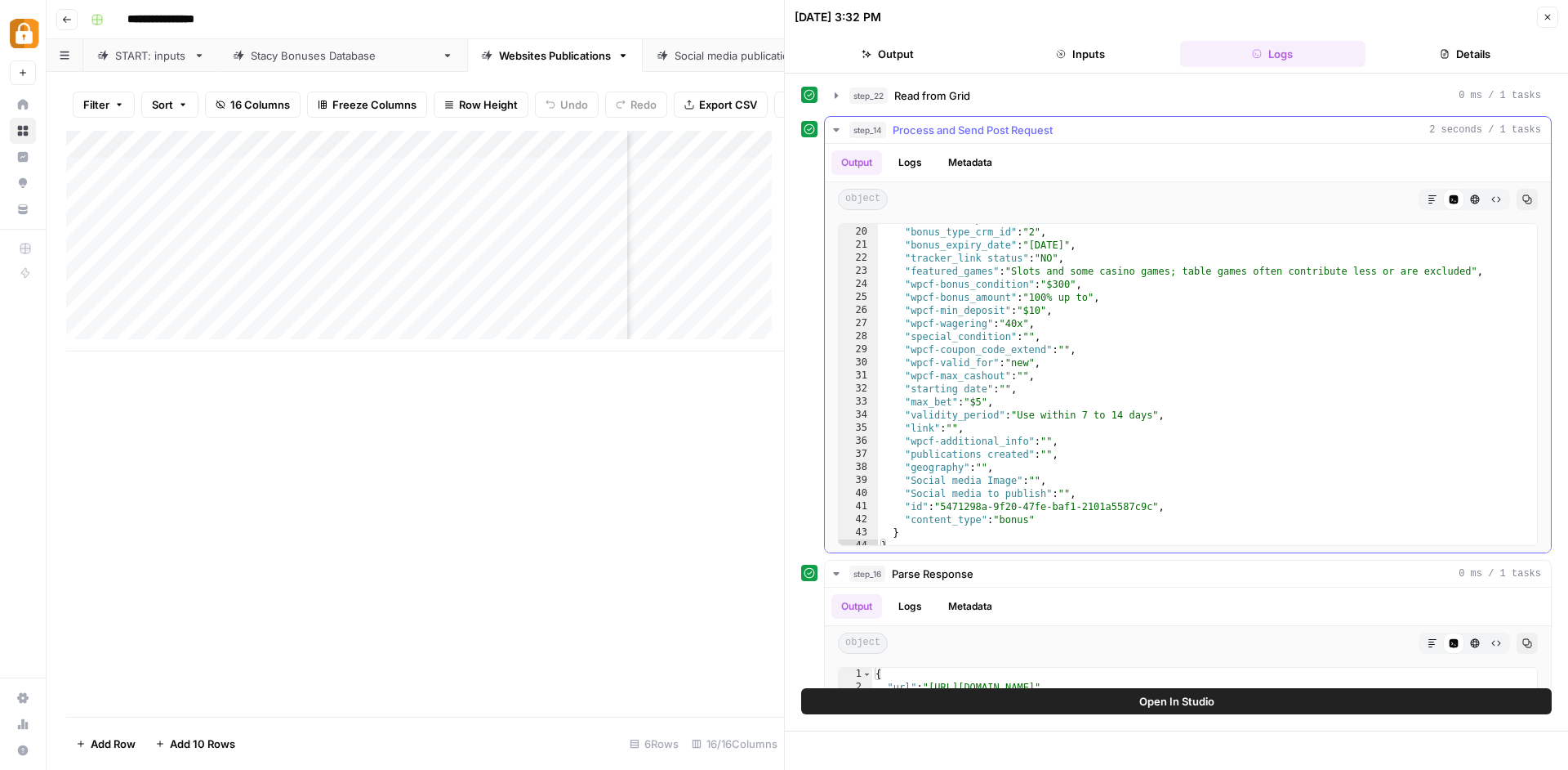
scroll to position [607, 0]
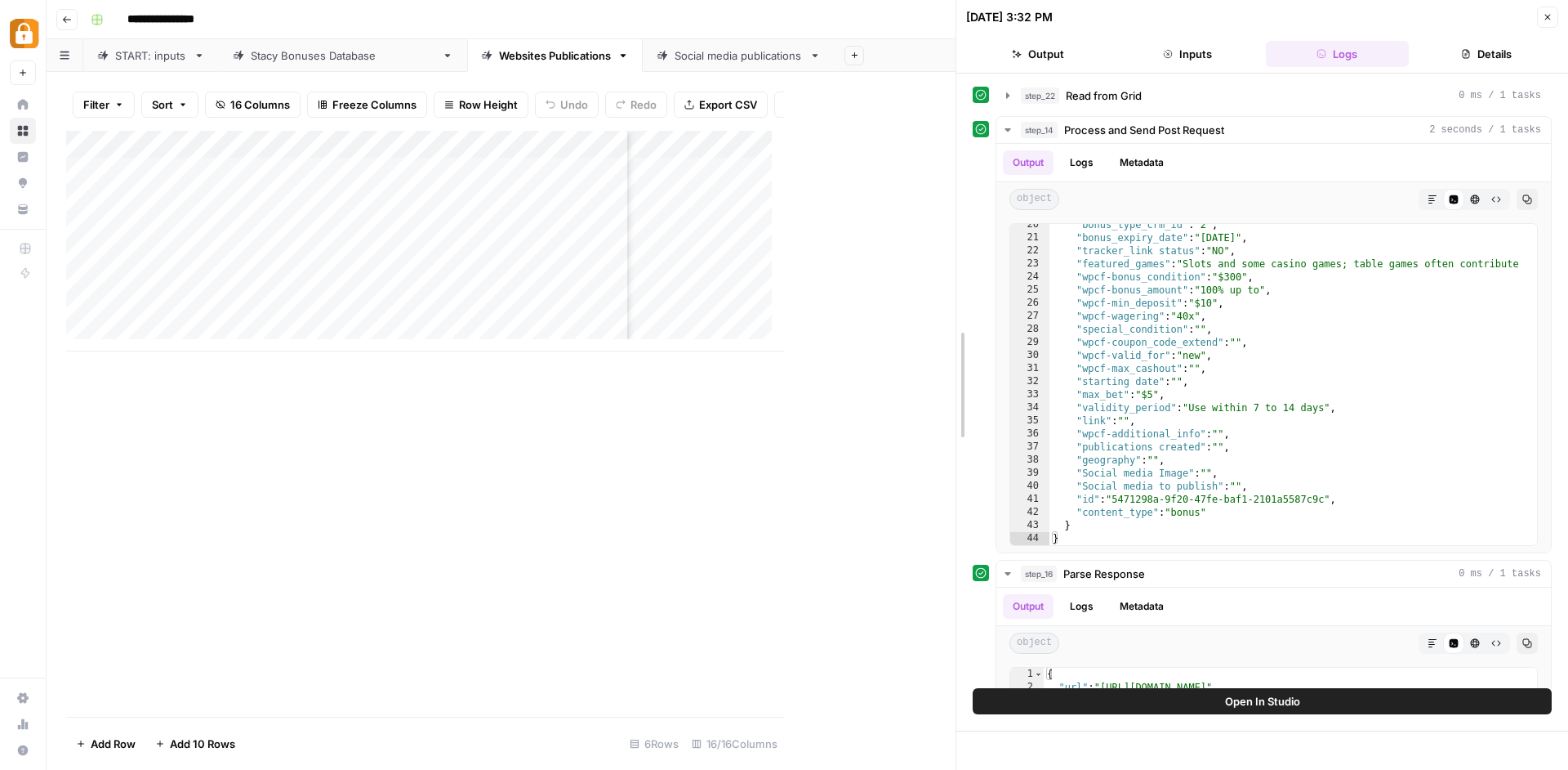
drag, startPoint x: 781, startPoint y: 277, endPoint x: 1133, endPoint y: 280, distance: 352.0
click at [1133, 280] on div "[DATE] 3:32 PM Close Output Inputs Logs Details step_22 Read from Grid 0 ms / 1…" at bounding box center [1261, 385] width 612 height 770
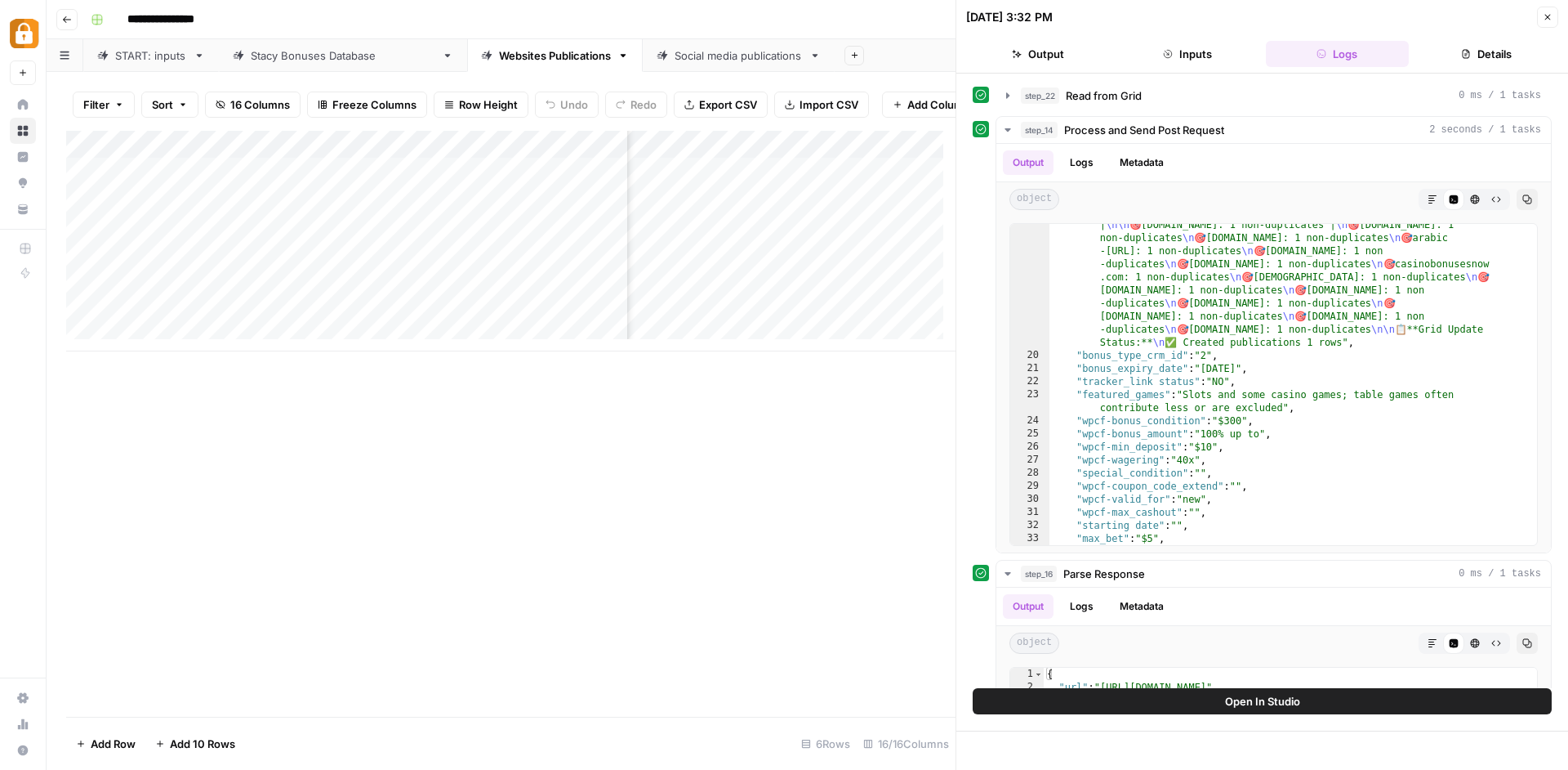
scroll to position [0, 325]
drag, startPoint x: 959, startPoint y: 301, endPoint x: 1110, endPoint y: 298, distance: 151.0
click at [1110, 298] on div "[DATE] 3:32 PM Close Output Inputs Logs Details step_22 Read from Grid 0 ms / 1…" at bounding box center [1261, 385] width 612 height 770
click at [758, 311] on div "Add Column" at bounding box center [510, 241] width 889 height 221
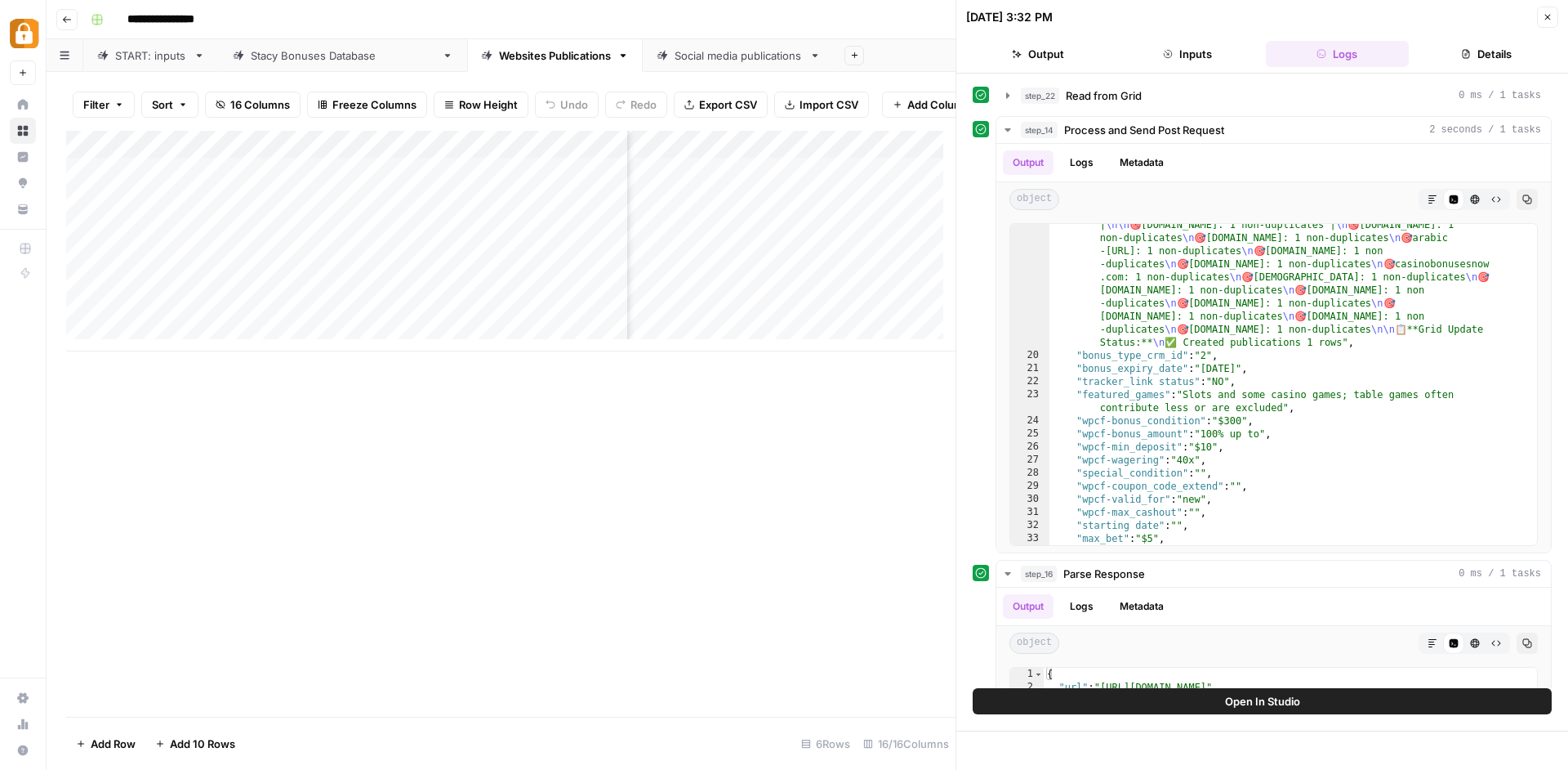
click at [906, 309] on div "Add Column" at bounding box center [510, 241] width 889 height 221
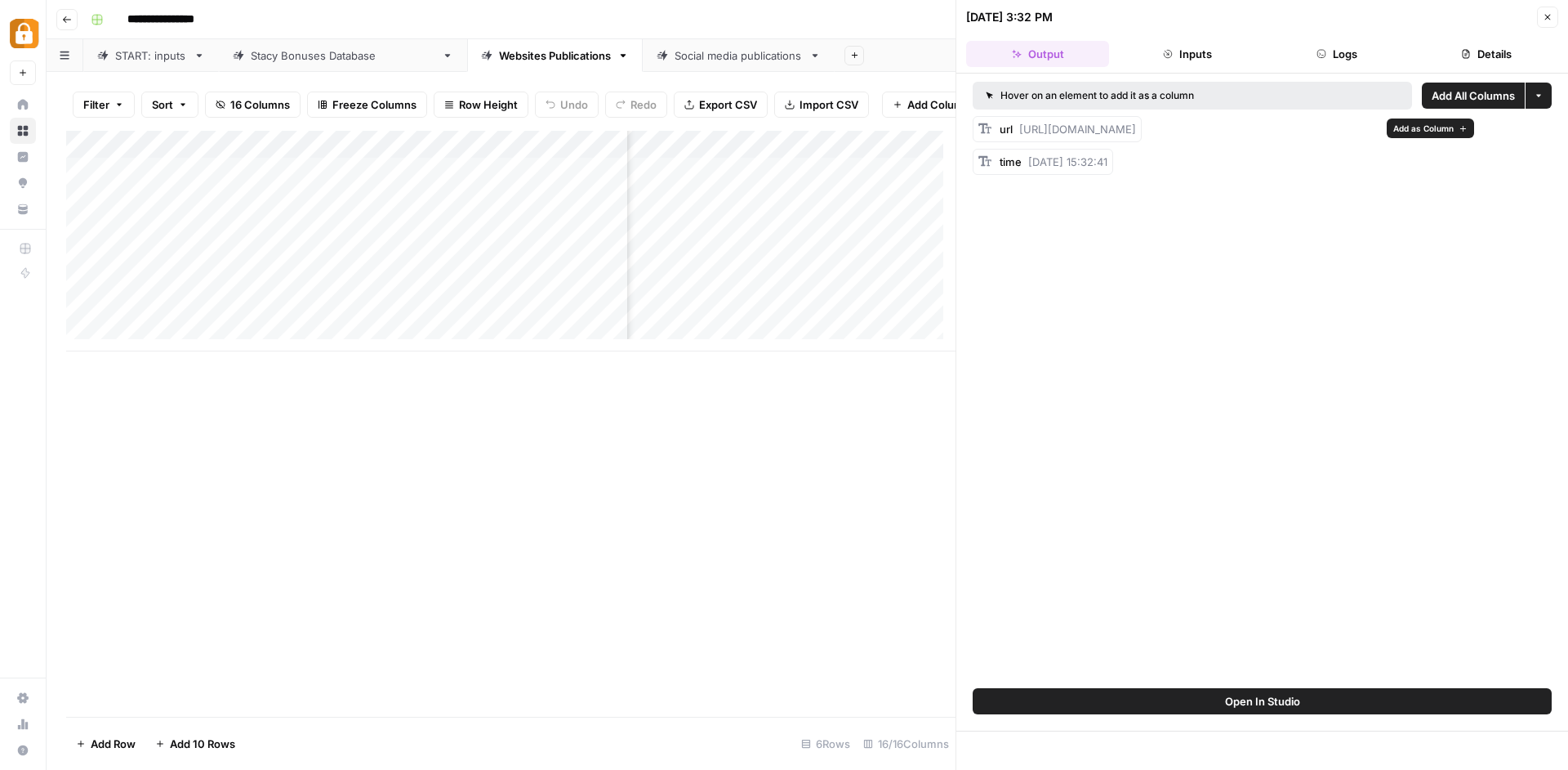
click at [1136, 124] on span "[URL][DOMAIN_NAME]" at bounding box center [1077, 128] width 117 height 13
copy span "url"
click at [1136, 127] on span "[URL][DOMAIN_NAME]" at bounding box center [1077, 128] width 117 height 13
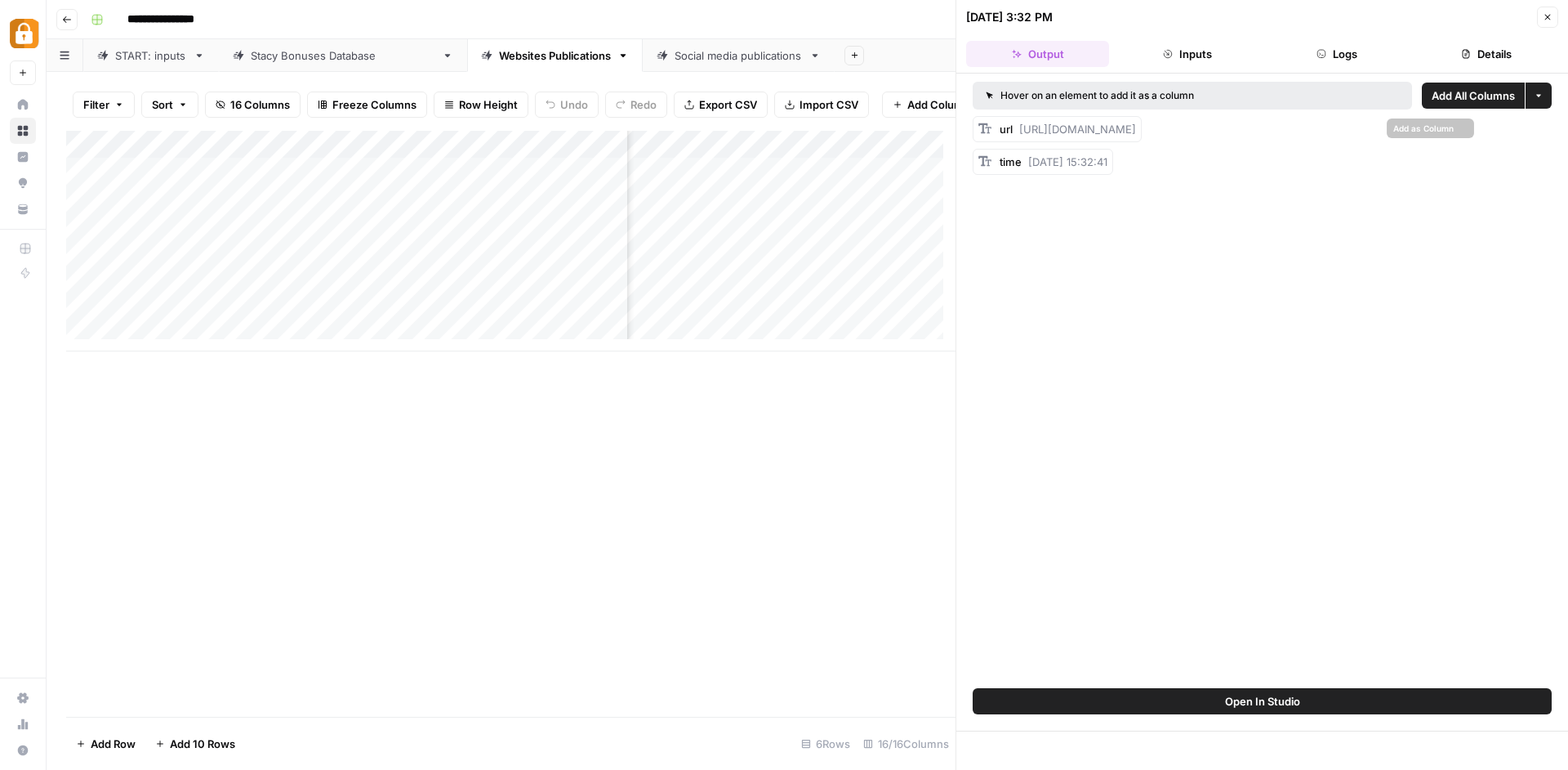
click at [1136, 133] on span "[URL][DOMAIN_NAME]" at bounding box center [1077, 128] width 117 height 13
copy span "url"
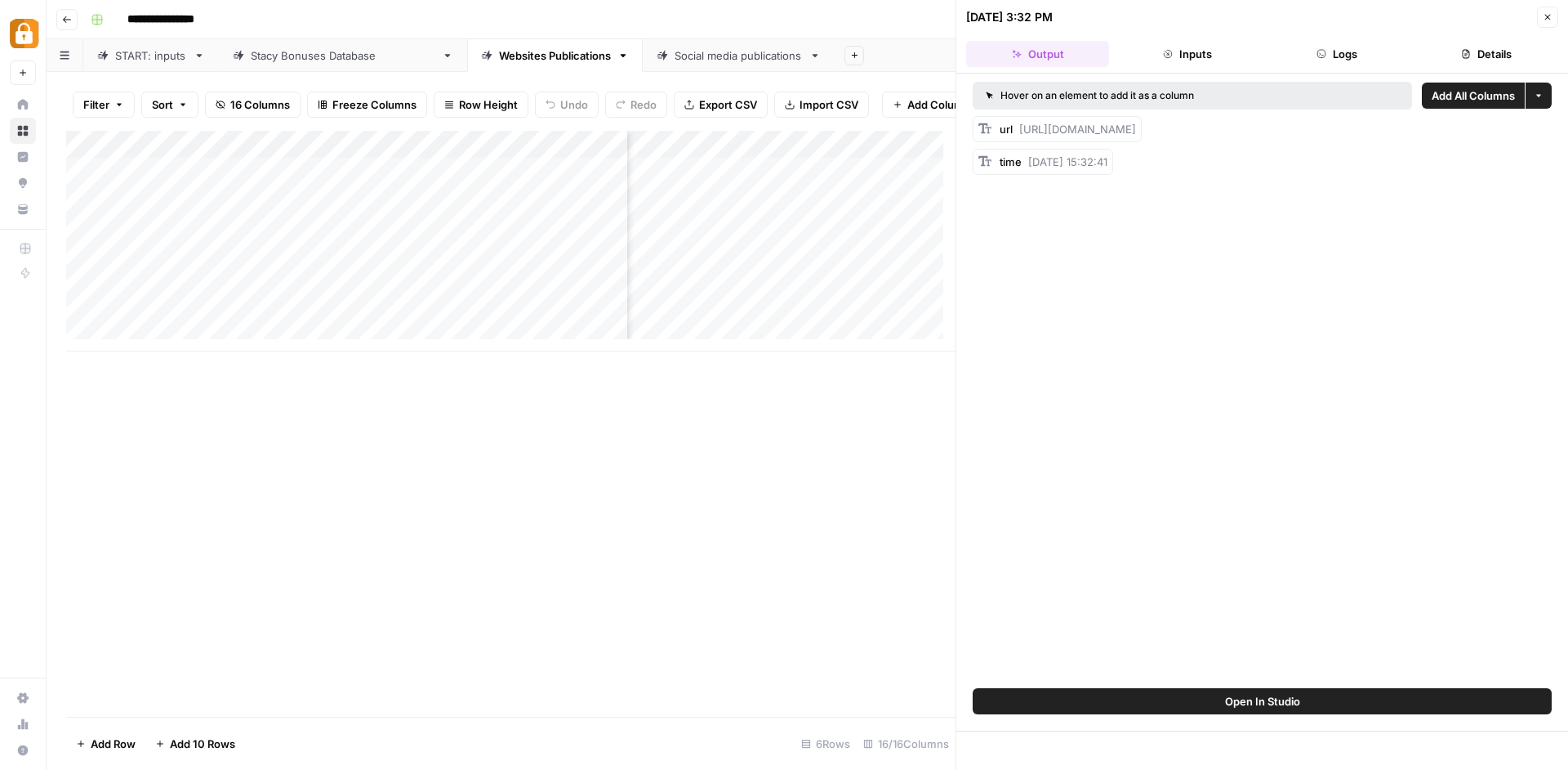
scroll to position [0, 661]
click at [753, 322] on div "Add Column" at bounding box center [510, 241] width 889 height 221
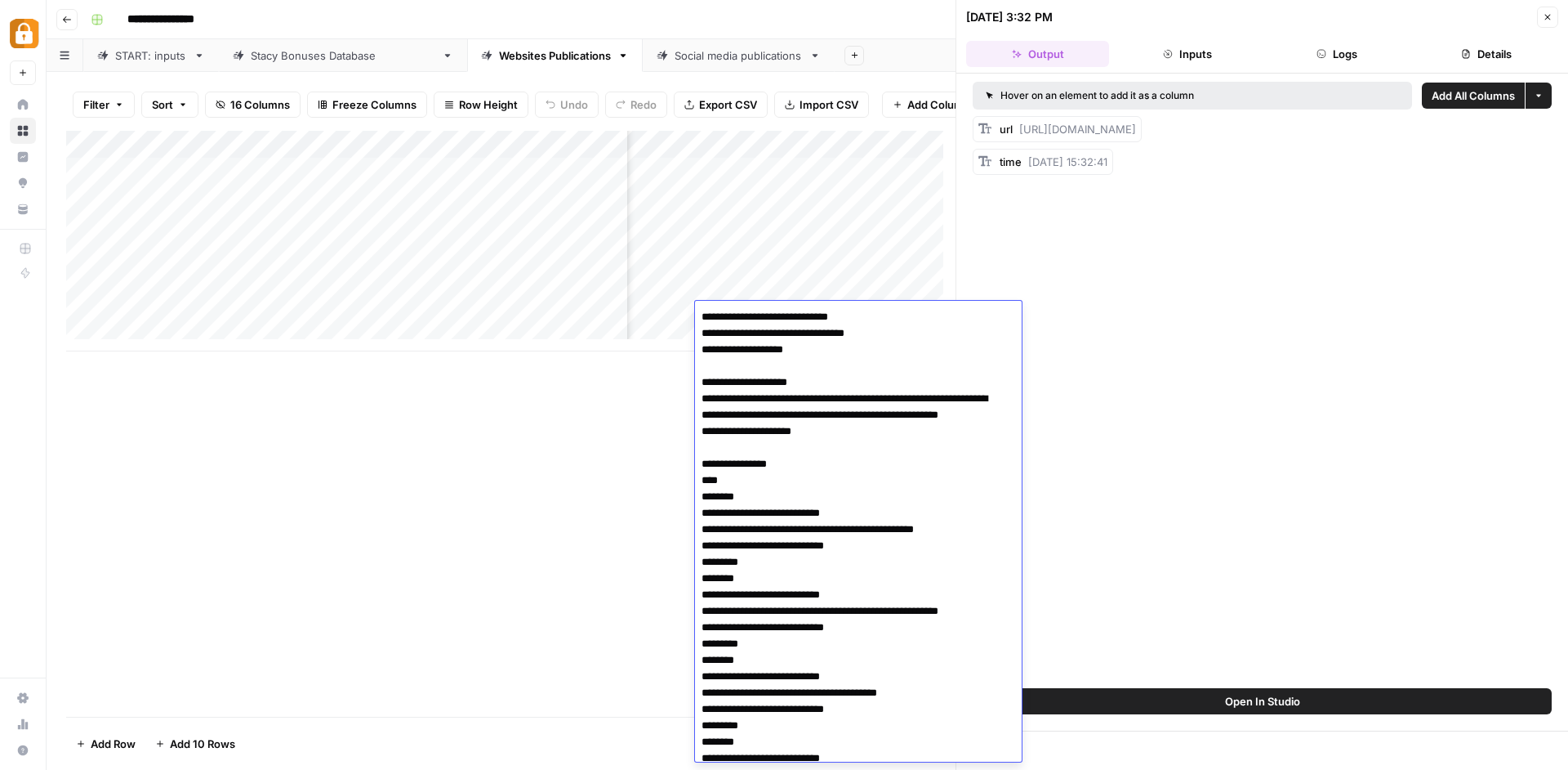
scroll to position [482, 0]
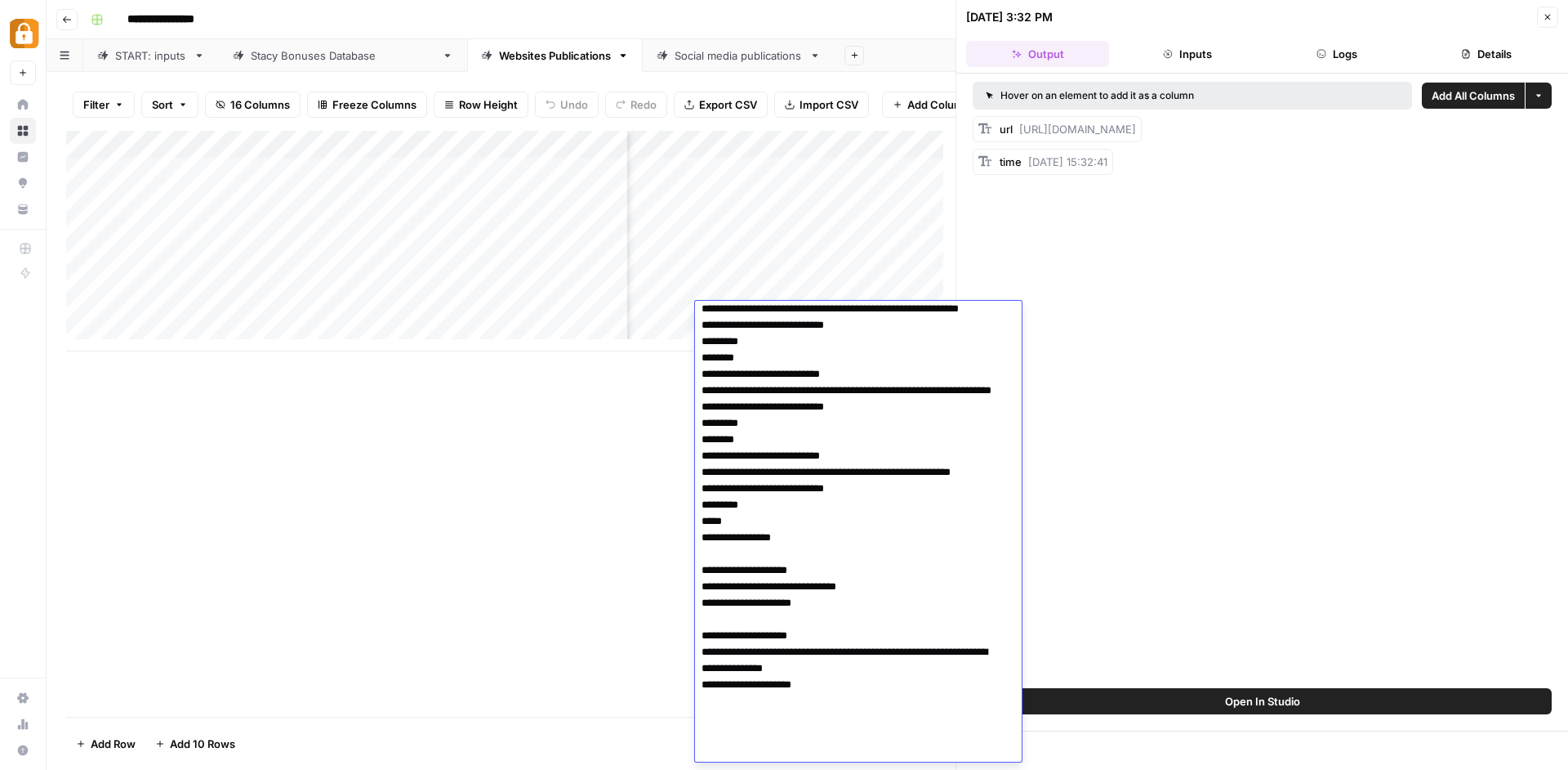
drag, startPoint x: 723, startPoint y: 421, endPoint x: 864, endPoint y: 422, distance: 141.0
click at [864, 422] on textarea at bounding box center [852, 292] width 315 height 938
click at [753, 204] on div "Add Column" at bounding box center [510, 241] width 889 height 221
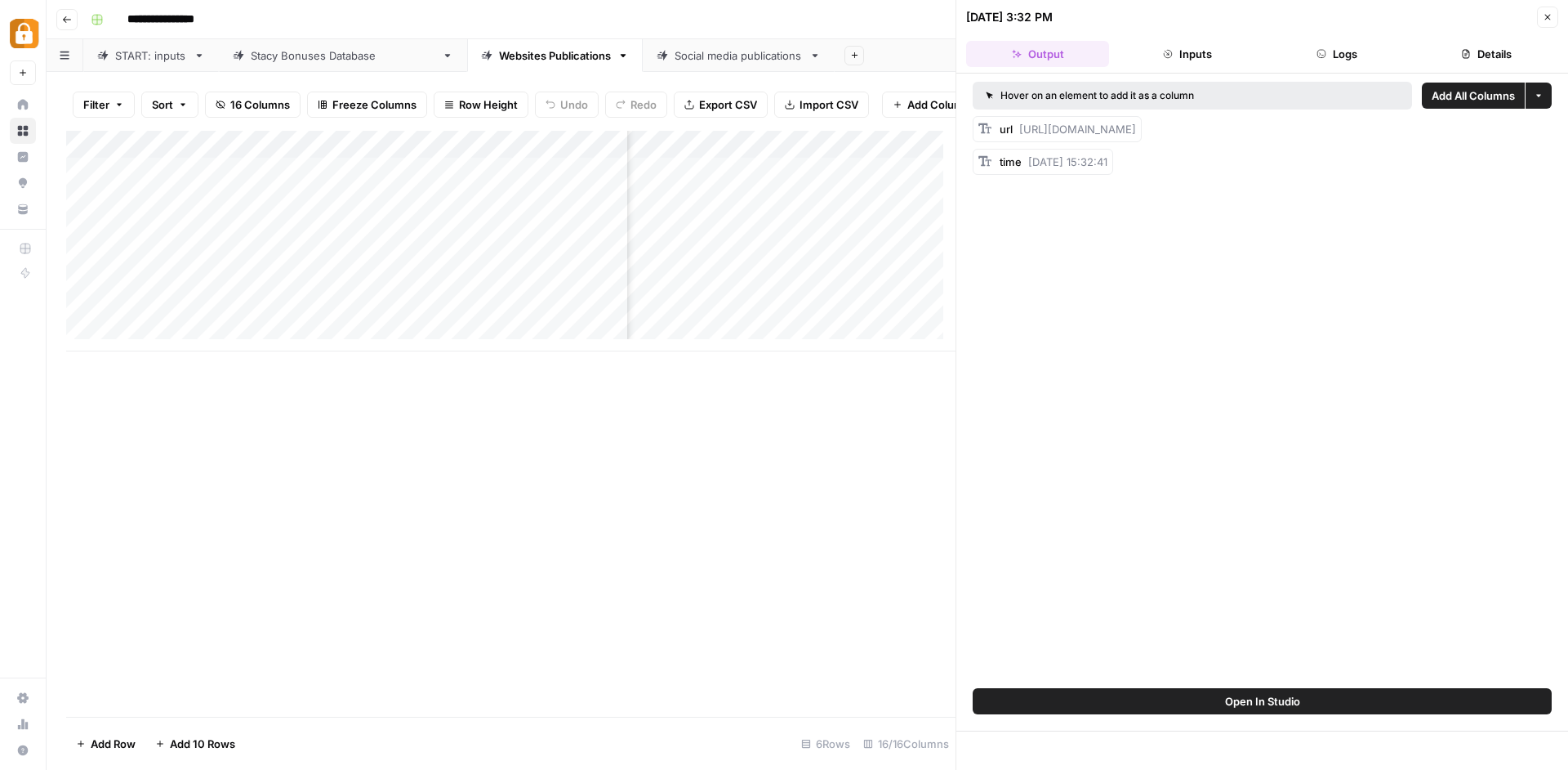
click at [753, 204] on div "Add Column" at bounding box center [510, 241] width 889 height 221
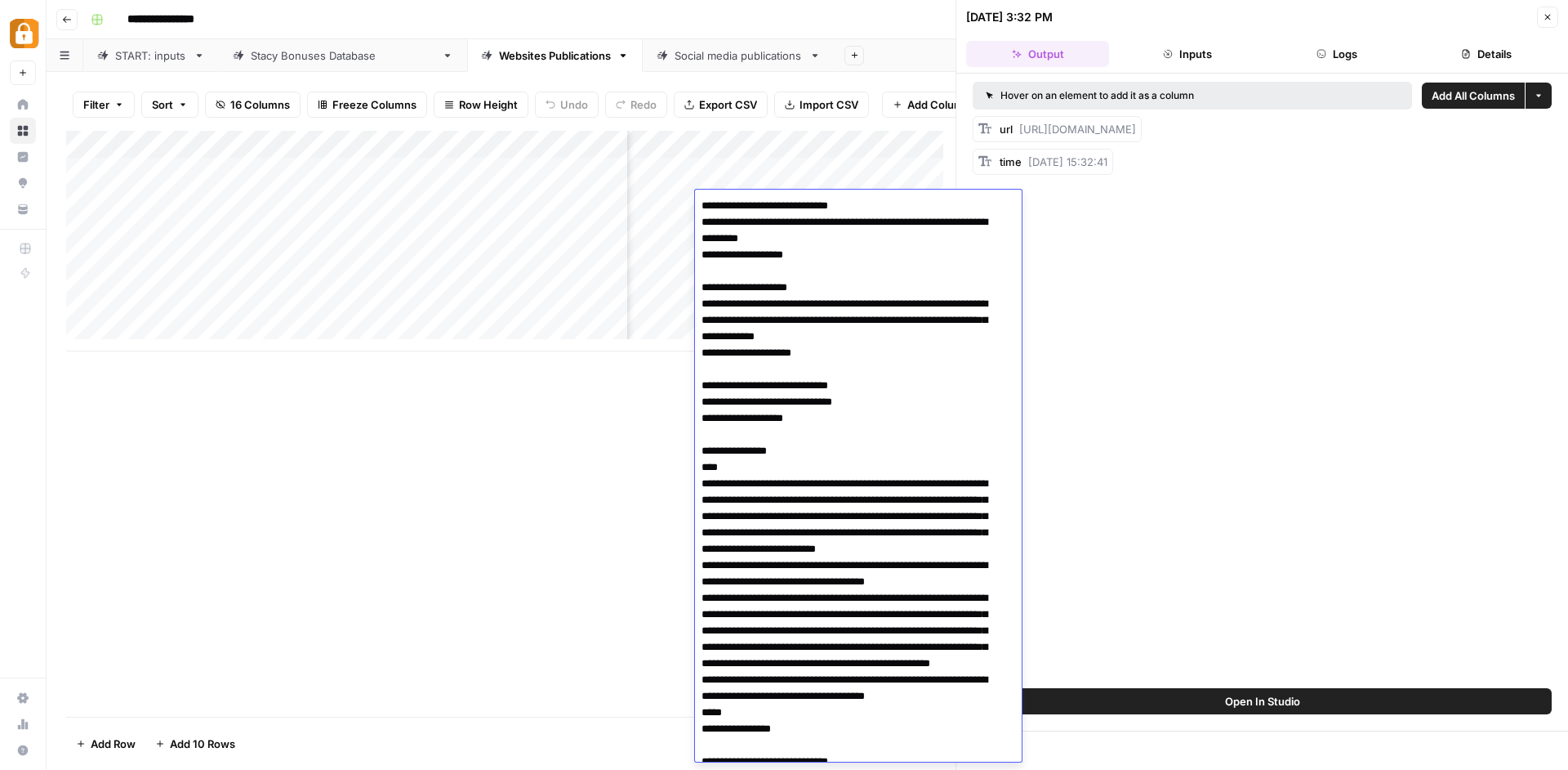
scroll to position [551, 0]
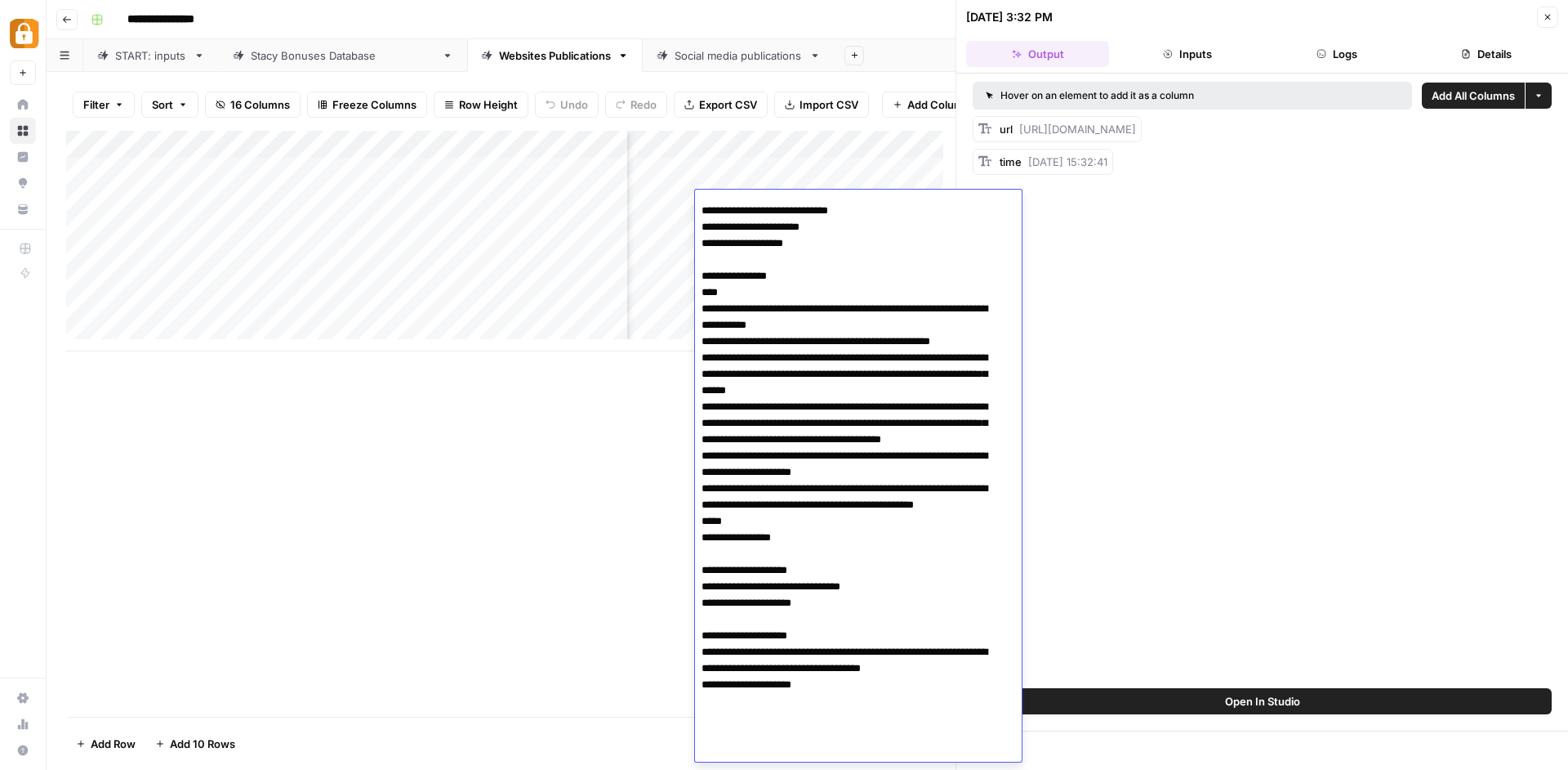
click at [568, 572] on div "Add Column" at bounding box center [510, 423] width 889 height 585
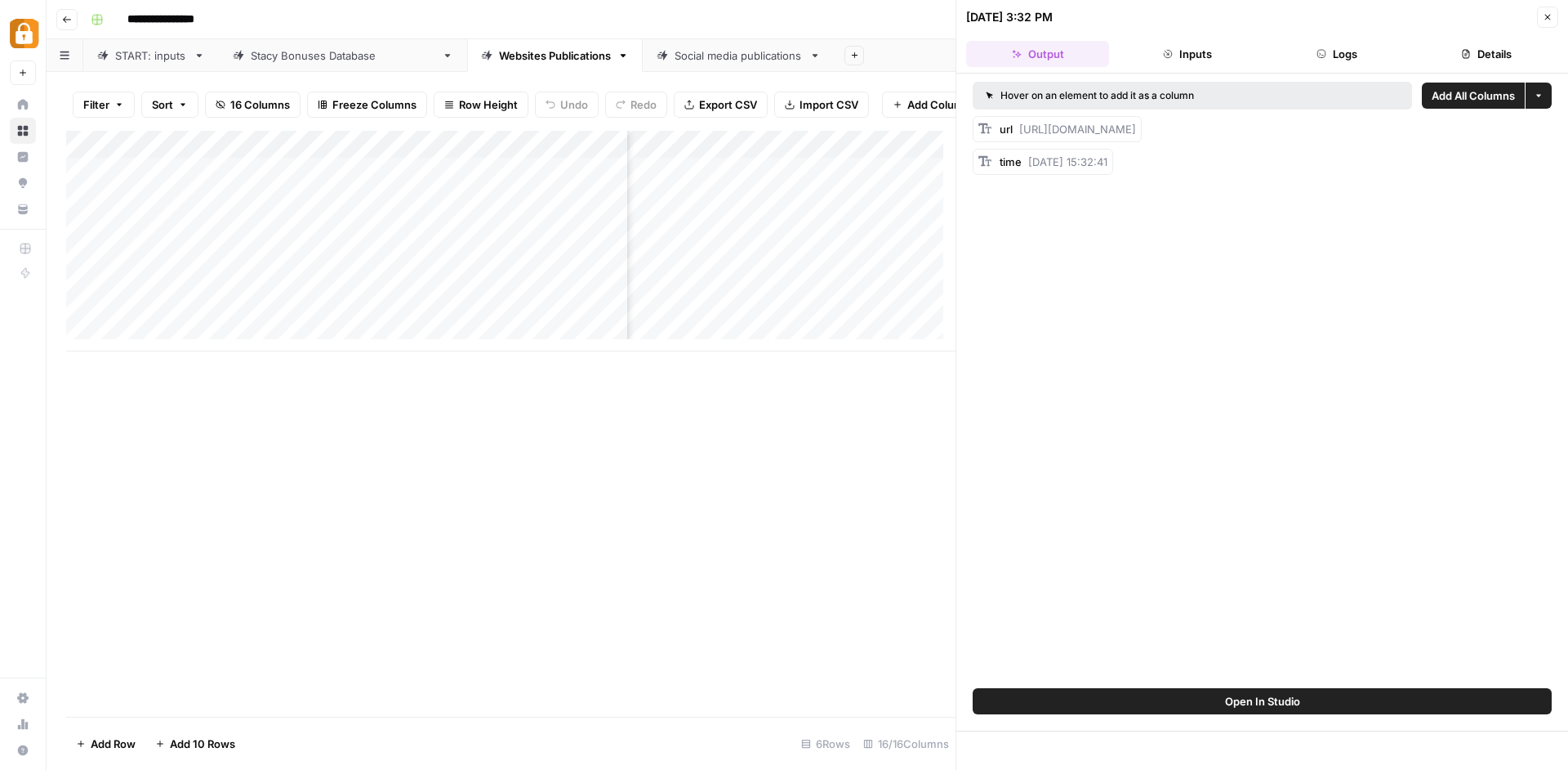
click at [745, 319] on div "Add Column" at bounding box center [510, 241] width 889 height 221
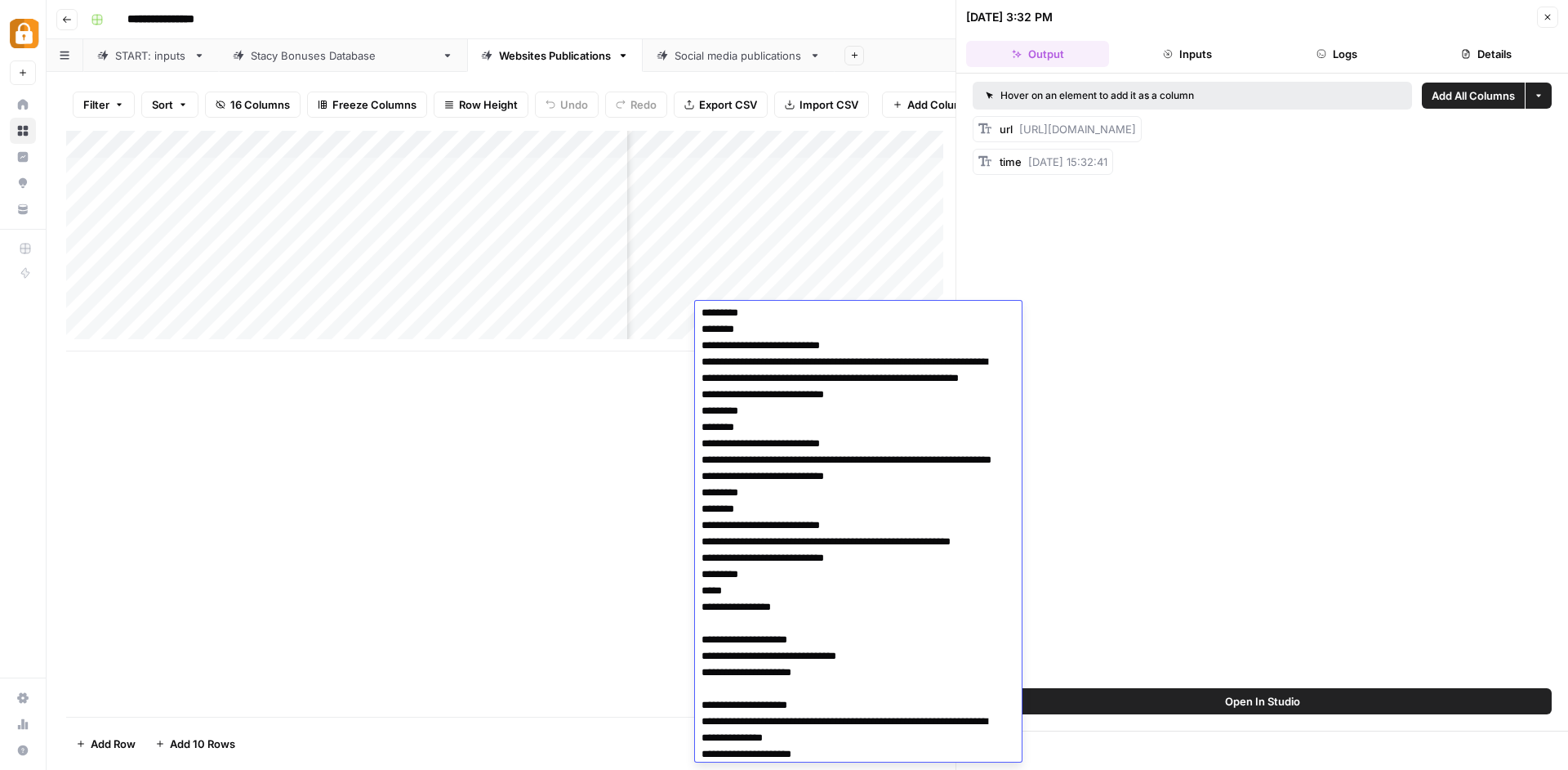
scroll to position [399, 0]
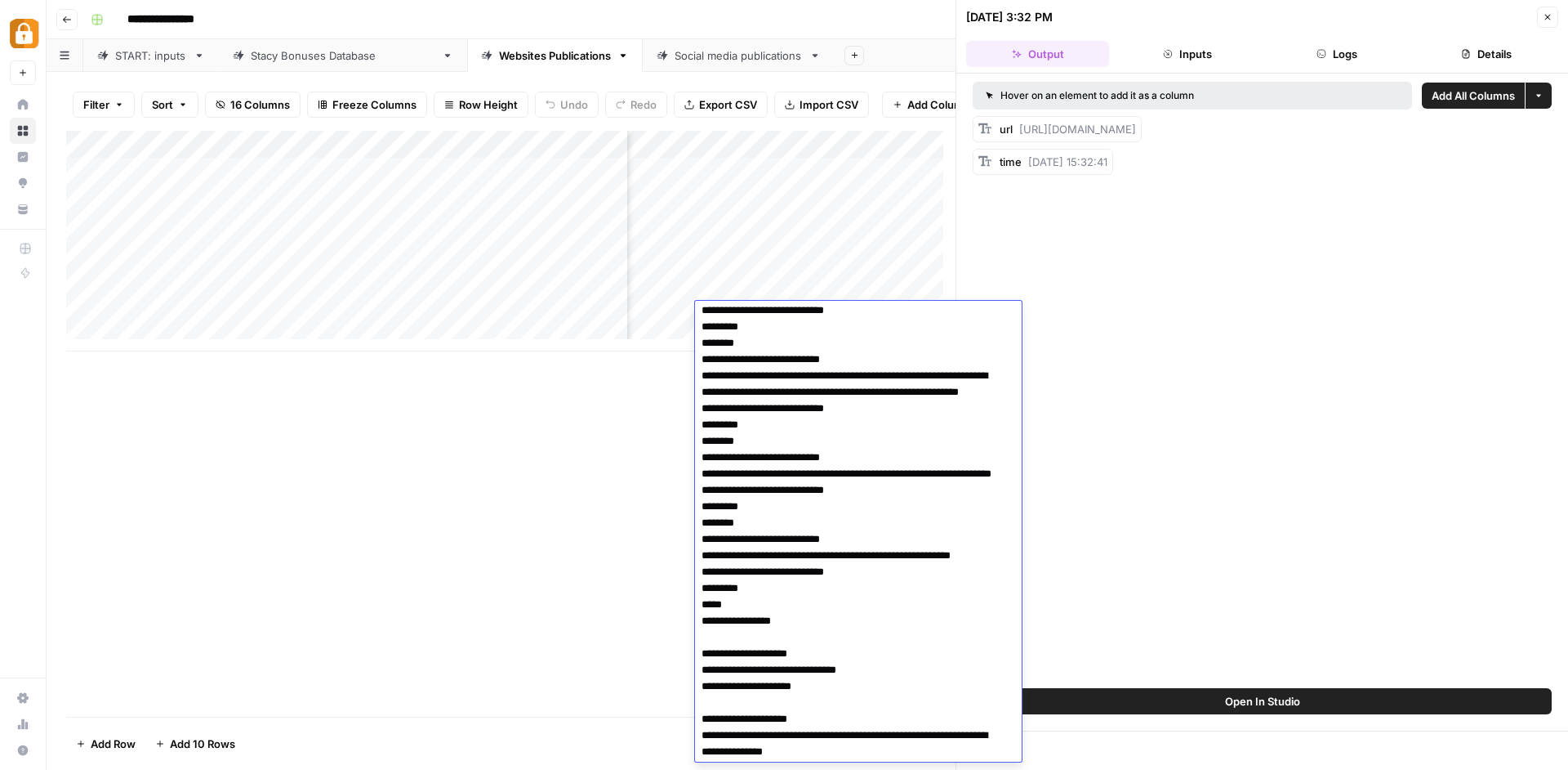
click at [772, 232] on div "Add Column" at bounding box center [510, 241] width 889 height 221
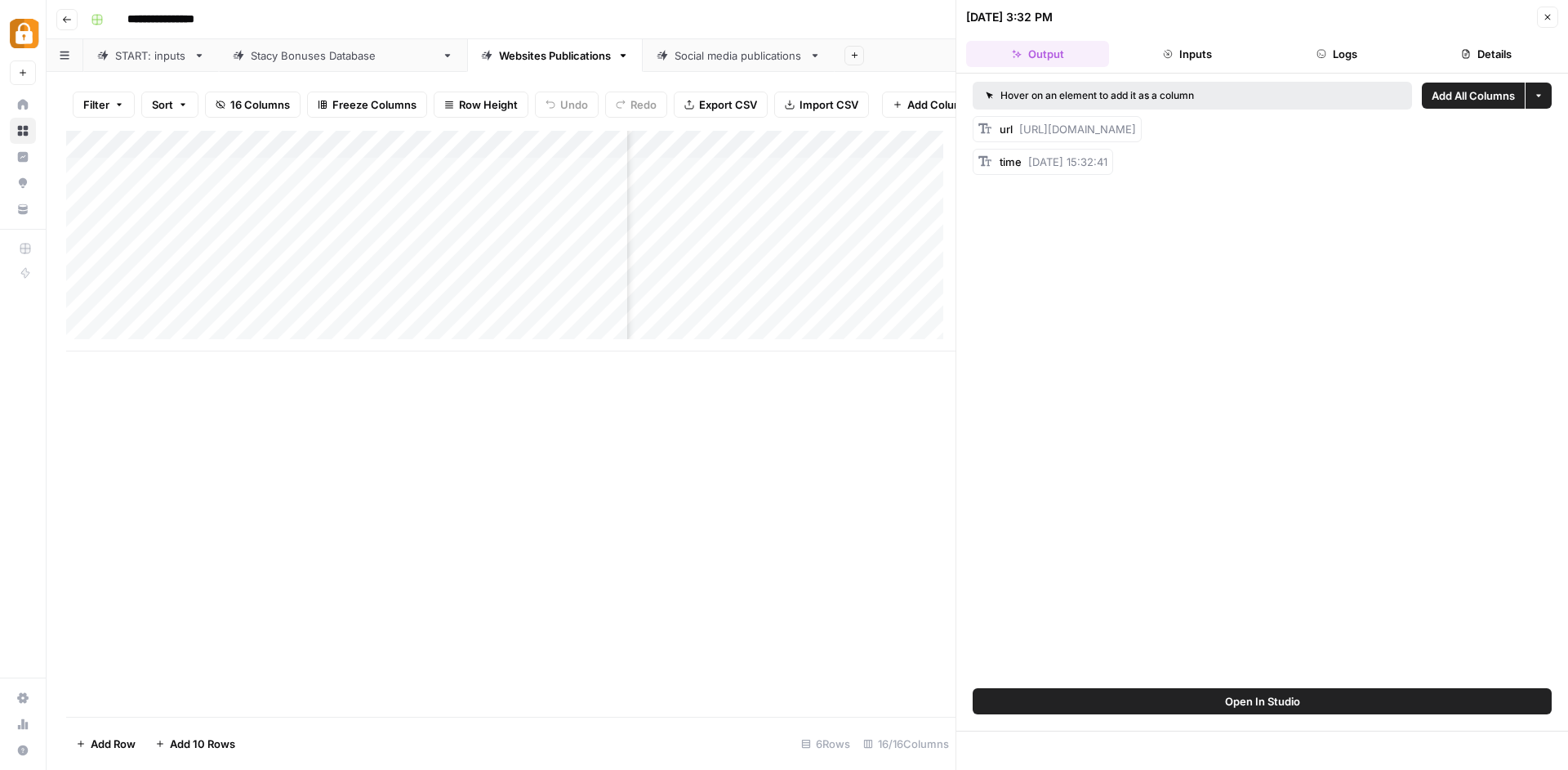
click at [772, 232] on div "Add Column" at bounding box center [510, 241] width 889 height 221
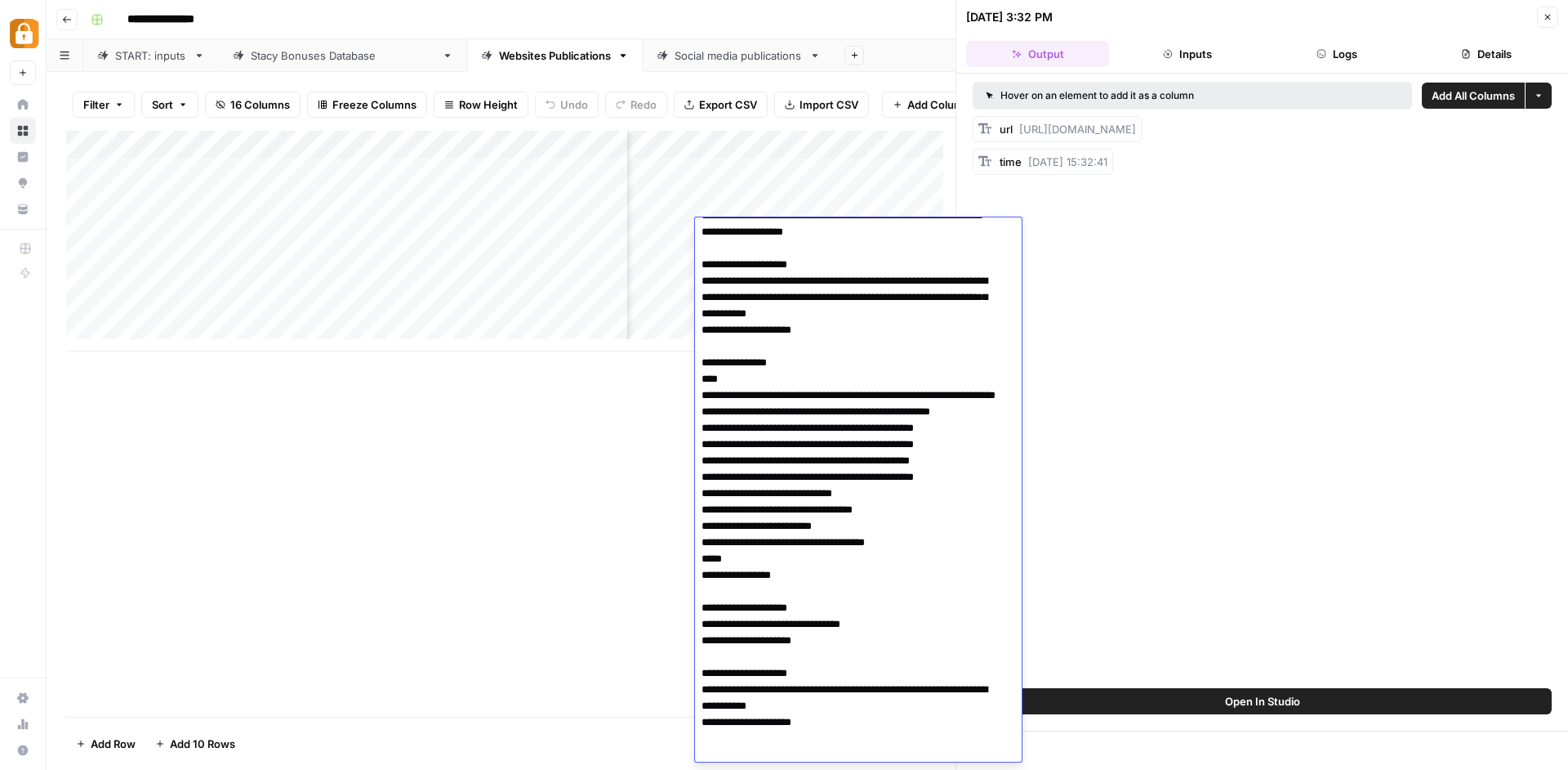
scroll to position [39, 0]
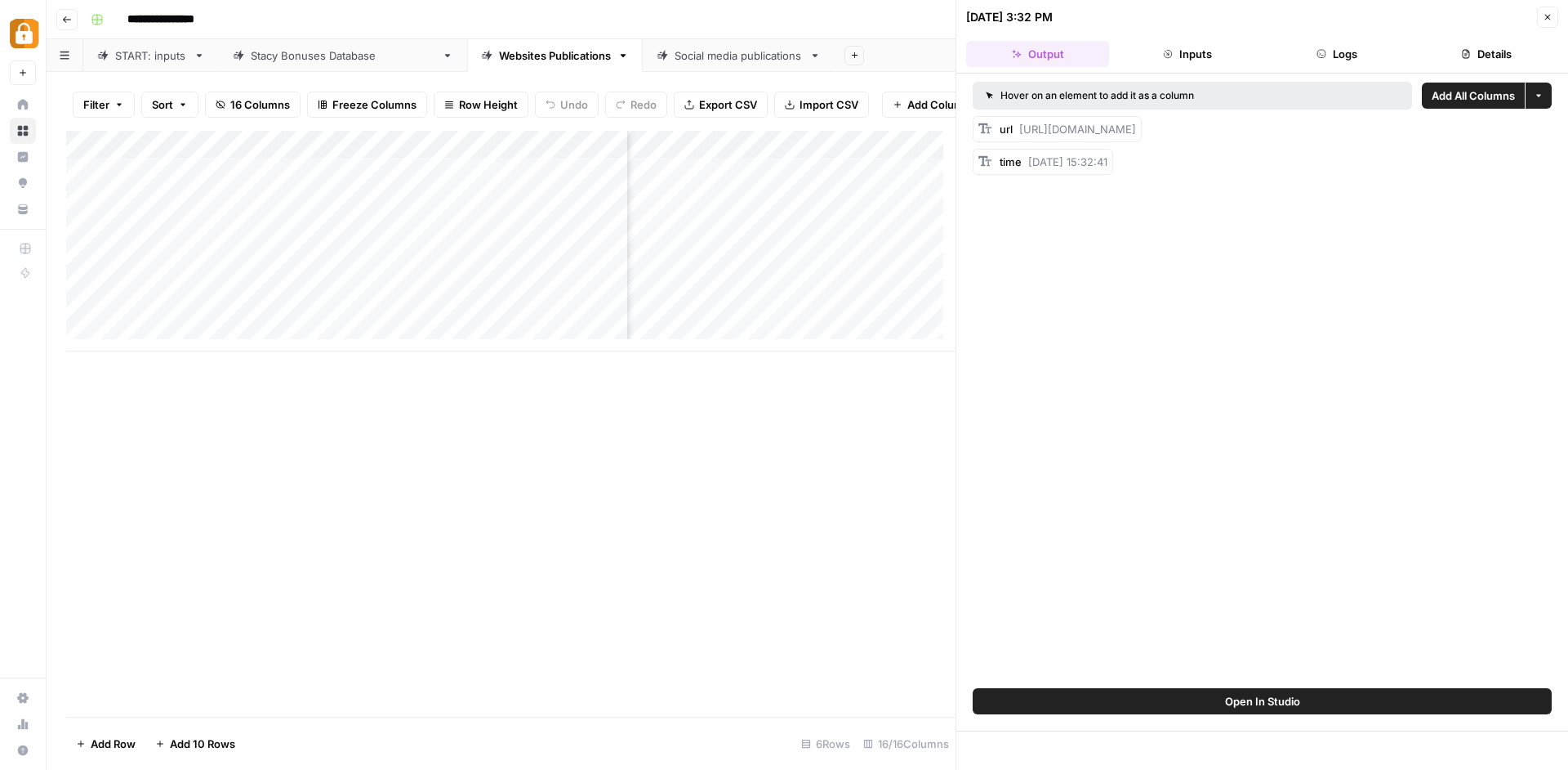
click at [550, 564] on div "Add Column" at bounding box center [510, 423] width 889 height 585
click at [763, 305] on div "Add Column" at bounding box center [510, 241] width 889 height 221
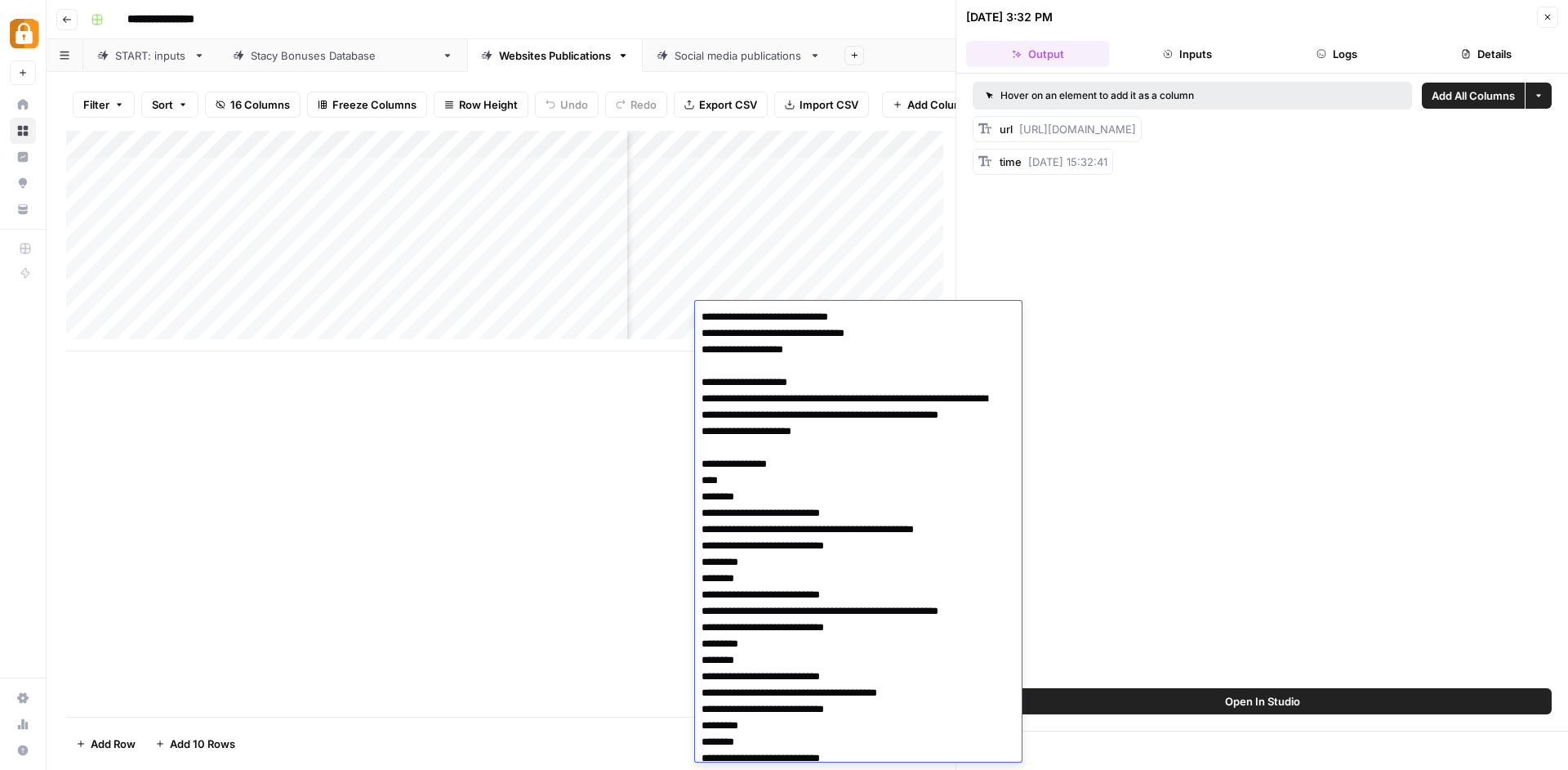
scroll to position [482, 0]
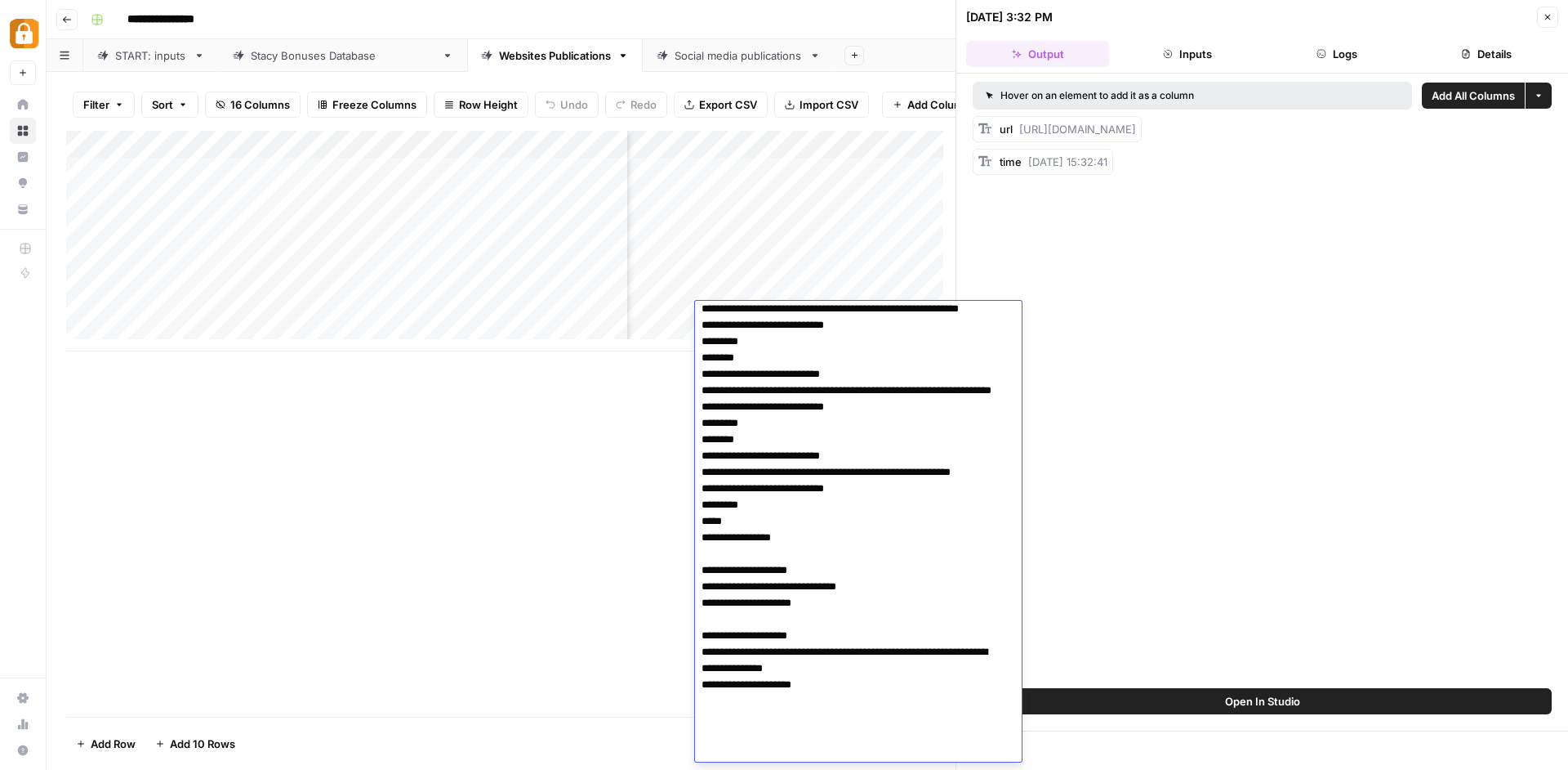
drag, startPoint x: 717, startPoint y: 423, endPoint x: 944, endPoint y: 420, distance: 227.0
click at [944, 420] on textarea at bounding box center [852, 292] width 315 height 938
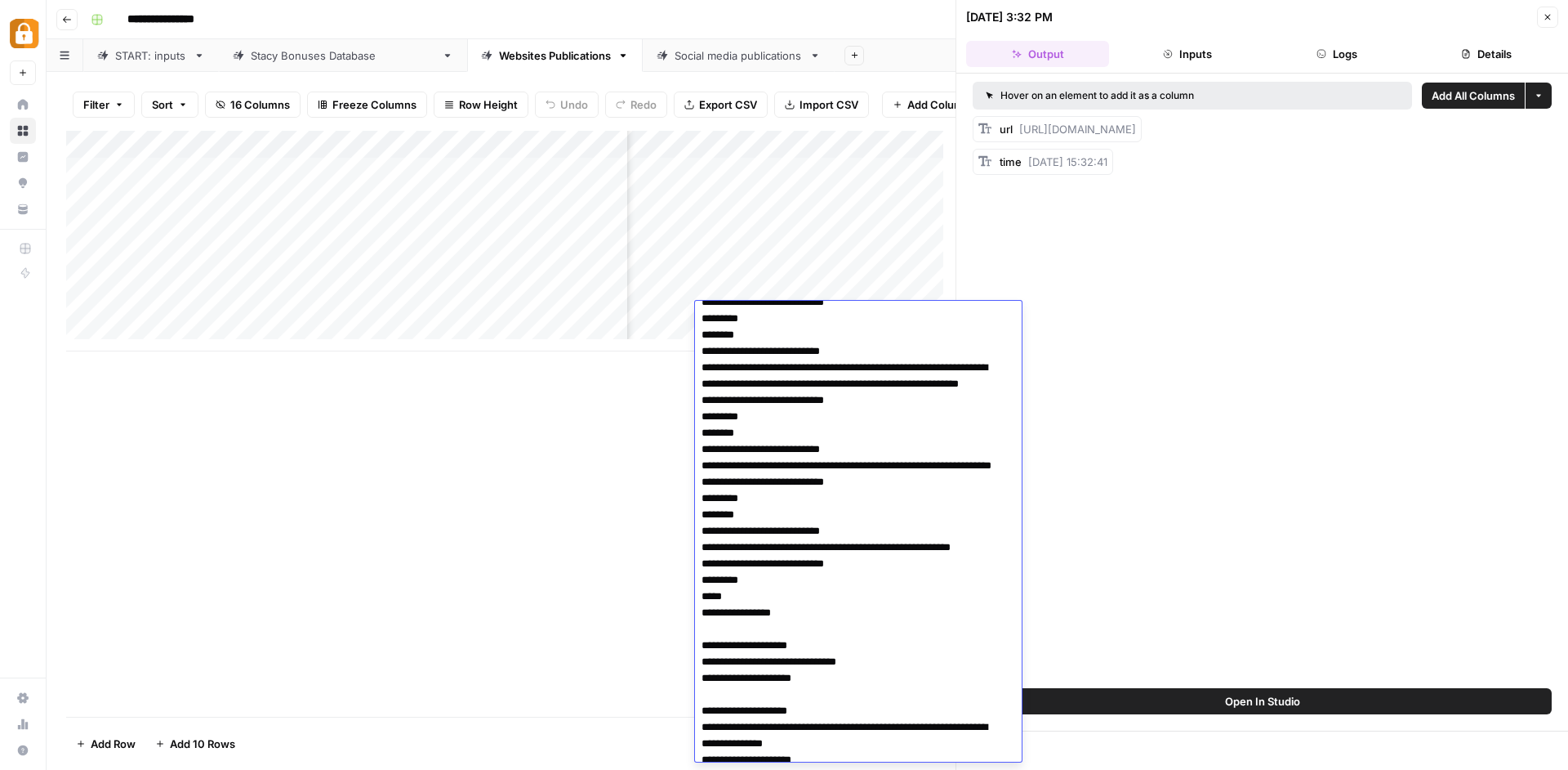
scroll to position [399, 0]
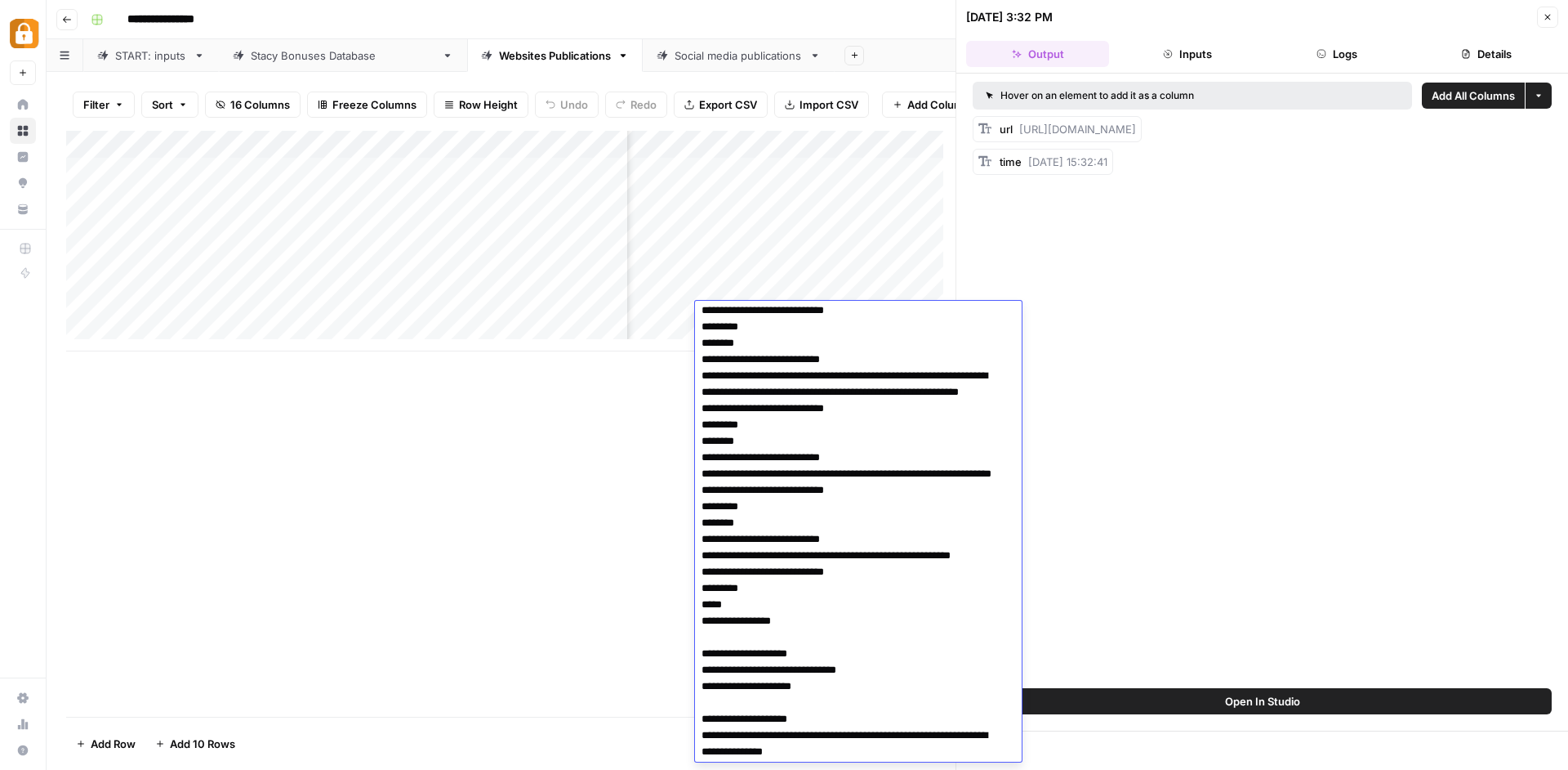
click at [752, 392] on textarea at bounding box center [852, 375] width 315 height 938
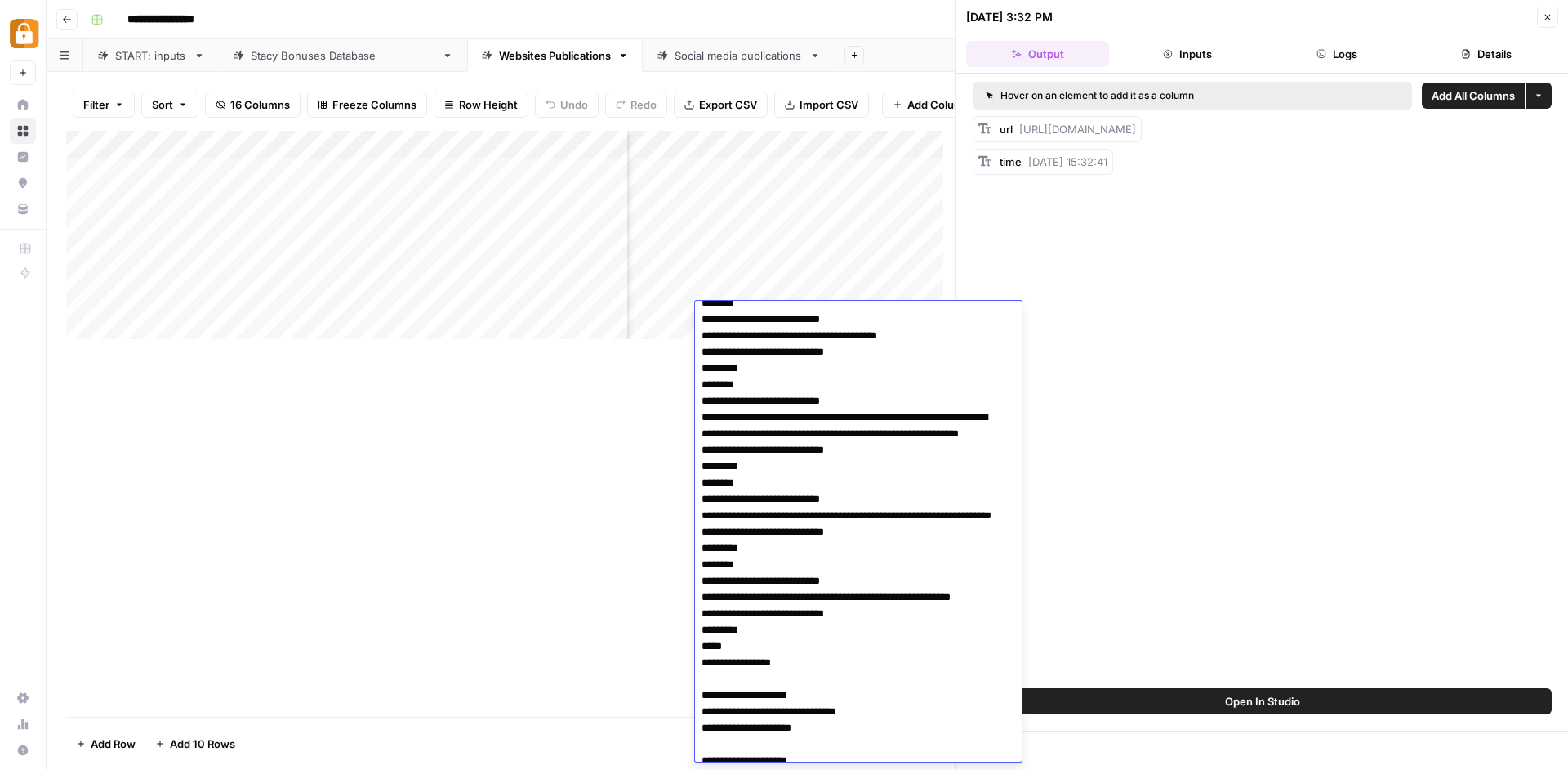
click at [591, 442] on div "Add Column" at bounding box center [510, 423] width 889 height 585
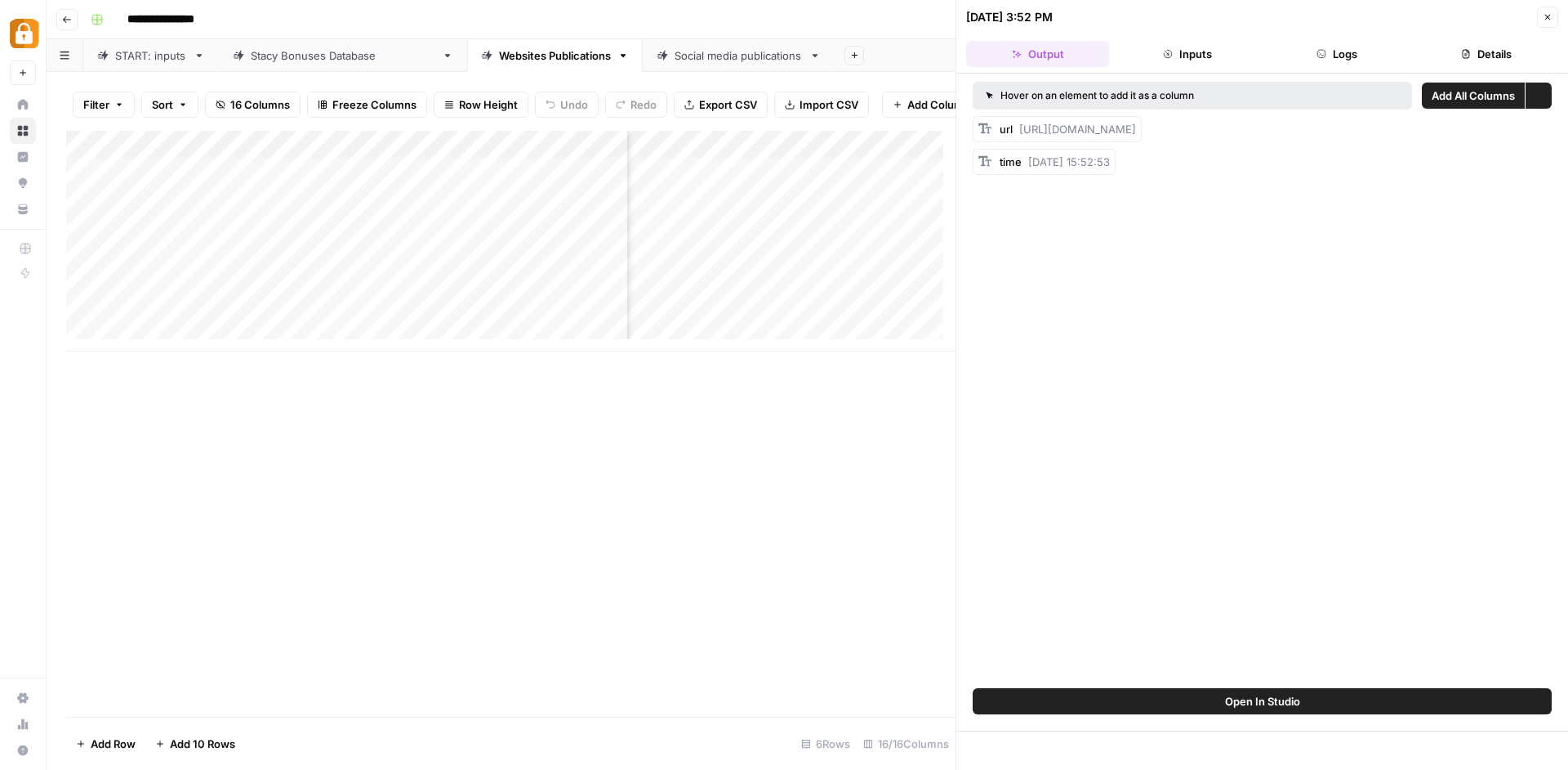
scroll to position [0, 0]
click at [1322, 50] on icon "button" at bounding box center [1320, 53] width 8 height 8
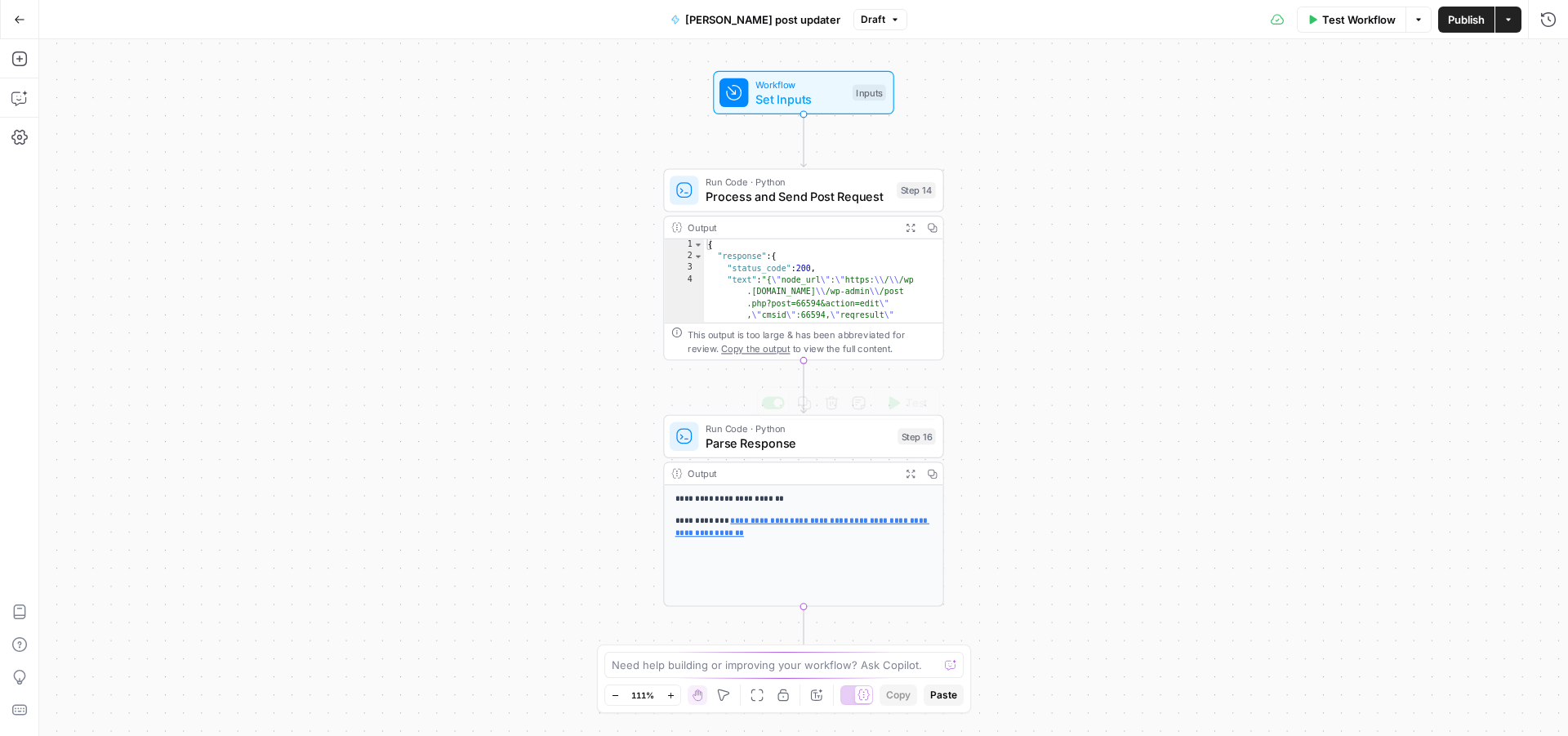
click at [856, 455] on div "Run Code · Python Parse Response Step 16 Copy step Delete step Add Note Test" at bounding box center [803, 437] width 280 height 43
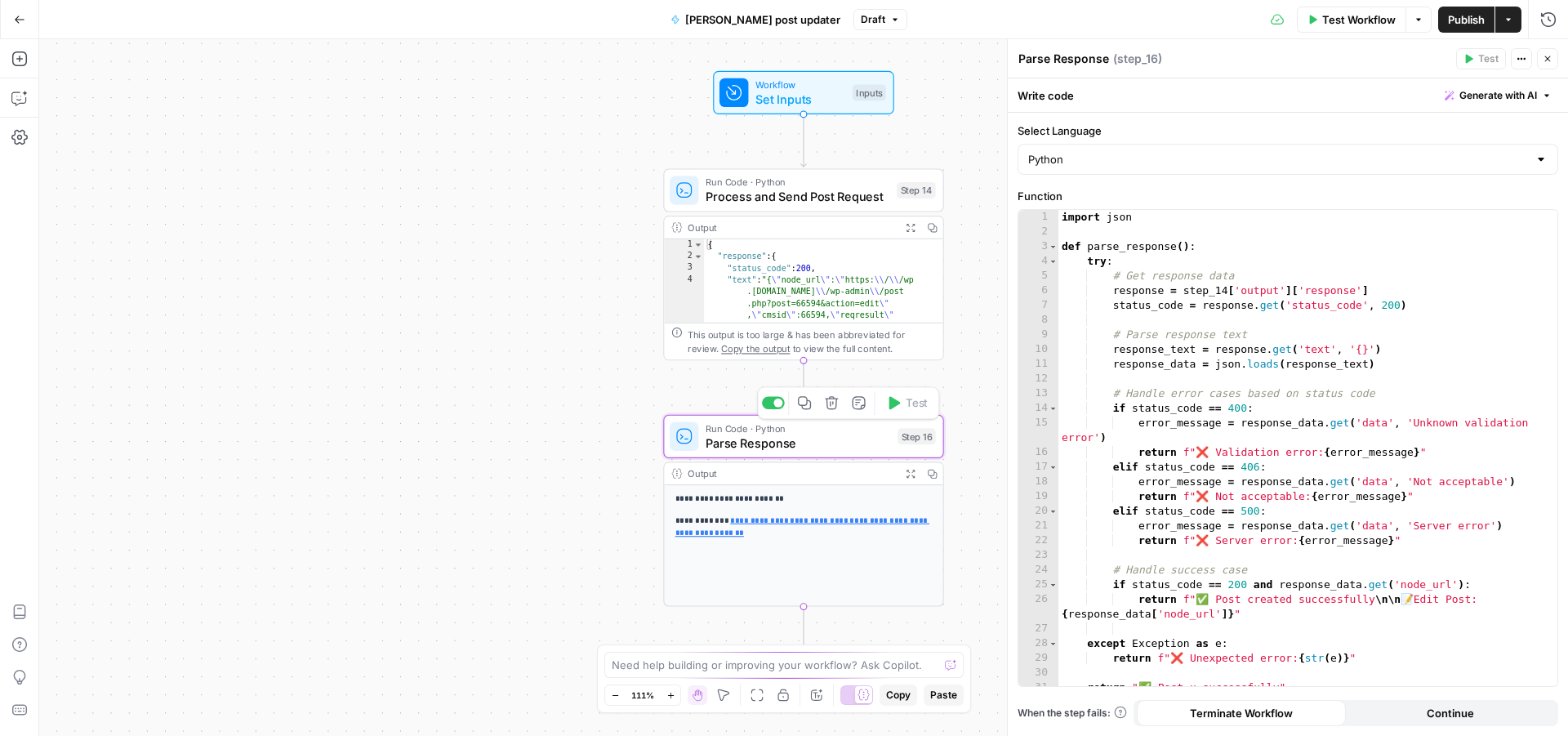
scroll to position [38, 0]
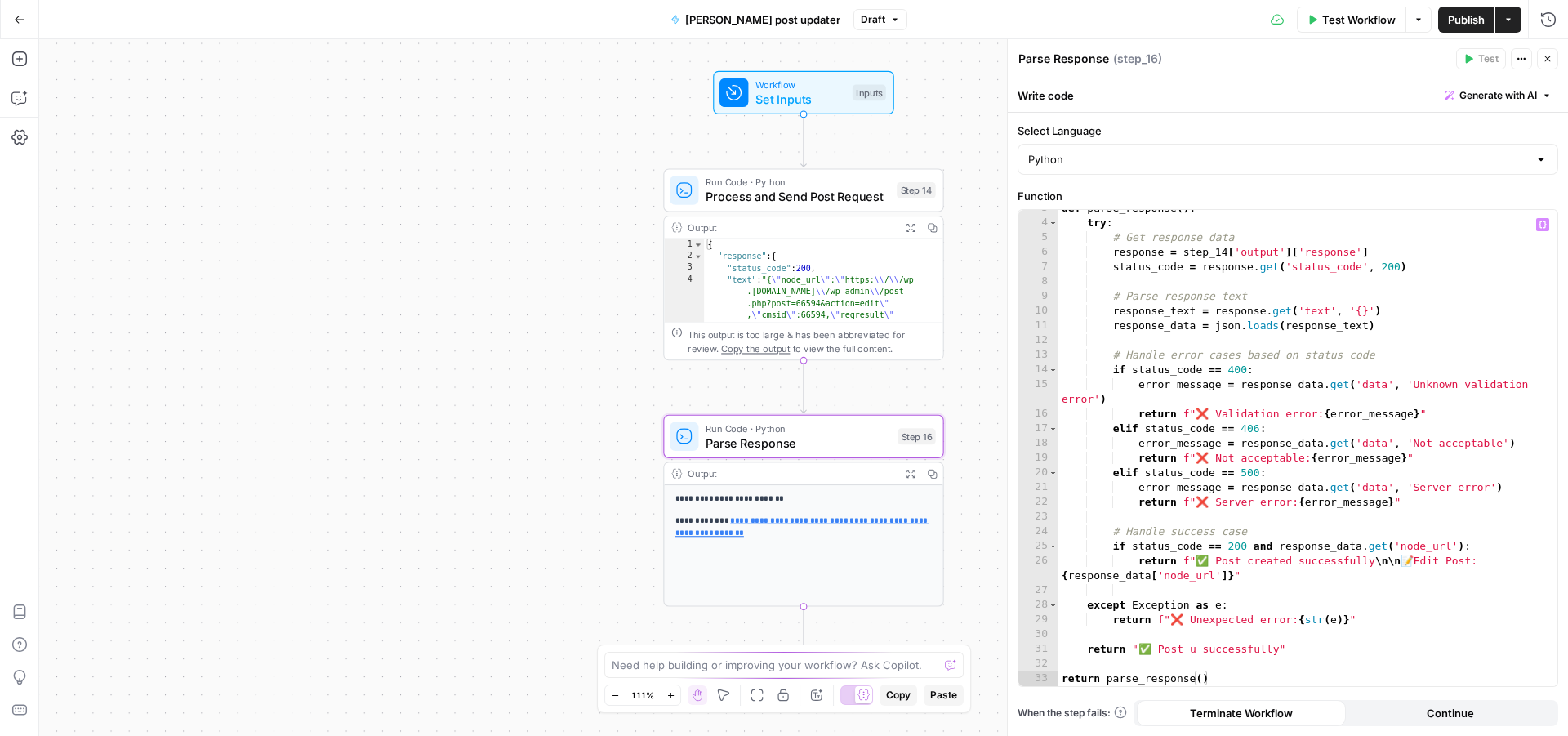
click at [1275, 648] on div "def parse_response ( ) : try : # Get response data response = step_14 [ 'output…" at bounding box center [1301, 453] width 486 height 505
click at [1200, 652] on div "def parse_response ( ) : try : # Get response data response = step_14 [ 'output…" at bounding box center [1301, 453] width 486 height 505
type textarea "**********"
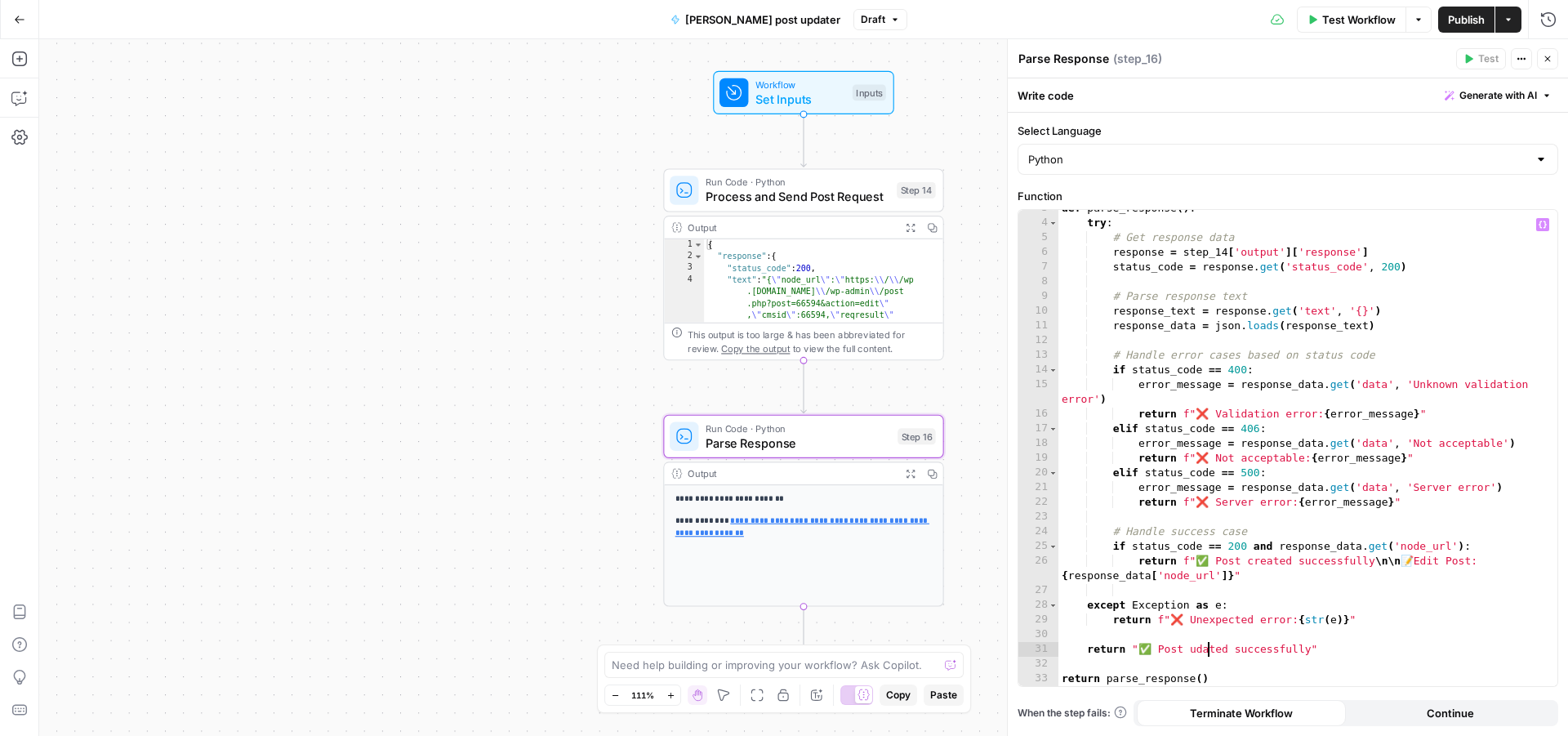
click at [1221, 654] on div "def parse_response ( ) : try : # Get response data response = step_14 [ 'output…" at bounding box center [1301, 453] width 486 height 505
click at [1248, 565] on div "def parse_response ( ) : try : # Get response data response = step_14 [ 'output…" at bounding box center [1301, 453] width 486 height 505
click at [1250, 565] on div "def parse_response ( ) : try : # Get response data response = step_14 [ 'output…" at bounding box center [1301, 453] width 486 height 505
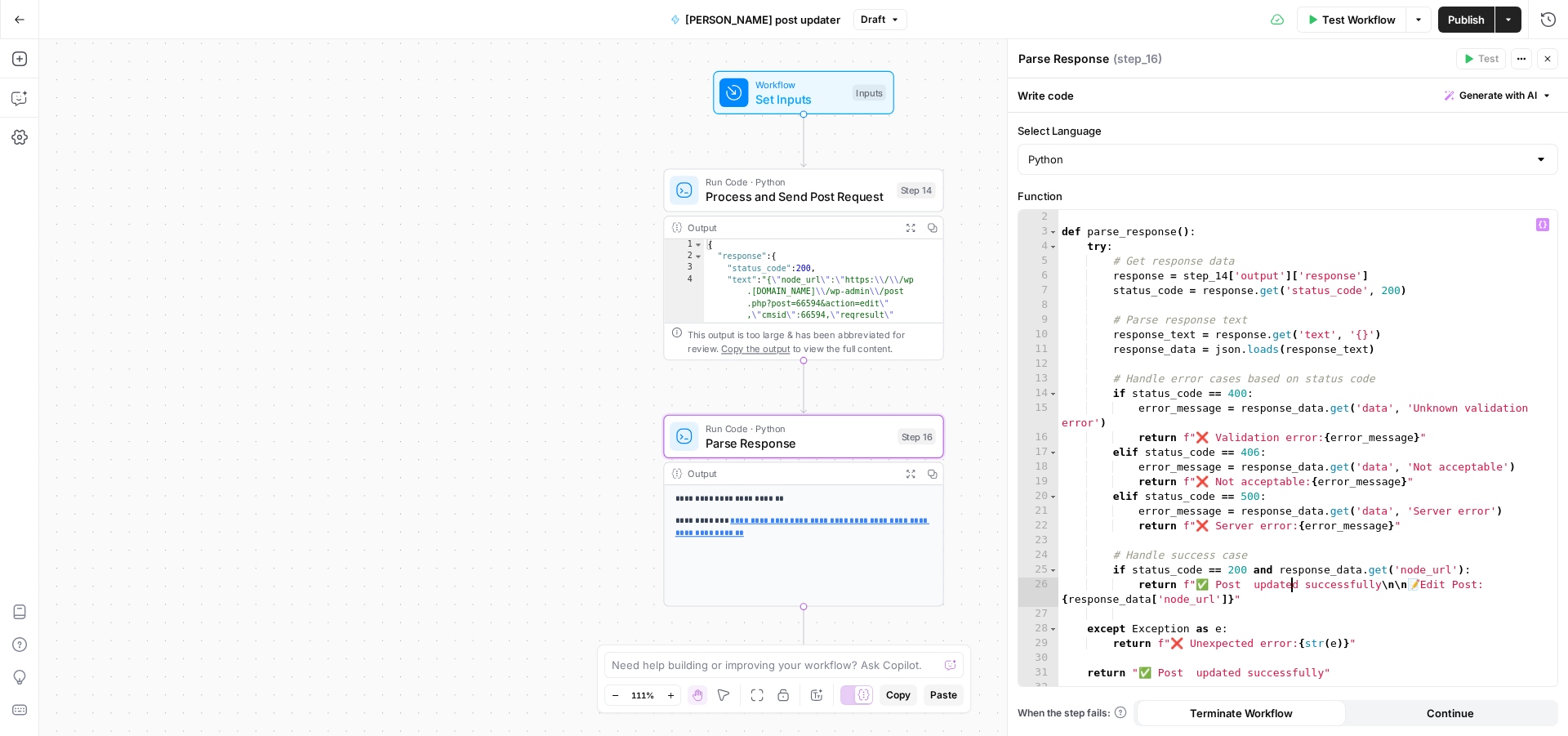
scroll to position [0, 0]
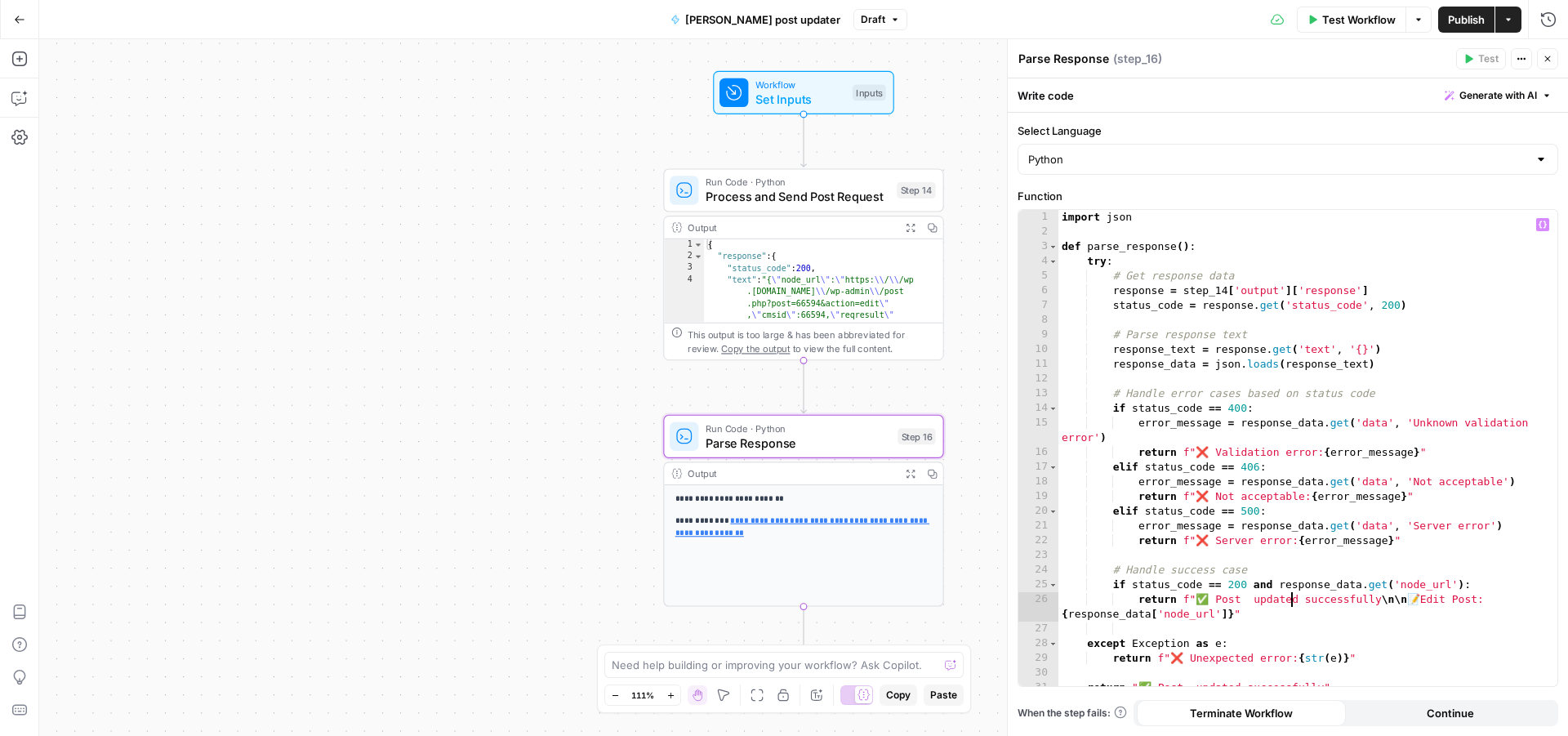
type textarea "**********"
click at [1468, 11] on button "Publish" at bounding box center [1466, 19] width 56 height 26
click at [30, 97] on button "Copilot" at bounding box center [19, 98] width 26 height 26
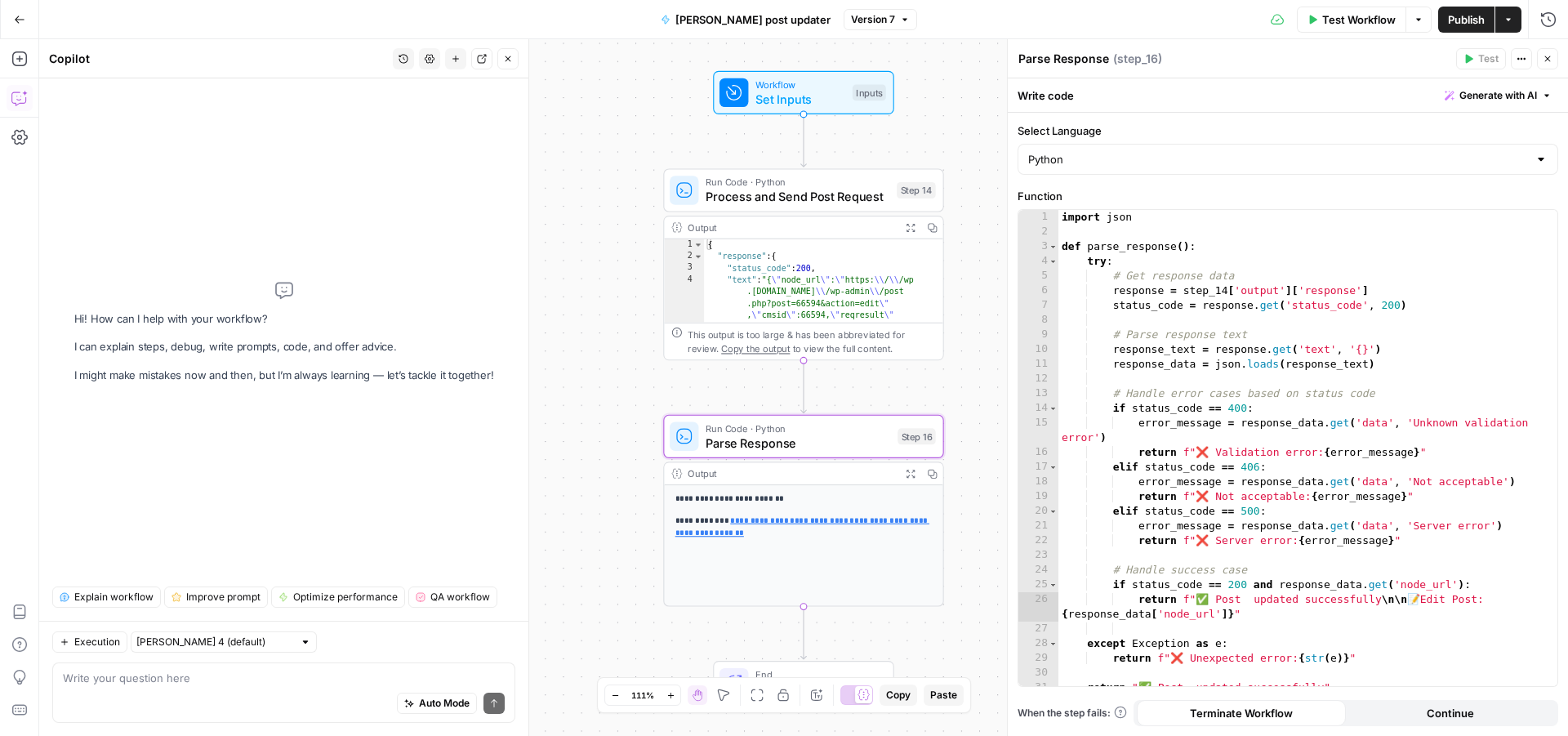
click at [871, 22] on button "Version 7" at bounding box center [880, 19] width 73 height 21
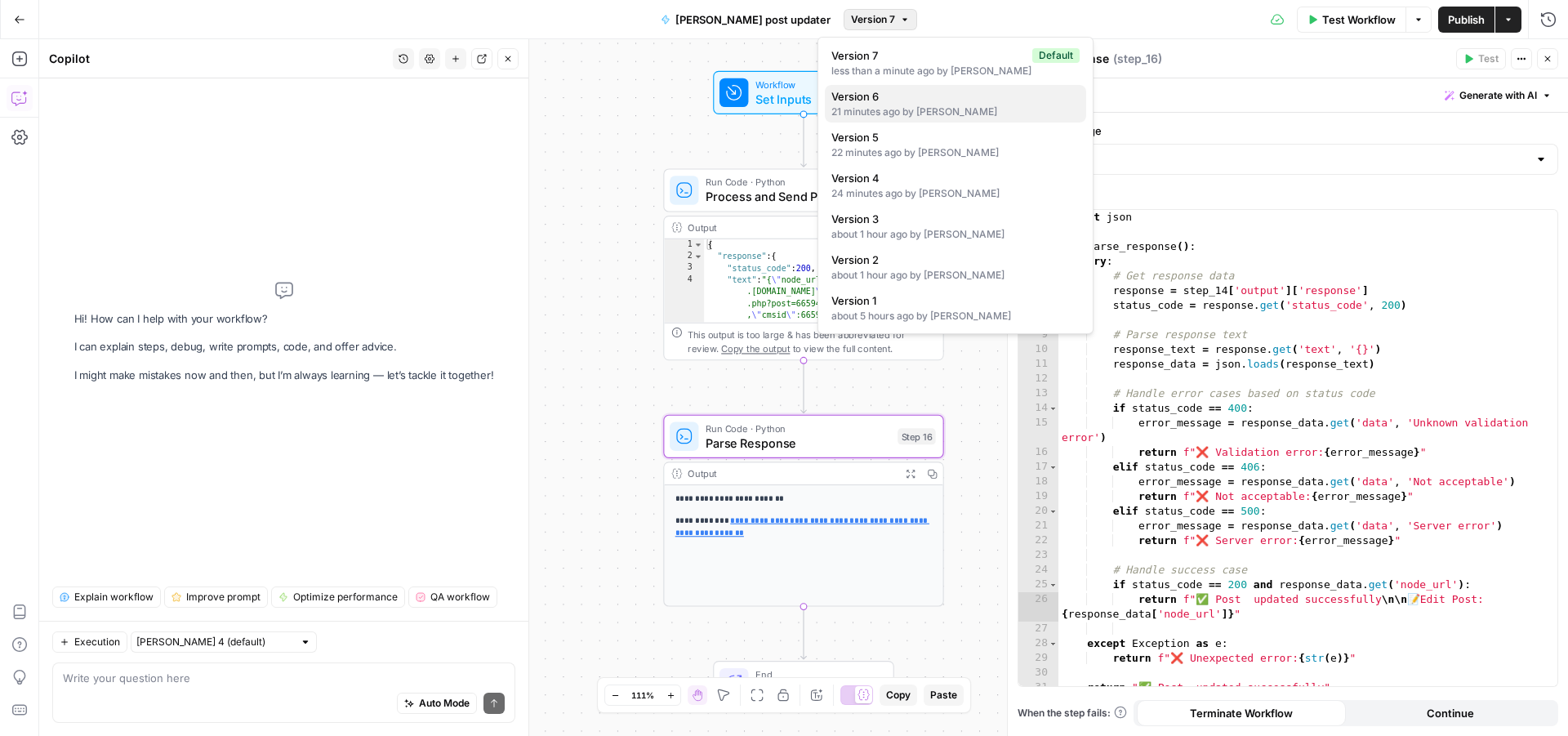
click at [910, 107] on div "21 minutes ago by Konstantin Brovtsev" at bounding box center [955, 112] width 249 height 14
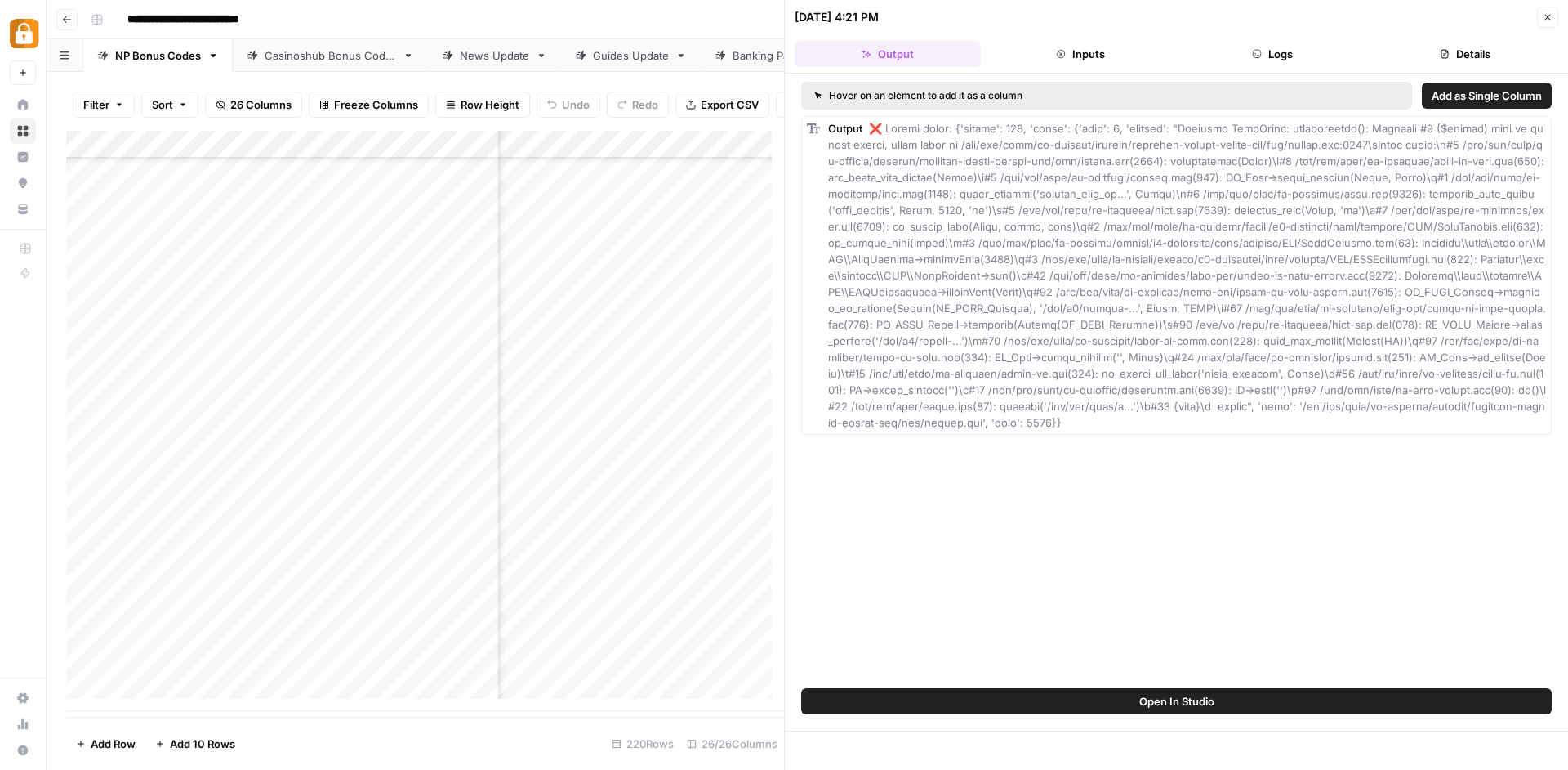
scroll to position [5597, 3816]
click at [722, 664] on div "Add Column" at bounding box center [425, 420] width 718 height 580
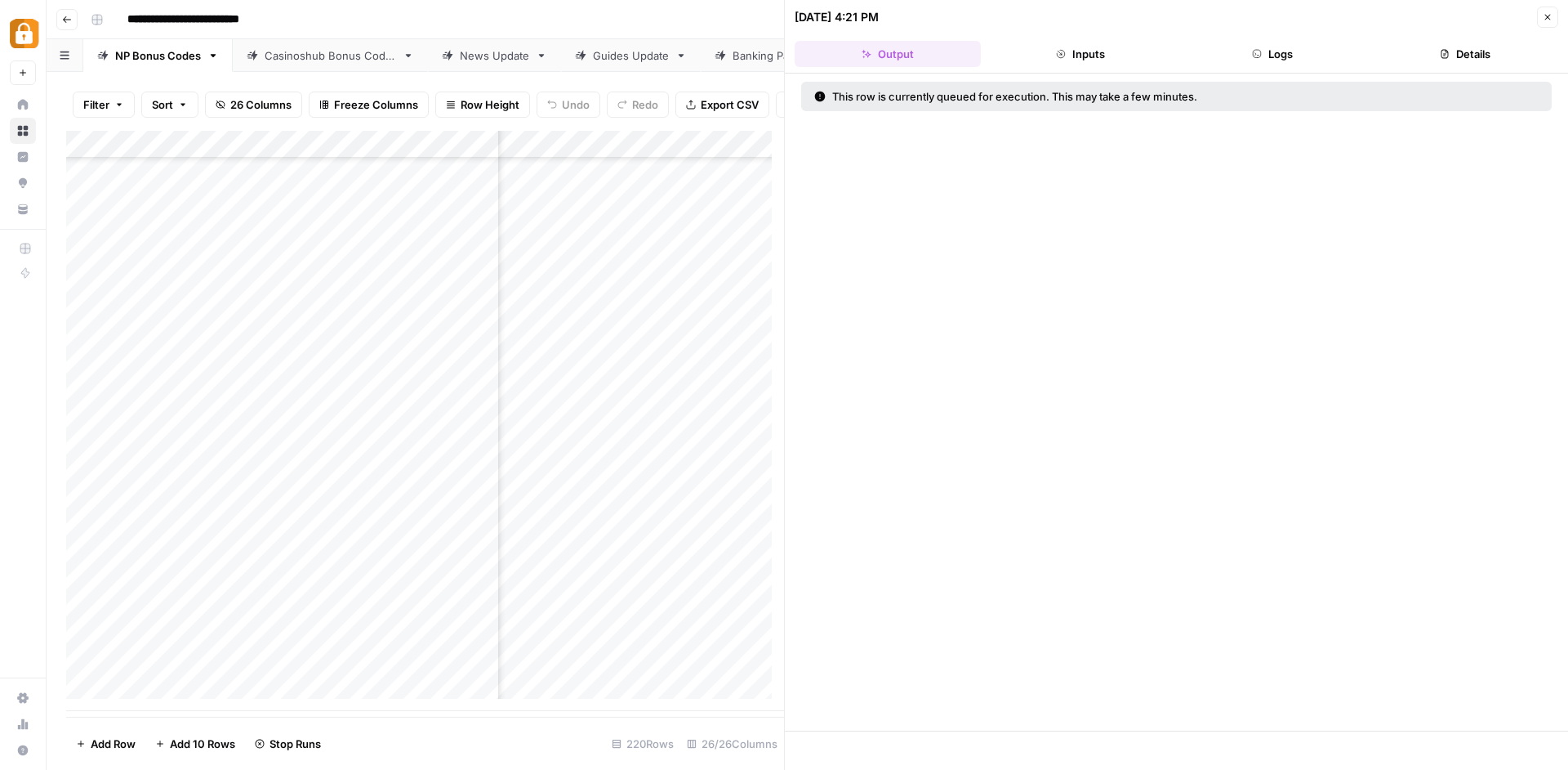
click at [1280, 63] on button "Logs" at bounding box center [1273, 53] width 186 height 26
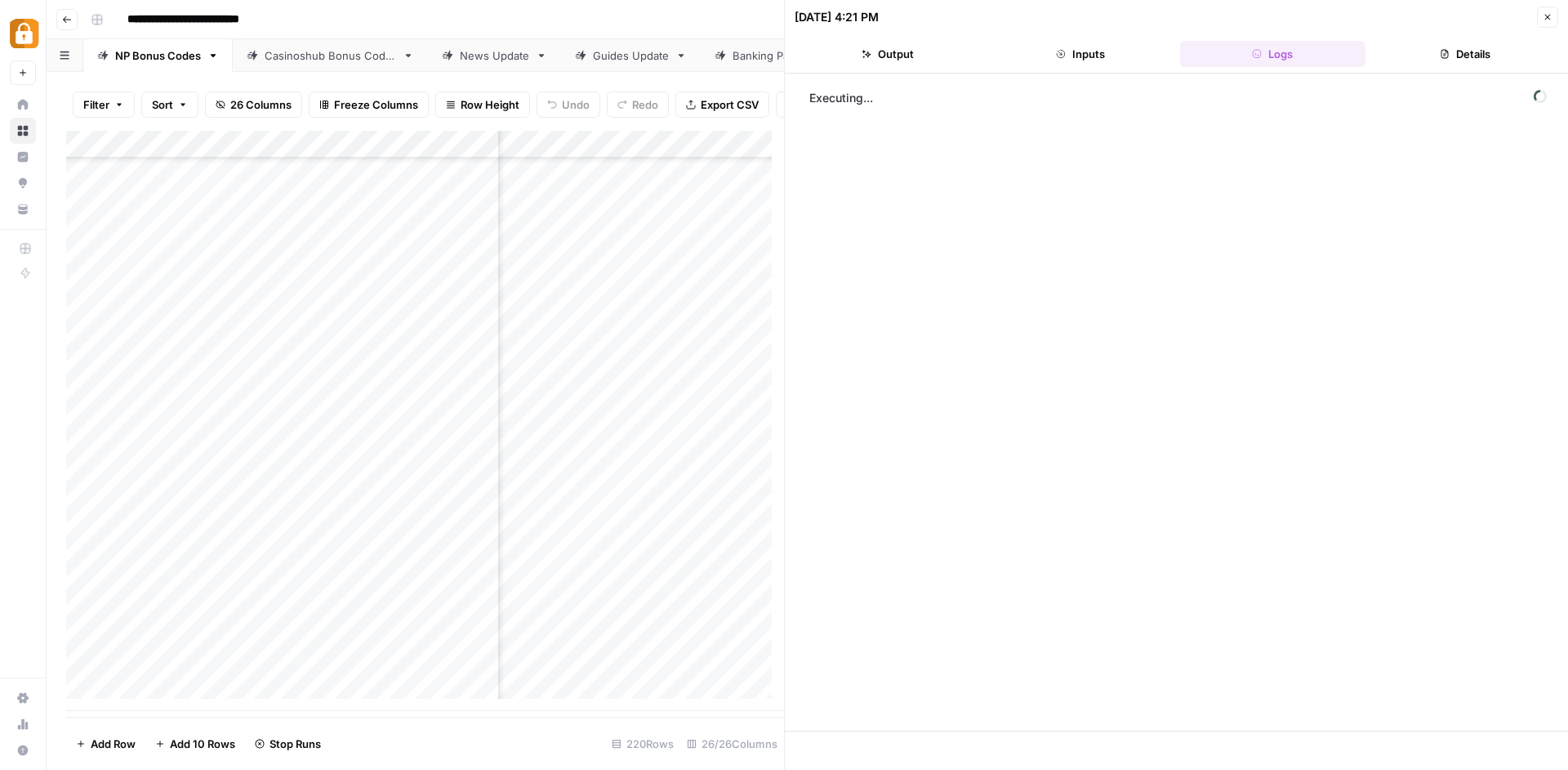
click at [888, 66] on button "Output" at bounding box center [888, 53] width 186 height 26
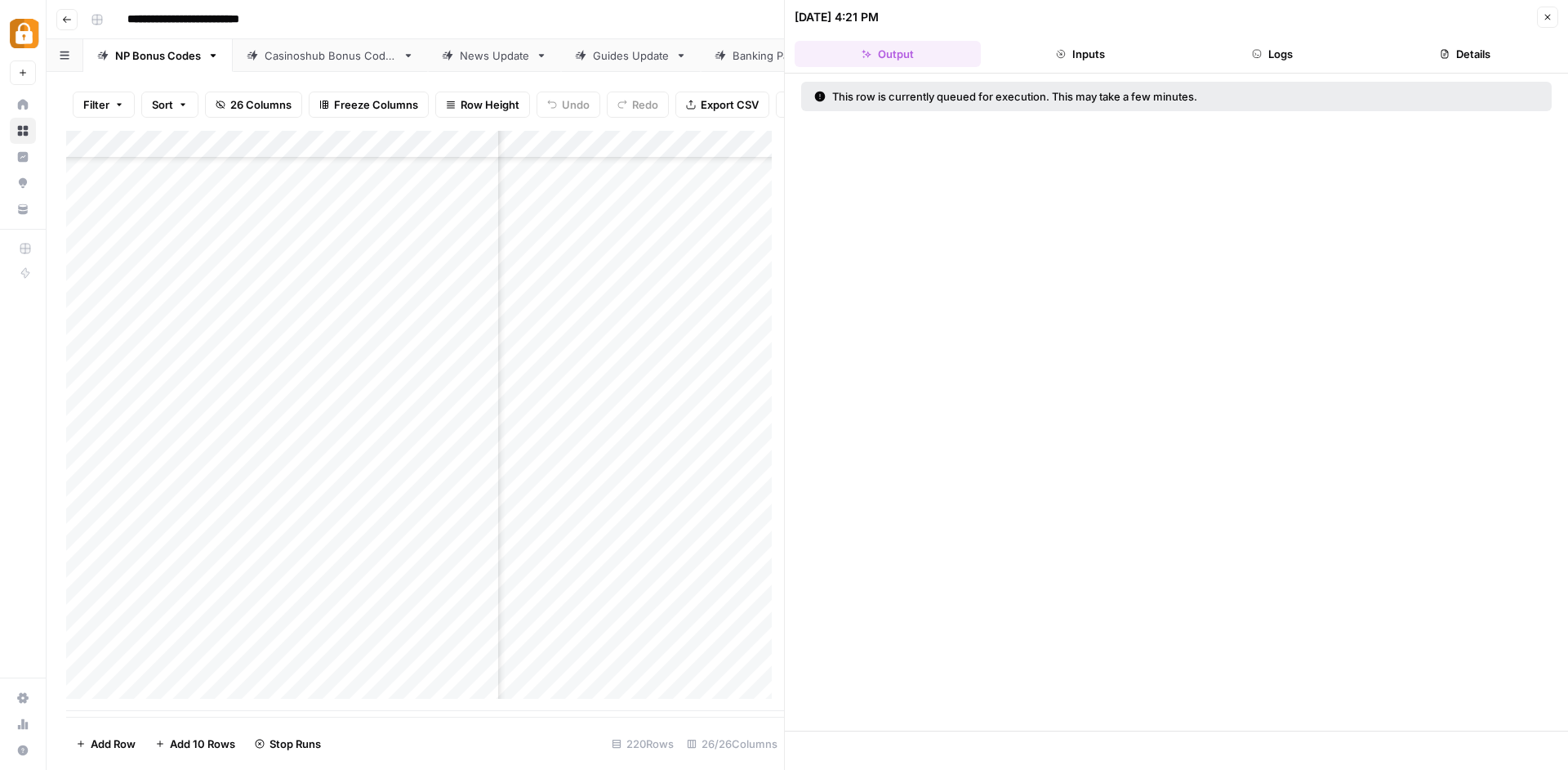
click at [1318, 58] on button "Logs" at bounding box center [1273, 53] width 186 height 26
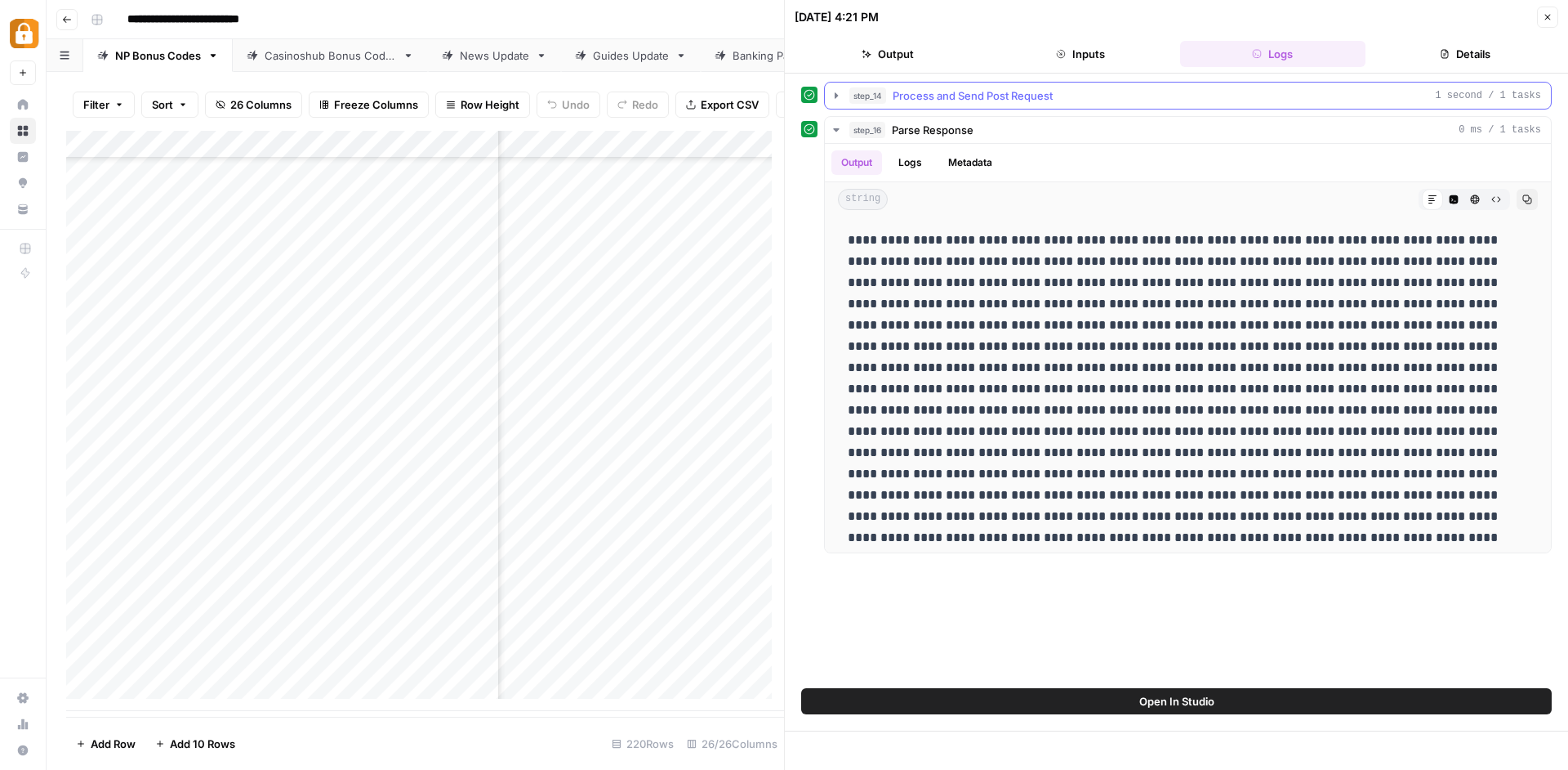
click at [833, 92] on icon "button" at bounding box center [836, 95] width 13 height 13
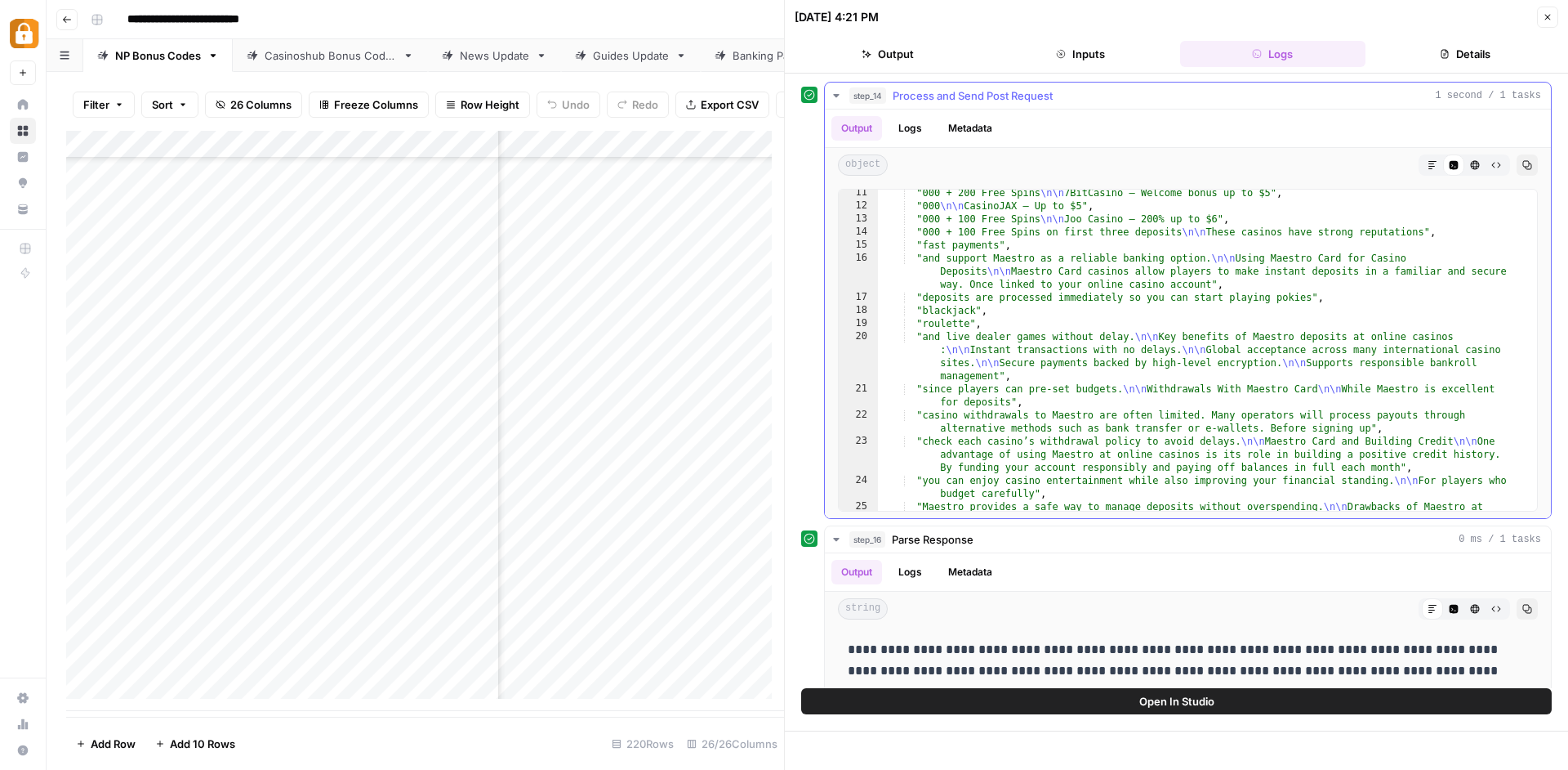
scroll to position [481, 0]
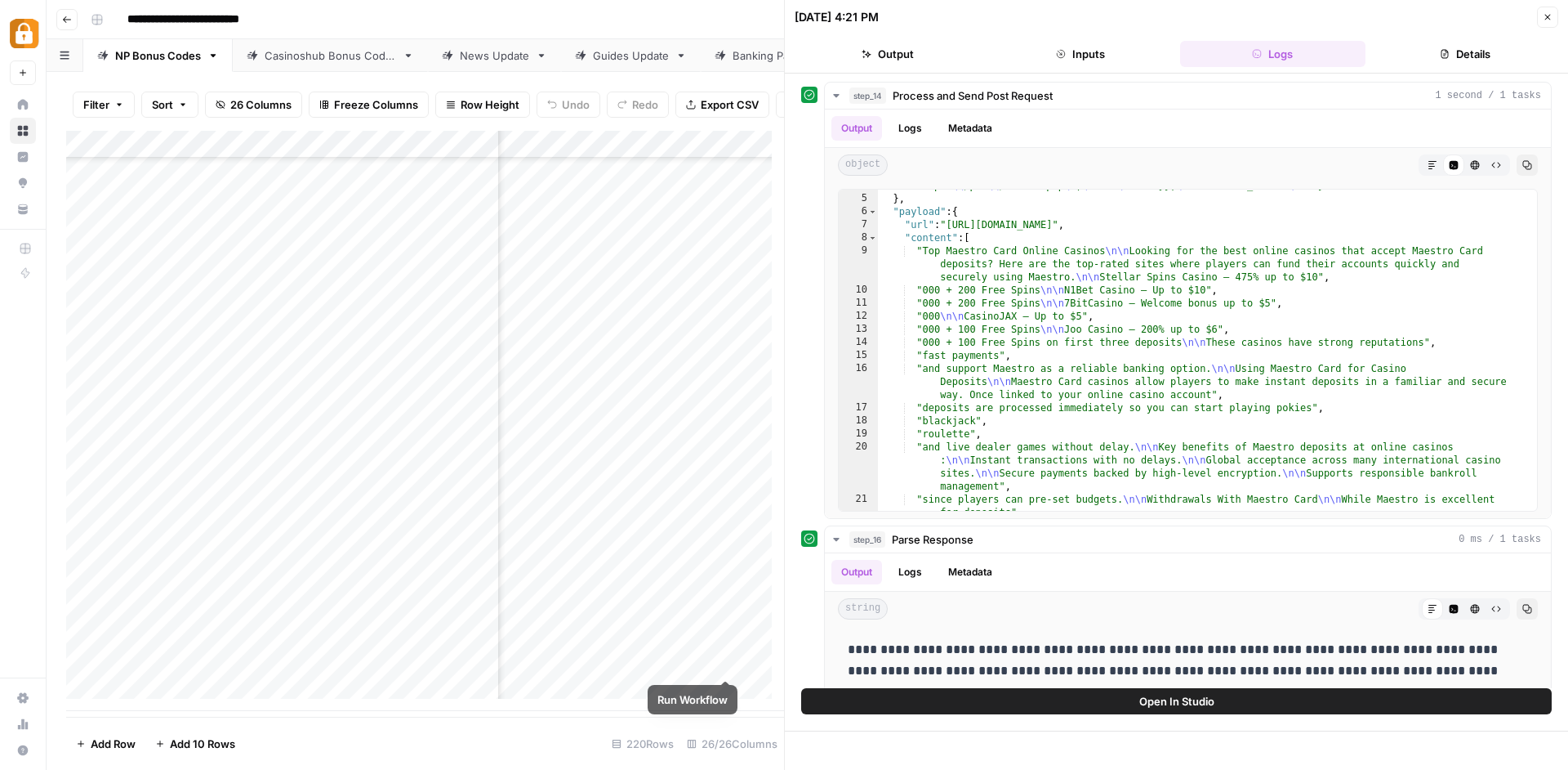
click at [725, 661] on div "Add Column" at bounding box center [425, 420] width 718 height 580
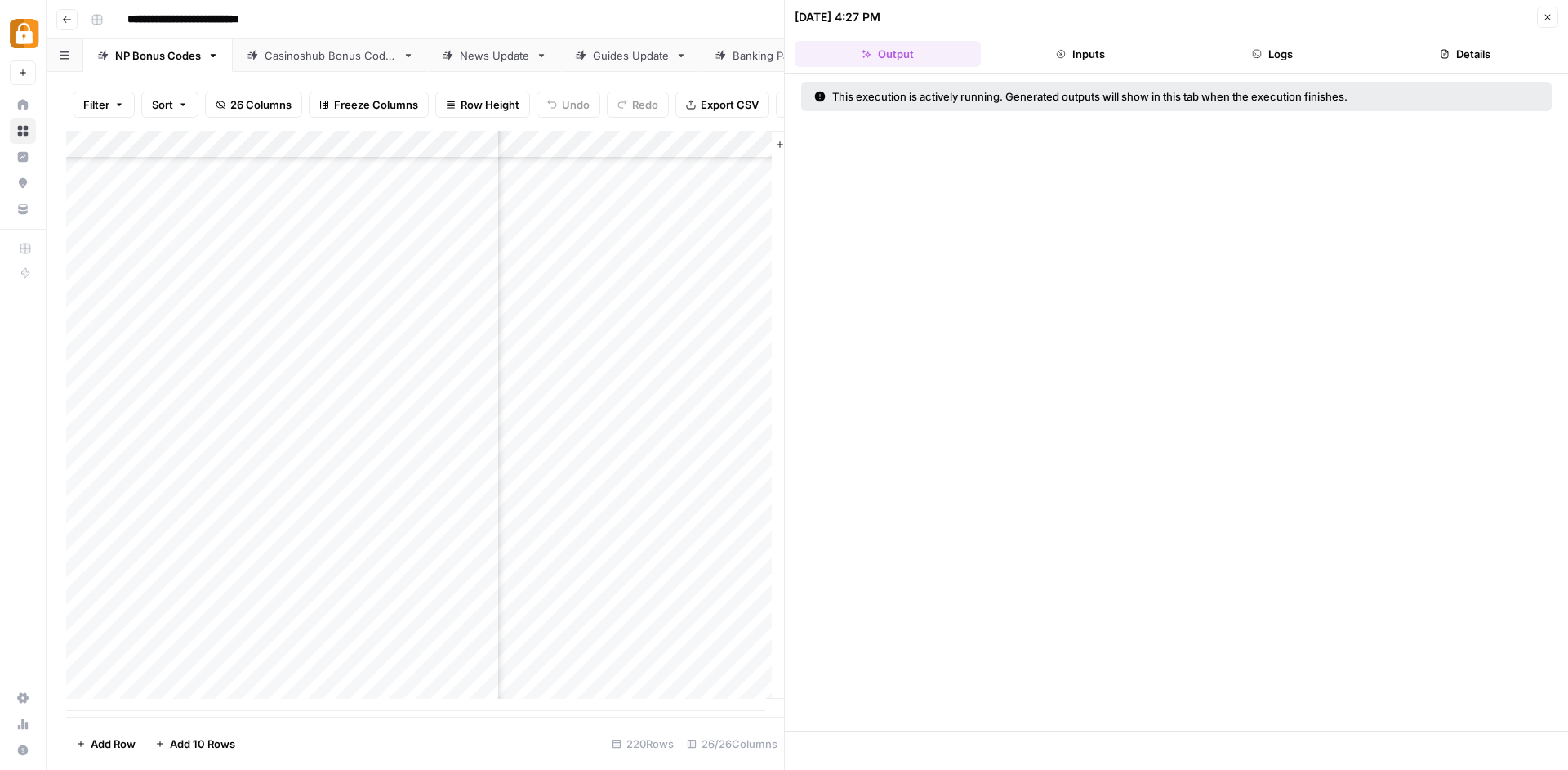
scroll to position [5597, 3896]
